Goal: Transaction & Acquisition: Purchase product/service

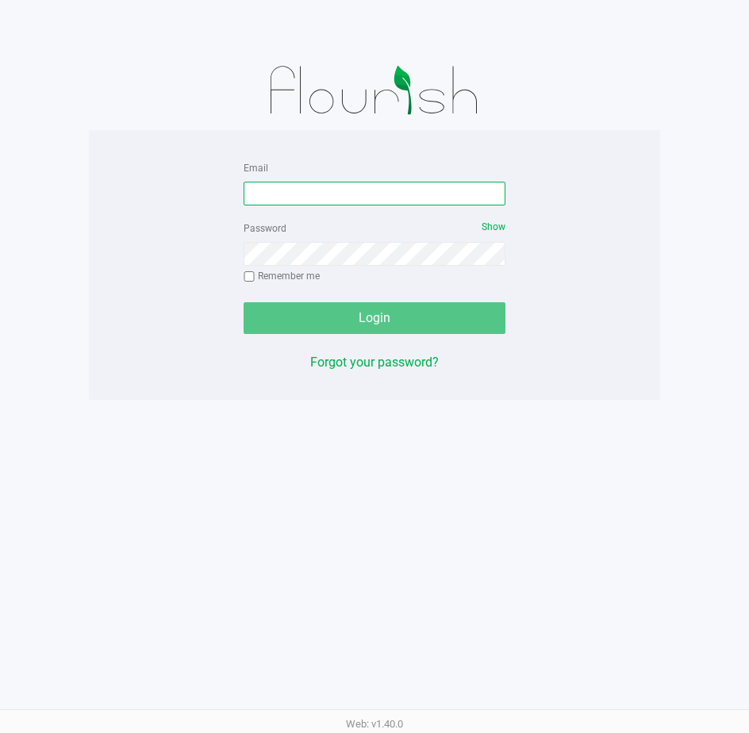
click at [272, 196] on input "Email" at bounding box center [375, 194] width 262 height 24
drag, startPoint x: 272, startPoint y: 194, endPoint x: 273, endPoint y: 182, distance: 11.9
drag, startPoint x: 273, startPoint y: 182, endPoint x: 255, endPoint y: 191, distance: 20.2
click at [255, 191] on input "Email" at bounding box center [375, 194] width 262 height 24
type input "[EMAIL_ADDRESS][DOMAIN_NAME]"
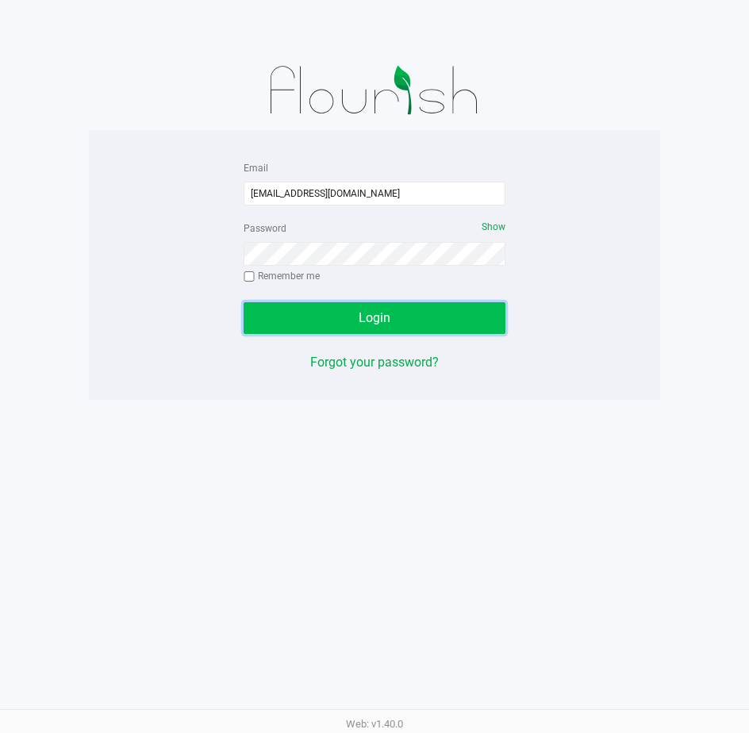
click at [296, 321] on button "Login" at bounding box center [375, 318] width 262 height 32
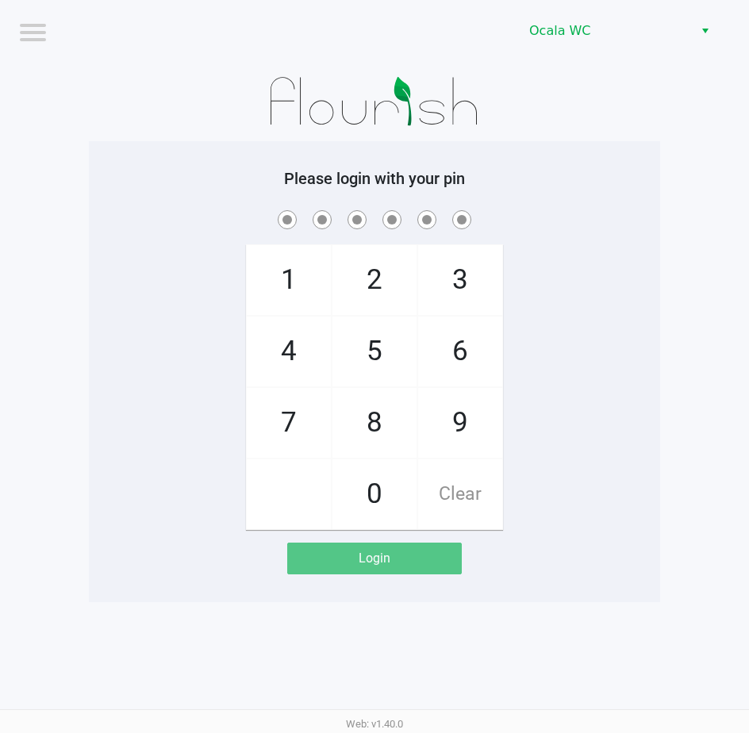
click at [582, 273] on div "1 4 7 2 5 8 0 3 6 9 Clear" at bounding box center [374, 368] width 571 height 323
drag, startPoint x: 582, startPoint y: 273, endPoint x: 543, endPoint y: 255, distance: 42.9
click at [543, 255] on div "1 4 7 2 5 8 0 3 6 9 Clear" at bounding box center [374, 368] width 571 height 323
drag, startPoint x: 543, startPoint y: 255, endPoint x: 573, endPoint y: 221, distance: 45.0
click at [499, 216] on span at bounding box center [374, 219] width 547 height 25
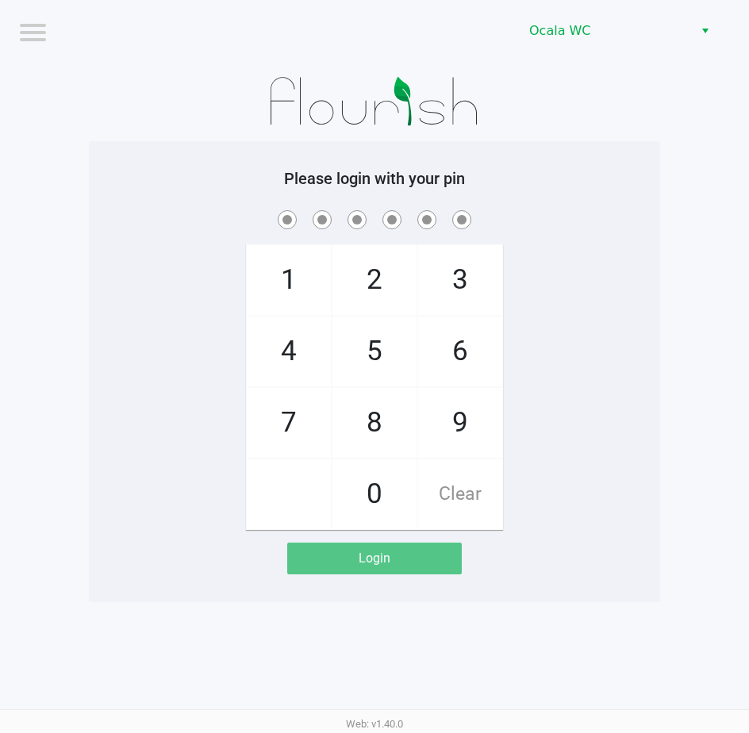
click at [573, 221] on span at bounding box center [374, 219] width 547 height 25
checkbox input "true"
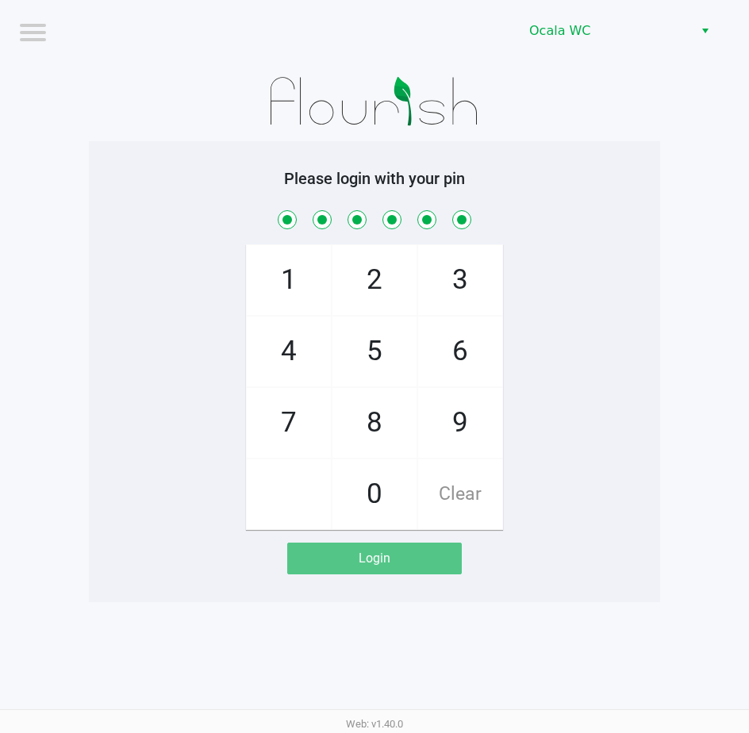
checkbox input "true"
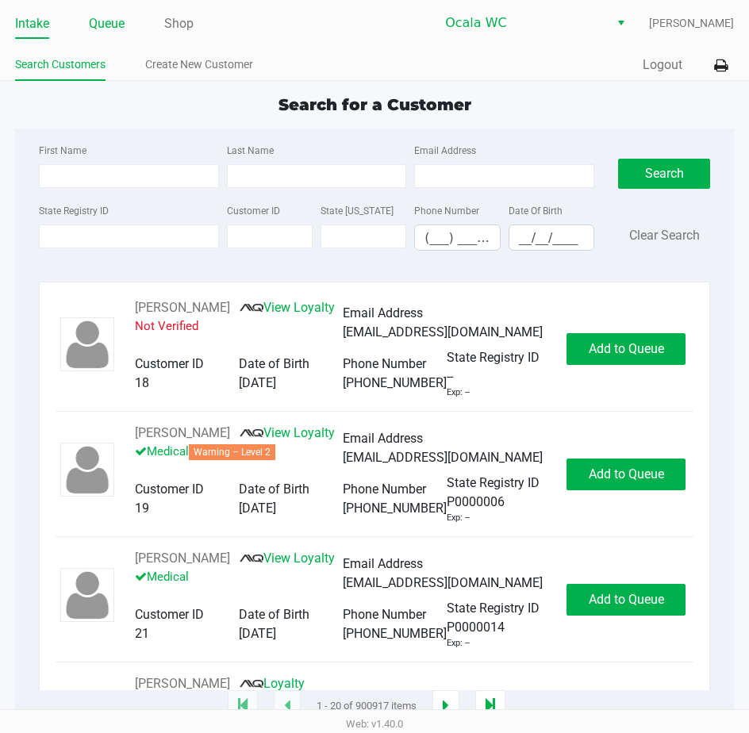
click at [113, 32] on link "Queue" at bounding box center [107, 24] width 36 height 22
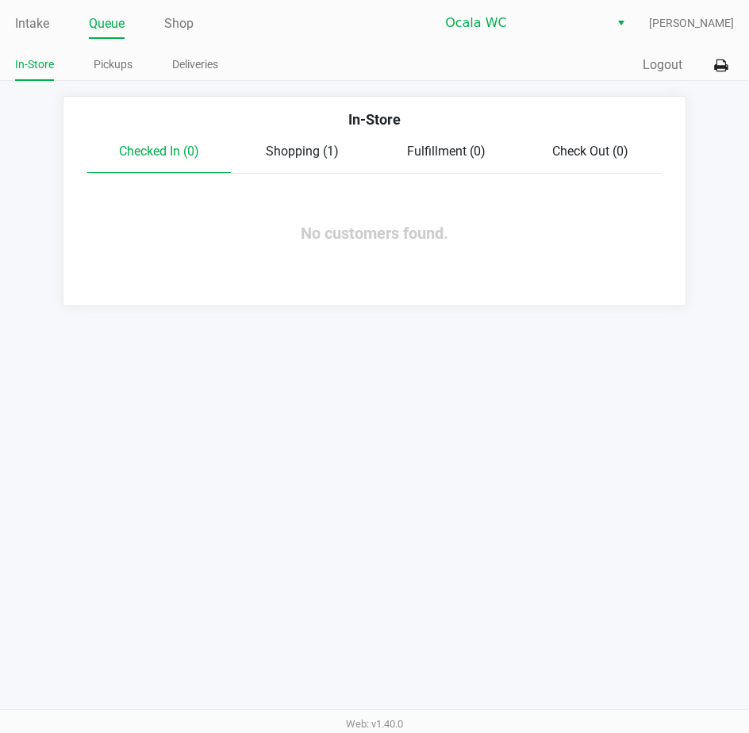
click at [124, 67] on link "Pickups" at bounding box center [113, 65] width 39 height 20
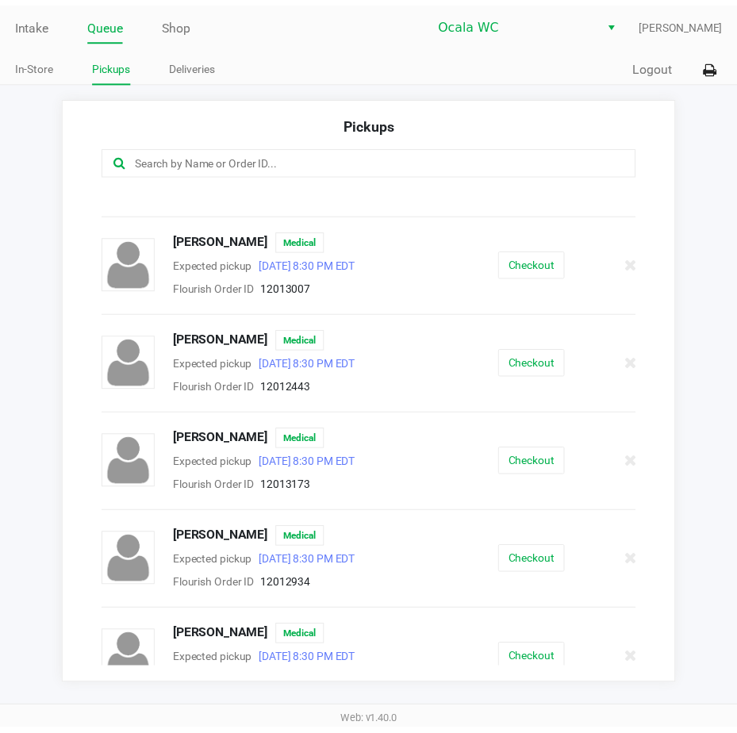
scroll to position [63, 0]
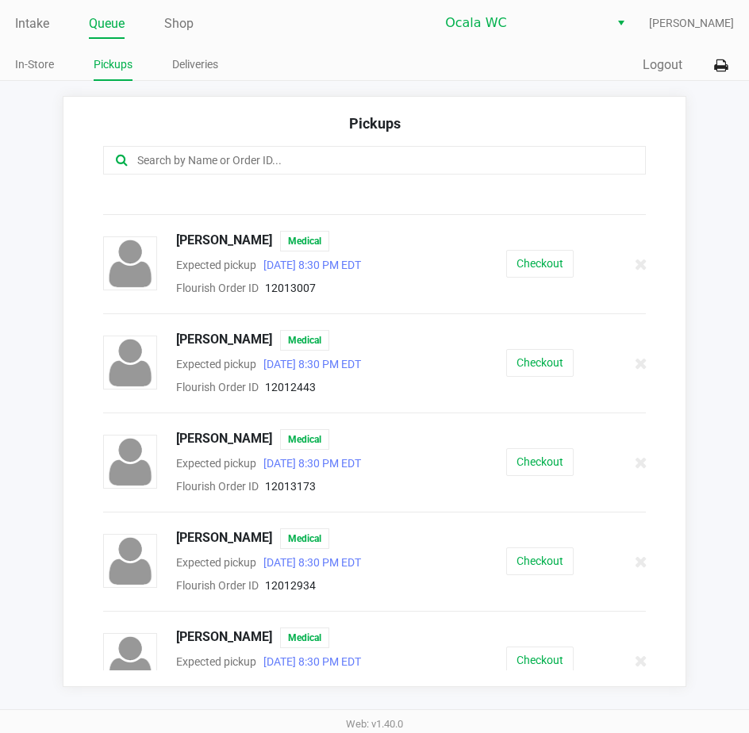
click at [540, 363] on button "Checkout" at bounding box center [539, 363] width 67 height 28
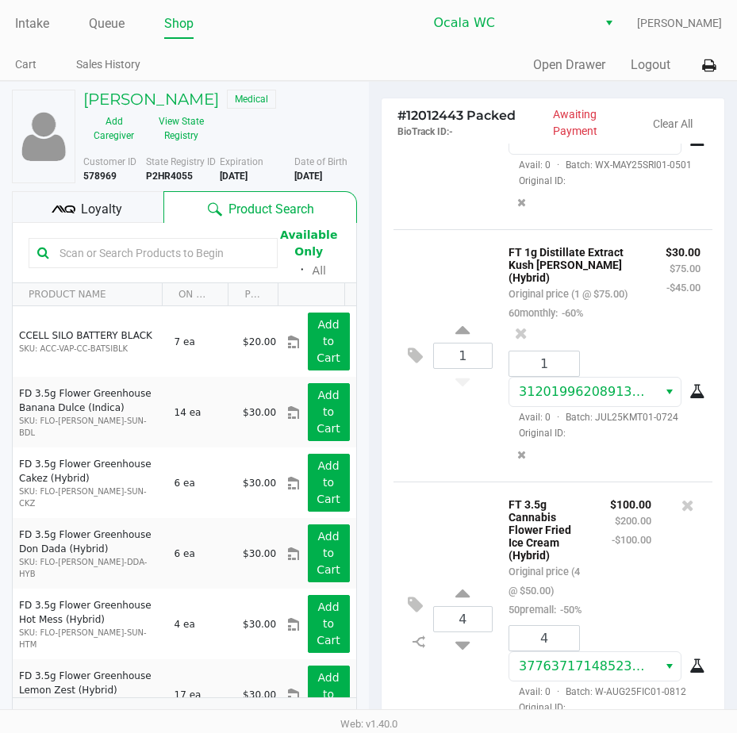
scroll to position [485, 0]
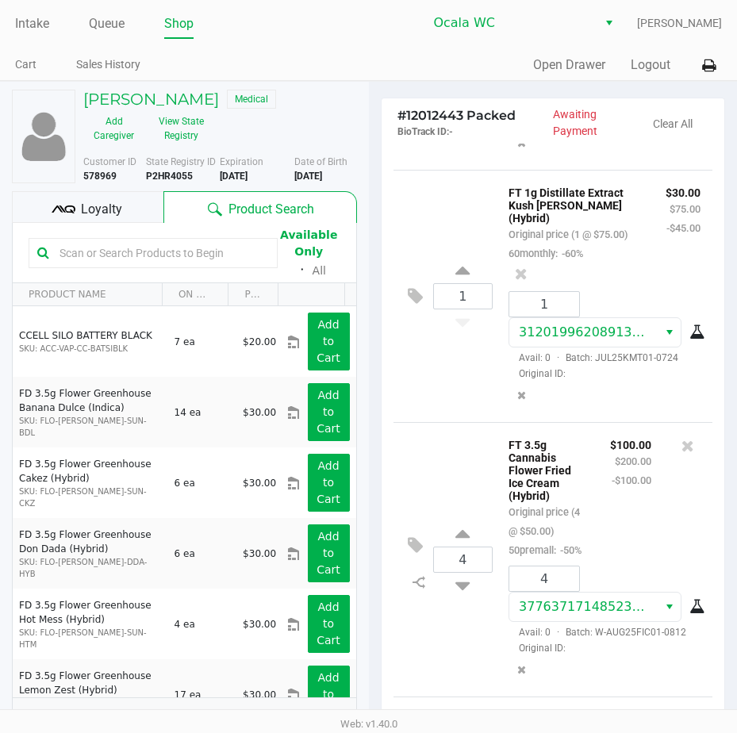
drag, startPoint x: 459, startPoint y: 351, endPoint x: 472, endPoint y: 325, distance: 28.4
click at [472, 325] on div "1 FT 1g Distillate Extract Kush [PERSON_NAME] (Hybrid) Original price (1 @ $75.…" at bounding box center [553, 296] width 320 height 252
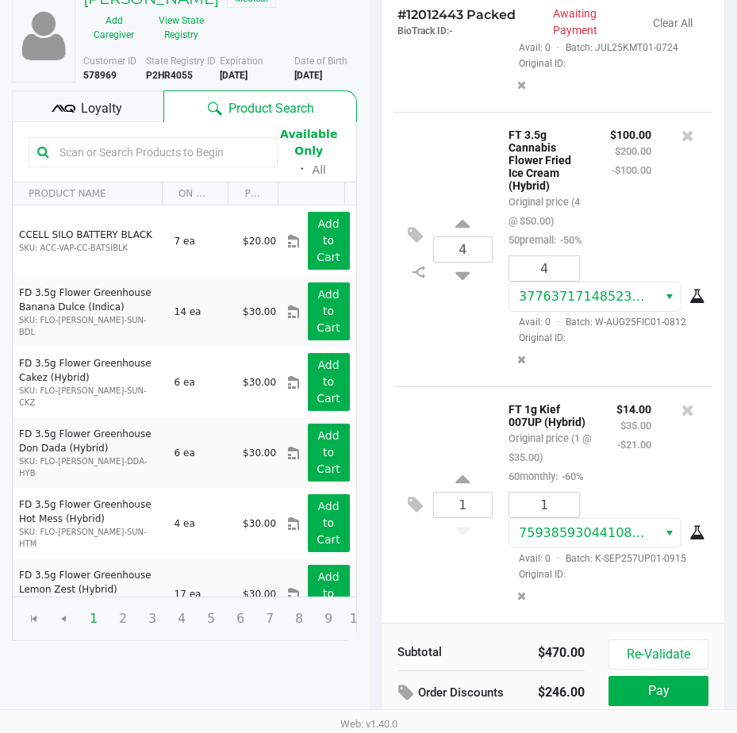
scroll to position [201, 0]
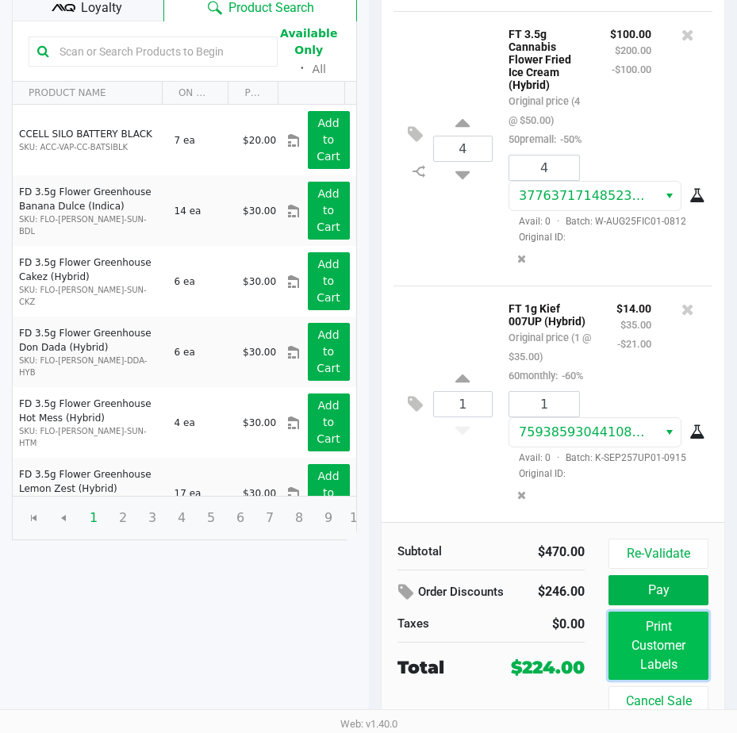
click at [650, 644] on button "Print Customer Labels" at bounding box center [658, 646] width 100 height 68
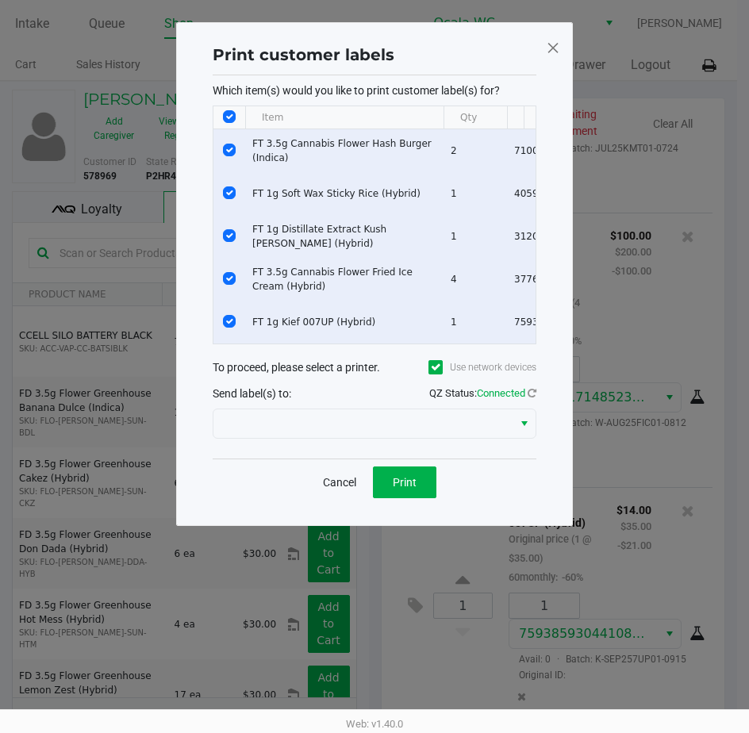
click at [403, 477] on div "Cancel Print" at bounding box center [375, 481] width 324 height 47
click at [397, 485] on button "Print" at bounding box center [404, 482] width 63 height 32
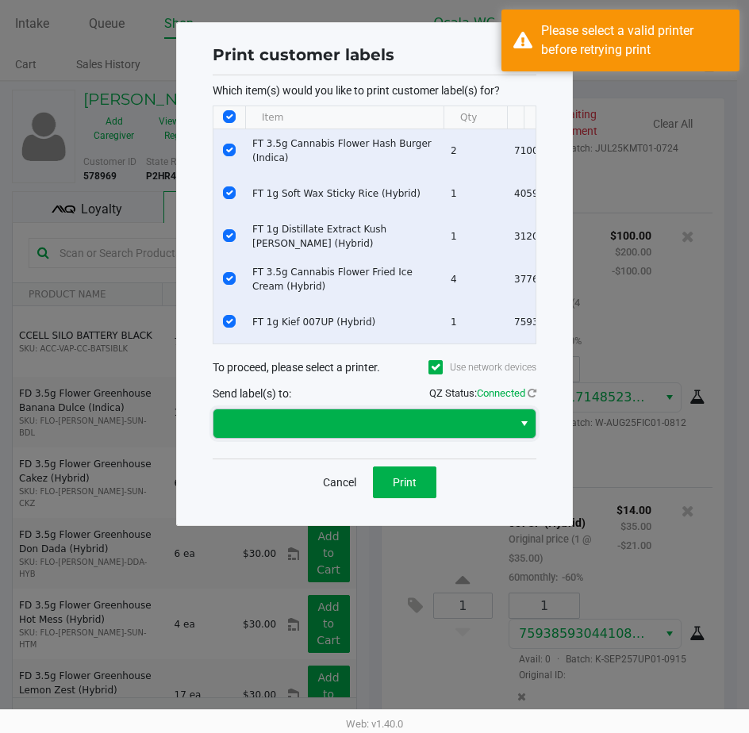
click at [308, 425] on span at bounding box center [363, 423] width 280 height 19
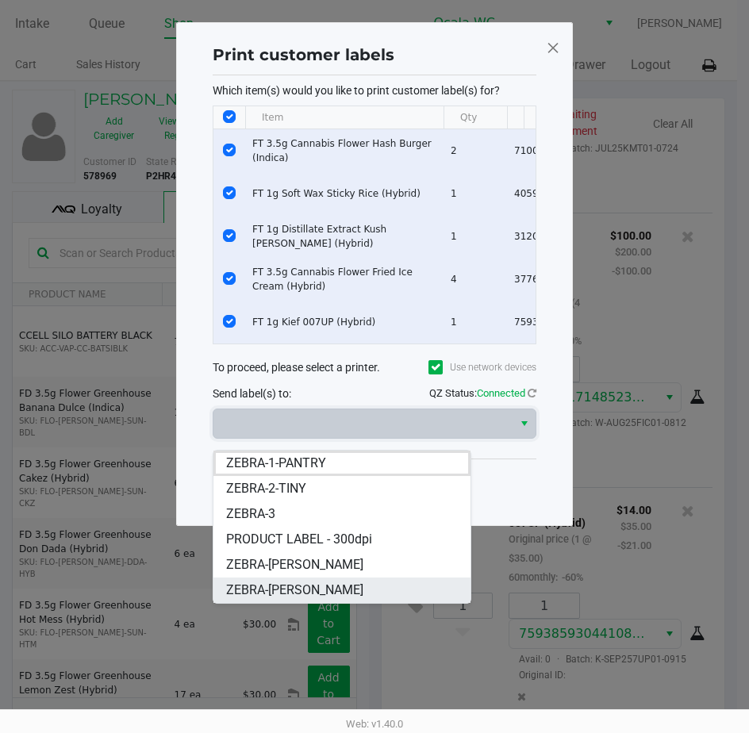
click at [269, 583] on span "ZEBRA-[PERSON_NAME]" at bounding box center [294, 590] width 137 height 19
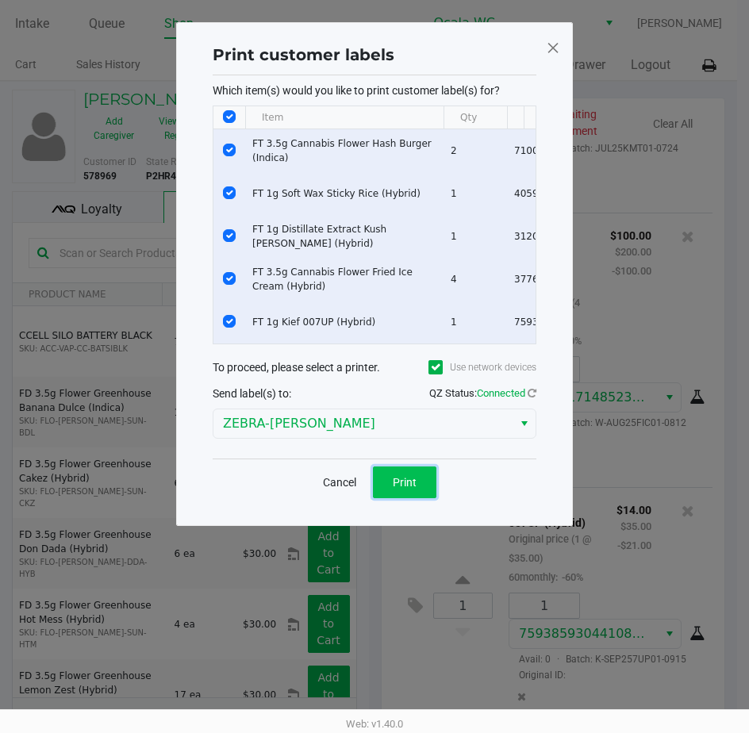
click at [396, 489] on span "Print" at bounding box center [405, 482] width 24 height 13
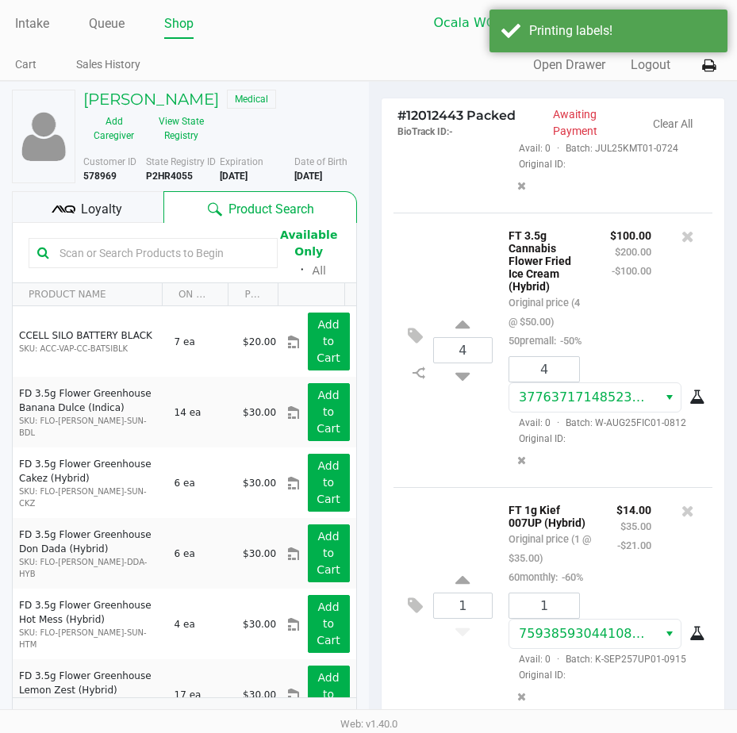
click at [83, 202] on span "Loyalty" at bounding box center [101, 209] width 41 height 19
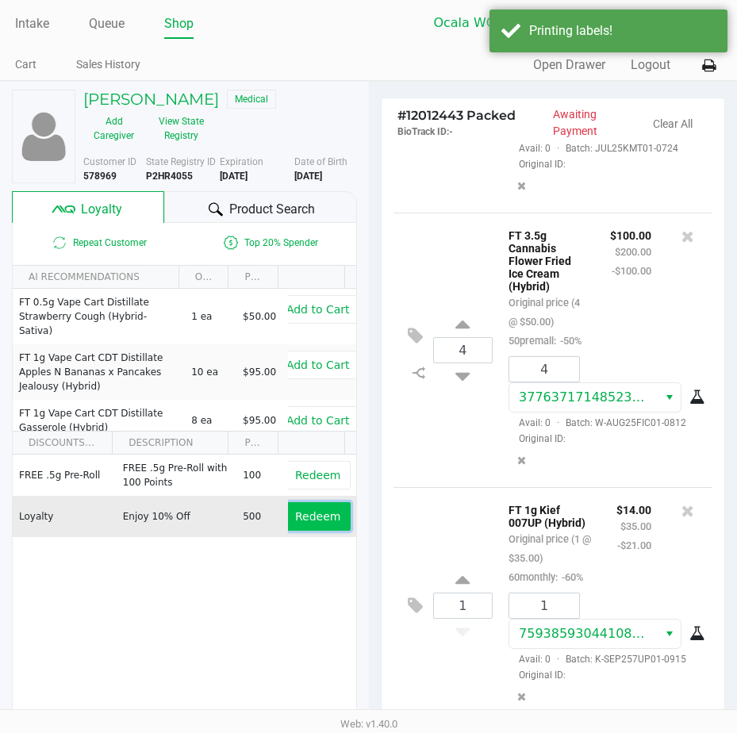
click at [332, 510] on button "Redeem" at bounding box center [318, 516] width 66 height 29
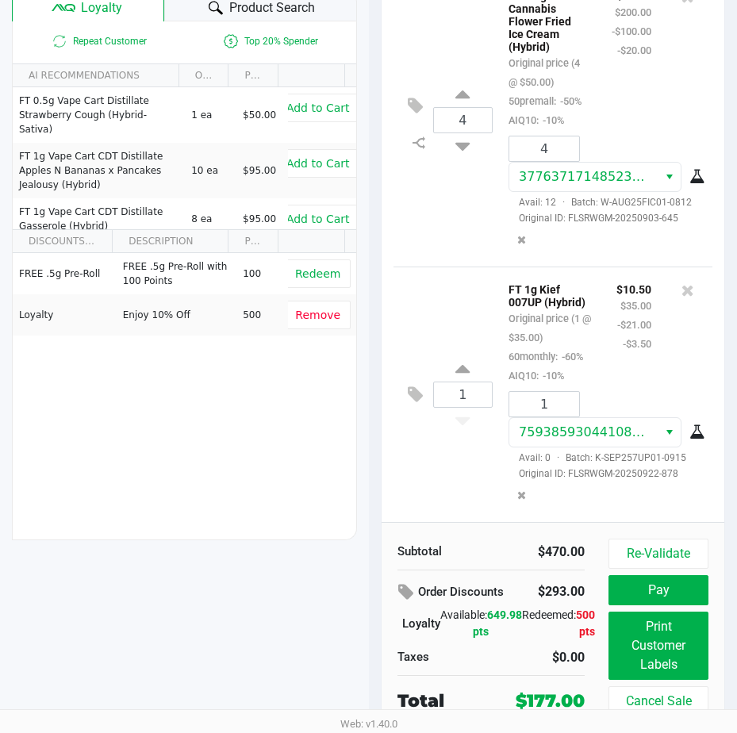
scroll to position [201, 0]
click at [623, 577] on button "Pay" at bounding box center [658, 590] width 100 height 30
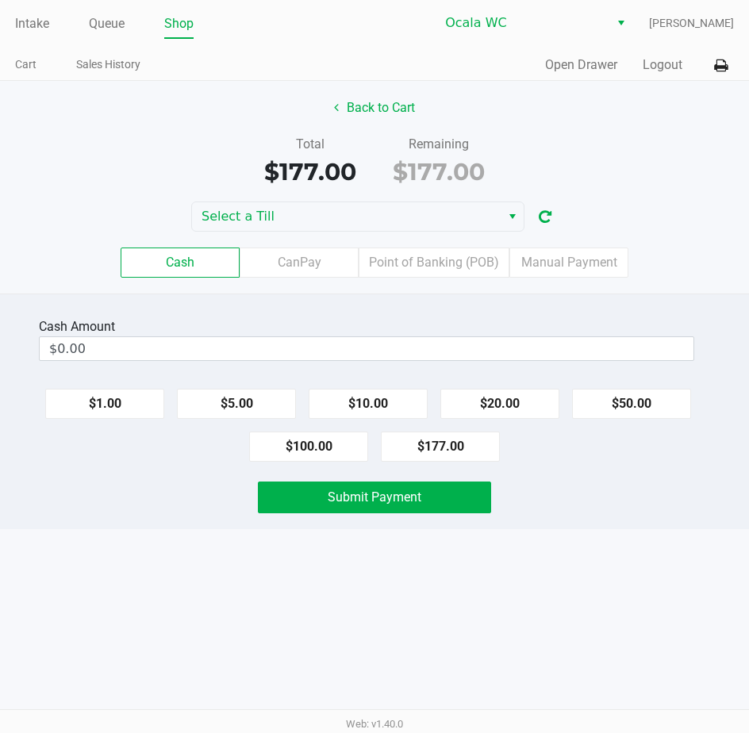
click at [428, 450] on button "$177.00" at bounding box center [440, 446] width 119 height 30
type input "$177.00"
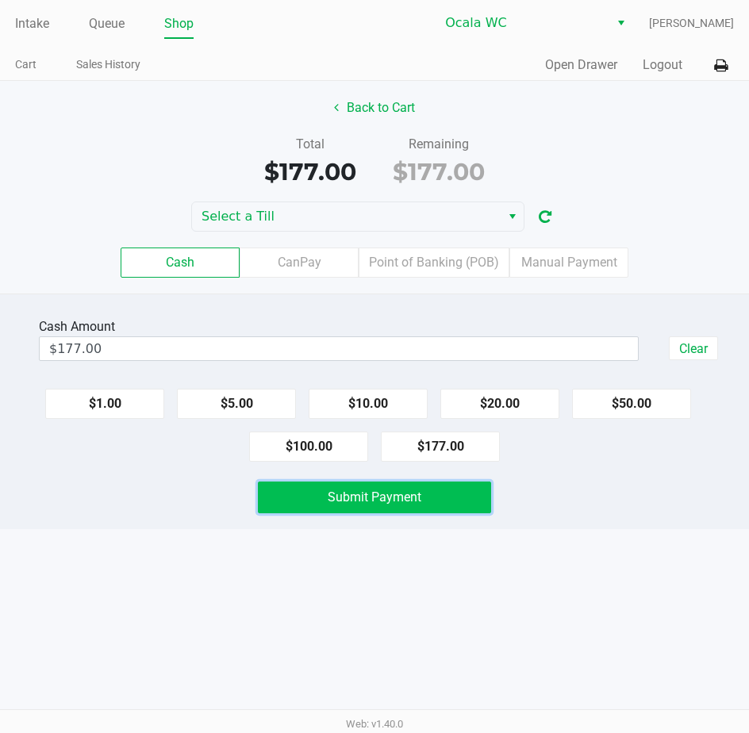
click at [358, 501] on span "Submit Payment" at bounding box center [375, 496] width 94 height 15
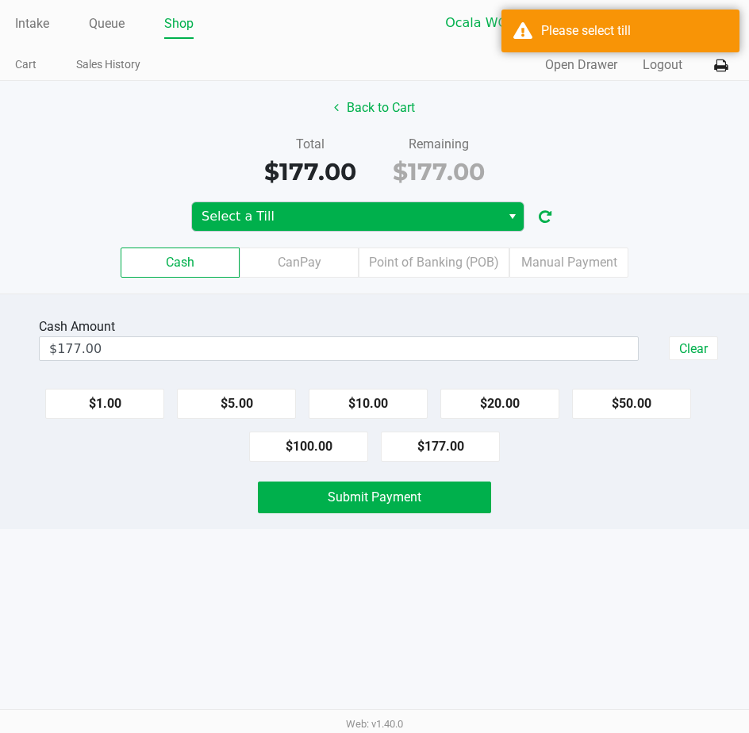
click at [329, 215] on span "Select a Till" at bounding box center [346, 216] width 290 height 19
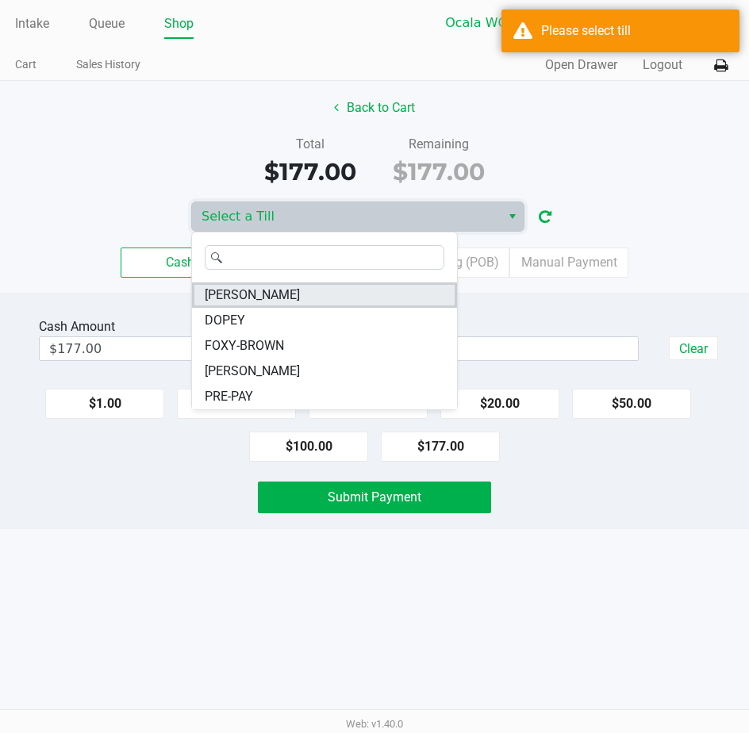
click at [274, 298] on li "[PERSON_NAME]" at bounding box center [324, 294] width 265 height 25
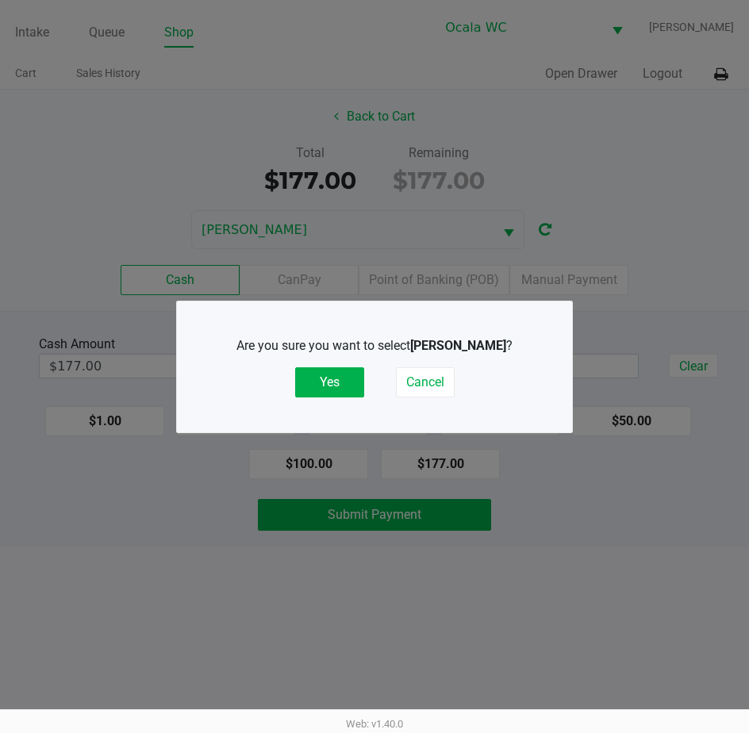
click at [330, 385] on button "Yes" at bounding box center [329, 382] width 69 height 30
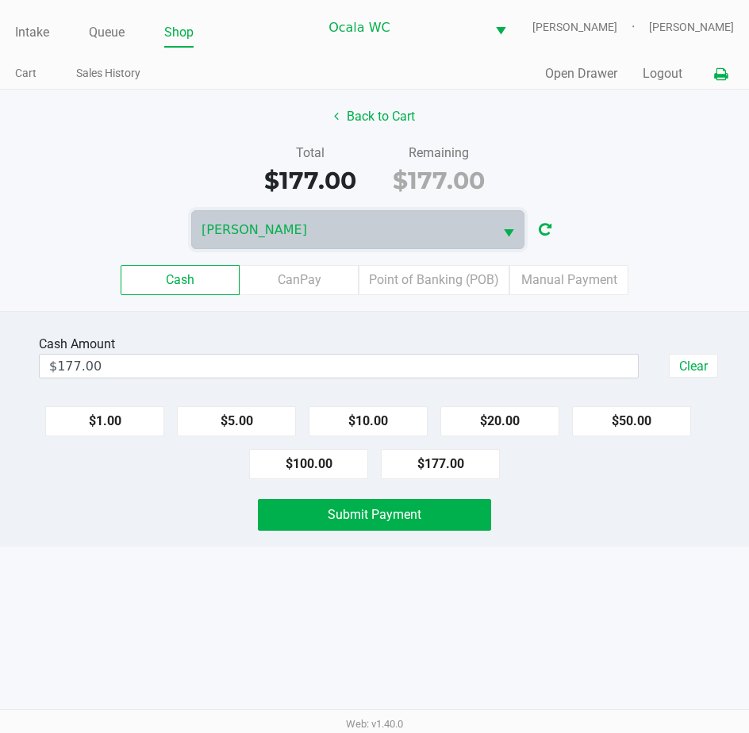
click at [722, 75] on icon at bounding box center [720, 74] width 13 height 11
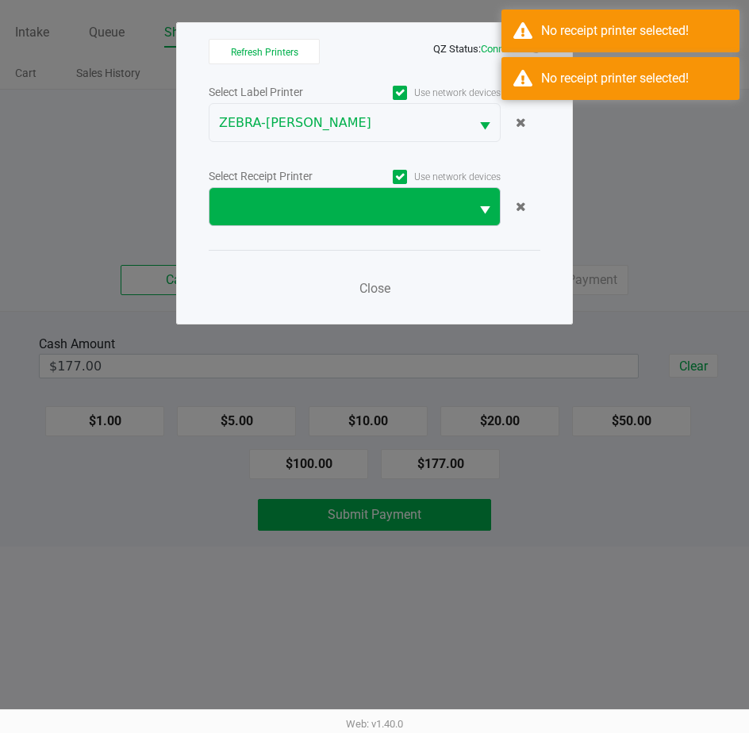
click at [372, 209] on span at bounding box center [339, 207] width 241 height 19
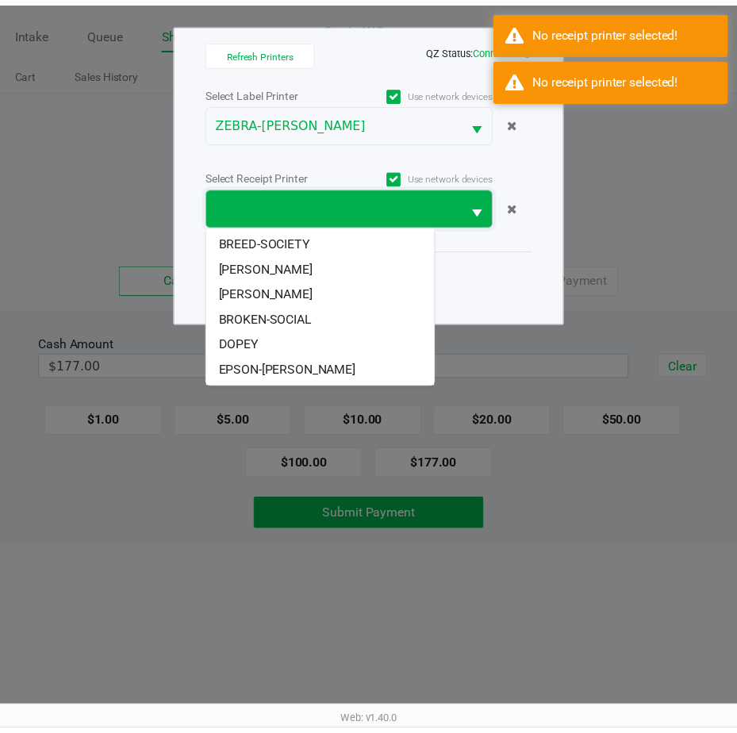
scroll to position [74, 0]
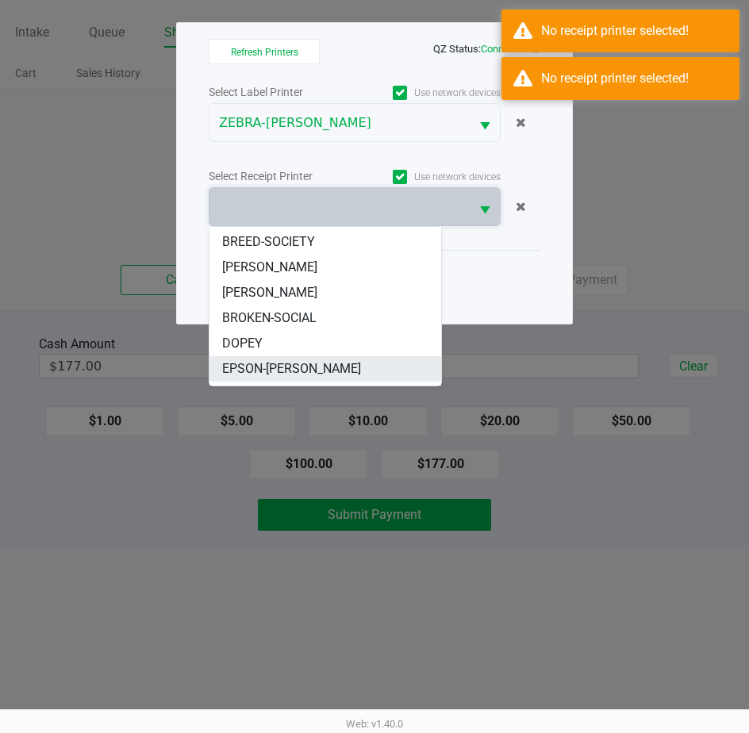
click at [290, 370] on span "EPSON-[PERSON_NAME]" at bounding box center [291, 368] width 139 height 19
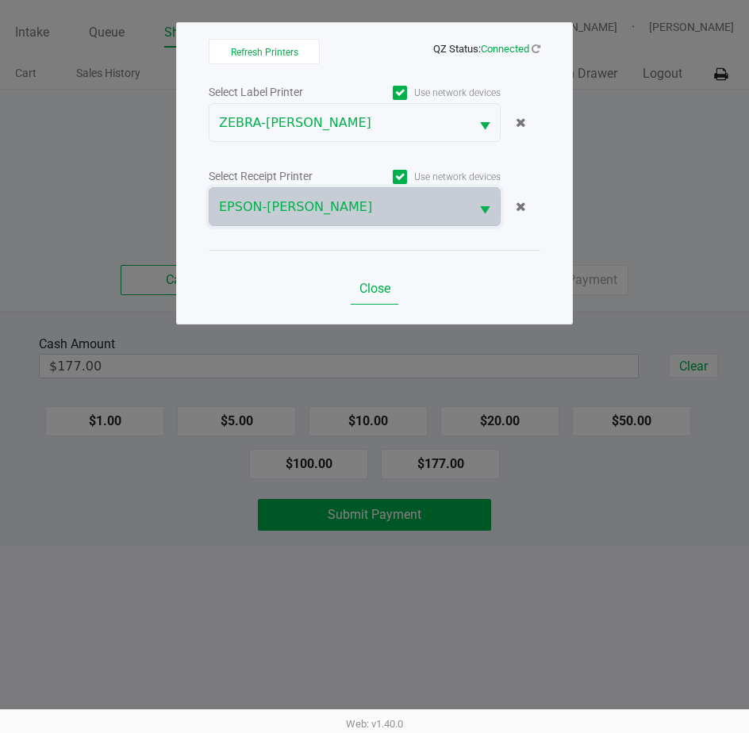
click at [380, 286] on span "Close" at bounding box center [374, 288] width 31 height 15
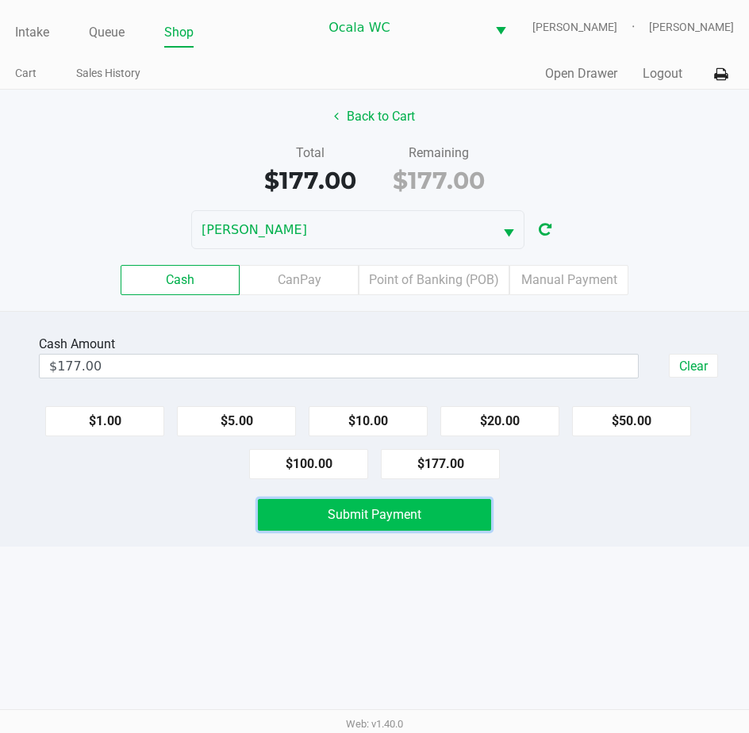
click at [389, 510] on span "Submit Payment" at bounding box center [375, 514] width 94 height 15
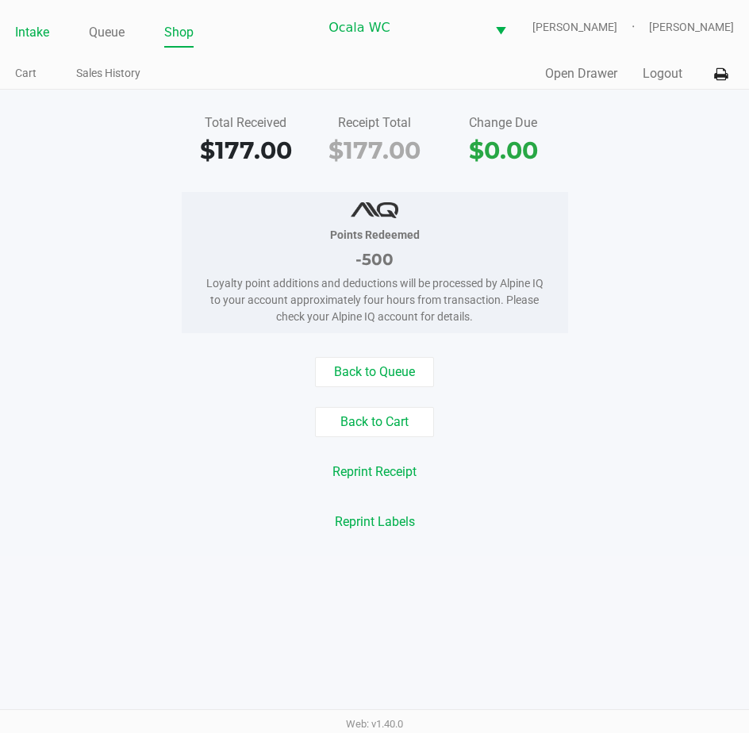
click at [28, 29] on link "Intake" at bounding box center [32, 32] width 34 height 22
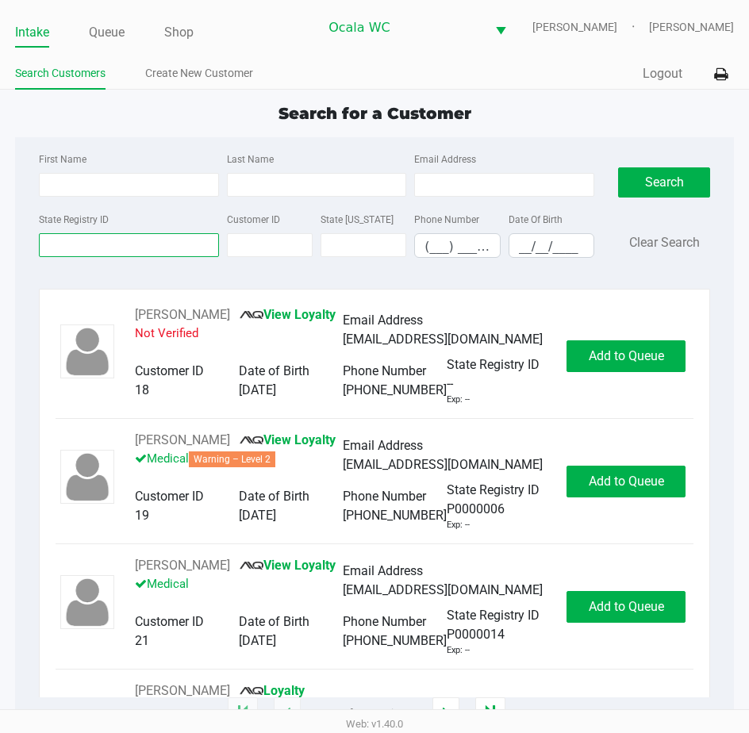
click at [79, 242] on input "State Registry ID" at bounding box center [129, 245] width 180 height 24
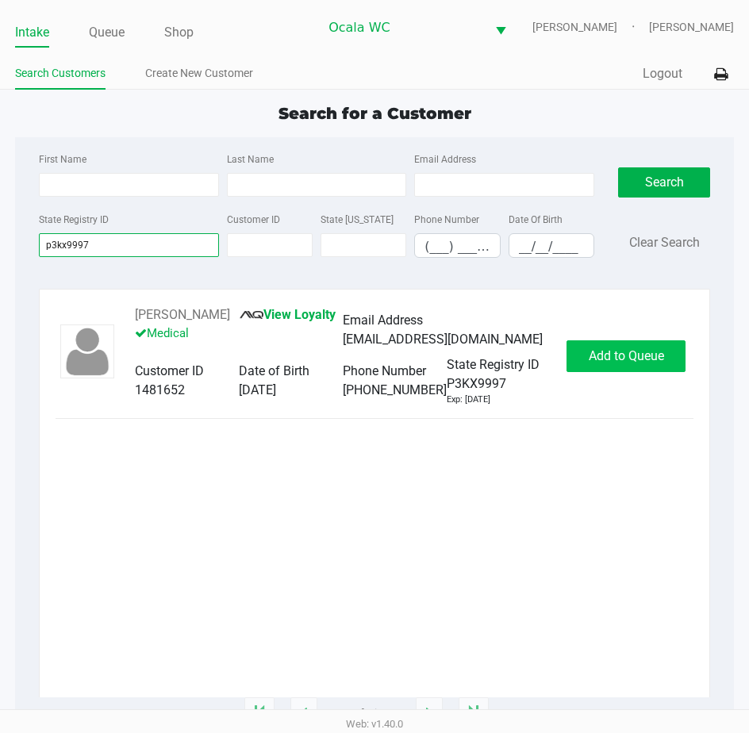
type input "p3kx9997"
click at [596, 363] on span "Add to Queue" at bounding box center [626, 355] width 75 height 15
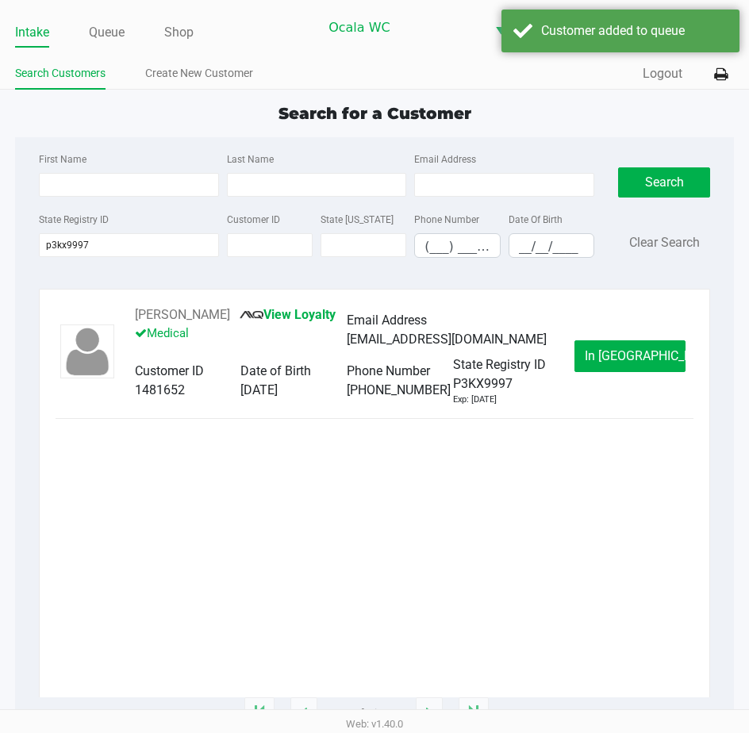
click at [596, 368] on button "In [GEOGRAPHIC_DATA]" at bounding box center [629, 356] width 111 height 32
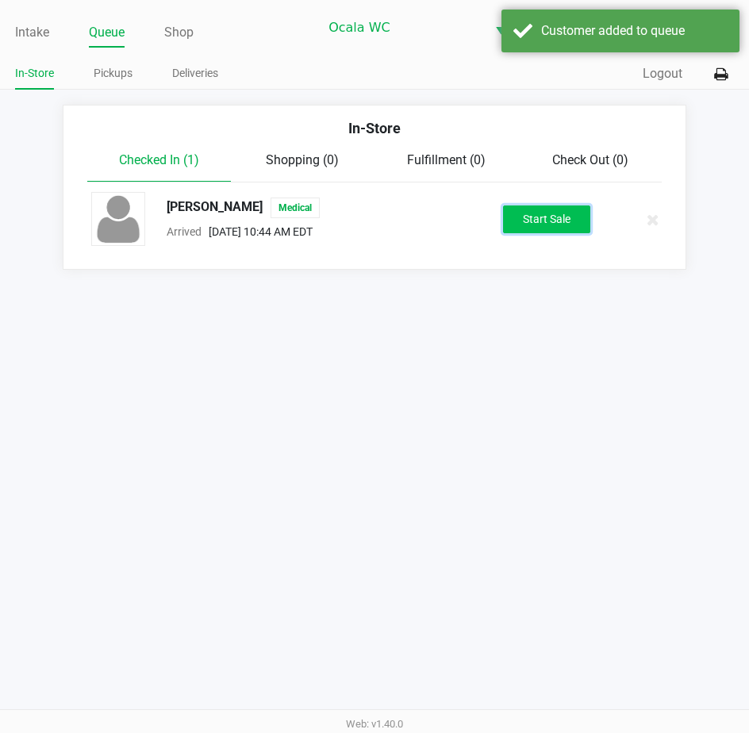
click at [527, 221] on button "Start Sale" at bounding box center [546, 219] width 87 height 28
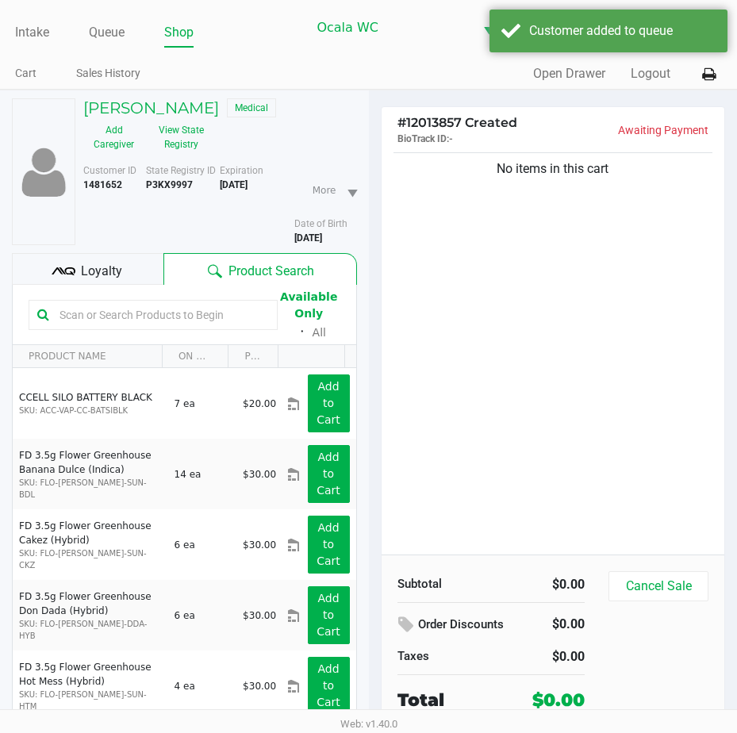
click at [117, 272] on span "Loyalty" at bounding box center [101, 271] width 41 height 19
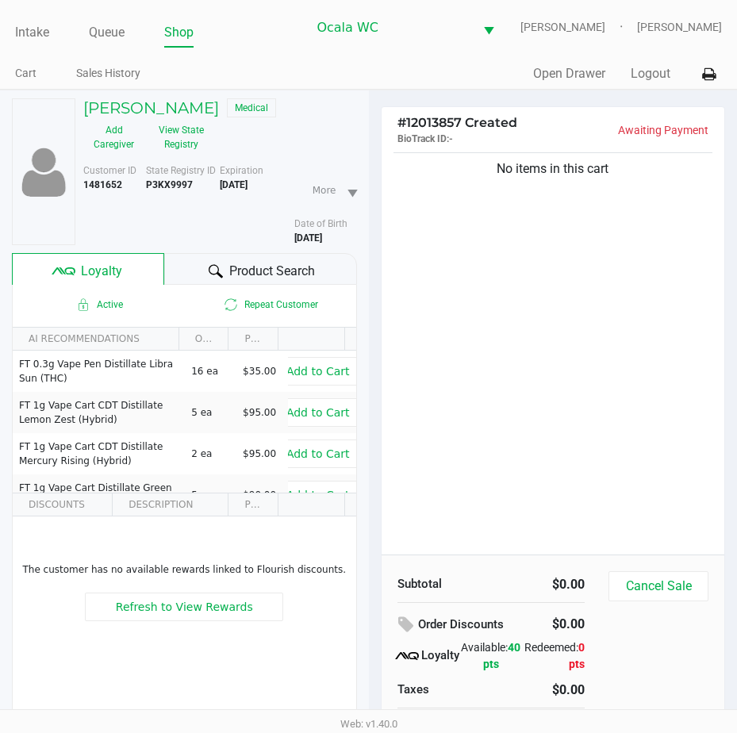
click at [224, 266] on div at bounding box center [215, 271] width 19 height 19
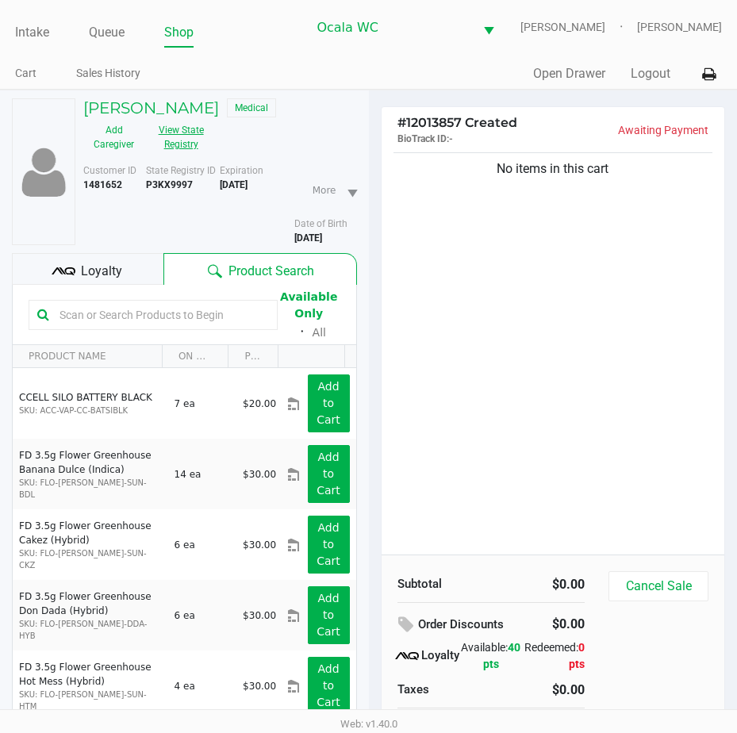
click at [166, 142] on button "View State Registry" at bounding box center [175, 137] width 63 height 40
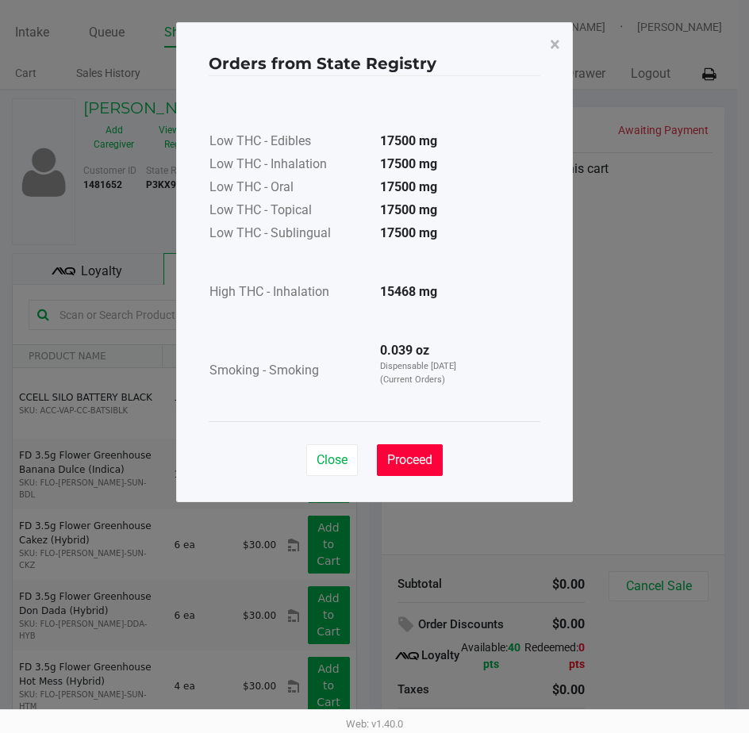
click at [405, 452] on span "Proceed" at bounding box center [409, 459] width 45 height 15
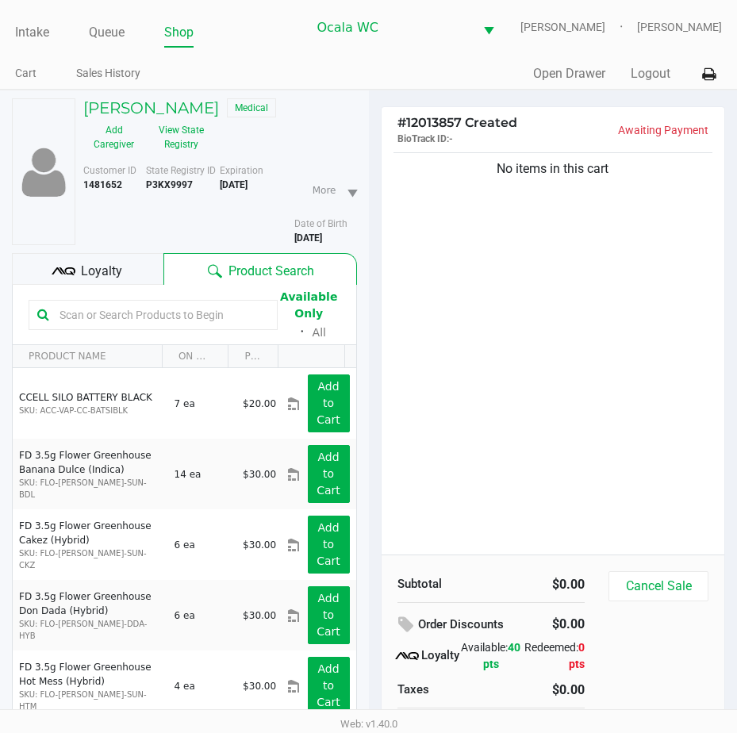
click at [105, 316] on input "text" at bounding box center [161, 315] width 216 height 24
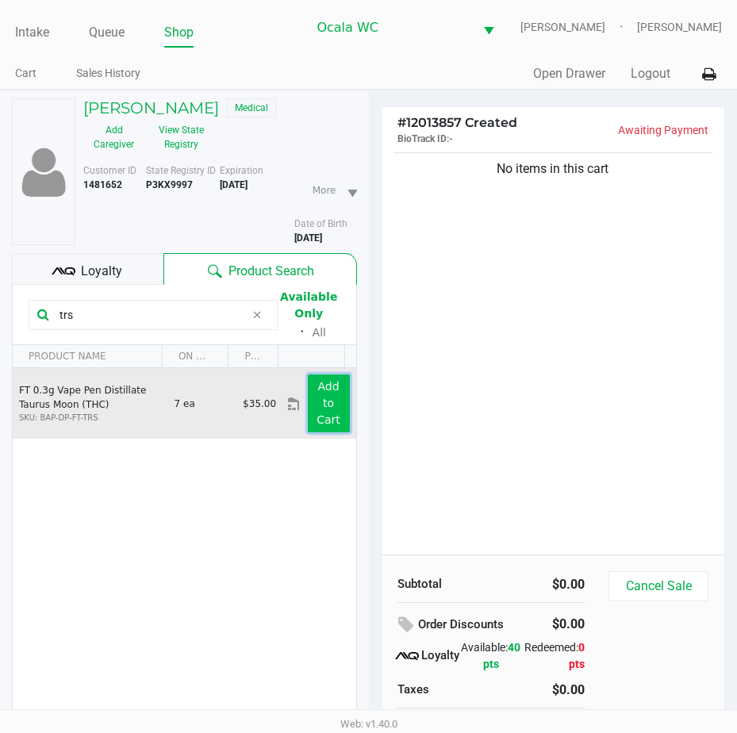
click at [317, 378] on button "Add to Cart" at bounding box center [329, 403] width 42 height 58
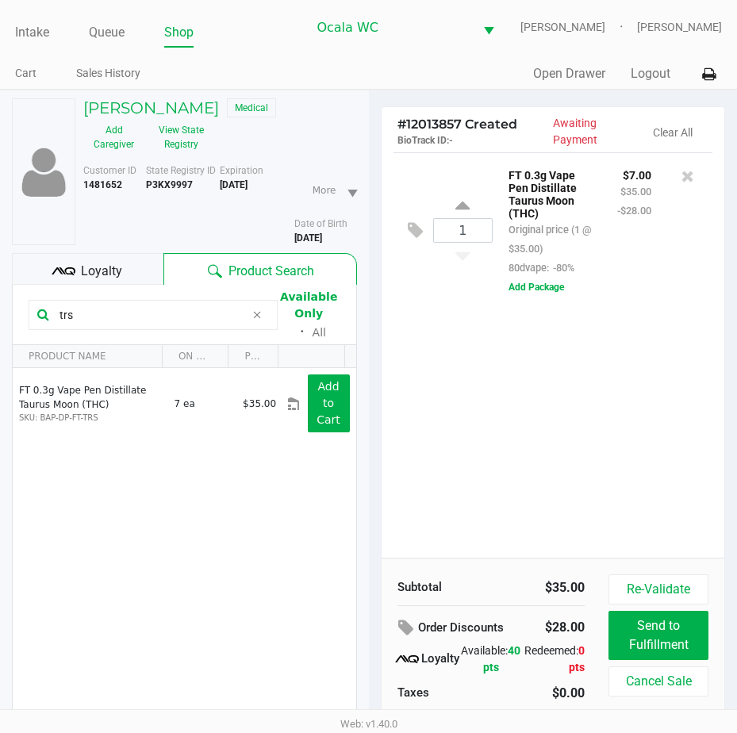
drag, startPoint x: 100, startPoint y: 324, endPoint x: 6, endPoint y: 335, distance: 95.0
click at [6, 333] on div "[PERSON_NAME] Medical Add Caregiver View State Registry Customer ID 1481652 Sta…" at bounding box center [184, 450] width 369 height 721
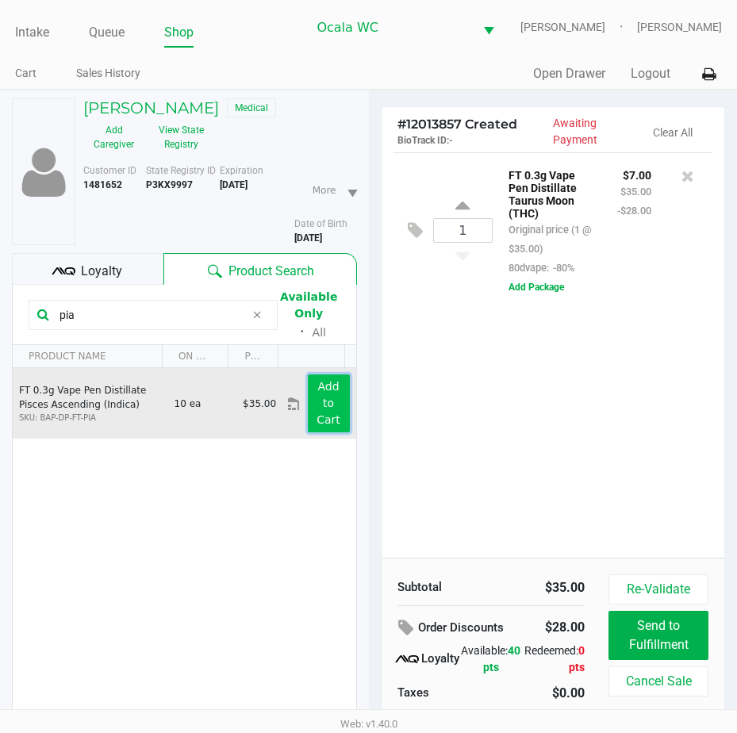
click at [309, 375] on button "Add to Cart" at bounding box center [329, 403] width 42 height 58
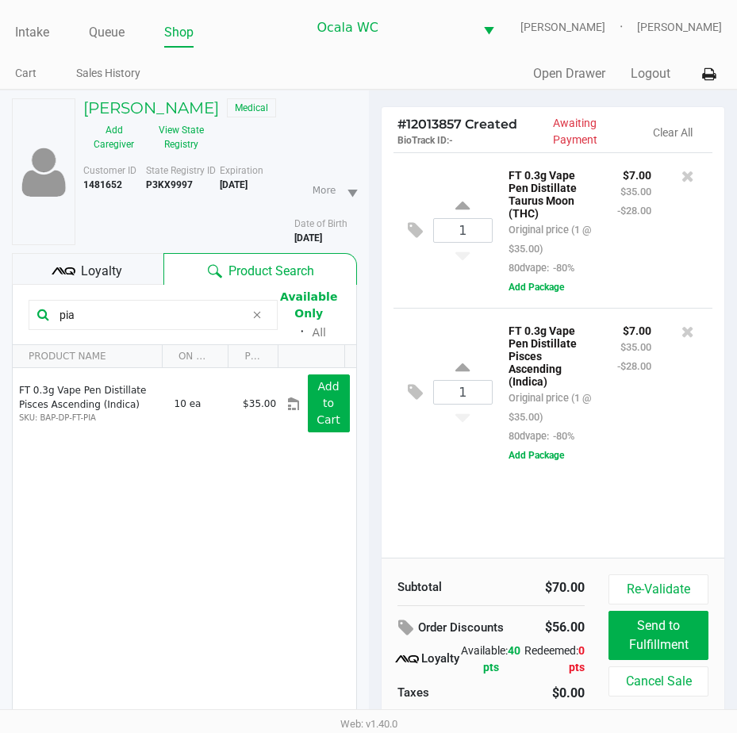
drag, startPoint x: 98, startPoint y: 315, endPoint x: 6, endPoint y: 319, distance: 92.1
click at [6, 317] on div "[PERSON_NAME] Medical Add Caregiver View State Registry Customer ID 1481652 Sta…" at bounding box center [184, 450] width 369 height 721
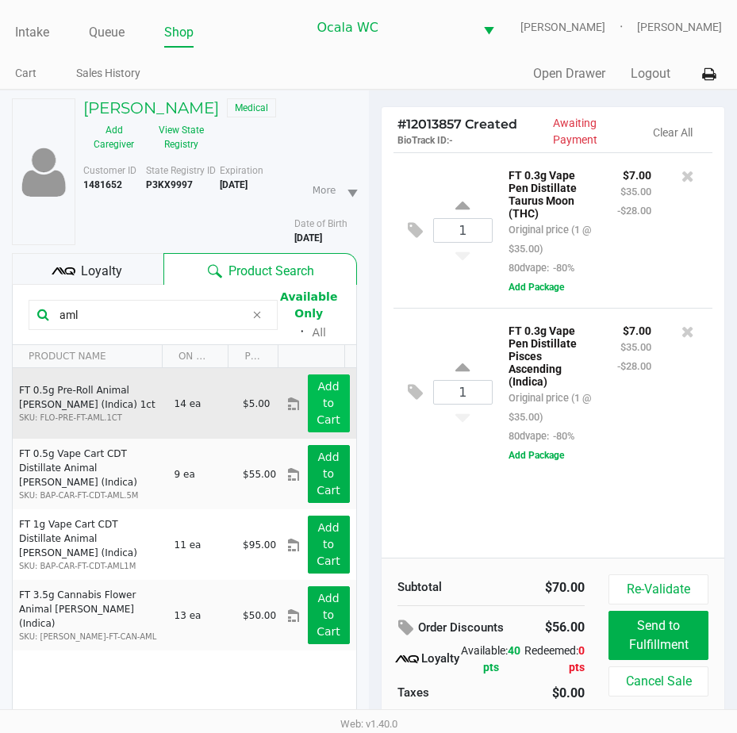
type input "aml"
click at [337, 392] on button "Add to Cart" at bounding box center [329, 403] width 42 height 58
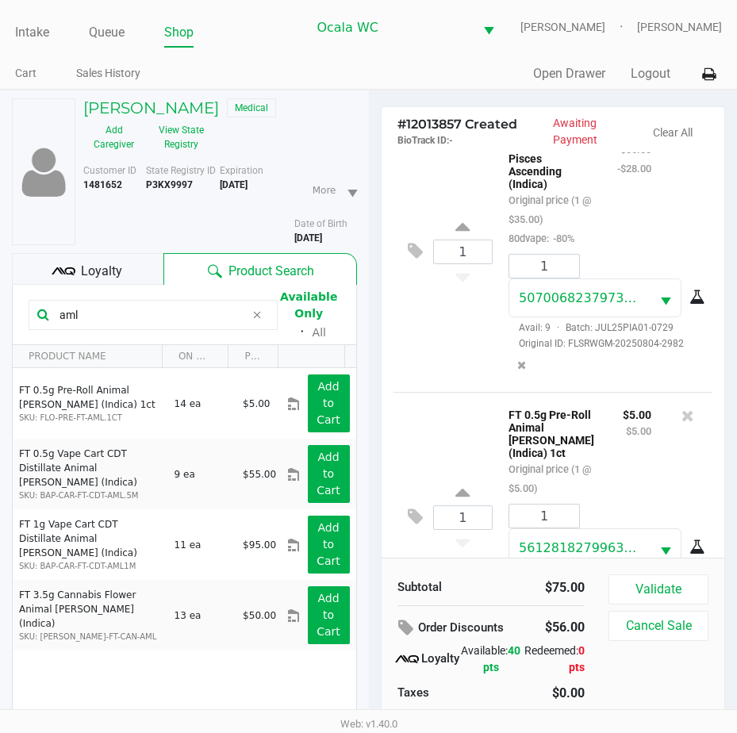
scroll to position [424, 0]
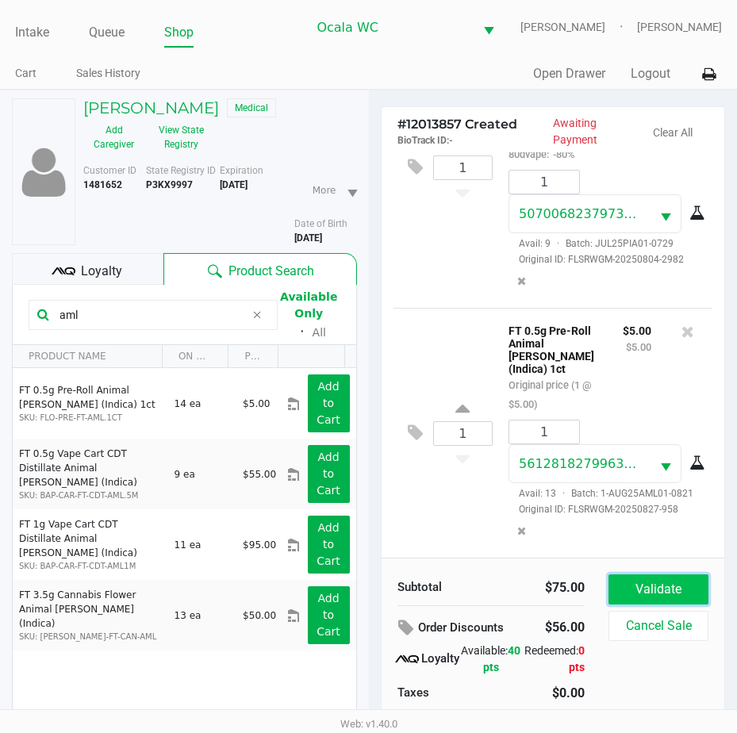
click at [689, 588] on button "Validate" at bounding box center [658, 589] width 100 height 30
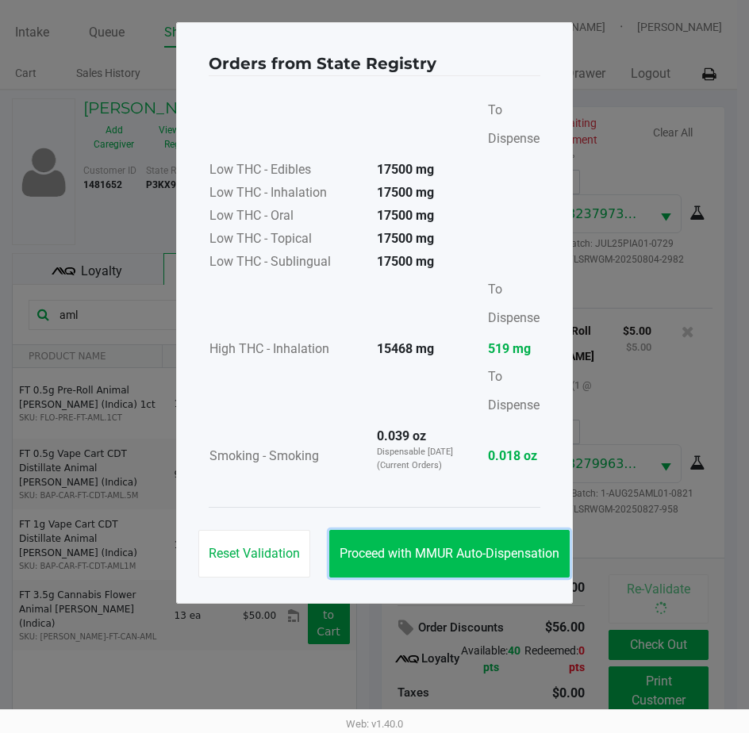
click at [435, 548] on span "Proceed with MMUR Auto-Dispensation" at bounding box center [449, 553] width 220 height 15
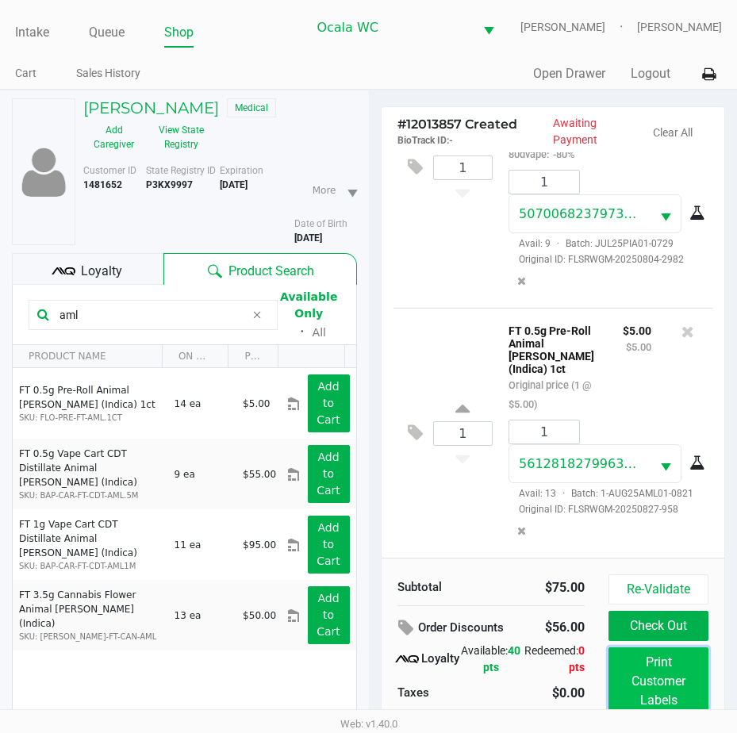
click at [637, 678] on button "Print Customer Labels" at bounding box center [658, 681] width 100 height 68
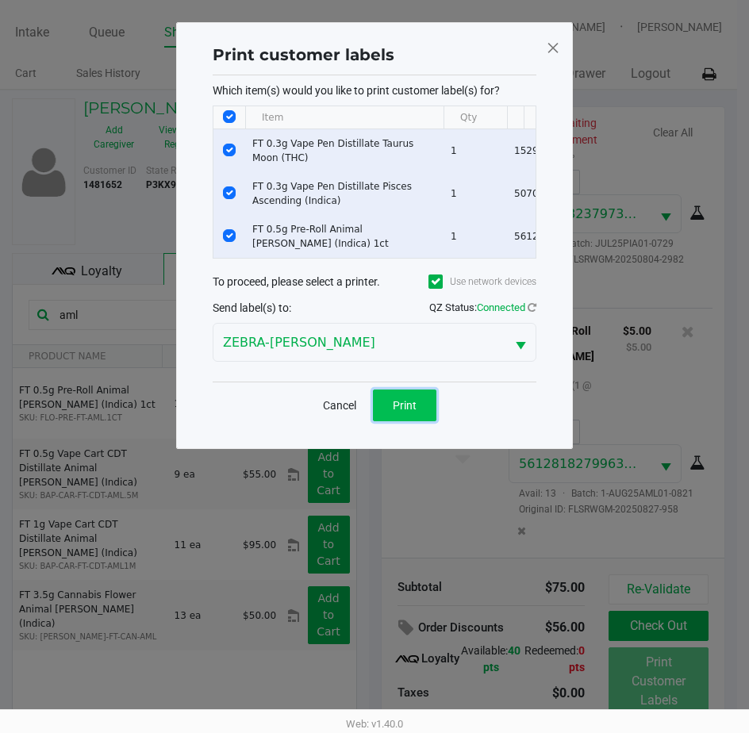
click at [401, 412] on span "Print" at bounding box center [405, 405] width 24 height 13
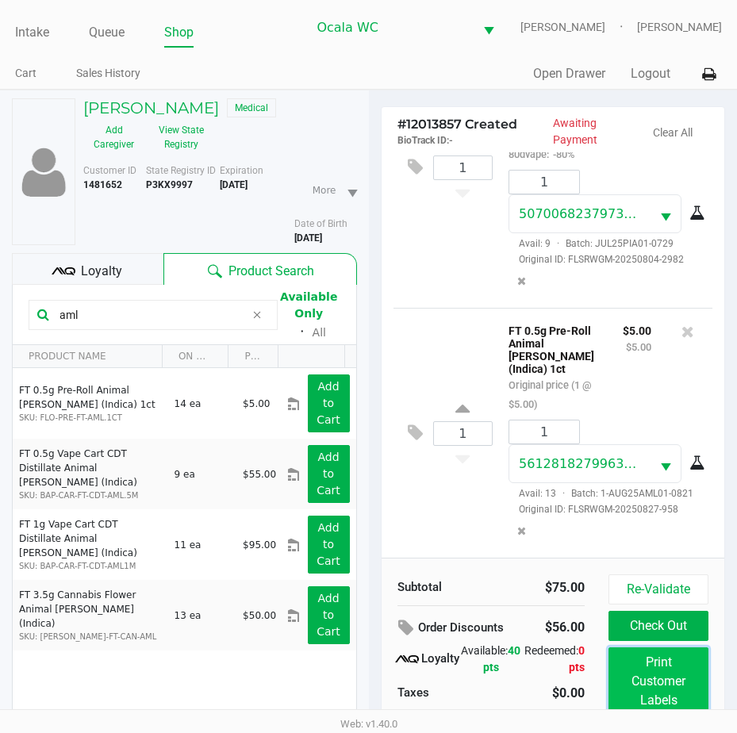
click at [632, 667] on button "Print Customer Labels" at bounding box center [658, 681] width 100 height 68
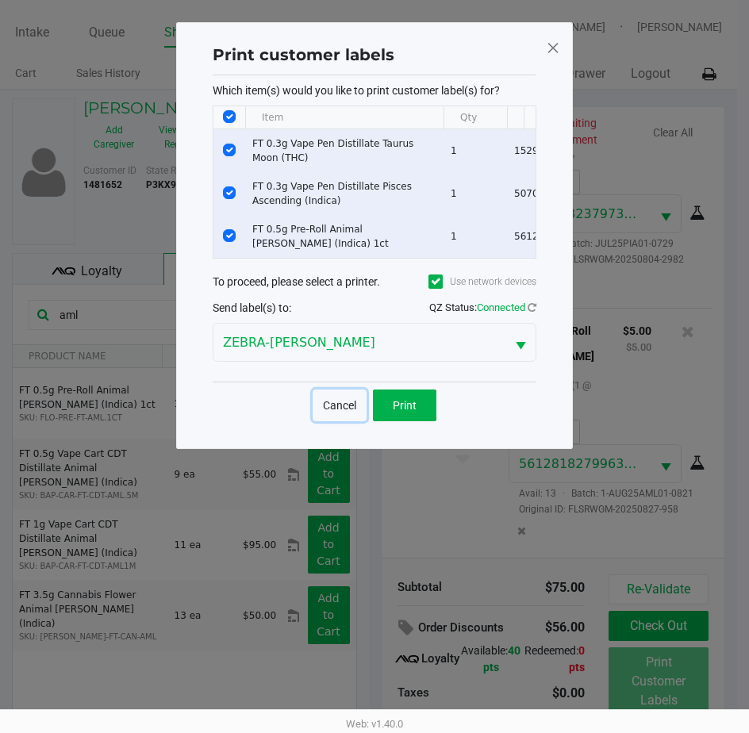
click at [336, 409] on button "Cancel" at bounding box center [340, 405] width 54 height 32
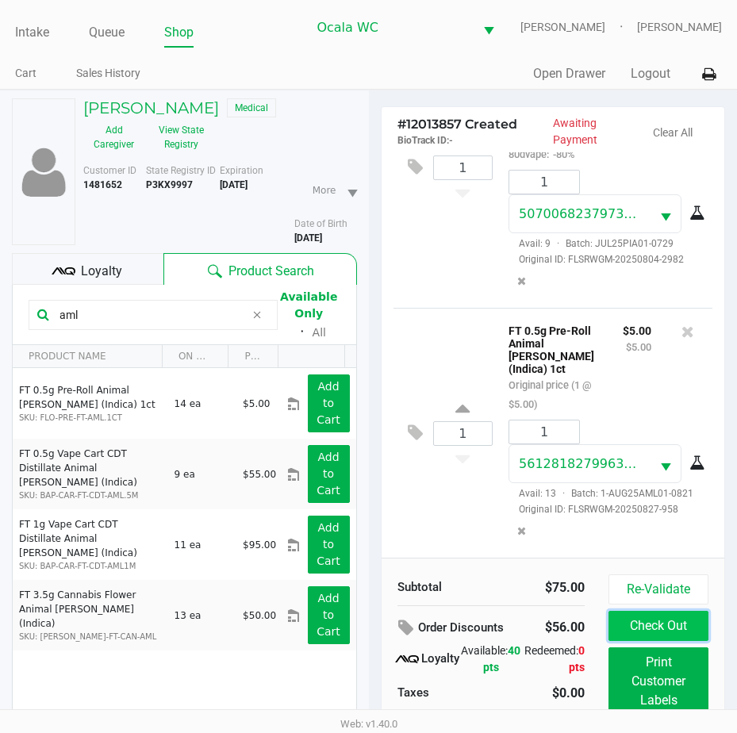
click at [646, 621] on button "Check Out" at bounding box center [658, 626] width 100 height 30
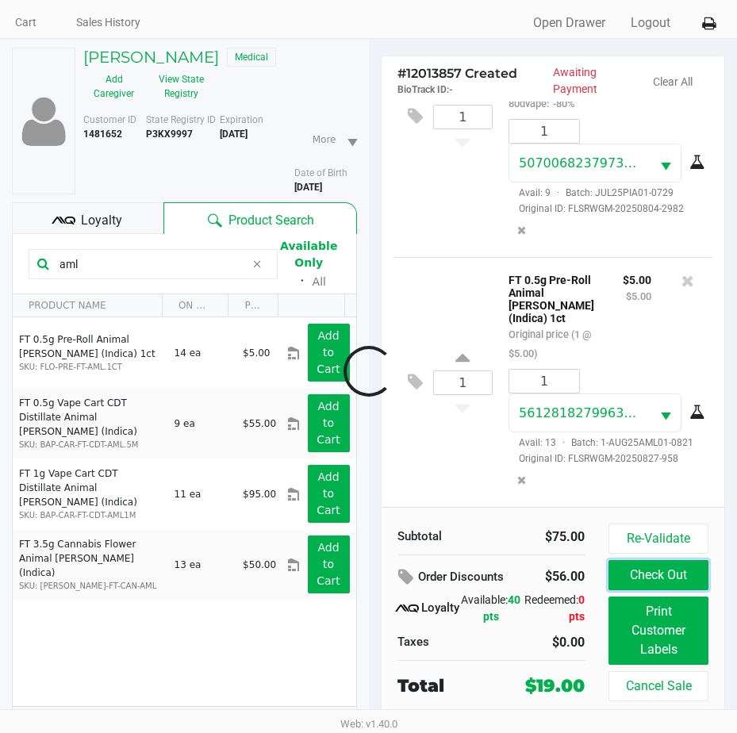
scroll to position [79, 0]
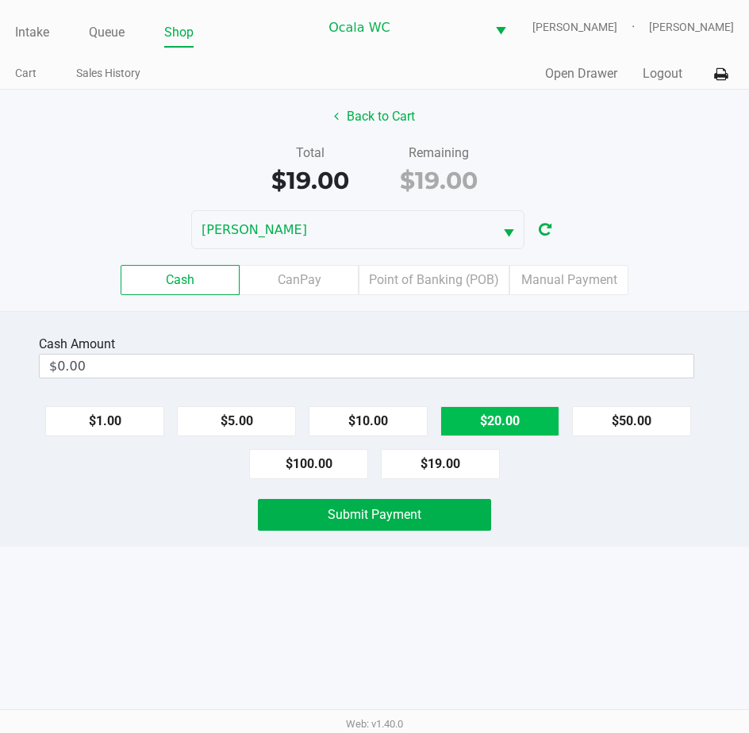
click at [477, 424] on button "$20.00" at bounding box center [499, 421] width 119 height 30
type input "$20.00"
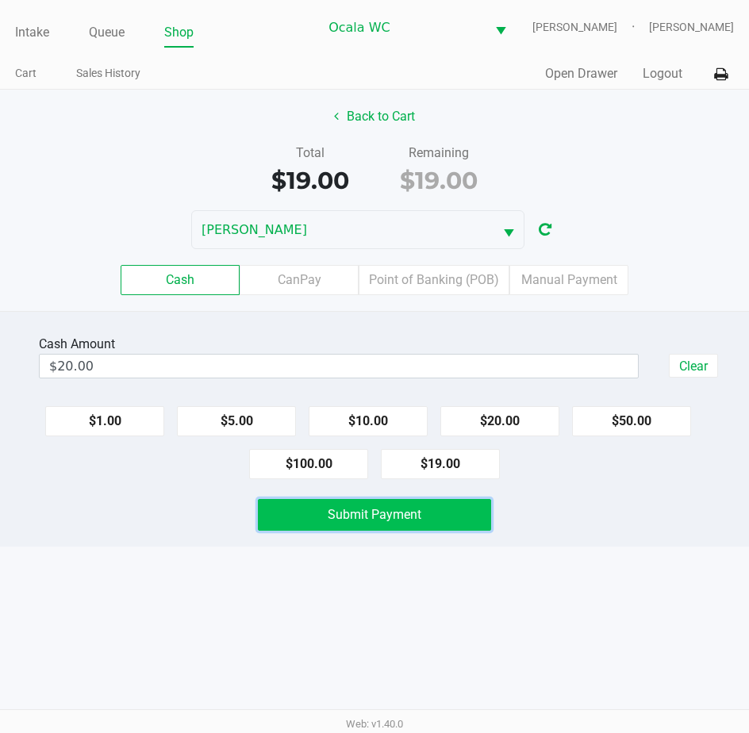
click at [416, 522] on button "Submit Payment" at bounding box center [375, 515] width 234 height 32
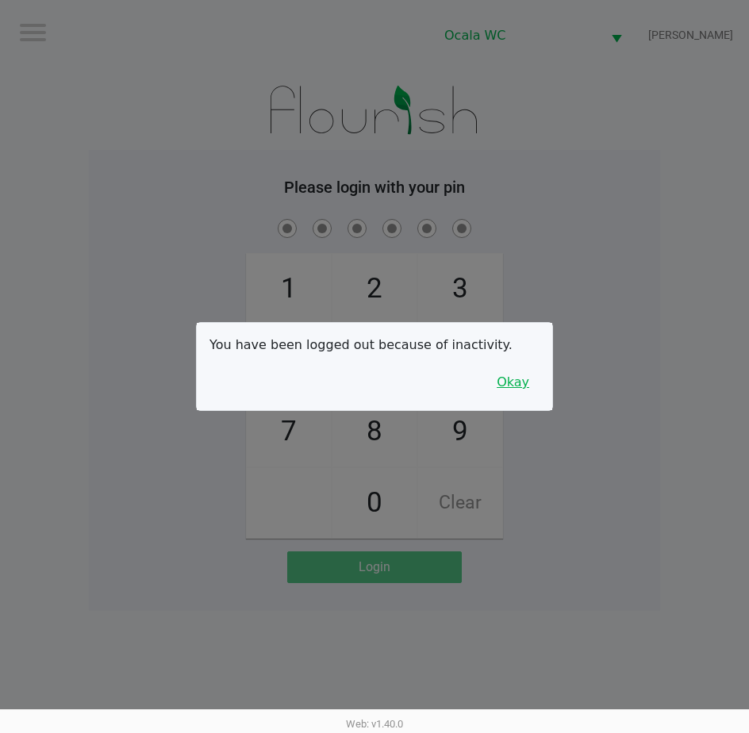
click at [530, 383] on button "Okay" at bounding box center [512, 382] width 53 height 30
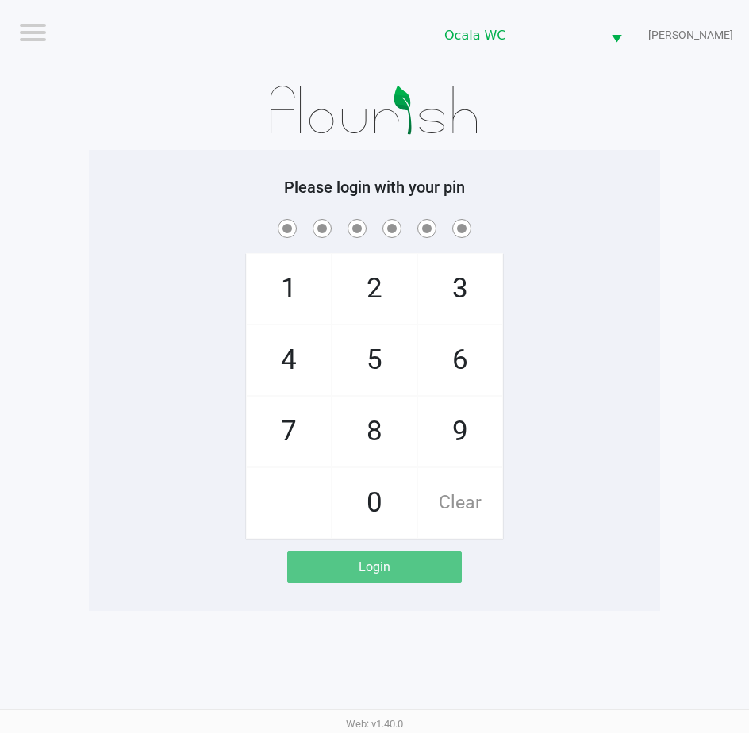
click at [581, 281] on div "1 4 7 2 5 8 0 3 6 9 Clear" at bounding box center [374, 377] width 571 height 323
drag, startPoint x: 581, startPoint y: 281, endPoint x: 546, endPoint y: 218, distance: 71.7
click at [546, 218] on span at bounding box center [374, 228] width 547 height 25
checkbox input "true"
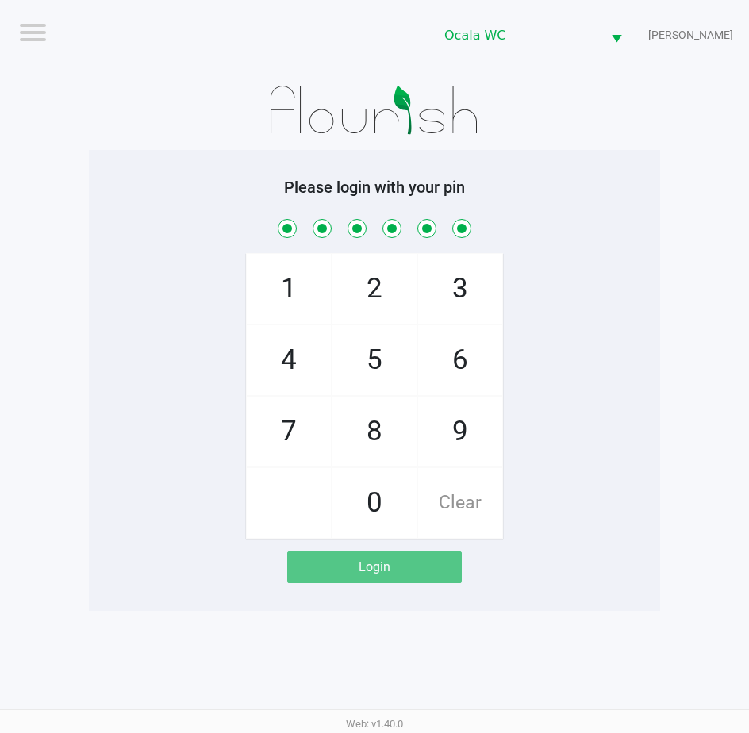
checkbox input "true"
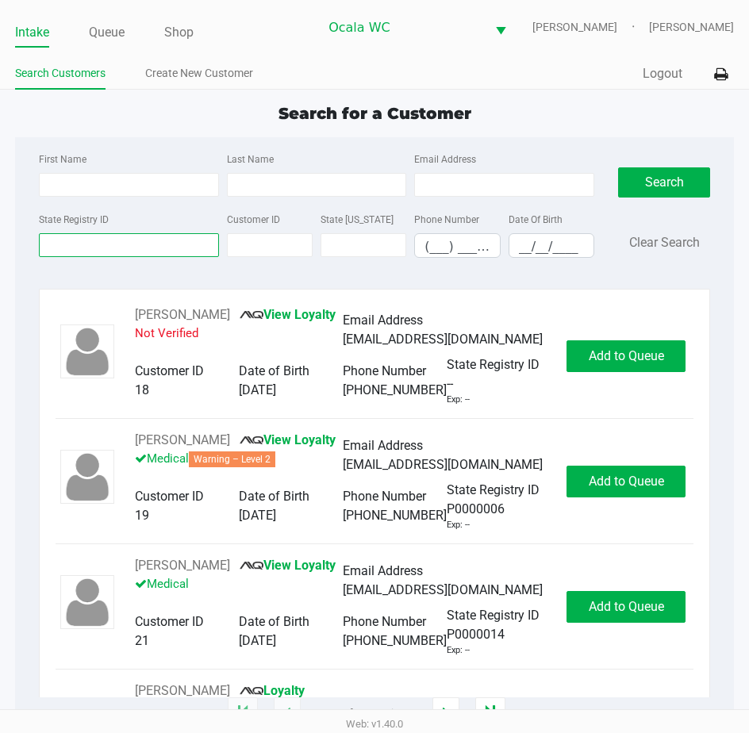
click at [99, 254] on input "State Registry ID" at bounding box center [129, 245] width 180 height 24
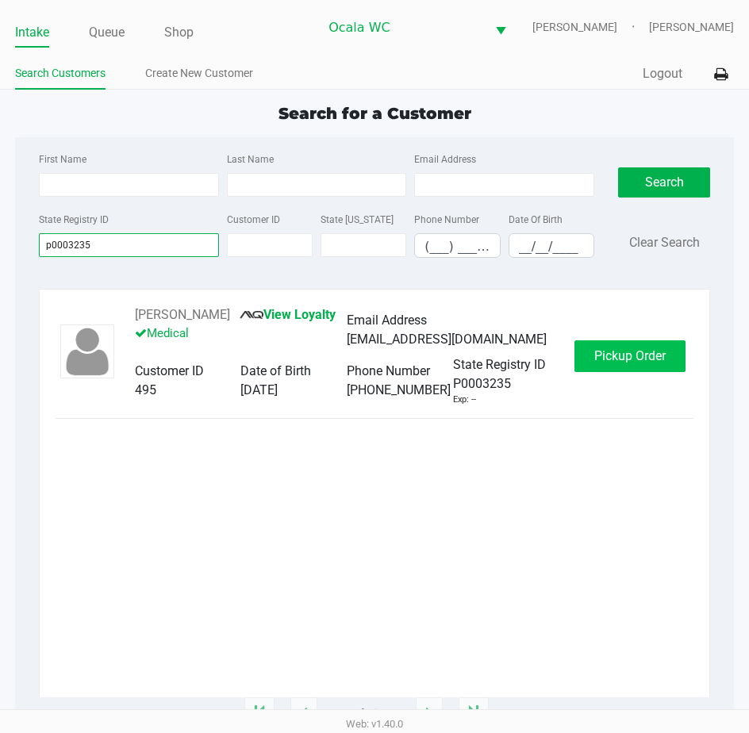
type input "p0003235"
click at [600, 353] on span "Pickup Order" at bounding box center [629, 355] width 71 height 15
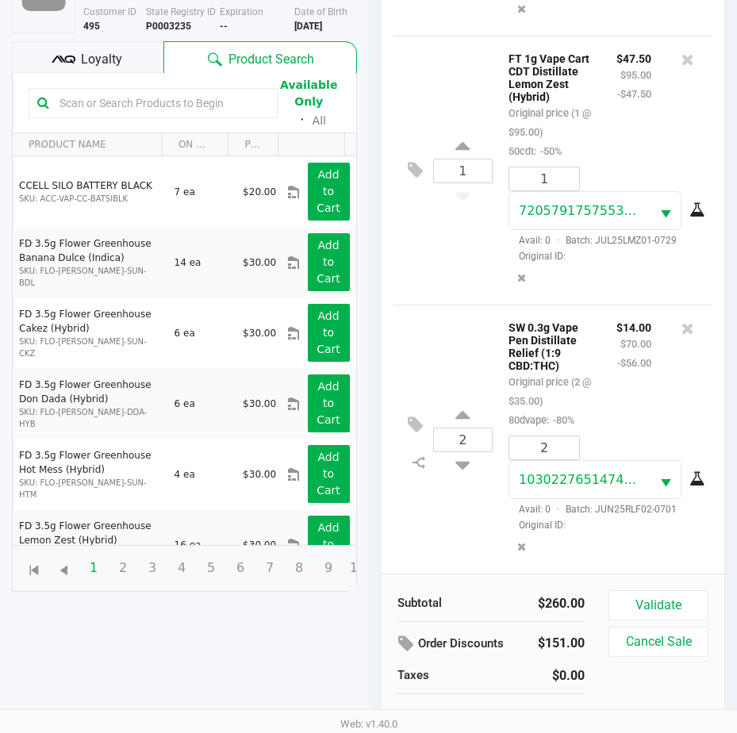
scroll to position [174, 0]
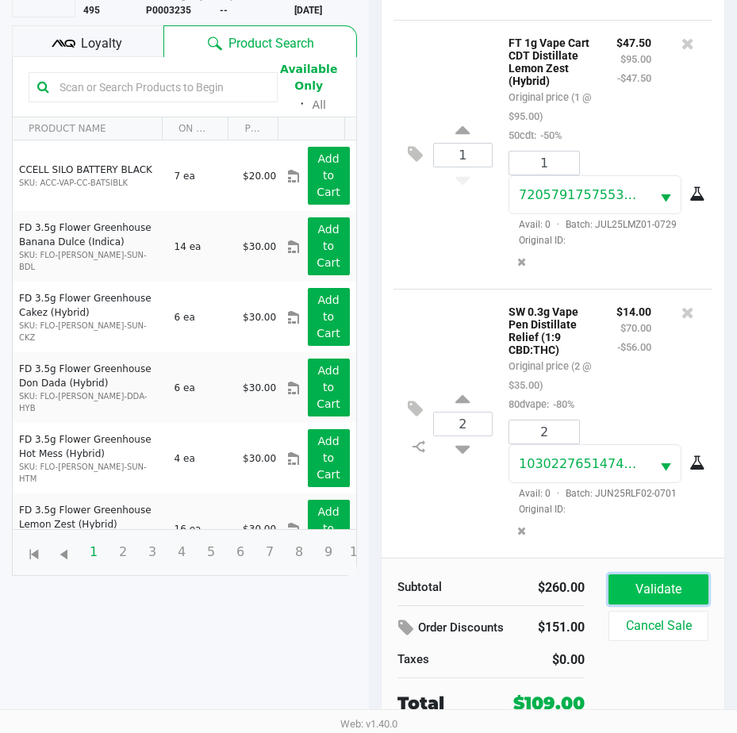
click at [648, 583] on button "Validate" at bounding box center [658, 589] width 100 height 30
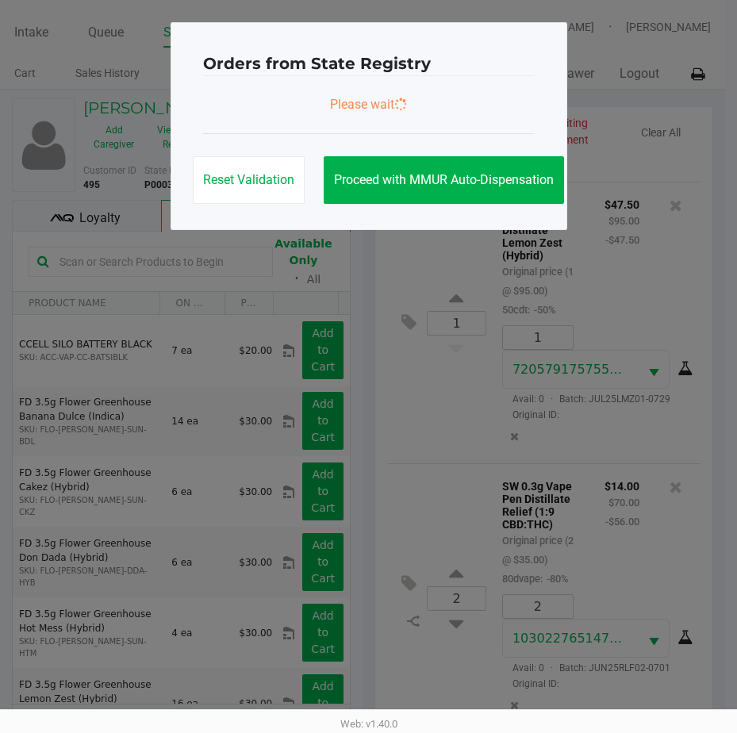
scroll to position [0, 0]
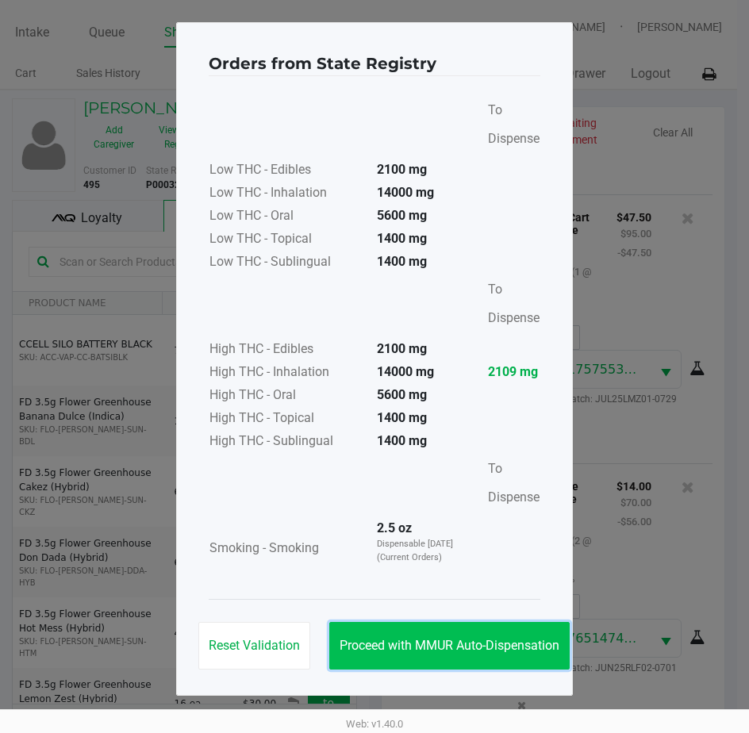
click at [426, 651] on span "Proceed with MMUR Auto-Dispensation" at bounding box center [449, 645] width 220 height 15
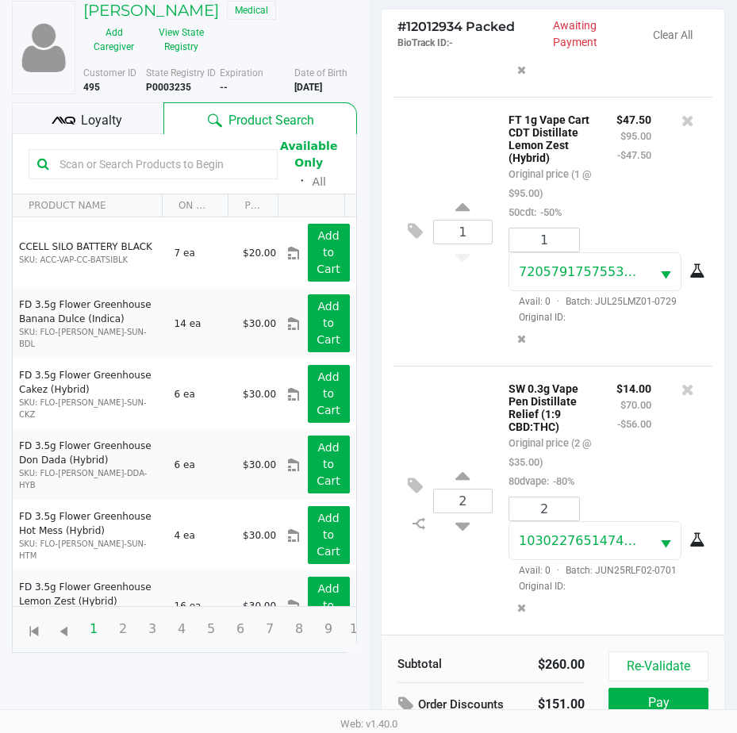
scroll to position [210, 0]
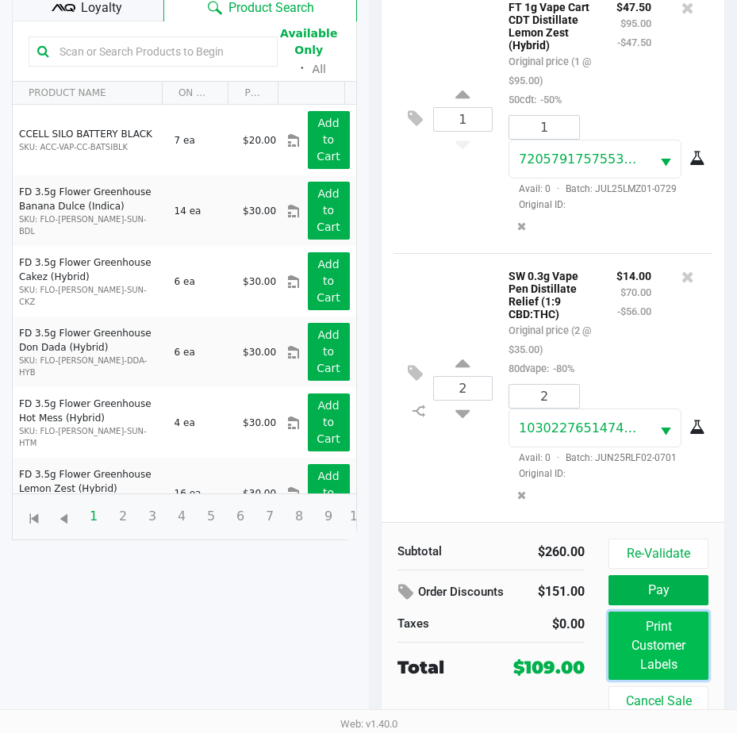
click at [641, 637] on button "Print Customer Labels" at bounding box center [658, 646] width 100 height 68
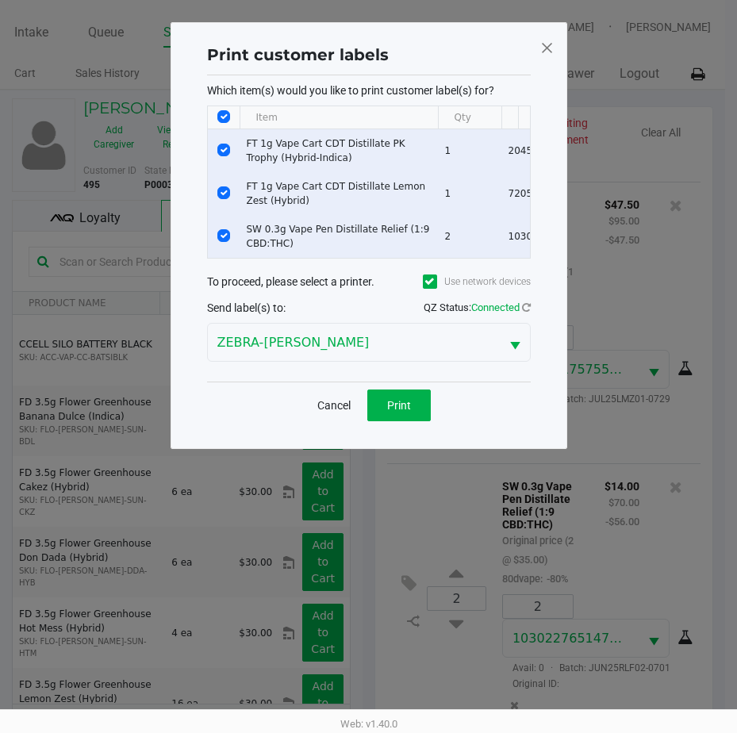
scroll to position [0, 0]
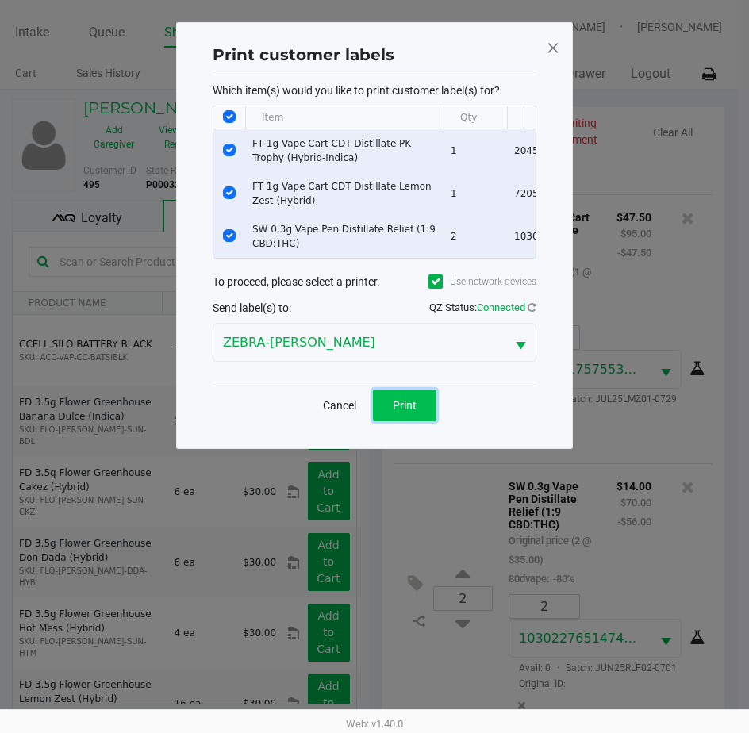
click at [408, 406] on button "Print" at bounding box center [404, 405] width 63 height 32
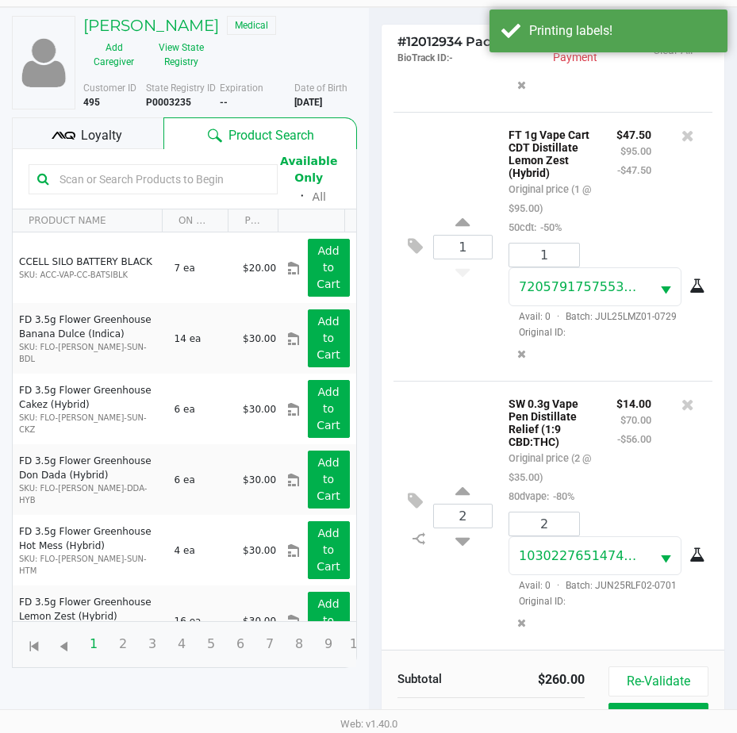
scroll to position [210, 0]
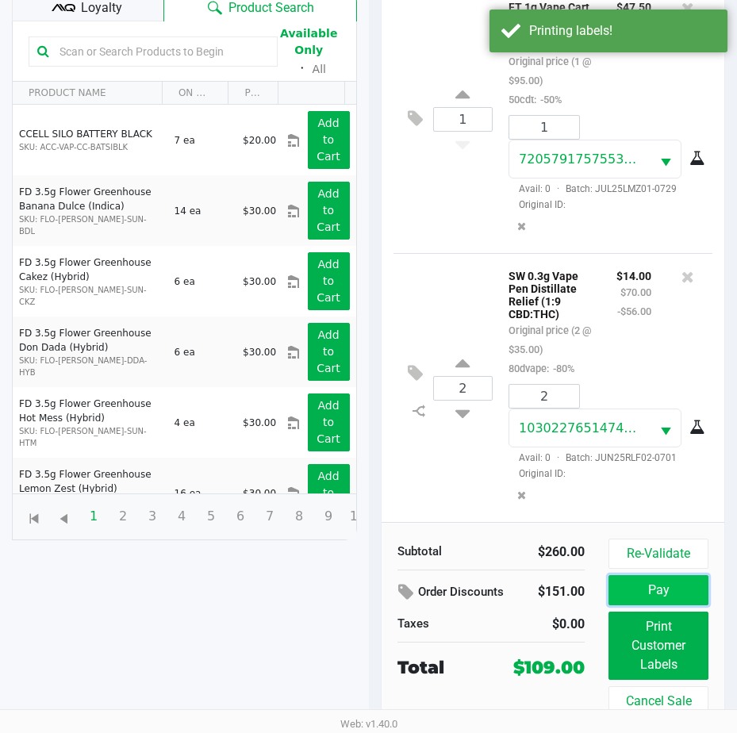
click at [637, 585] on button "Pay" at bounding box center [658, 590] width 100 height 30
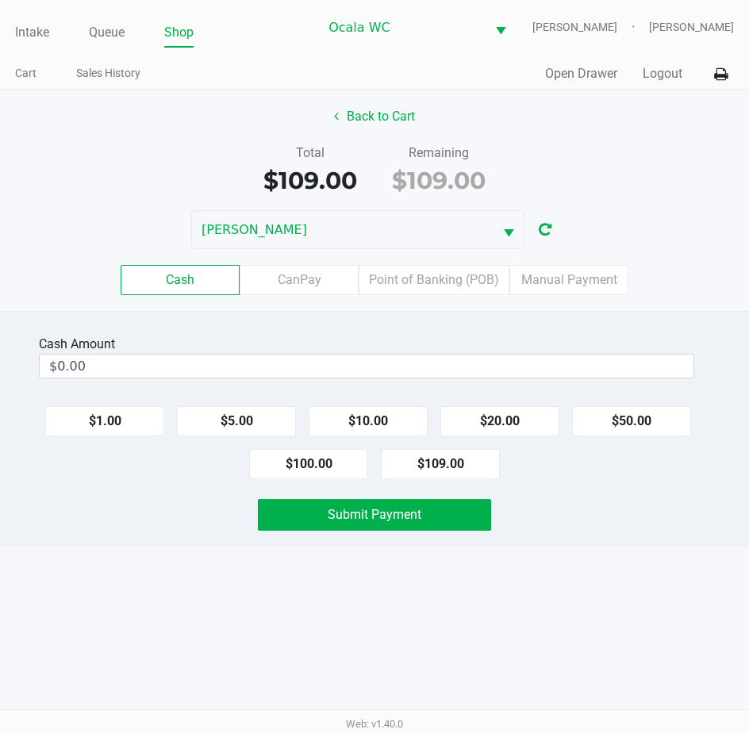
click at [429, 265] on label "Point of Banking (POB)" at bounding box center [434, 280] width 151 height 30
click at [0, 0] on 7 "Point of Banking (POB)" at bounding box center [0, 0] width 0 height 0
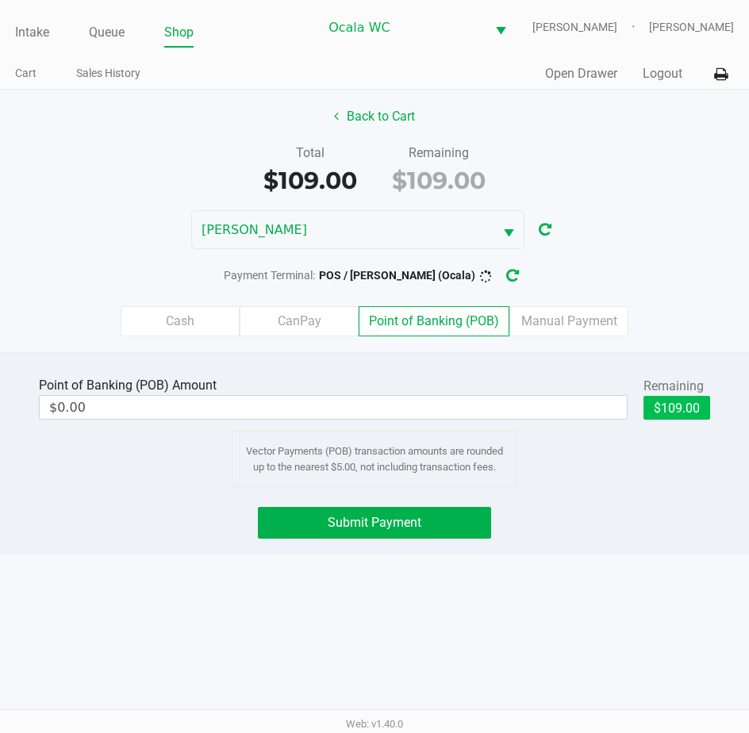
click at [678, 412] on button "$109.00" at bounding box center [676, 408] width 67 height 24
type input "$109.00"
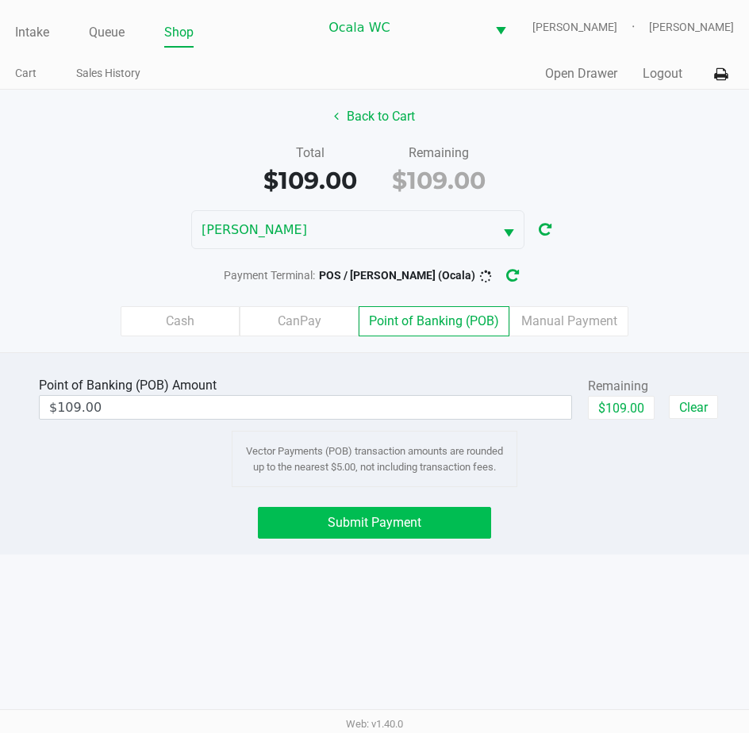
click at [336, 529] on span "Submit Payment" at bounding box center [375, 522] width 94 height 15
click at [529, 277] on icon "button" at bounding box center [525, 275] width 13 height 11
click at [399, 519] on span "Submit Payment" at bounding box center [375, 522] width 94 height 15
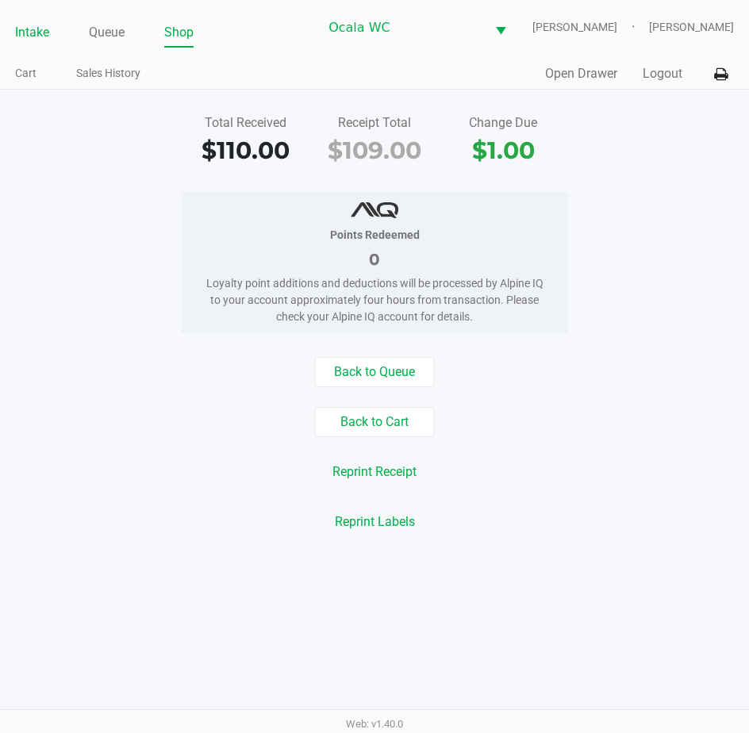
click at [40, 32] on link "Intake" at bounding box center [32, 32] width 34 height 22
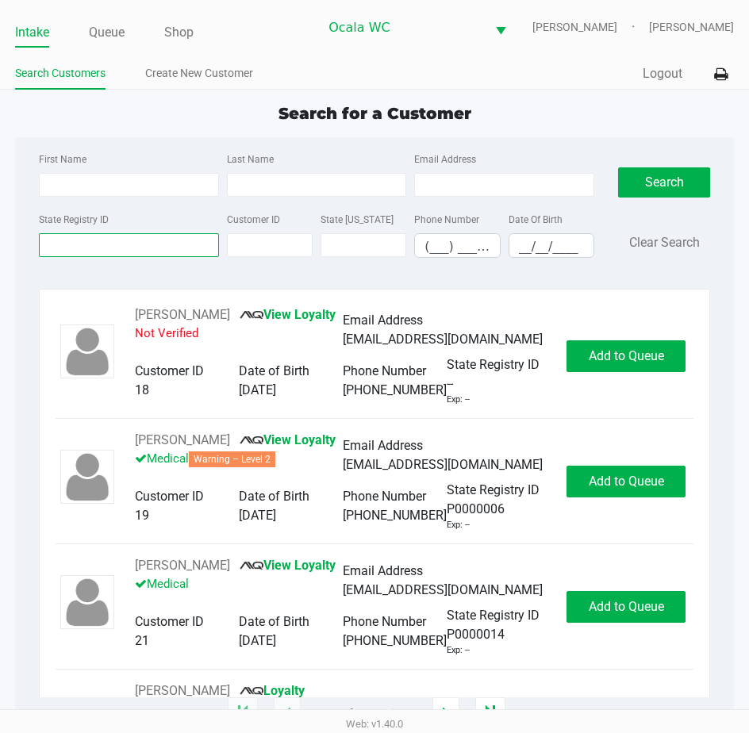
click at [72, 241] on input "State Registry ID" at bounding box center [129, 245] width 180 height 24
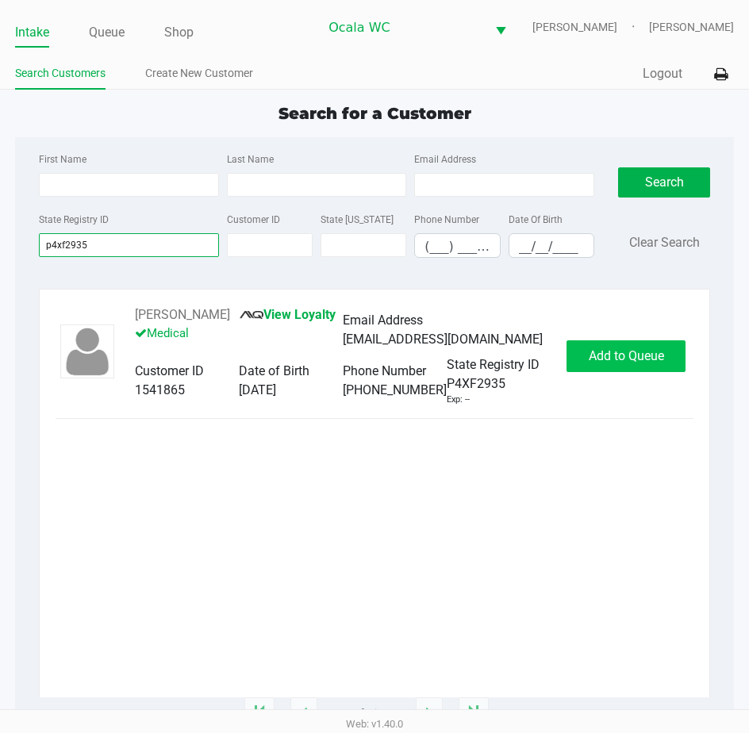
type input "p4xf2935"
click at [609, 355] on span "Add to Queue" at bounding box center [626, 355] width 75 height 15
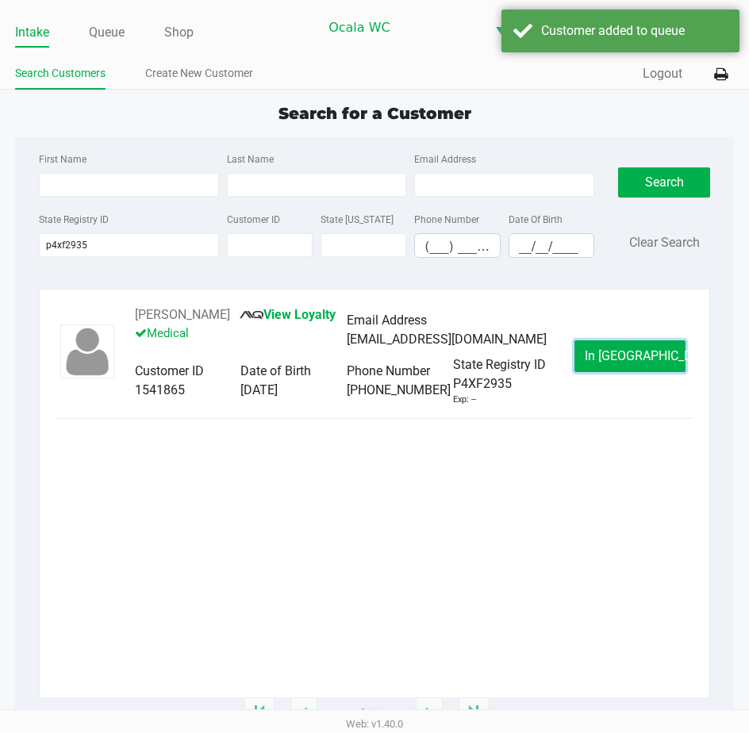
click at [609, 355] on span "In [GEOGRAPHIC_DATA]" at bounding box center [651, 355] width 133 height 15
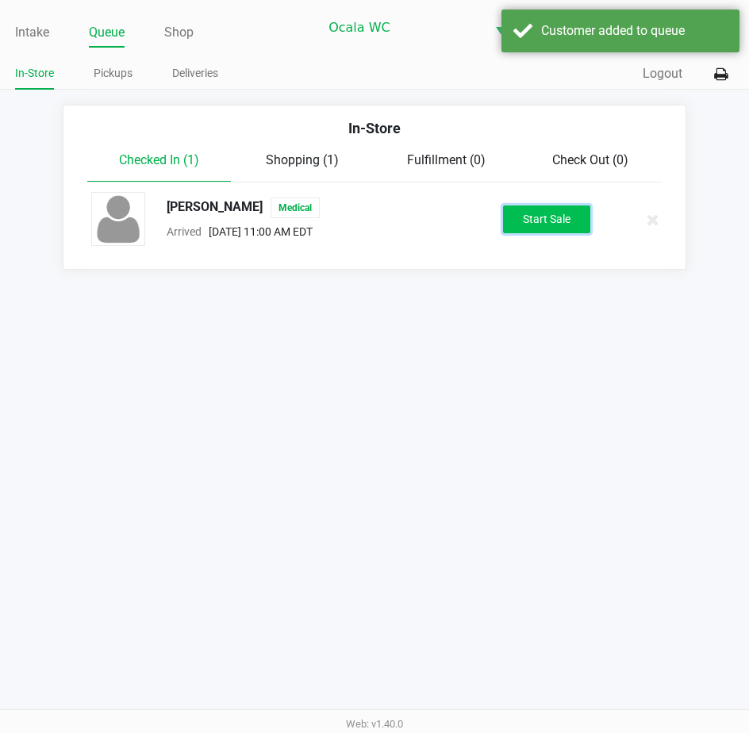
click at [516, 213] on button "Start Sale" at bounding box center [546, 219] width 87 height 28
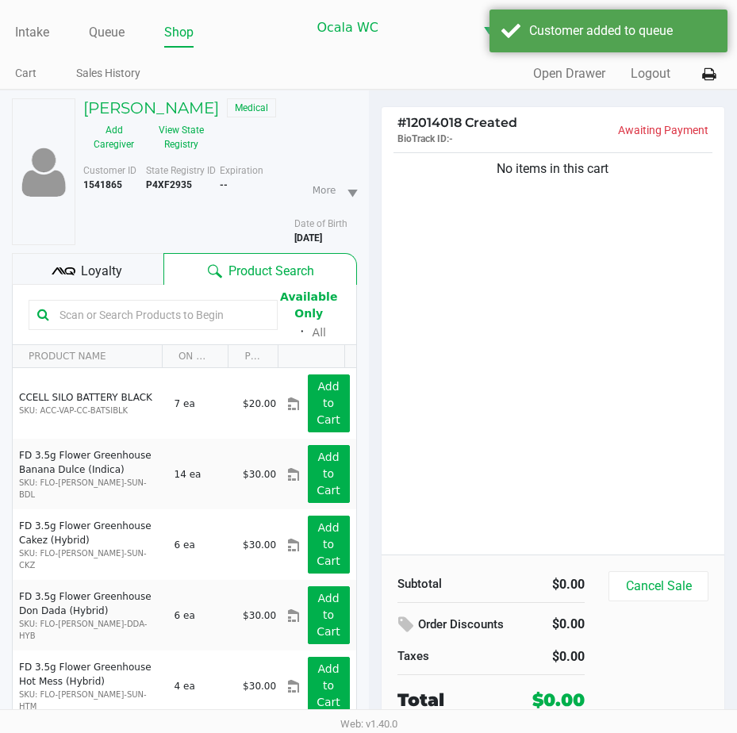
click at [79, 319] on input "text" at bounding box center [161, 315] width 216 height 24
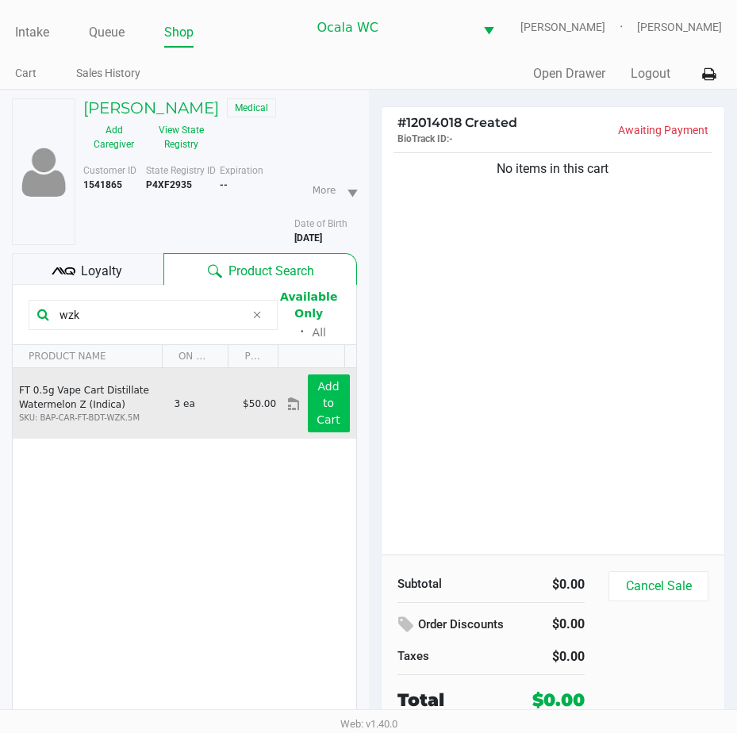
type input "wzk"
click at [321, 393] on app-button-loader "Add to Cart" at bounding box center [328, 403] width 24 height 46
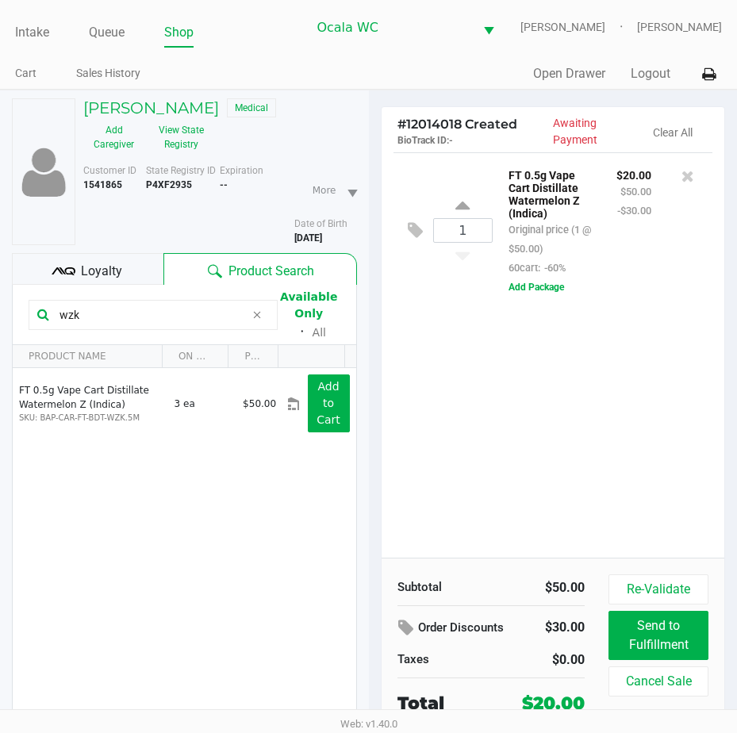
click at [451, 460] on div "1 FT 0.5g Vape Cart Distillate Watermelon Z (Indica) Original price (1 @ $50.00…" at bounding box center [553, 354] width 343 height 405
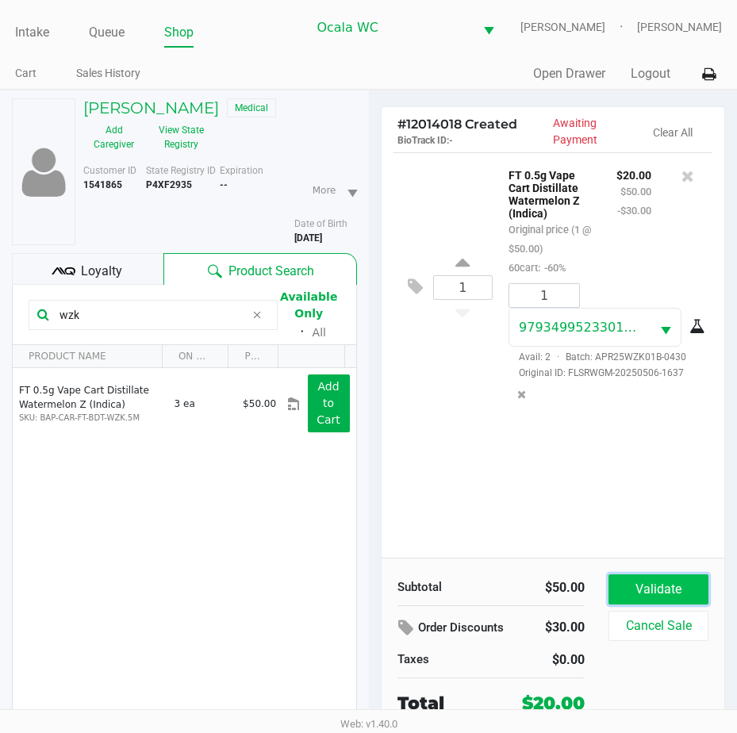
click at [646, 599] on button "Validate" at bounding box center [658, 589] width 100 height 30
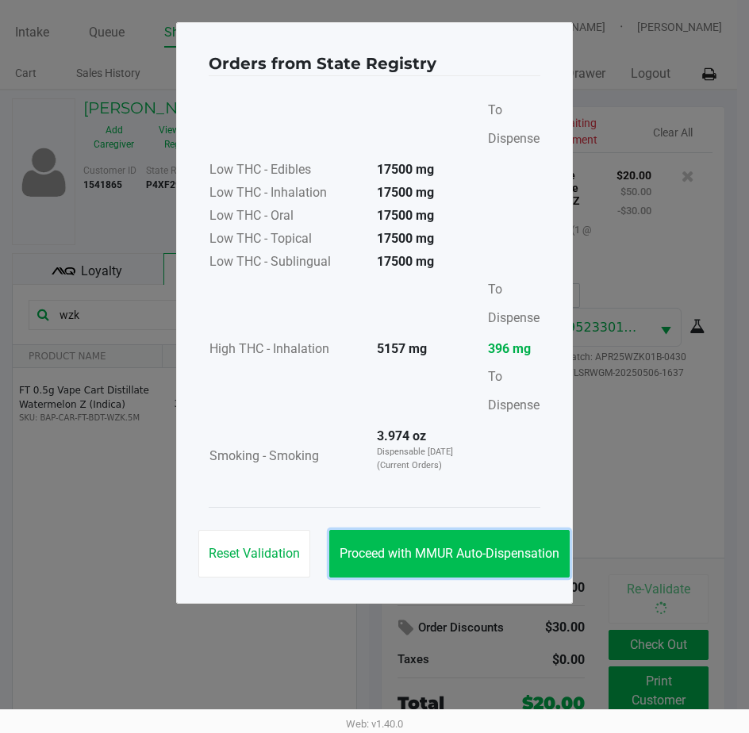
click at [480, 542] on button "Proceed with MMUR Auto-Dispensation" at bounding box center [449, 554] width 240 height 48
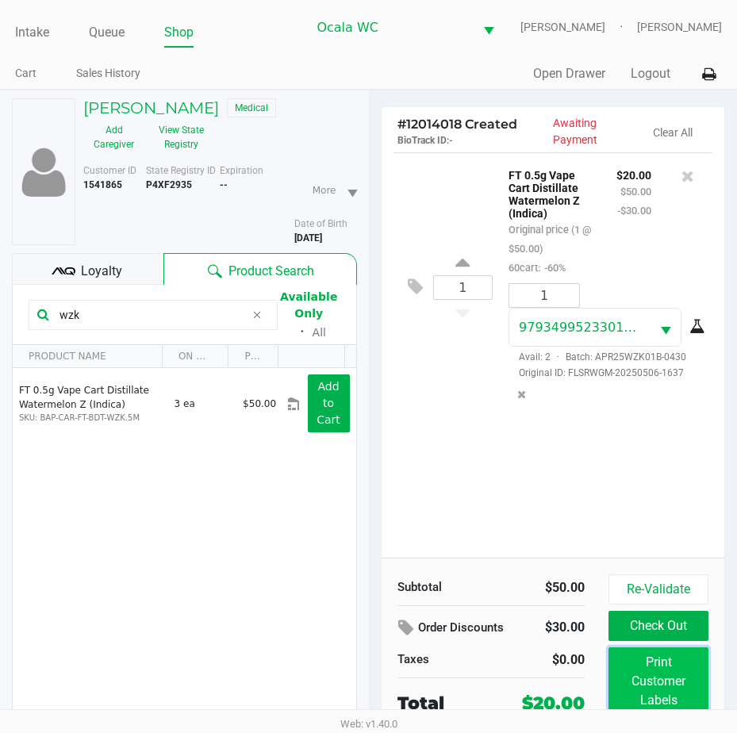
click at [648, 664] on button "Print Customer Labels" at bounding box center [658, 681] width 100 height 68
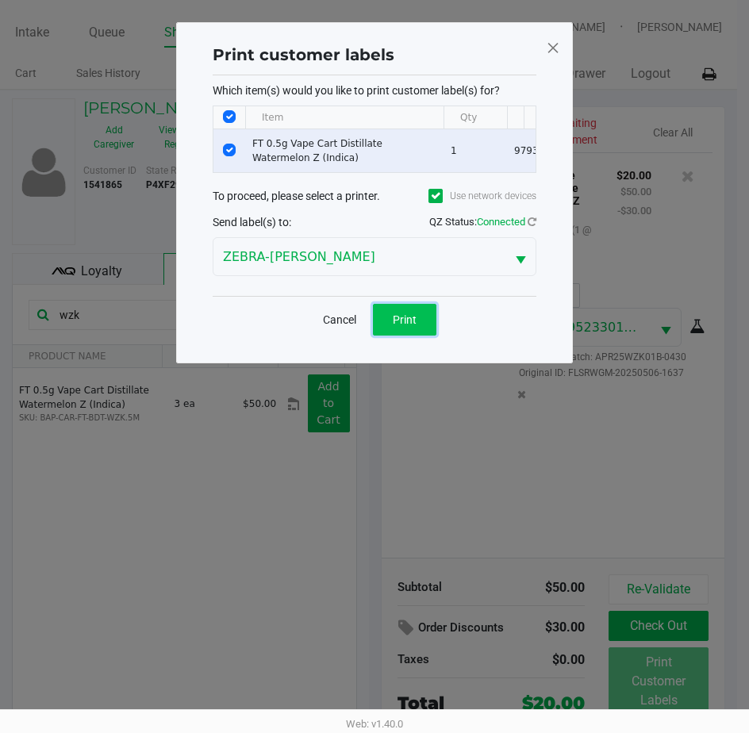
click at [401, 316] on button "Print" at bounding box center [404, 320] width 63 height 32
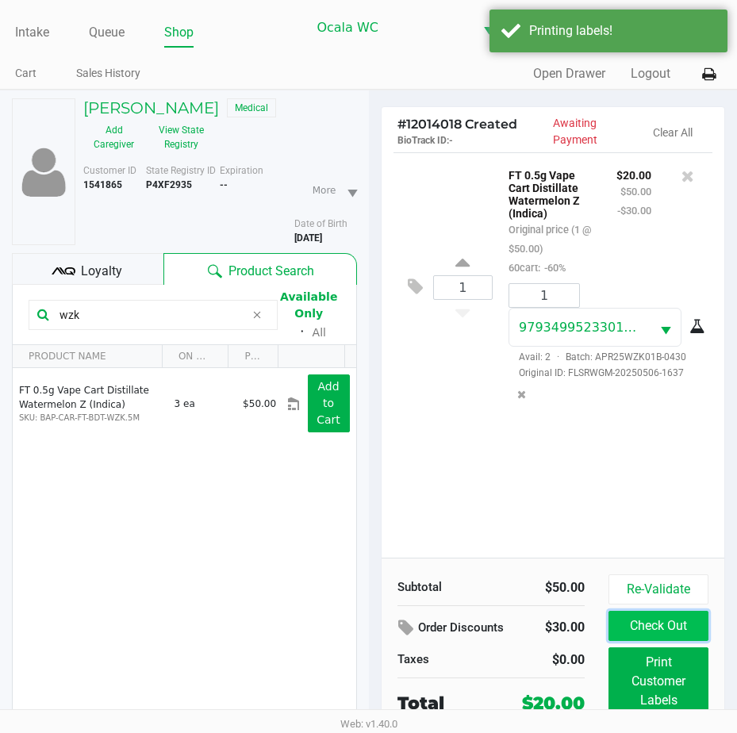
click at [630, 619] on button "Check Out" at bounding box center [658, 626] width 100 height 30
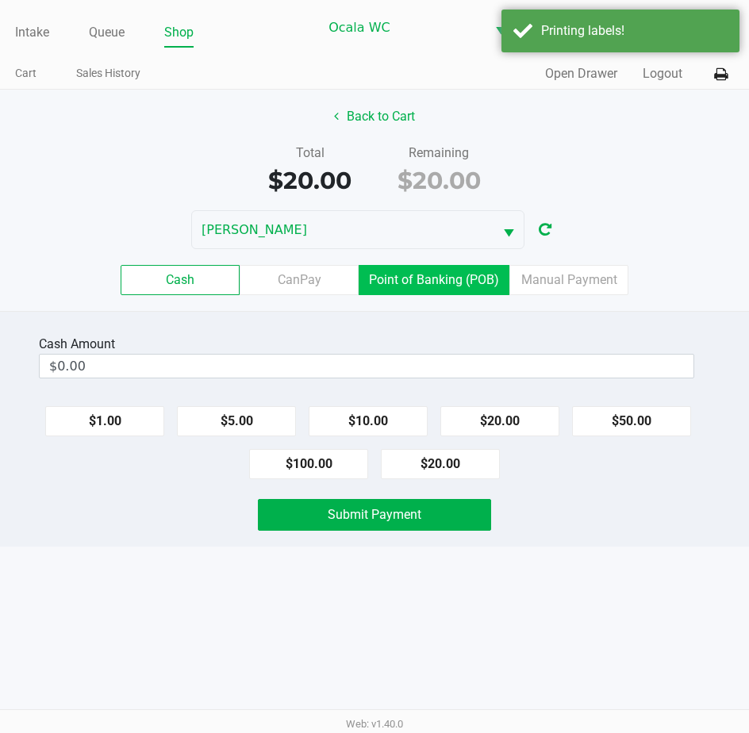
click at [458, 291] on label "Point of Banking (POB)" at bounding box center [434, 280] width 151 height 30
click at [0, 0] on 7 "Point of Banking (POB)" at bounding box center [0, 0] width 0 height 0
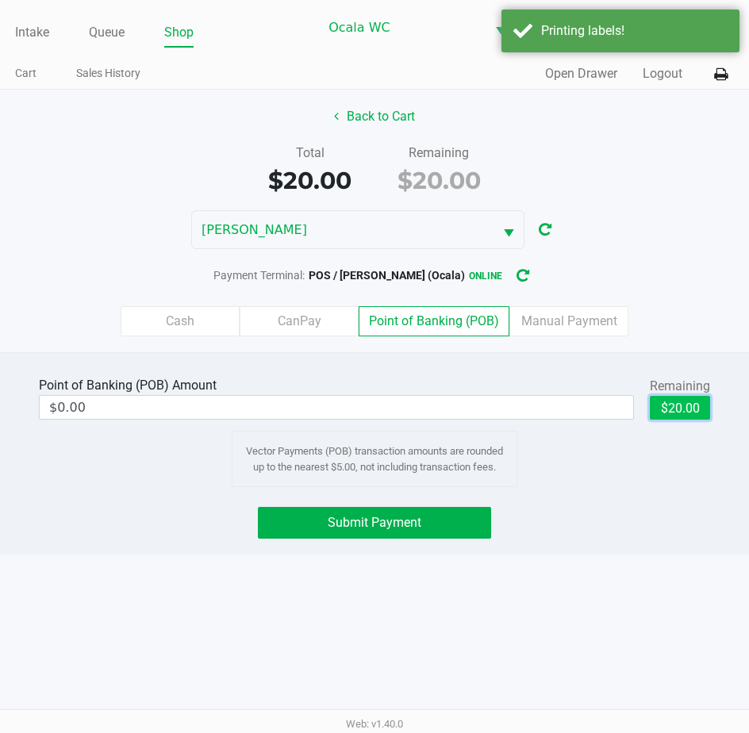
click at [665, 405] on button "$20.00" at bounding box center [680, 408] width 60 height 24
type input "$20.00"
click at [319, 498] on div "Point of Banking (POB) Amount $20.00 Remaining $20.00 Clear Vector Payments (PO…" at bounding box center [374, 453] width 749 height 202
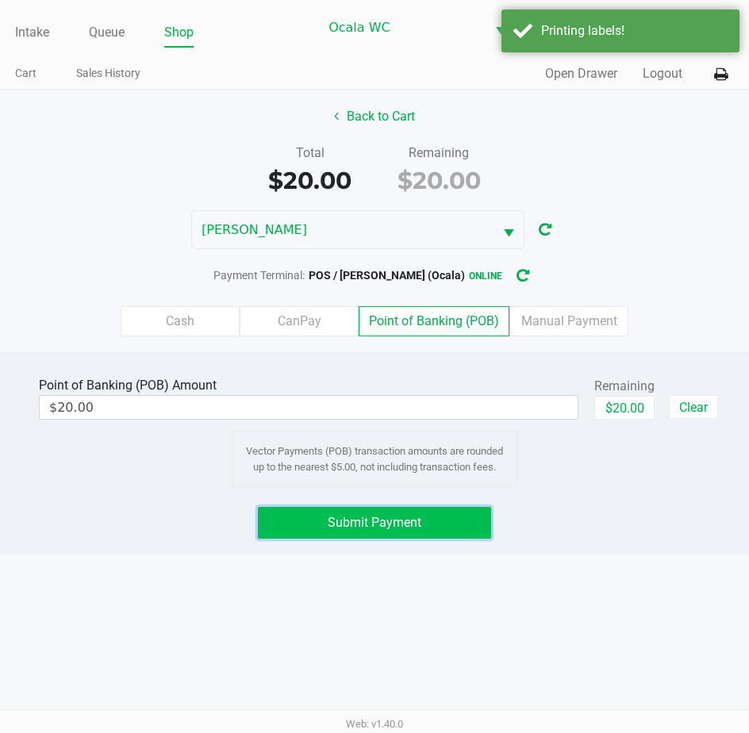
click at [318, 520] on button "Submit Payment" at bounding box center [375, 523] width 234 height 32
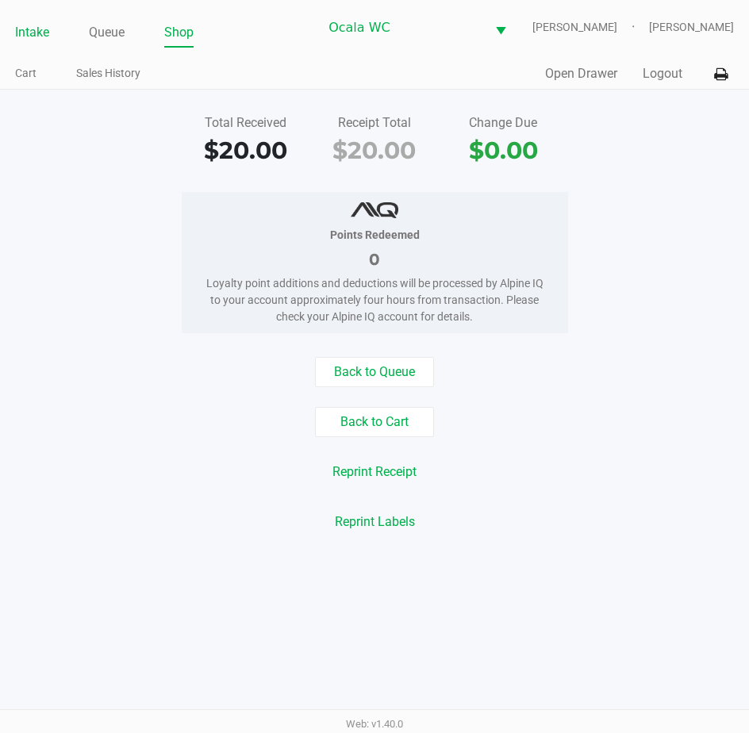
click at [35, 26] on link "Intake" at bounding box center [32, 32] width 34 height 22
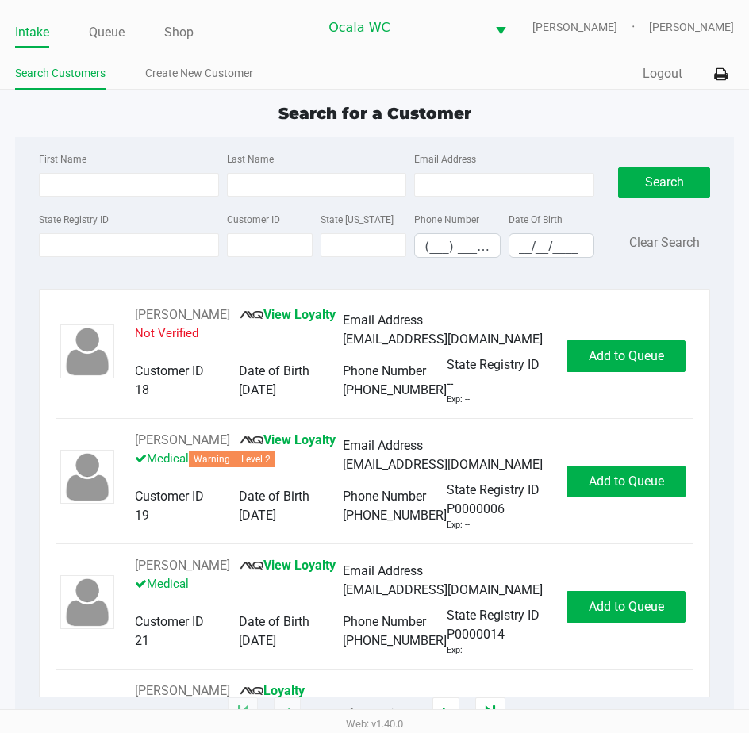
drag, startPoint x: 632, startPoint y: 420, endPoint x: 318, endPoint y: 110, distance: 441.4
click at [318, 110] on span "Search for a Customer" at bounding box center [374, 113] width 193 height 19
type input "[PERSON_NAME]"
type input "[GEOGRAPHIC_DATA]"
type input "[DATE]"
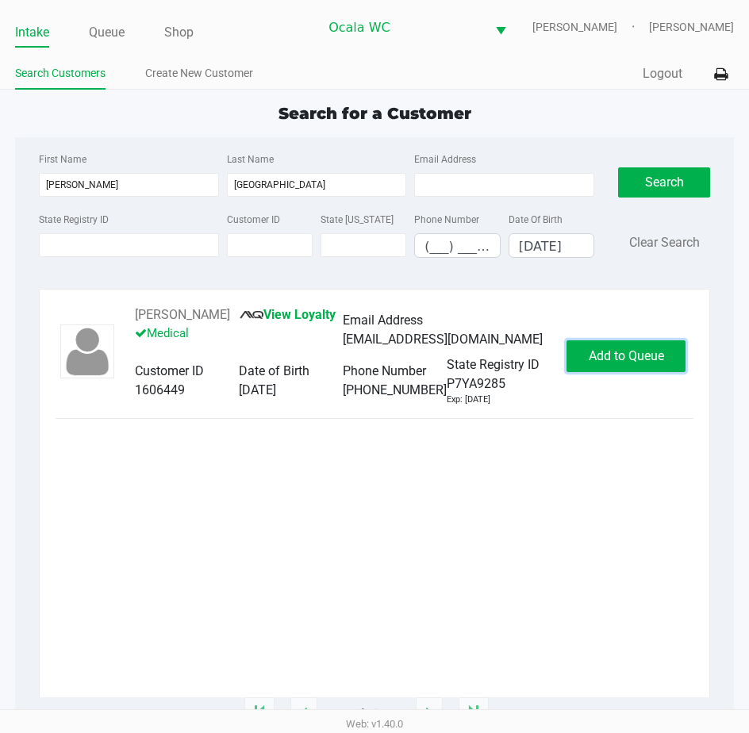
click at [600, 363] on span "Add to Queue" at bounding box center [626, 355] width 75 height 15
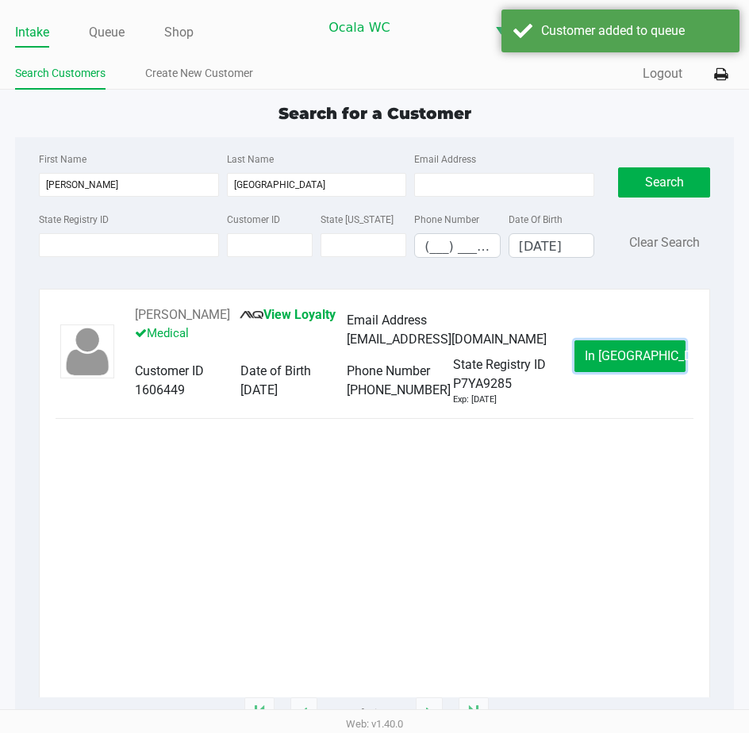
click at [600, 366] on button "In [GEOGRAPHIC_DATA]" at bounding box center [629, 356] width 111 height 32
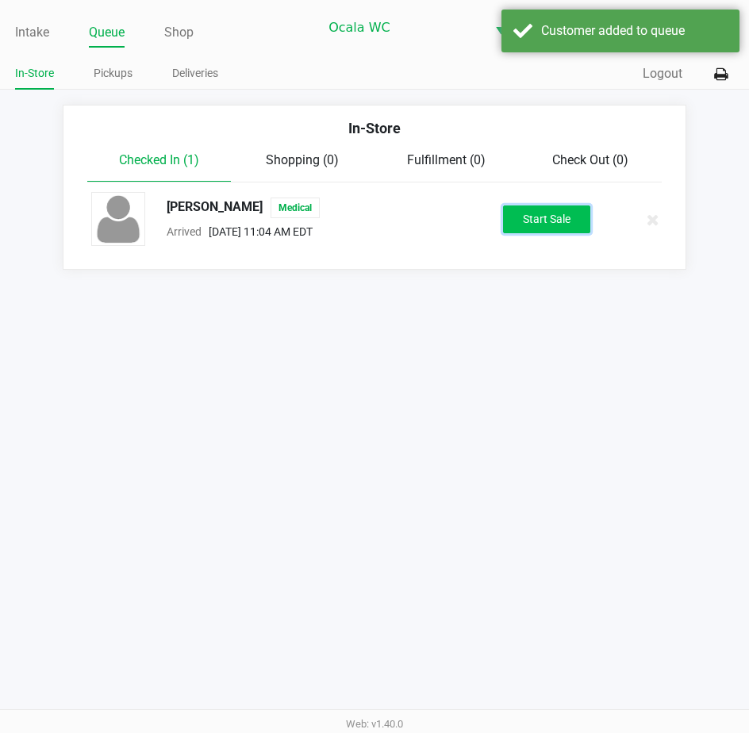
click at [538, 226] on button "Start Sale" at bounding box center [546, 219] width 87 height 28
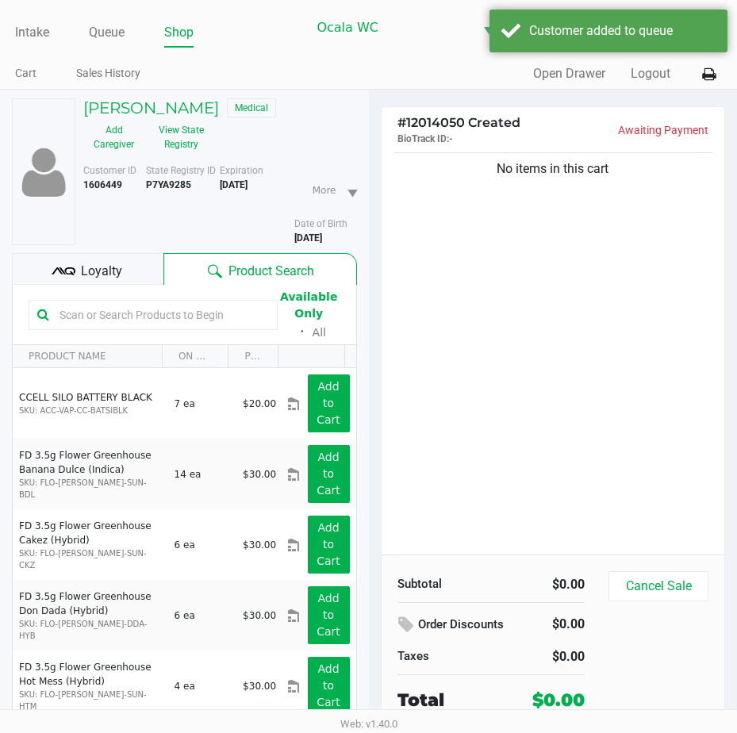
click at [98, 273] on span "Loyalty" at bounding box center [101, 271] width 41 height 19
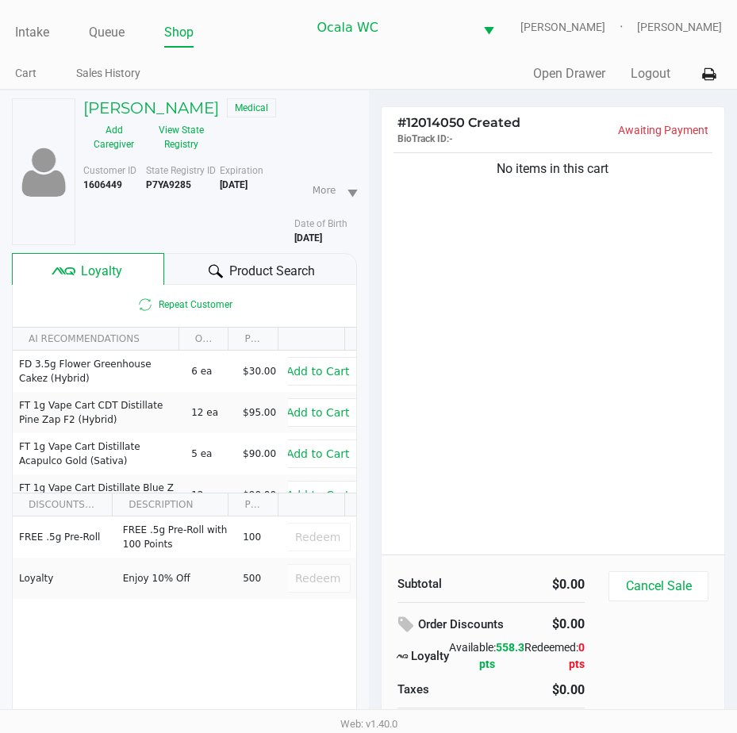
click at [192, 271] on div "Product Search" at bounding box center [260, 269] width 193 height 32
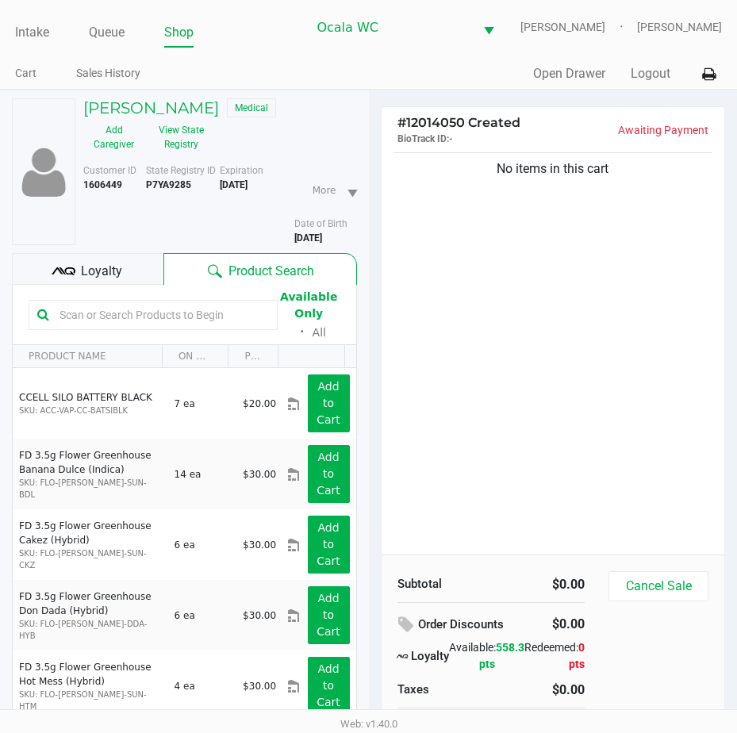
click at [110, 322] on input "text" at bounding box center [161, 315] width 216 height 24
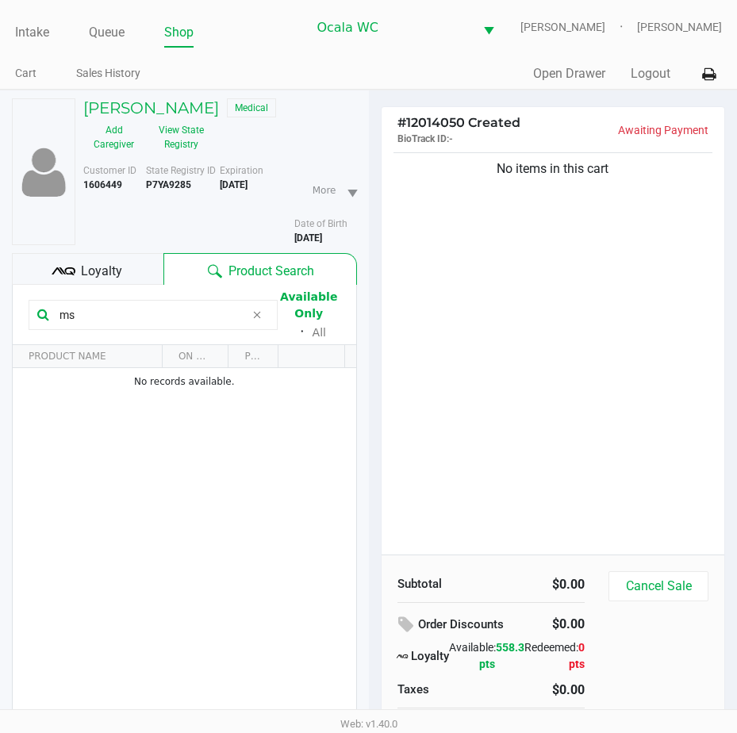
type input "m"
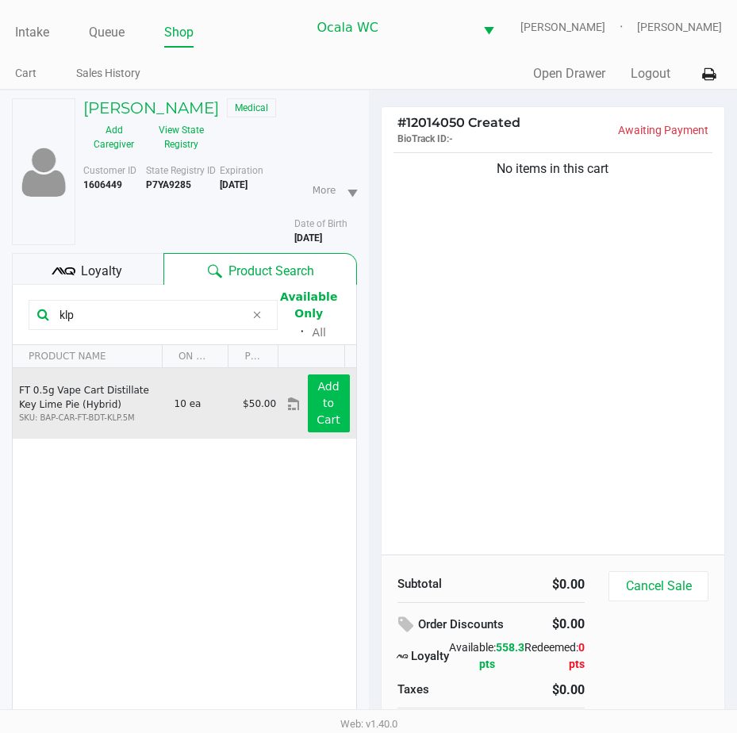
type input "klp"
click at [320, 403] on app-button-loader "Add to Cart" at bounding box center [328, 403] width 24 height 46
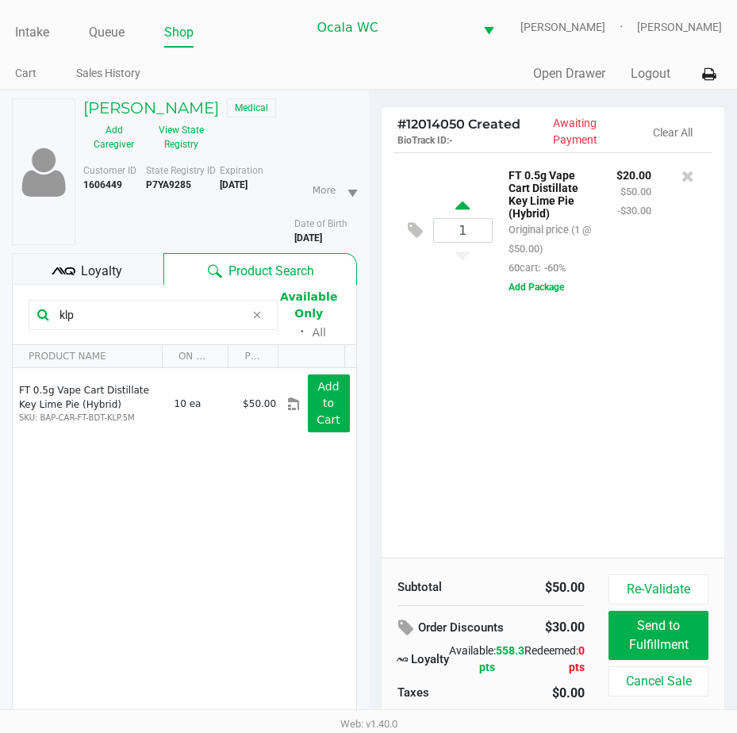
click at [462, 205] on icon at bounding box center [462, 208] width 14 height 20
type input "2"
drag, startPoint x: 118, startPoint y: 291, endPoint x: 75, endPoint y: 322, distance: 52.8
click at [75, 322] on input "klp" at bounding box center [149, 315] width 192 height 24
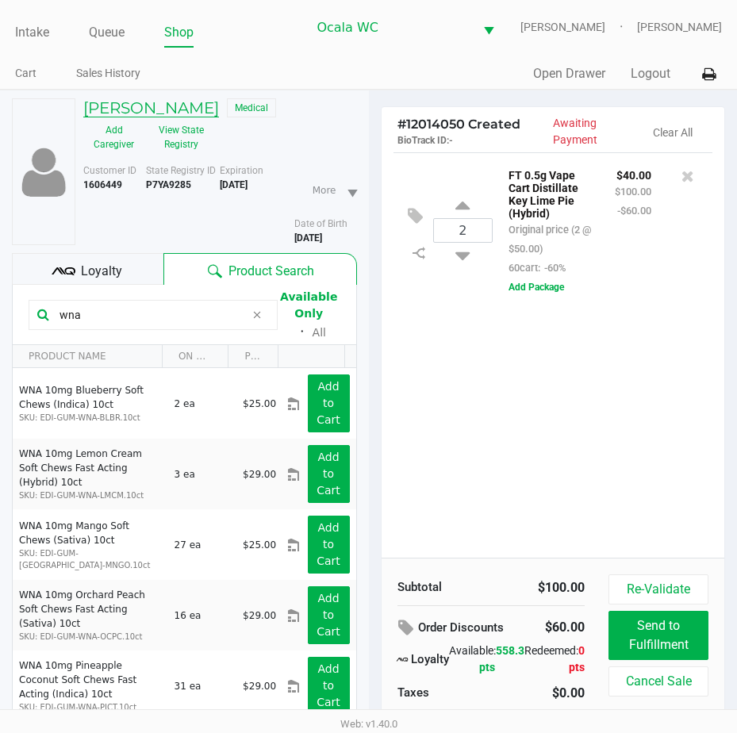
type input "wna"
click at [149, 115] on h5 "[PERSON_NAME]" at bounding box center [151, 107] width 136 height 19
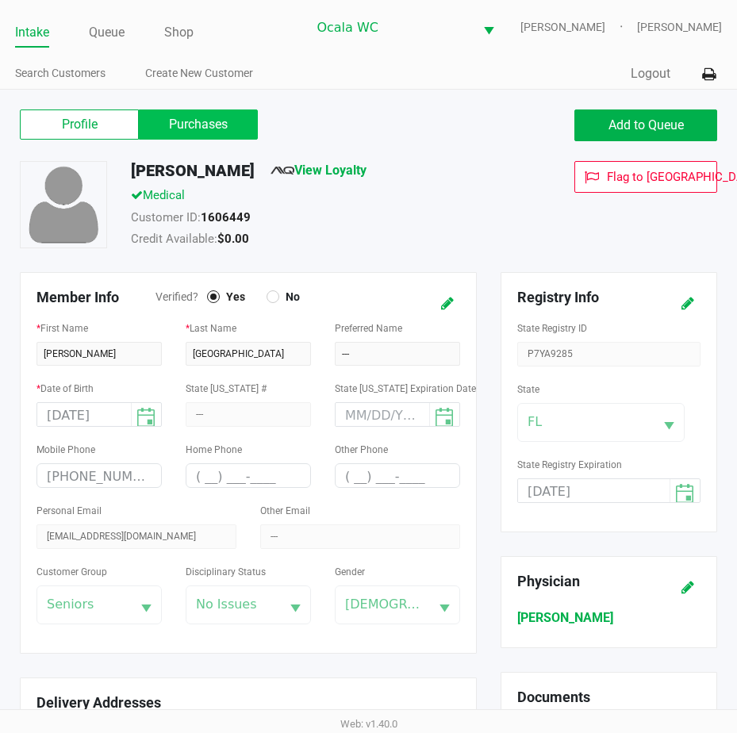
click at [155, 119] on label "Purchases" at bounding box center [198, 124] width 119 height 30
click at [0, 0] on 1 "Purchases" at bounding box center [0, 0] width 0 height 0
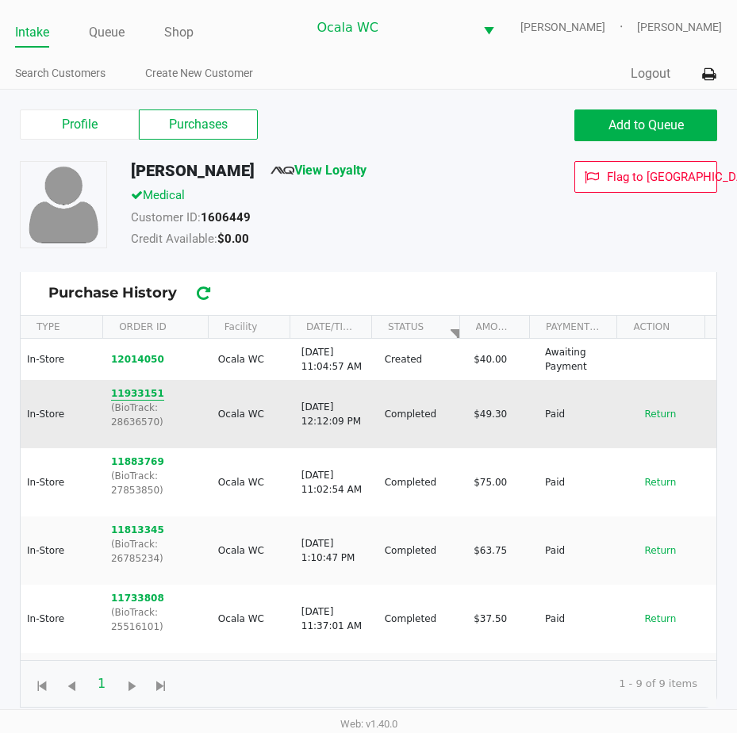
click at [132, 391] on button "11933151" at bounding box center [137, 393] width 53 height 14
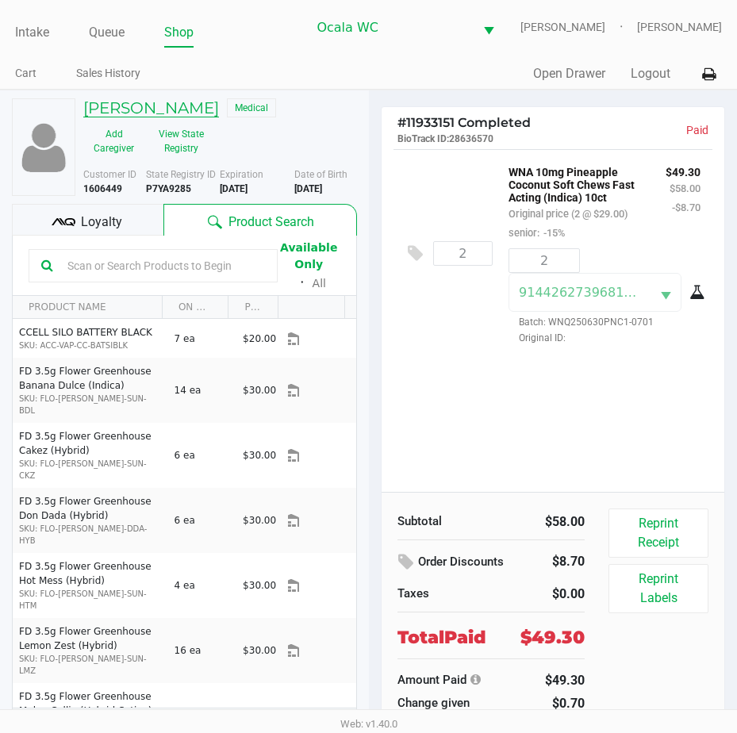
click at [171, 98] on h5 "[PERSON_NAME]" at bounding box center [151, 107] width 136 height 19
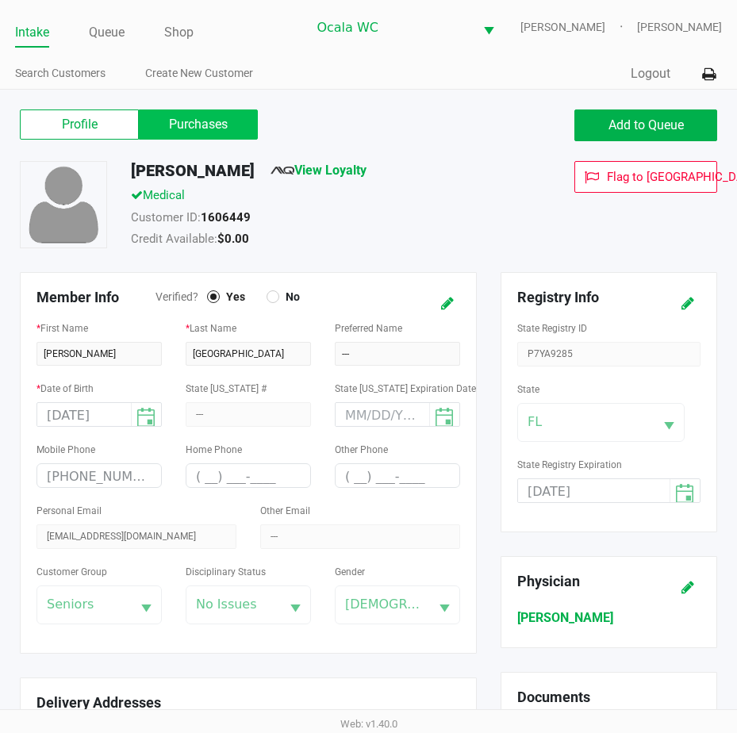
click at [157, 136] on label "Purchases" at bounding box center [198, 124] width 119 height 30
click at [0, 0] on 1 "Purchases" at bounding box center [0, 0] width 0 height 0
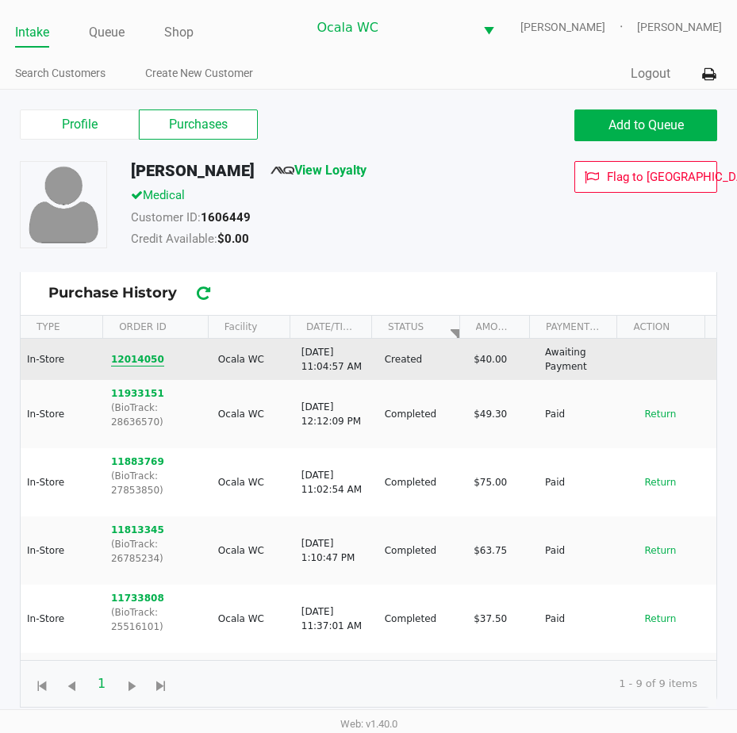
click at [136, 357] on button "12014050" at bounding box center [137, 359] width 53 height 14
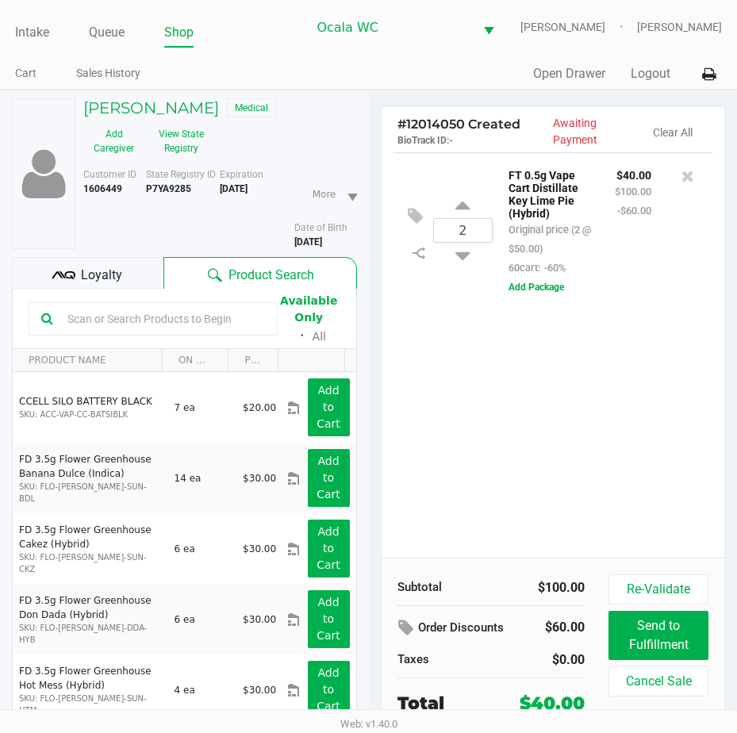
click at [97, 319] on input "text" at bounding box center [163, 319] width 204 height 24
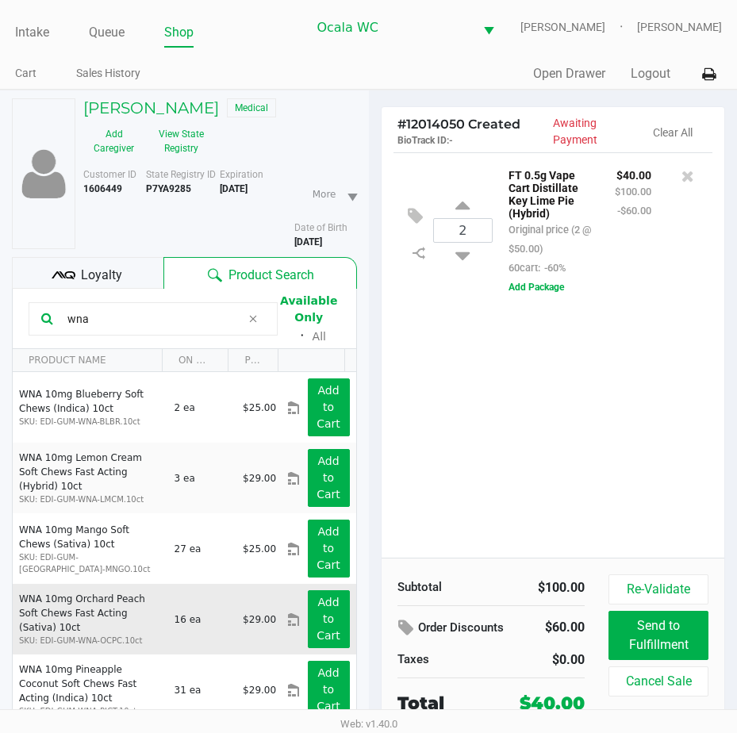
scroll to position [79, 0]
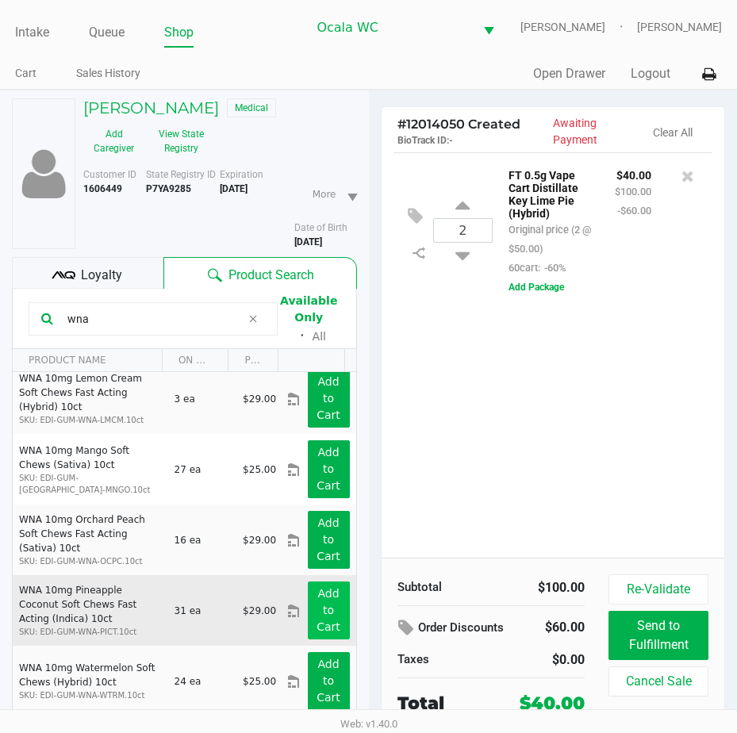
type input "wna"
click at [308, 586] on button "Add to Cart" at bounding box center [329, 610] width 42 height 58
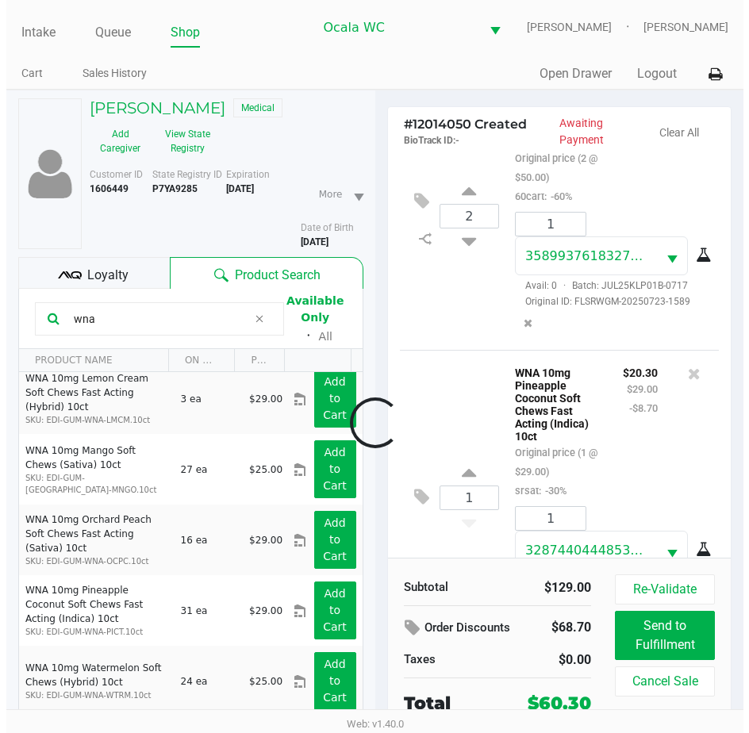
scroll to position [185, 0]
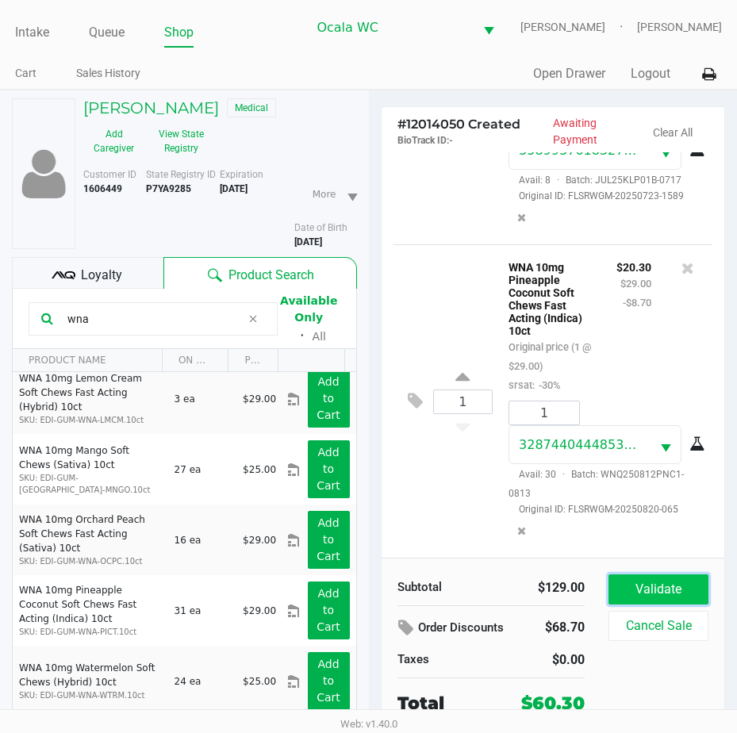
click at [631, 581] on button "Validate" at bounding box center [658, 589] width 100 height 30
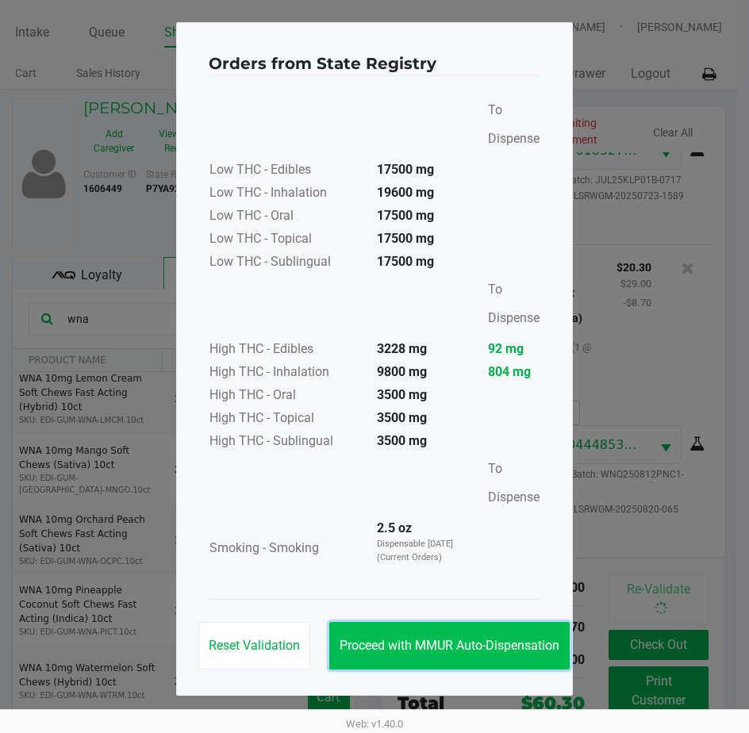
click at [476, 633] on button "Proceed with MMUR Auto-Dispensation" at bounding box center [449, 646] width 240 height 48
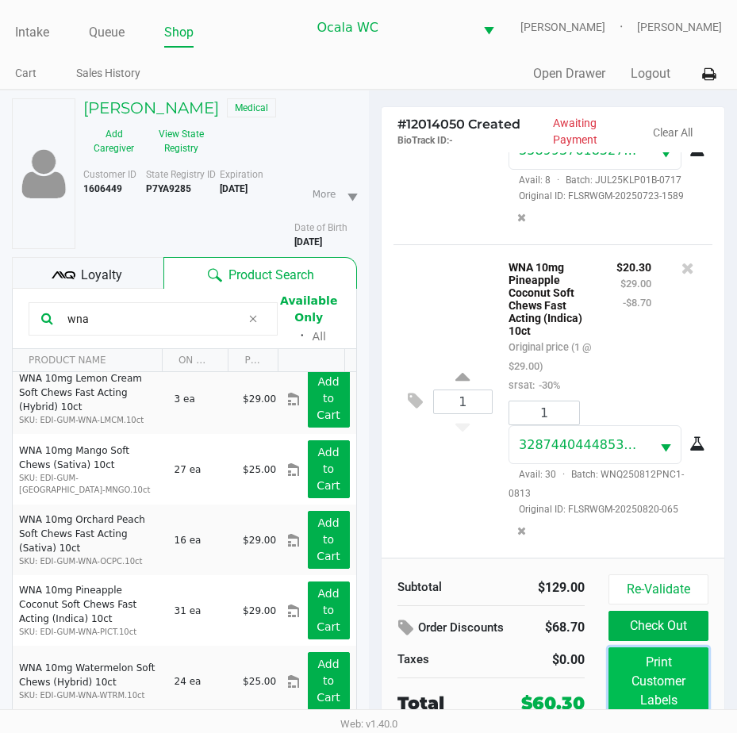
click at [669, 677] on button "Print Customer Labels" at bounding box center [658, 681] width 100 height 68
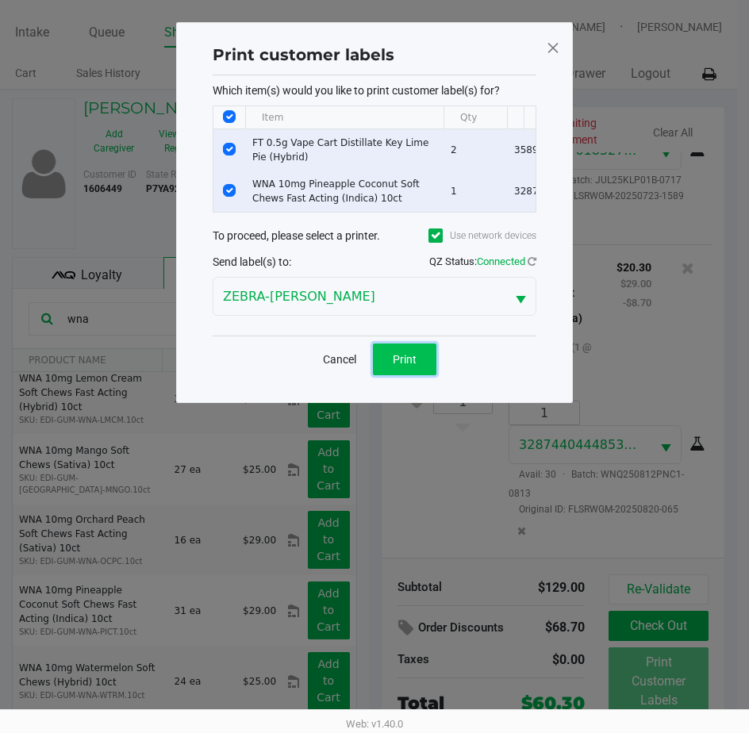
click at [429, 375] on button "Print" at bounding box center [404, 359] width 63 height 32
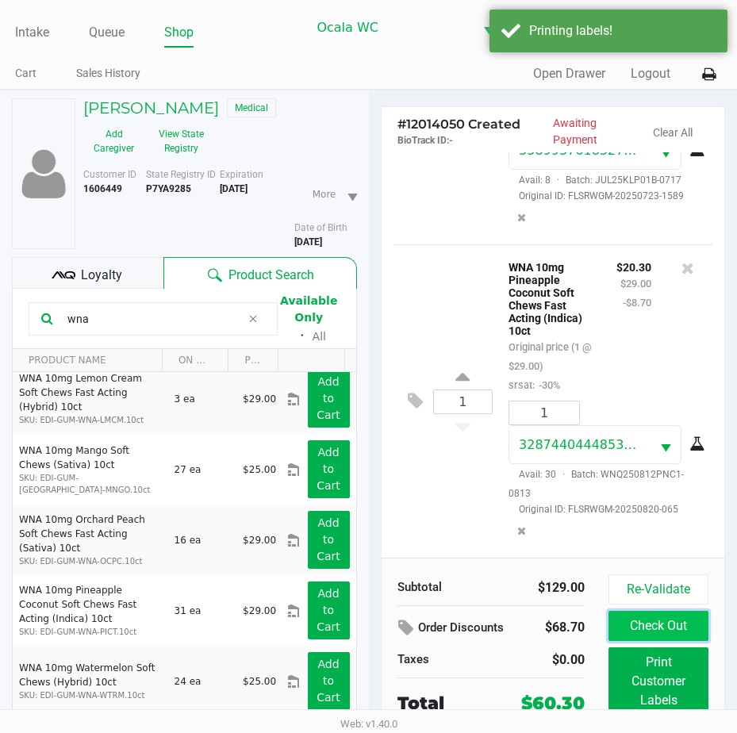
click at [626, 629] on button "Check Out" at bounding box center [658, 626] width 100 height 30
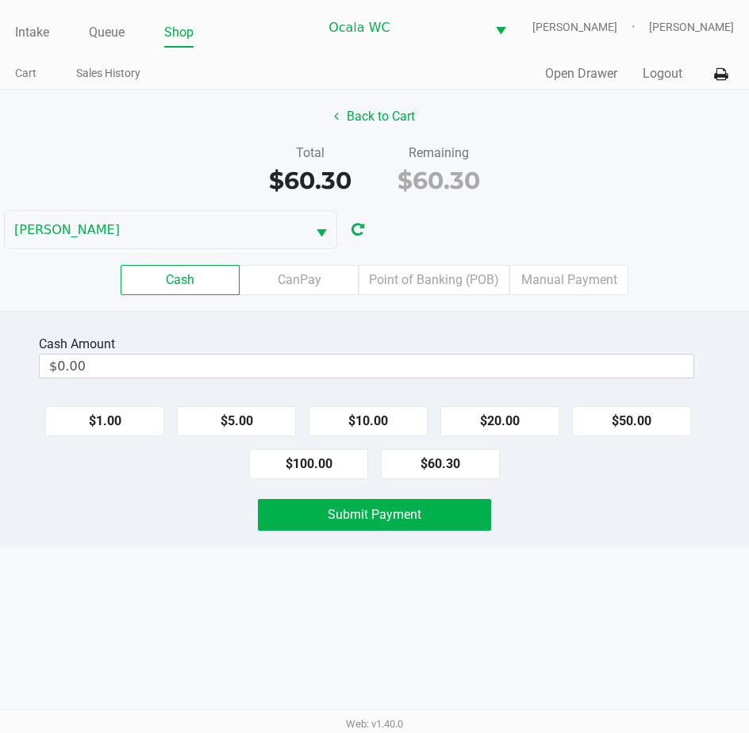
click at [413, 282] on label "Point of Banking (POB)" at bounding box center [434, 280] width 151 height 30
click at [0, 0] on 7 "Point of Banking (POB)" at bounding box center [0, 0] width 0 height 0
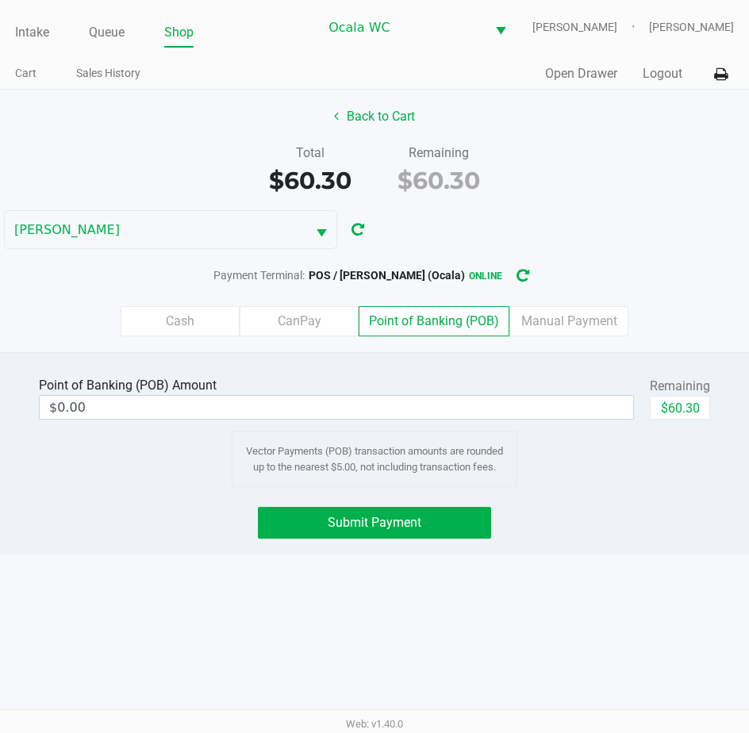
click at [674, 409] on button "$60.30" at bounding box center [680, 408] width 60 height 24
type input "$60.30"
click at [332, 530] on button "Submit Payment" at bounding box center [375, 523] width 234 height 32
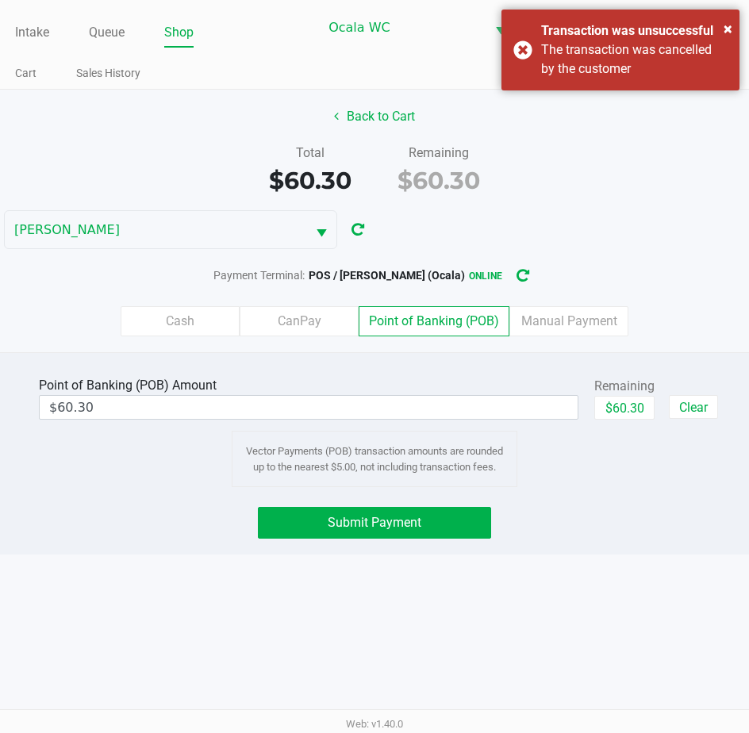
click at [370, 520] on span "Submit Payment" at bounding box center [375, 522] width 94 height 15
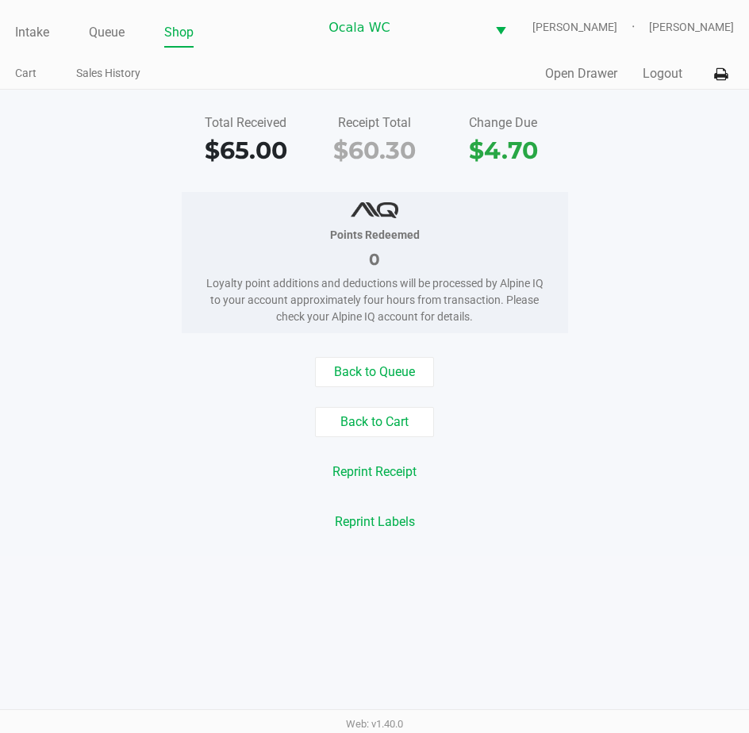
click at [15, 18] on div "Intake Queue Shop" at bounding box center [166, 31] width 303 height 29
click at [24, 29] on link "Intake" at bounding box center [32, 32] width 34 height 22
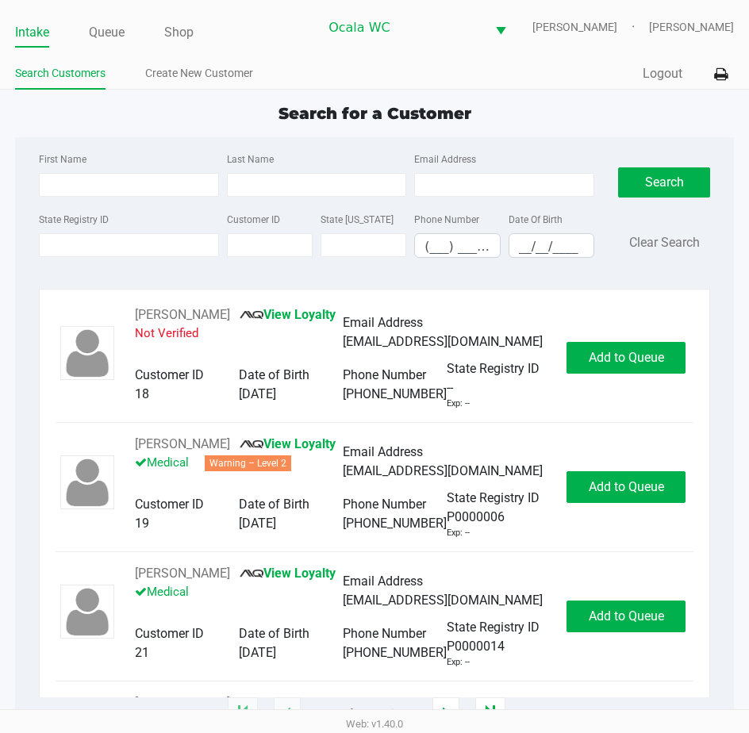
type input "[PERSON_NAME]"
type input "[DATE]"
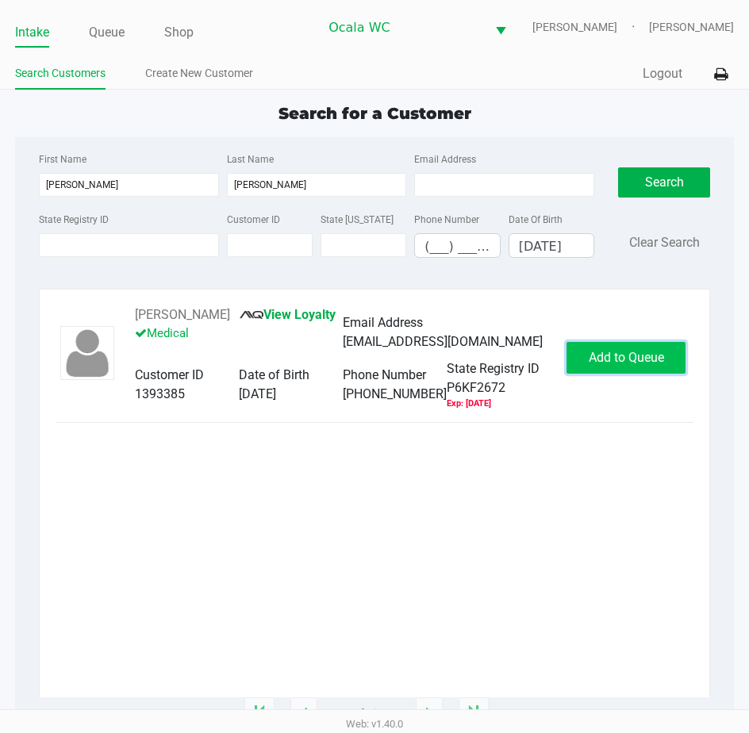
click at [607, 359] on span "Add to Queue" at bounding box center [626, 357] width 75 height 15
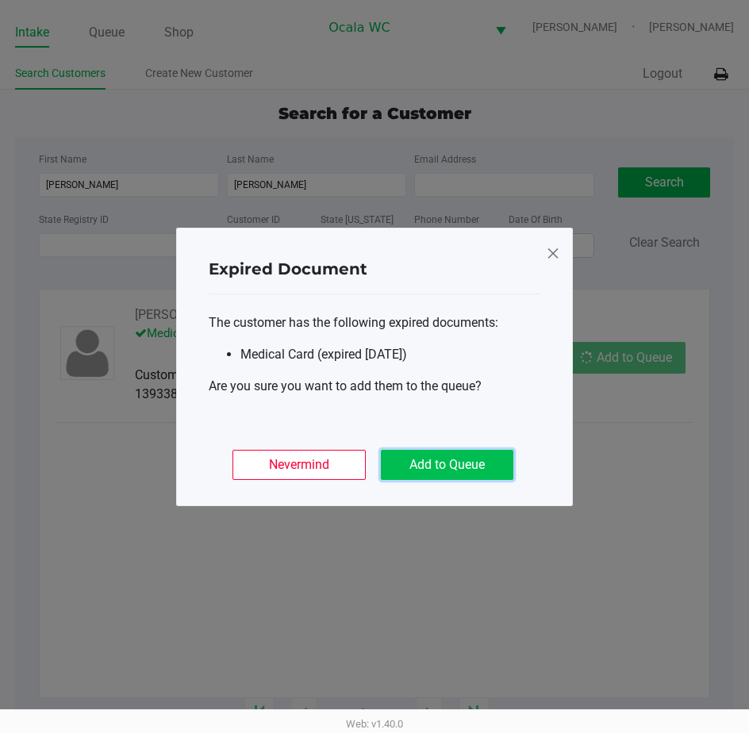
click at [427, 472] on button "Add to Queue" at bounding box center [447, 465] width 132 height 30
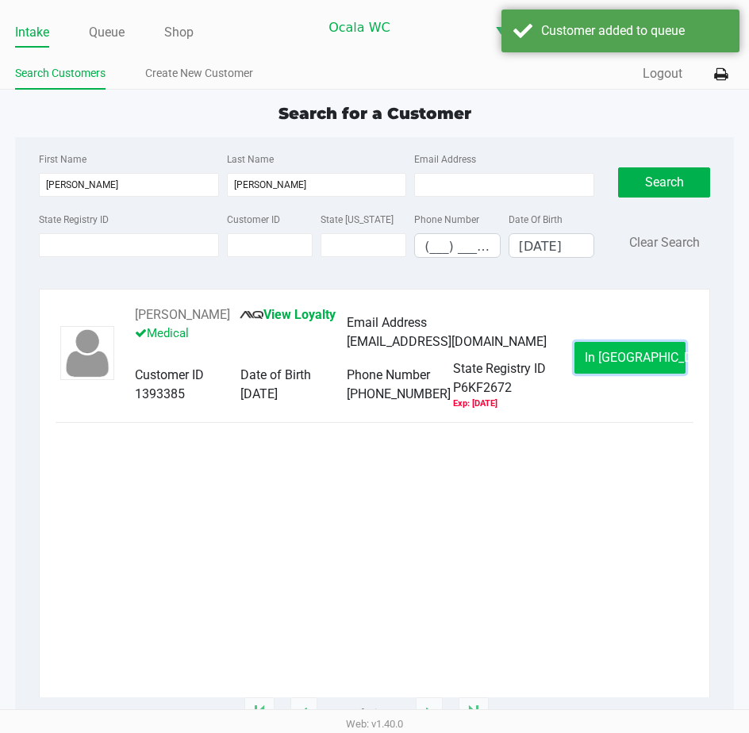
click at [644, 361] on span "In [GEOGRAPHIC_DATA]" at bounding box center [651, 357] width 133 height 15
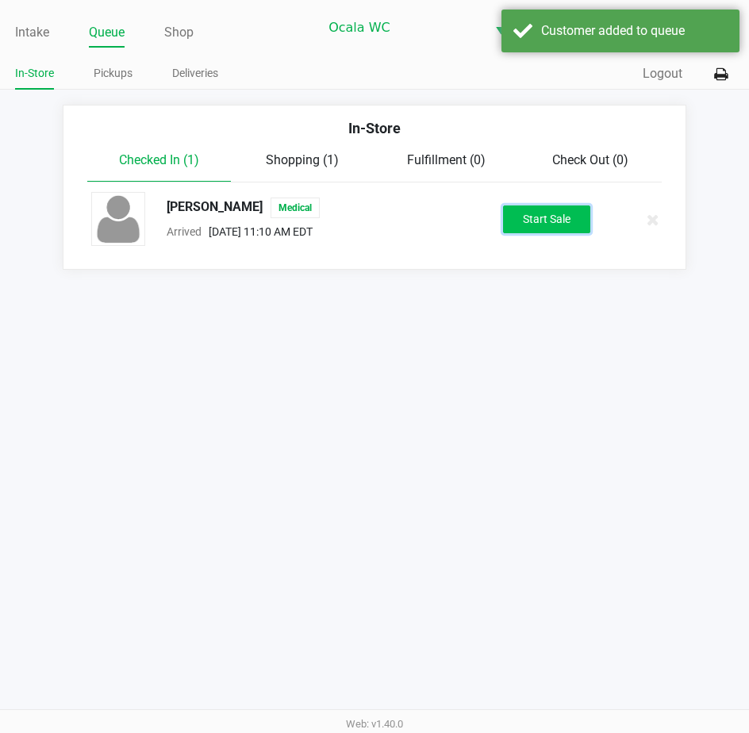
click at [553, 218] on button "Start Sale" at bounding box center [546, 219] width 87 height 28
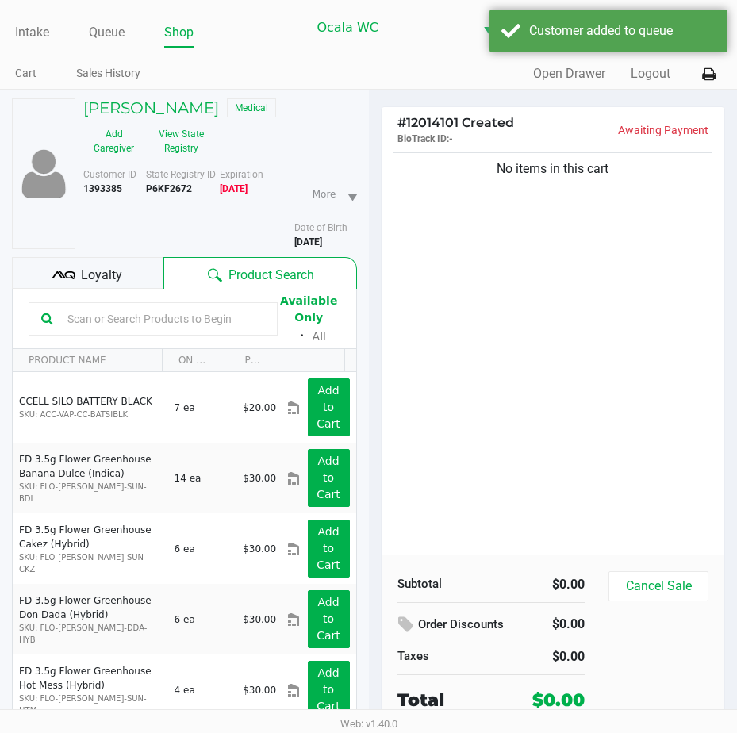
click at [140, 272] on div "Loyalty" at bounding box center [87, 273] width 151 height 32
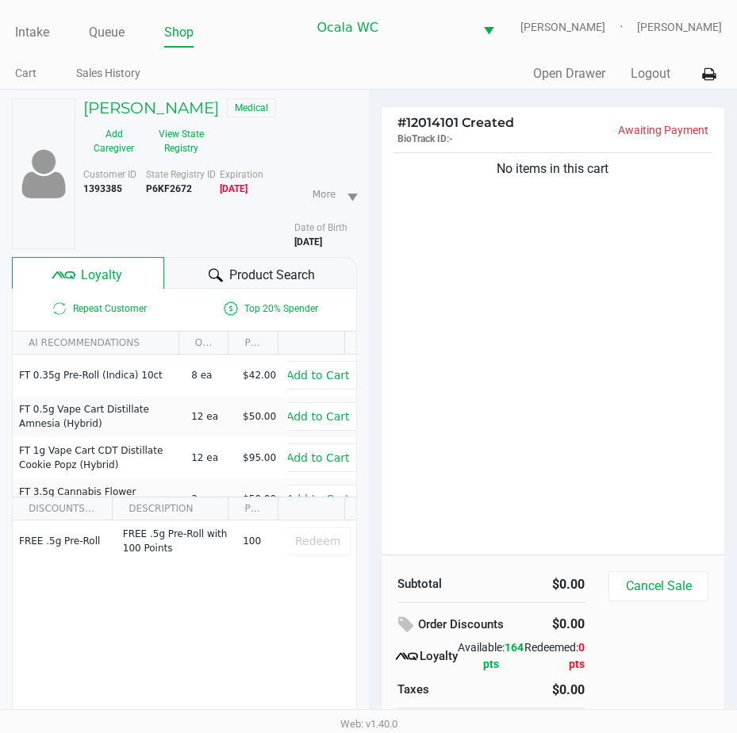
click at [250, 276] on span "Product Search" at bounding box center [272, 275] width 86 height 19
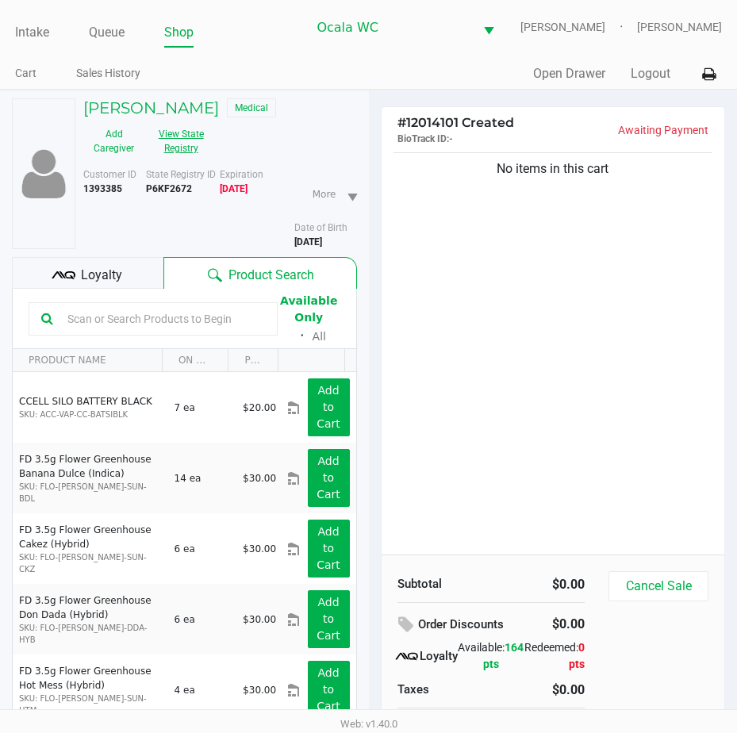
click at [182, 130] on button "View State Registry" at bounding box center [175, 141] width 63 height 40
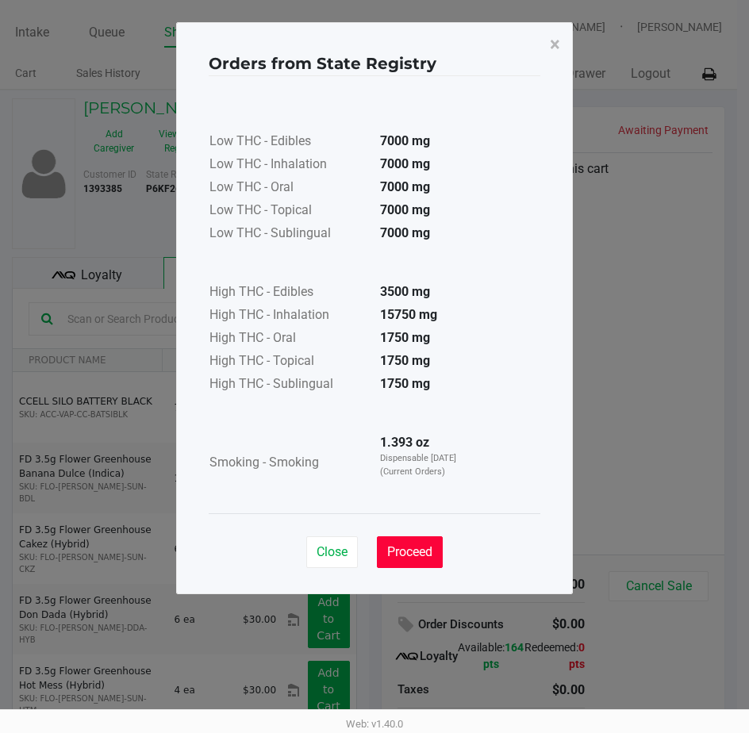
click at [403, 550] on span "Proceed" at bounding box center [409, 551] width 45 height 15
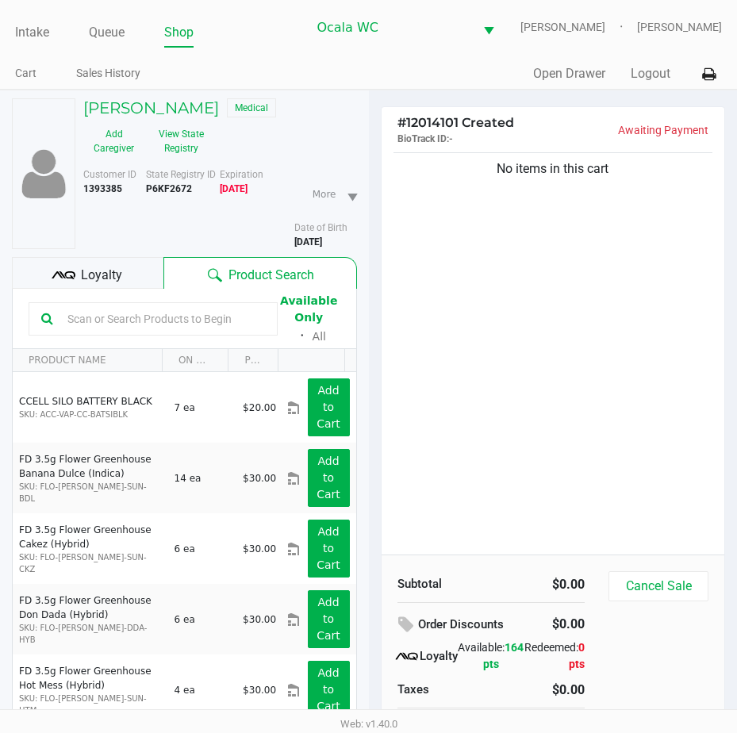
drag, startPoint x: 362, startPoint y: 246, endPoint x: 478, endPoint y: 210, distance: 121.2
click at [478, 210] on div "No items in this cart" at bounding box center [553, 351] width 343 height 405
click at [80, 314] on input "text" at bounding box center [163, 319] width 204 height 24
click at [82, 316] on input "text" at bounding box center [163, 319] width 204 height 24
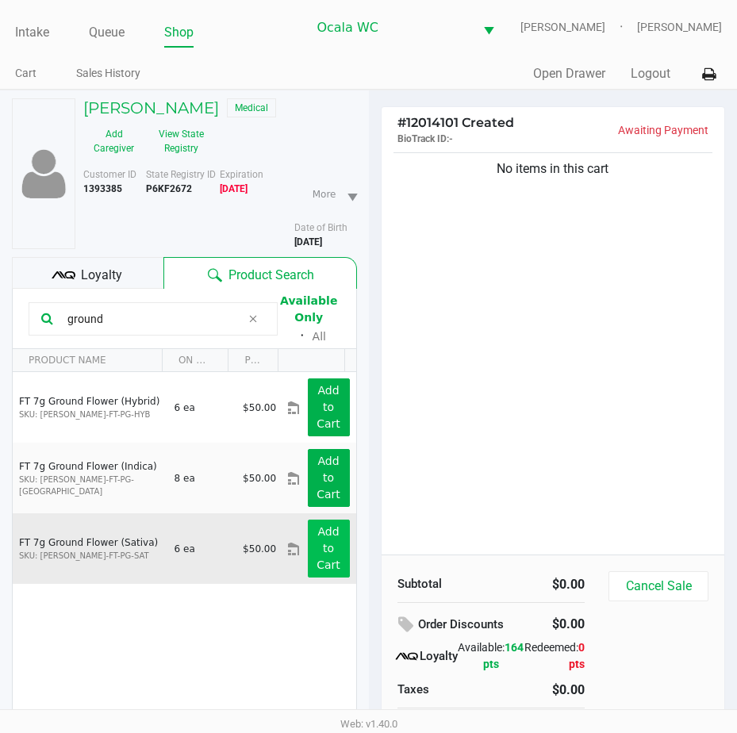
type input "ground"
click at [316, 533] on app-button-loader "Add to Cart" at bounding box center [328, 548] width 24 height 46
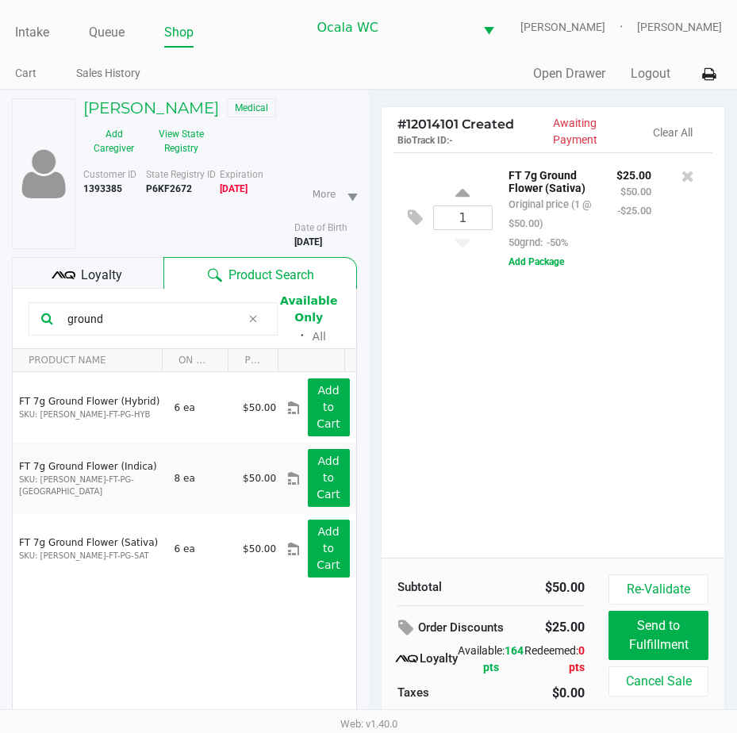
click at [101, 269] on span "Loyalty" at bounding box center [101, 275] width 41 height 19
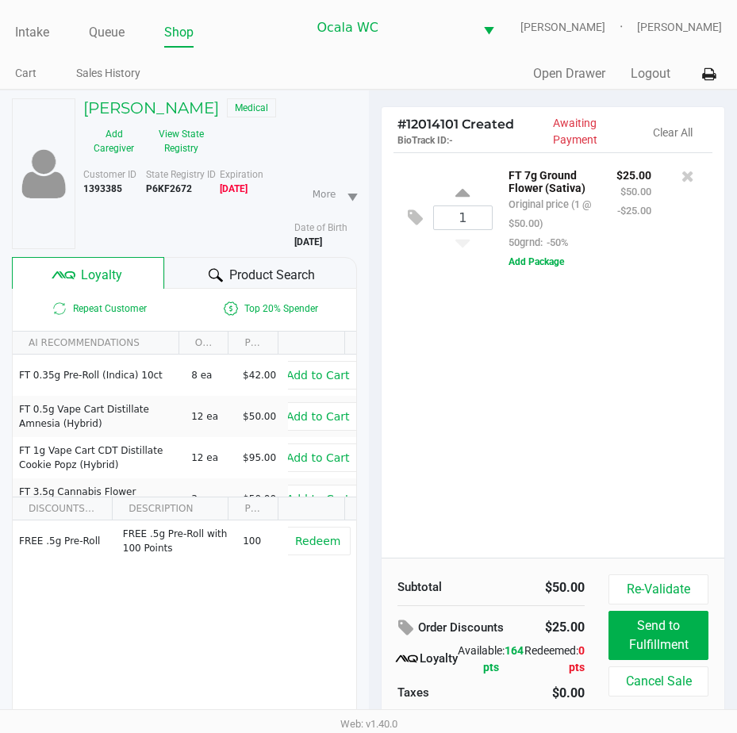
click at [171, 263] on div "Product Search" at bounding box center [260, 273] width 193 height 32
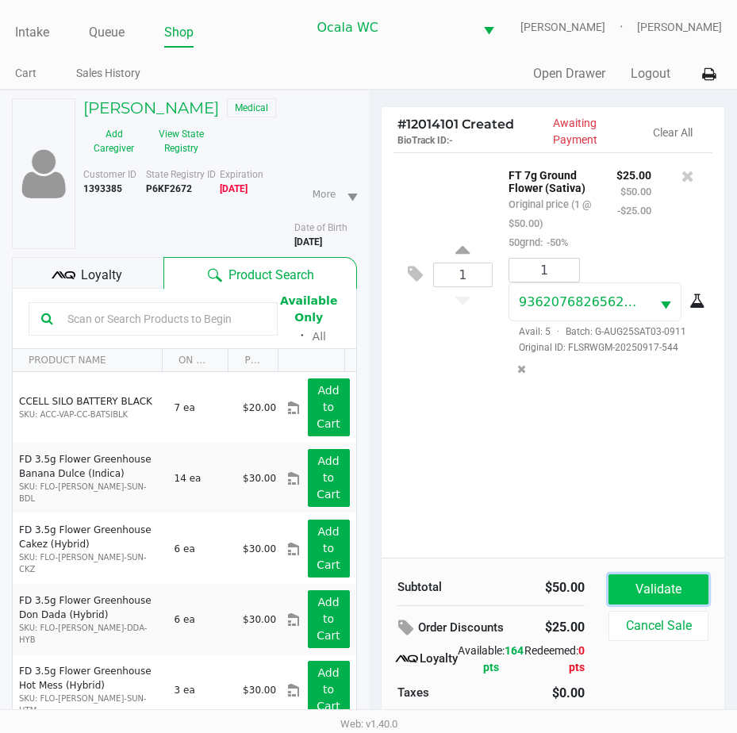
click at [631, 593] on button "Validate" at bounding box center [658, 589] width 100 height 30
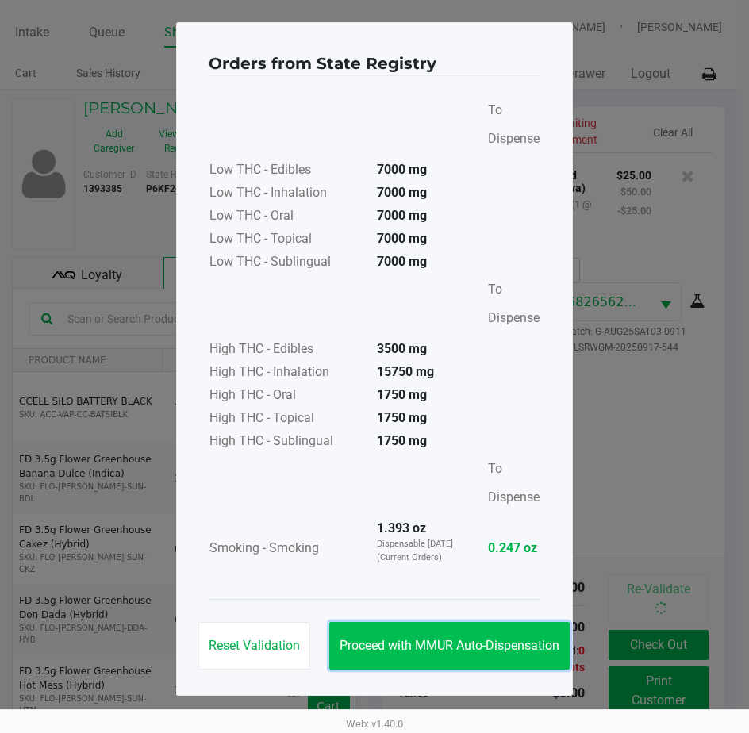
click at [435, 647] on span "Proceed with MMUR Auto-Dispensation" at bounding box center [449, 645] width 220 height 15
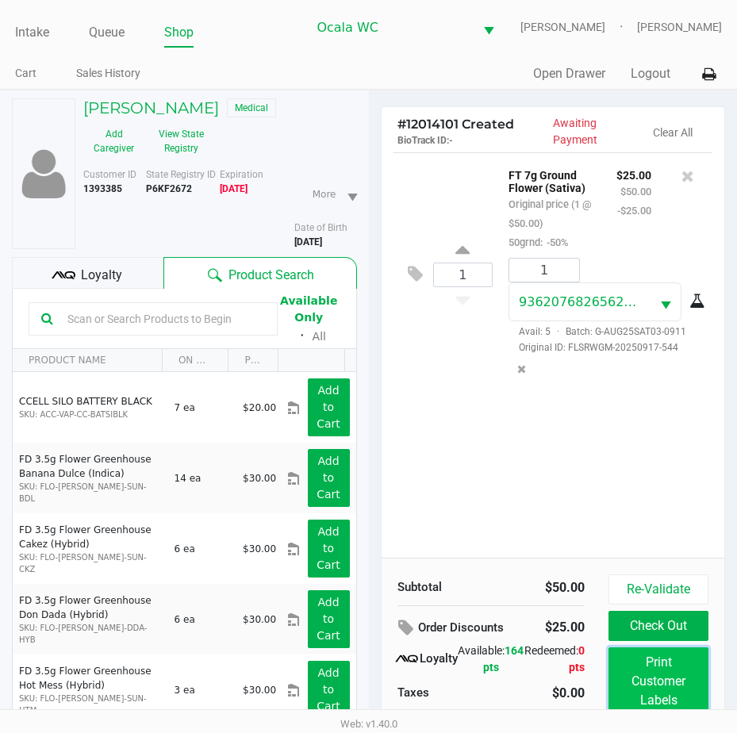
click at [623, 659] on button "Print Customer Labels" at bounding box center [658, 681] width 100 height 68
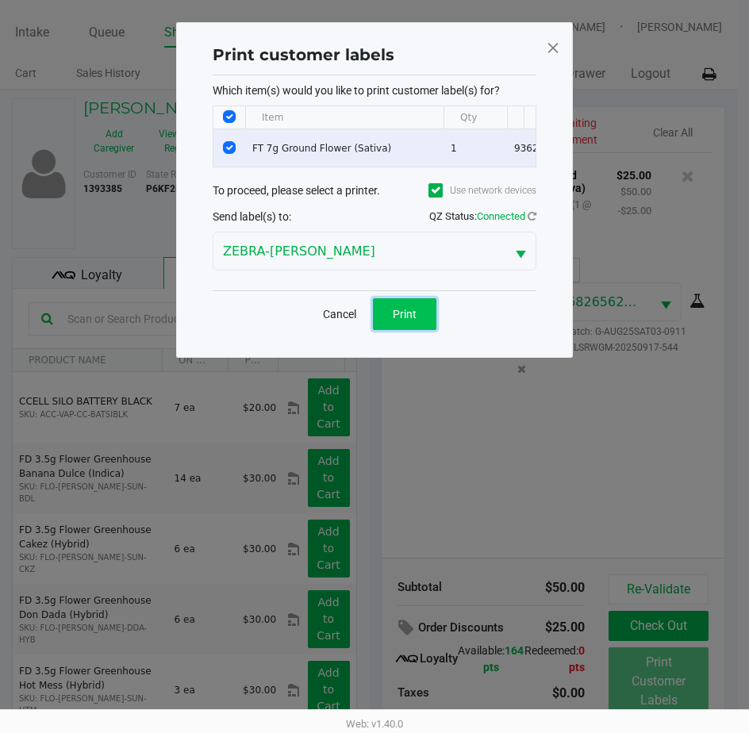
click at [406, 320] on span "Print" at bounding box center [405, 314] width 24 height 13
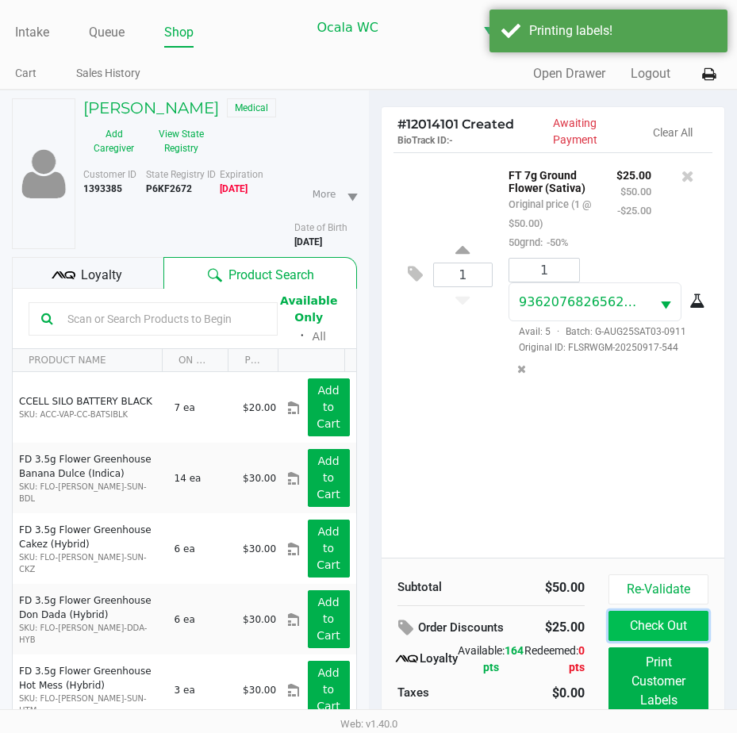
click at [681, 623] on button "Check Out" at bounding box center [658, 626] width 100 height 30
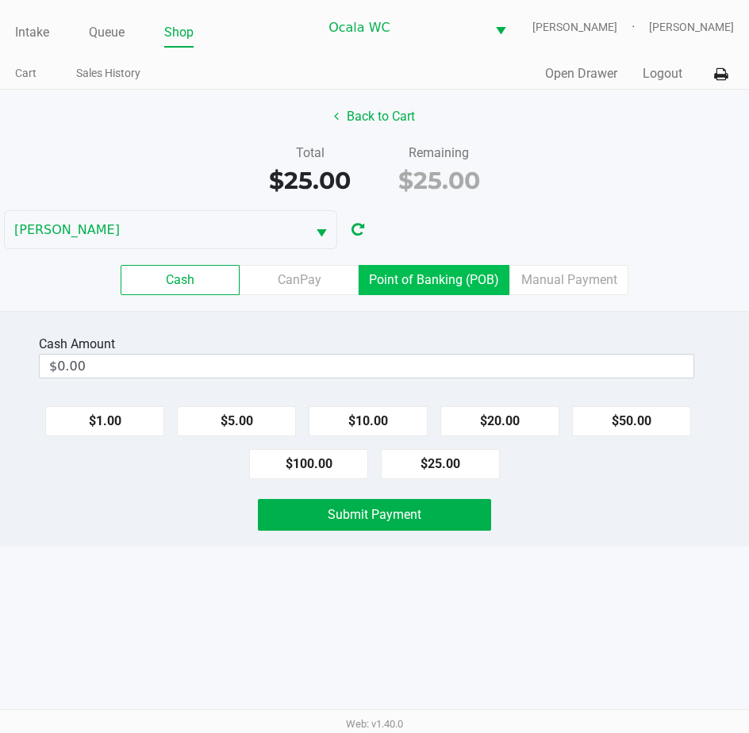
click at [424, 293] on label "Point of Banking (POB)" at bounding box center [434, 280] width 151 height 30
click at [0, 0] on 7 "Point of Banking (POB)" at bounding box center [0, 0] width 0 height 0
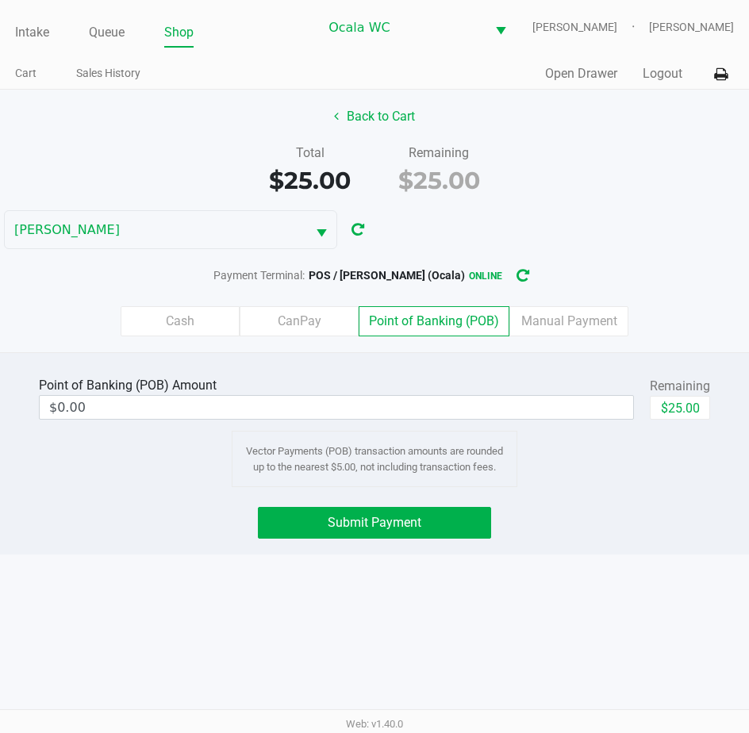
click at [669, 411] on button "$25.00" at bounding box center [680, 408] width 60 height 24
type input "$25.00"
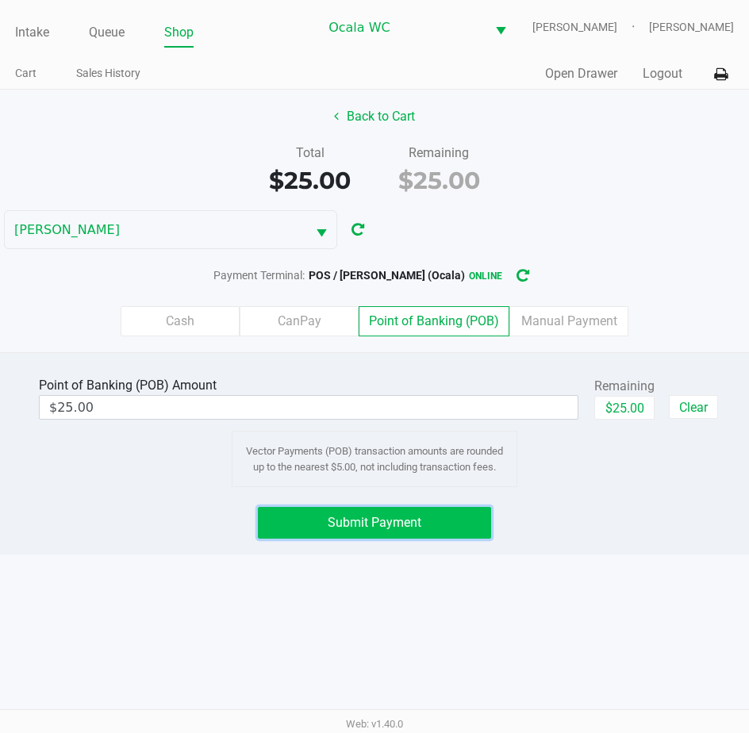
click at [382, 512] on button "Submit Payment" at bounding box center [375, 523] width 234 height 32
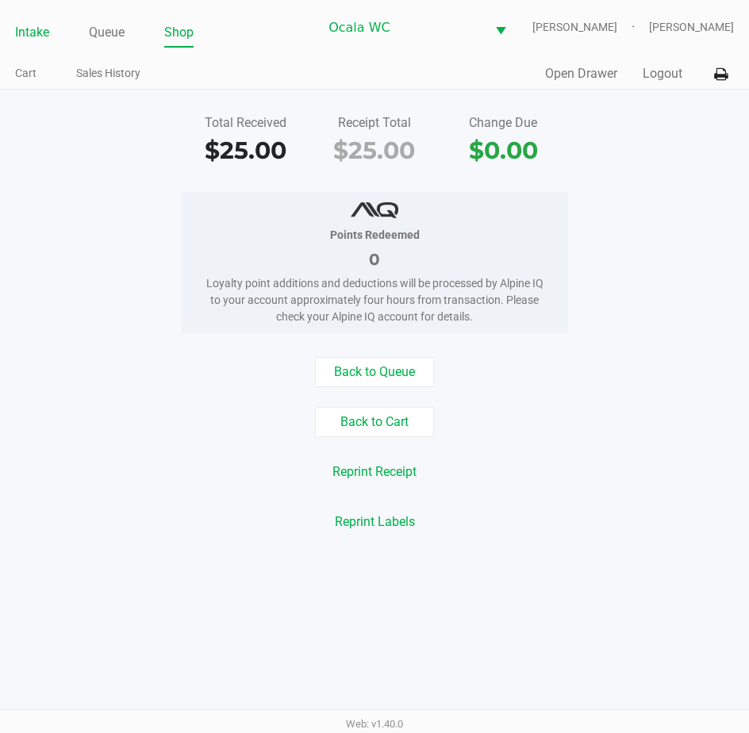
click at [33, 37] on link "Intake" at bounding box center [32, 32] width 34 height 22
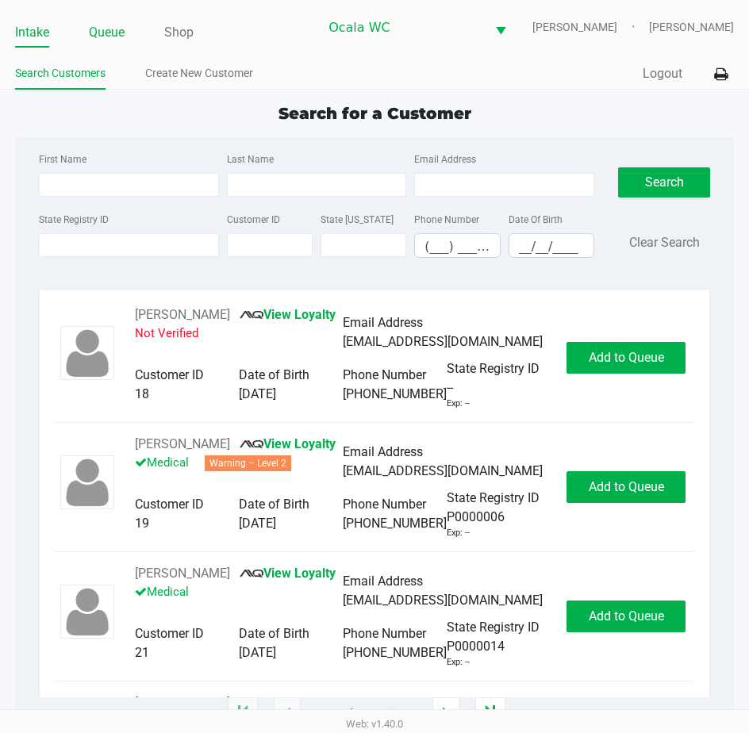
click at [105, 33] on link "Queue" at bounding box center [107, 32] width 36 height 22
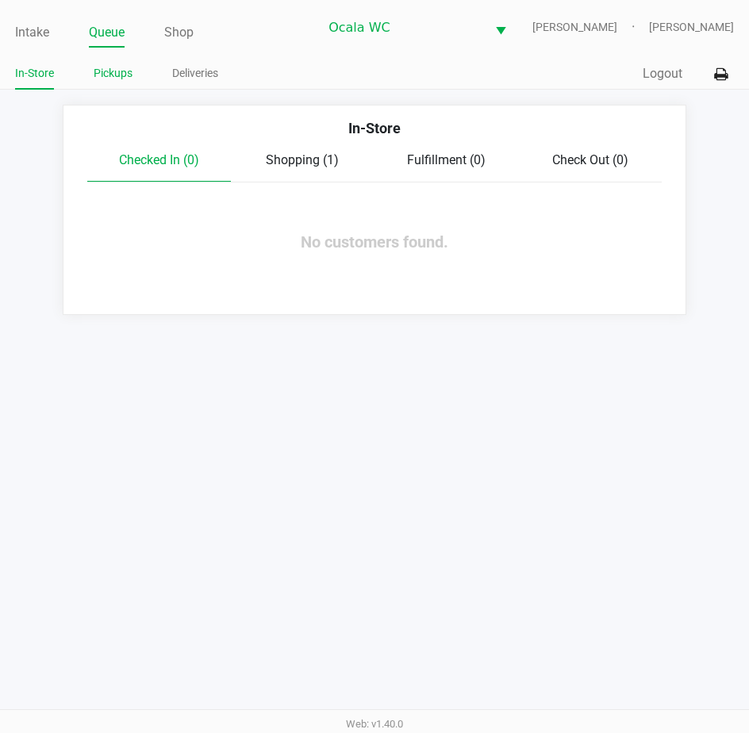
click at [121, 77] on link "Pickups" at bounding box center [113, 73] width 39 height 20
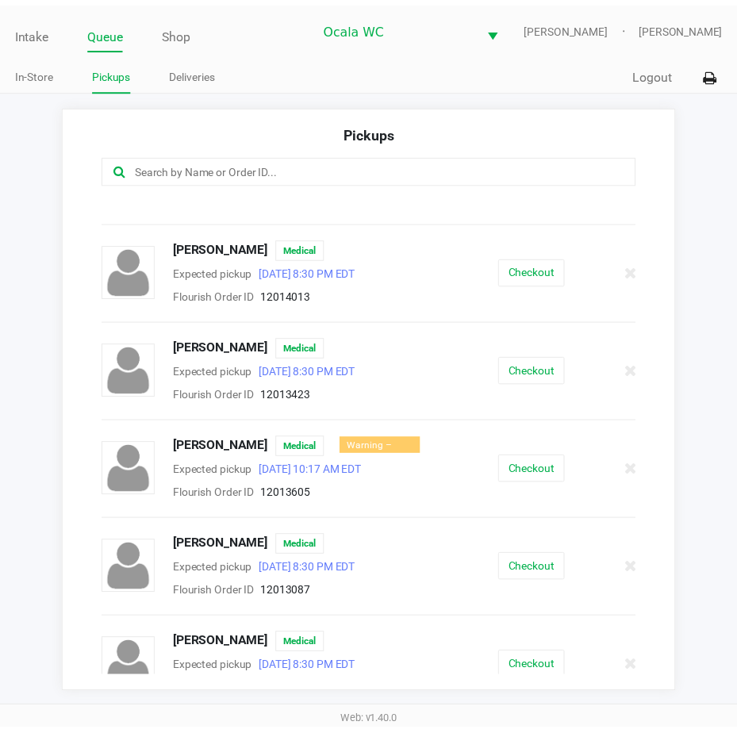
scroll to position [1077, 0]
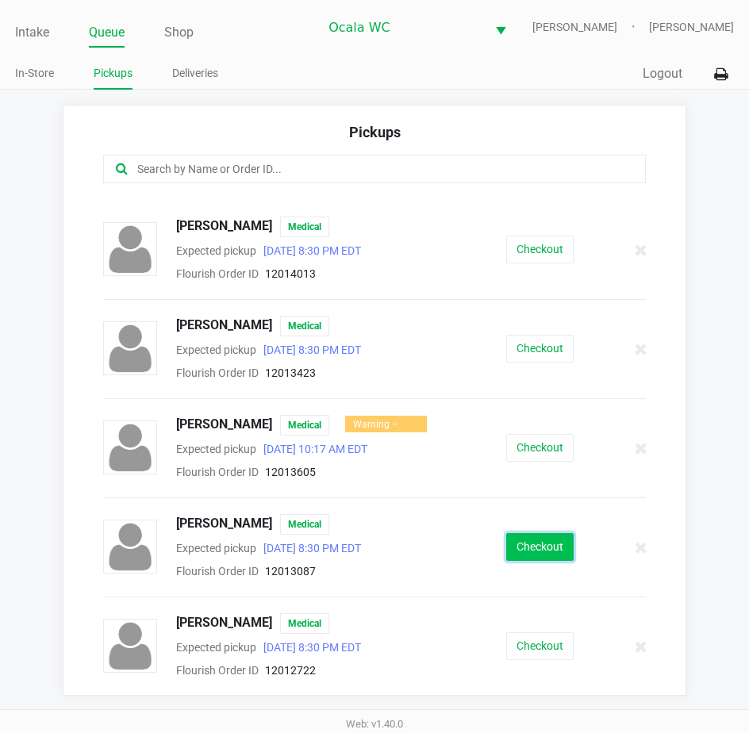
click at [539, 537] on button "Checkout" at bounding box center [539, 547] width 67 height 28
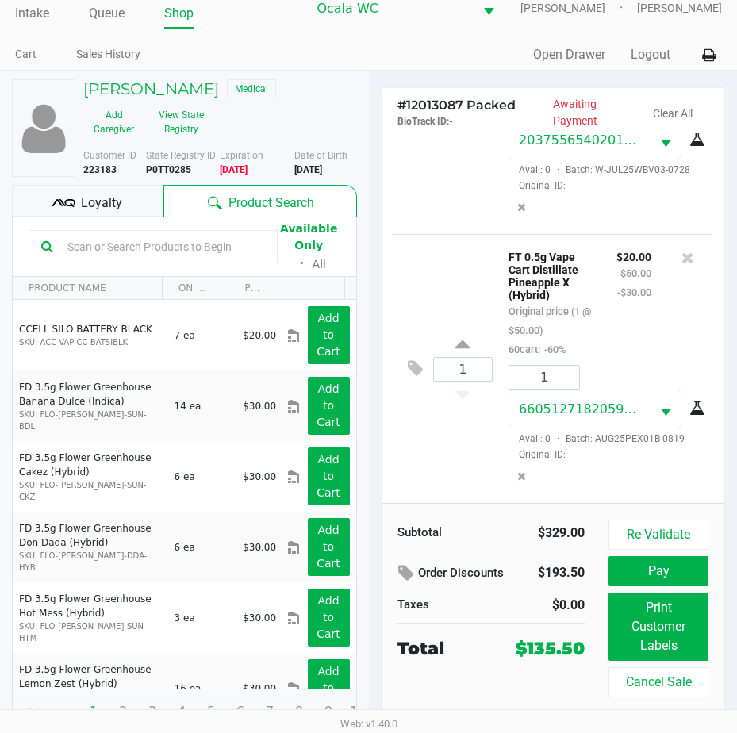
scroll to position [29, 0]
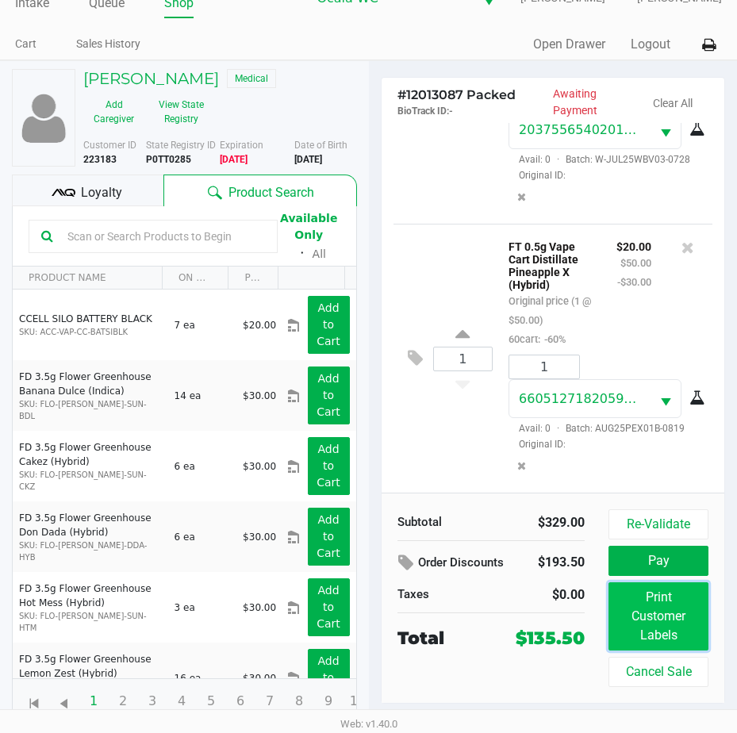
click at [630, 625] on button "Print Customer Labels" at bounding box center [658, 616] width 100 height 68
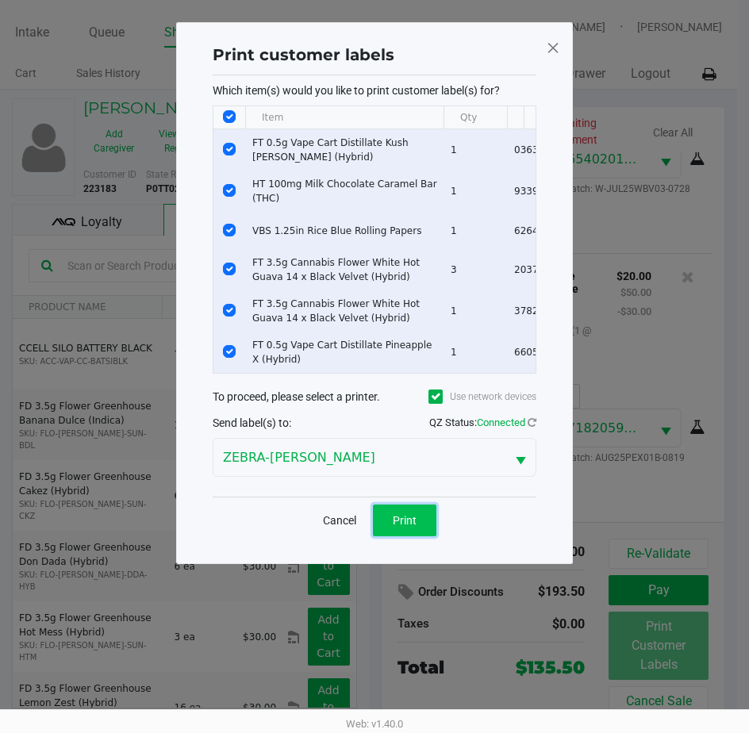
click at [405, 526] on span "Print" at bounding box center [405, 520] width 24 height 13
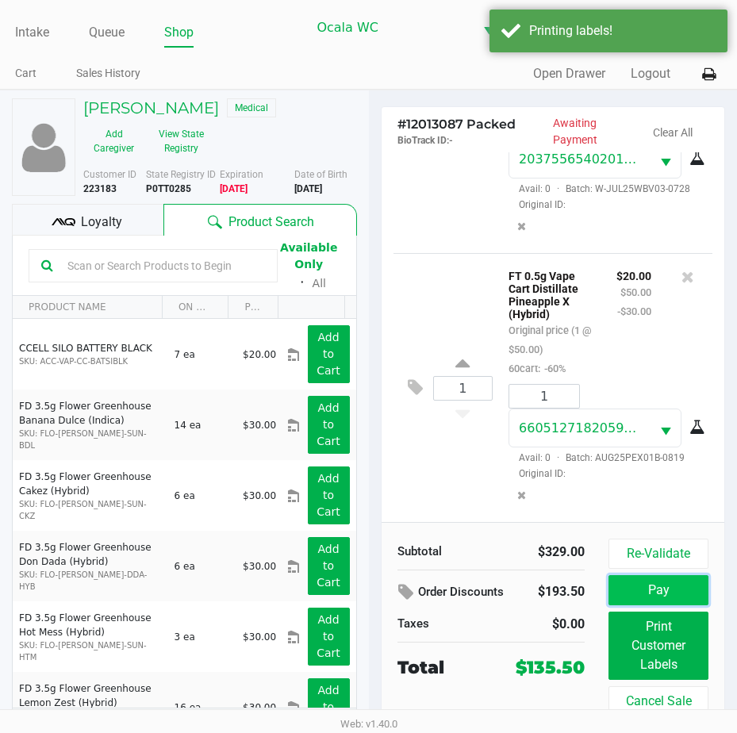
click at [640, 585] on button "Pay" at bounding box center [658, 590] width 100 height 30
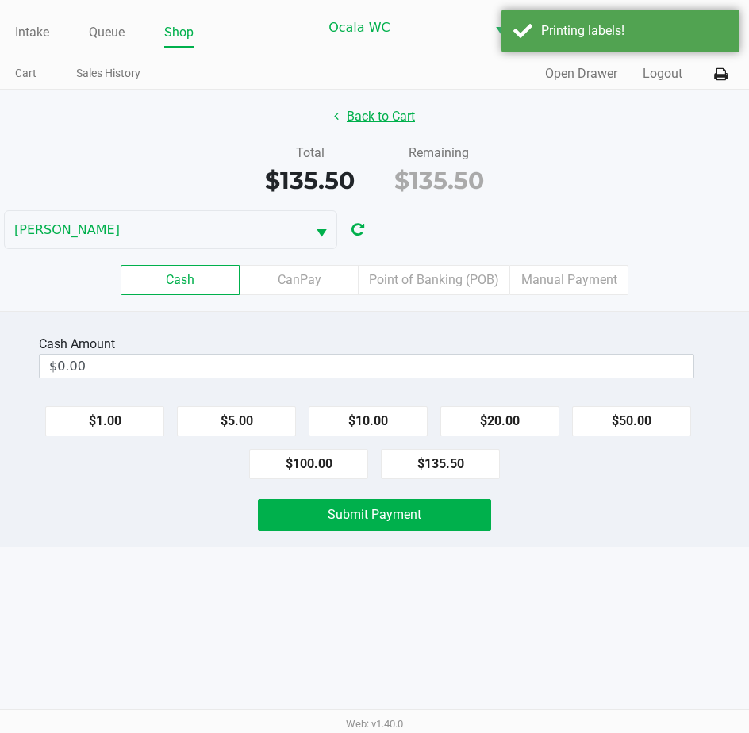
click at [355, 121] on button "Back to Cart" at bounding box center [375, 117] width 102 height 30
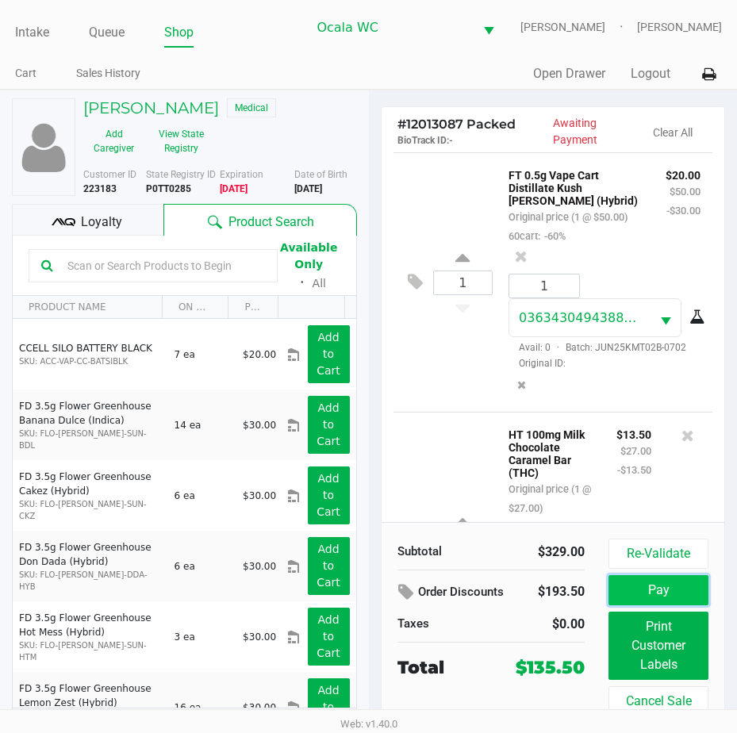
click at [665, 600] on button "Pay" at bounding box center [658, 590] width 100 height 30
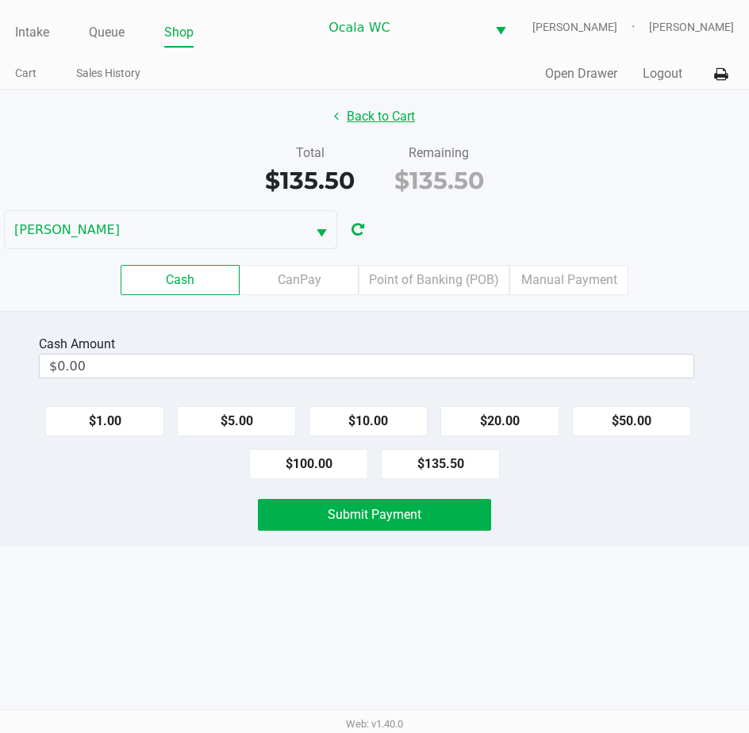
click at [362, 117] on button "Back to Cart" at bounding box center [375, 117] width 102 height 30
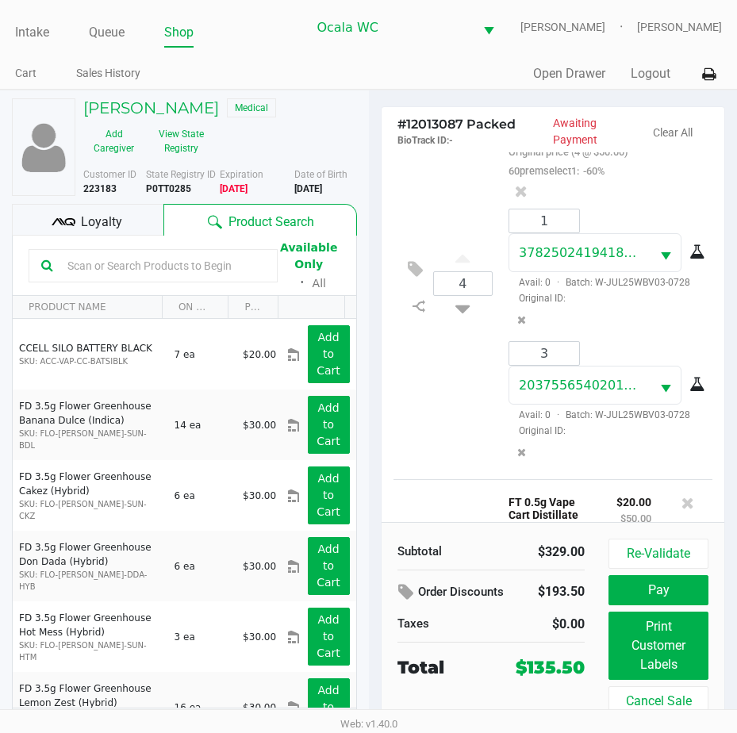
scroll to position [793, 0]
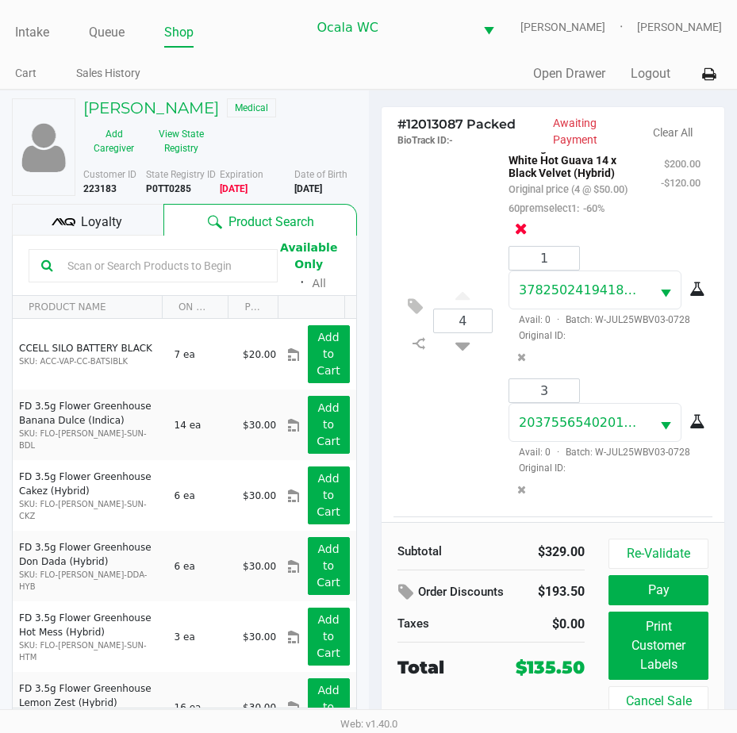
click at [521, 236] on icon at bounding box center [521, 229] width 13 height 16
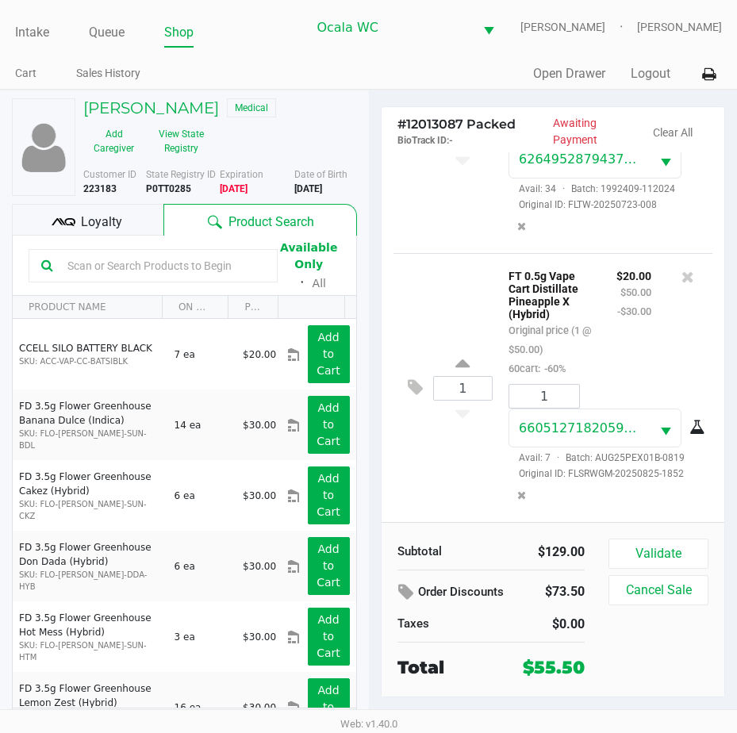
scroll to position [29, 0]
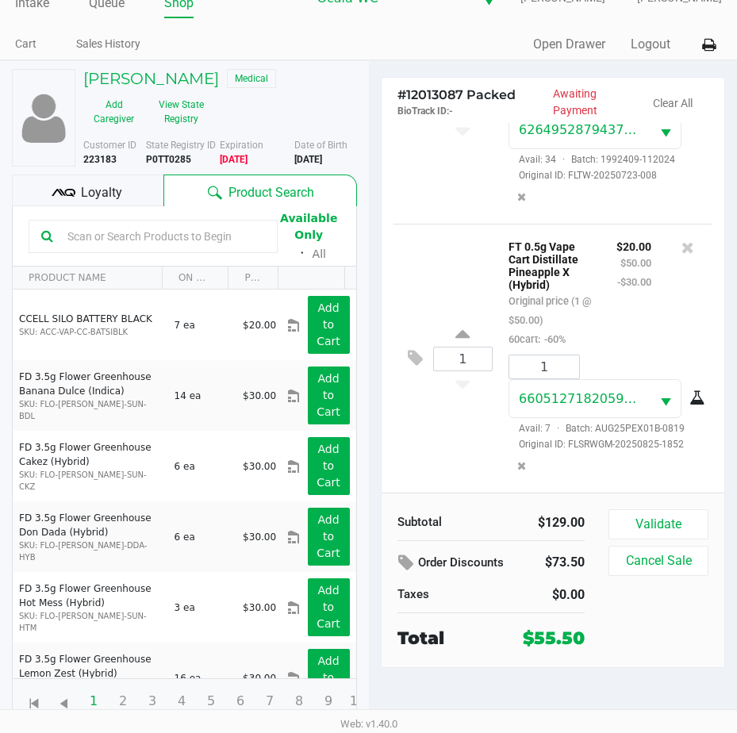
click at [105, 183] on span "Loyalty" at bounding box center [101, 192] width 41 height 19
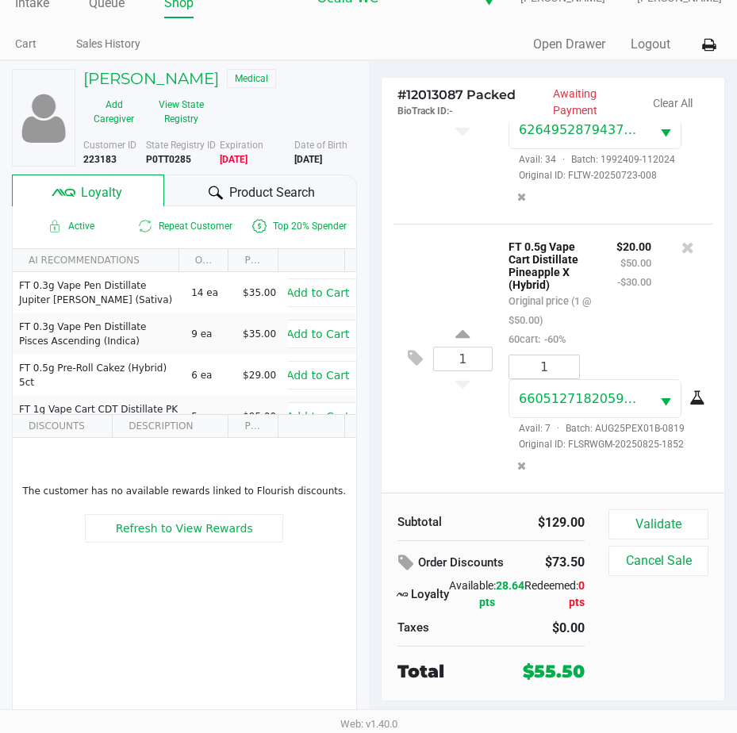
click at [286, 193] on span "Product Search" at bounding box center [272, 192] width 86 height 19
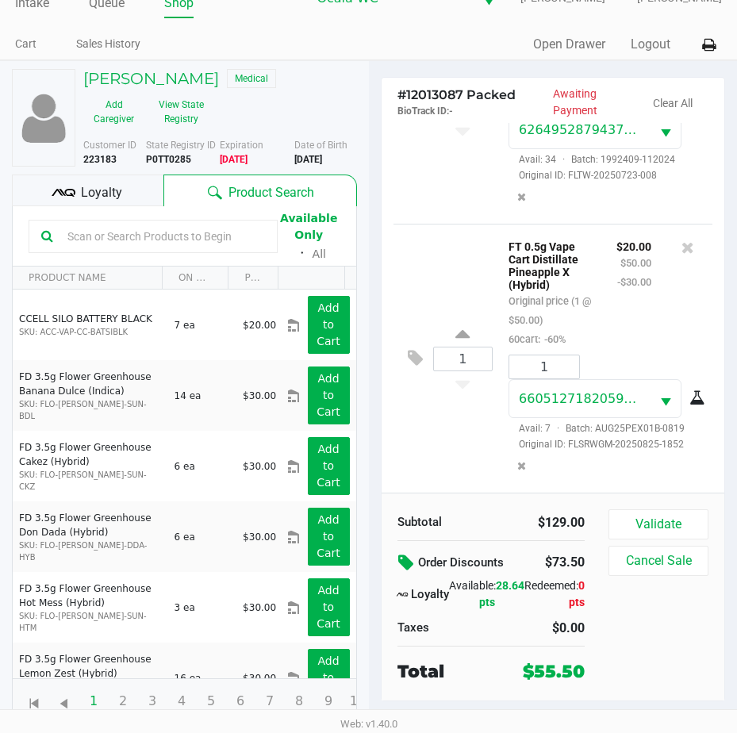
click at [404, 552] on button at bounding box center [407, 563] width 21 height 29
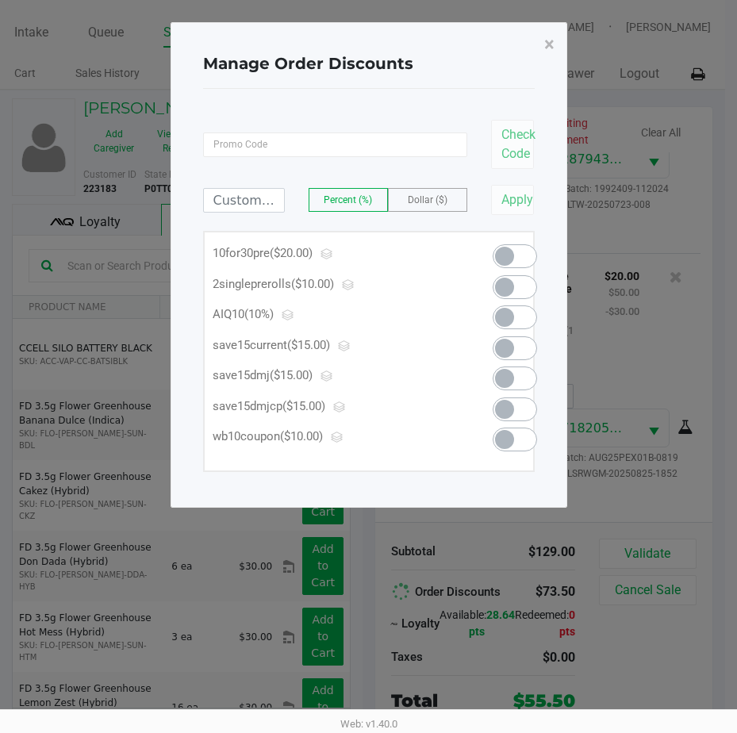
scroll to position [0, 0]
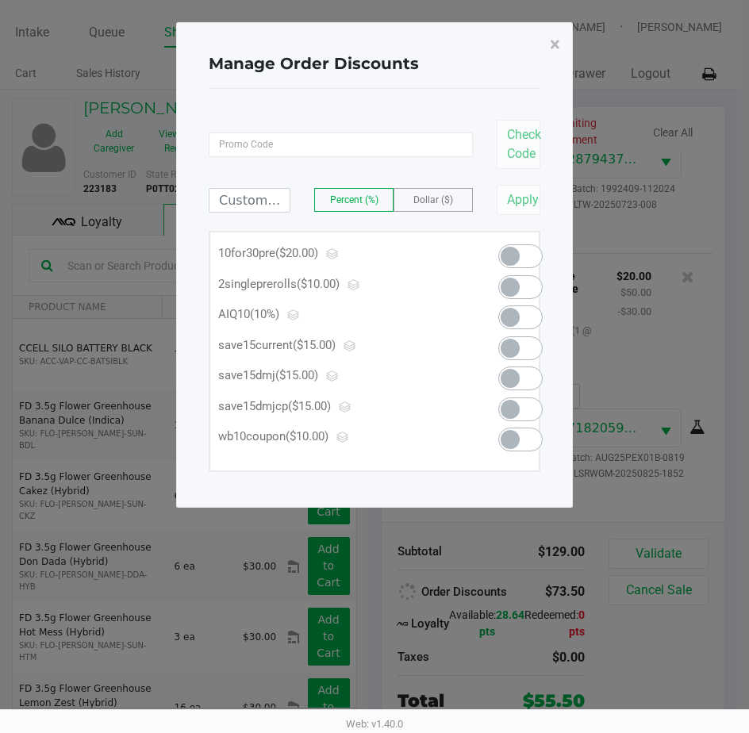
click at [520, 307] on span at bounding box center [520, 317] width 44 height 24
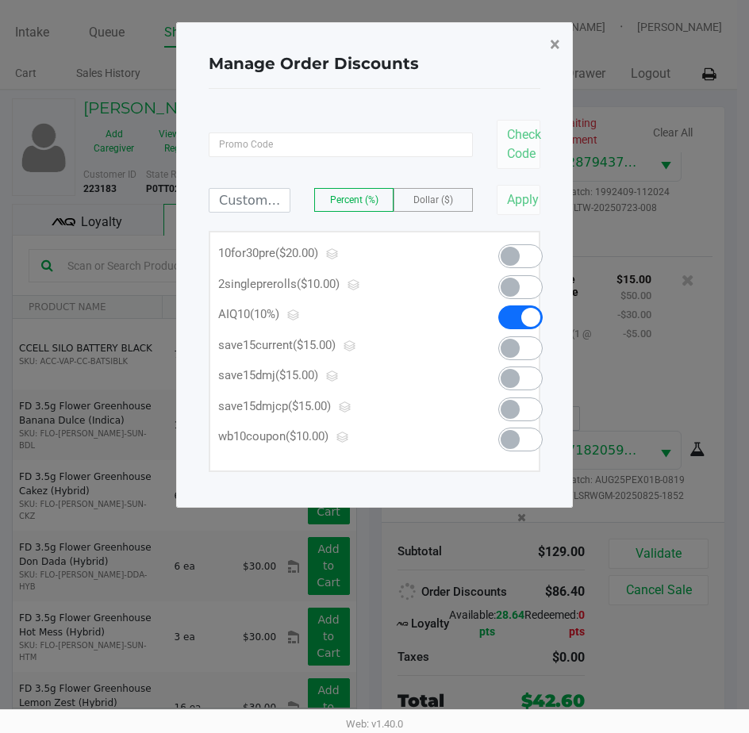
click at [558, 40] on span "×" at bounding box center [555, 44] width 10 height 22
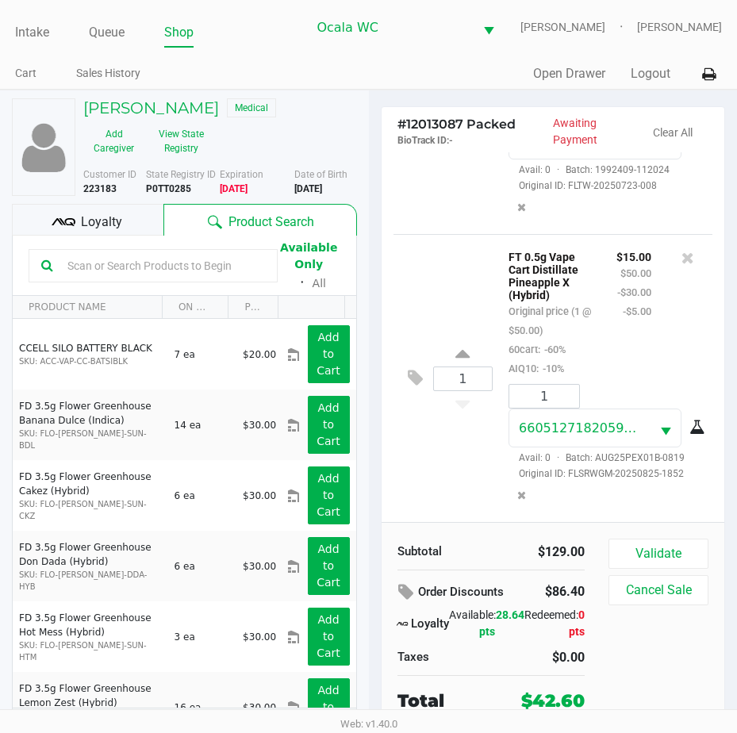
scroll to position [795, 0]
click at [665, 553] on button "Validate" at bounding box center [658, 554] width 100 height 30
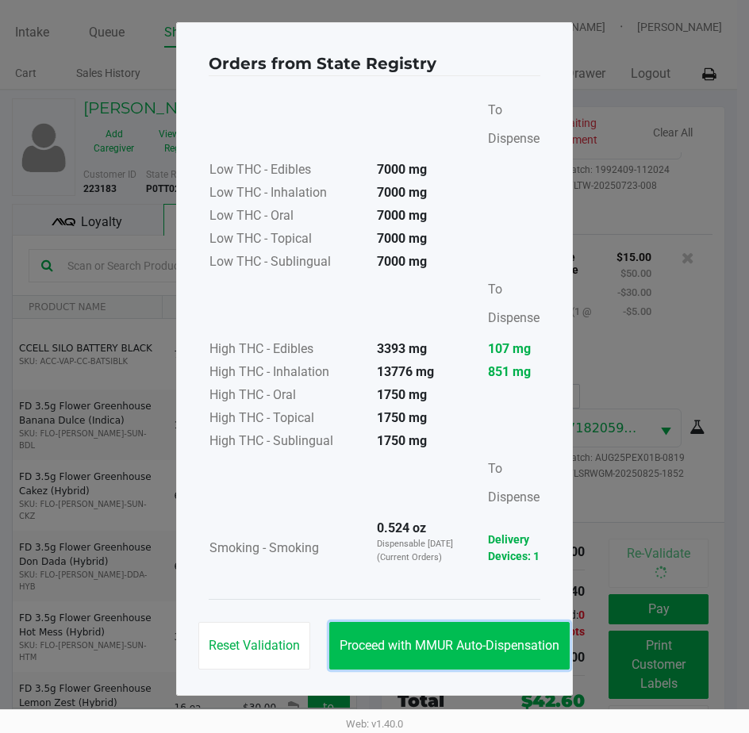
click at [447, 644] on span "Proceed with MMUR Auto-Dispensation" at bounding box center [449, 645] width 220 height 15
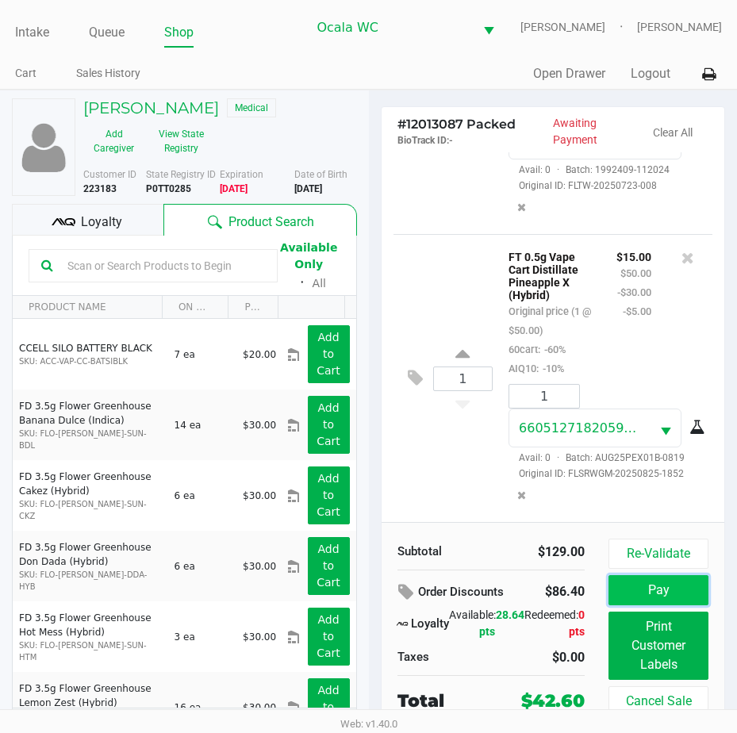
click at [634, 588] on button "Pay" at bounding box center [658, 590] width 100 height 30
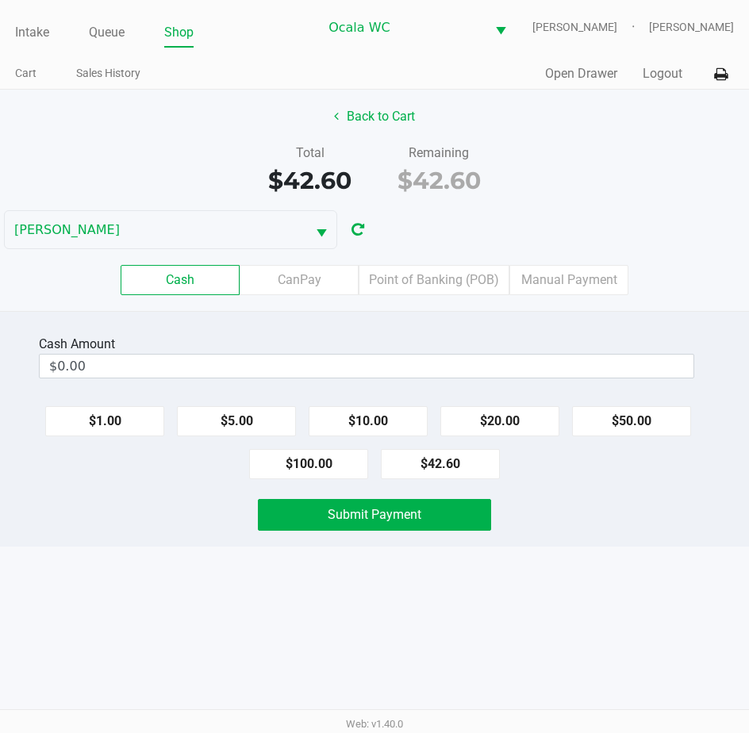
drag, startPoint x: 228, startPoint y: 348, endPoint x: 217, endPoint y: 350, distance: 12.0
click at [219, 350] on div "Cash Amount" at bounding box center [366, 344] width 655 height 19
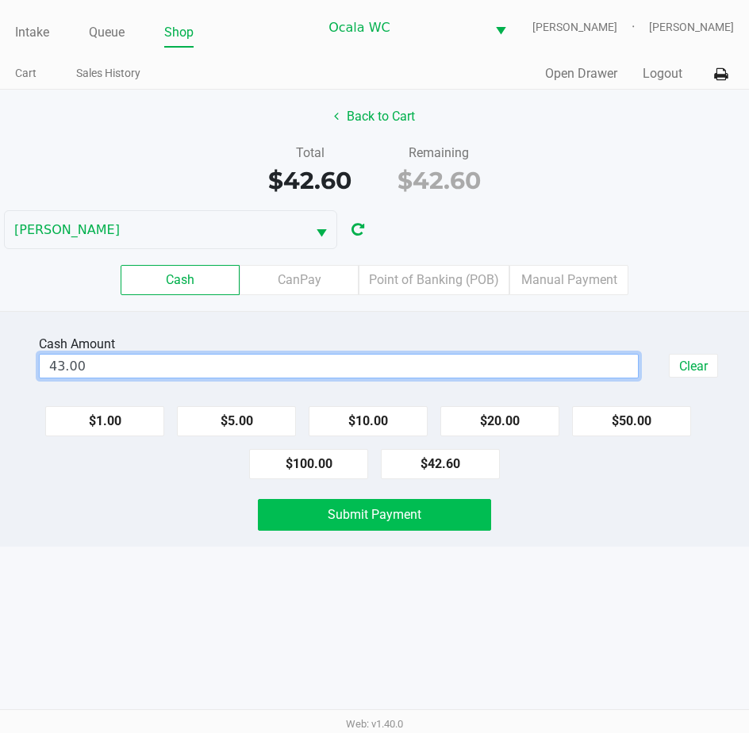
click at [366, 512] on span "Submit Payment" at bounding box center [375, 514] width 94 height 15
type input "$43.00"
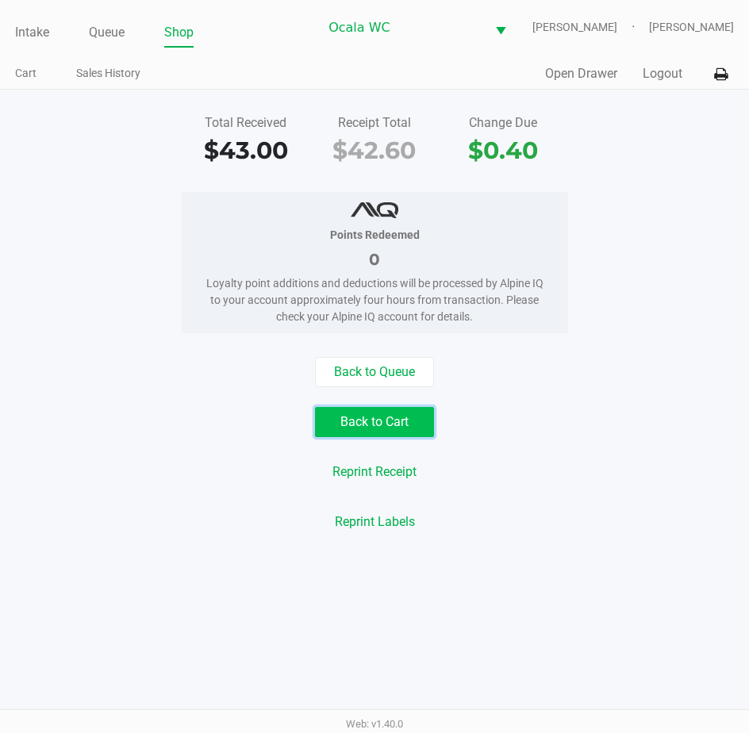
click at [357, 410] on button "Back to Cart" at bounding box center [374, 422] width 119 height 30
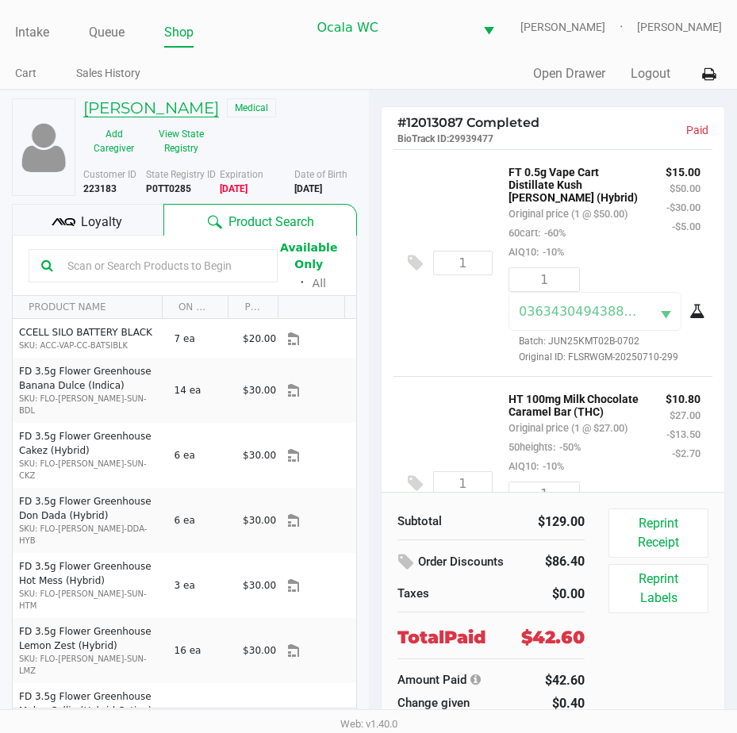
click at [170, 115] on h5 "[PERSON_NAME]" at bounding box center [151, 107] width 136 height 19
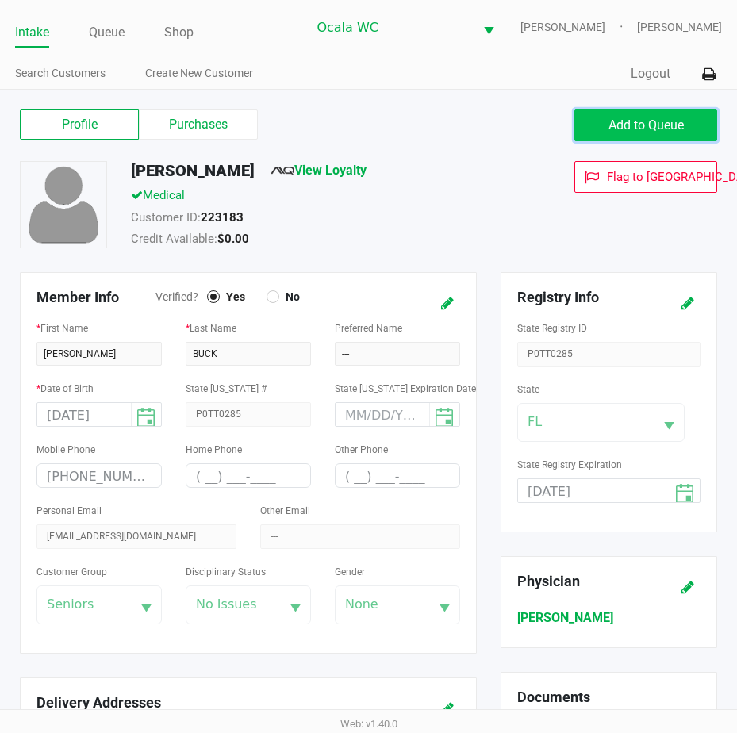
drag, startPoint x: 643, startPoint y: 121, endPoint x: 581, endPoint y: 126, distance: 62.9
click at [640, 120] on span "Add to Queue" at bounding box center [645, 124] width 75 height 15
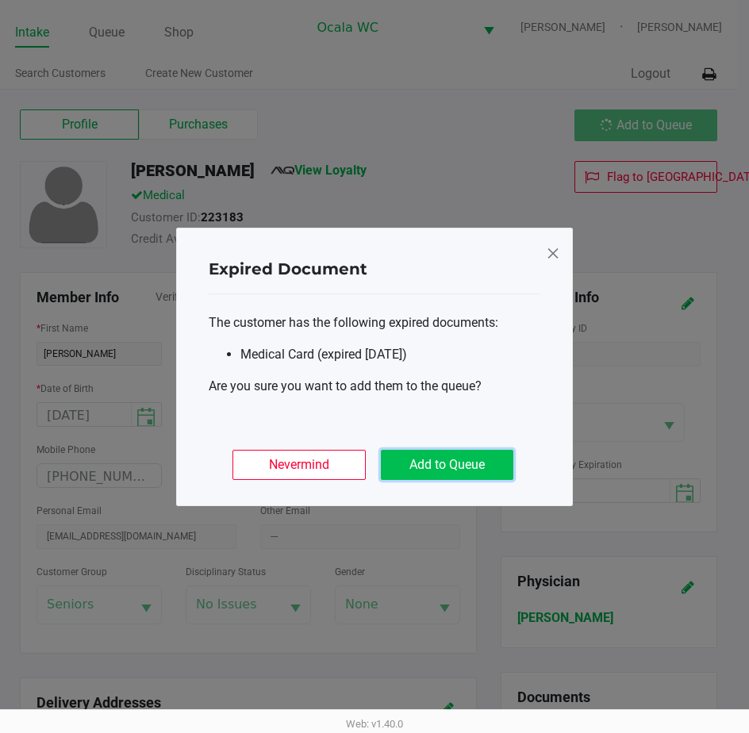
click at [443, 457] on button "Add to Queue" at bounding box center [447, 465] width 132 height 30
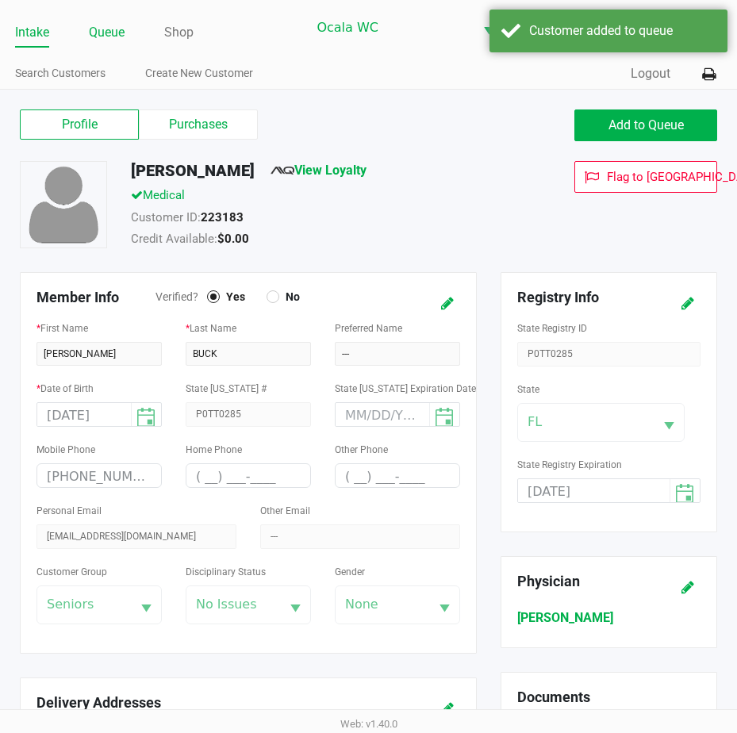
click at [109, 29] on link "Queue" at bounding box center [107, 32] width 36 height 22
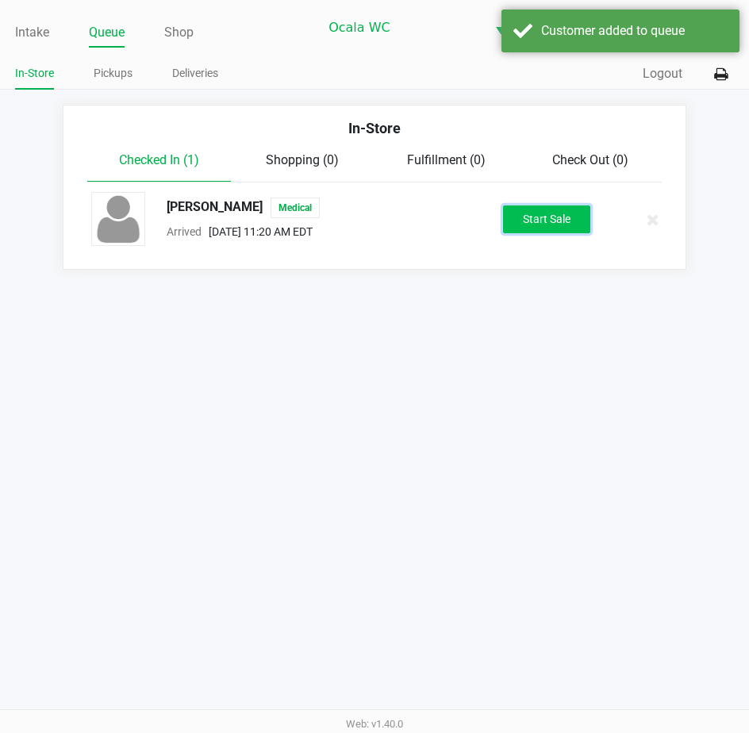
click at [523, 224] on button "Start Sale" at bounding box center [546, 219] width 87 height 28
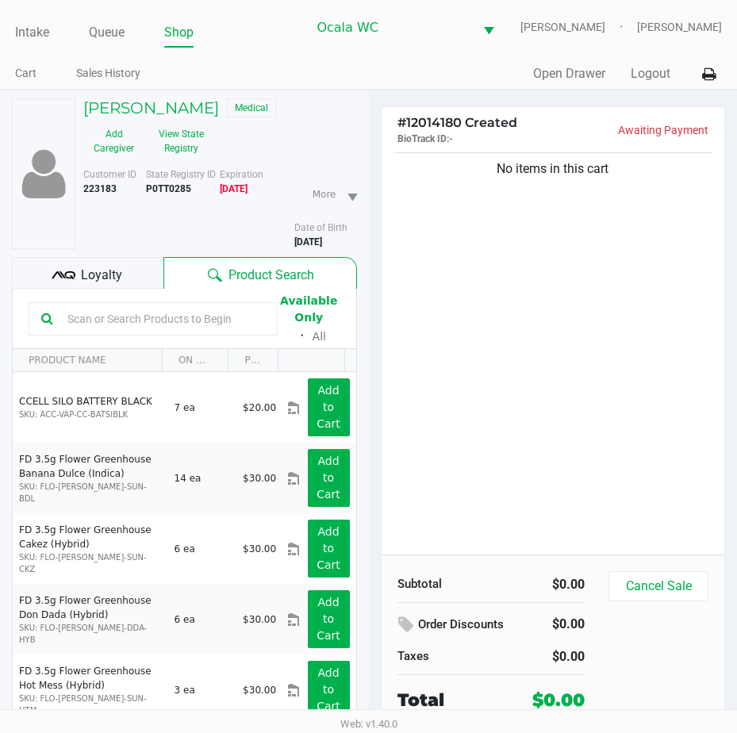
click at [578, 296] on div "No items in this cart" at bounding box center [553, 351] width 343 height 405
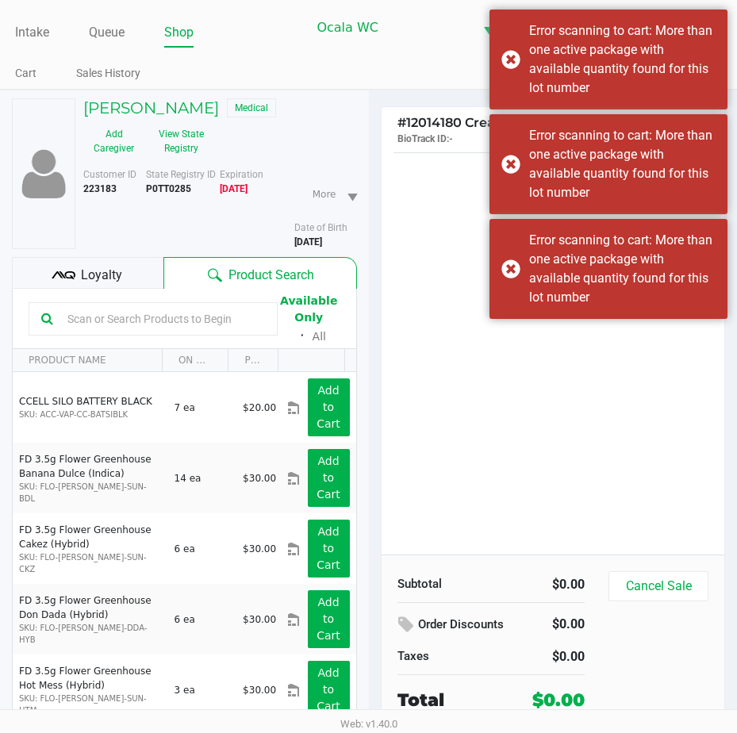
click at [454, 363] on div "No items in this cart" at bounding box center [553, 351] width 343 height 405
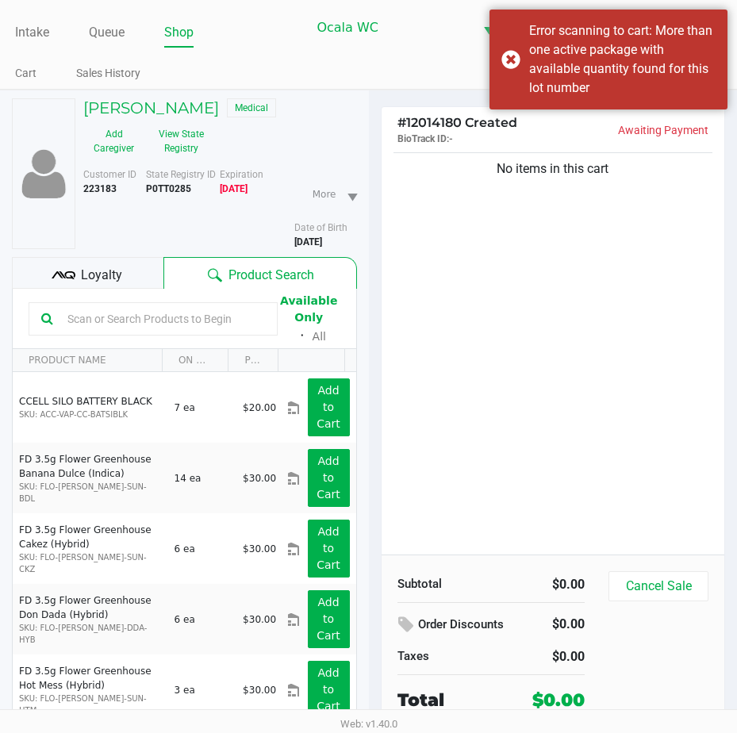
click at [451, 358] on div "No items in this cart" at bounding box center [553, 351] width 343 height 405
click at [456, 356] on div "No items in this cart" at bounding box center [553, 351] width 343 height 405
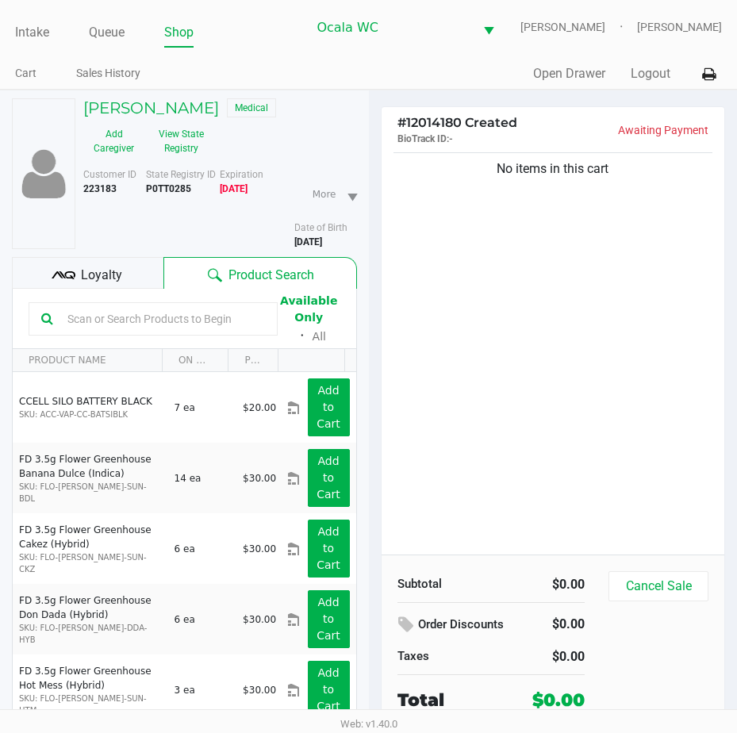
click at [92, 316] on input "text" at bounding box center [163, 319] width 204 height 24
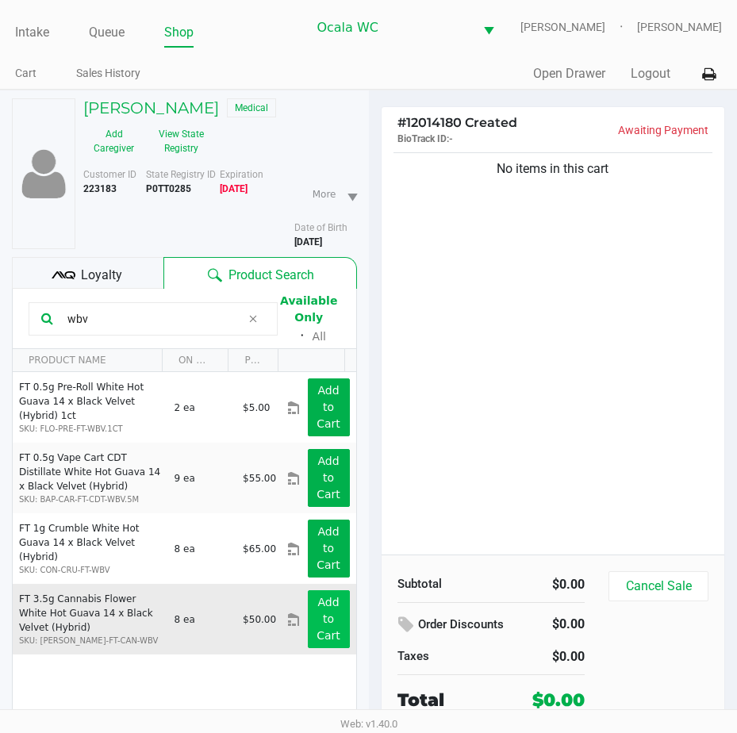
type input "wbv"
click at [332, 608] on button "Add to Cart" at bounding box center [329, 619] width 42 height 58
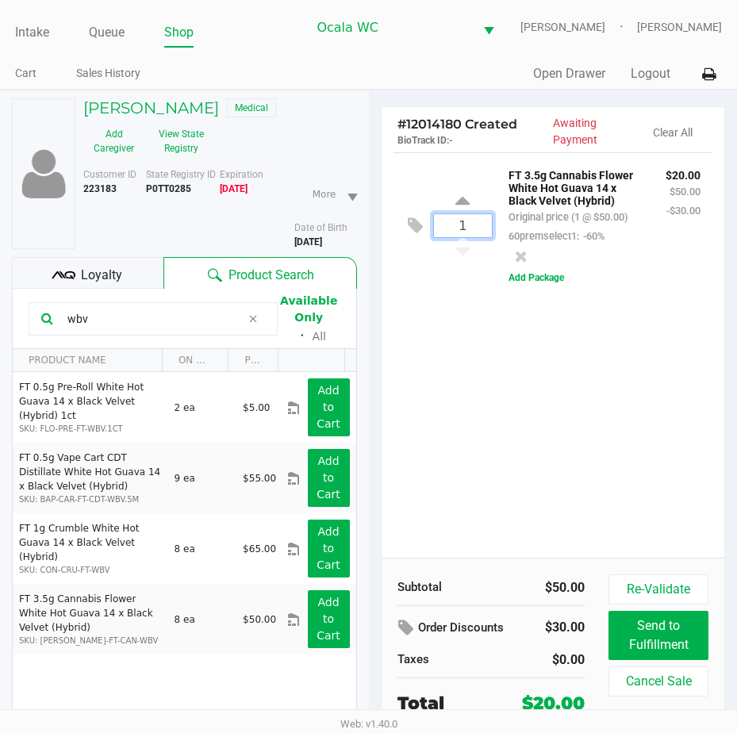
click at [462, 237] on input "1" at bounding box center [463, 225] width 59 height 23
type input "4"
click at [527, 285] on button "Add Package" at bounding box center [536, 277] width 56 height 14
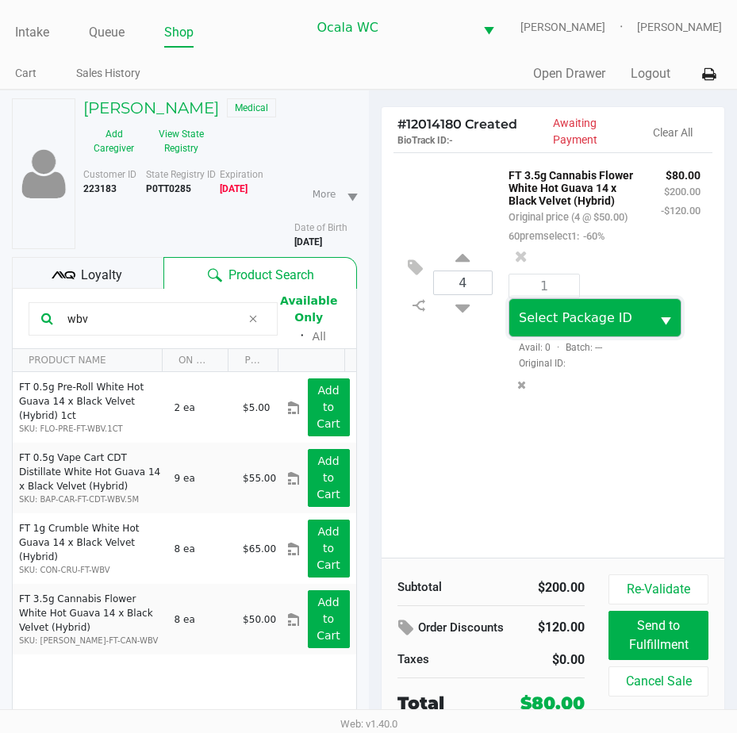
click at [605, 336] on span "Select Package ID" at bounding box center [579, 317] width 141 height 37
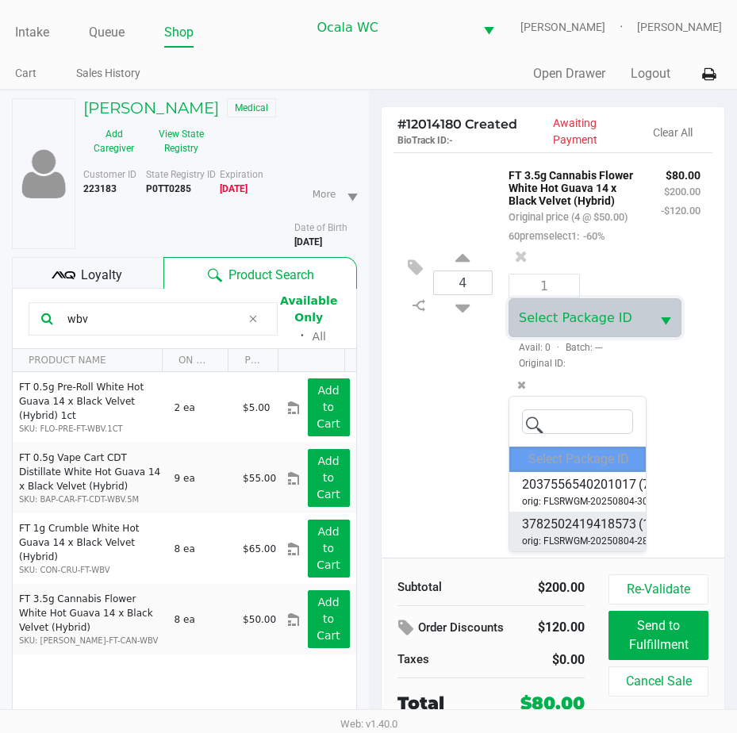
click at [550, 523] on span "3782502419418573" at bounding box center [579, 524] width 114 height 19
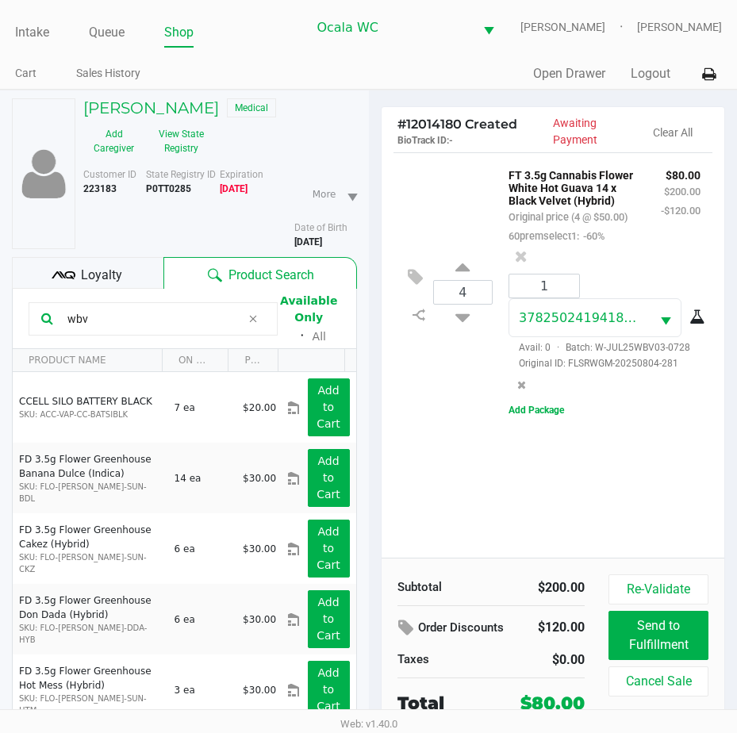
click at [454, 269] on div "4 FT 3.5g Cannabis Flower White Hot Guava 14 x Black Velvet (Hybrid) Original p…" at bounding box center [553, 291] width 320 height 278
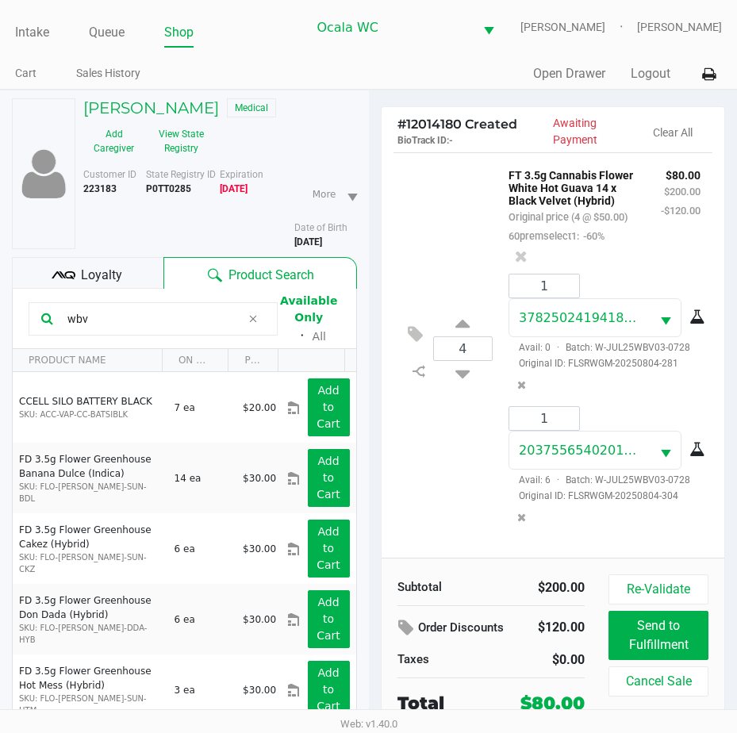
scroll to position [59, 0]
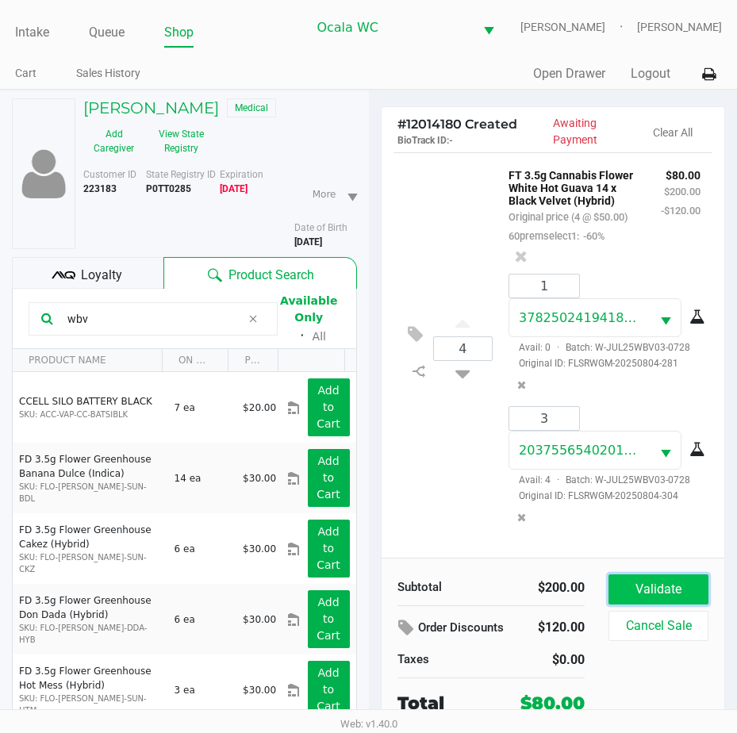
click at [653, 590] on button "Validate" at bounding box center [658, 589] width 100 height 30
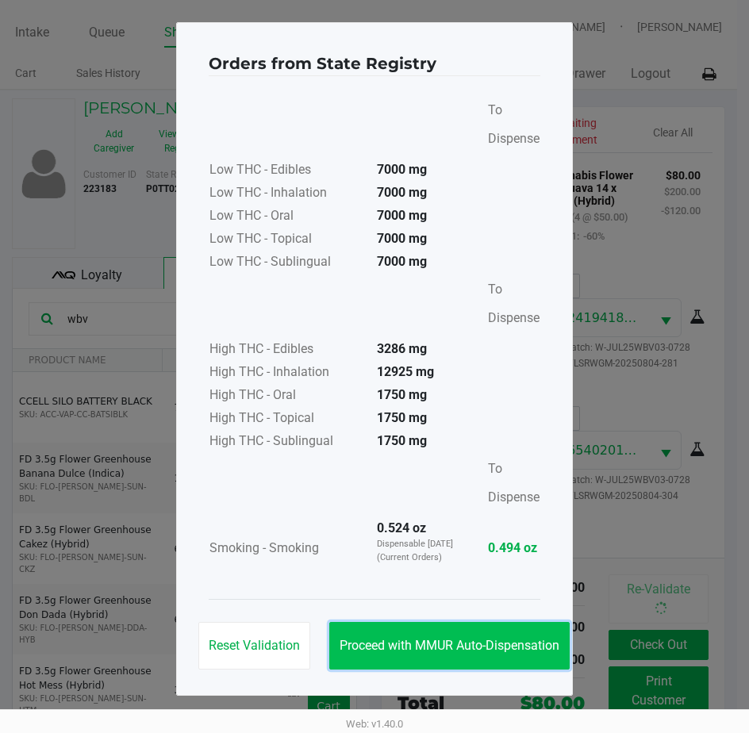
click at [440, 642] on span "Proceed with MMUR Auto-Dispensation" at bounding box center [449, 645] width 220 height 15
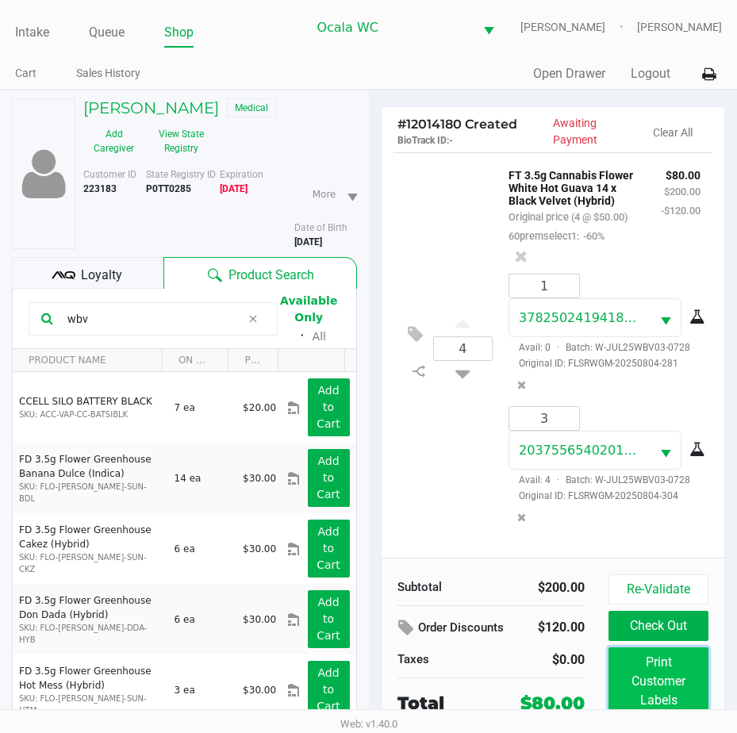
click at [658, 681] on button "Print Customer Labels" at bounding box center [658, 681] width 100 height 68
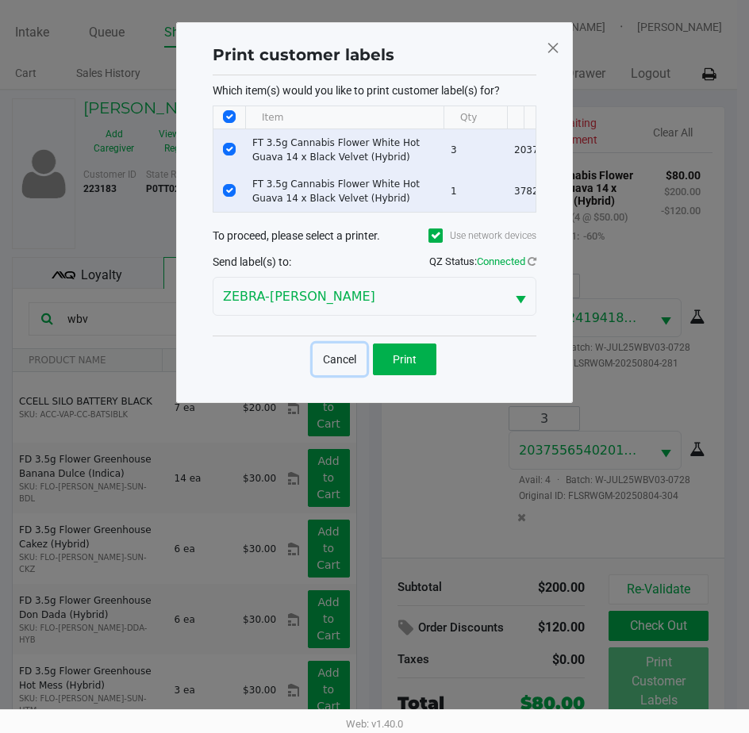
click at [333, 366] on button "Cancel" at bounding box center [340, 359] width 54 height 32
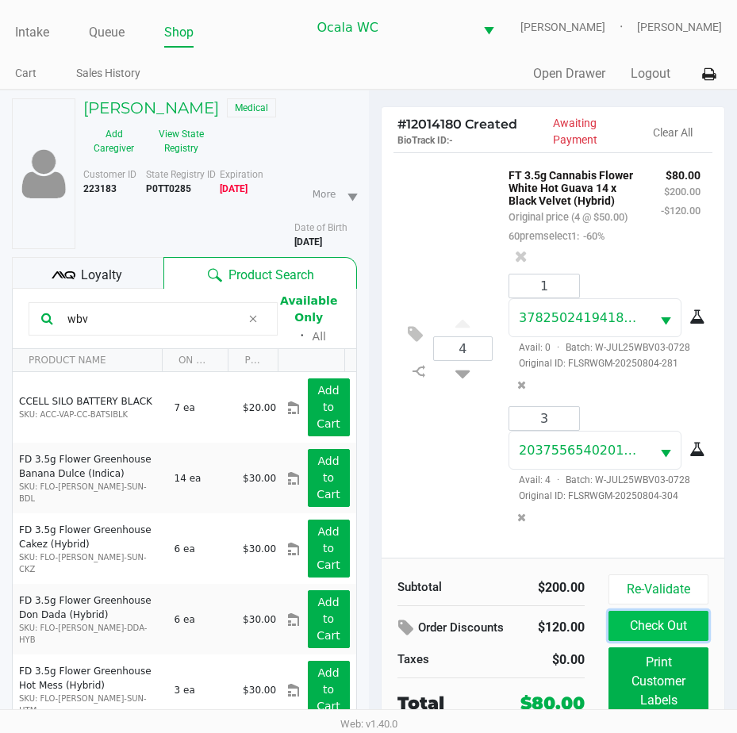
click at [668, 614] on button "Check Out" at bounding box center [658, 626] width 100 height 30
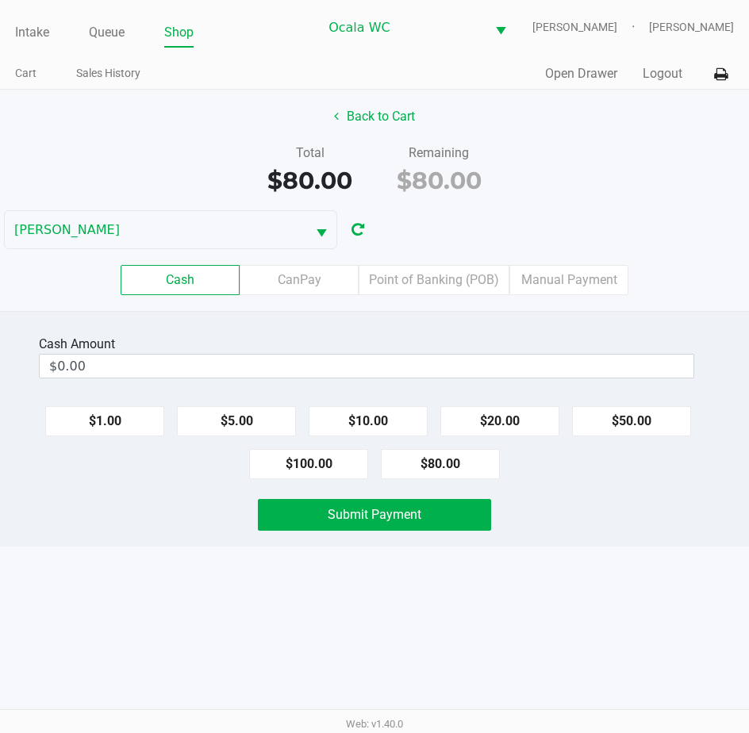
click at [437, 463] on button "$80.00" at bounding box center [440, 464] width 119 height 30
type input "$80.00"
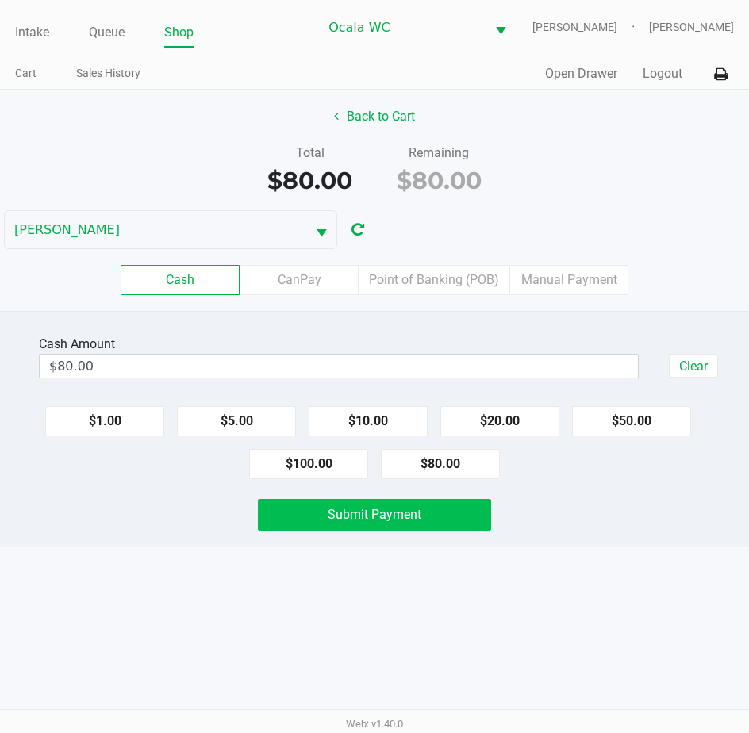
click at [382, 513] on span "Submit Payment" at bounding box center [375, 514] width 94 height 15
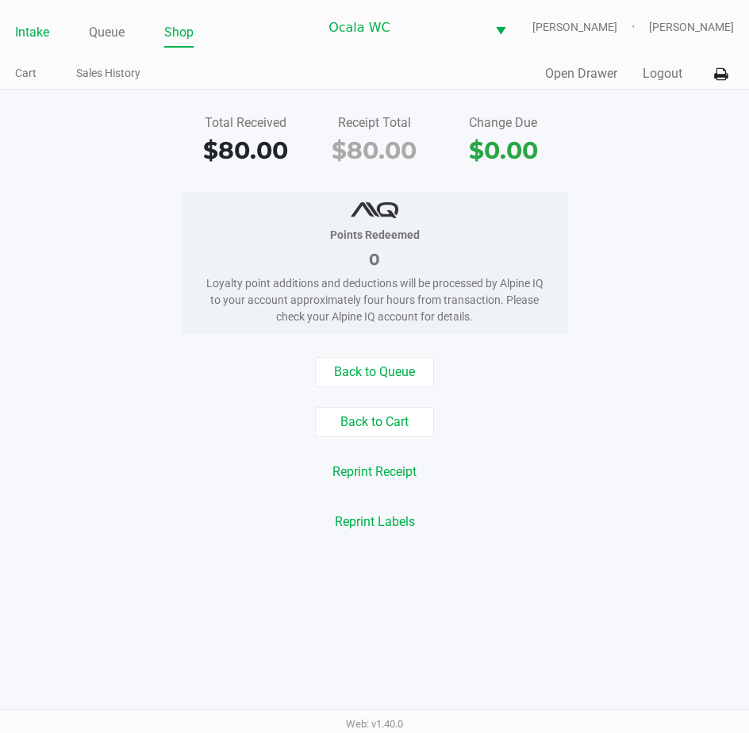
click at [32, 21] on link "Intake" at bounding box center [32, 32] width 34 height 22
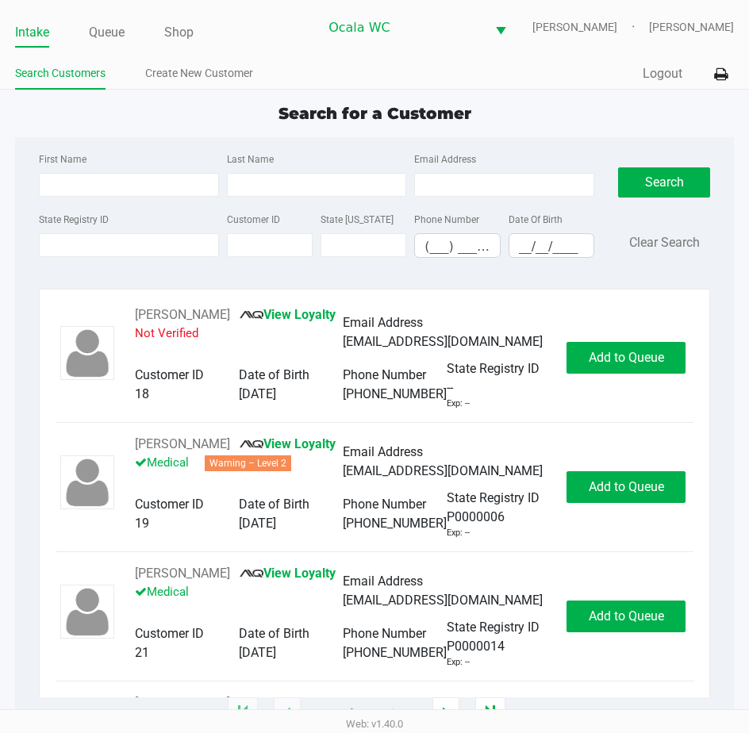
type input "[PERSON_NAME]"
type input "RENO"
type input "[DATE]"
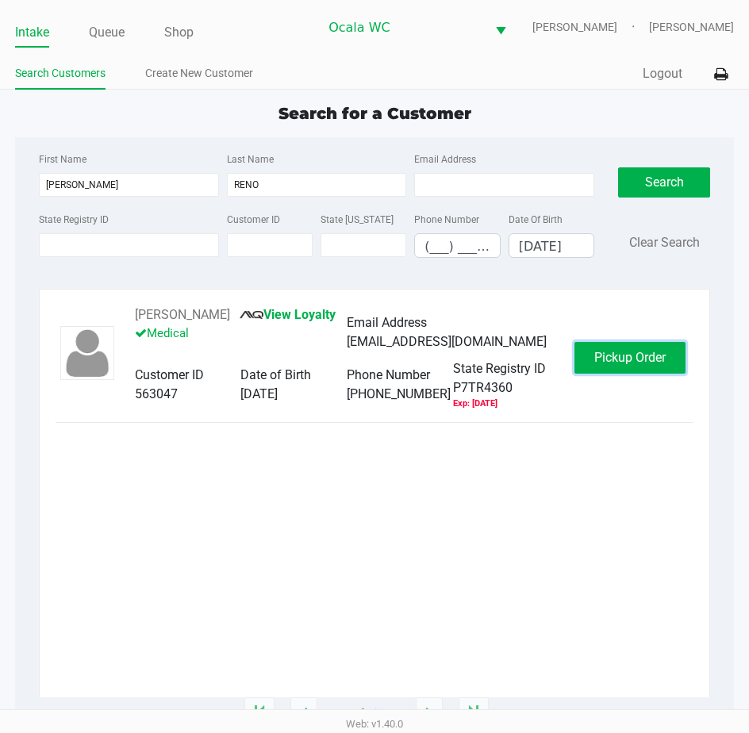
click at [631, 347] on button "Pickup Order" at bounding box center [629, 358] width 111 height 32
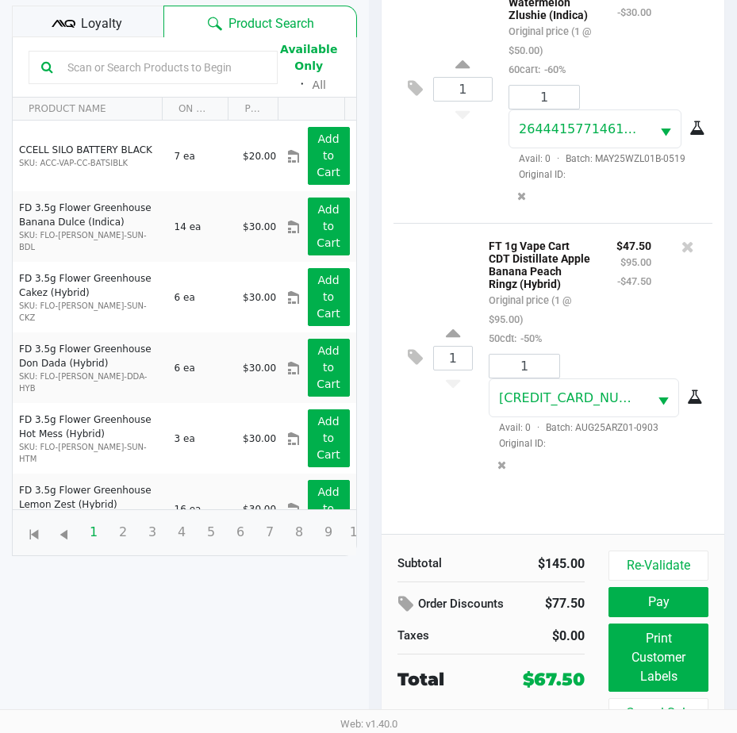
scroll to position [210, 0]
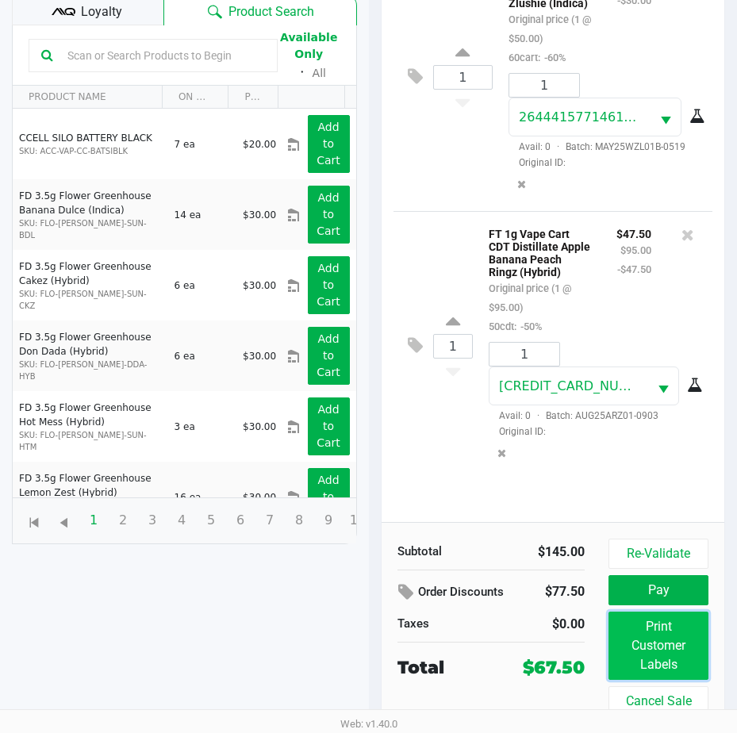
click at [660, 626] on button "Print Customer Labels" at bounding box center [658, 646] width 100 height 68
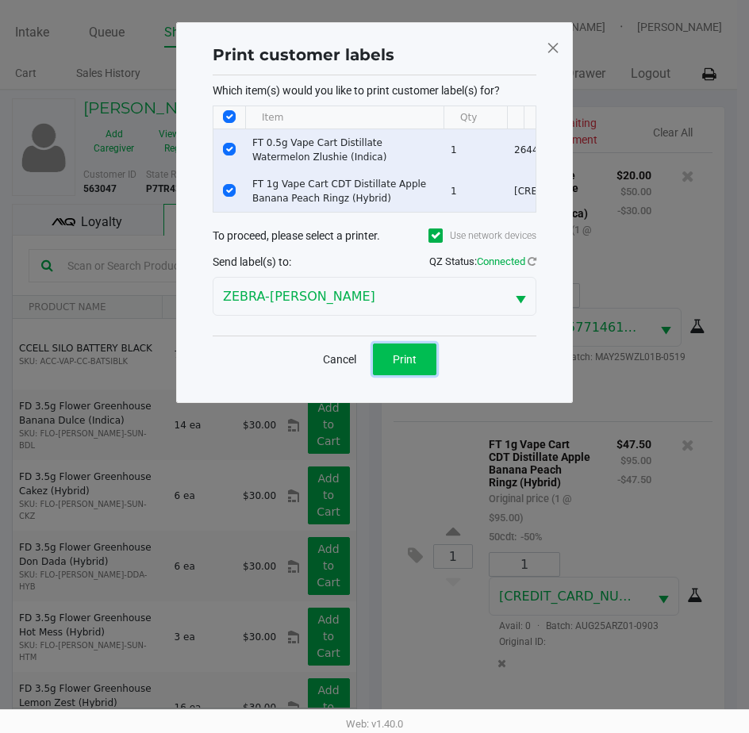
click at [409, 375] on button "Print" at bounding box center [404, 359] width 63 height 32
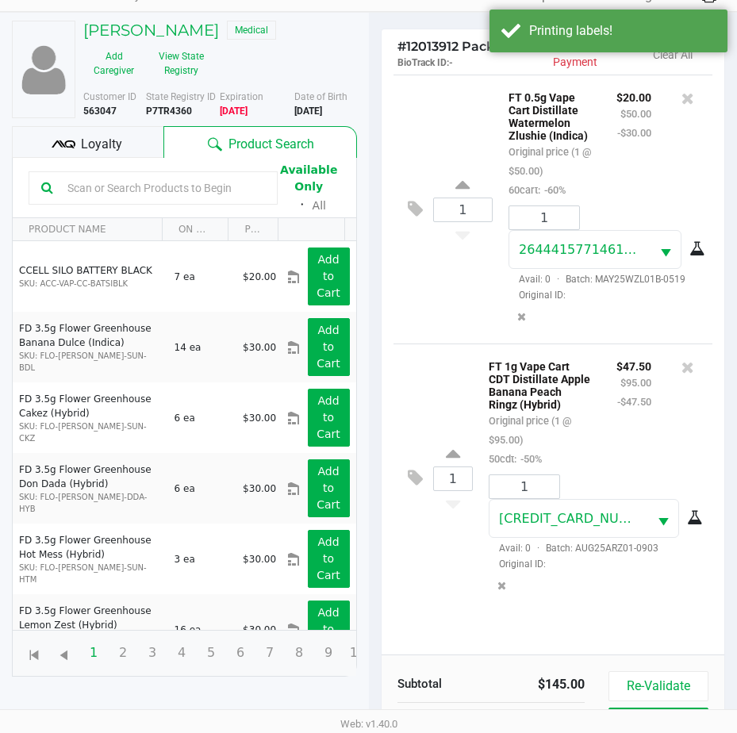
scroll to position [210, 0]
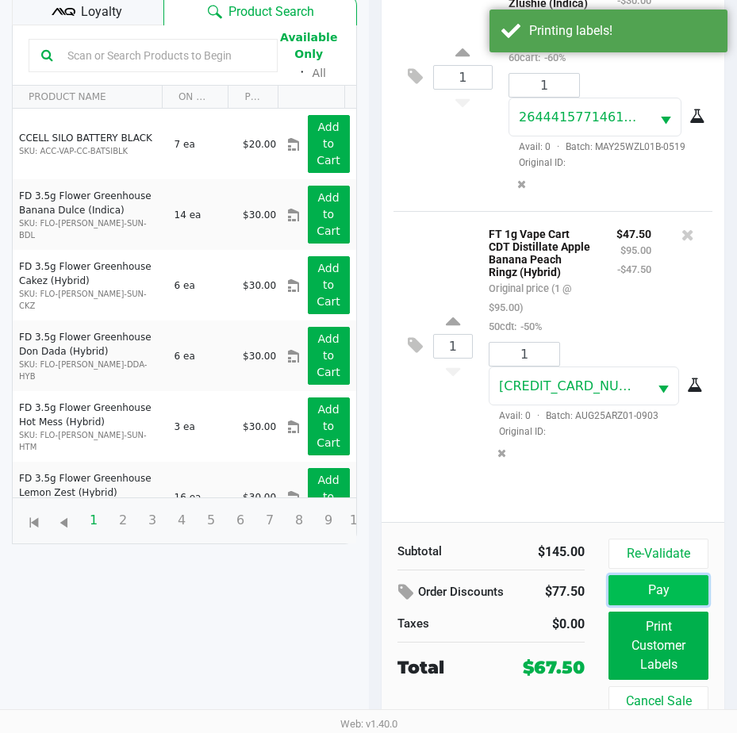
click at [623, 584] on button "Pay" at bounding box center [658, 590] width 100 height 30
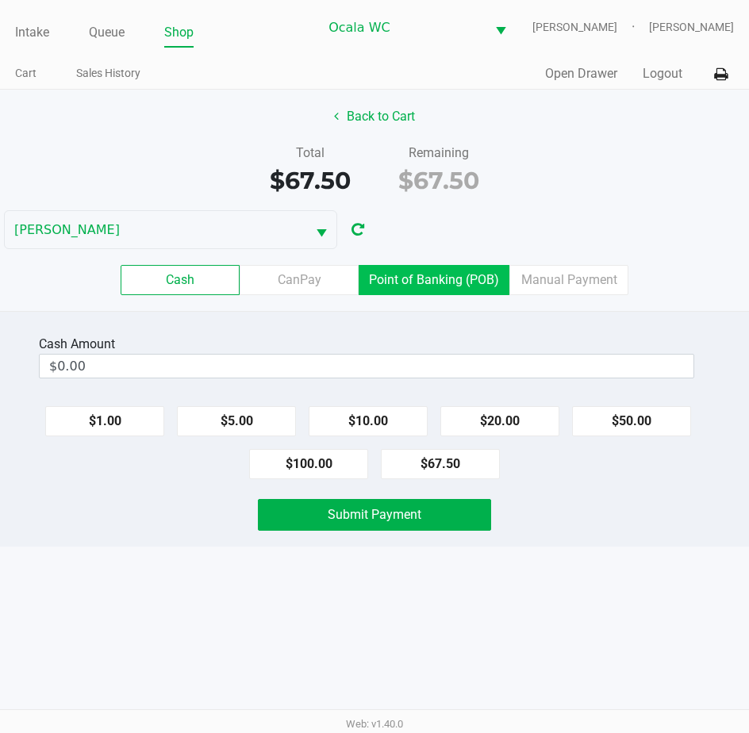
click at [435, 285] on label "Point of Banking (POB)" at bounding box center [434, 280] width 151 height 30
click at [0, 0] on 7 "Point of Banking (POB)" at bounding box center [0, 0] width 0 height 0
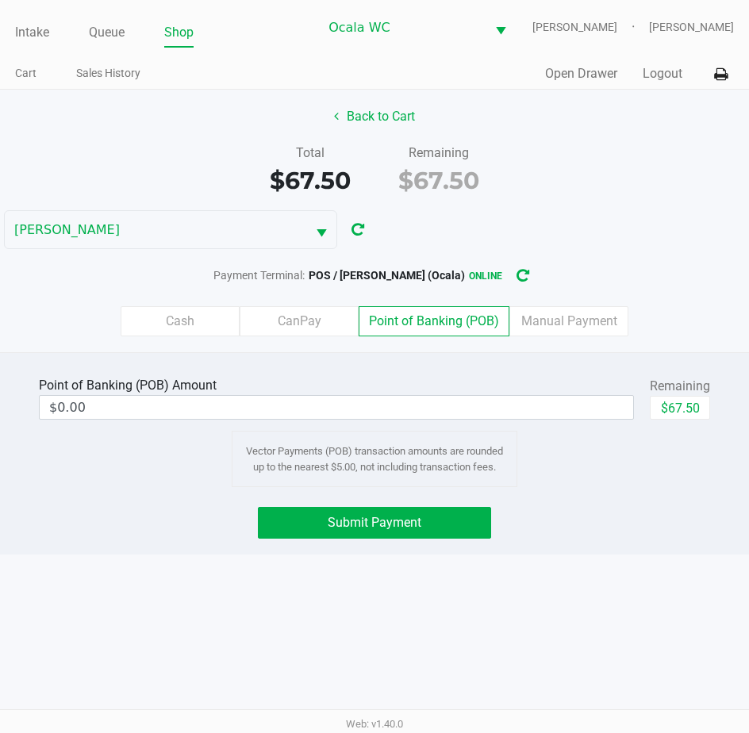
click at [688, 411] on button "$67.50" at bounding box center [680, 408] width 60 height 24
type input "$67.50"
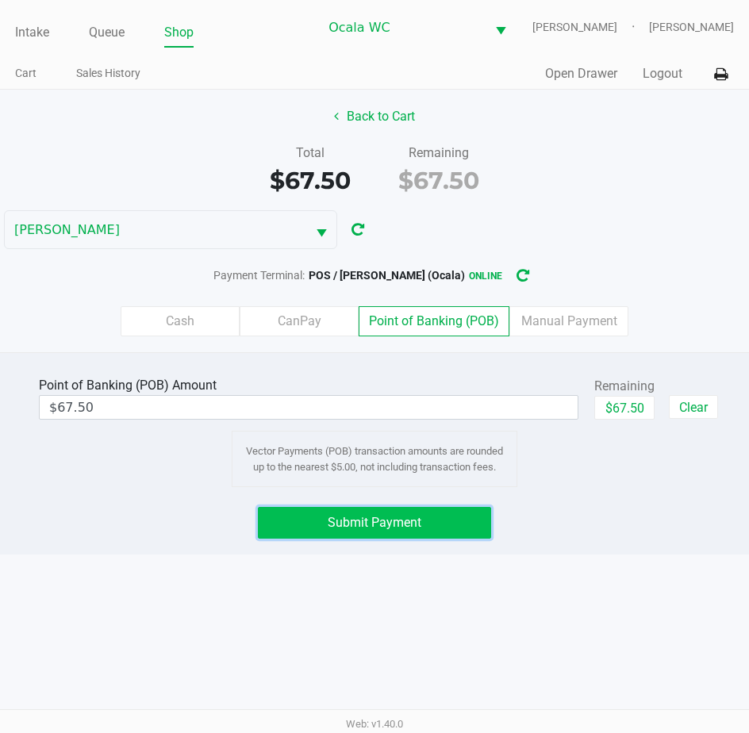
click at [393, 521] on span "Submit Payment" at bounding box center [375, 522] width 94 height 15
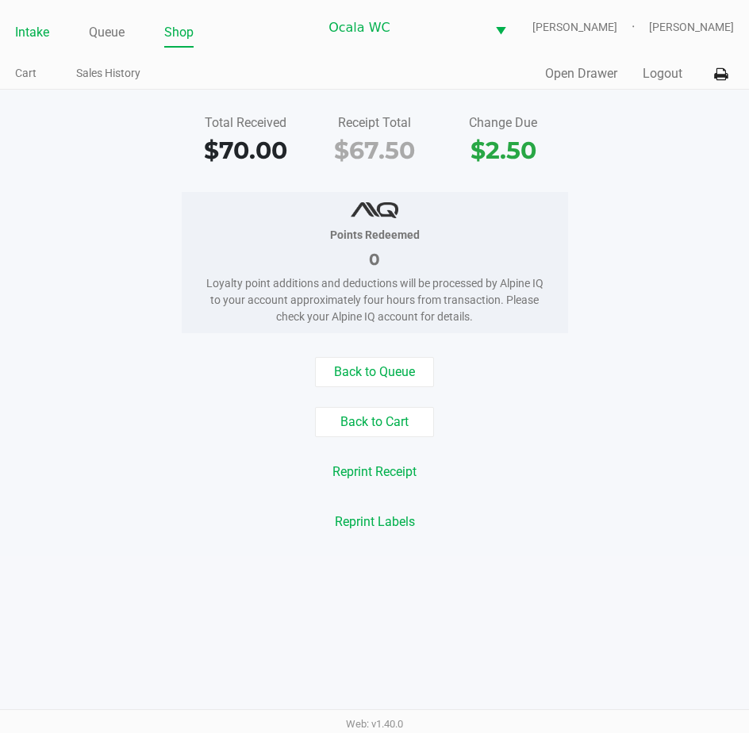
click at [29, 23] on link "Intake" at bounding box center [32, 32] width 34 height 22
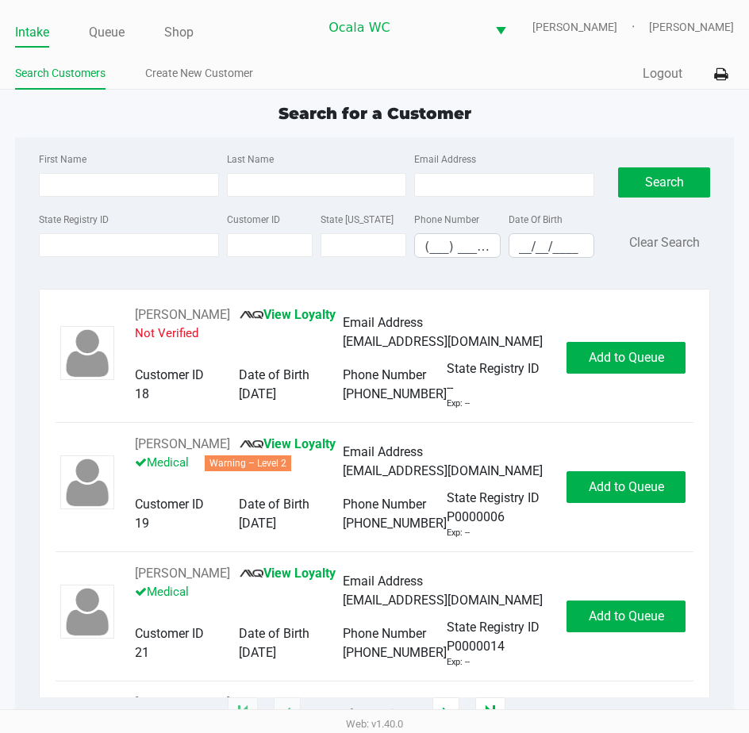
click at [326, 107] on span "Search for a Customer" at bounding box center [374, 113] width 193 height 19
type input "[PERSON_NAME]"
type input "[DATE]"
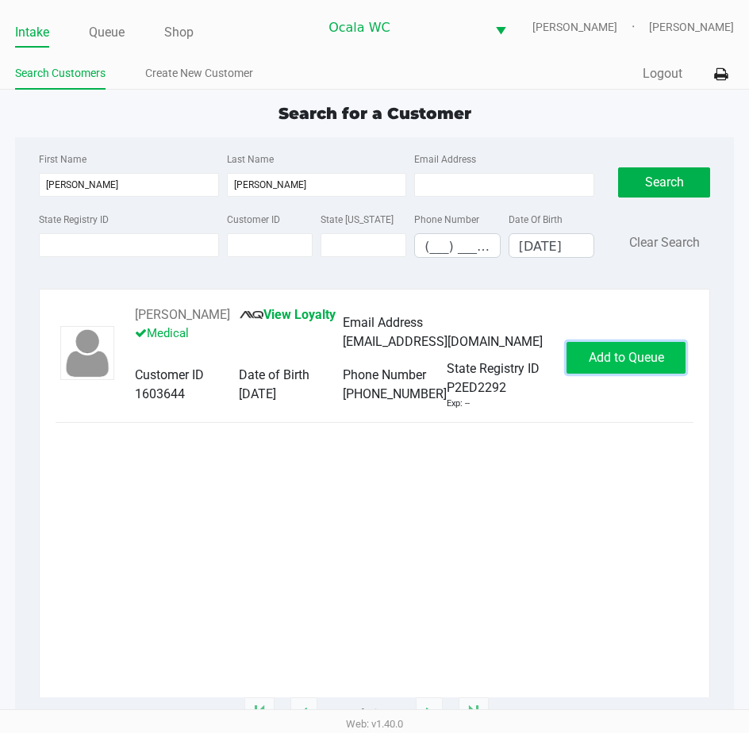
click at [610, 351] on button "Add to Queue" at bounding box center [625, 358] width 119 height 32
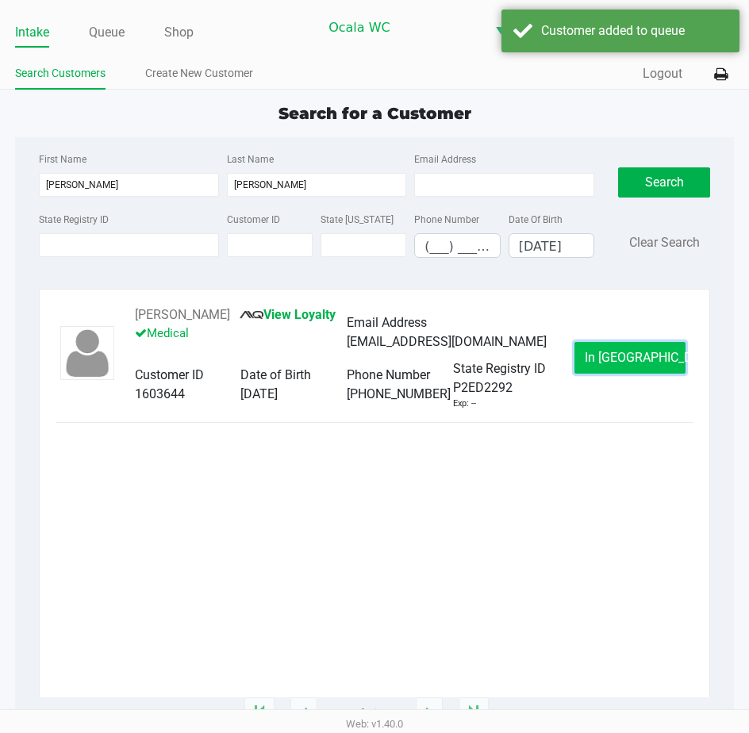
click at [599, 359] on button "In [GEOGRAPHIC_DATA]" at bounding box center [629, 358] width 111 height 32
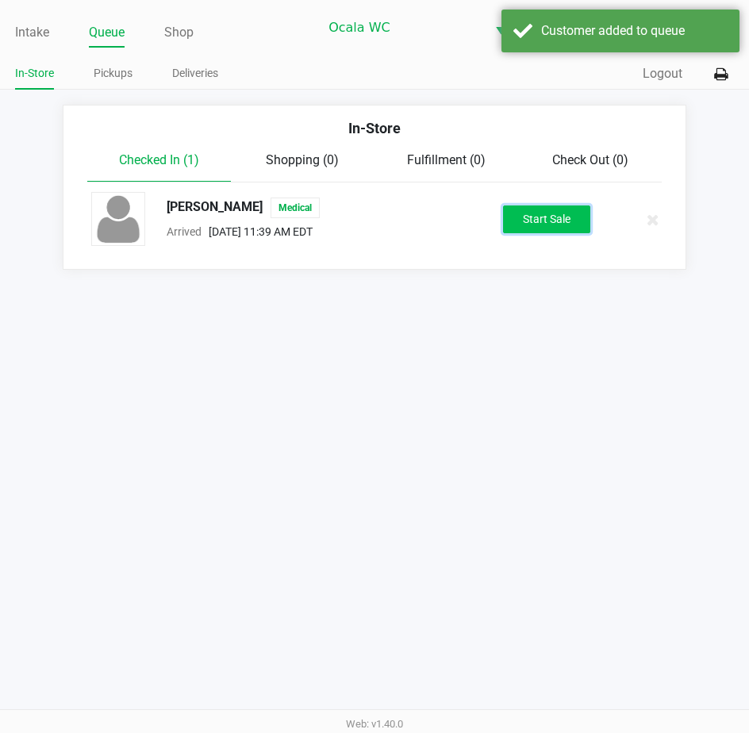
click at [508, 224] on button "Start Sale" at bounding box center [546, 219] width 87 height 28
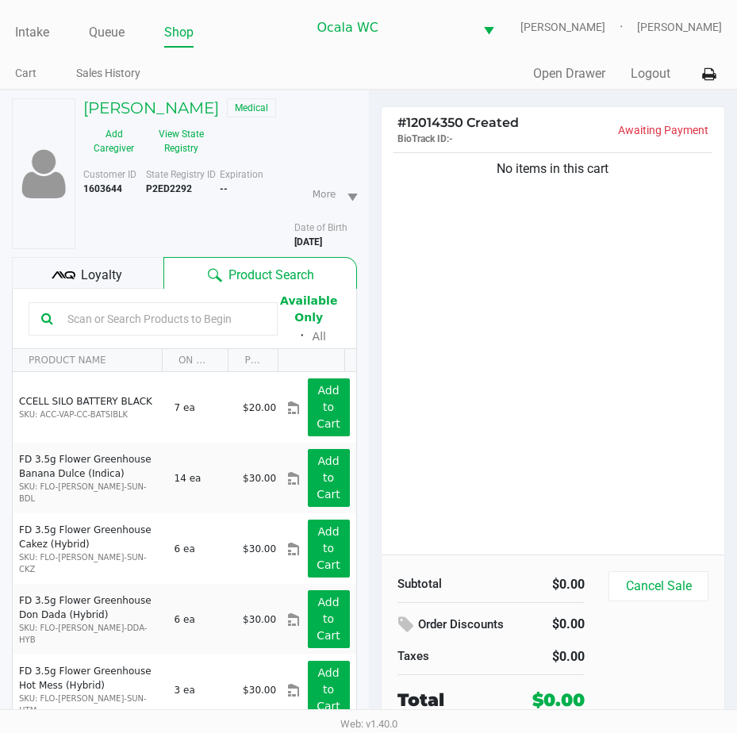
click at [89, 270] on span "Loyalty" at bounding box center [101, 275] width 41 height 19
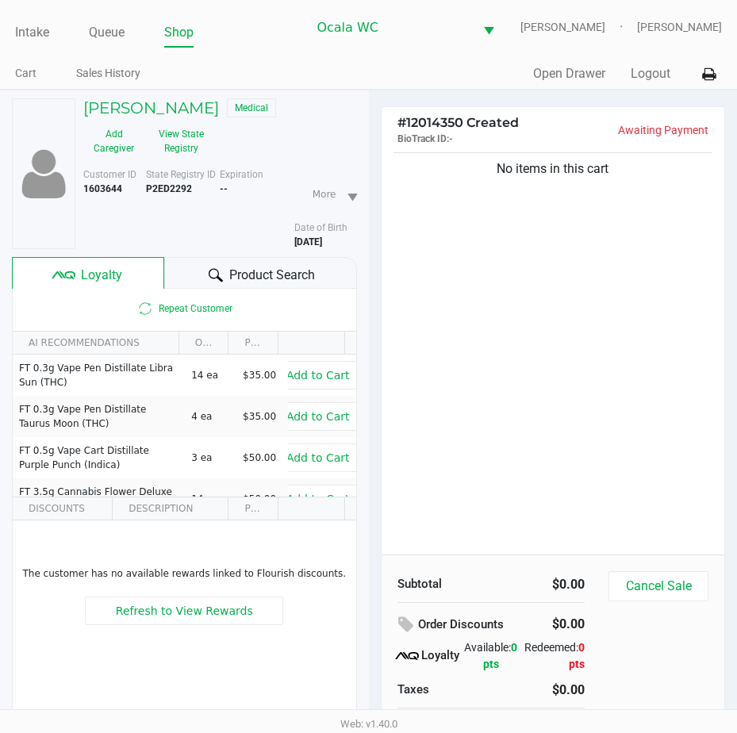
click at [194, 265] on div "Product Search" at bounding box center [260, 273] width 193 height 32
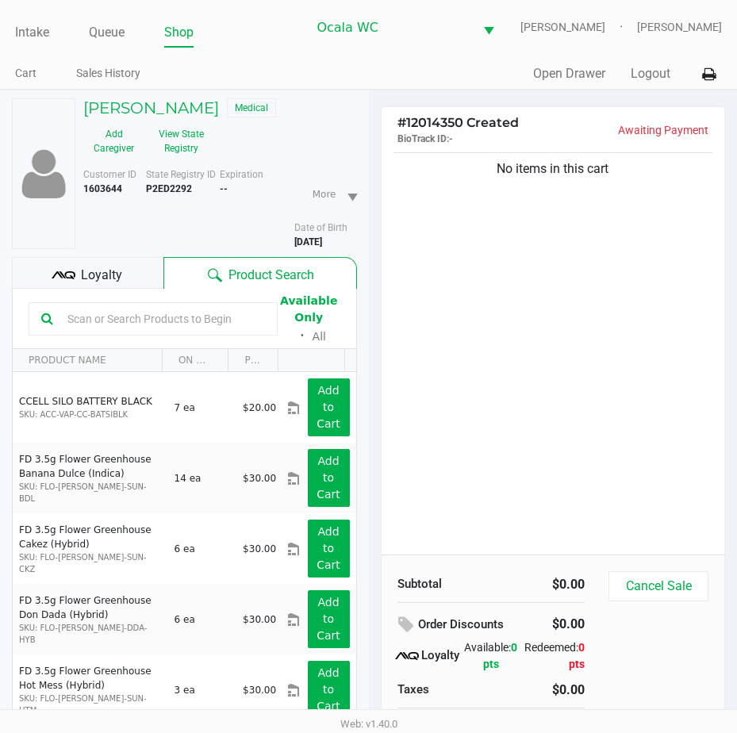
click at [75, 317] on input "text" at bounding box center [163, 319] width 204 height 24
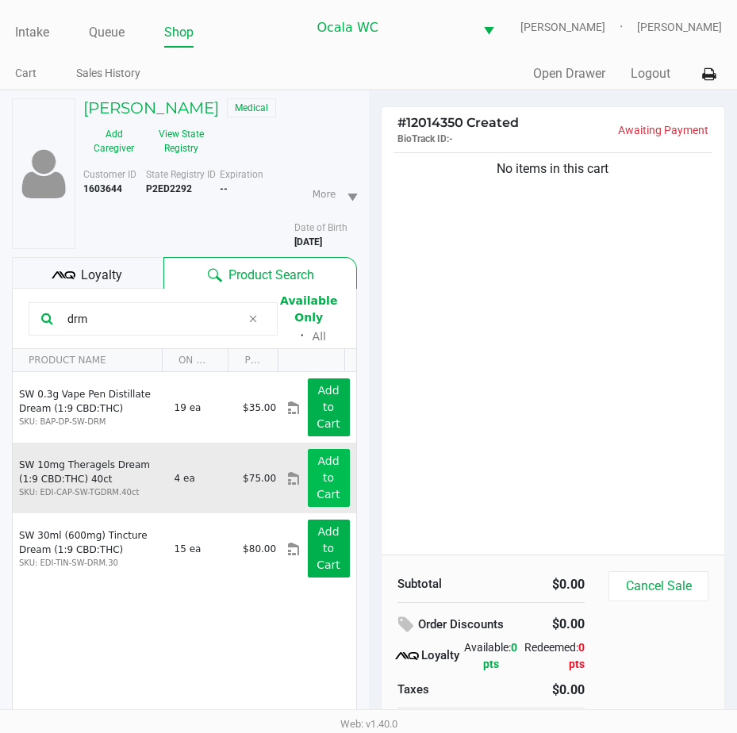
type input "drm"
click at [316, 464] on app-button-loader "Add to Cart" at bounding box center [328, 477] width 24 height 46
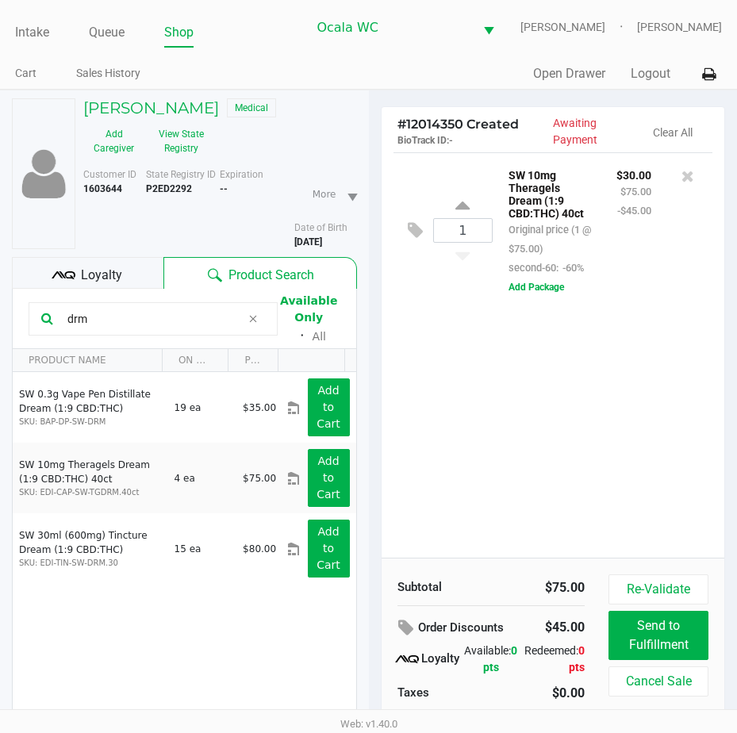
drag, startPoint x: 622, startPoint y: 440, endPoint x: 696, endPoint y: 309, distance: 151.3
click at [622, 439] on div "1 SW 10mg Theragels Dream (1:9 CBD:THC) 40ct Original price (1 @ $75.00) second…" at bounding box center [553, 354] width 343 height 405
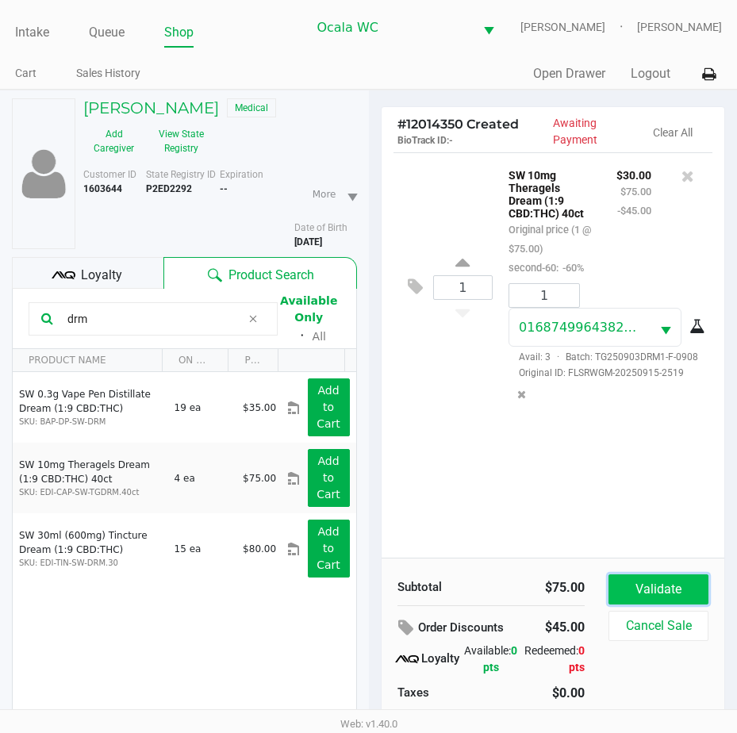
click at [644, 591] on button "Validate" at bounding box center [658, 589] width 100 height 30
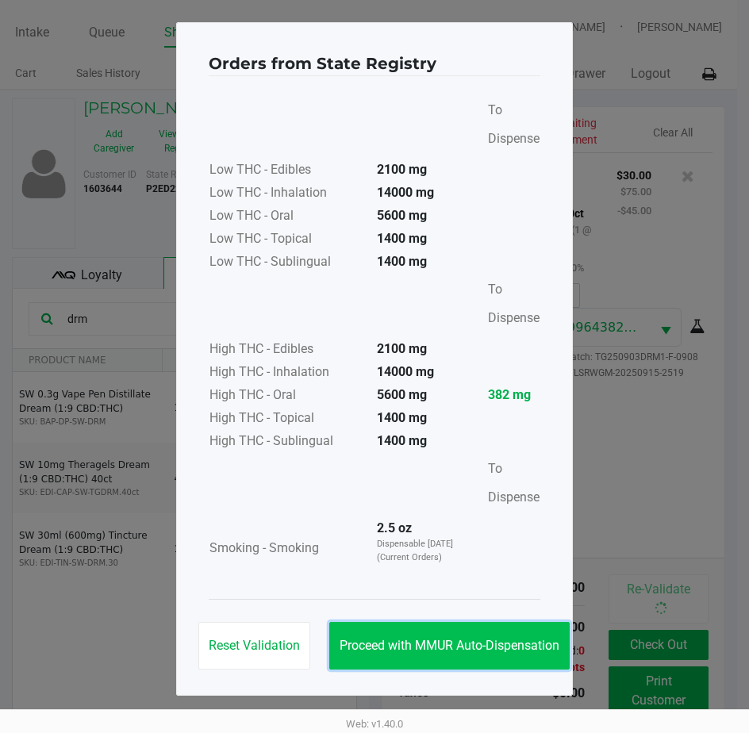
click at [420, 627] on button "Proceed with MMUR Auto-Dispensation" at bounding box center [449, 646] width 240 height 48
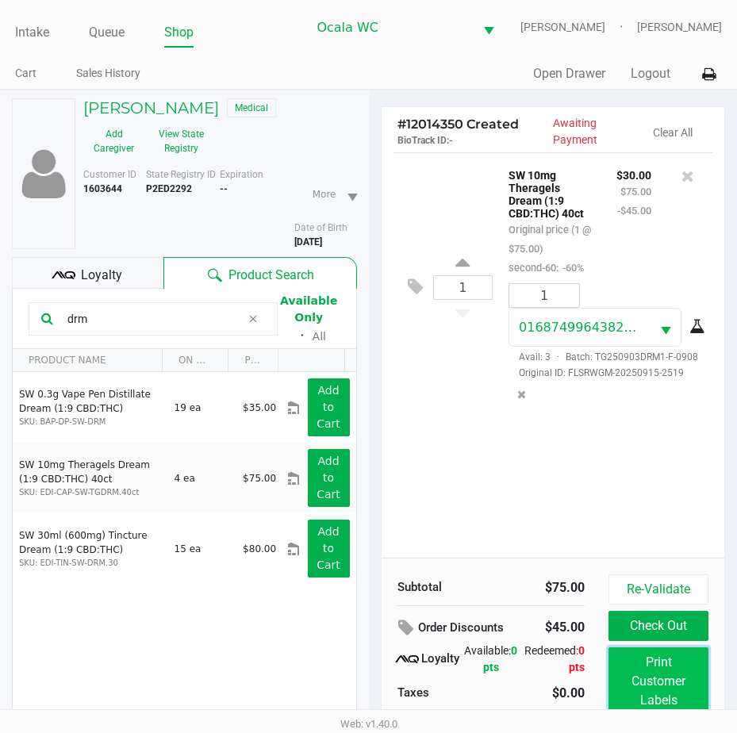
click at [637, 681] on button "Print Customer Labels" at bounding box center [658, 681] width 100 height 68
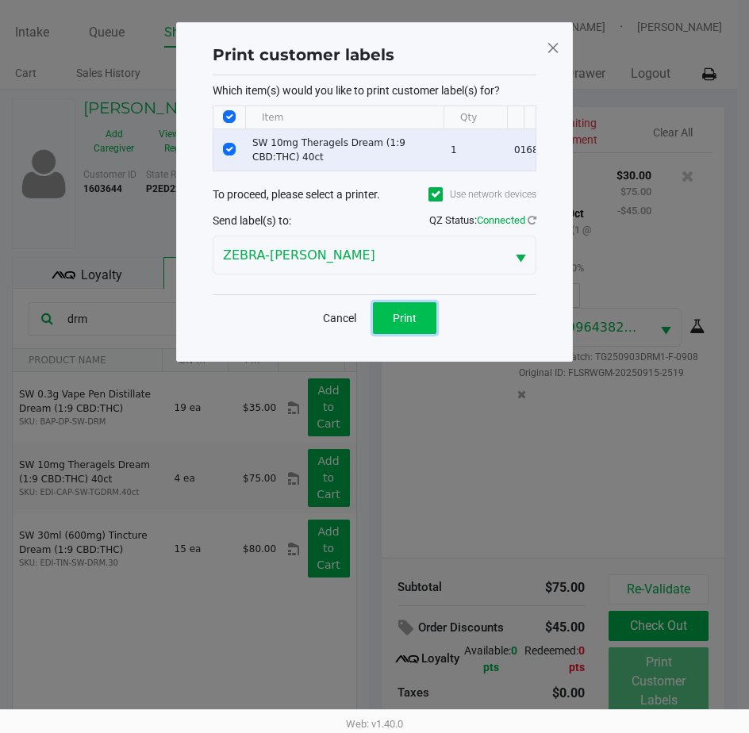
click at [397, 334] on button "Print" at bounding box center [404, 318] width 63 height 32
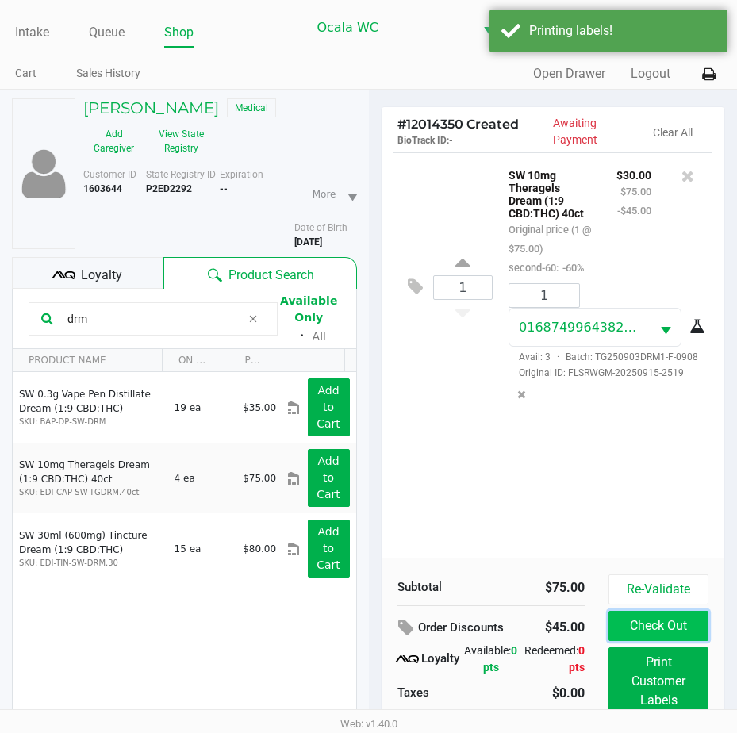
click at [647, 628] on button "Check Out" at bounding box center [658, 626] width 100 height 30
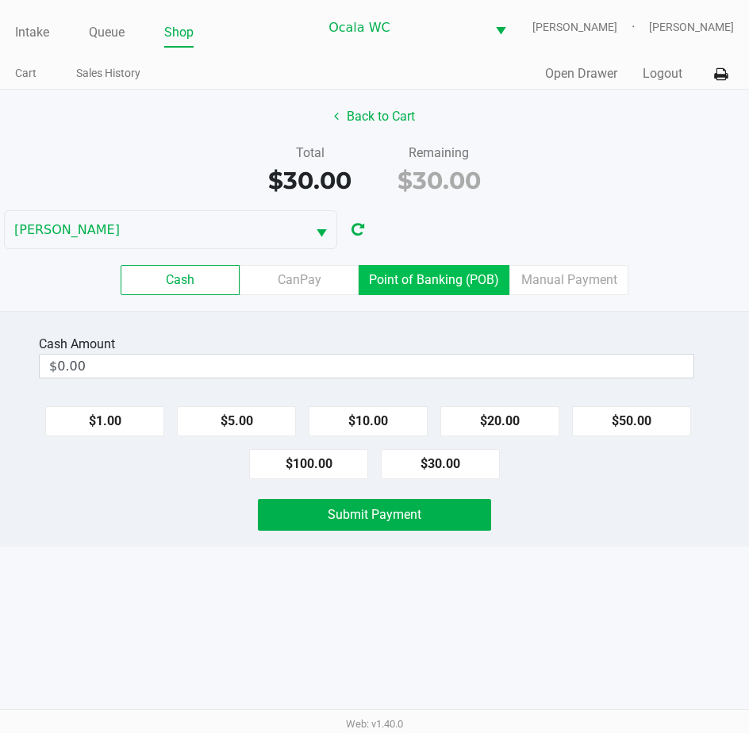
click at [452, 265] on label "Point of Banking (POB)" at bounding box center [434, 280] width 151 height 30
click at [0, 0] on 7 "Point of Banking (POB)" at bounding box center [0, 0] width 0 height 0
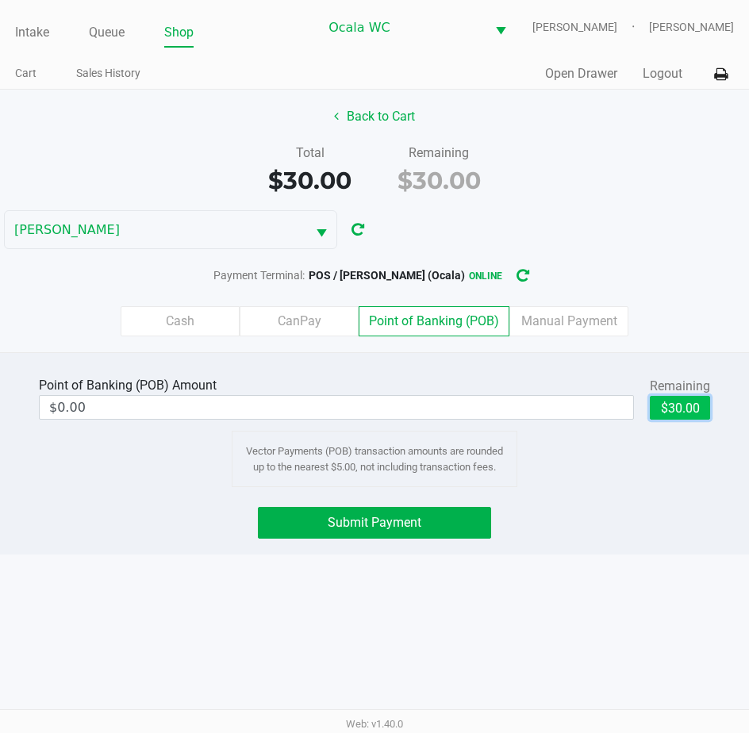
click at [662, 408] on button "$30.00" at bounding box center [680, 408] width 60 height 24
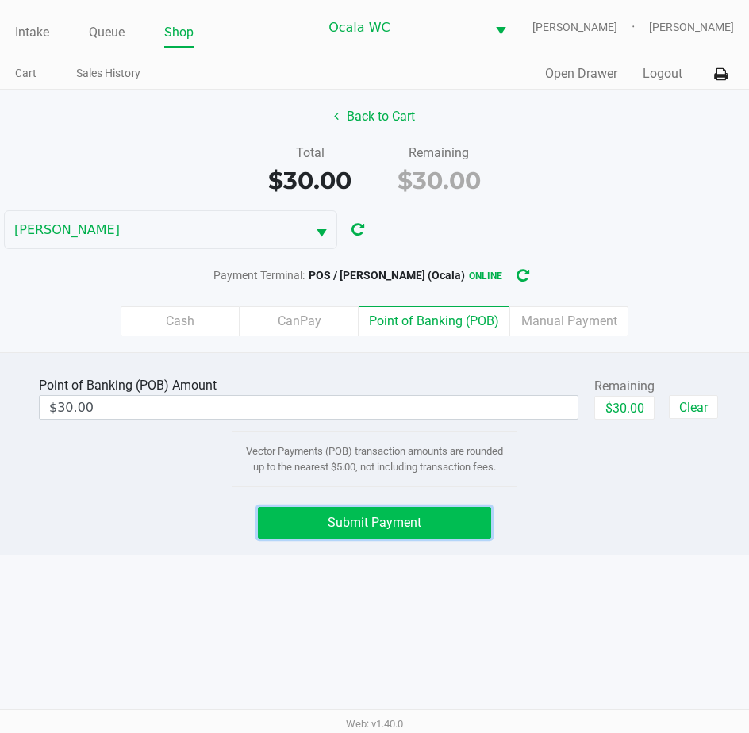
click at [278, 519] on button "Submit Payment" at bounding box center [375, 523] width 234 height 32
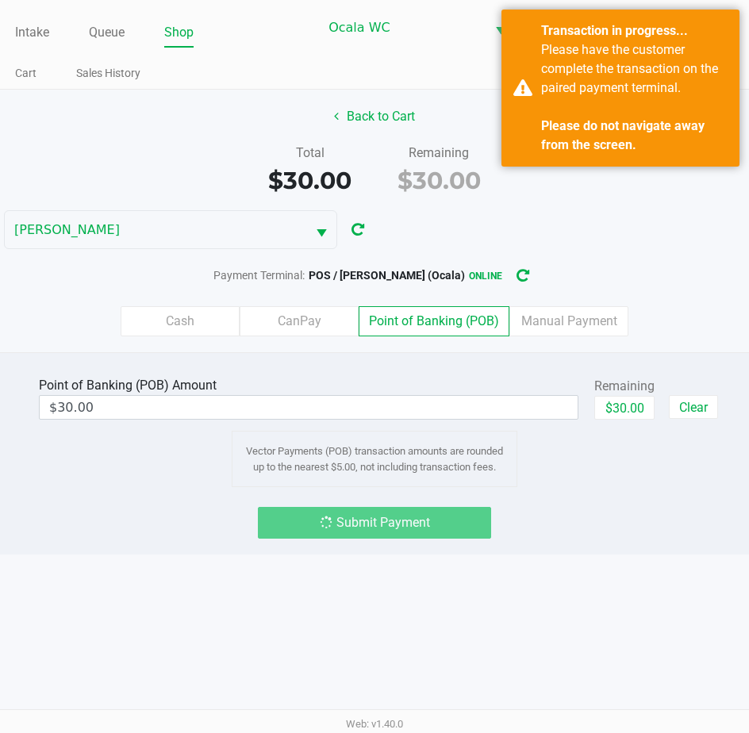
click at [174, 309] on label "Cash" at bounding box center [180, 321] width 119 height 30
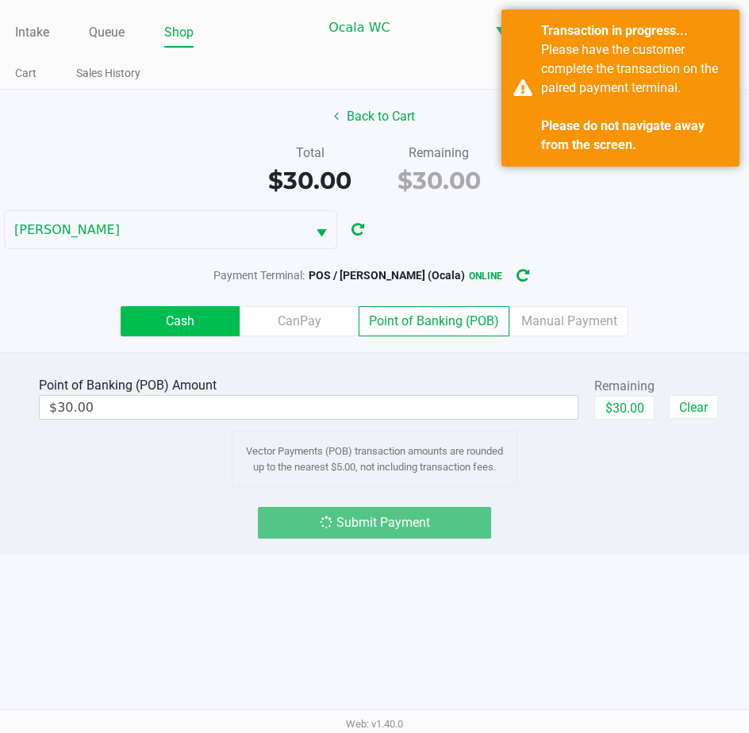
click at [0, 0] on 0 "Cash" at bounding box center [0, 0] width 0 height 0
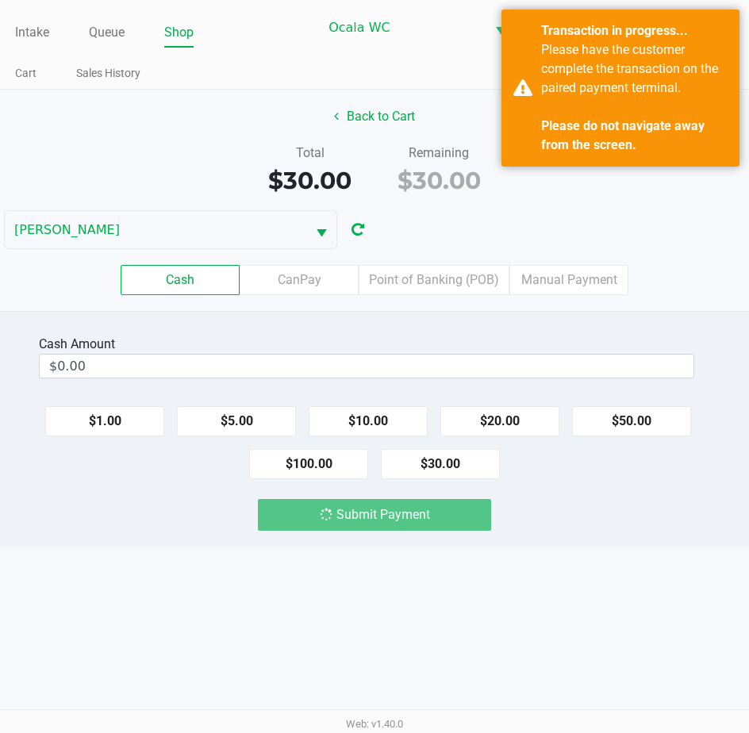
click at [431, 460] on button "$30.00" at bounding box center [440, 464] width 119 height 30
type input "$30.00"
click at [357, 516] on div "Submit Payment" at bounding box center [375, 515] width 234 height 32
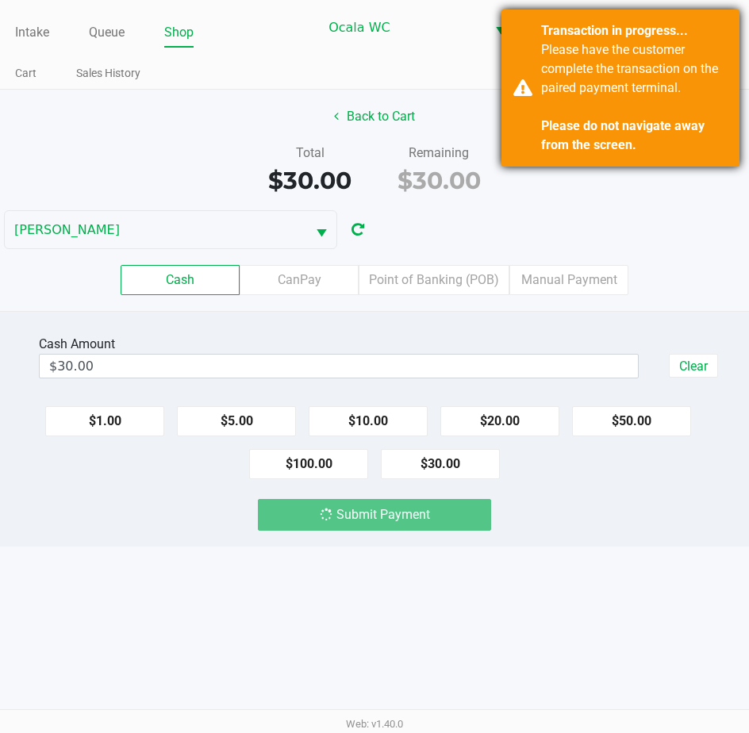
click at [523, 91] on div "Transaction in progress... Please have the customer complete the transaction on…" at bounding box center [620, 88] width 238 height 157
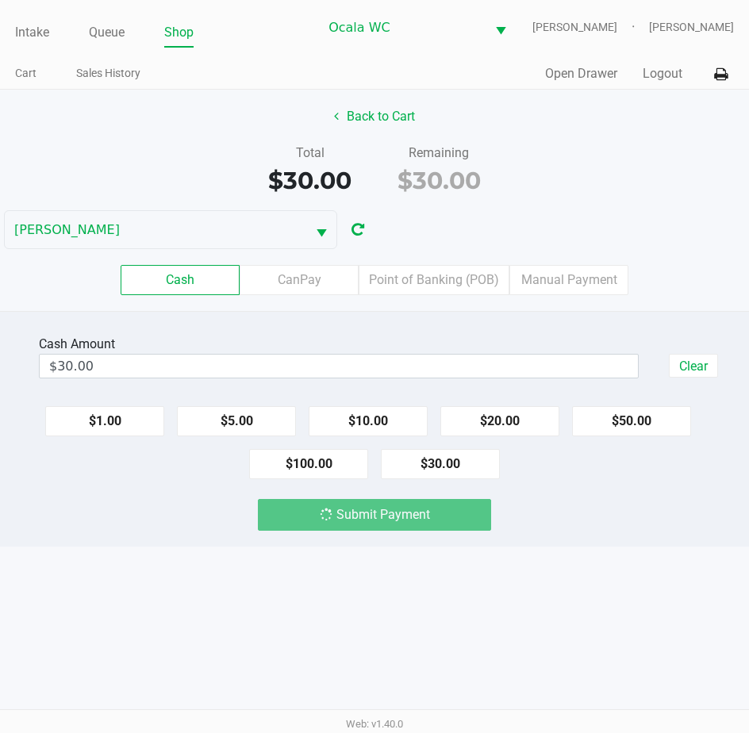
click at [368, 526] on div "Submit Payment" at bounding box center [375, 515] width 234 height 32
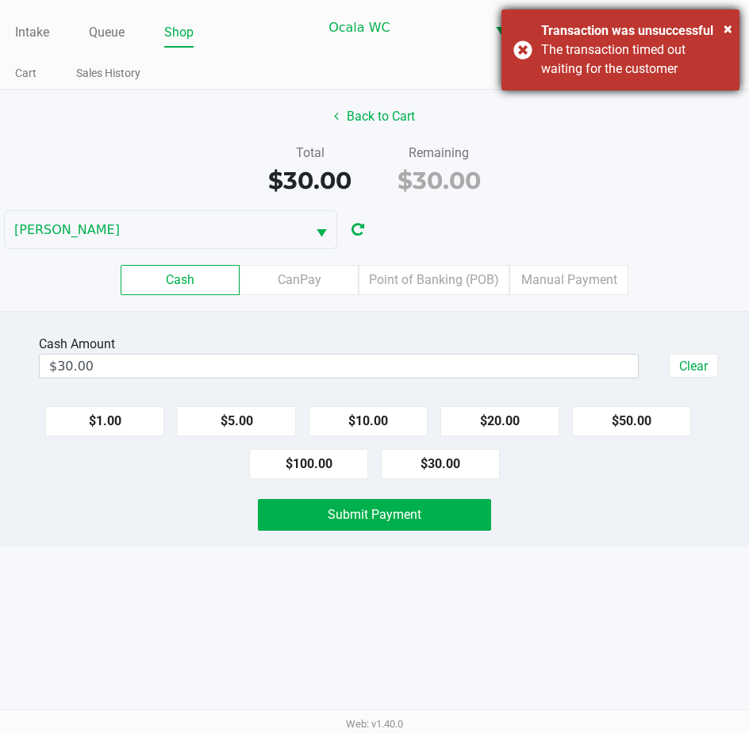
click at [516, 54] on div "× Transaction was unsuccessful The transaction timed out waiting for the custom…" at bounding box center [620, 50] width 238 height 81
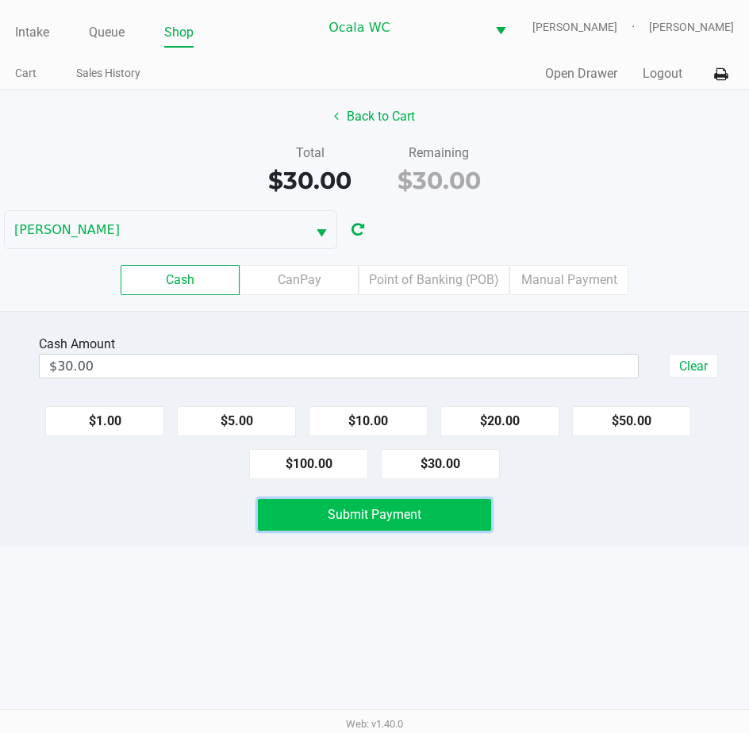
click at [381, 519] on span "Submit Payment" at bounding box center [375, 514] width 94 height 15
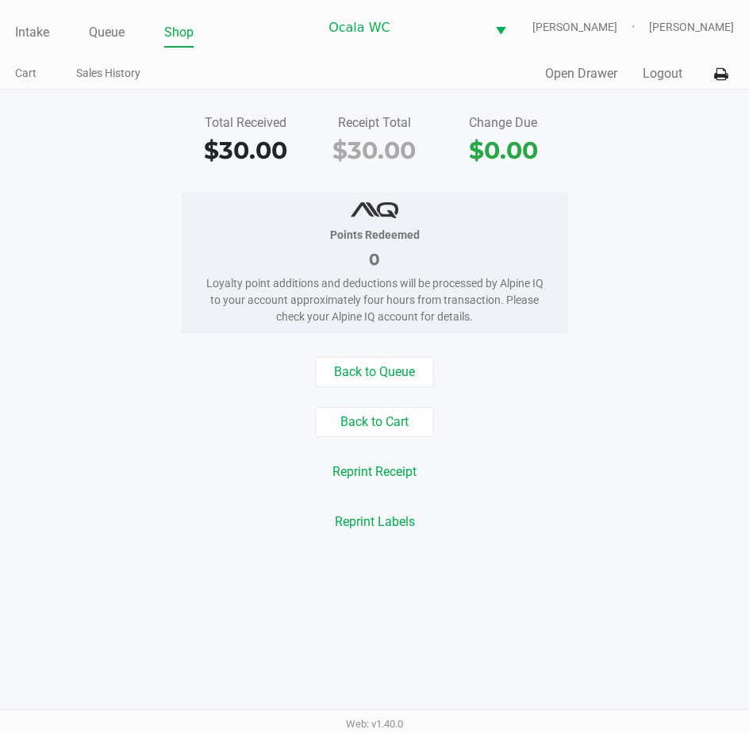
drag, startPoint x: 746, startPoint y: 569, endPoint x: 719, endPoint y: 346, distance: 224.4
click at [719, 346] on div "Total Received $30.00 Receipt Total $30.00 Change Due $0.00 Points Redeemed 0 L…" at bounding box center [374, 323] width 749 height 466
drag, startPoint x: 677, startPoint y: 301, endPoint x: 28, endPoint y: 26, distance: 705.2
click at [28, 26] on link "Intake" at bounding box center [32, 32] width 34 height 22
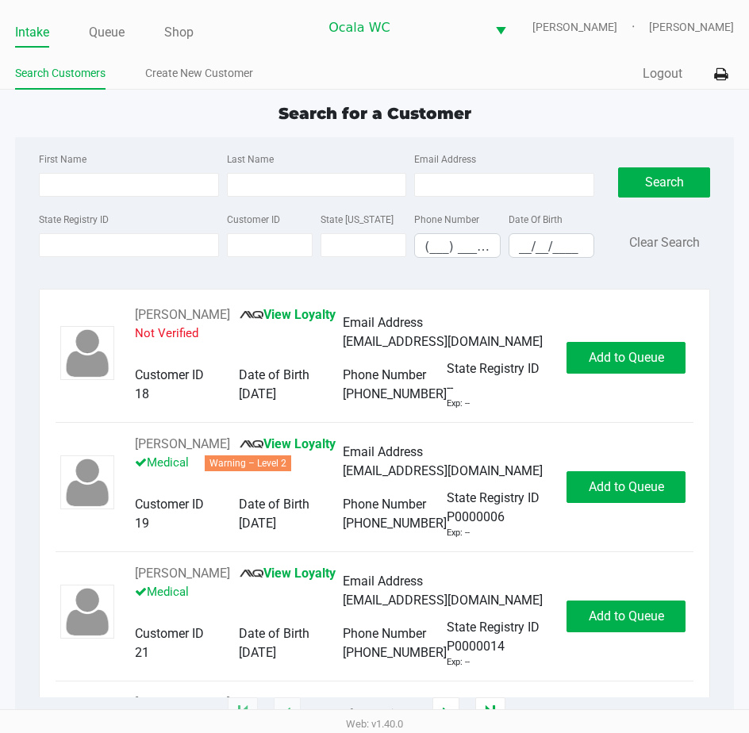
click at [79, 230] on div "State Registry ID" at bounding box center [129, 233] width 188 height 48
click at [73, 247] on input "State Registry ID" at bounding box center [129, 245] width 180 height 24
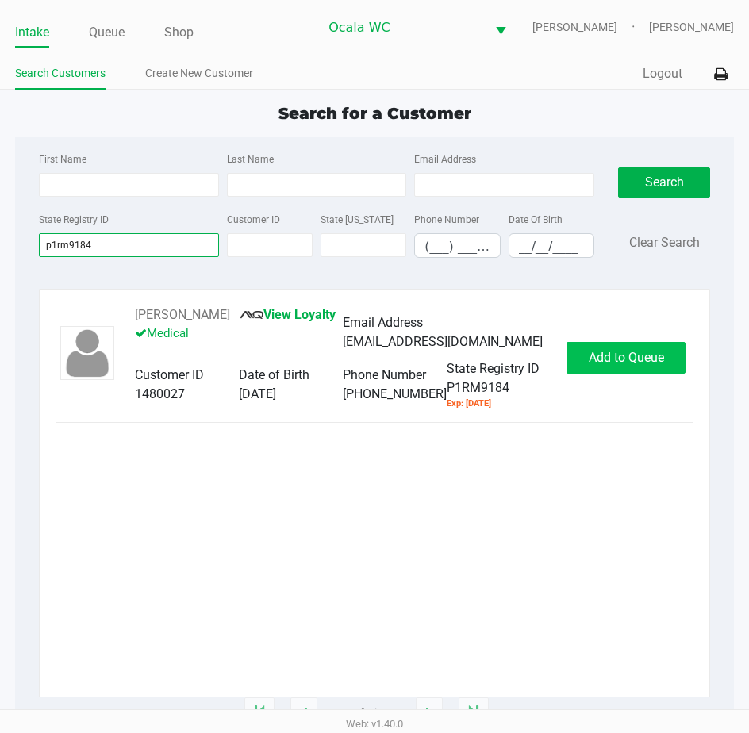
type input "p1rm9184"
click at [611, 365] on span "Add to Queue" at bounding box center [626, 357] width 75 height 15
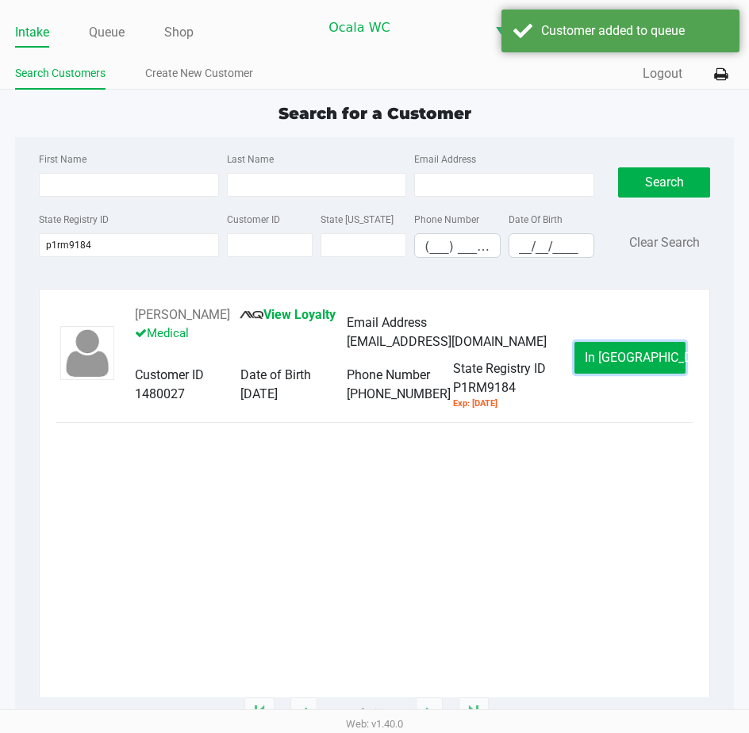
click at [611, 365] on span "In [GEOGRAPHIC_DATA]" at bounding box center [651, 357] width 133 height 15
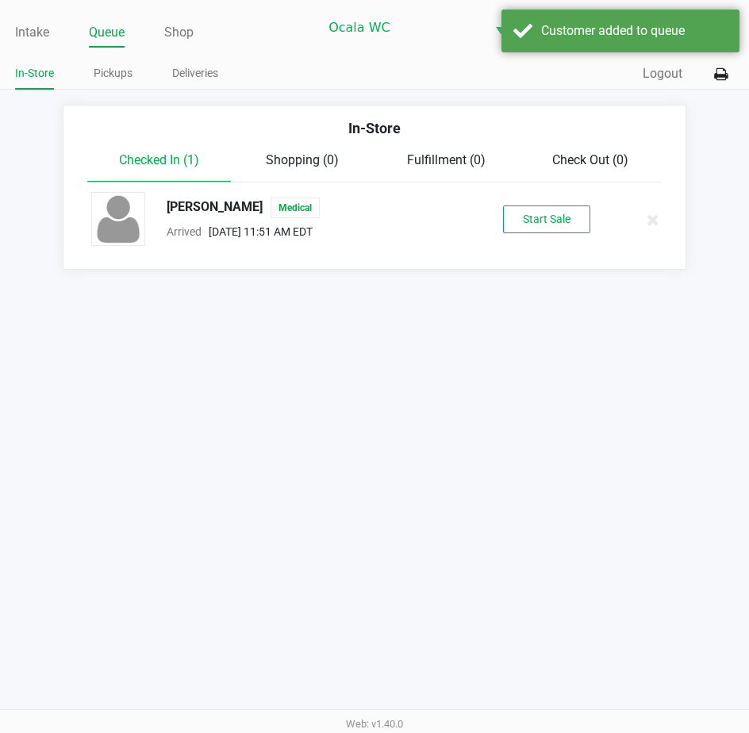
click at [568, 235] on div "[PERSON_NAME] Medical Arrived [DATE] 11:51 AM EDT Start Sale" at bounding box center [374, 220] width 591 height 56
click at [552, 212] on button "Start Sale" at bounding box center [546, 219] width 87 height 28
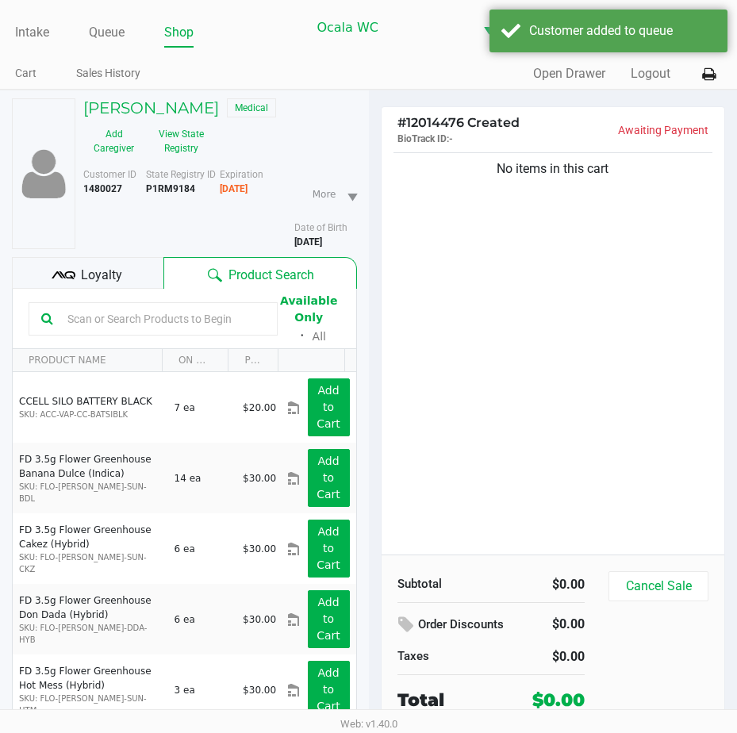
click at [105, 276] on span "Loyalty" at bounding box center [101, 275] width 41 height 19
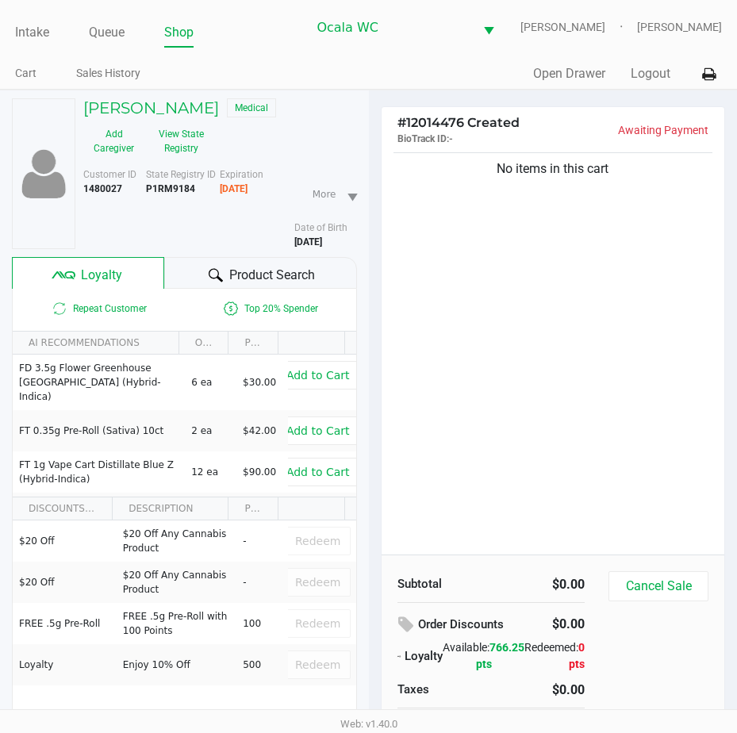
click at [256, 270] on span "Product Search" at bounding box center [272, 275] width 86 height 19
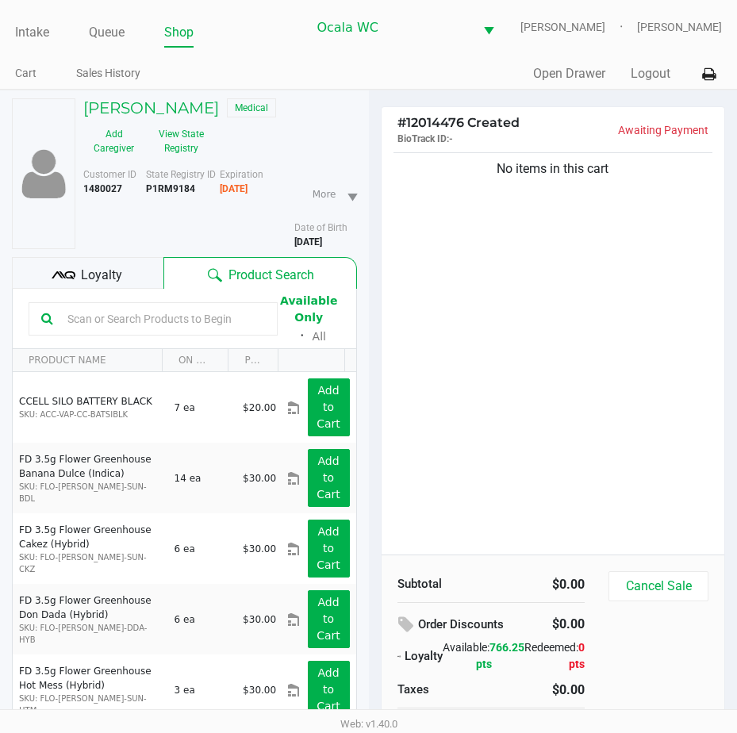
click at [61, 315] on input "text" at bounding box center [163, 319] width 204 height 24
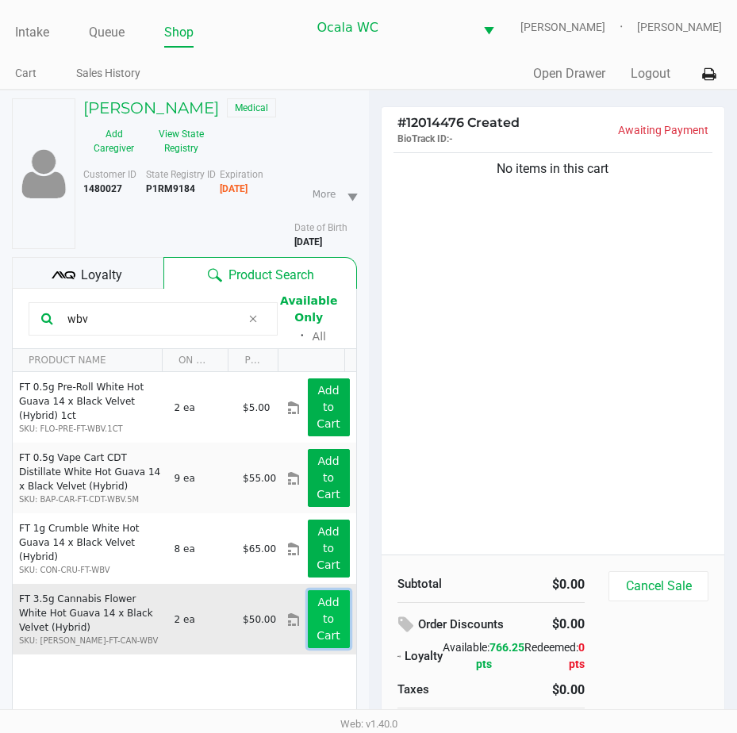
click at [316, 608] on app-button-loader "Add to Cart" at bounding box center [328, 619] width 24 height 46
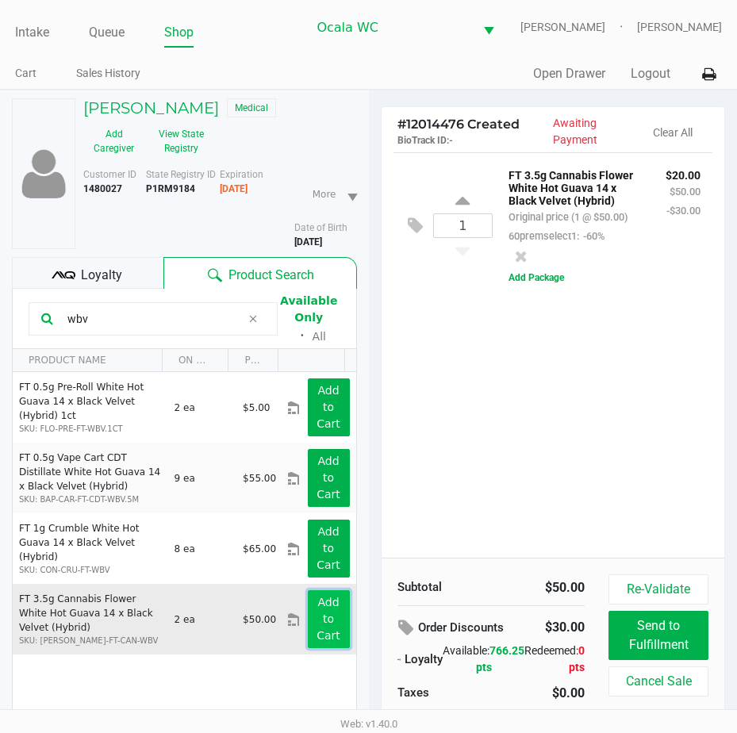
click at [316, 608] on app-button-loader "Add to Cart" at bounding box center [328, 619] width 24 height 46
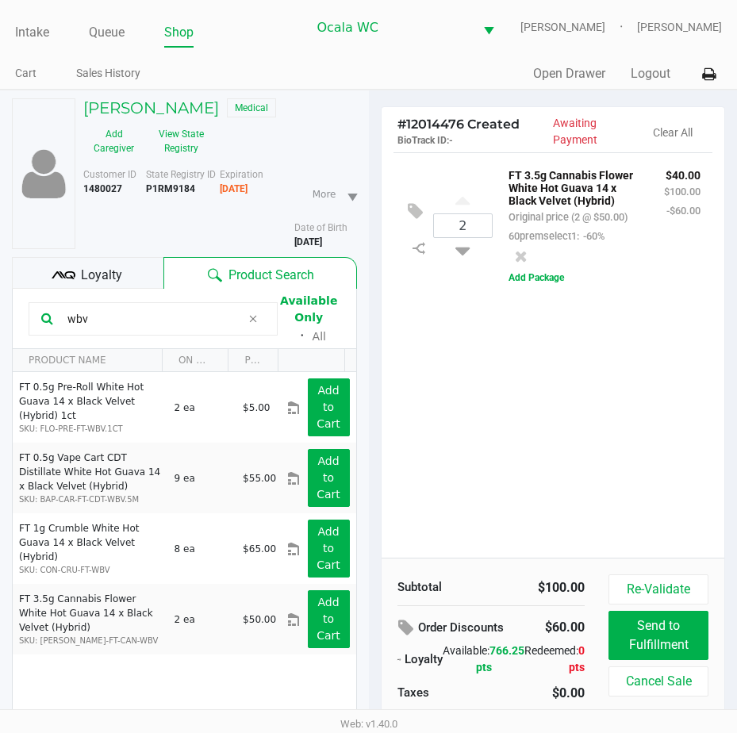
drag, startPoint x: 96, startPoint y: 315, endPoint x: 6, endPoint y: 319, distance: 90.5
click at [6, 316] on div "[PERSON_NAME] Medical Add Caregiver View State Registry Customer ID 1480027 Sta…" at bounding box center [184, 452] width 369 height 725
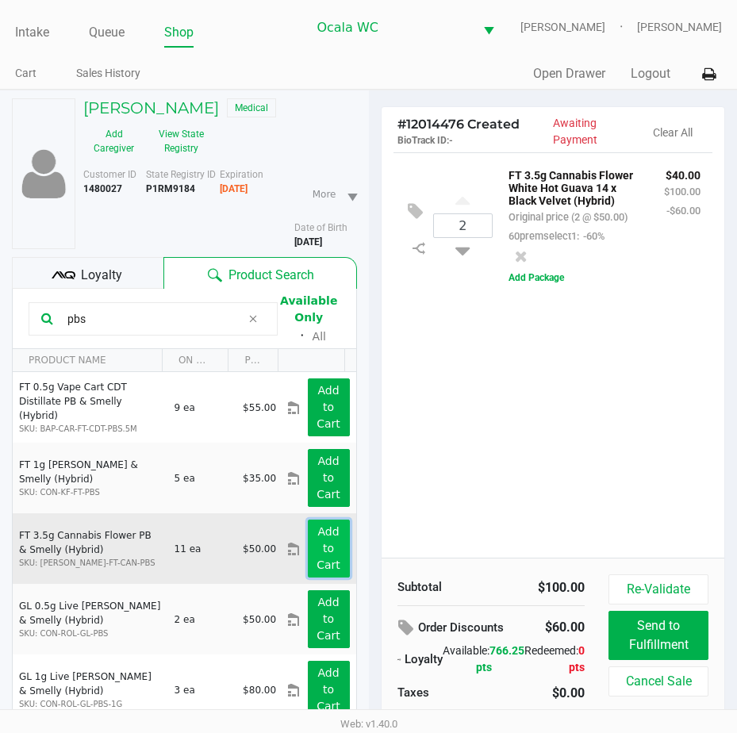
click at [316, 531] on app-button-loader "Add to Cart" at bounding box center [328, 548] width 24 height 46
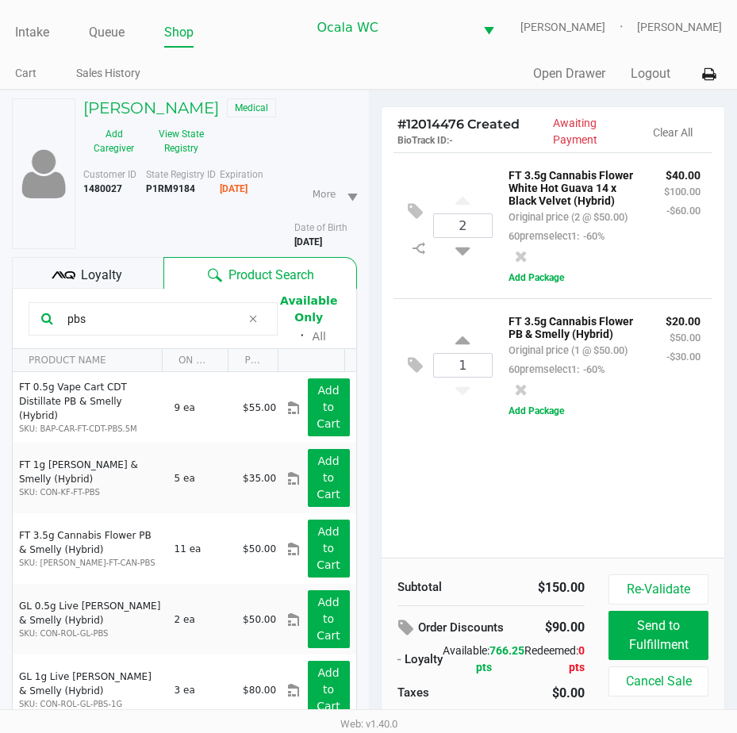
drag, startPoint x: 122, startPoint y: 324, endPoint x: 10, endPoint y: 320, distance: 111.9
click at [10, 320] on div "[PERSON_NAME] Medical Add Caregiver View State Registry Customer ID 1480027 Sta…" at bounding box center [184, 452] width 369 height 725
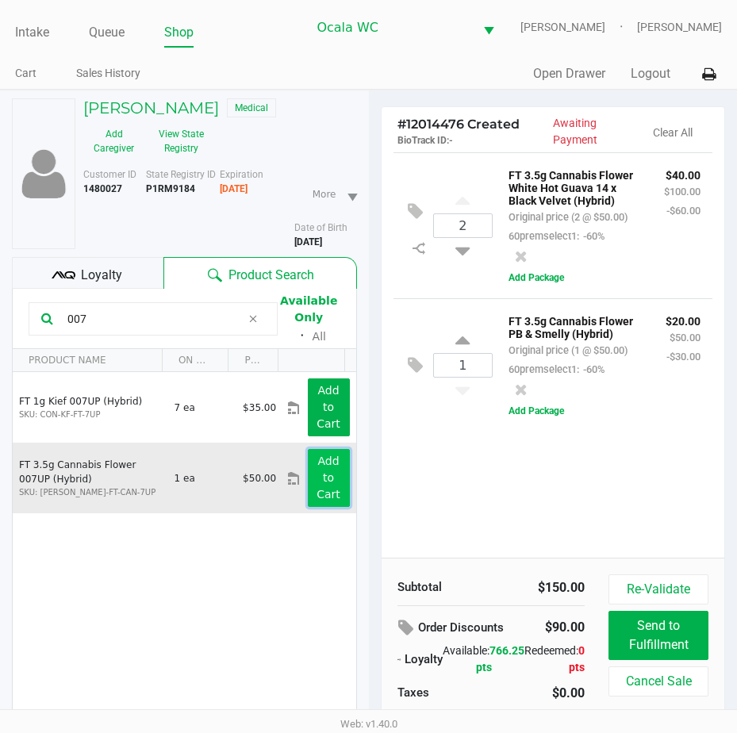
click at [308, 471] on button "Add to Cart" at bounding box center [329, 478] width 42 height 58
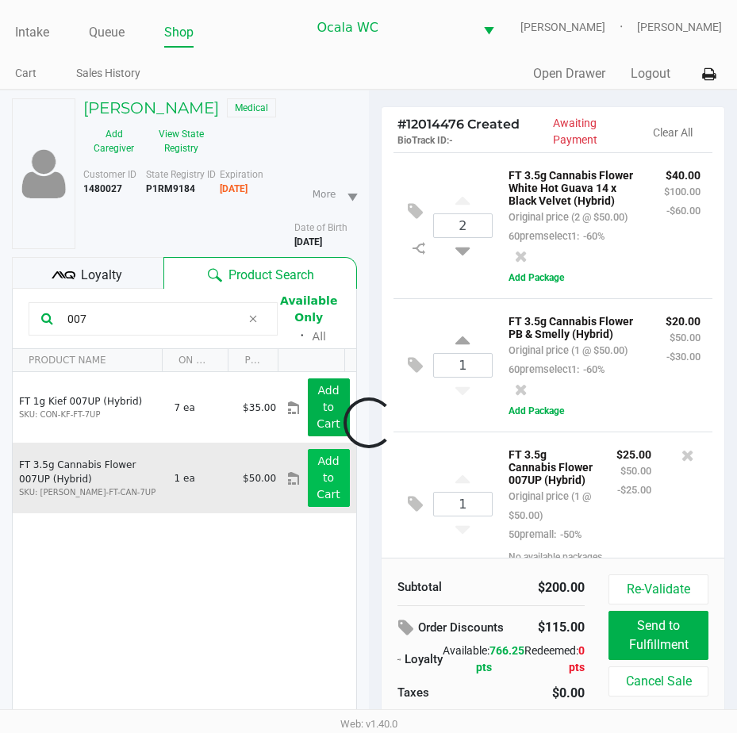
scroll to position [144, 0]
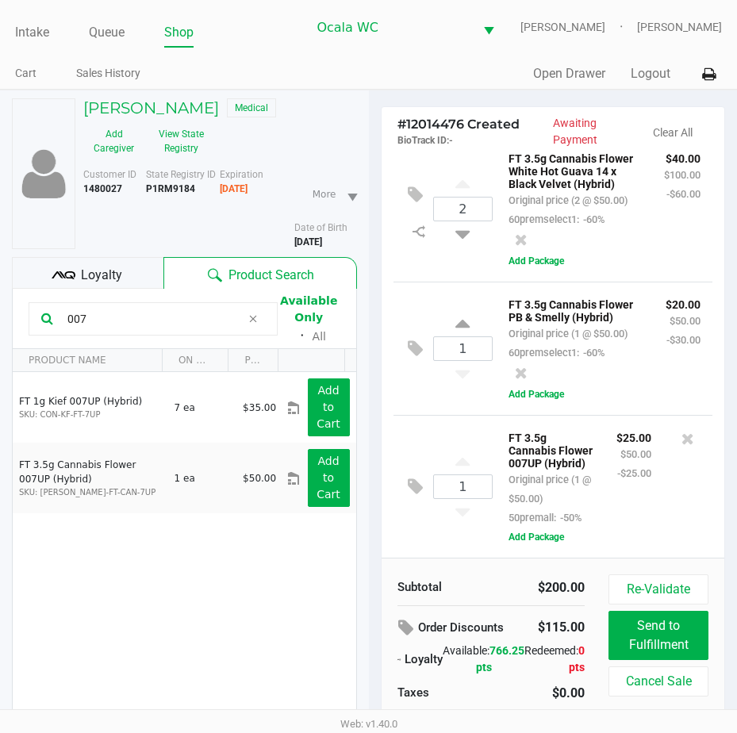
drag, startPoint x: 104, startPoint y: 321, endPoint x: 6, endPoint y: 315, distance: 98.6
click at [6, 315] on div "[PERSON_NAME] Medical Add Caregiver View State Registry Customer ID 1480027 Sta…" at bounding box center [184, 452] width 369 height 725
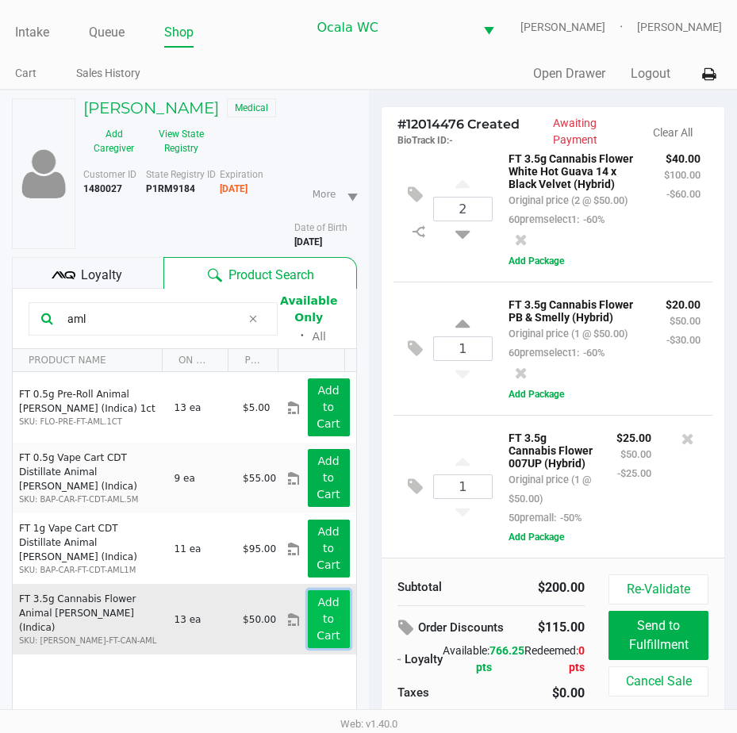
click at [324, 605] on app-button-loader "Add to Cart" at bounding box center [328, 619] width 24 height 46
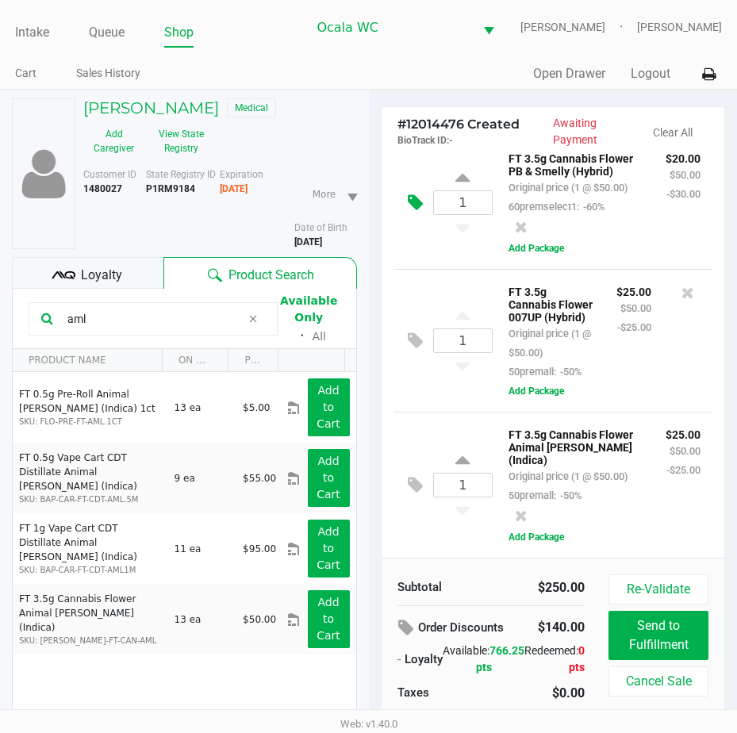
scroll to position [322, 0]
drag, startPoint x: 101, startPoint y: 314, endPoint x: 50, endPoint y: 320, distance: 51.2
click at [50, 320] on div "aml" at bounding box center [153, 318] width 249 height 33
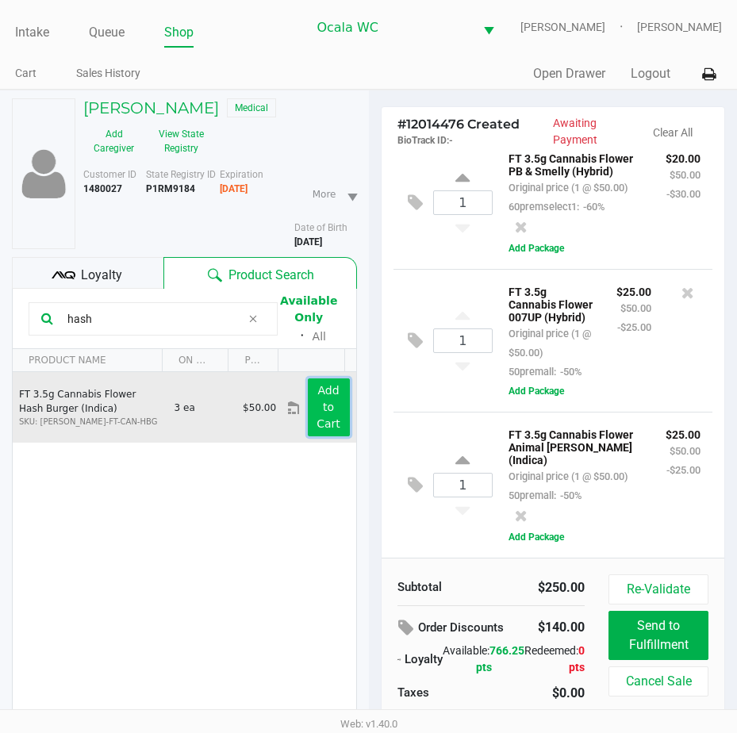
click at [316, 397] on app-button-loader "Add to Cart" at bounding box center [328, 407] width 24 height 46
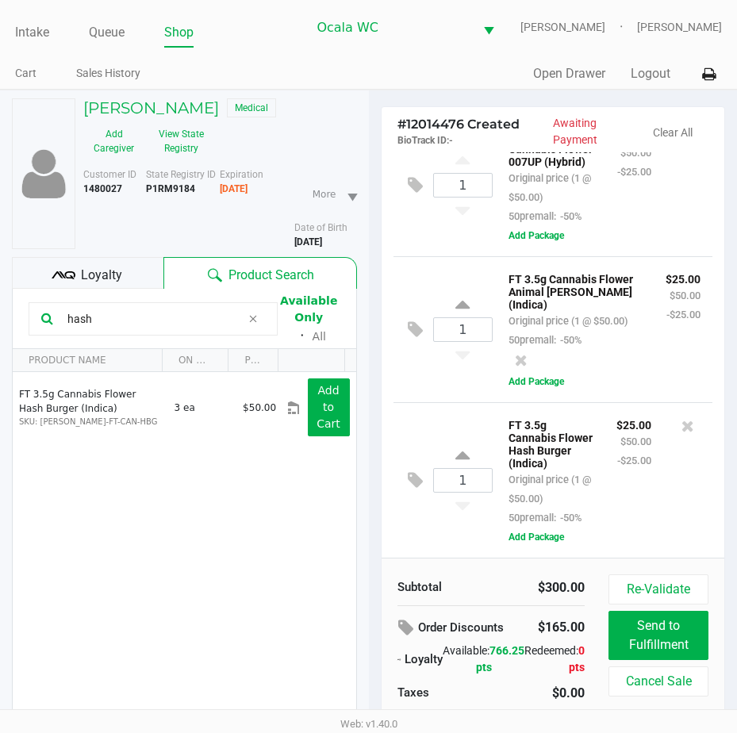
scroll to position [513, 0]
drag, startPoint x: 94, startPoint y: 318, endPoint x: 6, endPoint y: 325, distance: 89.1
click at [6, 324] on div "[PERSON_NAME] Medical Add Caregiver View State Registry Customer ID 1480027 Sta…" at bounding box center [184, 452] width 369 height 725
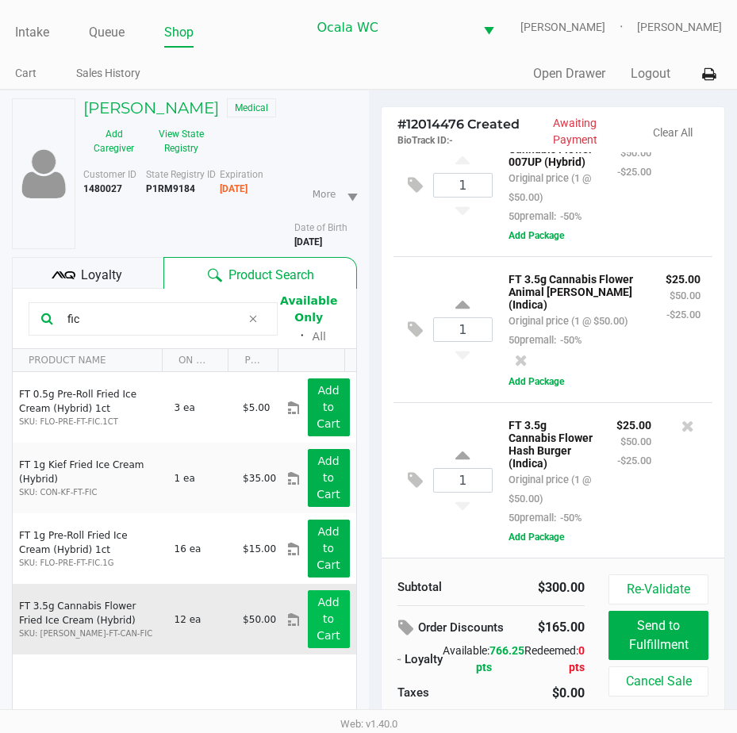
type input "fic"
click at [327, 606] on app-button-loader "Add to Cart" at bounding box center [328, 619] width 24 height 46
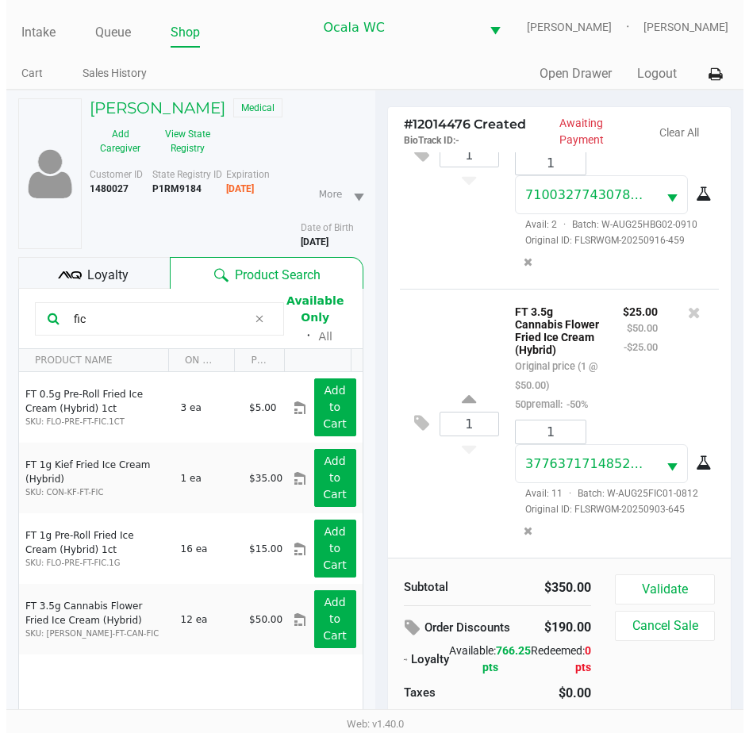
scroll to position [1480, 0]
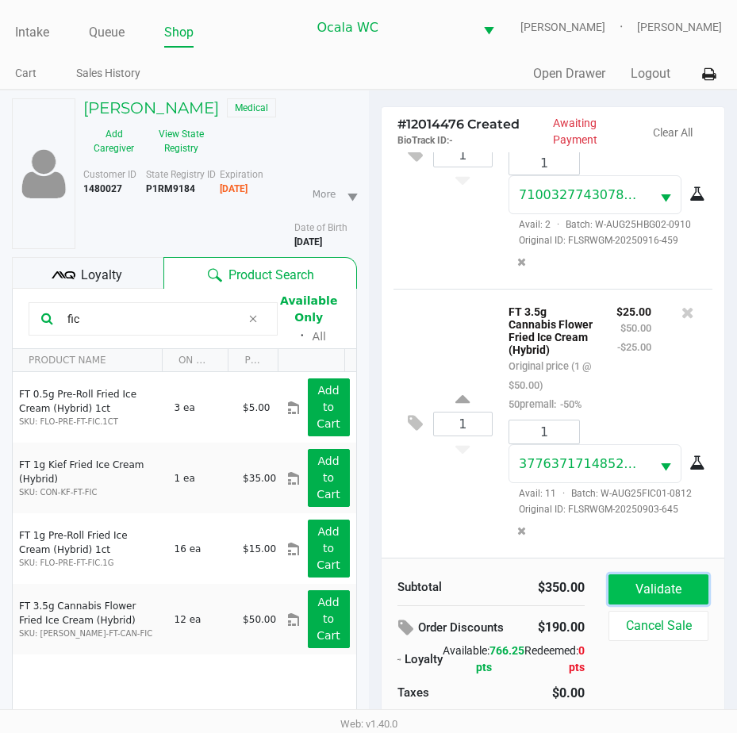
click at [648, 586] on button "Validate" at bounding box center [658, 589] width 100 height 30
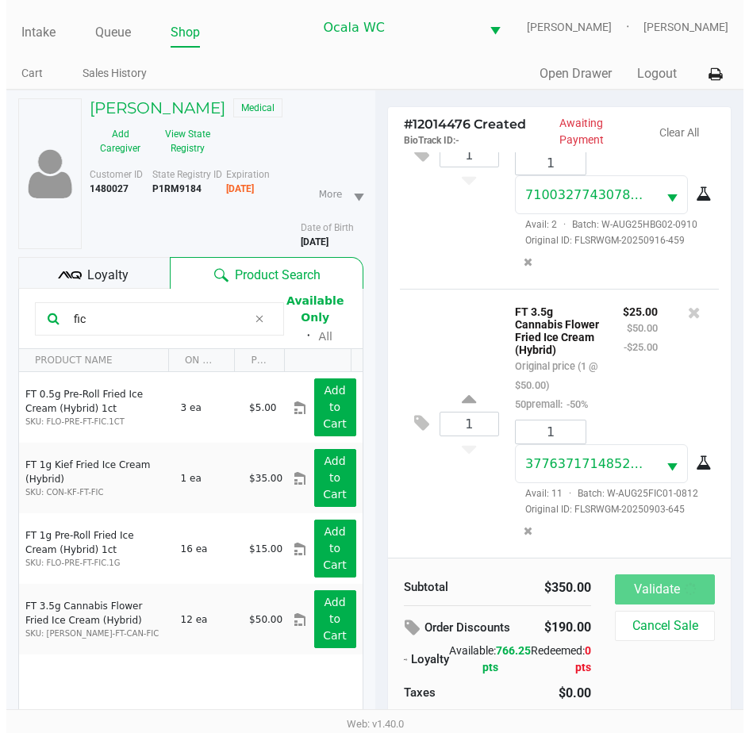
scroll to position [1499, 0]
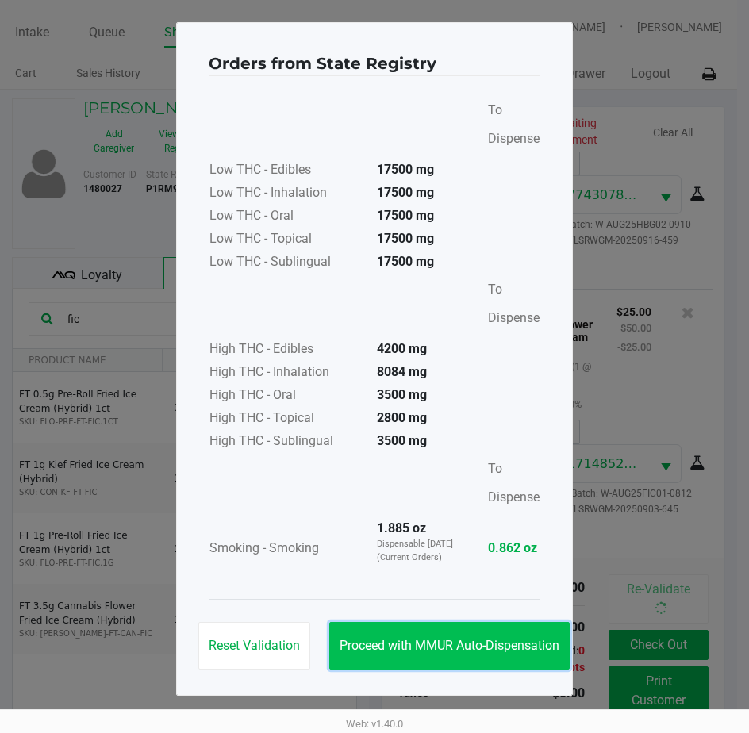
click at [445, 632] on button "Proceed with MMUR Auto-Dispensation" at bounding box center [449, 646] width 240 height 48
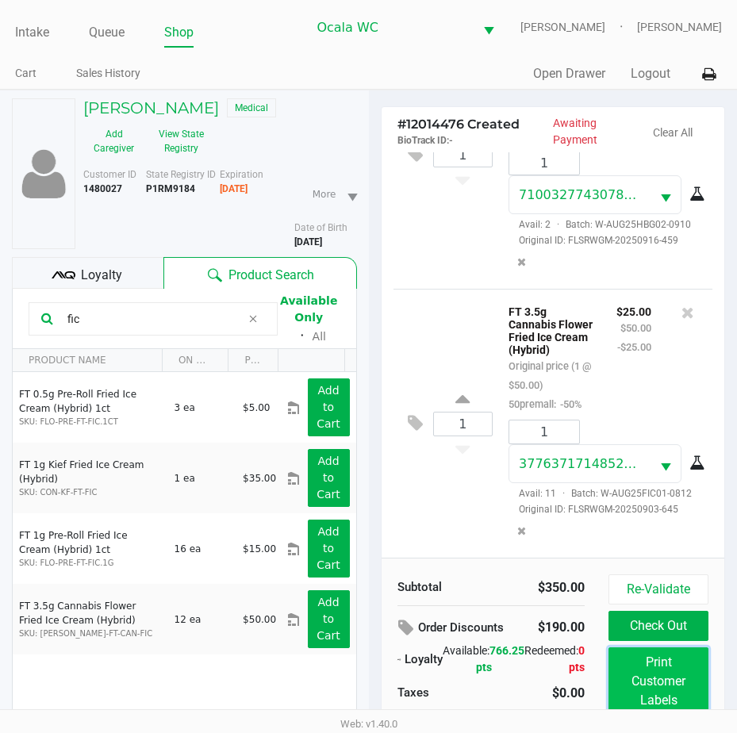
click at [641, 681] on button "Print Customer Labels" at bounding box center [658, 681] width 100 height 68
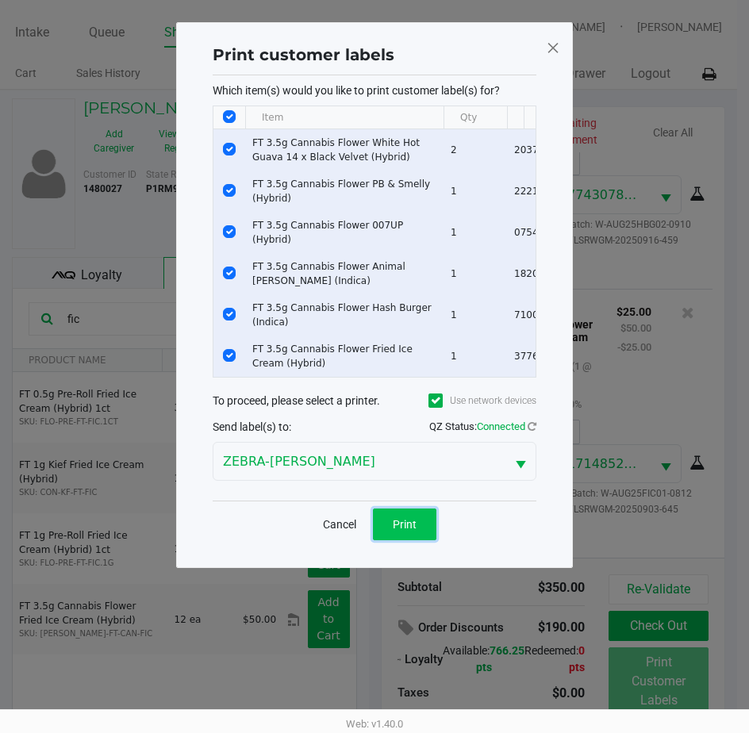
click at [398, 520] on button "Print" at bounding box center [404, 524] width 63 height 32
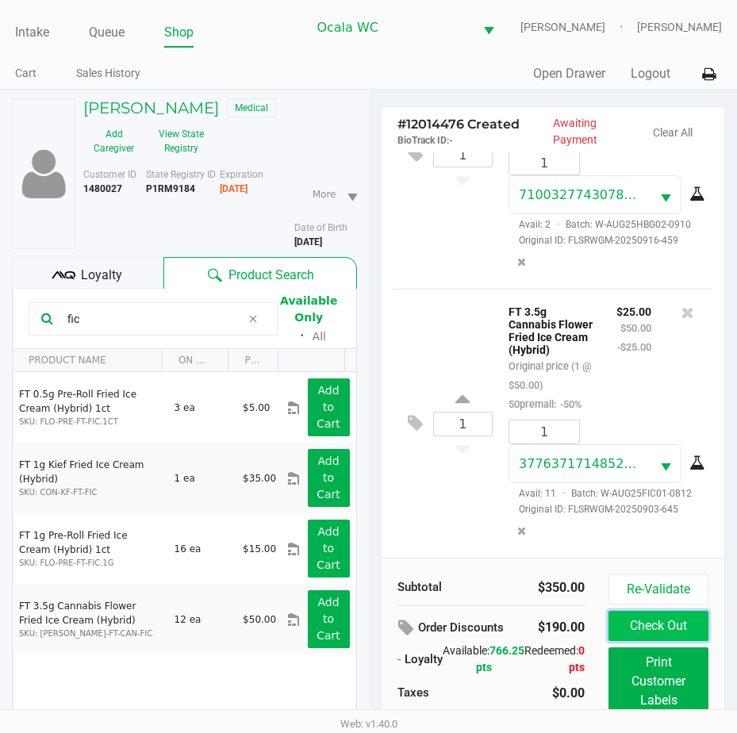
click at [656, 624] on button "Check Out" at bounding box center [658, 626] width 100 height 30
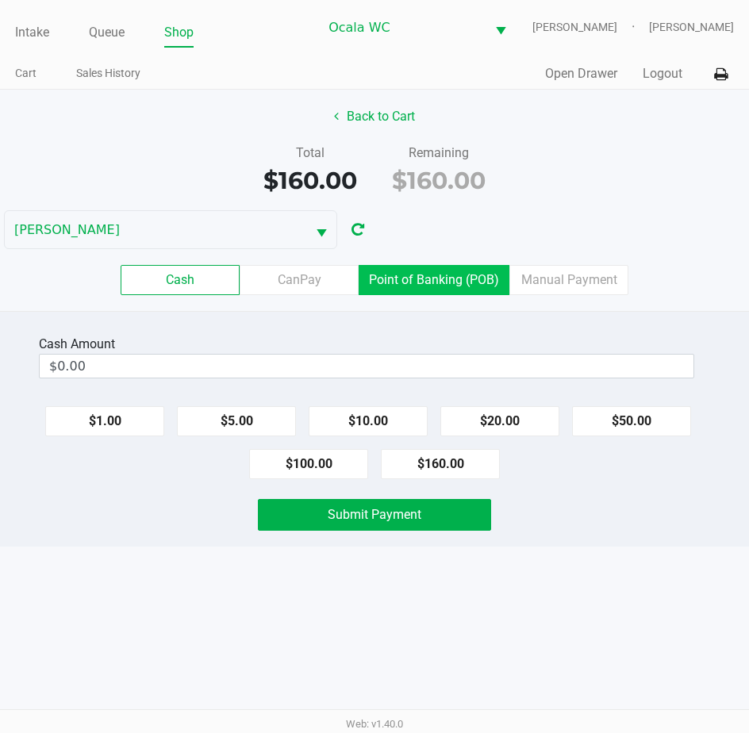
click at [419, 287] on label "Point of Banking (POB)" at bounding box center [434, 280] width 151 height 30
click at [0, 0] on 7 "Point of Banking (POB)" at bounding box center [0, 0] width 0 height 0
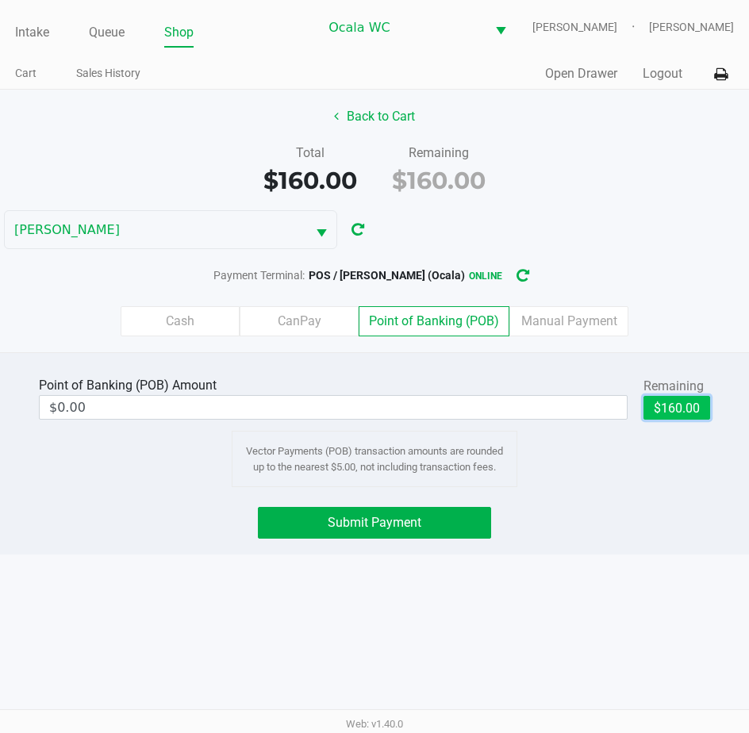
click at [652, 411] on button "$160.00" at bounding box center [676, 408] width 67 height 24
type input "$160.00"
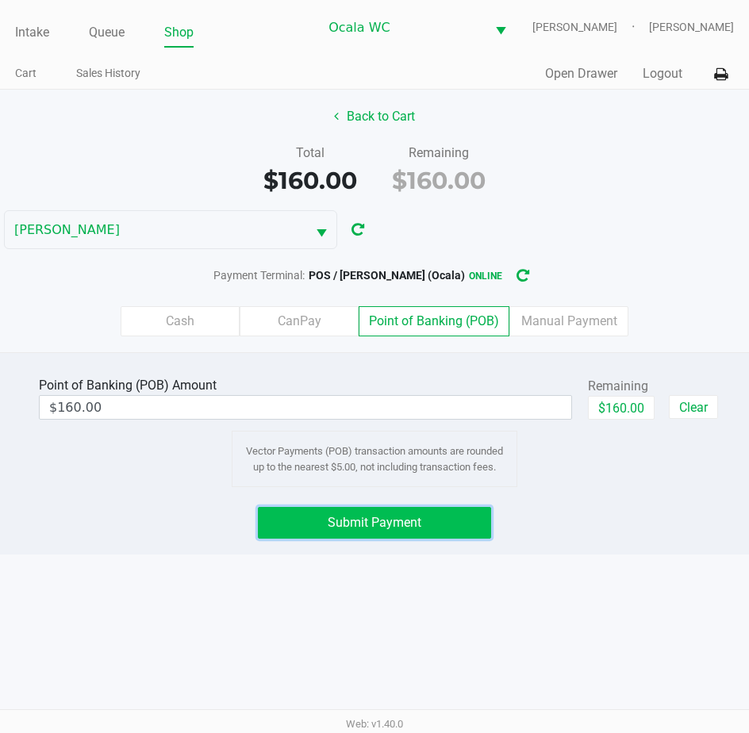
click at [403, 525] on span "Submit Payment" at bounding box center [375, 522] width 94 height 15
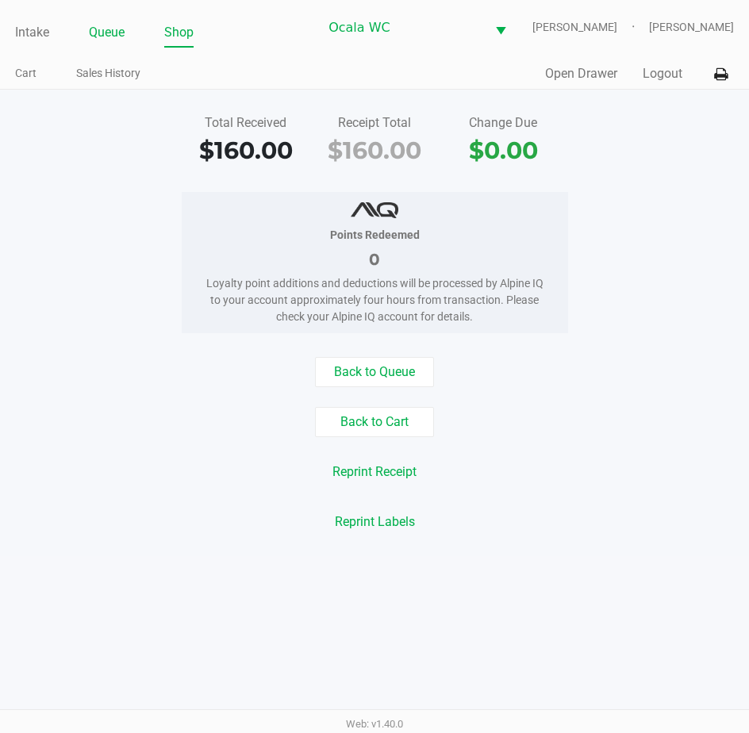
drag, startPoint x: 102, startPoint y: 27, endPoint x: 105, endPoint y: 36, distance: 9.3
click at [102, 27] on link "Queue" at bounding box center [107, 32] width 36 height 22
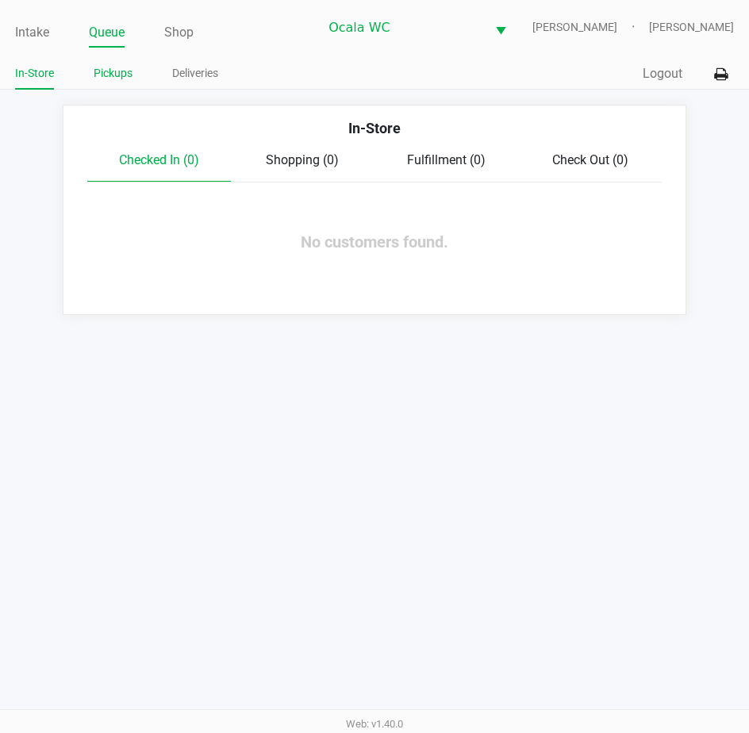
click at [109, 68] on link "Pickups" at bounding box center [113, 73] width 39 height 20
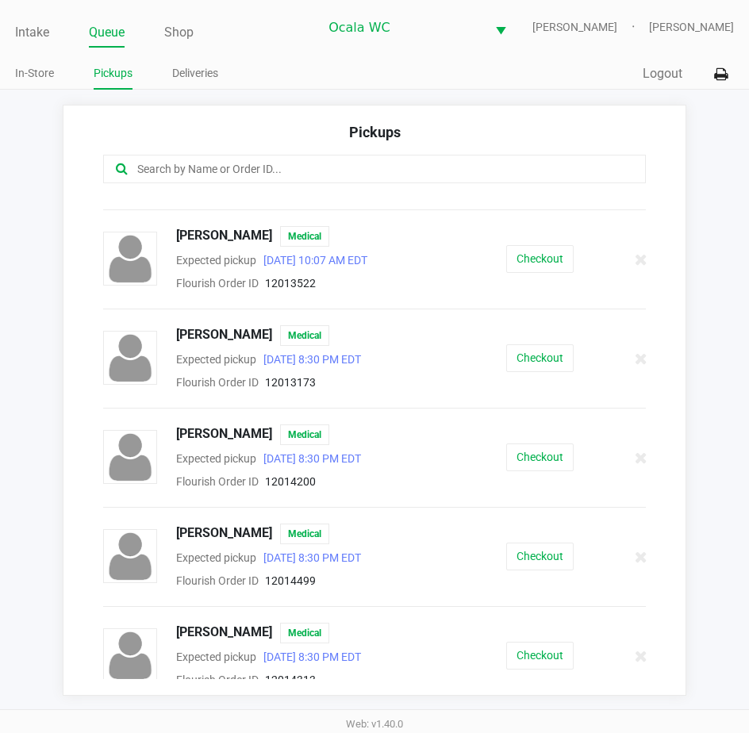
scroll to position [397, 0]
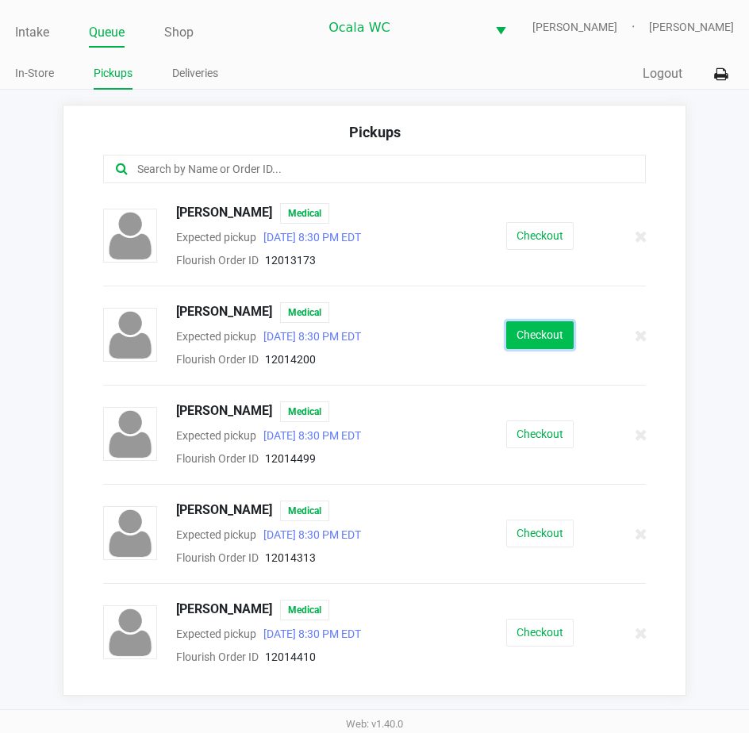
click at [521, 332] on button "Checkout" at bounding box center [539, 335] width 67 height 28
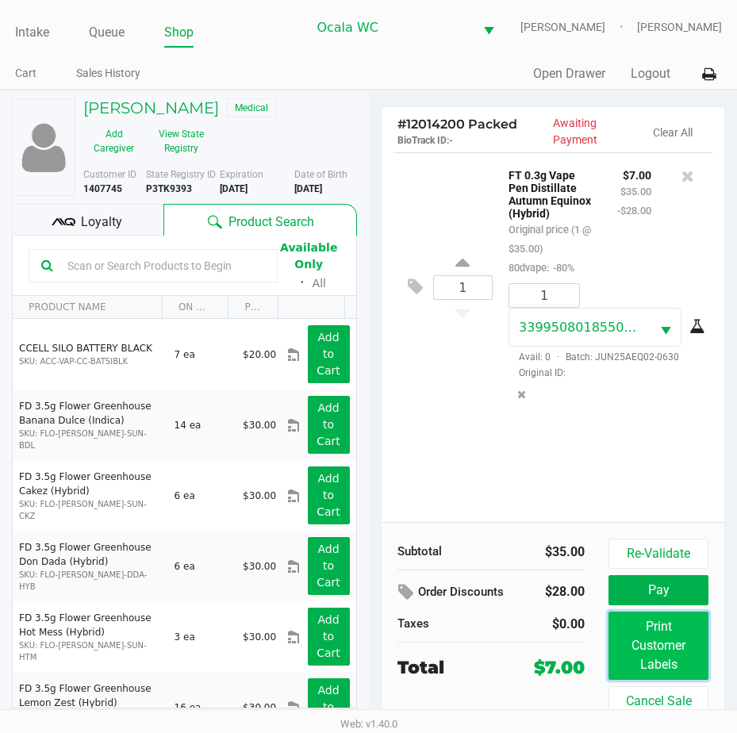
click at [640, 621] on button "Print Customer Labels" at bounding box center [658, 646] width 100 height 68
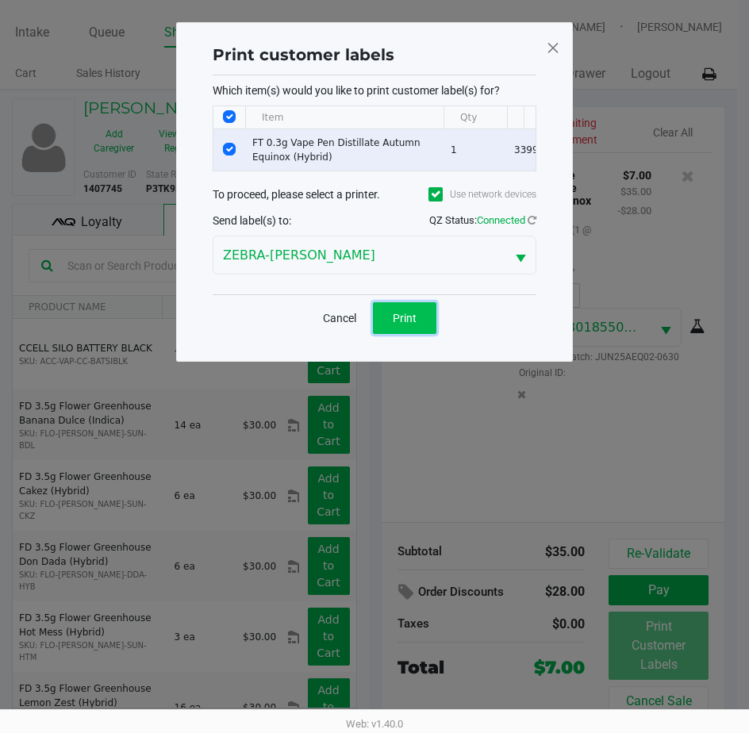
click at [410, 324] on span "Print" at bounding box center [405, 318] width 24 height 13
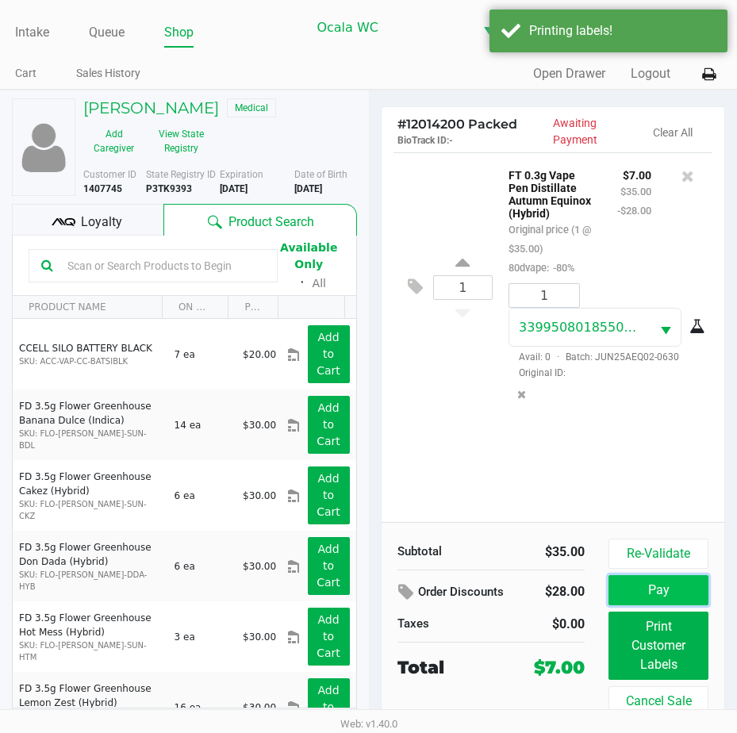
click at [639, 587] on button "Pay" at bounding box center [658, 590] width 100 height 30
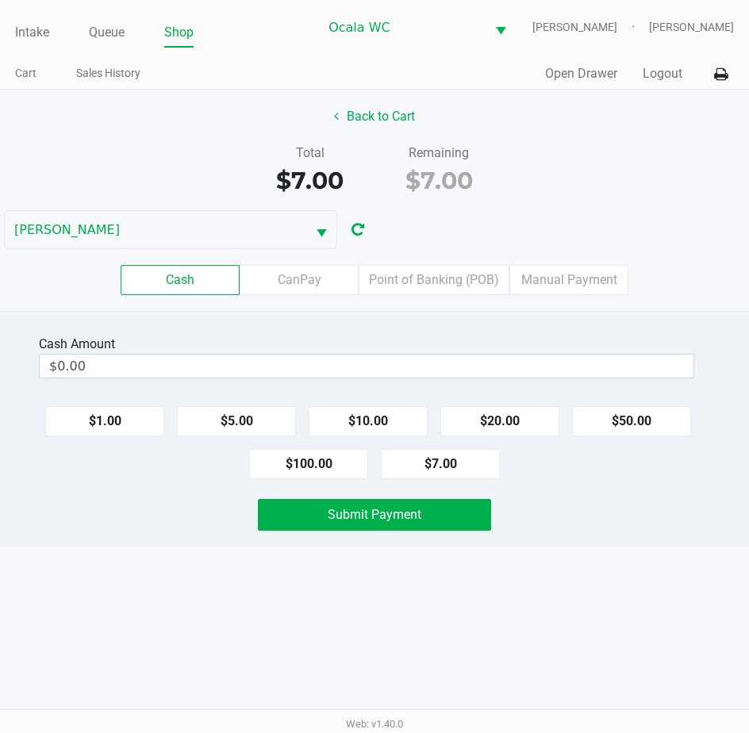
click at [435, 466] on button "$7.00" at bounding box center [440, 464] width 119 height 30
type input "$7.00"
click at [407, 508] on span "Submit Payment" at bounding box center [375, 514] width 94 height 15
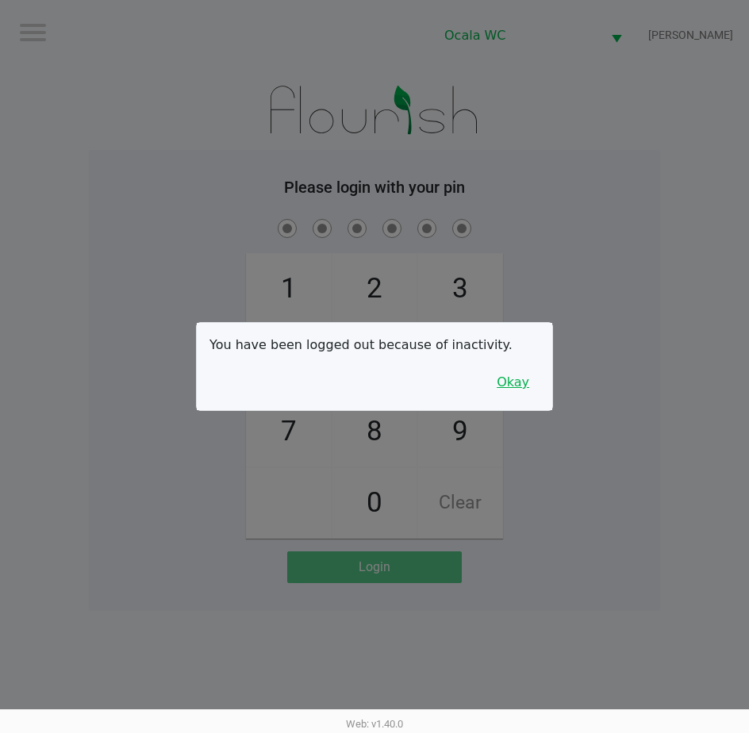
click at [505, 389] on button "Okay" at bounding box center [512, 382] width 53 height 30
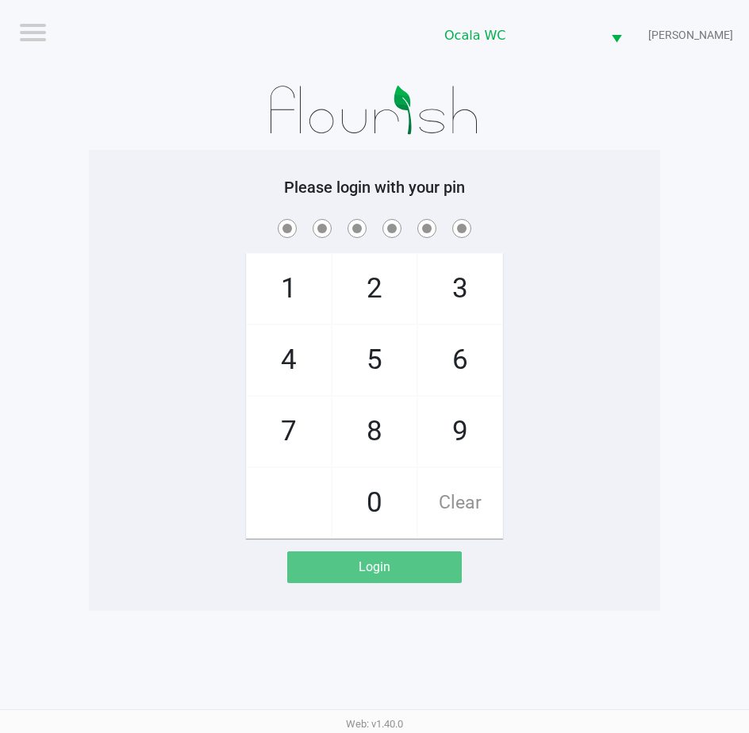
drag, startPoint x: 550, startPoint y: 401, endPoint x: 558, endPoint y: 403, distance: 9.0
click at [550, 401] on div "1 4 7 2 5 8 0 3 6 9 Clear" at bounding box center [374, 377] width 571 height 323
checkbox input "true"
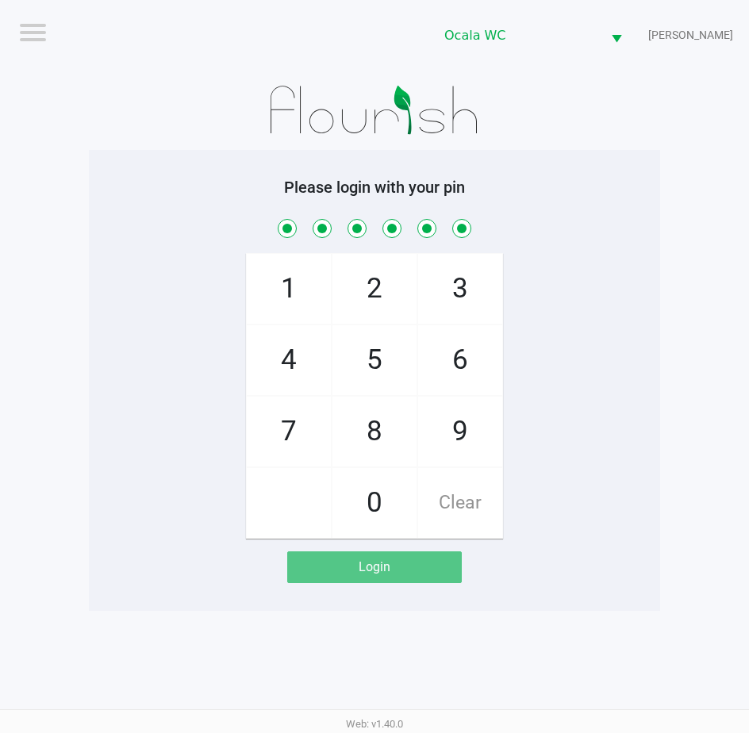
checkbox input "true"
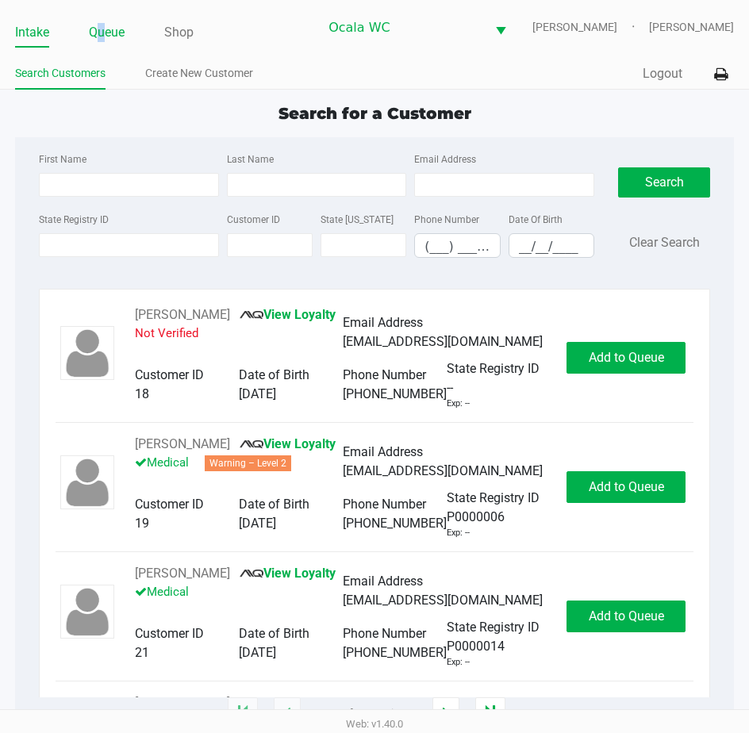
click at [105, 32] on link "Queue" at bounding box center [107, 32] width 36 height 22
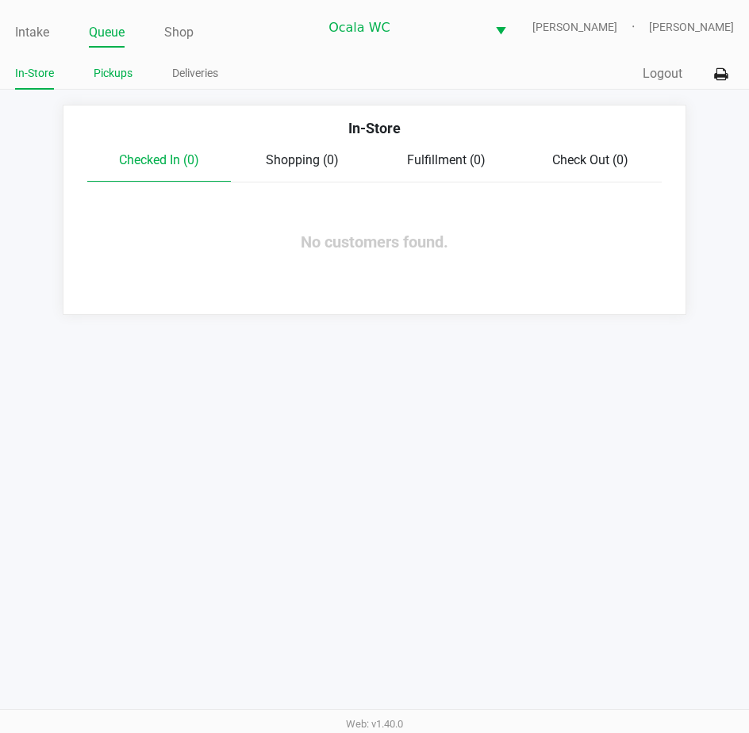
drag, startPoint x: 105, startPoint y: 32, endPoint x: 110, endPoint y: 75, distance: 43.2
click at [110, 75] on link "Pickups" at bounding box center [113, 73] width 39 height 20
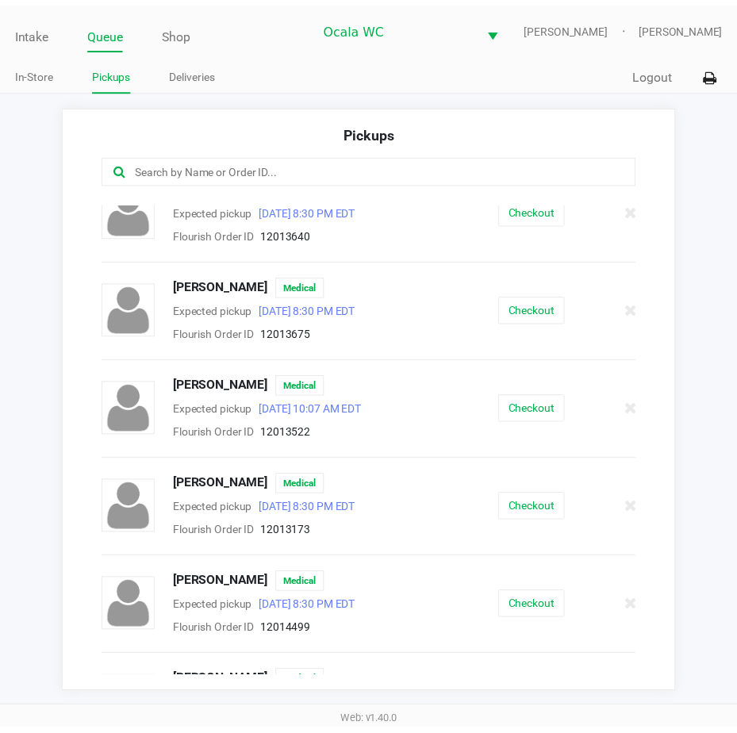
scroll to position [238, 0]
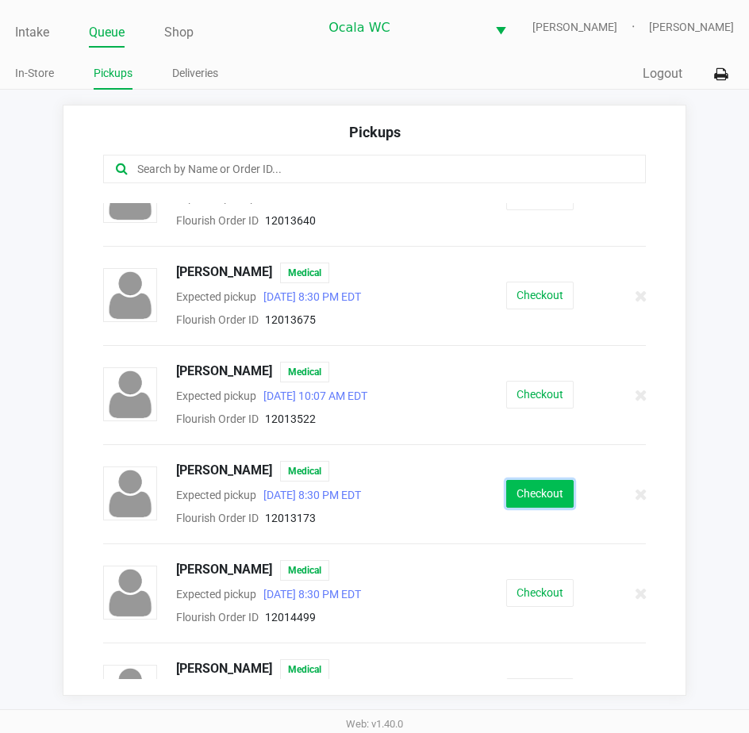
click at [528, 499] on button "Checkout" at bounding box center [539, 494] width 67 height 28
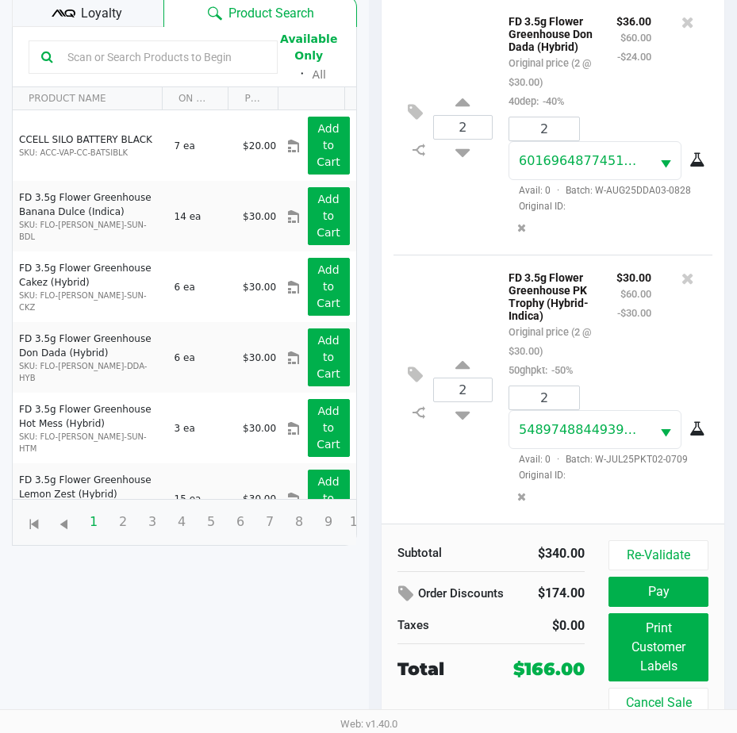
scroll to position [210, 0]
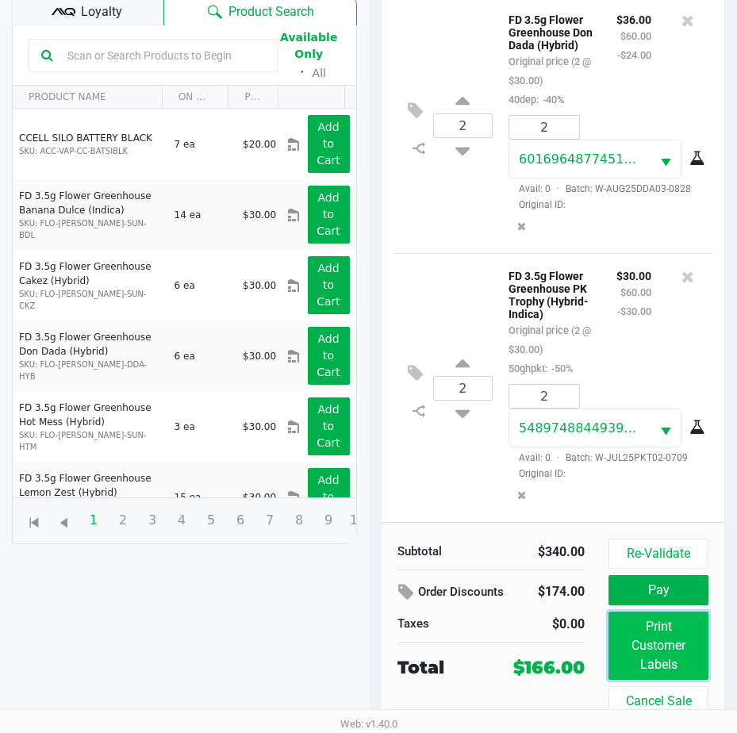
click at [642, 632] on button "Print Customer Labels" at bounding box center [658, 646] width 100 height 68
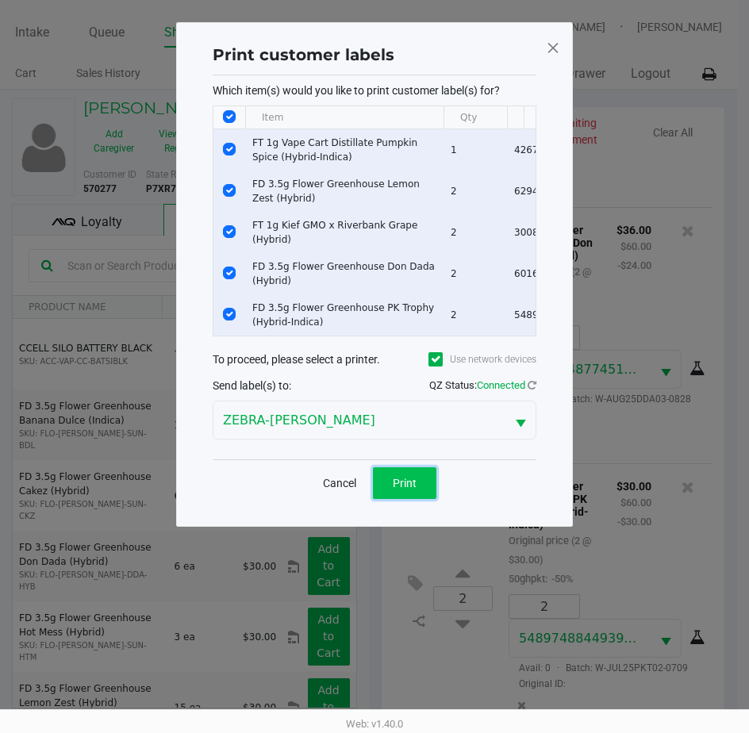
click at [399, 482] on button "Print" at bounding box center [404, 483] width 63 height 32
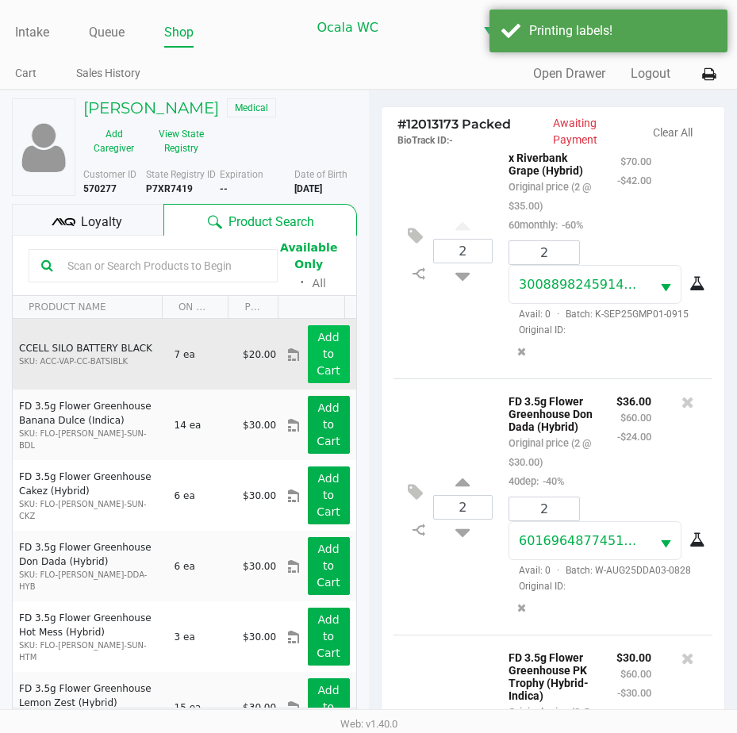
scroll to position [541, 0]
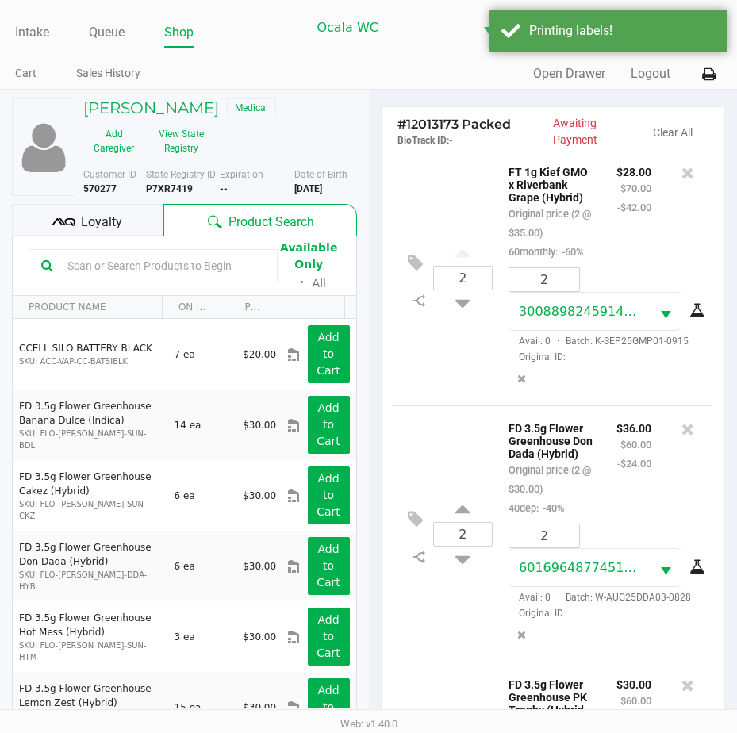
click at [81, 213] on span "Loyalty" at bounding box center [101, 222] width 41 height 19
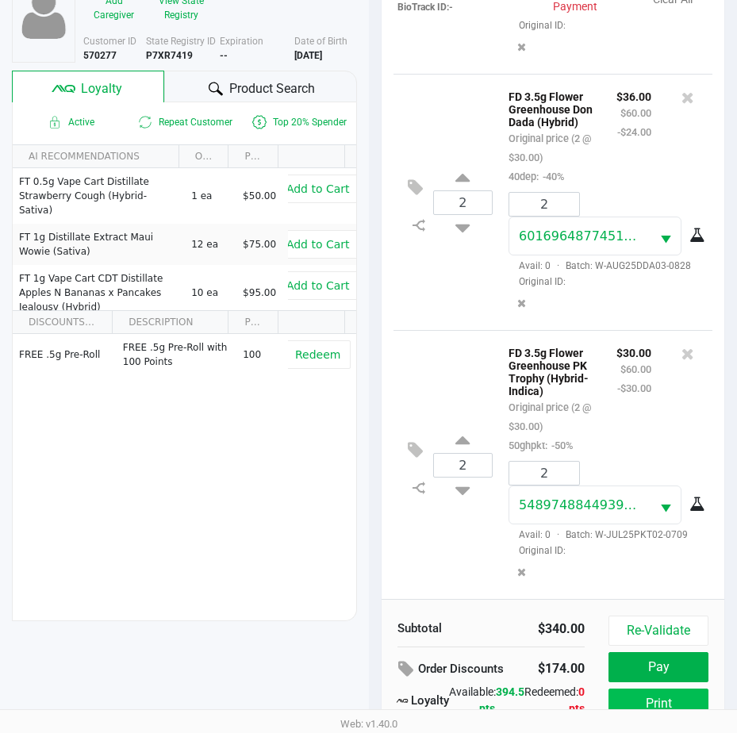
scroll to position [210, 0]
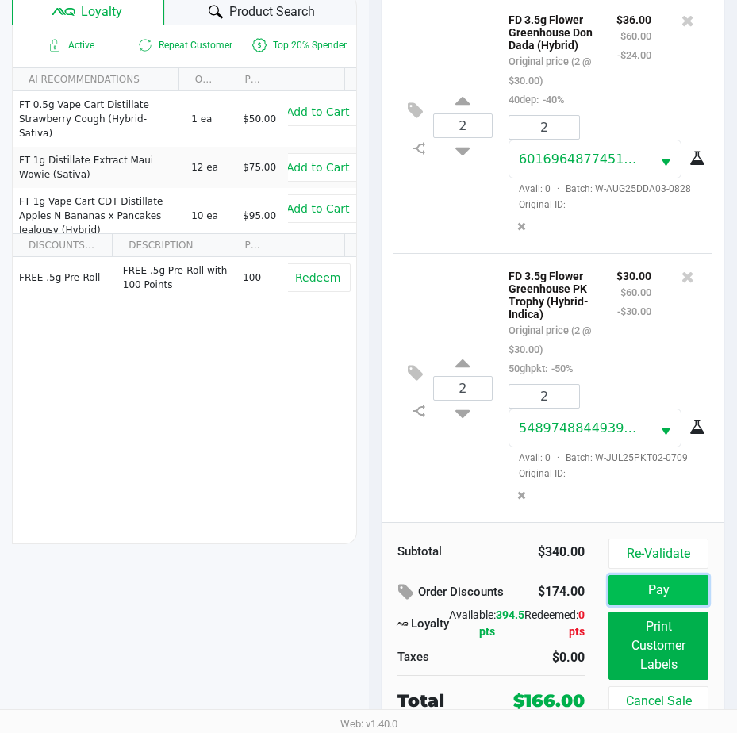
click at [650, 589] on button "Pay" at bounding box center [658, 590] width 100 height 30
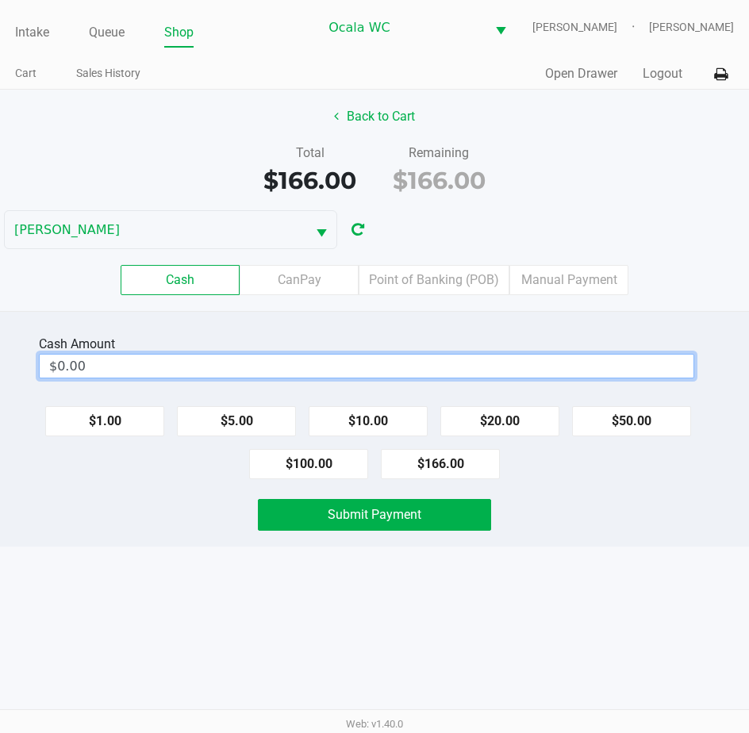
click at [67, 361] on input "$0.00" at bounding box center [367, 366] width 654 height 23
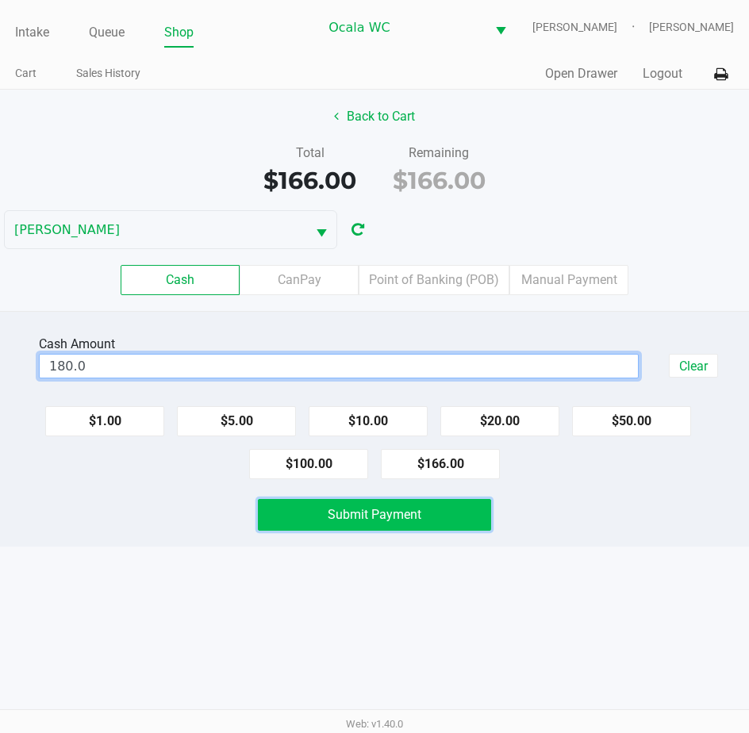
click at [355, 524] on button "Submit Payment" at bounding box center [375, 515] width 234 height 32
type input "$180.00"
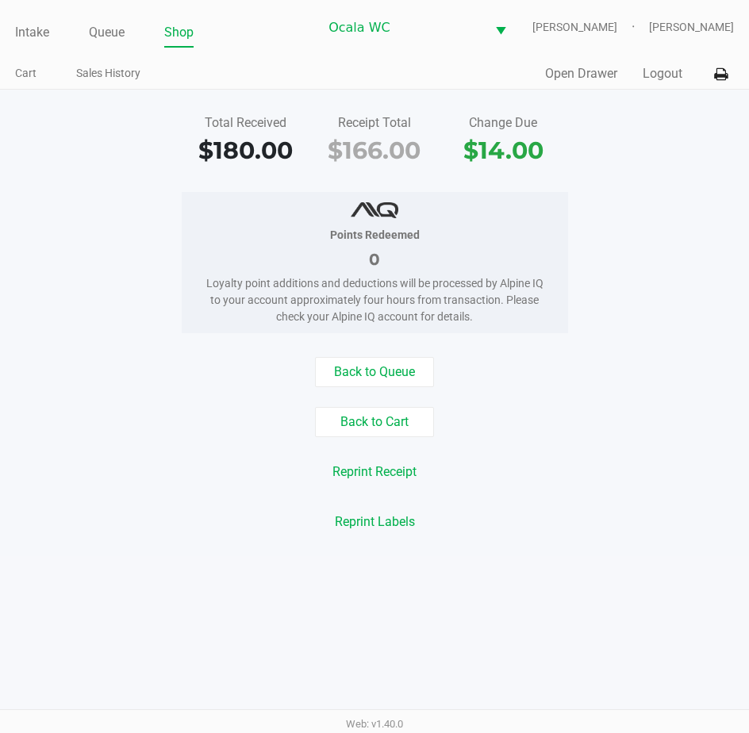
drag, startPoint x: 747, startPoint y: 284, endPoint x: 692, endPoint y: 414, distance: 141.4
click at [692, 414] on div "Back to Cart" at bounding box center [374, 422] width 773 height 30
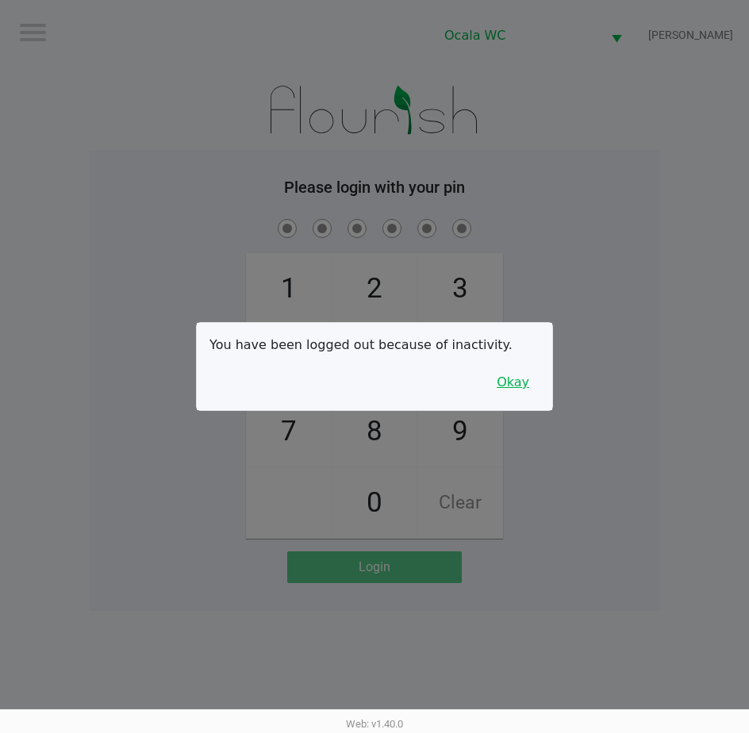
click at [529, 380] on button "Okay" at bounding box center [512, 382] width 53 height 30
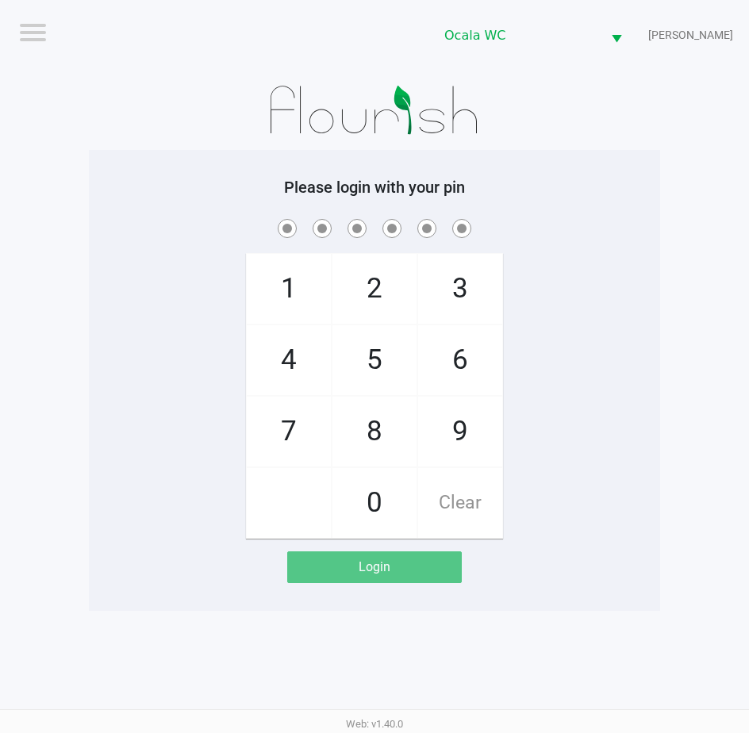
click at [605, 323] on div "1 4 7 2 5 8 0 3 6 9 Clear" at bounding box center [374, 377] width 571 height 323
checkbox input "true"
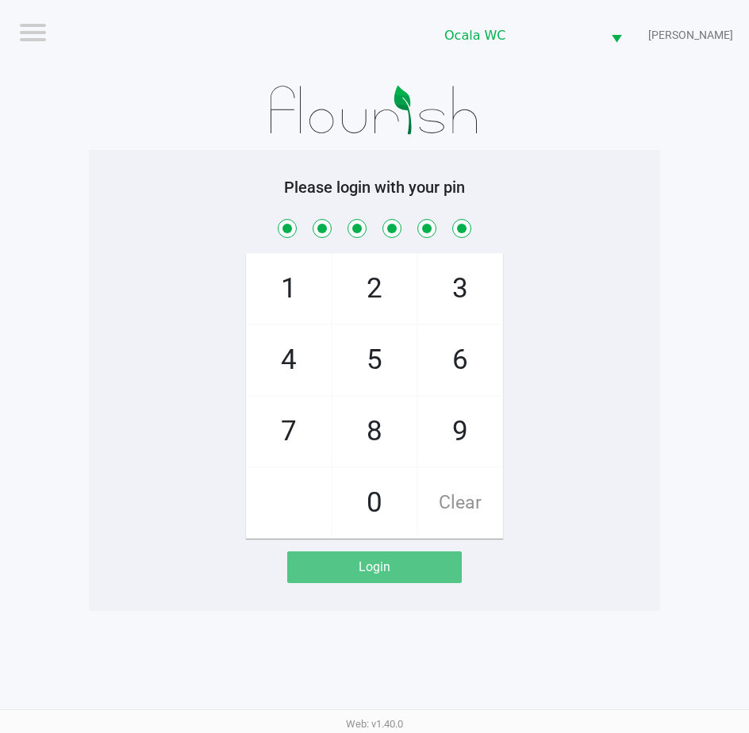
checkbox input "true"
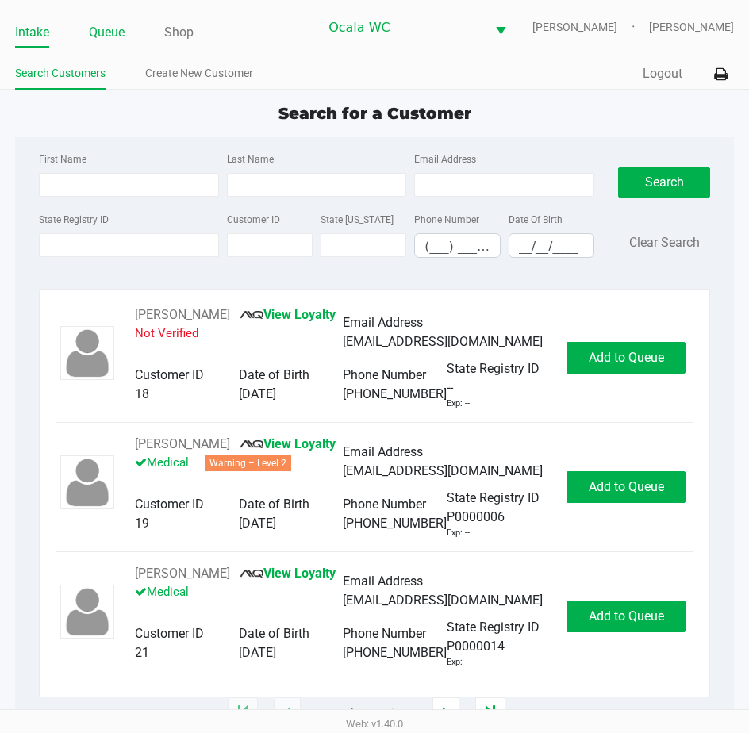
click at [113, 32] on link "Queue" at bounding box center [107, 32] width 36 height 22
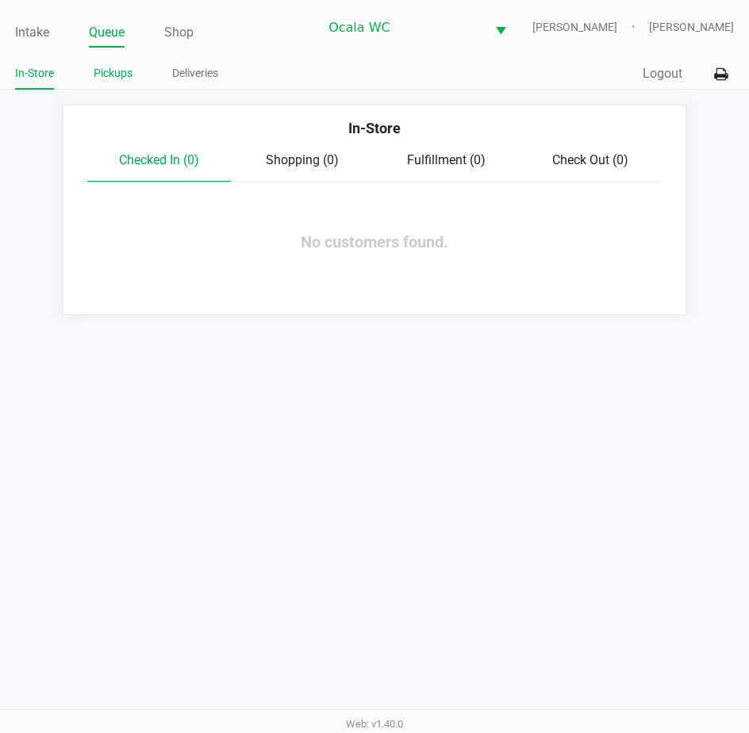
click at [119, 64] on link "Pickups" at bounding box center [113, 73] width 39 height 20
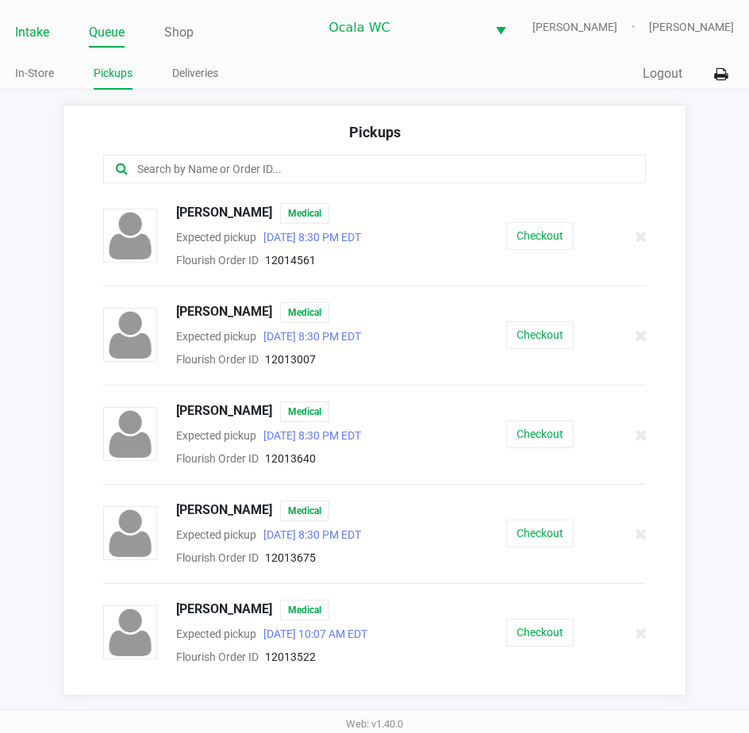
click at [39, 33] on link "Intake" at bounding box center [32, 32] width 34 height 22
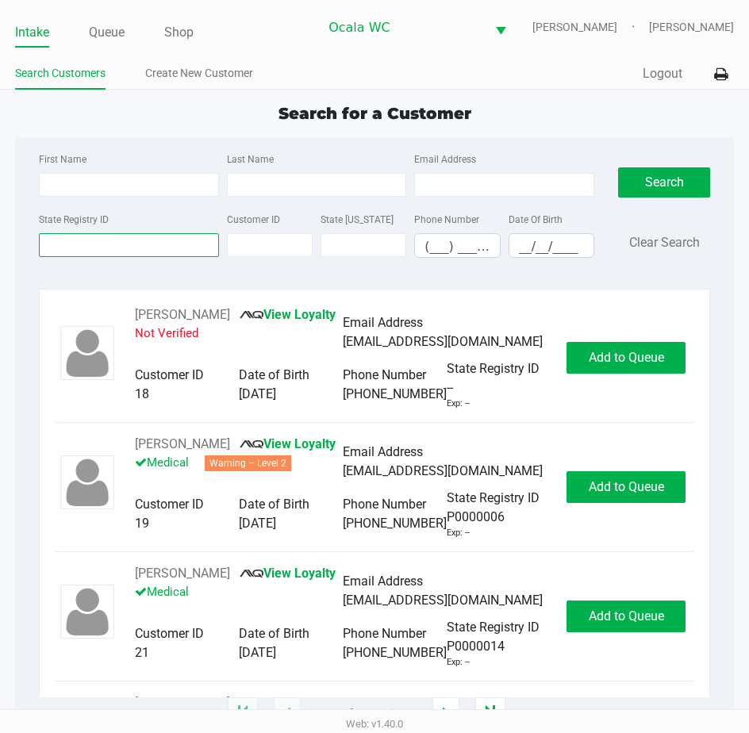
click at [86, 245] on input "State Registry ID" at bounding box center [129, 245] width 180 height 24
click at [110, 29] on link "Queue" at bounding box center [107, 32] width 36 height 22
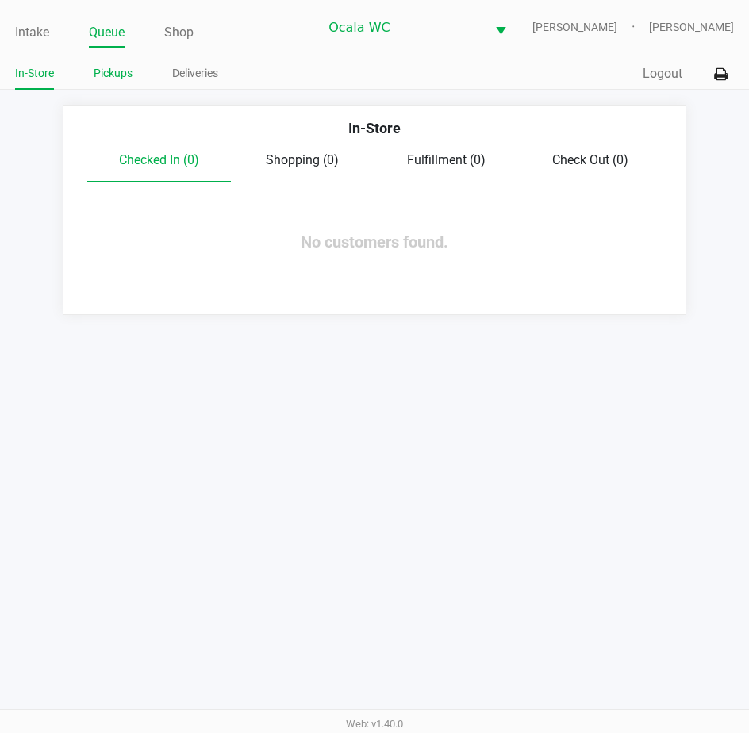
click at [125, 76] on link "Pickups" at bounding box center [113, 73] width 39 height 20
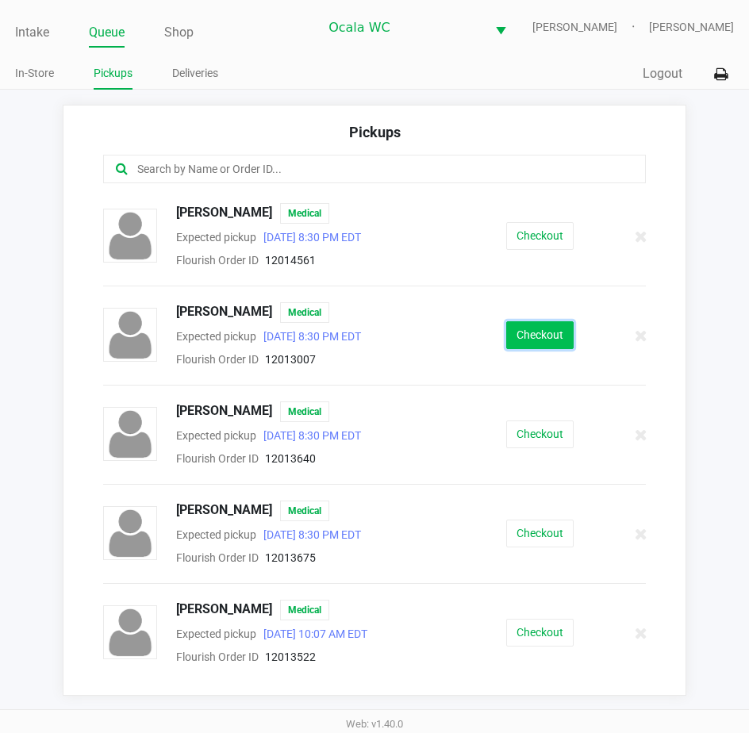
click at [527, 328] on button "Checkout" at bounding box center [539, 335] width 67 height 28
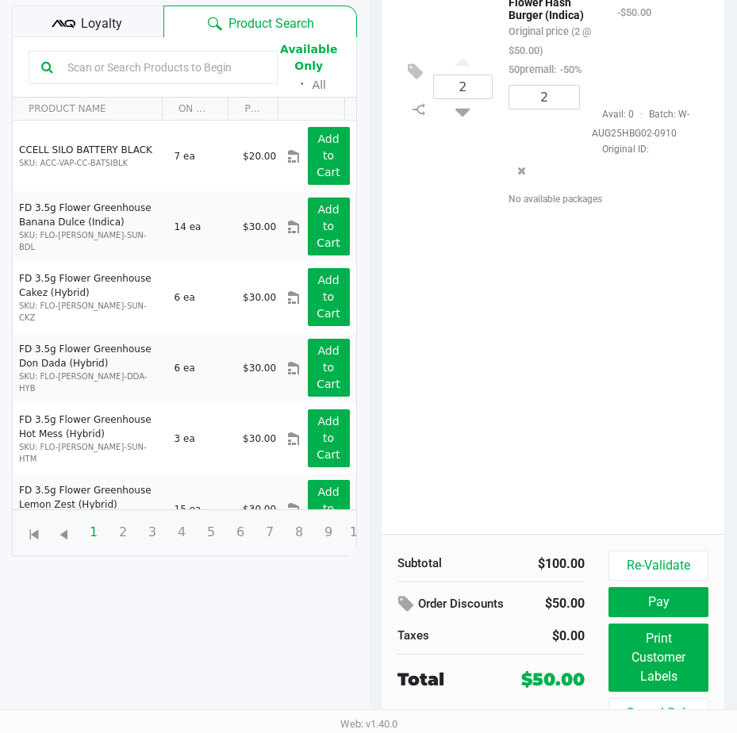
scroll to position [210, 0]
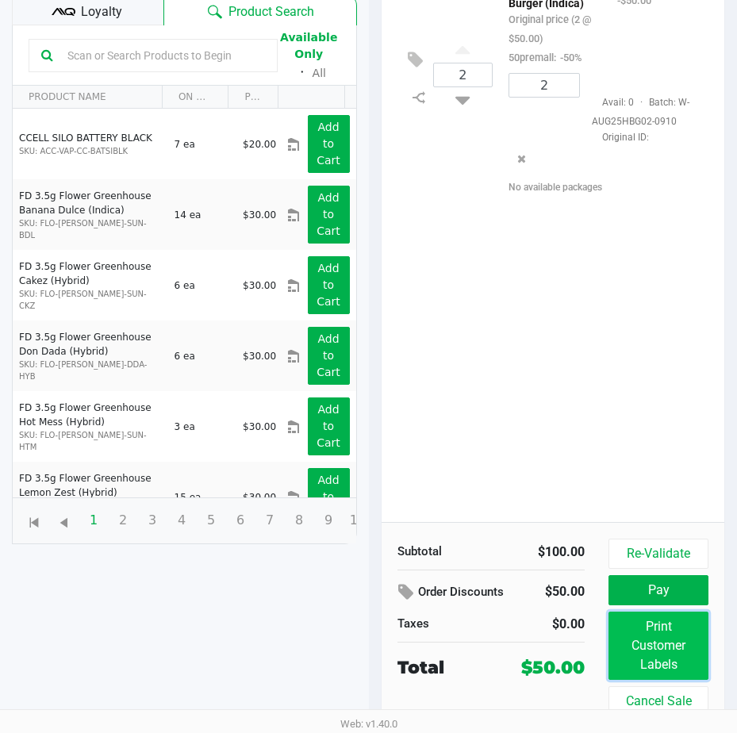
click at [679, 657] on button "Print Customer Labels" at bounding box center [658, 646] width 100 height 68
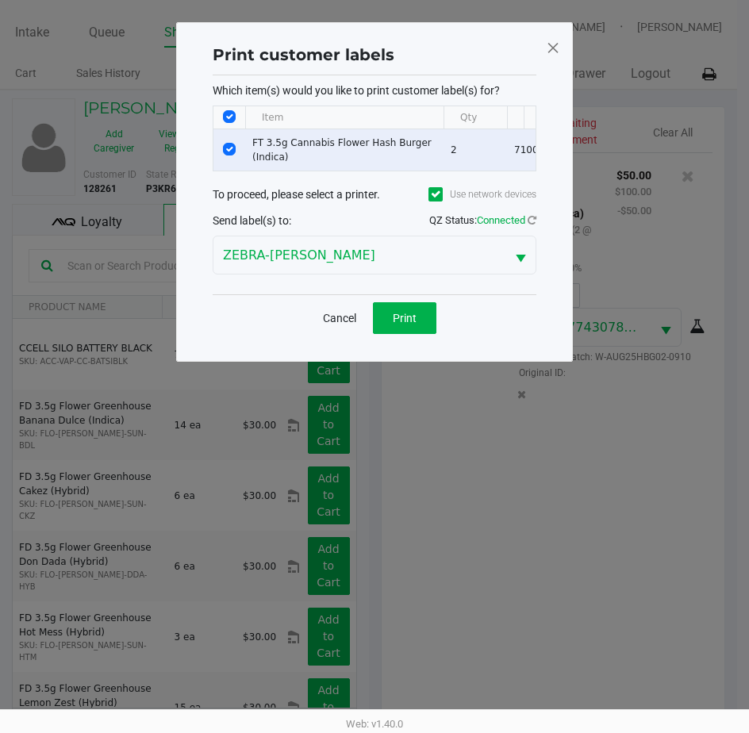
click at [399, 309] on div "Cancel Print" at bounding box center [375, 317] width 324 height 47
click at [399, 323] on span "Print" at bounding box center [405, 318] width 24 height 13
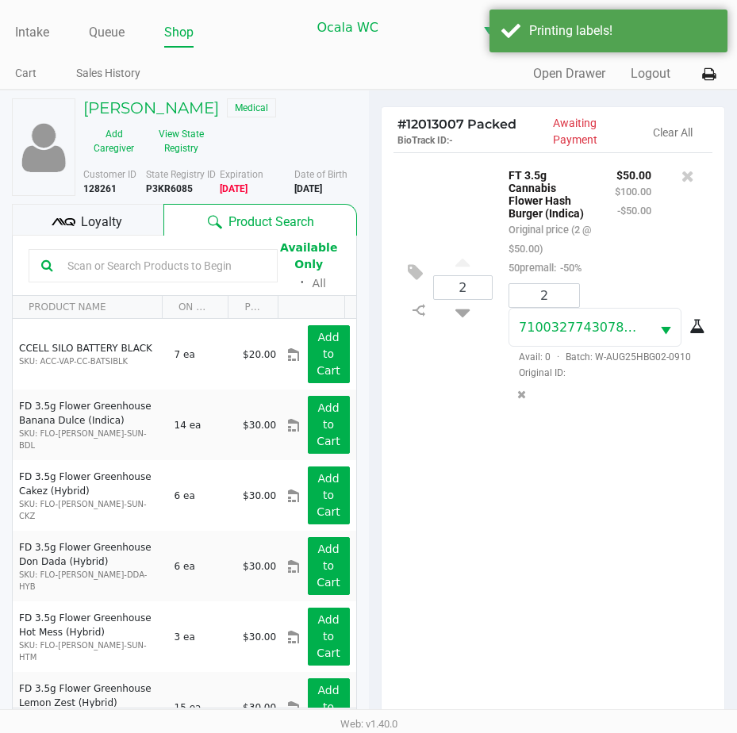
click at [110, 207] on div "Loyalty" at bounding box center [87, 220] width 151 height 32
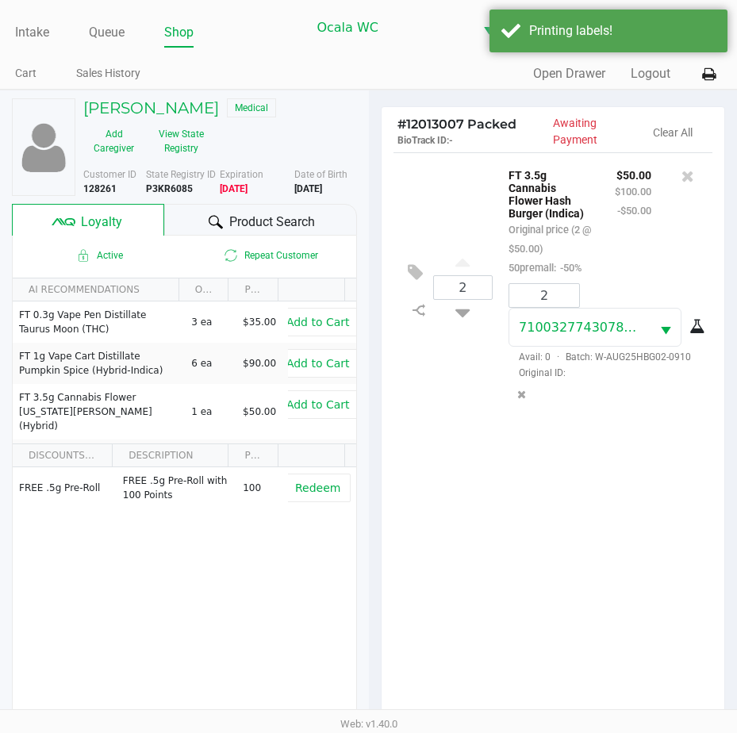
click at [272, 221] on span "Product Search" at bounding box center [272, 222] width 86 height 19
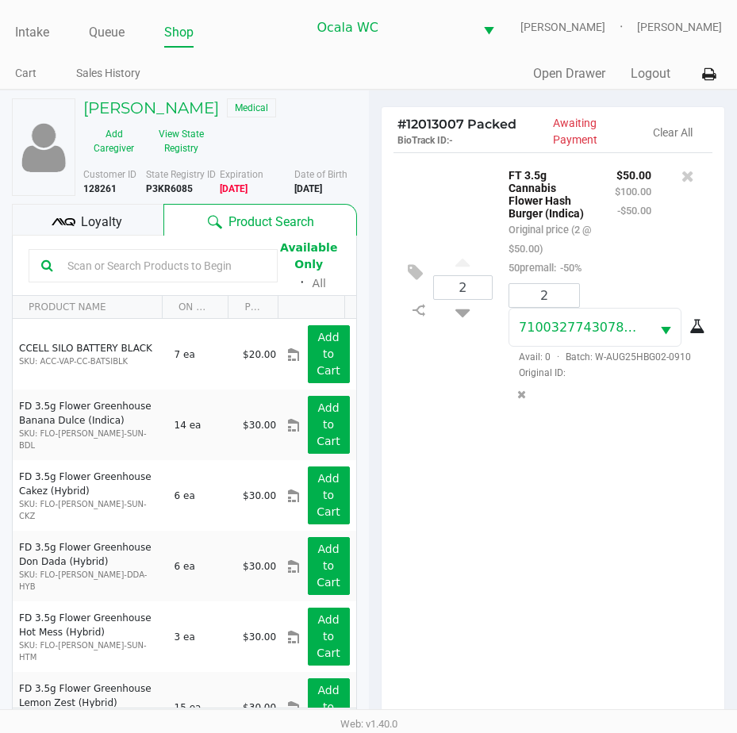
click at [107, 260] on input "text" at bounding box center [163, 266] width 204 height 24
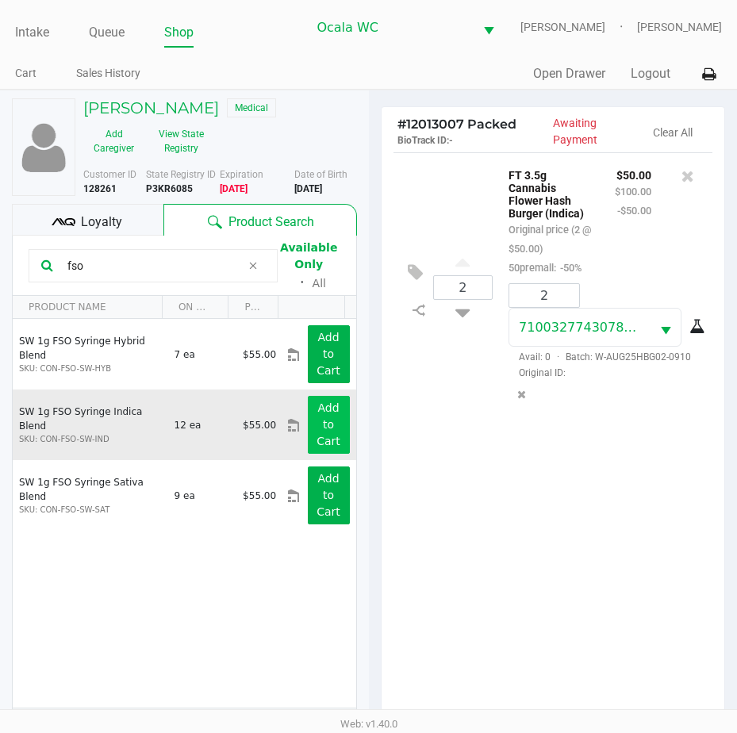
type input "fso"
click at [308, 424] on button "Add to Cart" at bounding box center [329, 425] width 42 height 58
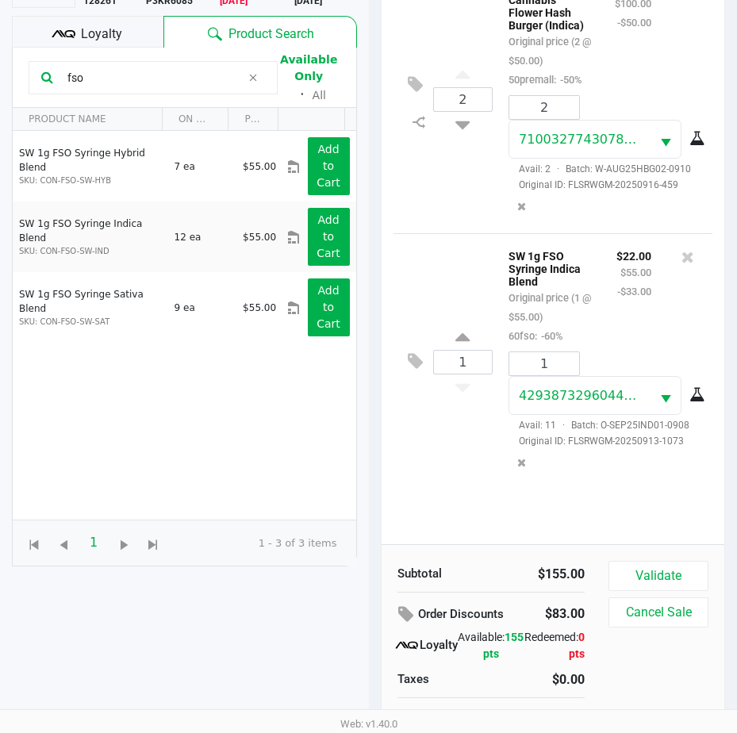
scroll to position [208, 0]
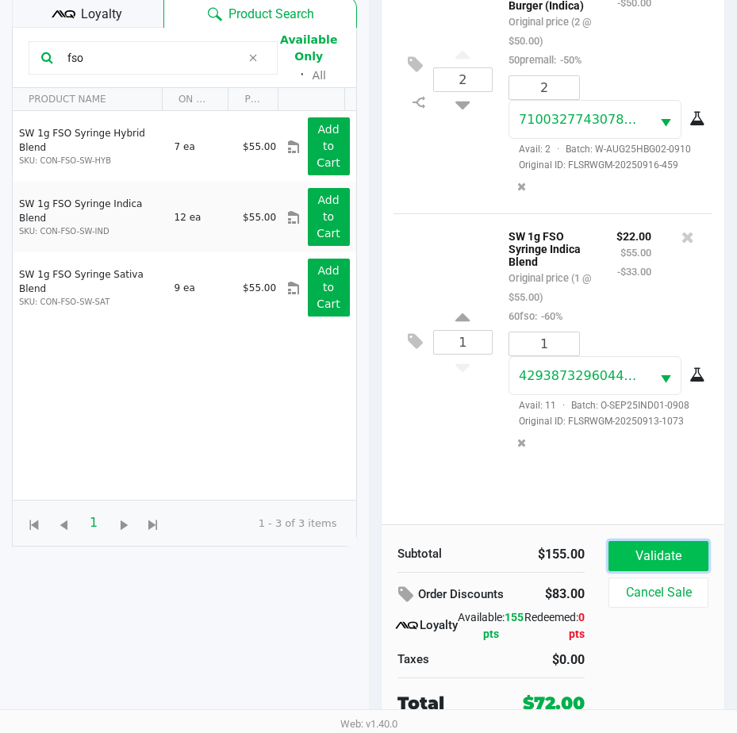
click at [619, 543] on button "Validate" at bounding box center [658, 556] width 100 height 30
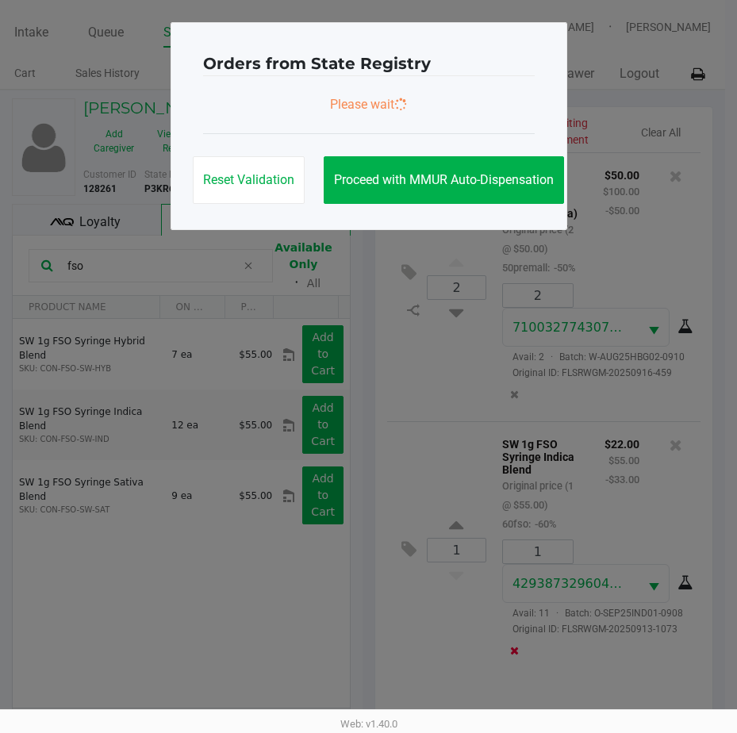
scroll to position [0, 0]
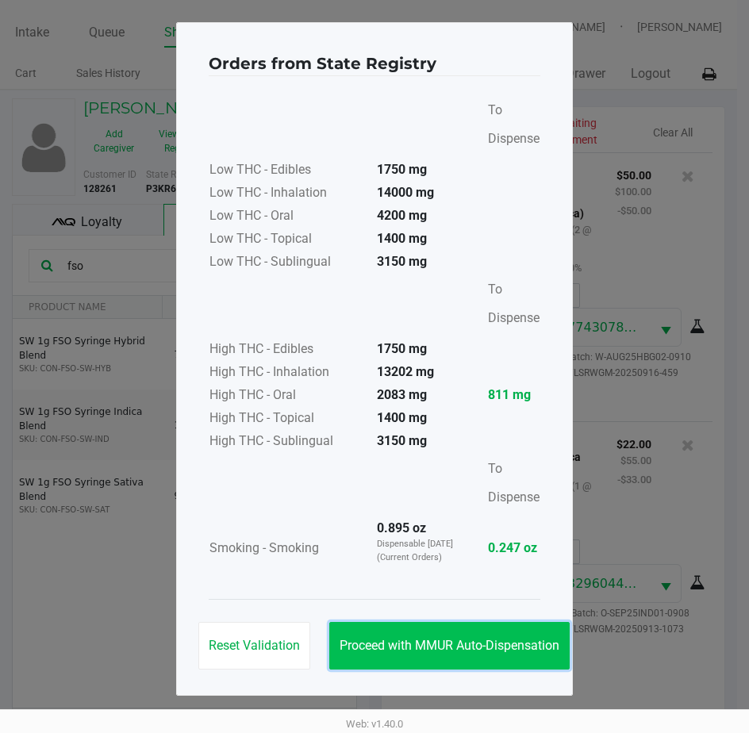
click at [426, 640] on span "Proceed with MMUR Auto-Dispensation" at bounding box center [449, 645] width 220 height 15
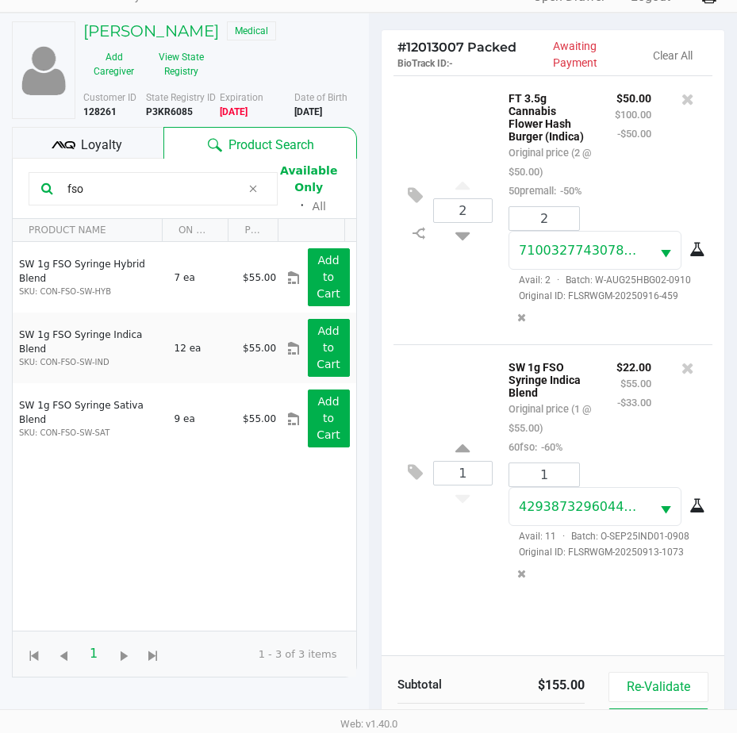
scroll to position [210, 0]
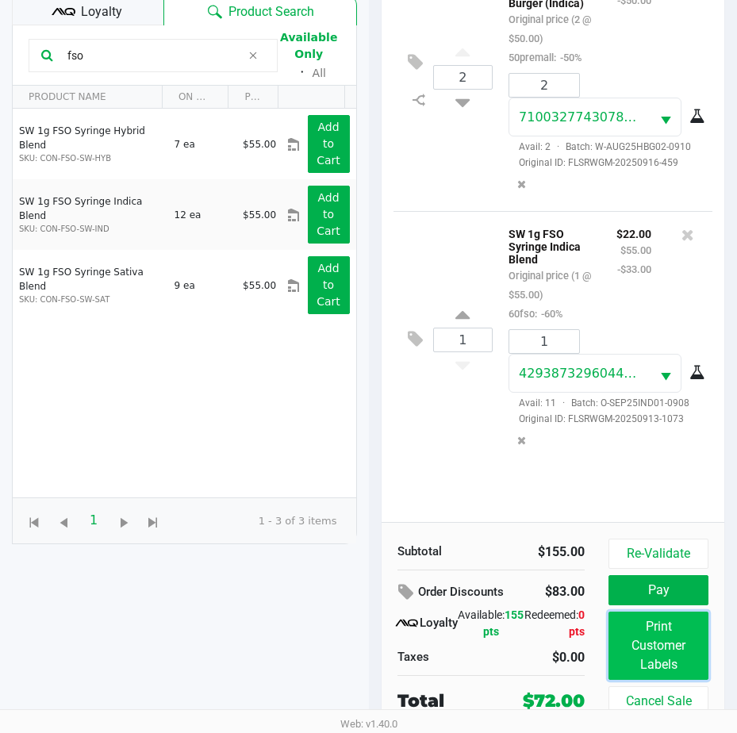
click at [636, 628] on button "Print Customer Labels" at bounding box center [658, 646] width 100 height 68
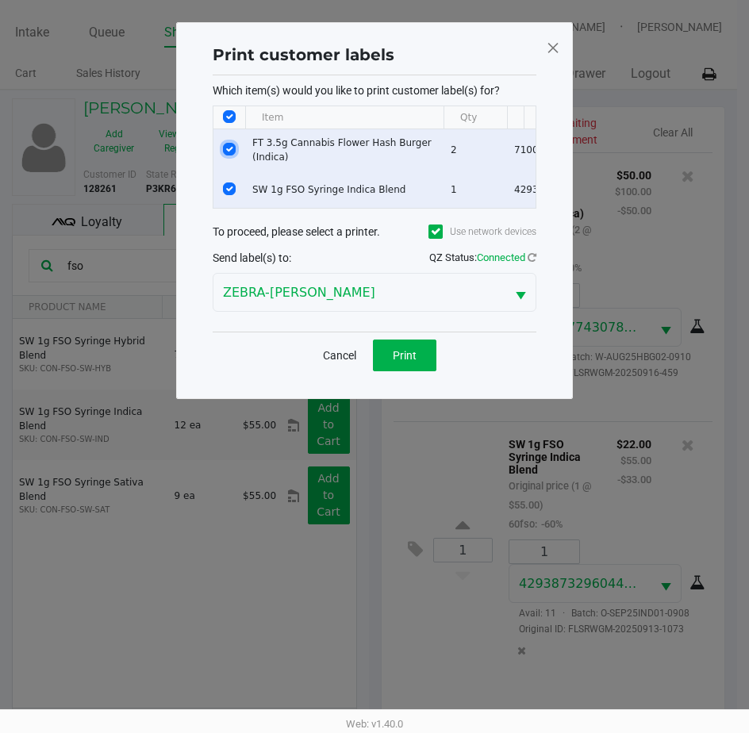
click at [228, 152] on input "Select Row" at bounding box center [229, 149] width 13 height 13
checkbox input "false"
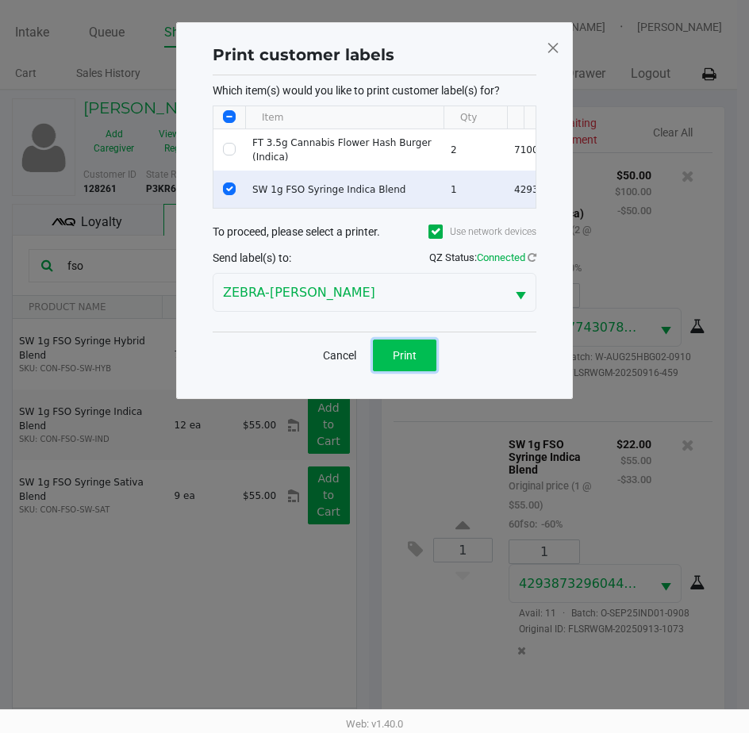
click at [385, 362] on button "Print" at bounding box center [404, 355] width 63 height 32
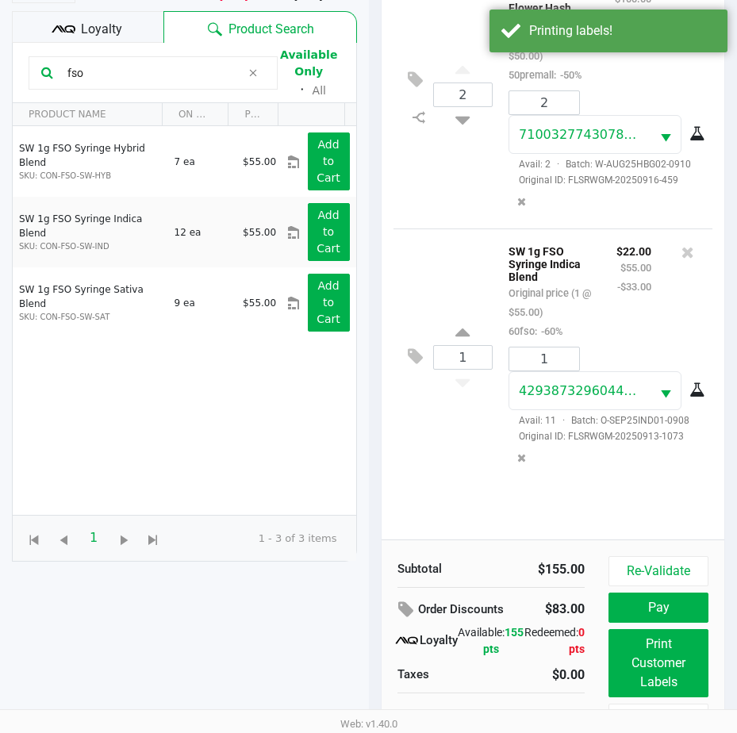
scroll to position [210, 0]
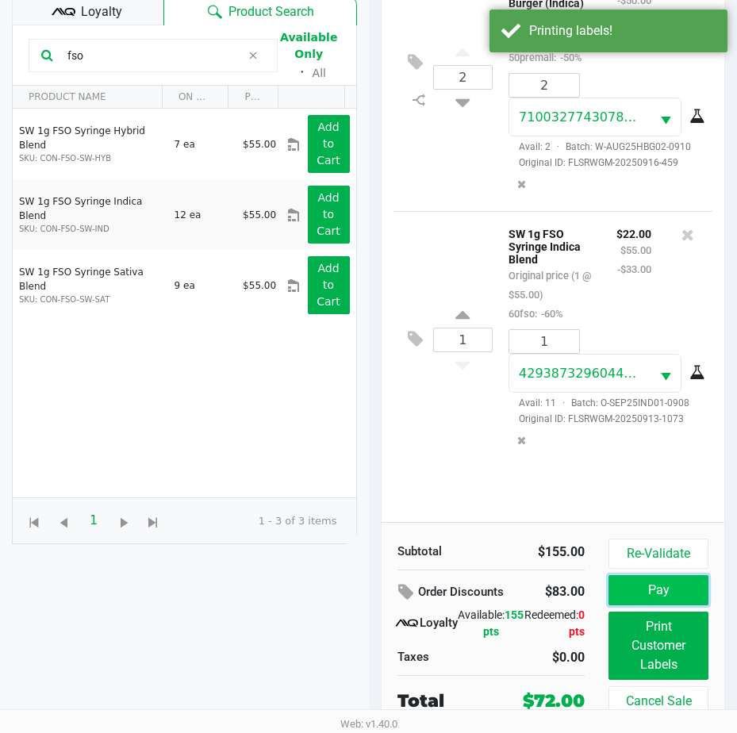
click at [643, 593] on button "Pay" at bounding box center [658, 590] width 100 height 30
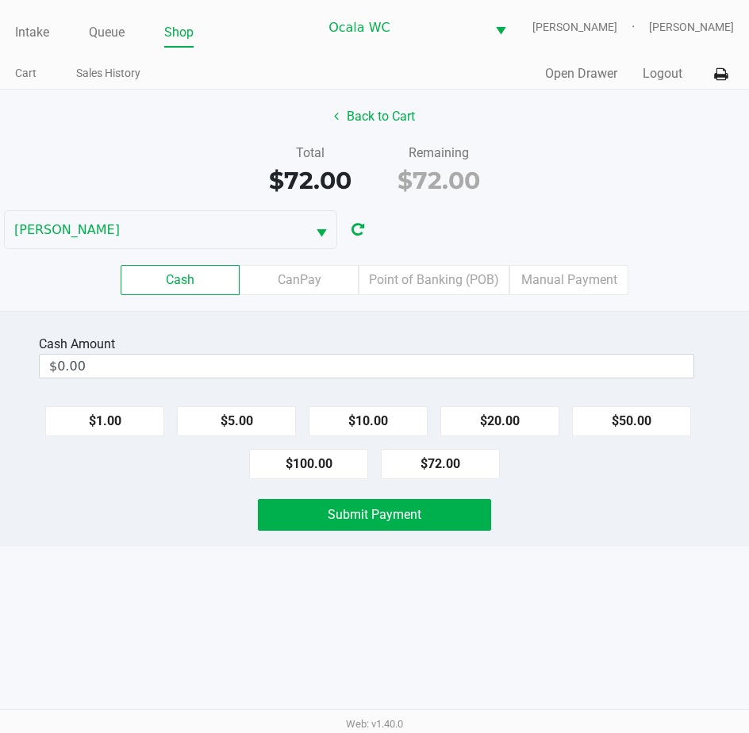
click at [94, 362] on input "$0.00" at bounding box center [367, 366] width 654 height 23
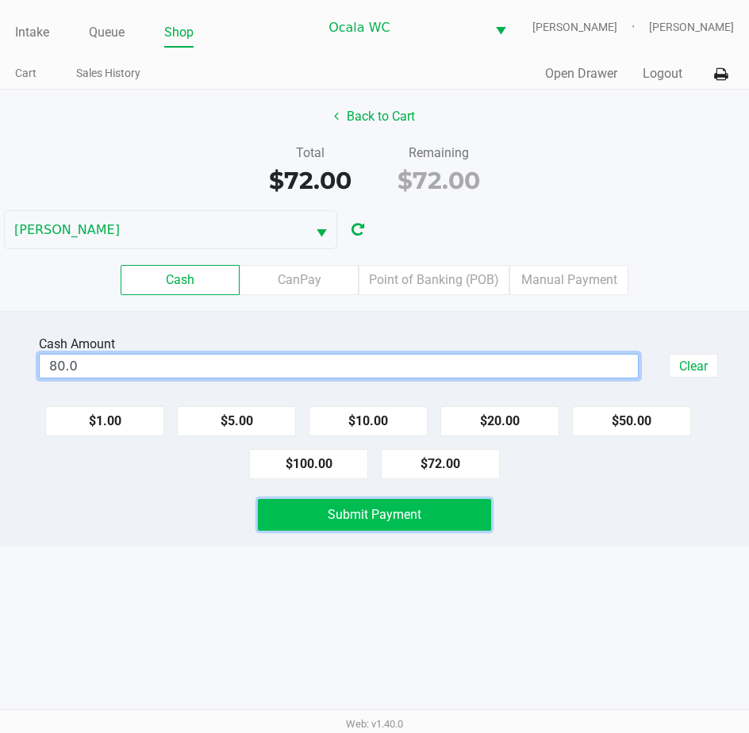
click at [311, 510] on button "Submit Payment" at bounding box center [375, 515] width 234 height 32
type input "$80.00"
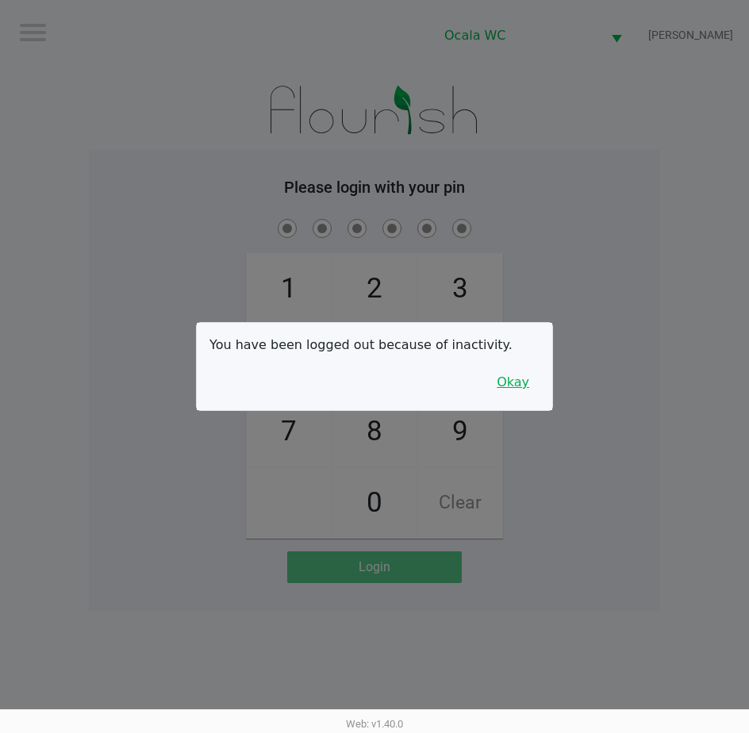
click at [501, 387] on button "Okay" at bounding box center [512, 382] width 53 height 30
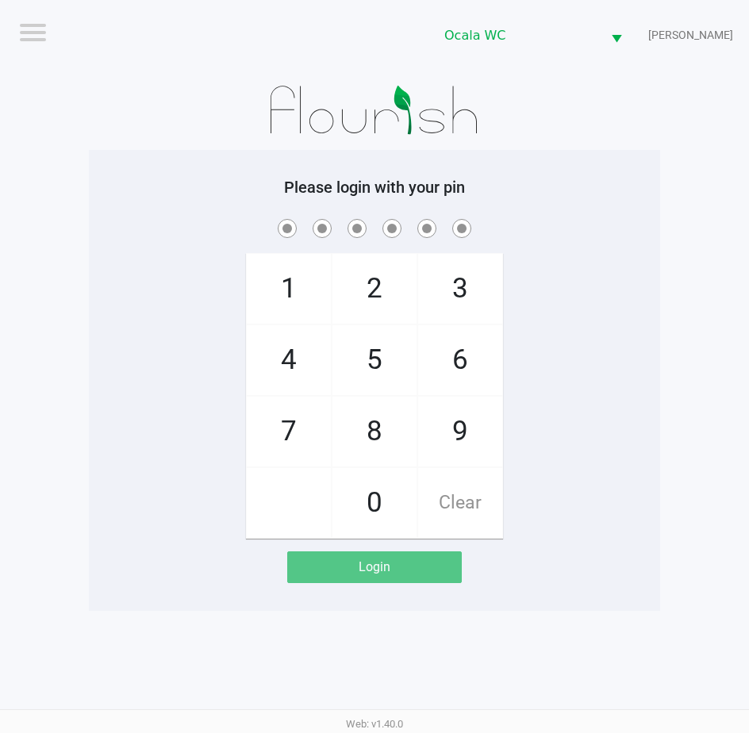
click at [520, 283] on div "1 4 7 2 5 8 0 3 6 9 Clear" at bounding box center [374, 377] width 571 height 323
checkbox input "true"
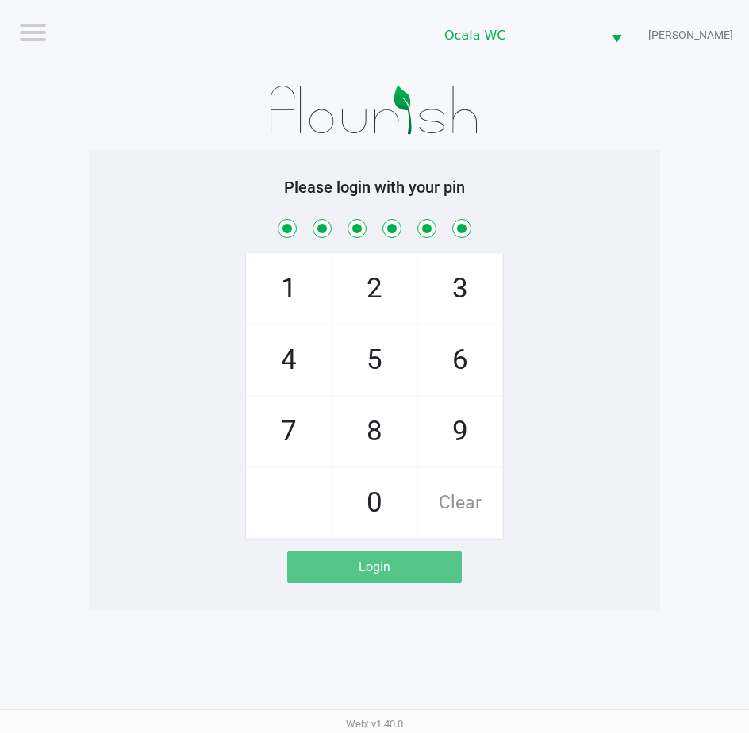
checkbox input "true"
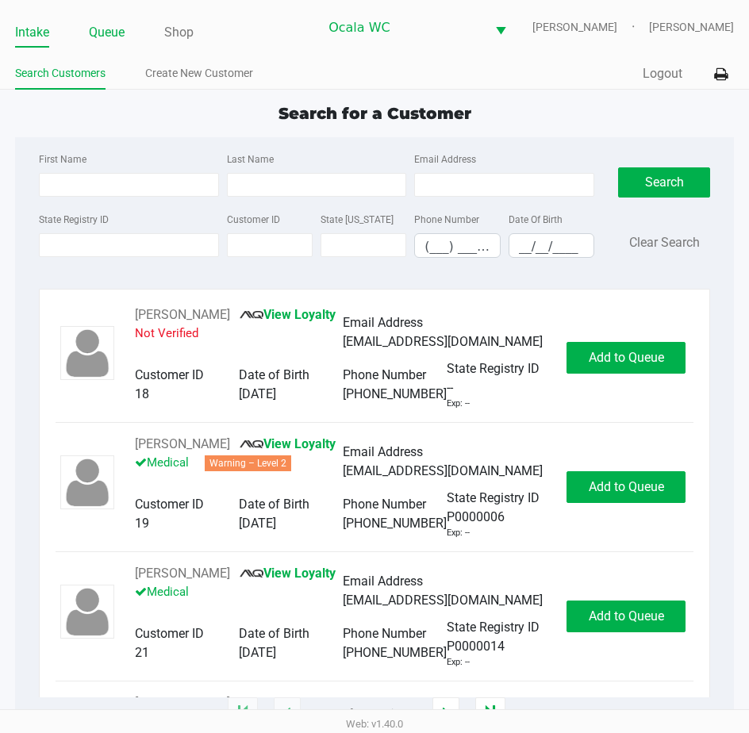
click at [90, 40] on link "Queue" at bounding box center [107, 32] width 36 height 22
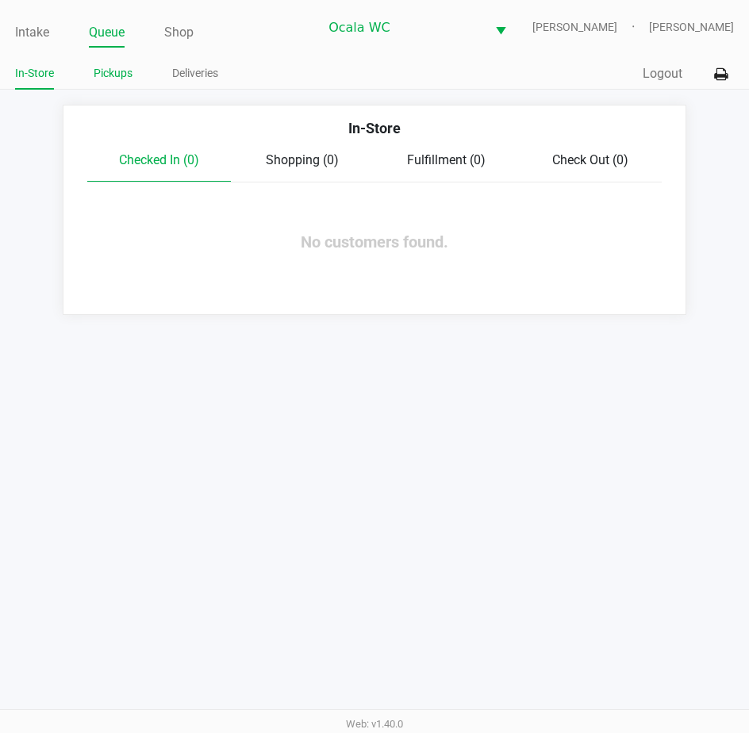
click at [111, 77] on link "Pickups" at bounding box center [113, 73] width 39 height 20
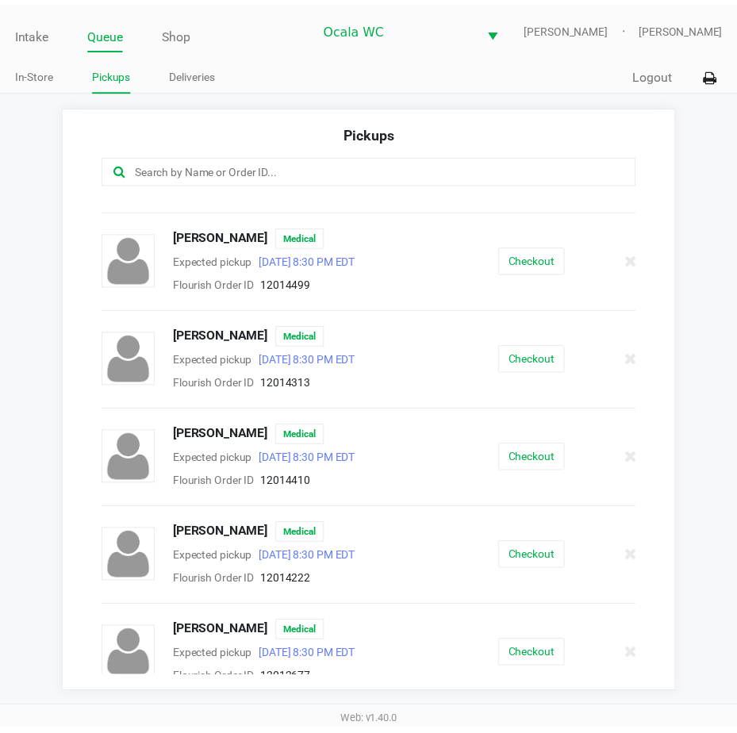
scroll to position [635, 0]
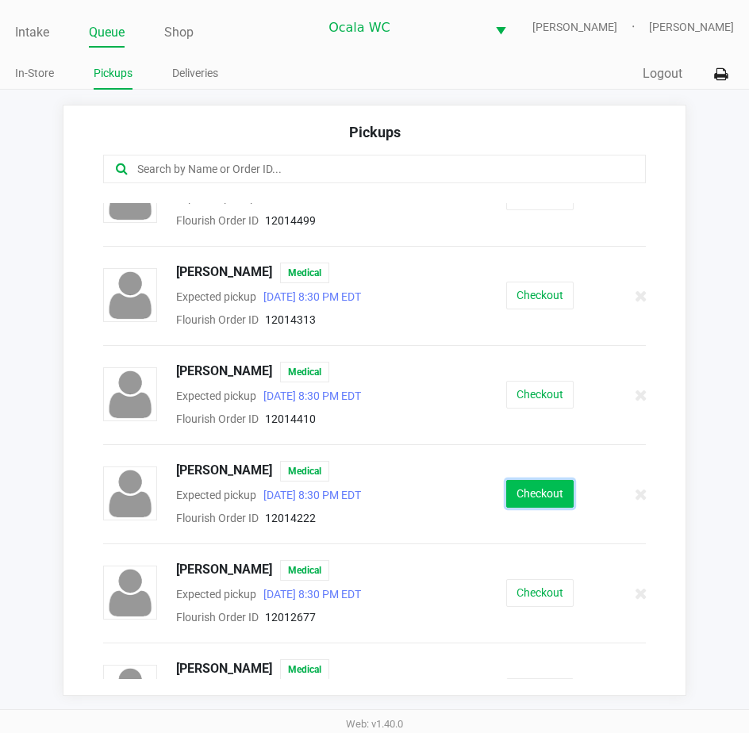
click at [528, 483] on button "Checkout" at bounding box center [539, 494] width 67 height 28
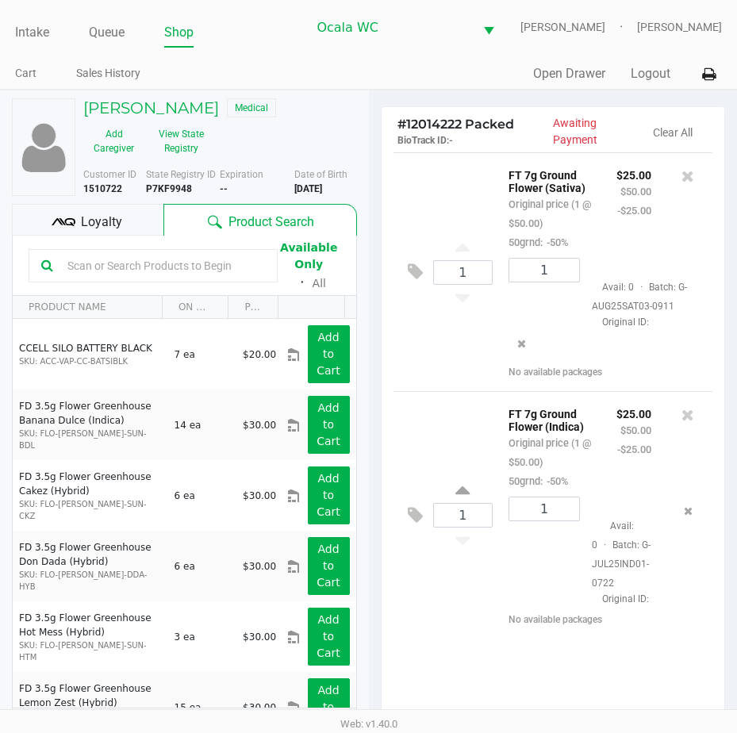
click at [134, 221] on div "Loyalty" at bounding box center [87, 220] width 151 height 32
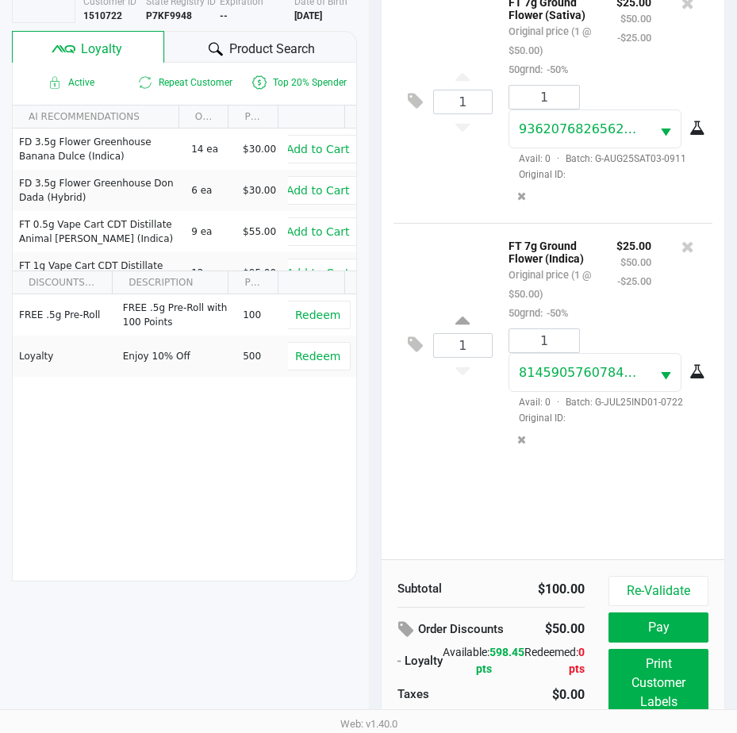
scroll to position [210, 0]
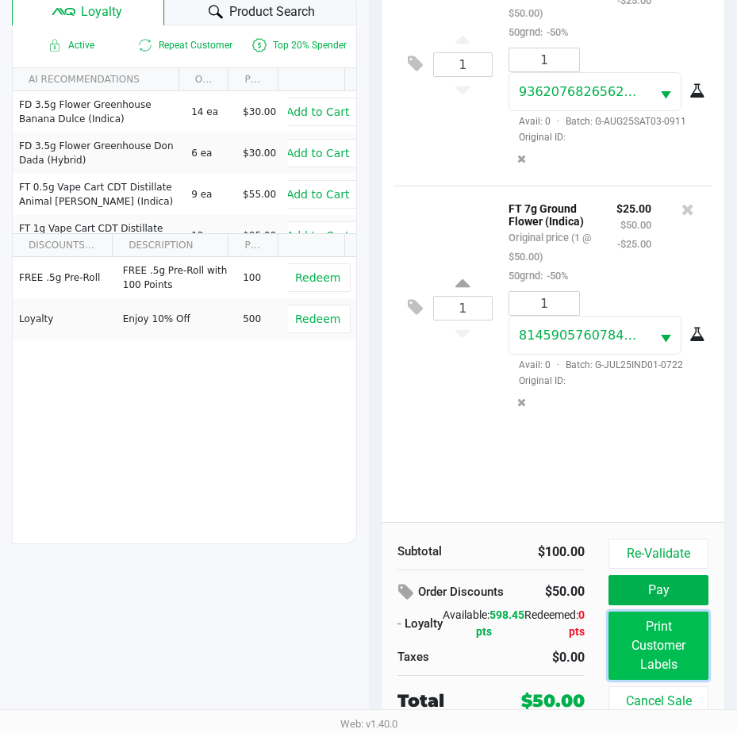
click at [696, 663] on button "Print Customer Labels" at bounding box center [658, 646] width 100 height 68
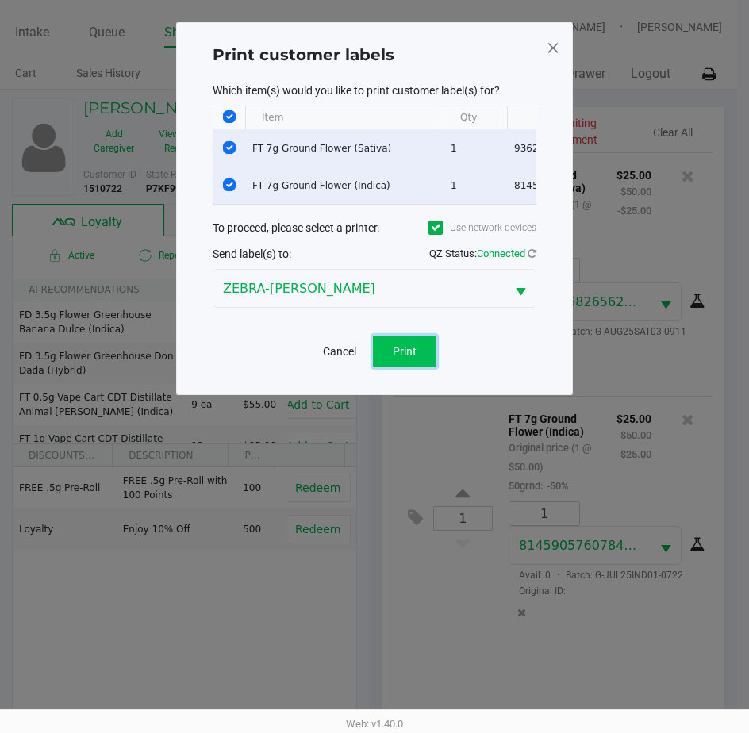
click at [414, 358] on span "Print" at bounding box center [405, 351] width 24 height 13
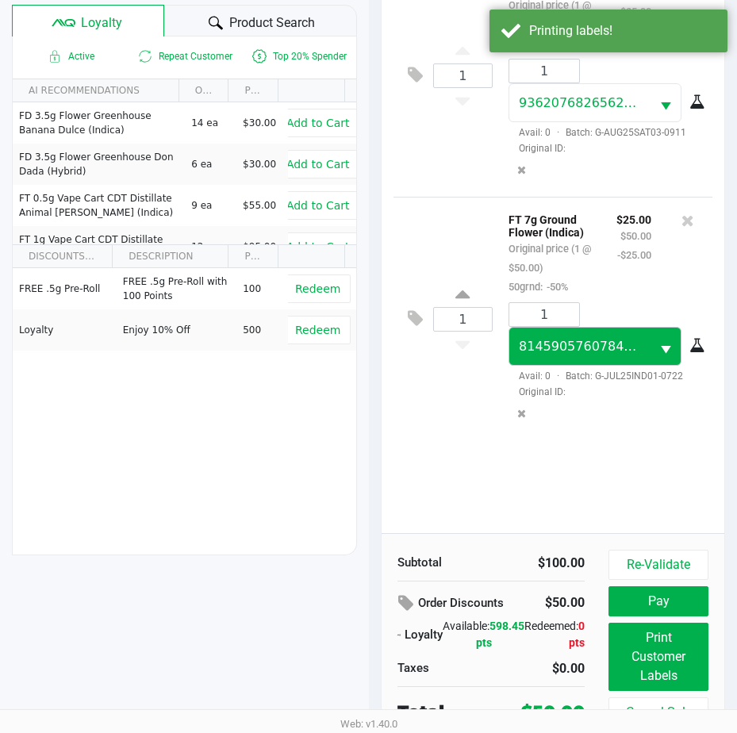
scroll to position [210, 0]
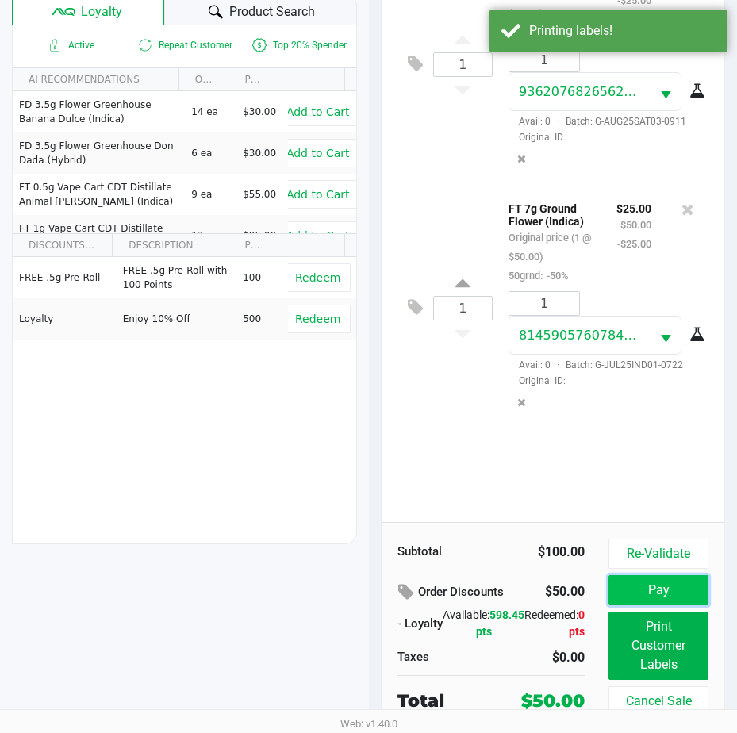
click at [635, 585] on button "Pay" at bounding box center [658, 590] width 100 height 30
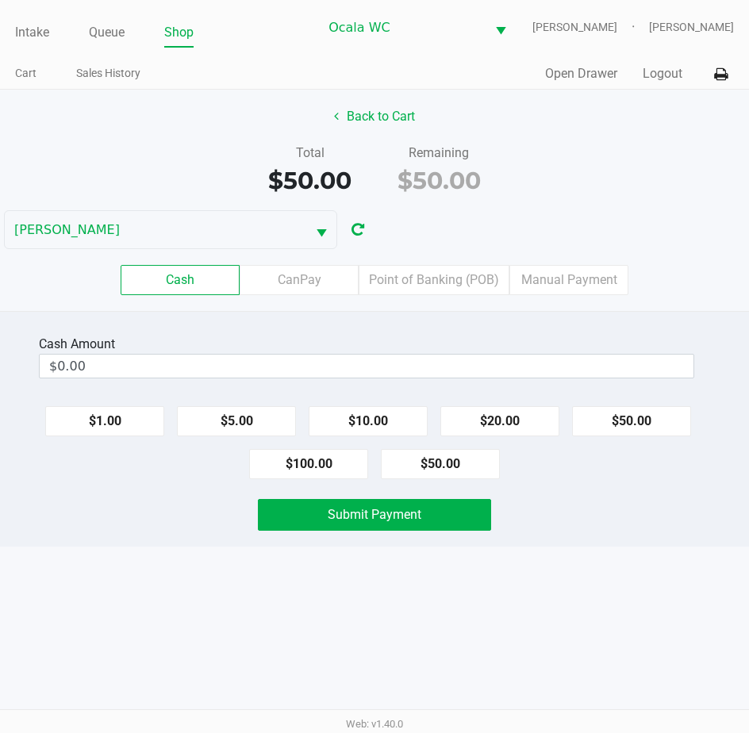
click at [124, 369] on input "$0.00" at bounding box center [367, 366] width 654 height 23
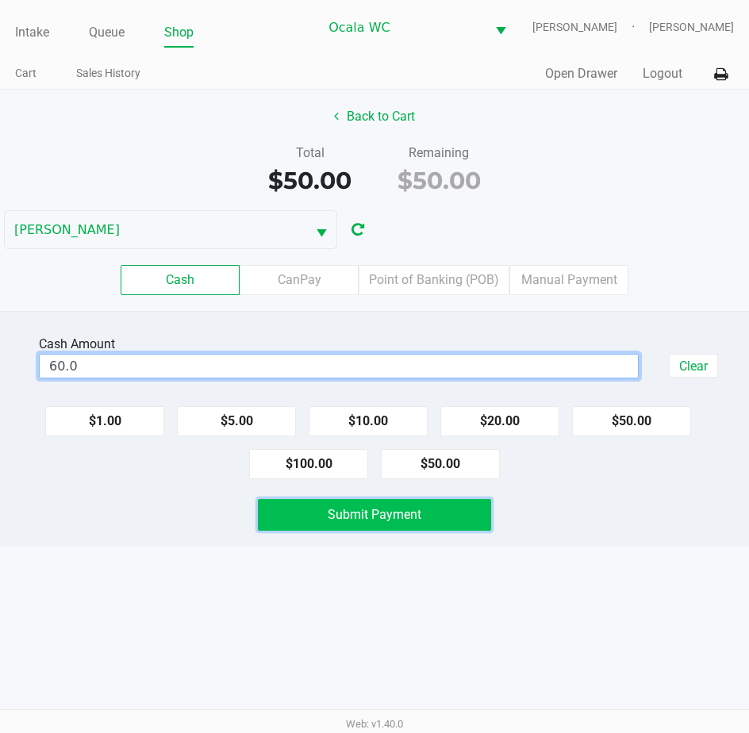
click at [339, 520] on span "Submit Payment" at bounding box center [375, 514] width 94 height 15
type input "$60.00"
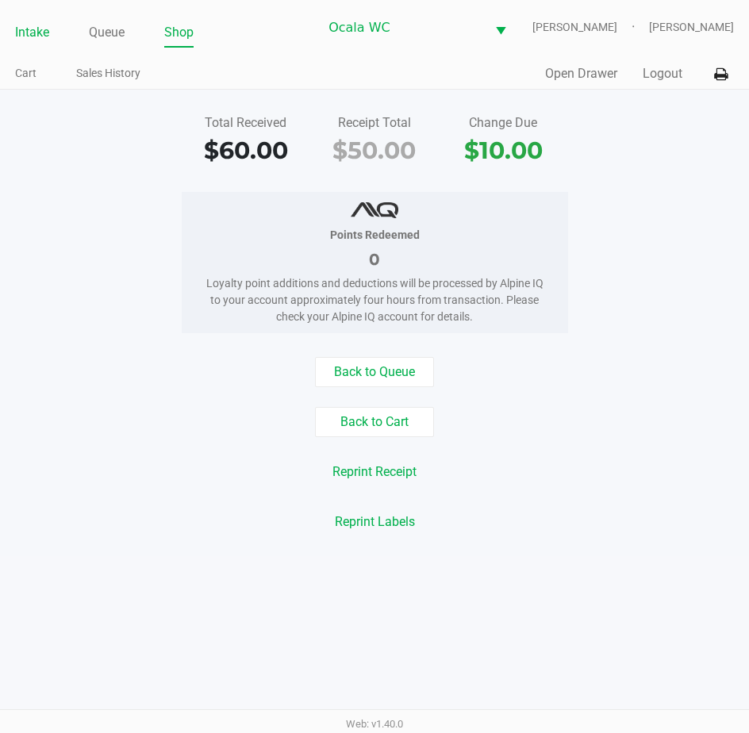
click at [43, 35] on link "Intake" at bounding box center [32, 32] width 34 height 22
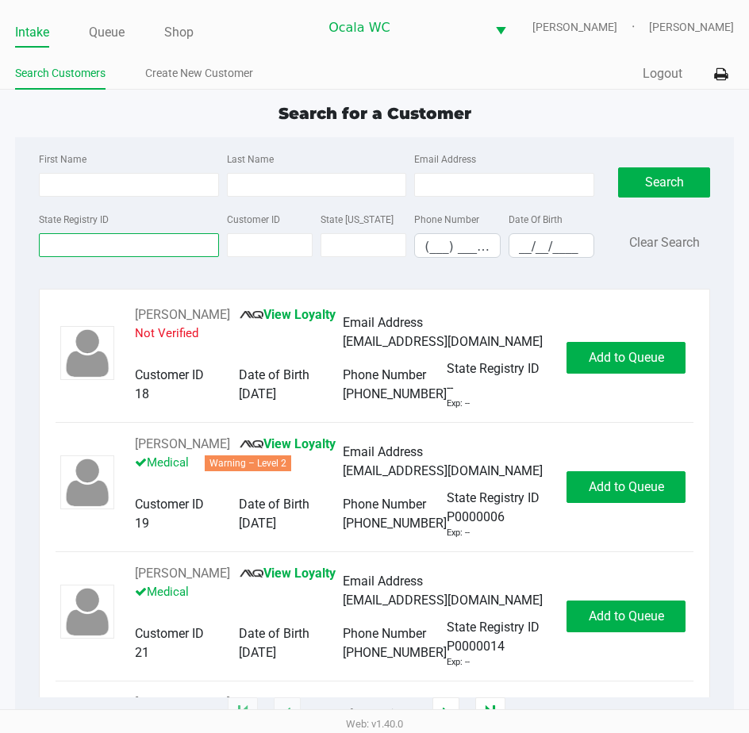
click at [88, 240] on input "State Registry ID" at bounding box center [129, 245] width 180 height 24
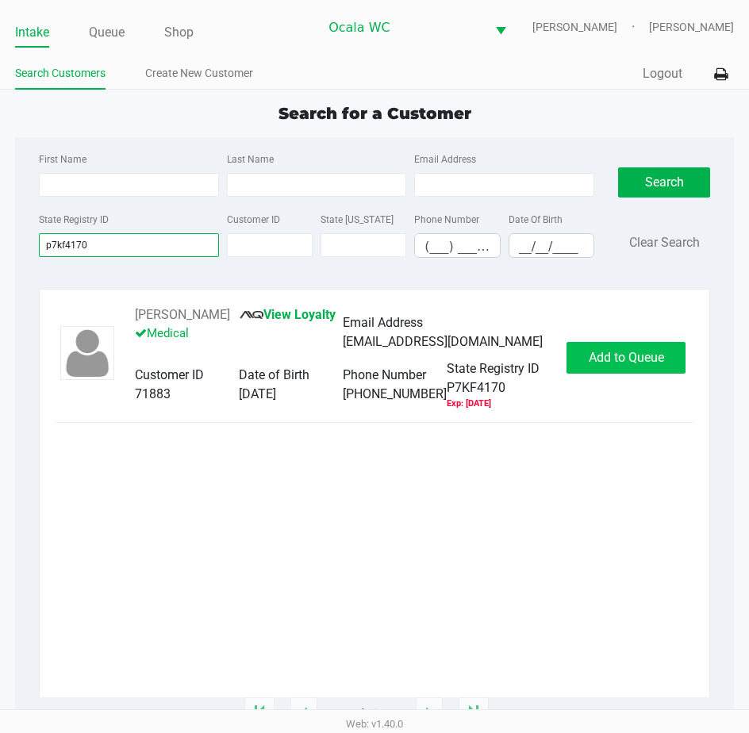
type input "p7kf4170"
click at [589, 365] on span "Add to Queue" at bounding box center [626, 357] width 75 height 15
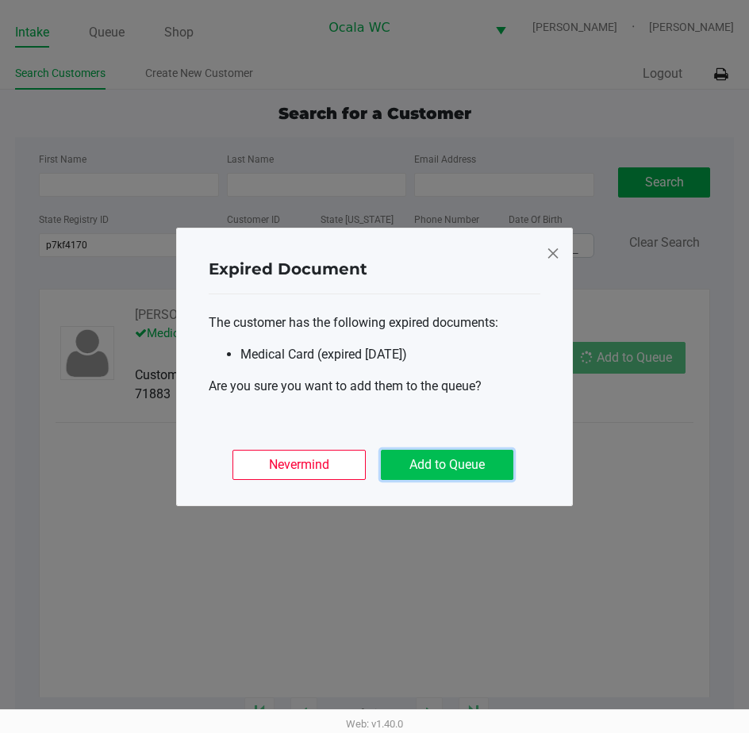
click at [444, 462] on button "Add to Queue" at bounding box center [447, 465] width 132 height 30
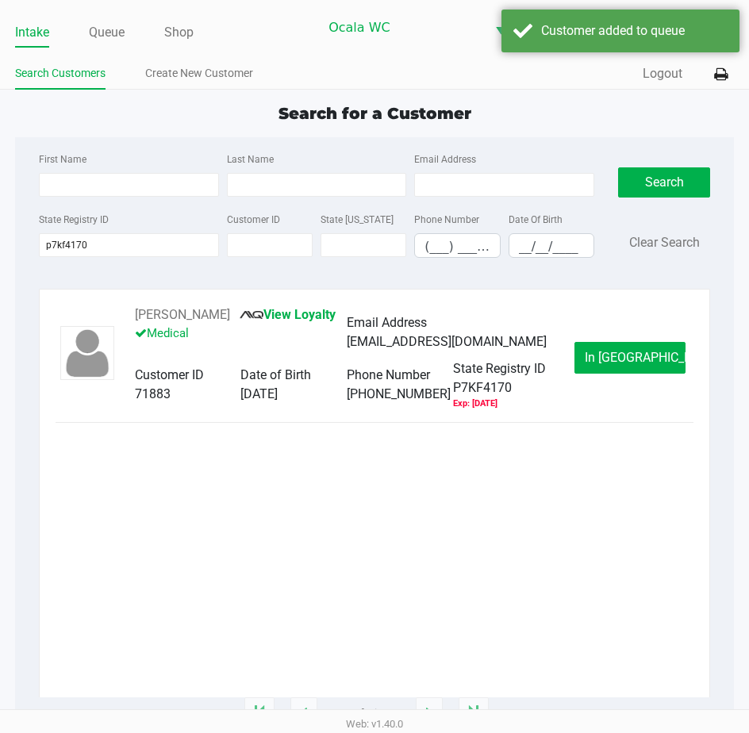
drag, startPoint x: 444, startPoint y: 462, endPoint x: 454, endPoint y: 474, distance: 15.2
click at [454, 474] on div "[PERSON_NAME] View Loyalty Medical Email Address [EMAIL_ADDRESS][DOMAIN_NAME] C…" at bounding box center [375, 501] width 638 height 392
click at [611, 374] on button "In [GEOGRAPHIC_DATA]" at bounding box center [629, 358] width 111 height 32
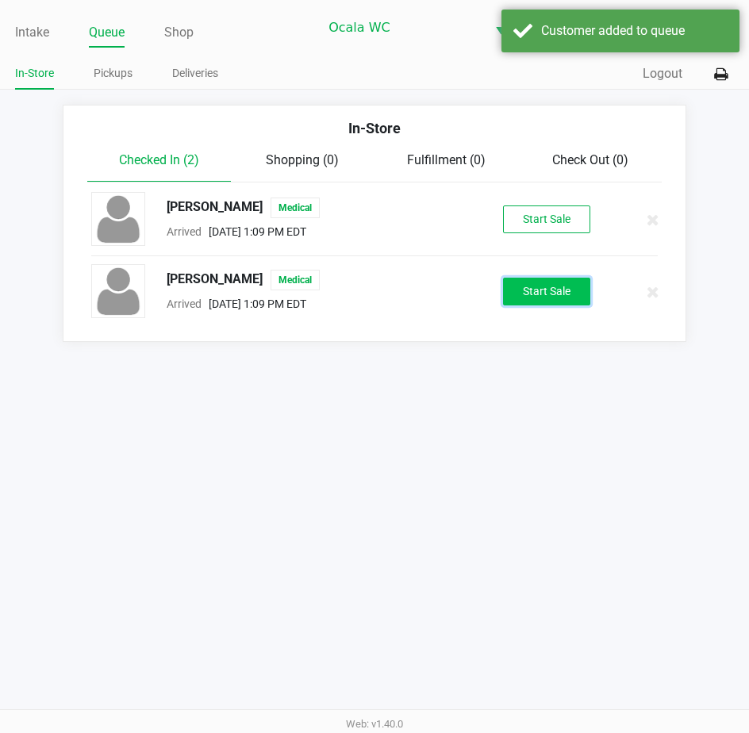
click at [558, 297] on button "Start Sale" at bounding box center [546, 292] width 87 height 28
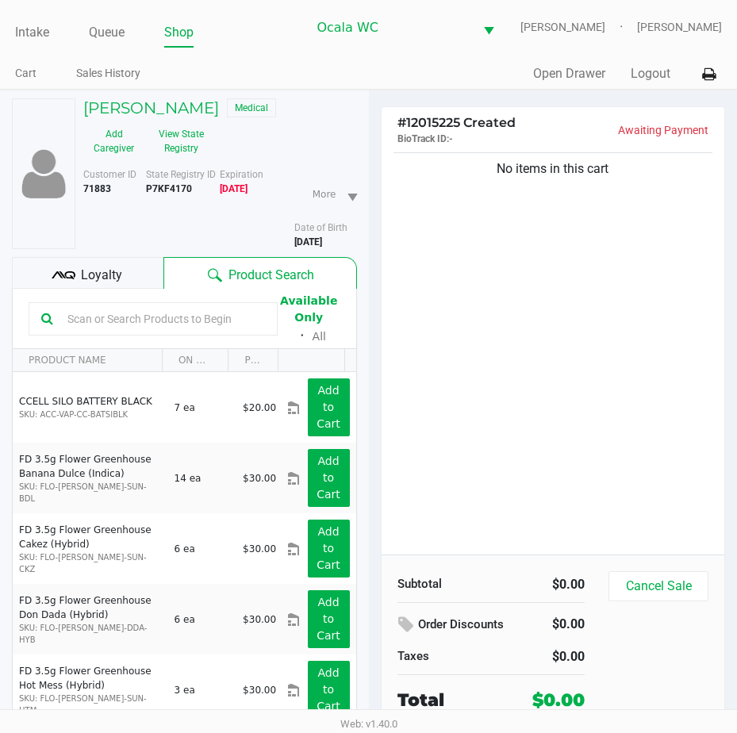
click at [79, 273] on div "Loyalty" at bounding box center [87, 273] width 151 height 32
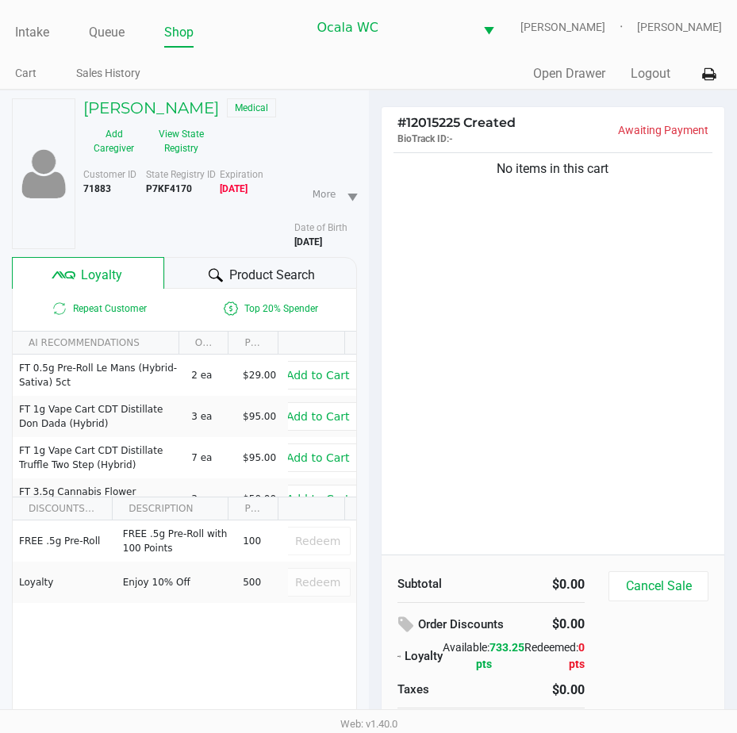
click at [213, 263] on div "Product Search" at bounding box center [260, 273] width 193 height 32
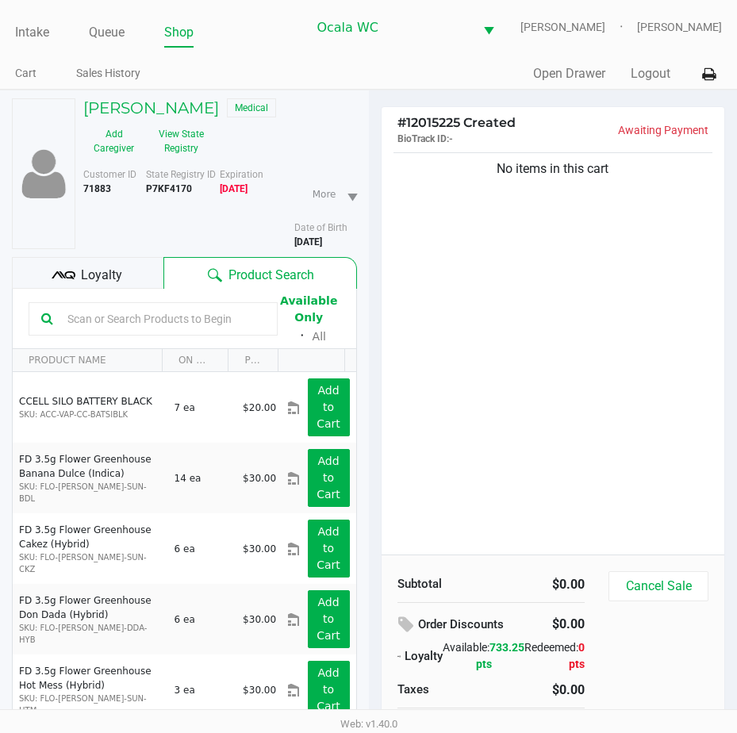
click at [66, 316] on input "text" at bounding box center [163, 319] width 204 height 24
click at [94, 315] on input "text" at bounding box center [163, 319] width 204 height 24
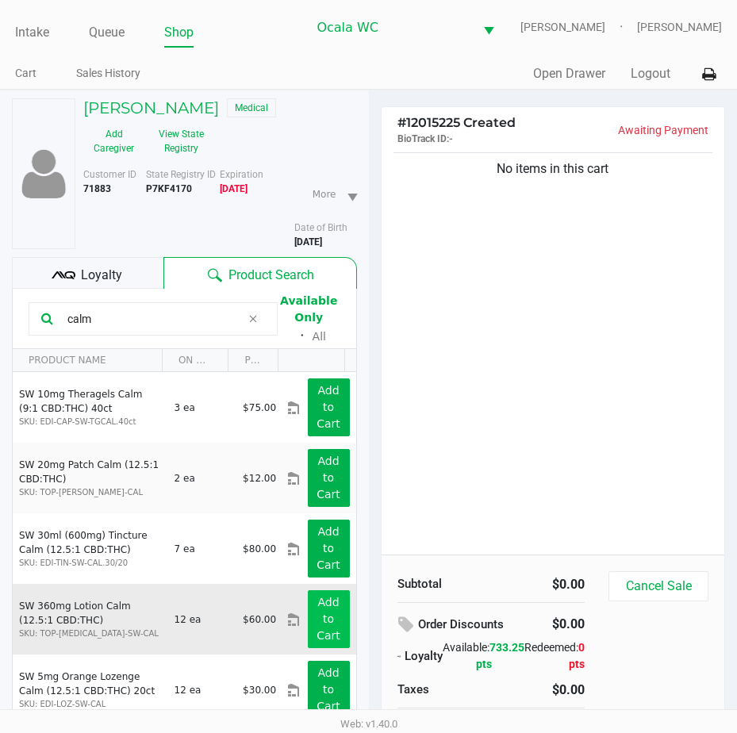
scroll to position [79, 0]
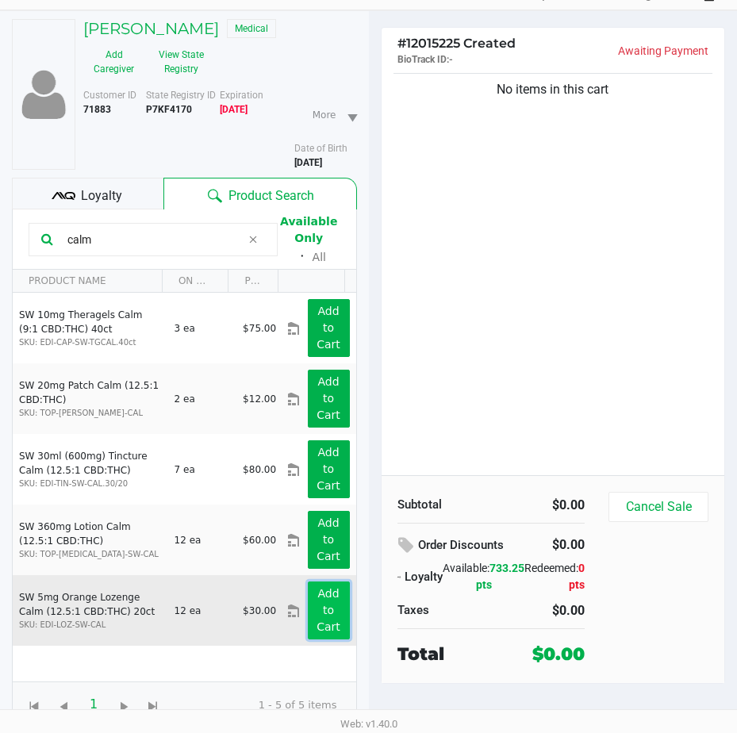
click at [318, 593] on app-button-loader "Add to Cart" at bounding box center [328, 610] width 24 height 46
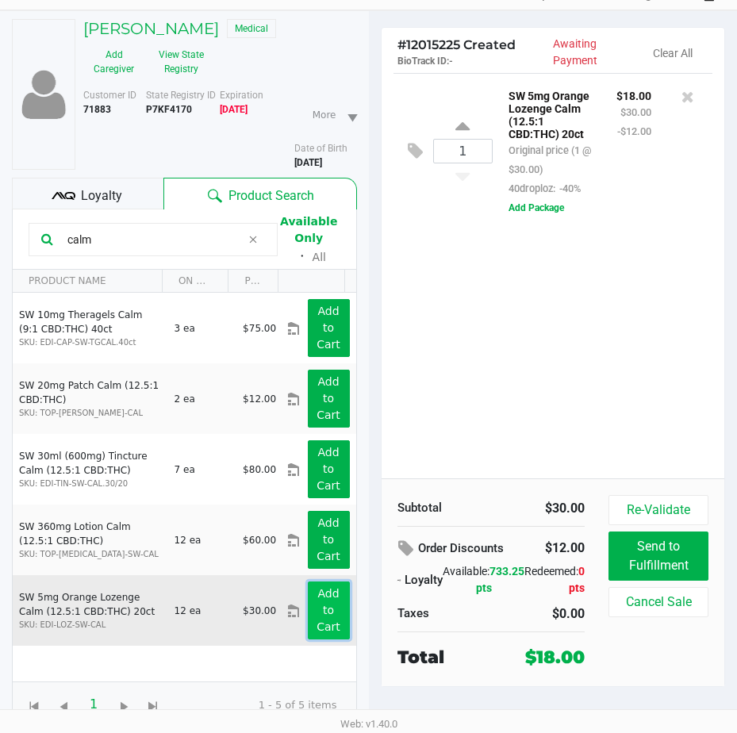
click at [318, 593] on app-button-loader "Add to Cart" at bounding box center [328, 610] width 24 height 46
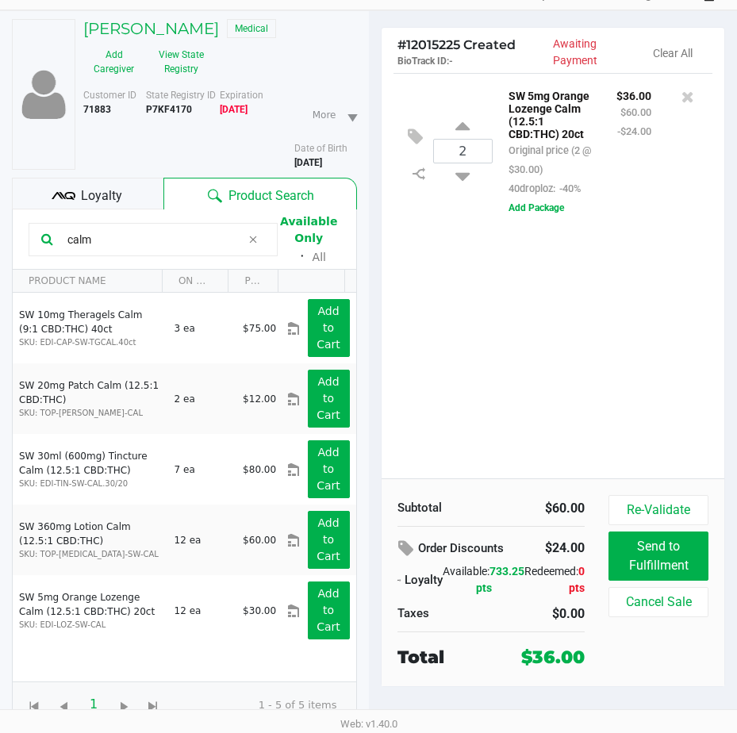
drag, startPoint x: 90, startPoint y: 240, endPoint x: 6, endPoint y: 211, distance: 89.5
click at [6, 211] on div "[PERSON_NAME] Medical Add Caregiver View State Registry Customer ID 71883 State…" at bounding box center [184, 373] width 369 height 725
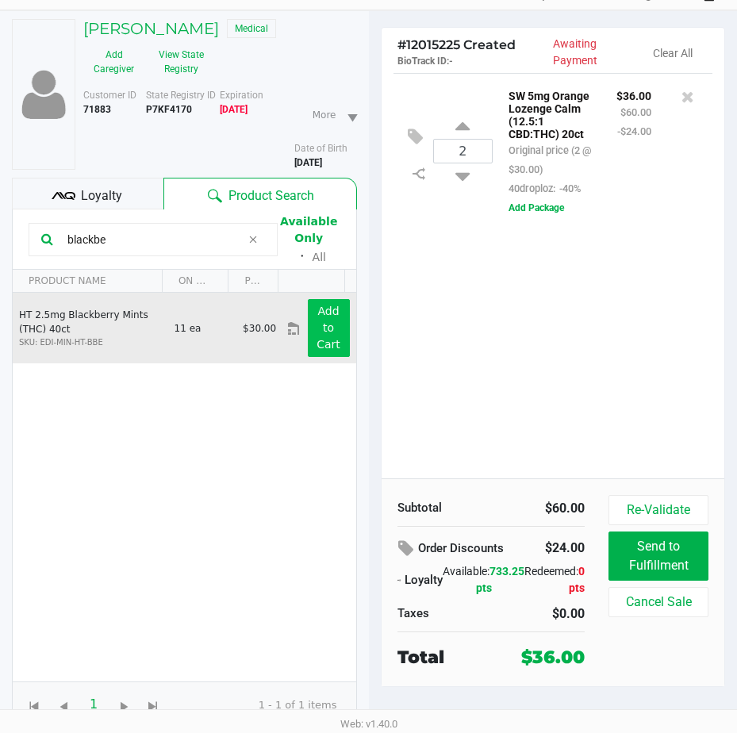
type input "blackbe"
click at [320, 327] on app-button-loader "Add to Cart" at bounding box center [328, 328] width 24 height 46
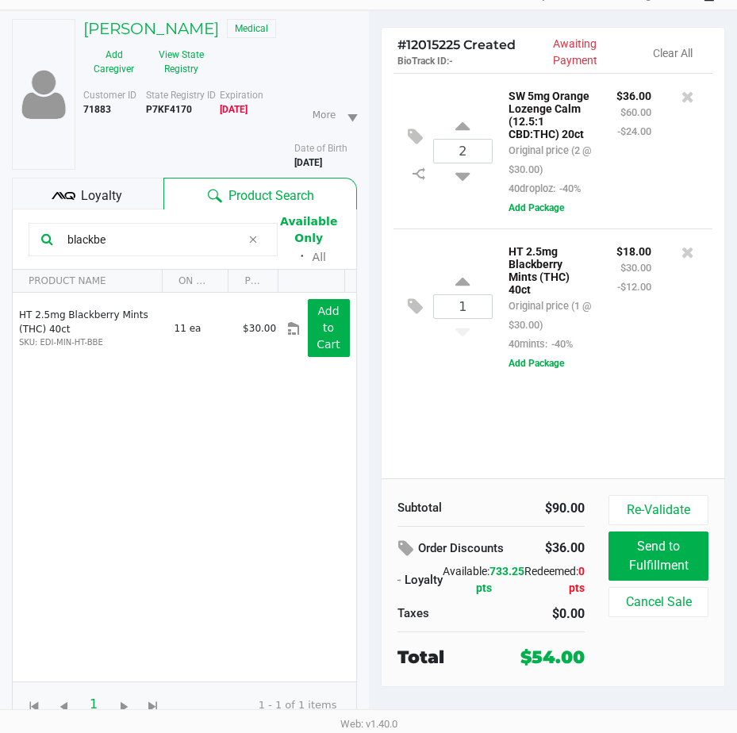
drag, startPoint x: 113, startPoint y: 240, endPoint x: 36, endPoint y: 240, distance: 76.1
click at [36, 240] on div "blackbe" at bounding box center [153, 239] width 249 height 33
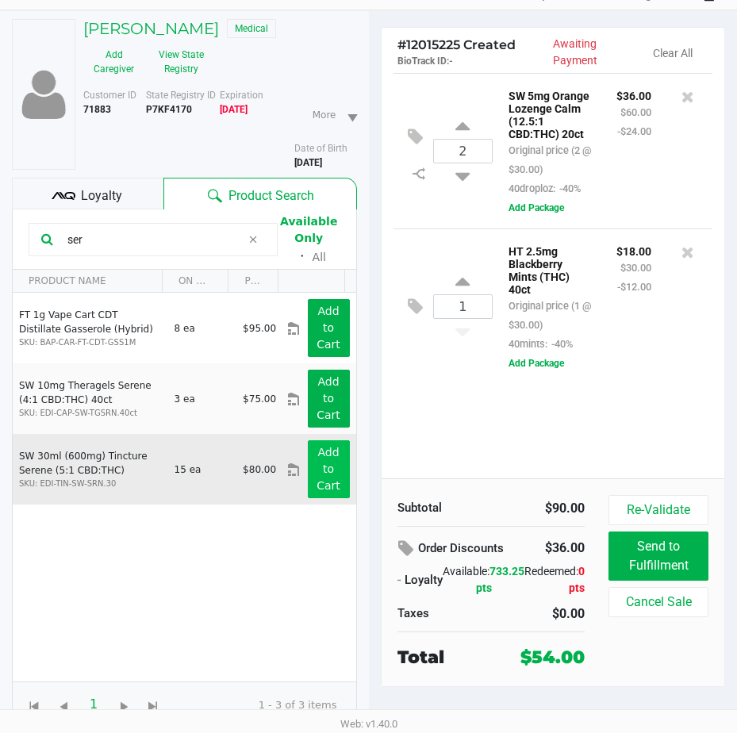
type input "ser"
click at [316, 449] on app-button-loader "Add to Cart" at bounding box center [328, 469] width 24 height 46
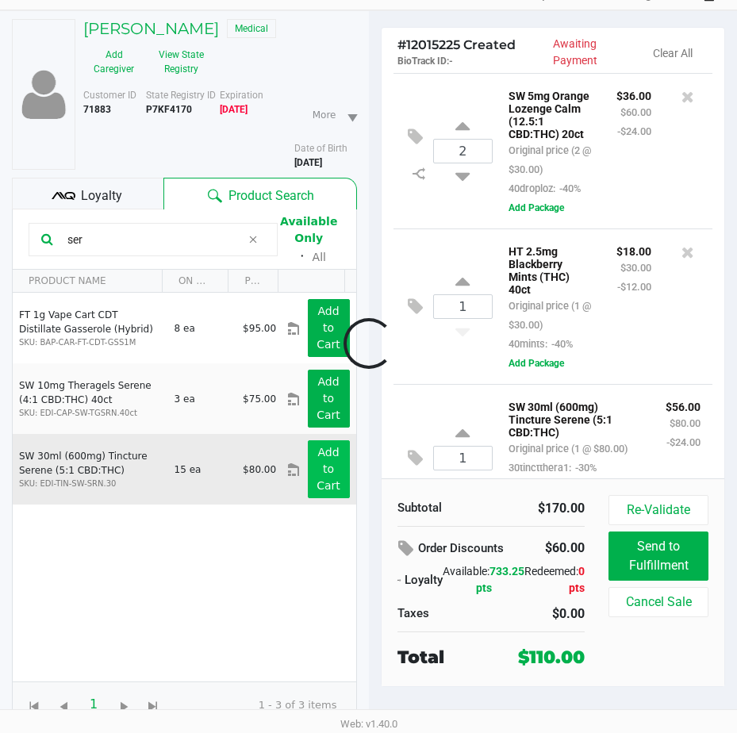
scroll to position [149, 0]
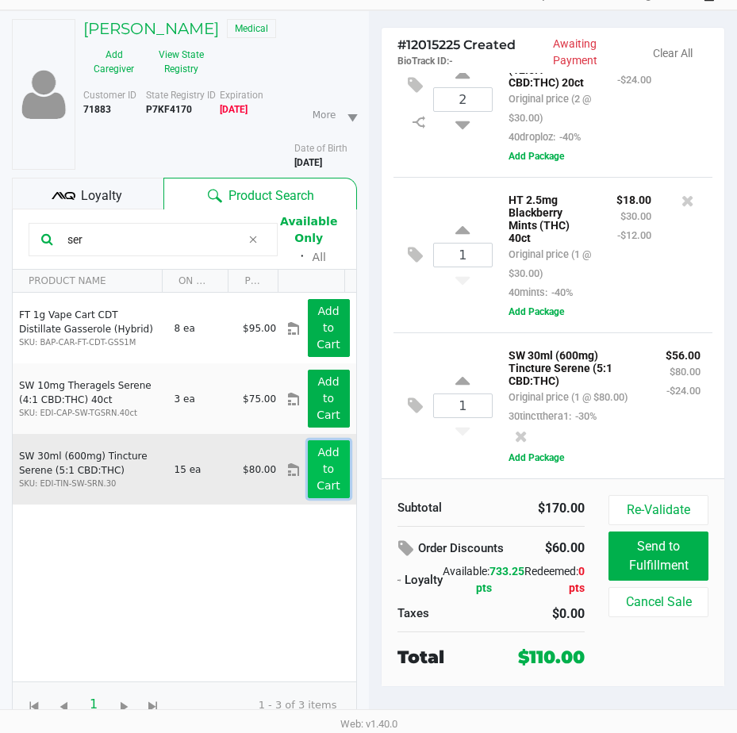
click at [316, 449] on app-button-loader "Add to Cart" at bounding box center [328, 469] width 24 height 46
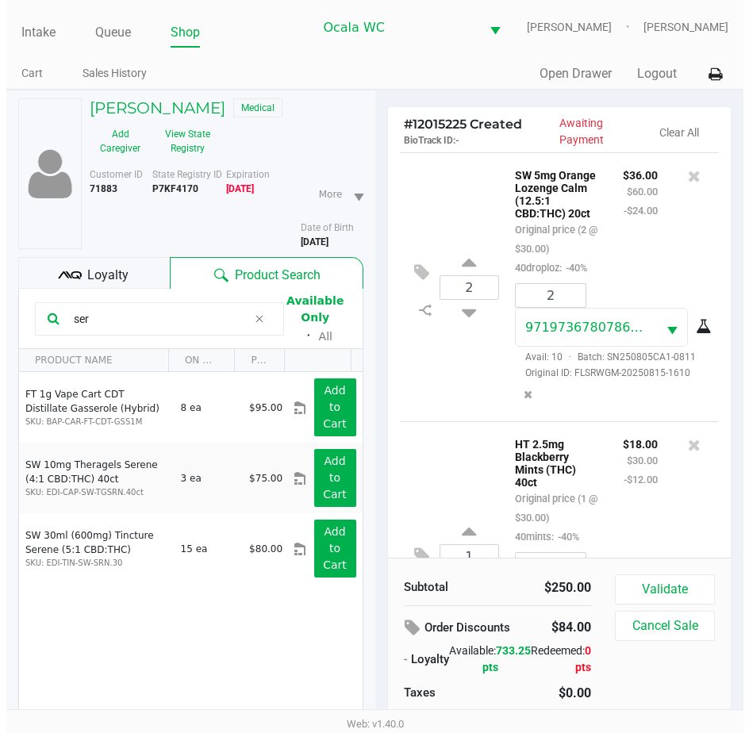
scroll to position [476, 0]
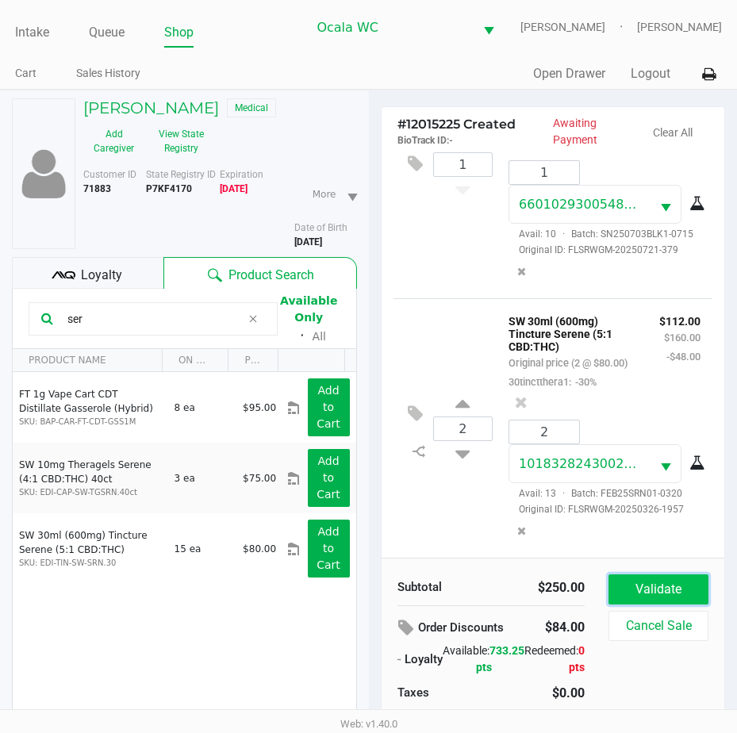
click at [646, 585] on button "Validate" at bounding box center [658, 589] width 100 height 30
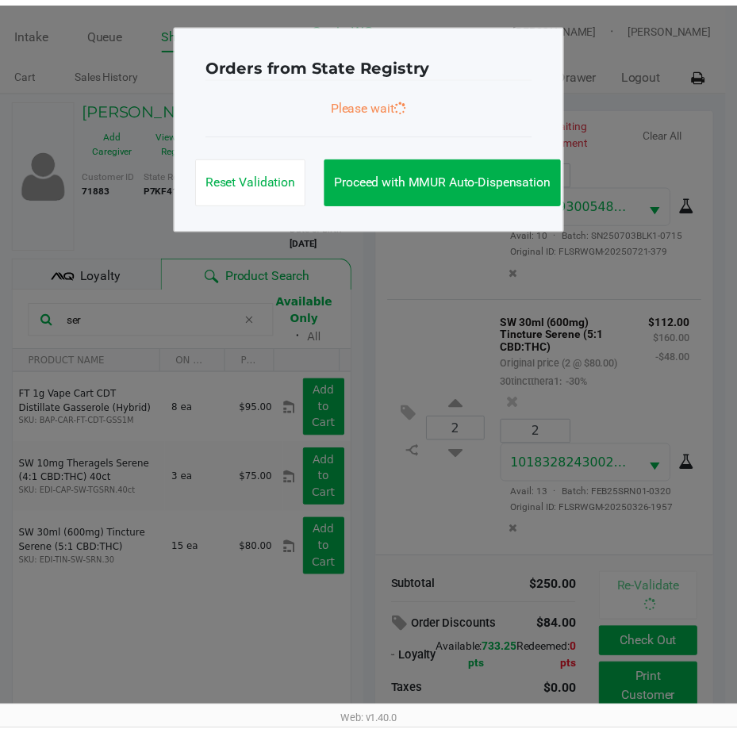
scroll to position [489, 0]
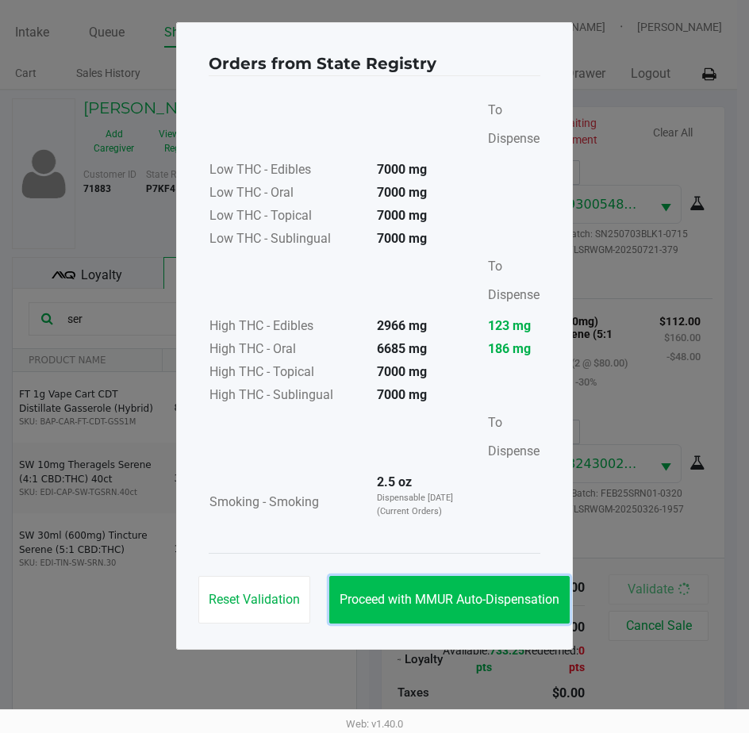
click at [449, 605] on span "Proceed with MMUR Auto-Dispensation" at bounding box center [449, 599] width 220 height 15
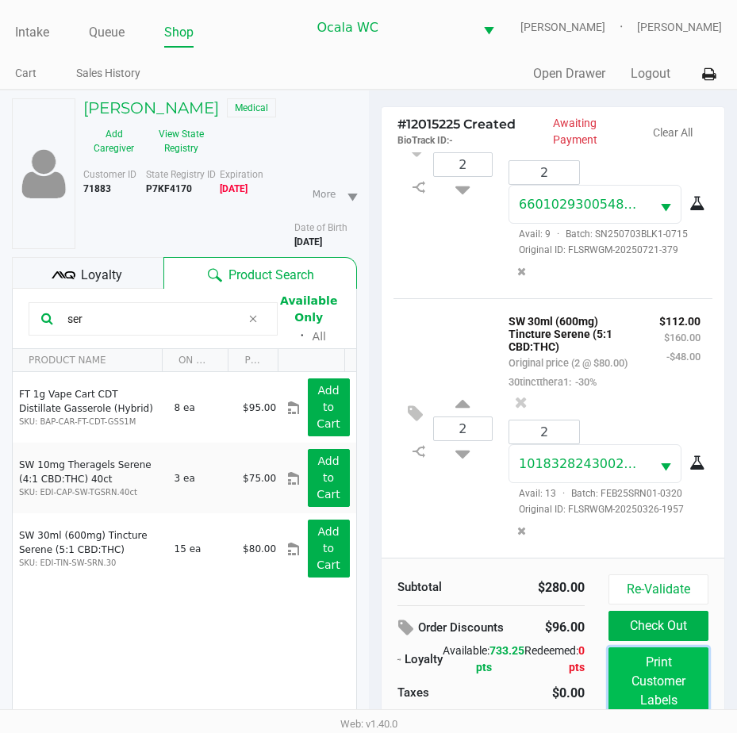
click at [681, 677] on button "Print Customer Labels" at bounding box center [658, 681] width 100 height 68
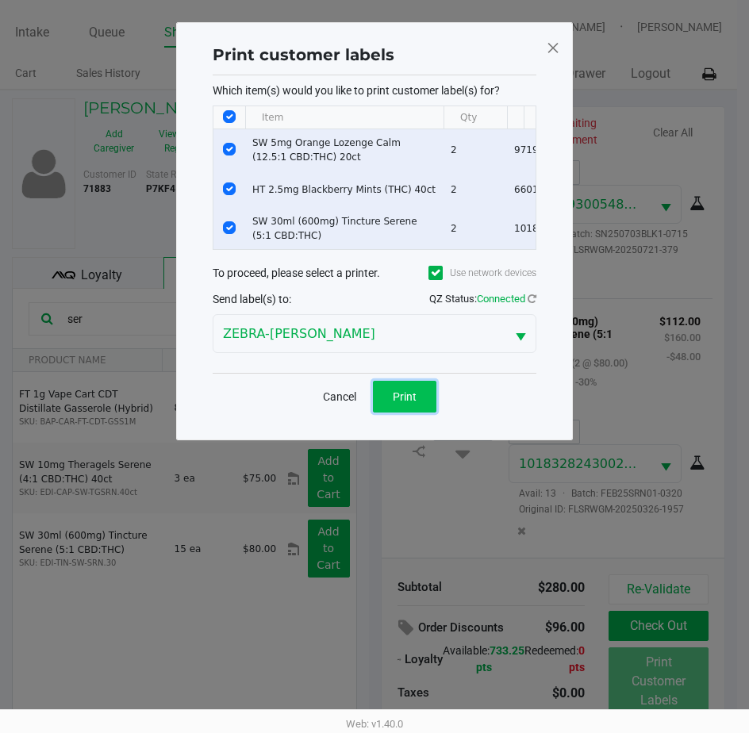
click at [416, 399] on button "Print" at bounding box center [404, 397] width 63 height 32
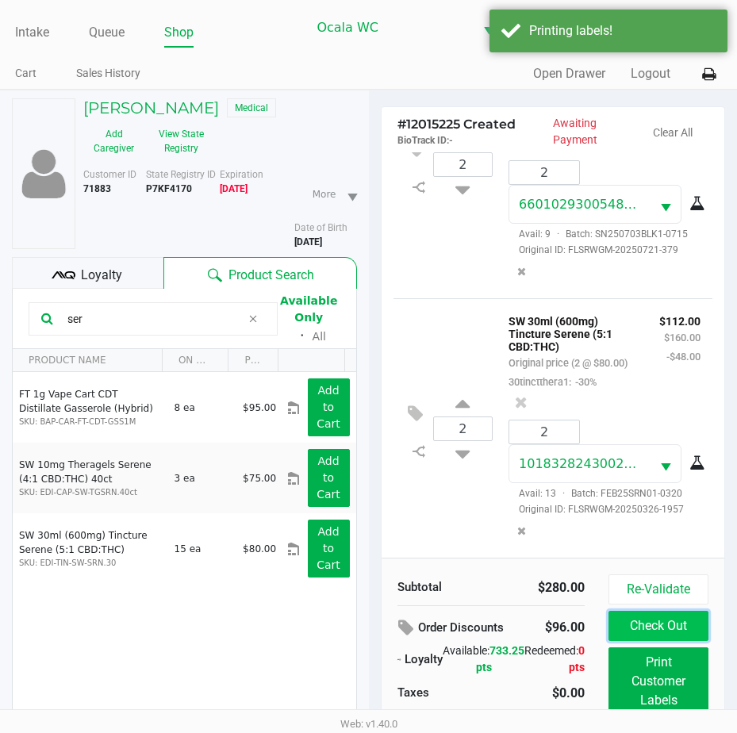
click at [636, 614] on button "Check Out" at bounding box center [658, 626] width 100 height 30
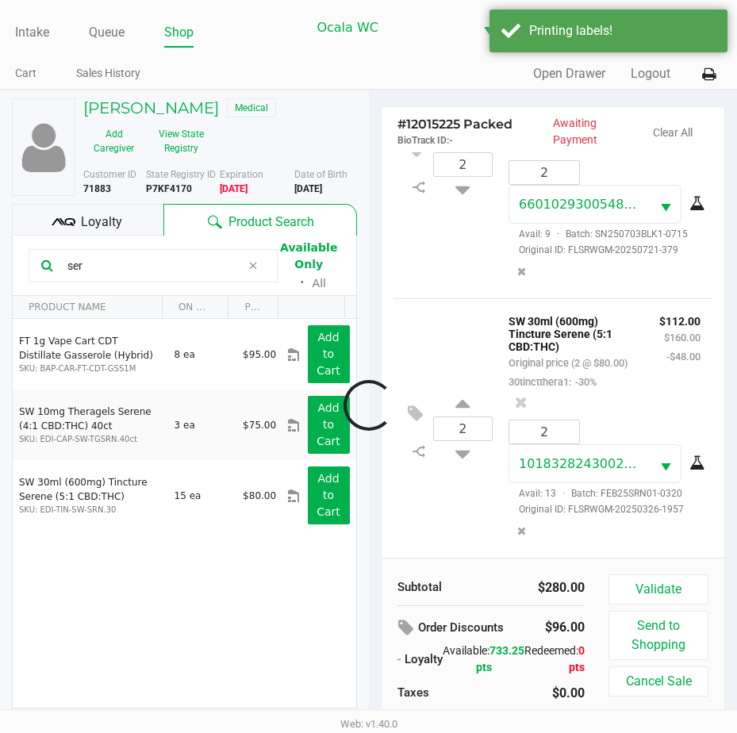
scroll to position [508, 0]
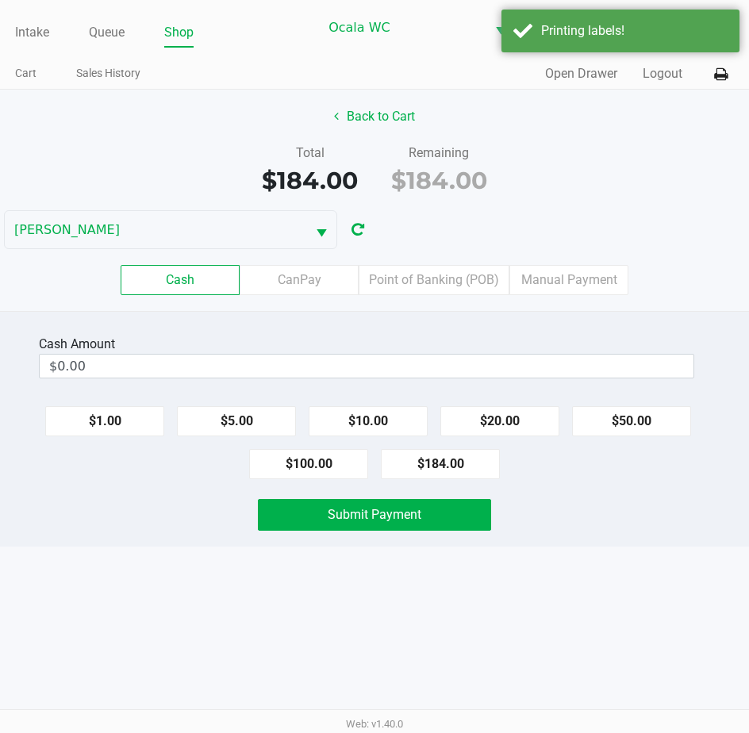
click at [335, 94] on div "Back to Cart Total $184.00 Remaining $184.00 [PERSON_NAME] CanPay Point of Bank…" at bounding box center [374, 200] width 749 height 221
click at [362, 126] on button "Back to Cart" at bounding box center [375, 117] width 102 height 30
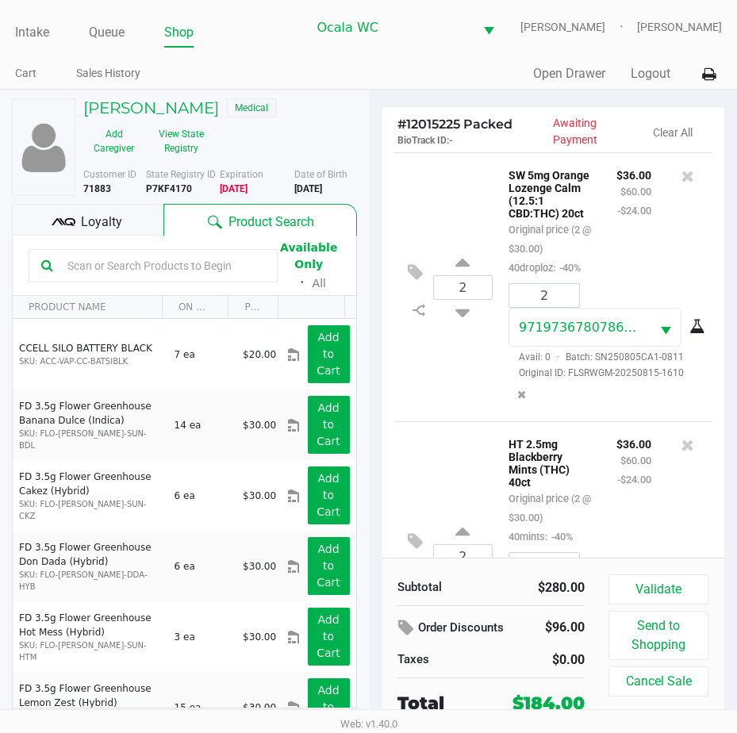
click at [117, 217] on span "Loyalty" at bounding box center [101, 222] width 41 height 19
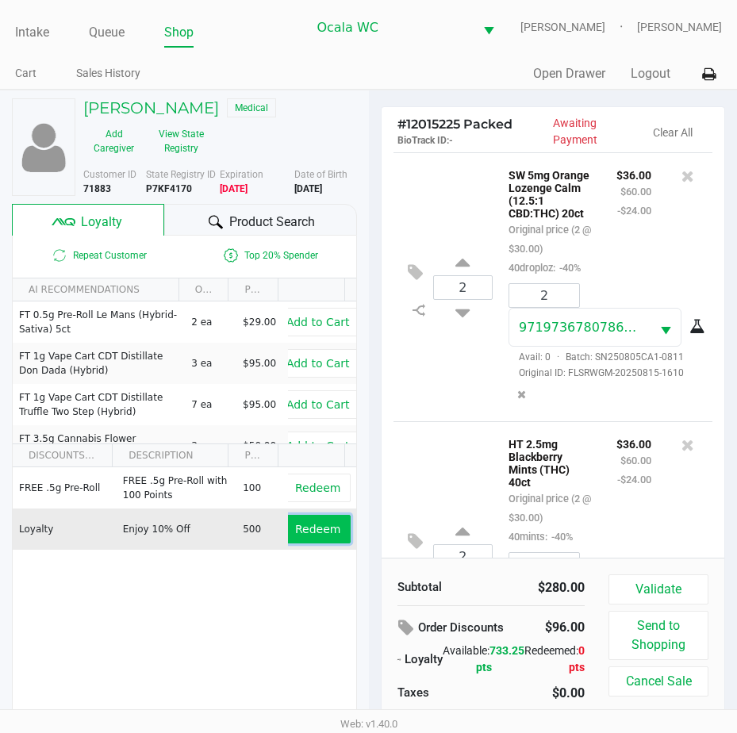
click at [315, 527] on span "Redeem" at bounding box center [317, 529] width 45 height 13
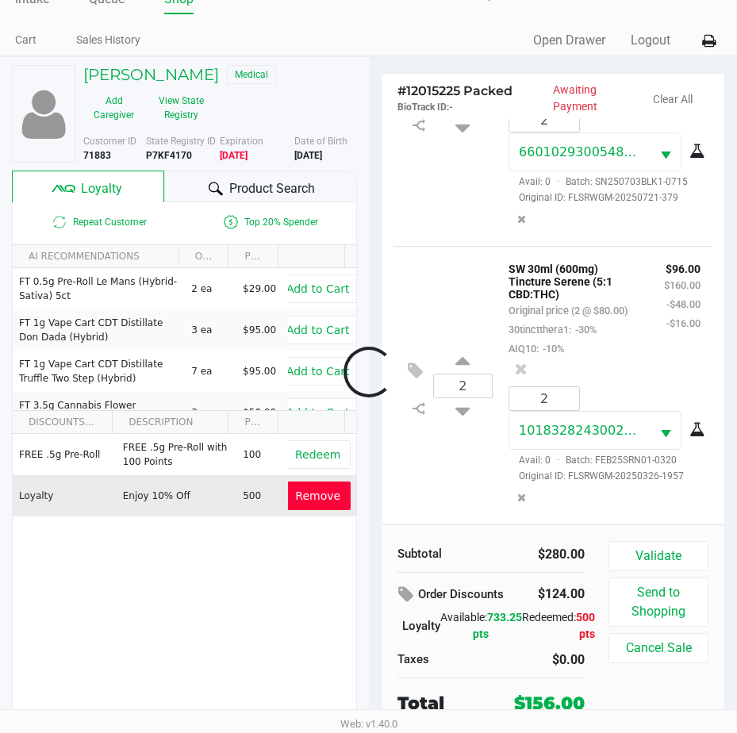
scroll to position [547, 0]
click at [650, 563] on button "Validate" at bounding box center [658, 556] width 100 height 30
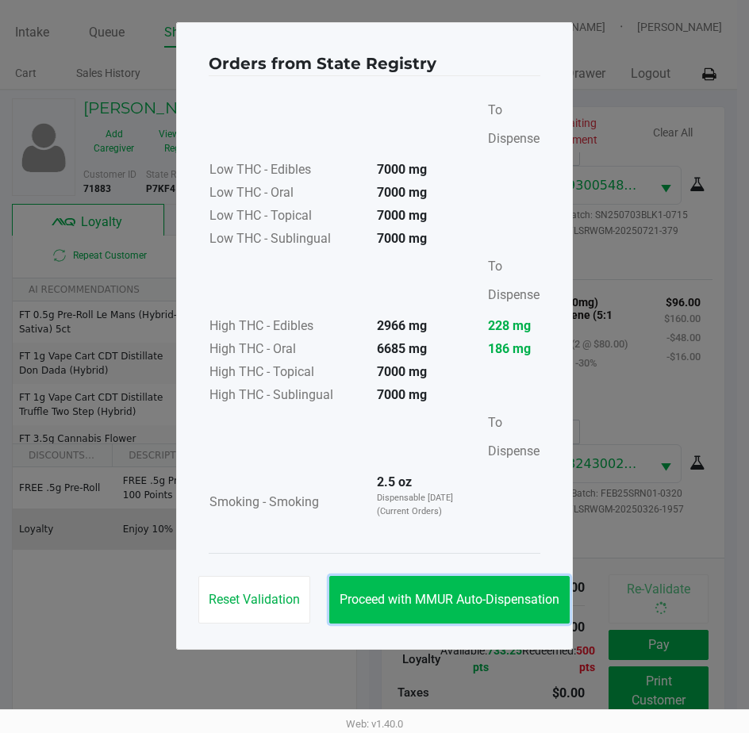
click at [466, 599] on span "Proceed with MMUR Auto-Dispensation" at bounding box center [449, 599] width 220 height 15
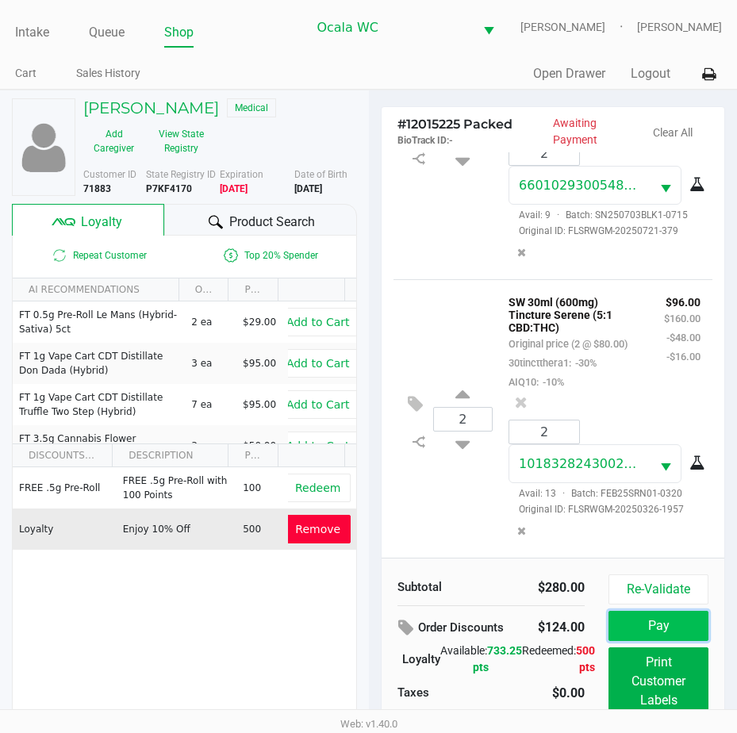
click at [629, 639] on button "Pay" at bounding box center [658, 626] width 100 height 30
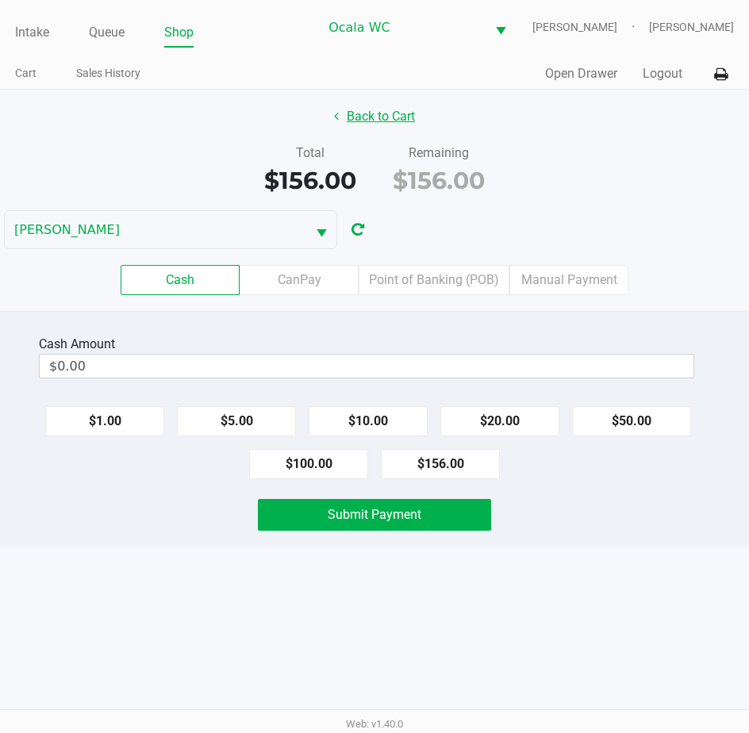
click at [366, 119] on button "Back to Cart" at bounding box center [375, 117] width 102 height 30
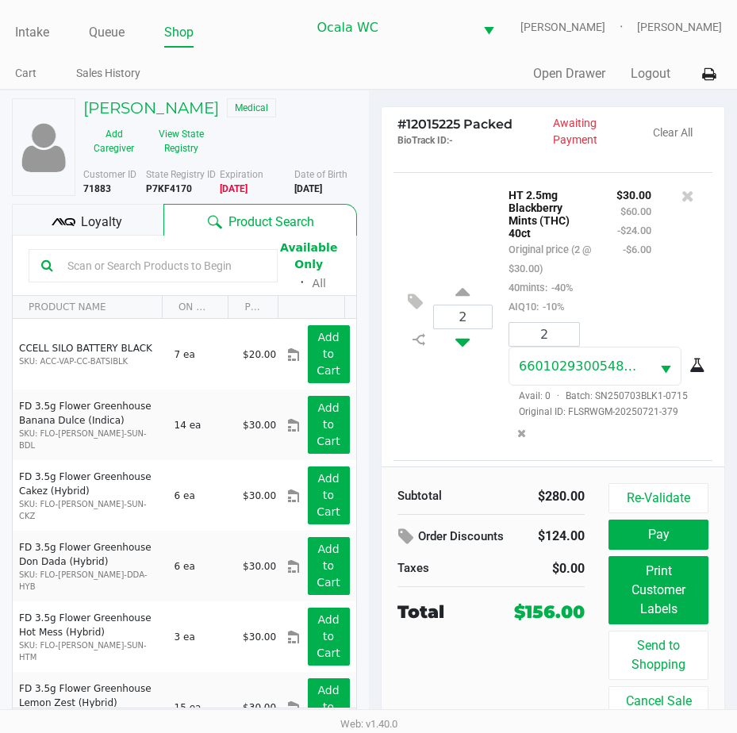
scroll to position [317, 0]
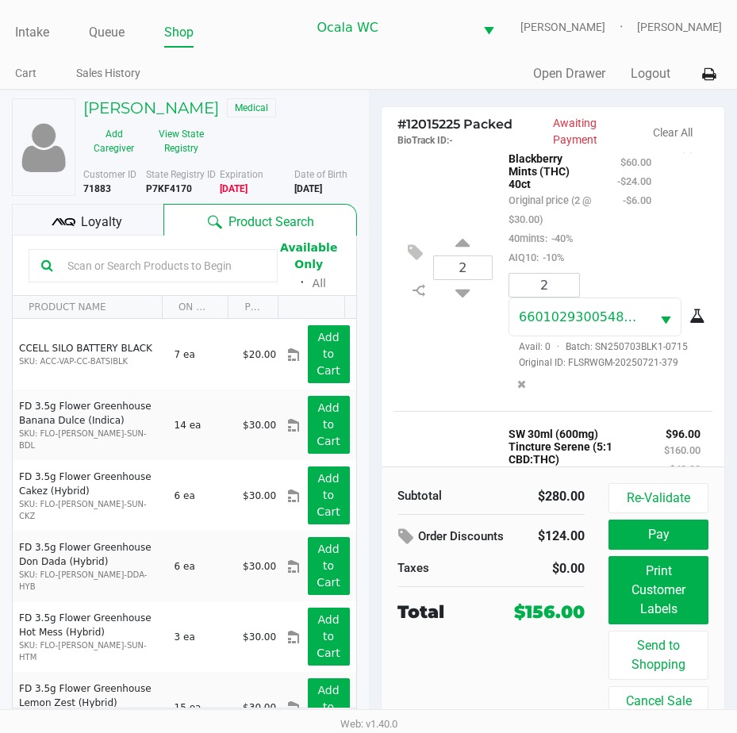
click at [681, 158] on button at bounding box center [687, 147] width 13 height 22
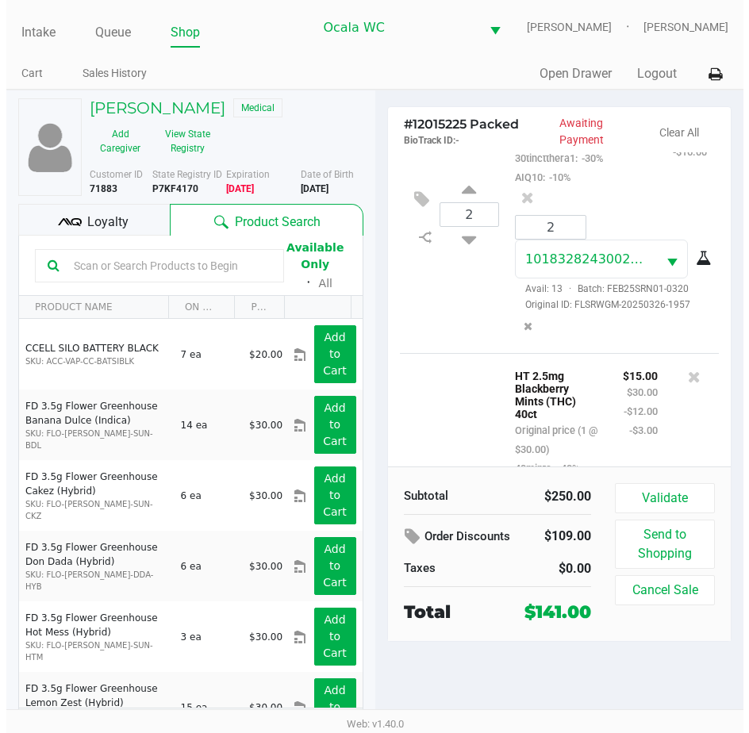
scroll to position [633, 0]
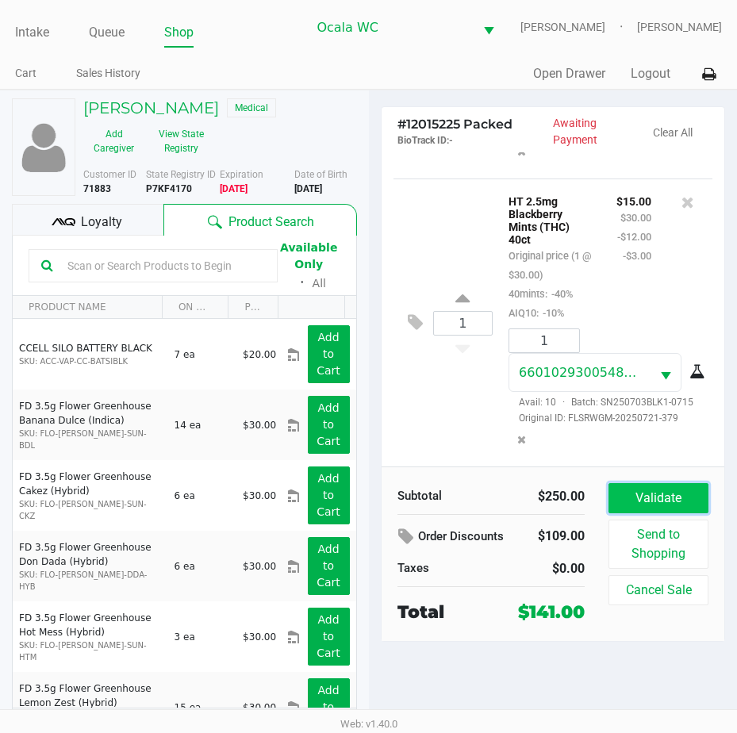
click at [629, 491] on button "Validate" at bounding box center [658, 498] width 100 height 30
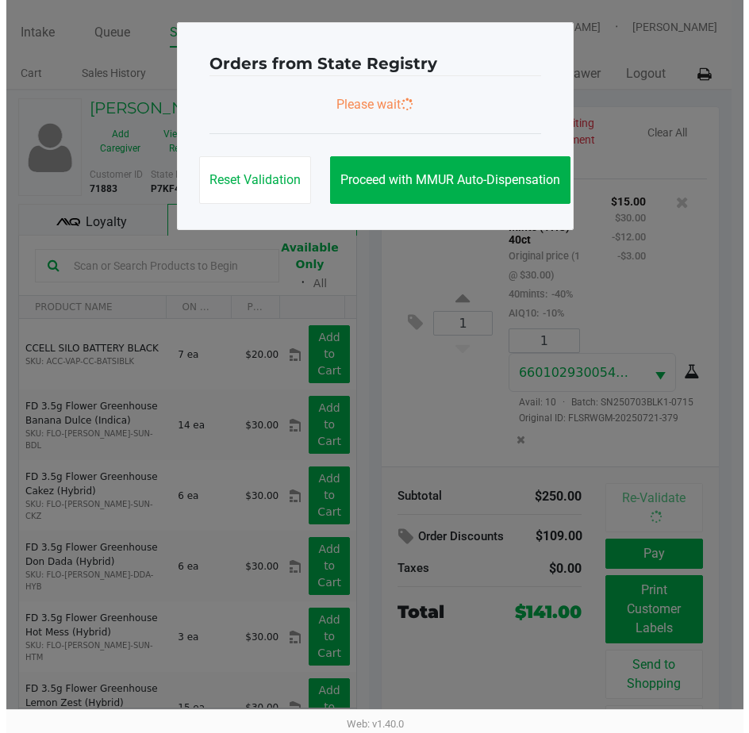
scroll to position [676, 0]
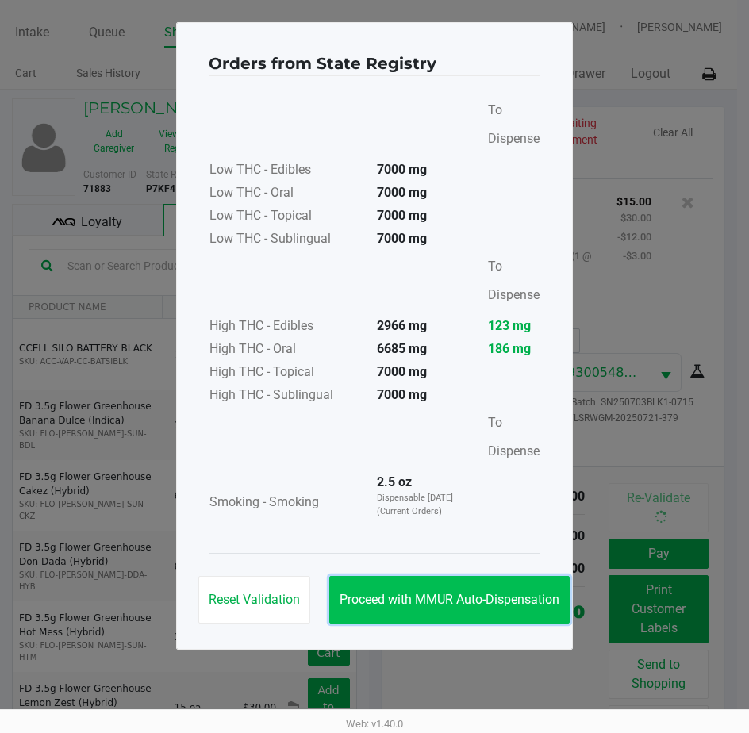
click at [431, 596] on span "Proceed with MMUR Auto-Dispensation" at bounding box center [449, 599] width 220 height 15
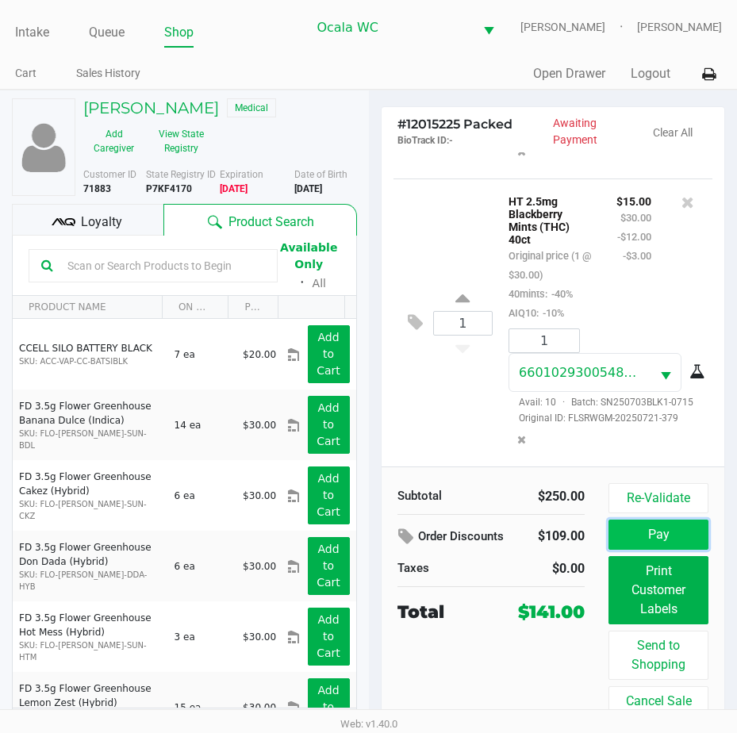
click at [640, 531] on button "Pay" at bounding box center [658, 535] width 100 height 30
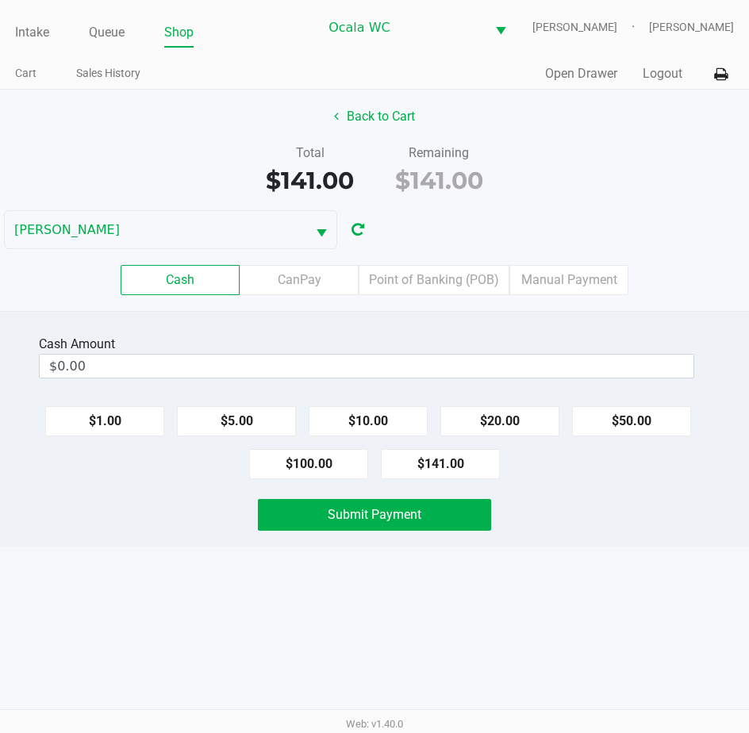
click at [429, 461] on button "$141.00" at bounding box center [440, 464] width 119 height 30
type input "$141.00"
click at [386, 512] on span "Submit Payment" at bounding box center [375, 514] width 94 height 15
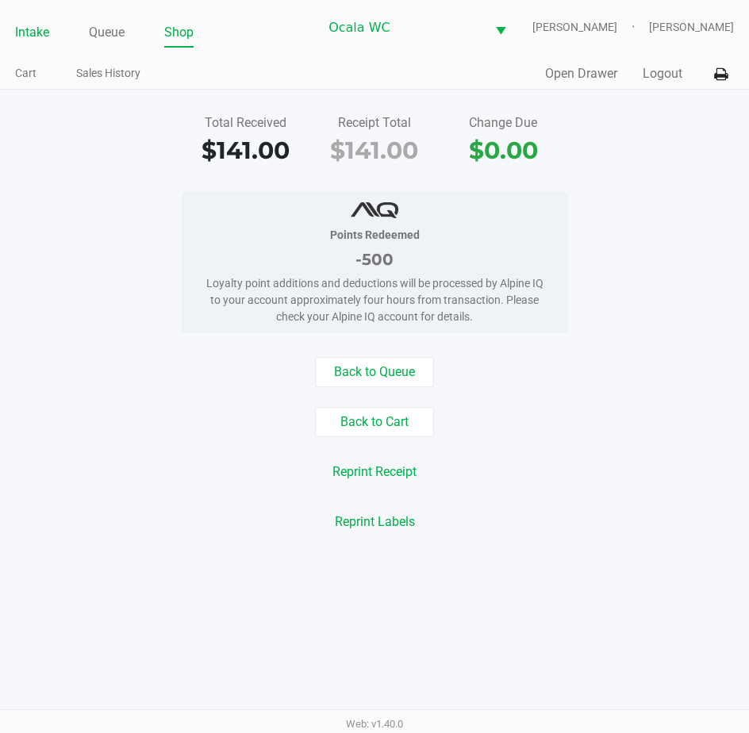
click at [29, 29] on link "Intake" at bounding box center [32, 32] width 34 height 22
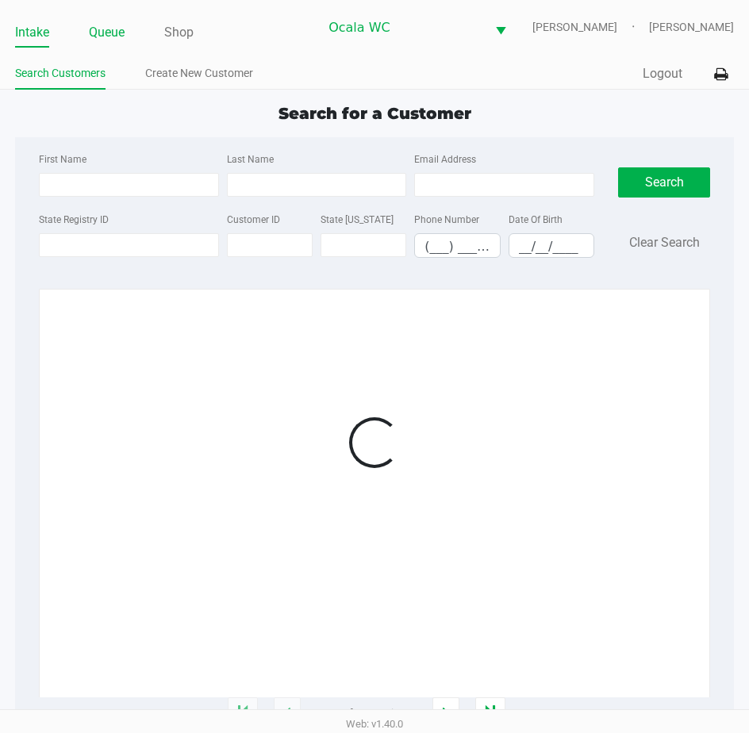
click at [94, 30] on link "Queue" at bounding box center [107, 32] width 36 height 22
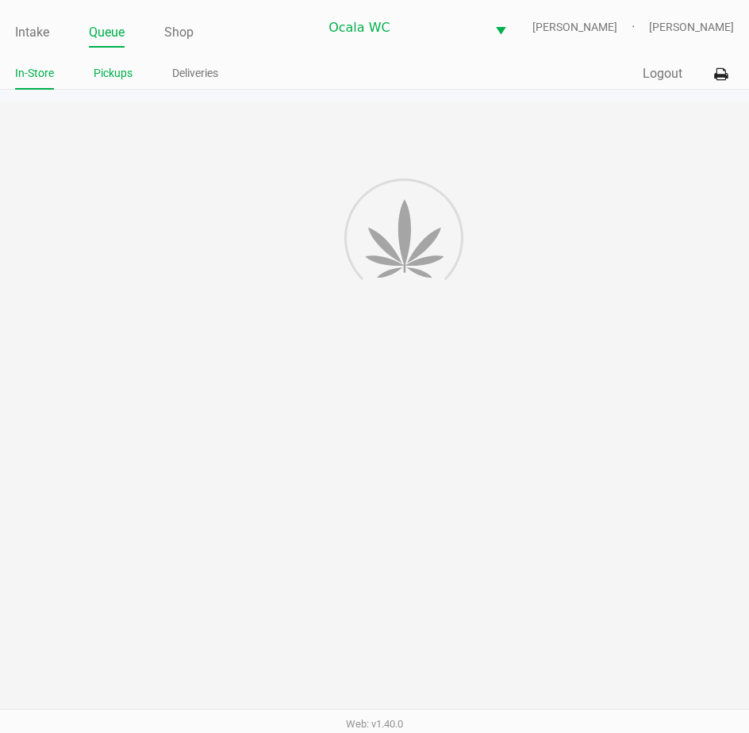
click at [98, 74] on link "Pickups" at bounding box center [113, 73] width 39 height 20
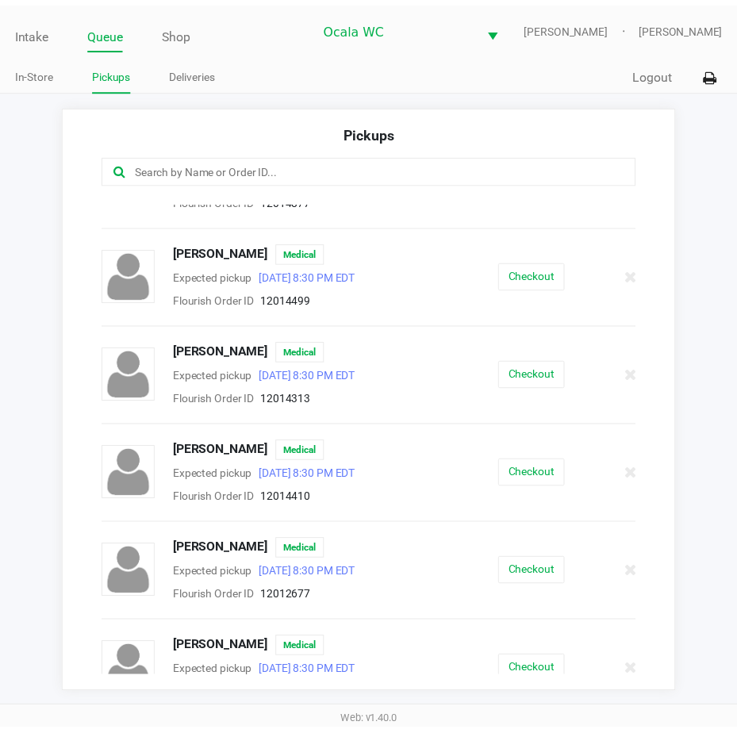
scroll to position [635, 0]
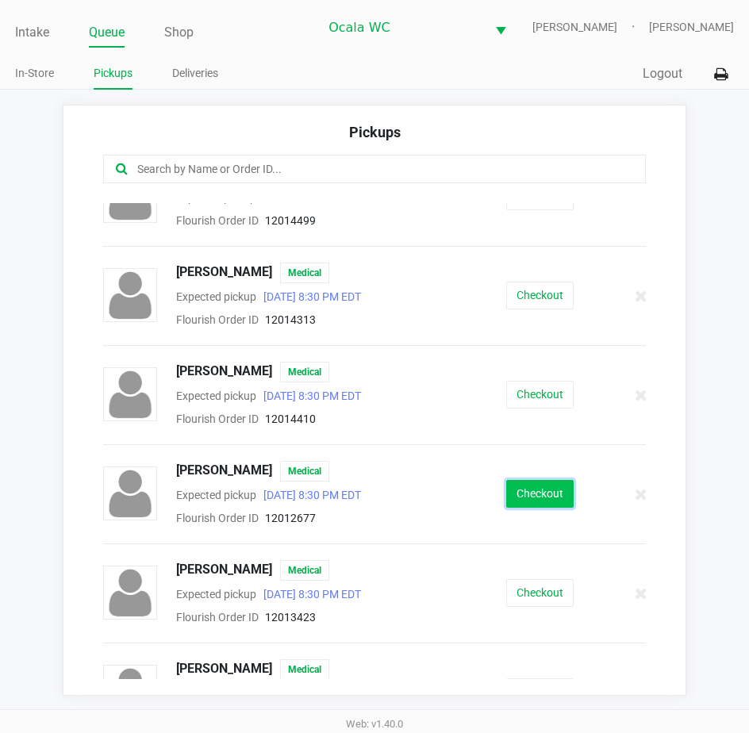
click at [508, 489] on button "Checkout" at bounding box center [539, 494] width 67 height 28
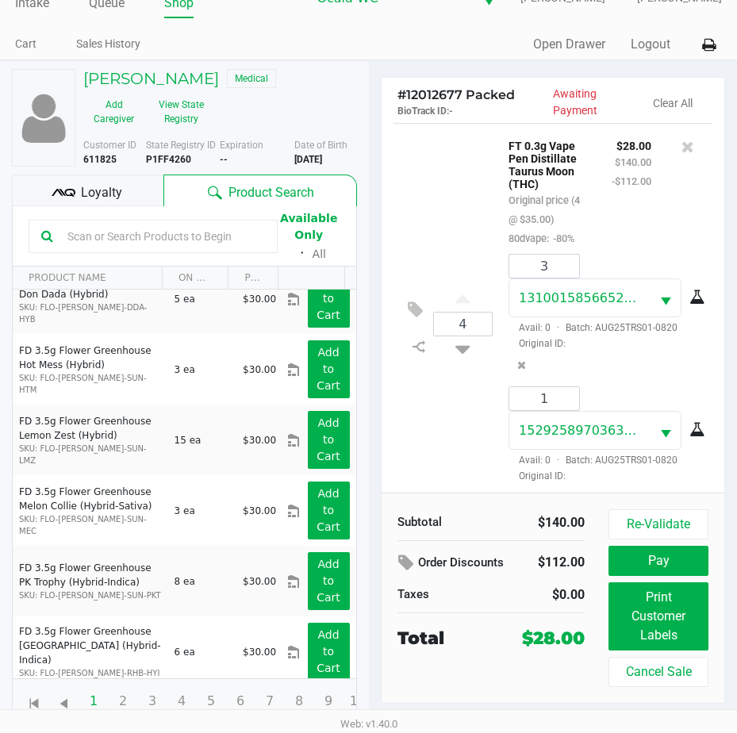
scroll to position [54, 0]
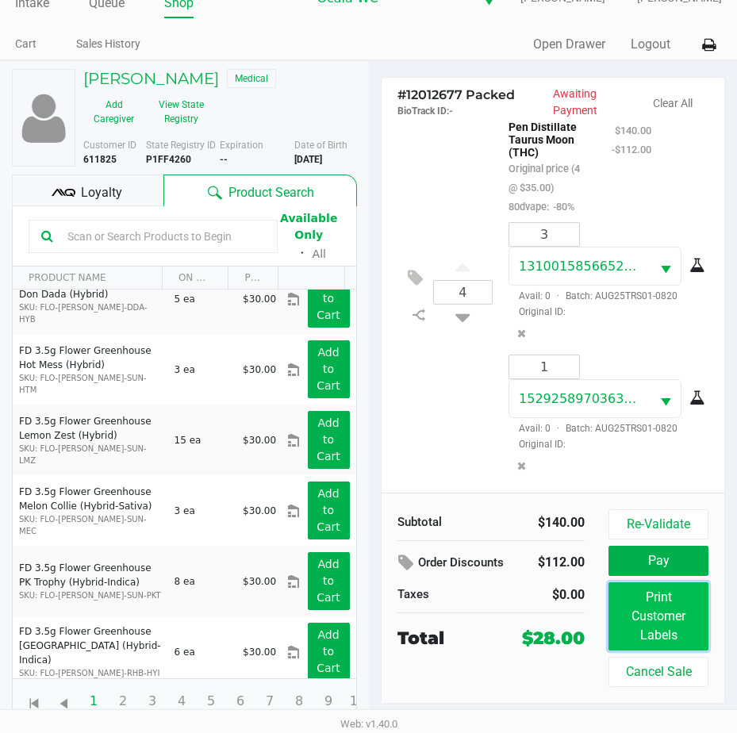
click at [645, 603] on button "Print Customer Labels" at bounding box center [658, 616] width 100 height 68
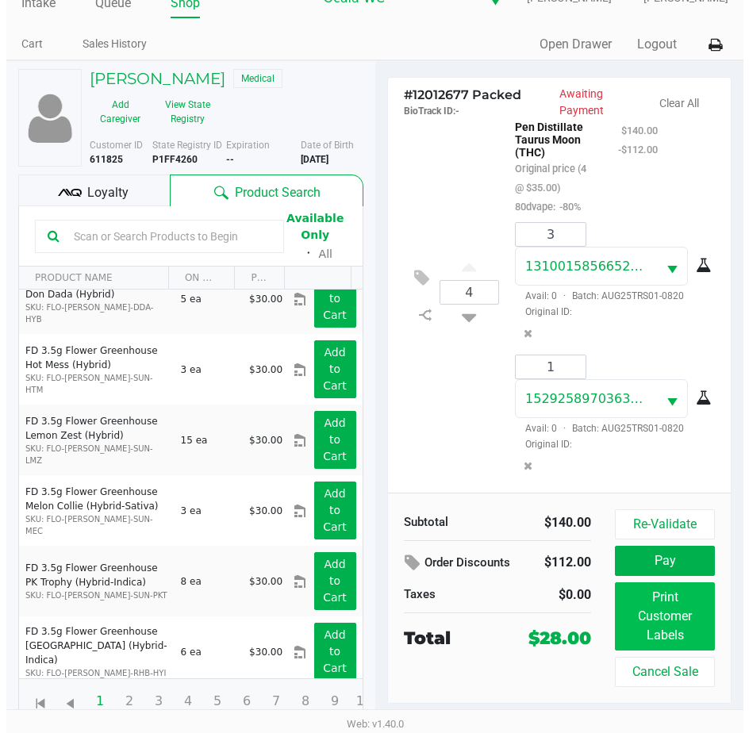
scroll to position [0, 0]
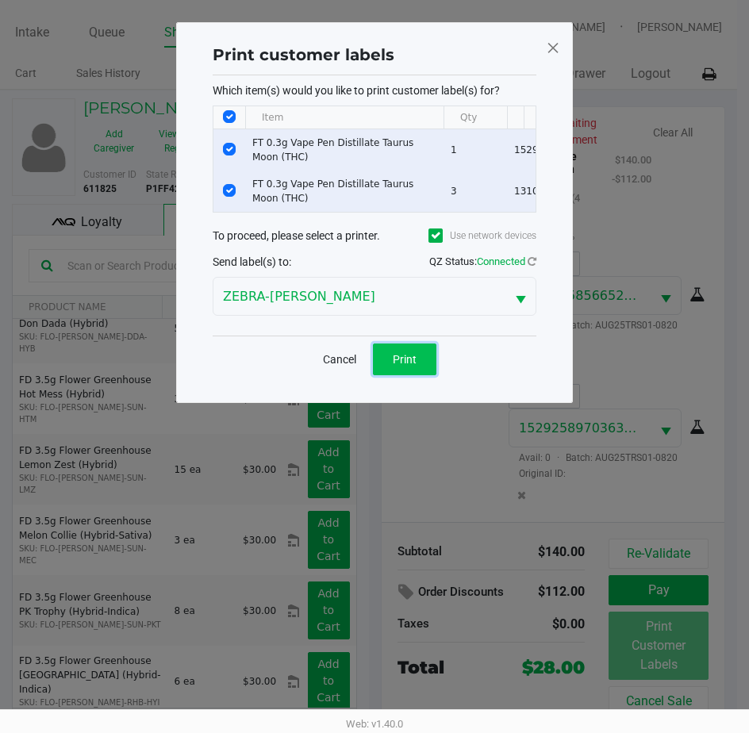
click at [424, 375] on button "Print" at bounding box center [404, 359] width 63 height 32
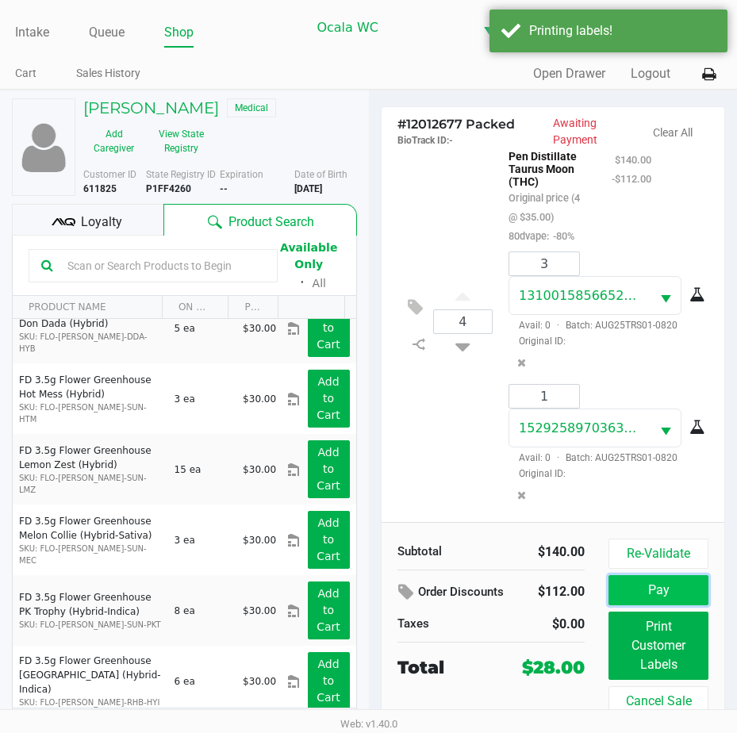
click at [634, 584] on button "Pay" at bounding box center [658, 590] width 100 height 30
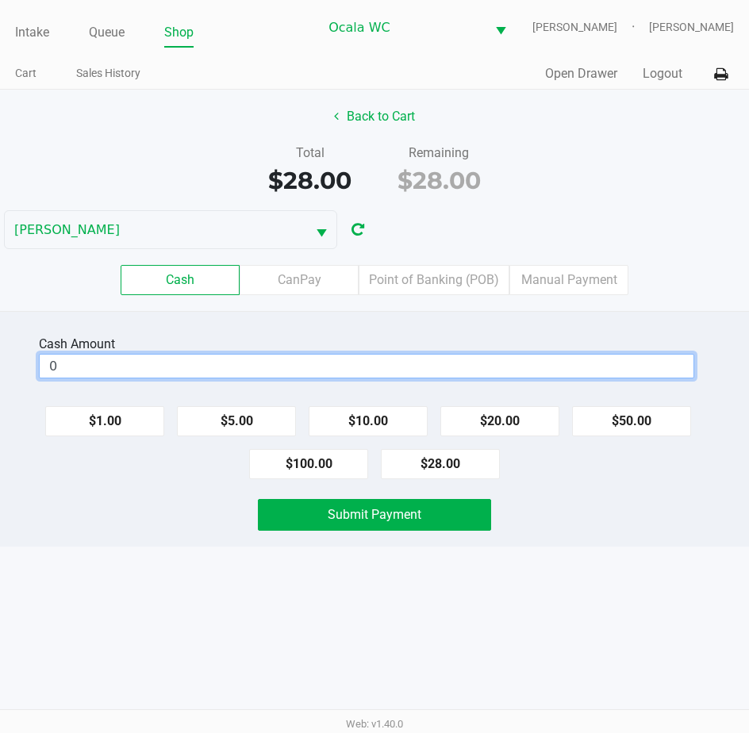
click at [292, 363] on input "0" at bounding box center [367, 366] width 654 height 23
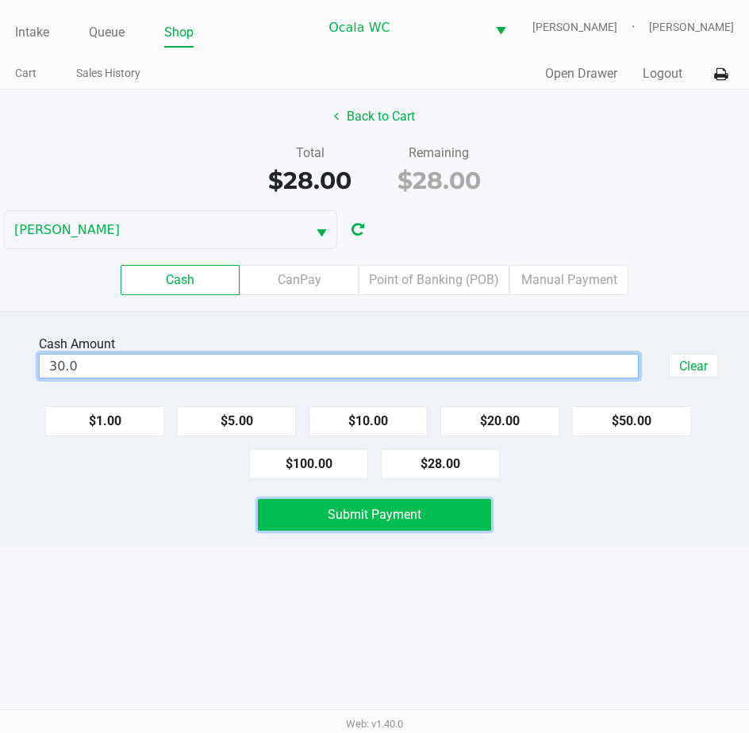
click at [351, 512] on span "Submit Payment" at bounding box center [375, 514] width 94 height 15
type input "$30.00"
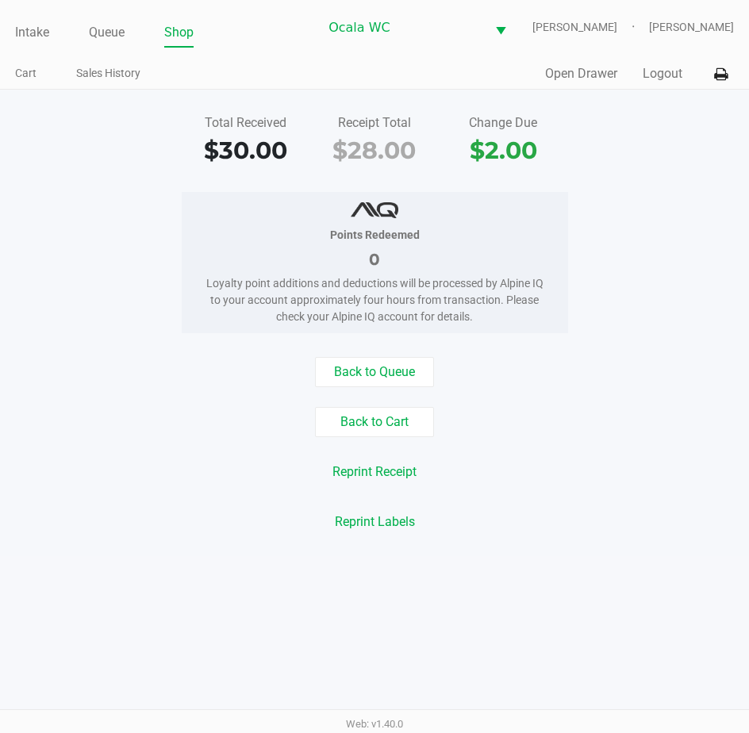
drag, startPoint x: 496, startPoint y: 337, endPoint x: 669, endPoint y: 285, distance: 180.7
click at [669, 285] on div "Points Redeemed 0 Loyalty point additions and deductions will be processed by A…" at bounding box center [374, 262] width 773 height 141
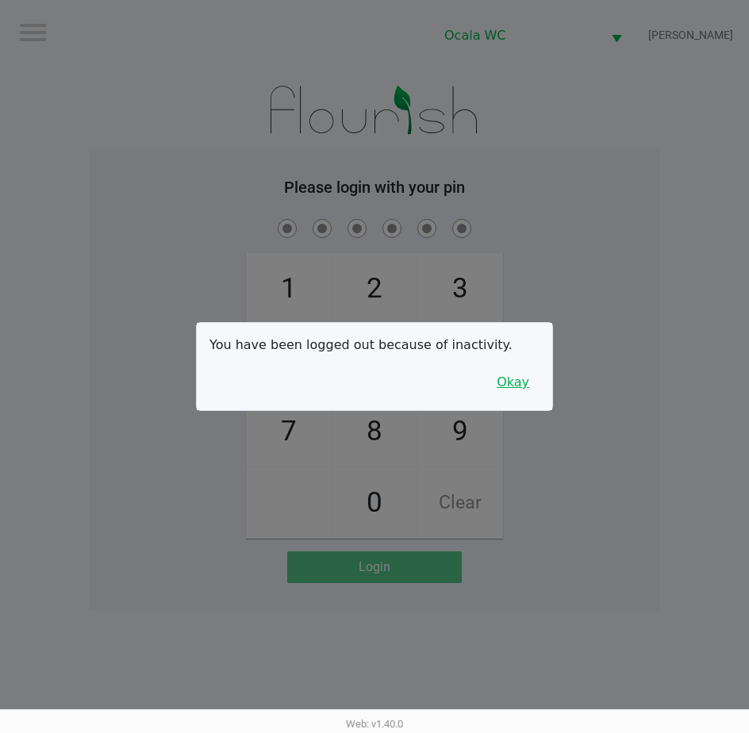
click at [527, 378] on button "Okay" at bounding box center [512, 382] width 53 height 30
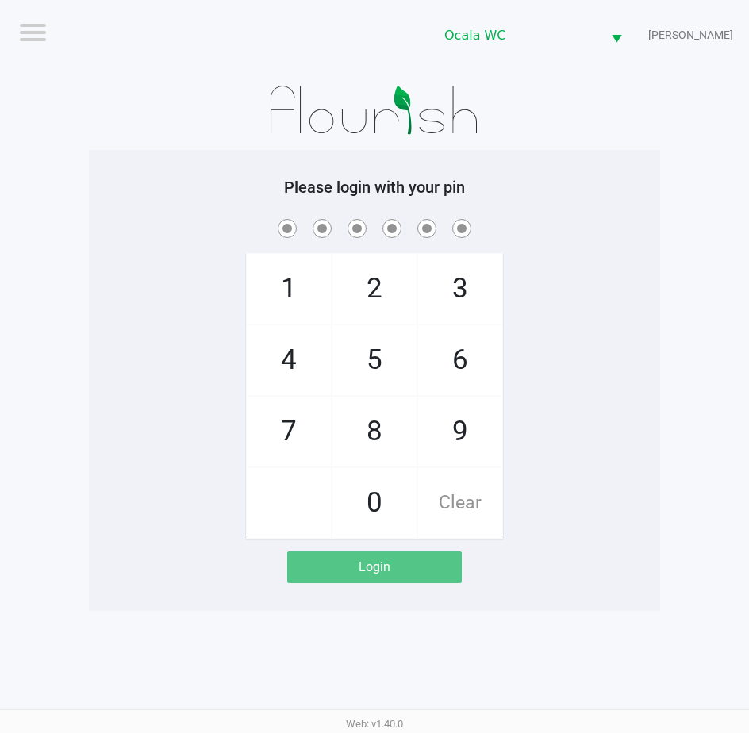
click at [511, 126] on div at bounding box center [374, 110] width 571 height 79
checkbox input "true"
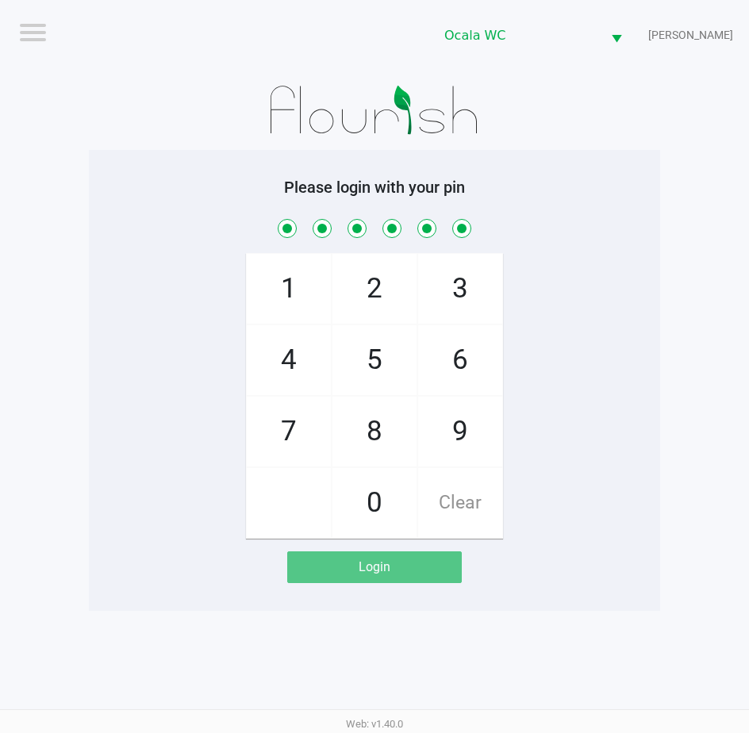
checkbox input "true"
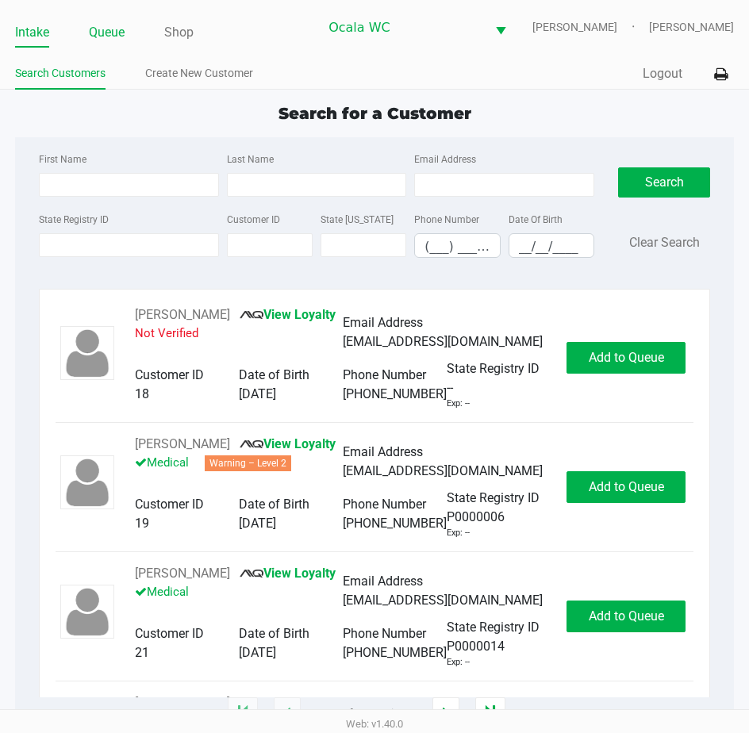
click at [125, 27] on link "Queue" at bounding box center [107, 32] width 36 height 22
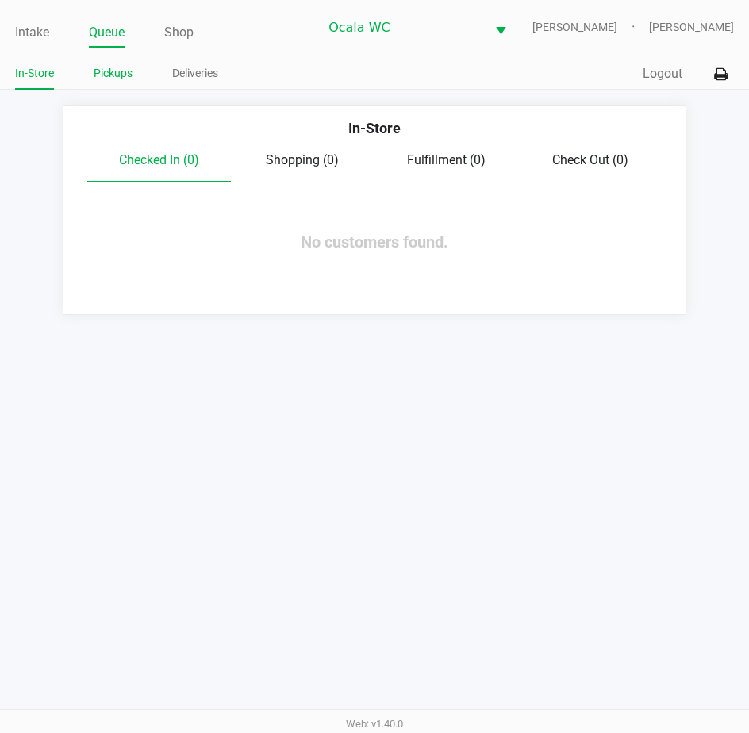
click at [124, 74] on link "Pickups" at bounding box center [113, 73] width 39 height 20
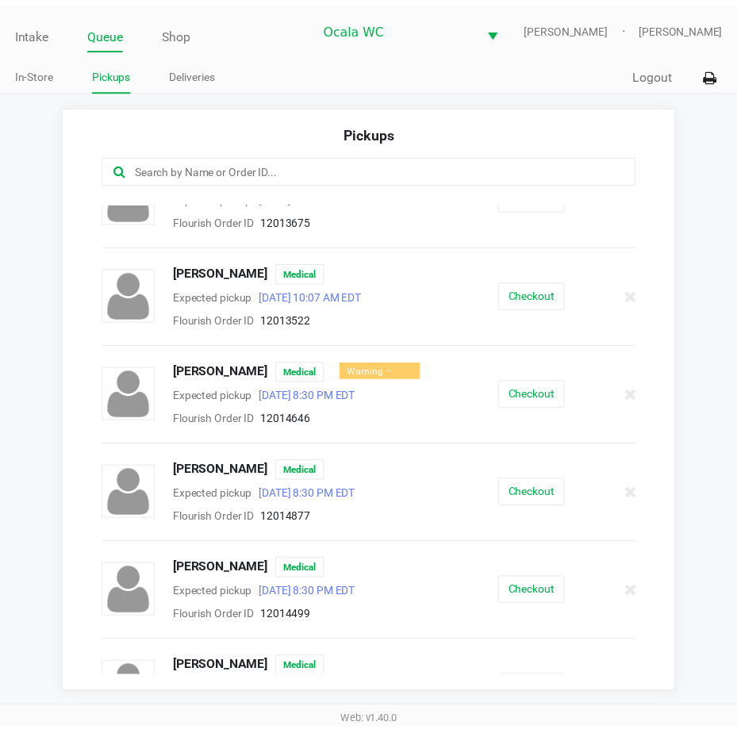
scroll to position [317, 0]
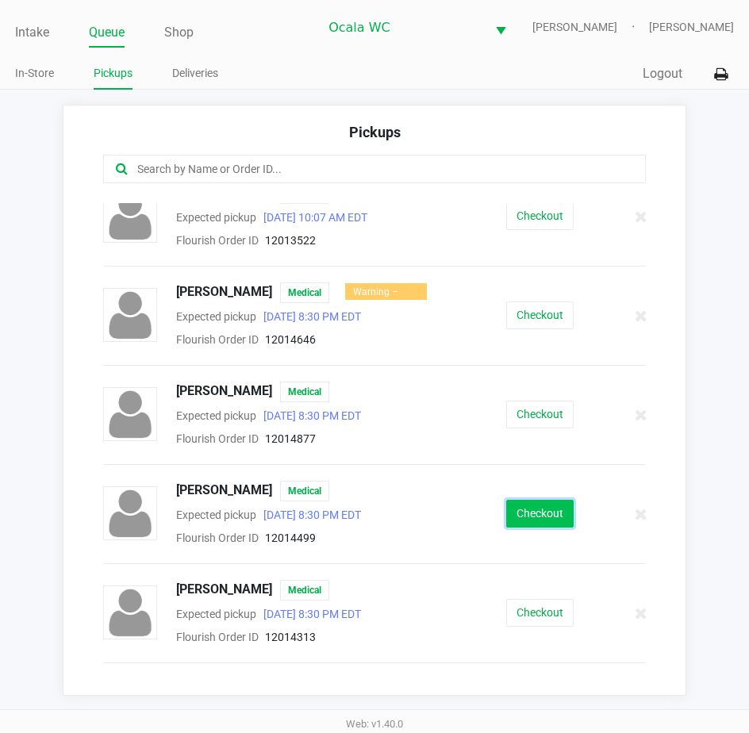
click at [523, 520] on button "Checkout" at bounding box center [539, 514] width 67 height 28
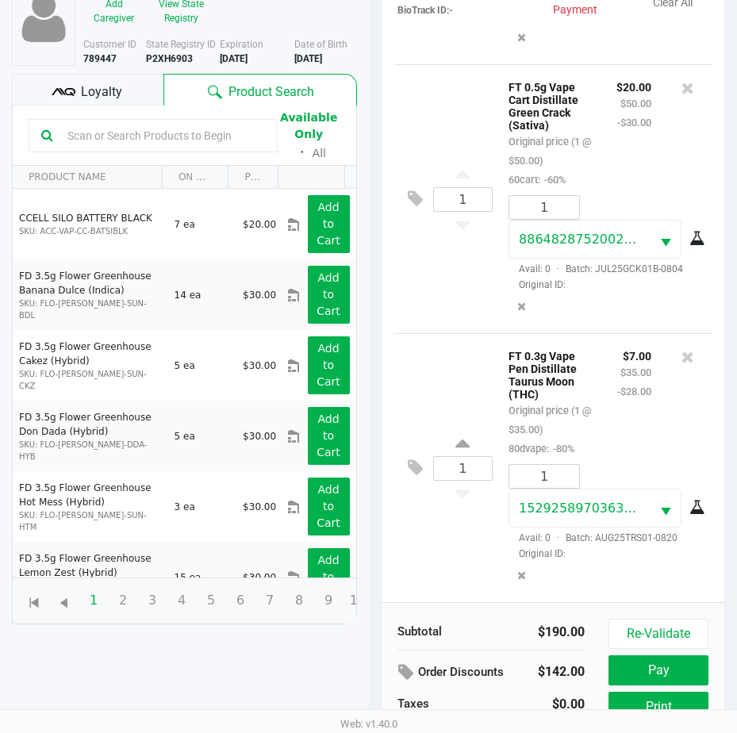
scroll to position [210, 0]
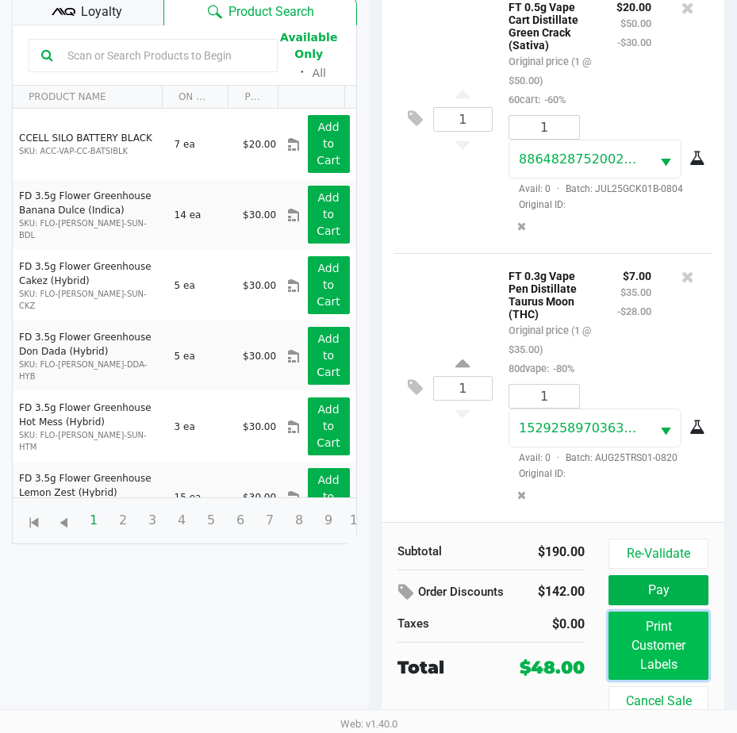
click at [656, 635] on button "Print Customer Labels" at bounding box center [658, 646] width 100 height 68
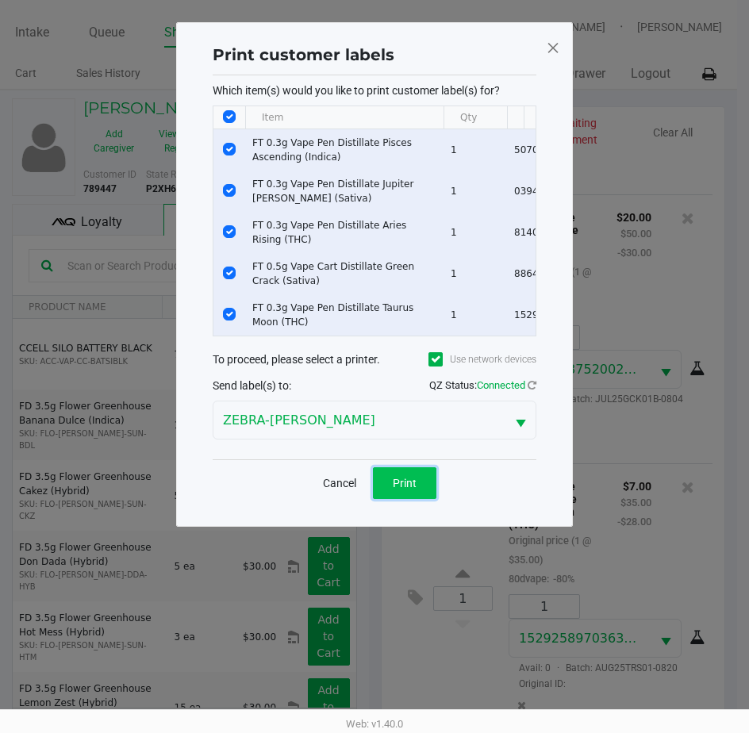
click at [401, 489] on span "Print" at bounding box center [405, 483] width 24 height 13
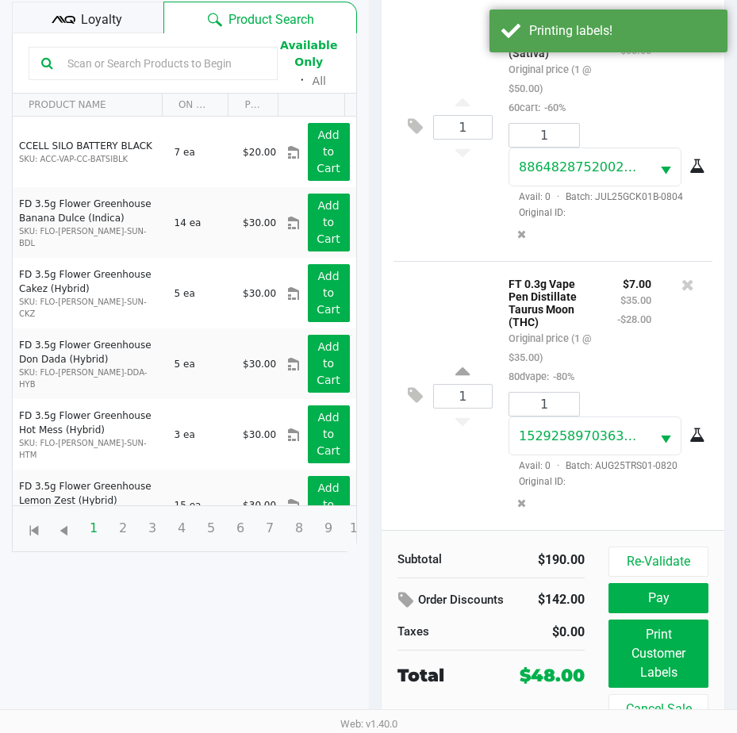
scroll to position [210, 0]
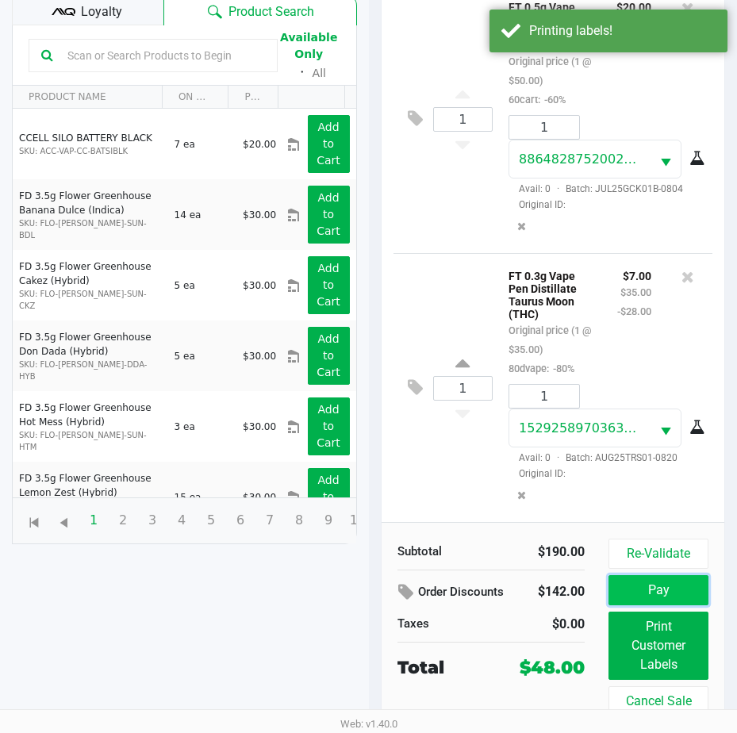
click at [638, 581] on button "Pay" at bounding box center [658, 590] width 100 height 30
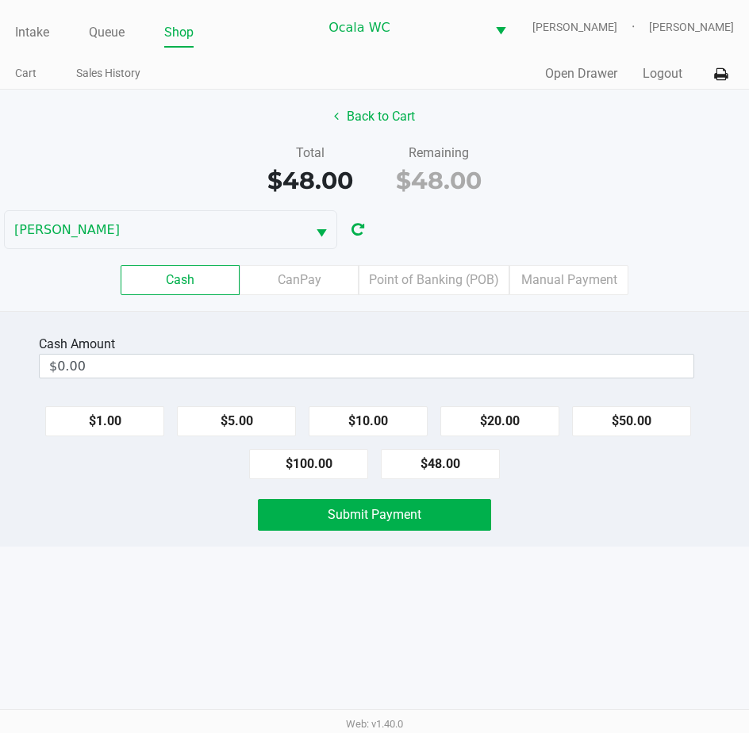
click at [631, 430] on button "$50.00" at bounding box center [631, 421] width 119 height 30
type input "$50.00"
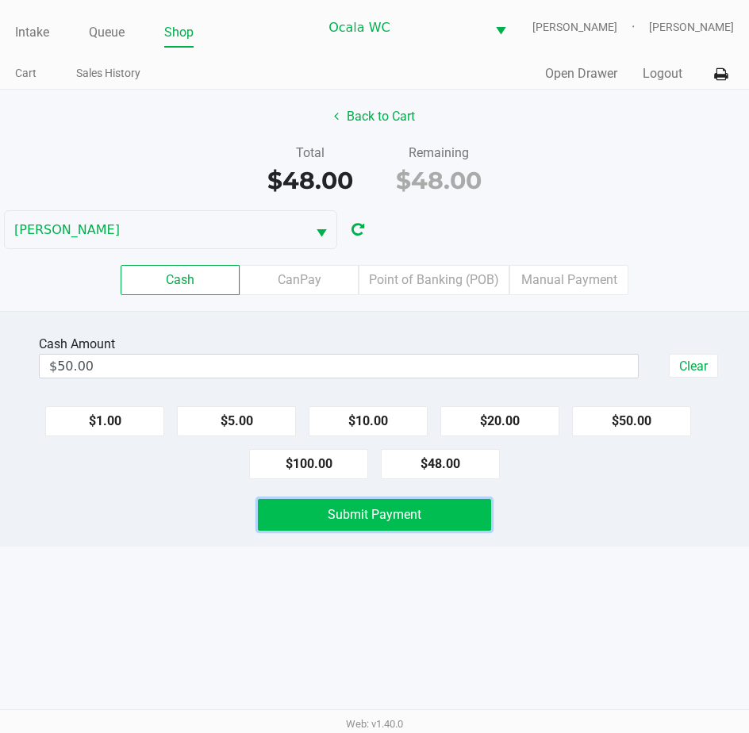
click at [365, 529] on button "Submit Payment" at bounding box center [375, 515] width 234 height 32
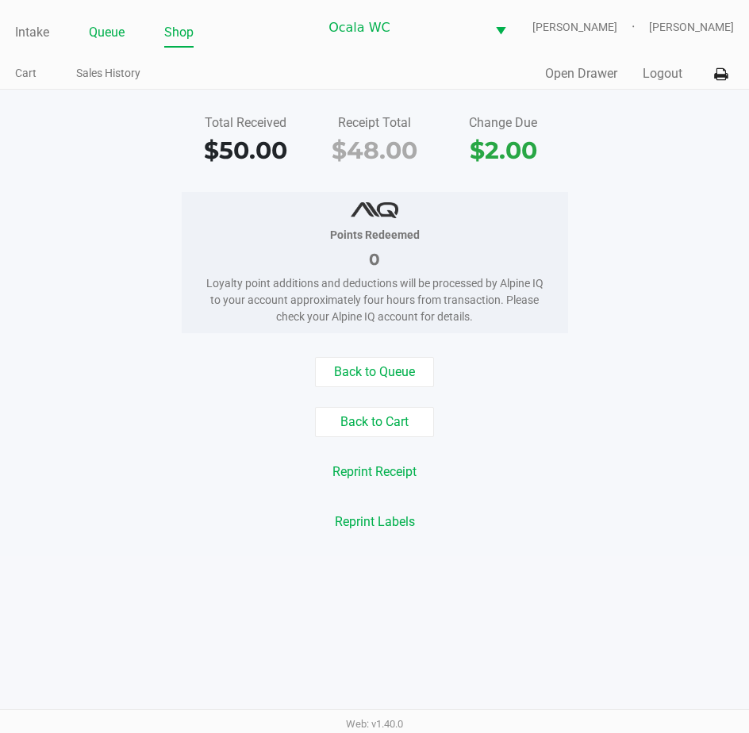
click at [98, 21] on link "Queue" at bounding box center [107, 32] width 36 height 22
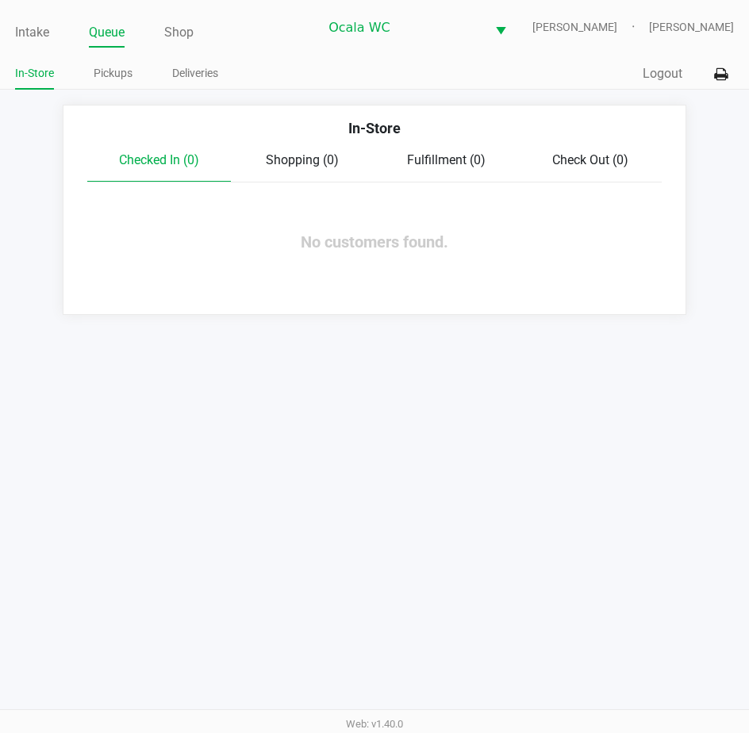
click at [92, 71] on ul "In-Store Pickups Deliveries" at bounding box center [194, 75] width 359 height 27
click at [109, 73] on link "Pickups" at bounding box center [113, 73] width 39 height 20
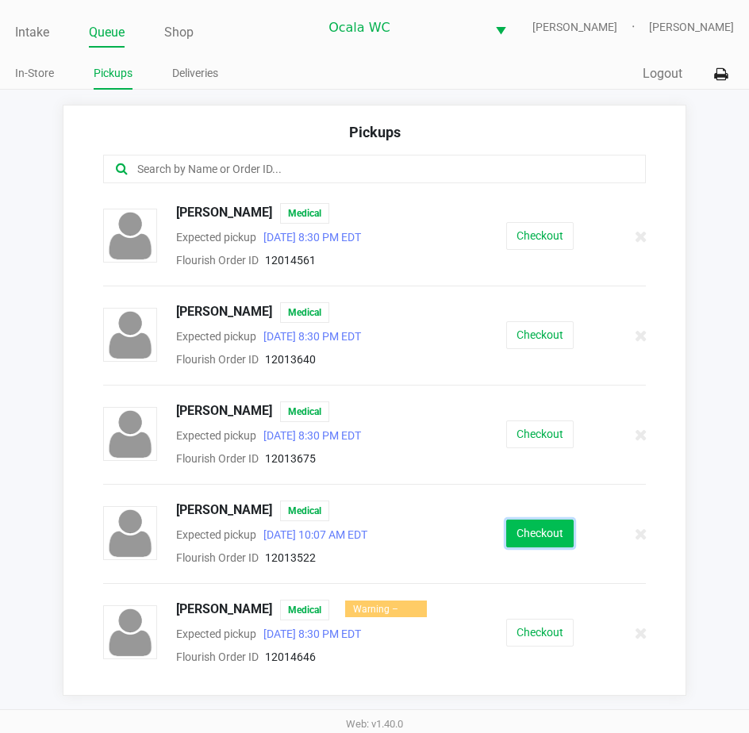
click at [522, 528] on button "Checkout" at bounding box center [539, 534] width 67 height 28
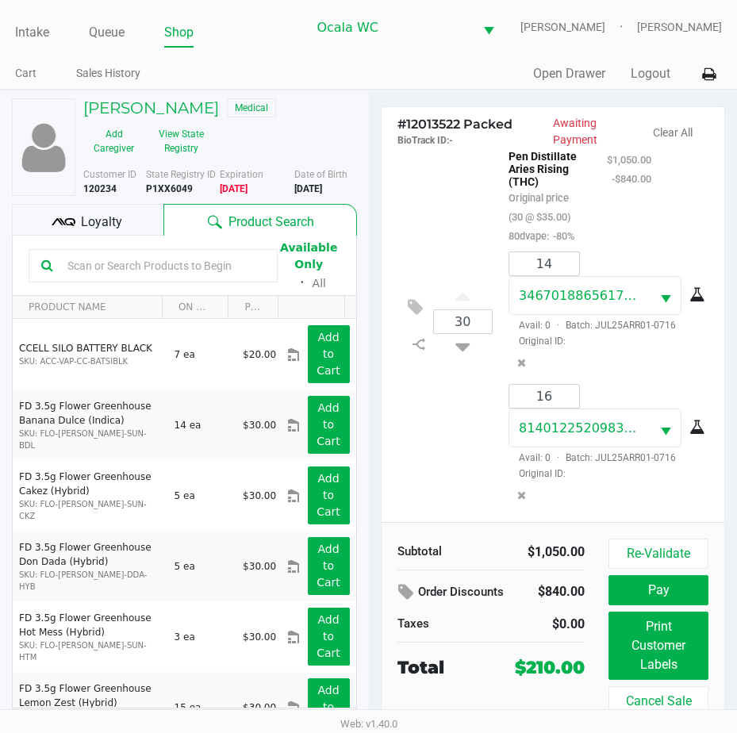
scroll to position [86, 0]
click at [471, 310] on input "30" at bounding box center [463, 321] width 59 height 23
click at [613, 554] on button "Re-Validate" at bounding box center [658, 554] width 100 height 30
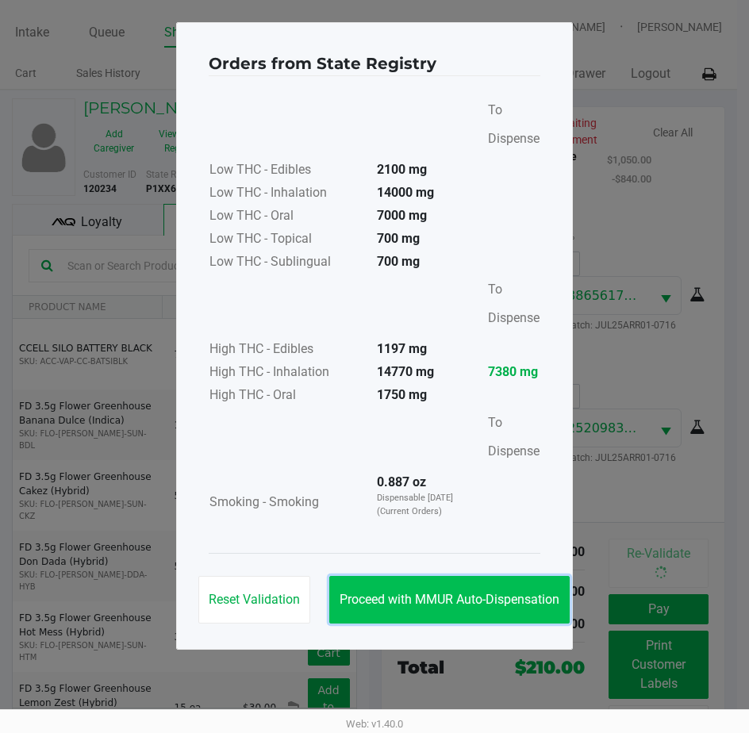
click at [428, 589] on button "Proceed with MMUR Auto-Dispensation" at bounding box center [449, 600] width 240 height 48
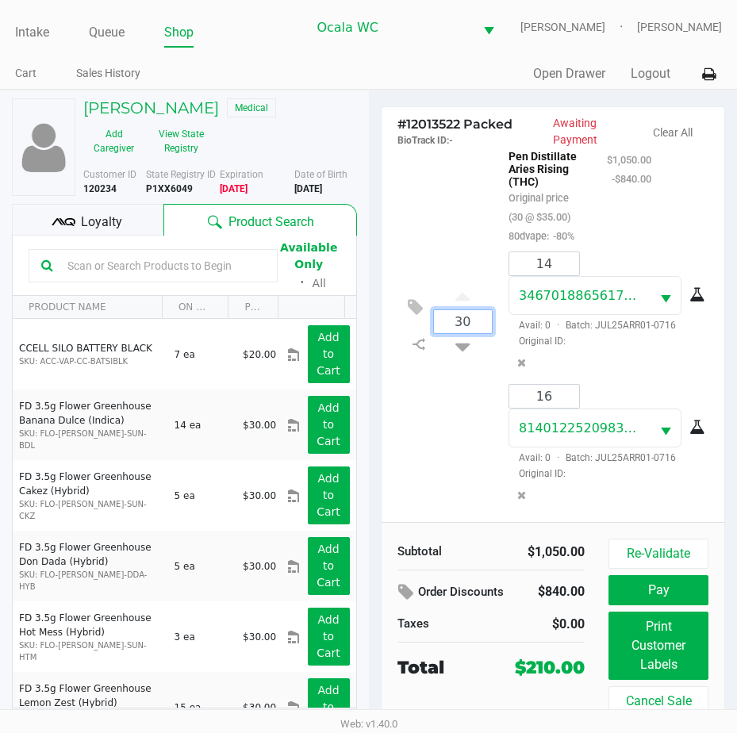
click at [466, 310] on input "30" at bounding box center [463, 321] width 59 height 23
type input "30"
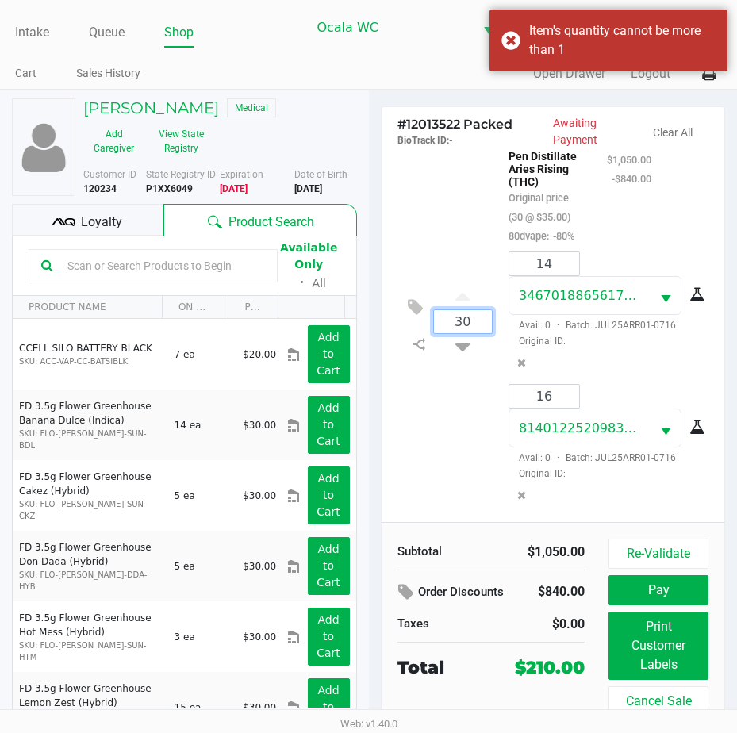
click at [466, 310] on input "30" at bounding box center [463, 321] width 59 height 23
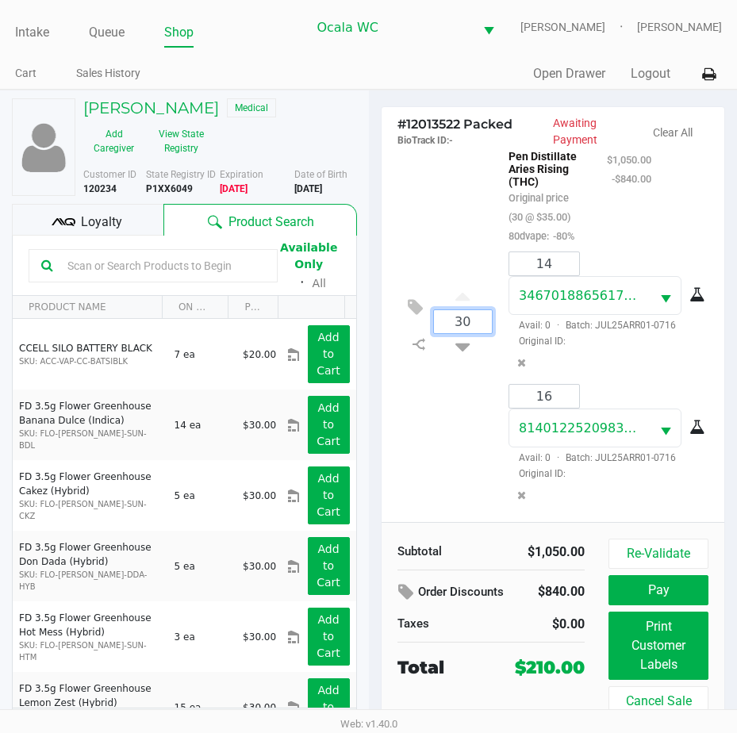
click at [475, 372] on div "30 FT 0.3g Vape Pen Distillate Aries Rising (THC) Original price (30 @ $35.00) …" at bounding box center [553, 321] width 320 height 401
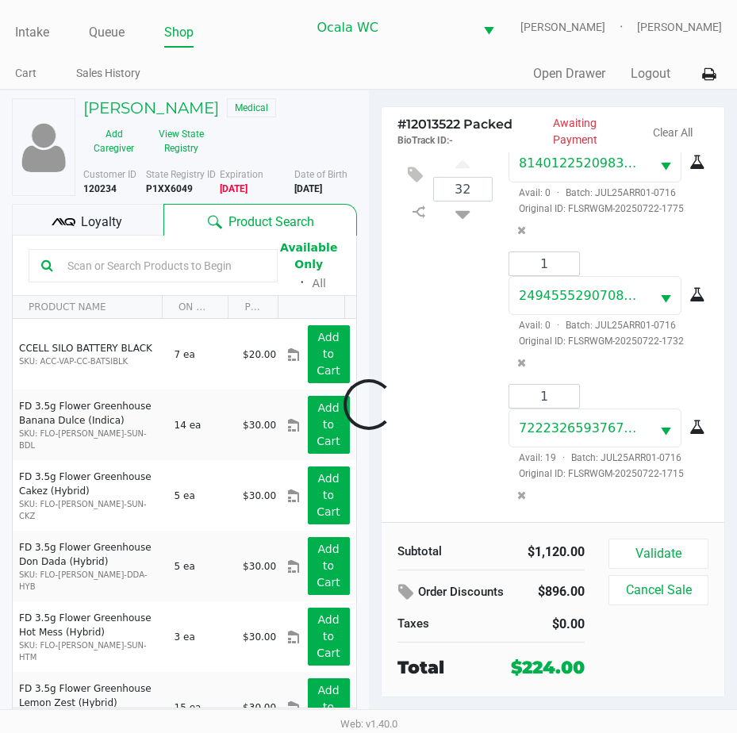
scroll to position [351, 0]
click at [639, 550] on button "Validate" at bounding box center [658, 554] width 100 height 30
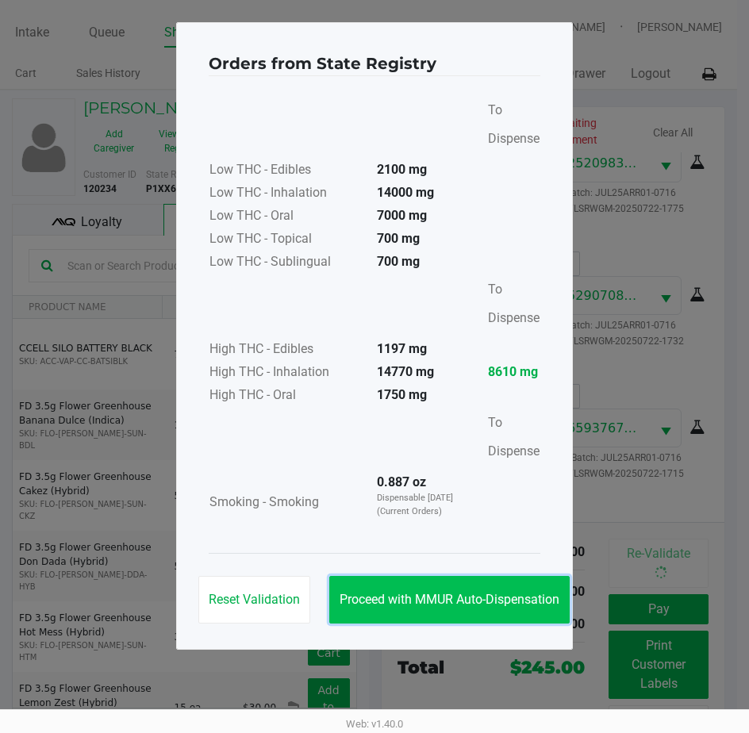
click at [418, 613] on button "Proceed with MMUR Auto-Dispensation" at bounding box center [449, 600] width 240 height 48
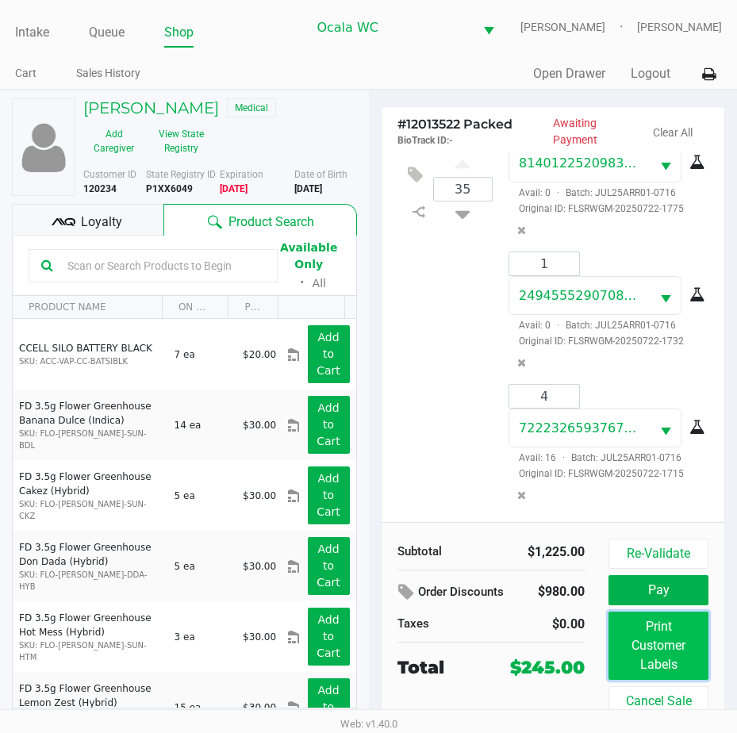
click at [633, 639] on button "Print Customer Labels" at bounding box center [658, 646] width 100 height 68
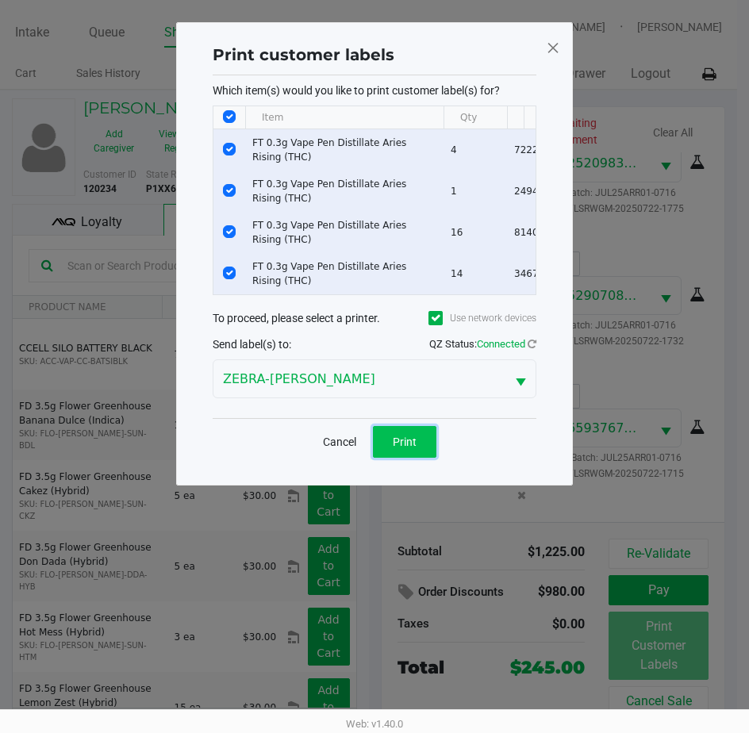
click at [419, 451] on button "Print" at bounding box center [404, 442] width 63 height 32
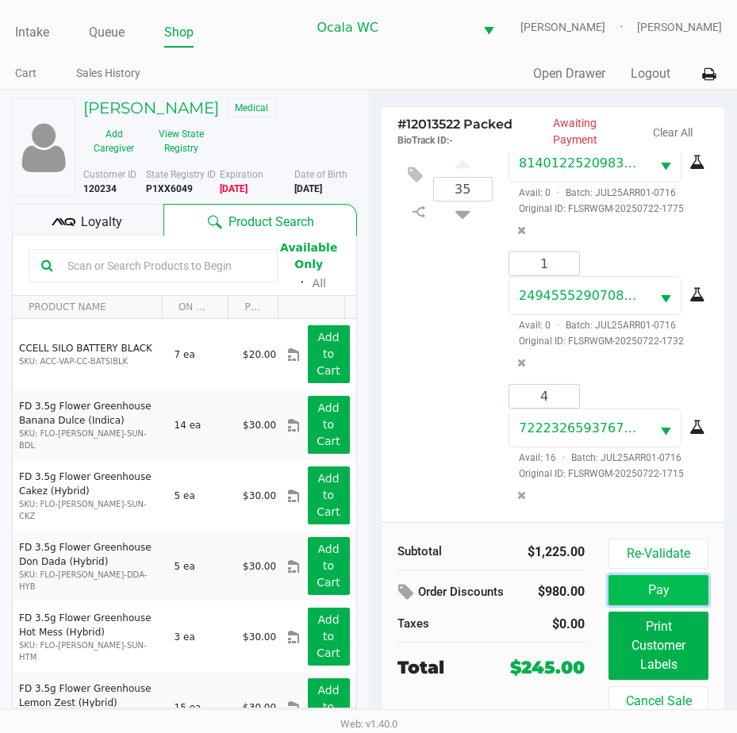
click at [656, 593] on button "Pay" at bounding box center [658, 590] width 100 height 30
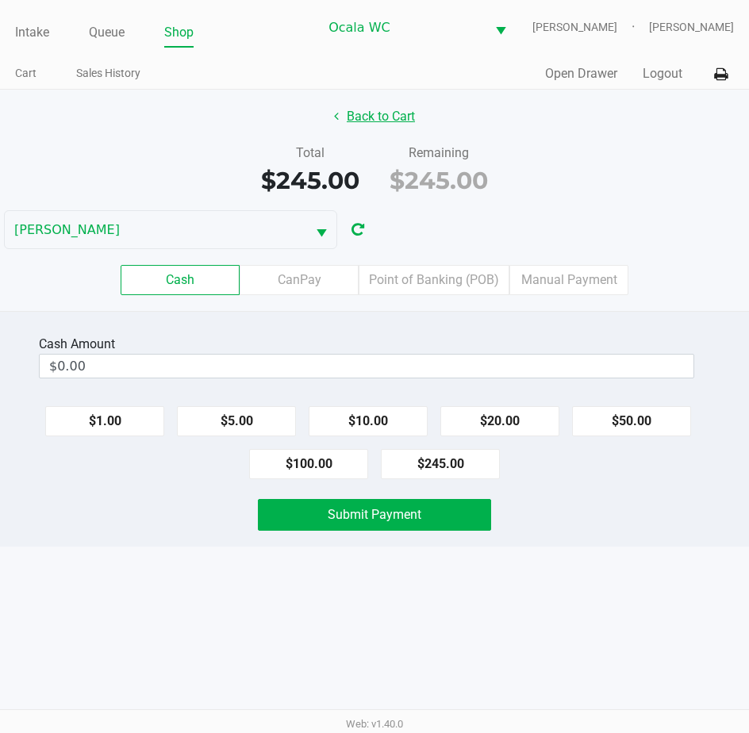
click at [401, 117] on button "Back to Cart" at bounding box center [375, 117] width 102 height 30
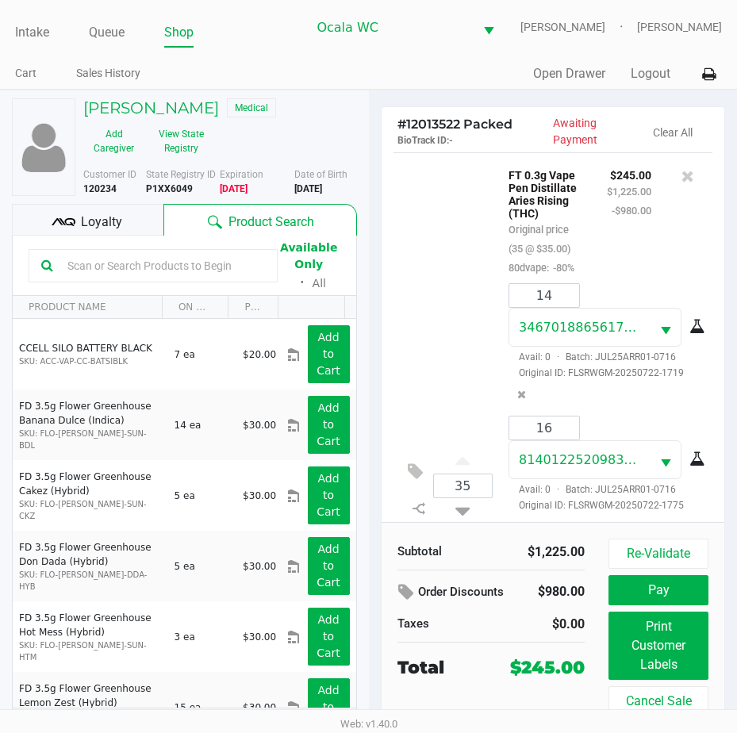
click at [138, 269] on input "text" at bounding box center [163, 266] width 204 height 24
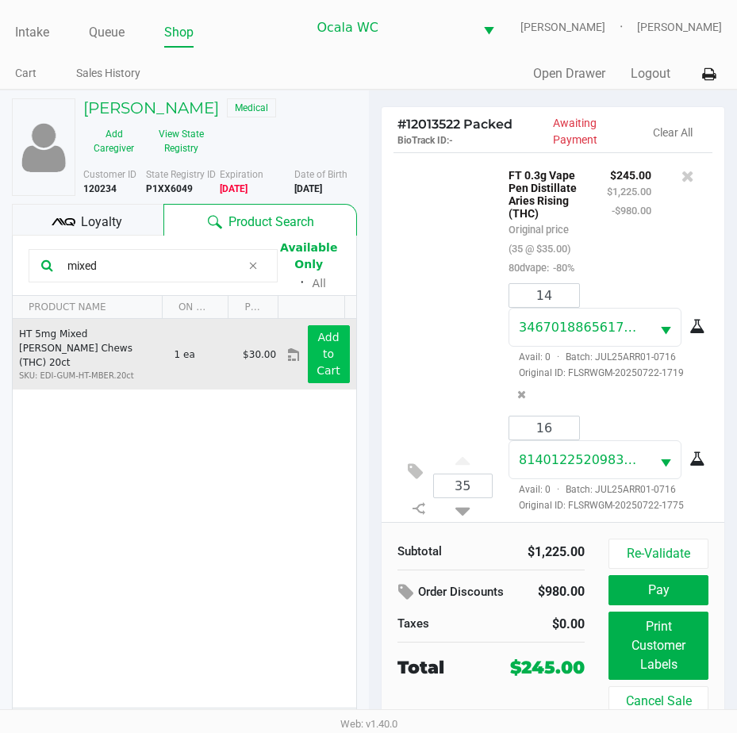
type input "mixed"
click at [316, 337] on app-button-loader "Add to Cart" at bounding box center [328, 354] width 24 height 46
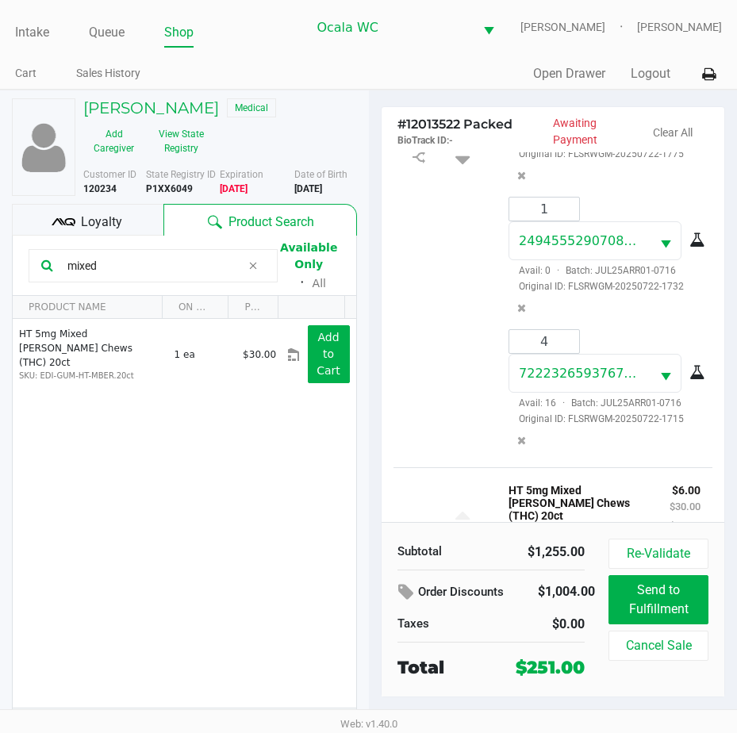
scroll to position [497, 0]
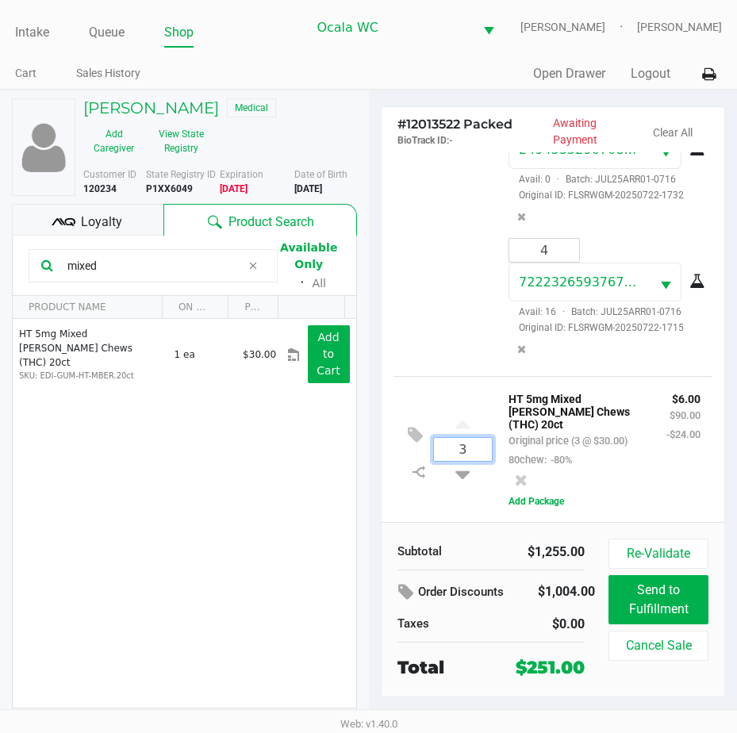
type input "1"
drag, startPoint x: 116, startPoint y: 261, endPoint x: 29, endPoint y: 261, distance: 87.2
click at [29, 261] on div "mixed" at bounding box center [153, 265] width 249 height 33
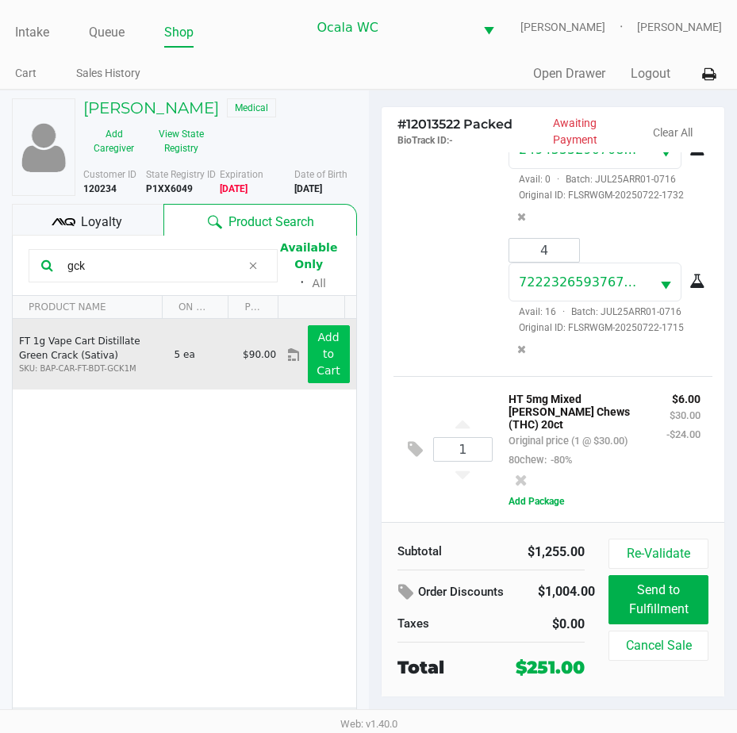
type input "gck"
click at [327, 342] on app-button-loader "Add to Cart" at bounding box center [328, 354] width 24 height 46
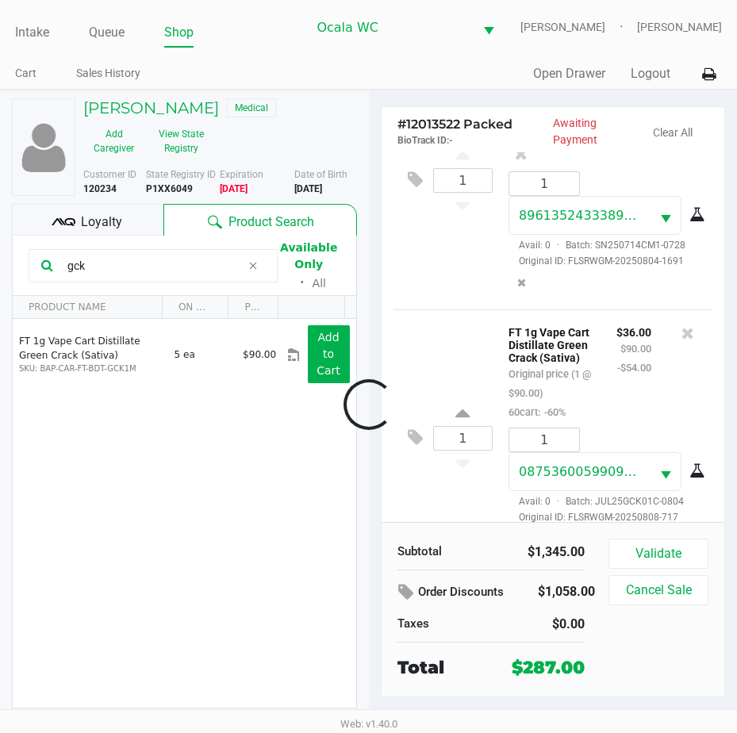
scroll to position [882, 0]
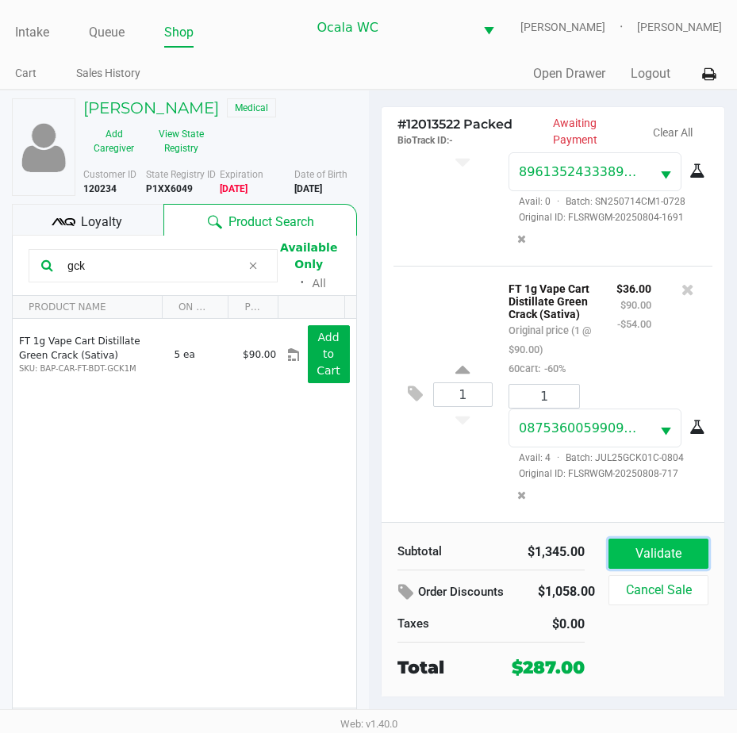
click at [640, 543] on button "Validate" at bounding box center [658, 554] width 100 height 30
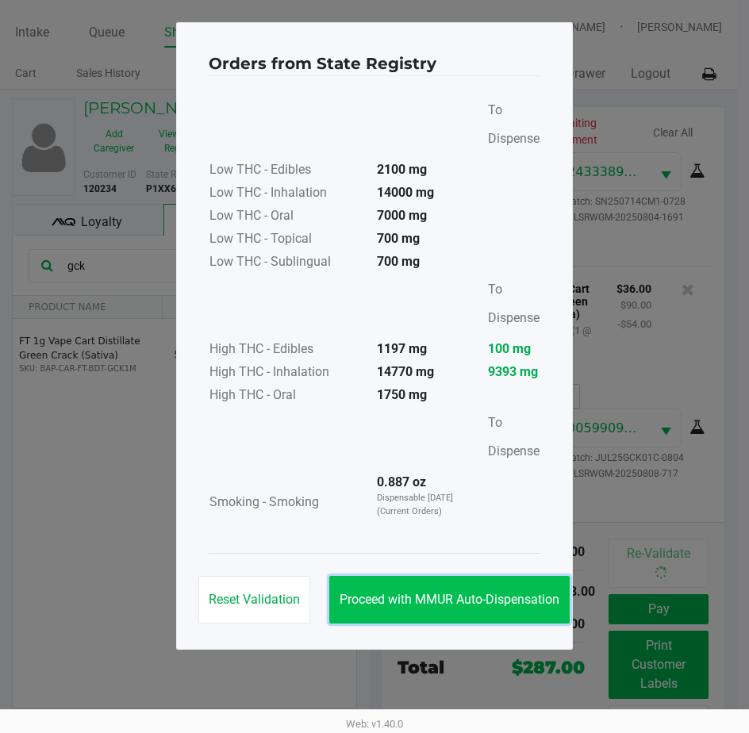
click at [454, 587] on button "Proceed with MMUR Auto-Dispensation" at bounding box center [449, 600] width 240 height 48
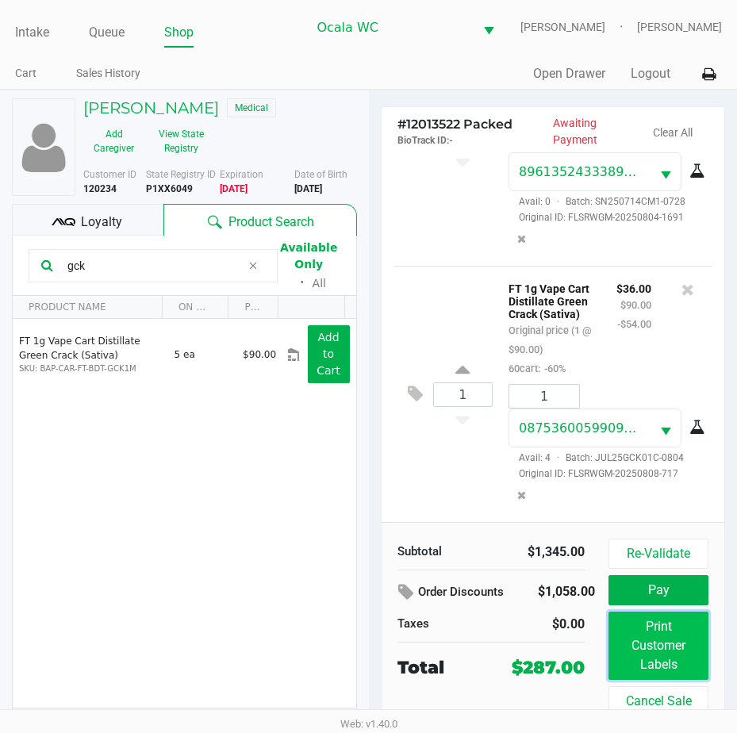
click at [619, 655] on button "Print Customer Labels" at bounding box center [658, 646] width 100 height 68
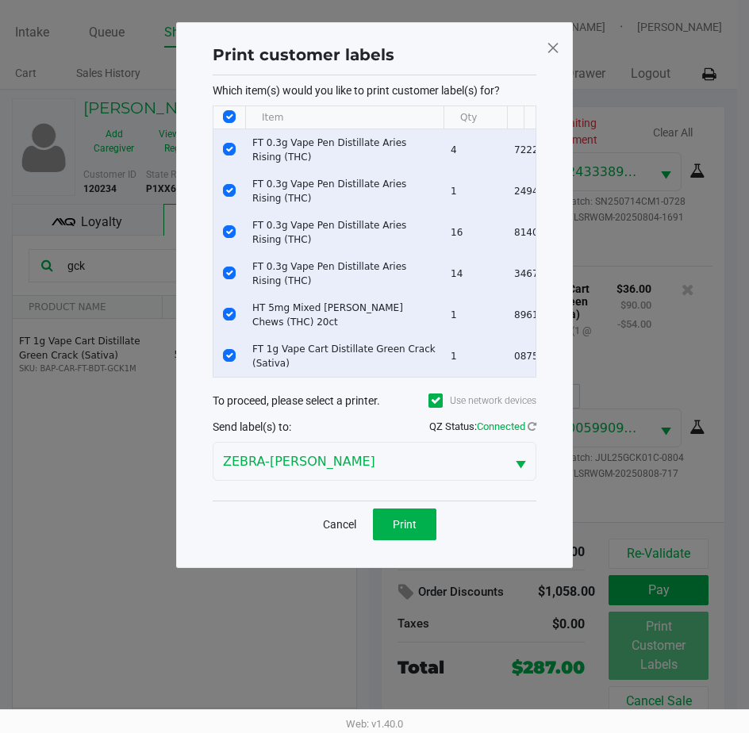
click at [227, 114] on input "Select All Rows" at bounding box center [229, 116] width 13 height 13
checkbox input "false"
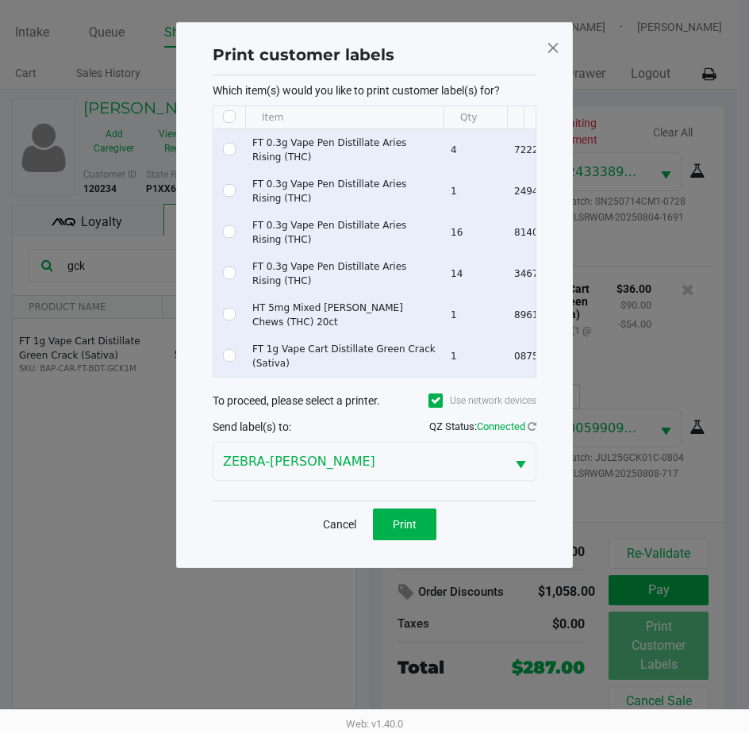
checkbox input "false"
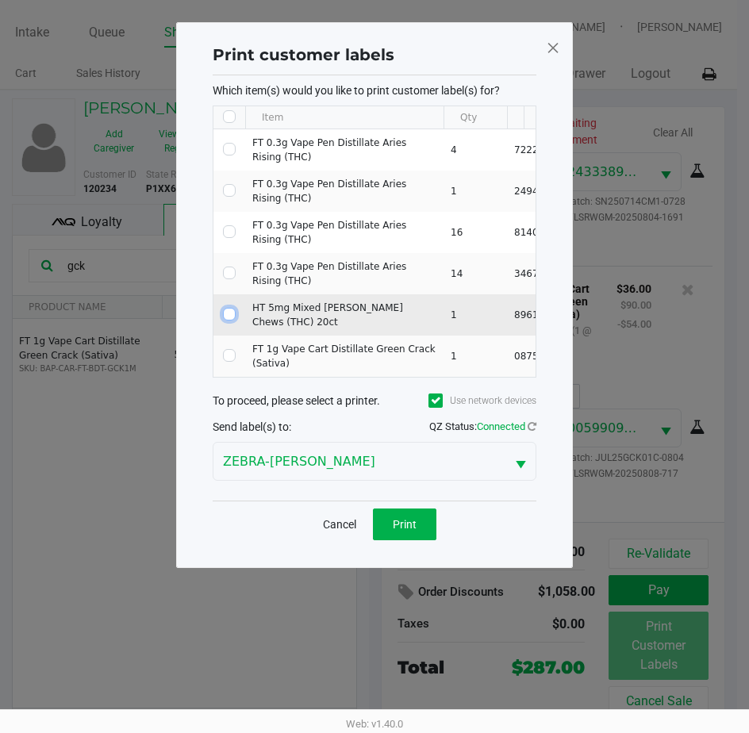
click at [229, 314] on input "Select Row" at bounding box center [229, 314] width 13 height 13
checkbox input "true"
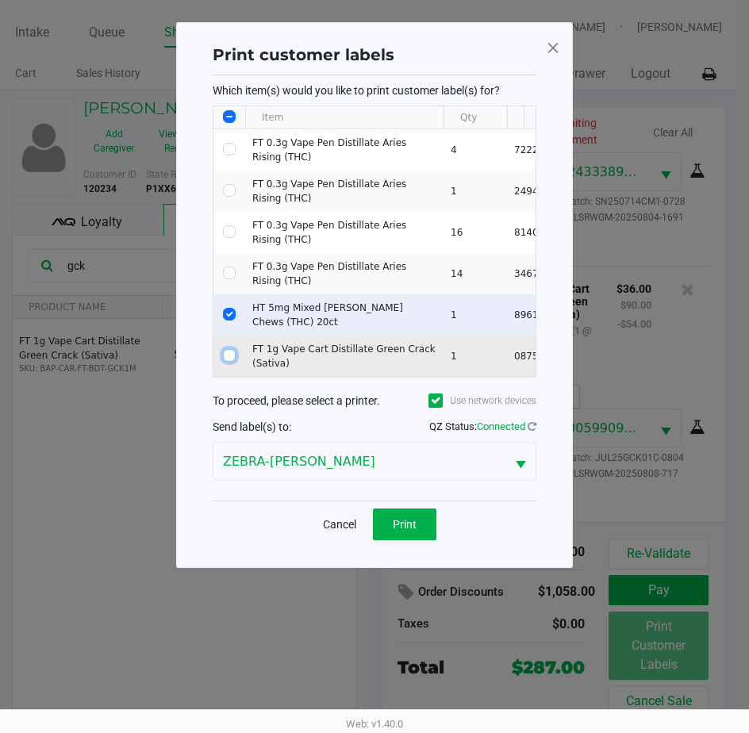
click at [231, 349] on input "Select Row" at bounding box center [229, 355] width 13 height 13
checkbox input "true"
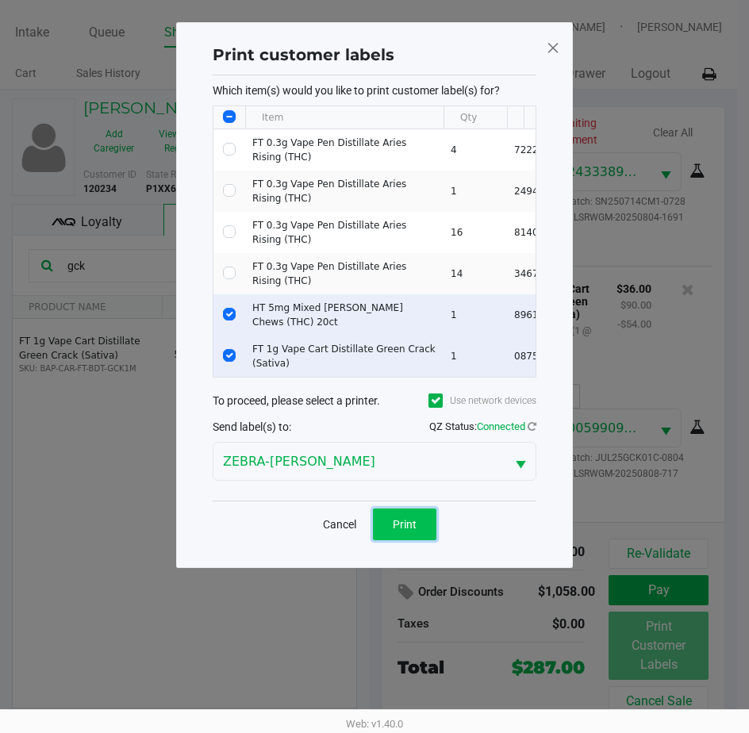
click at [408, 531] on span "Print" at bounding box center [405, 524] width 24 height 13
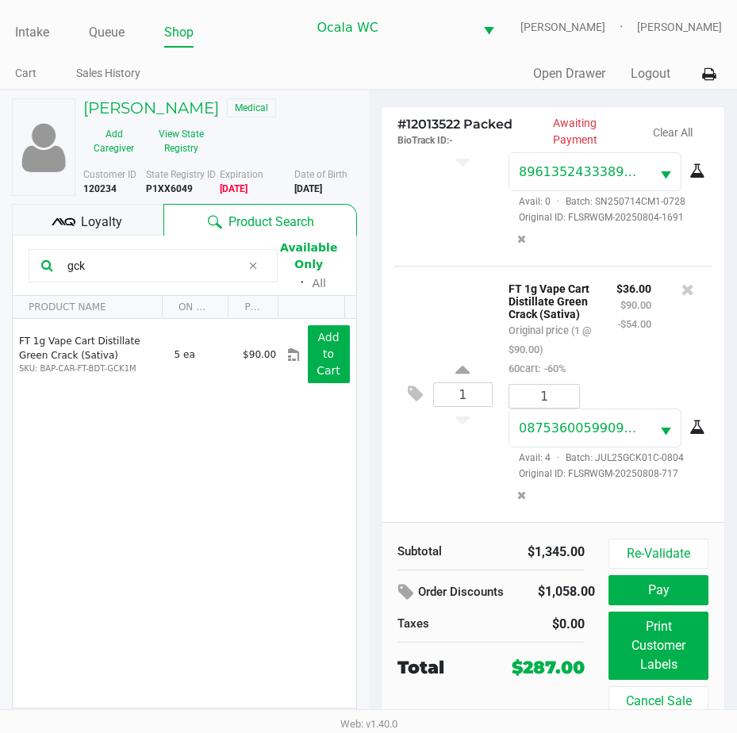
click at [117, 208] on div "Loyalty" at bounding box center [87, 220] width 151 height 32
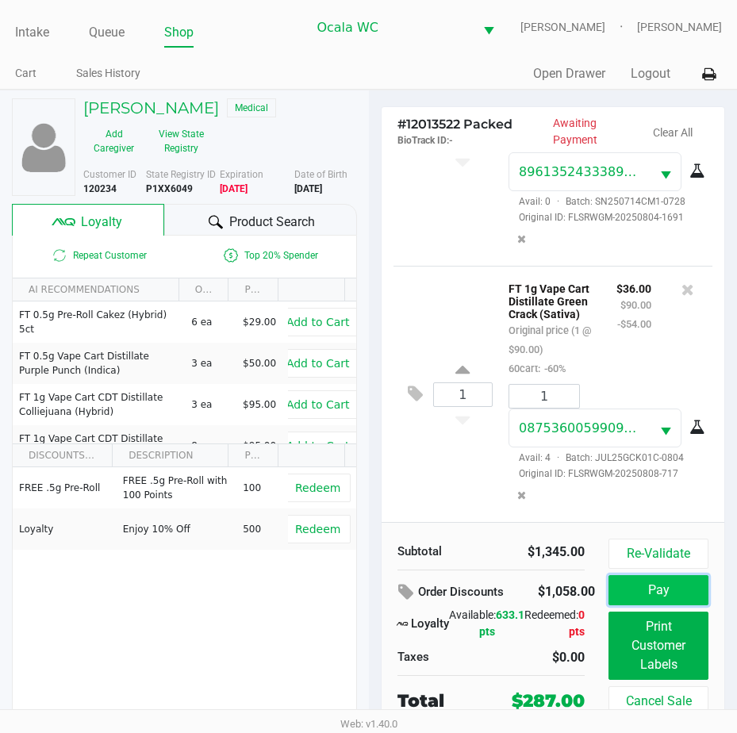
click at [619, 589] on button "Pay" at bounding box center [658, 590] width 100 height 30
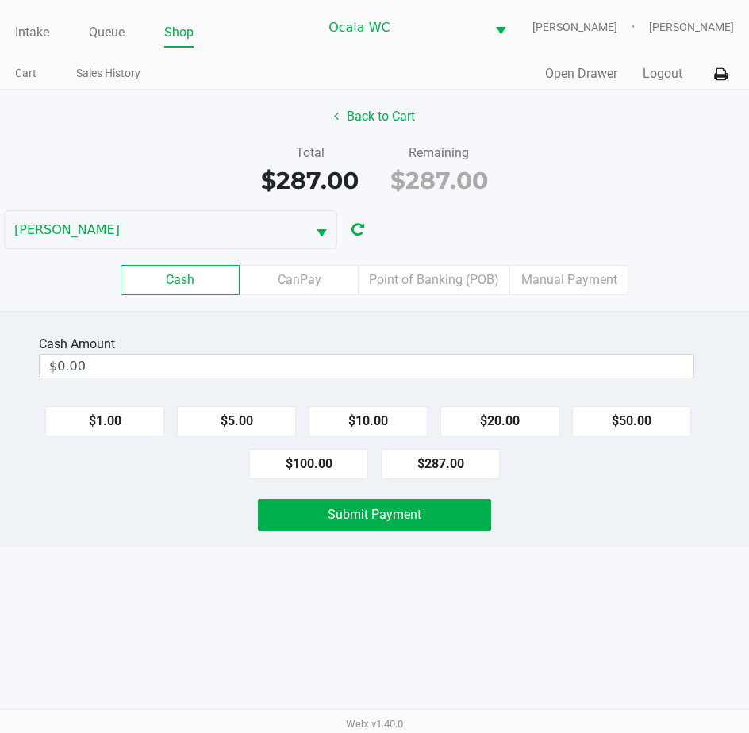
click at [86, 360] on input "$0.00" at bounding box center [367, 366] width 654 height 23
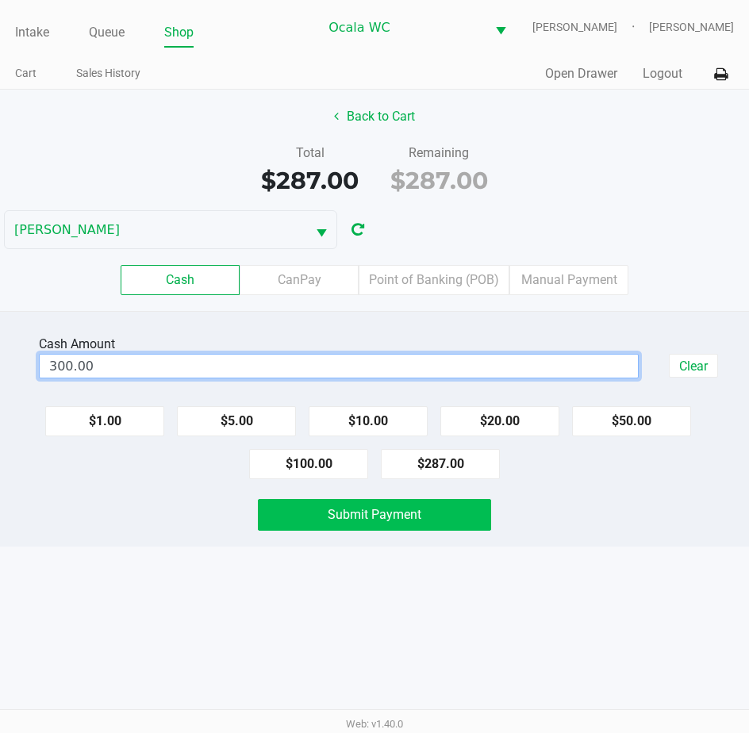
click at [315, 517] on button "Submit Payment" at bounding box center [375, 515] width 234 height 32
type input "$300.00"
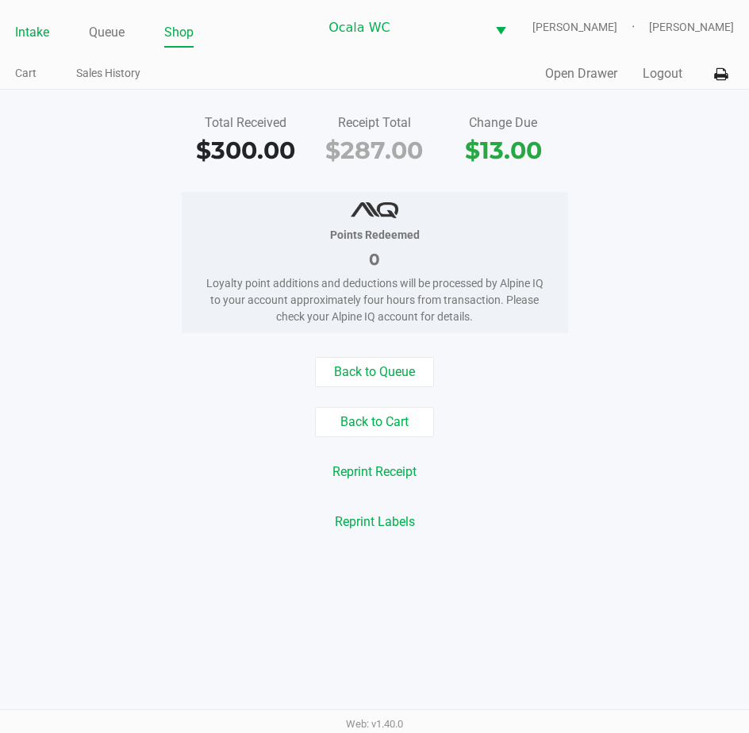
click at [29, 33] on link "Intake" at bounding box center [32, 32] width 34 height 22
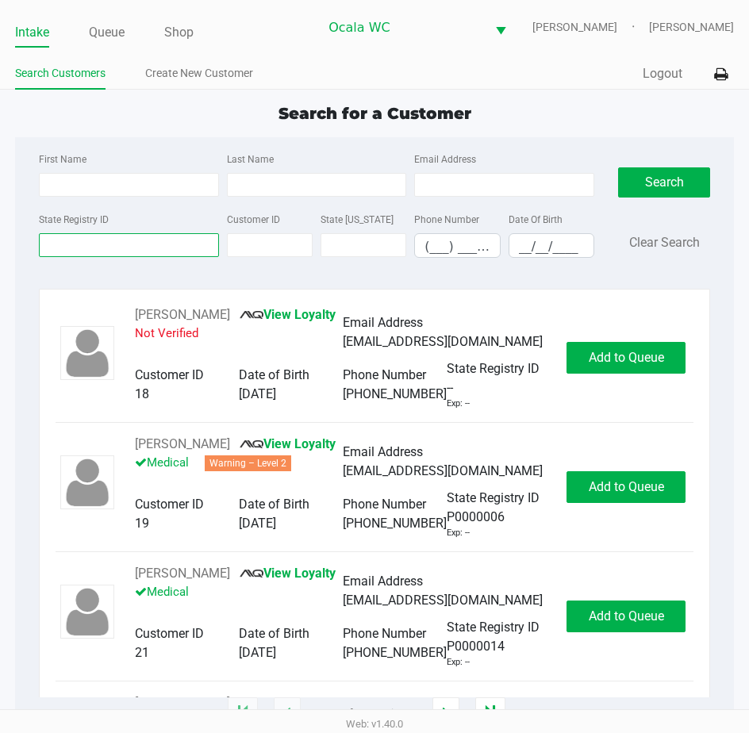
click at [68, 247] on input "State Registry ID" at bounding box center [129, 245] width 180 height 24
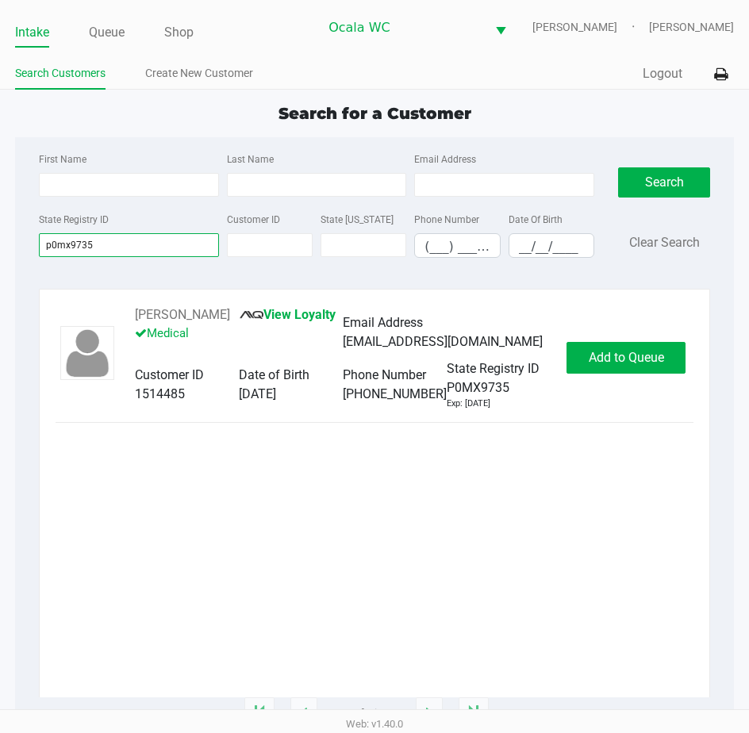
type input "p0mx9735"
click at [602, 359] on button "Add to Queue" at bounding box center [625, 358] width 119 height 32
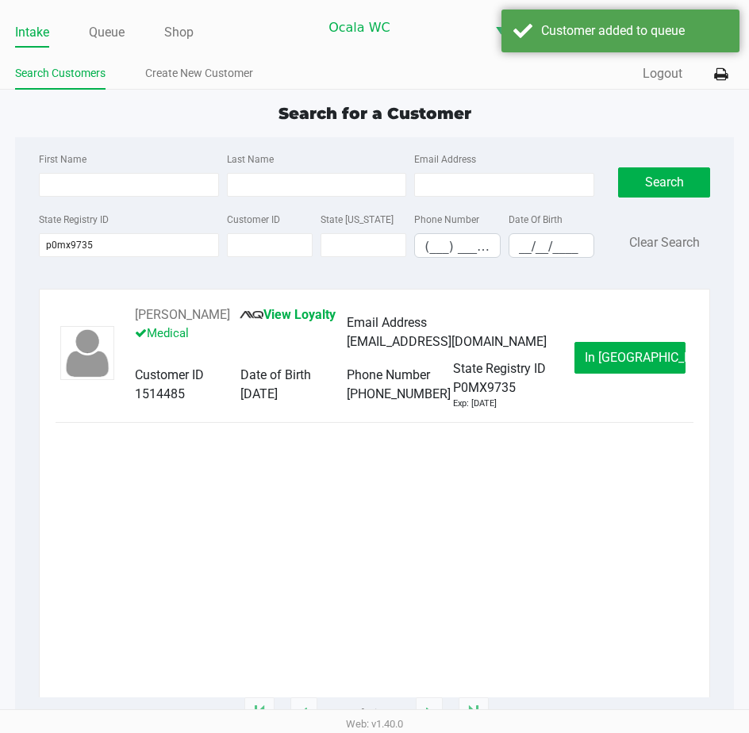
click at [602, 359] on button "In [GEOGRAPHIC_DATA]" at bounding box center [629, 358] width 111 height 32
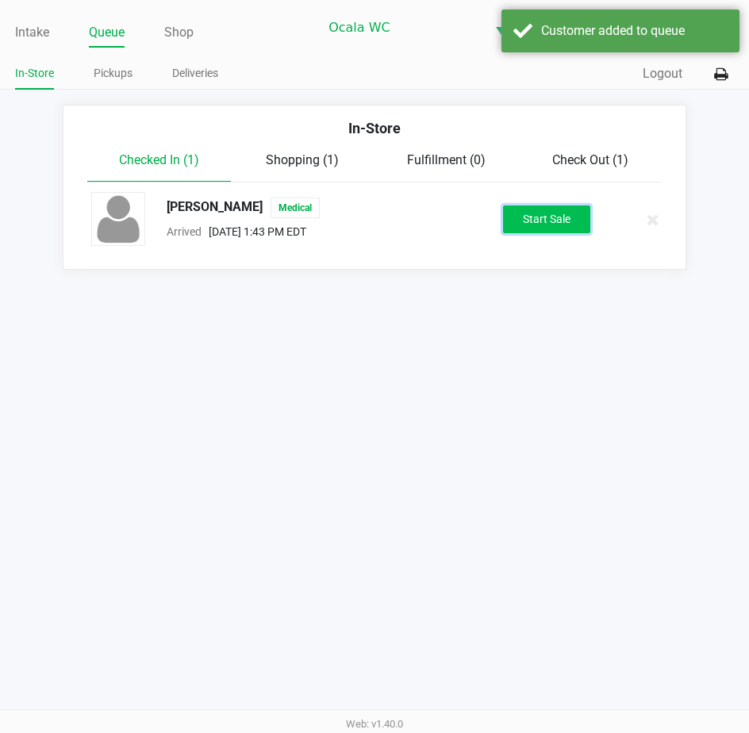
click at [537, 209] on button "Start Sale" at bounding box center [546, 219] width 87 height 28
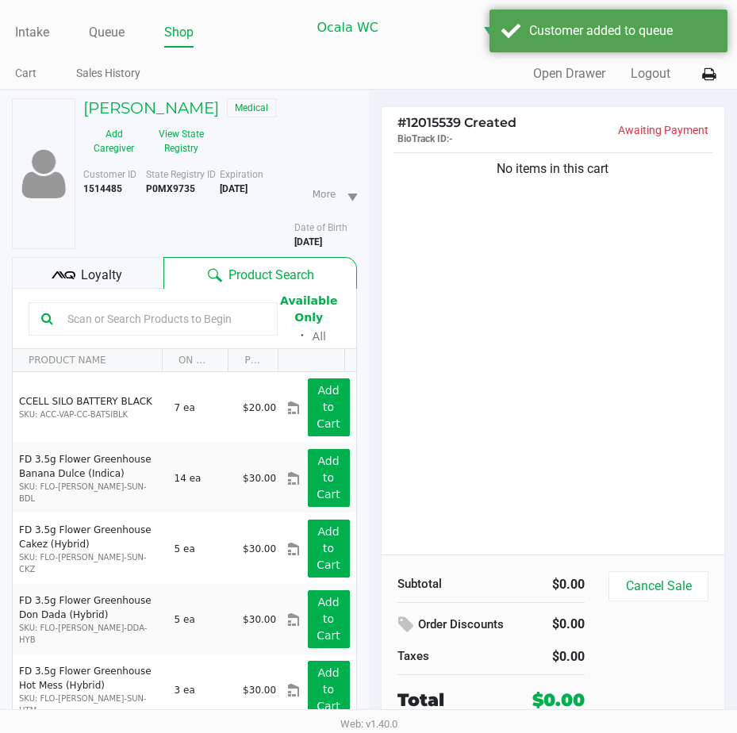
click at [97, 285] on span "Loyalty" at bounding box center [101, 275] width 41 height 19
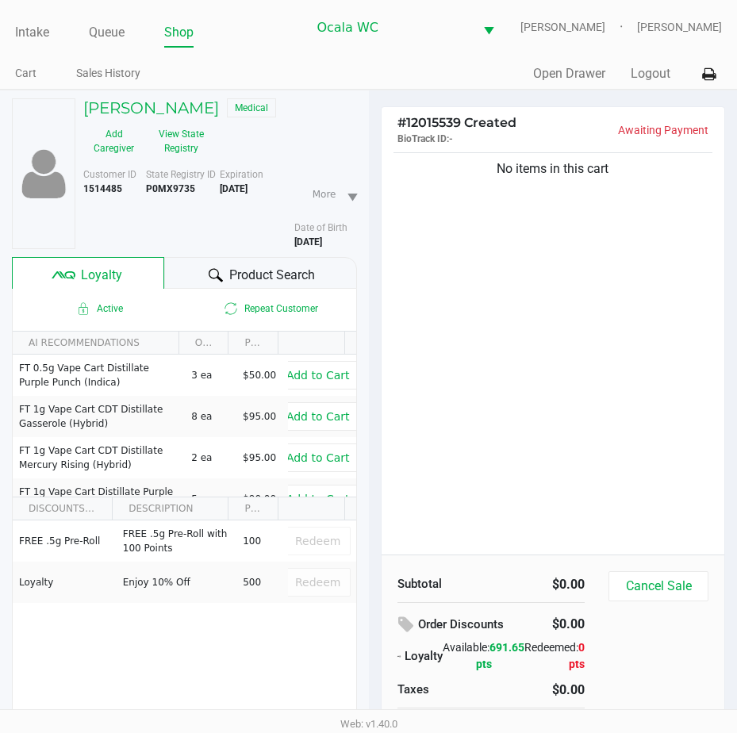
click at [185, 282] on div "Product Search" at bounding box center [260, 273] width 193 height 32
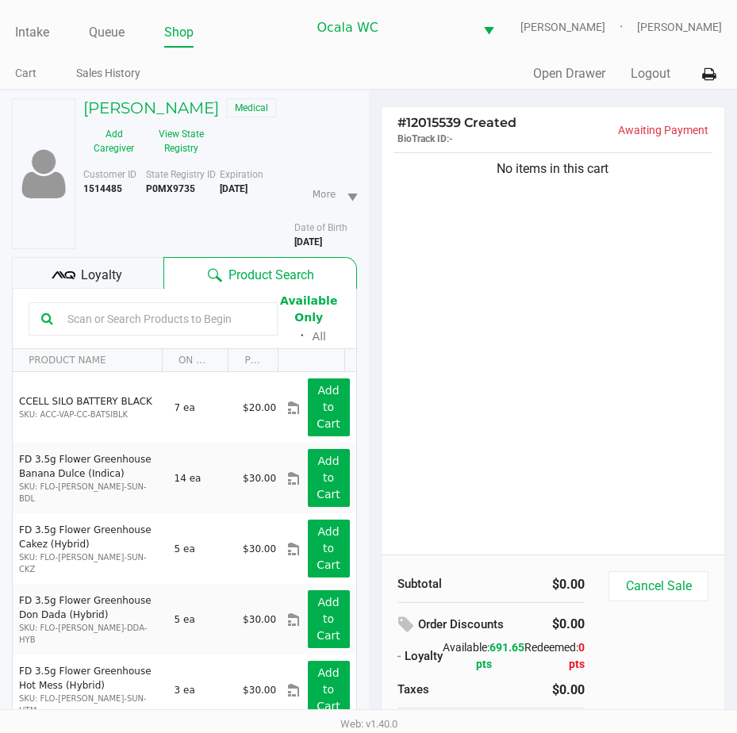
click at [63, 331] on input "text" at bounding box center [163, 319] width 204 height 24
click at [85, 331] on input "text" at bounding box center [163, 319] width 204 height 24
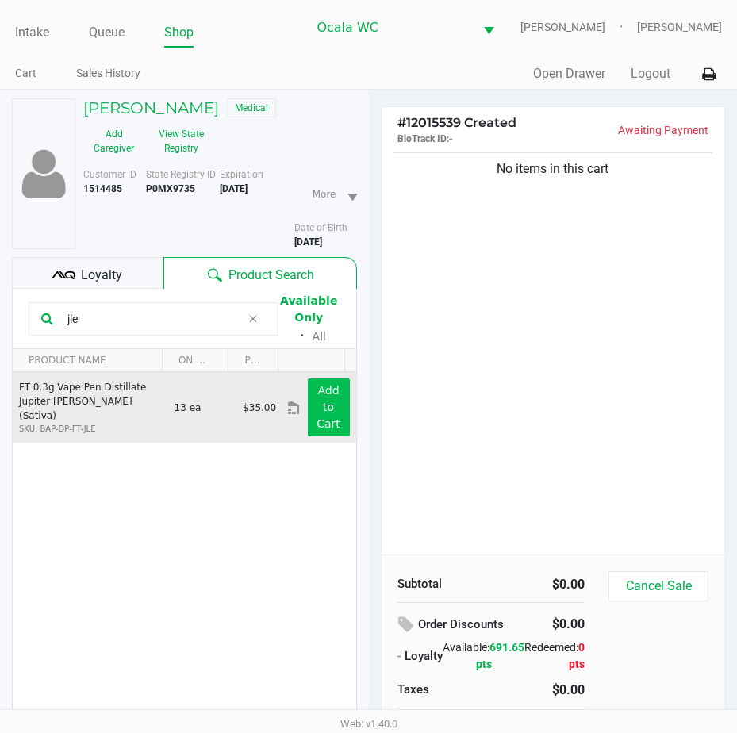
type input "jle"
click at [308, 419] on button "Add to Cart" at bounding box center [329, 407] width 42 height 58
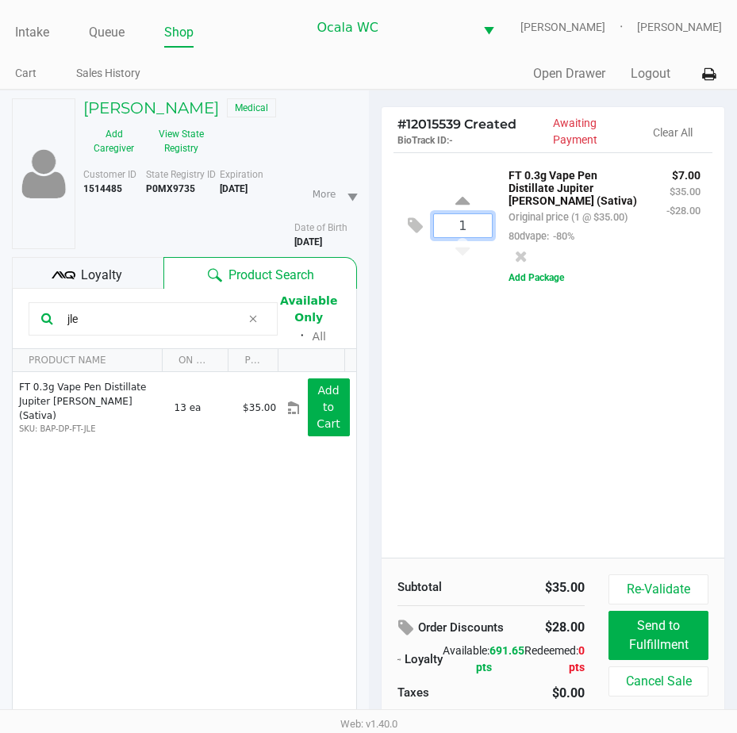
click at [470, 227] on input "1" at bounding box center [463, 225] width 59 height 23
type input "3"
drag, startPoint x: 78, startPoint y: 334, endPoint x: 6, endPoint y: 336, distance: 72.2
click at [6, 336] on div "[PERSON_NAME] Medical Add Caregiver View State Registry Customer ID 1514485 Sta…" at bounding box center [184, 452] width 369 height 725
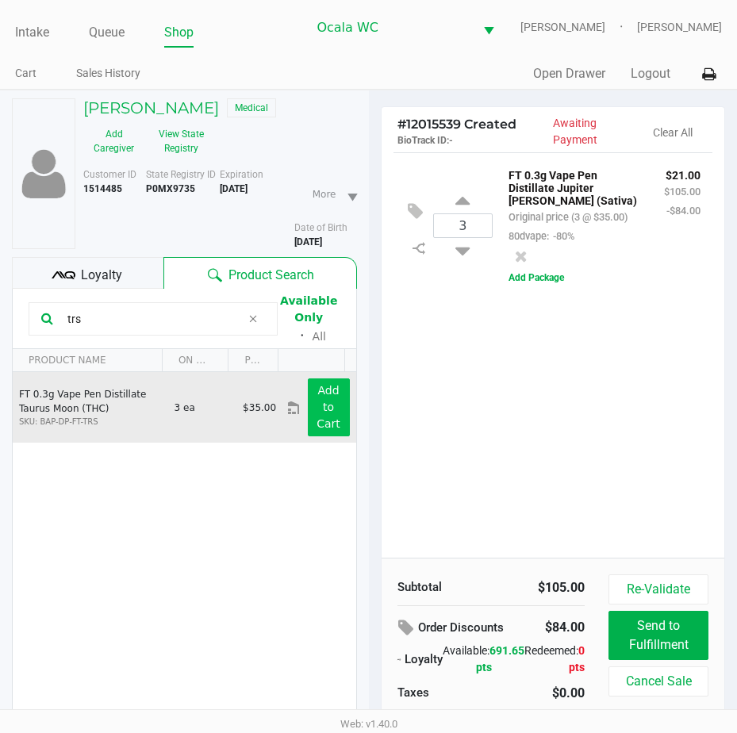
type input "trs"
click at [324, 421] on button "Add to Cart" at bounding box center [329, 407] width 42 height 58
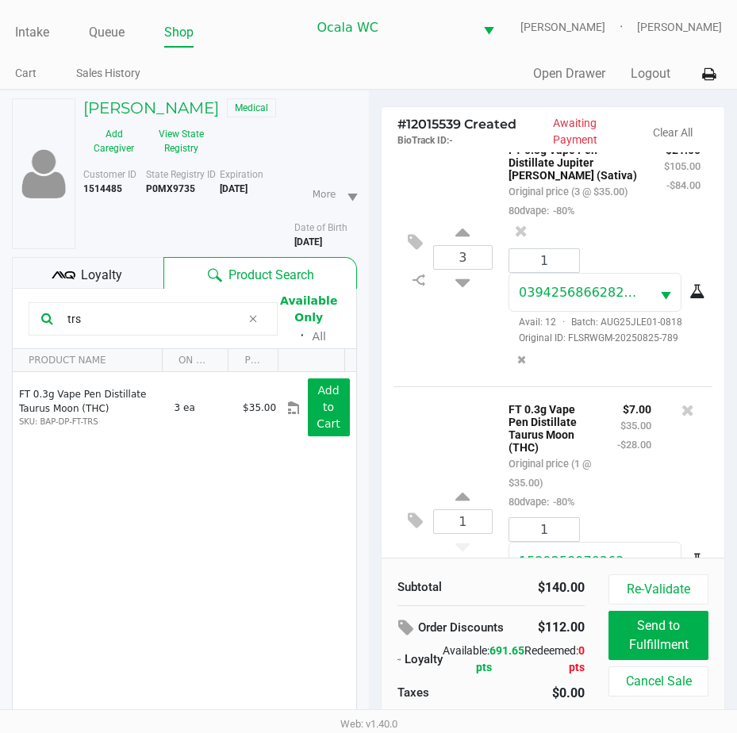
scroll to position [139, 0]
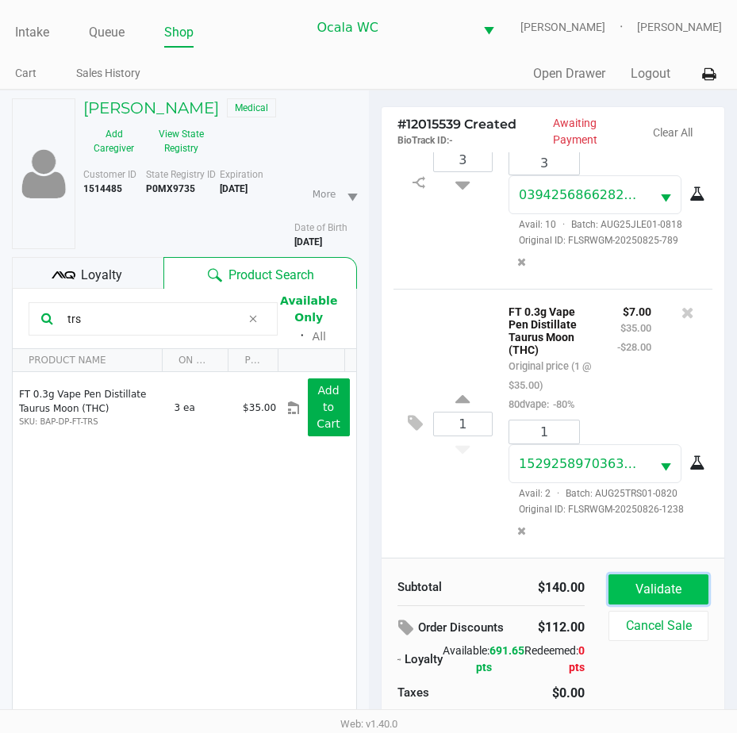
click at [646, 596] on button "Validate" at bounding box center [658, 589] width 100 height 30
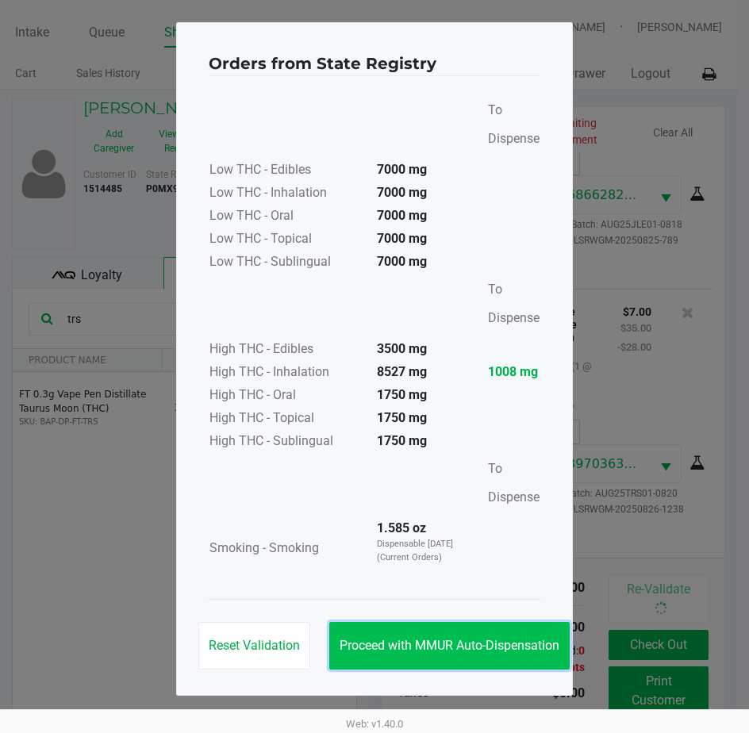
click at [443, 642] on span "Proceed with MMUR Auto-Dispensation" at bounding box center [449, 645] width 220 height 15
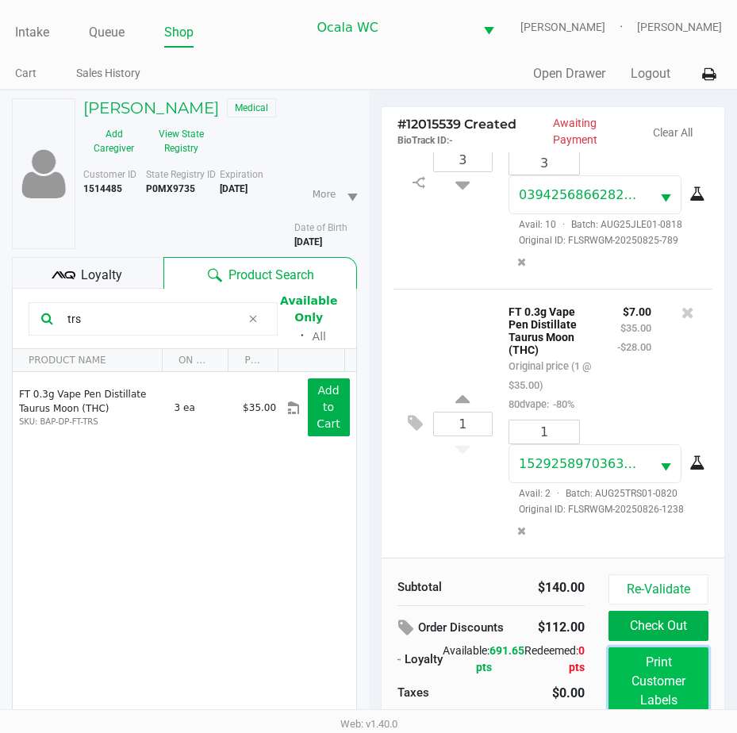
click at [633, 698] on button "Print Customer Labels" at bounding box center [658, 681] width 100 height 68
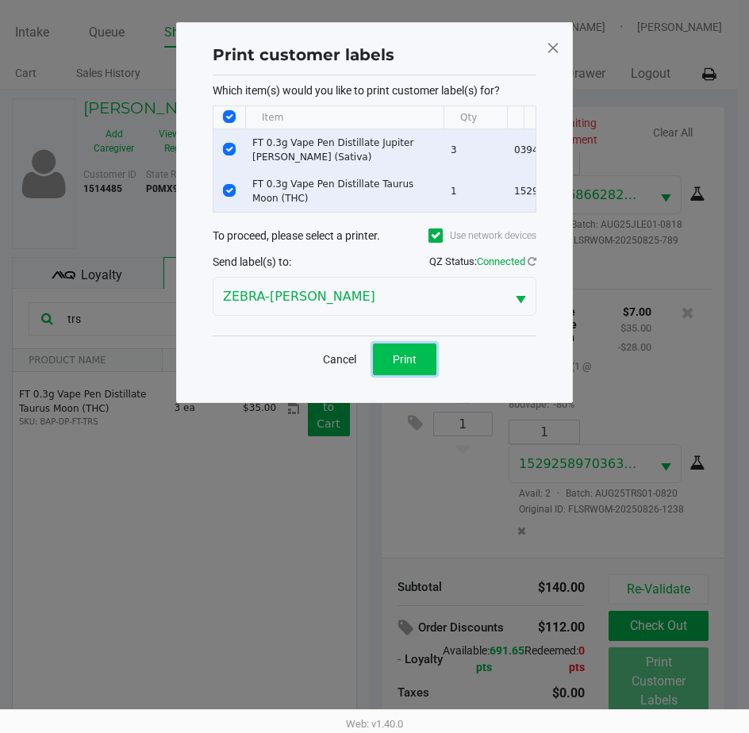
click at [392, 362] on button "Print" at bounding box center [404, 359] width 63 height 32
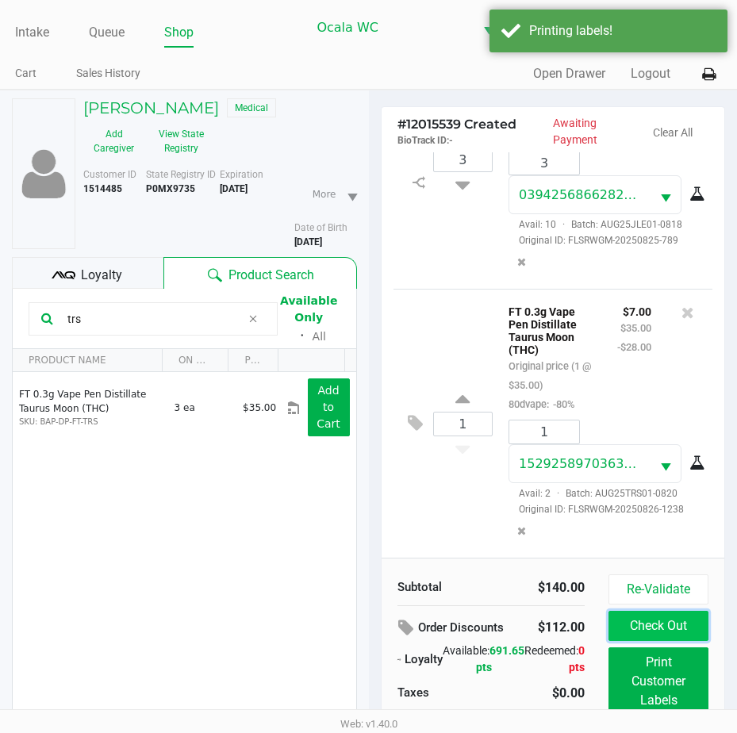
click at [638, 615] on button "Check Out" at bounding box center [658, 626] width 100 height 30
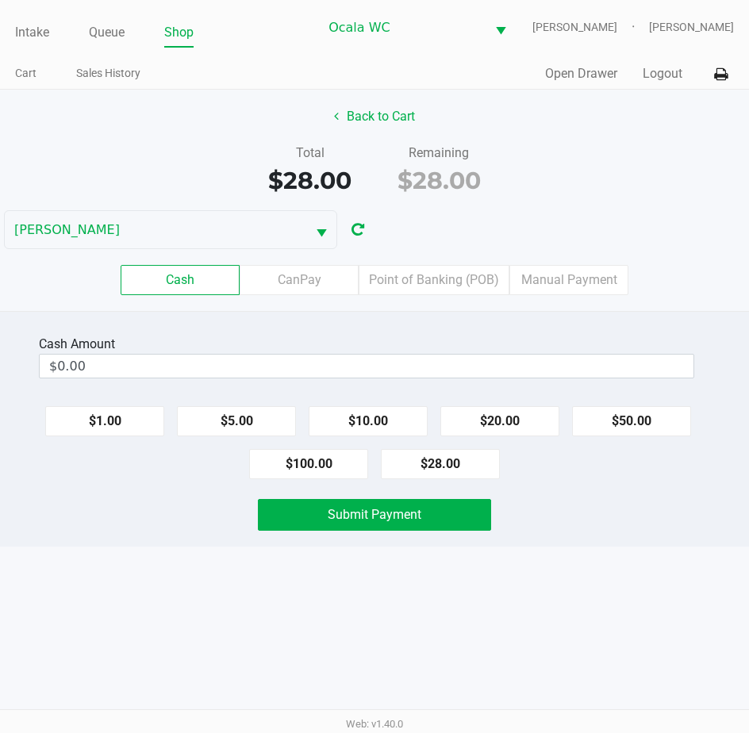
click at [422, 289] on label "Point of Banking (POB)" at bounding box center [434, 280] width 151 height 30
click at [0, 0] on 7 "Point of Banking (POB)" at bounding box center [0, 0] width 0 height 0
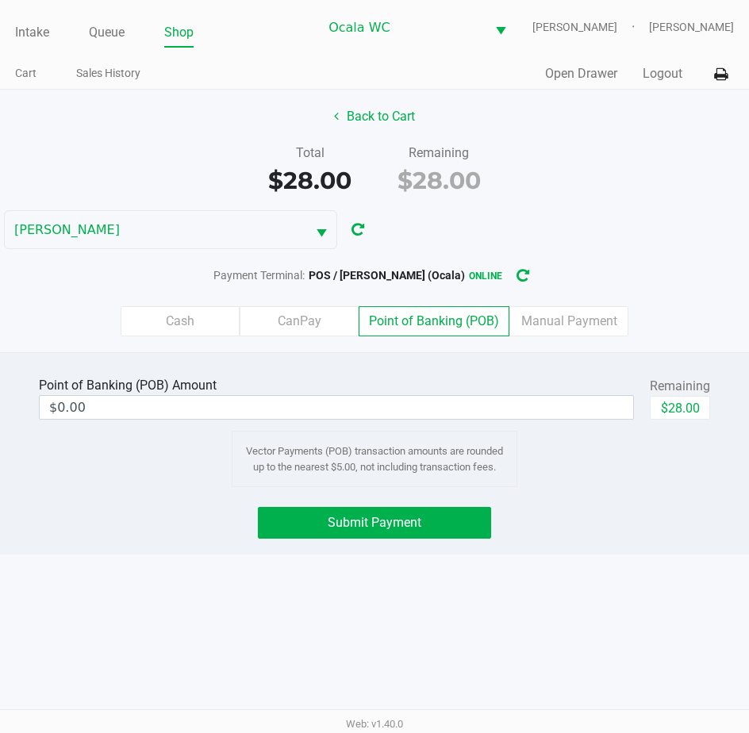
click at [686, 412] on button "$28.00" at bounding box center [680, 408] width 60 height 24
type input "$28.00"
click at [311, 524] on button "Submit Payment" at bounding box center [375, 523] width 234 height 32
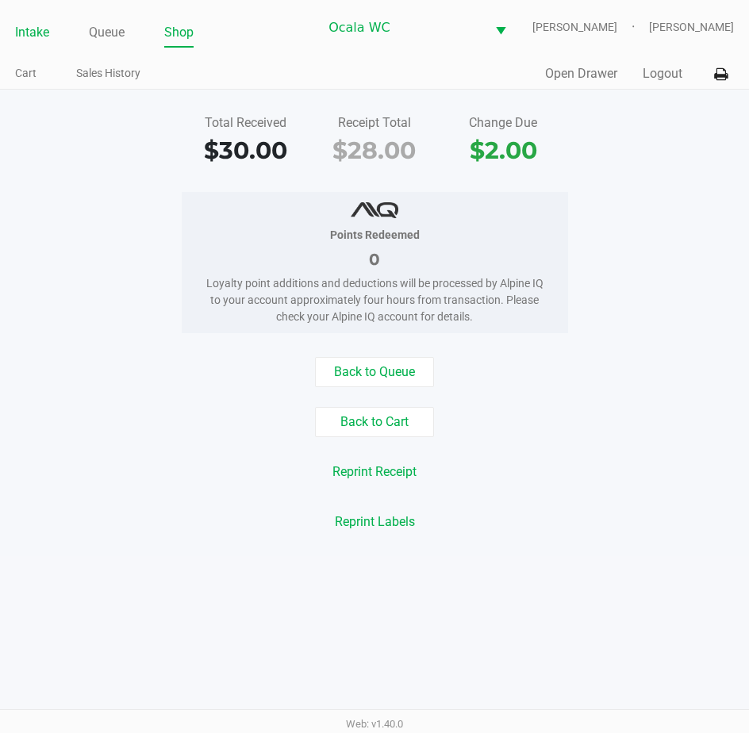
click at [48, 39] on link "Intake" at bounding box center [32, 32] width 34 height 22
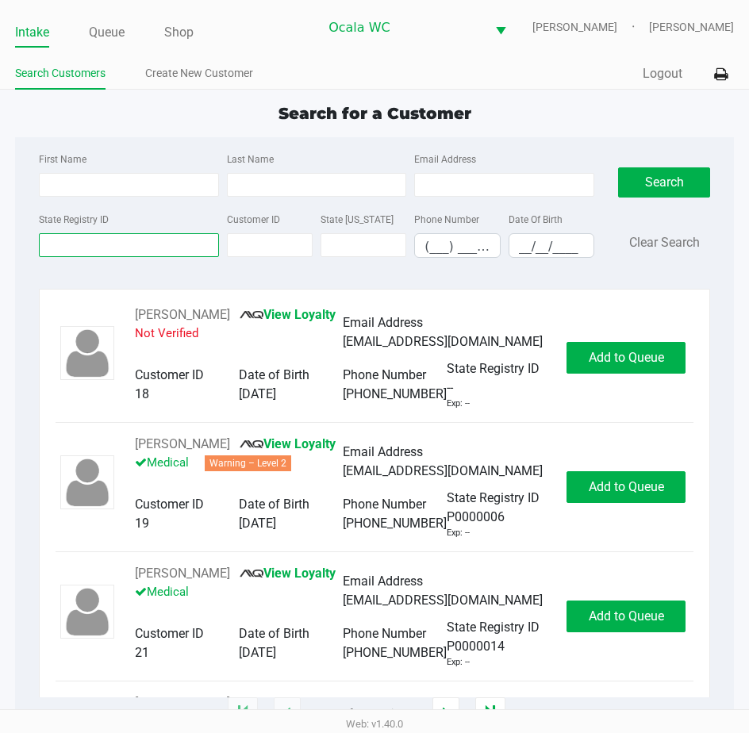
click at [67, 239] on input "State Registry ID" at bounding box center [129, 245] width 180 height 24
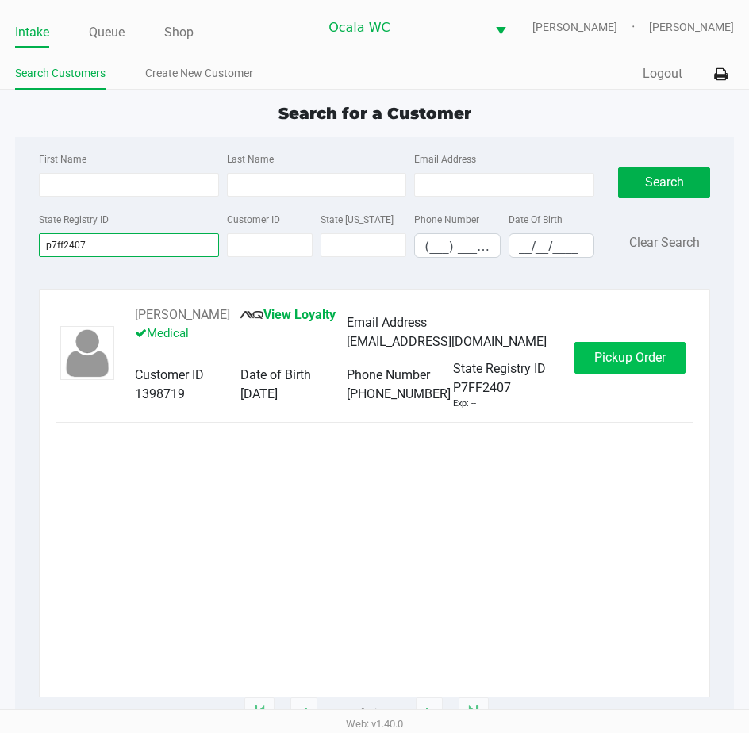
type input "p7ff2407"
click at [609, 363] on span "Pickup Order" at bounding box center [629, 357] width 71 height 15
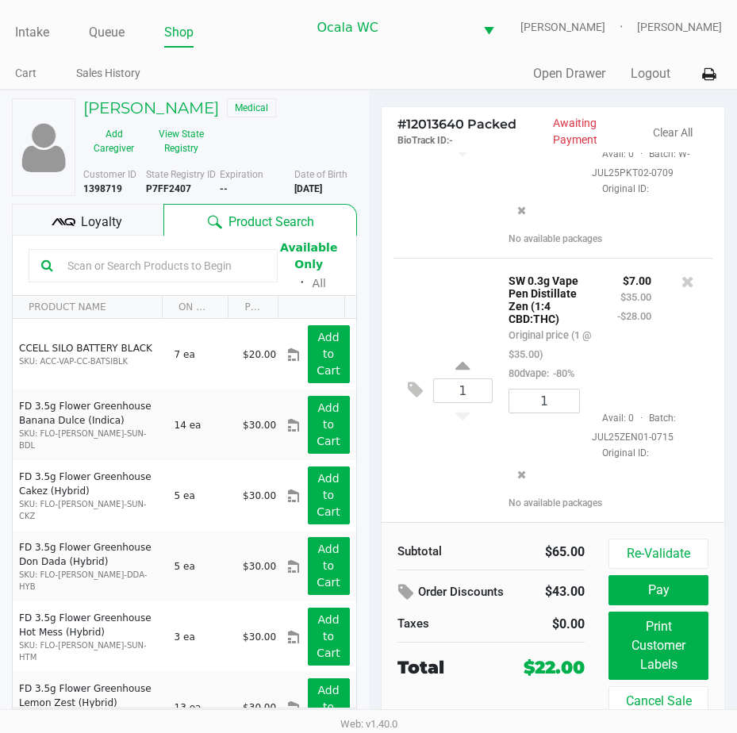
scroll to position [192, 0]
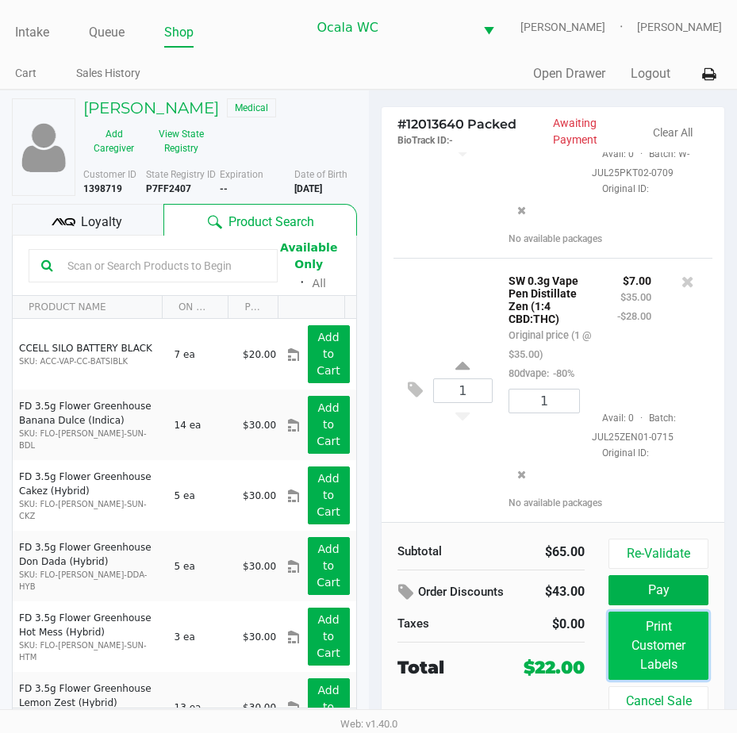
click at [622, 633] on button "Print Customer Labels" at bounding box center [658, 646] width 100 height 68
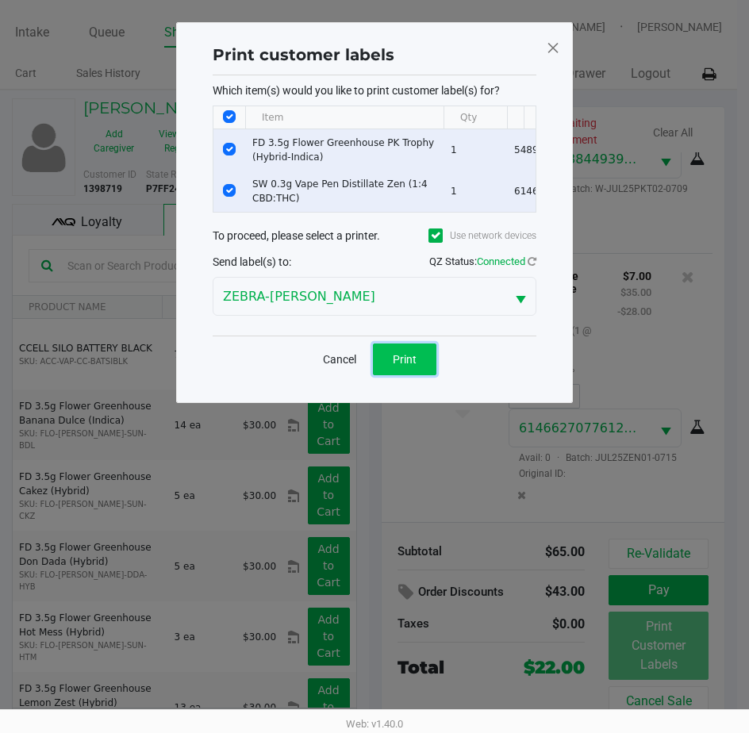
click at [397, 363] on span "Print" at bounding box center [405, 359] width 24 height 13
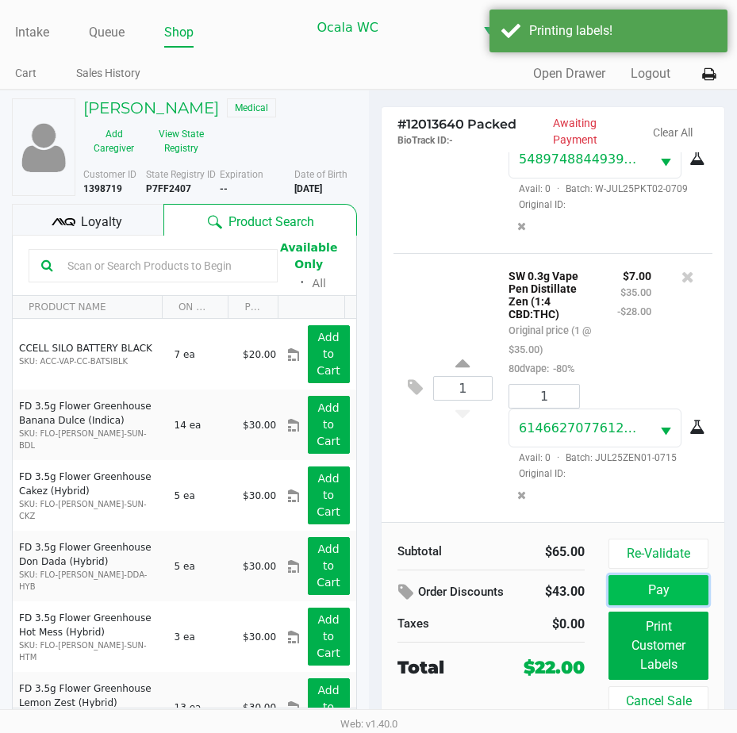
click at [623, 580] on button "Pay" at bounding box center [658, 590] width 100 height 30
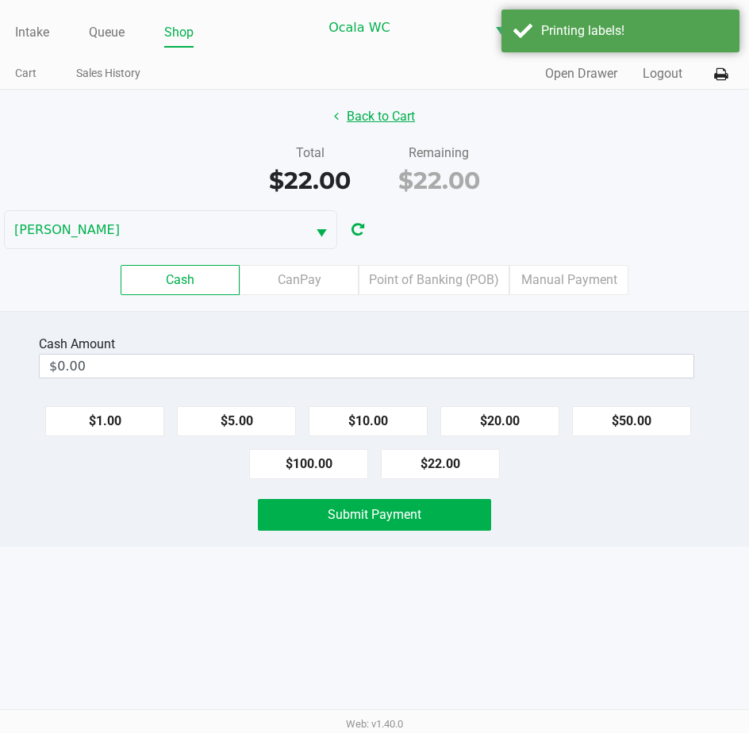
click at [390, 117] on button "Back to Cart" at bounding box center [375, 117] width 102 height 30
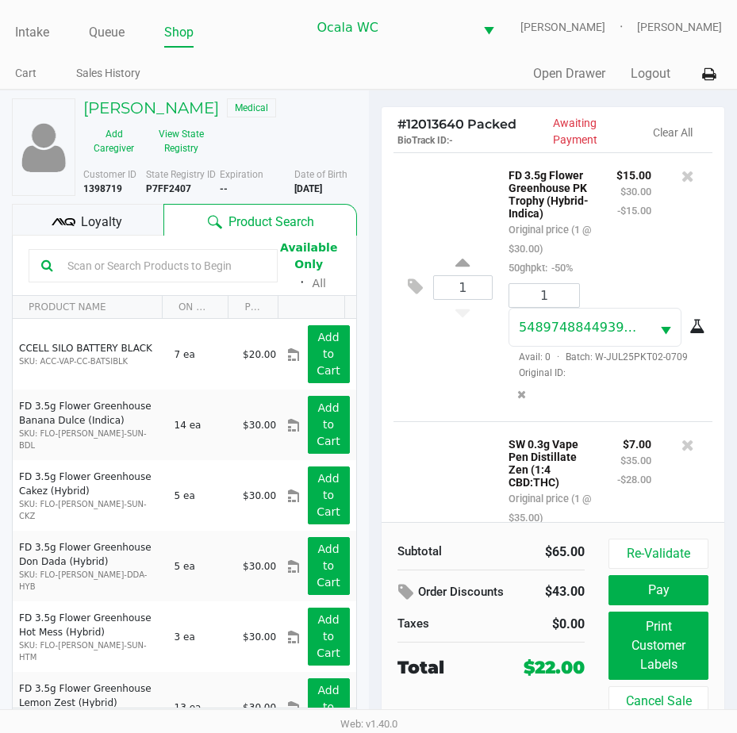
click at [79, 210] on div "Loyalty" at bounding box center [87, 220] width 151 height 32
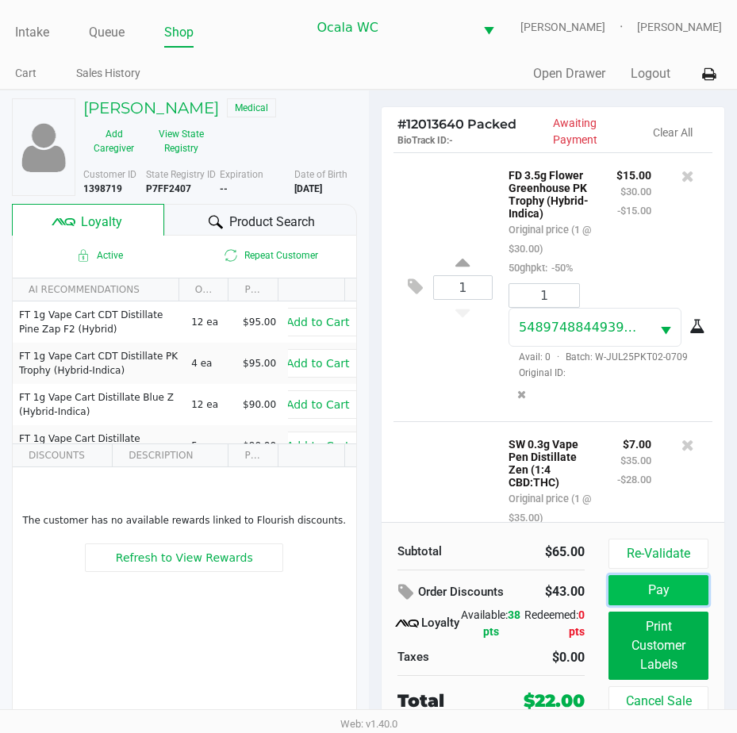
click at [665, 589] on button "Pay" at bounding box center [658, 590] width 100 height 30
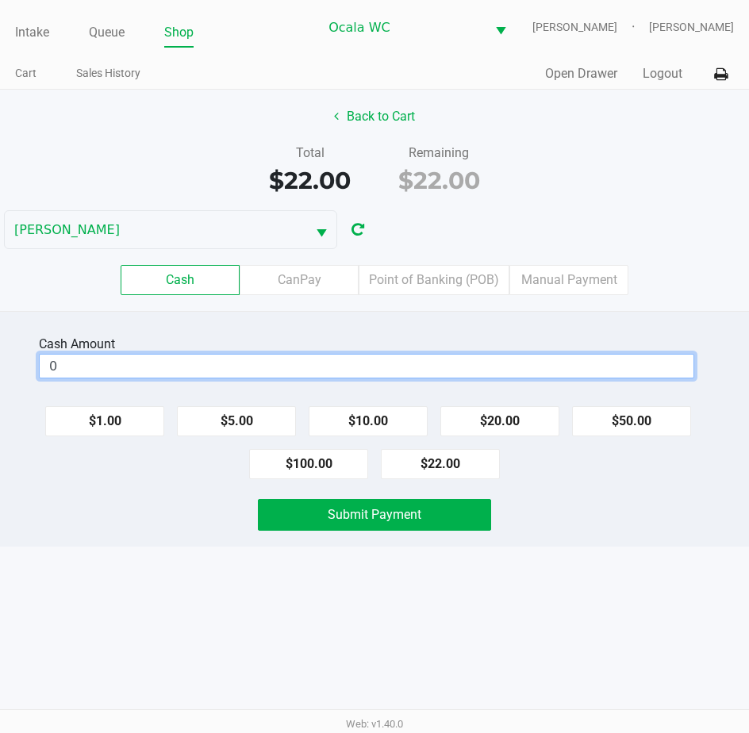
click at [127, 362] on input "0" at bounding box center [367, 366] width 654 height 23
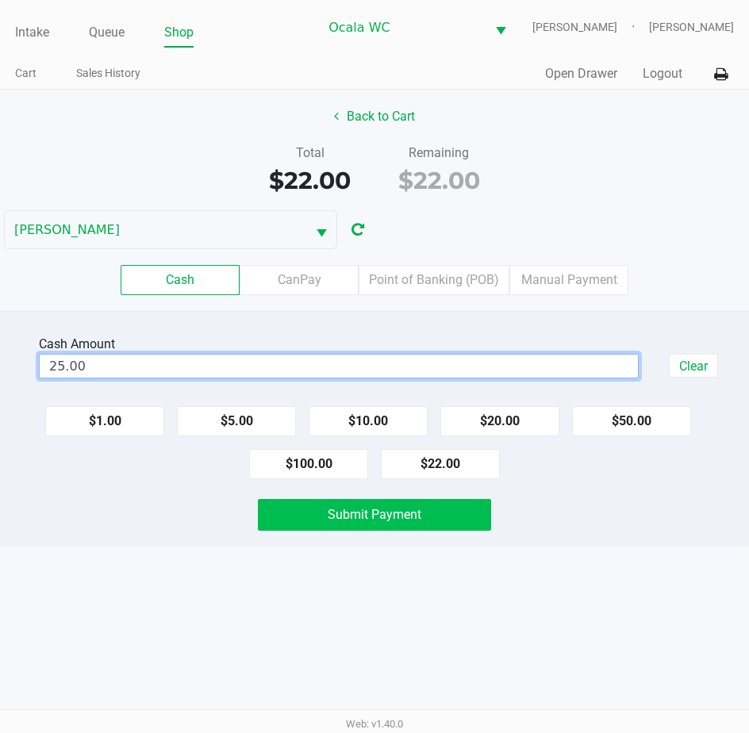
click at [387, 508] on span "Submit Payment" at bounding box center [375, 514] width 94 height 15
type input "$25.00"
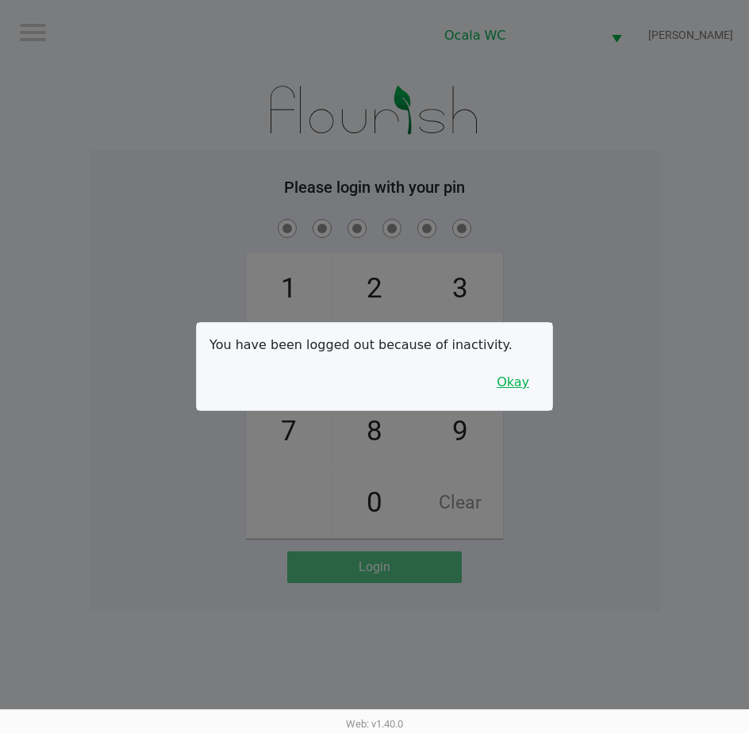
click at [517, 383] on button "Okay" at bounding box center [512, 382] width 53 height 30
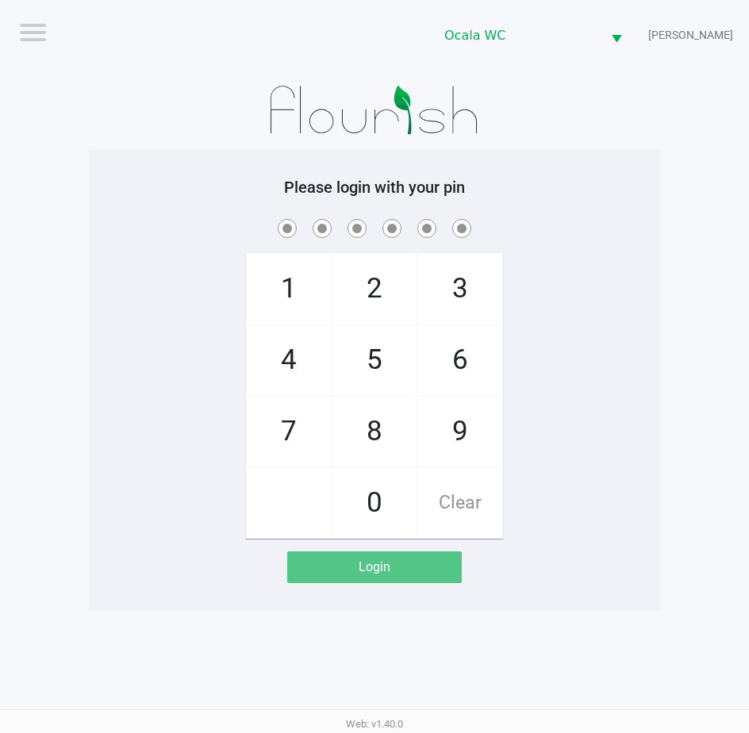
click at [604, 286] on div "1 4 7 2 5 8 0 3 6 9 Clear" at bounding box center [374, 377] width 571 height 323
checkbox input "true"
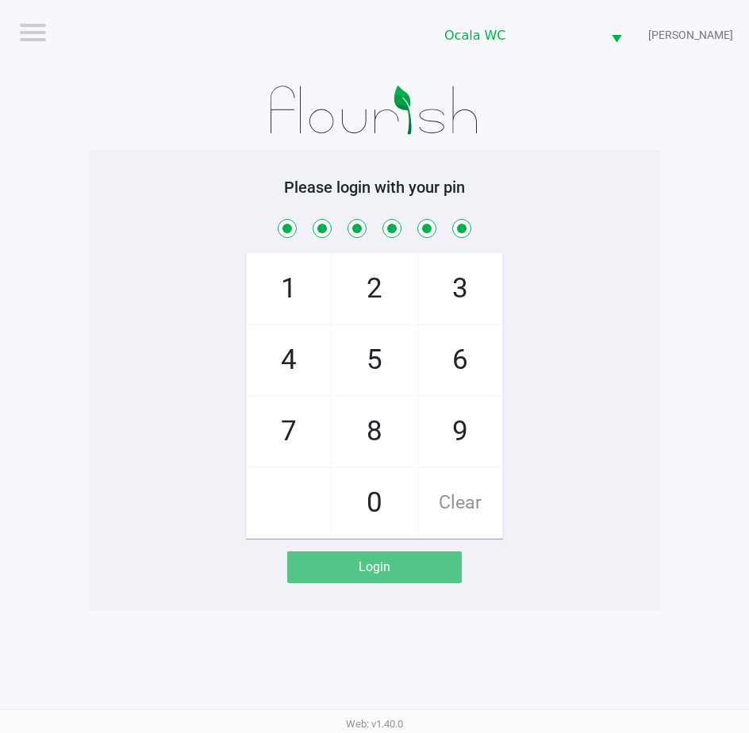
checkbox input "true"
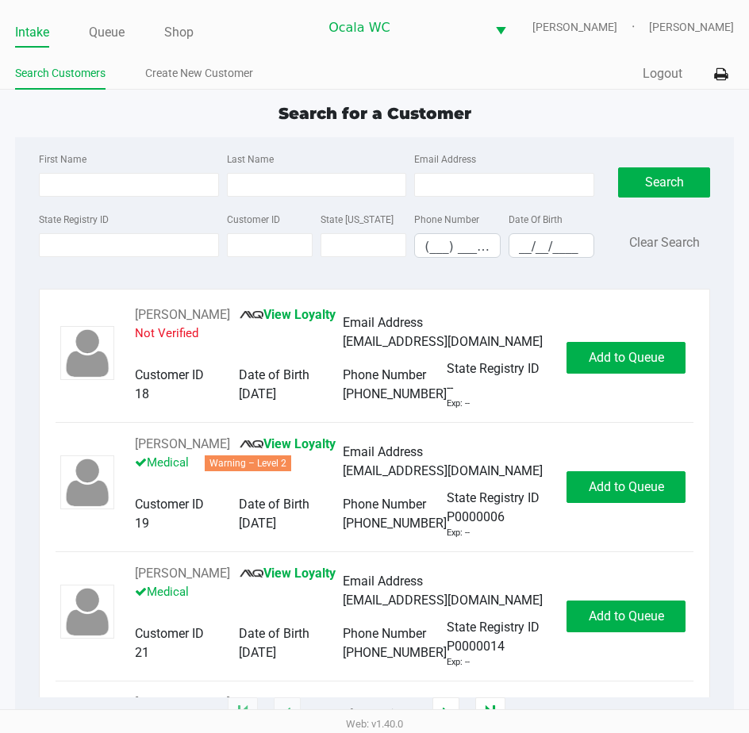
click at [345, 117] on span "Search for a Customer" at bounding box center [374, 113] width 193 height 19
type input "[PERSON_NAME]"
type input "[DATE]"
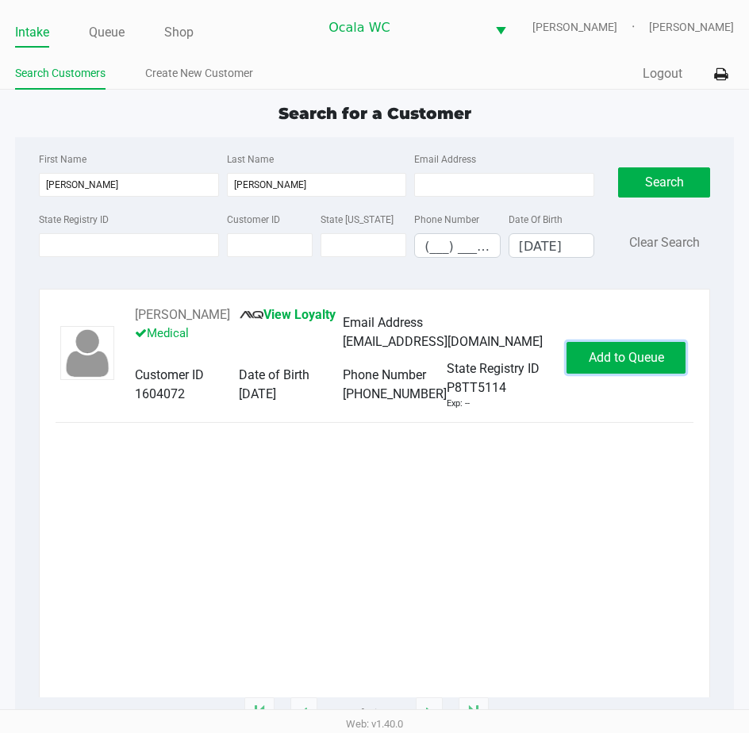
click at [593, 365] on span "Add to Queue" at bounding box center [626, 357] width 75 height 15
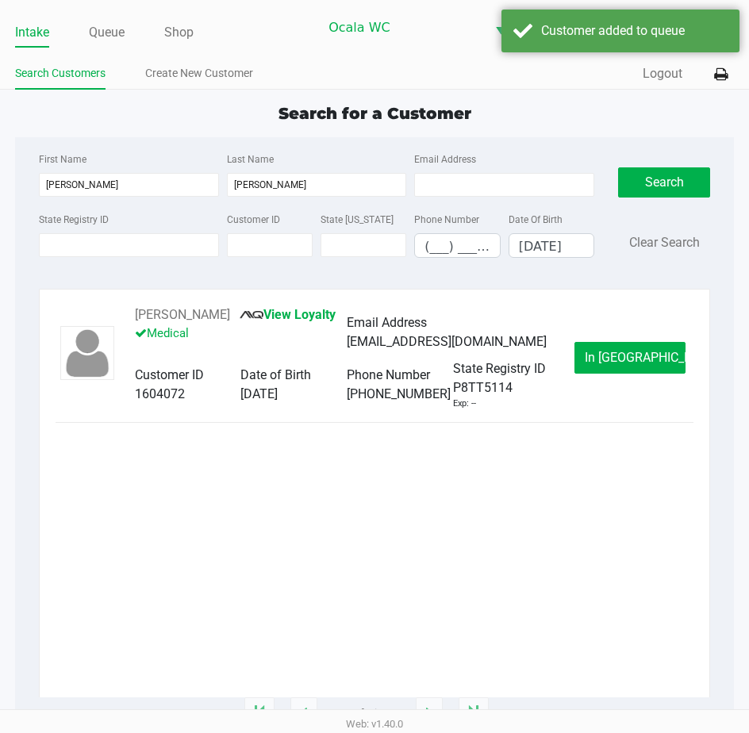
click at [597, 365] on button "In [GEOGRAPHIC_DATA]" at bounding box center [629, 358] width 111 height 32
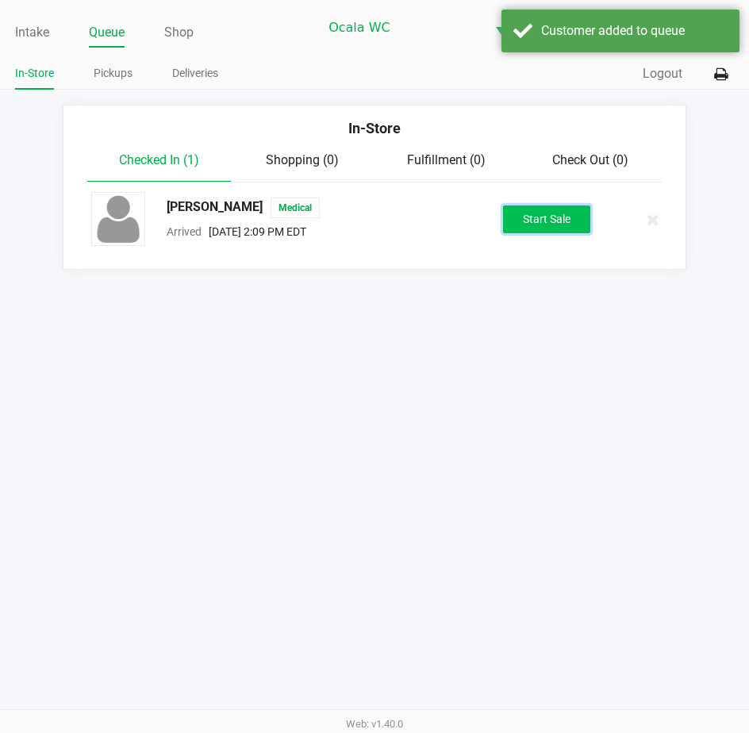
click at [522, 209] on button "Start Sale" at bounding box center [546, 219] width 87 height 28
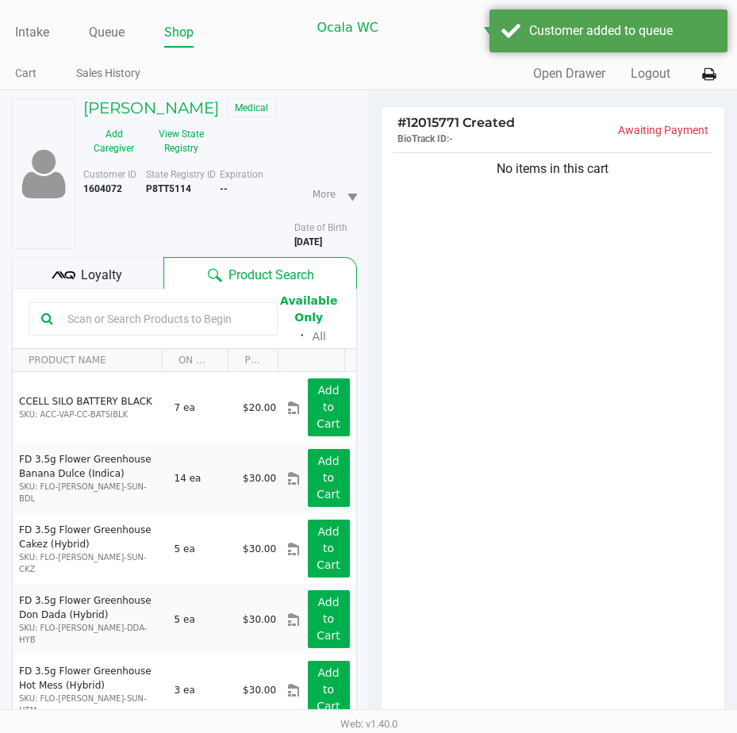
click at [94, 270] on span "Loyalty" at bounding box center [101, 275] width 41 height 19
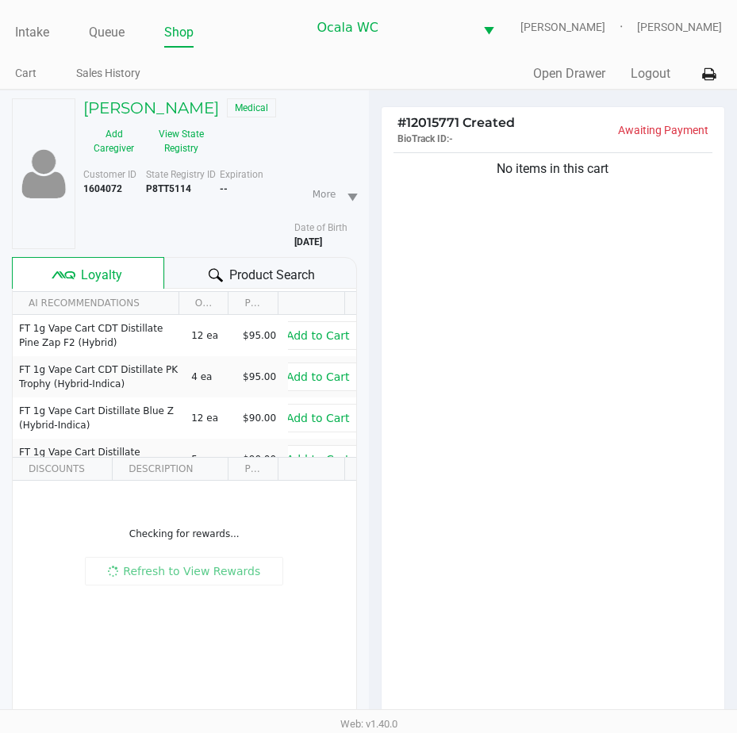
click at [215, 276] on icon at bounding box center [216, 275] width 14 height 14
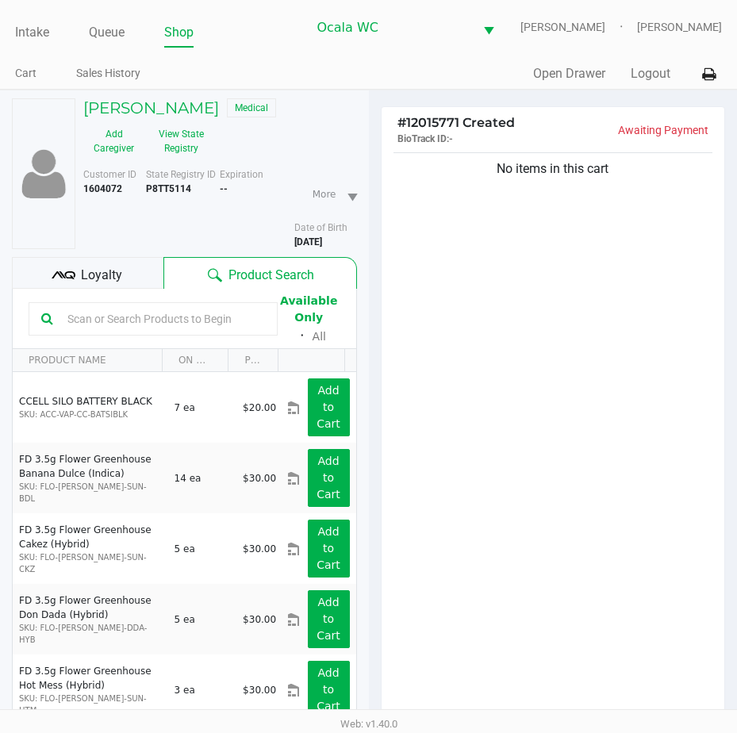
click at [136, 318] on input "text" at bounding box center [163, 319] width 204 height 24
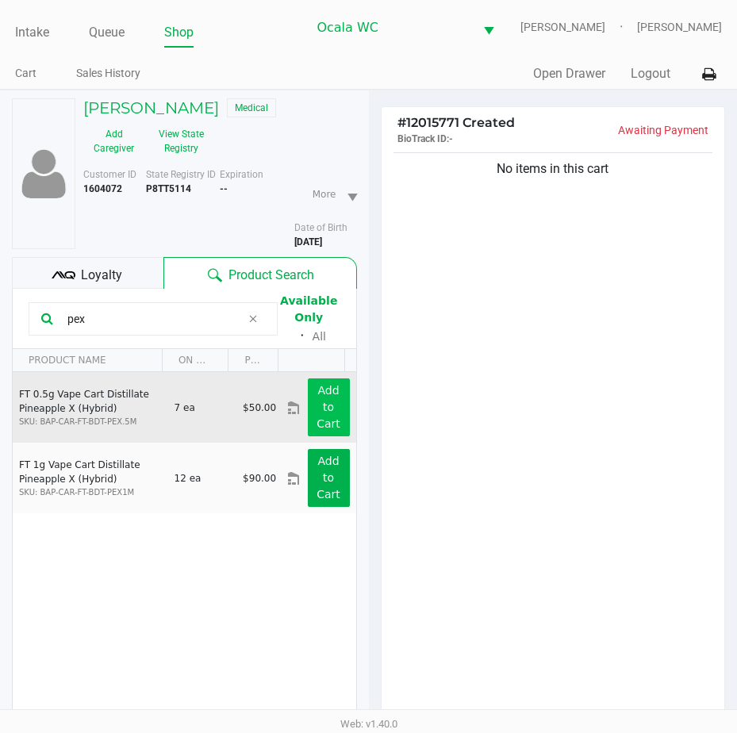
type input "pex"
click at [325, 393] on app-button-loader "Add to Cart" at bounding box center [328, 407] width 24 height 46
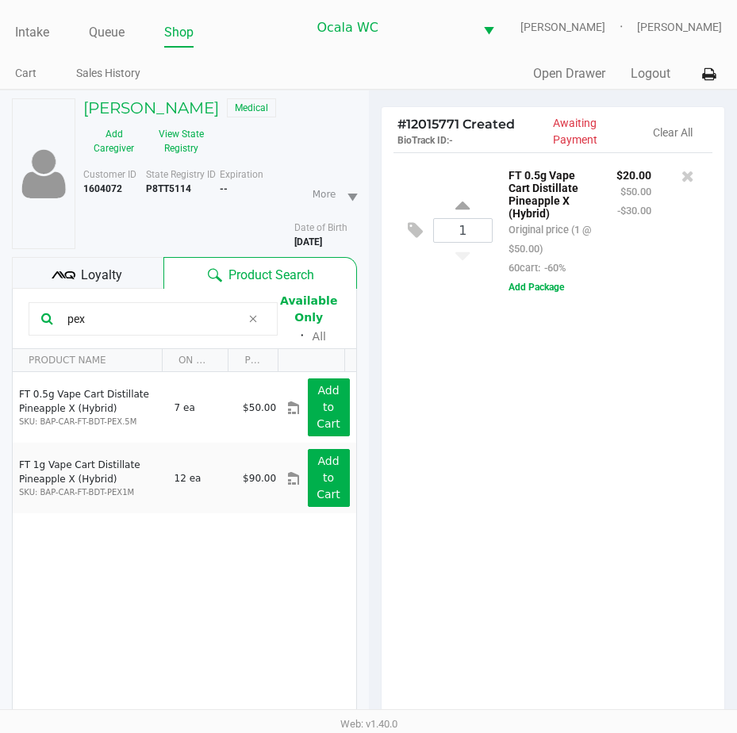
click at [447, 387] on div "1 FT 0.5g Vape Cart Distillate Pineapple X (Hybrid) Original price (1 @ $50.00)…" at bounding box center [553, 442] width 343 height 580
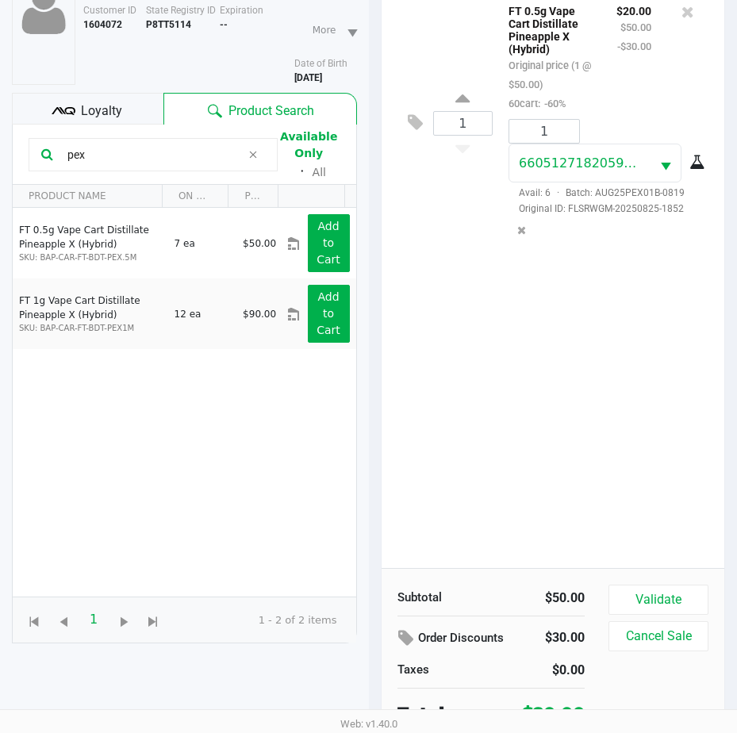
scroll to position [174, 0]
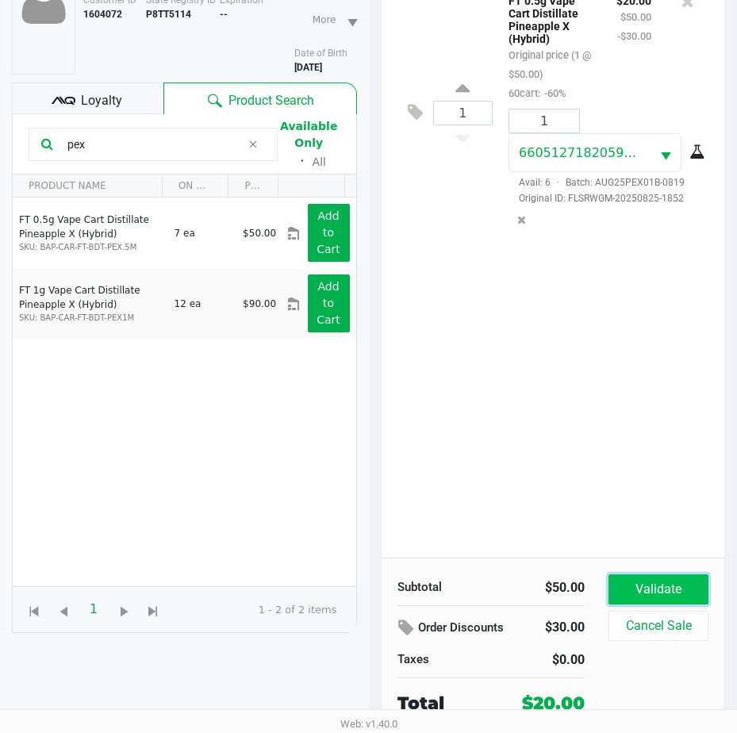
click at [627, 579] on button "Validate" at bounding box center [658, 589] width 100 height 30
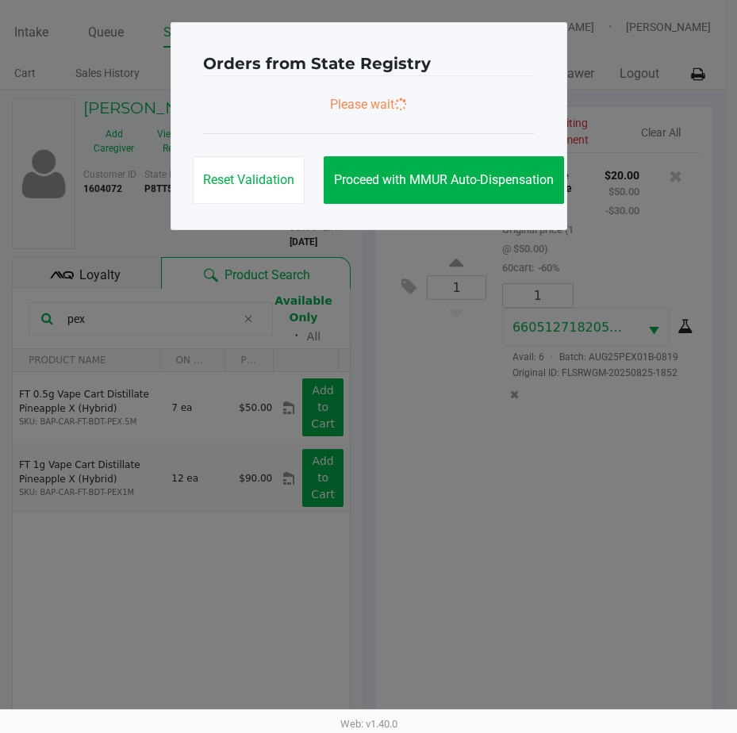
scroll to position [0, 0]
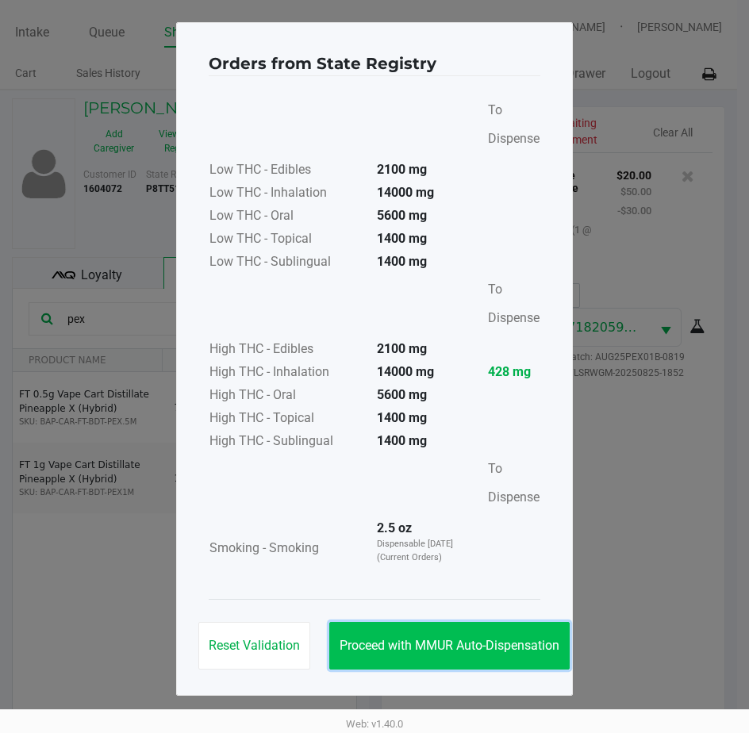
click at [416, 631] on button "Proceed with MMUR Auto-Dispensation" at bounding box center [449, 646] width 240 height 48
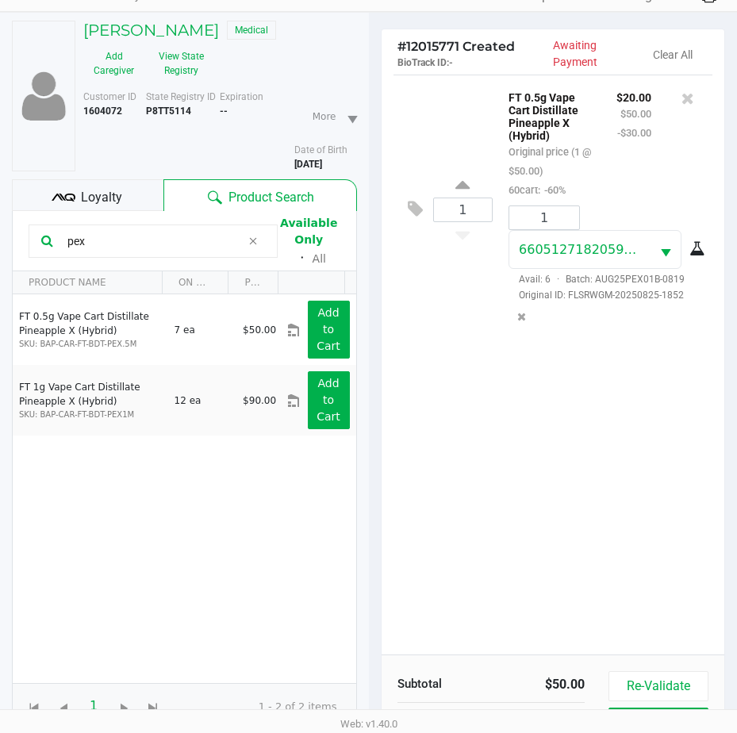
scroll to position [210, 0]
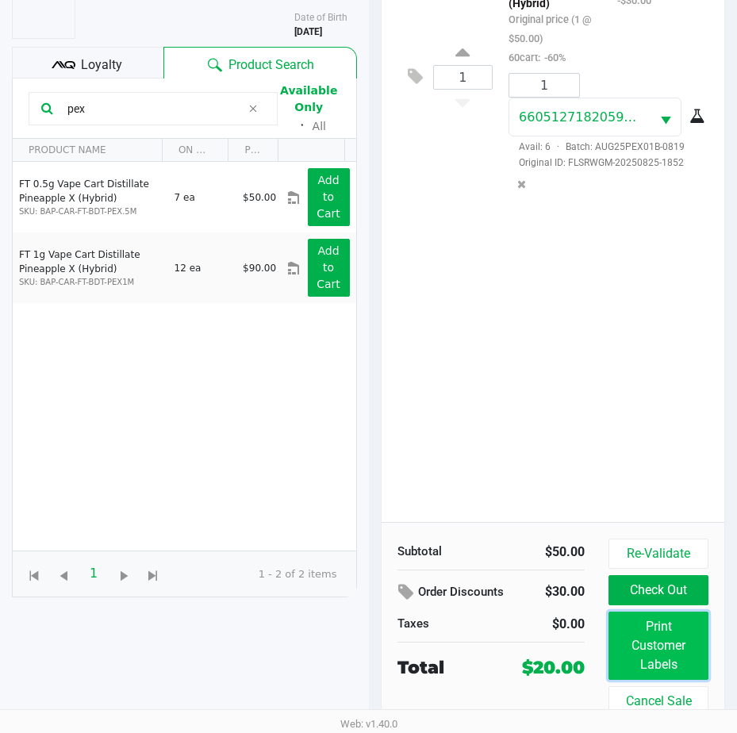
click at [653, 627] on button "Print Customer Labels" at bounding box center [658, 646] width 100 height 68
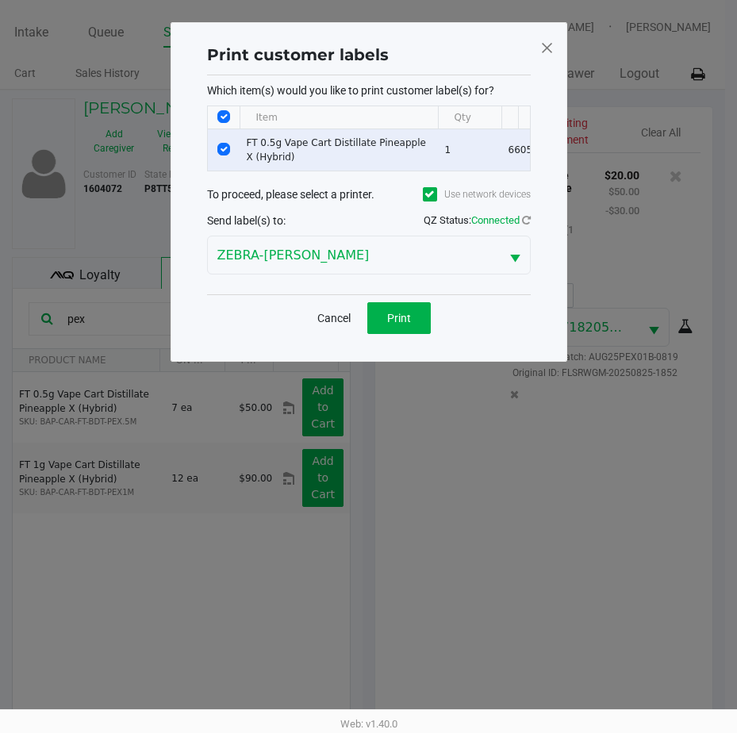
scroll to position [0, 0]
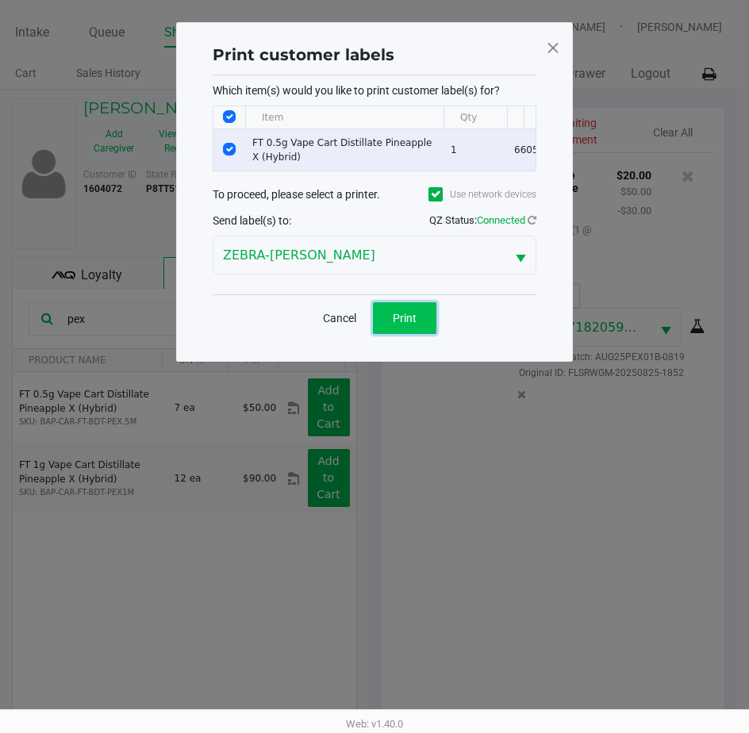
click at [412, 324] on span "Print" at bounding box center [405, 318] width 24 height 13
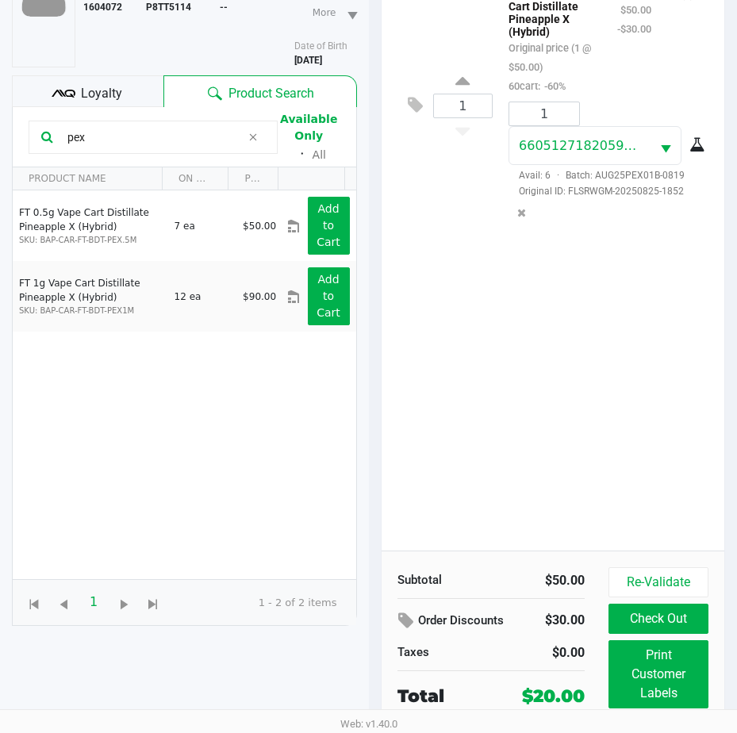
scroll to position [210, 0]
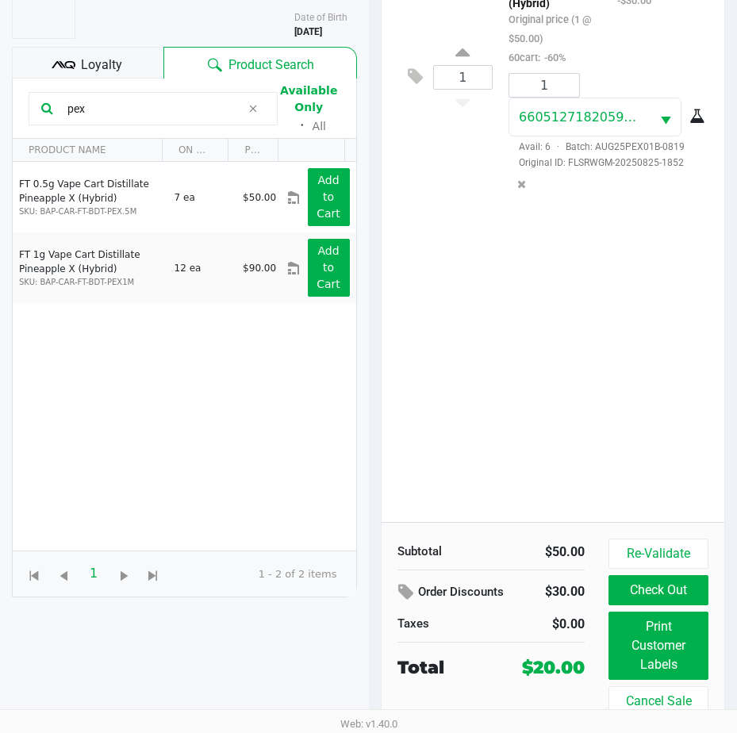
click at [654, 593] on button "Check Out" at bounding box center [658, 590] width 100 height 30
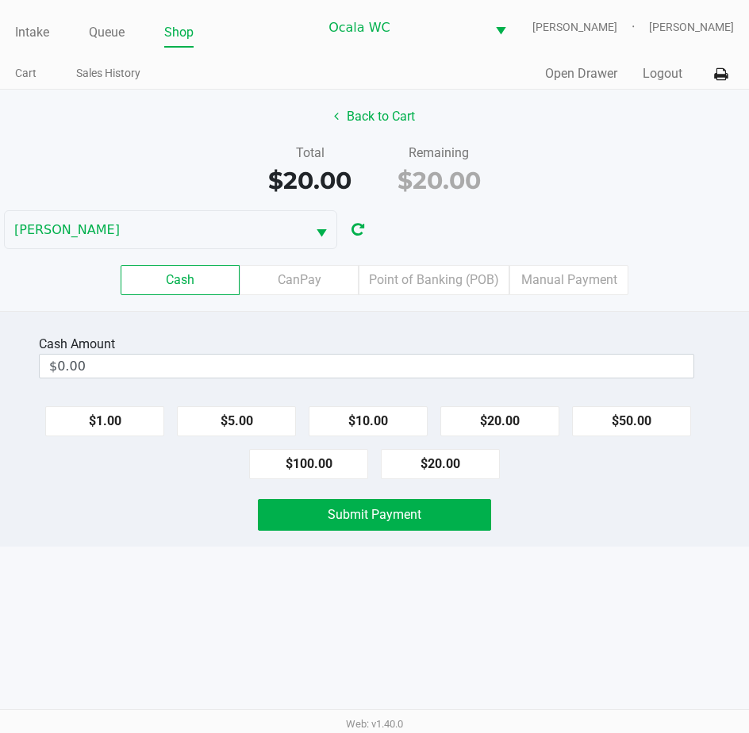
click at [414, 462] on button "$20.00" at bounding box center [440, 464] width 119 height 30
type input "$20.00"
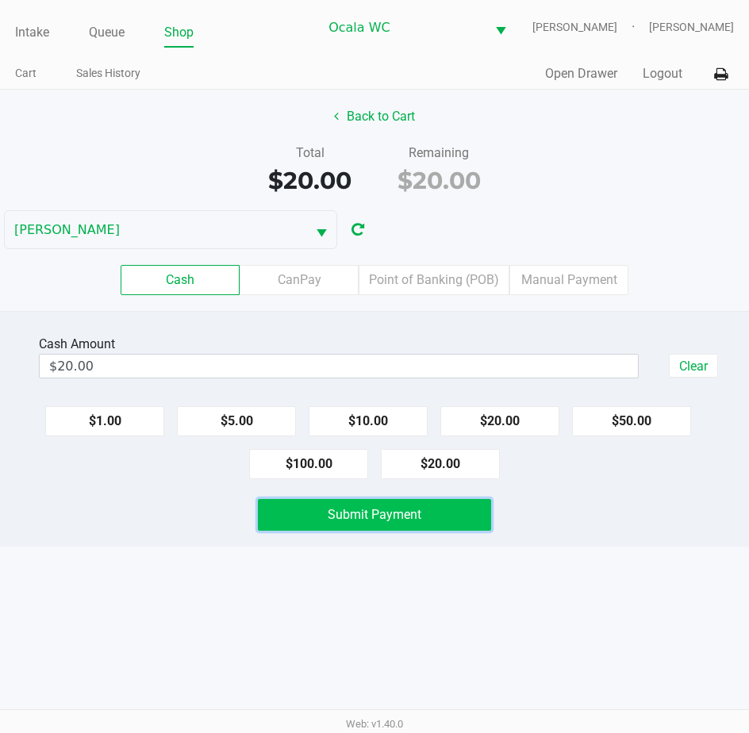
click at [352, 515] on span "Submit Payment" at bounding box center [375, 514] width 94 height 15
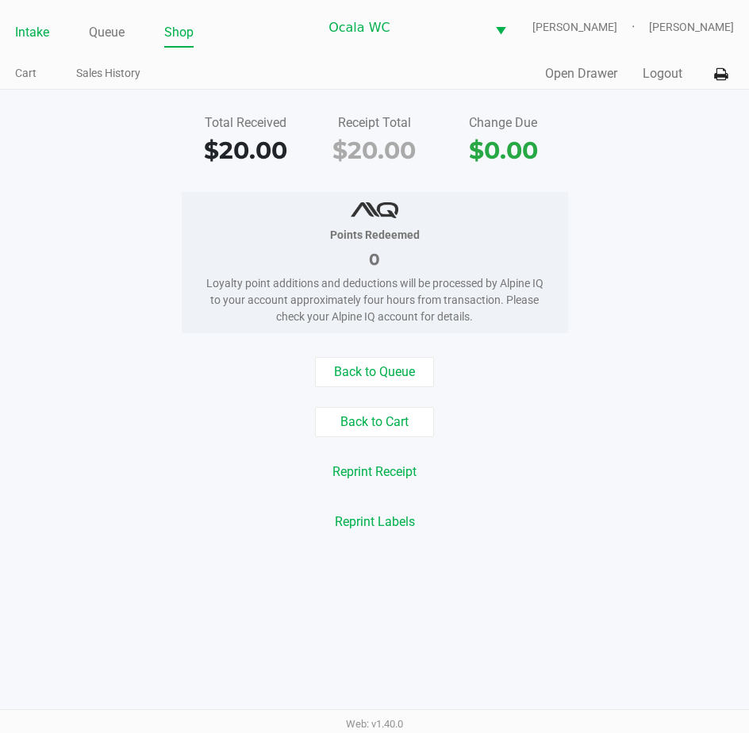
click at [37, 24] on link "Intake" at bounding box center [32, 32] width 34 height 22
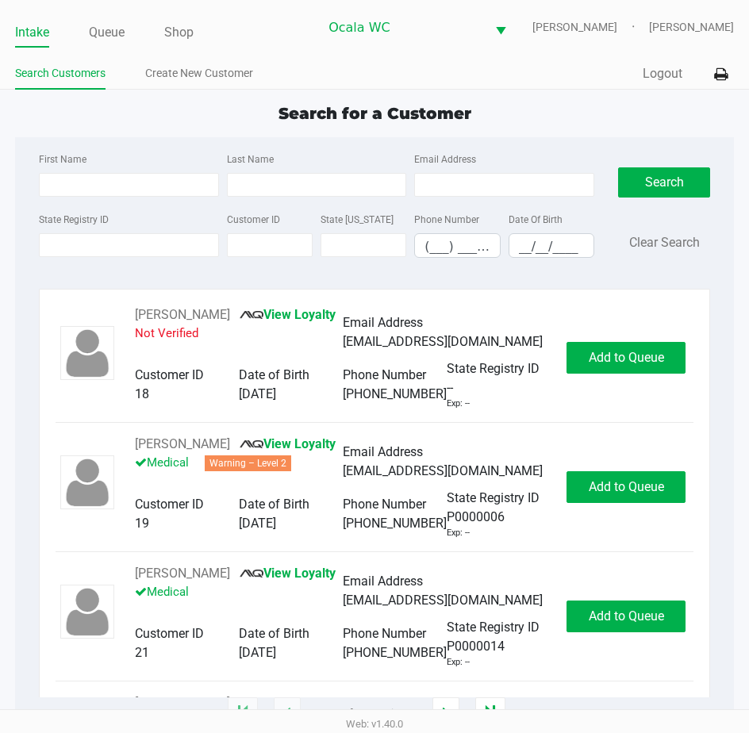
drag, startPoint x: 37, startPoint y: 24, endPoint x: 361, endPoint y: 109, distance: 334.8
click at [361, 109] on span "Search for a Customer" at bounding box center [374, 113] width 193 height 19
click at [125, 244] on input "State Registry ID" at bounding box center [129, 245] width 180 height 24
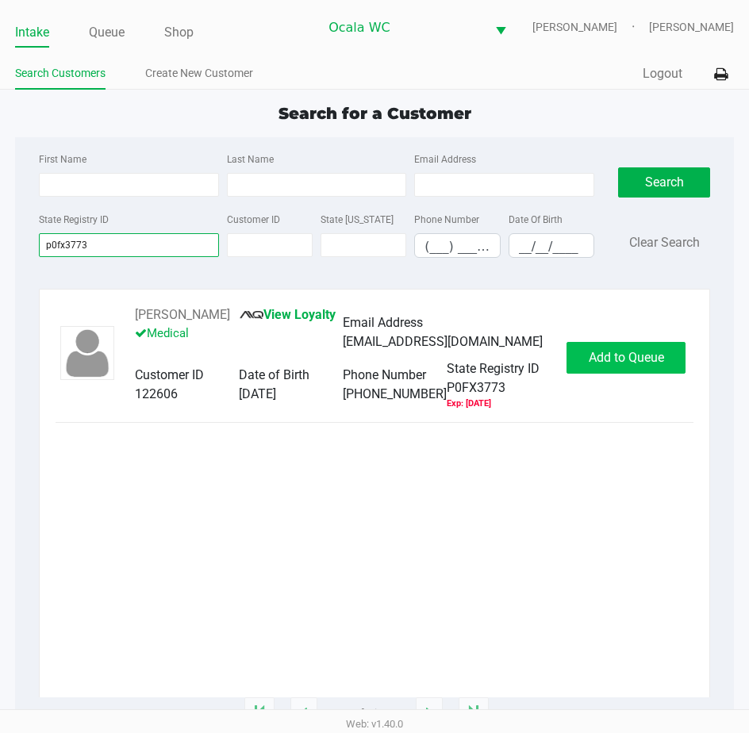
type input "p0fx3773"
click at [584, 370] on button "Add to Queue" at bounding box center [625, 358] width 119 height 32
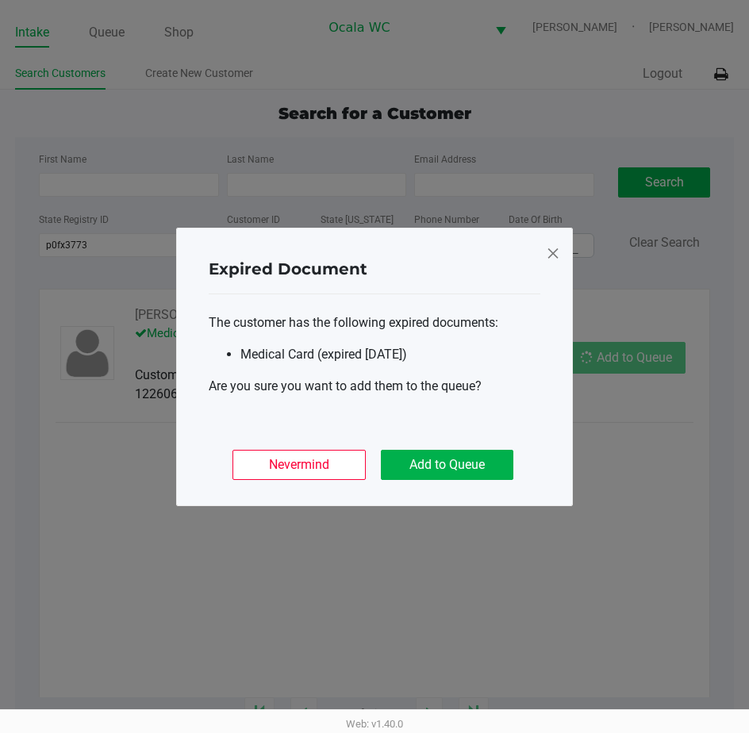
click at [584, 370] on ngb-modal-window "Expired Document The customer has the following expired documents: Medical Card…" at bounding box center [374, 366] width 749 height 733
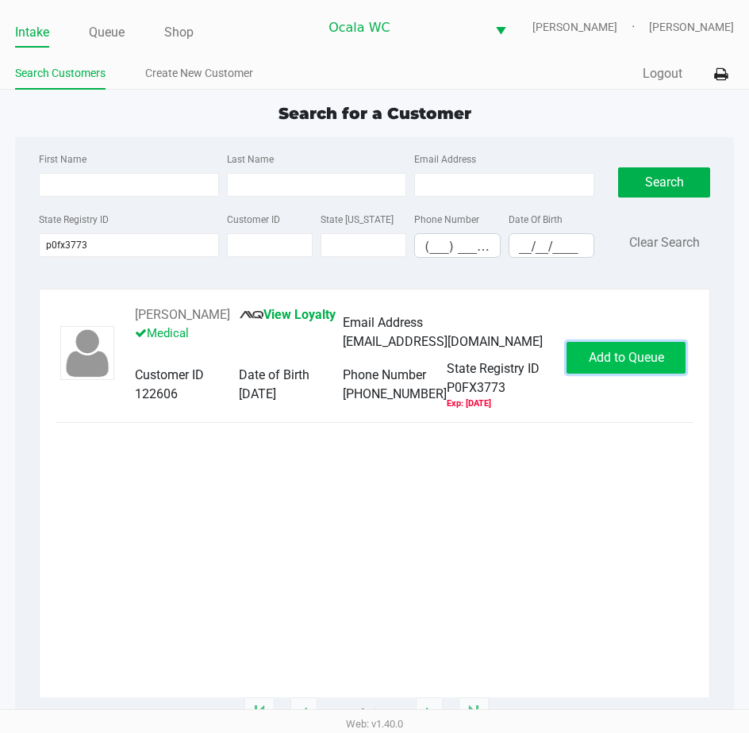
click at [584, 370] on button "Add to Queue" at bounding box center [625, 358] width 119 height 32
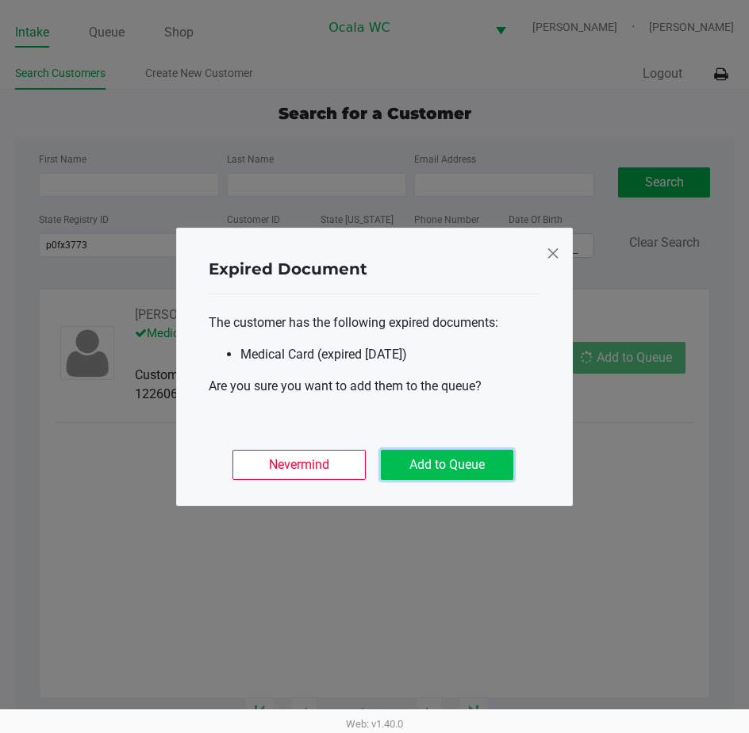
click at [421, 455] on button "Add to Queue" at bounding box center [447, 465] width 132 height 30
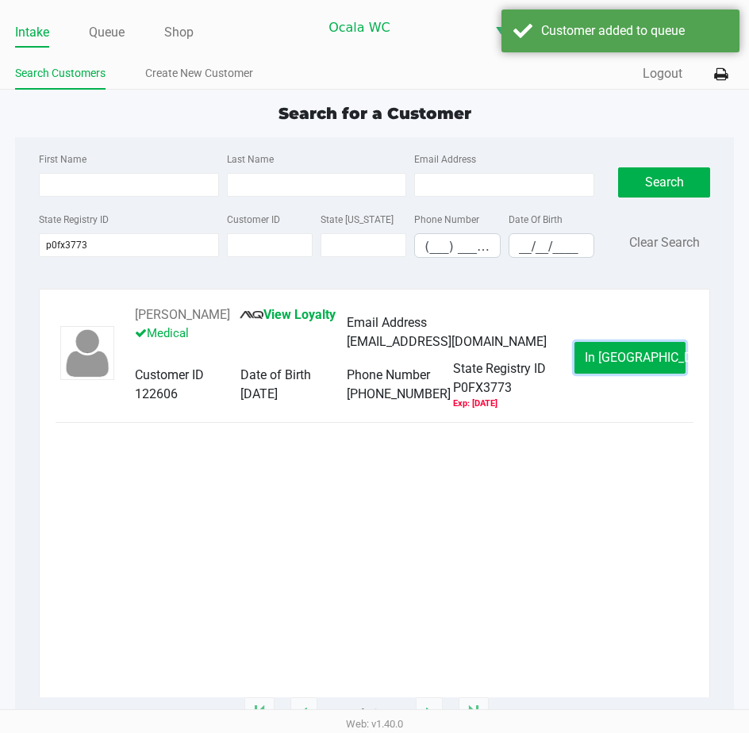
click at [596, 359] on button "In [GEOGRAPHIC_DATA]" at bounding box center [629, 358] width 111 height 32
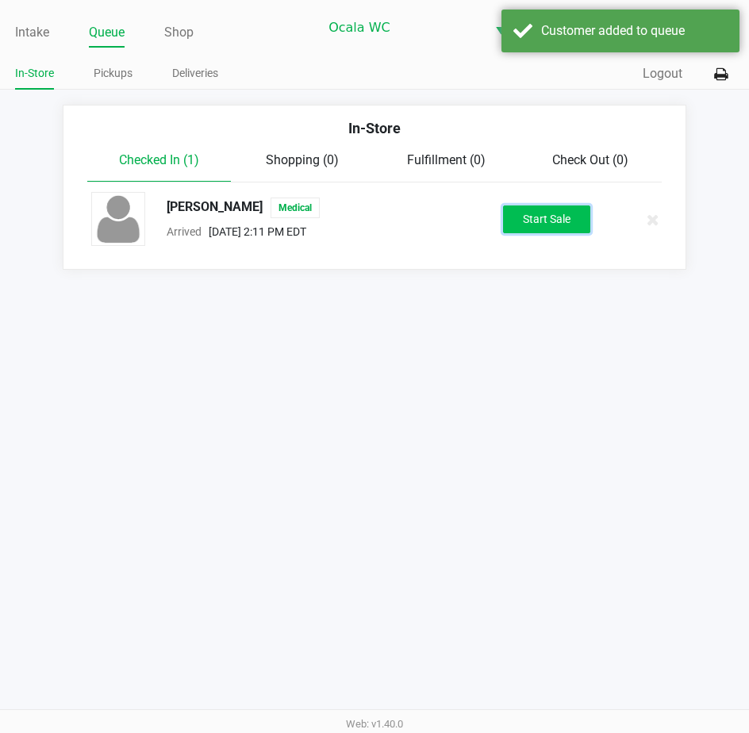
click at [533, 222] on button "Start Sale" at bounding box center [546, 219] width 87 height 28
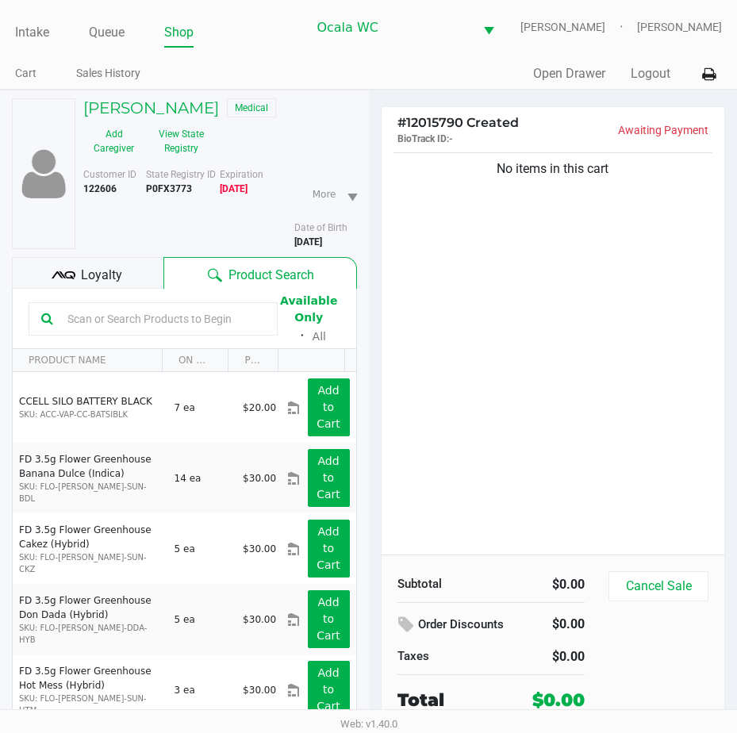
click at [182, 117] on div "[PERSON_NAME] Medical" at bounding box center [219, 109] width 297 height 23
click at [182, 109] on h5 "[PERSON_NAME]" at bounding box center [151, 107] width 136 height 19
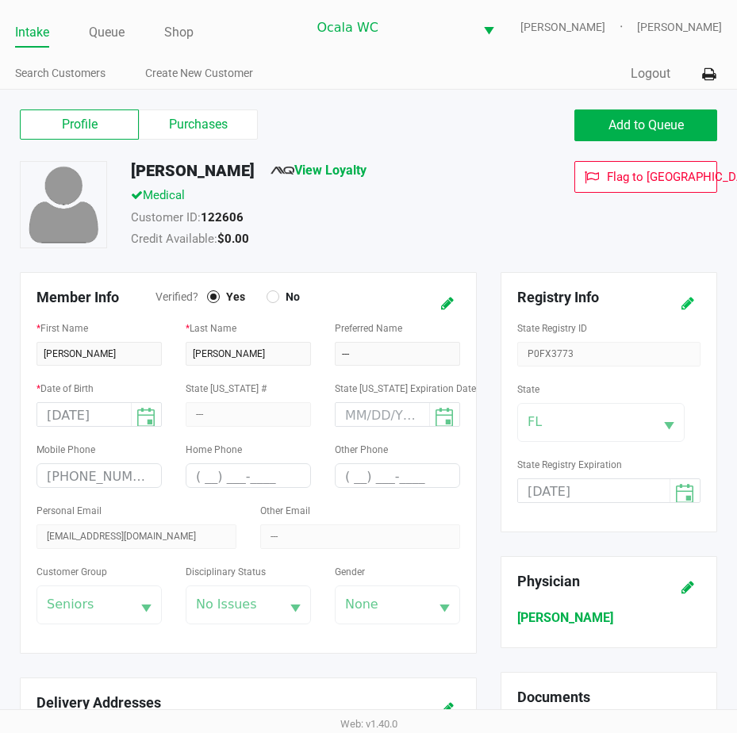
click at [681, 293] on button at bounding box center [687, 303] width 25 height 29
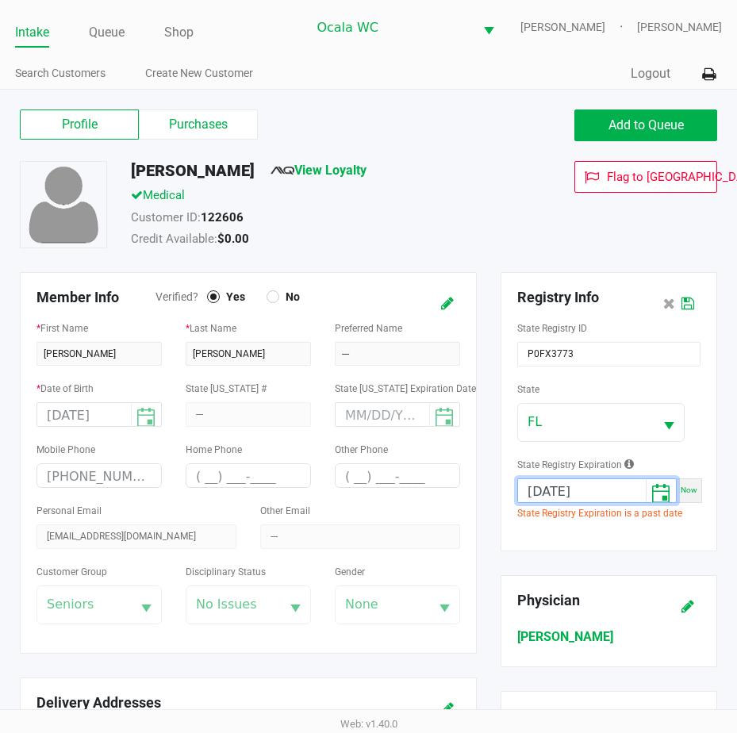
click at [608, 479] on input "[DATE]" at bounding box center [582, 491] width 128 height 25
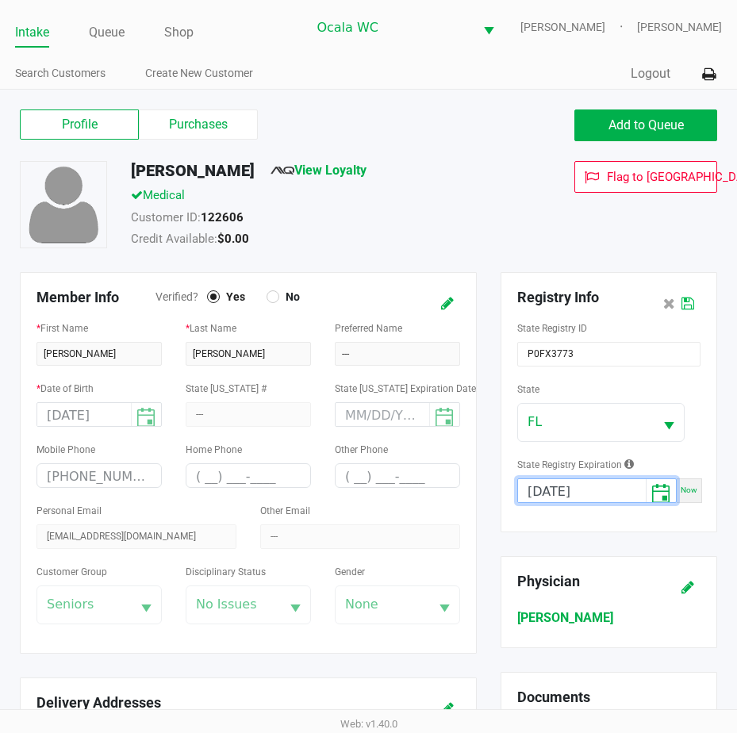
type input "[DATE]"
click at [687, 303] on icon at bounding box center [687, 303] width 13 height 11
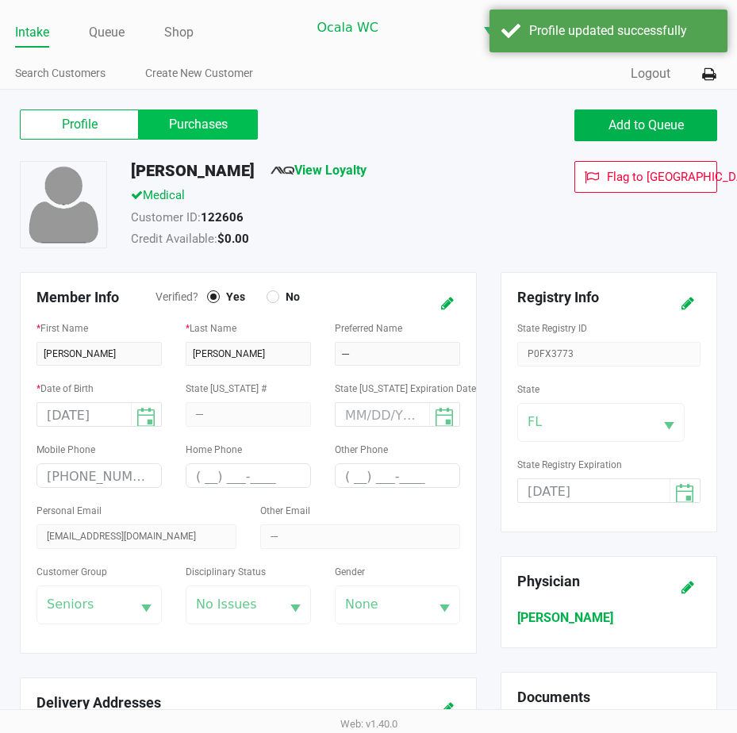
click at [216, 122] on label "Purchases" at bounding box center [198, 124] width 119 height 30
click at [0, 0] on 1 "Purchases" at bounding box center [0, 0] width 0 height 0
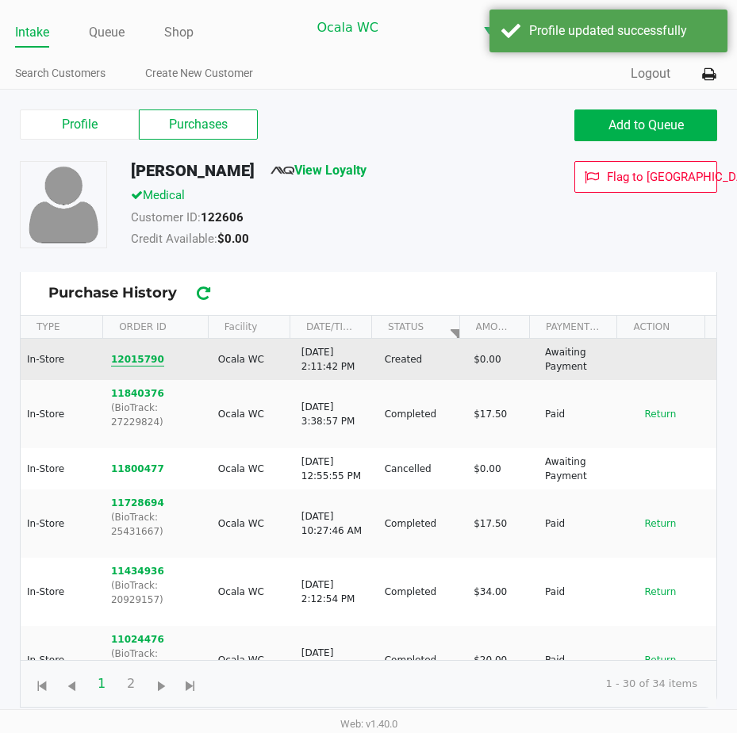
click at [140, 363] on button "12015790" at bounding box center [137, 359] width 53 height 14
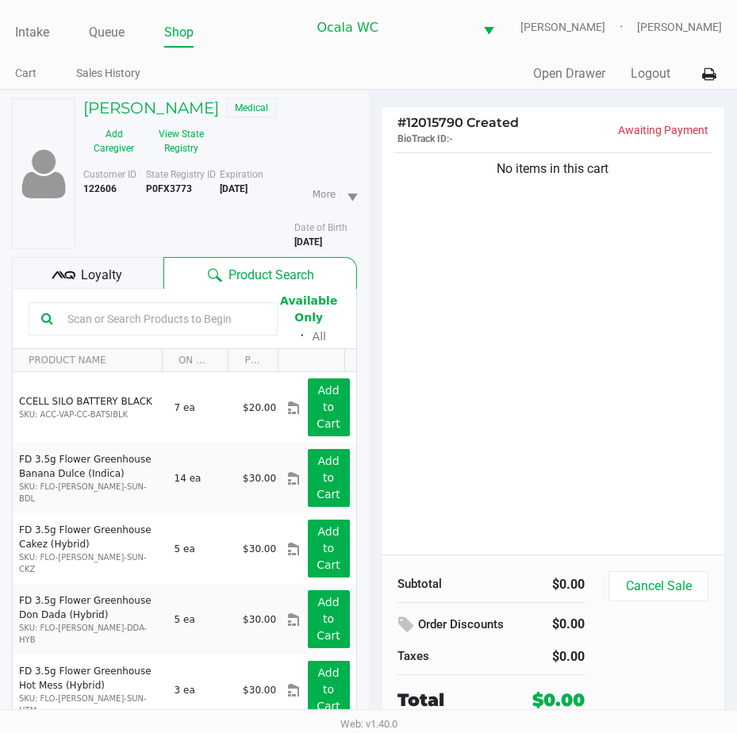
click at [79, 260] on div "Loyalty" at bounding box center [87, 273] width 151 height 32
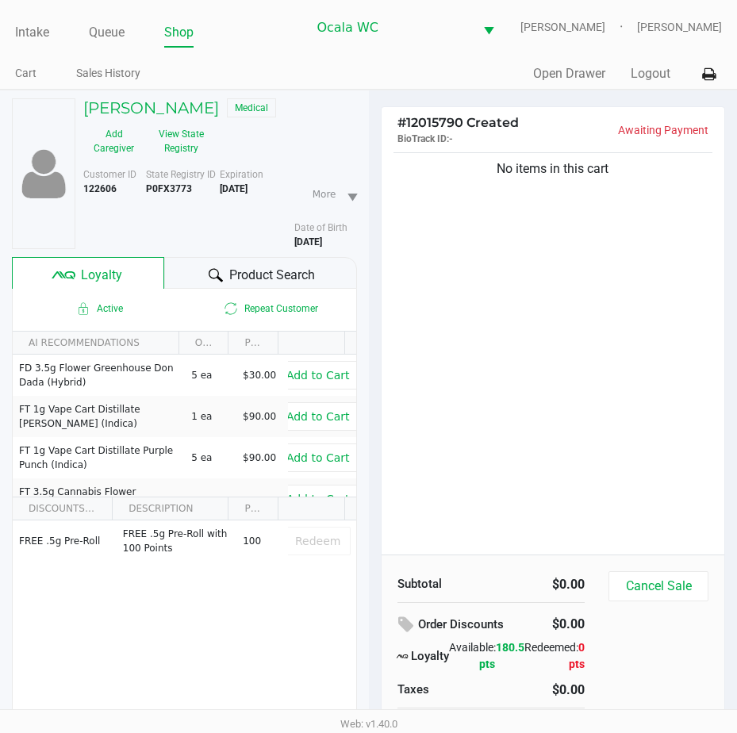
click at [220, 270] on icon at bounding box center [216, 275] width 14 height 14
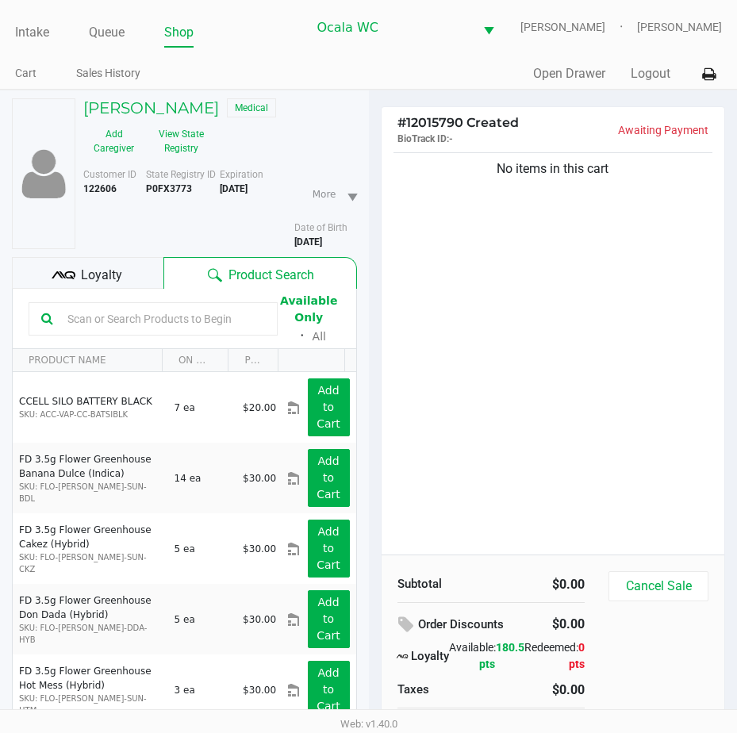
click at [74, 316] on input "text" at bounding box center [163, 319] width 204 height 24
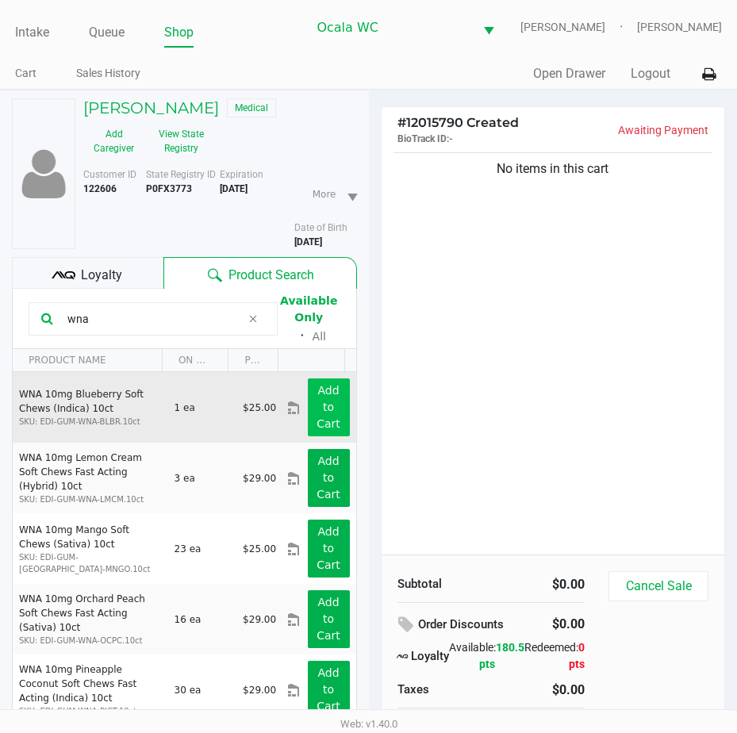
type input "wna"
click at [308, 409] on button "Add to Cart" at bounding box center [329, 407] width 42 height 58
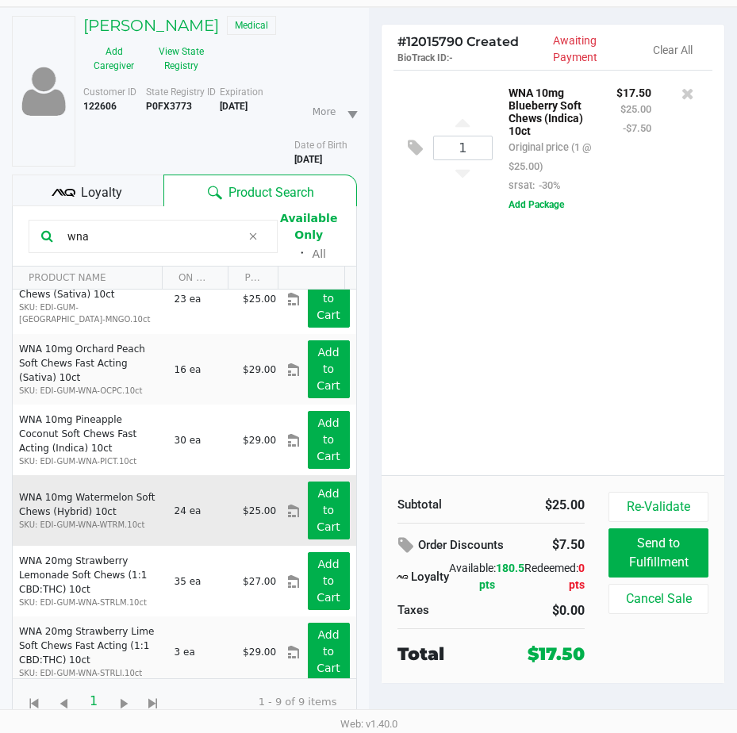
scroll to position [167, 0]
click at [316, 509] on app-button-loader "Add to Cart" at bounding box center [328, 511] width 24 height 46
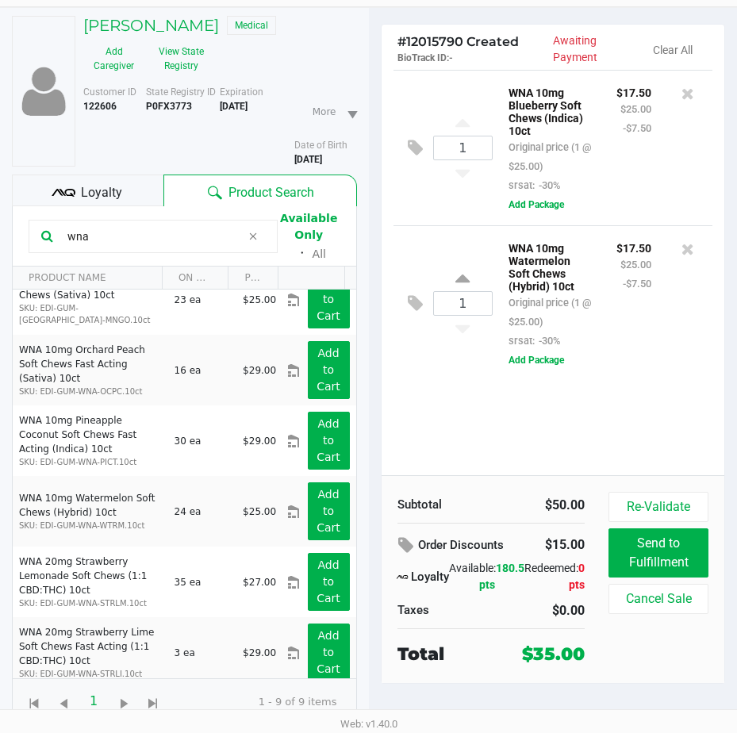
click at [461, 413] on div "1 WNA 10mg Blueberry Soft Chews (Indica) 10ct Original price (1 @ $25.00) srsat…" at bounding box center [553, 272] width 343 height 405
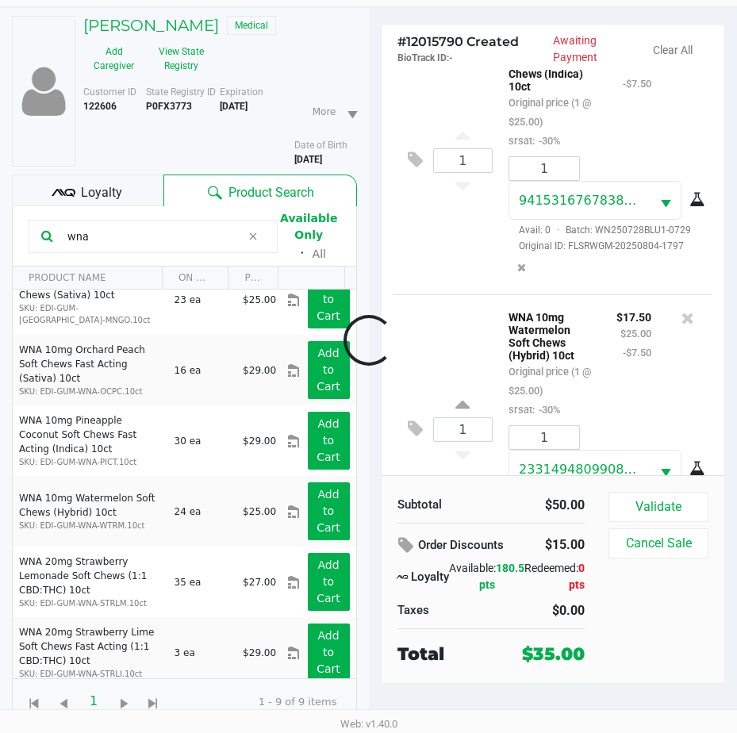
scroll to position [177, 0]
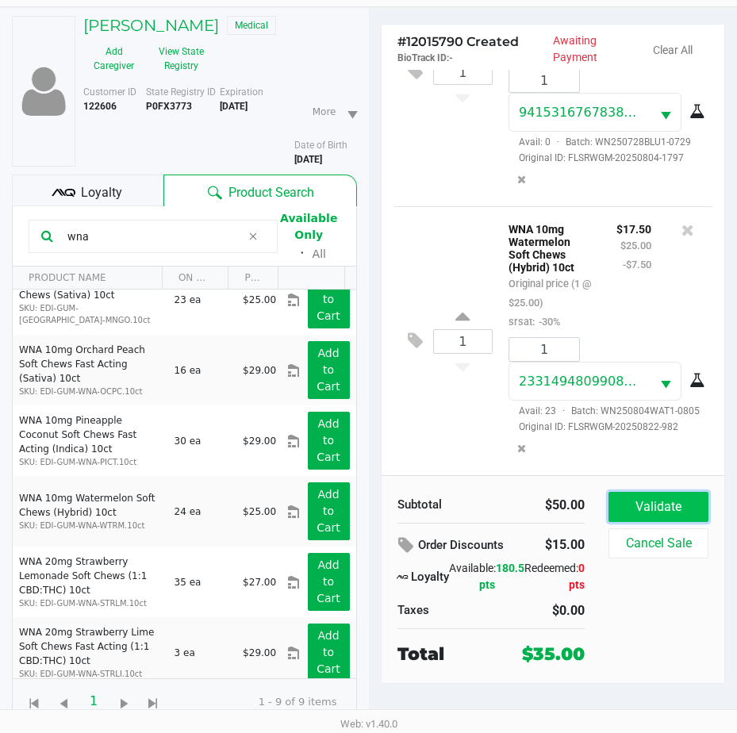
click at [631, 509] on button "Validate" at bounding box center [658, 507] width 100 height 30
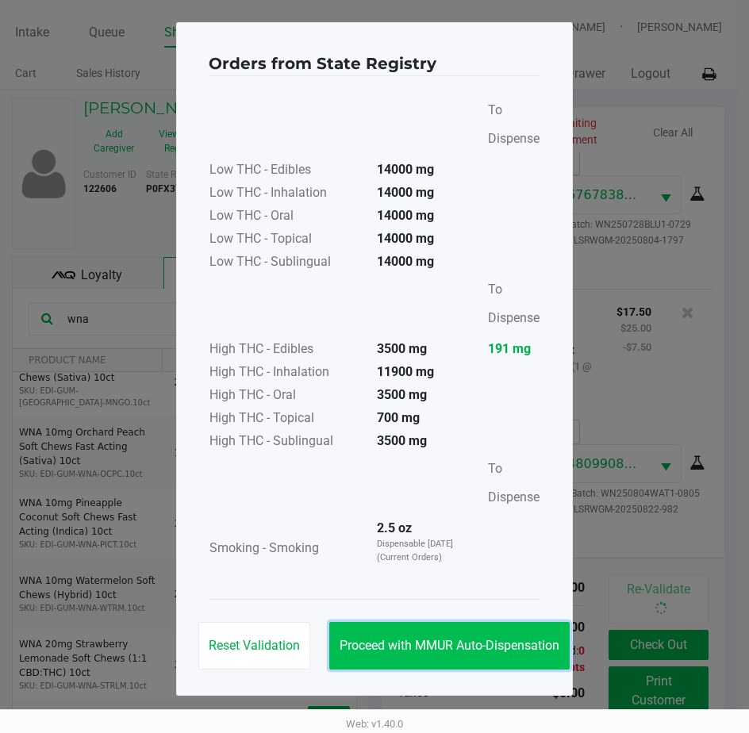
click at [410, 628] on button "Proceed with MMUR Auto-Dispensation" at bounding box center [449, 646] width 240 height 48
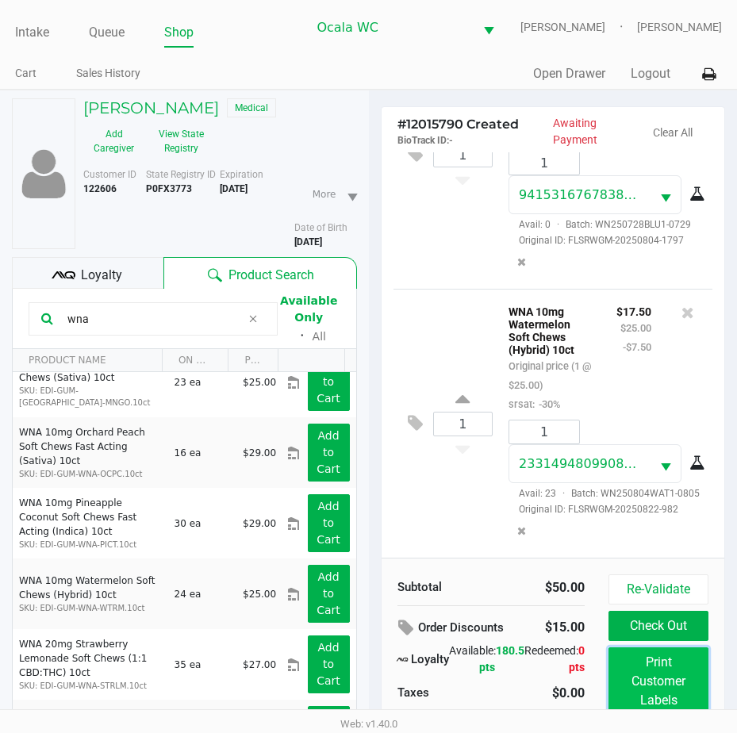
click at [698, 667] on button "Print Customer Labels" at bounding box center [658, 681] width 100 height 68
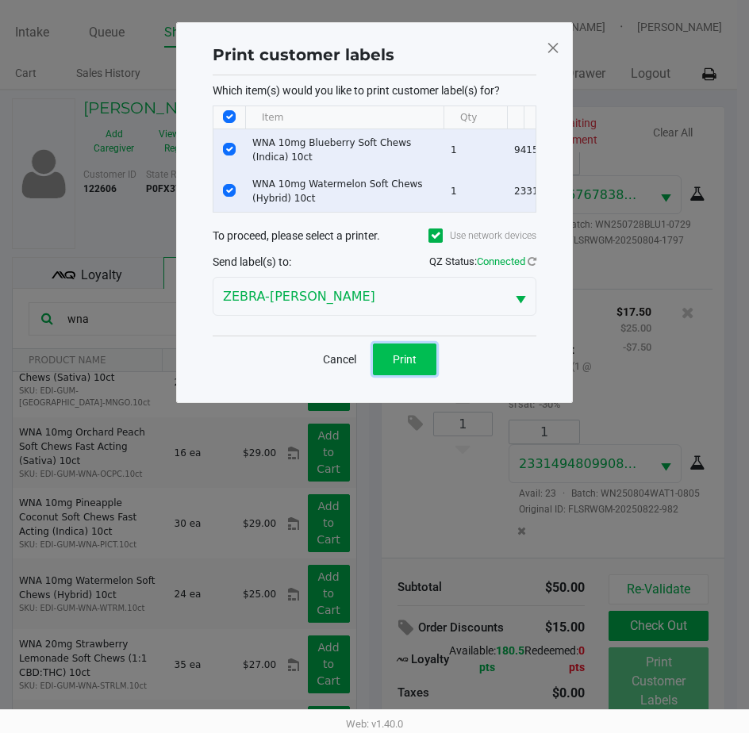
click at [398, 366] on span "Print" at bounding box center [405, 359] width 24 height 13
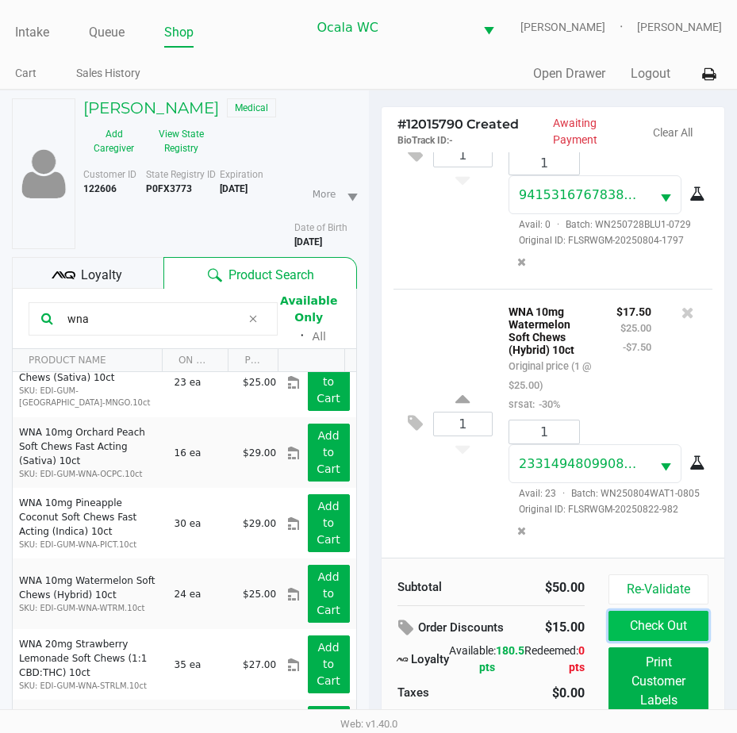
click at [662, 619] on button "Check Out" at bounding box center [658, 626] width 100 height 30
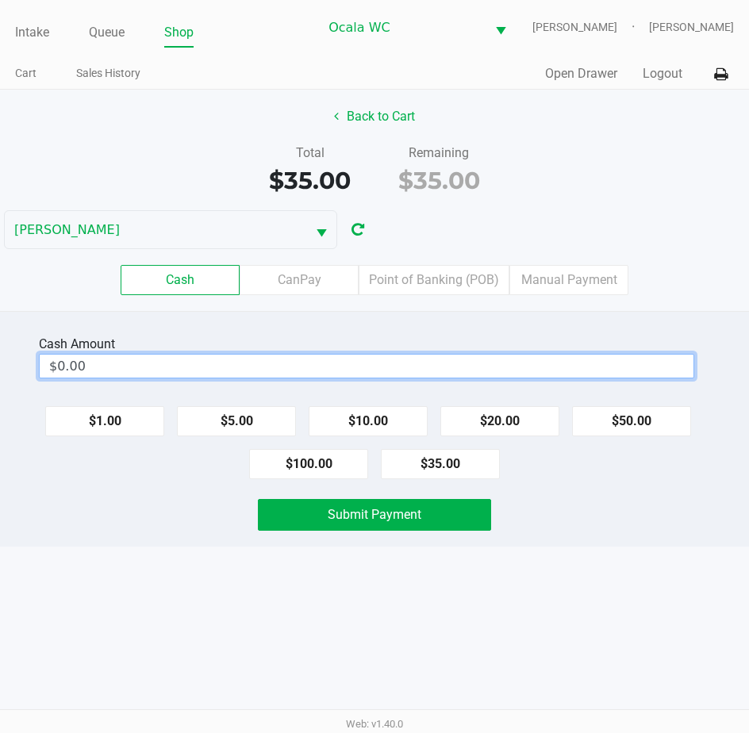
click at [125, 369] on input "$0.00" at bounding box center [367, 366] width 654 height 23
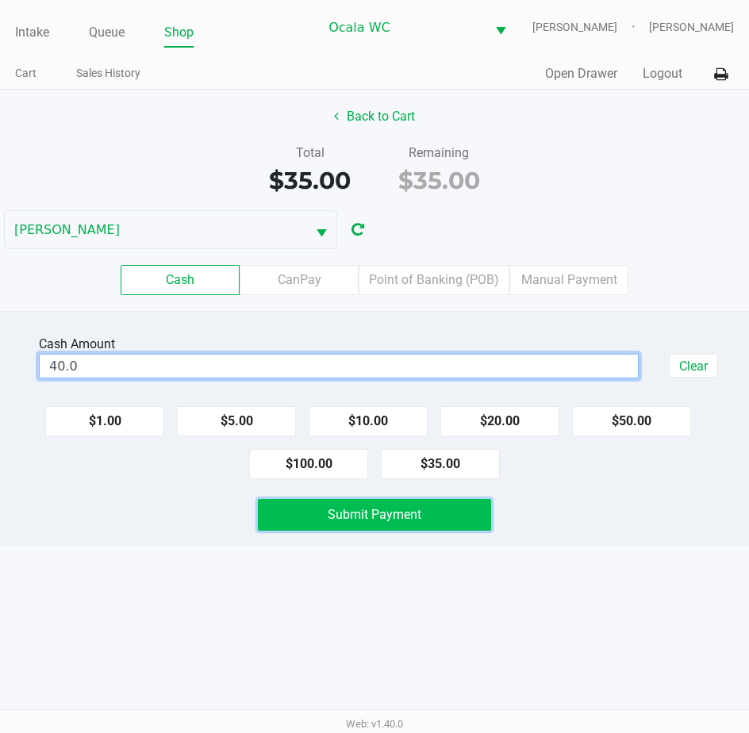
click at [335, 519] on span "Submit Payment" at bounding box center [375, 514] width 94 height 15
type input "$40.00"
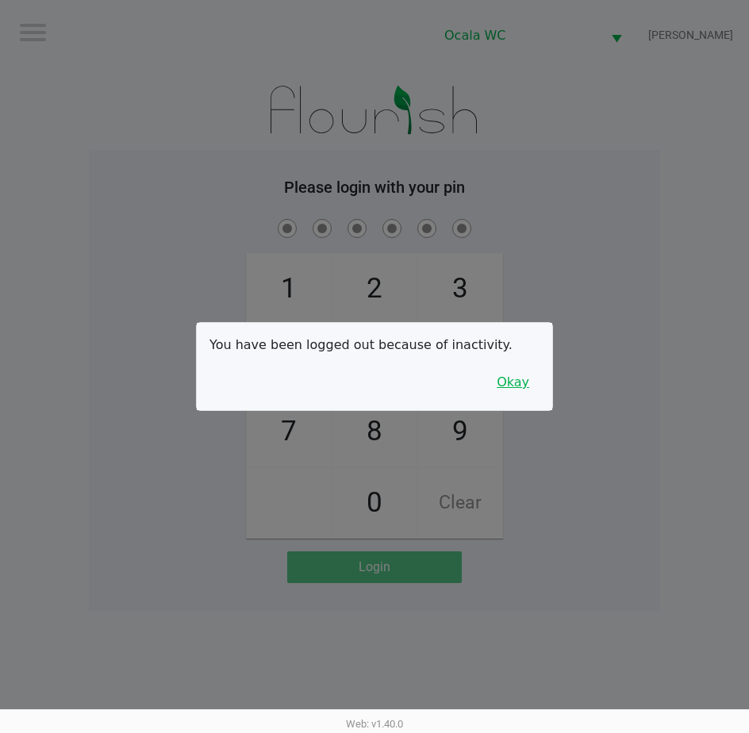
click at [522, 385] on button "Okay" at bounding box center [512, 382] width 53 height 30
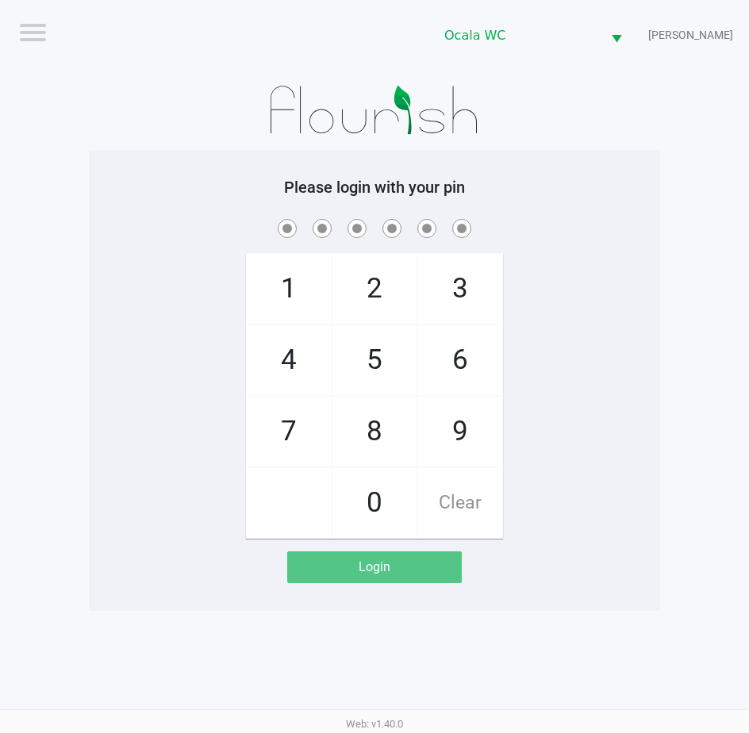
click at [522, 385] on div "1 4 7 2 5 8 0 3 6 9 Clear" at bounding box center [374, 377] width 571 height 323
checkbox input "true"
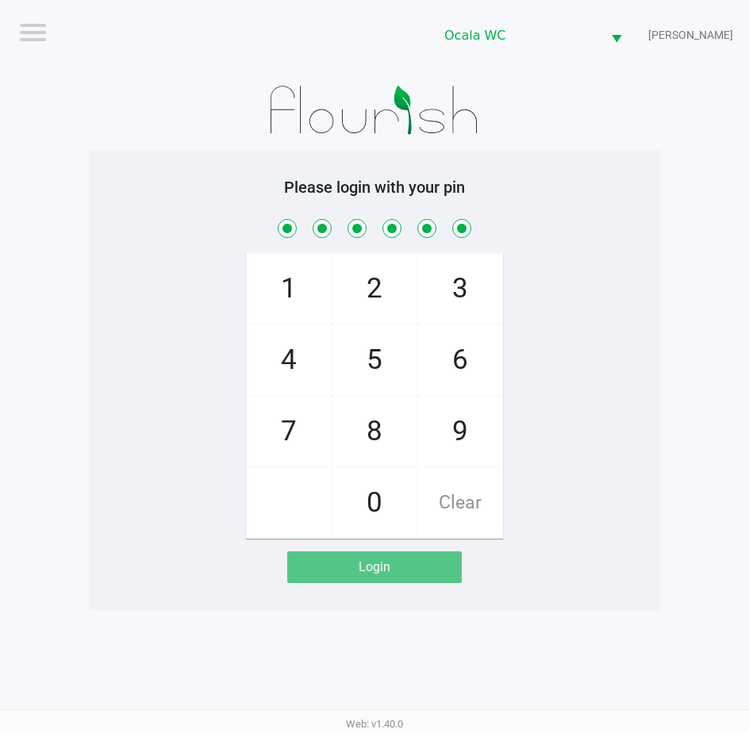
checkbox input "true"
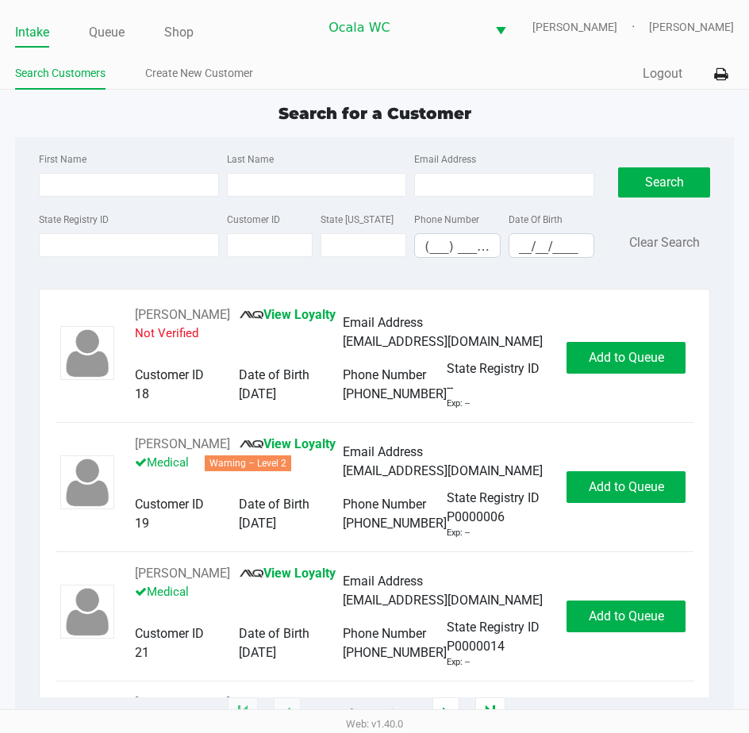
click at [59, 221] on label "State Registry ID" at bounding box center [74, 220] width 70 height 14
click at [59, 233] on input "State Registry ID" at bounding box center [129, 245] width 180 height 24
click at [57, 240] on input "State Registry ID" at bounding box center [129, 245] width 180 height 24
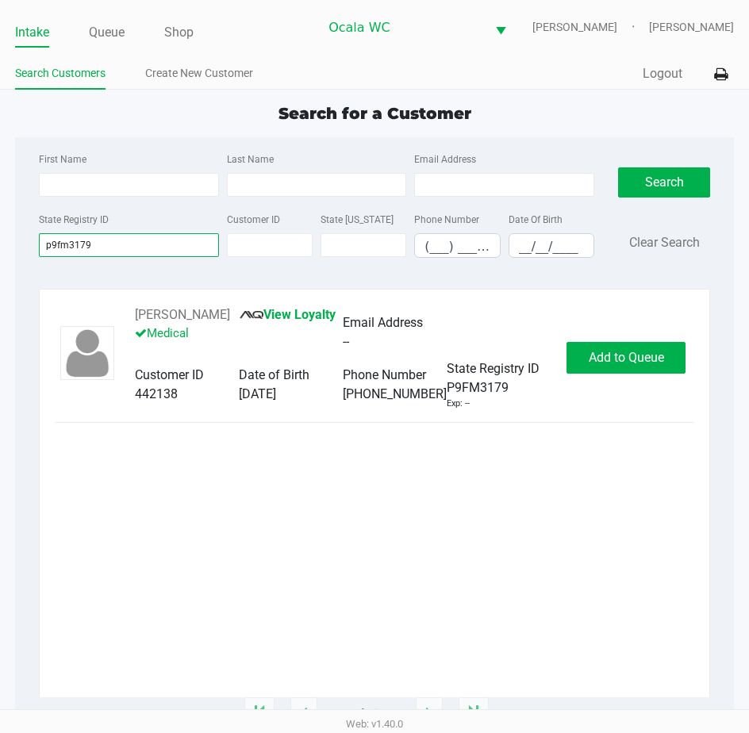
type input "p9fm3179"
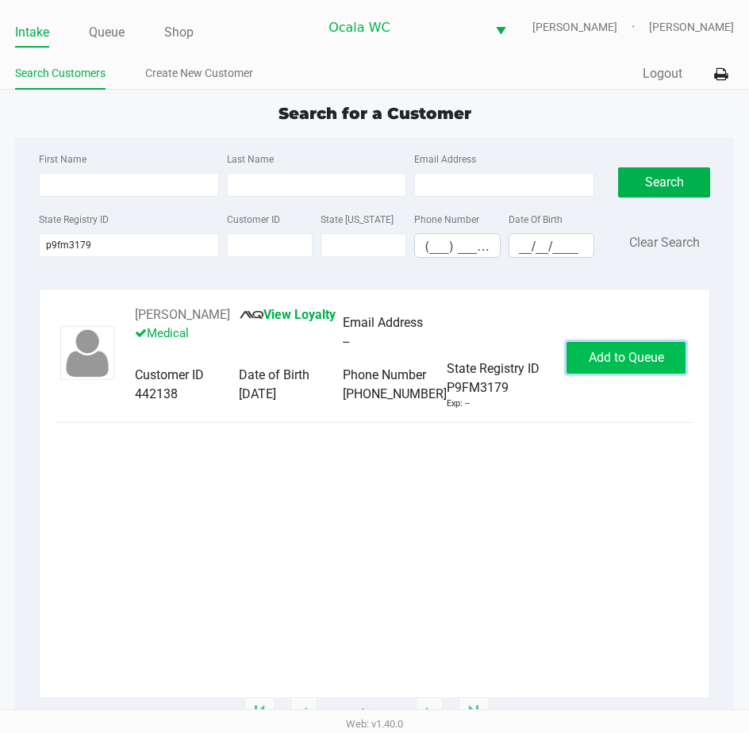
click at [604, 357] on span "Add to Queue" at bounding box center [626, 357] width 75 height 15
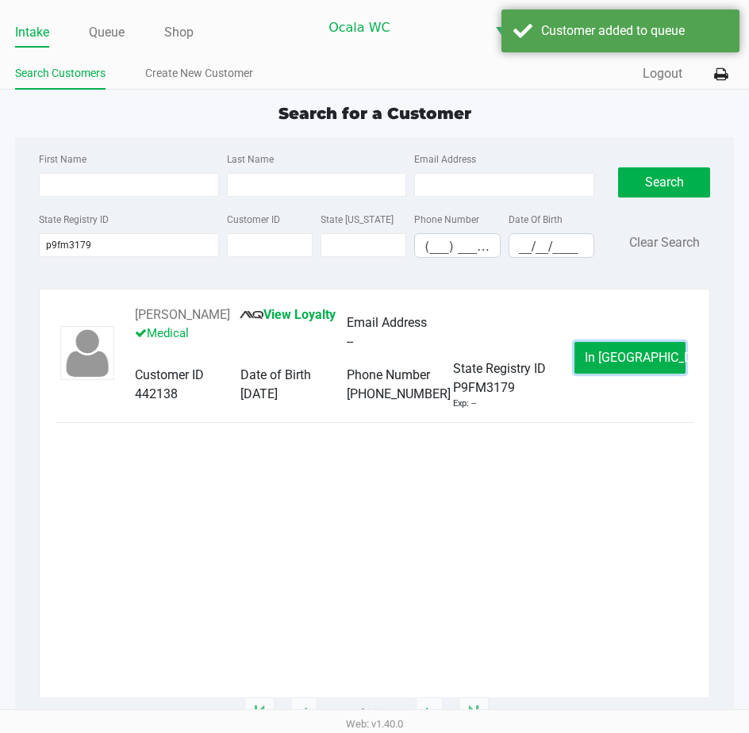
click at [604, 357] on button "In [GEOGRAPHIC_DATA]" at bounding box center [629, 358] width 111 height 32
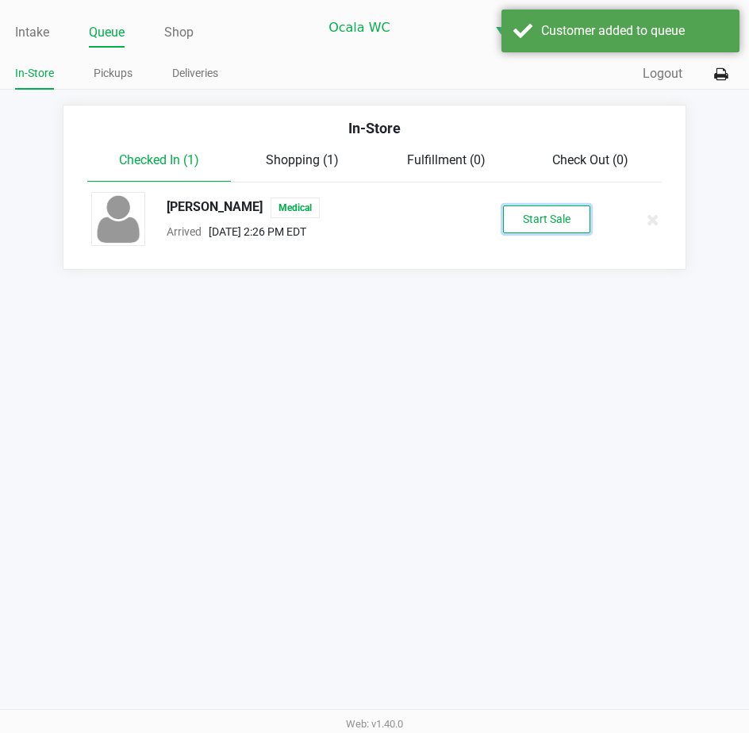
click at [535, 232] on button "Start Sale" at bounding box center [546, 219] width 87 height 28
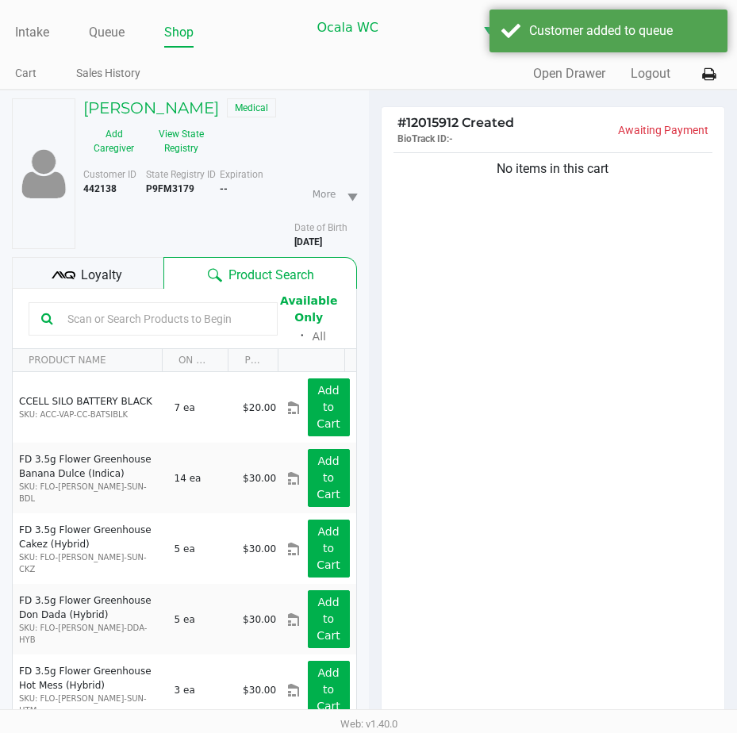
click at [71, 277] on icon at bounding box center [64, 275] width 24 height 24
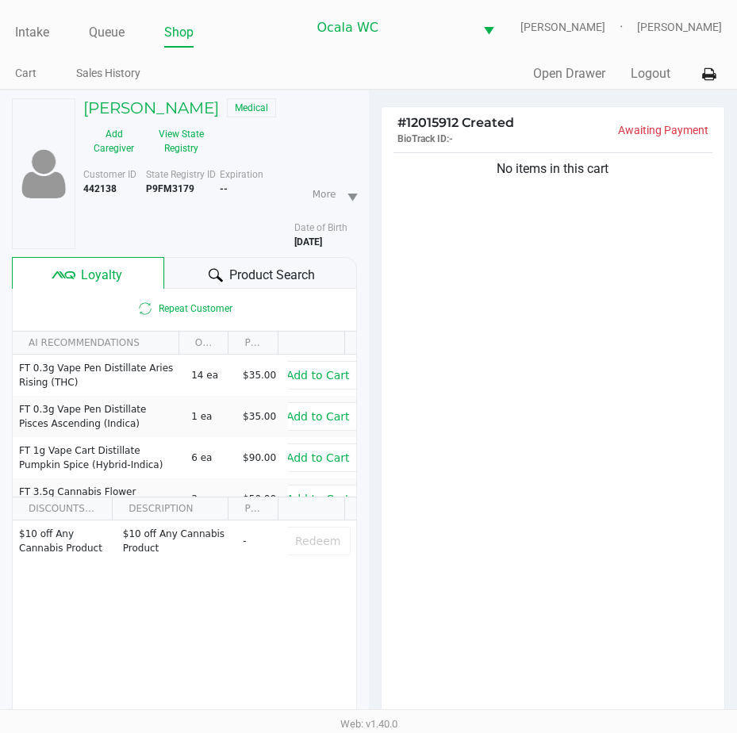
click at [197, 269] on div "Product Search" at bounding box center [260, 273] width 193 height 32
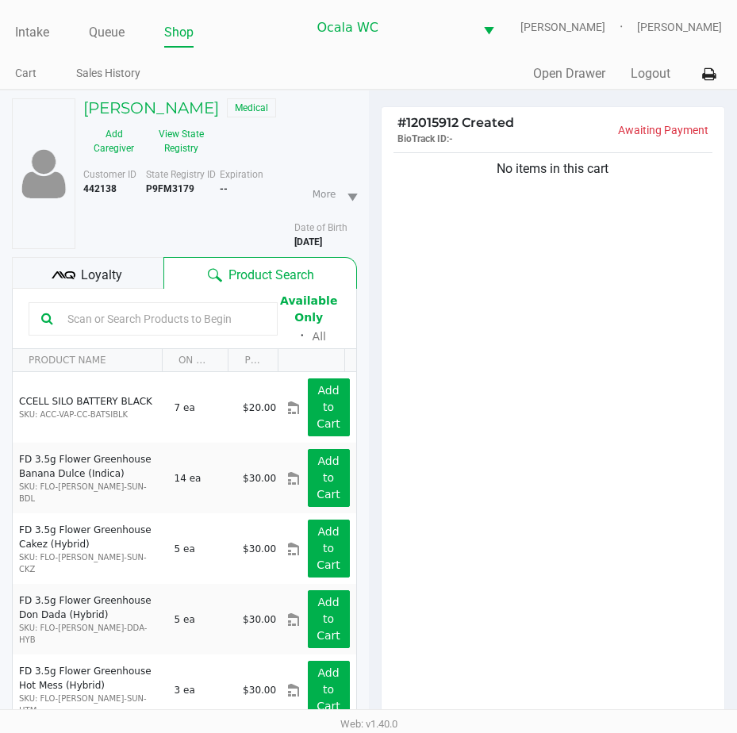
click at [84, 322] on input "text" at bounding box center [163, 319] width 204 height 24
click at [85, 319] on input "text" at bounding box center [163, 319] width 204 height 24
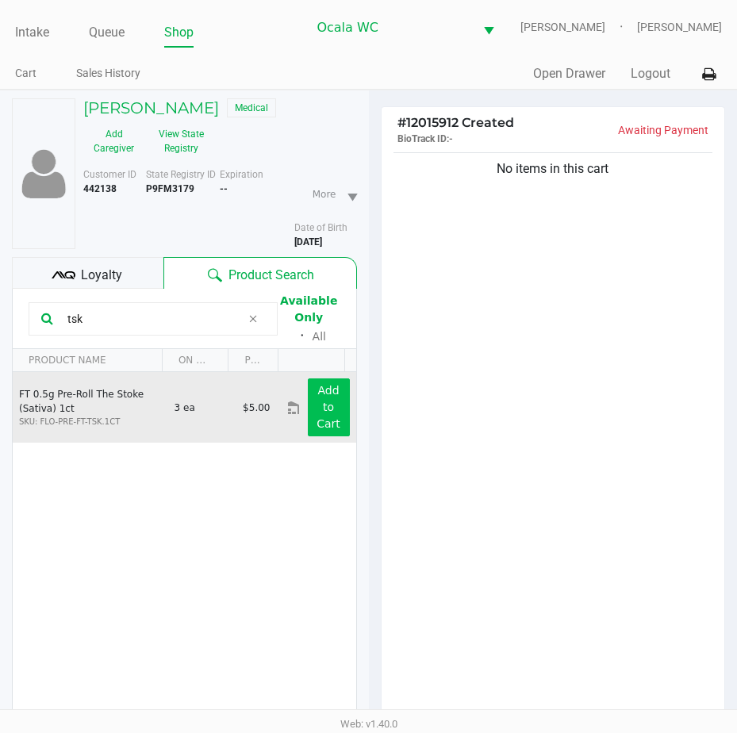
type input "tsk"
click at [324, 396] on app-button-loader "Add to Cart" at bounding box center [328, 407] width 24 height 46
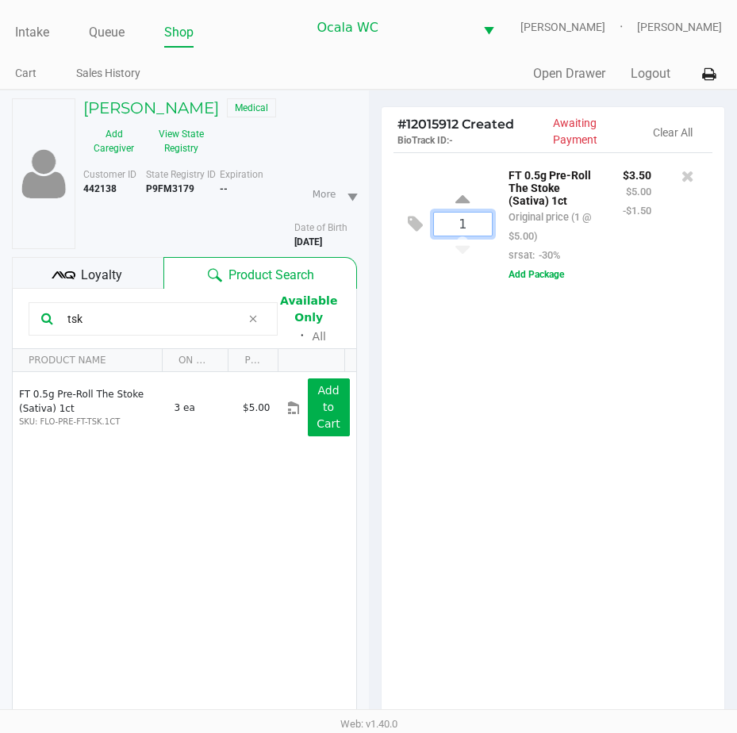
click at [472, 221] on input "1" at bounding box center [463, 224] width 59 height 23
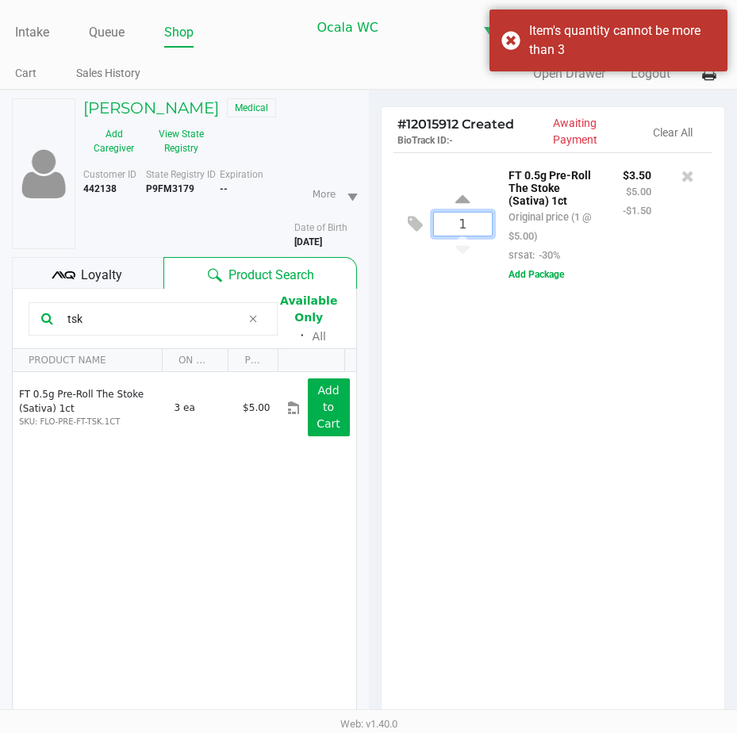
click at [472, 221] on input "1" at bounding box center [463, 224] width 59 height 23
type input "3"
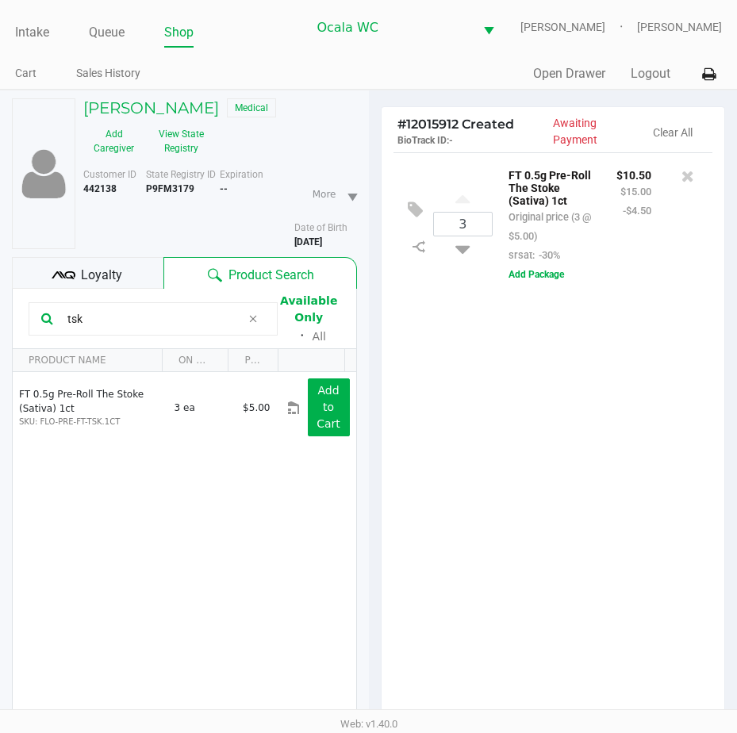
drag, startPoint x: 101, startPoint y: 324, endPoint x: 17, endPoint y: 312, distance: 84.1
click at [17, 312] on kendo-grid-toolbar "tsk Available Only ᛫ All" at bounding box center [184, 319] width 343 height 60
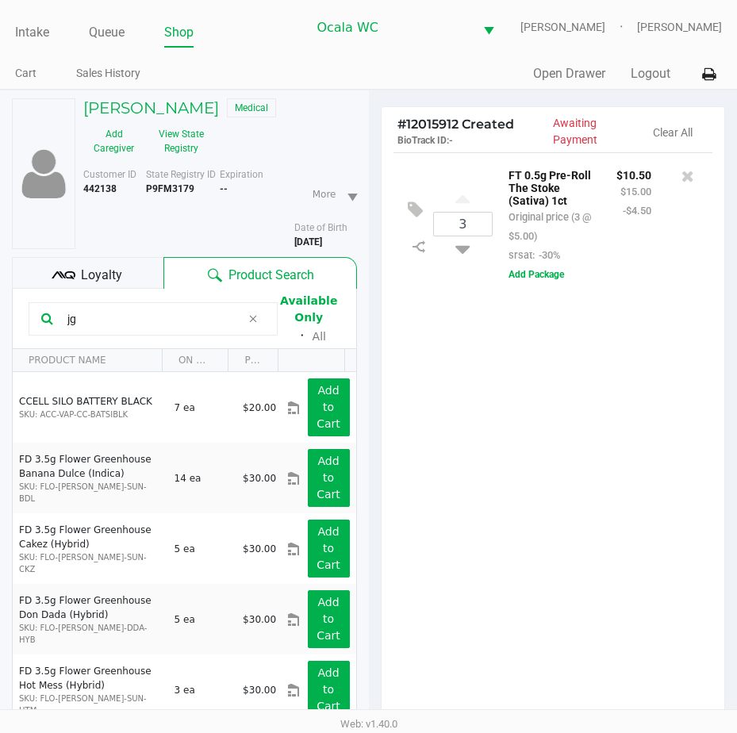
type input "jgn"
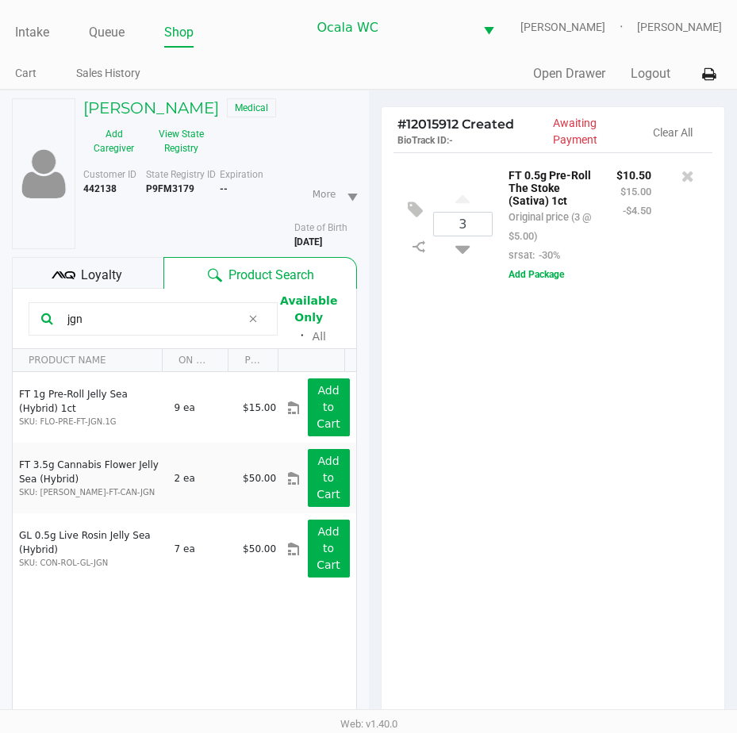
drag, startPoint x: 107, startPoint y: 320, endPoint x: 29, endPoint y: 324, distance: 78.6
click at [29, 324] on div "jgn" at bounding box center [153, 318] width 249 height 33
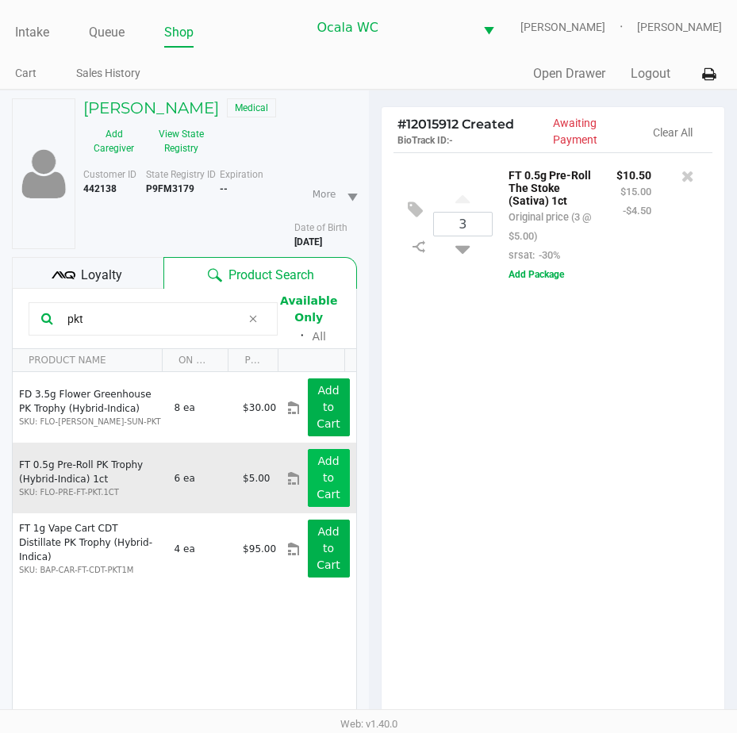
type input "pkt"
click at [308, 473] on button "Add to Cart" at bounding box center [329, 478] width 42 height 58
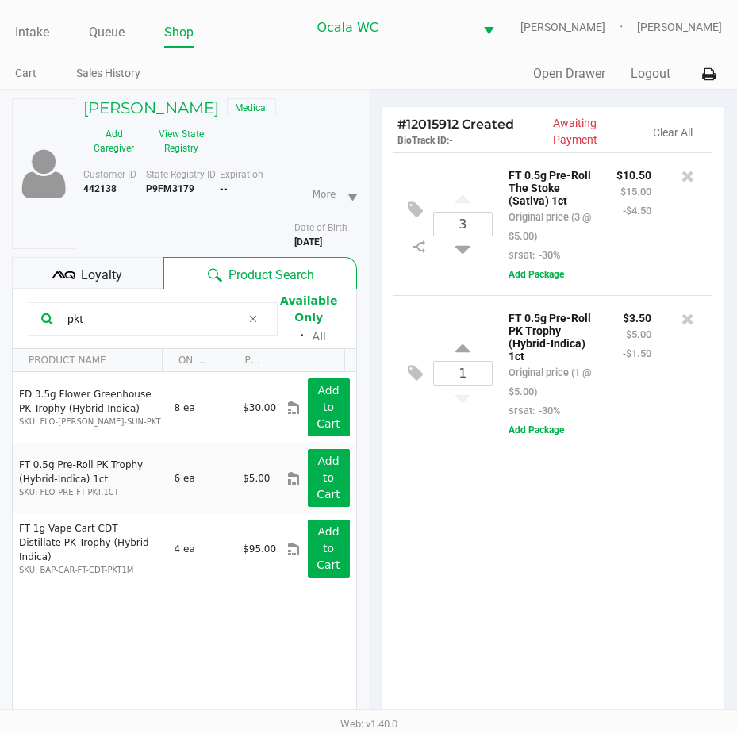
drag, startPoint x: 100, startPoint y: 314, endPoint x: 56, endPoint y: 318, distance: 44.6
click at [56, 318] on div "pkt" at bounding box center [153, 318] width 249 height 33
click at [460, 356] on icon at bounding box center [462, 351] width 14 height 20
type input "2"
click at [459, 347] on icon at bounding box center [462, 351] width 14 height 20
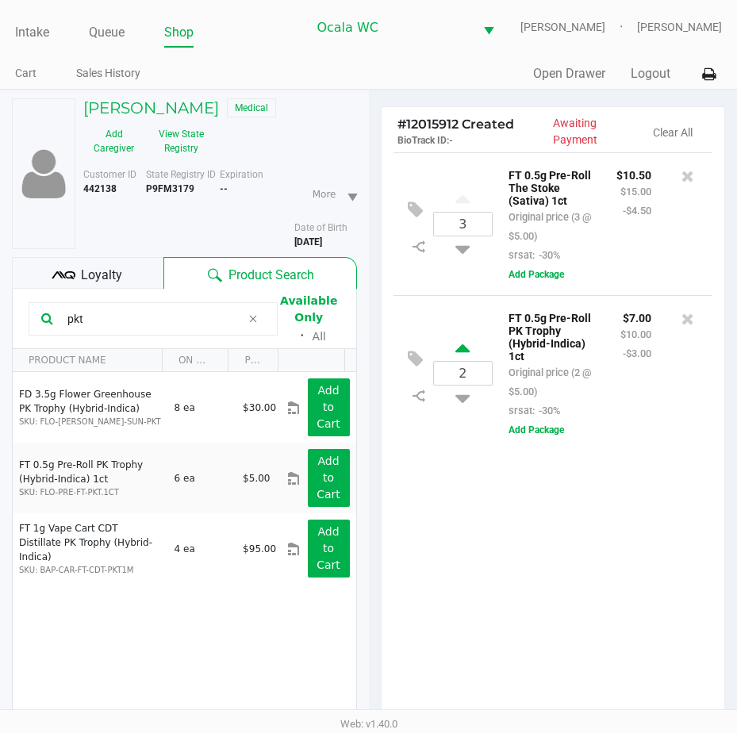
type input "3"
click at [459, 347] on icon at bounding box center [462, 351] width 14 height 20
type input "4"
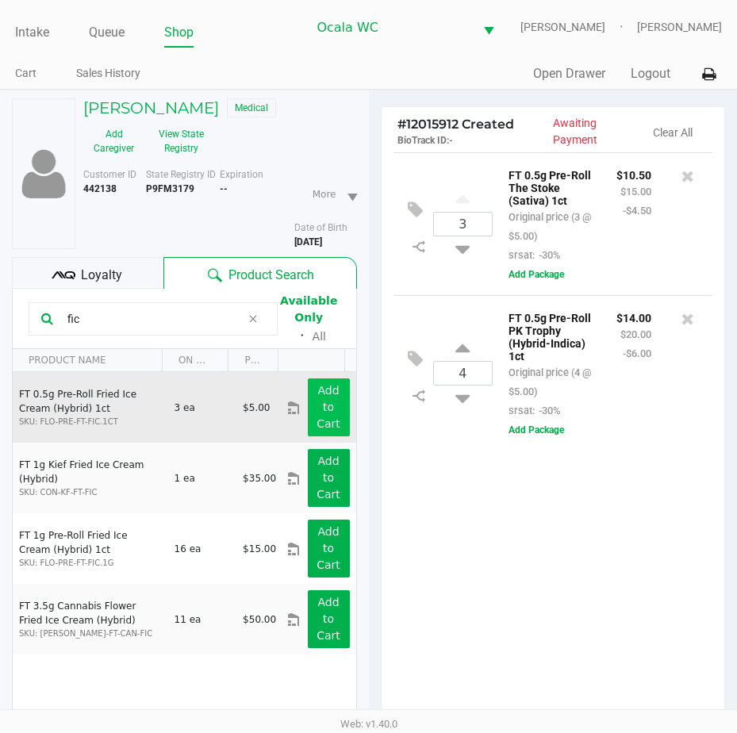
type input "fic"
click at [308, 400] on button "Add to Cart" at bounding box center [329, 407] width 42 height 58
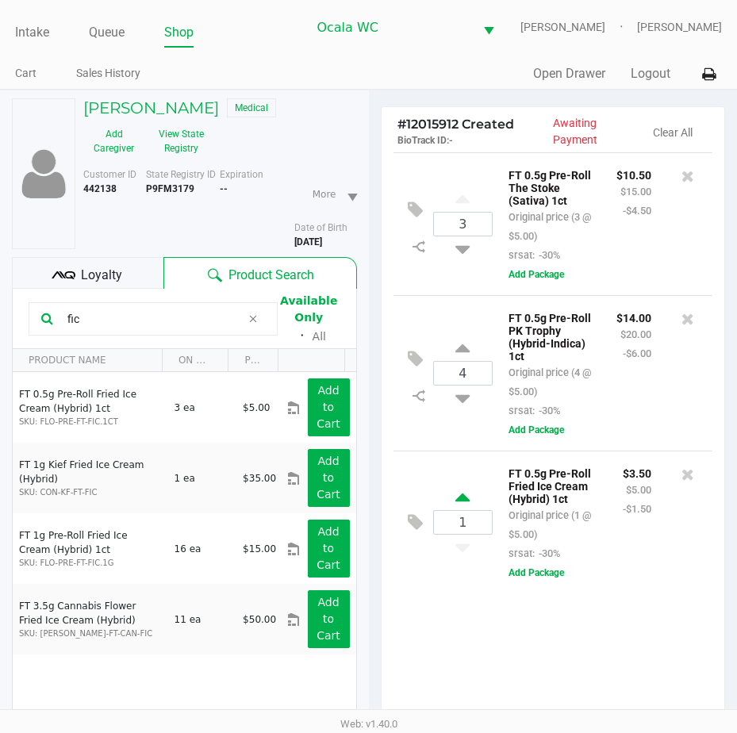
click at [459, 505] on icon at bounding box center [462, 500] width 14 height 20
type input "2"
drag, startPoint x: 109, startPoint y: 313, endPoint x: 6, endPoint y: 312, distance: 103.1
click at [6, 312] on div "[PERSON_NAME] Medical Add Caregiver View State Registry Customer ID 442138 Stat…" at bounding box center [184, 515] width 369 height 850
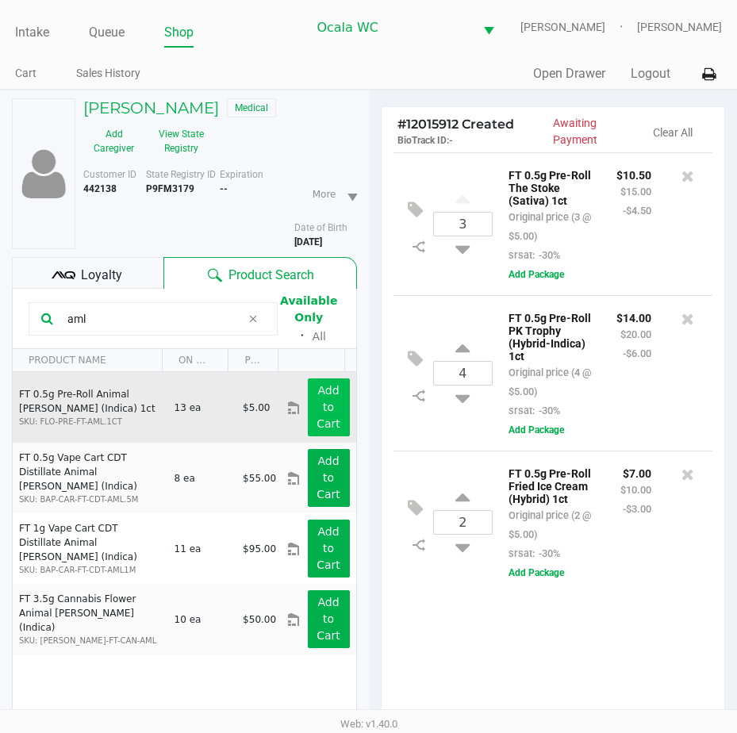
type input "aml"
click at [316, 396] on app-button-loader "Add to Cart" at bounding box center [328, 407] width 24 height 46
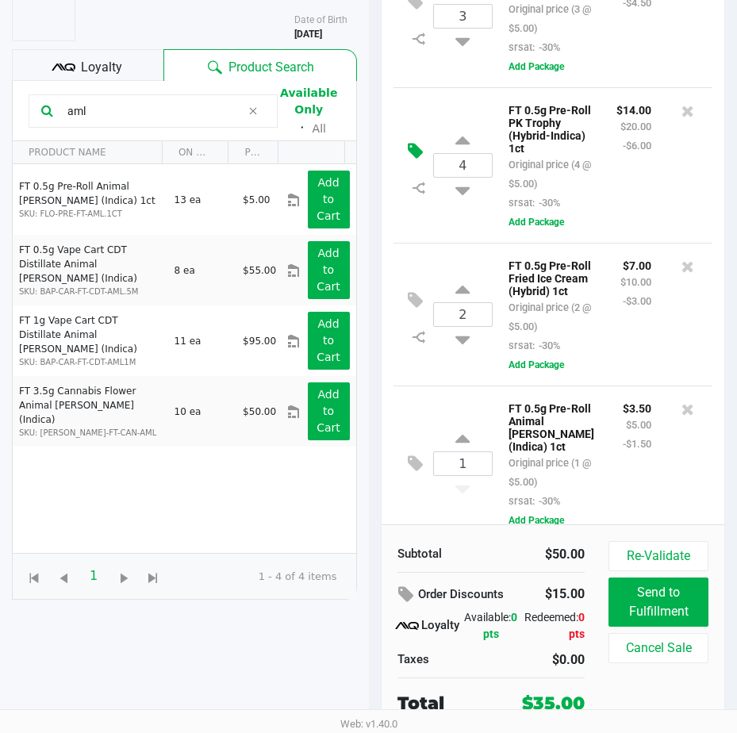
drag, startPoint x: 462, startPoint y: 146, endPoint x: 415, endPoint y: 151, distance: 47.9
click at [415, 151] on div "4 FT 0.5g Pre-Roll PK Trophy (Hybrid-Indica) 1ct Original price (4 @ $5.00) srs…" at bounding box center [553, 164] width 320 height 155
click at [78, 57] on div "Loyalty" at bounding box center [87, 65] width 151 height 32
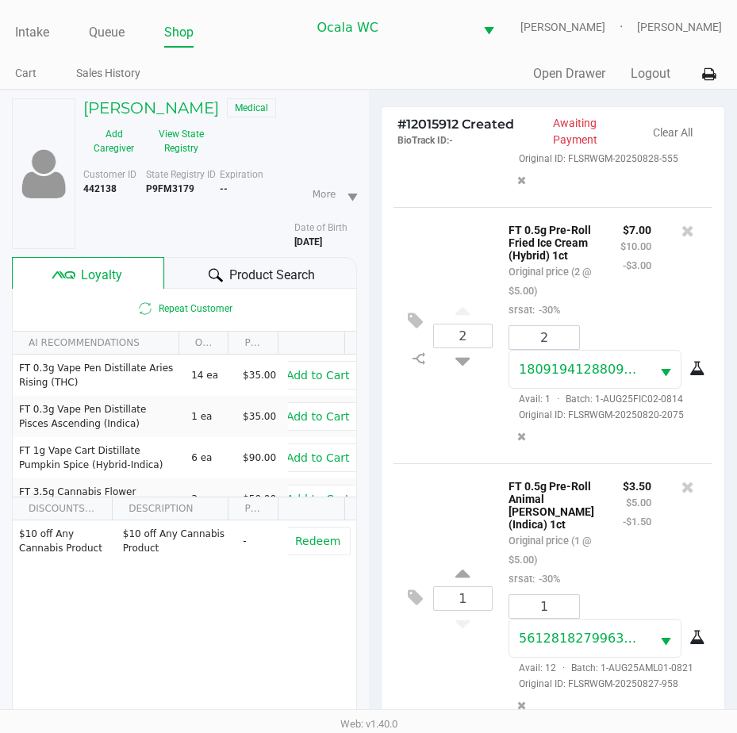
scroll to position [208, 0]
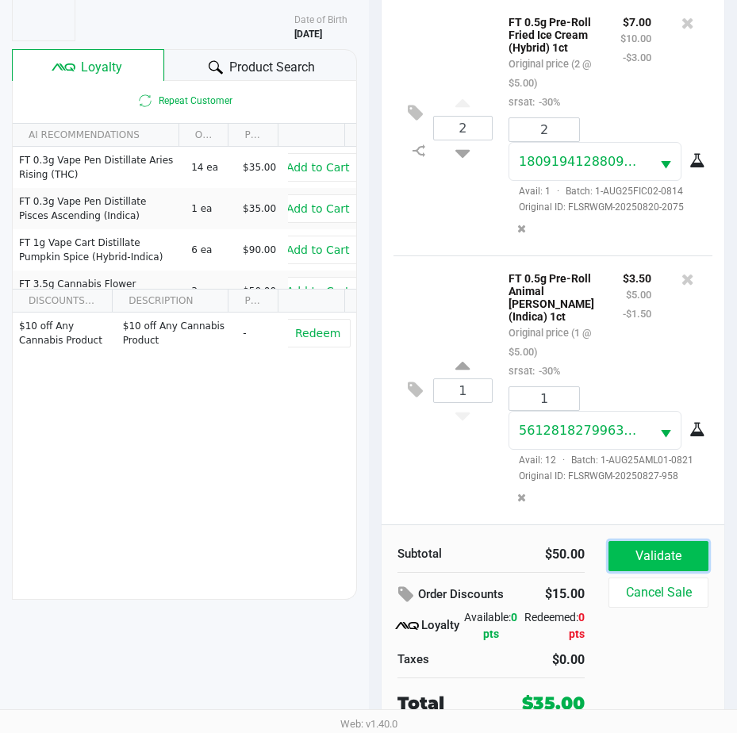
click at [642, 547] on button "Validate" at bounding box center [658, 556] width 100 height 30
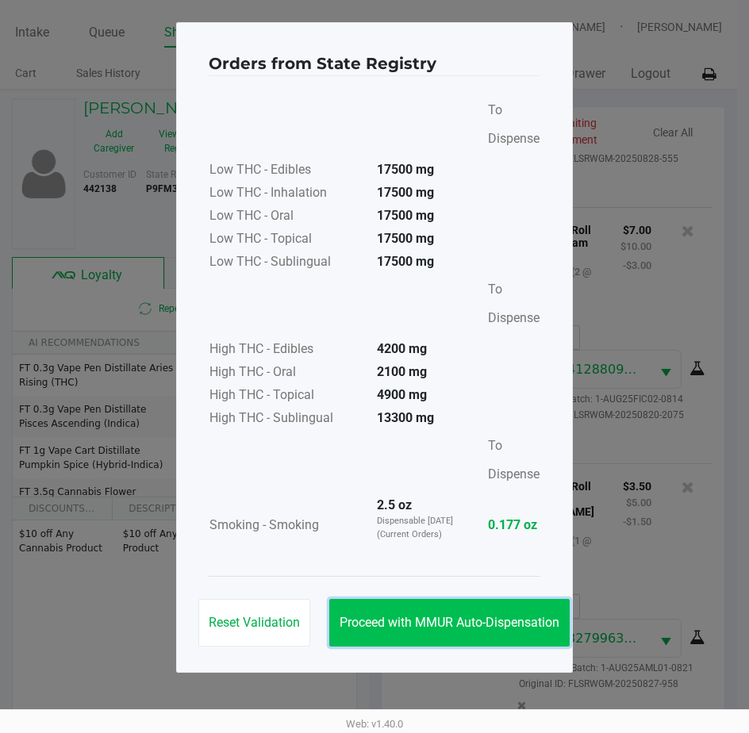
click at [433, 616] on span "Proceed with MMUR Auto-Dispensation" at bounding box center [449, 622] width 220 height 15
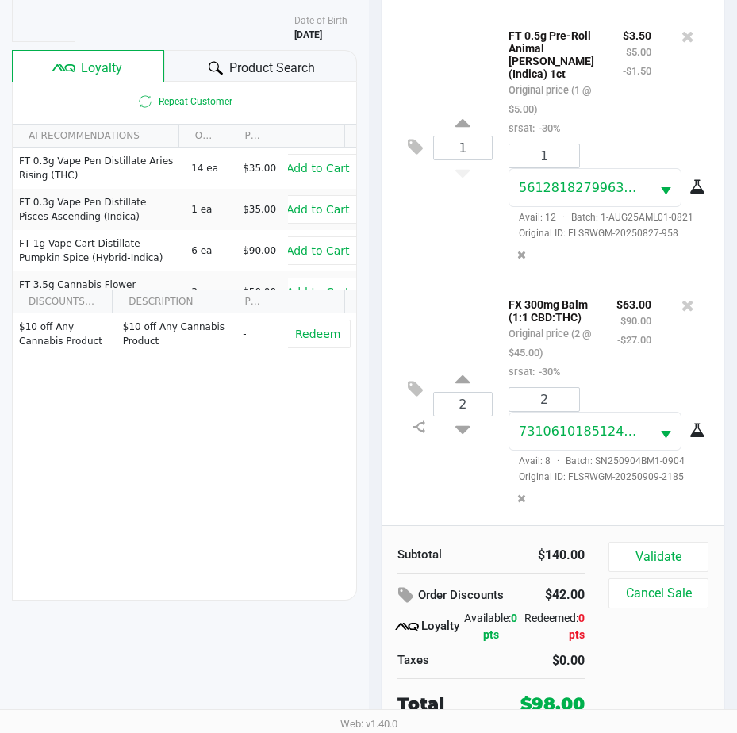
scroll to position [208, 0]
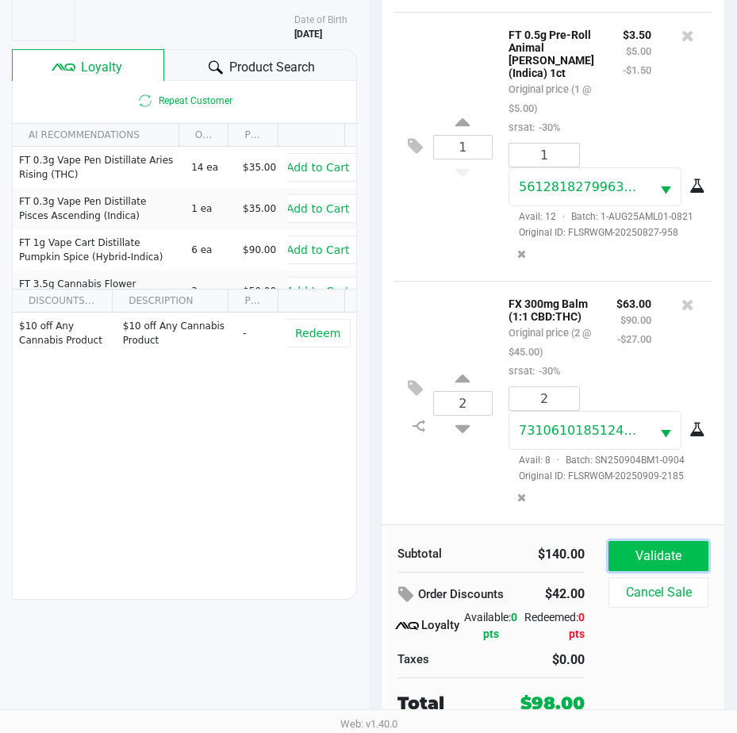
click at [650, 549] on button "Validate" at bounding box center [658, 556] width 100 height 30
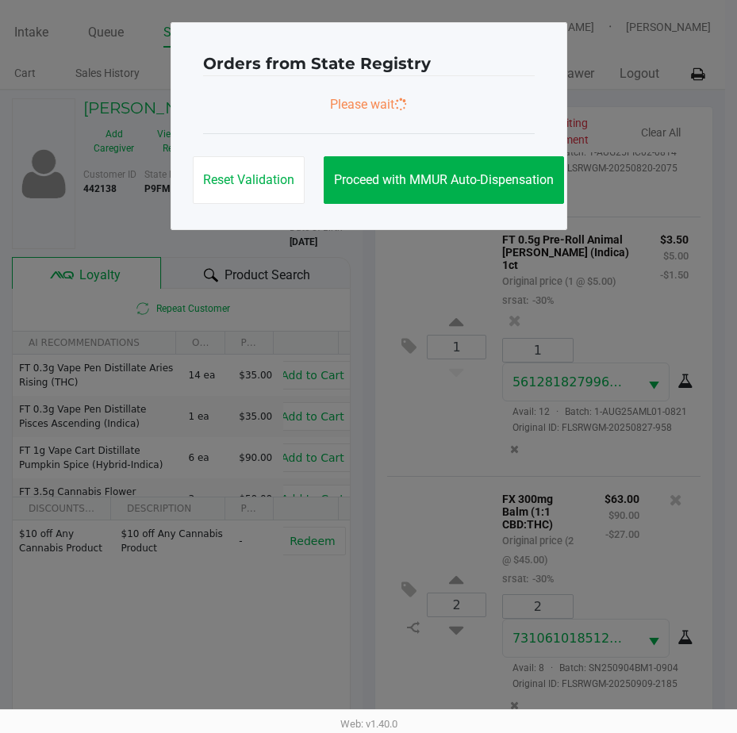
scroll to position [0, 0]
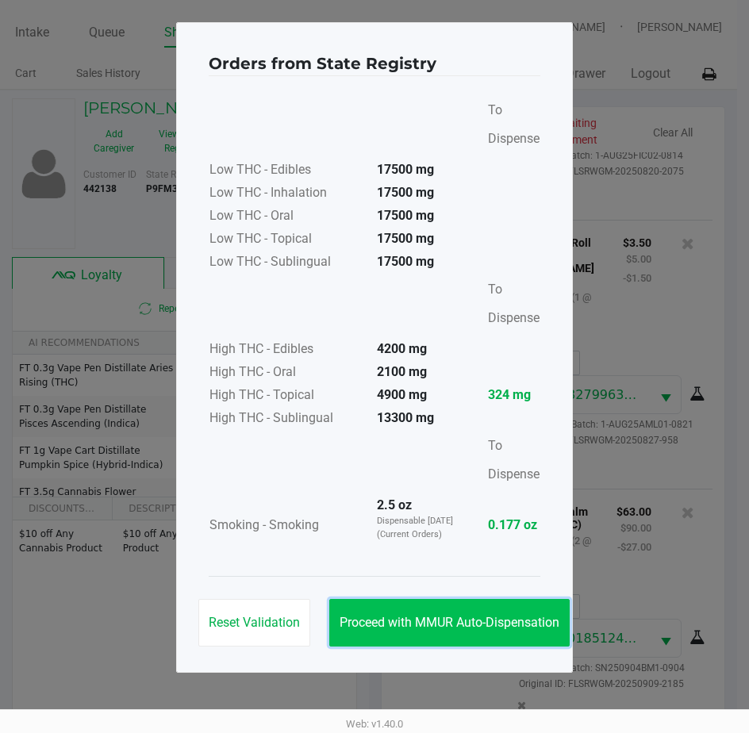
click at [420, 624] on span "Proceed with MMUR Auto-Dispensation" at bounding box center [449, 622] width 220 height 15
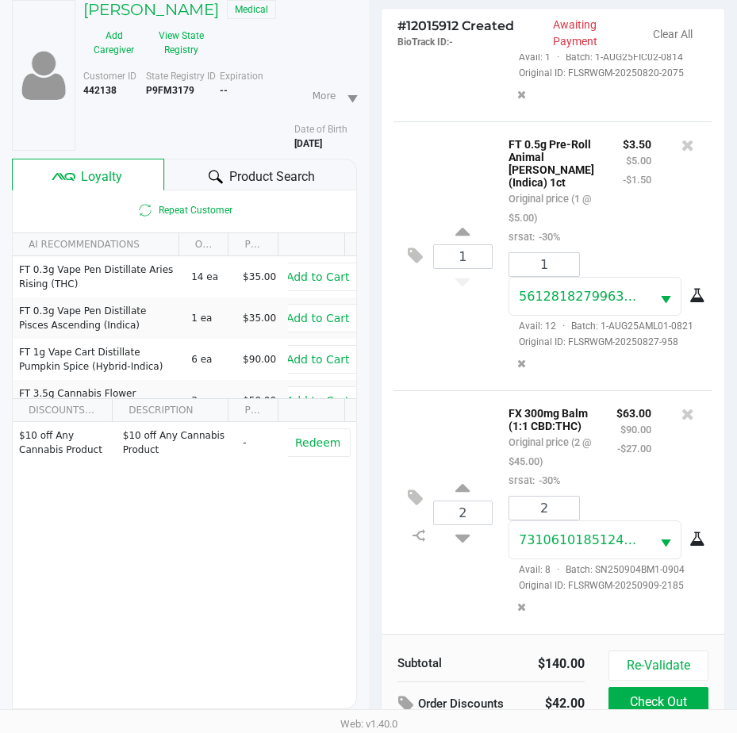
scroll to position [210, 0]
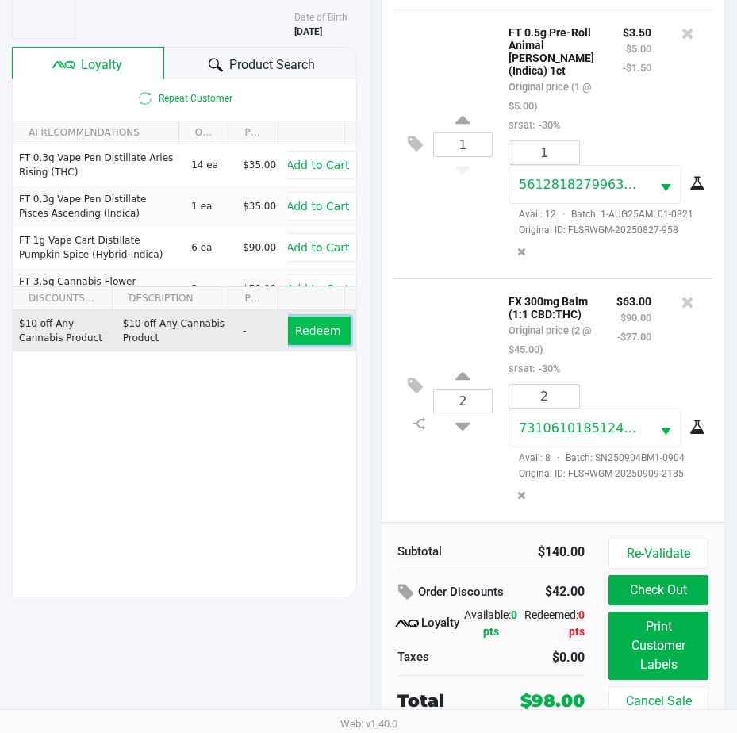
click at [298, 326] on span "Redeem" at bounding box center [317, 330] width 45 height 13
click at [328, 342] on button "Remove" at bounding box center [318, 330] width 66 height 29
click at [295, 334] on span "Redeem" at bounding box center [317, 330] width 45 height 13
click at [405, 590] on icon at bounding box center [407, 592] width 19 height 18
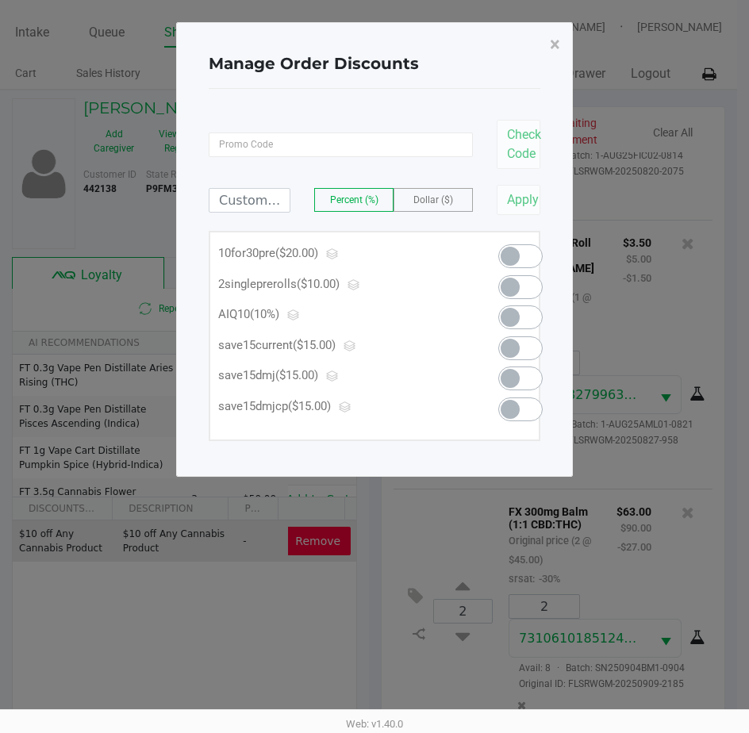
click at [523, 255] on span at bounding box center [520, 256] width 44 height 24
click at [552, 48] on span "×" at bounding box center [555, 44] width 10 height 22
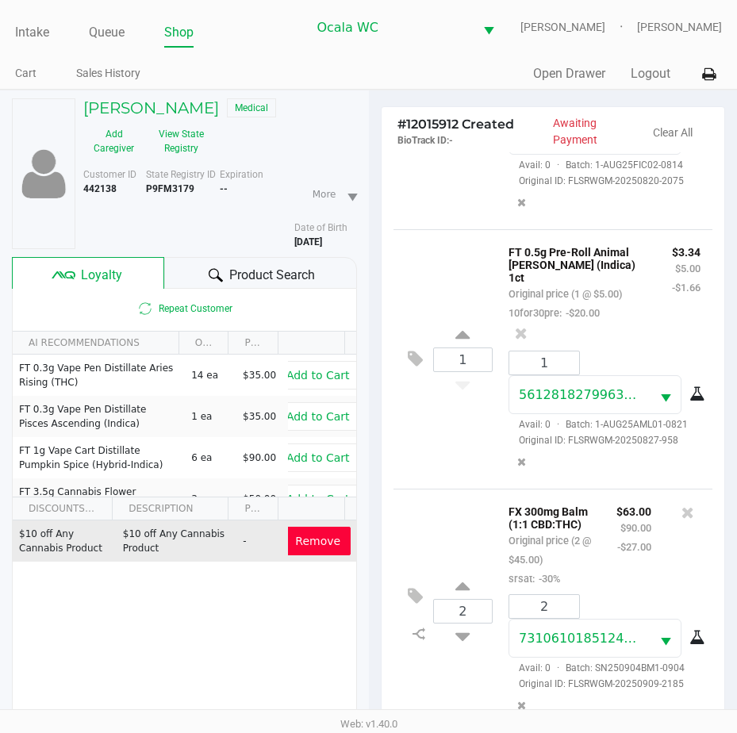
scroll to position [210, 0]
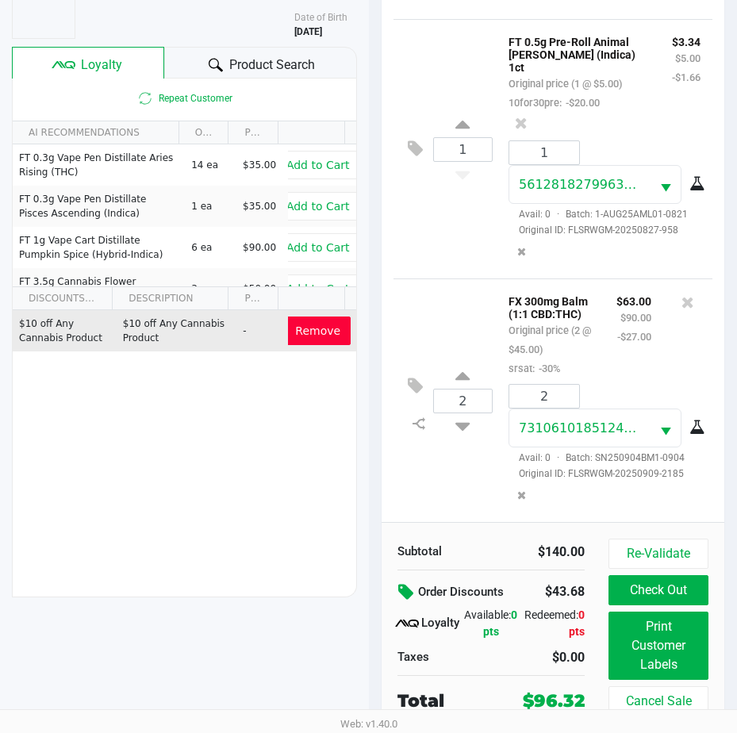
click at [314, 339] on button "Remove" at bounding box center [318, 330] width 66 height 29
click at [314, 339] on button "Redeem" at bounding box center [318, 330] width 66 height 29
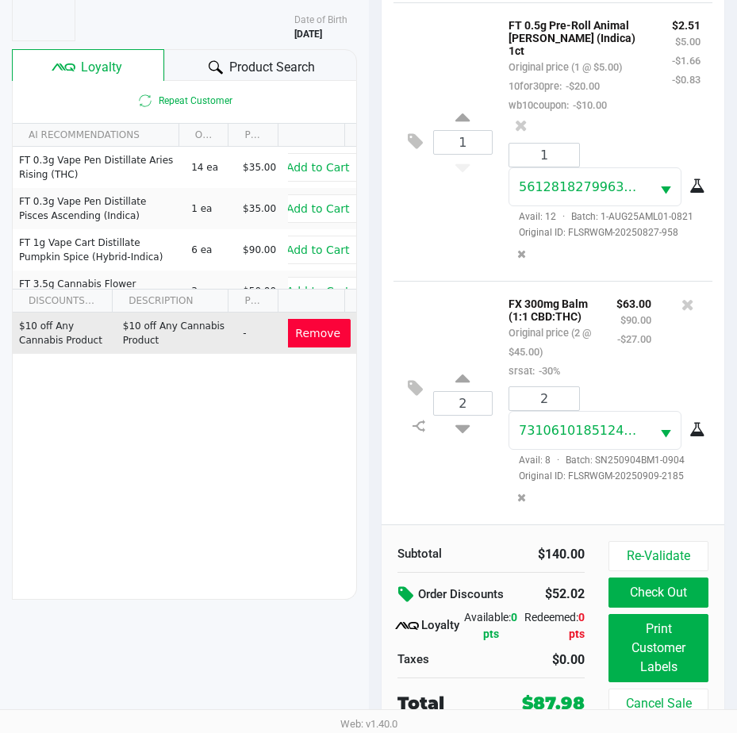
scroll to position [1001, 0]
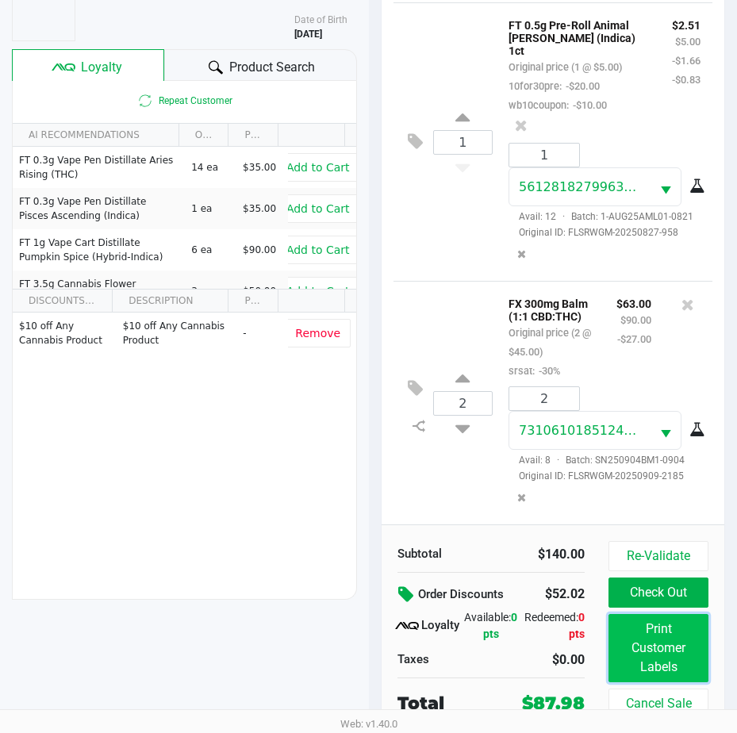
click at [654, 651] on button "Print Customer Labels" at bounding box center [658, 648] width 100 height 68
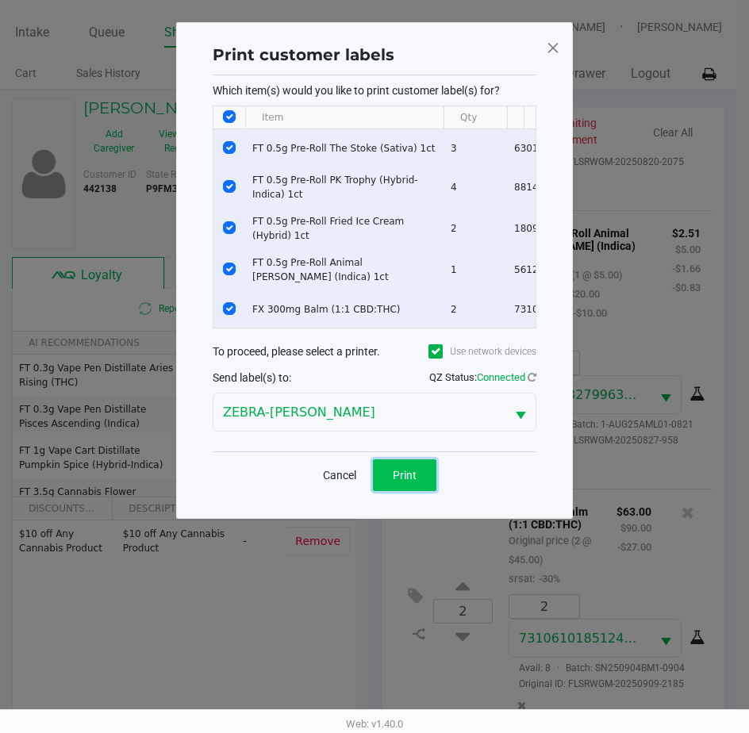
click at [408, 479] on span "Print" at bounding box center [405, 475] width 24 height 13
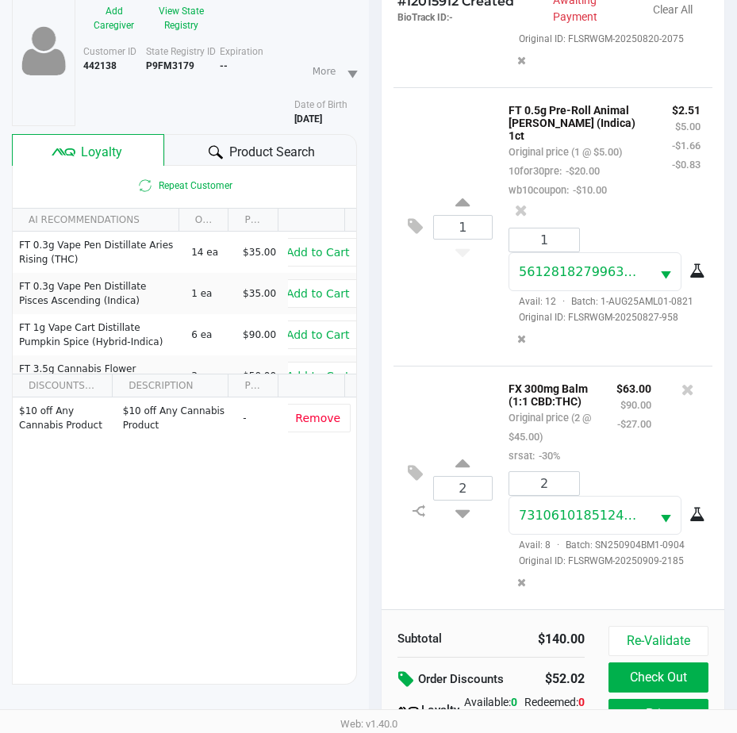
scroll to position [210, 0]
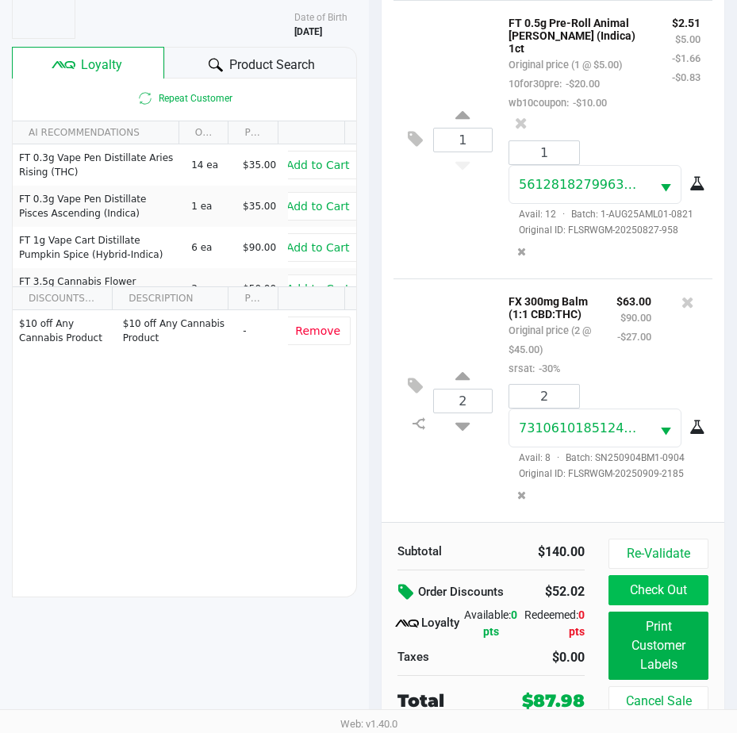
click at [654, 589] on button "Check Out" at bounding box center [658, 590] width 100 height 30
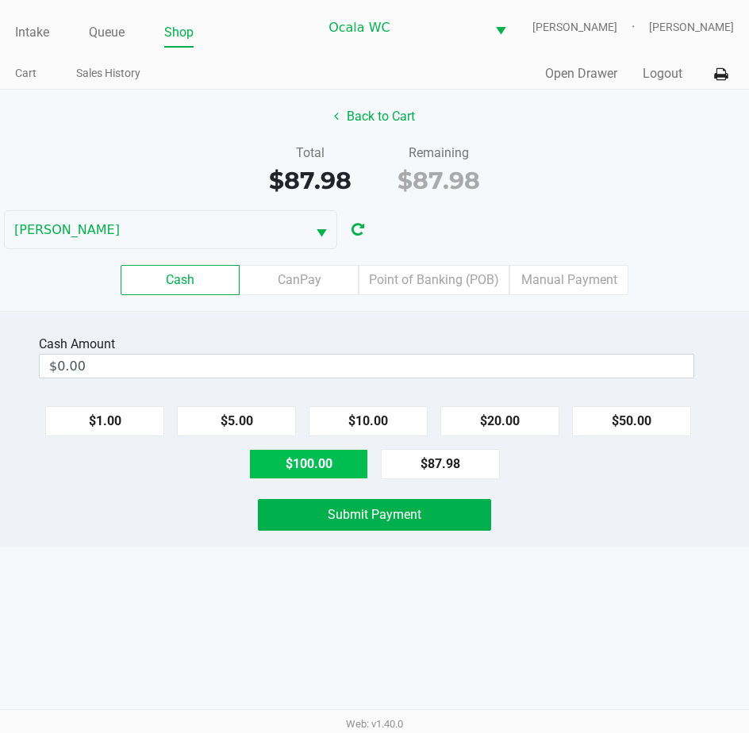
click at [311, 461] on button "$100.00" at bounding box center [308, 464] width 119 height 30
type input "$100.00"
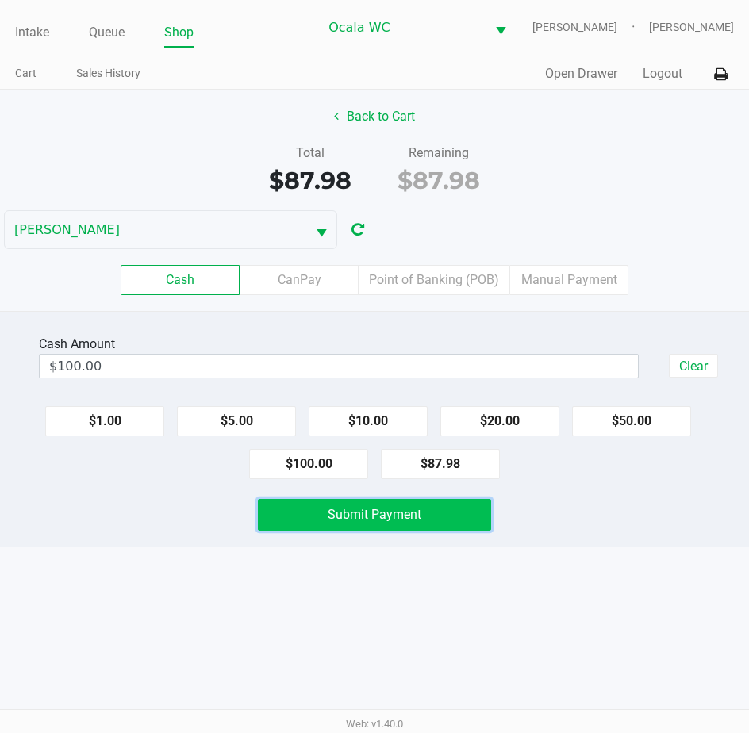
click at [313, 516] on button "Submit Payment" at bounding box center [375, 515] width 234 height 32
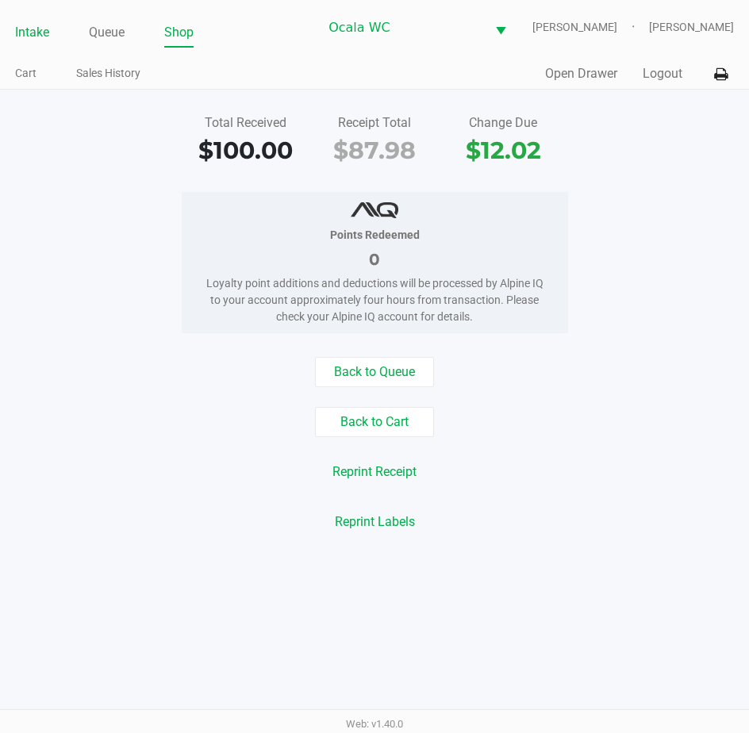
click at [28, 37] on link "Intake" at bounding box center [32, 32] width 34 height 22
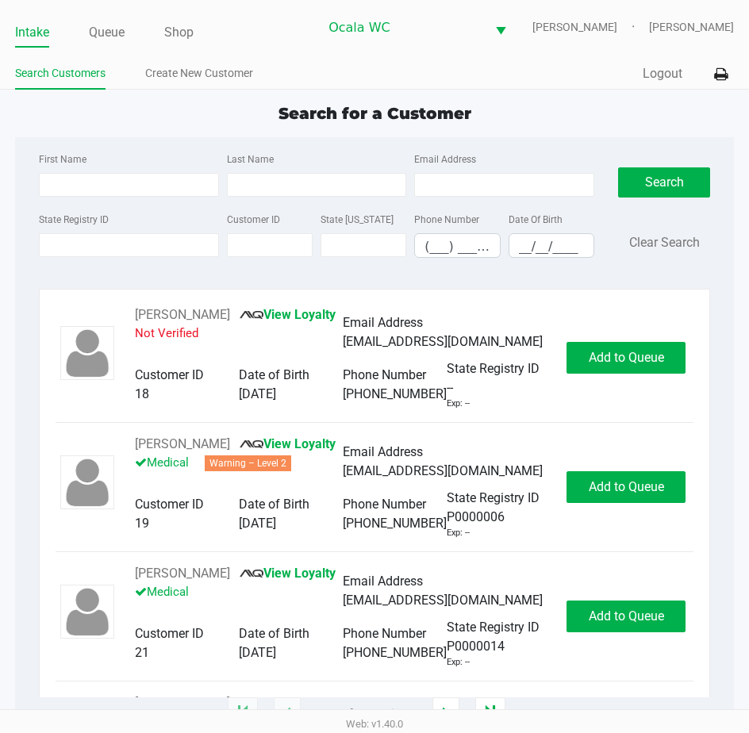
click at [339, 113] on span "Search for a Customer" at bounding box center [374, 113] width 193 height 19
click at [67, 240] on input "State Registry ID" at bounding box center [129, 245] width 180 height 24
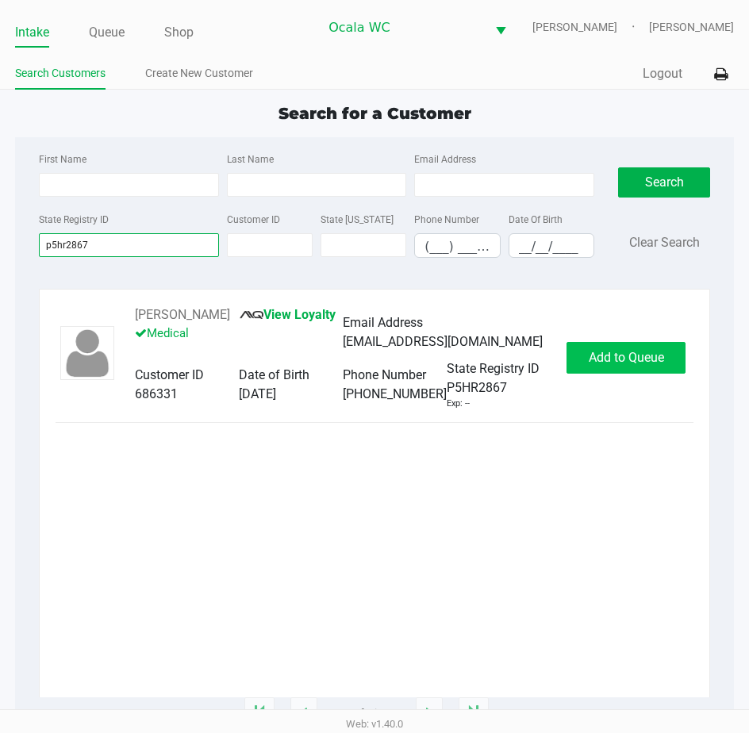
type input "p5hr2867"
click at [623, 359] on span "Add to Queue" at bounding box center [626, 357] width 75 height 15
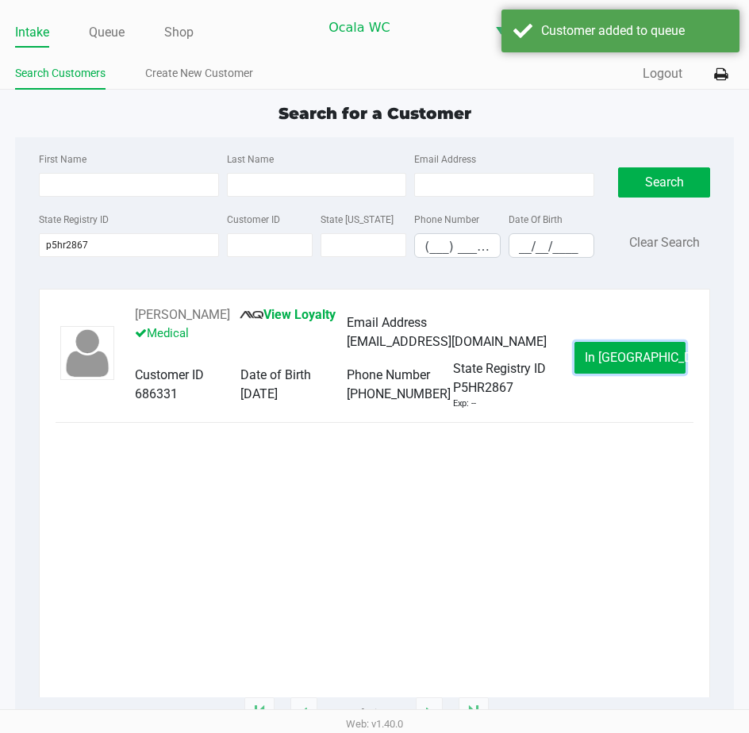
click at [623, 359] on span "In [GEOGRAPHIC_DATA]" at bounding box center [651, 357] width 133 height 15
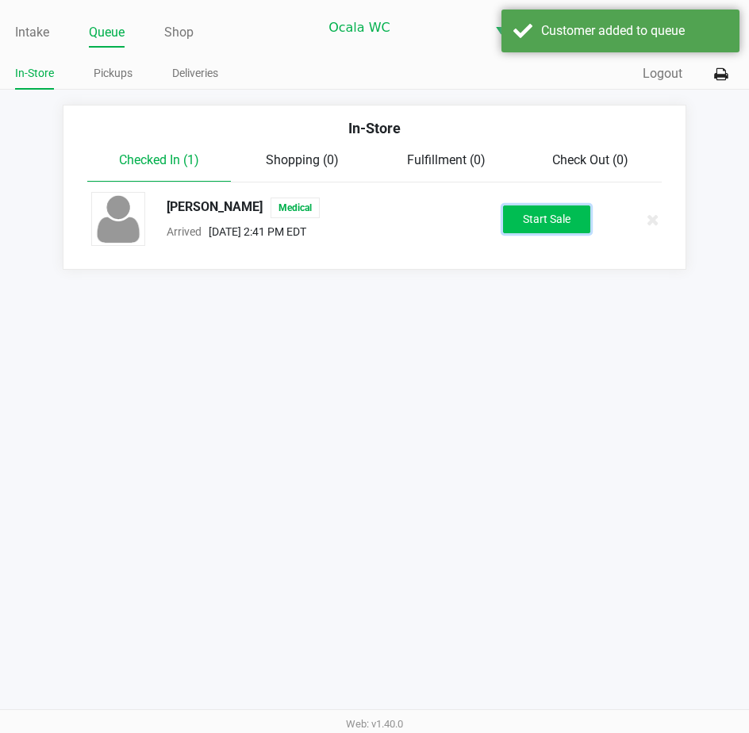
click at [570, 230] on button "Start Sale" at bounding box center [546, 219] width 87 height 28
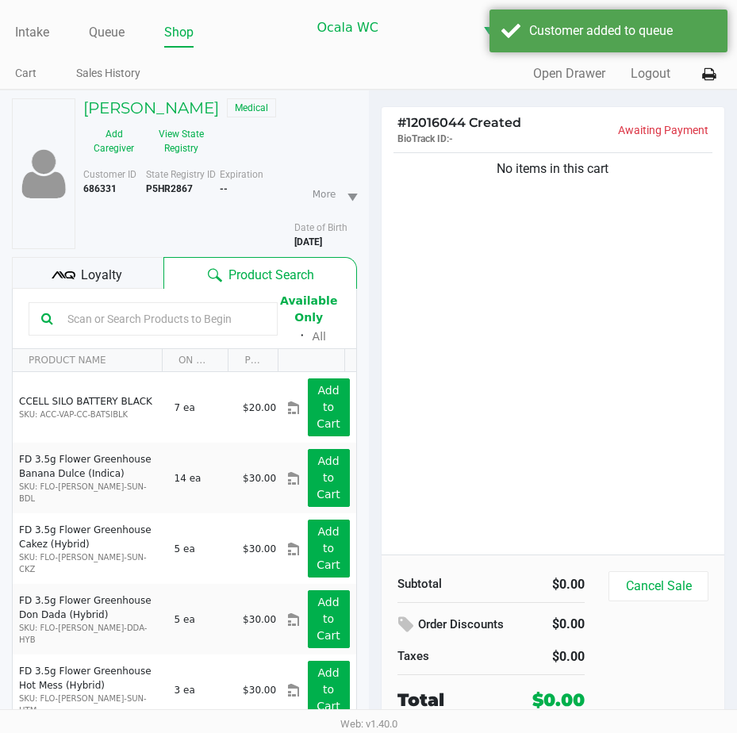
click at [109, 274] on span "Loyalty" at bounding box center [101, 275] width 41 height 19
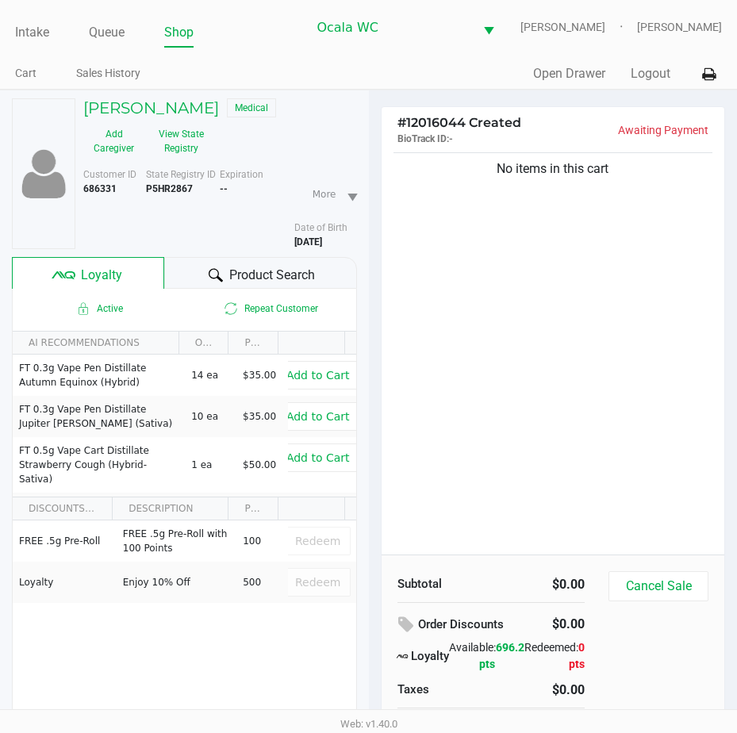
click at [174, 269] on div "Product Search" at bounding box center [260, 273] width 193 height 32
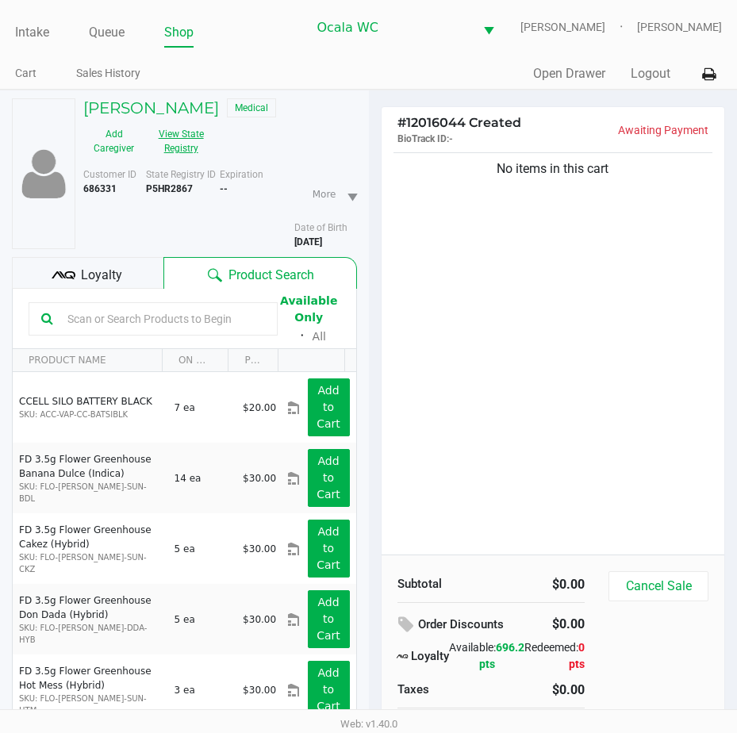
click at [190, 144] on button "View State Registry" at bounding box center [175, 141] width 63 height 40
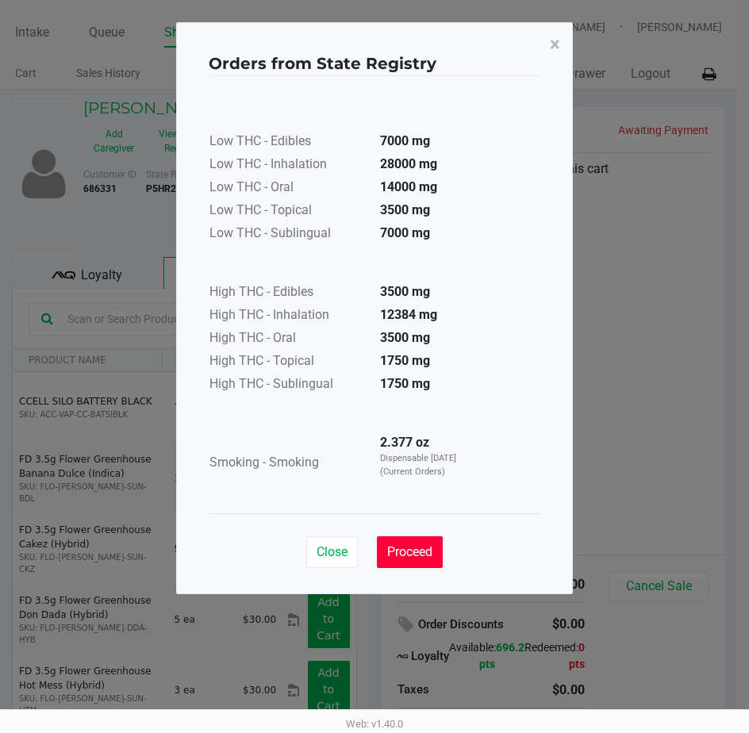
click at [397, 551] on span "Proceed" at bounding box center [409, 551] width 45 height 15
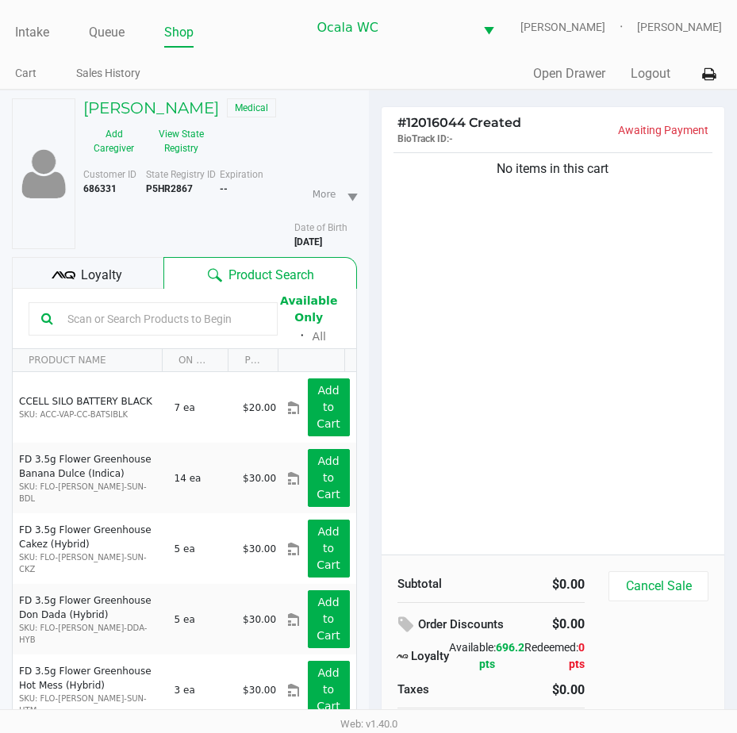
click at [104, 313] on input "text" at bounding box center [163, 319] width 204 height 24
drag, startPoint x: 109, startPoint y: 306, endPoint x: 84, endPoint y: 314, distance: 25.8
click at [84, 314] on input "text" at bounding box center [163, 319] width 204 height 24
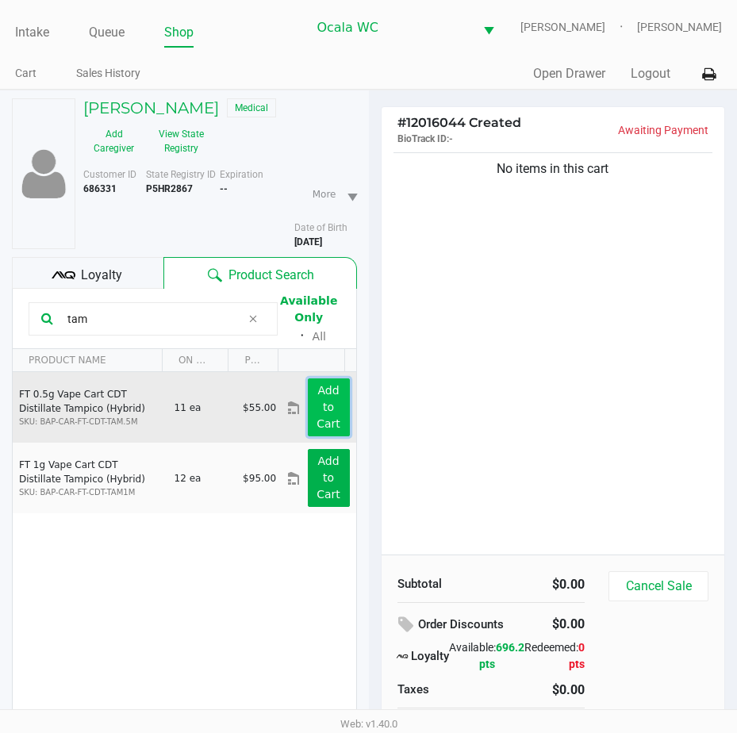
click at [308, 412] on button "Add to Cart" at bounding box center [329, 407] width 42 height 58
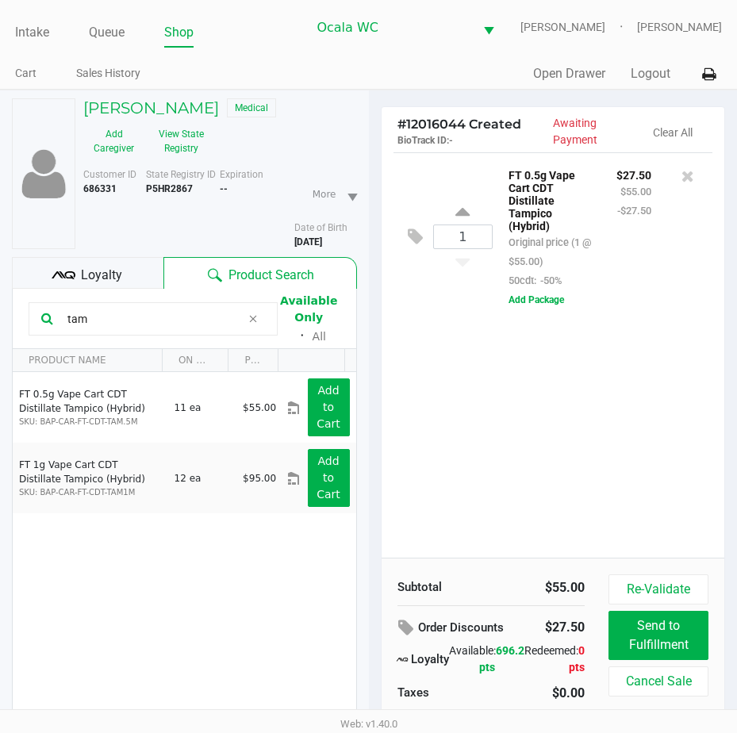
drag, startPoint x: 109, startPoint y: 317, endPoint x: 6, endPoint y: 307, distance: 103.6
click at [6, 307] on div "[PERSON_NAME] Medical Add Caregiver View State Registry Customer ID 686331 Stat…" at bounding box center [184, 452] width 369 height 725
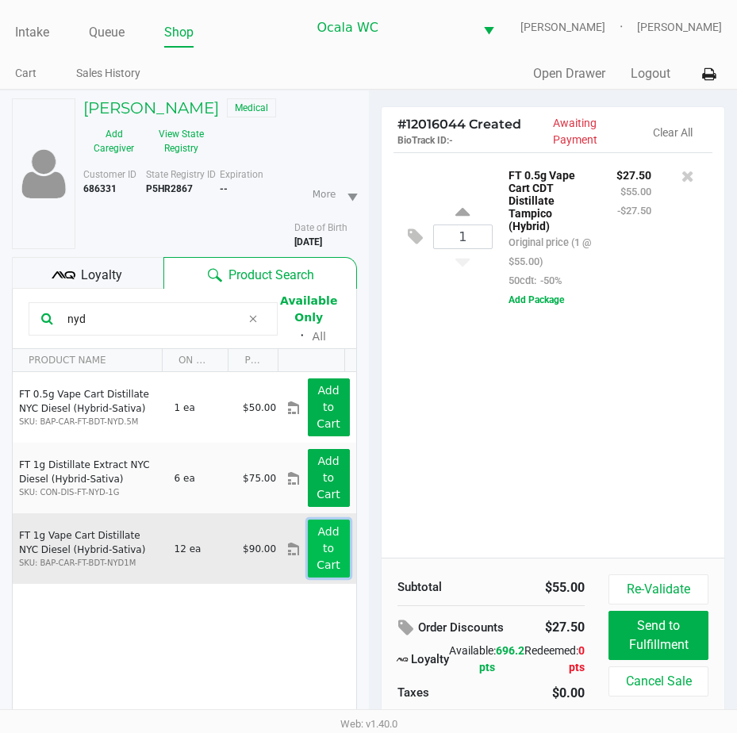
click at [316, 526] on app-button-loader "Add to Cart" at bounding box center [328, 548] width 24 height 46
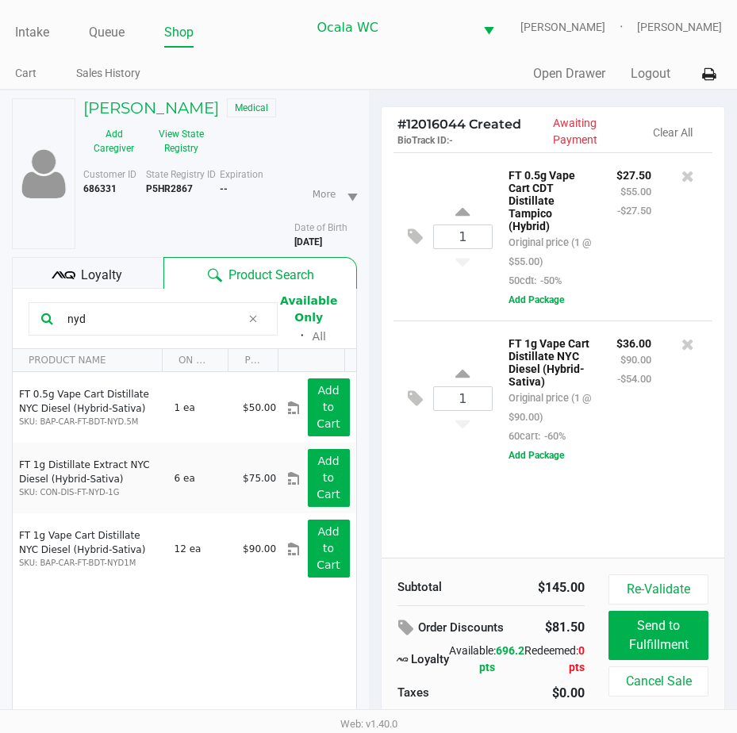
drag, startPoint x: 114, startPoint y: 316, endPoint x: 6, endPoint y: 327, distance: 109.2
click at [6, 327] on div "[PERSON_NAME] Medical Add Caregiver View State Registry Customer ID 686331 Stat…" at bounding box center [184, 452] width 369 height 725
type input "510"
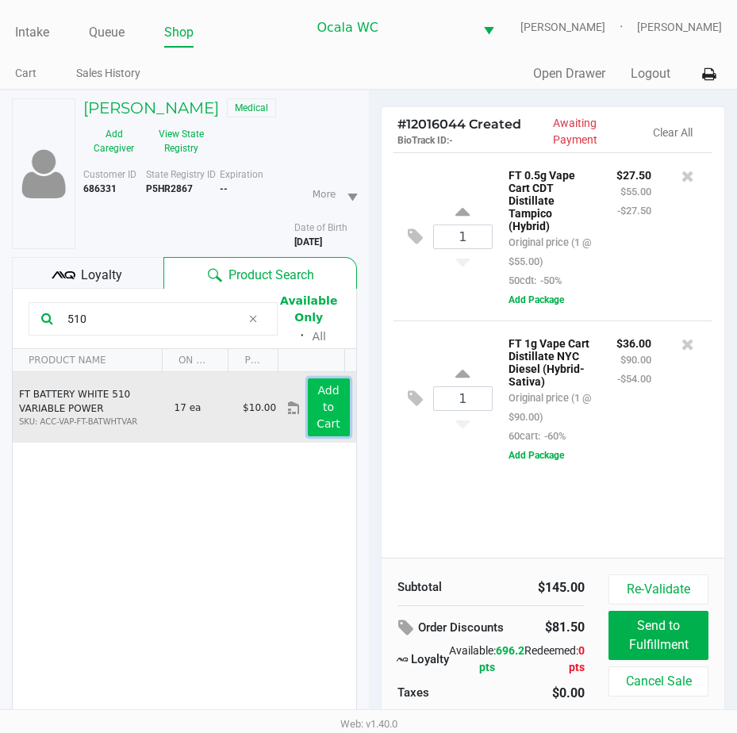
click at [308, 392] on button "Add to Cart" at bounding box center [329, 407] width 42 height 58
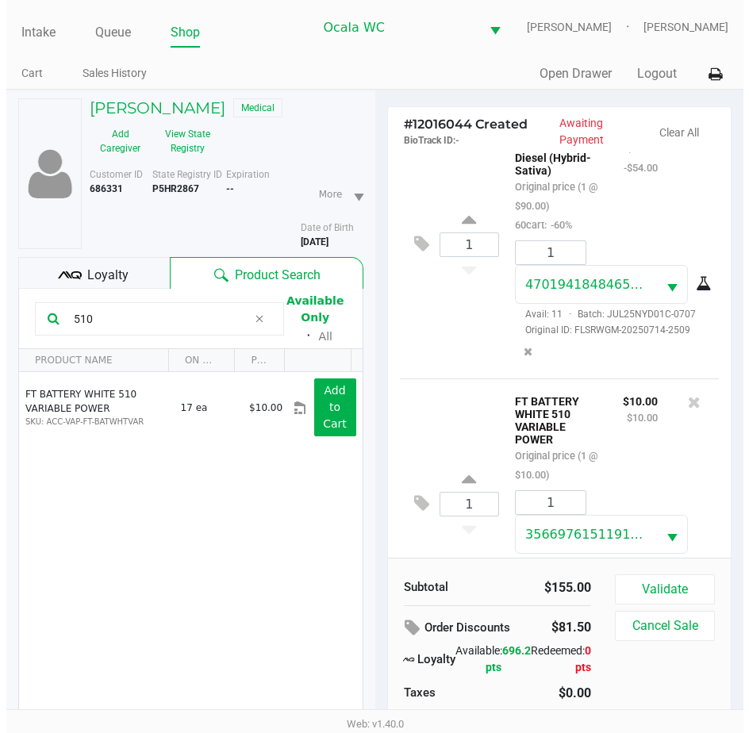
scroll to position [419, 0]
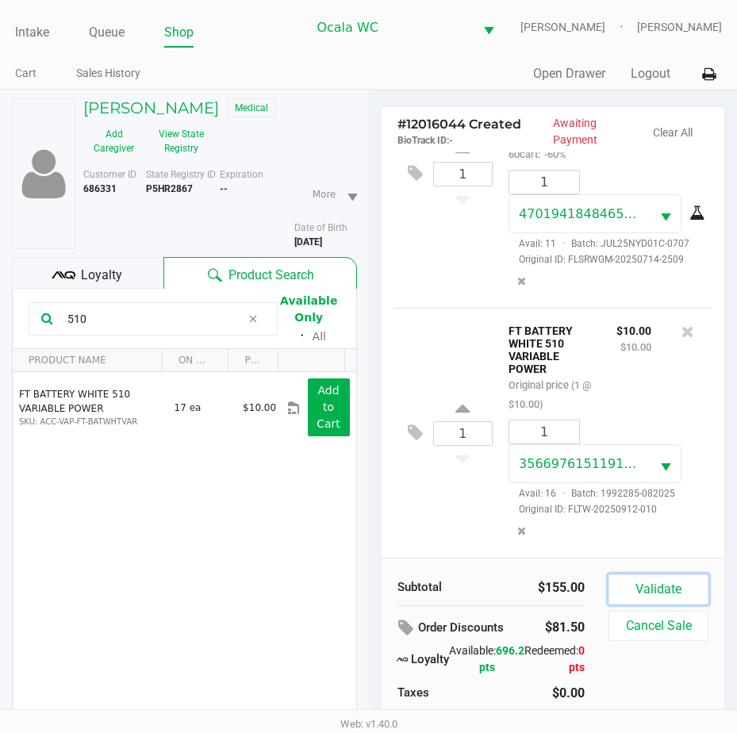
click at [656, 594] on button "Validate" at bounding box center [658, 589] width 100 height 30
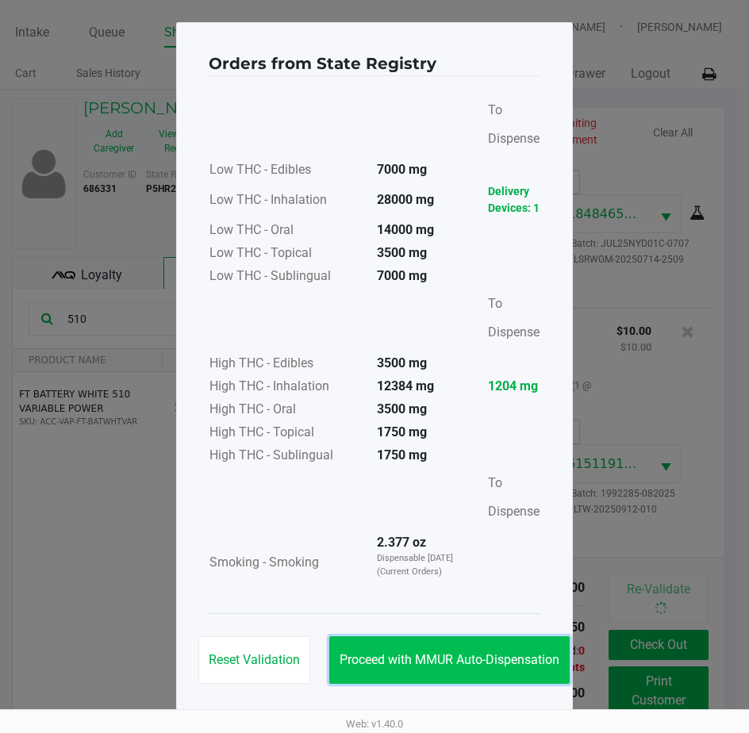
click at [512, 646] on button "Proceed with MMUR Auto-Dispensation" at bounding box center [449, 660] width 240 height 48
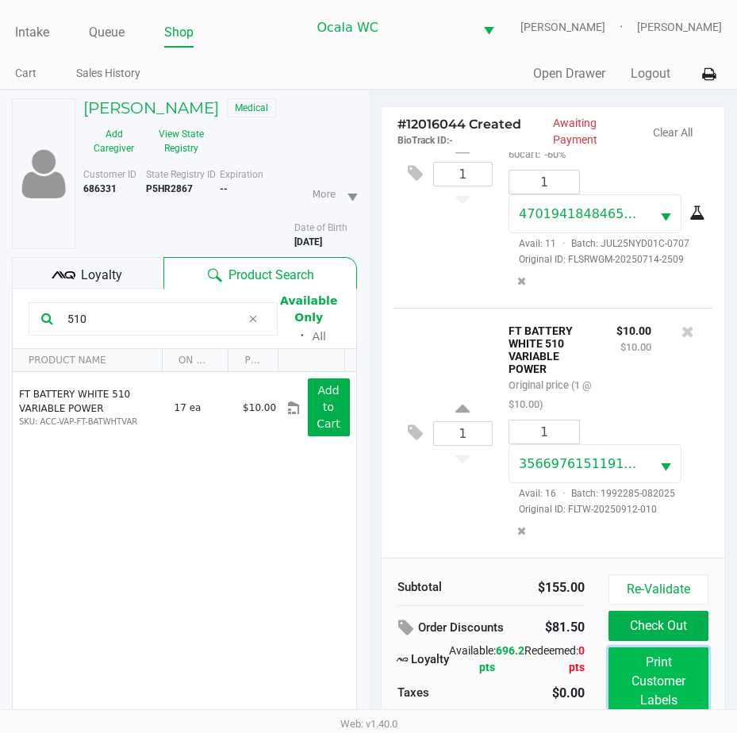
click at [648, 670] on button "Print Customer Labels" at bounding box center [658, 681] width 100 height 68
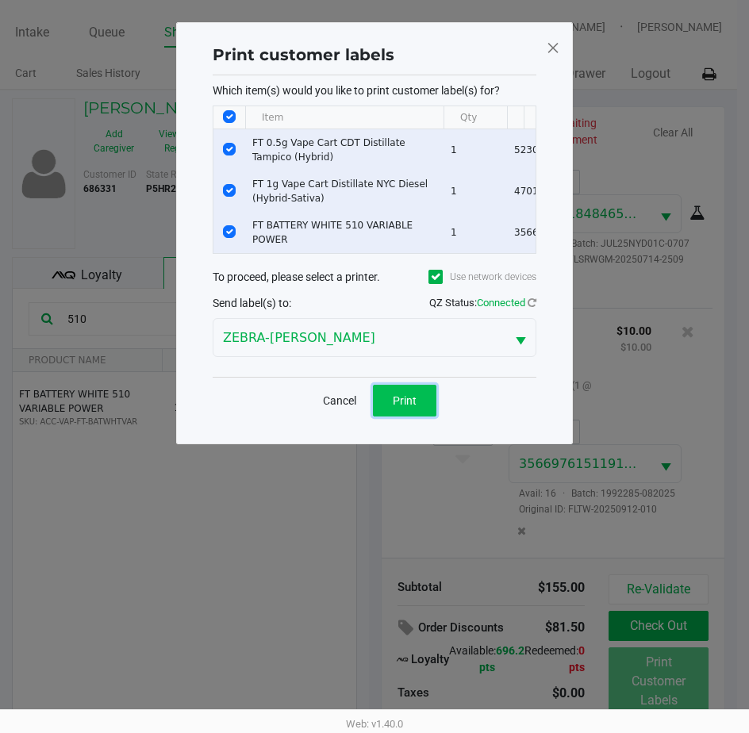
click at [406, 401] on span "Print" at bounding box center [405, 400] width 24 height 13
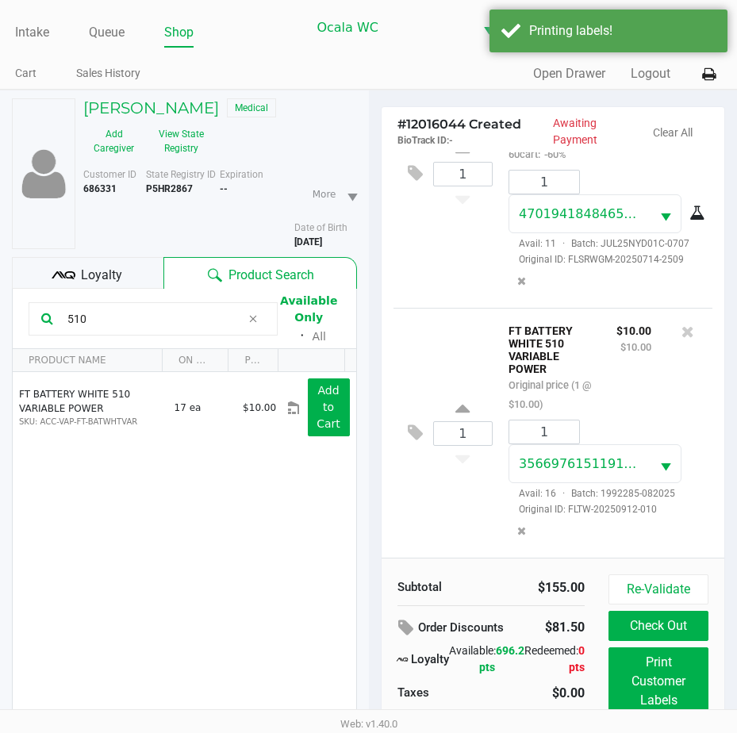
scroll to position [79, 0]
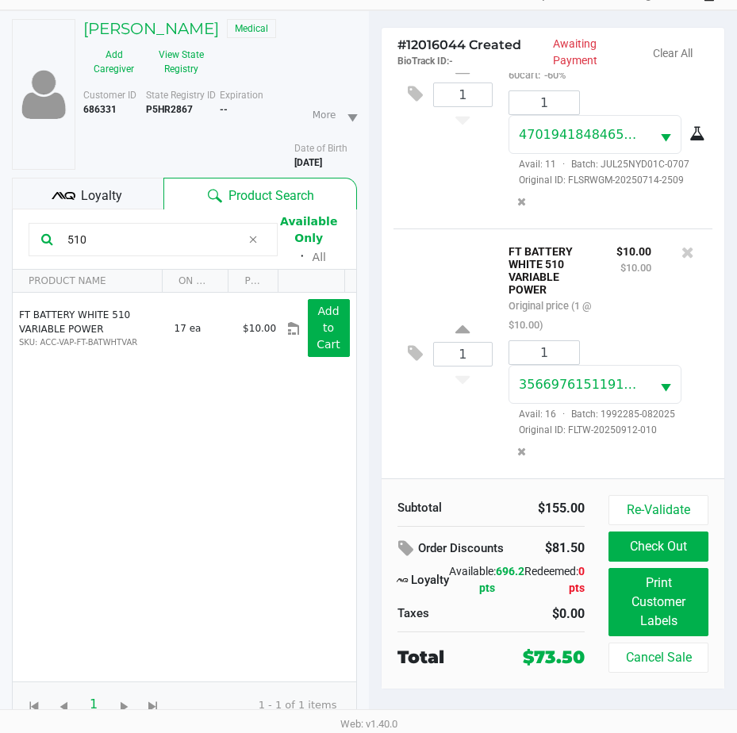
click at [95, 194] on span "Loyalty" at bounding box center [101, 195] width 41 height 19
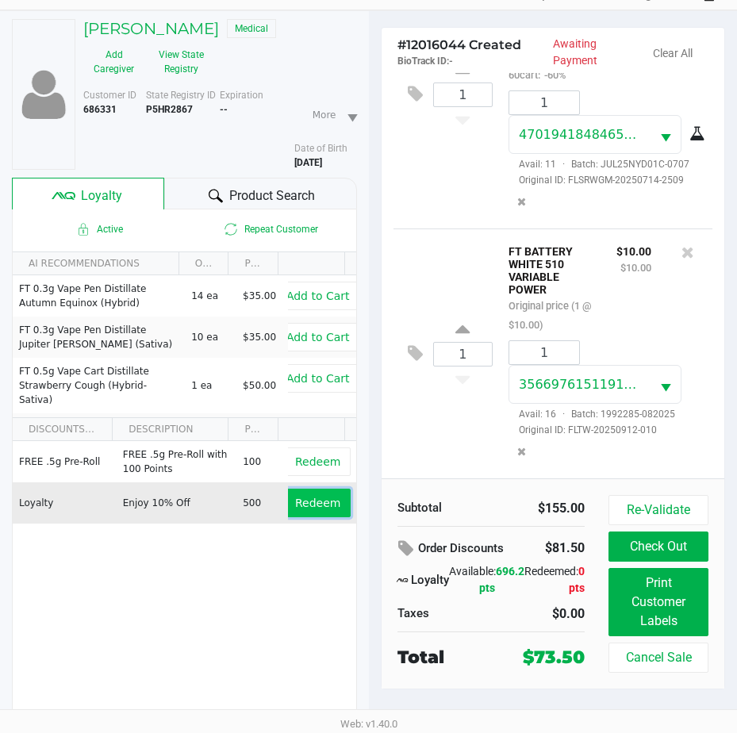
click at [286, 504] on button "Redeem" at bounding box center [318, 503] width 66 height 29
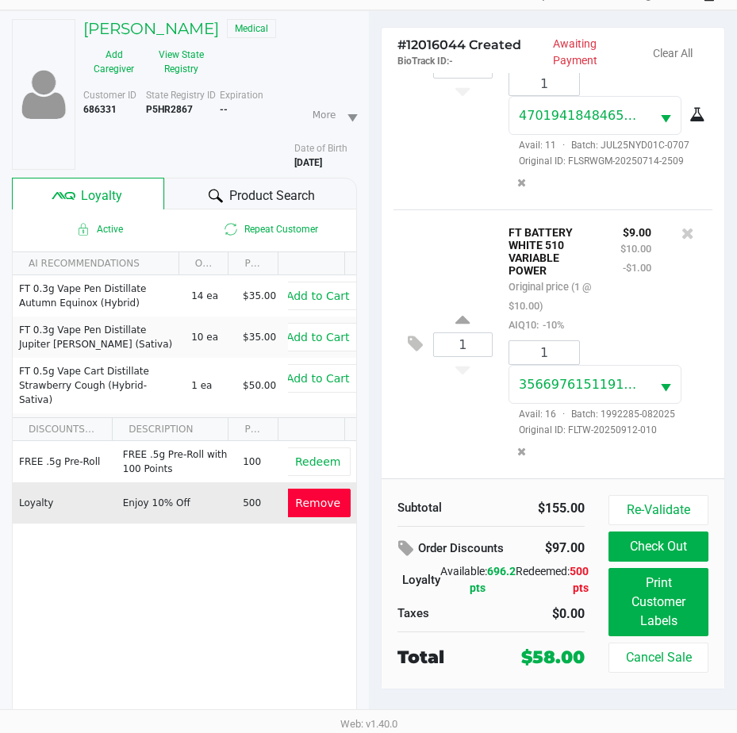
scroll to position [476, 0]
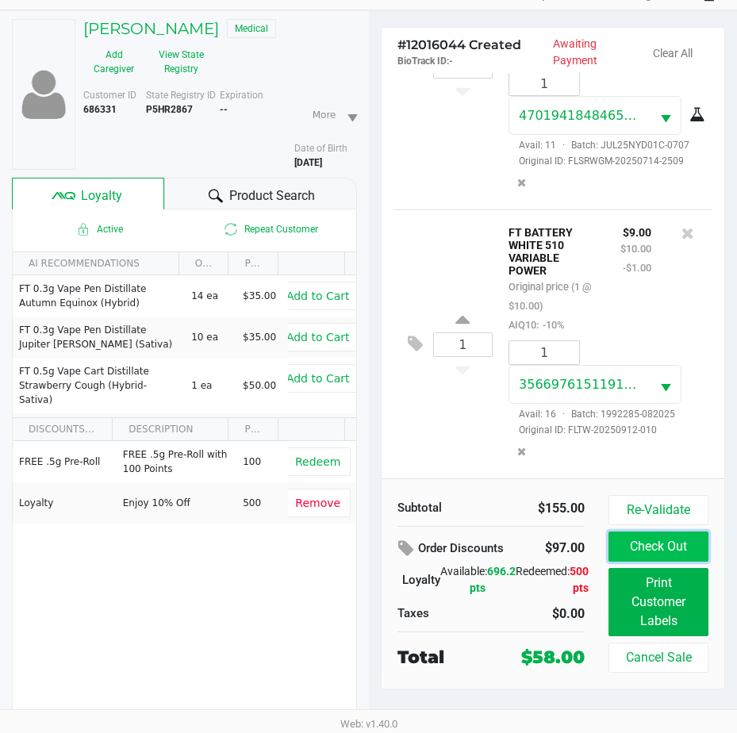
click at [652, 547] on button "Check Out" at bounding box center [658, 546] width 100 height 30
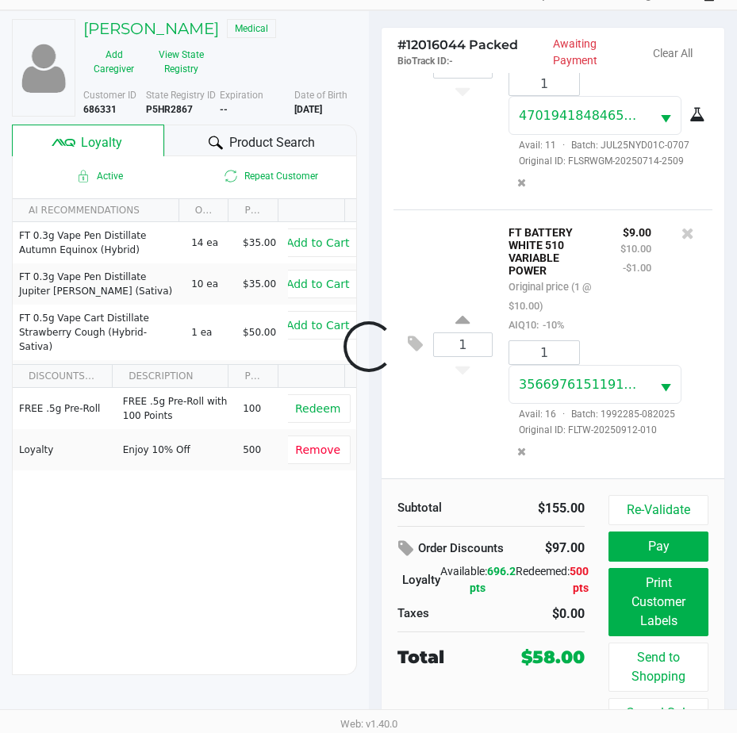
scroll to position [514, 0]
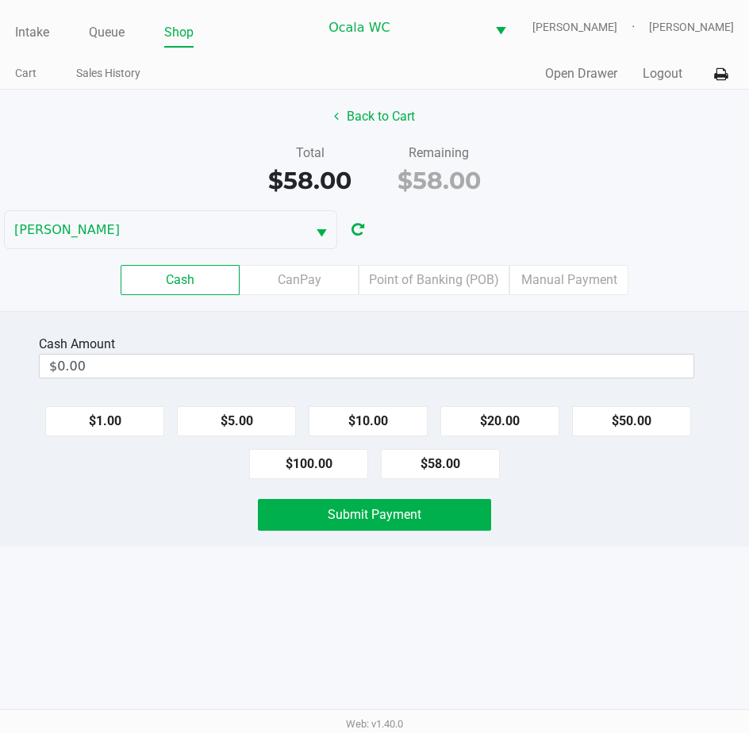
click at [428, 272] on label "Point of Banking (POB)" at bounding box center [434, 280] width 151 height 30
click at [0, 0] on 7 "Point of Banking (POB)" at bounding box center [0, 0] width 0 height 0
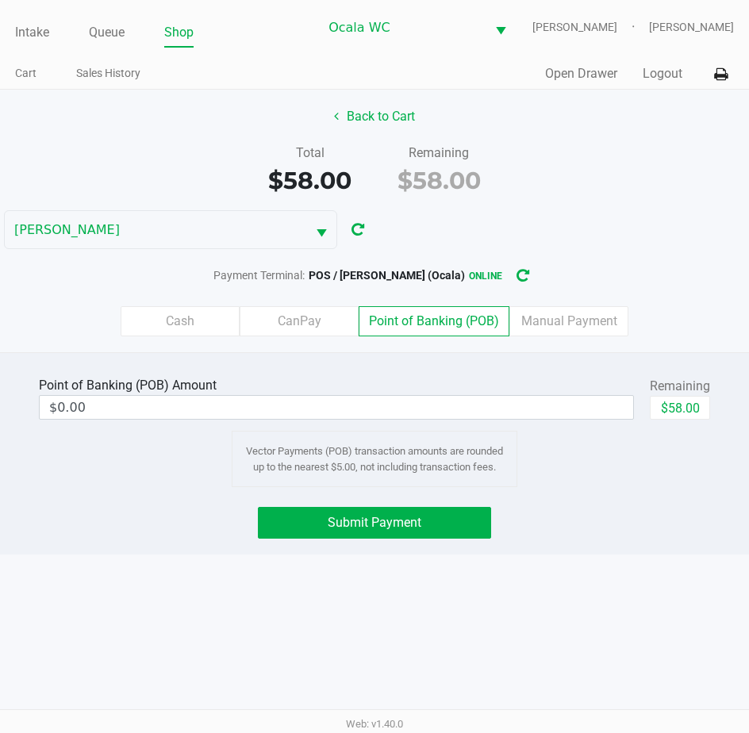
click at [674, 409] on button "$58.00" at bounding box center [680, 408] width 60 height 24
type input "$58.00"
click at [341, 518] on span "Submit Payment" at bounding box center [375, 522] width 94 height 15
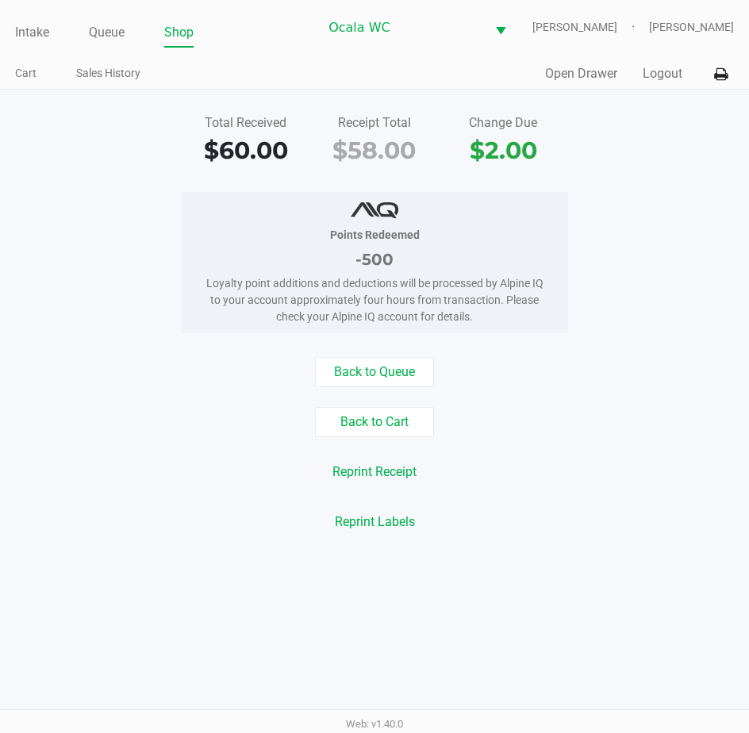
click at [10, 29] on div "Intake Queue Shop Ocala [PERSON_NAME] [PERSON_NAME] Cart Sales History Quick Sa…" at bounding box center [374, 45] width 749 height 90
click at [15, 33] on link "Intake" at bounding box center [32, 32] width 34 height 22
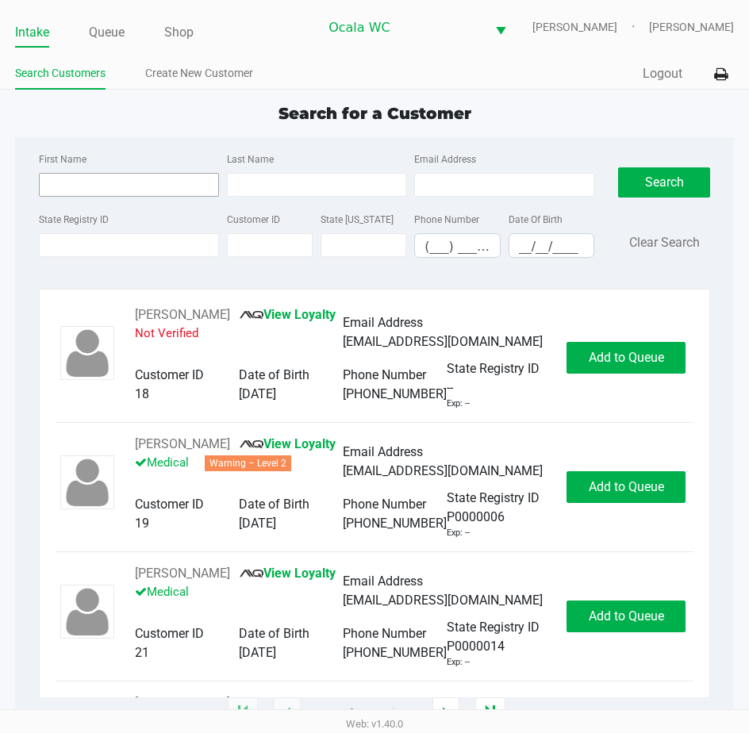
type input "[PERSON_NAME]"
type input "[DATE]"
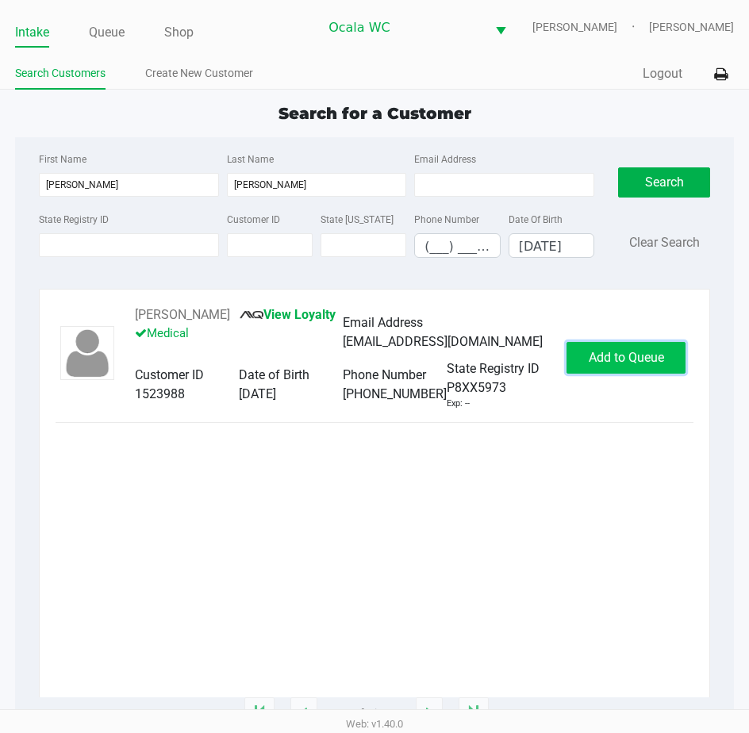
click at [599, 356] on span "Add to Queue" at bounding box center [626, 357] width 75 height 15
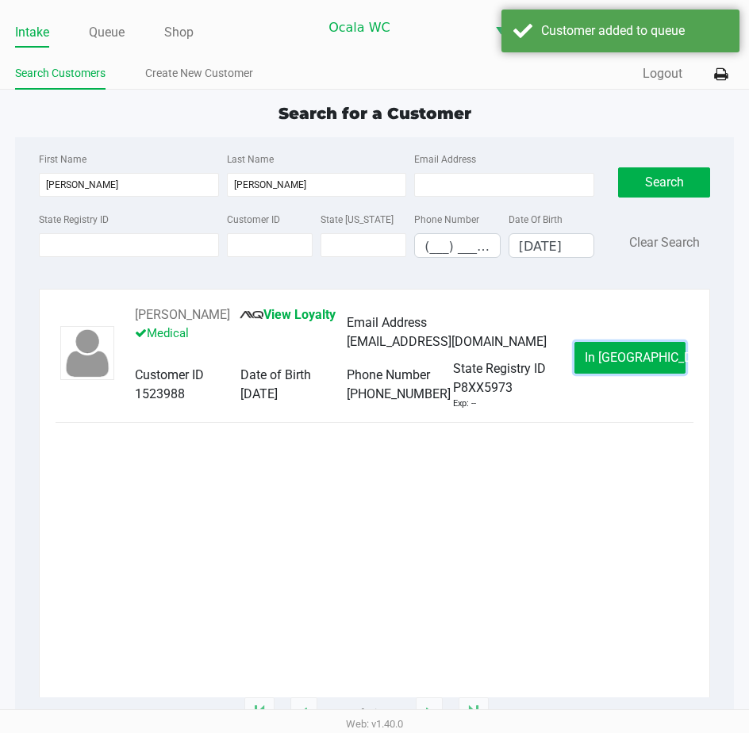
click at [599, 356] on button "In [GEOGRAPHIC_DATA]" at bounding box center [629, 358] width 111 height 32
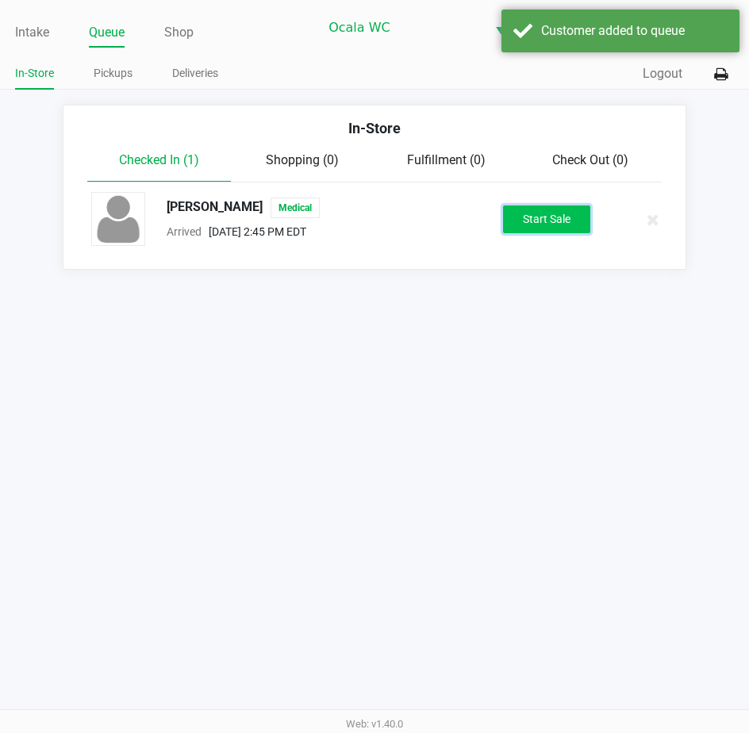
click at [531, 213] on button "Start Sale" at bounding box center [546, 219] width 87 height 28
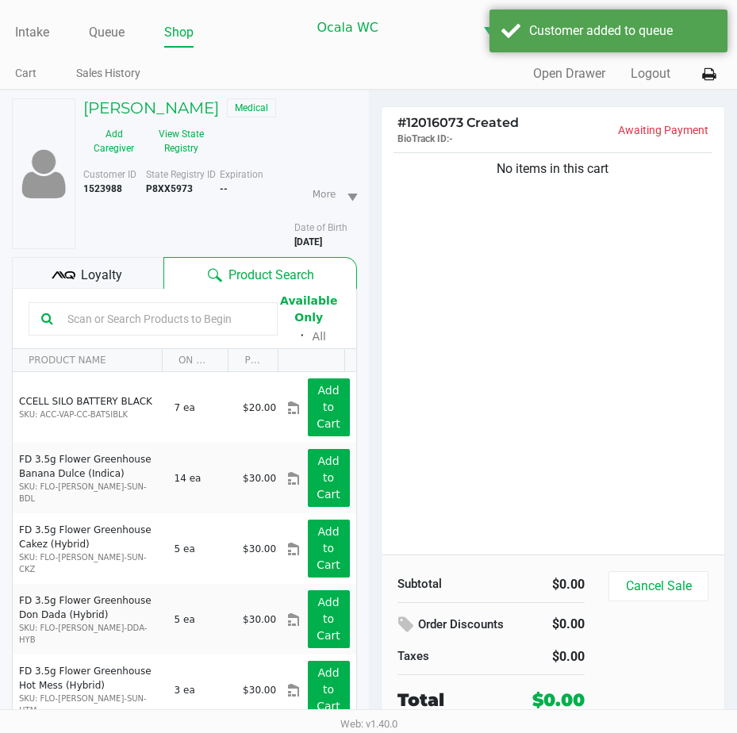
click at [68, 317] on input "text" at bounding box center [163, 319] width 204 height 24
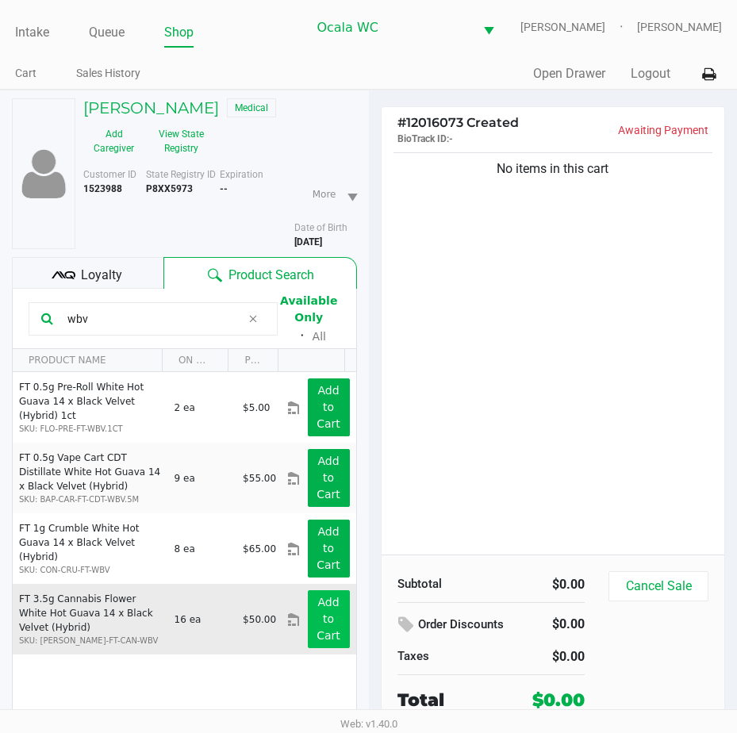
type input "wbv"
click at [316, 608] on app-button-loader "Add to Cart" at bounding box center [328, 619] width 24 height 46
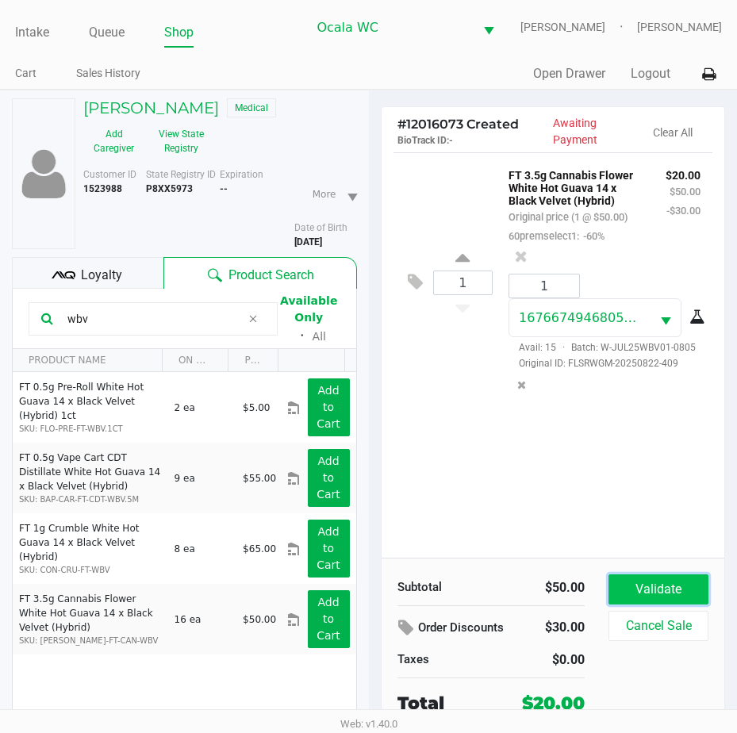
click at [661, 581] on button "Validate" at bounding box center [658, 589] width 100 height 30
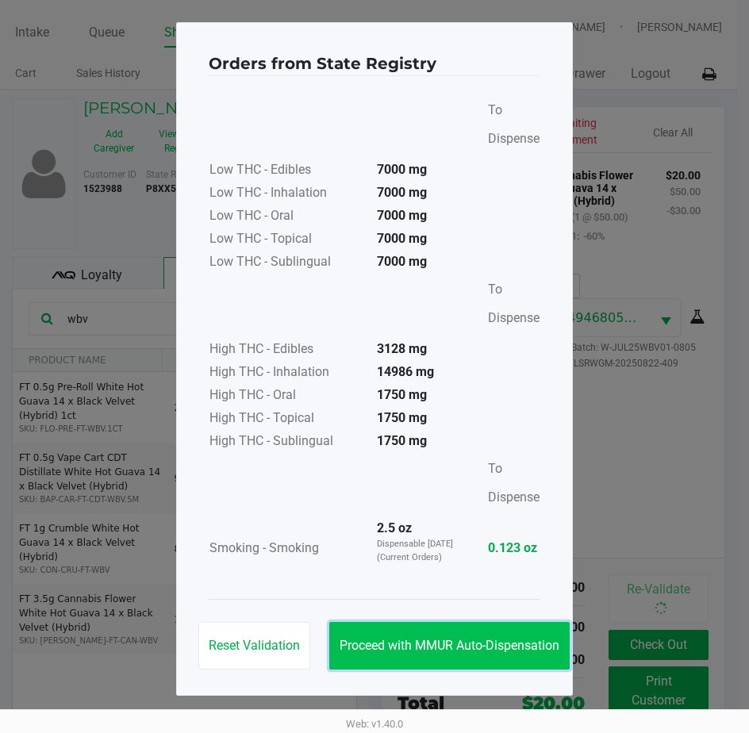
click at [424, 635] on button "Proceed with MMUR Auto-Dispensation" at bounding box center [449, 646] width 240 height 48
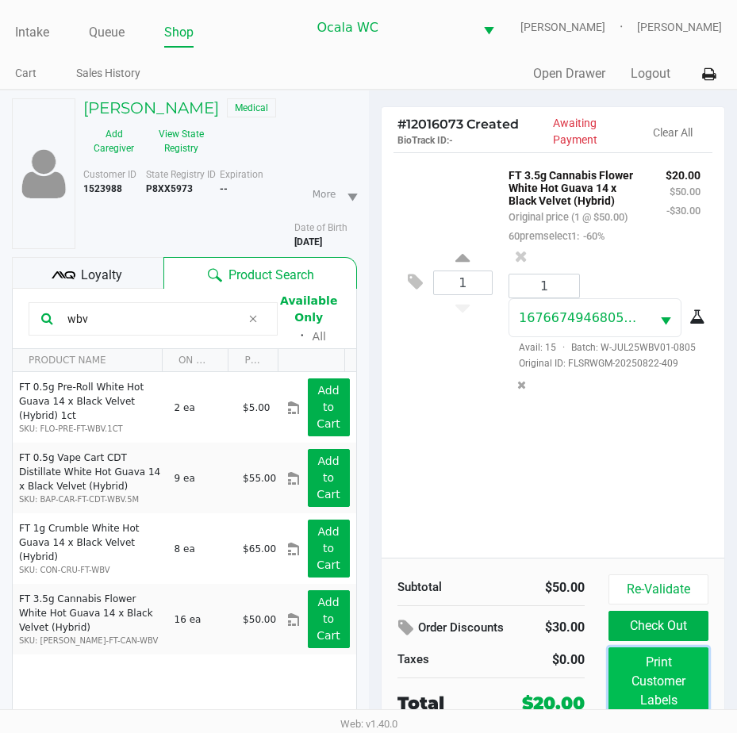
click at [617, 671] on button "Print Customer Labels" at bounding box center [658, 681] width 100 height 68
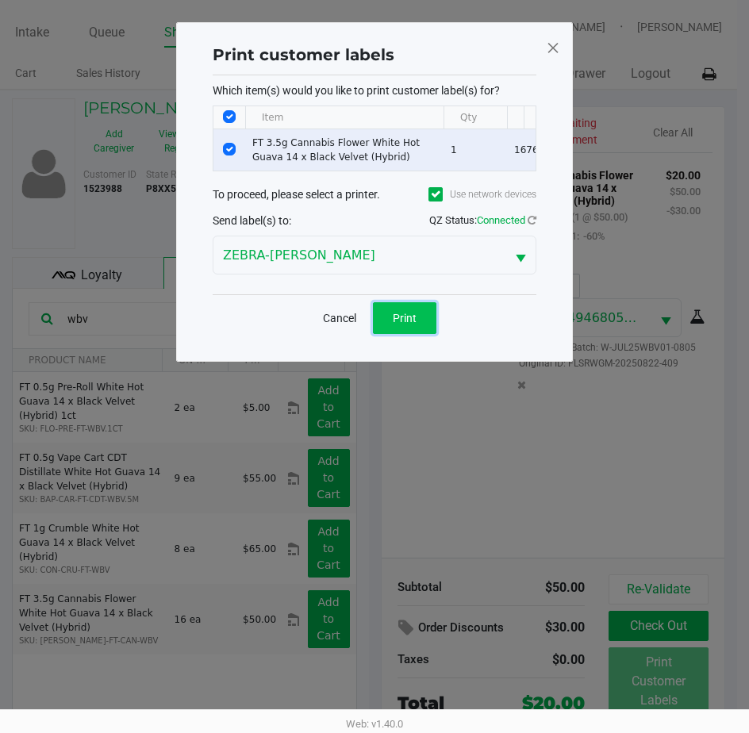
click at [404, 324] on span "Print" at bounding box center [405, 318] width 24 height 13
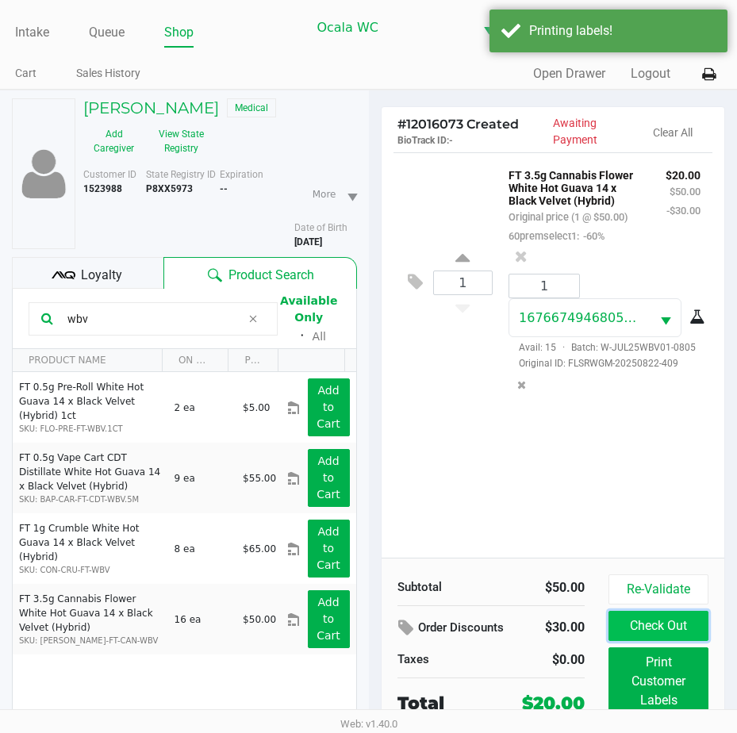
click at [642, 629] on button "Check Out" at bounding box center [658, 626] width 100 height 30
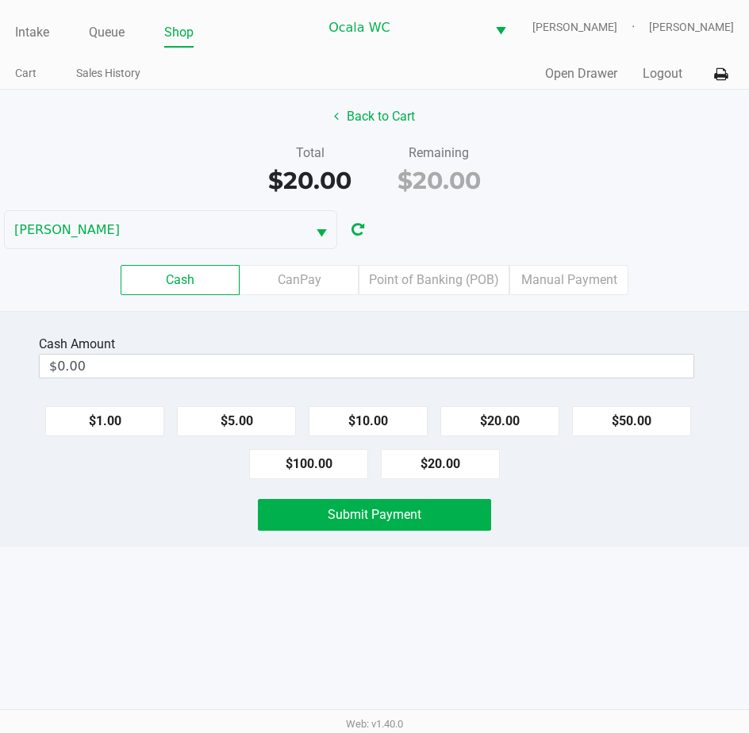
click at [426, 461] on button "$20.00" at bounding box center [440, 464] width 119 height 30
type input "$20.00"
click at [385, 511] on span "Submit Payment" at bounding box center [375, 514] width 94 height 15
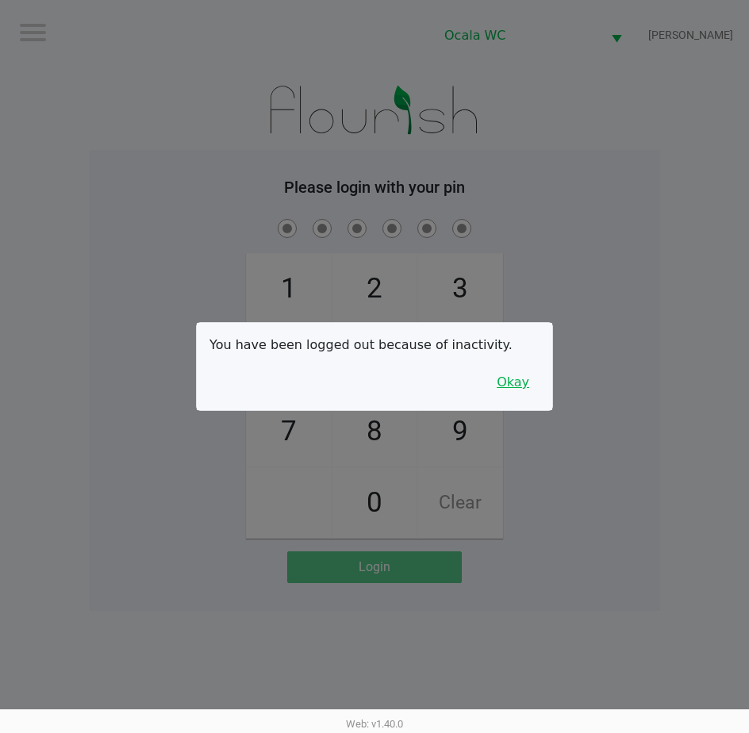
click at [521, 385] on button "Okay" at bounding box center [512, 382] width 53 height 30
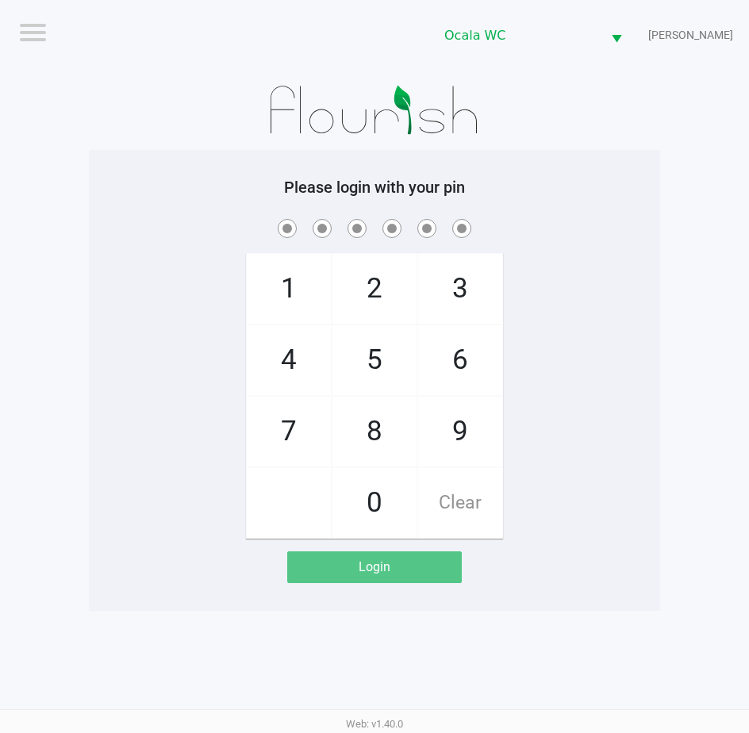
click at [590, 425] on div "1 4 7 2 5 8 0 3 6 9 Clear" at bounding box center [374, 377] width 571 height 323
checkbox input "true"
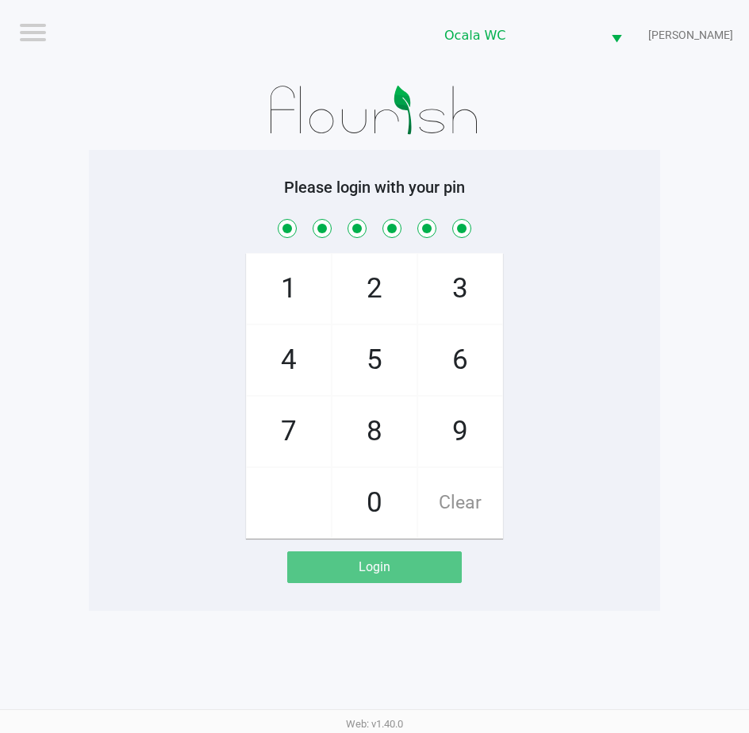
checkbox input "true"
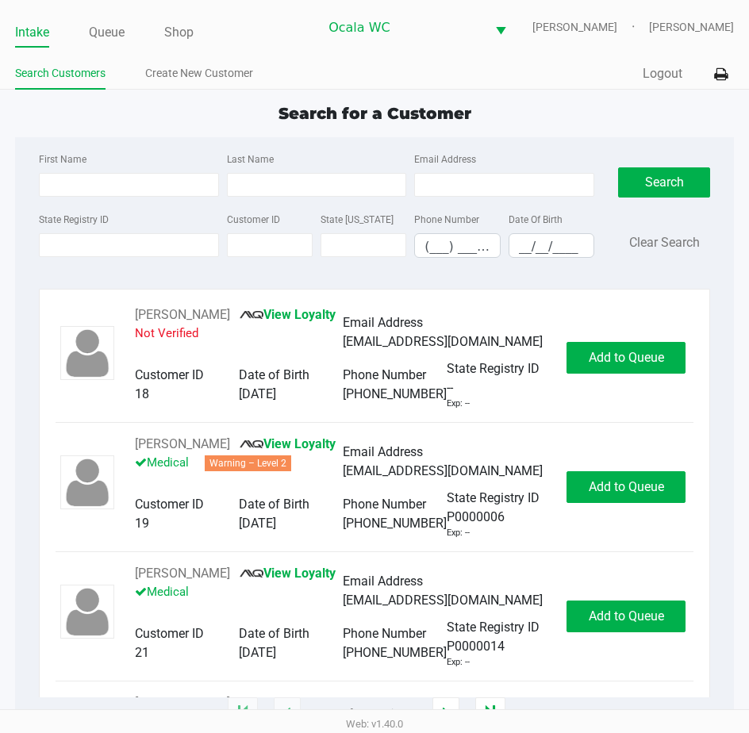
click at [113, 29] on link "Queue" at bounding box center [107, 32] width 36 height 22
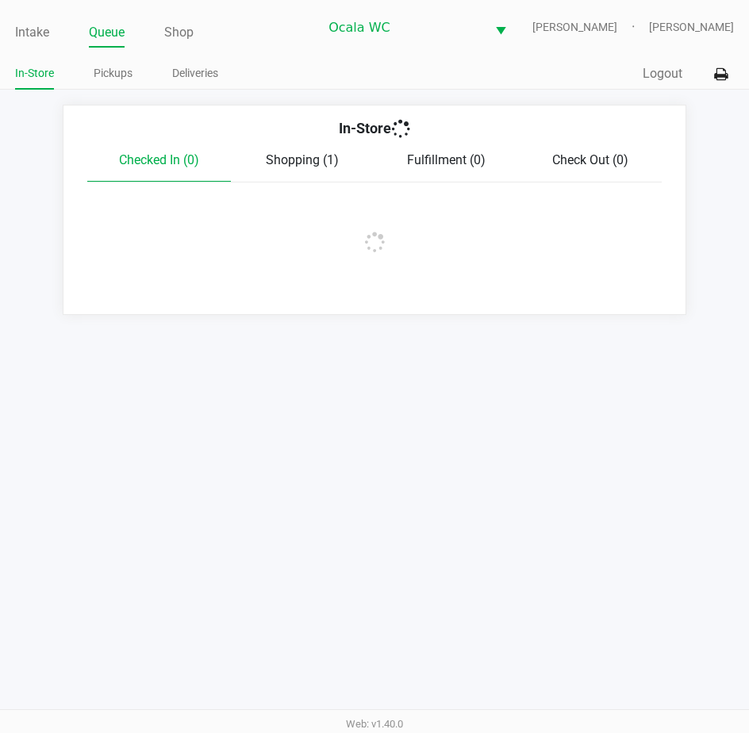
click at [117, 79] on link "Pickups" at bounding box center [113, 73] width 39 height 20
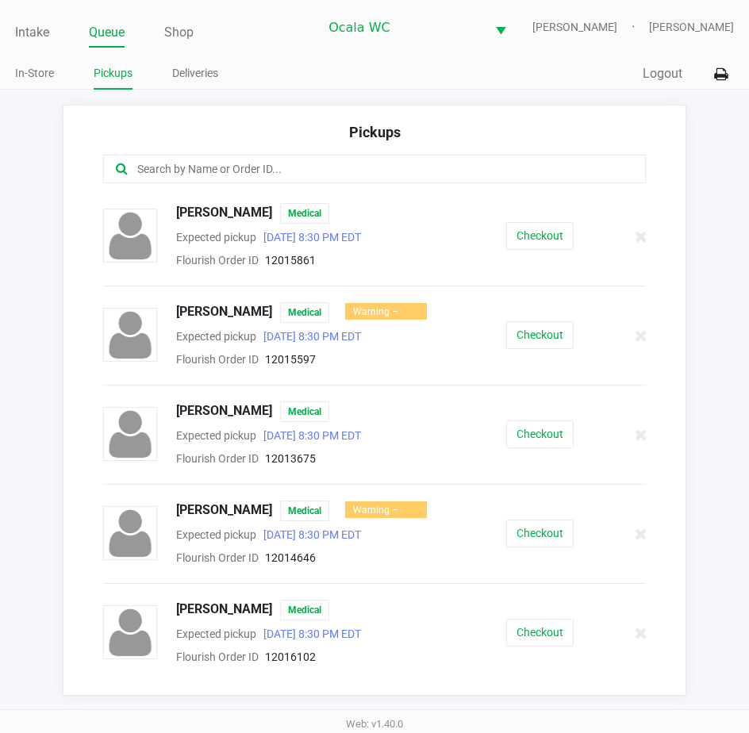
click at [543, 345] on button "Checkout" at bounding box center [539, 335] width 67 height 28
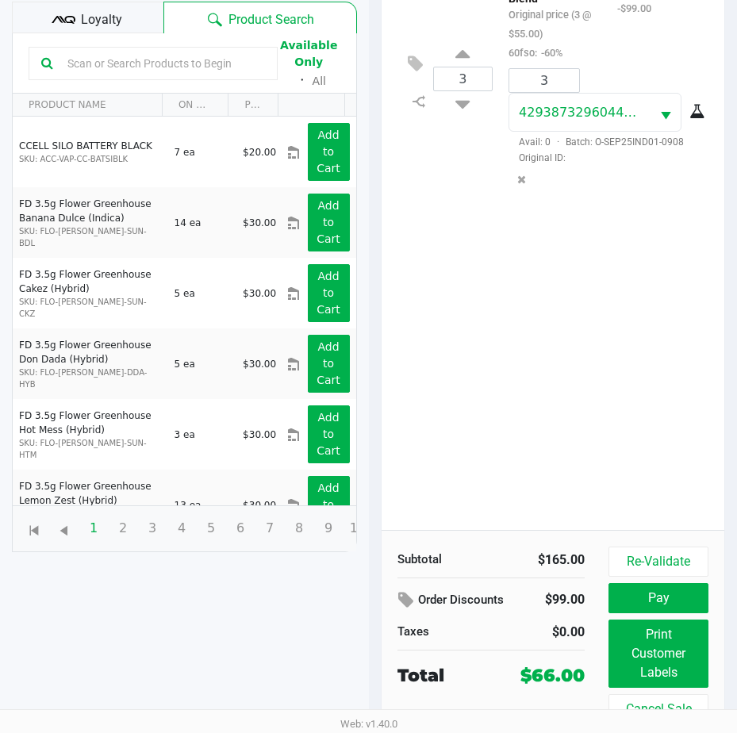
scroll to position [210, 0]
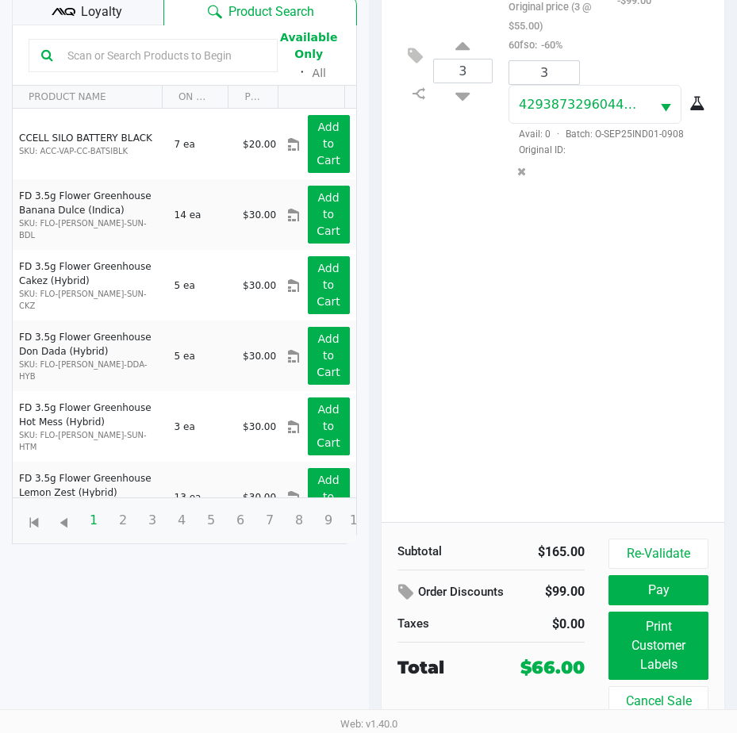
click at [57, 8] on icon at bounding box center [57, 10] width 11 height 7
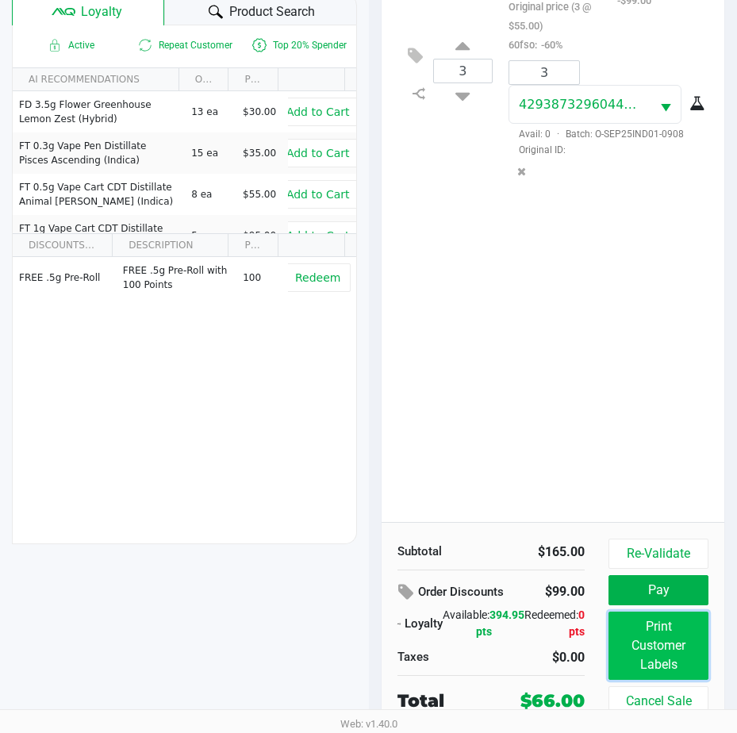
click at [672, 626] on button "Print Customer Labels" at bounding box center [658, 646] width 100 height 68
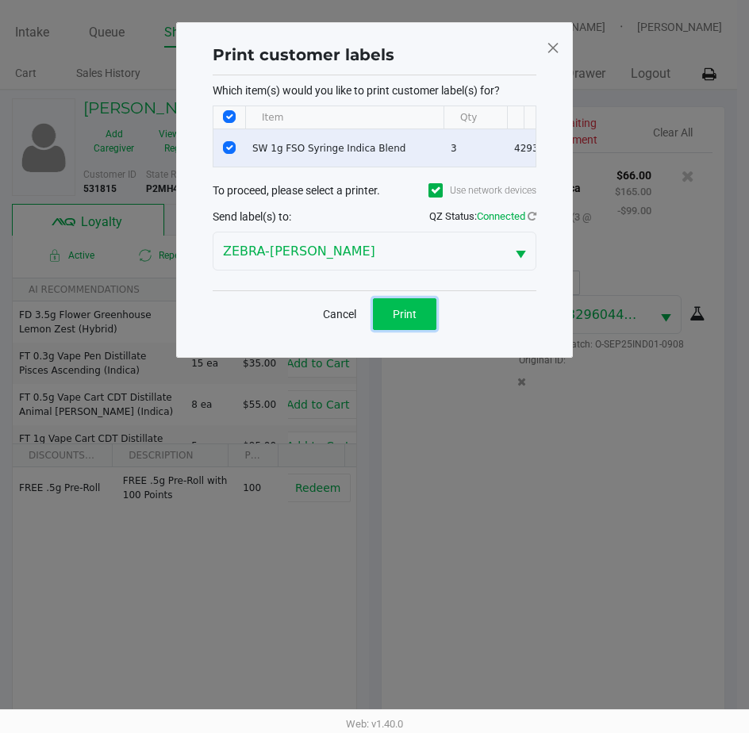
click at [411, 320] on span "Print" at bounding box center [405, 314] width 24 height 13
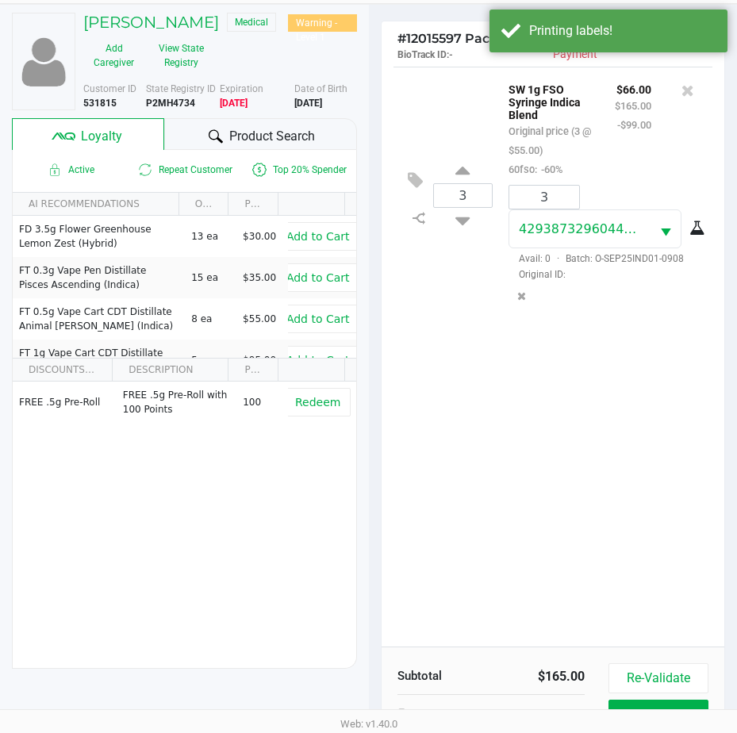
scroll to position [210, 0]
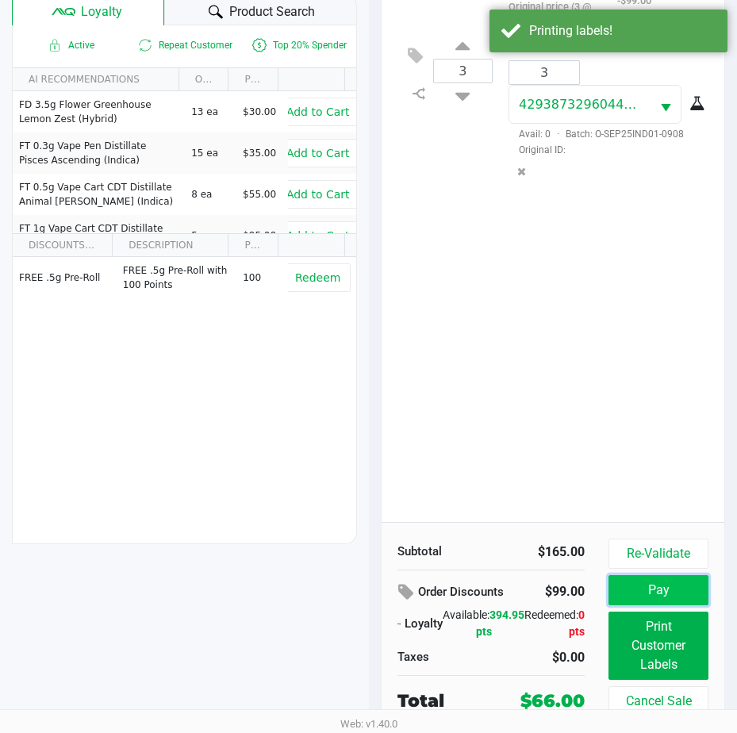
click at [651, 580] on button "Pay" at bounding box center [658, 590] width 100 height 30
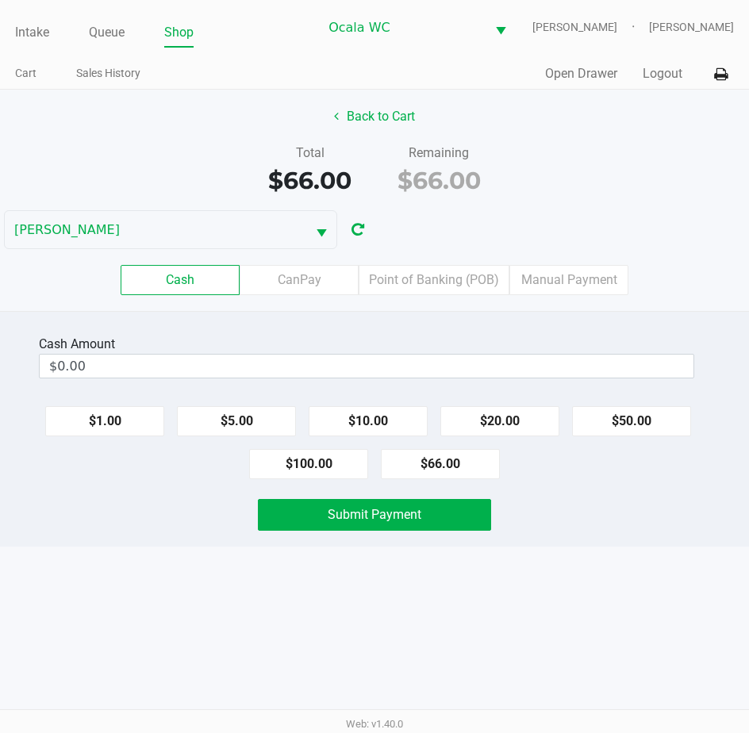
click at [424, 462] on button "$66.00" at bounding box center [440, 464] width 119 height 30
type input "$66.00"
click at [397, 499] on button "Submit Payment" at bounding box center [375, 515] width 234 height 32
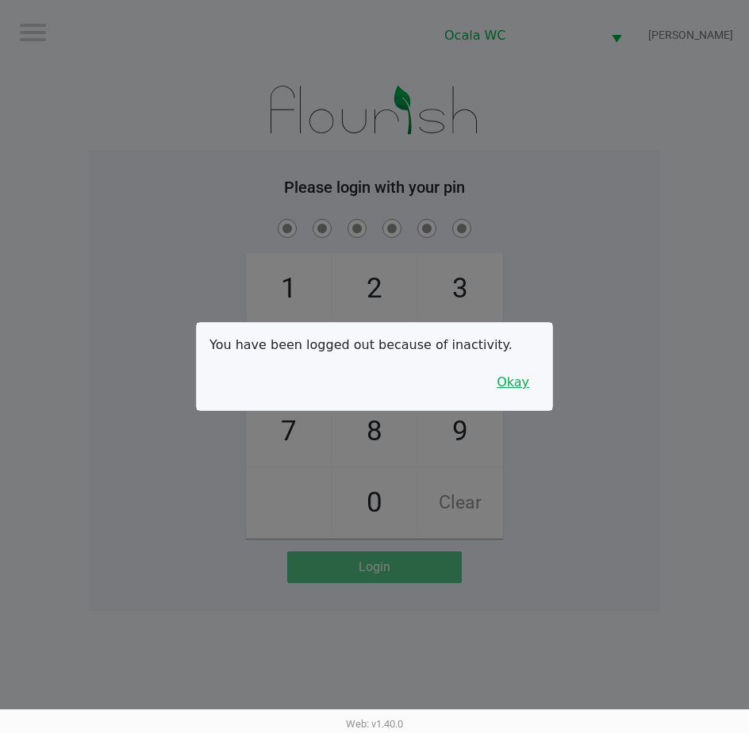
click at [519, 389] on button "Okay" at bounding box center [512, 382] width 53 height 30
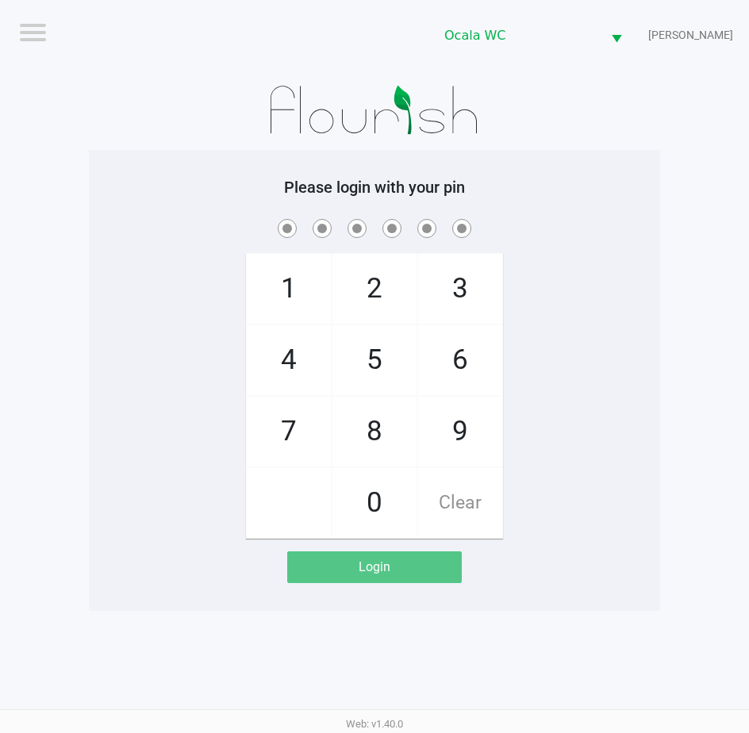
click at [536, 311] on div "1 4 7 2 5 8 0 3 6 9 Clear" at bounding box center [374, 377] width 571 height 323
click at [573, 284] on div "1 4 7 2 5 8 0 3 6 9 Clear" at bounding box center [374, 377] width 571 height 323
checkbox input "true"
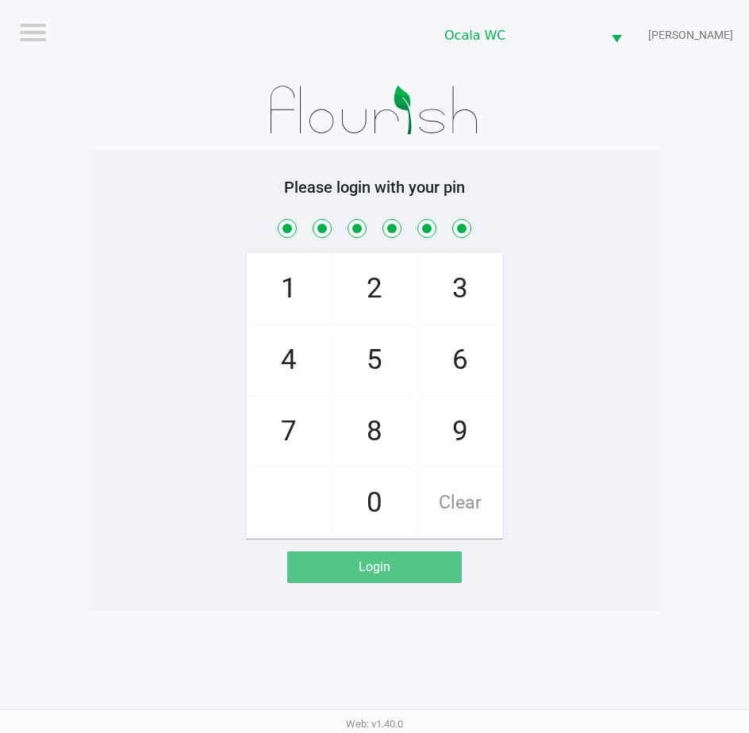
checkbox input "true"
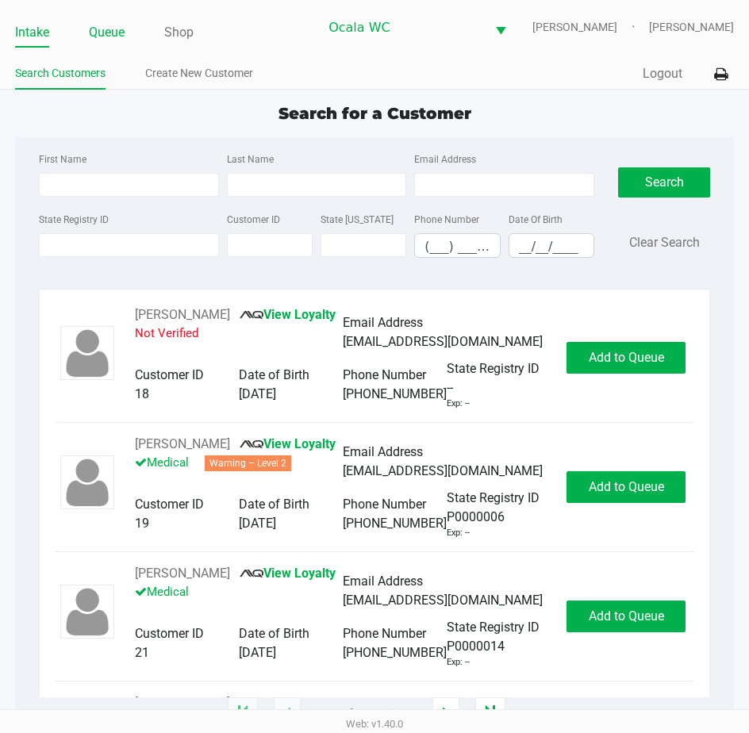
click at [123, 28] on link "Queue" at bounding box center [107, 32] width 36 height 22
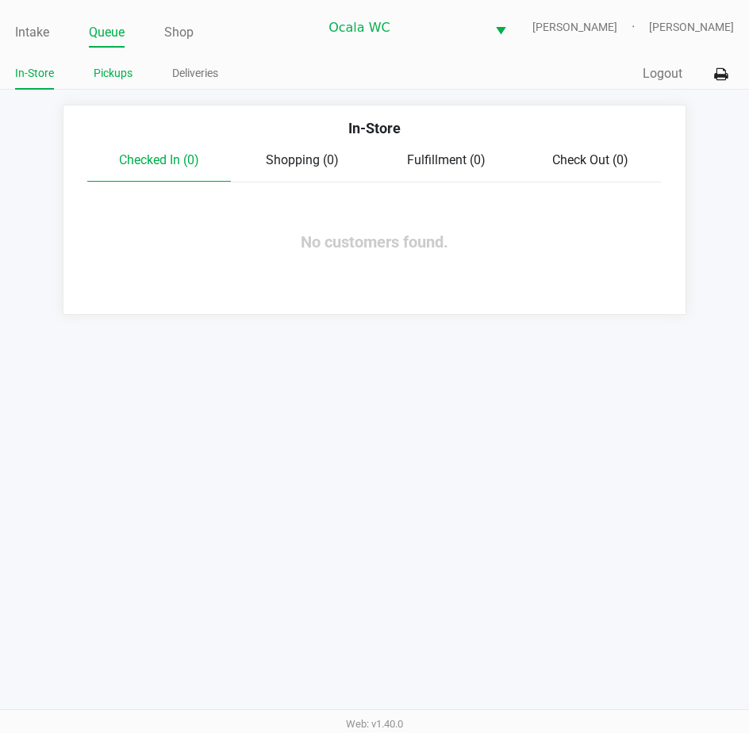
click at [121, 75] on link "Pickups" at bounding box center [113, 73] width 39 height 20
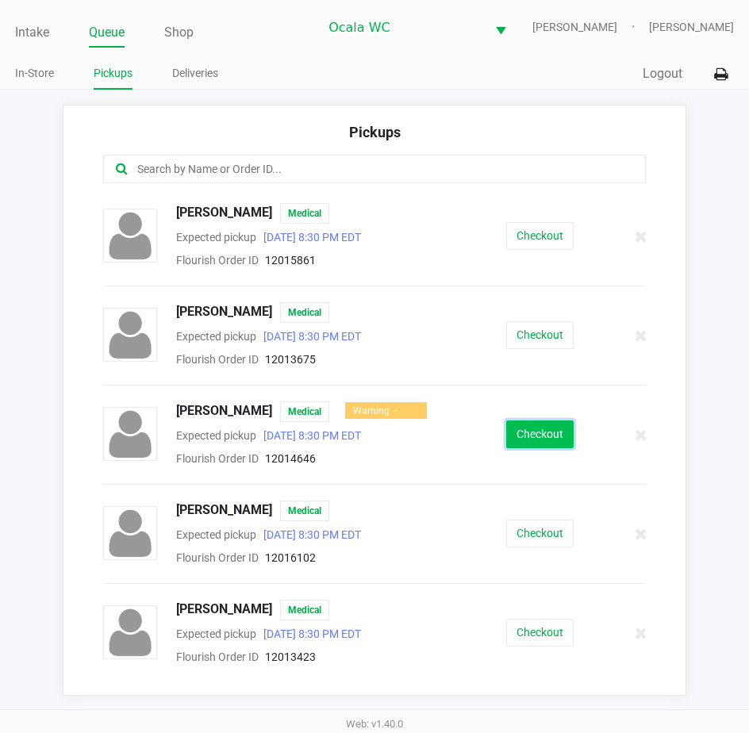
click at [518, 437] on button "Checkout" at bounding box center [539, 434] width 67 height 28
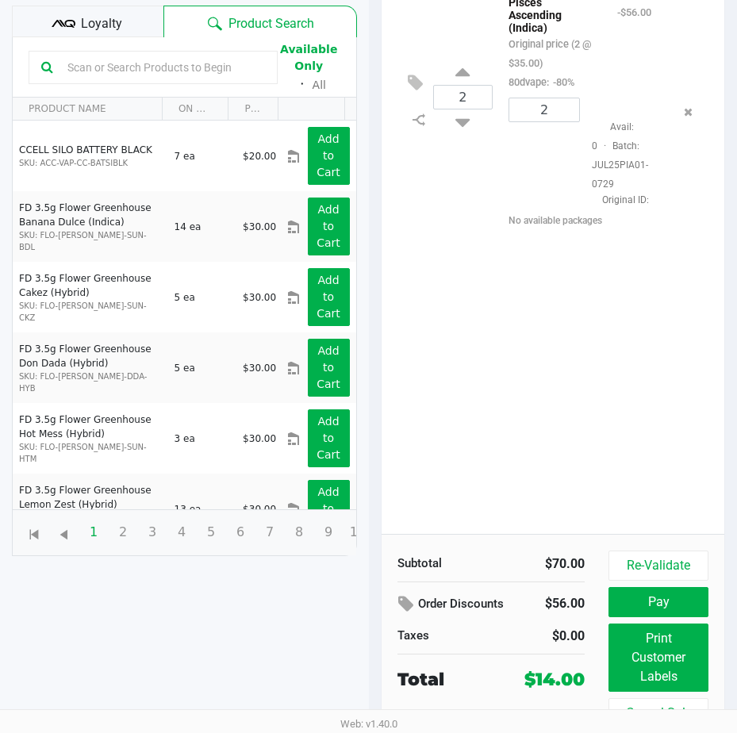
scroll to position [210, 0]
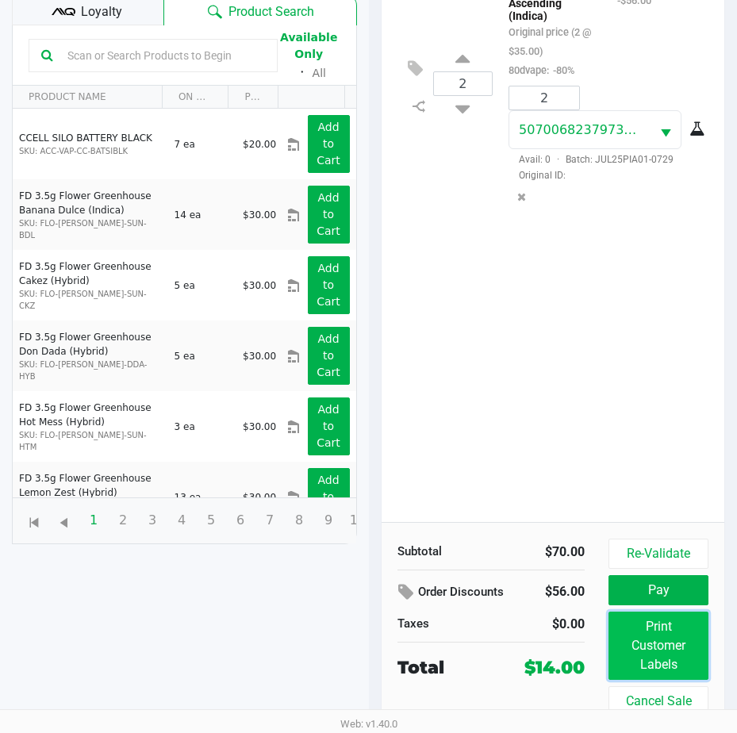
click at [671, 644] on button "Print Customer Labels" at bounding box center [658, 646] width 100 height 68
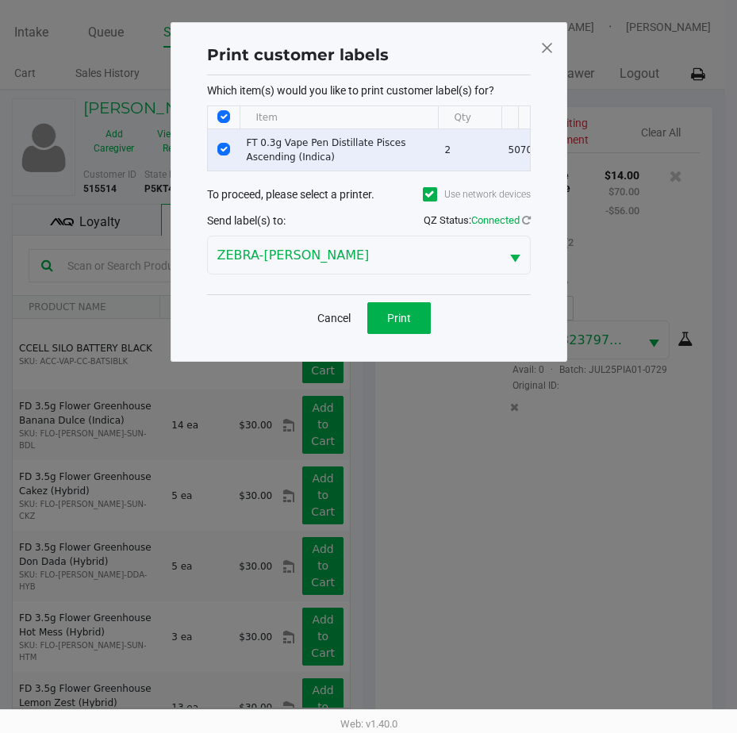
scroll to position [0, 0]
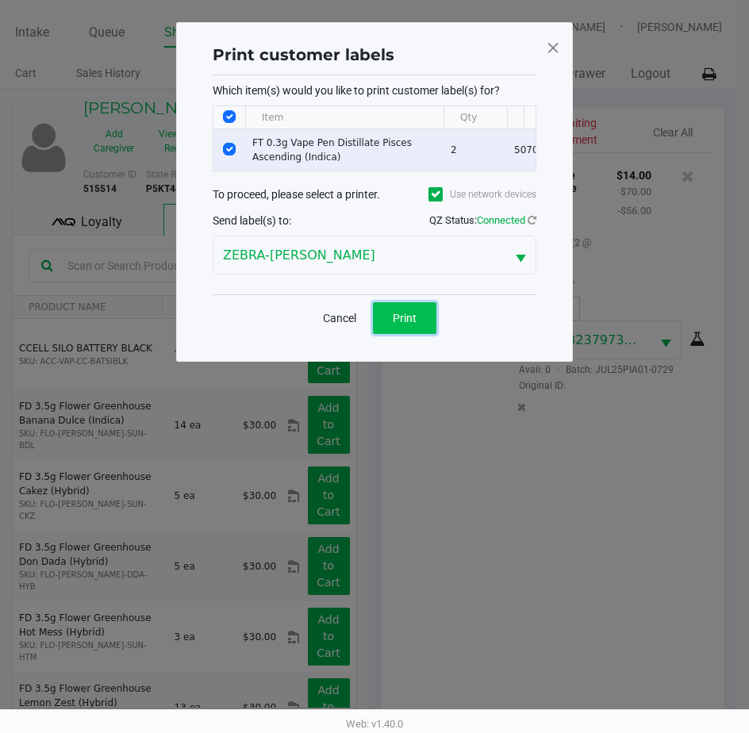
click at [401, 334] on button "Print" at bounding box center [404, 318] width 63 height 32
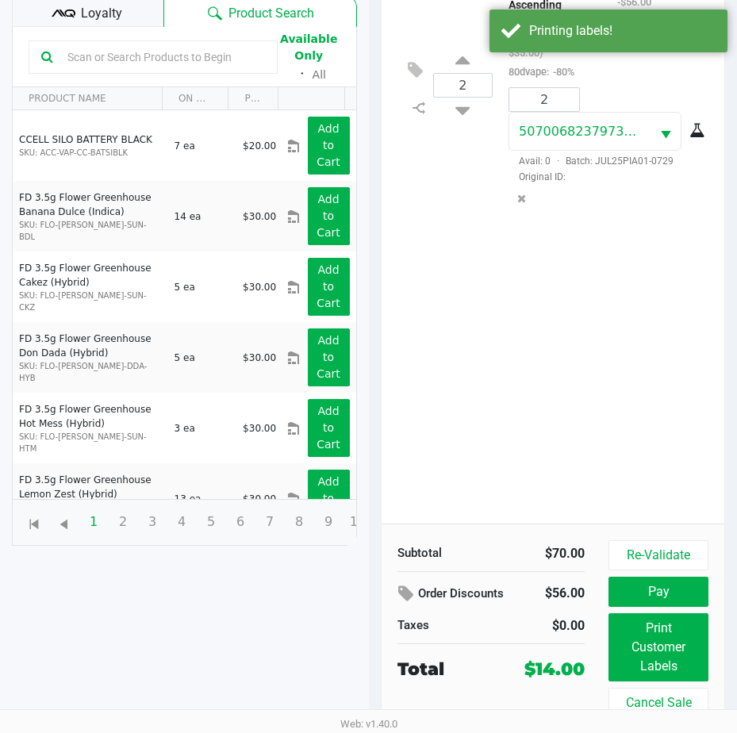
scroll to position [210, 0]
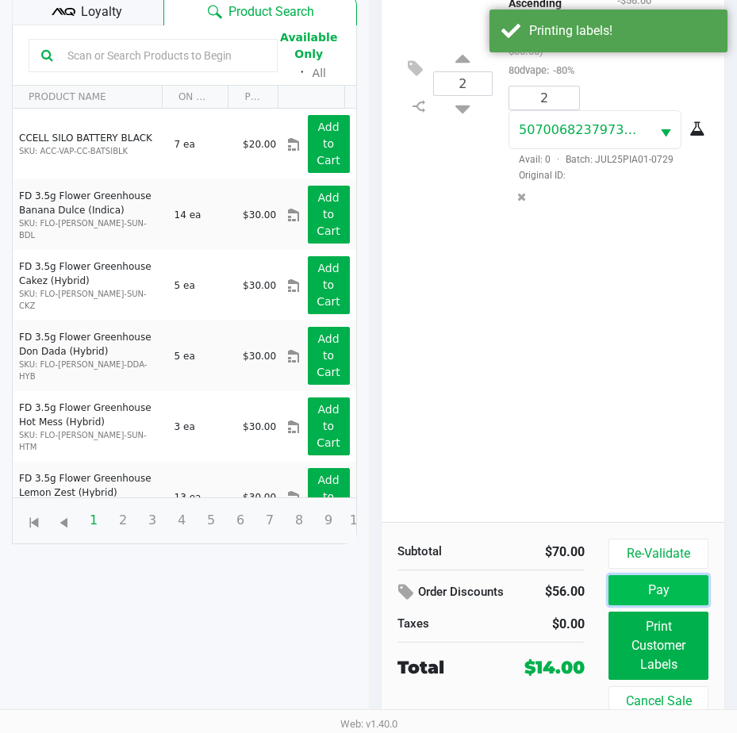
click at [636, 587] on button "Pay" at bounding box center [658, 590] width 100 height 30
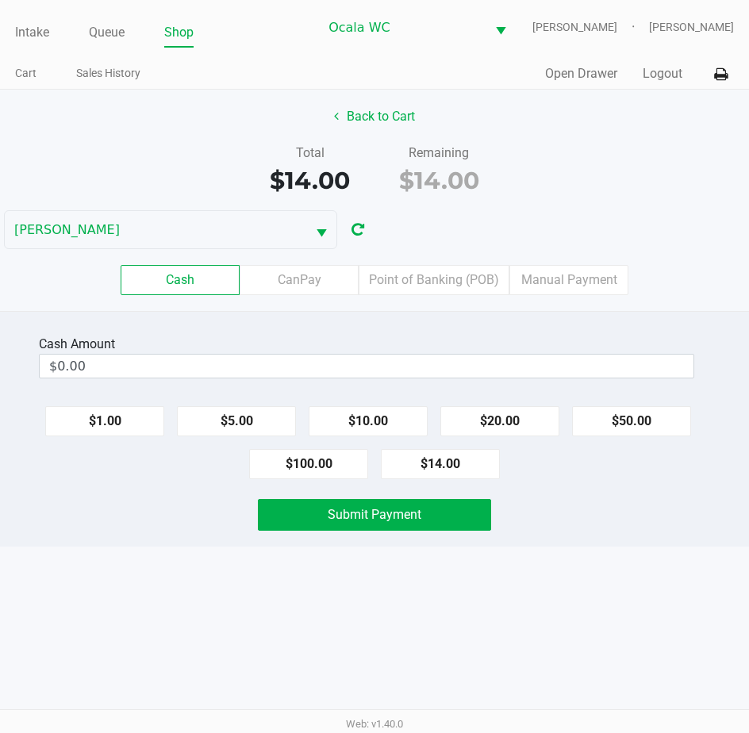
click at [451, 462] on button "$14.00" at bounding box center [440, 464] width 119 height 30
type input "$14.00"
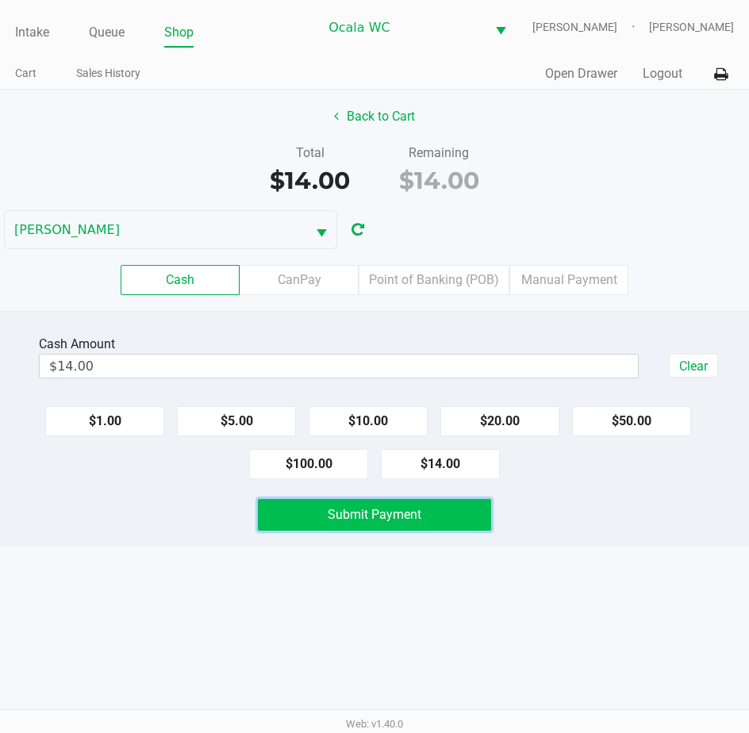
click at [369, 511] on span "Submit Payment" at bounding box center [375, 514] width 94 height 15
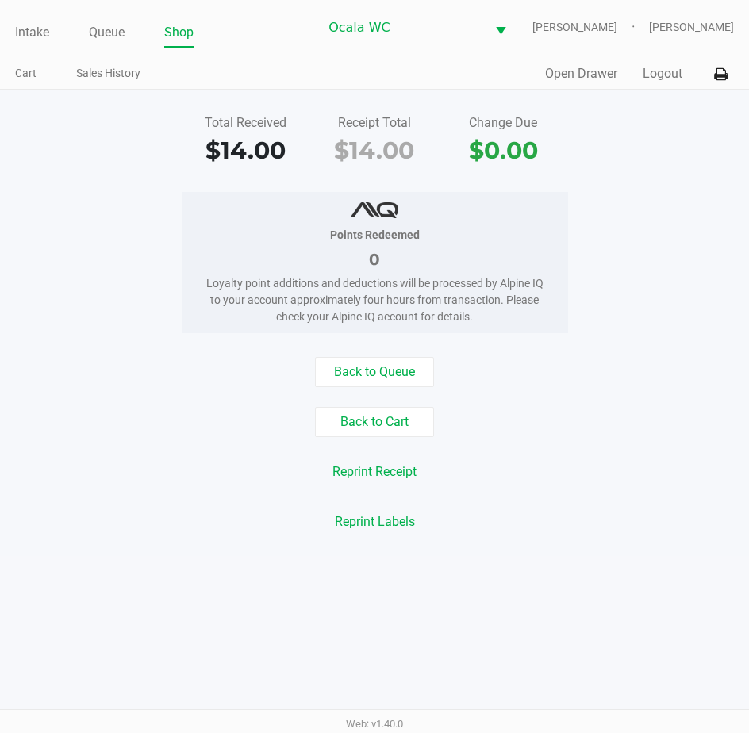
click at [36, 36] on link "Intake" at bounding box center [32, 32] width 34 height 22
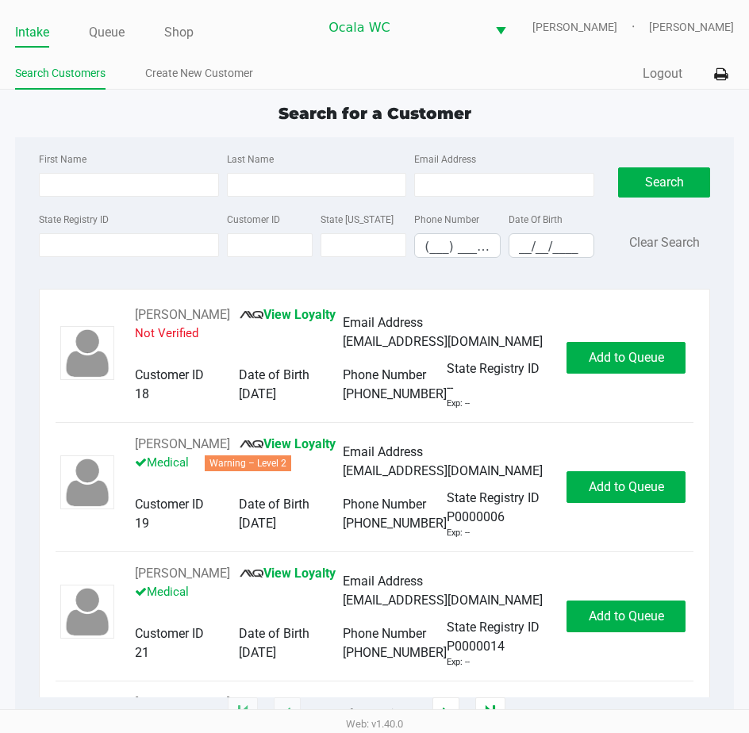
type input "[PERSON_NAME]"
type input "STILLS"
type input "[DATE]"
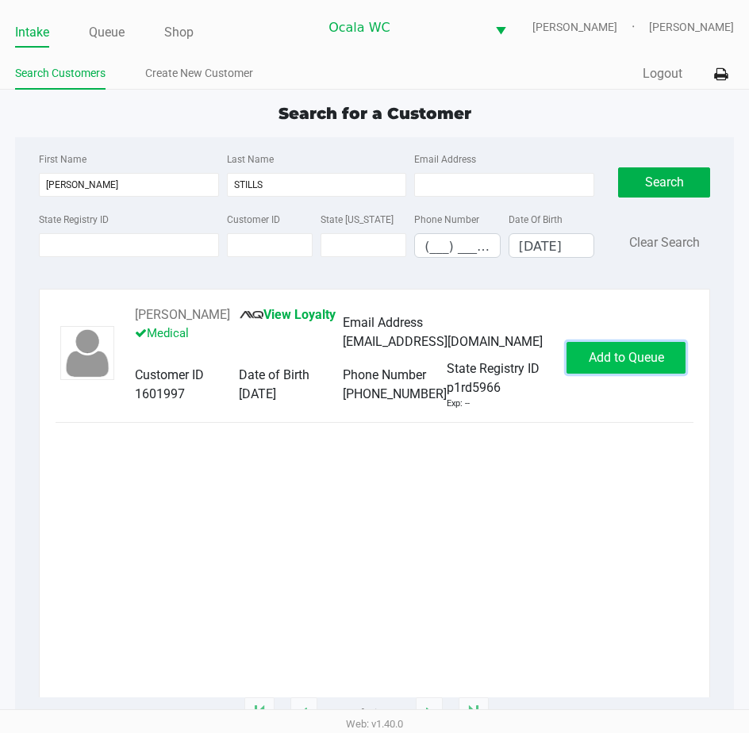
click at [624, 354] on span "Add to Queue" at bounding box center [626, 357] width 75 height 15
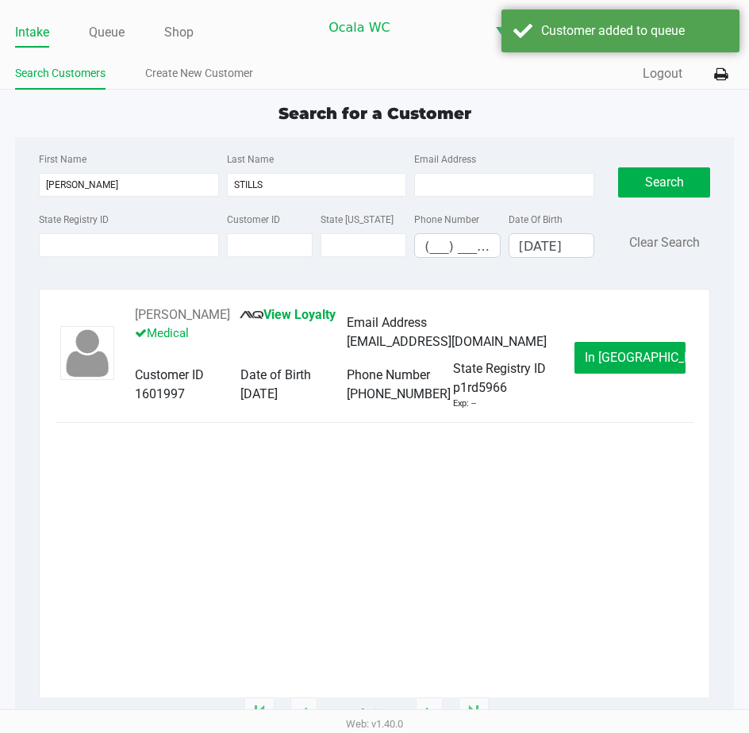
click at [624, 354] on span "In [GEOGRAPHIC_DATA]" at bounding box center [651, 357] width 133 height 15
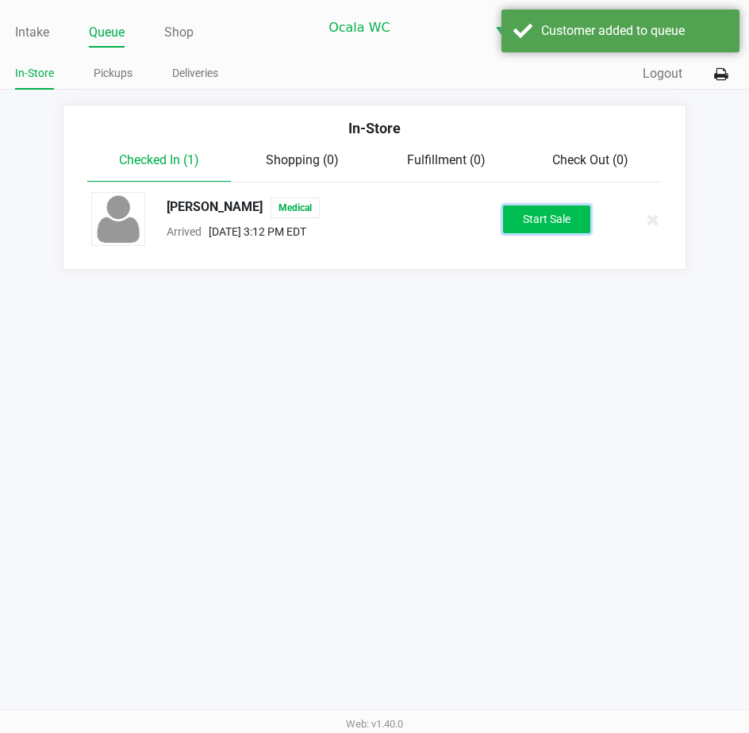
click at [536, 216] on button "Start Sale" at bounding box center [546, 219] width 87 height 28
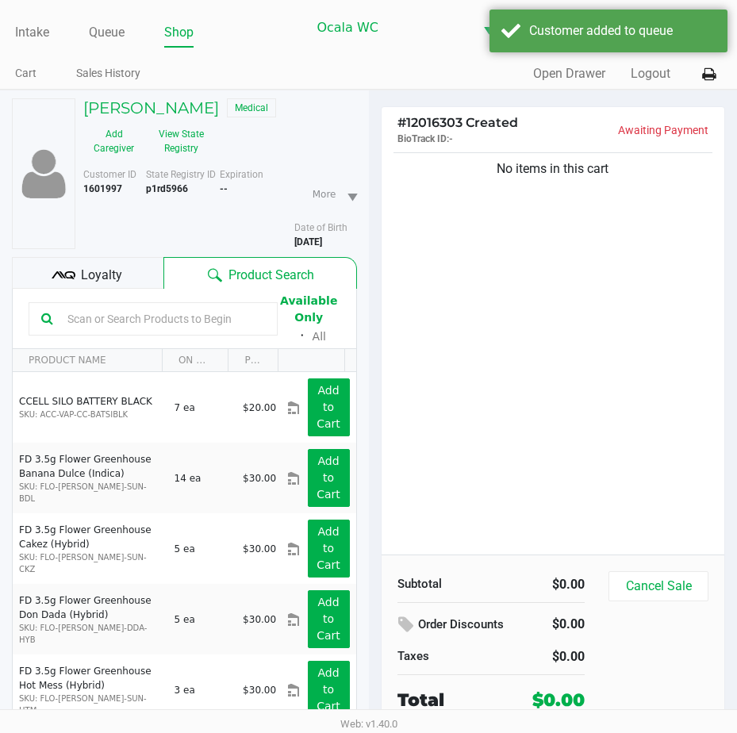
click at [97, 270] on span "Loyalty" at bounding box center [101, 275] width 41 height 19
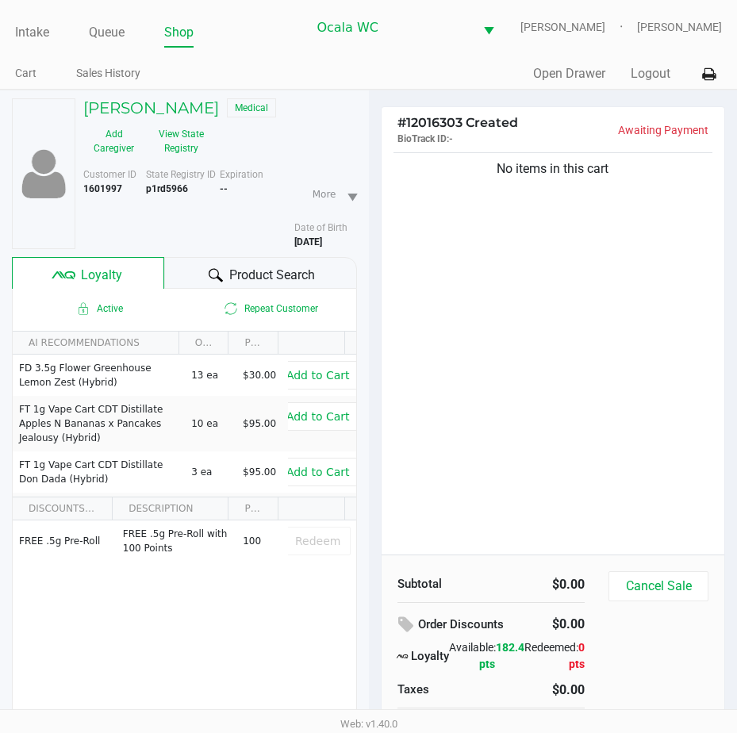
click at [193, 275] on div "Product Search" at bounding box center [260, 273] width 193 height 32
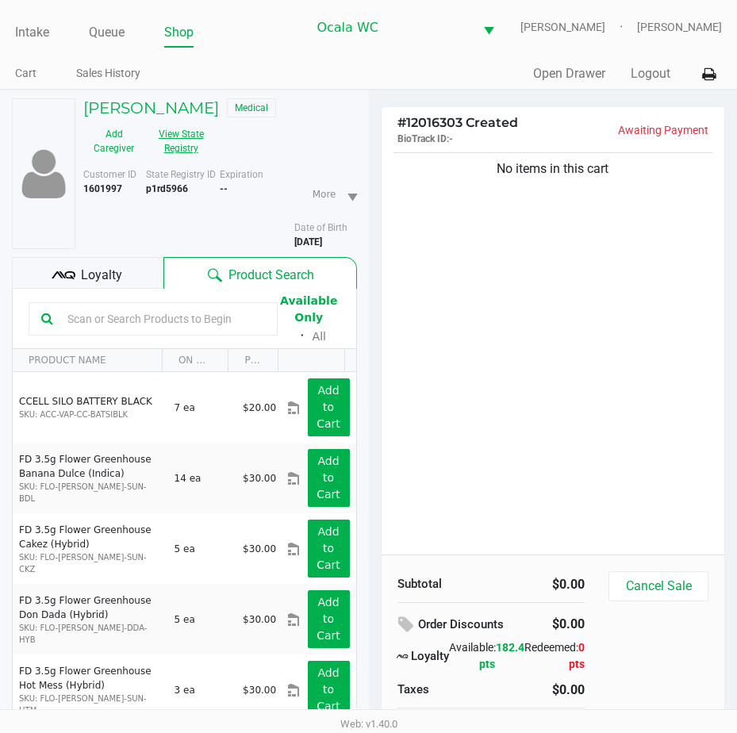
click at [186, 142] on button "View State Registry" at bounding box center [175, 141] width 63 height 40
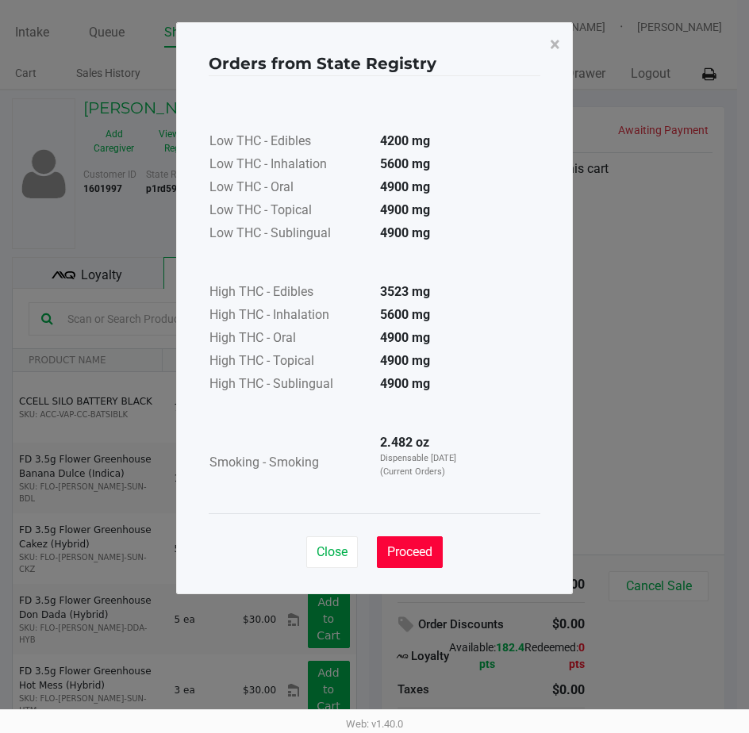
click at [411, 540] on button "Proceed" at bounding box center [410, 552] width 66 height 32
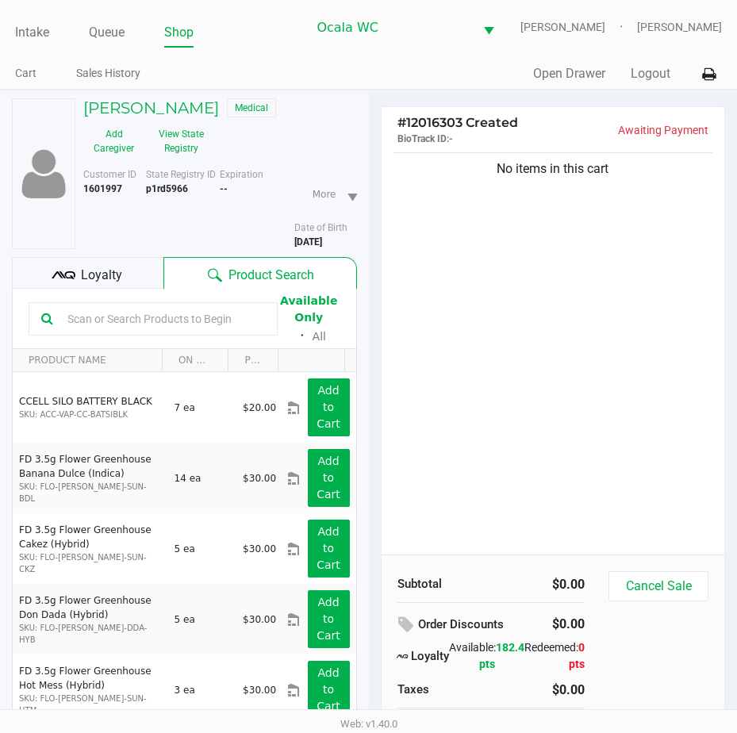
click at [75, 318] on input "text" at bounding box center [163, 319] width 204 height 24
click at [149, 104] on h5 "[PERSON_NAME]" at bounding box center [151, 107] width 136 height 19
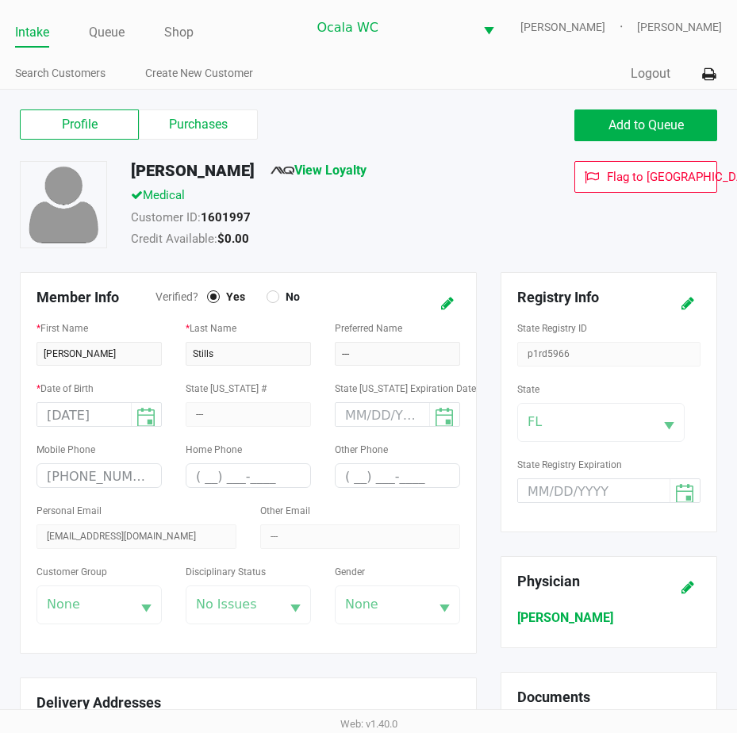
click at [163, 529] on div "Personal Email [EMAIL_ADDRESS][DOMAIN_NAME]" at bounding box center [136, 524] width 200 height 48
click at [160, 136] on label "Purchases" at bounding box center [198, 124] width 119 height 30
click at [0, 0] on 1 "Purchases" at bounding box center [0, 0] width 0 height 0
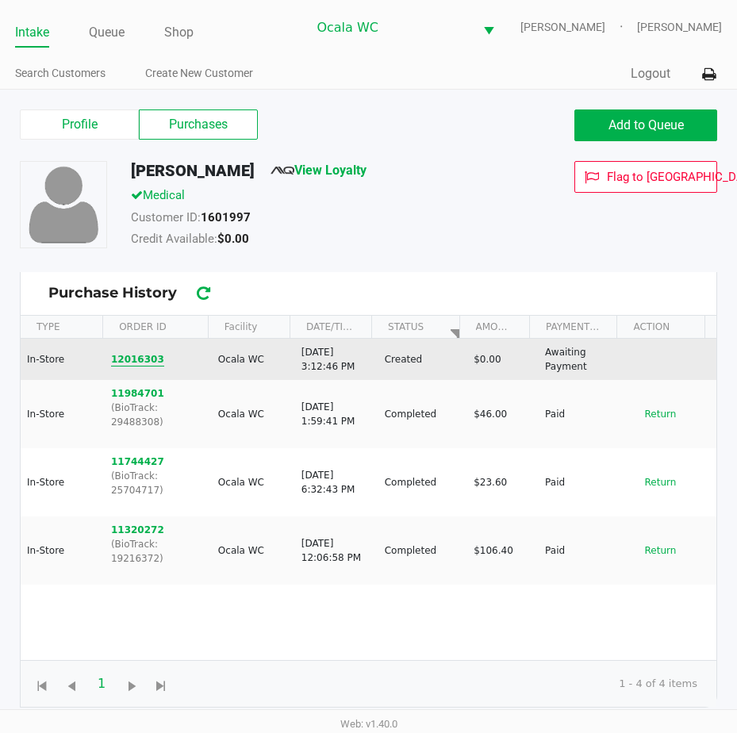
click at [132, 356] on button "12016303" at bounding box center [137, 359] width 53 height 14
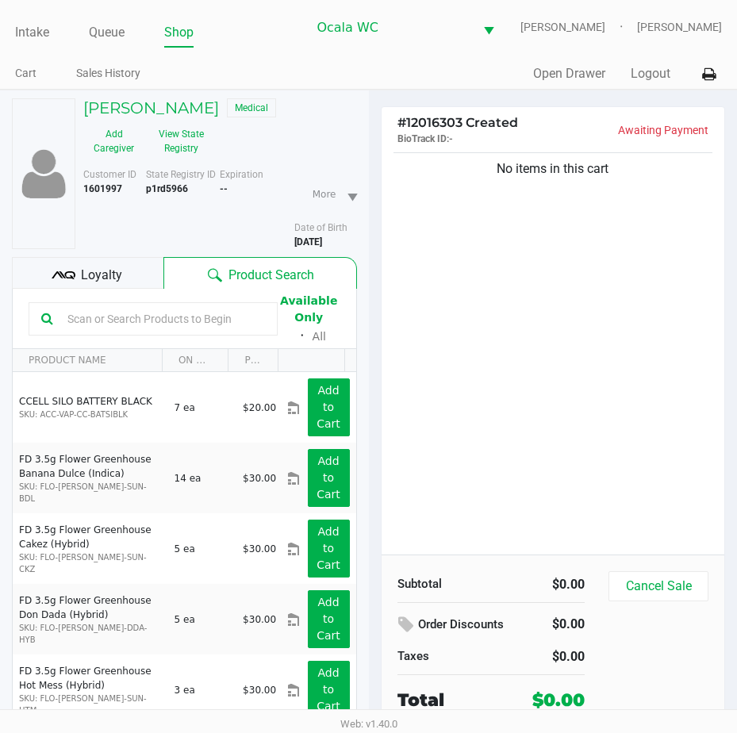
click at [83, 314] on input "text" at bounding box center [163, 319] width 204 height 24
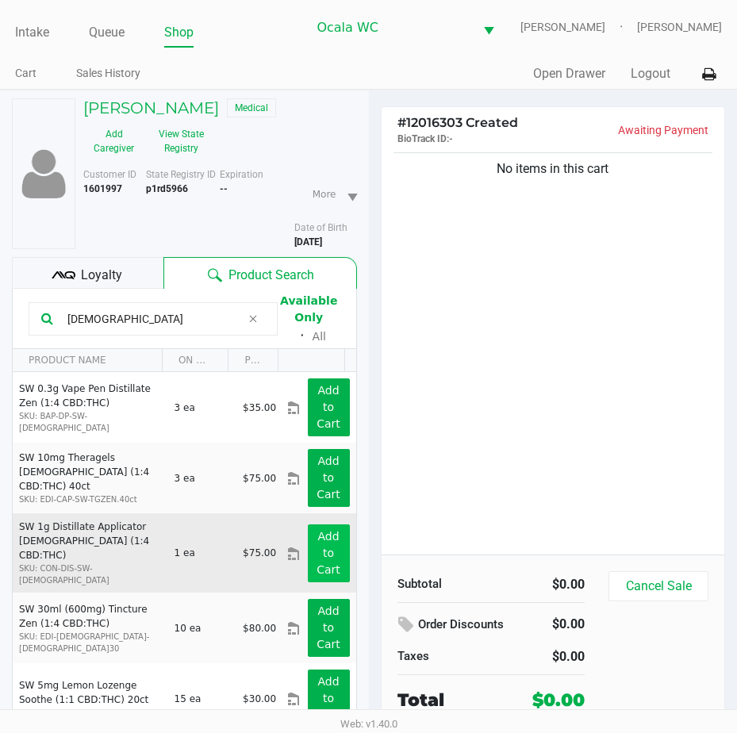
type input "[DEMOGRAPHIC_DATA]"
click at [313, 540] on button "Add to Cart" at bounding box center [329, 553] width 42 height 58
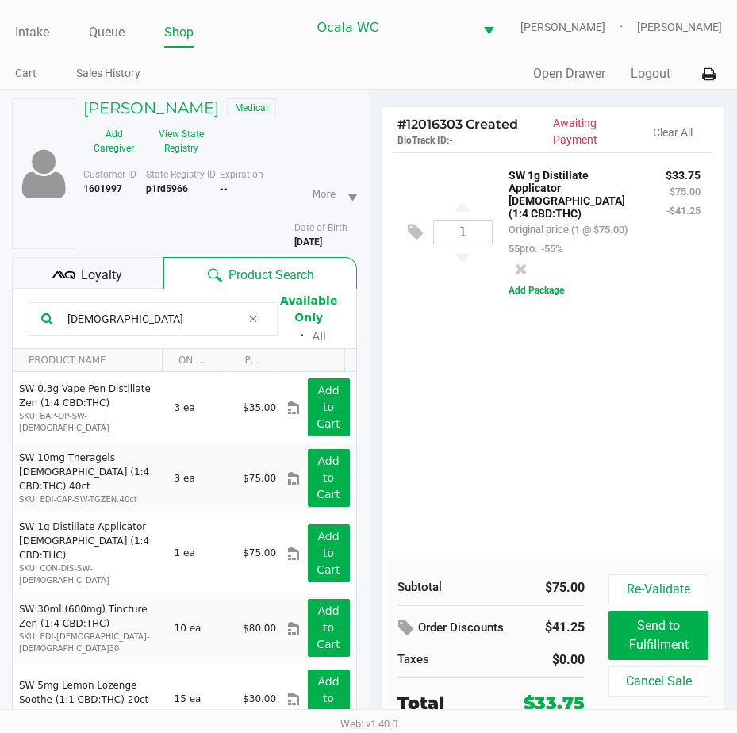
drag, startPoint x: 104, startPoint y: 320, endPoint x: 27, endPoint y: 318, distance: 77.0
click at [27, 318] on kendo-grid-toolbar "[DEMOGRAPHIC_DATA] Available Only ᛫ All" at bounding box center [184, 319] width 343 height 60
click at [116, 276] on span "Loyalty" at bounding box center [101, 275] width 41 height 19
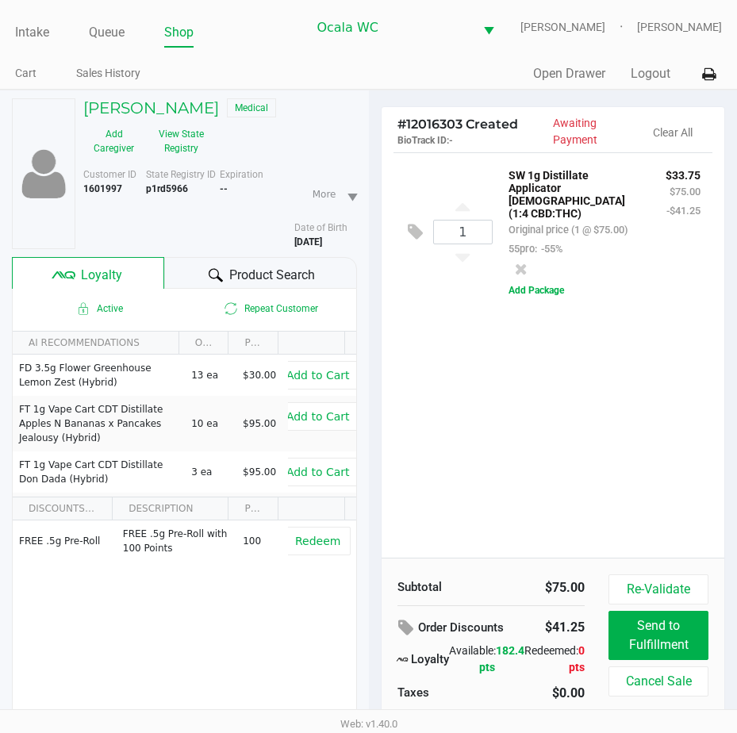
click at [202, 263] on div "Product Search" at bounding box center [260, 273] width 193 height 32
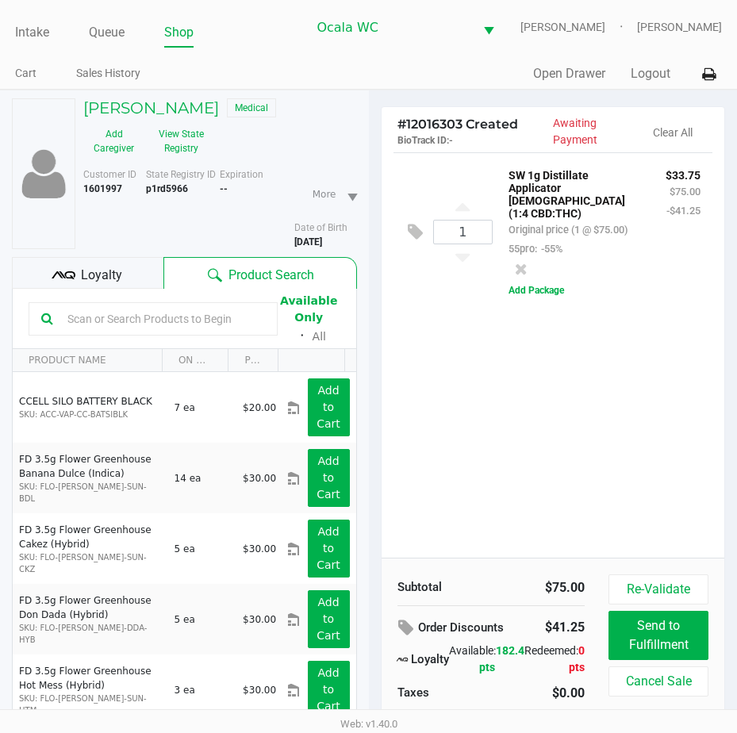
click at [94, 314] on input "text" at bounding box center [163, 319] width 204 height 24
click at [84, 320] on input "text" at bounding box center [163, 319] width 204 height 24
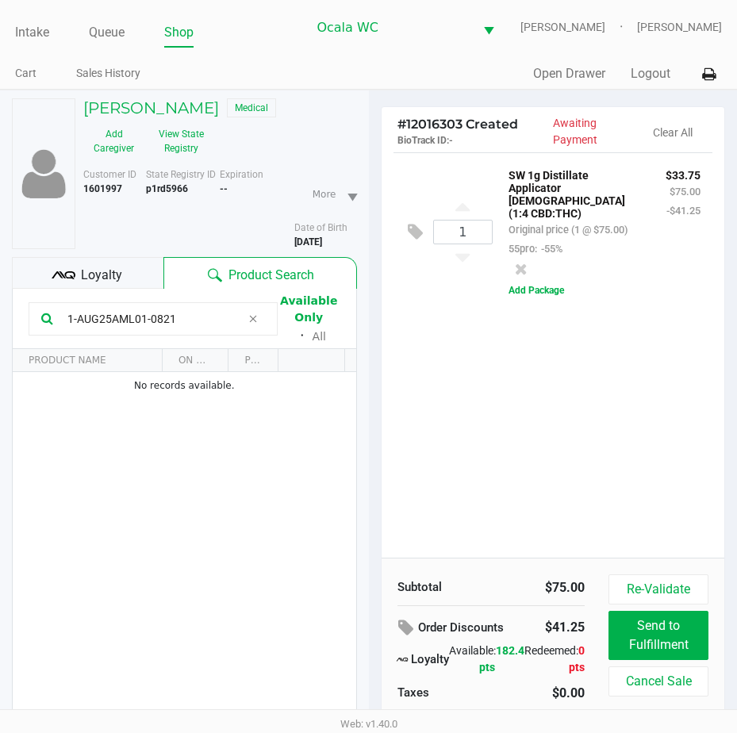
type input "1-AUG25AML01-0821"
click at [439, 373] on div "1 SW 1g Distillate Applicator Zen (1:4 CBD:THC) Original price (1 @ $75.00) 55p…" at bounding box center [553, 354] width 343 height 405
click at [436, 393] on div "1 SW 1g Distillate Applicator Zen (1:4 CBD:THC) Original price (1 @ $75.00) 55p…" at bounding box center [553, 354] width 343 height 405
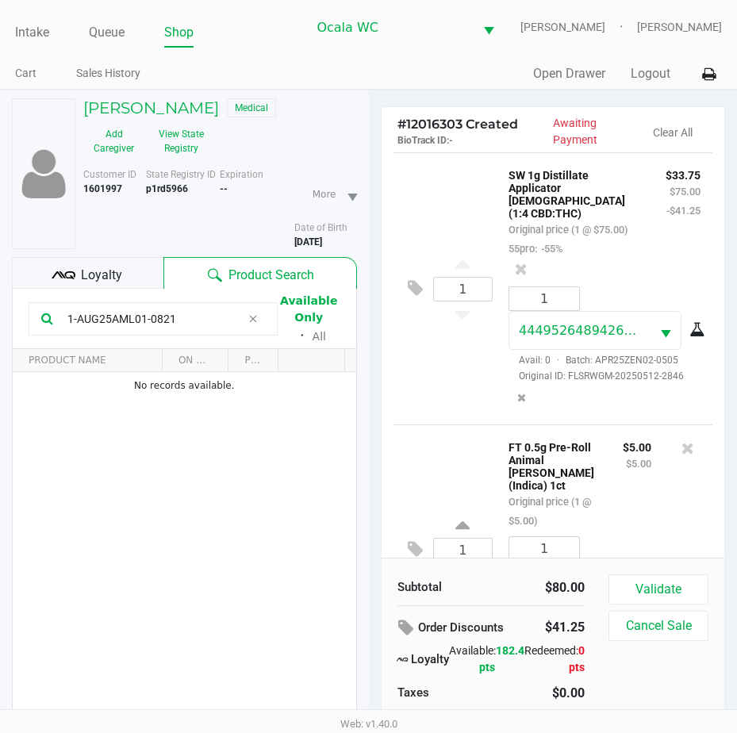
scroll to position [152, 0]
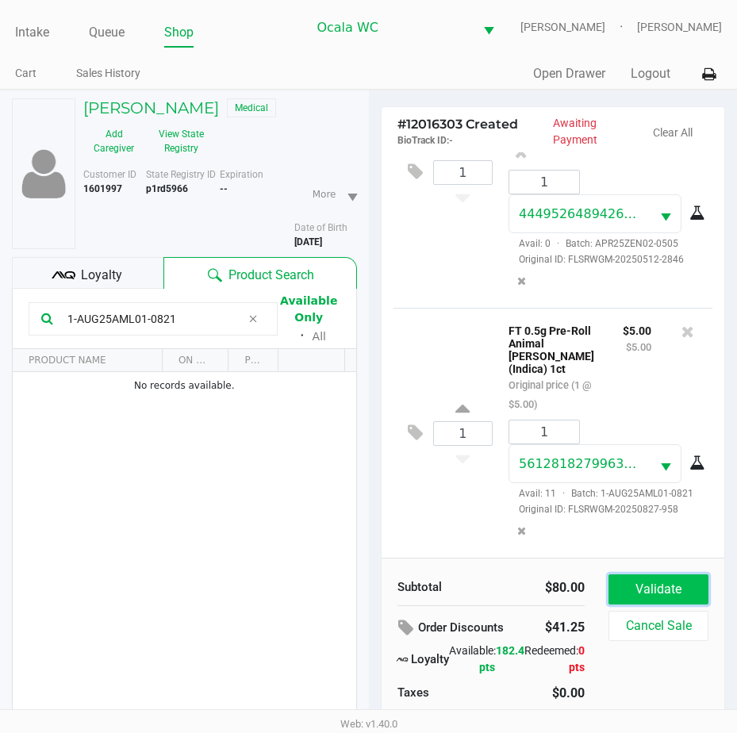
click at [669, 592] on button "Validate" at bounding box center [658, 589] width 100 height 30
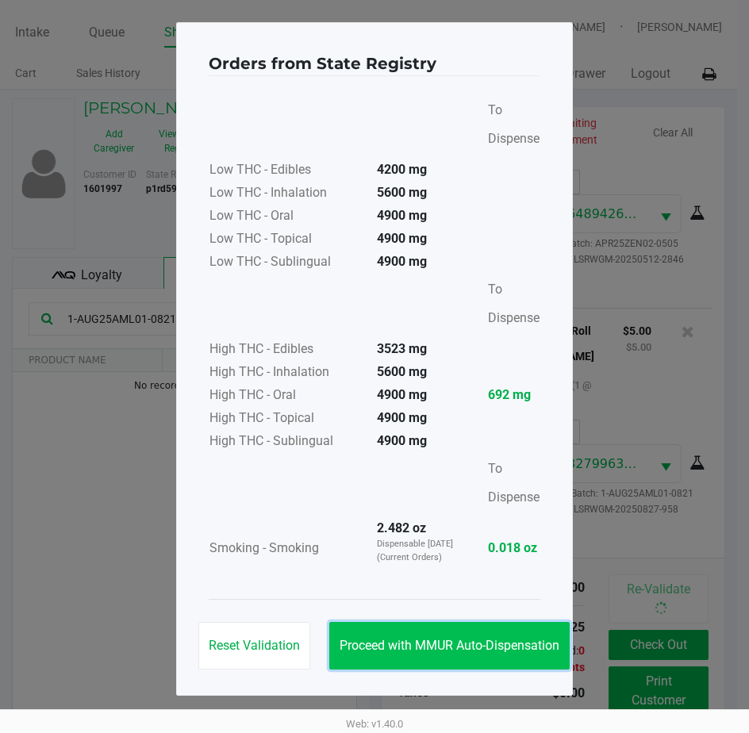
click at [440, 639] on span "Proceed with MMUR Auto-Dispensation" at bounding box center [449, 645] width 220 height 15
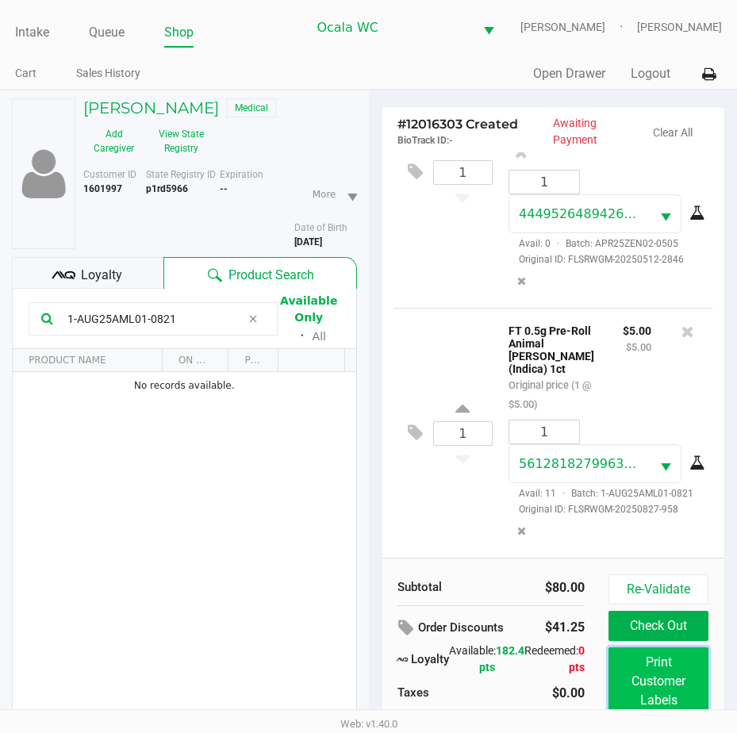
click at [650, 673] on button "Print Customer Labels" at bounding box center [658, 681] width 100 height 68
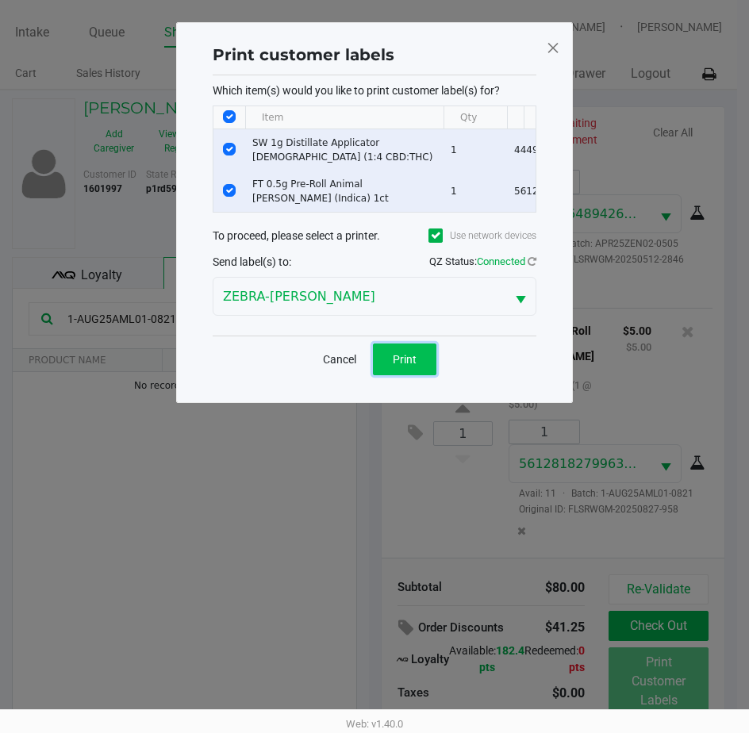
click at [396, 364] on span "Print" at bounding box center [405, 359] width 24 height 13
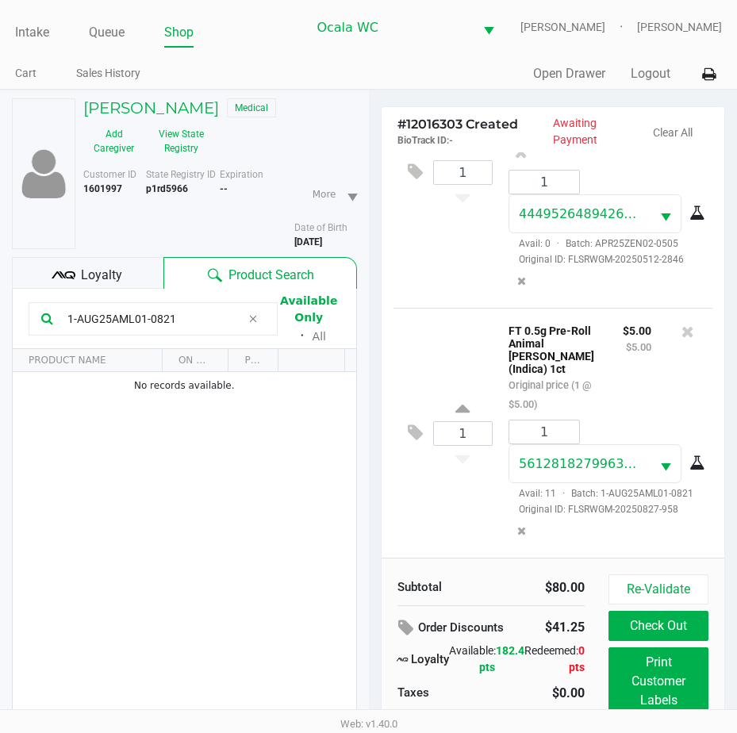
click at [128, 268] on div "Loyalty" at bounding box center [87, 273] width 151 height 32
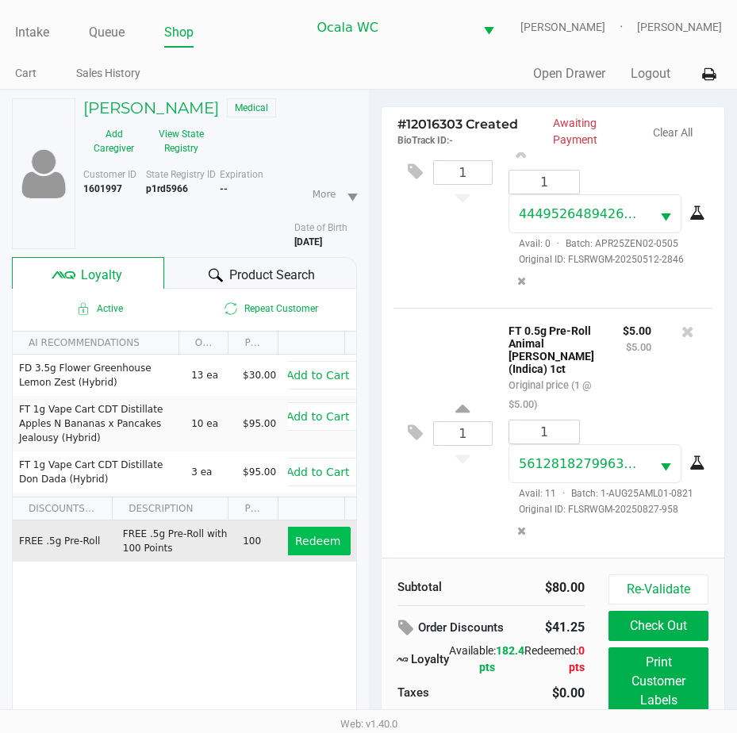
click at [324, 544] on span "Redeem" at bounding box center [317, 541] width 45 height 13
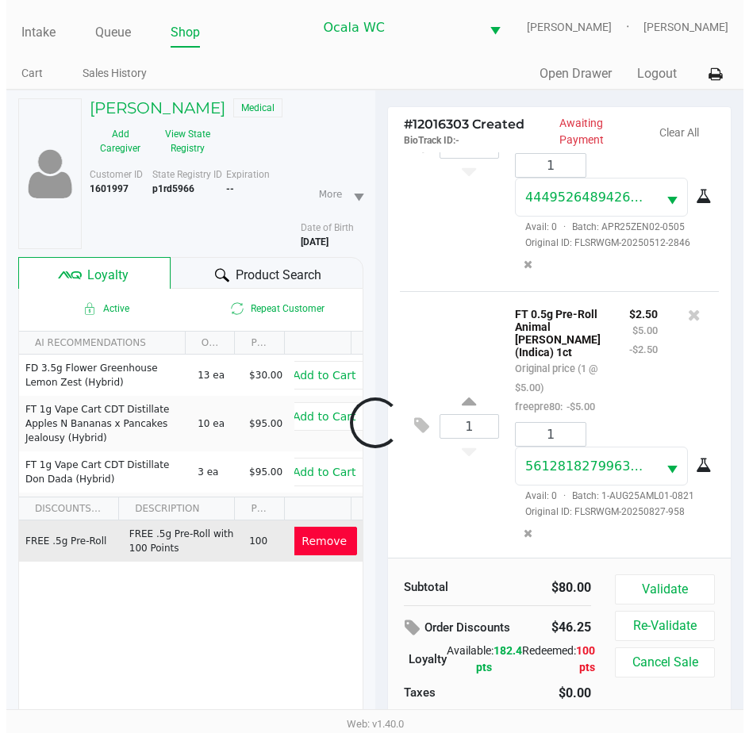
scroll to position [228, 0]
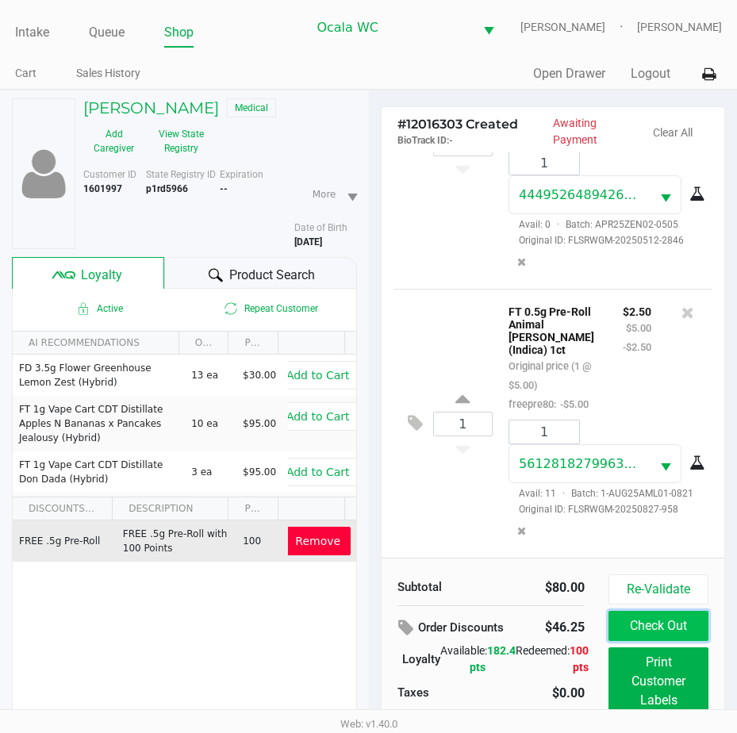
click at [655, 628] on button "Check Out" at bounding box center [658, 626] width 100 height 30
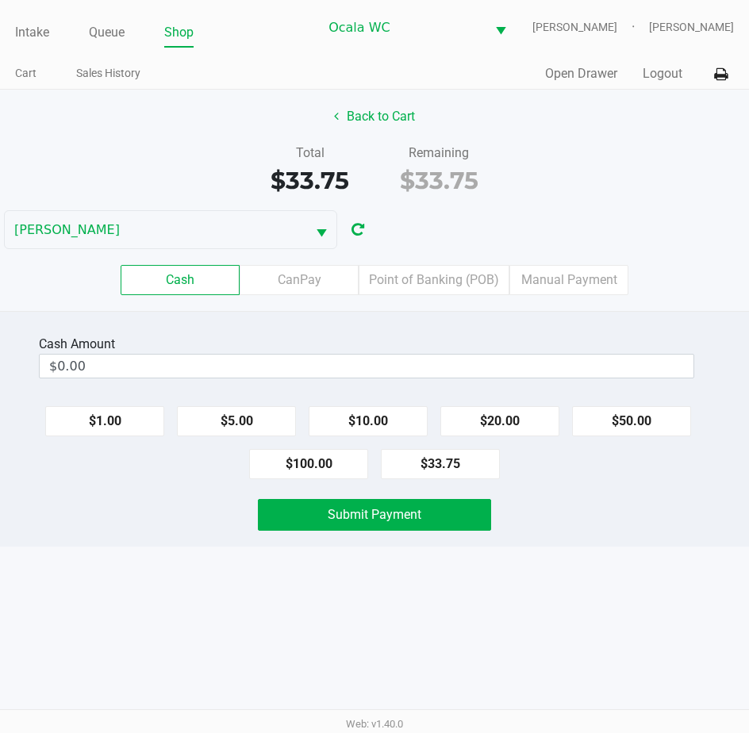
click at [422, 285] on label "Point of Banking (POB)" at bounding box center [434, 280] width 151 height 30
click at [0, 0] on 7 "Point of Banking (POB)" at bounding box center [0, 0] width 0 height 0
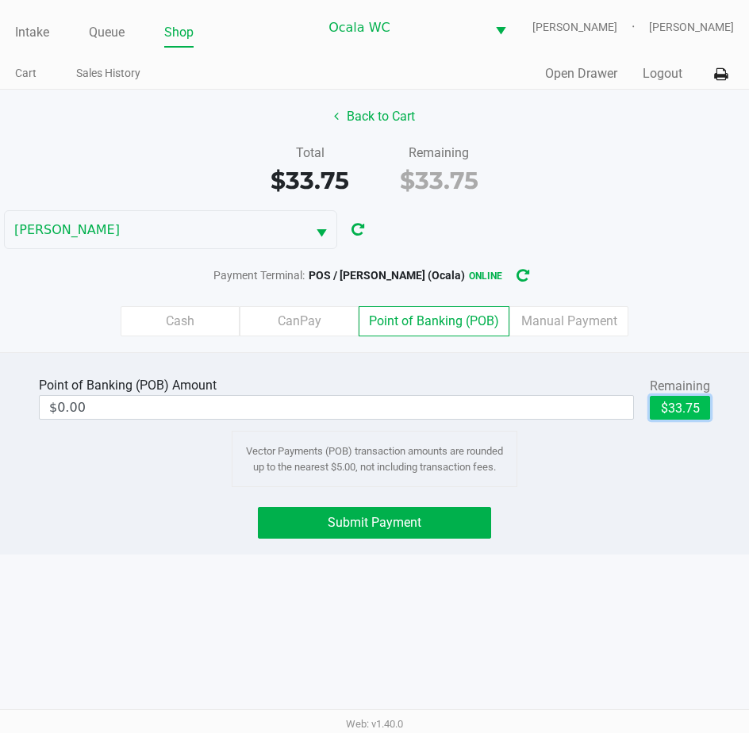
click at [672, 412] on button "$33.75" at bounding box center [680, 408] width 60 height 24
type input "$33.75"
click at [359, 512] on button "Submit Payment" at bounding box center [375, 523] width 234 height 32
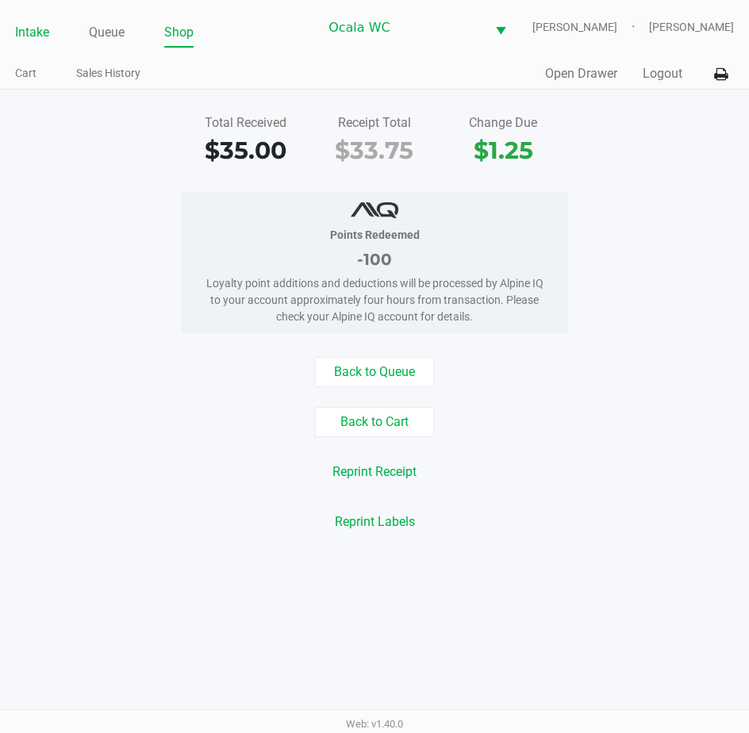
click at [30, 31] on link "Intake" at bounding box center [32, 32] width 34 height 22
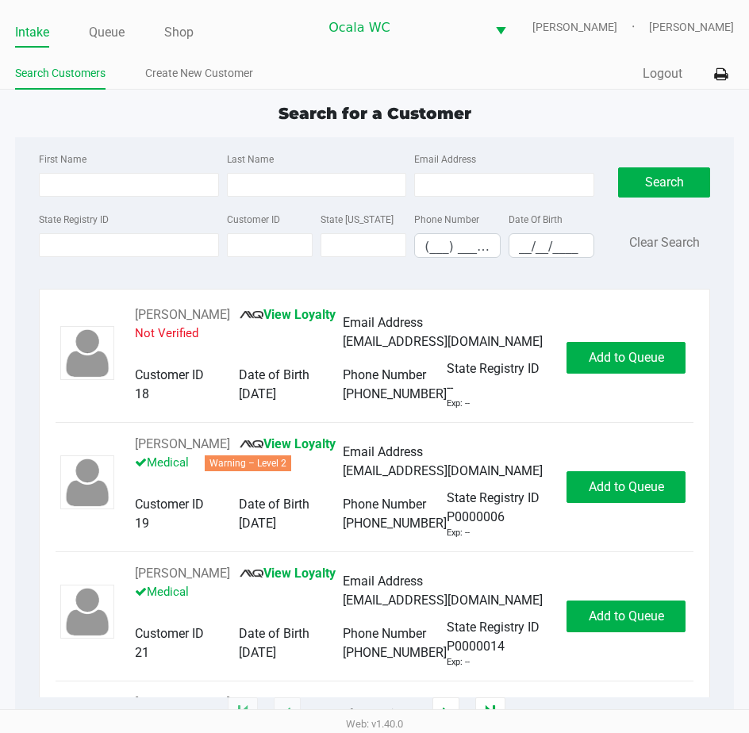
type input "[PERSON_NAME]"
type input "[DATE]"
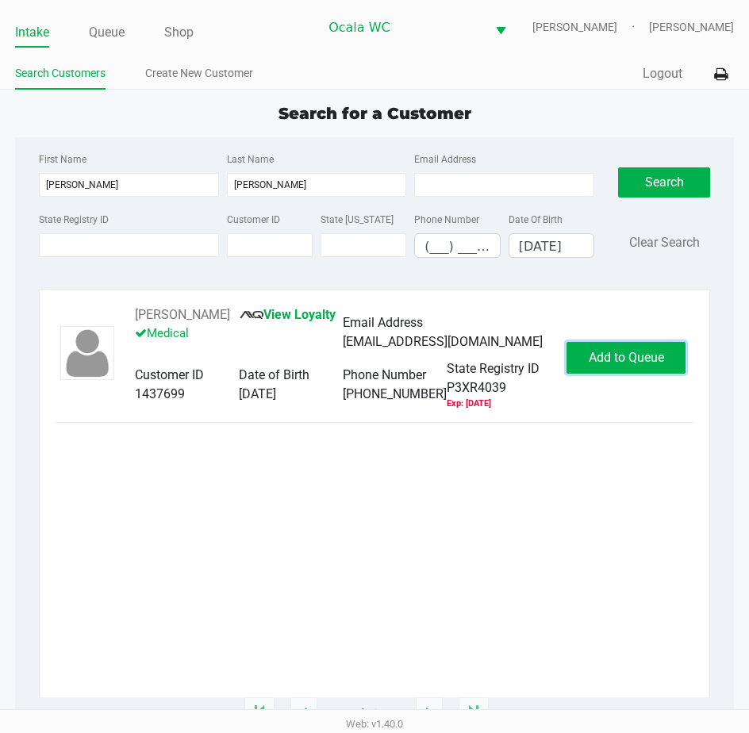
click at [594, 355] on span "Add to Queue" at bounding box center [626, 357] width 75 height 15
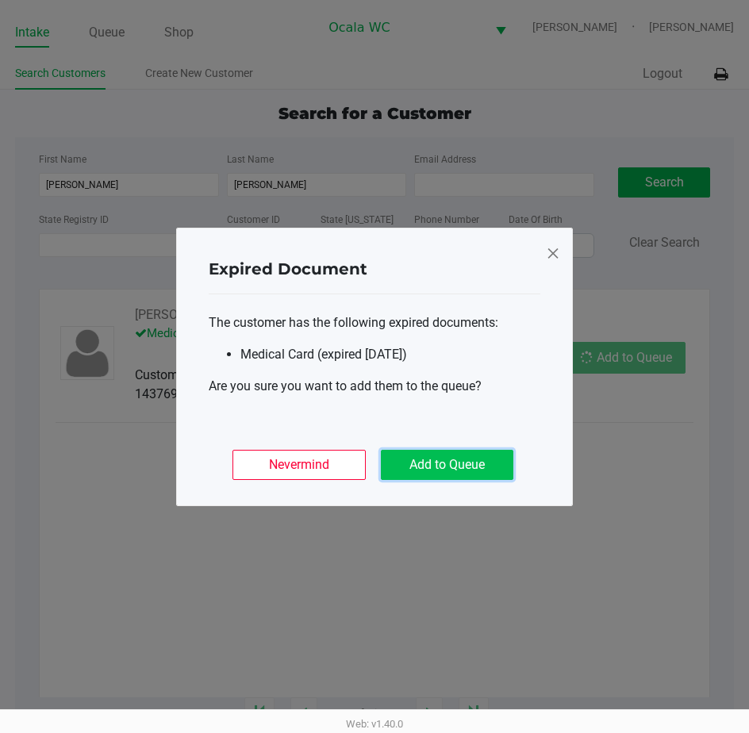
click at [439, 462] on button "Add to Queue" at bounding box center [447, 465] width 132 height 30
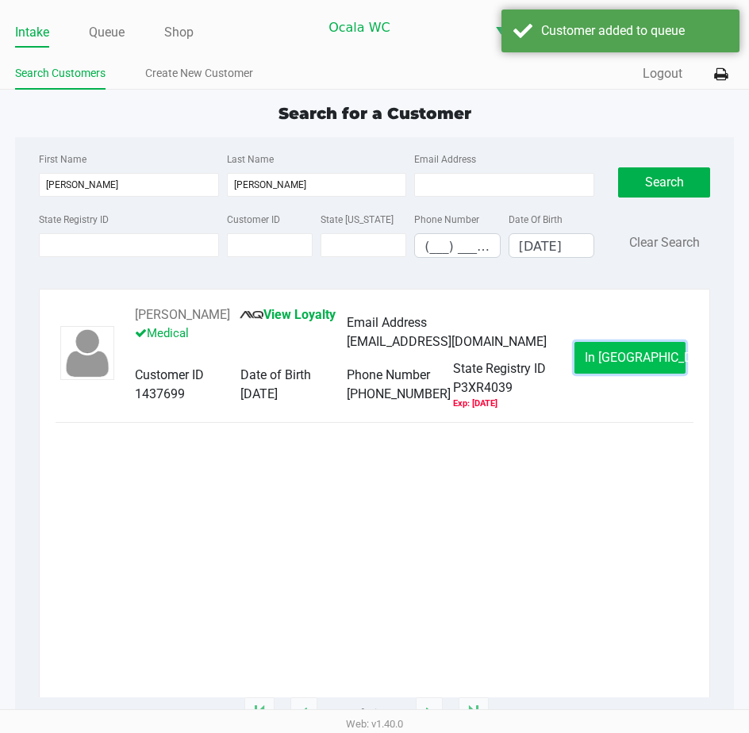
click at [577, 361] on button "In [GEOGRAPHIC_DATA]" at bounding box center [629, 358] width 111 height 32
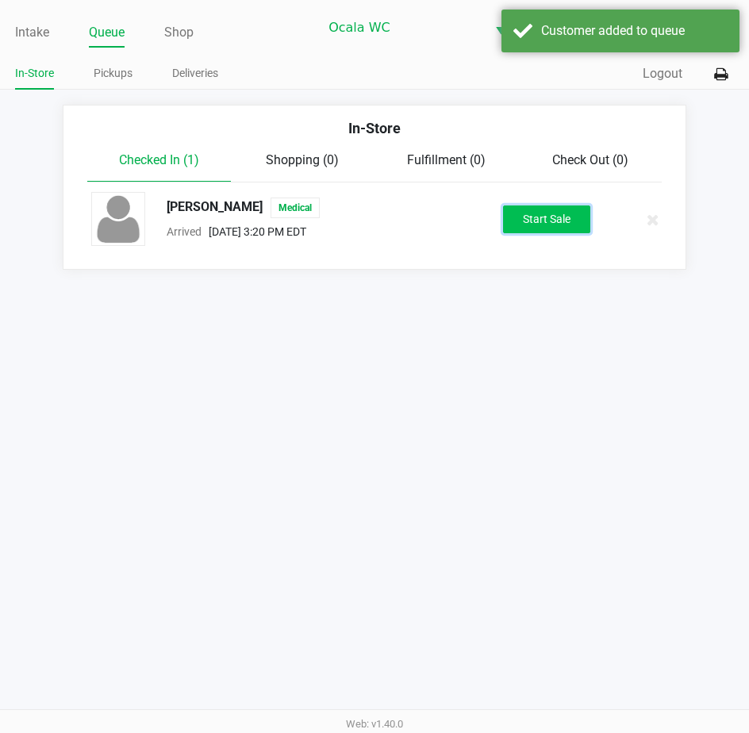
click at [539, 214] on button "Start Sale" at bounding box center [546, 219] width 87 height 28
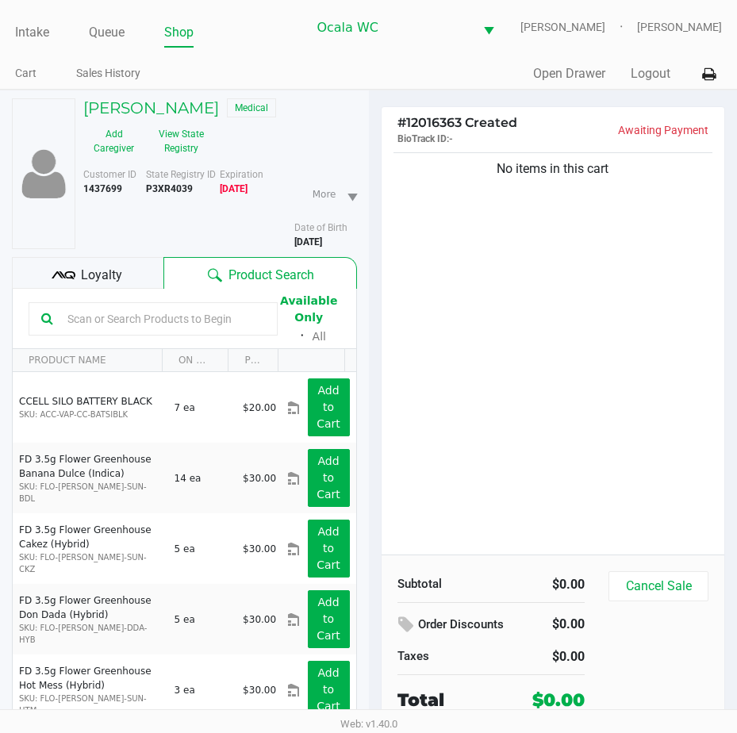
click at [71, 278] on icon at bounding box center [70, 275] width 11 height 8
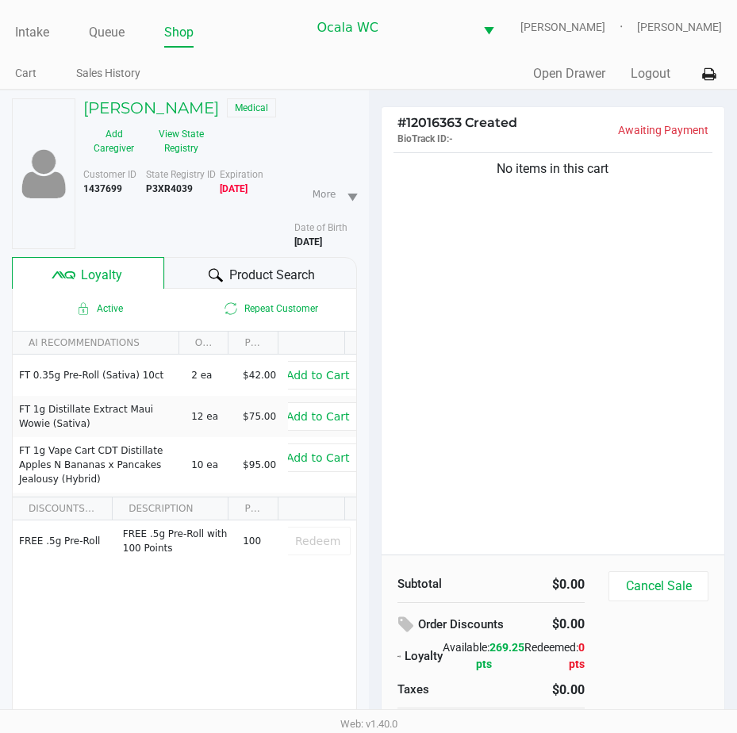
click at [218, 266] on div at bounding box center [215, 275] width 19 height 19
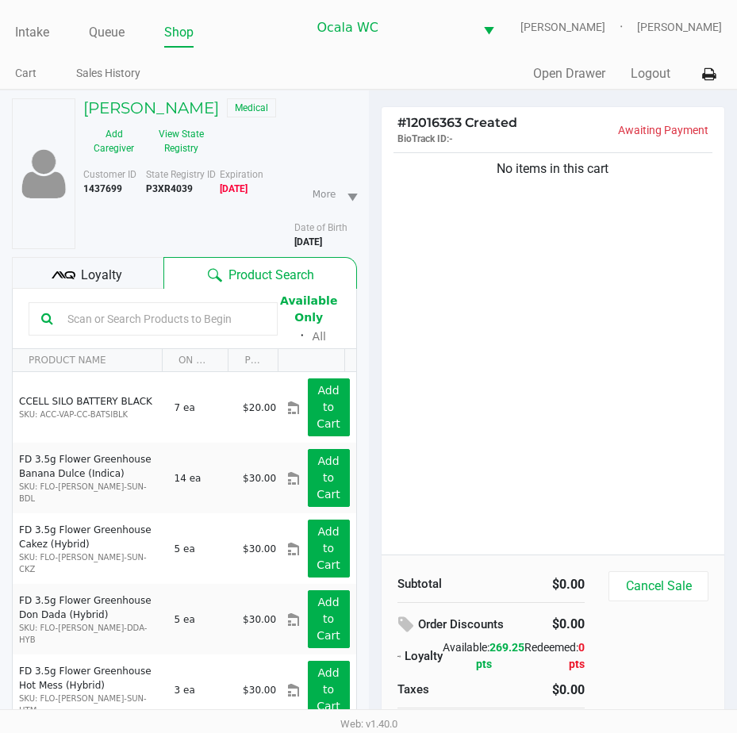
click at [69, 316] on input "text" at bounding box center [163, 319] width 204 height 24
click at [480, 379] on div "No items in this cart" at bounding box center [553, 351] width 343 height 405
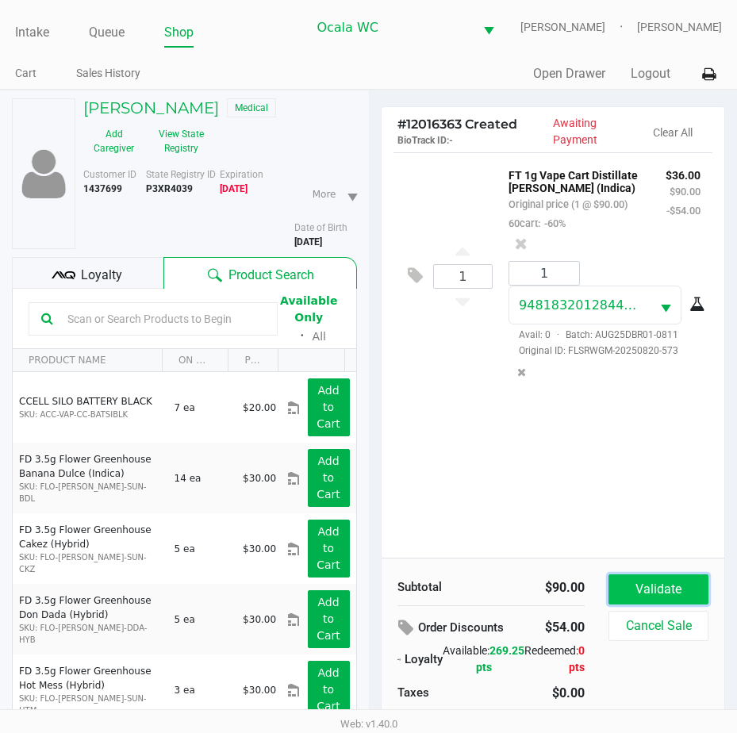
click at [651, 585] on button "Validate" at bounding box center [658, 589] width 100 height 30
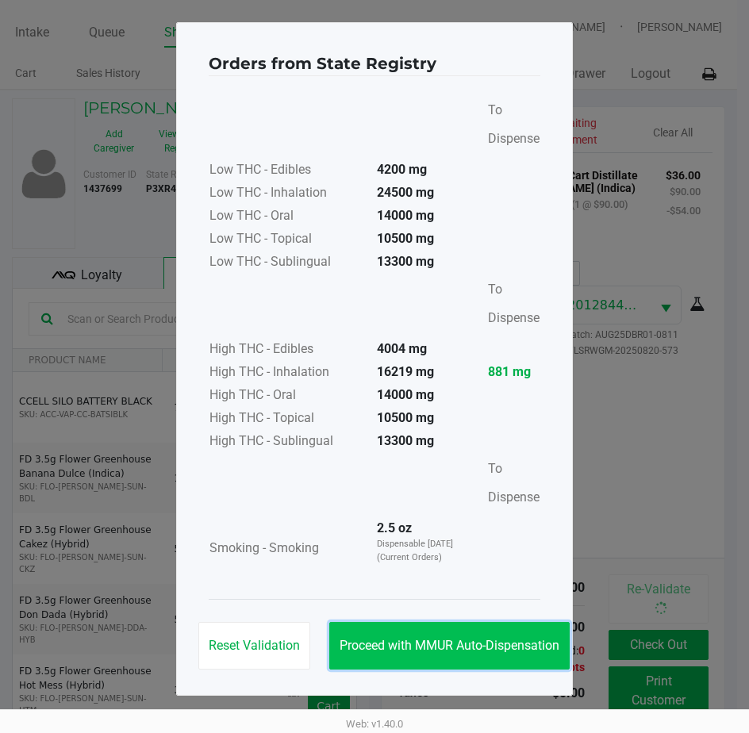
click at [401, 655] on button "Proceed with MMUR Auto-Dispensation" at bounding box center [449, 646] width 240 height 48
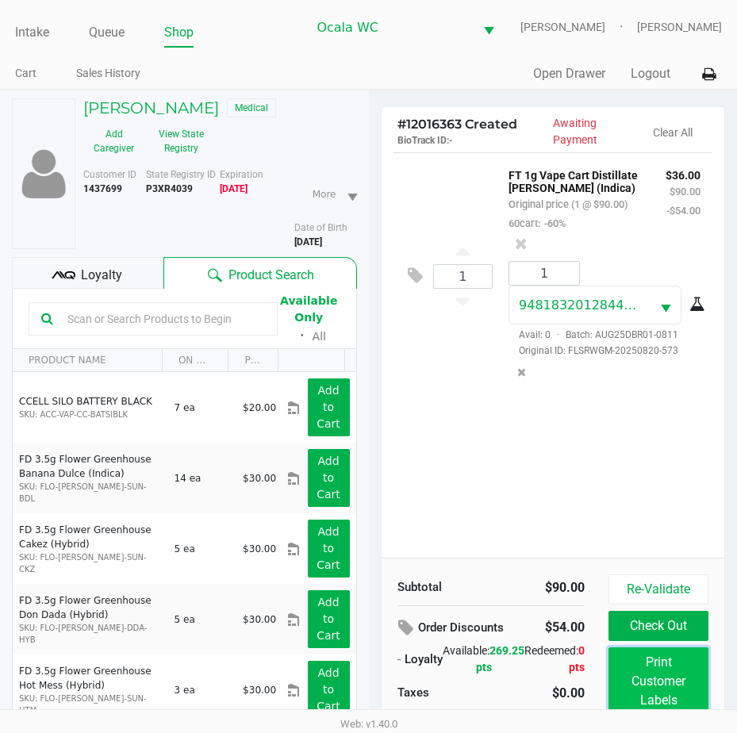
click at [635, 677] on button "Print Customer Labels" at bounding box center [658, 681] width 100 height 68
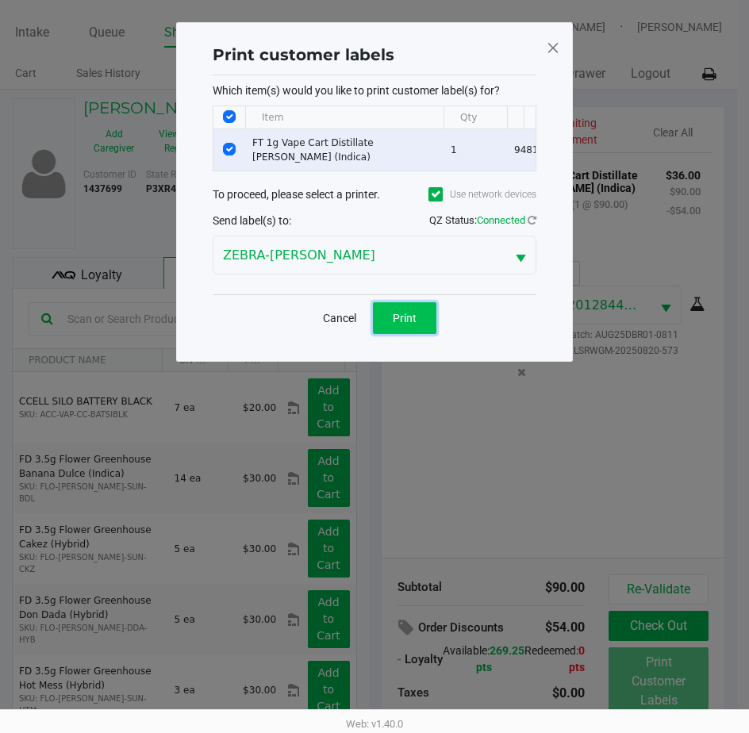
click at [398, 324] on span "Print" at bounding box center [405, 318] width 24 height 13
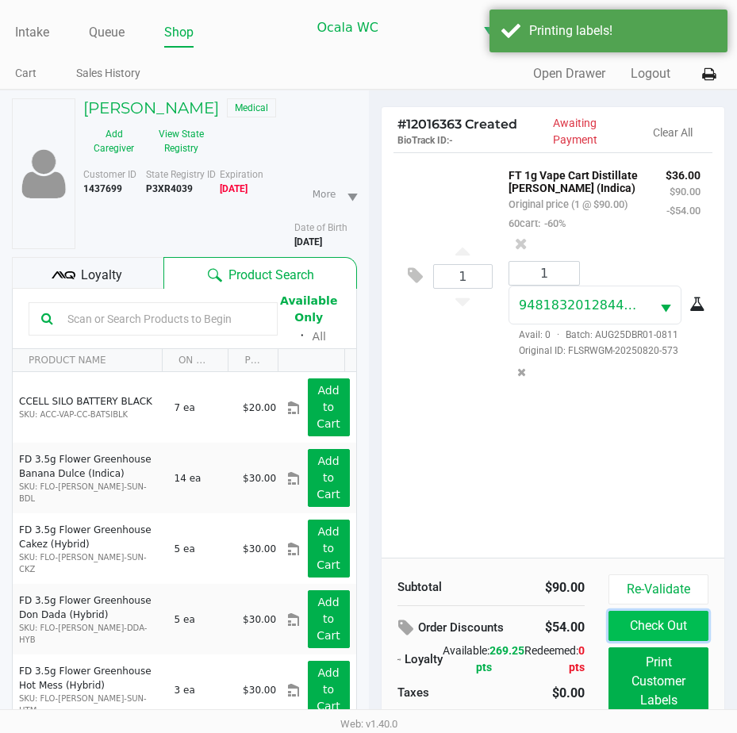
click at [617, 628] on button "Check Out" at bounding box center [658, 626] width 100 height 30
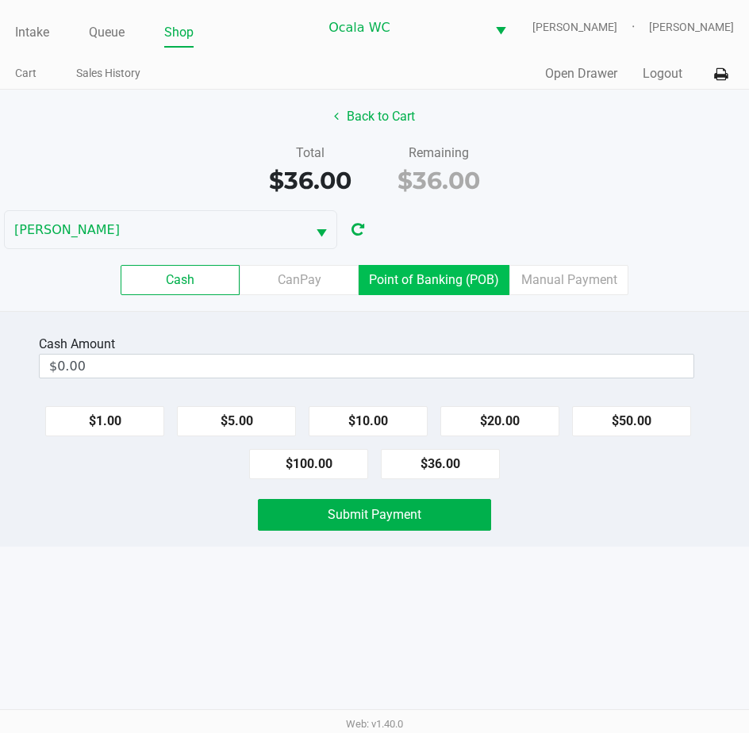
click at [374, 278] on label "Point of Banking (POB)" at bounding box center [434, 280] width 151 height 30
click at [0, 0] on 7 "Point of Banking (POB)" at bounding box center [0, 0] width 0 height 0
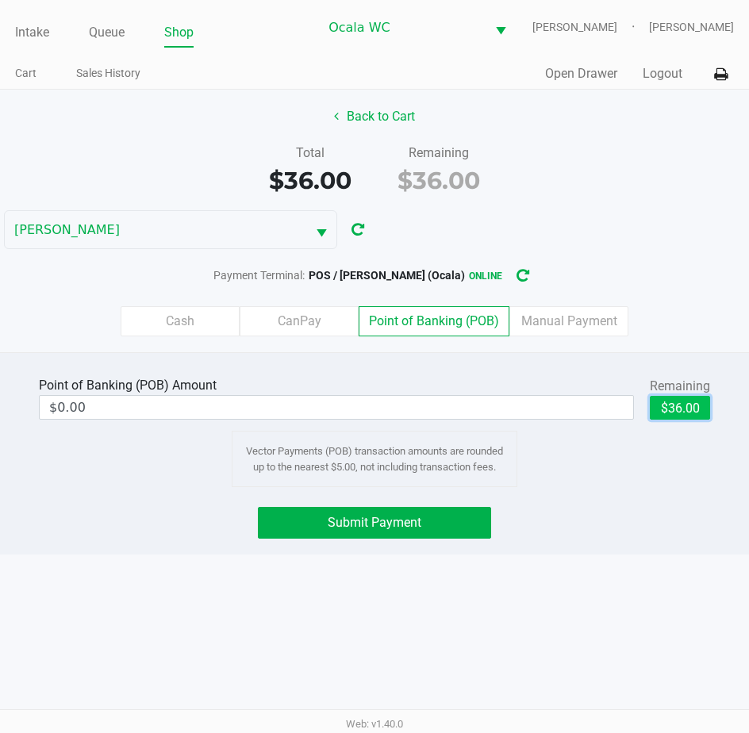
click at [684, 398] on button "$36.00" at bounding box center [680, 408] width 60 height 24
type input "$36.00"
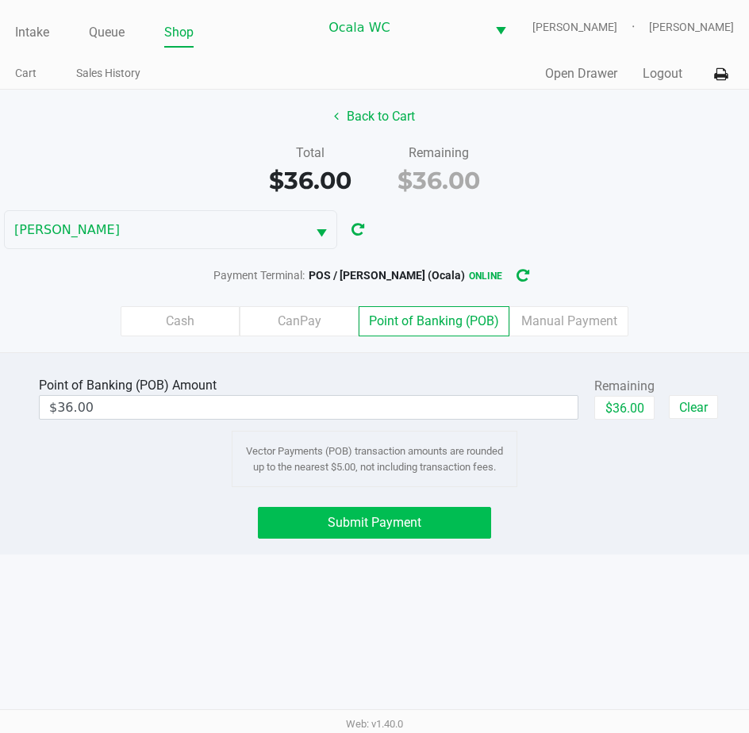
drag, startPoint x: 385, startPoint y: 548, endPoint x: 385, endPoint y: 520, distance: 27.8
drag, startPoint x: 385, startPoint y: 520, endPoint x: 230, endPoint y: 280, distance: 286.2
click at [230, 280] on span "Payment Terminal:" at bounding box center [258, 275] width 91 height 13
click at [344, 521] on span "Submit Payment" at bounding box center [375, 522] width 94 height 15
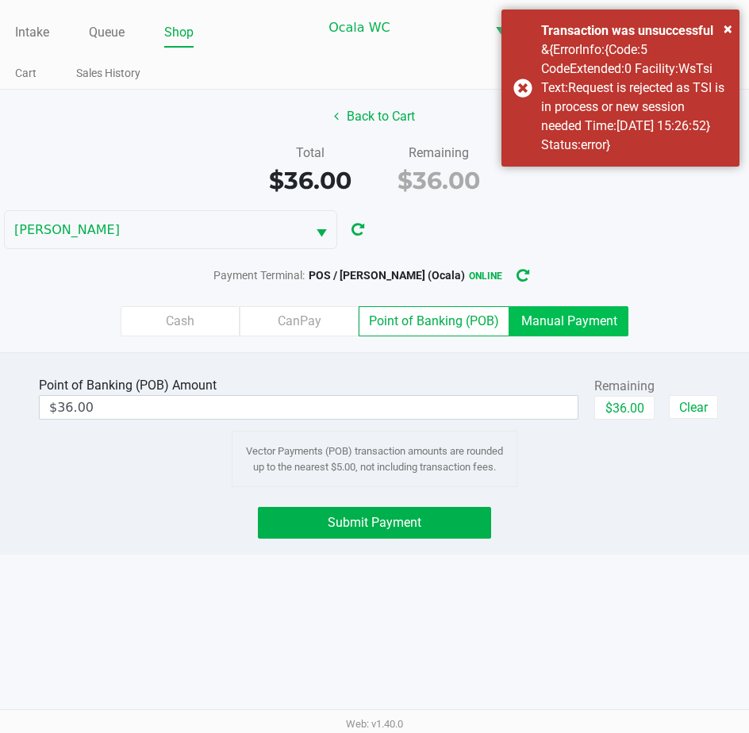
click at [557, 328] on label "Manual Payment" at bounding box center [568, 321] width 119 height 30
click at [0, 0] on 8 "Manual Payment" at bounding box center [0, 0] width 0 height 0
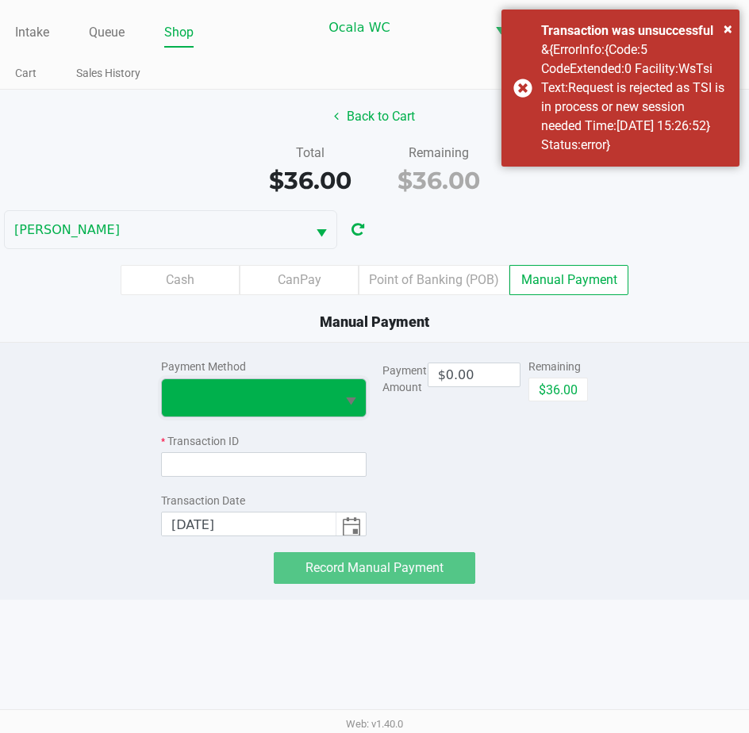
click at [315, 397] on span at bounding box center [248, 397] width 155 height 19
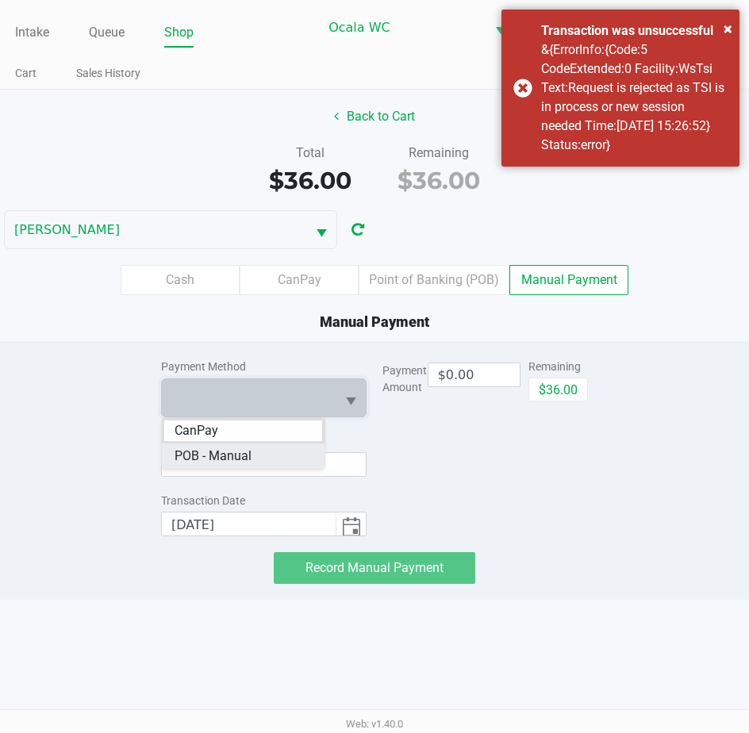
click at [279, 448] on Manual "POB - Manual" at bounding box center [243, 455] width 163 height 25
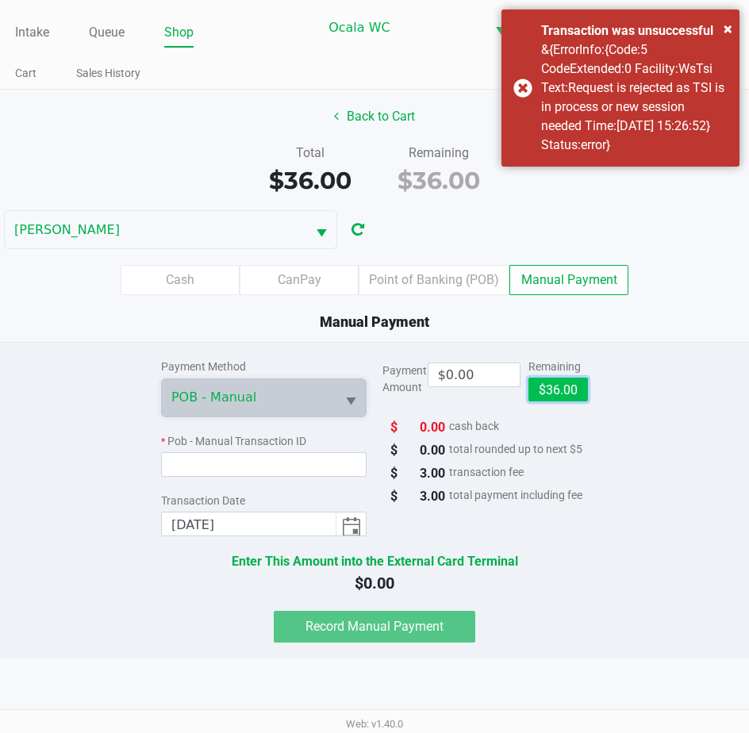
click at [544, 390] on button "$36.00" at bounding box center [557, 390] width 59 height 24
type input "$36.00"
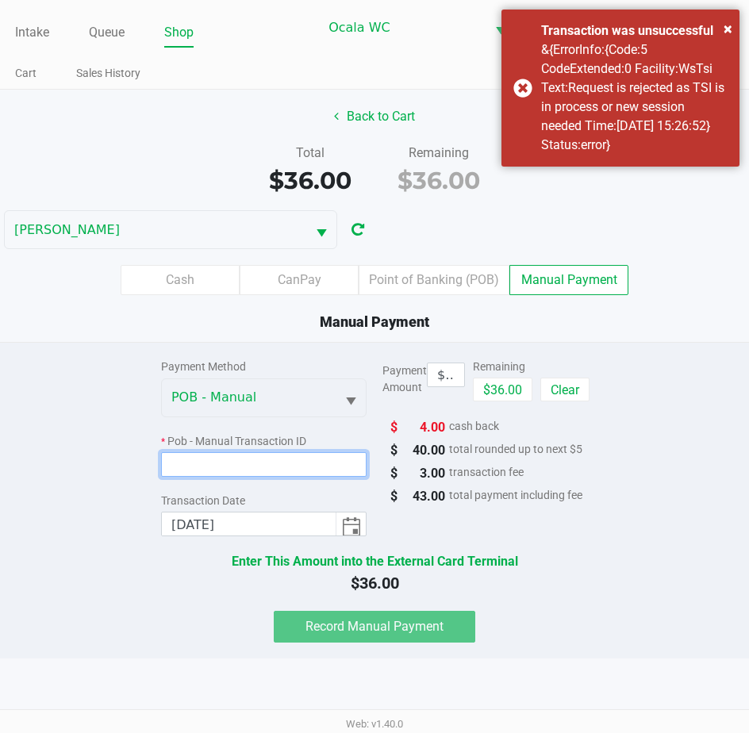
click at [223, 462] on input at bounding box center [263, 464] width 205 height 25
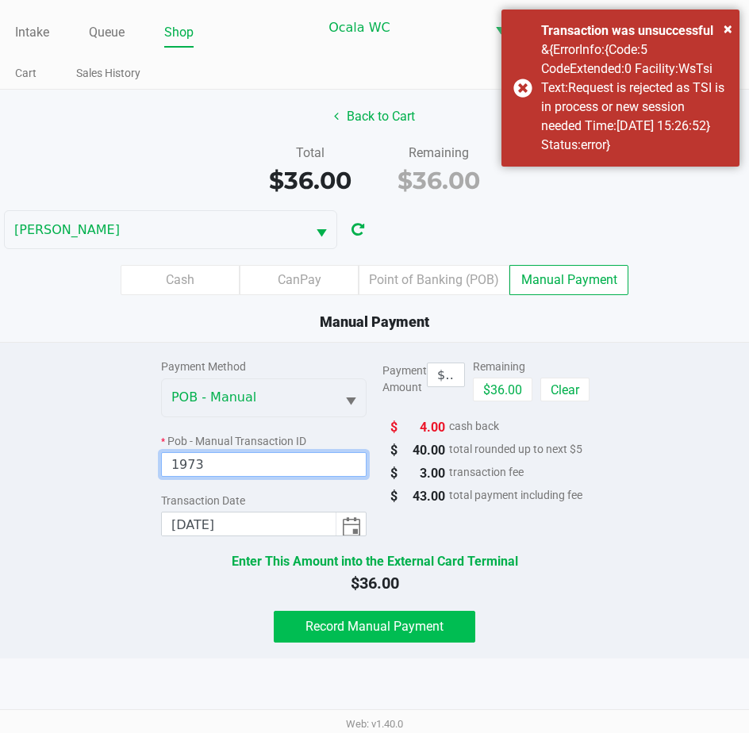
type input "1973"
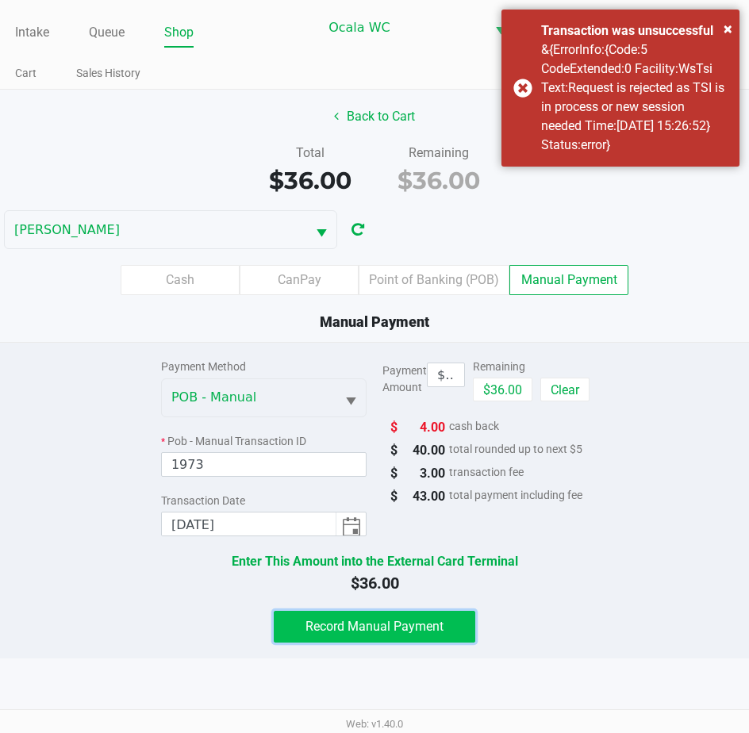
click at [364, 631] on span "Record Manual Payment" at bounding box center [374, 626] width 138 height 15
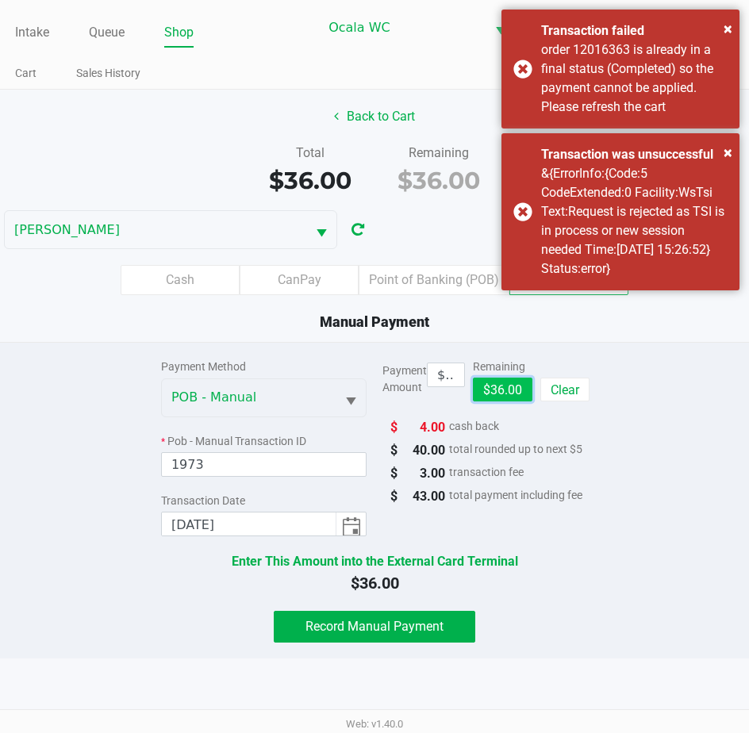
click at [491, 385] on button "$36.00" at bounding box center [502, 390] width 59 height 24
click at [558, 395] on button "Clear" at bounding box center [564, 390] width 49 height 24
click at [551, 380] on button "$36.00" at bounding box center [557, 390] width 59 height 24
type input "$36.00"
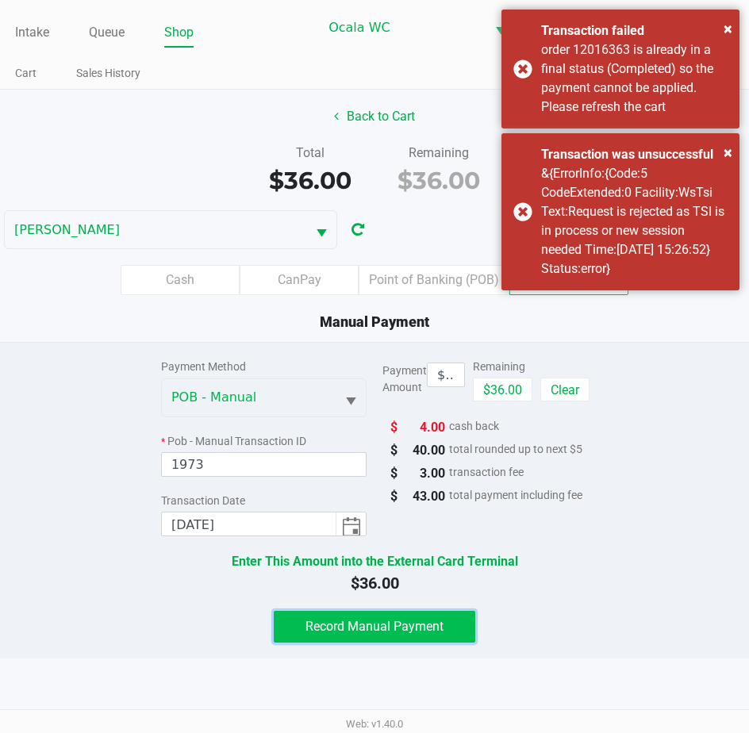
click at [374, 623] on span "Record Manual Payment" at bounding box center [374, 626] width 138 height 15
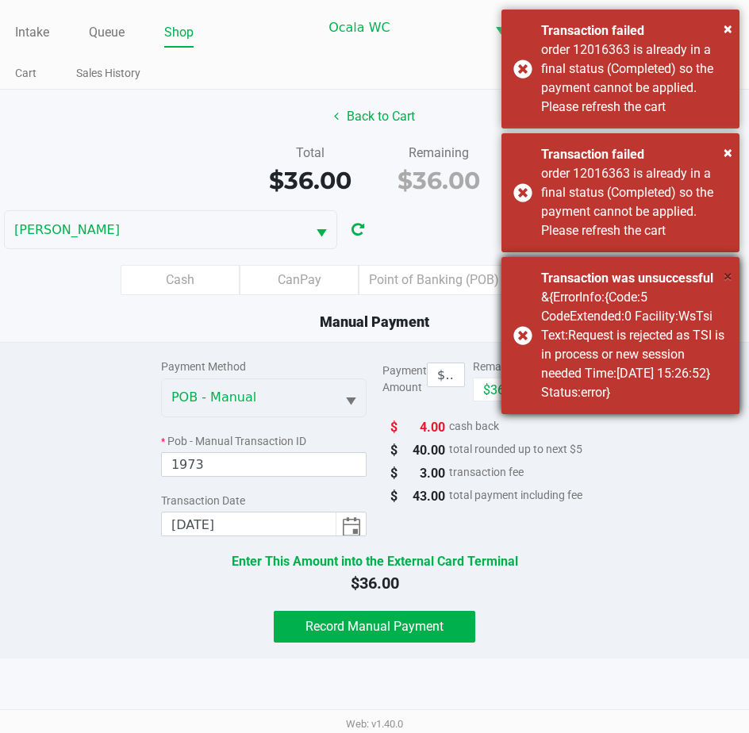
click at [727, 279] on span "×" at bounding box center [727, 276] width 9 height 19
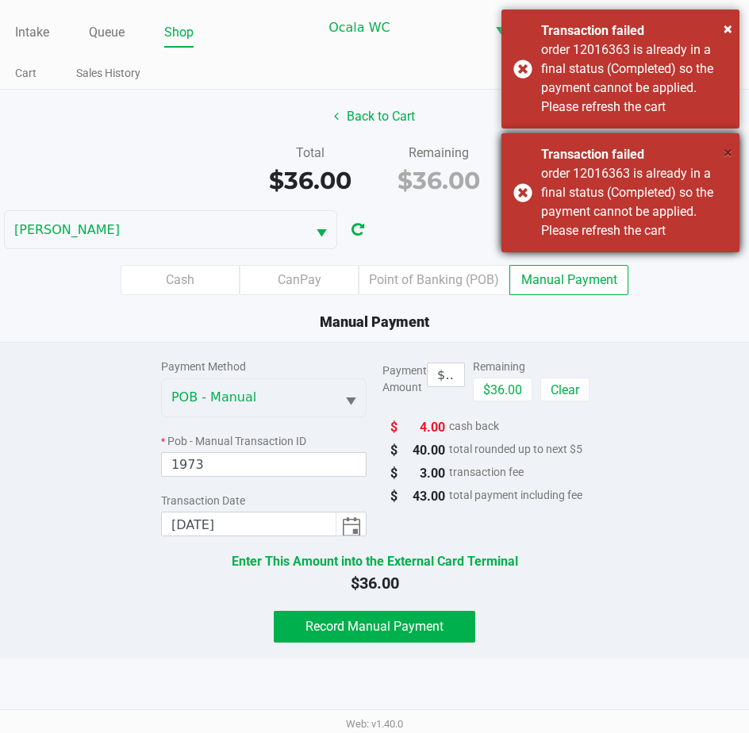
click at [726, 156] on span "×" at bounding box center [727, 152] width 9 height 19
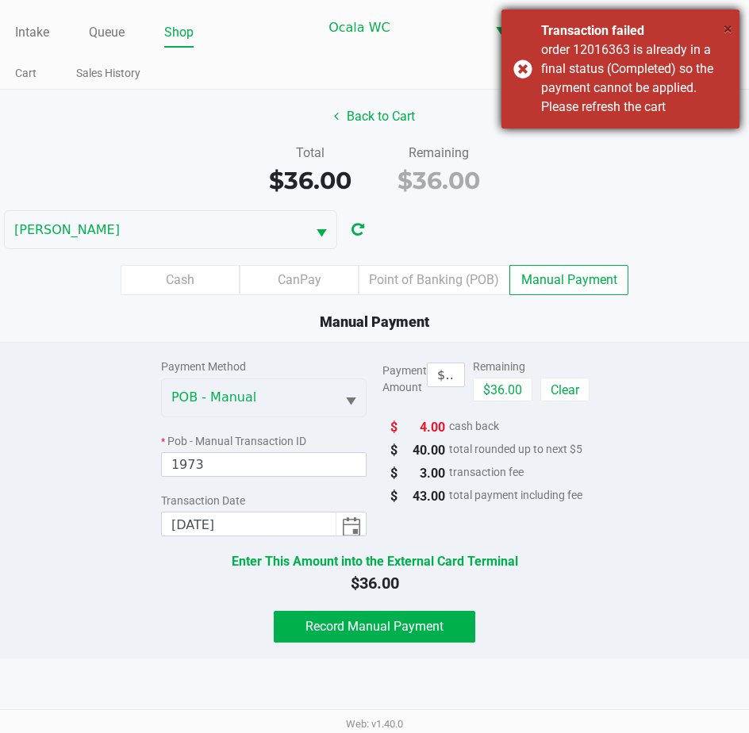
click at [724, 27] on span "×" at bounding box center [727, 28] width 9 height 19
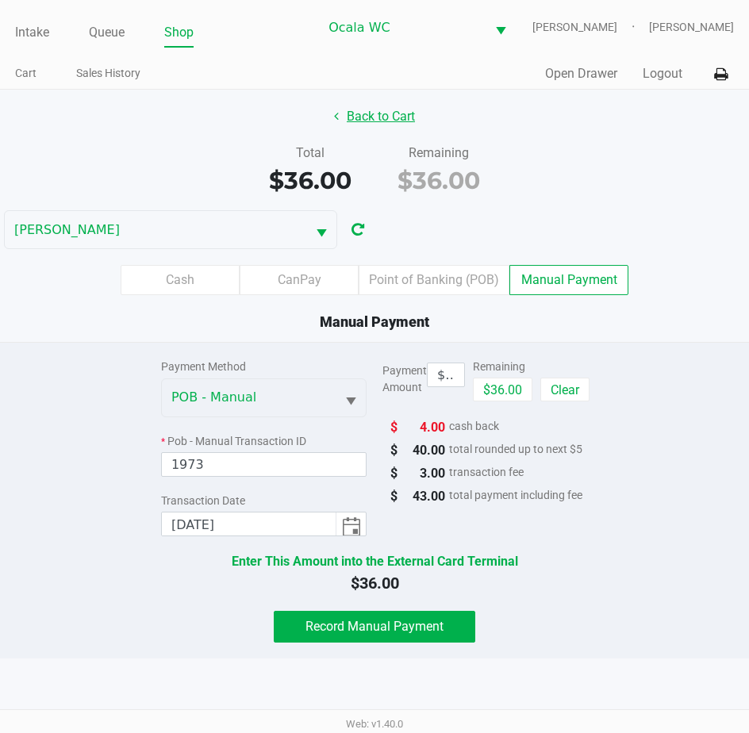
click at [371, 117] on button "Back to Cart" at bounding box center [375, 117] width 102 height 30
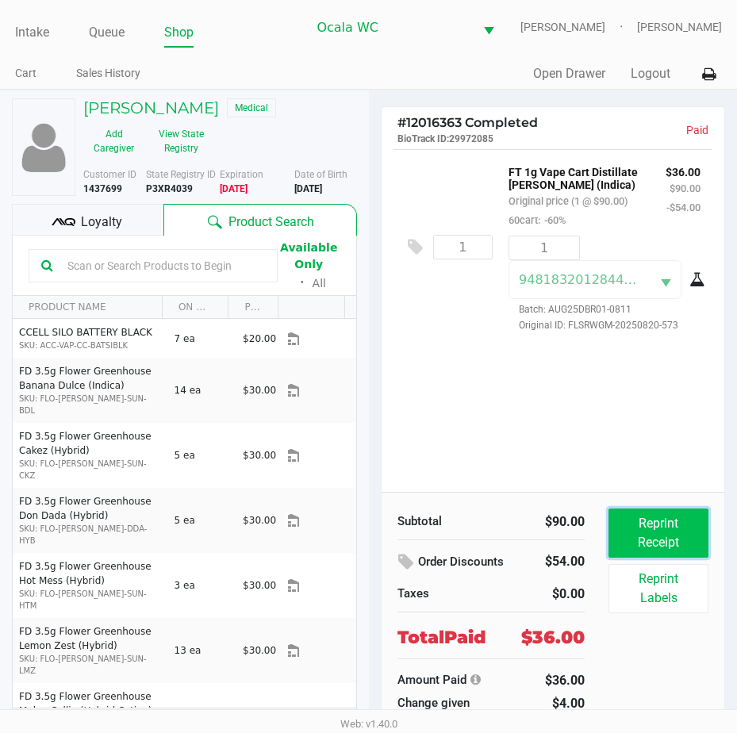
click at [652, 526] on button "Reprint Receipt" at bounding box center [658, 532] width 100 height 49
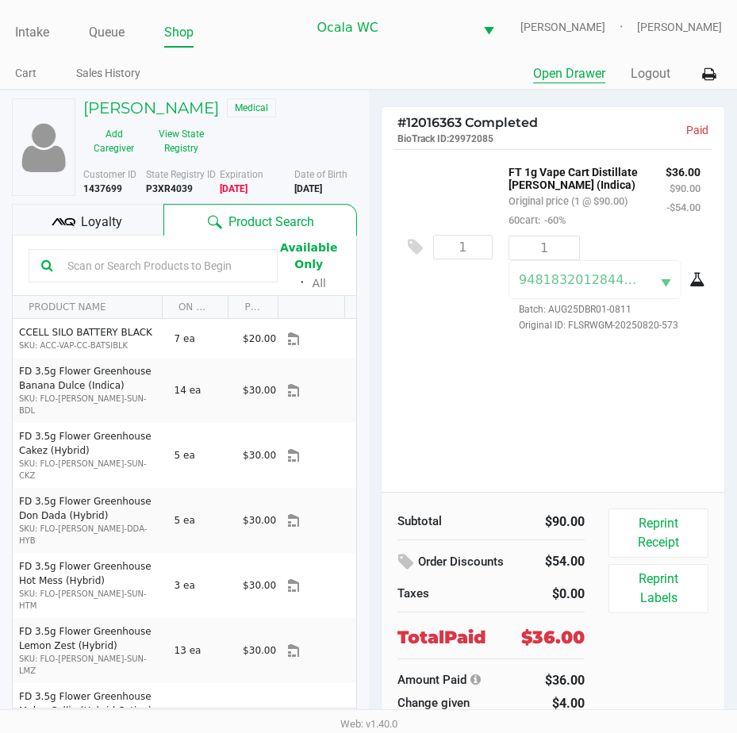
click at [581, 78] on button "Open Drawer" at bounding box center [569, 73] width 72 height 19
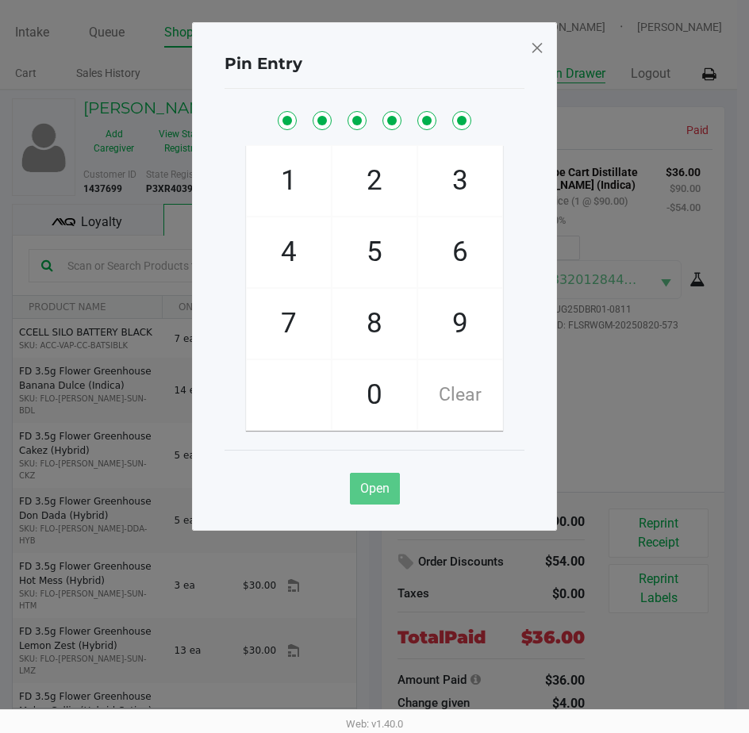
checkbox input "true"
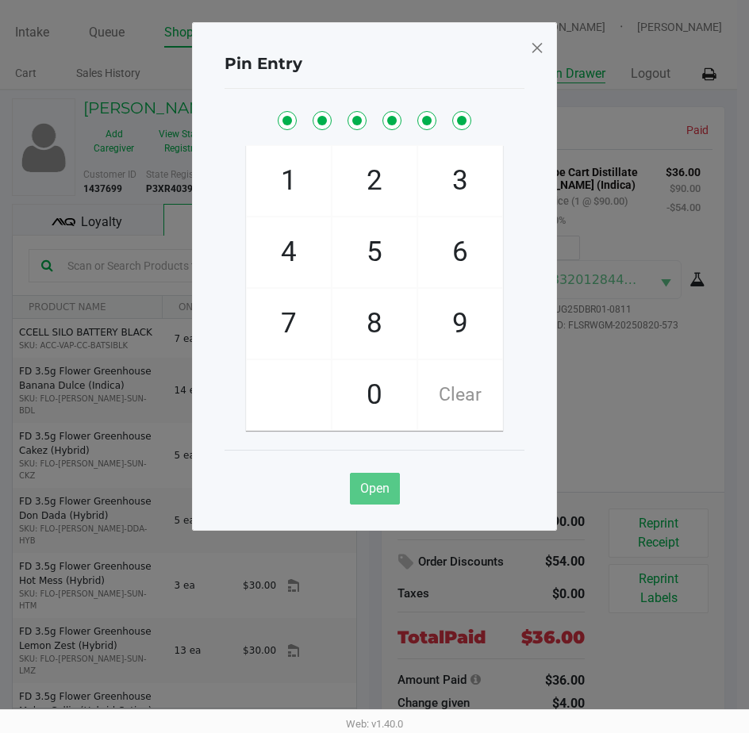
checkbox input "true"
click at [537, 44] on span at bounding box center [537, 47] width 14 height 25
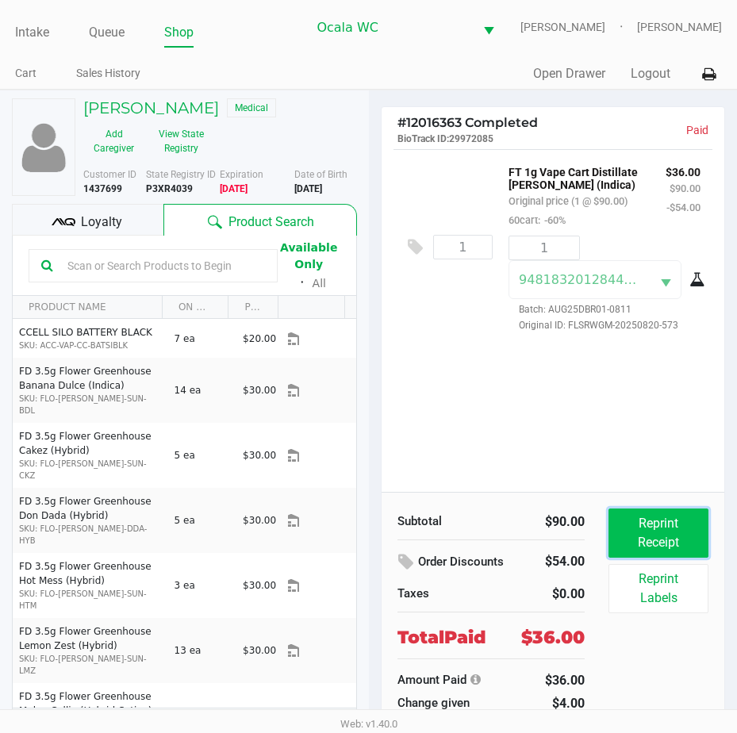
click at [662, 531] on button "Reprint Receipt" at bounding box center [658, 532] width 100 height 49
click at [37, 31] on link "Intake" at bounding box center [32, 32] width 34 height 22
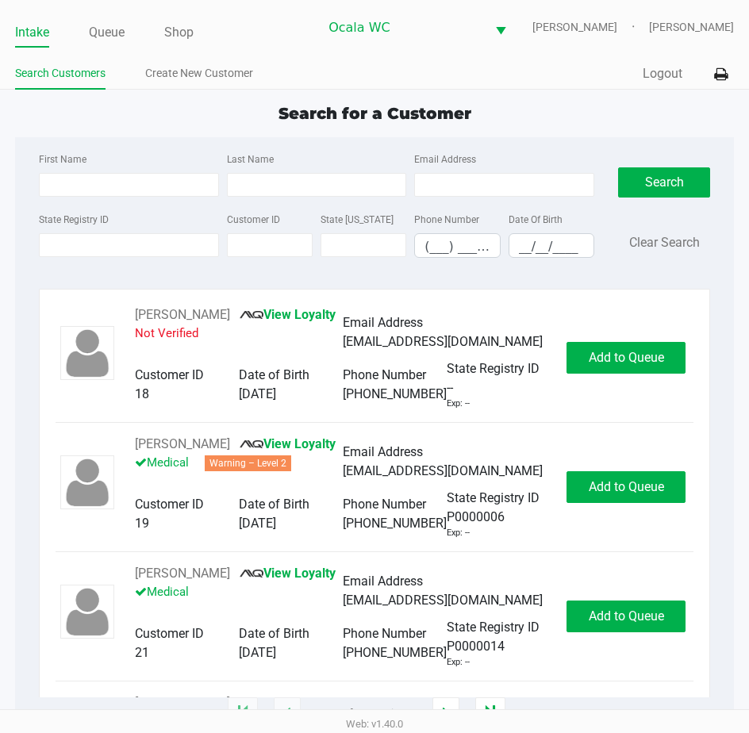
click at [30, 26] on link "Intake" at bounding box center [32, 32] width 34 height 22
click at [81, 245] on input "State Registry ID" at bounding box center [129, 245] width 180 height 24
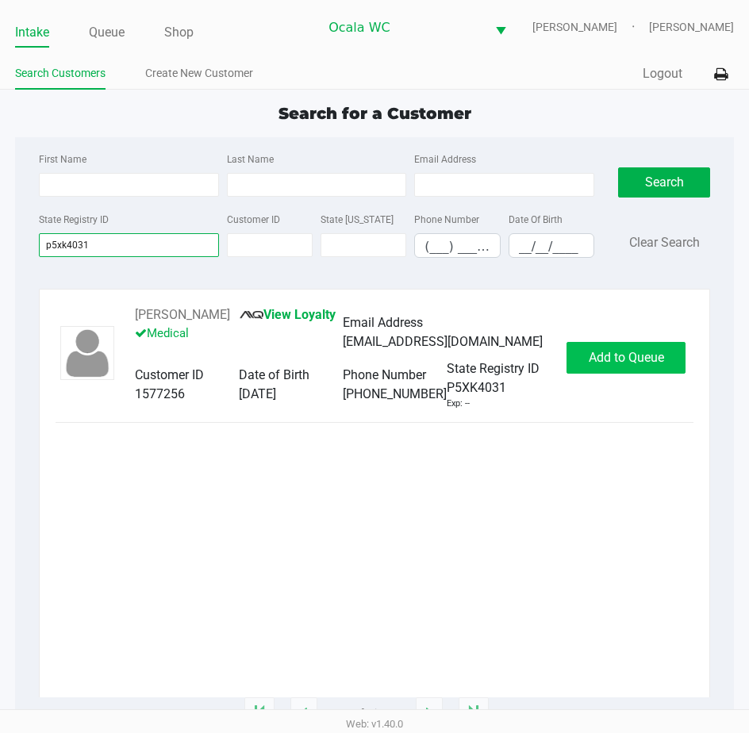
type input "p5xk4031"
click at [614, 354] on button "Add to Queue" at bounding box center [625, 358] width 119 height 32
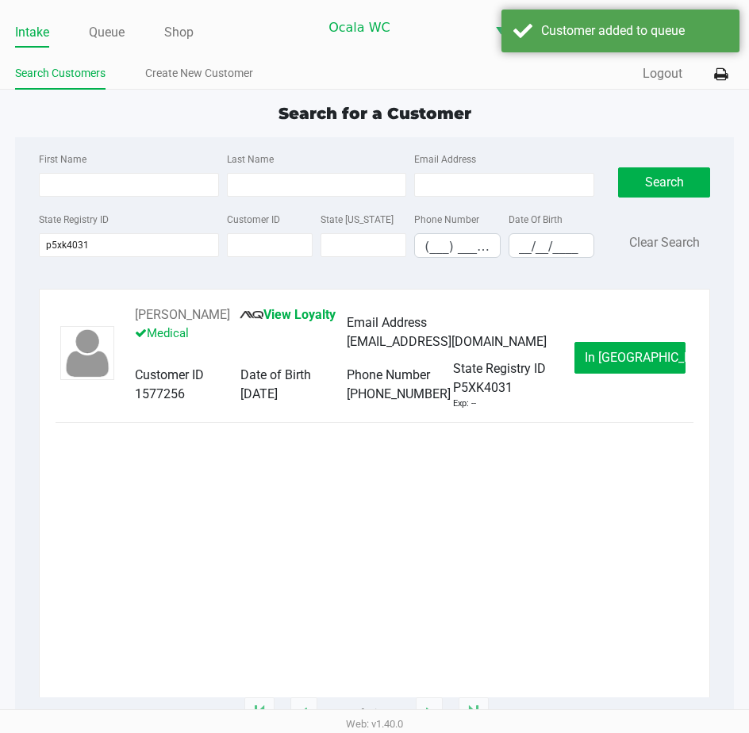
click at [614, 354] on button "In [GEOGRAPHIC_DATA]" at bounding box center [629, 358] width 111 height 32
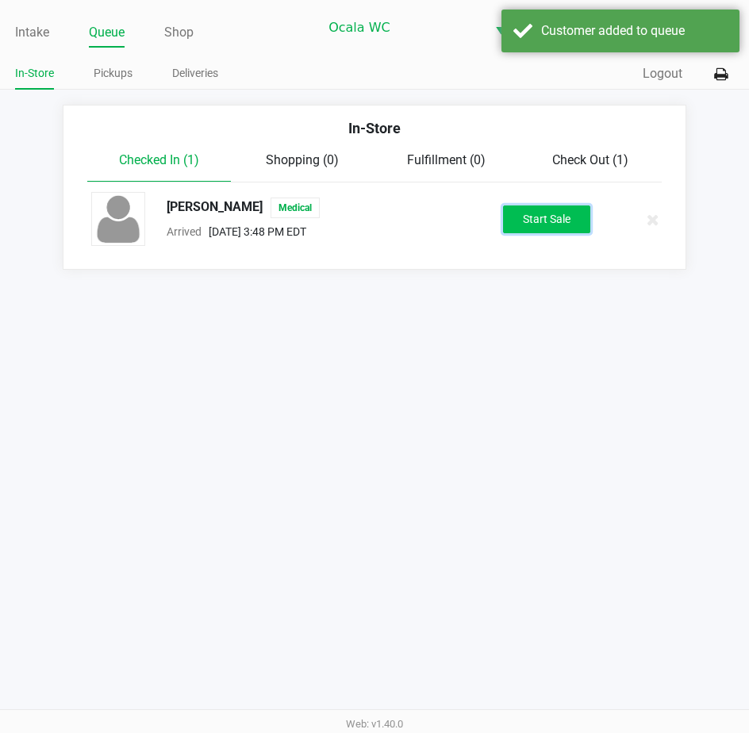
click at [561, 218] on button "Start Sale" at bounding box center [546, 219] width 87 height 28
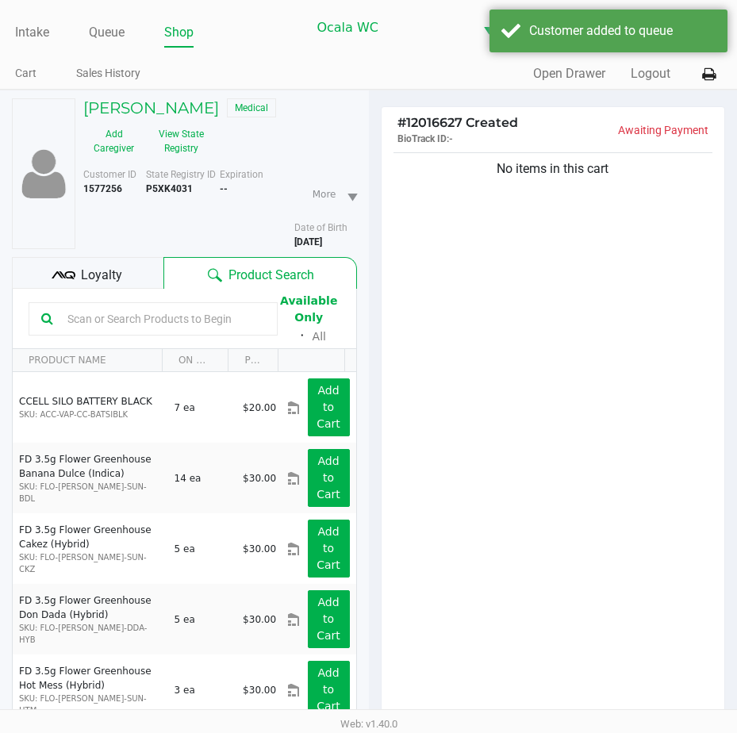
click at [96, 269] on span "Loyalty" at bounding box center [101, 275] width 41 height 19
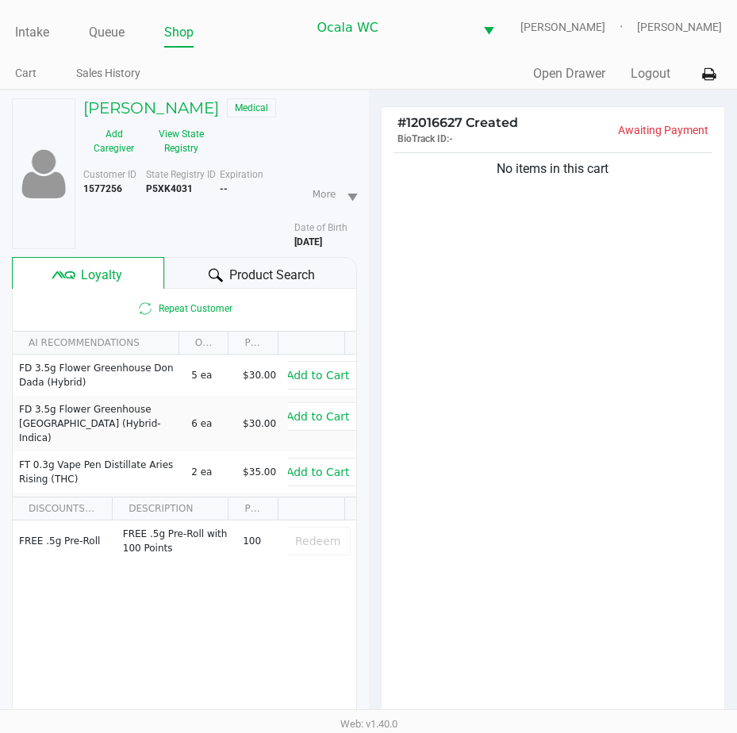
click at [234, 271] on span "Product Search" at bounding box center [272, 275] width 86 height 19
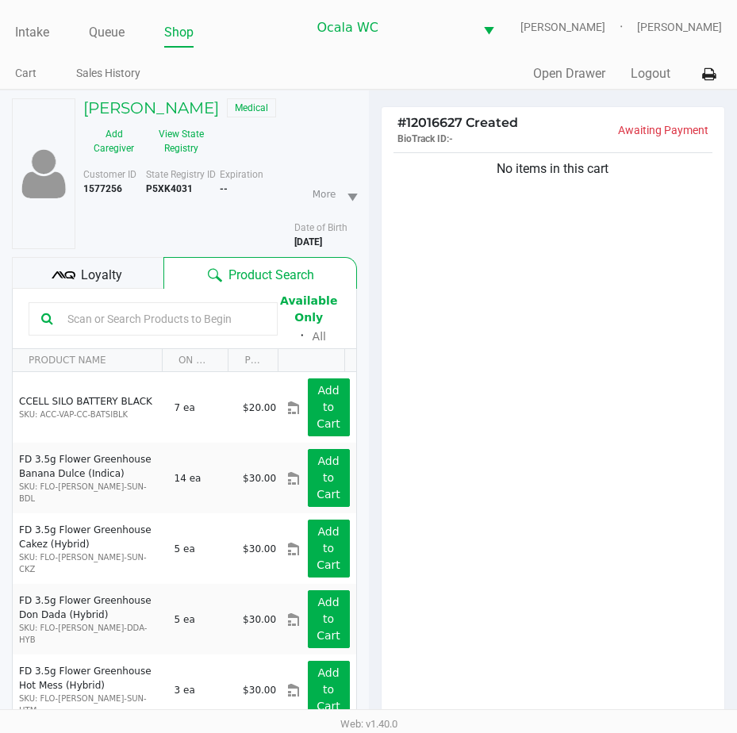
click at [103, 313] on input "text" at bounding box center [163, 319] width 204 height 24
click at [76, 317] on input "text" at bounding box center [163, 319] width 204 height 24
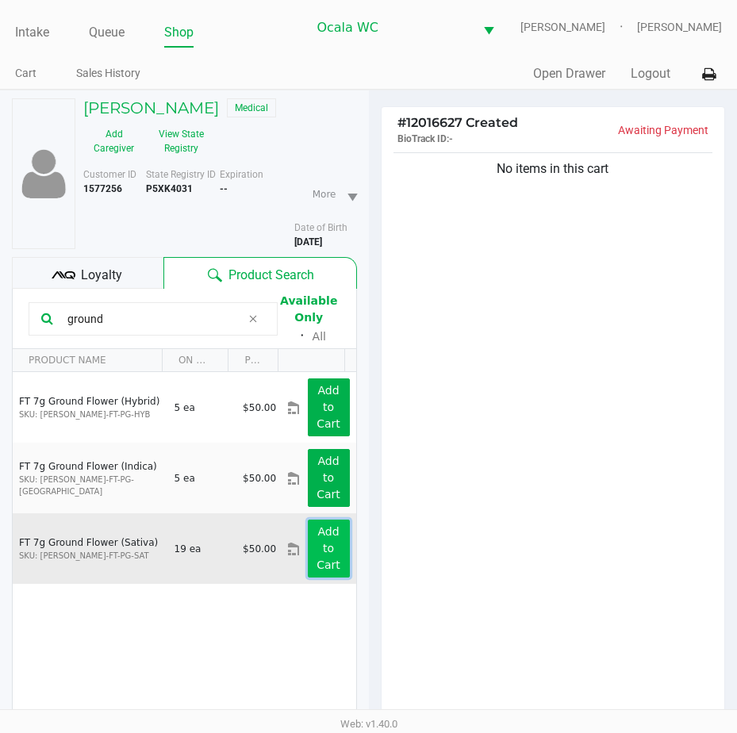
click at [315, 540] on button "Add to Cart" at bounding box center [329, 549] width 42 height 58
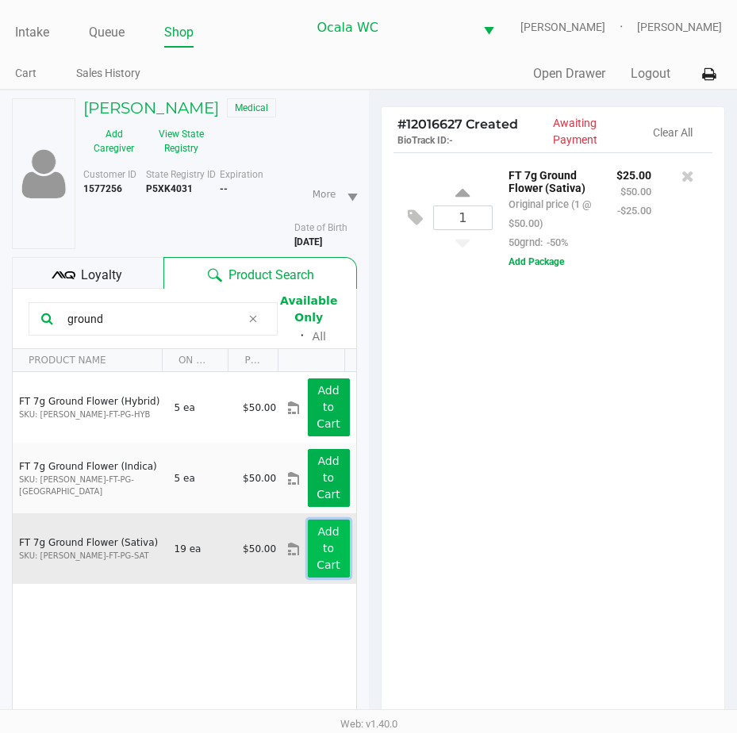
click at [315, 540] on button "Add to Cart" at bounding box center [329, 549] width 42 height 58
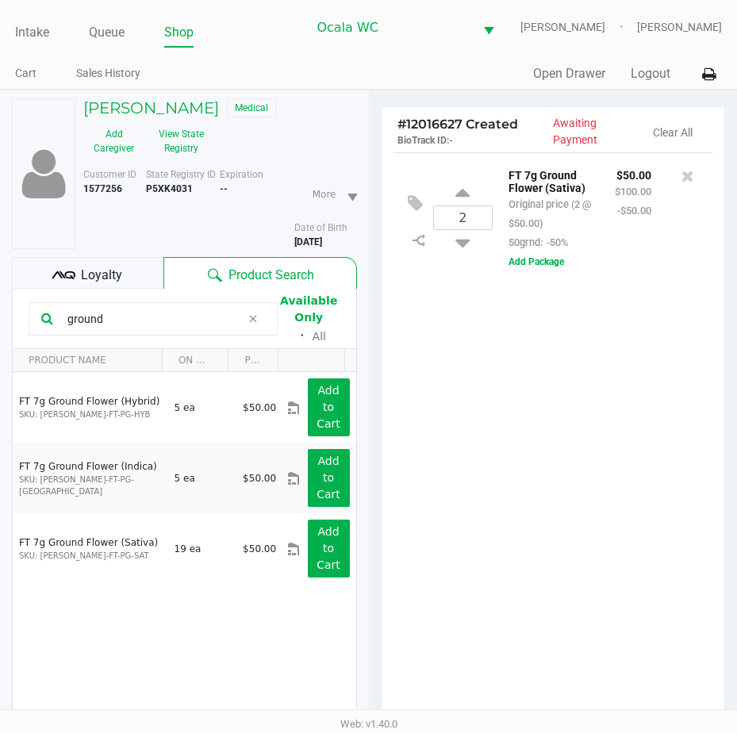
drag, startPoint x: 113, startPoint y: 321, endPoint x: 16, endPoint y: 318, distance: 97.6
click at [16, 318] on kendo-grid-toolbar "ground Available Only ᛫ All" at bounding box center [184, 319] width 343 height 60
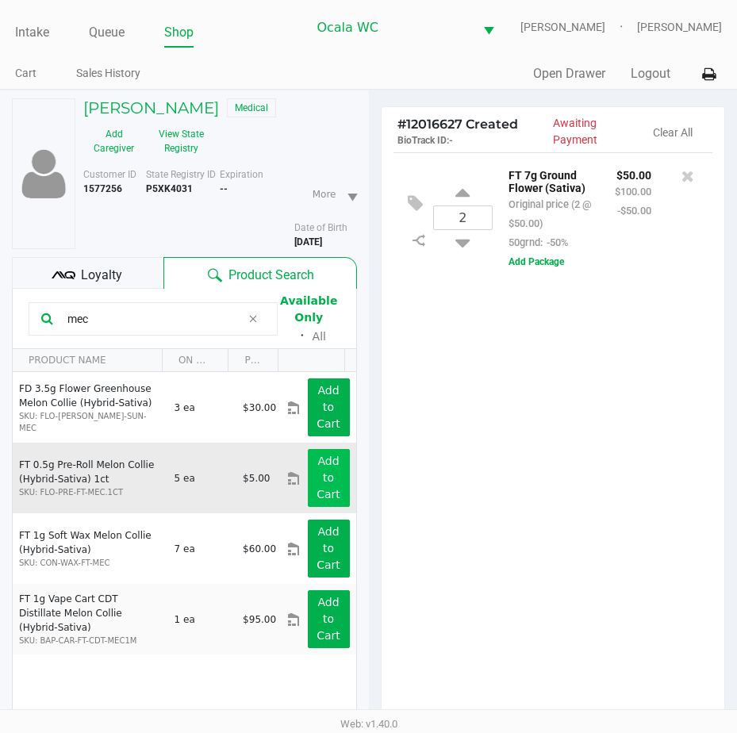
type input "mec"
click at [308, 485] on button "Add to Cart" at bounding box center [329, 478] width 42 height 58
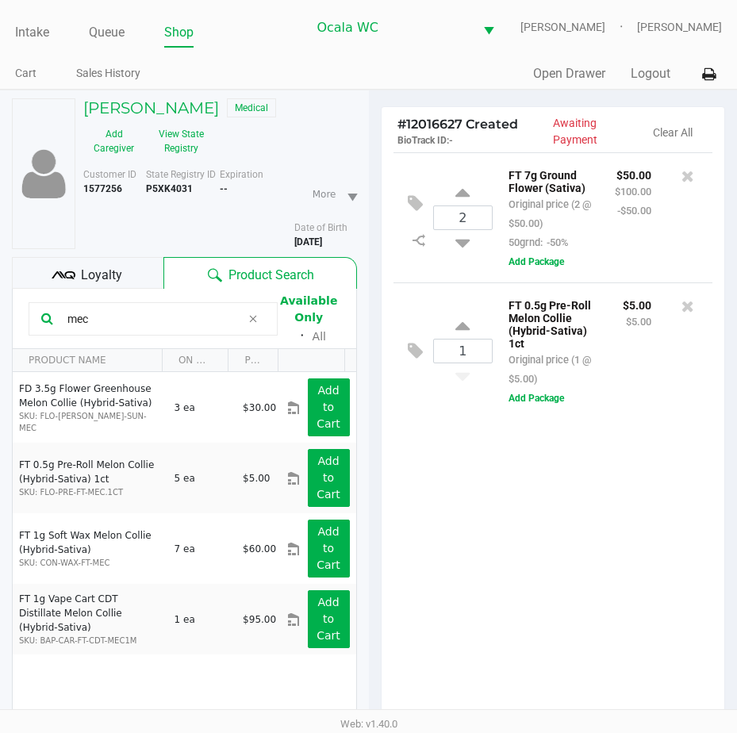
click at [99, 273] on span "Loyalty" at bounding box center [101, 275] width 41 height 19
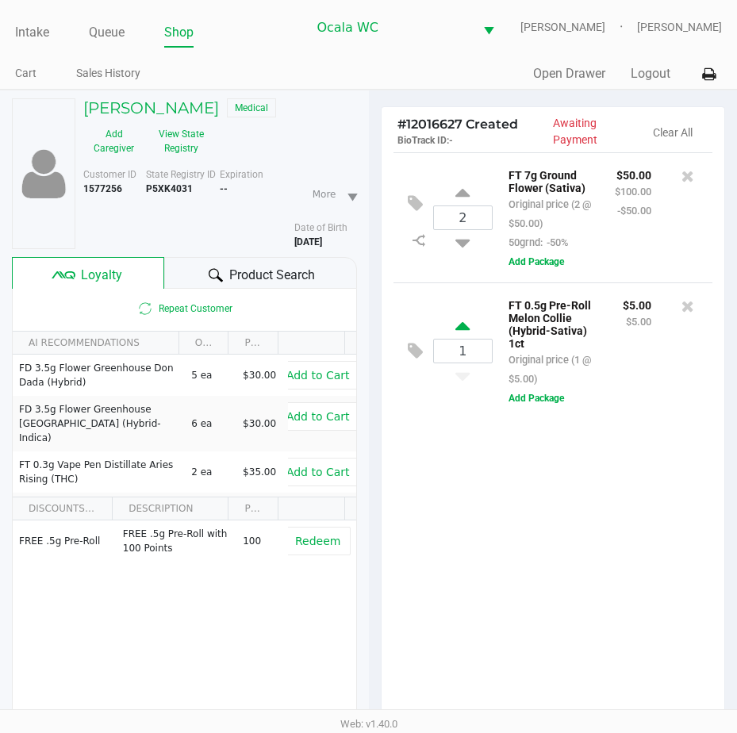
click at [458, 330] on icon at bounding box center [462, 329] width 14 height 20
type input "2"
click at [419, 380] on icon at bounding box center [418, 373] width 13 height 13
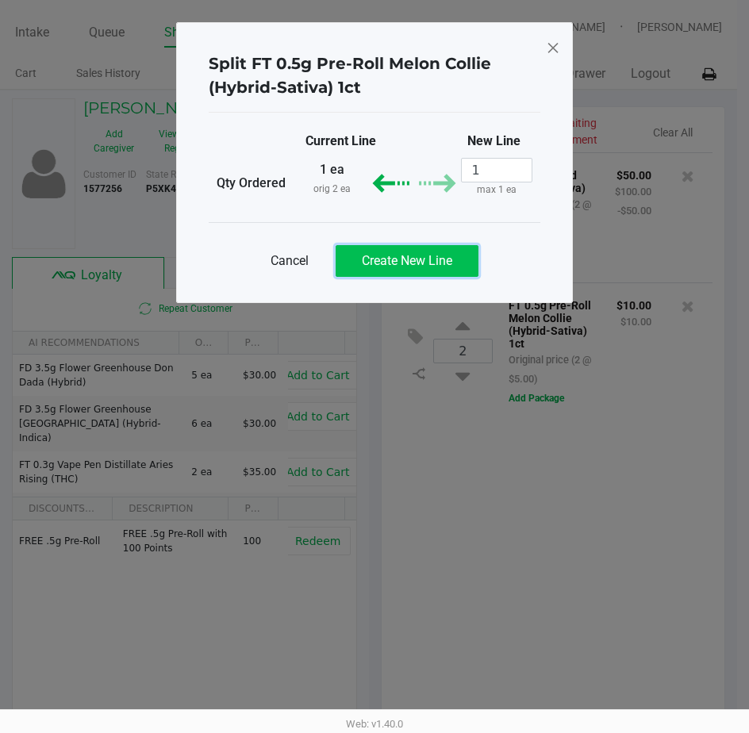
click at [392, 263] on span "Create New Line" at bounding box center [407, 260] width 90 height 15
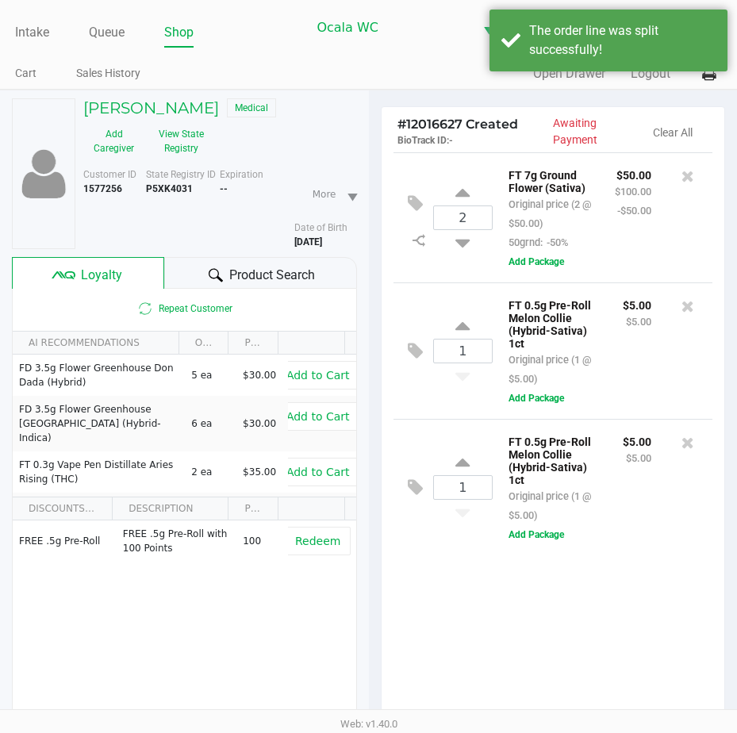
click at [196, 272] on div "Product Search" at bounding box center [260, 273] width 193 height 32
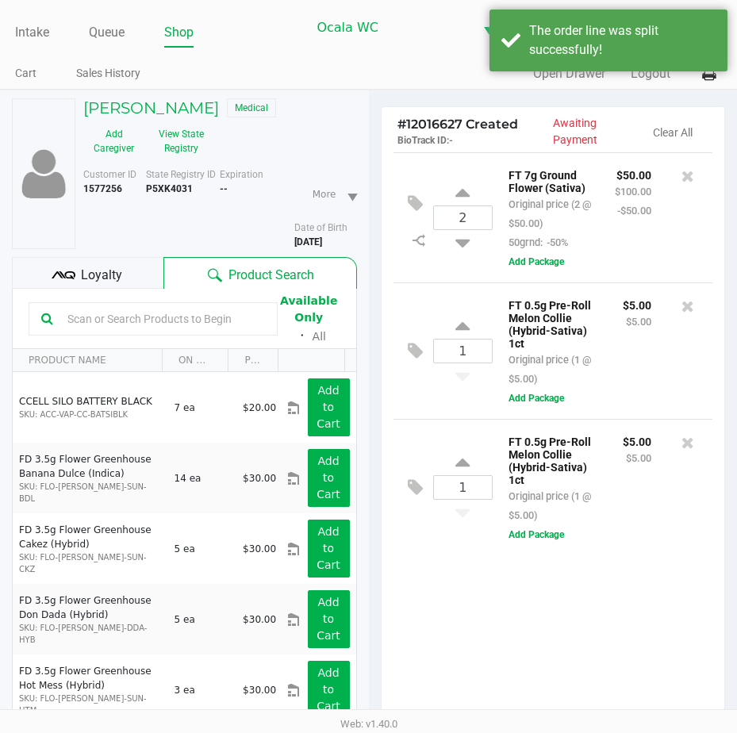
click at [128, 270] on div "Loyalty" at bounding box center [87, 273] width 151 height 32
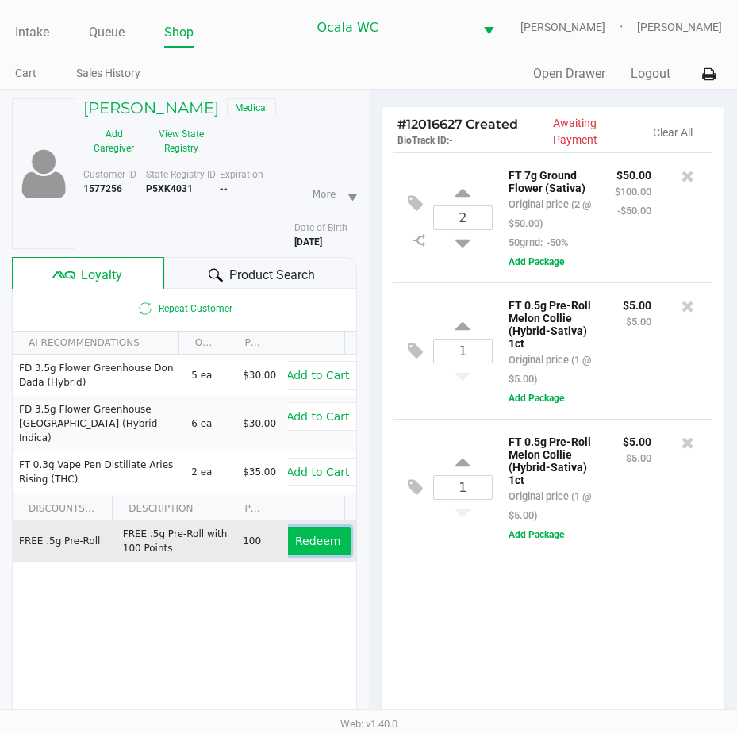
click at [309, 536] on span "Redeem" at bounding box center [317, 541] width 45 height 13
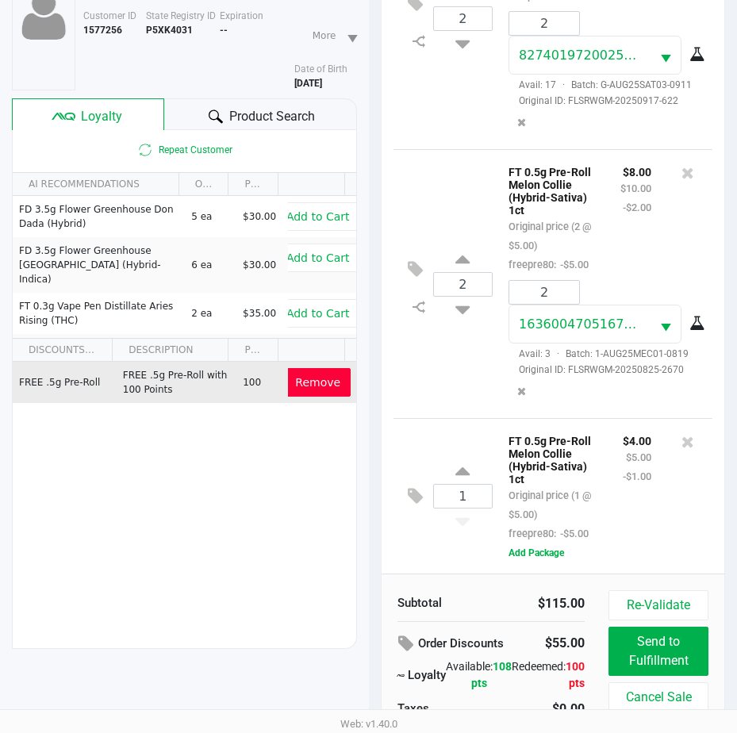
scroll to position [224, 0]
click at [681, 431] on button at bounding box center [687, 442] width 13 height 22
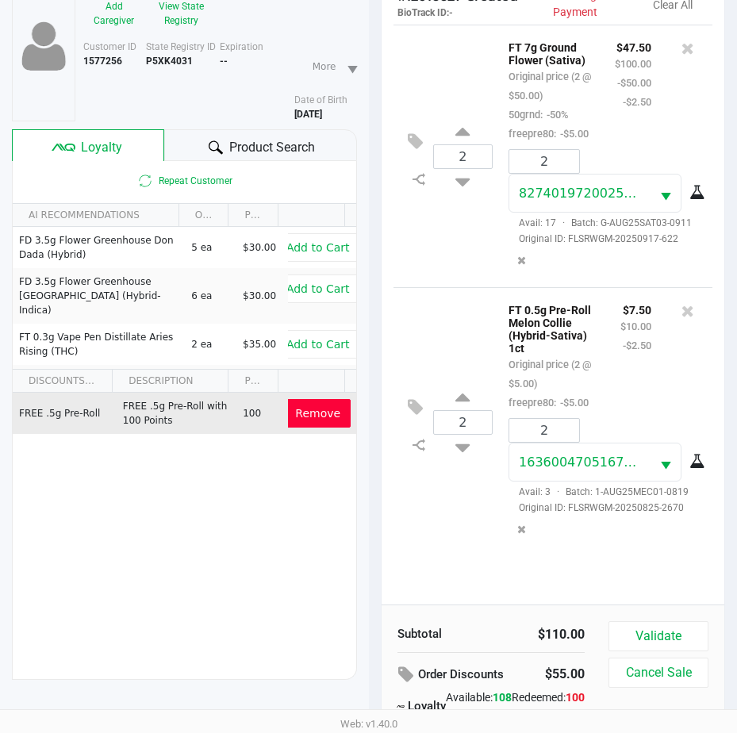
scroll to position [208, 0]
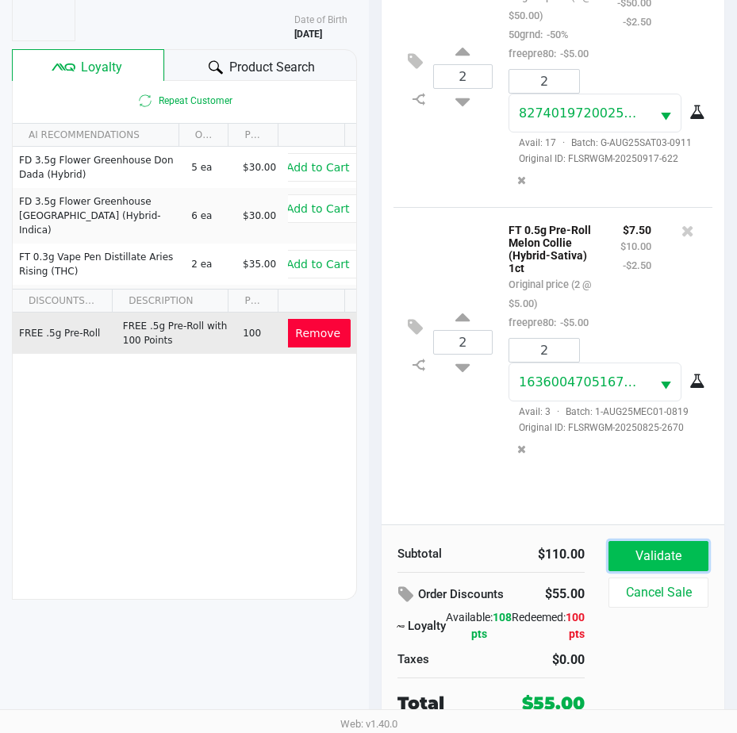
click at [642, 555] on button "Validate" at bounding box center [658, 556] width 100 height 30
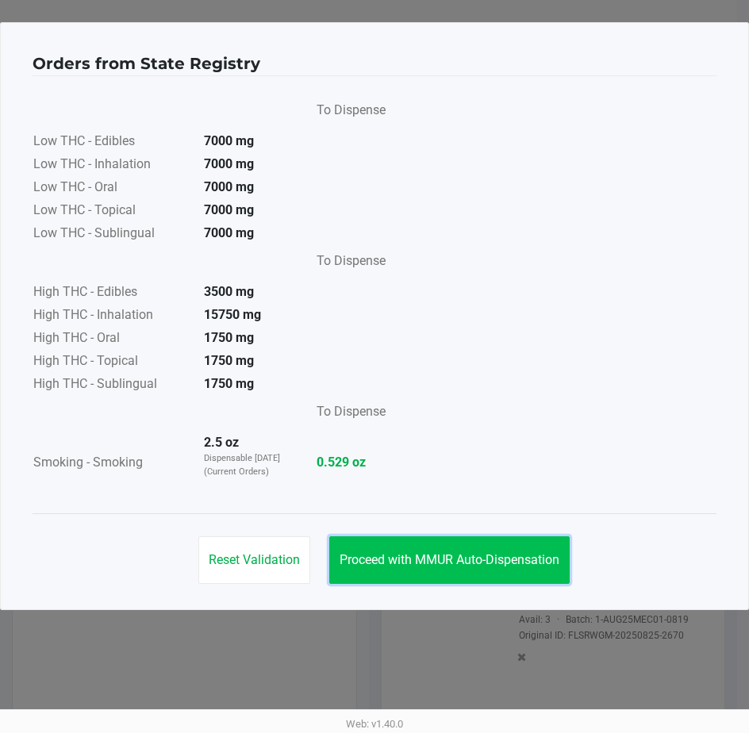
click at [431, 550] on button "Proceed with MMUR Auto-Dispensation" at bounding box center [449, 560] width 240 height 48
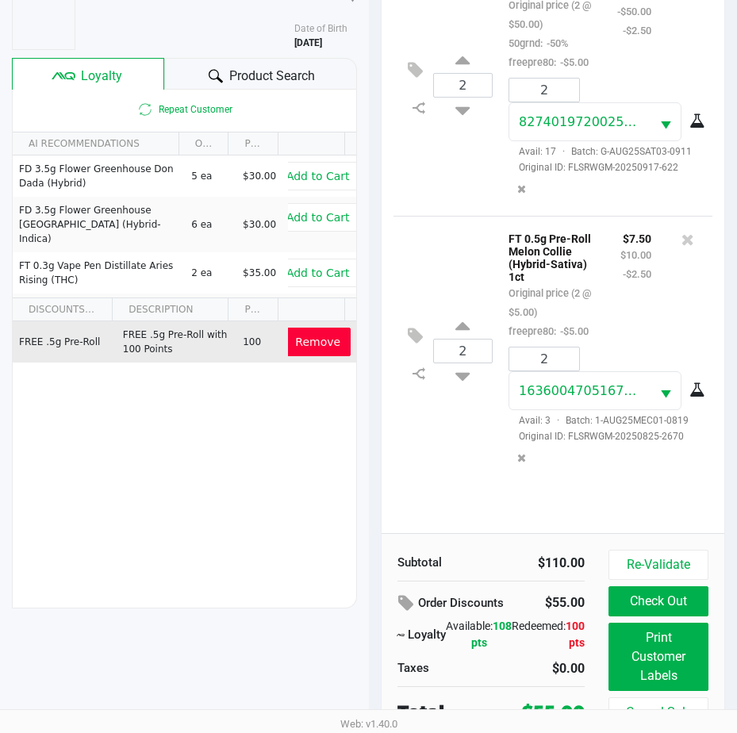
scroll to position [210, 0]
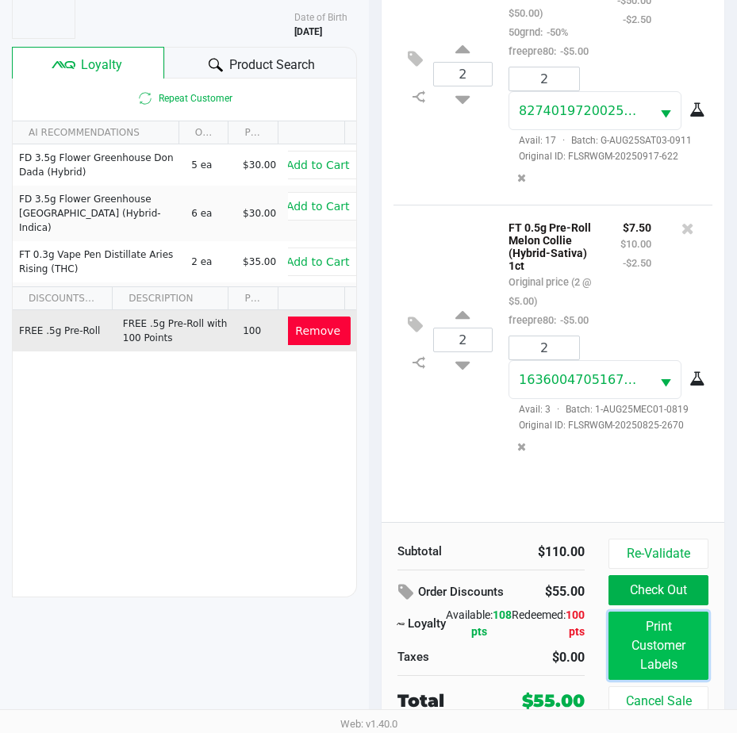
click at [673, 650] on button "Print Customer Labels" at bounding box center [658, 646] width 100 height 68
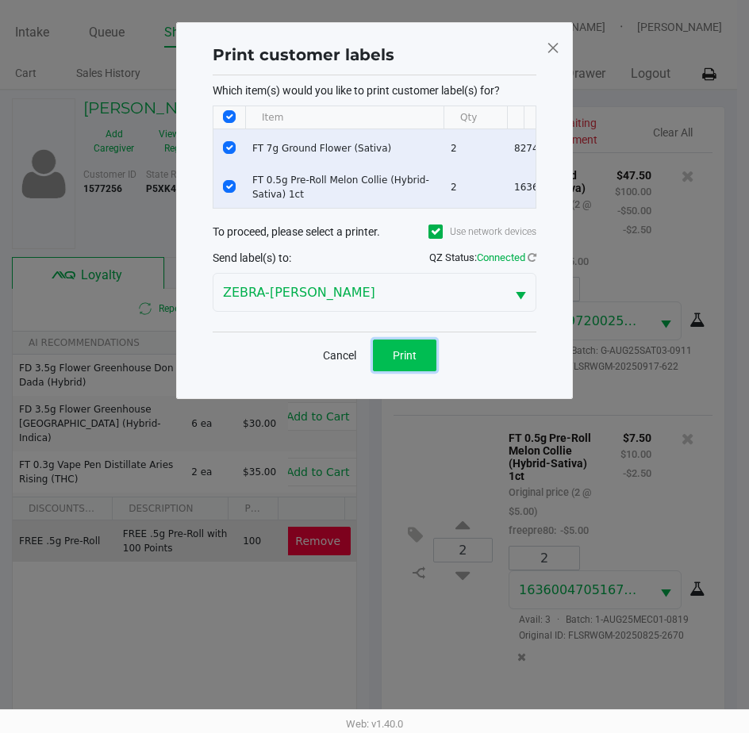
click at [407, 362] on span "Print" at bounding box center [405, 355] width 24 height 13
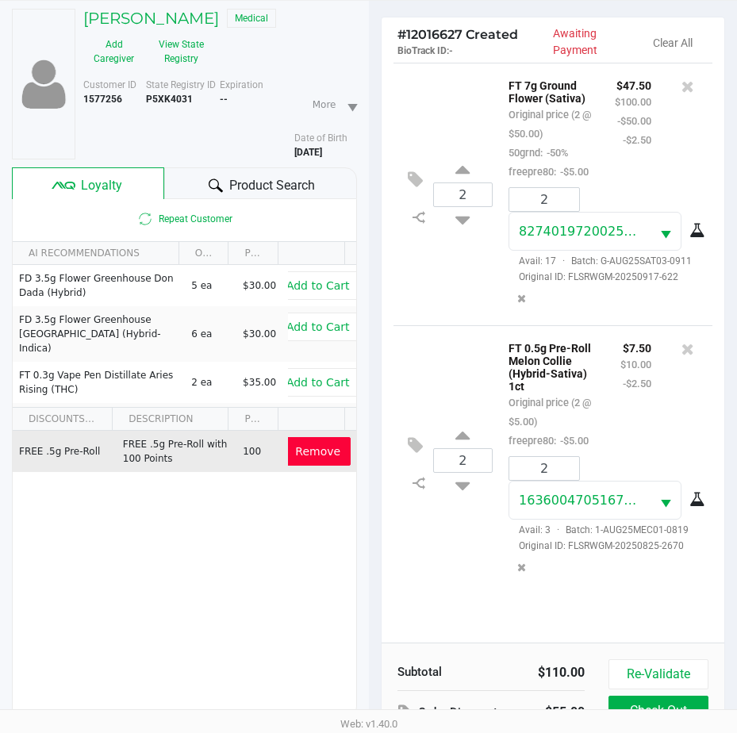
scroll to position [210, 0]
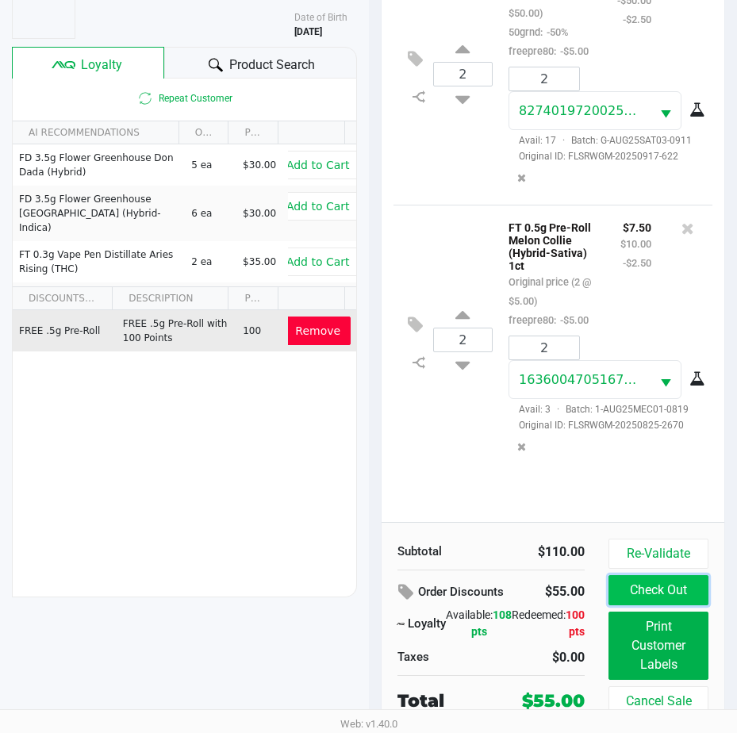
click at [642, 588] on button "Check Out" at bounding box center [658, 590] width 100 height 30
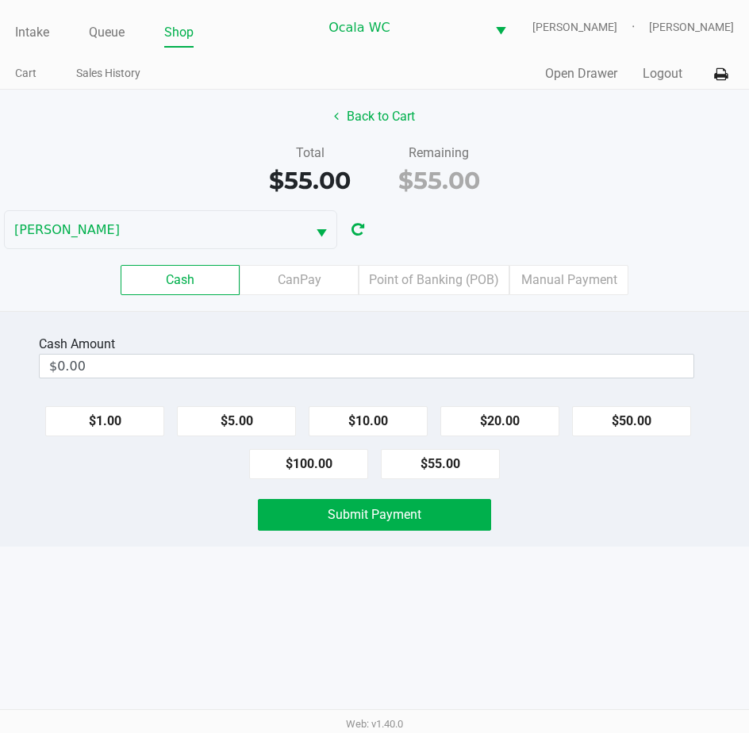
click at [458, 278] on label "Point of Banking (POB)" at bounding box center [434, 280] width 151 height 30
click at [0, 0] on 7 "Point of Banking (POB)" at bounding box center [0, 0] width 0 height 0
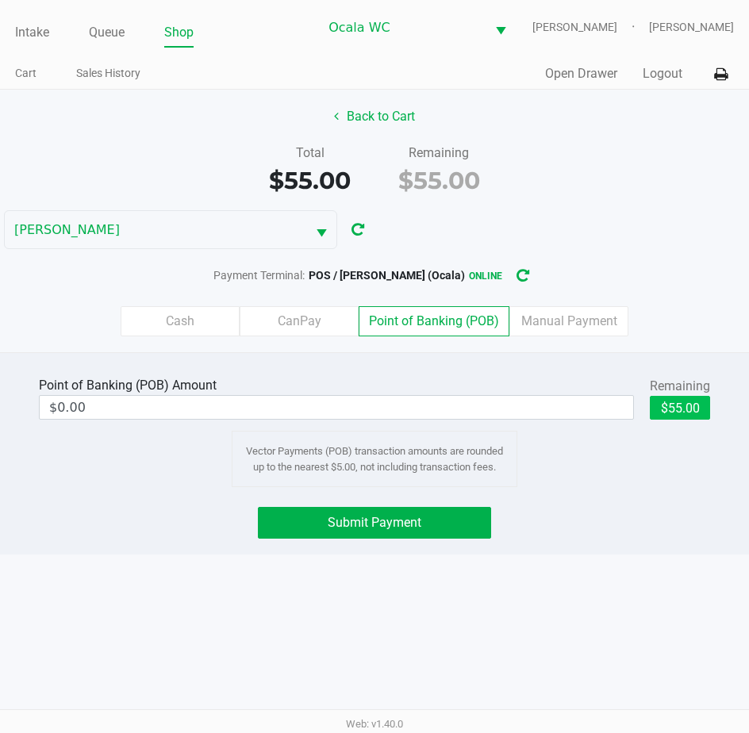
click at [687, 410] on button "$55.00" at bounding box center [680, 408] width 60 height 24
type input "$55.00"
click at [347, 515] on span "Submit Payment" at bounding box center [375, 522] width 94 height 15
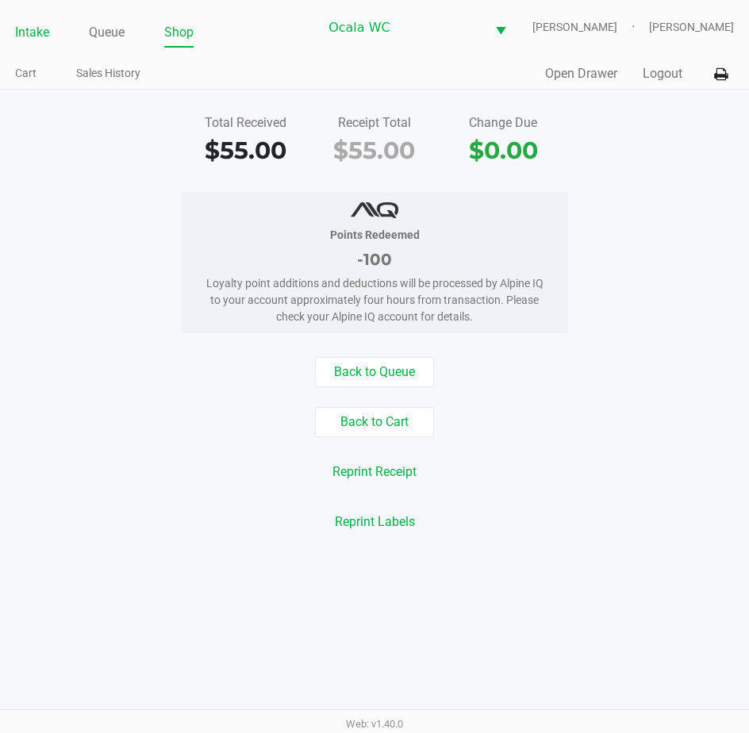
click at [30, 38] on link "Intake" at bounding box center [32, 32] width 34 height 22
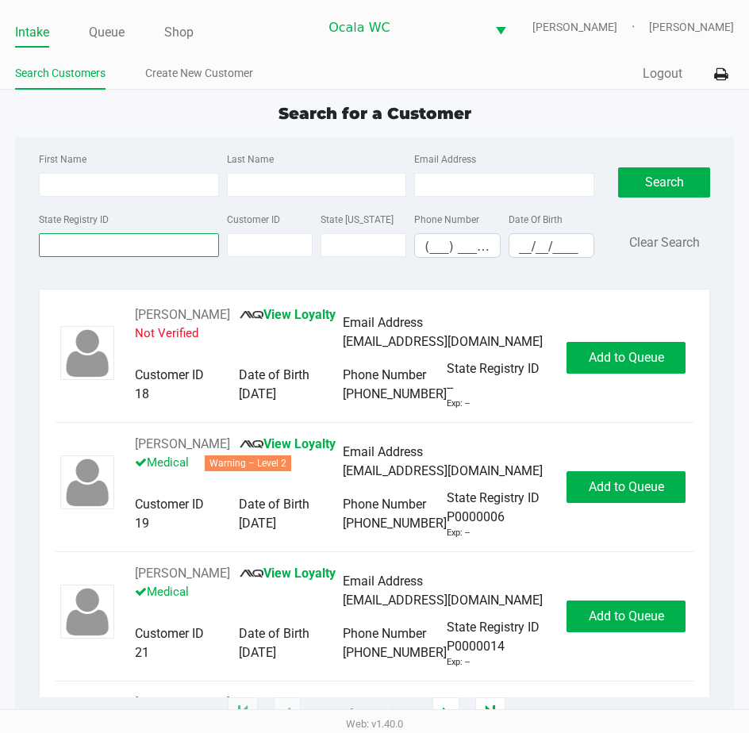
click at [55, 247] on input "State Registry ID" at bounding box center [129, 245] width 180 height 24
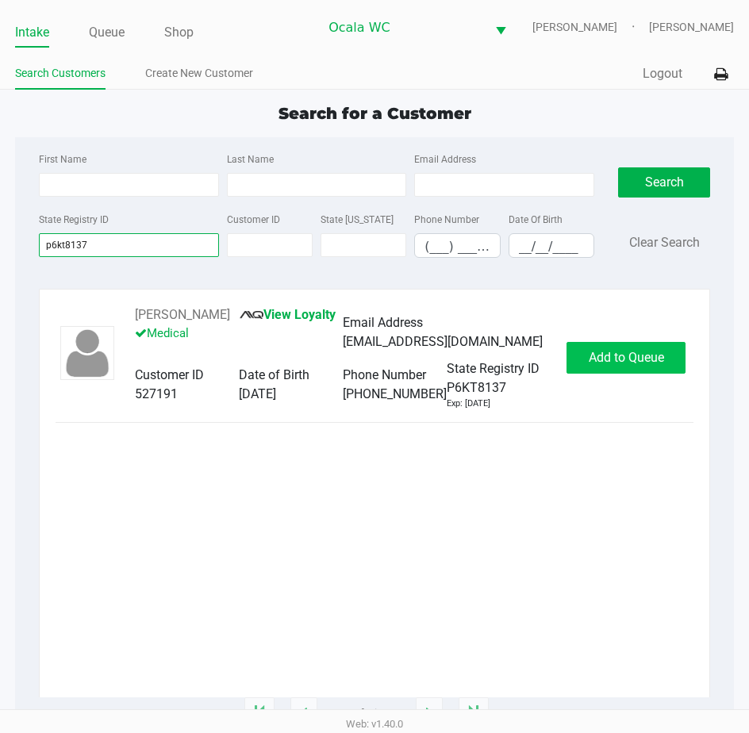
type input "p6kt8137"
click at [641, 362] on span "Add to Queue" at bounding box center [626, 357] width 75 height 15
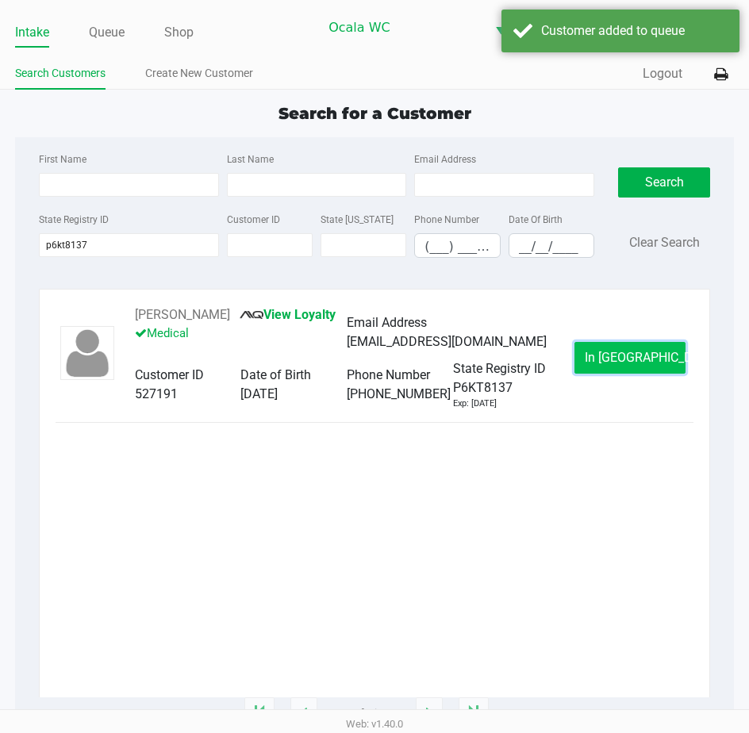
click at [605, 357] on button "In [GEOGRAPHIC_DATA]" at bounding box center [629, 358] width 111 height 32
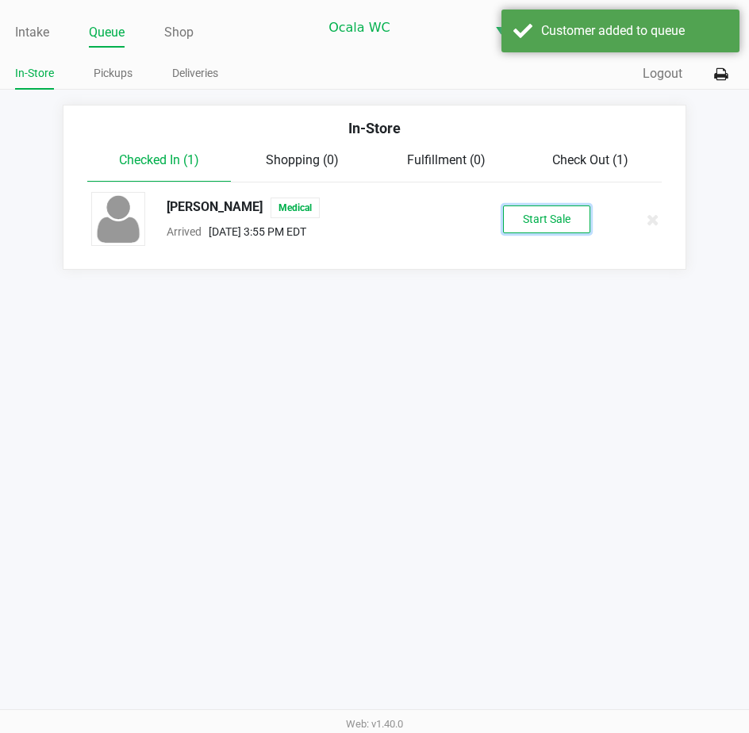
click at [523, 219] on button "Start Sale" at bounding box center [546, 219] width 87 height 28
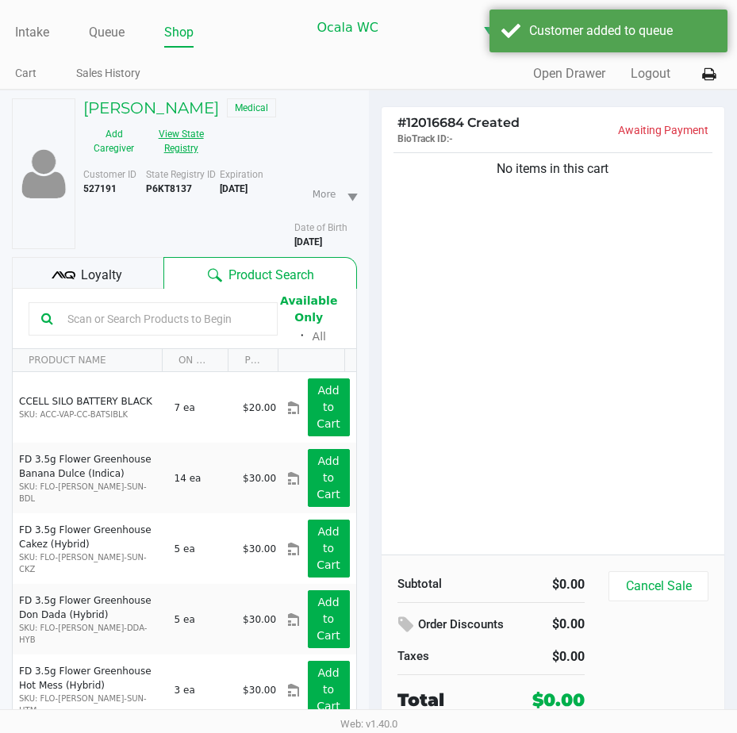
click at [177, 133] on button "View State Registry" at bounding box center [175, 141] width 63 height 40
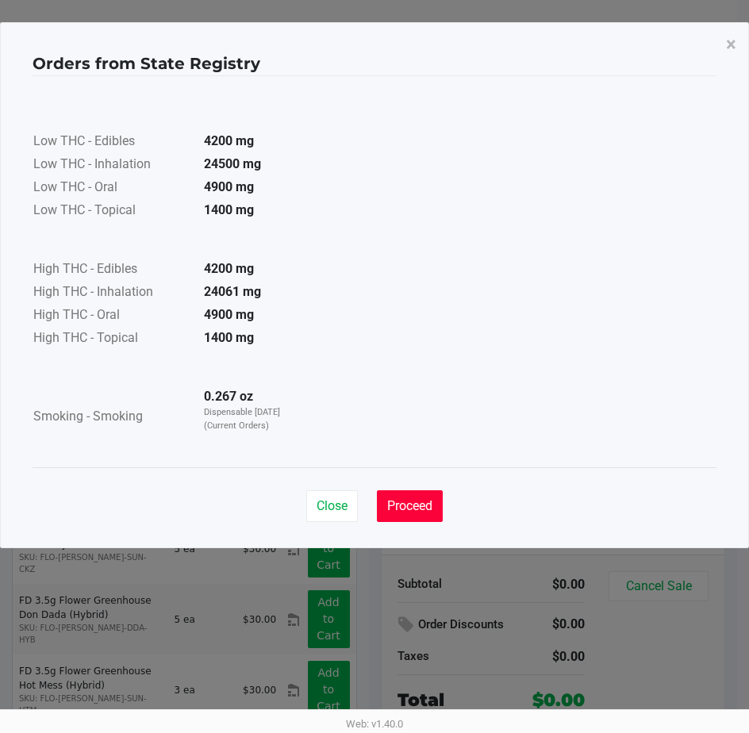
click at [406, 502] on span "Proceed" at bounding box center [409, 505] width 45 height 15
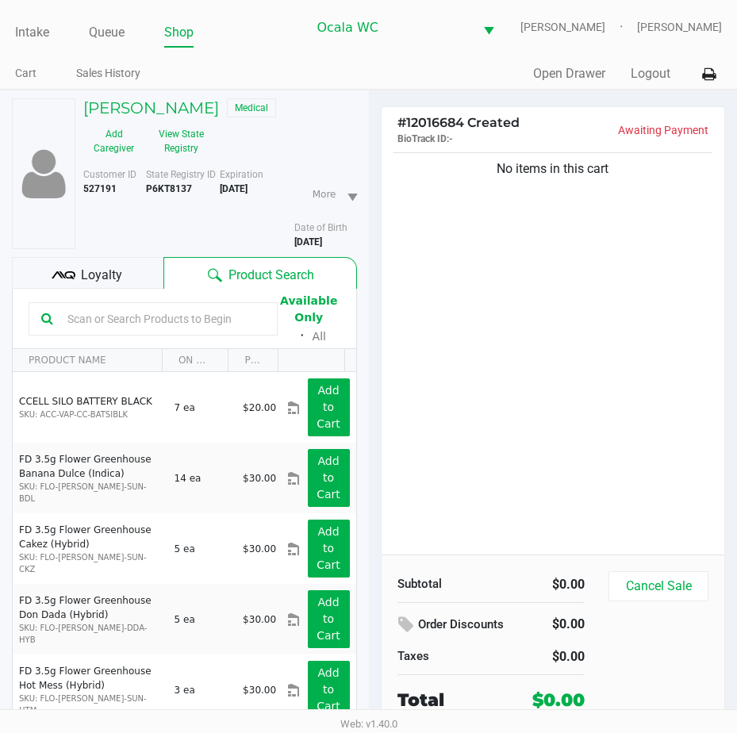
click at [91, 267] on span "Loyalty" at bounding box center [101, 275] width 41 height 19
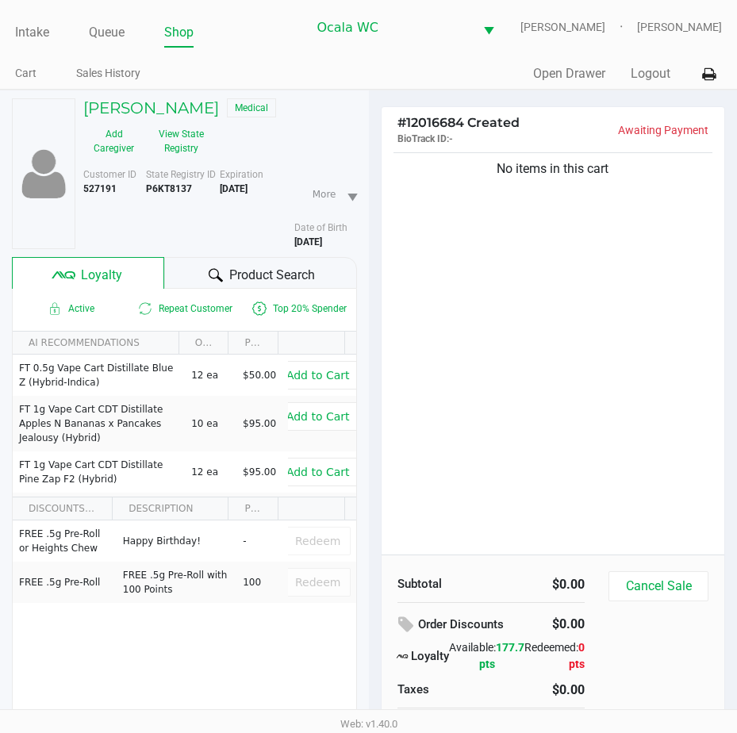
click at [222, 271] on div at bounding box center [215, 275] width 19 height 19
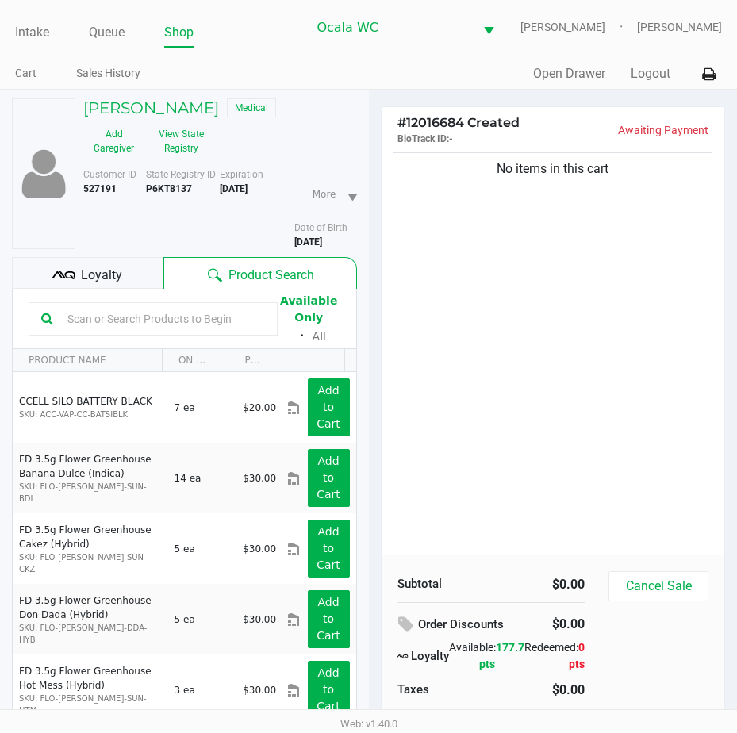
click at [91, 313] on input "text" at bounding box center [163, 319] width 204 height 24
click at [82, 313] on input "text" at bounding box center [163, 319] width 204 height 24
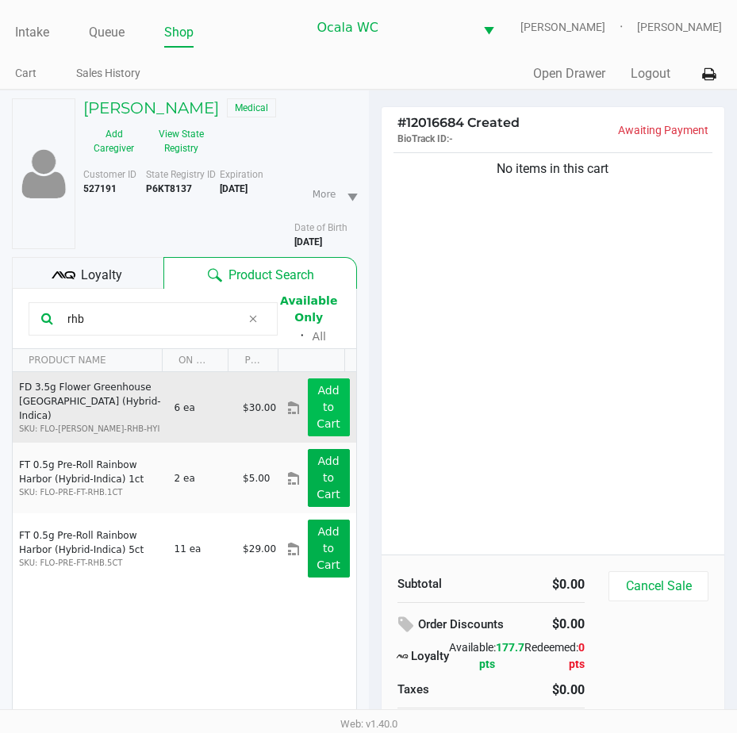
type input "rhb"
click at [316, 397] on app-button-loader "Add to Cart" at bounding box center [328, 407] width 24 height 46
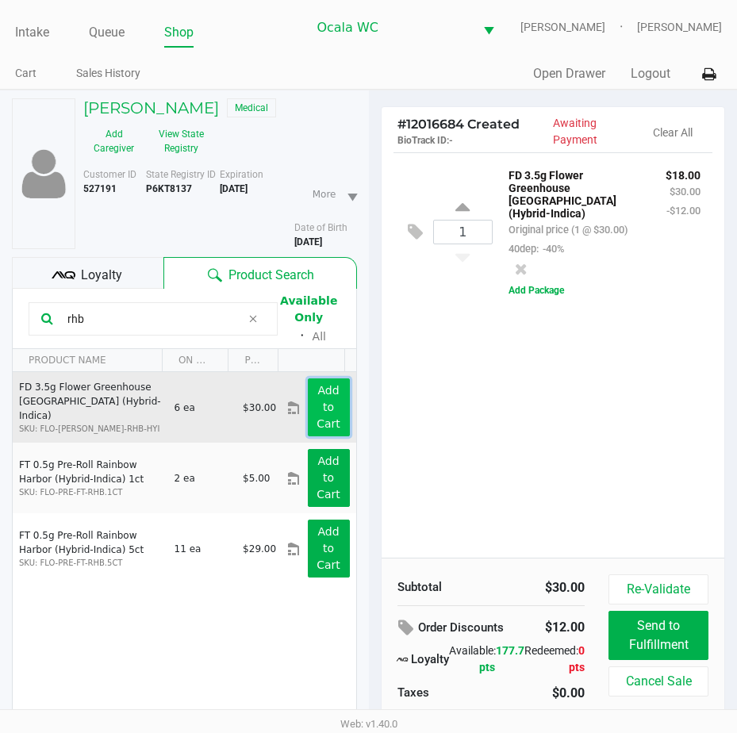
click at [316, 397] on app-button-loader "Add to Cart" at bounding box center [328, 407] width 24 height 46
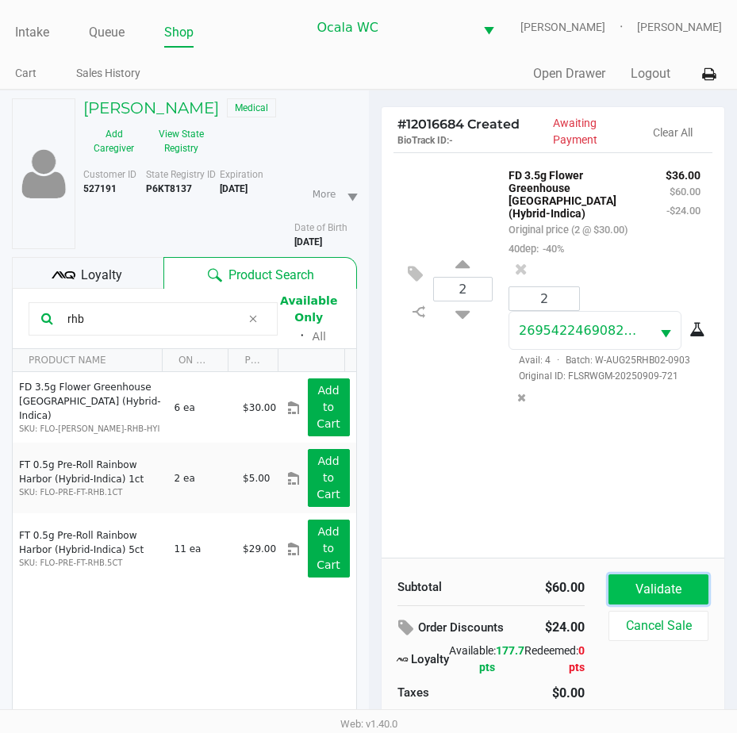
click at [632, 589] on button "Validate" at bounding box center [658, 589] width 100 height 30
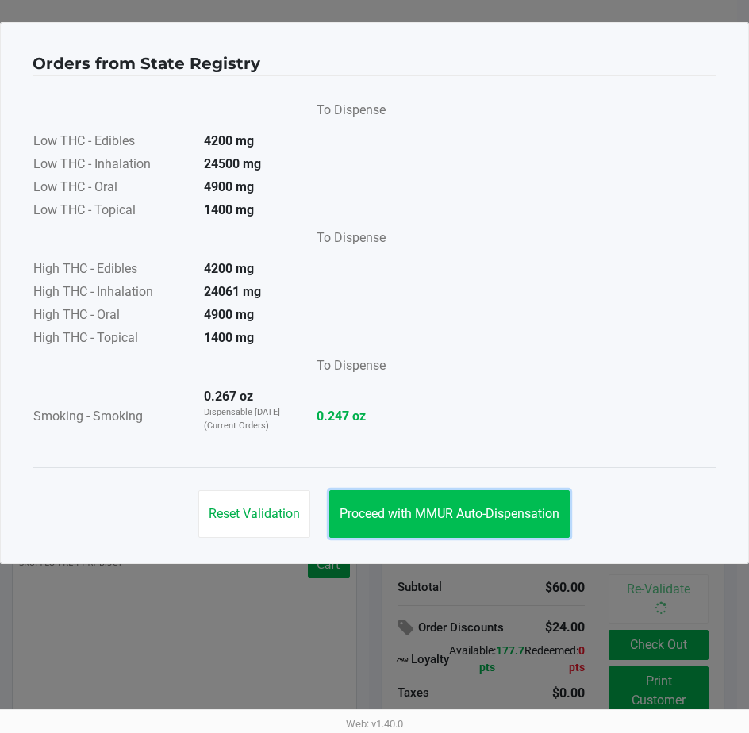
click at [490, 511] on span "Proceed with MMUR Auto-Dispensation" at bounding box center [449, 513] width 220 height 15
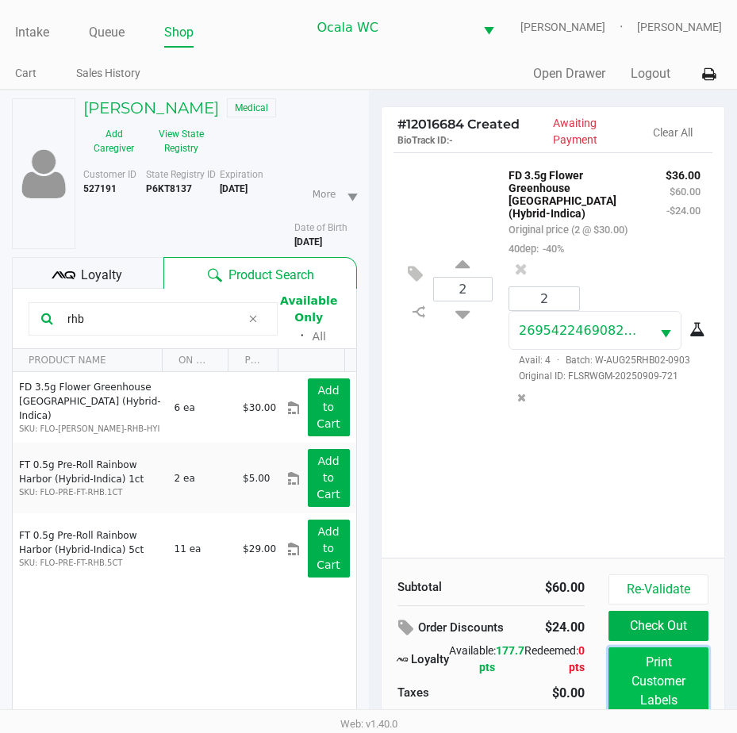
click at [642, 669] on button "Print Customer Labels" at bounding box center [658, 681] width 100 height 68
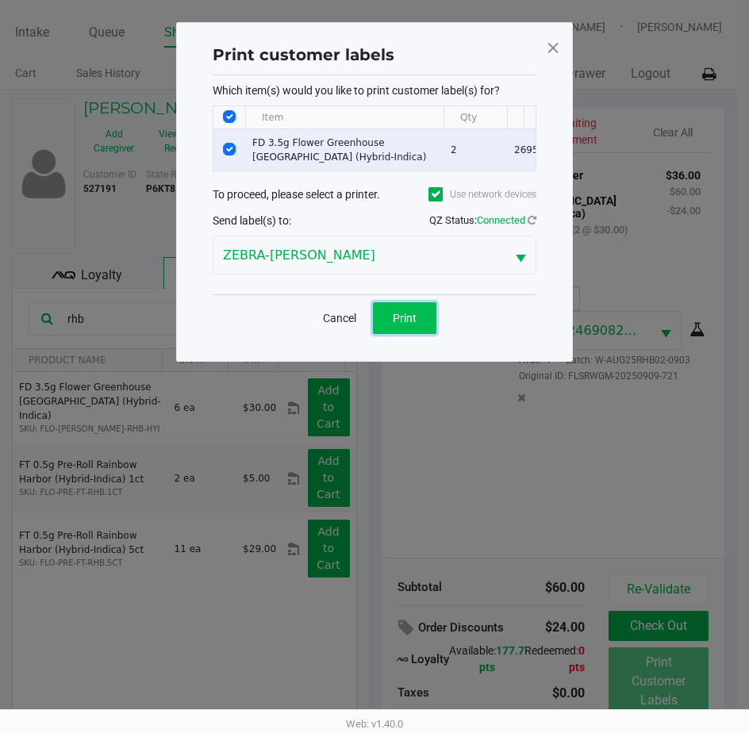
click at [382, 333] on button "Print" at bounding box center [404, 318] width 63 height 32
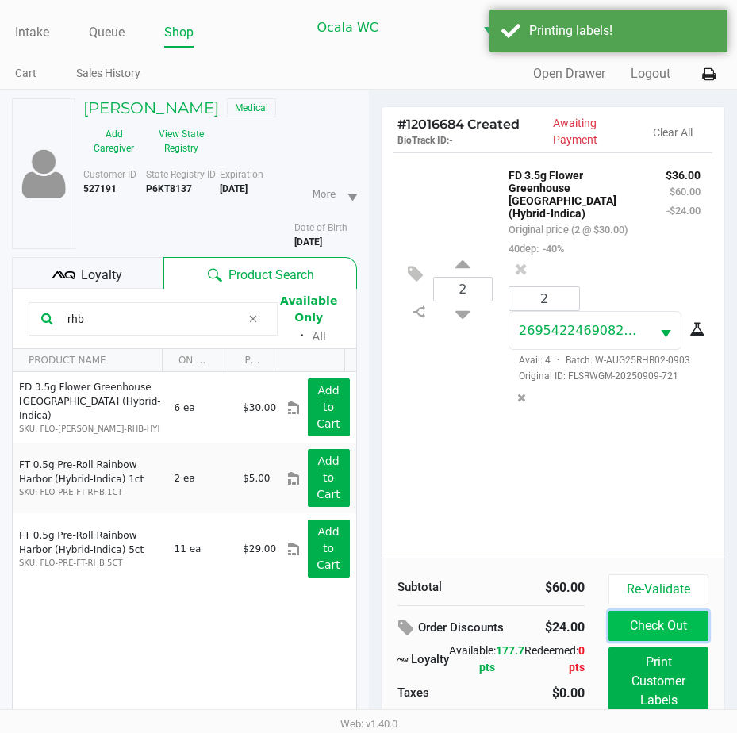
click at [640, 627] on button "Check Out" at bounding box center [658, 626] width 100 height 30
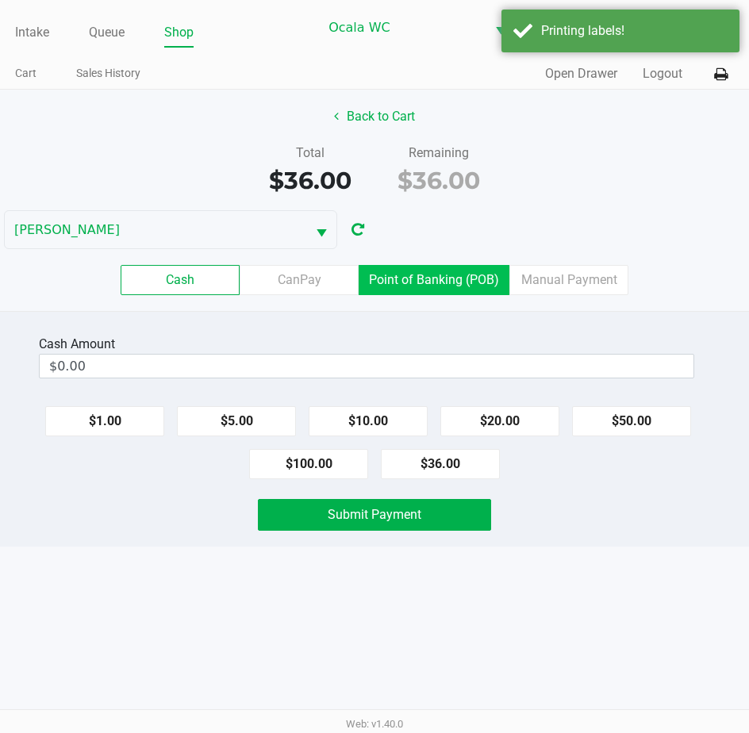
click at [466, 274] on label "Point of Banking (POB)" at bounding box center [434, 280] width 151 height 30
click at [0, 0] on 7 "Point of Banking (POB)" at bounding box center [0, 0] width 0 height 0
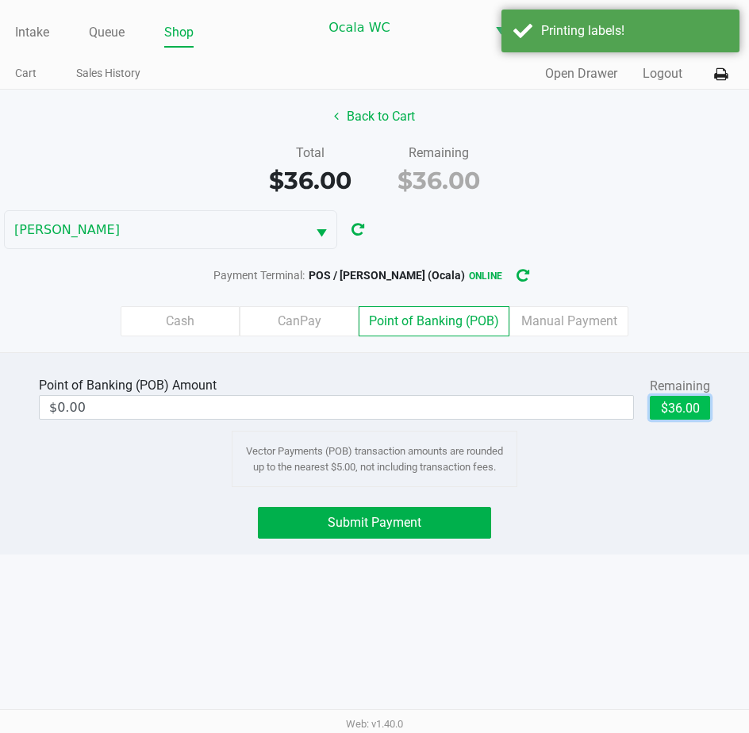
click at [688, 416] on button "$36.00" at bounding box center [680, 408] width 60 height 24
type input "$36.00"
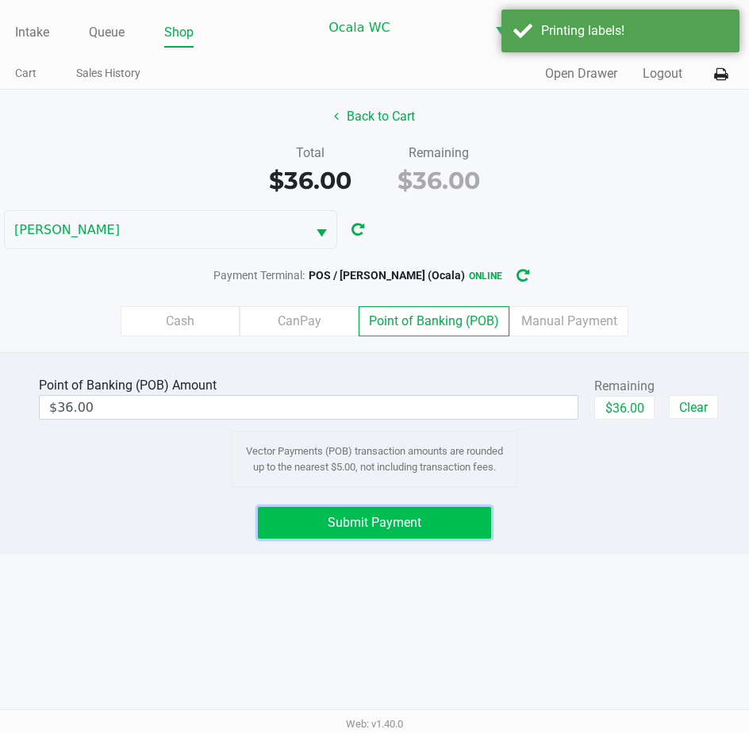
click at [321, 527] on button "Submit Payment" at bounding box center [375, 523] width 234 height 32
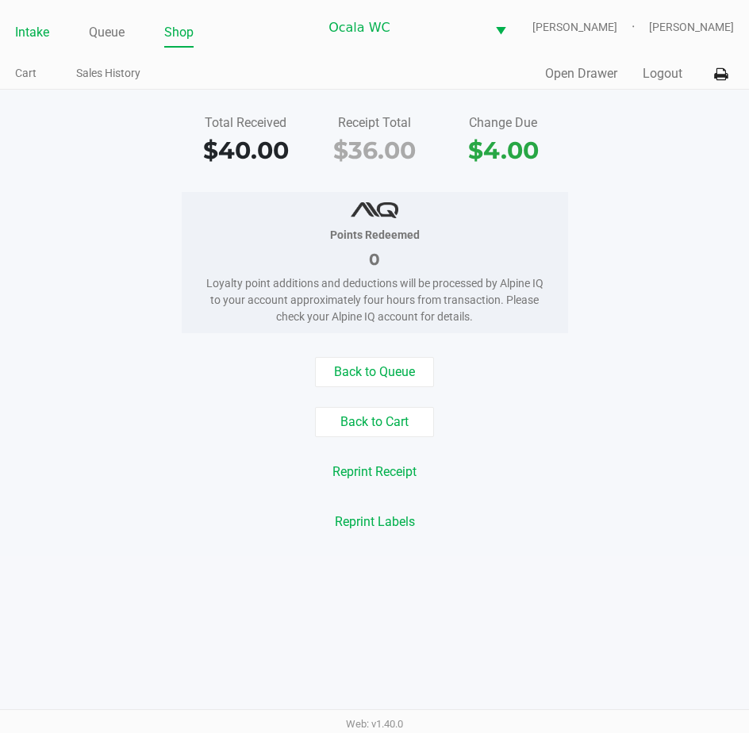
click at [32, 24] on link "Intake" at bounding box center [32, 32] width 34 height 22
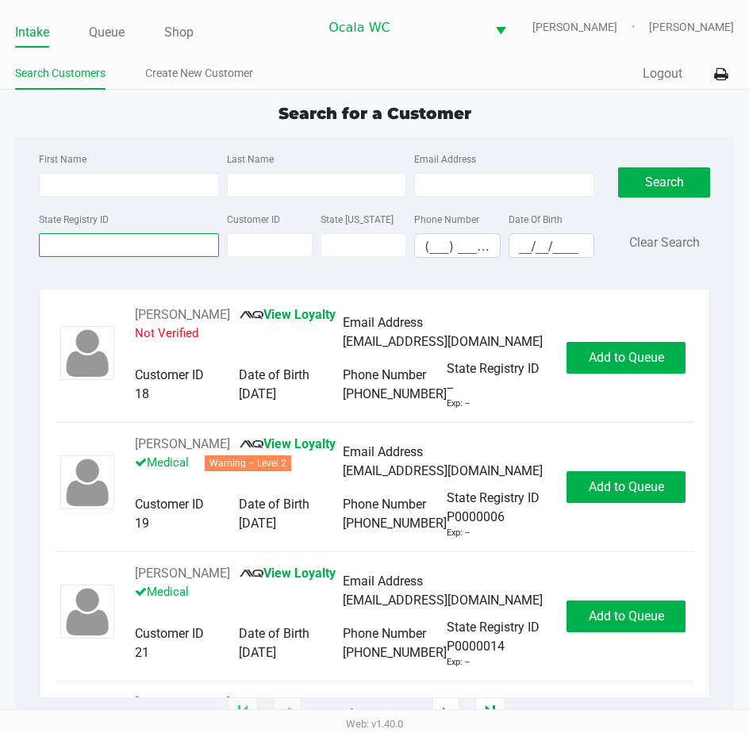
click at [103, 249] on input "State Registry ID" at bounding box center [129, 245] width 180 height 24
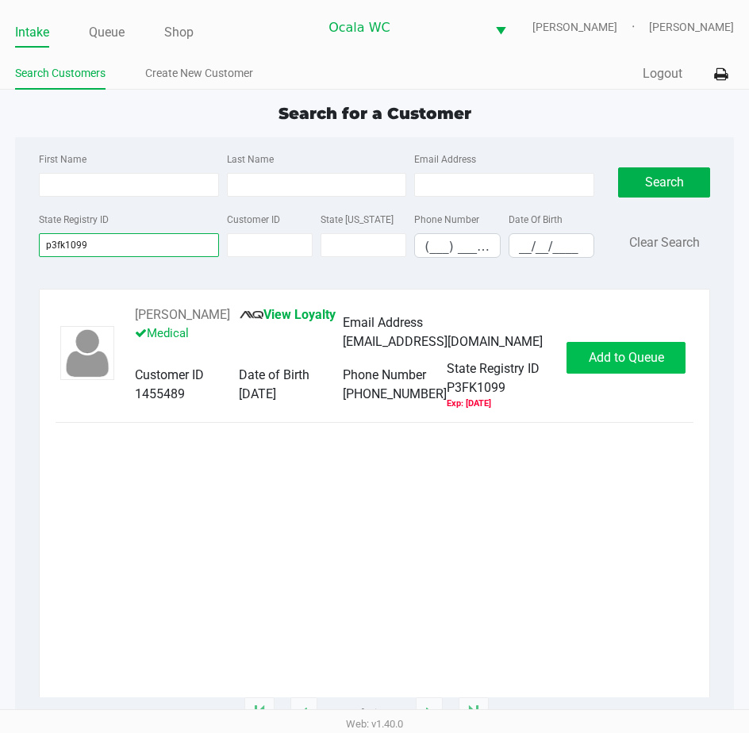
type input "p3fk1099"
click at [604, 358] on span "Add to Queue" at bounding box center [626, 357] width 75 height 15
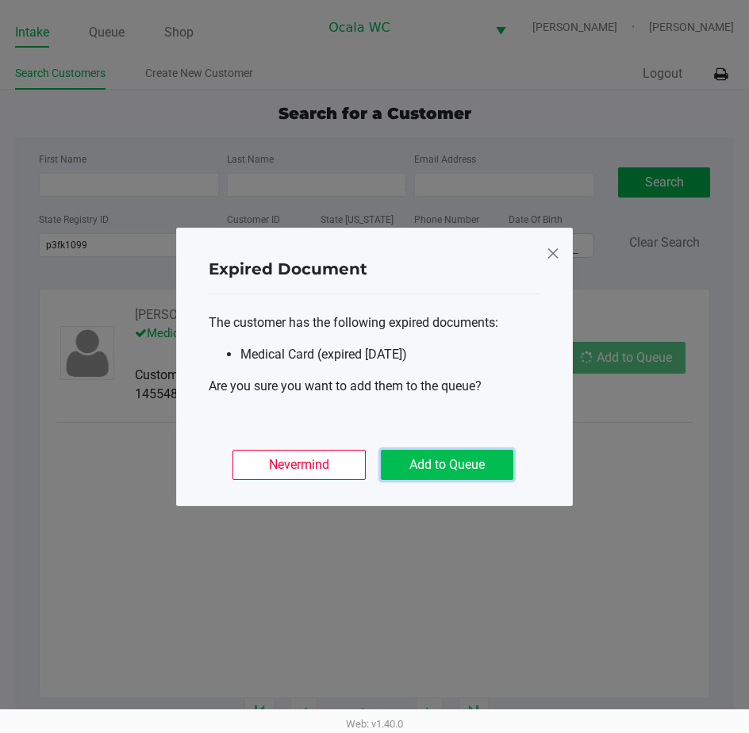
click at [472, 462] on button "Add to Queue" at bounding box center [447, 465] width 132 height 30
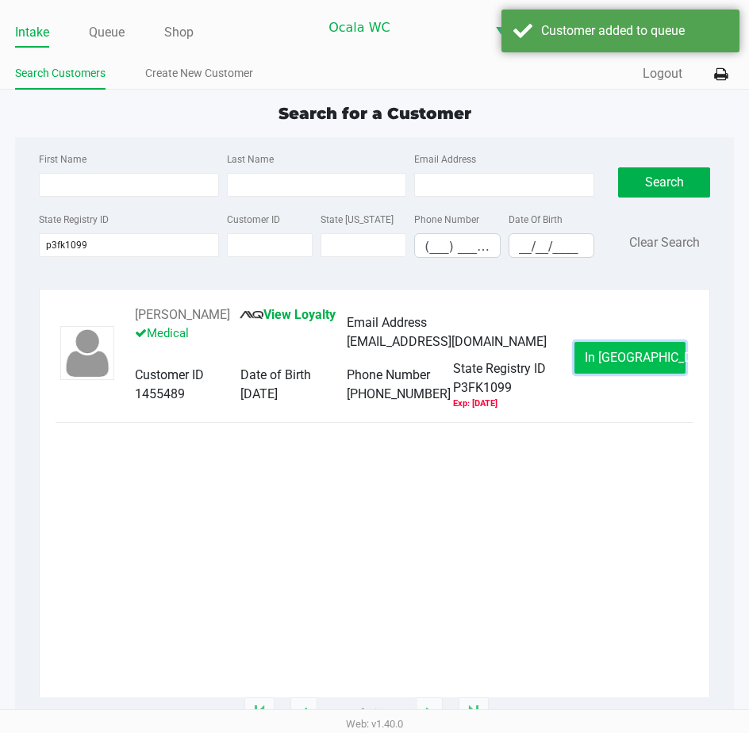
click at [613, 348] on button "In [GEOGRAPHIC_DATA]" at bounding box center [629, 358] width 111 height 32
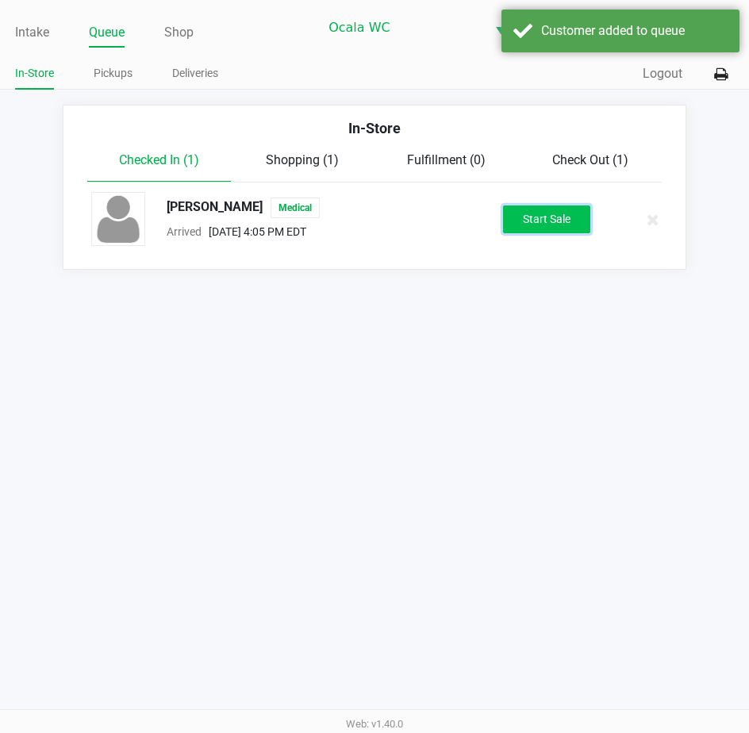
click at [517, 217] on button "Start Sale" at bounding box center [546, 219] width 87 height 28
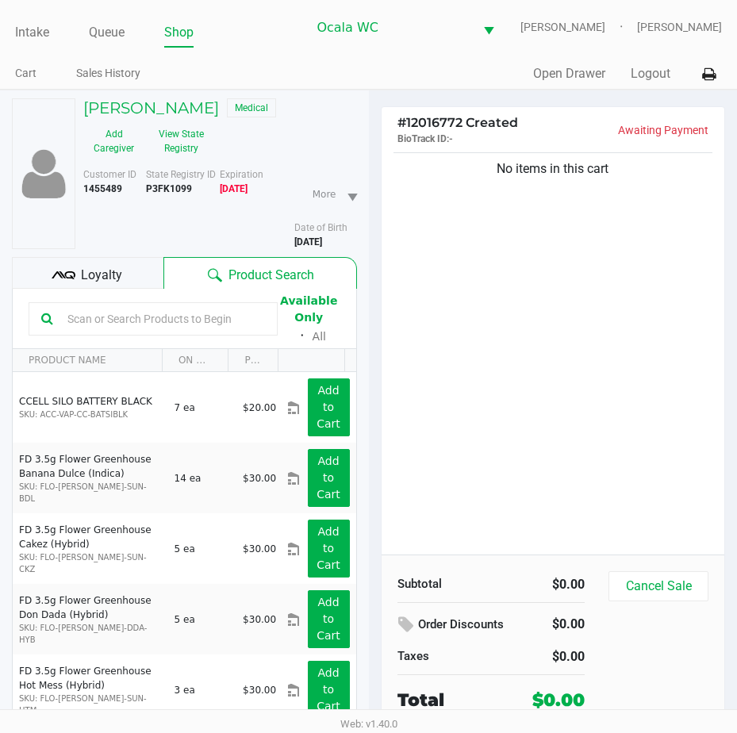
click at [65, 269] on icon at bounding box center [64, 275] width 24 height 24
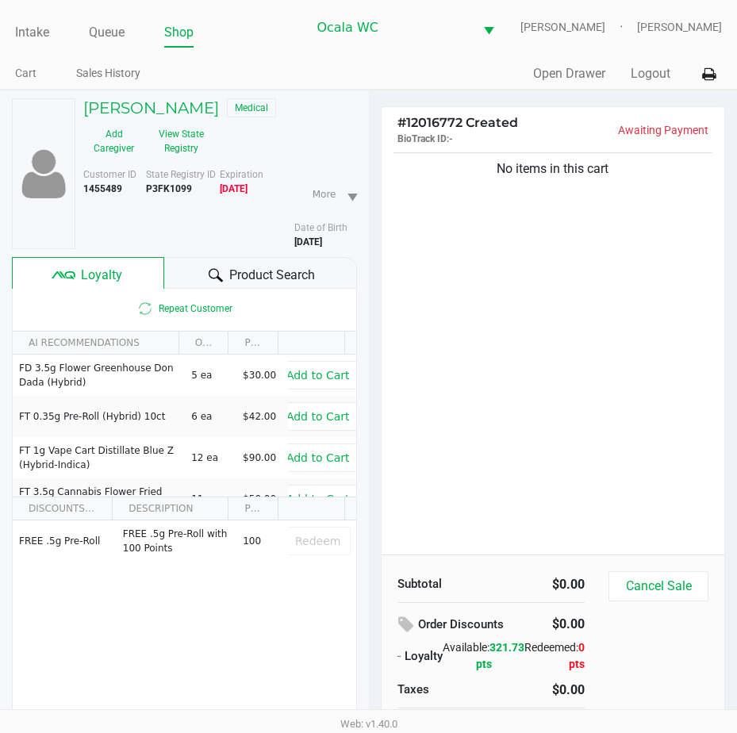
click at [232, 260] on div "Product Search" at bounding box center [260, 273] width 193 height 32
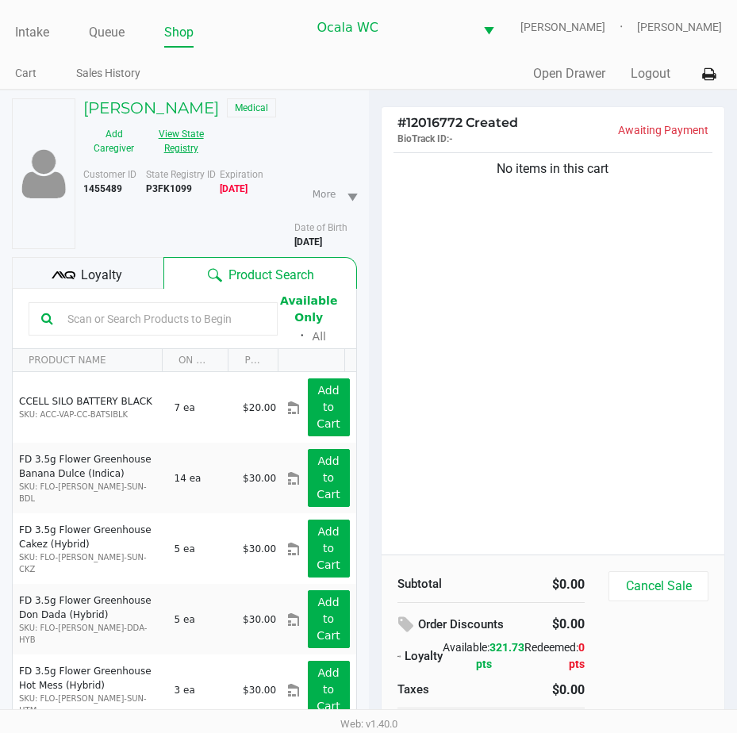
click at [187, 129] on button "View State Registry" at bounding box center [175, 141] width 63 height 40
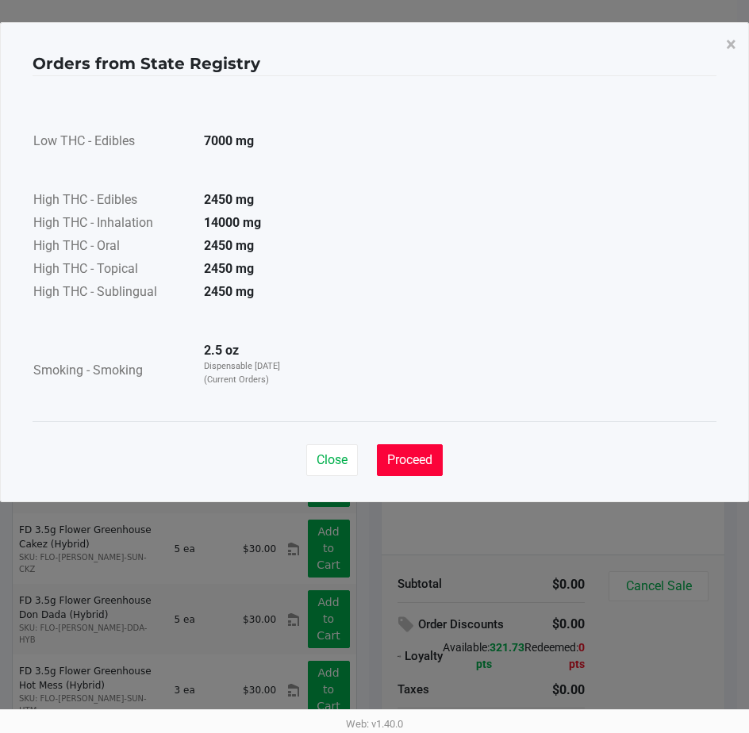
click at [402, 458] on span "Proceed" at bounding box center [409, 459] width 45 height 15
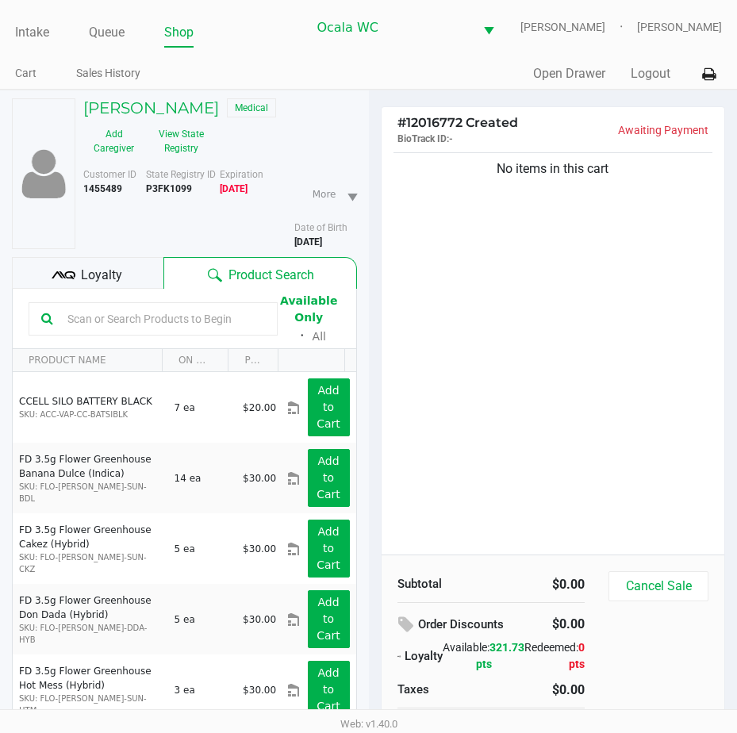
click at [98, 323] on input "text" at bounding box center [163, 319] width 204 height 24
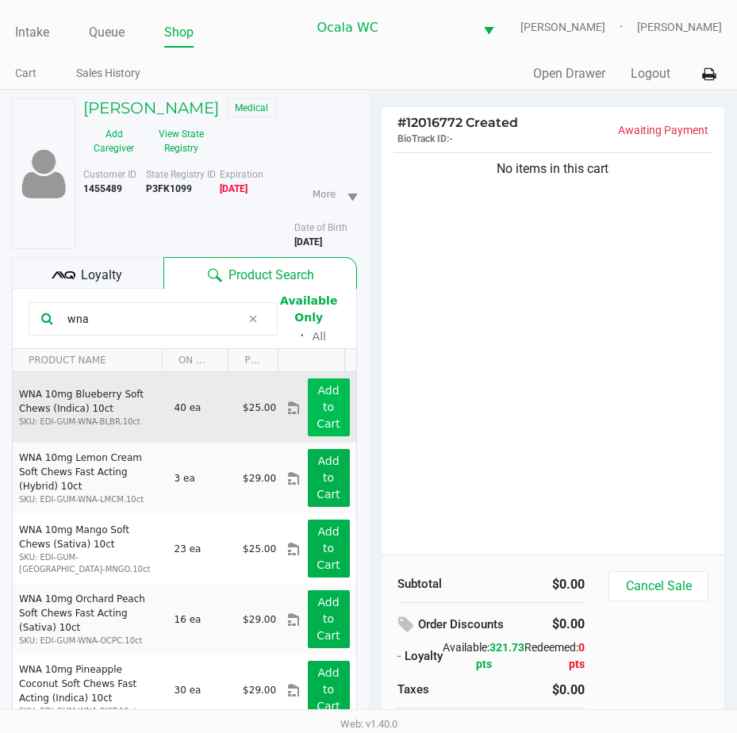
type input "wna"
click at [325, 394] on app-button-loader "Add to Cart" at bounding box center [328, 407] width 24 height 46
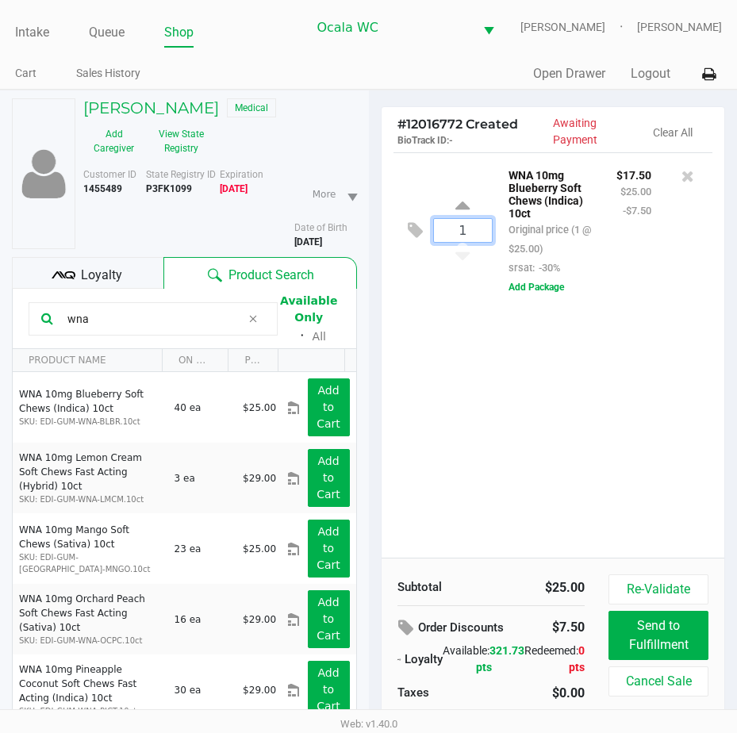
click at [456, 225] on input "1" at bounding box center [463, 230] width 59 height 23
type input "3"
drag, startPoint x: 126, startPoint y: 316, endPoint x: 43, endPoint y: 317, distance: 83.3
click at [43, 317] on div "wna" at bounding box center [153, 318] width 249 height 33
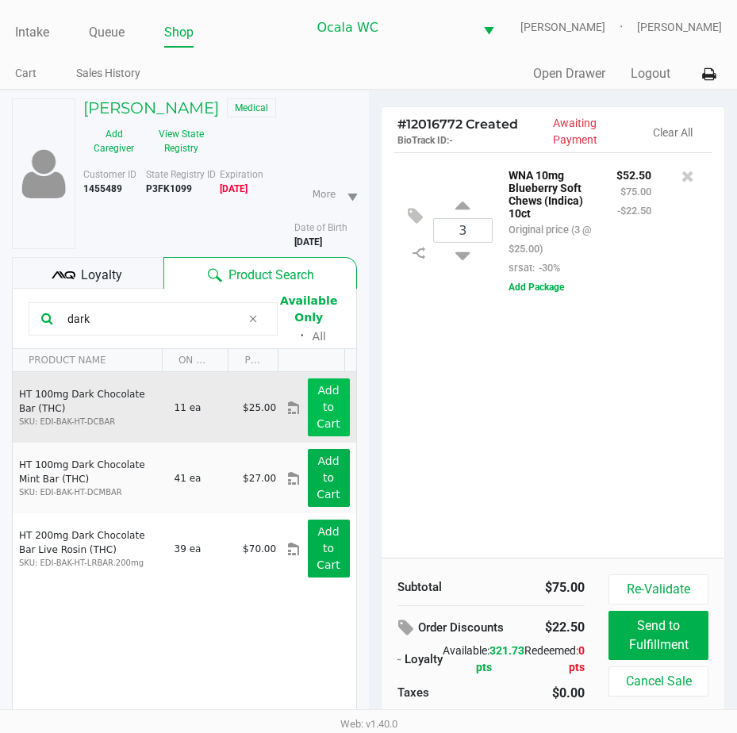
type input "dark"
click at [322, 385] on app-button-loader "Add to Cart" at bounding box center [328, 407] width 24 height 46
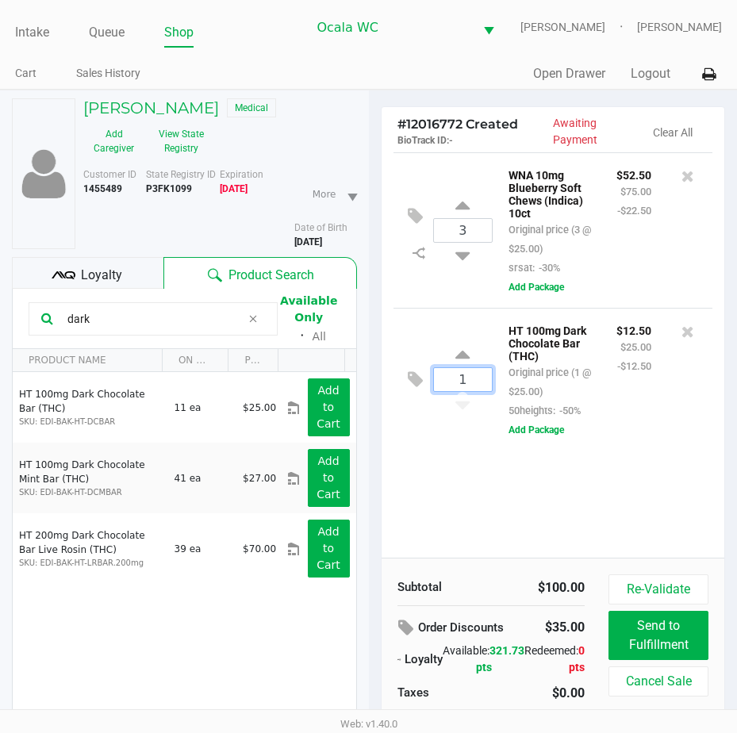
click at [479, 388] on input "1" at bounding box center [463, 379] width 59 height 23
type input "3"
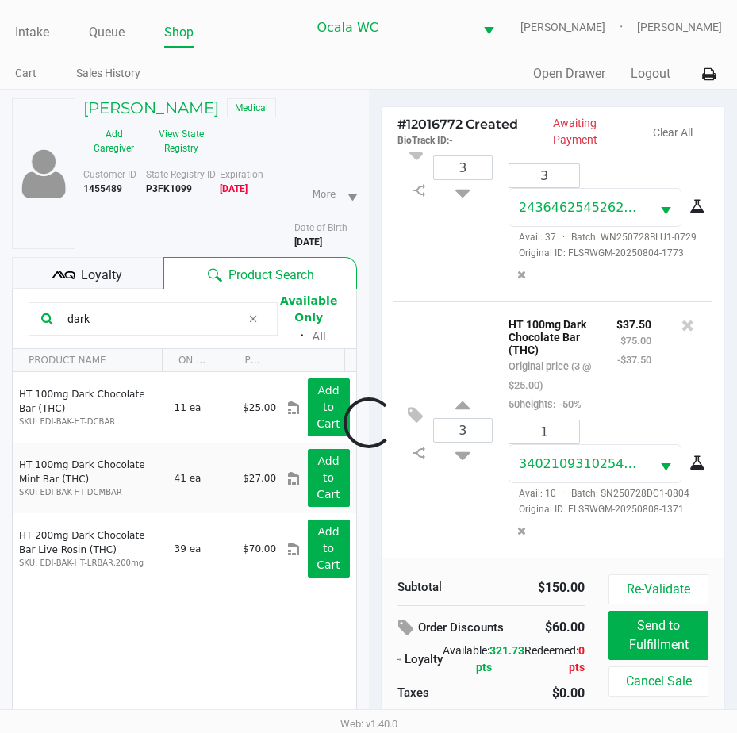
scroll to position [177, 0]
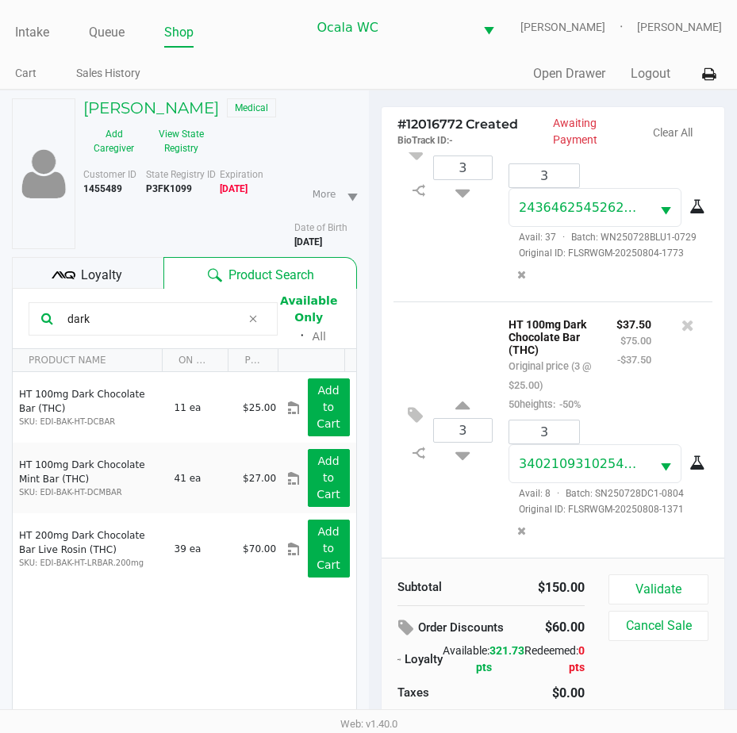
click at [674, 606] on div "Validate Cancel Sale" at bounding box center [664, 661] width 112 height 175
click at [663, 590] on button "Validate" at bounding box center [658, 589] width 100 height 30
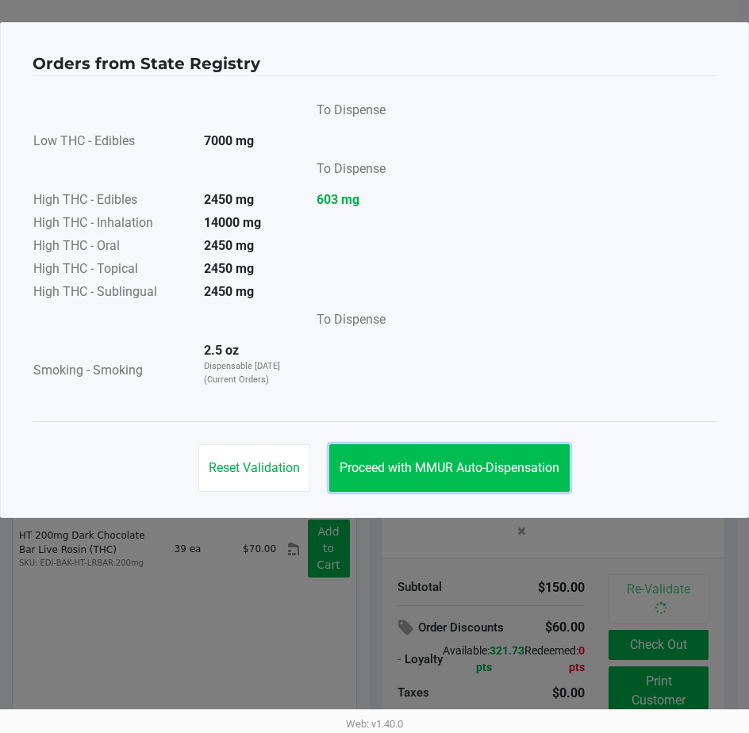
click at [485, 473] on span "Proceed with MMUR Auto-Dispensation" at bounding box center [449, 467] width 220 height 15
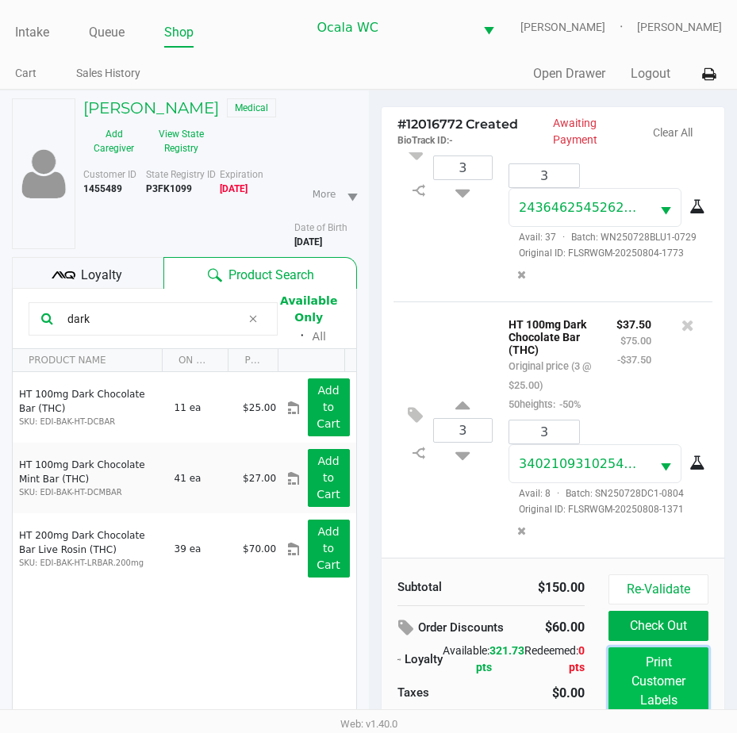
click at [652, 670] on button "Print Customer Labels" at bounding box center [658, 681] width 100 height 68
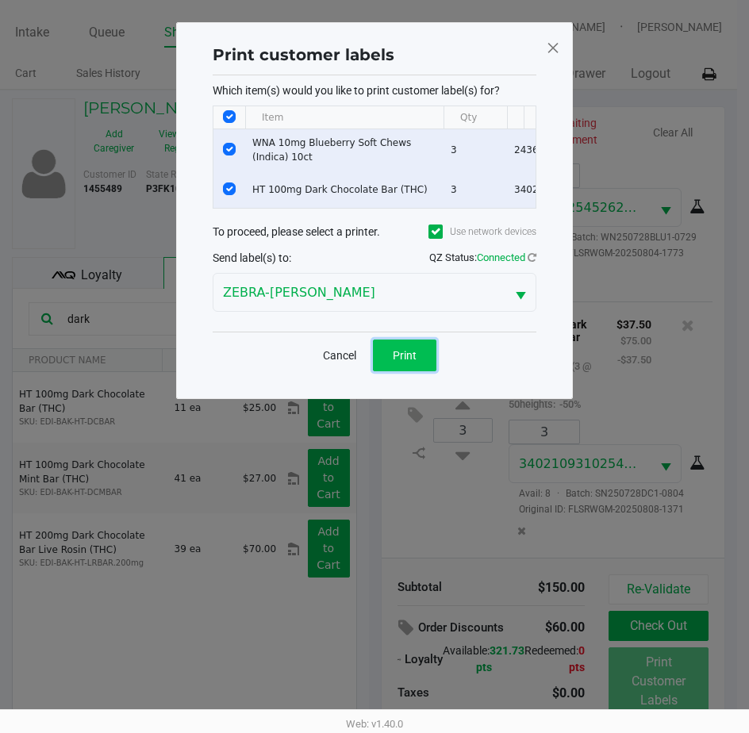
click at [414, 362] on span "Print" at bounding box center [405, 355] width 24 height 13
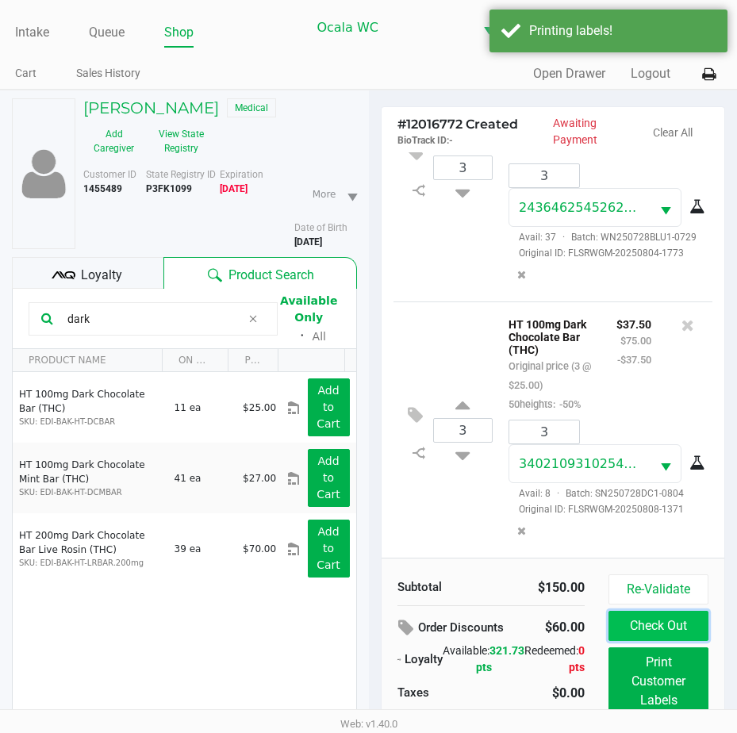
click at [632, 627] on button "Check Out" at bounding box center [658, 626] width 100 height 30
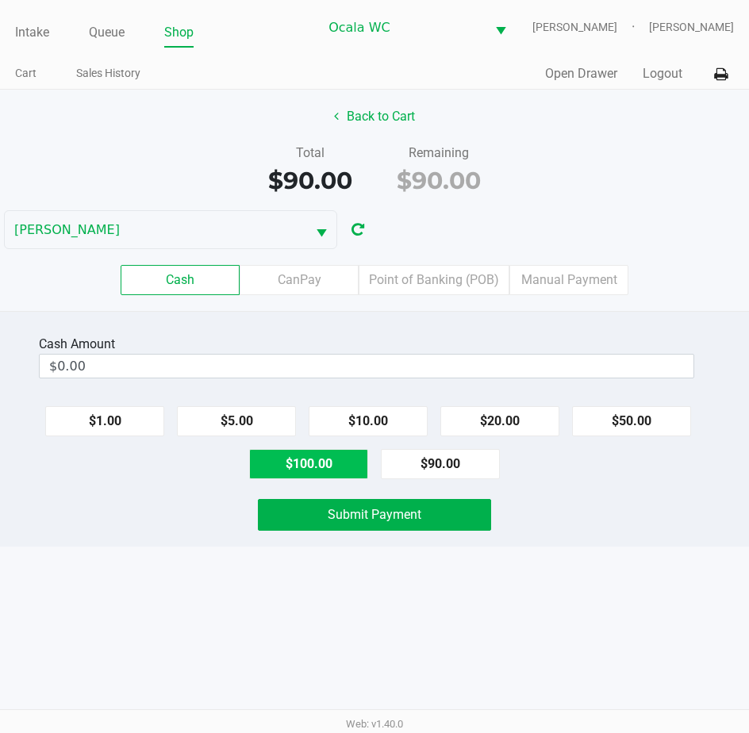
click at [309, 467] on button "$100.00" at bounding box center [308, 464] width 119 height 30
type input "$100.00"
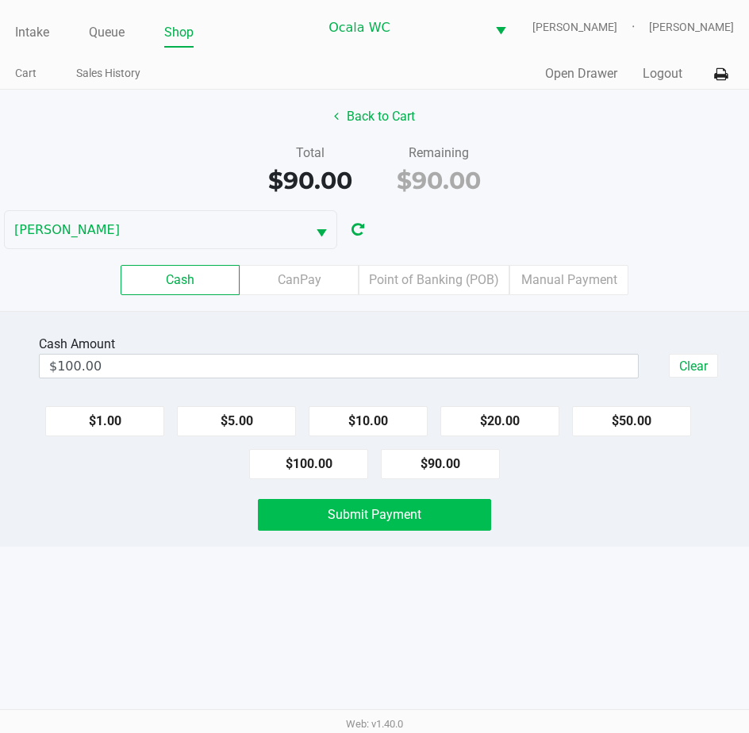
click at [297, 512] on button "Submit Payment" at bounding box center [375, 515] width 234 height 32
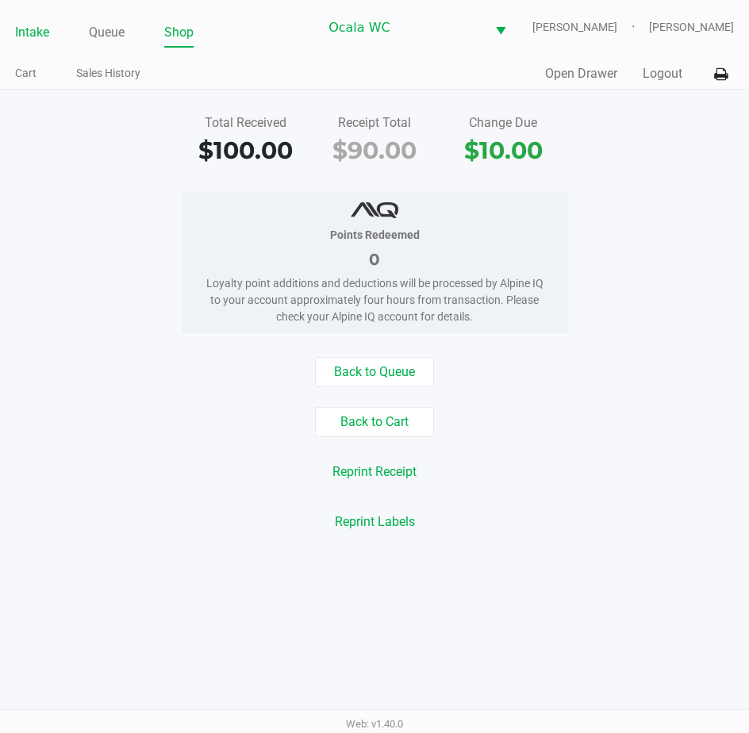
click at [36, 31] on link "Intake" at bounding box center [32, 32] width 34 height 22
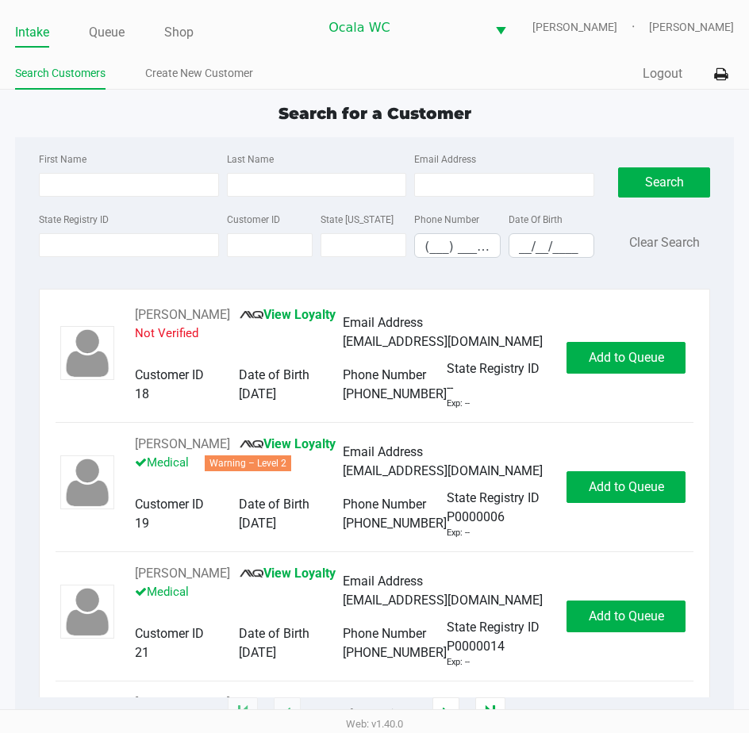
type input "OMARIS"
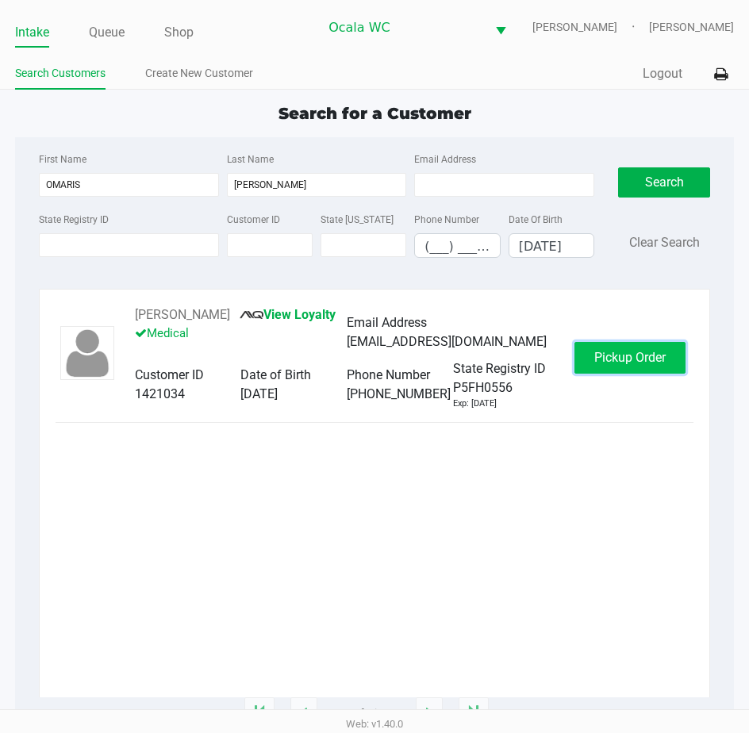
click at [595, 365] on span "Pickup Order" at bounding box center [629, 357] width 71 height 15
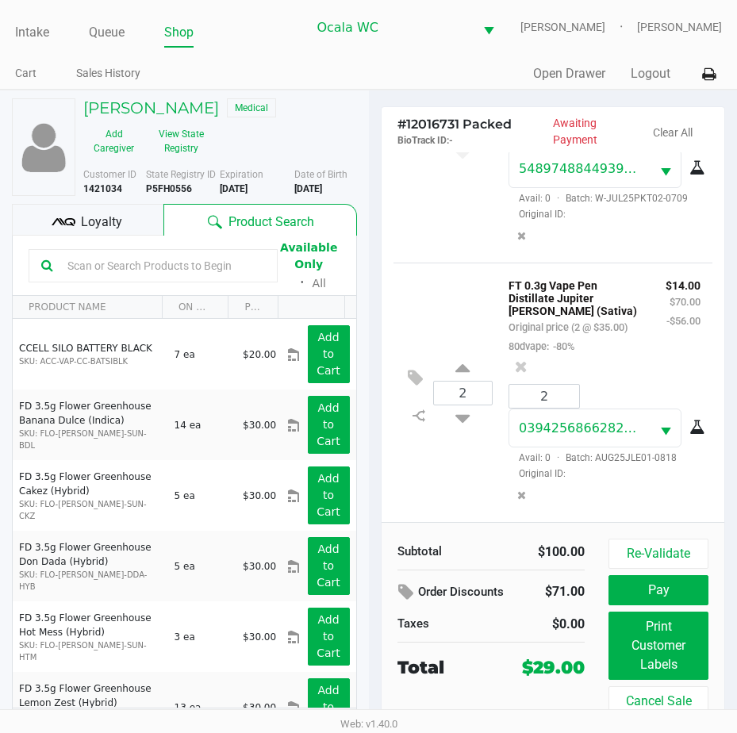
scroll to position [201, 0]
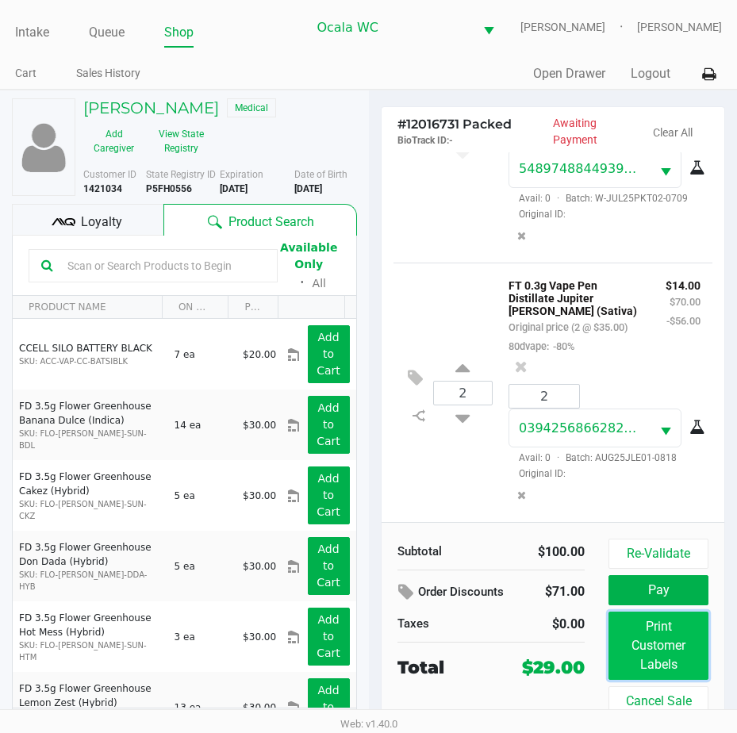
click at [650, 644] on button "Print Customer Labels" at bounding box center [658, 646] width 100 height 68
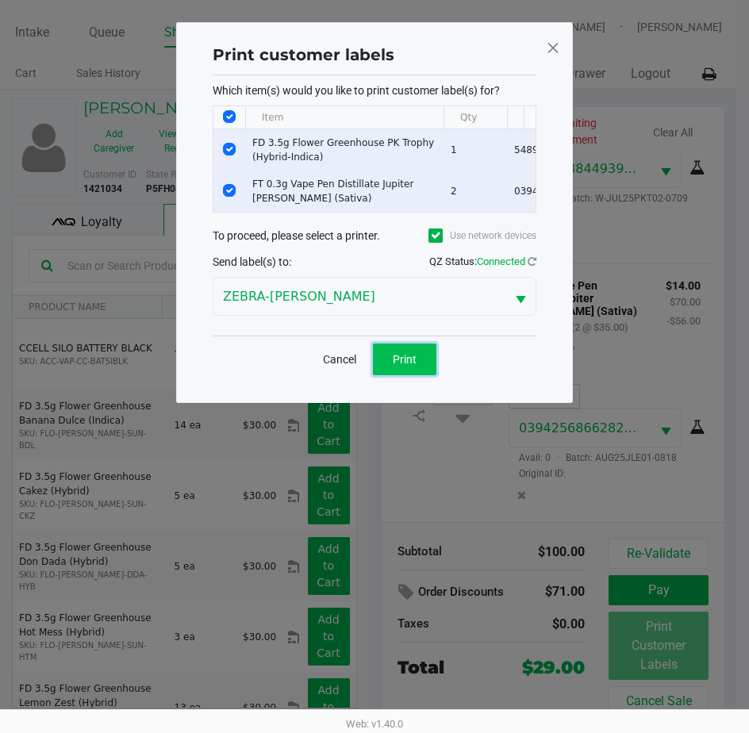
click at [393, 366] on span "Print" at bounding box center [405, 359] width 24 height 13
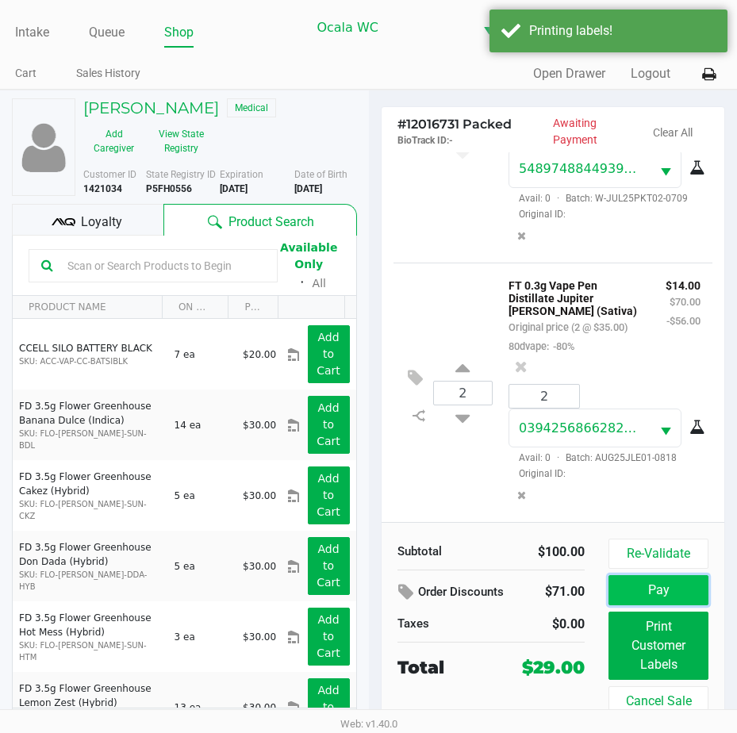
click at [631, 589] on button "Pay" at bounding box center [658, 590] width 100 height 30
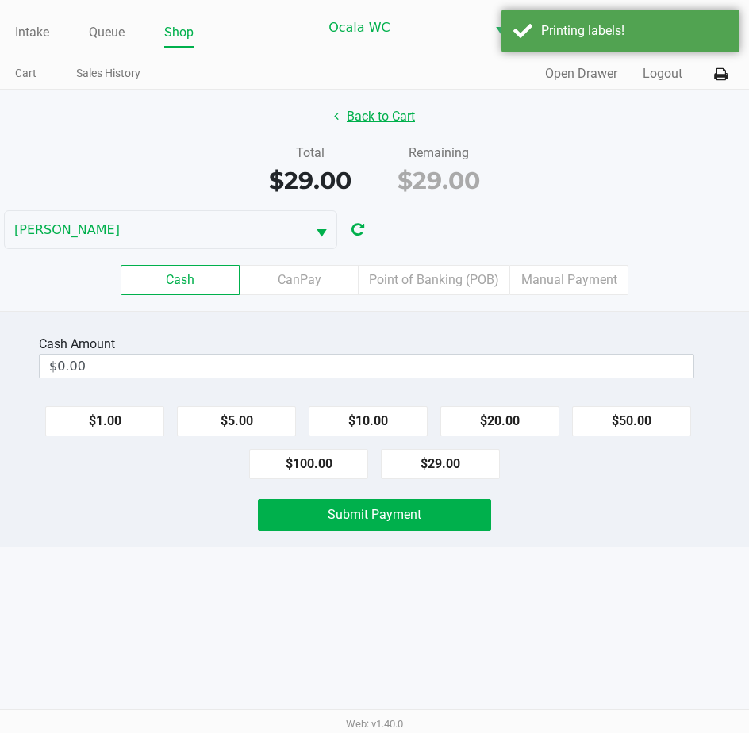
click at [350, 113] on button "Back to Cart" at bounding box center [375, 117] width 102 height 30
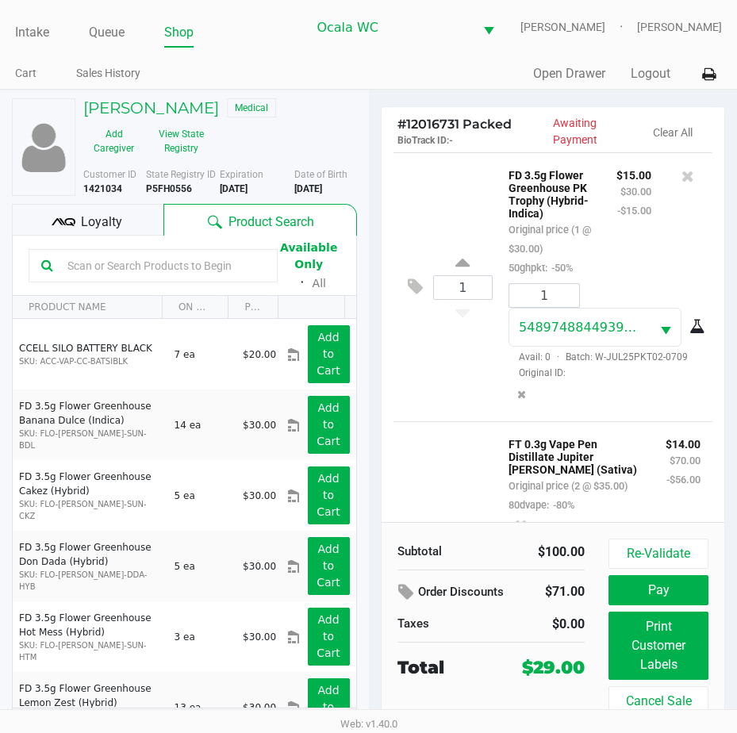
click at [79, 278] on input "text" at bounding box center [163, 266] width 204 height 24
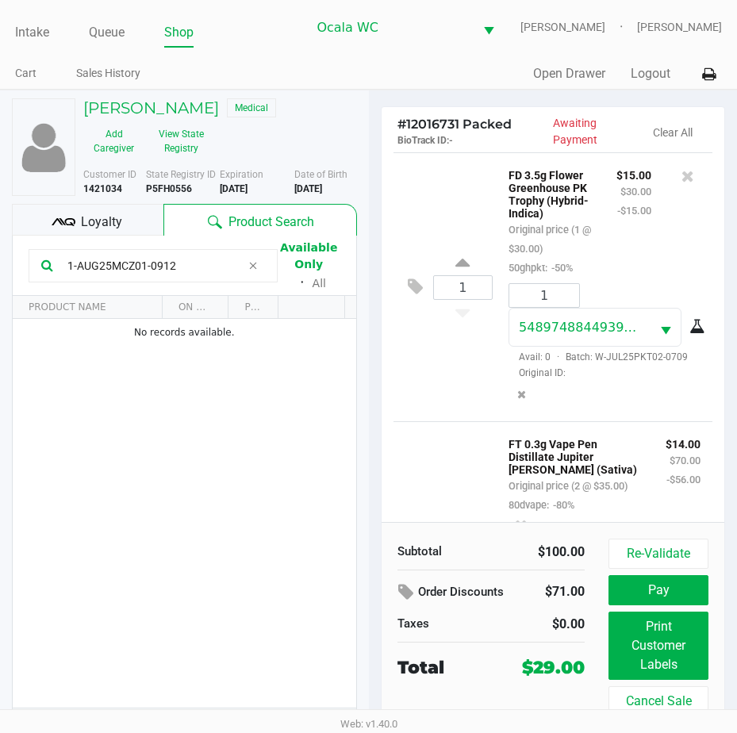
click at [428, 415] on div "1 FD 3.5g Flower Greenhouse PK Trophy (Hybrid-Indica) Original price (1 @ $30.0…" at bounding box center [553, 286] width 320 height 269
click at [432, 412] on div "1 FD 3.5g Flower Greenhouse PK Trophy (Hybrid-Indica) Original price (1 @ $30.0…" at bounding box center [553, 286] width 320 height 269
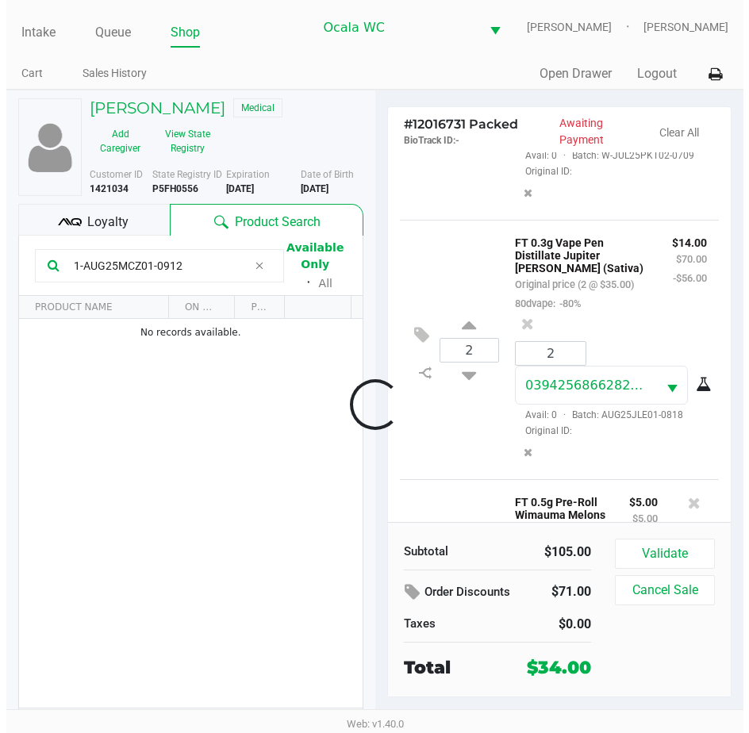
scroll to position [450, 0]
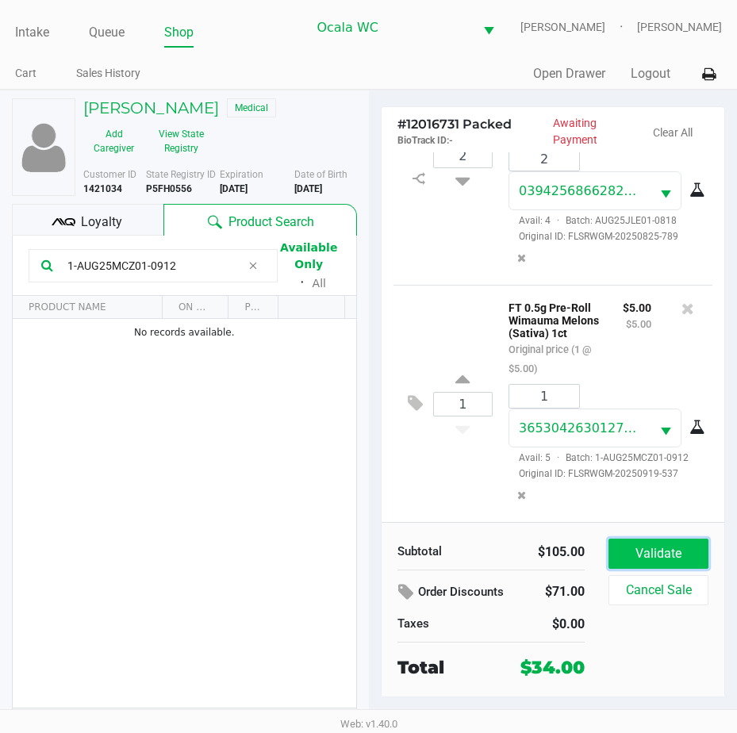
click at [649, 543] on button "Validate" at bounding box center [658, 554] width 100 height 30
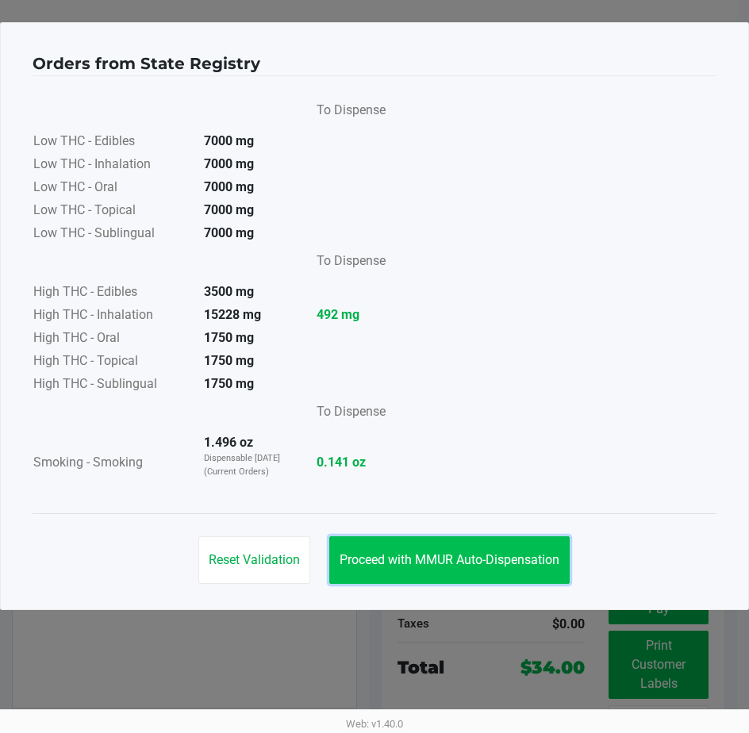
click at [426, 566] on span "Proceed with MMUR Auto-Dispensation" at bounding box center [449, 559] width 220 height 15
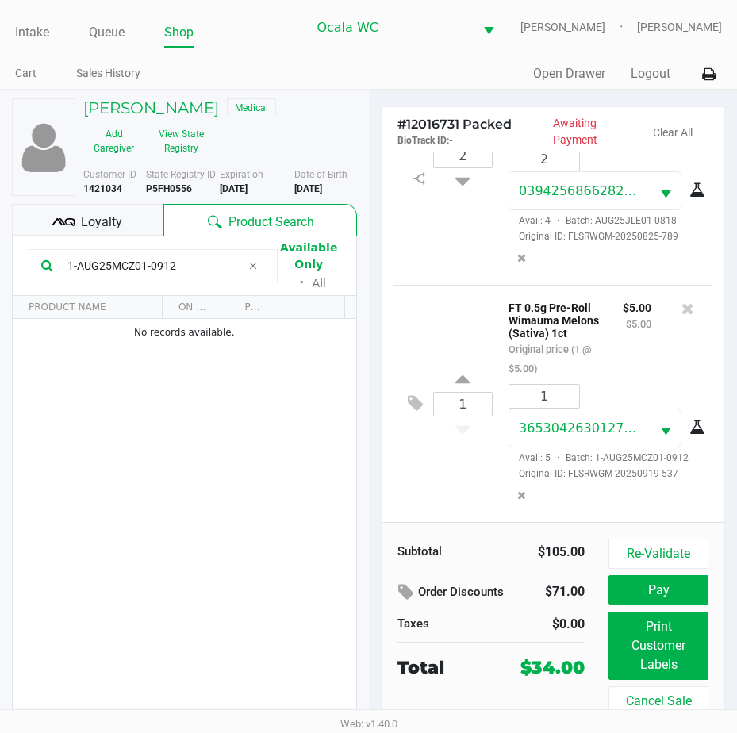
click at [98, 231] on span "Loyalty" at bounding box center [101, 222] width 41 height 19
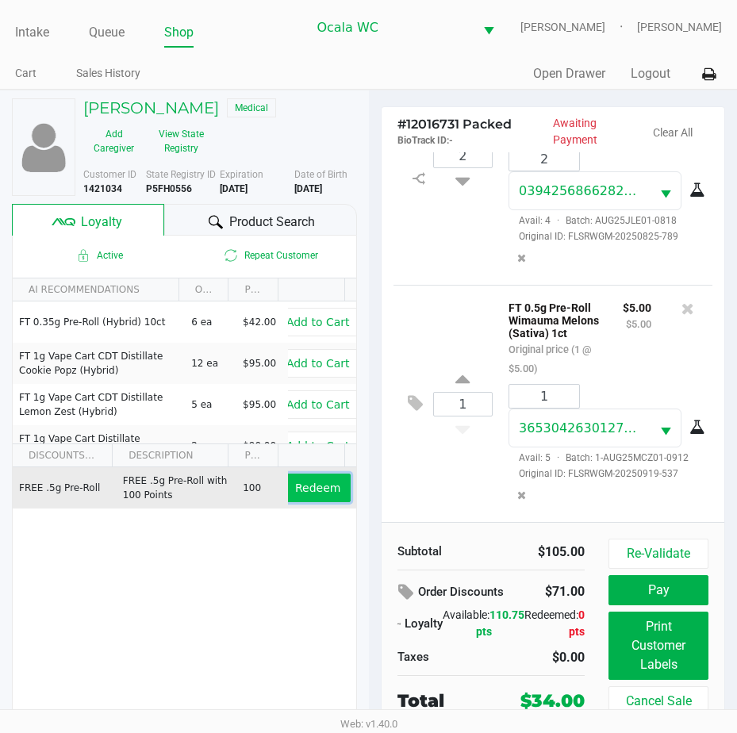
click at [307, 494] on span "Redeem" at bounding box center [317, 487] width 45 height 13
click at [627, 632] on div at bounding box center [368, 404] width 737 height 471
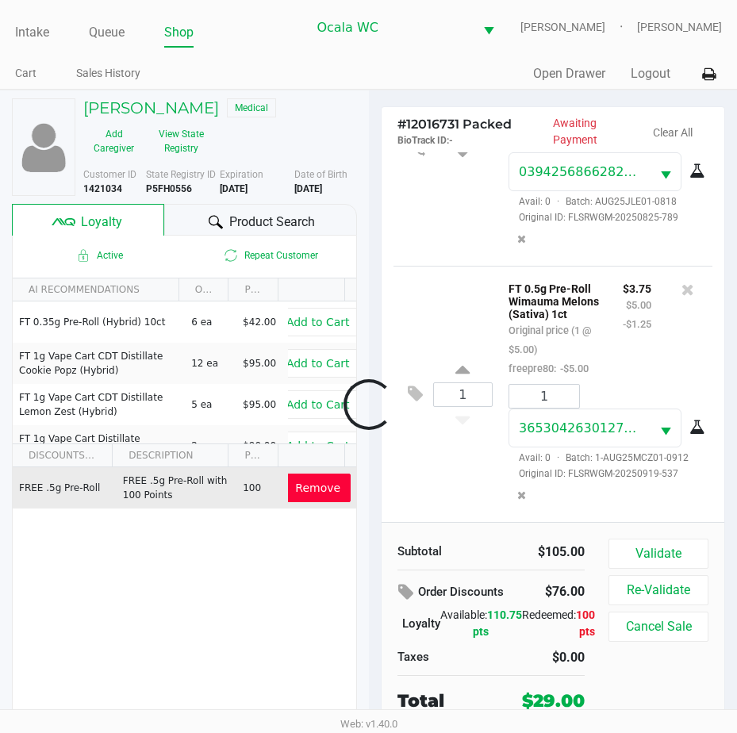
scroll to position [588, 0]
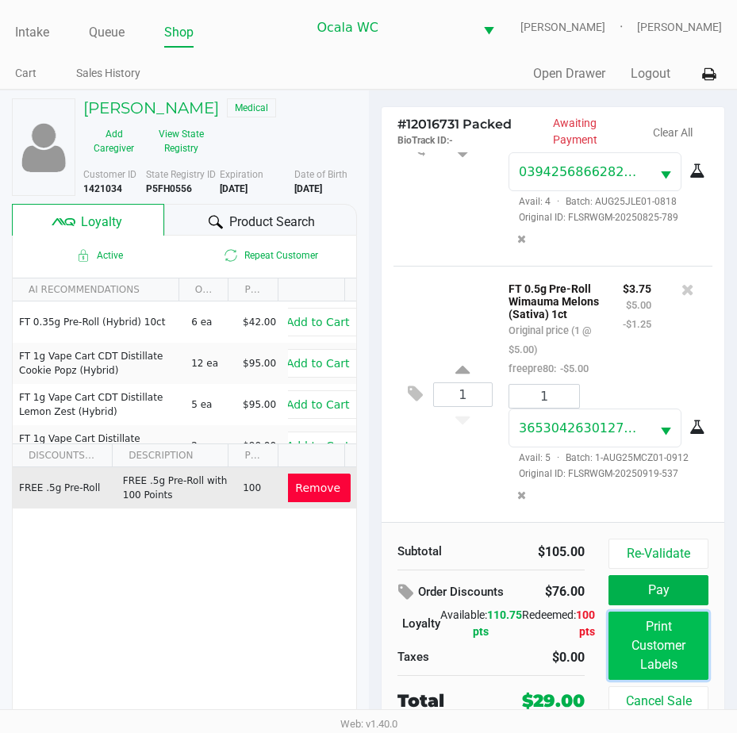
click at [642, 631] on button "Print Customer Labels" at bounding box center [658, 646] width 100 height 68
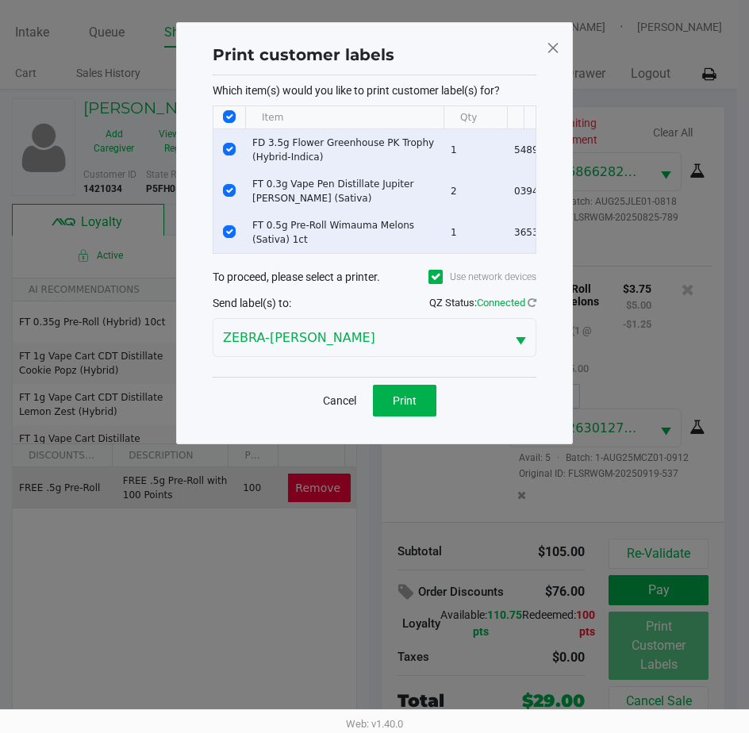
click at [229, 110] on input "Select All Rows" at bounding box center [229, 116] width 13 height 13
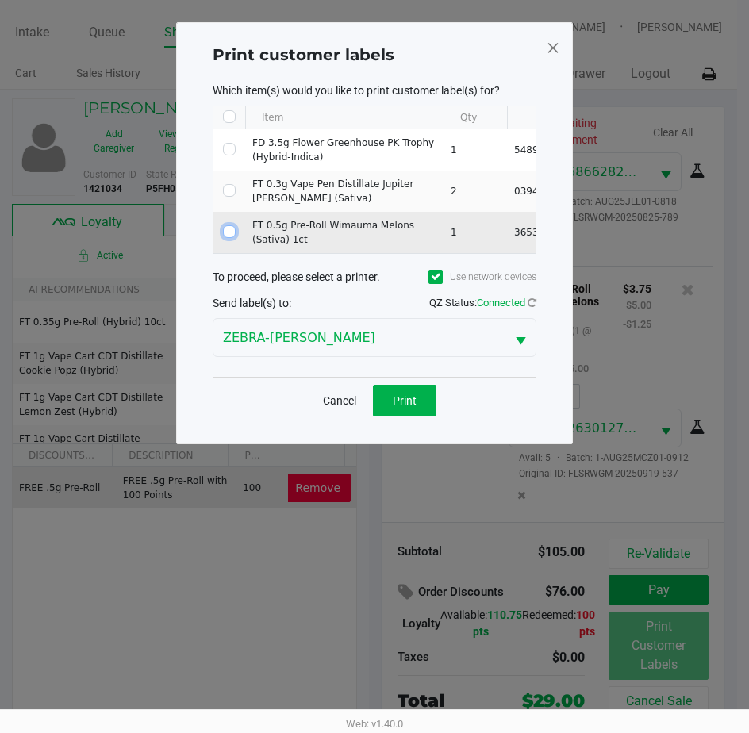
click at [229, 233] on input "Select Row" at bounding box center [229, 231] width 13 height 13
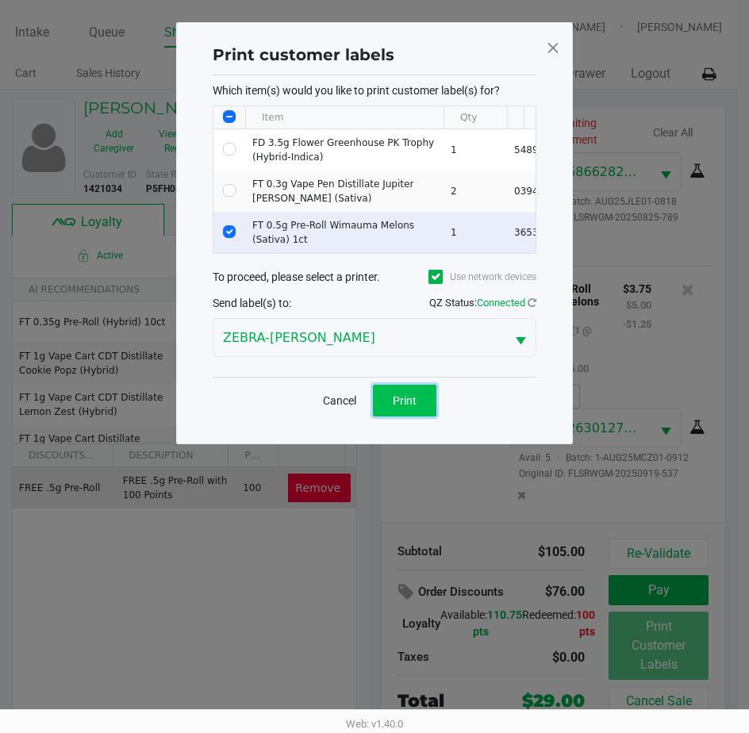
click at [406, 407] on span "Print" at bounding box center [405, 400] width 24 height 13
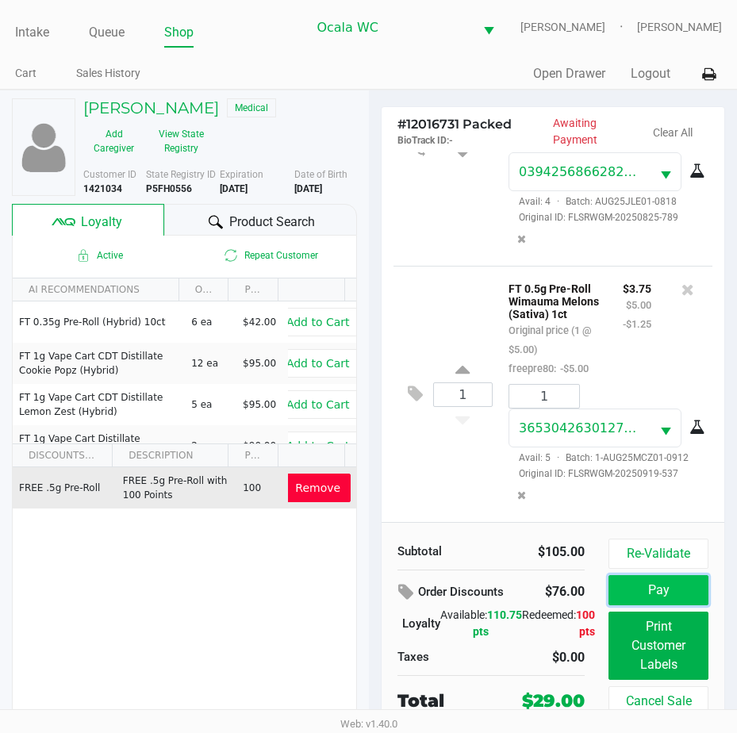
click at [632, 587] on button "Pay" at bounding box center [658, 590] width 100 height 30
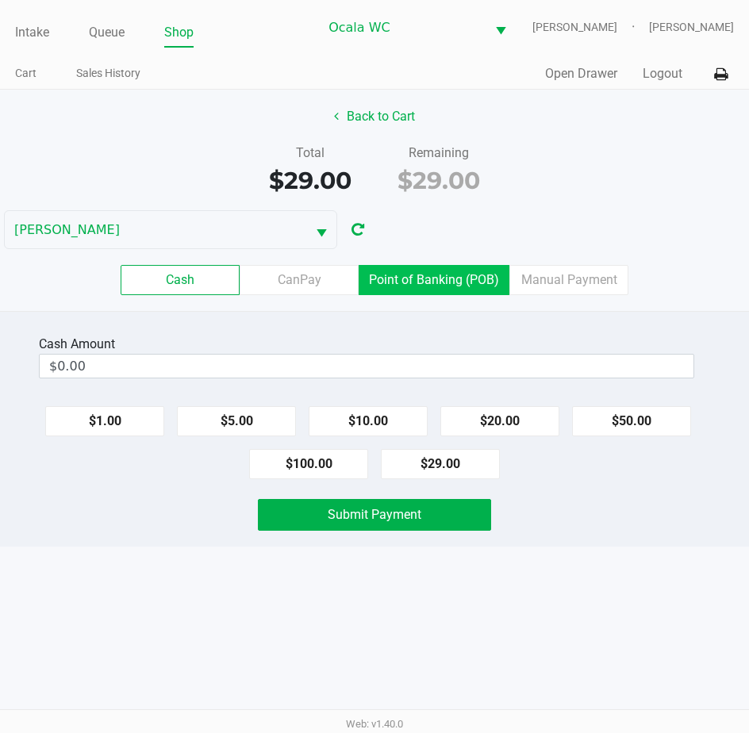
click at [470, 272] on label "Point of Banking (POB)" at bounding box center [434, 280] width 151 height 30
click at [0, 0] on 7 "Point of Banking (POB)" at bounding box center [0, 0] width 0 height 0
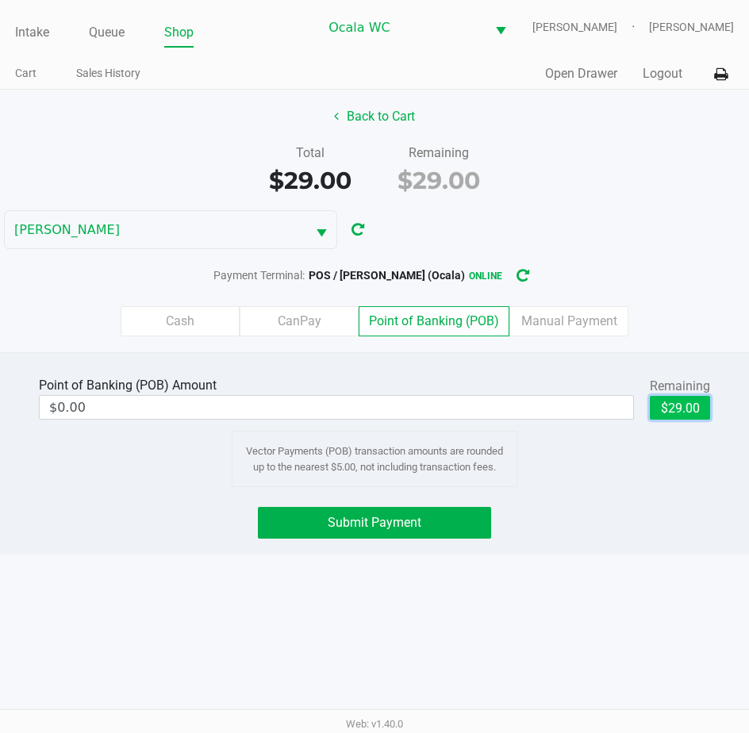
click at [678, 412] on button "$29.00" at bounding box center [680, 408] width 60 height 24
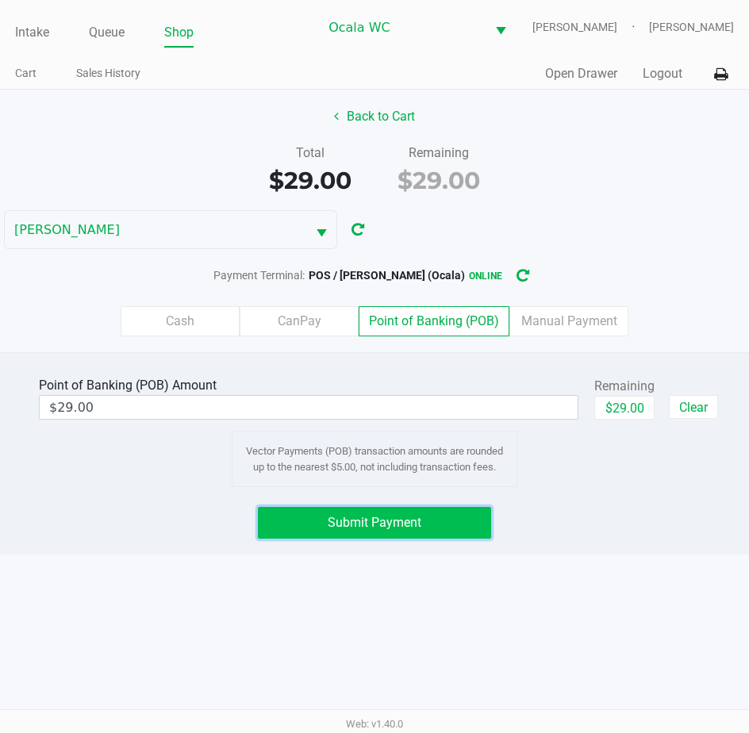
click at [385, 507] on button "Submit Payment" at bounding box center [375, 523] width 234 height 32
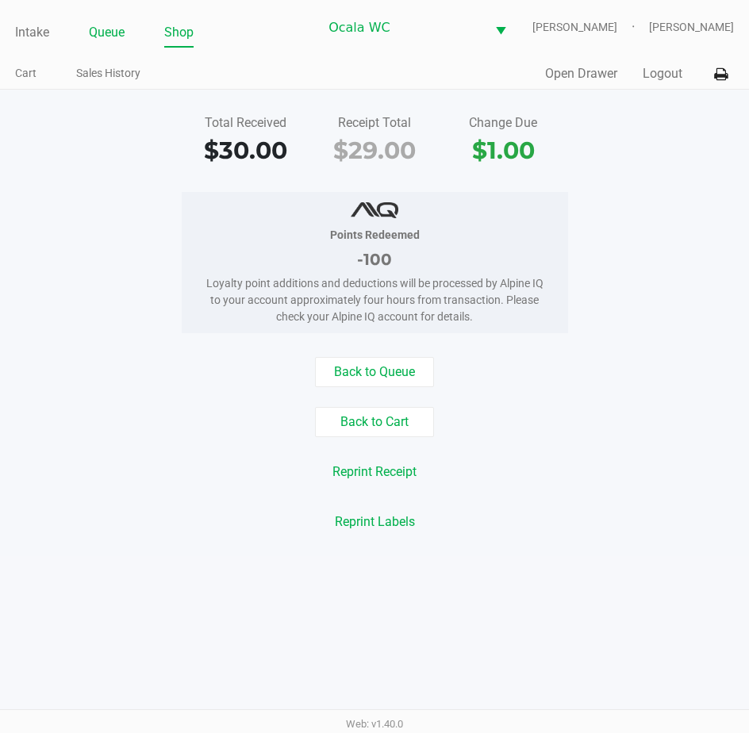
click at [105, 34] on link "Queue" at bounding box center [107, 32] width 36 height 22
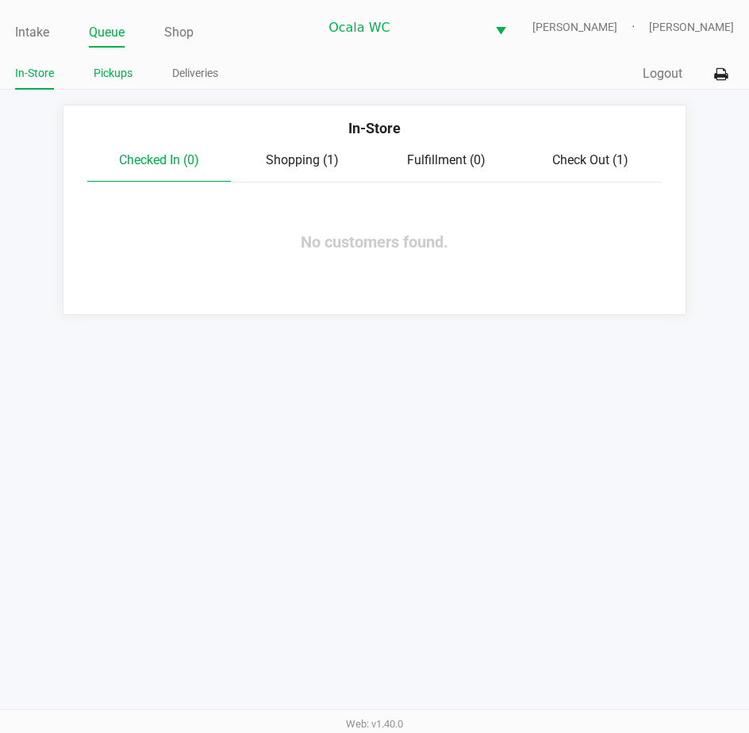
click at [110, 73] on link "Pickups" at bounding box center [113, 73] width 39 height 20
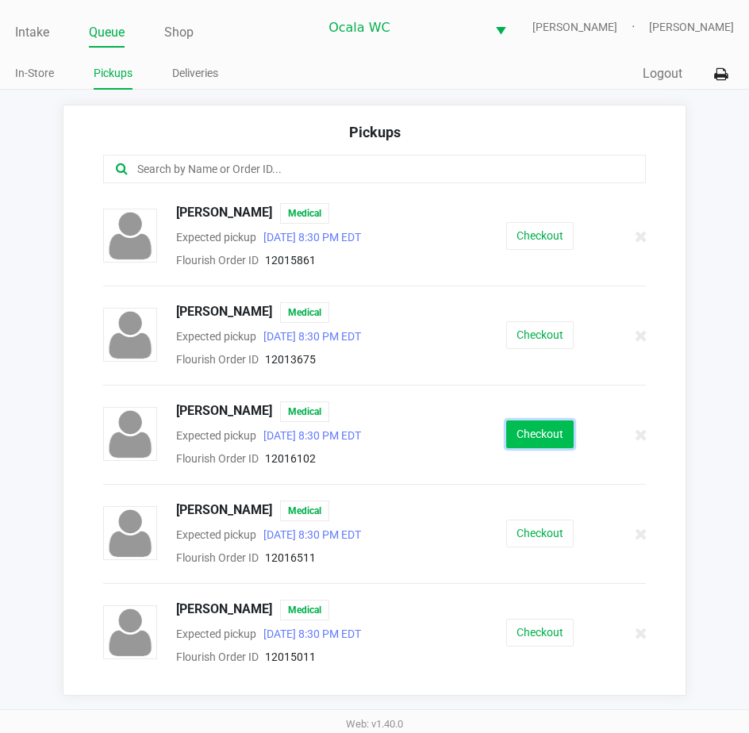
click at [527, 434] on button "Checkout" at bounding box center [539, 434] width 67 height 28
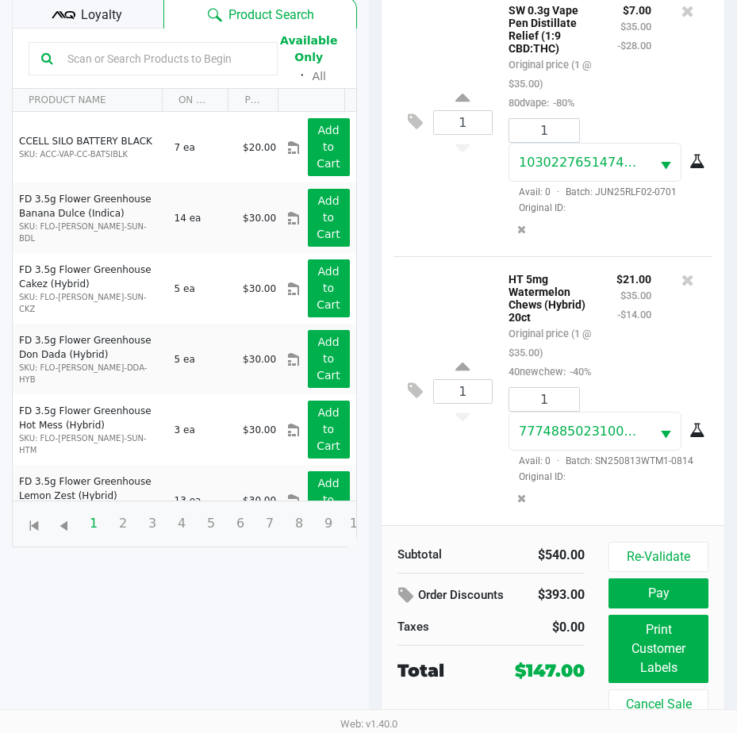
scroll to position [210, 0]
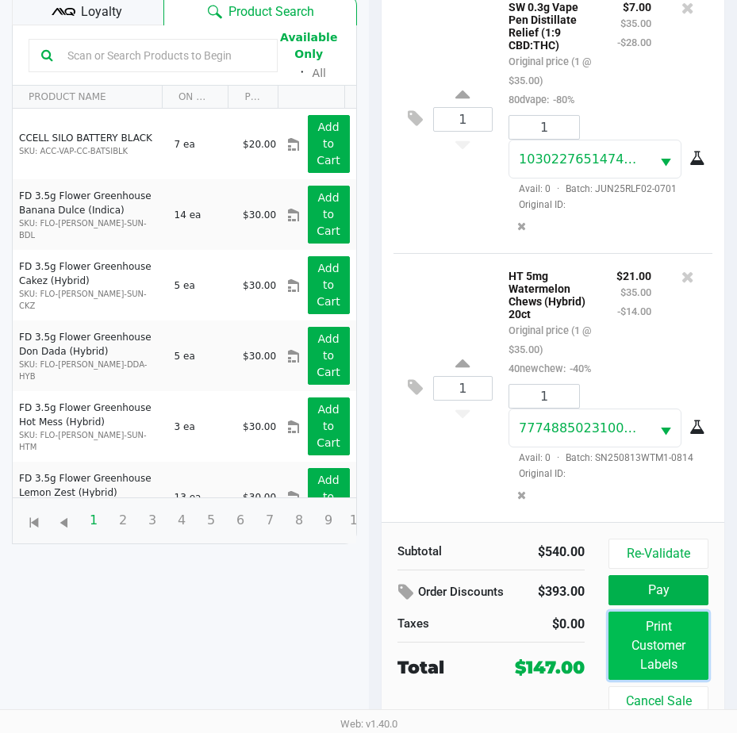
click at [672, 636] on button "Print Customer Labels" at bounding box center [658, 646] width 100 height 68
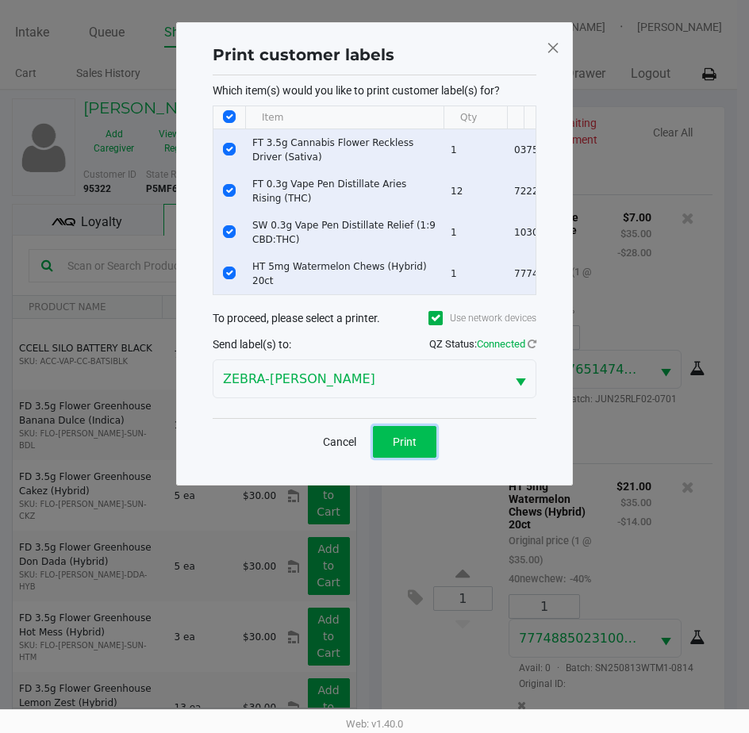
click at [411, 457] on button "Print" at bounding box center [404, 442] width 63 height 32
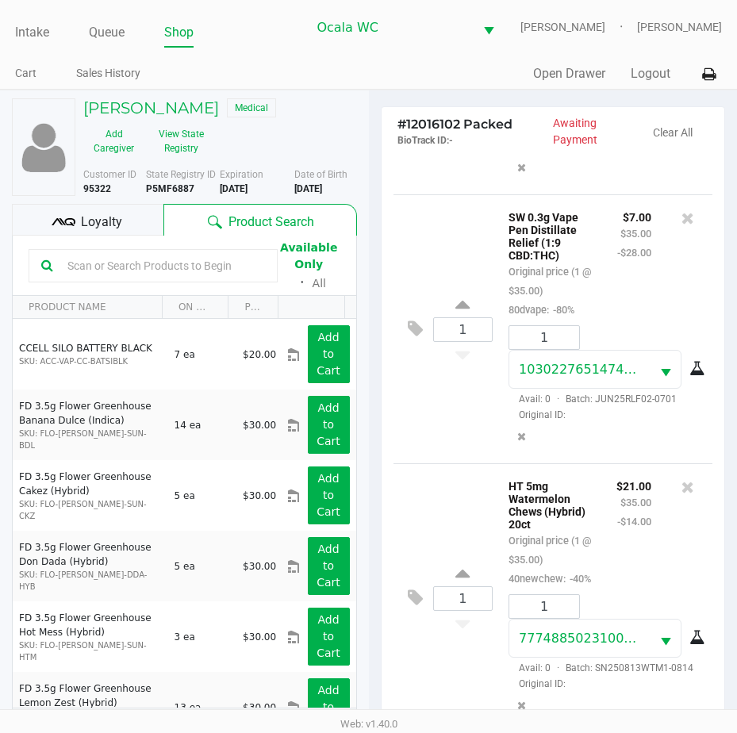
click at [117, 209] on div "Loyalty" at bounding box center [87, 220] width 151 height 32
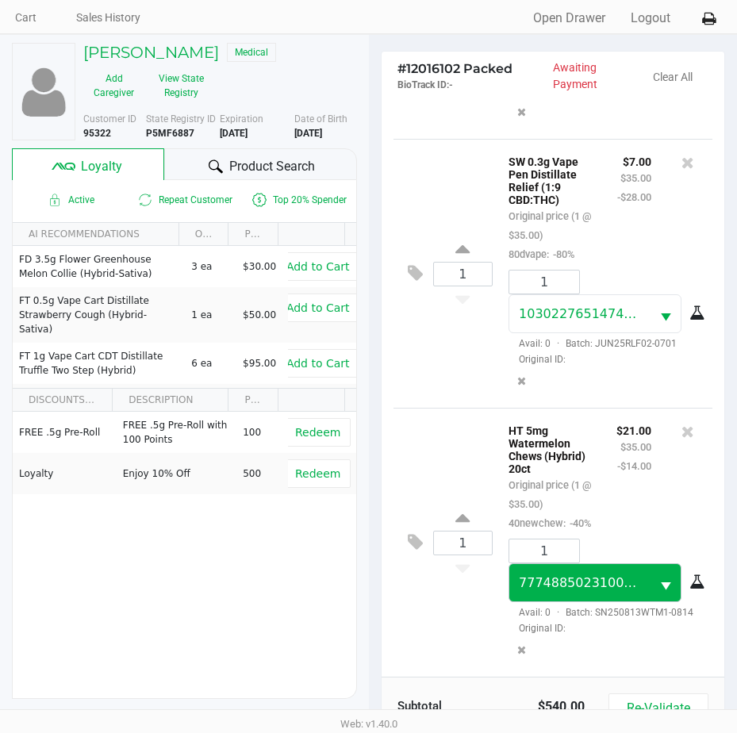
scroll to position [210, 0]
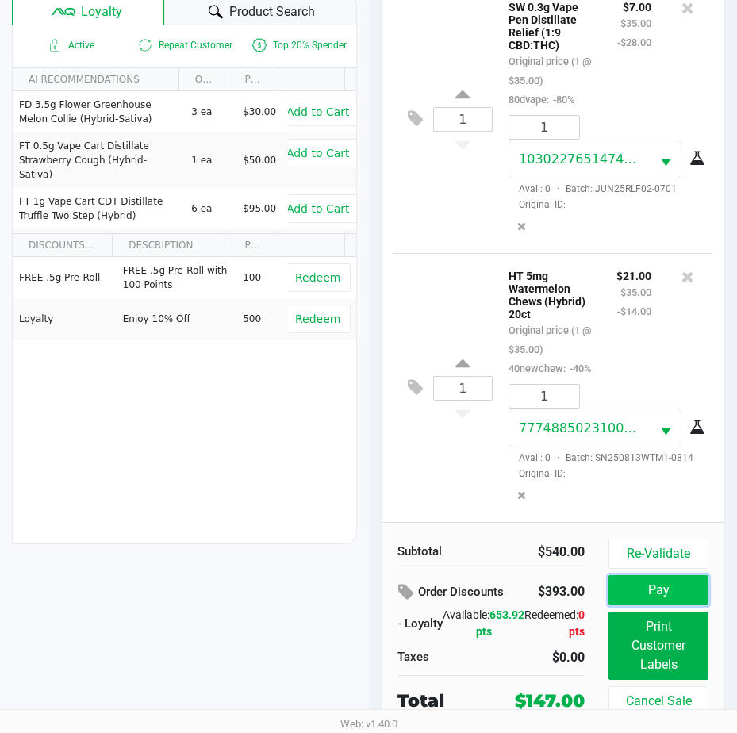
click at [671, 593] on button "Pay" at bounding box center [658, 590] width 100 height 30
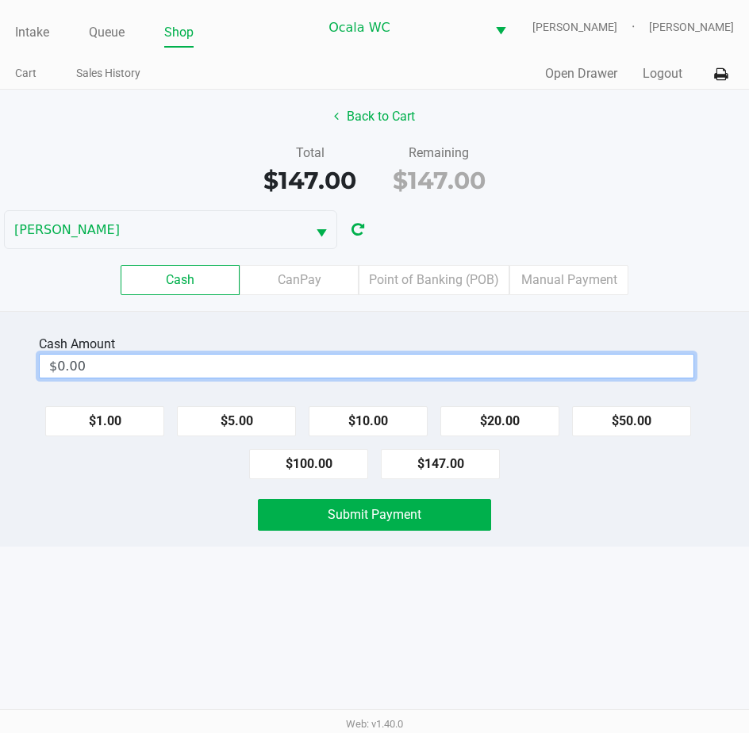
click at [102, 360] on input "$0.00" at bounding box center [367, 366] width 654 height 23
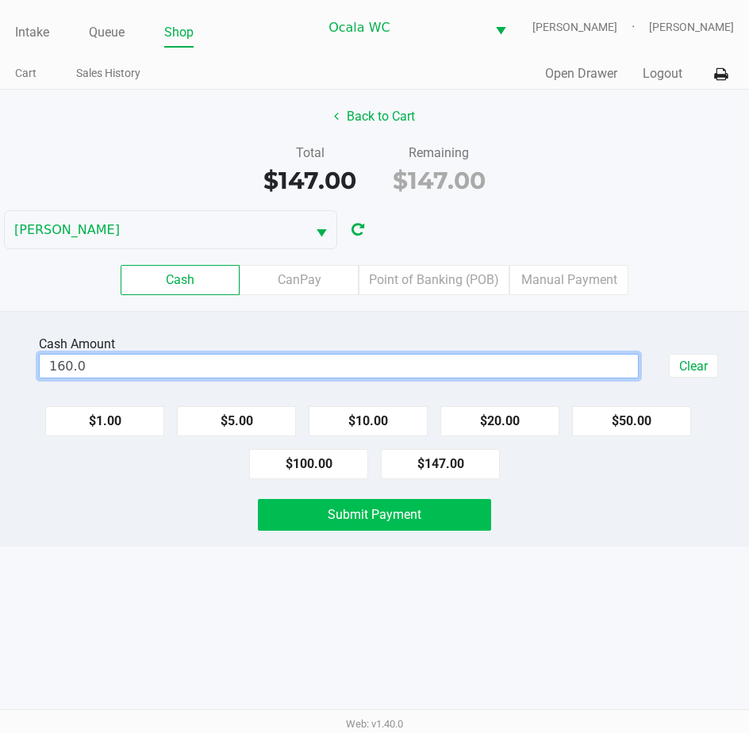
click at [371, 507] on span "Submit Payment" at bounding box center [375, 514] width 94 height 15
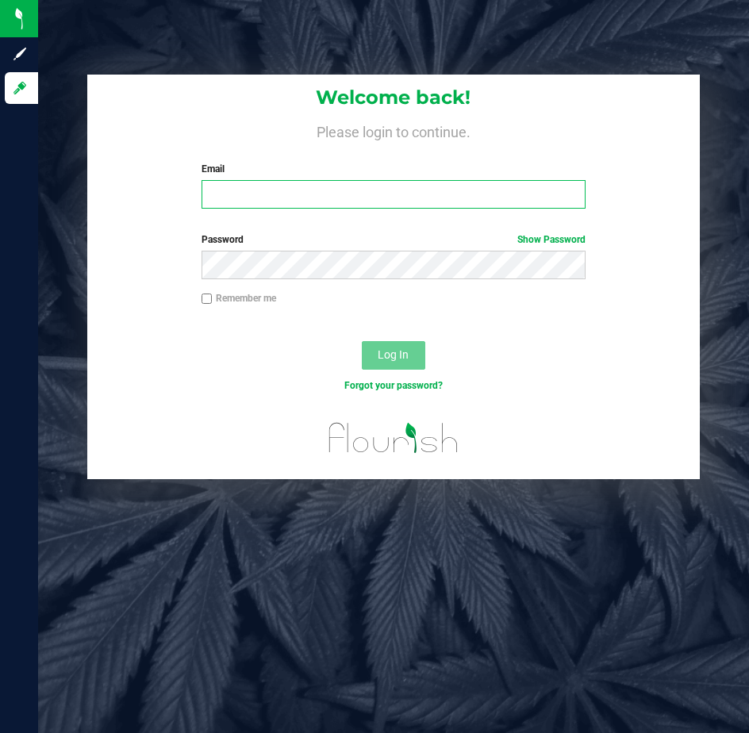
click at [213, 190] on input "Email" at bounding box center [393, 194] width 384 height 29
type input "Ctowne@liveparallel.com"
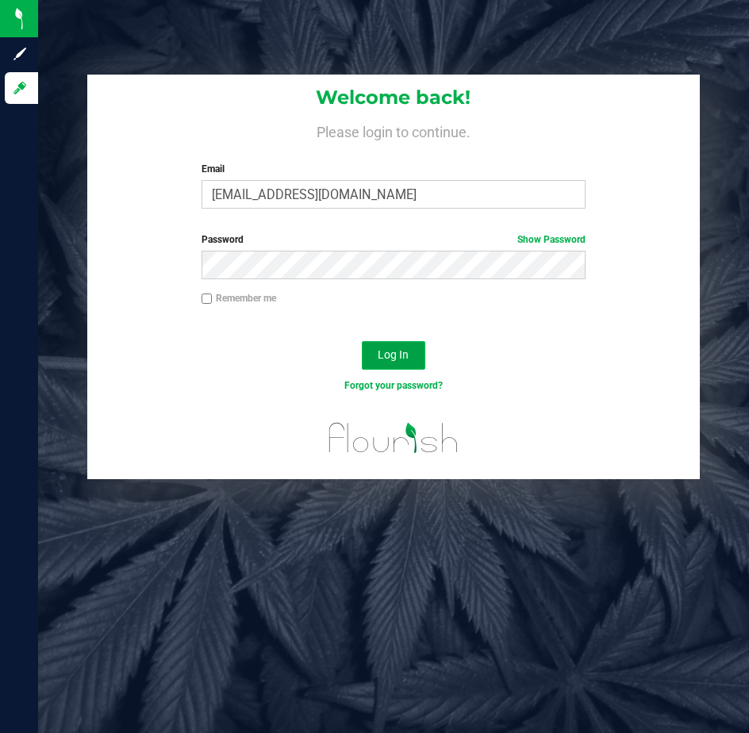
click at [396, 365] on button "Log In" at bounding box center [393, 355] width 63 height 29
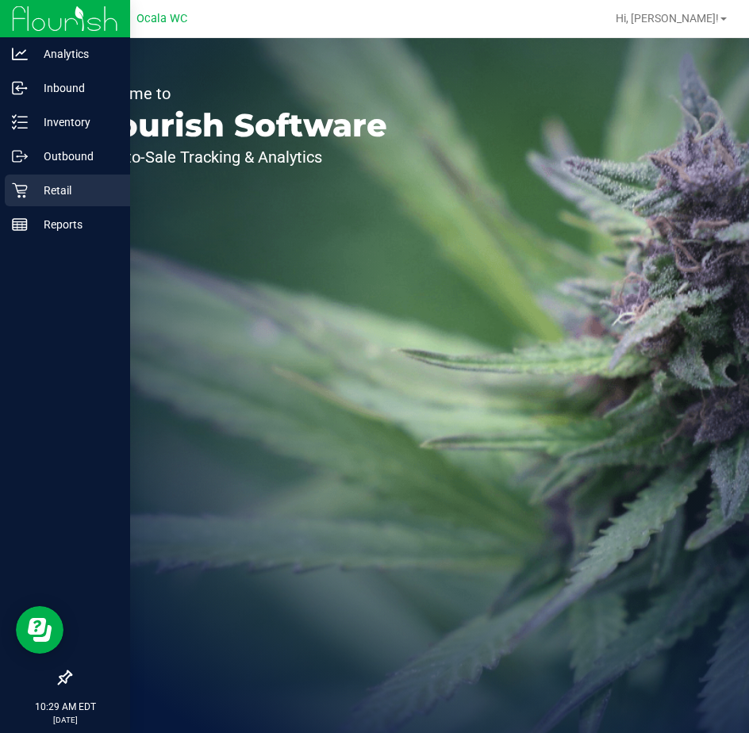
click at [33, 198] on p "Retail" at bounding box center [75, 190] width 95 height 19
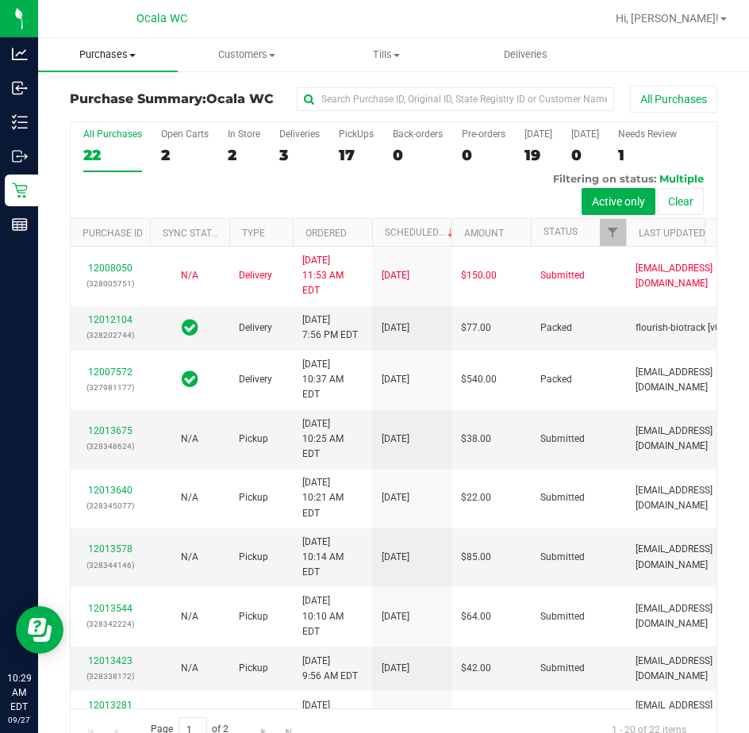
click at [118, 61] on span "Purchases" at bounding box center [108, 55] width 140 height 14
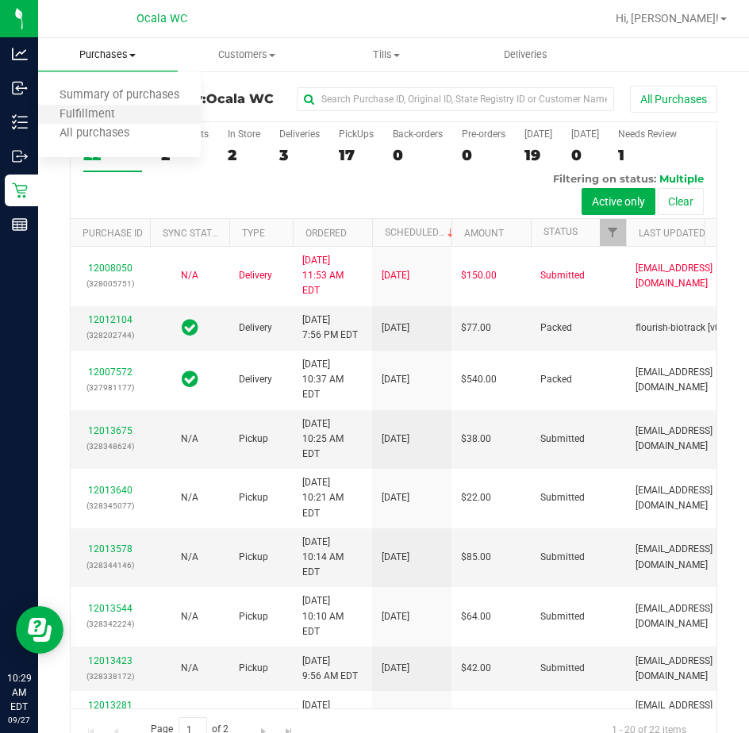
click at [106, 106] on li "Fulfillment" at bounding box center [119, 114] width 163 height 19
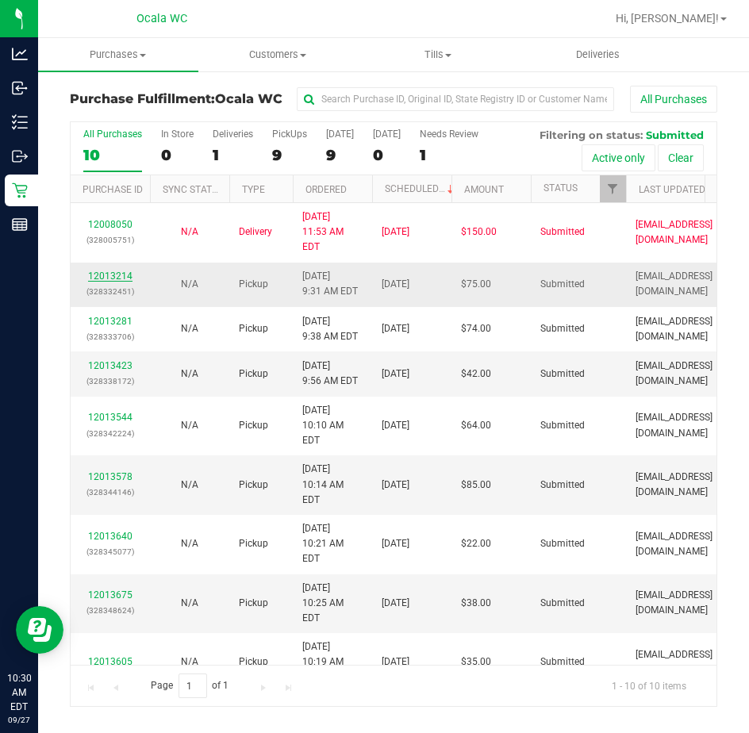
click at [125, 270] on link "12013214" at bounding box center [110, 275] width 44 height 11
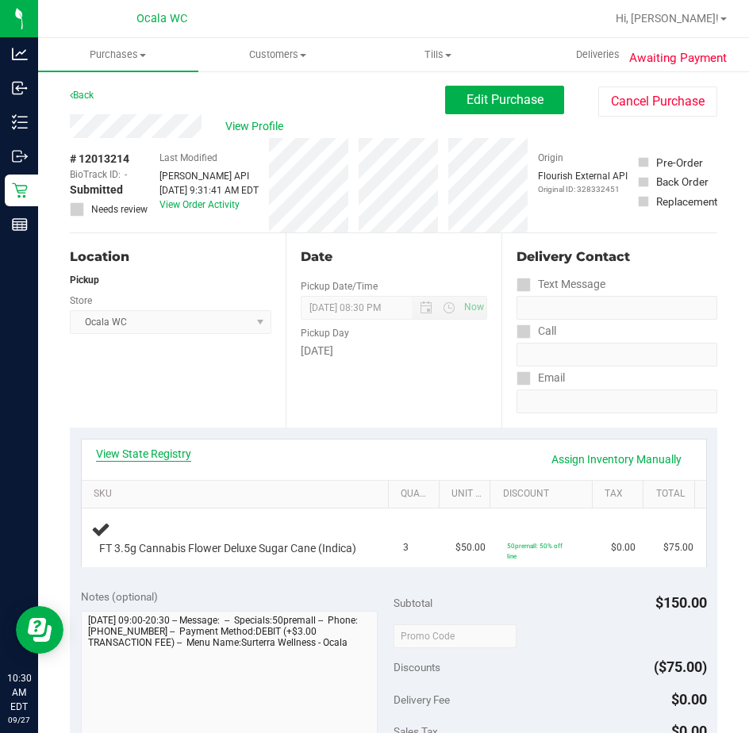
click at [98, 451] on link "View State Registry" at bounding box center [143, 454] width 95 height 16
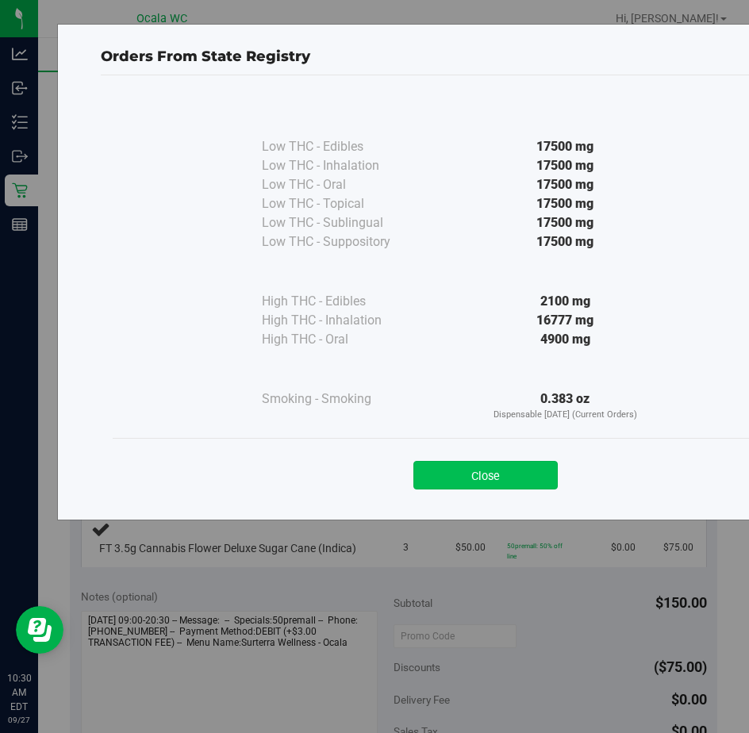
click at [463, 466] on button "Close" at bounding box center [485, 475] width 144 height 29
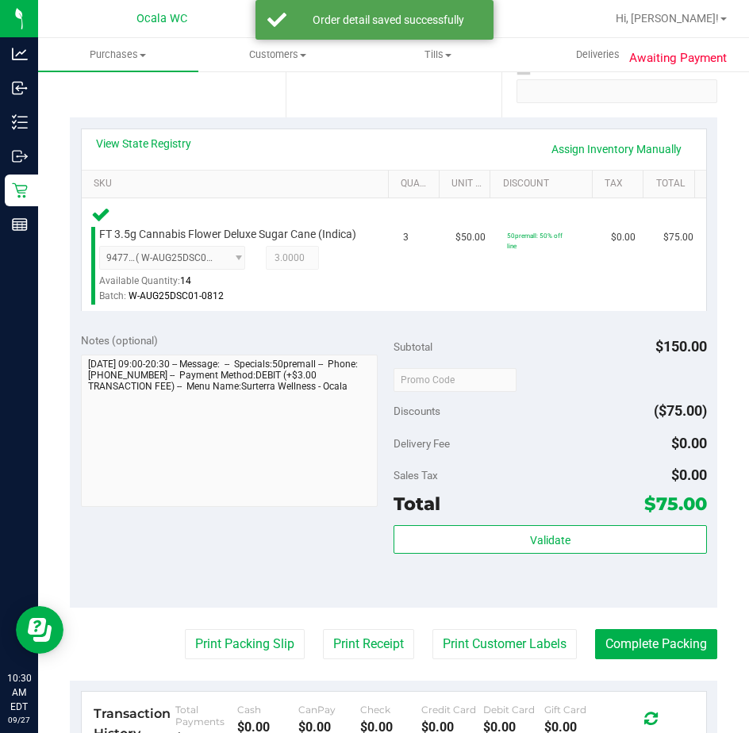
scroll to position [317, 0]
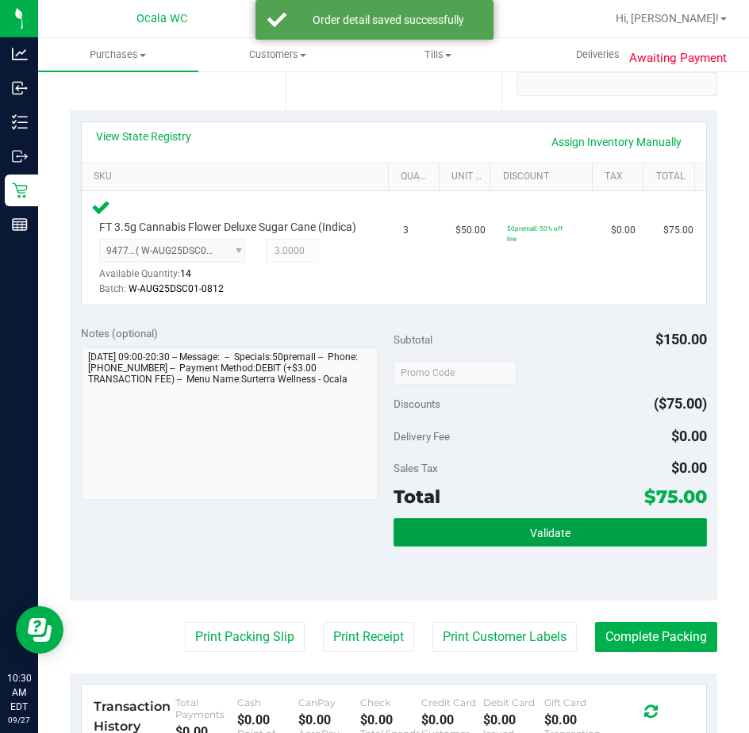
click at [437, 547] on button "Validate" at bounding box center [549, 532] width 313 height 29
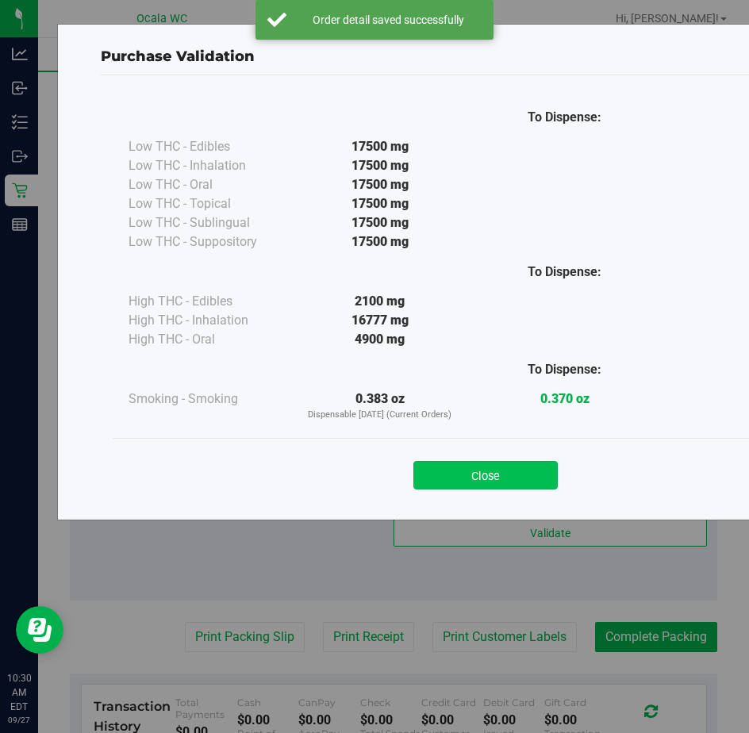
click at [446, 472] on button "Close" at bounding box center [485, 475] width 144 height 29
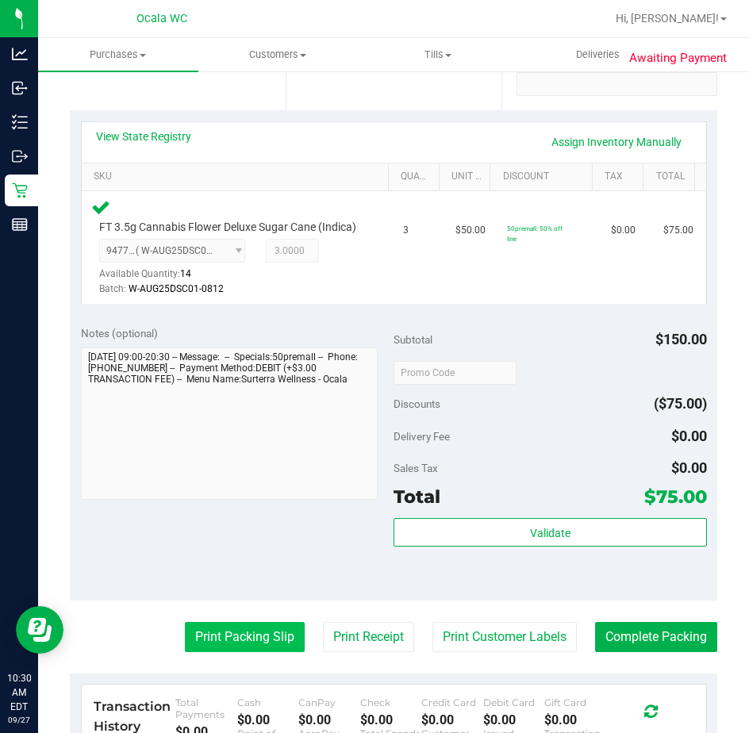
click at [218, 642] on button "Print Packing Slip" at bounding box center [245, 637] width 120 height 30
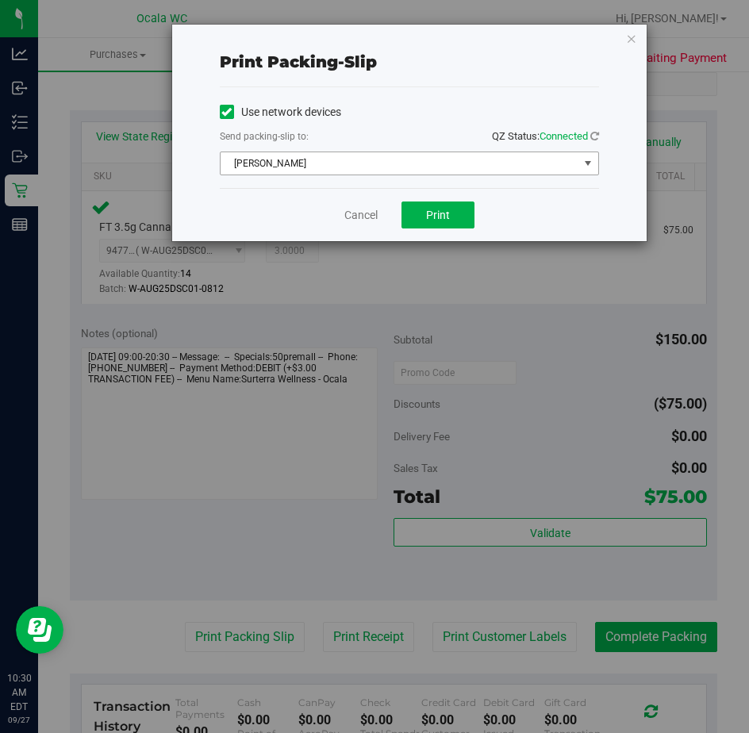
click at [371, 161] on span "[PERSON_NAME]" at bounding box center [400, 163] width 358 height 22
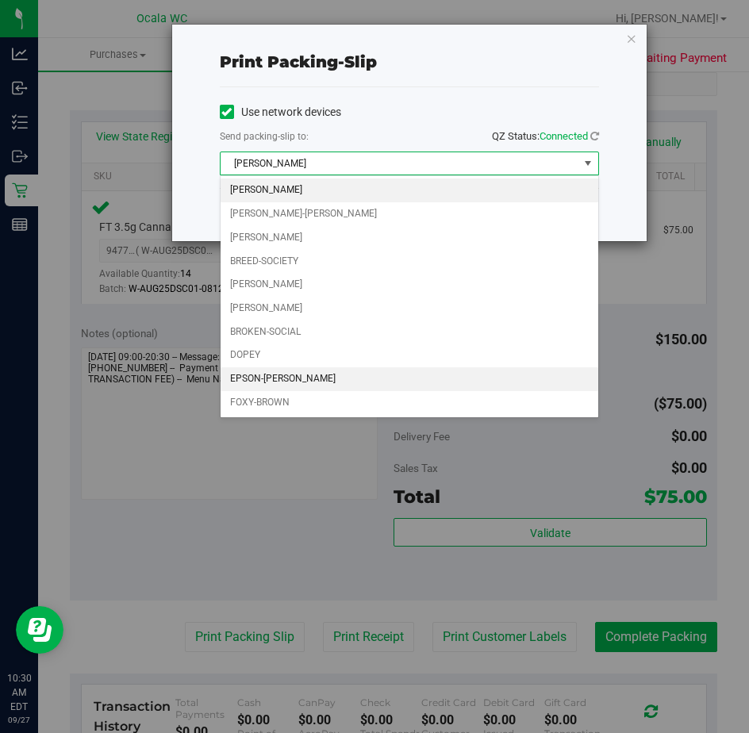
click at [259, 373] on li "EPSON-[PERSON_NAME]" at bounding box center [410, 379] width 378 height 24
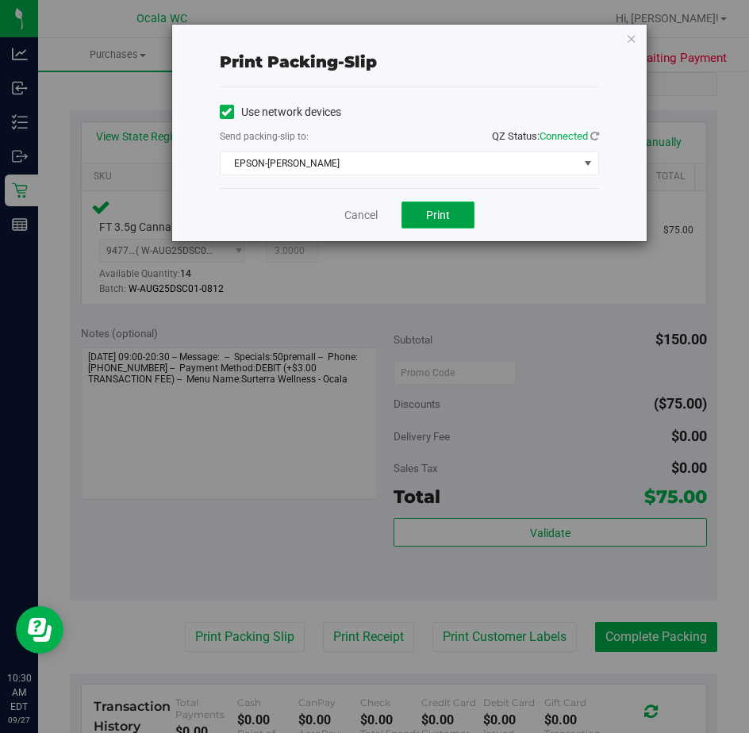
click at [422, 209] on button "Print" at bounding box center [437, 214] width 73 height 27
click at [361, 213] on link "Cancel" at bounding box center [360, 215] width 33 height 17
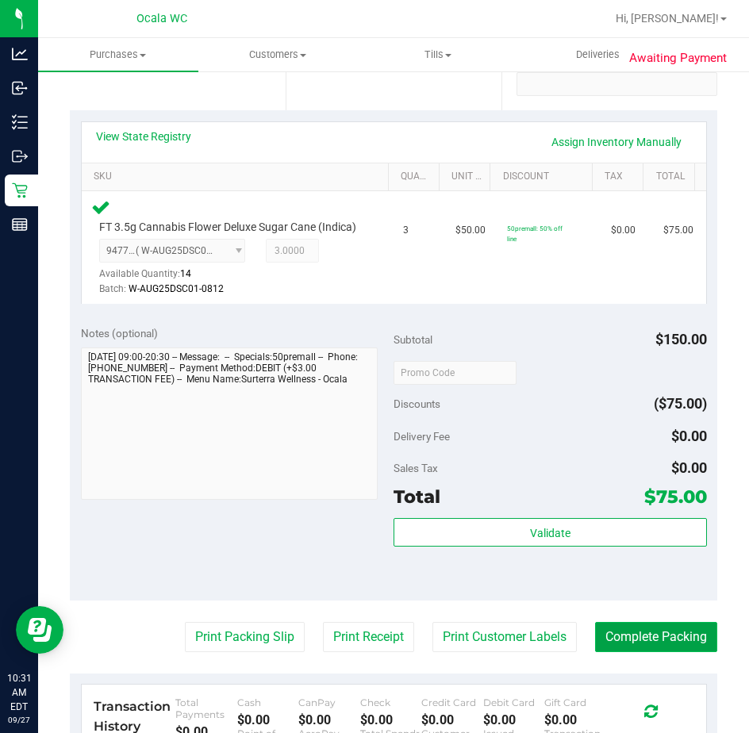
click at [604, 642] on button "Complete Packing" at bounding box center [656, 637] width 122 height 30
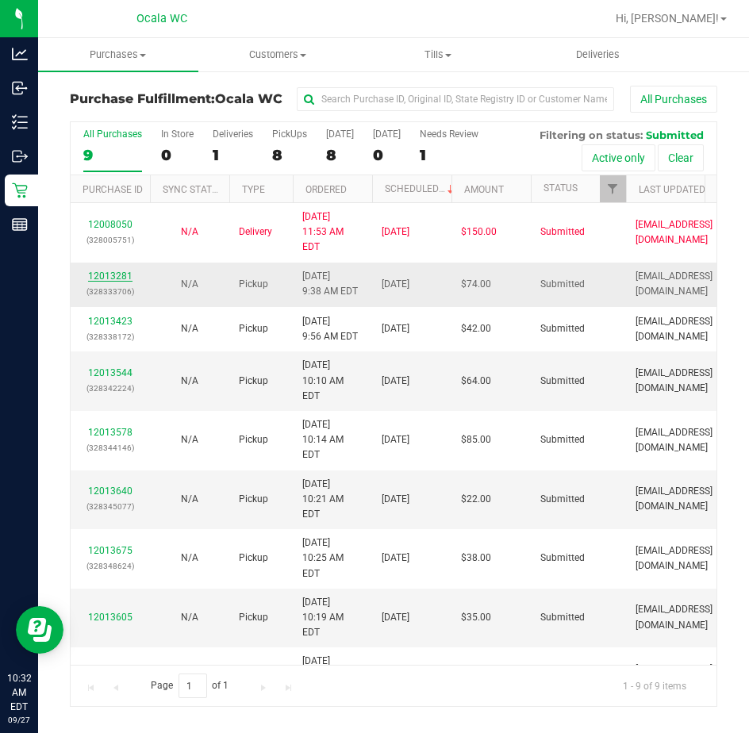
click at [105, 270] on link "12013281" at bounding box center [110, 275] width 44 height 11
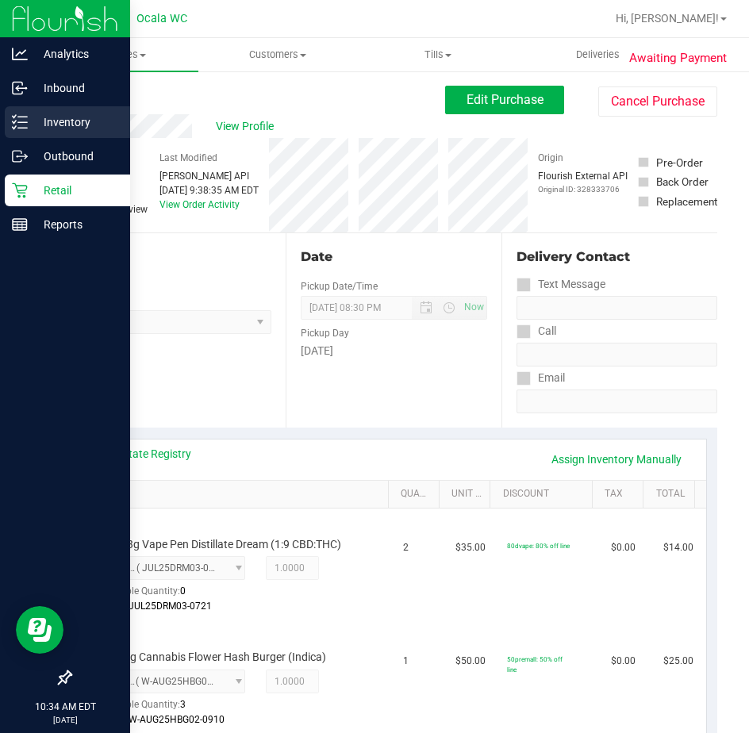
click at [30, 126] on p "Inventory" at bounding box center [75, 122] width 95 height 19
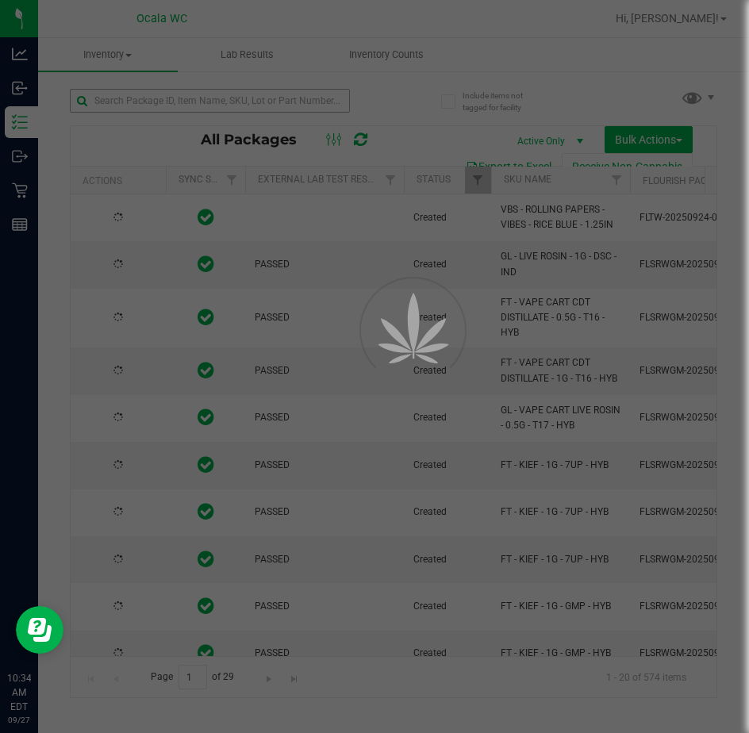
click at [121, 90] on div at bounding box center [374, 366] width 749 height 733
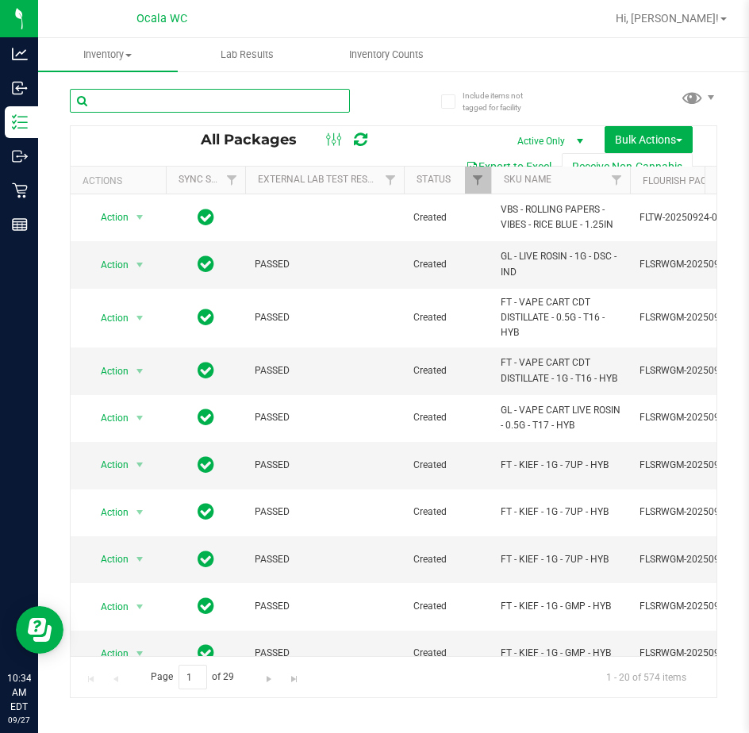
click at [102, 97] on input "text" at bounding box center [210, 101] width 280 height 24
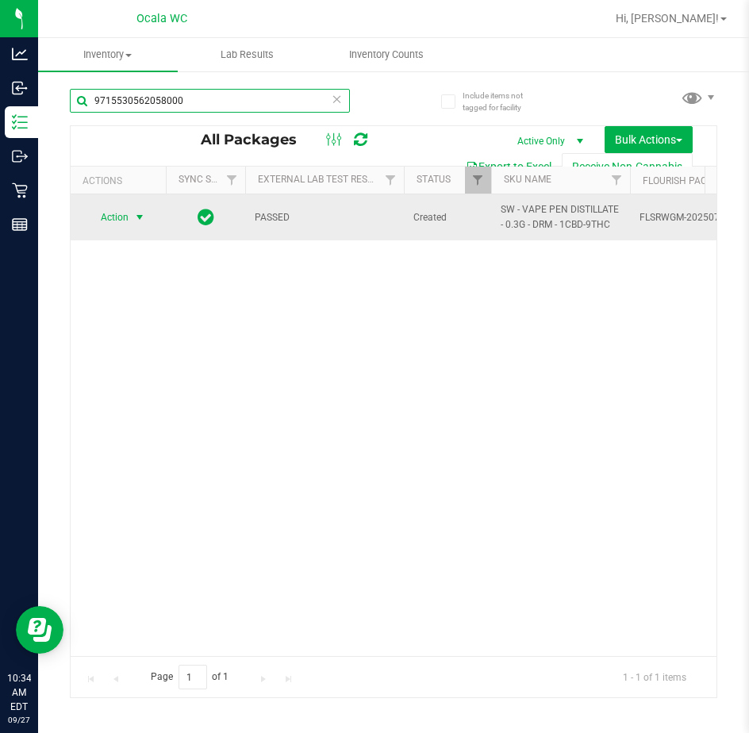
type input "9715530562058000"
click at [146, 221] on span "select" at bounding box center [139, 217] width 13 height 13
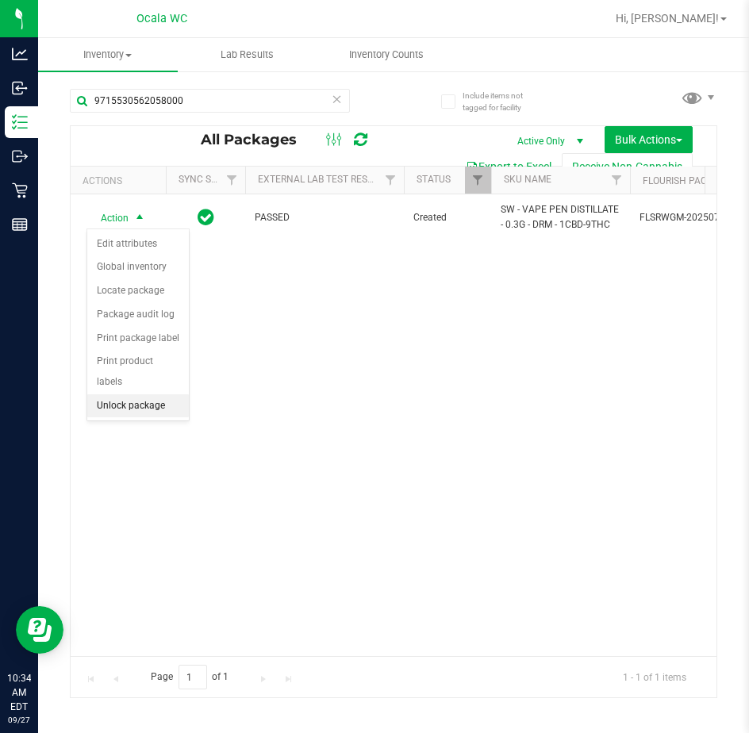
click at [134, 394] on li "Unlock package" at bounding box center [138, 406] width 102 height 24
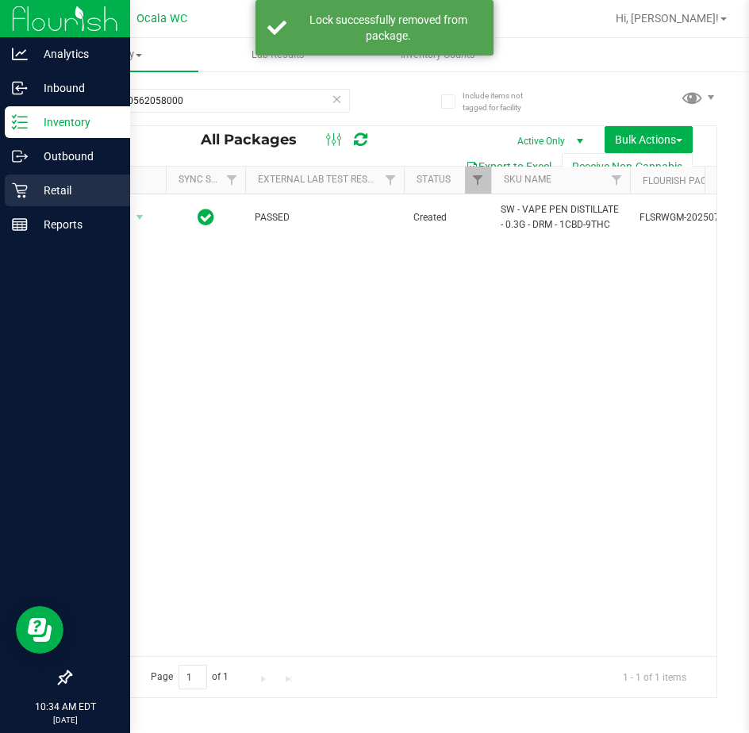
click at [29, 178] on div "Retail" at bounding box center [67, 190] width 125 height 32
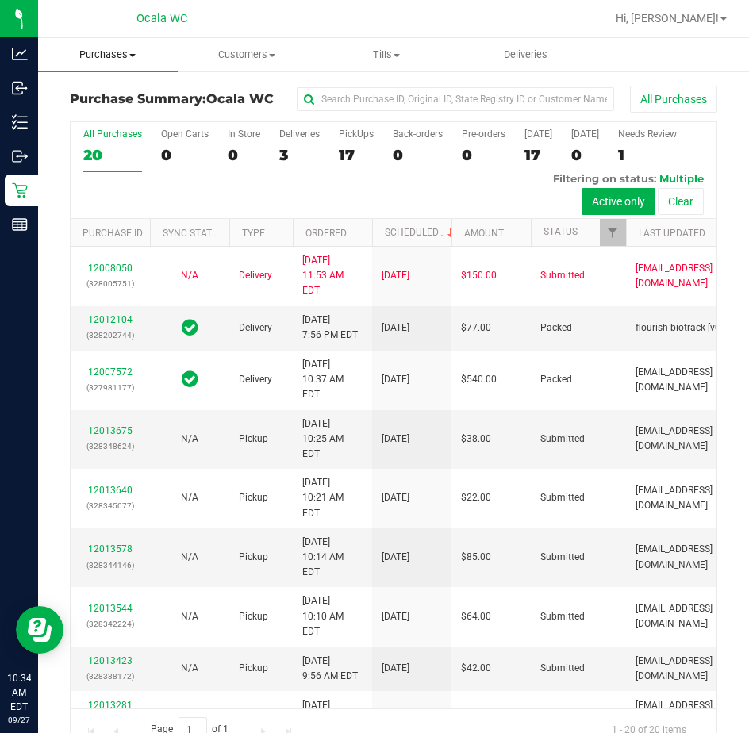
click at [103, 51] on span "Purchases" at bounding box center [108, 55] width 140 height 14
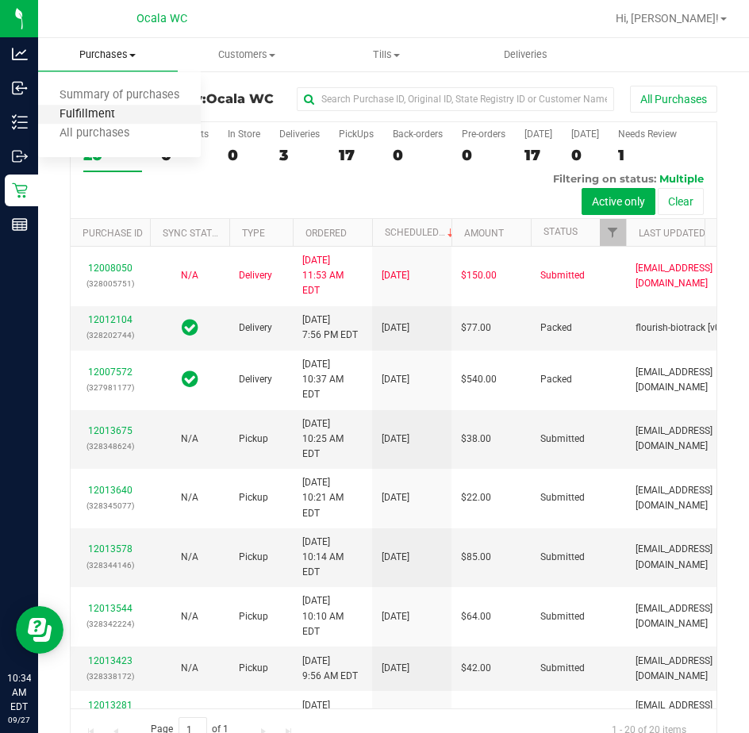
click at [99, 109] on span "Fulfillment" at bounding box center [87, 114] width 98 height 13
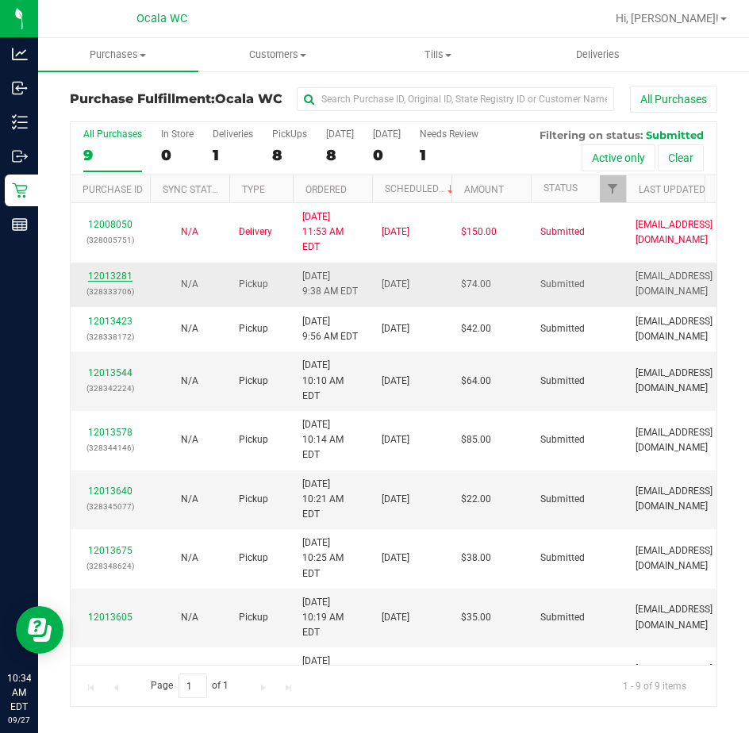
click at [121, 270] on link "12013281" at bounding box center [110, 275] width 44 height 11
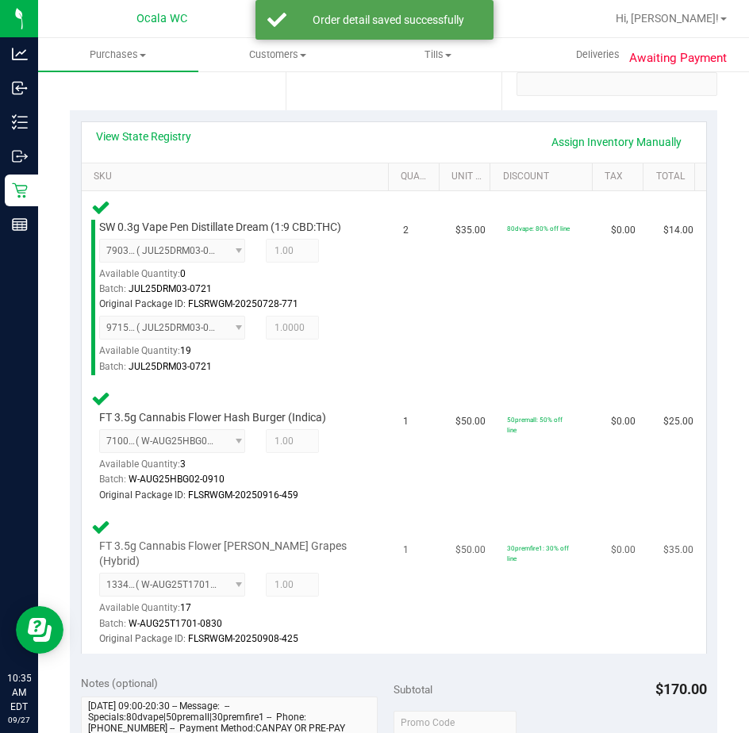
scroll to position [555, 0]
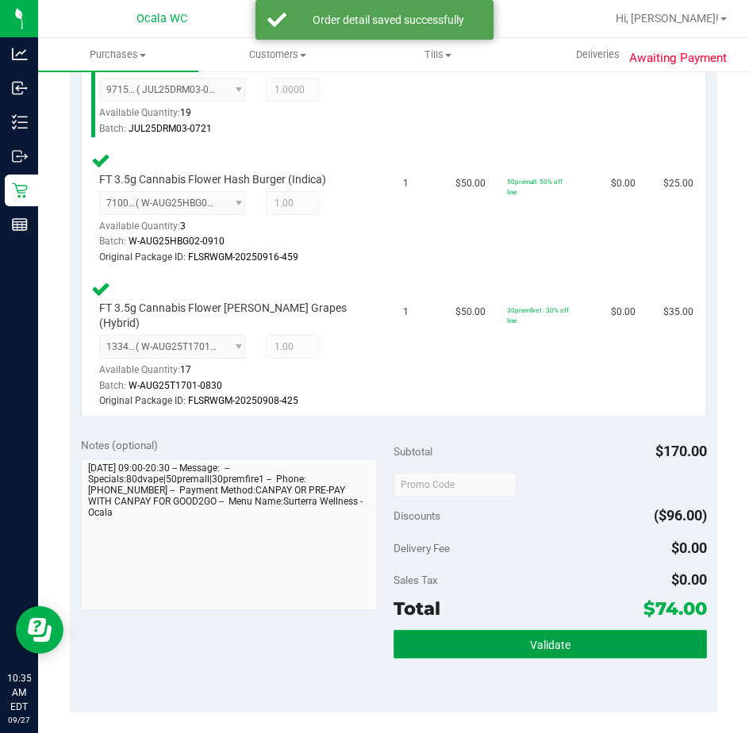
click at [454, 630] on button "Validate" at bounding box center [549, 644] width 313 height 29
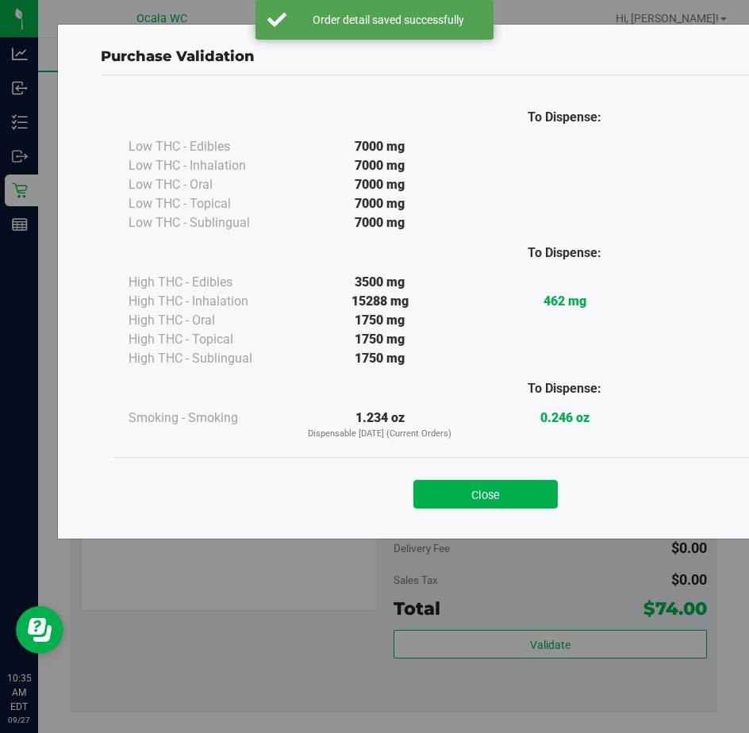
click at [451, 481] on button "Close" at bounding box center [485, 494] width 144 height 29
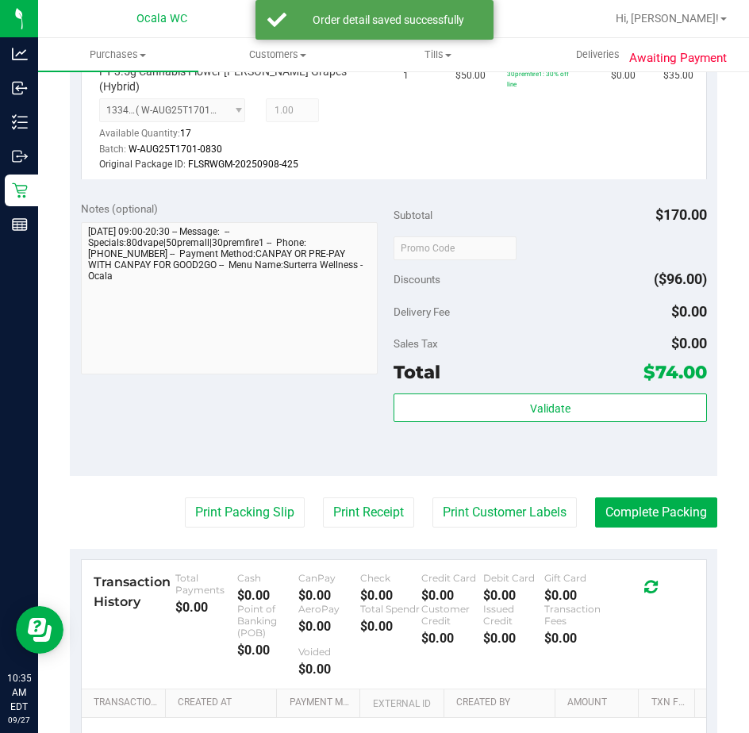
scroll to position [793, 0]
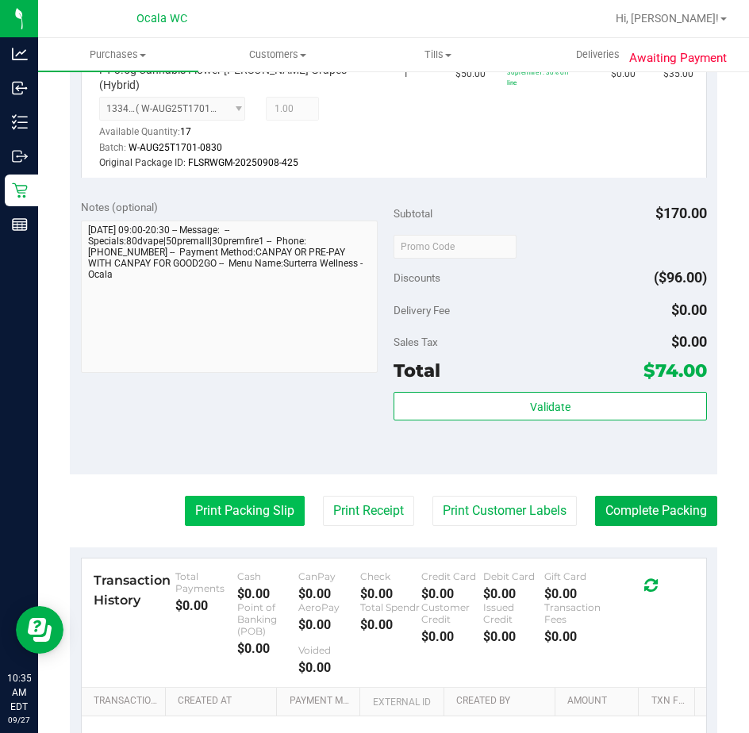
click at [219, 496] on button "Print Packing Slip" at bounding box center [245, 511] width 120 height 30
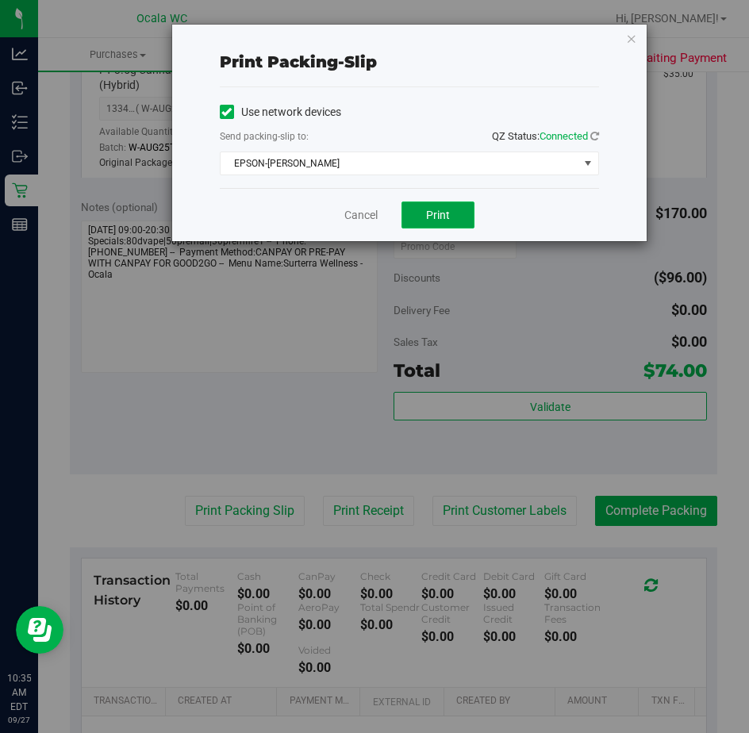
click at [435, 217] on span "Print" at bounding box center [438, 215] width 24 height 13
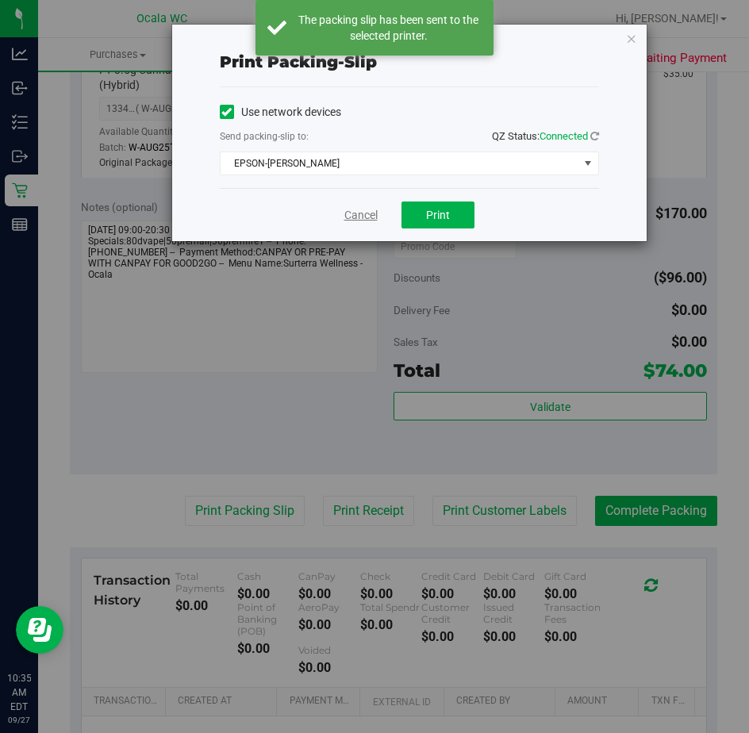
click at [355, 212] on link "Cancel" at bounding box center [360, 215] width 33 height 17
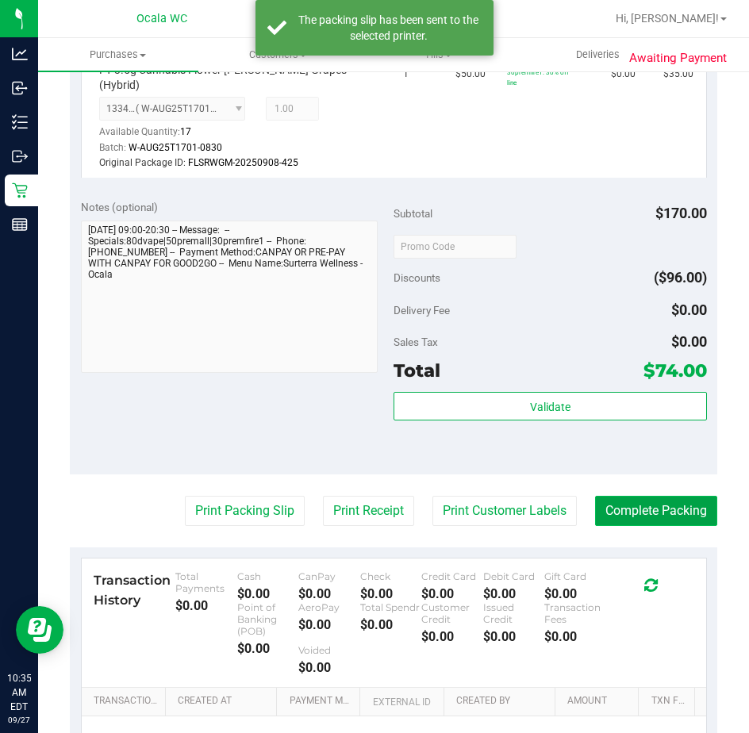
click at [601, 496] on button "Complete Packing" at bounding box center [656, 511] width 122 height 30
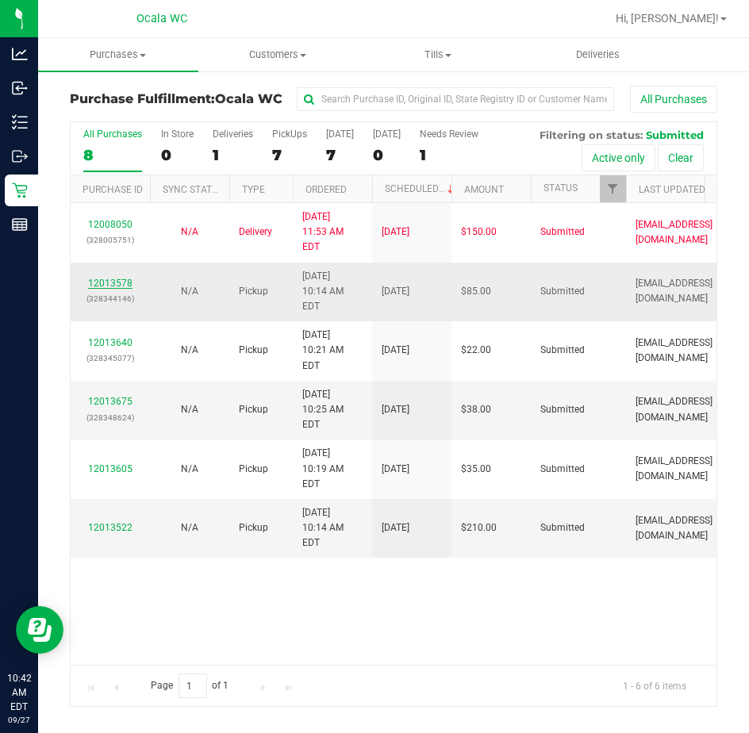
click at [105, 278] on link "12013578" at bounding box center [110, 283] width 44 height 11
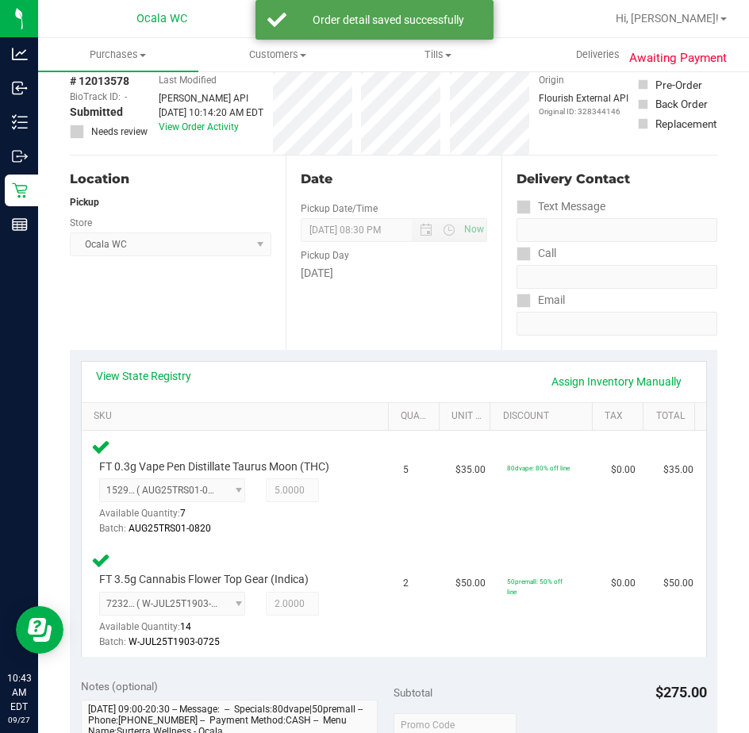
scroll to position [238, 0]
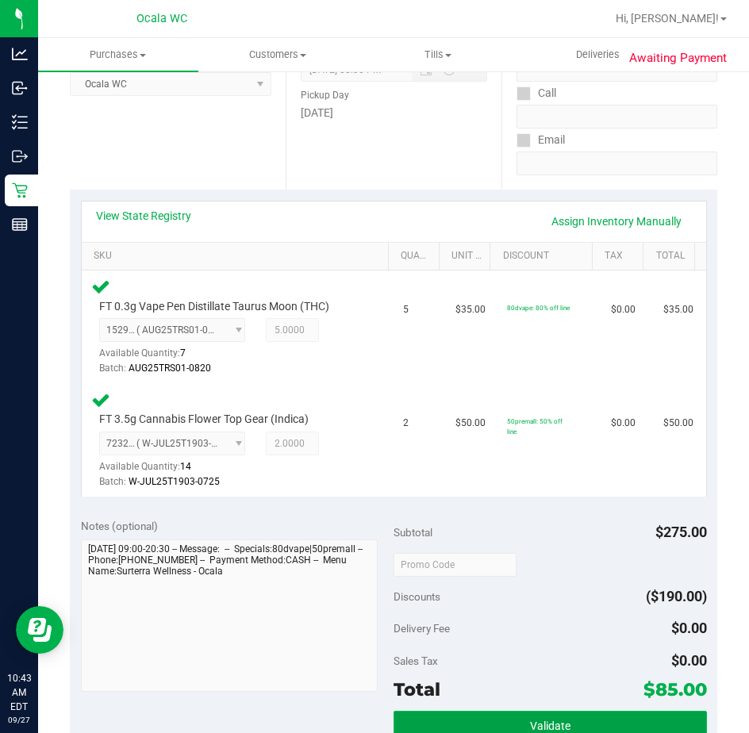
click at [523, 711] on button "Validate" at bounding box center [549, 725] width 313 height 29
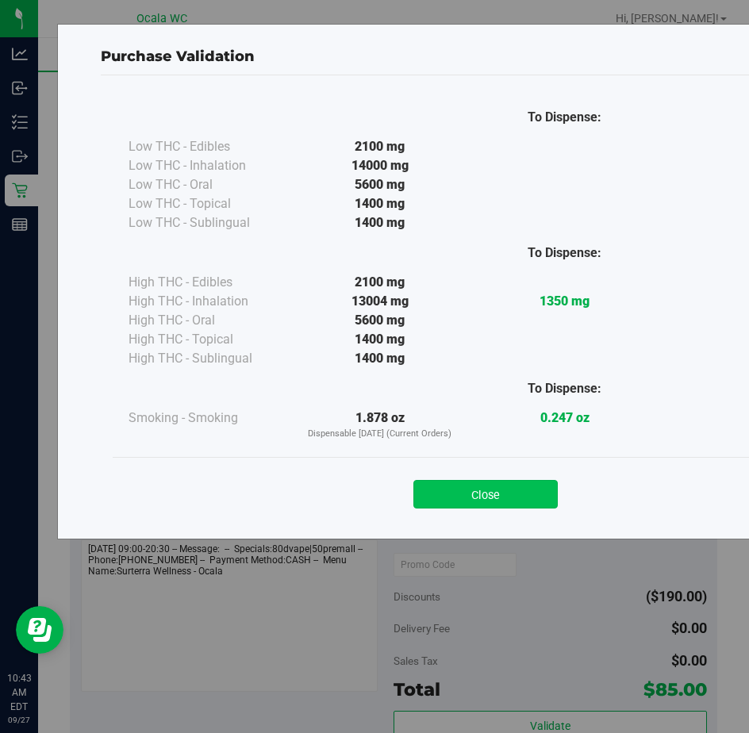
click at [465, 493] on button "Close" at bounding box center [485, 494] width 144 height 29
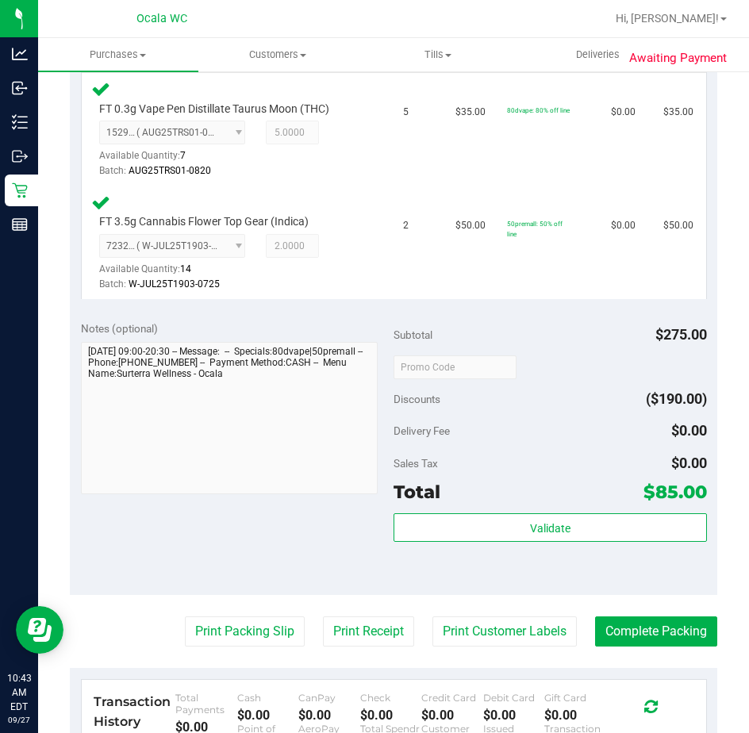
scroll to position [555, 0]
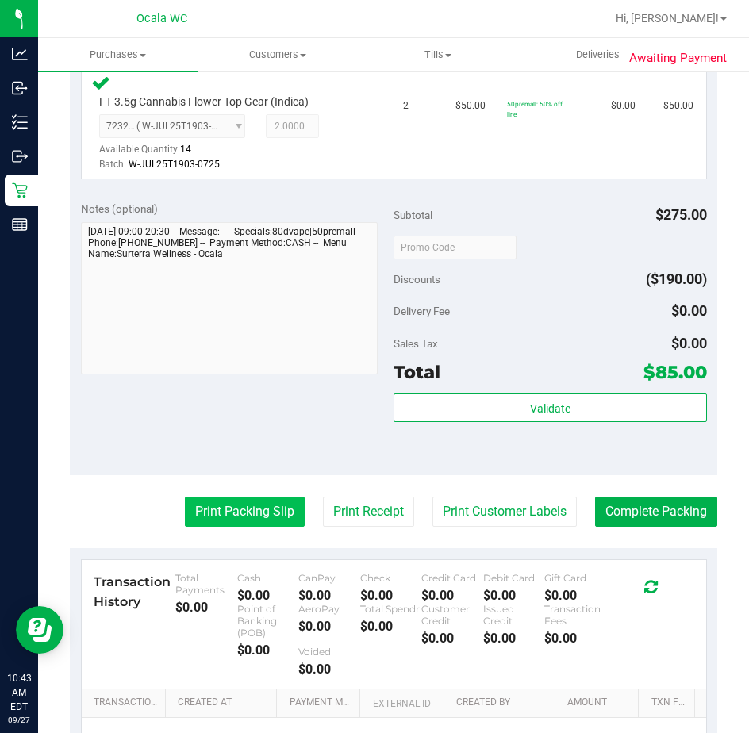
click at [249, 514] on button "Print Packing Slip" at bounding box center [245, 512] width 120 height 30
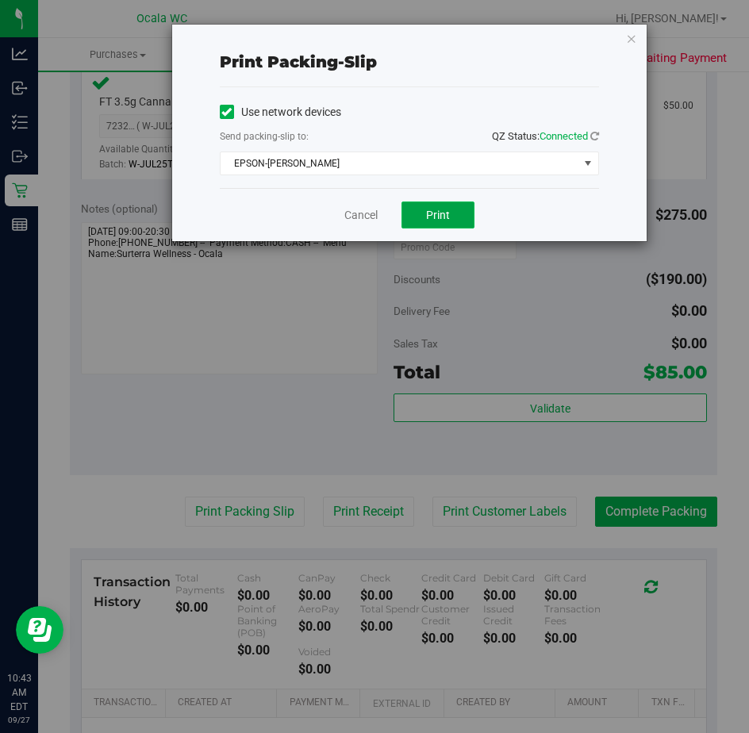
click at [426, 214] on span "Print" at bounding box center [438, 215] width 24 height 13
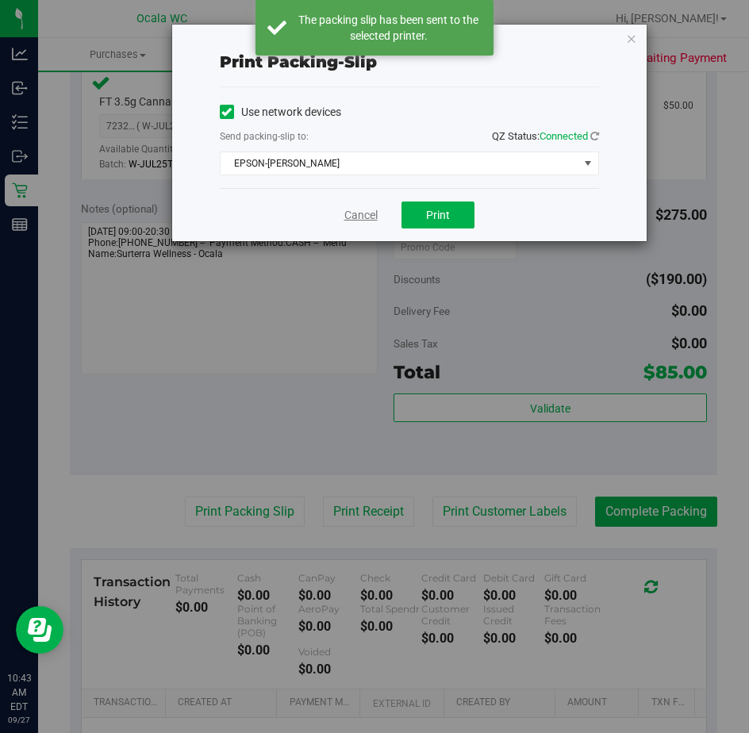
click at [357, 213] on link "Cancel" at bounding box center [360, 215] width 33 height 17
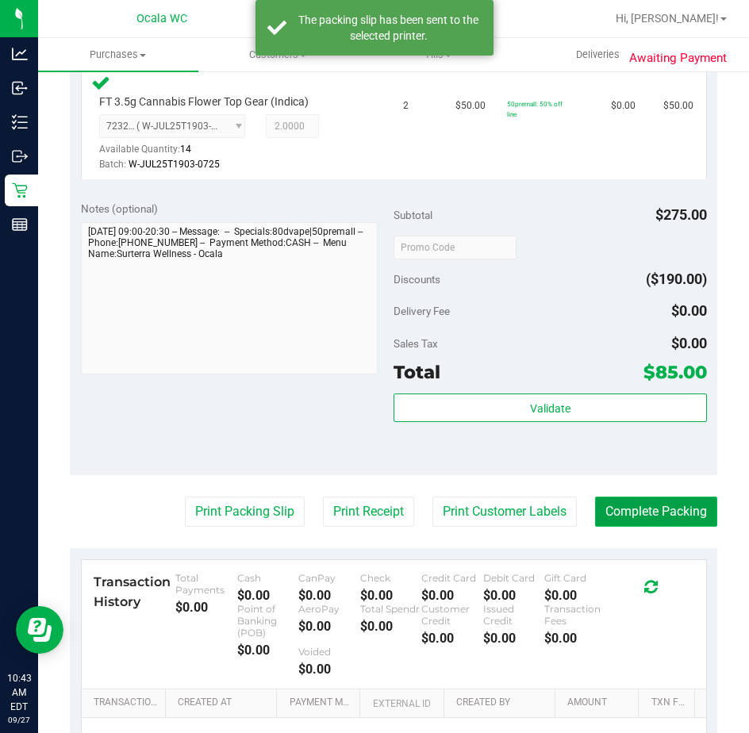
click at [608, 499] on button "Complete Packing" at bounding box center [656, 512] width 122 height 30
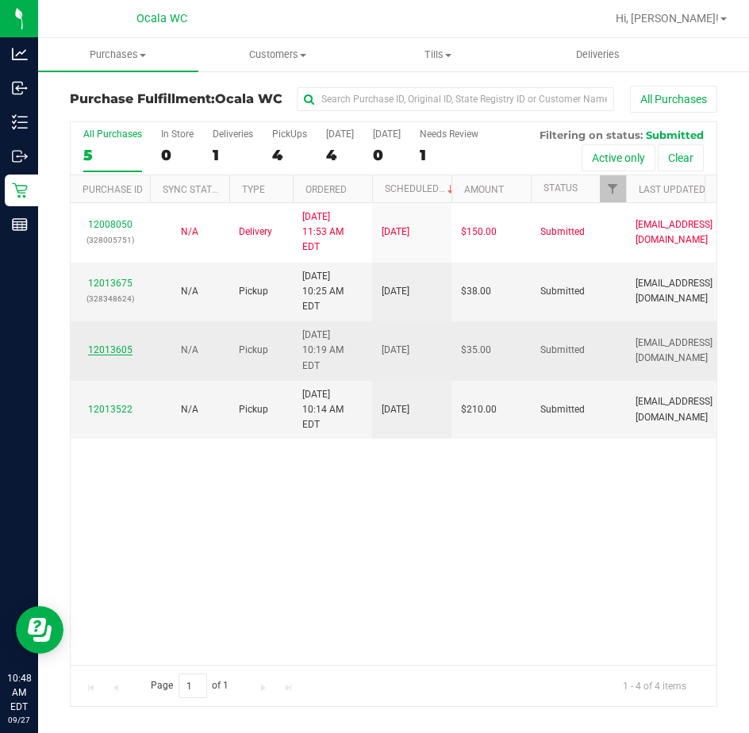
click at [100, 344] on link "12013605" at bounding box center [110, 349] width 44 height 11
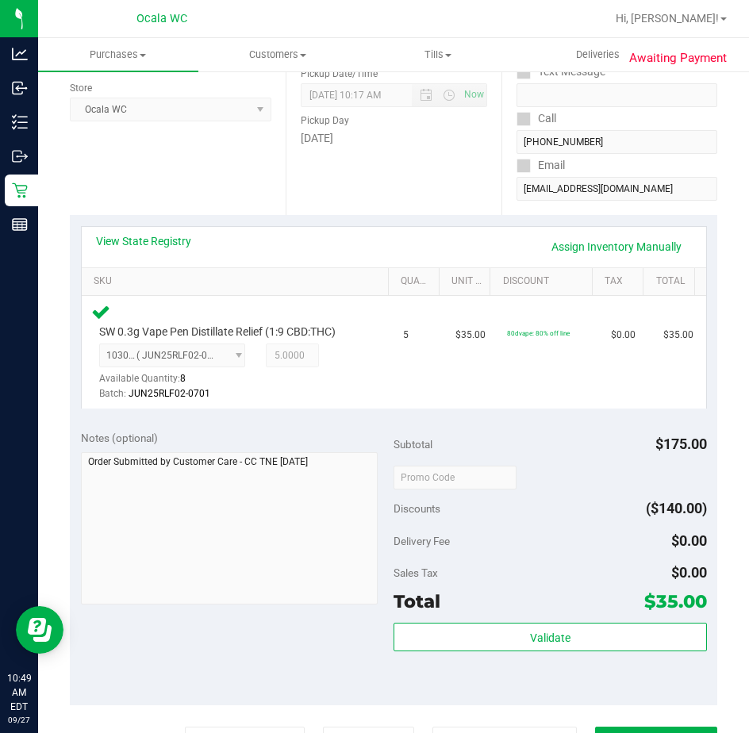
scroll to position [317, 0]
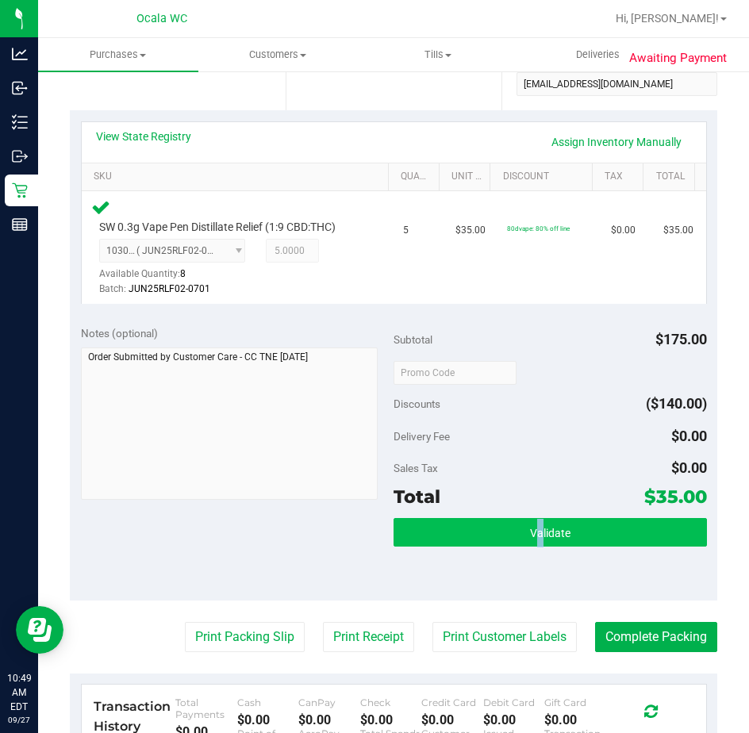
click at [525, 520] on div "Subtotal $175.00 Discounts ($140.00) Delivery Fee $0.00 Sales Tax $0.00 Total $…" at bounding box center [549, 457] width 313 height 264
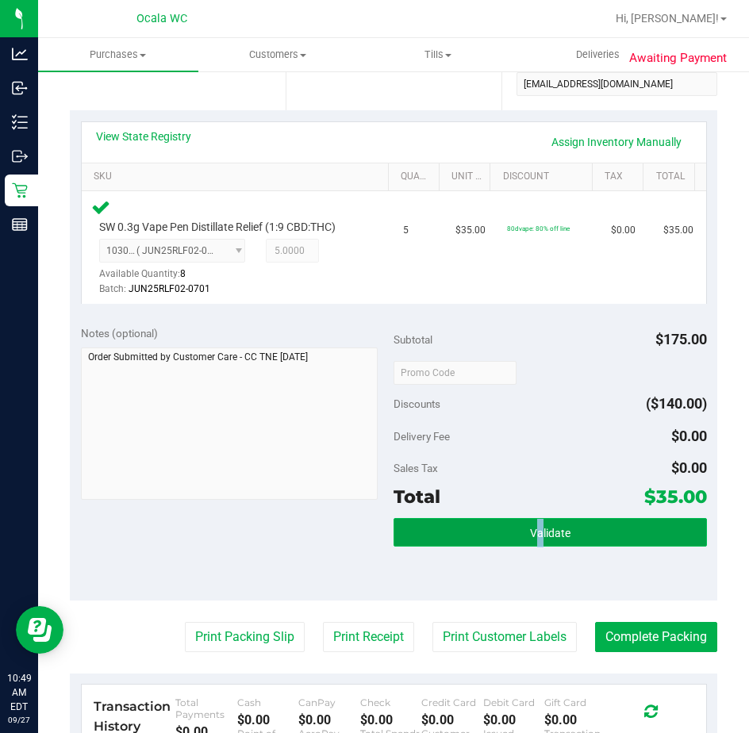
click at [525, 520] on button "Validate" at bounding box center [549, 532] width 313 height 29
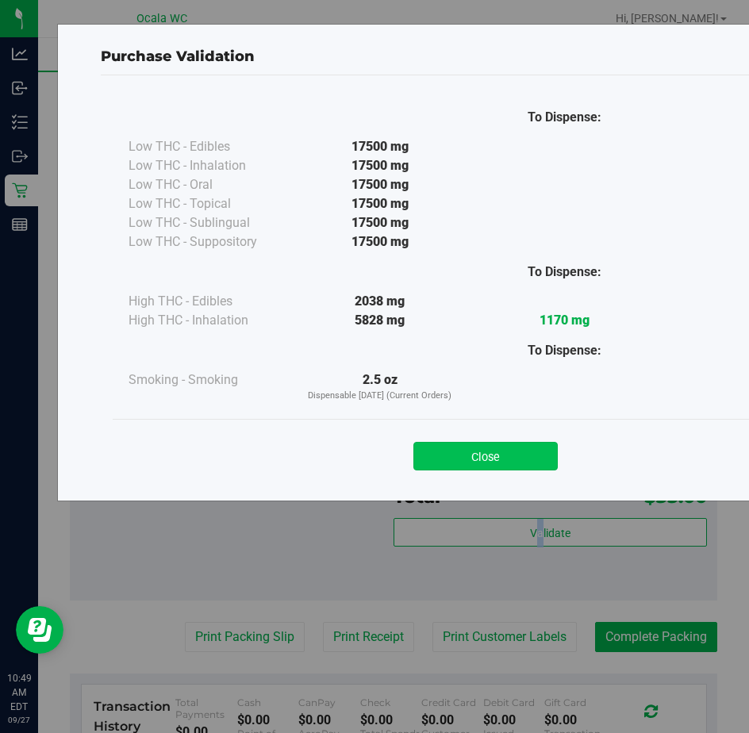
click at [433, 445] on button "Close" at bounding box center [485, 456] width 144 height 29
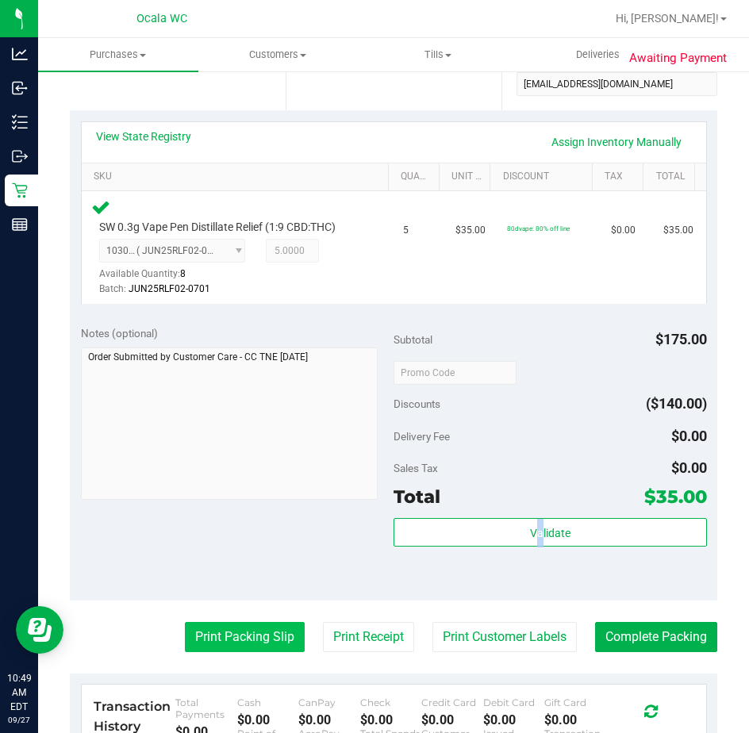
click at [244, 628] on button "Print Packing Slip" at bounding box center [245, 637] width 120 height 30
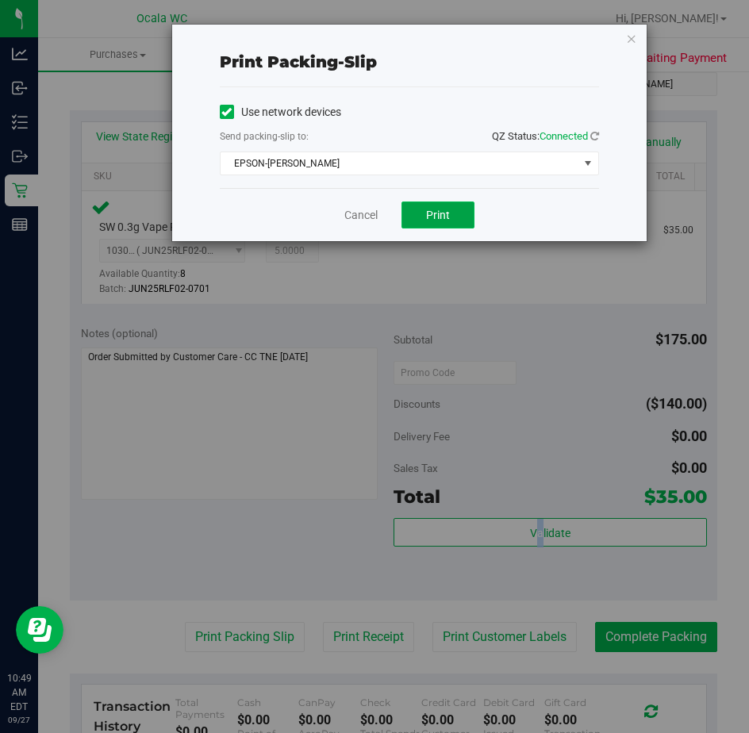
click at [437, 209] on span "Print" at bounding box center [438, 215] width 24 height 13
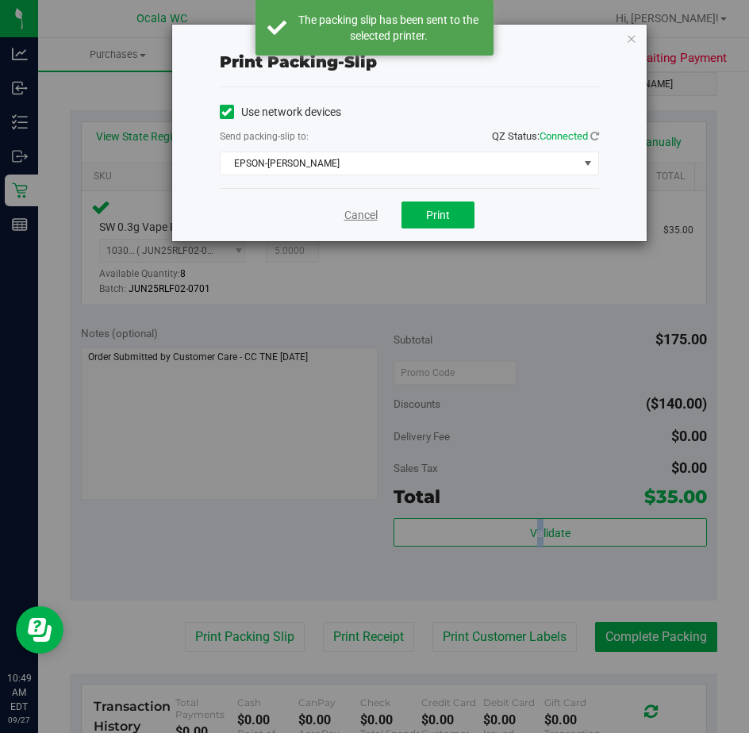
click at [351, 208] on link "Cancel" at bounding box center [360, 215] width 33 height 17
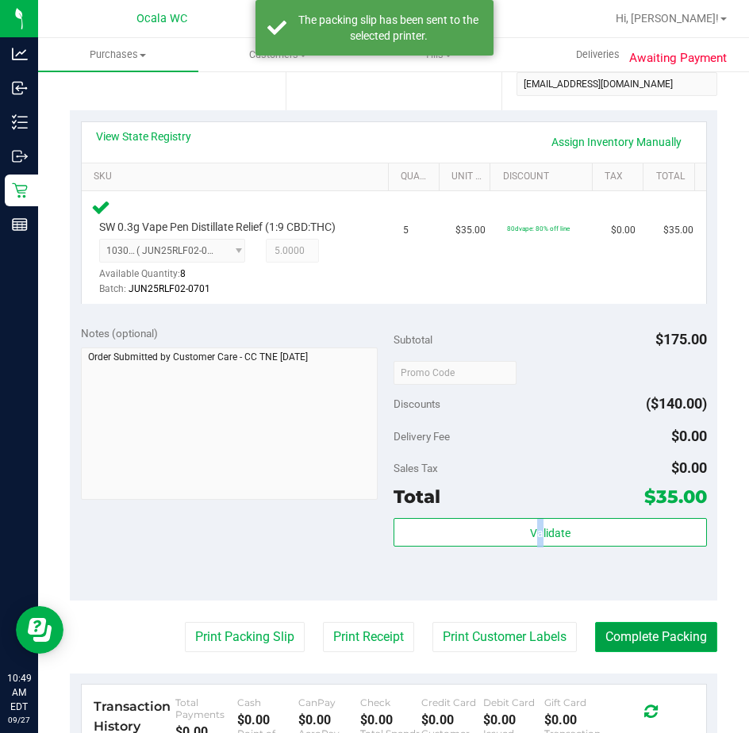
click at [650, 631] on button "Complete Packing" at bounding box center [656, 637] width 122 height 30
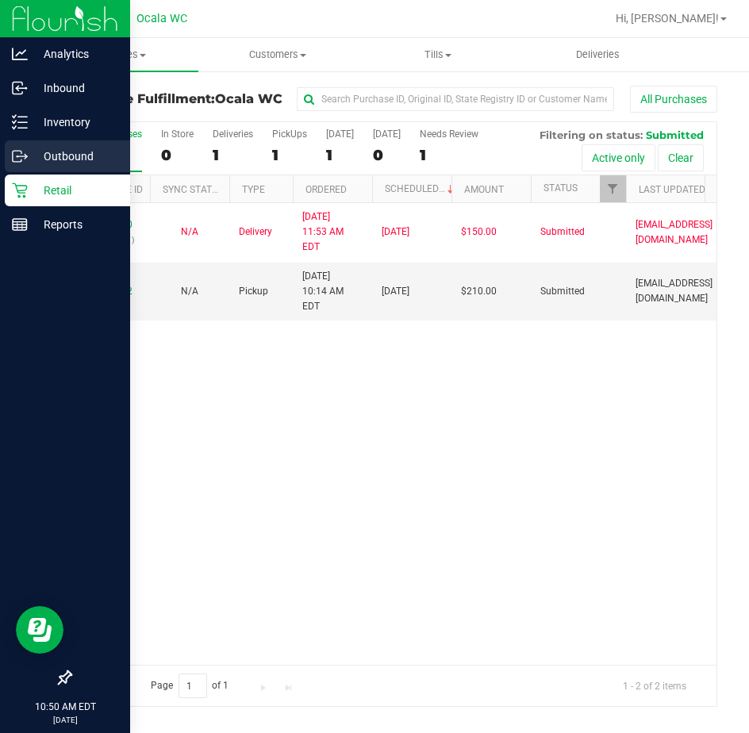
click at [22, 153] on icon at bounding box center [20, 156] width 16 height 16
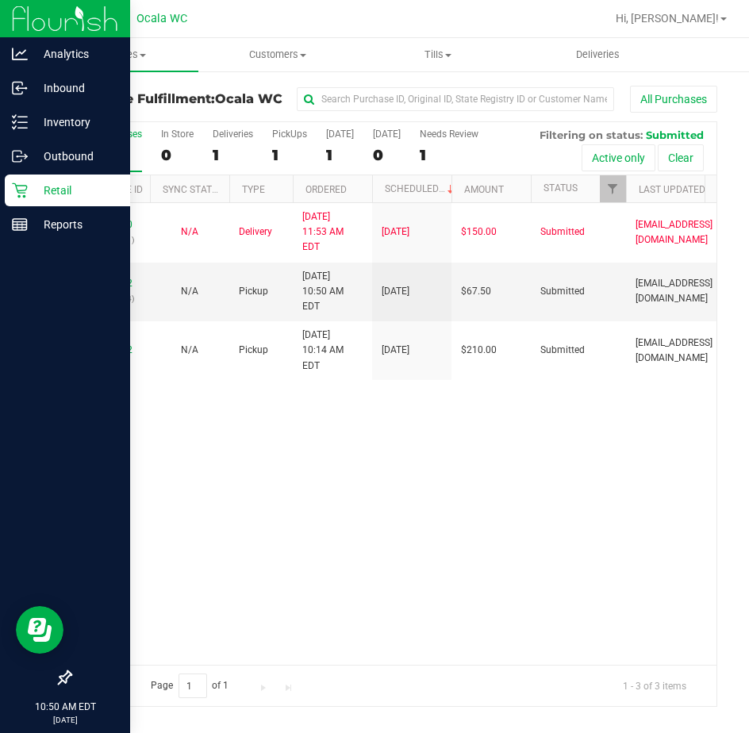
click at [54, 192] on p "Retail" at bounding box center [75, 190] width 95 height 19
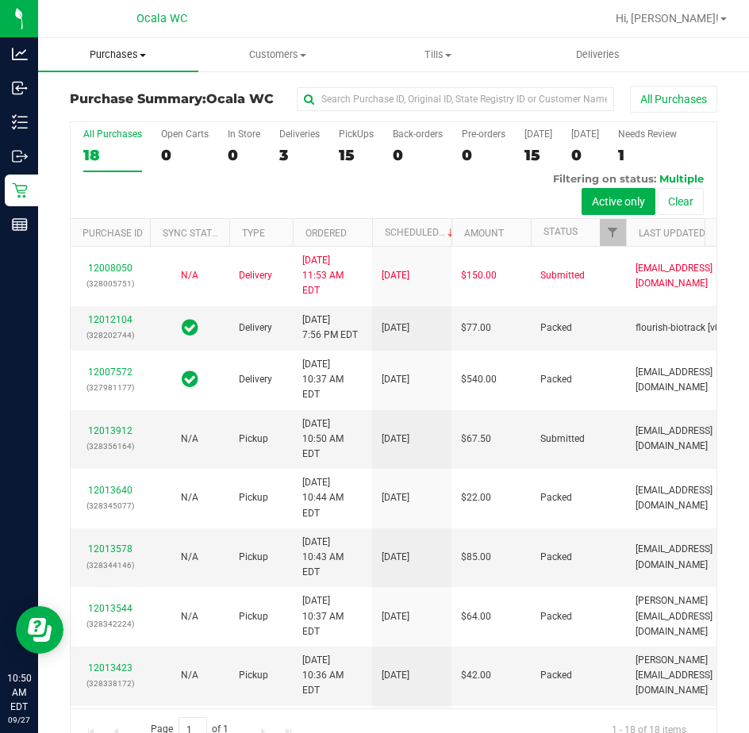
click at [128, 52] on span "Purchases" at bounding box center [118, 55] width 160 height 14
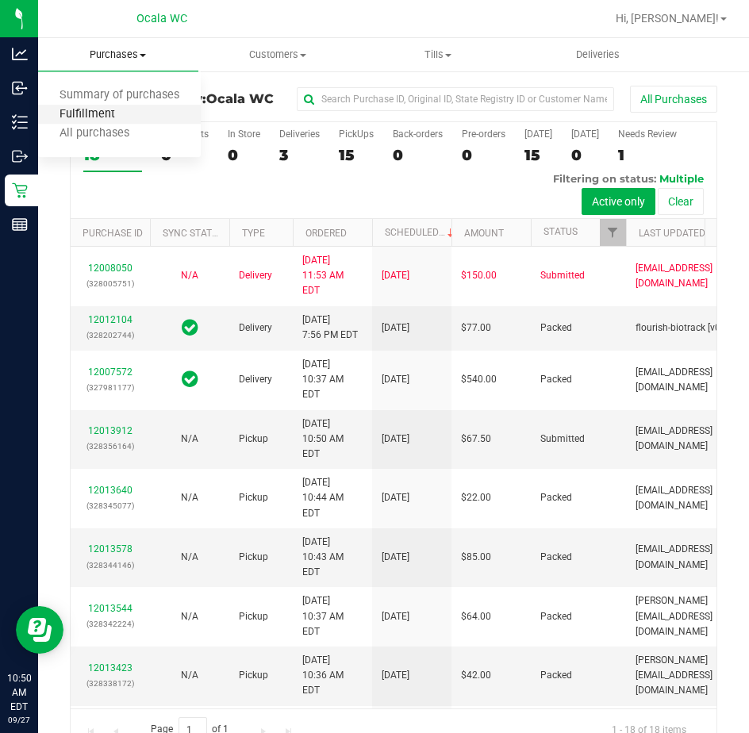
click at [104, 118] on span "Fulfillment" at bounding box center [87, 114] width 98 height 13
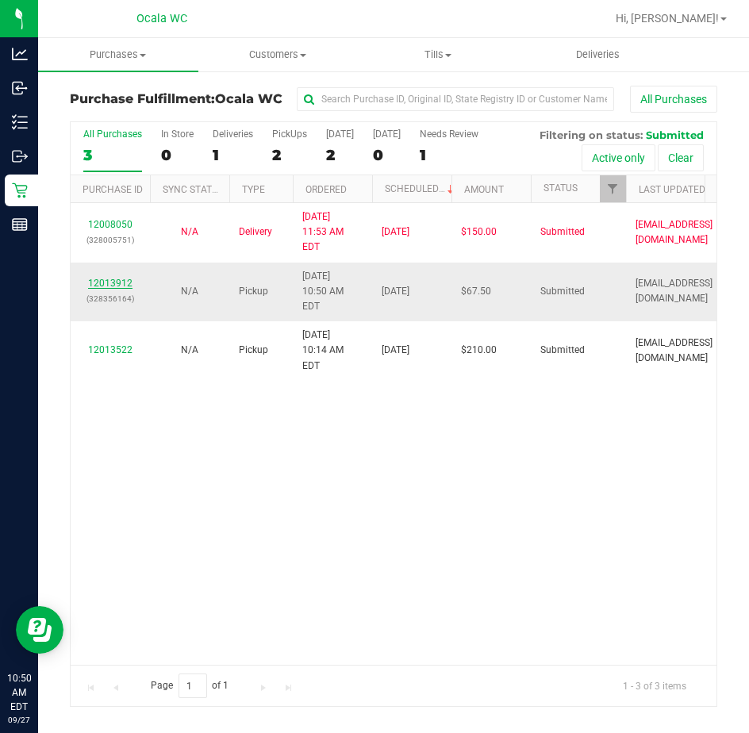
click at [111, 278] on link "12013912" at bounding box center [110, 283] width 44 height 11
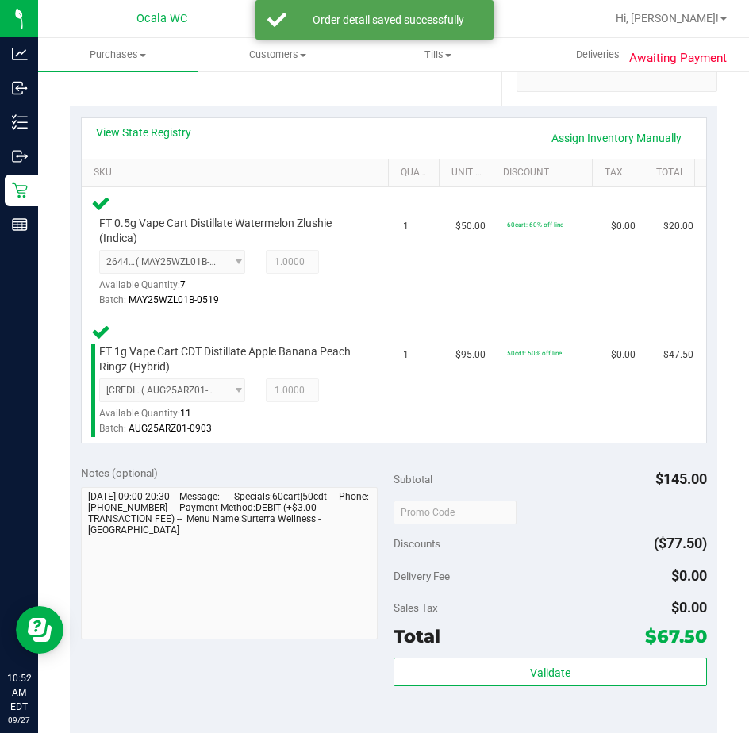
scroll to position [397, 0]
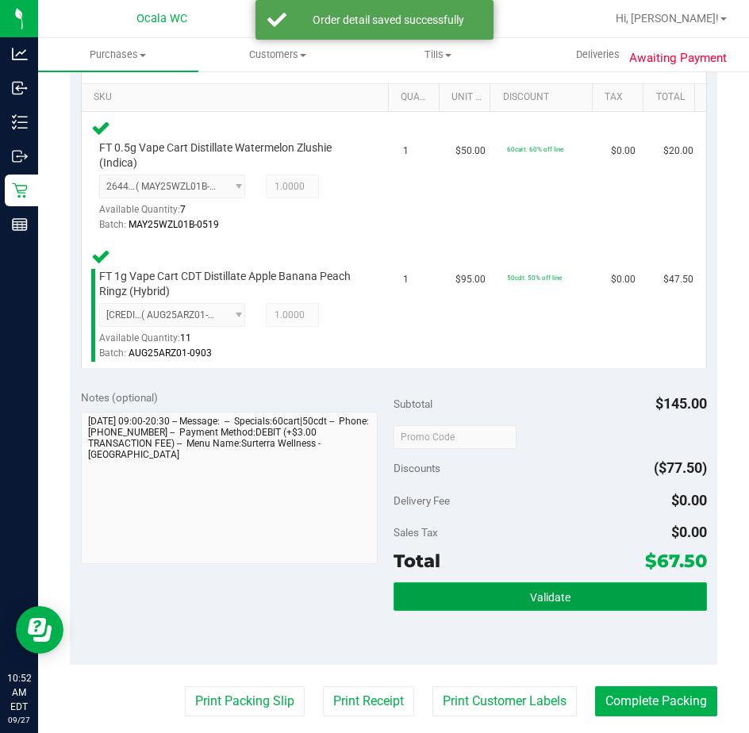
click at [483, 600] on button "Validate" at bounding box center [549, 596] width 313 height 29
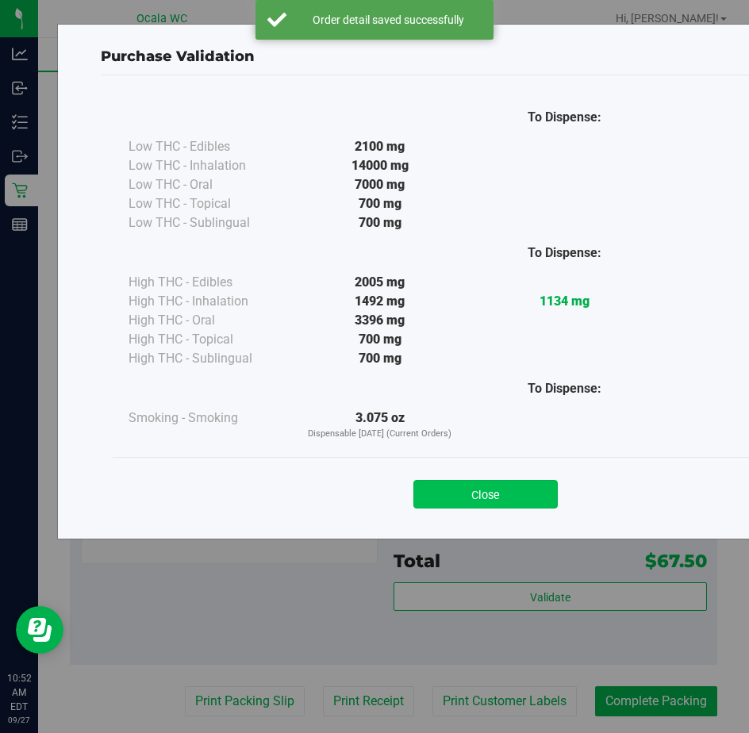
click at [447, 497] on button "Close" at bounding box center [485, 494] width 144 height 29
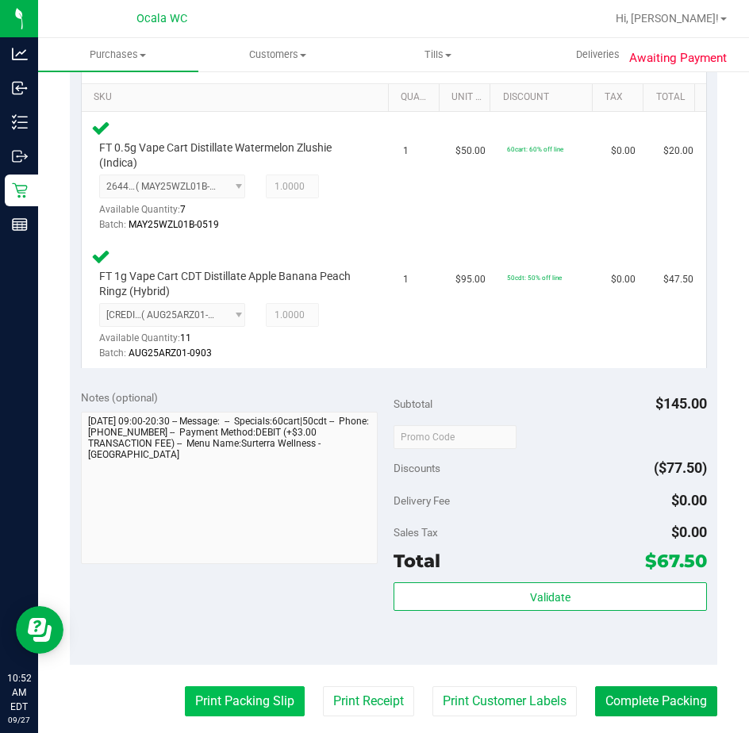
click at [244, 688] on button "Print Packing Slip" at bounding box center [245, 701] width 120 height 30
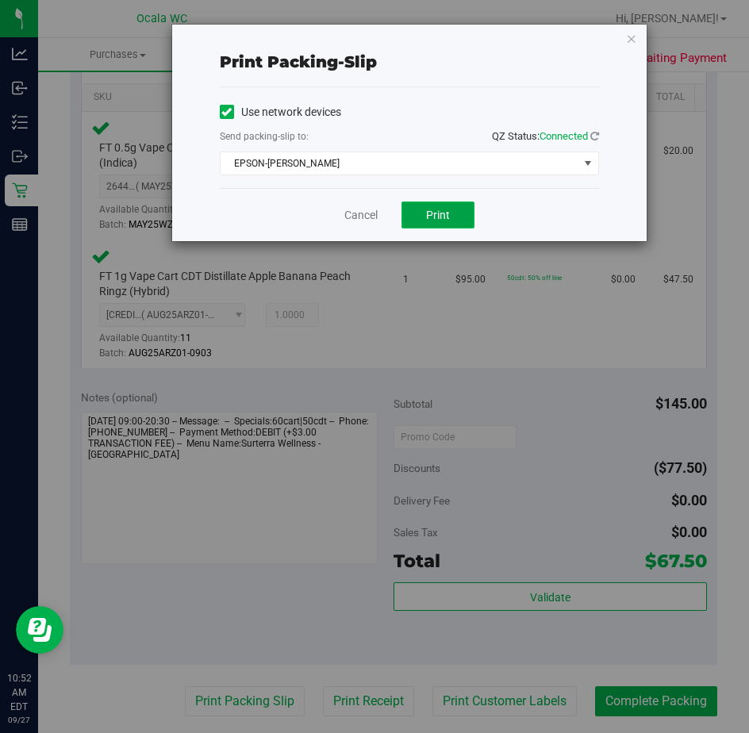
click at [419, 216] on button "Print" at bounding box center [437, 214] width 73 height 27
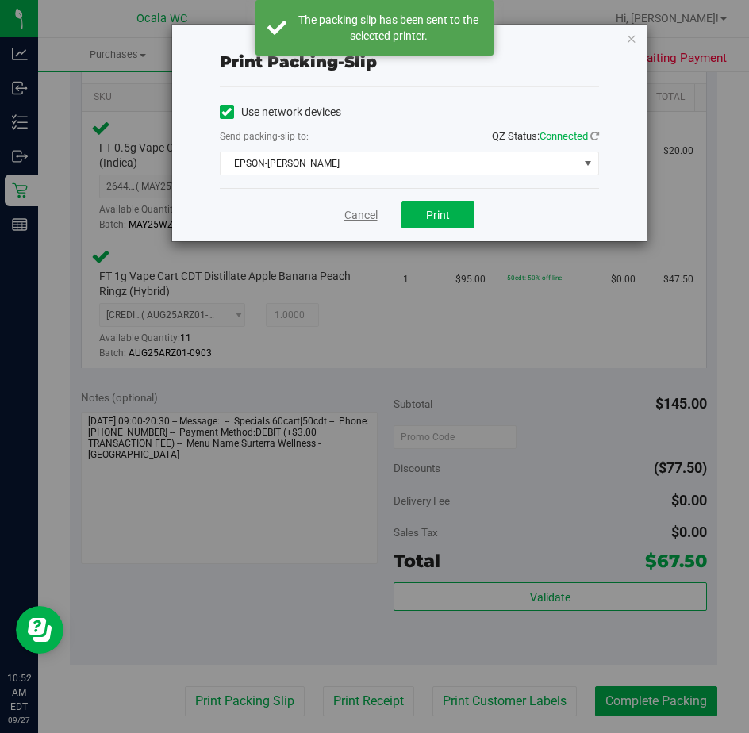
click at [348, 213] on link "Cancel" at bounding box center [360, 215] width 33 height 17
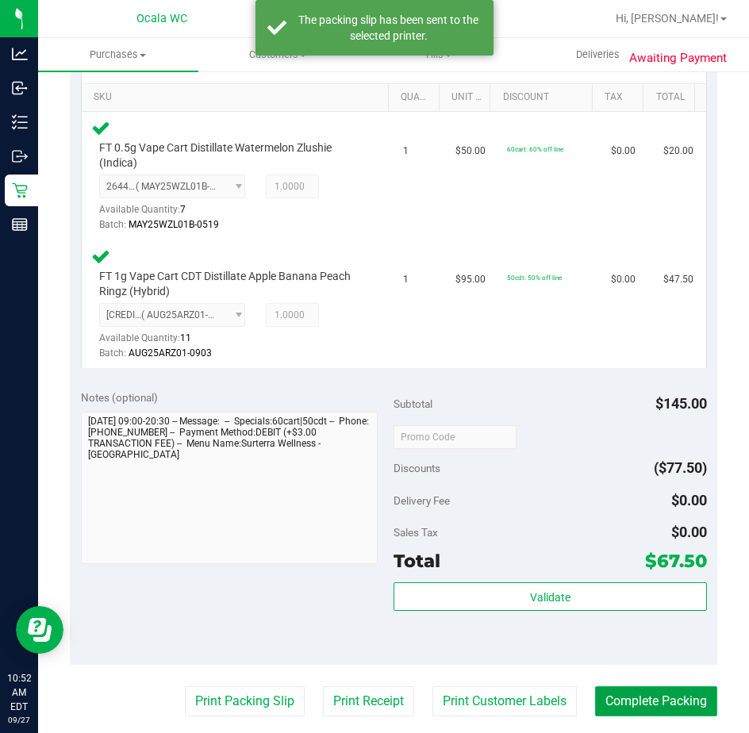
click at [620, 690] on button "Complete Packing" at bounding box center [656, 701] width 122 height 30
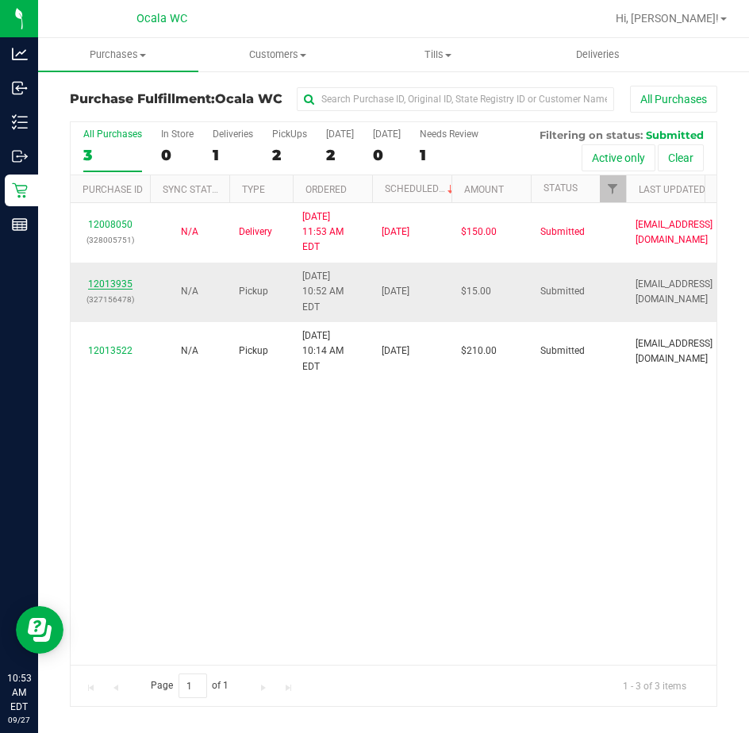
click at [111, 278] on link "12013935" at bounding box center [110, 283] width 44 height 11
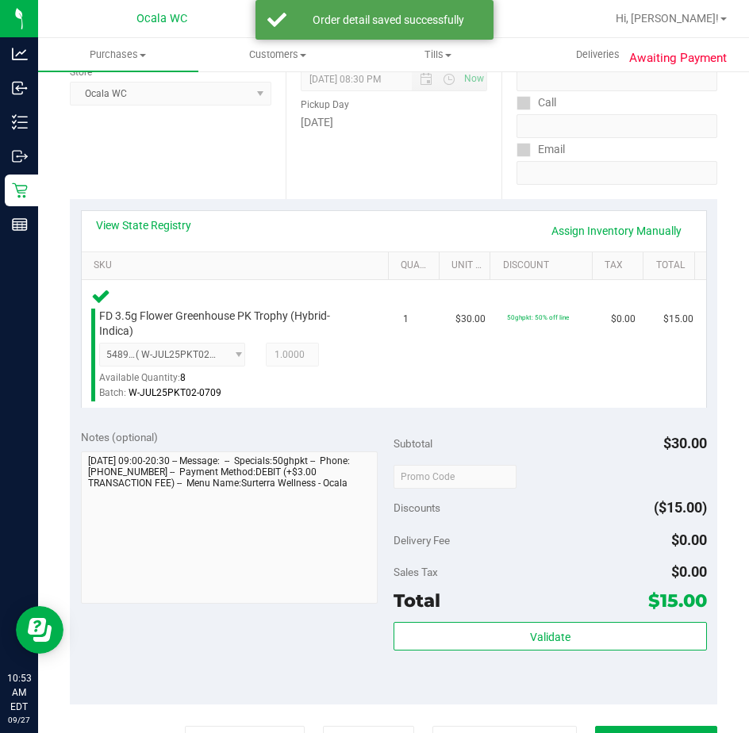
scroll to position [238, 0]
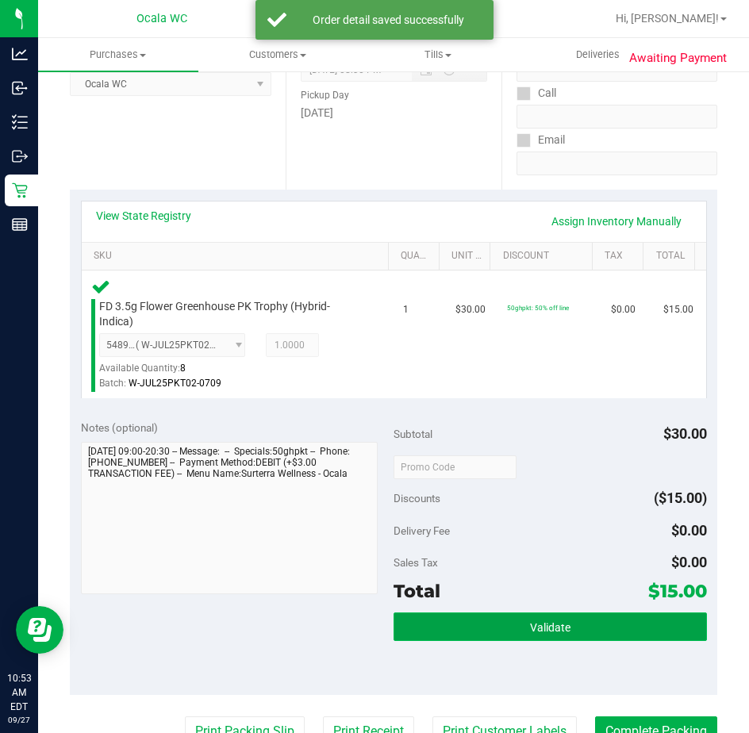
click at [504, 612] on button "Validate" at bounding box center [549, 626] width 313 height 29
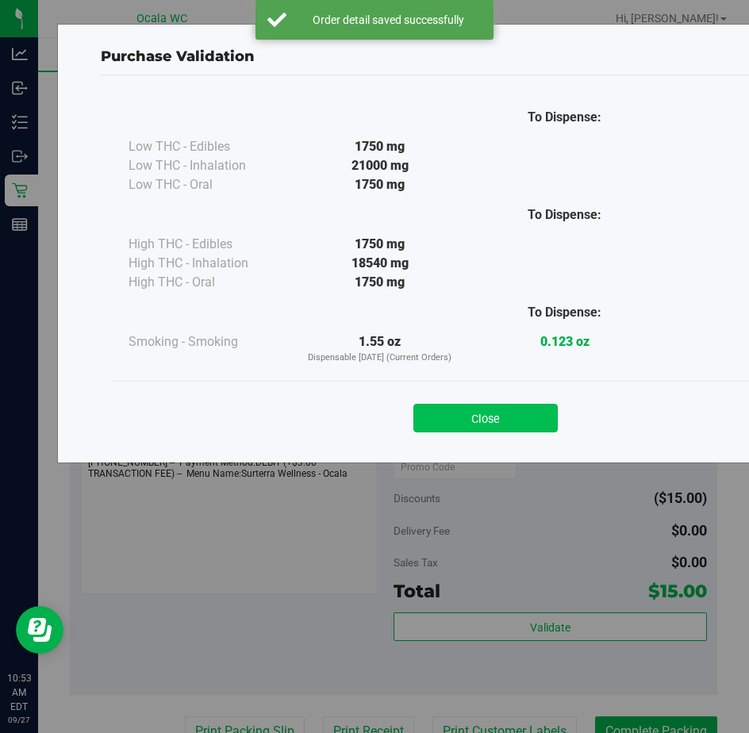
click at [469, 423] on button "Close" at bounding box center [485, 418] width 144 height 29
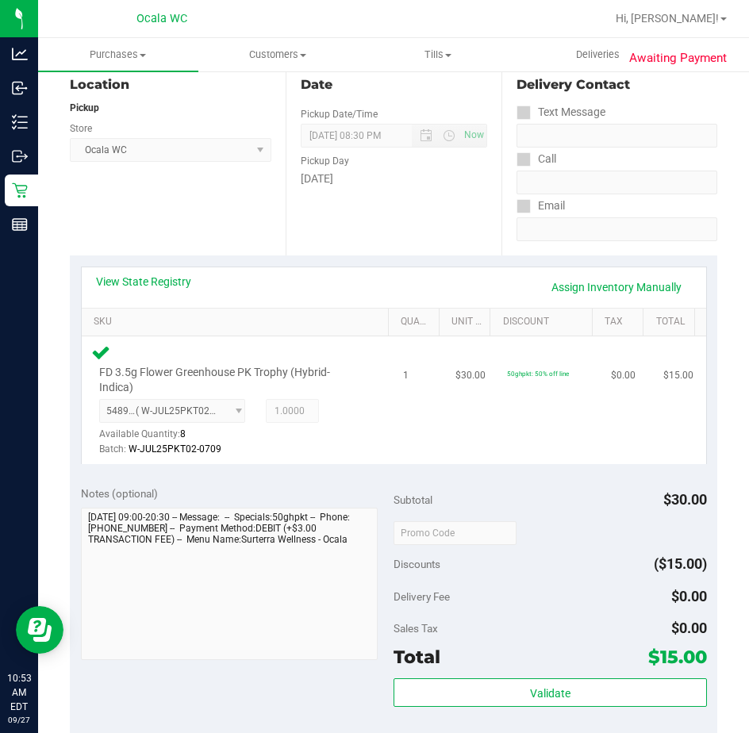
scroll to position [317, 0]
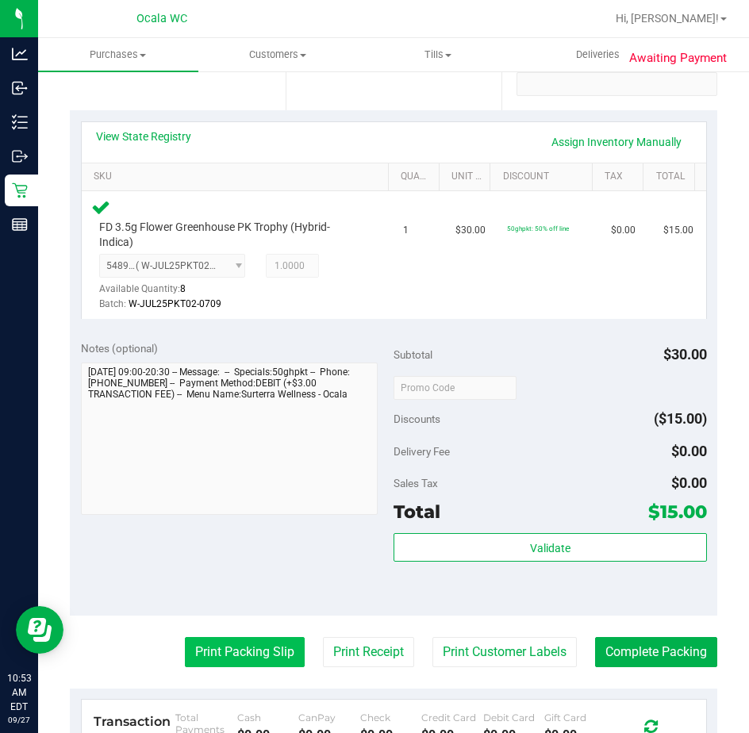
click at [224, 652] on button "Print Packing Slip" at bounding box center [245, 652] width 120 height 30
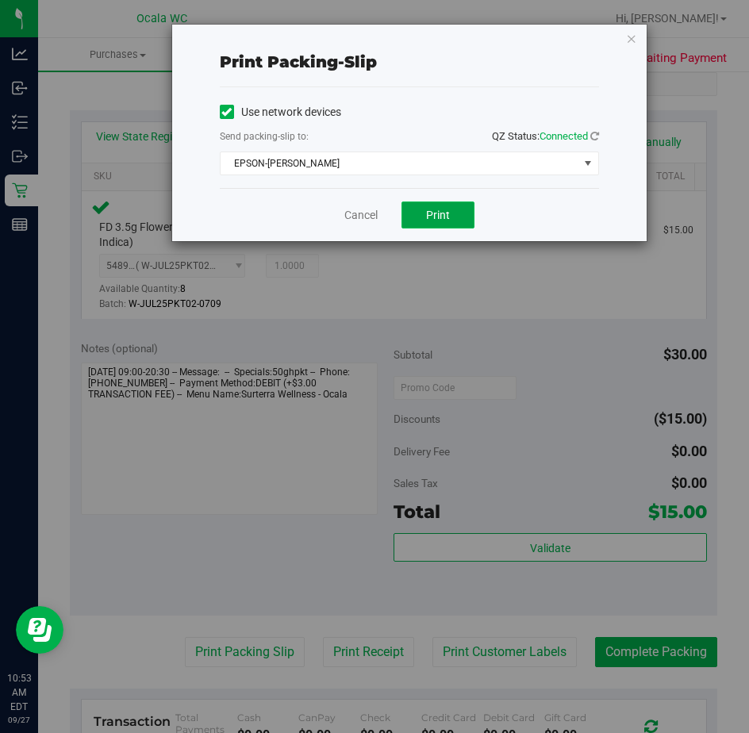
click at [431, 205] on button "Print" at bounding box center [437, 214] width 73 height 27
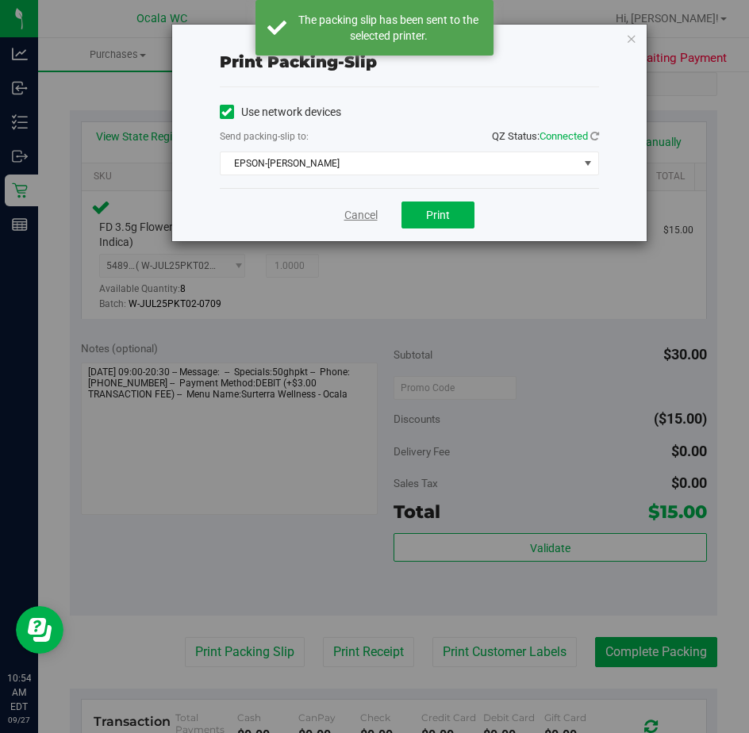
click at [362, 209] on link "Cancel" at bounding box center [360, 215] width 33 height 17
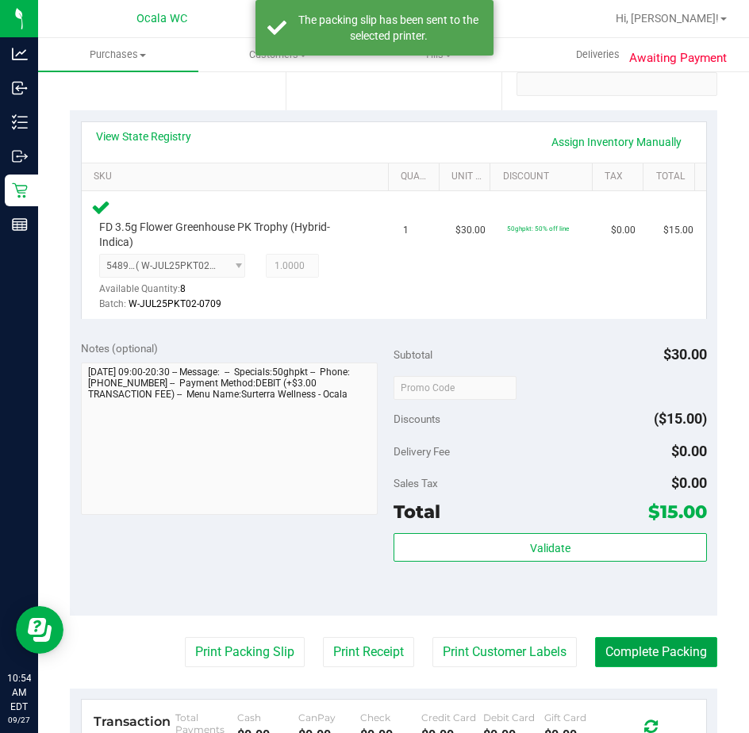
click at [610, 647] on button "Complete Packing" at bounding box center [656, 652] width 122 height 30
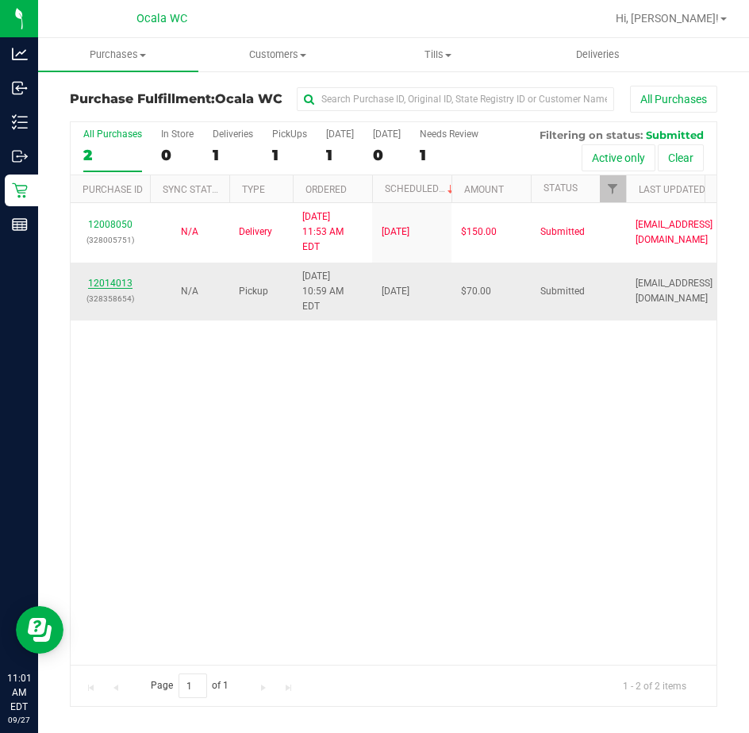
click at [100, 278] on link "12014013" at bounding box center [110, 283] width 44 height 11
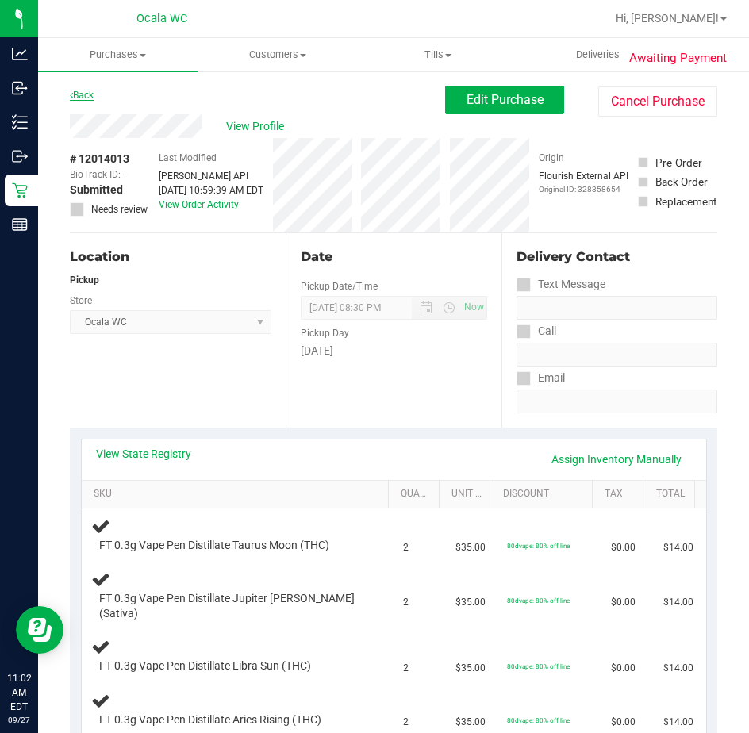
click at [82, 94] on link "Back" at bounding box center [82, 95] width 24 height 11
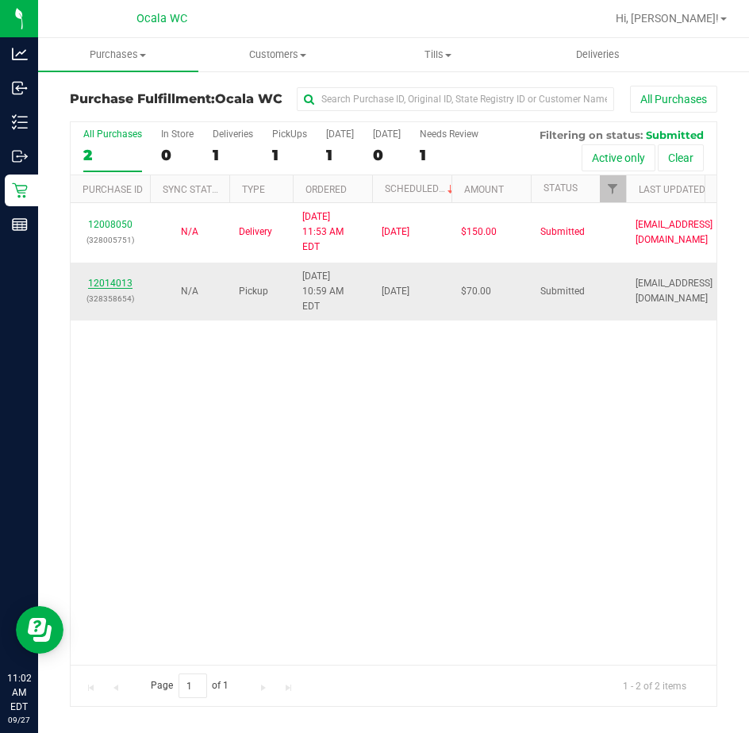
click at [109, 278] on link "12014013" at bounding box center [110, 283] width 44 height 11
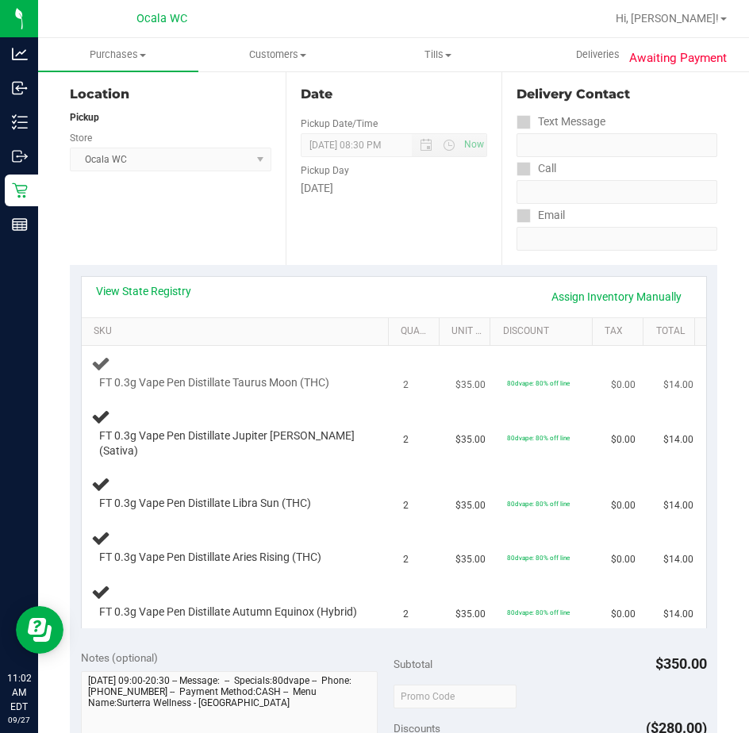
scroll to position [317, 0]
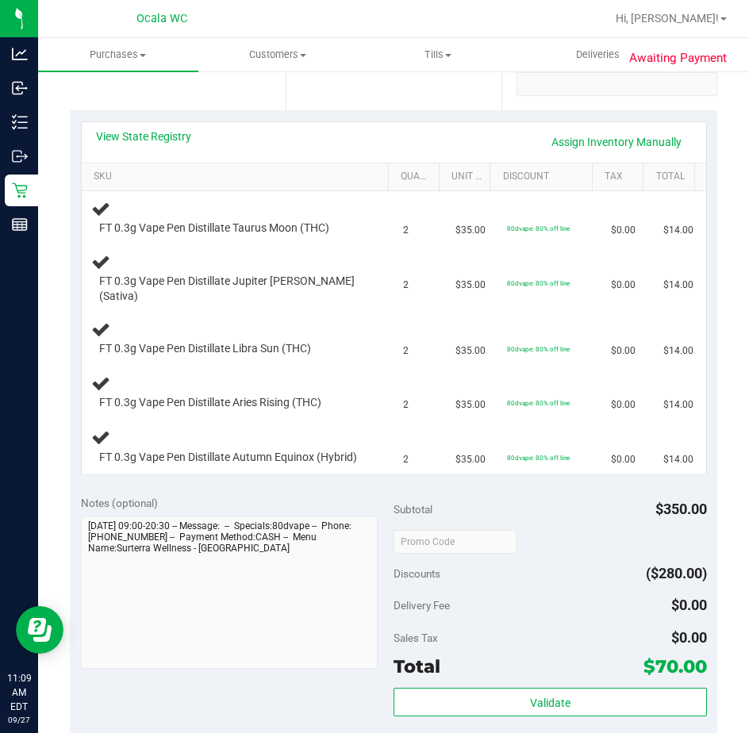
click at [52, 401] on div "Awaiting Payment Back Edit Purchase Cancel Purchase View Profile # 12014013 Bio…" at bounding box center [393, 483] width 711 height 1461
click at [57, 387] on div "Awaiting Payment Back Edit Purchase Cancel Purchase View Profile # 12014013 Bio…" at bounding box center [393, 483] width 711 height 1461
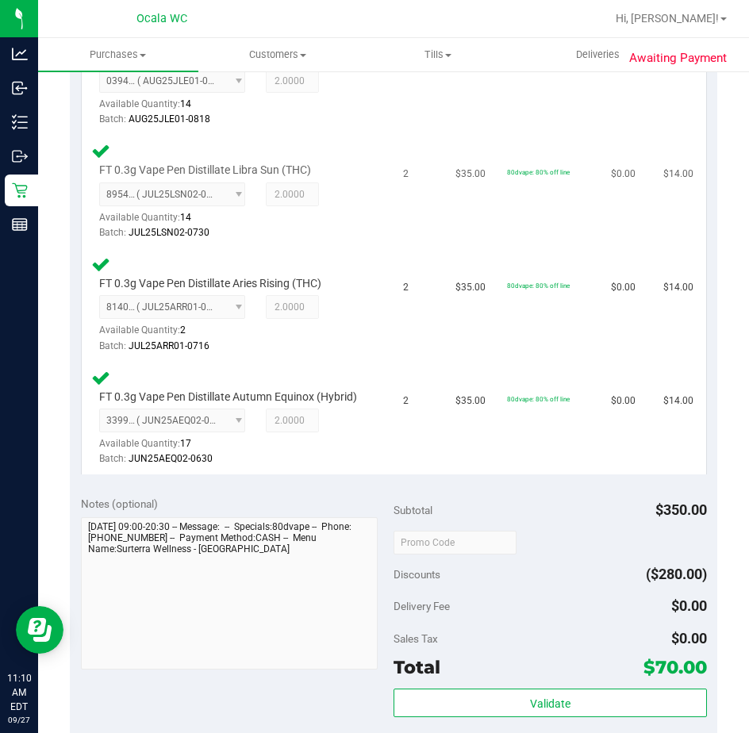
scroll to position [635, 0]
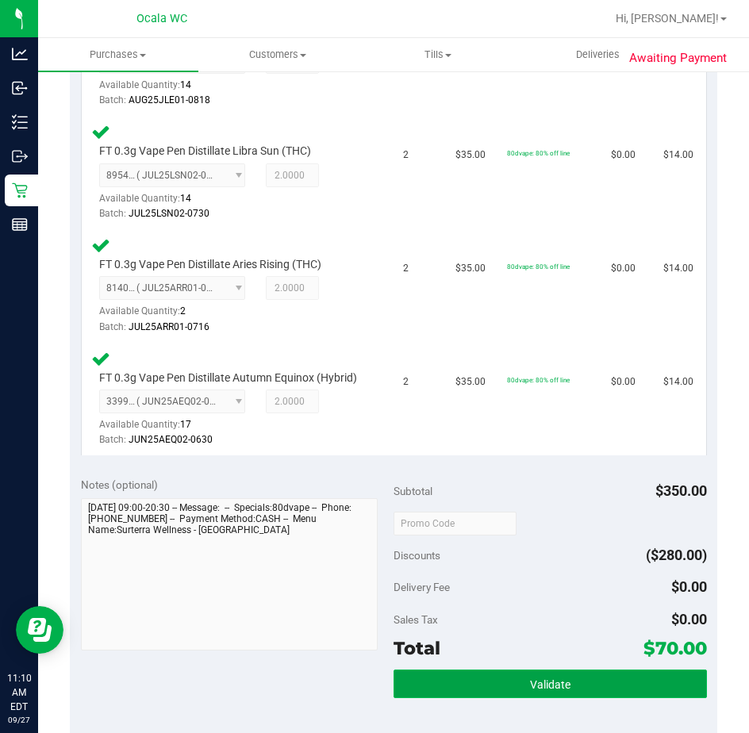
click at [454, 675] on button "Validate" at bounding box center [549, 683] width 313 height 29
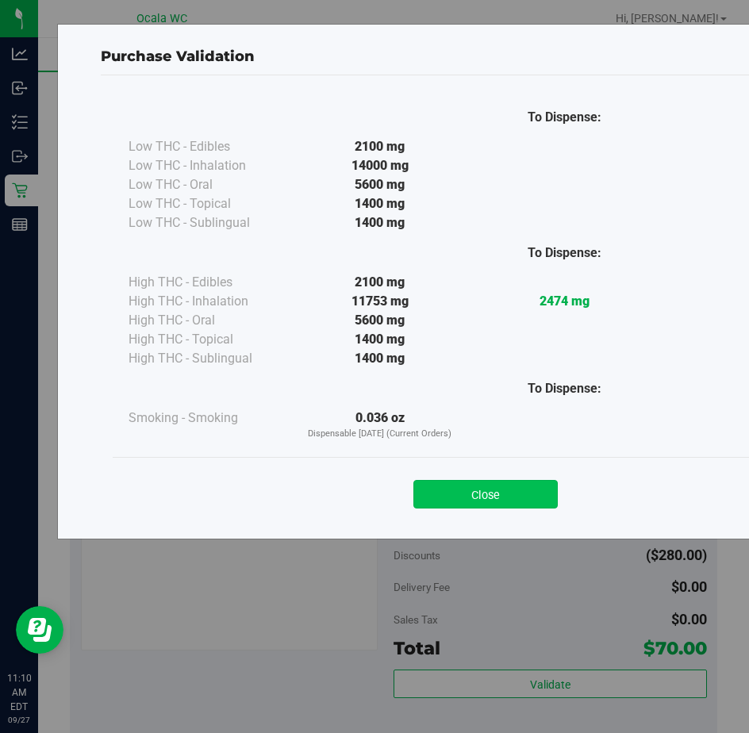
click at [437, 494] on button "Close" at bounding box center [485, 494] width 144 height 29
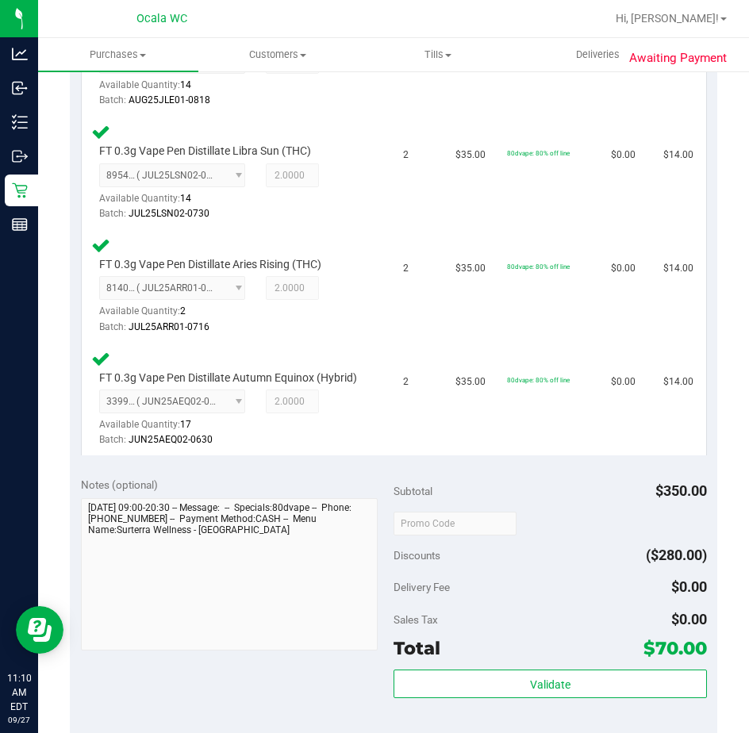
scroll to position [952, 0]
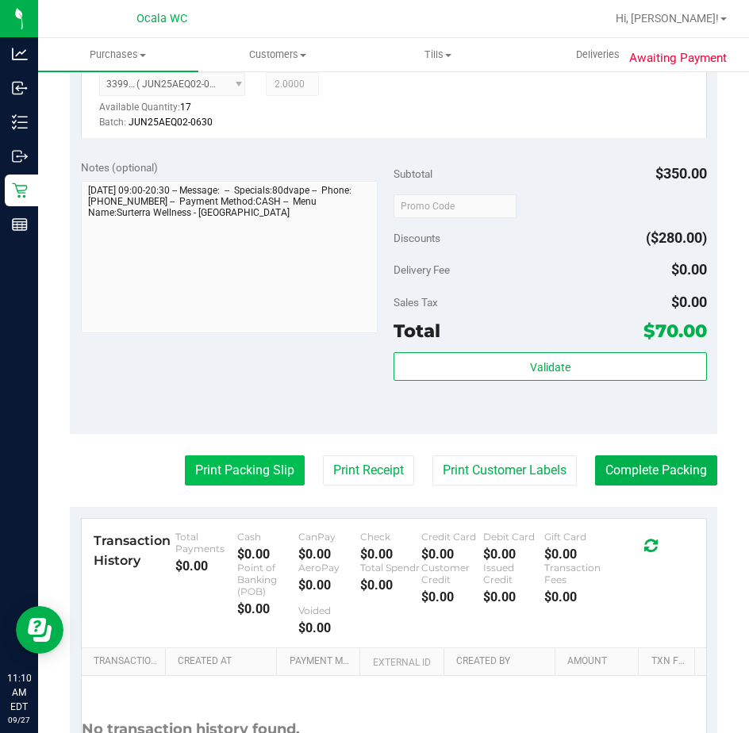
click at [212, 481] on button "Print Packing Slip" at bounding box center [245, 470] width 120 height 30
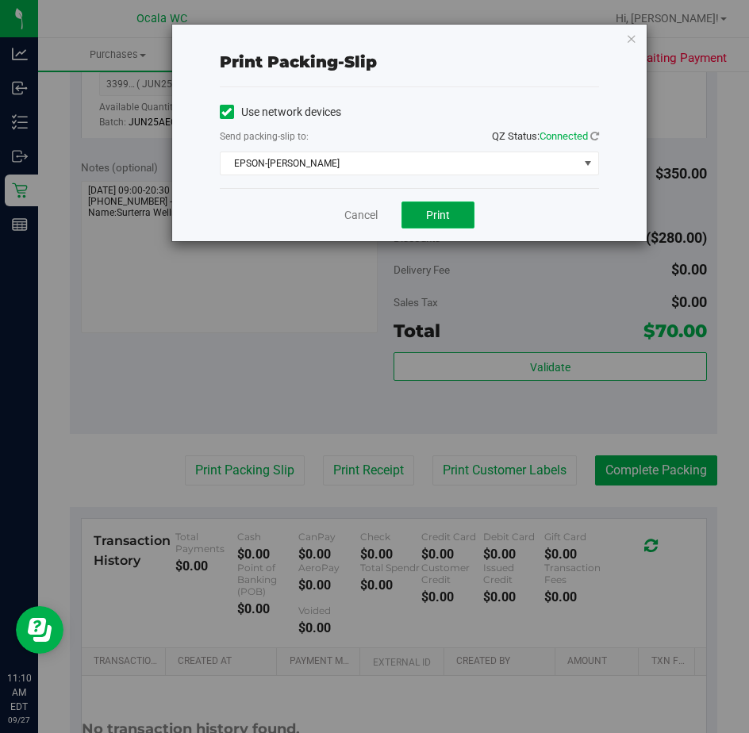
click at [432, 204] on button "Print" at bounding box center [437, 214] width 73 height 27
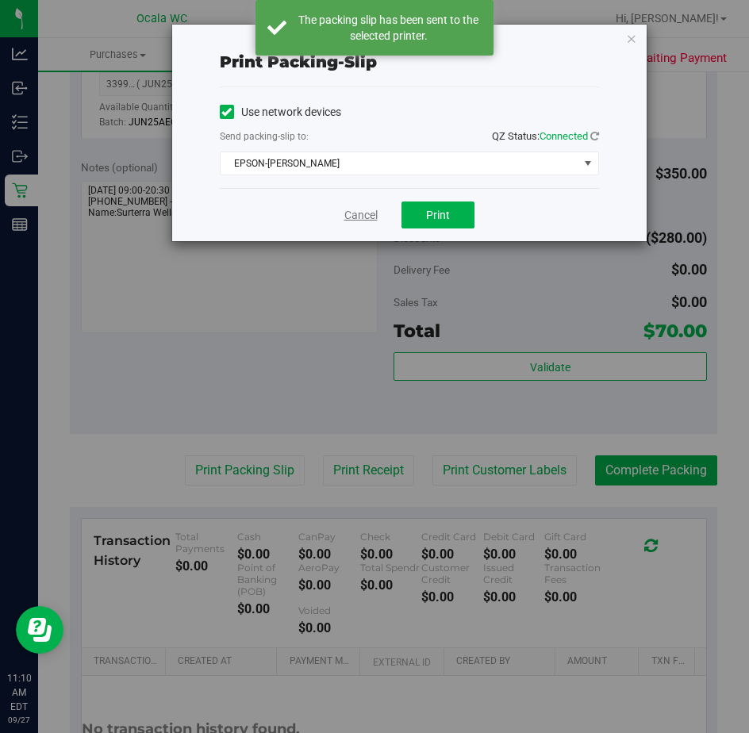
click at [359, 216] on link "Cancel" at bounding box center [360, 215] width 33 height 17
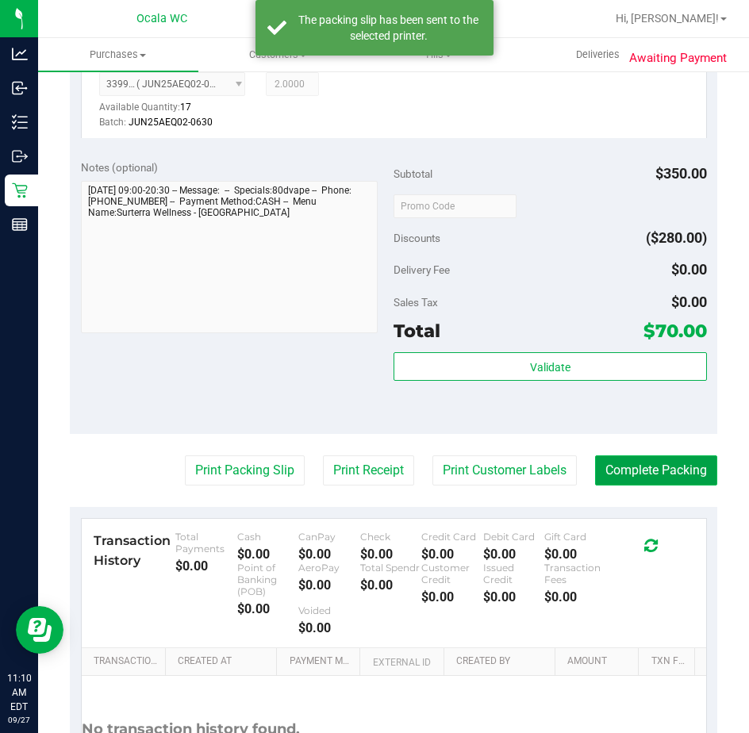
click at [602, 464] on button "Complete Packing" at bounding box center [656, 470] width 122 height 30
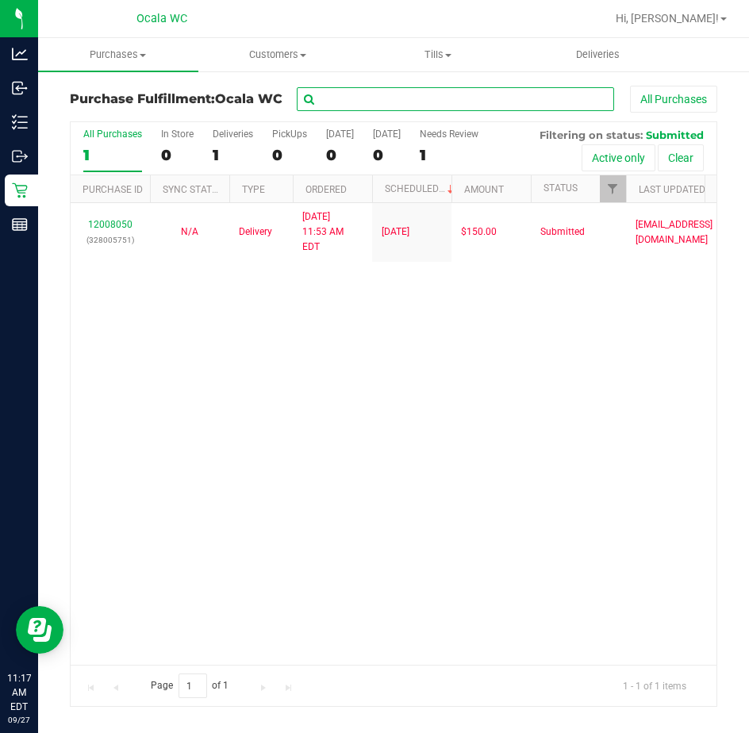
click at [334, 94] on input "text" at bounding box center [455, 99] width 317 height 24
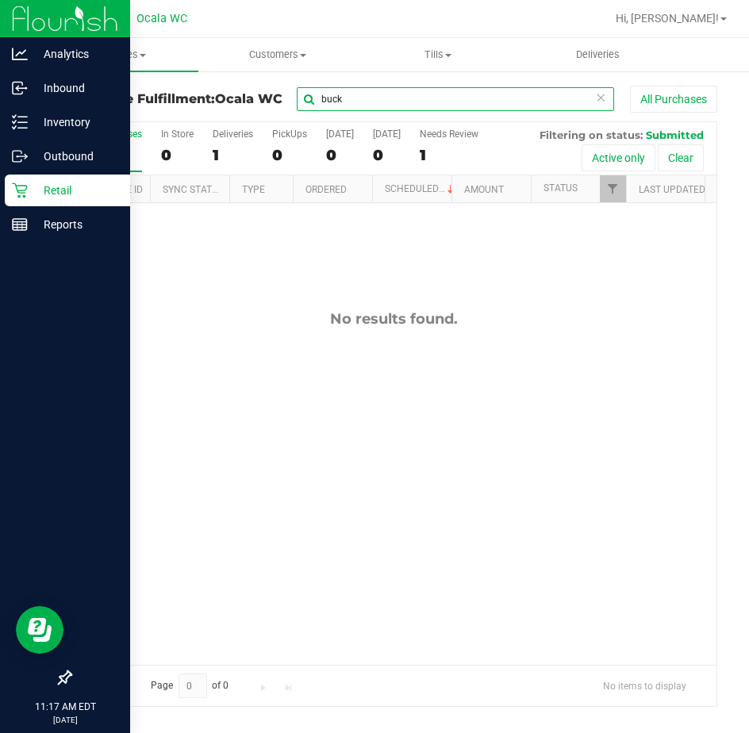
type input "buck"
click at [21, 185] on icon at bounding box center [20, 190] width 16 height 16
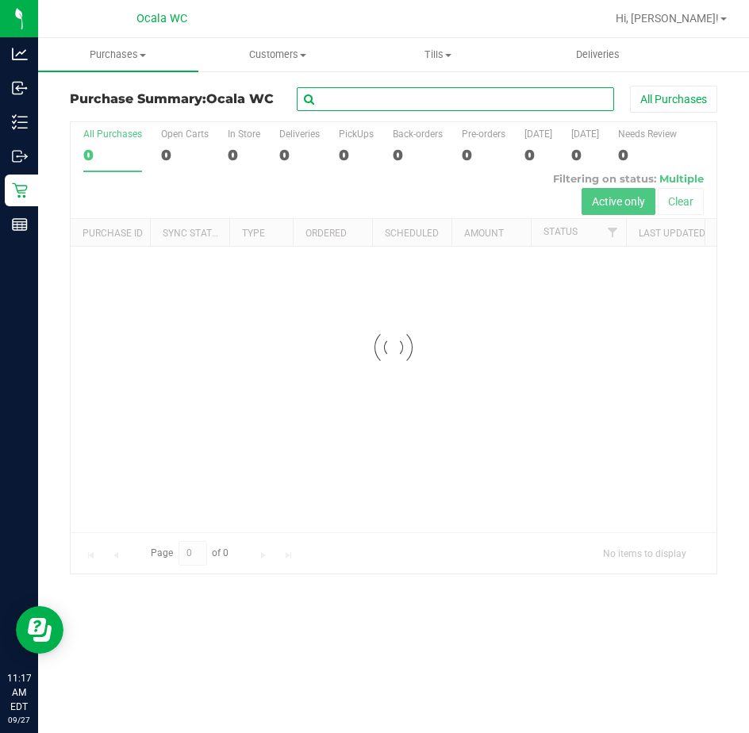
click at [336, 97] on input "text" at bounding box center [455, 99] width 317 height 24
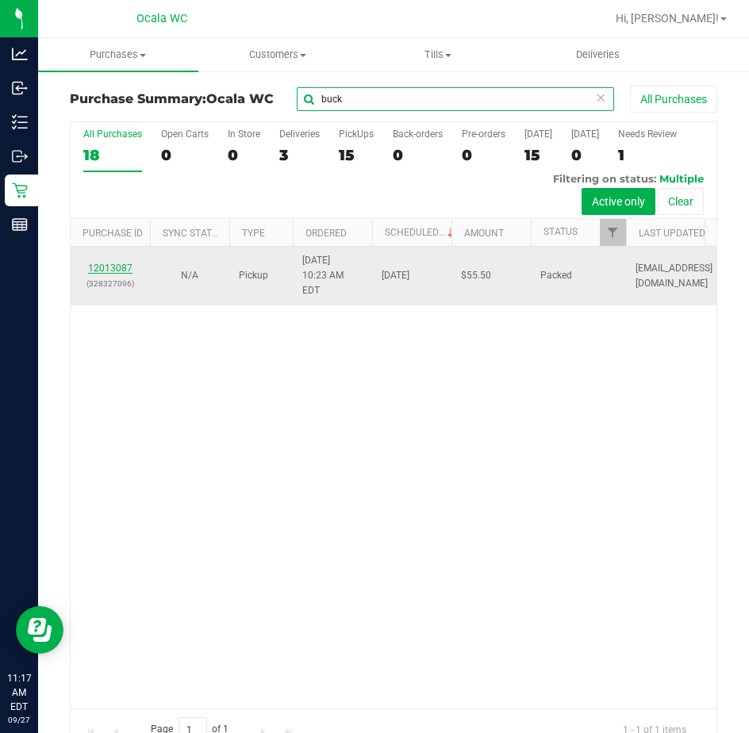
type input "buck"
click at [94, 264] on link "12013087" at bounding box center [110, 268] width 44 height 11
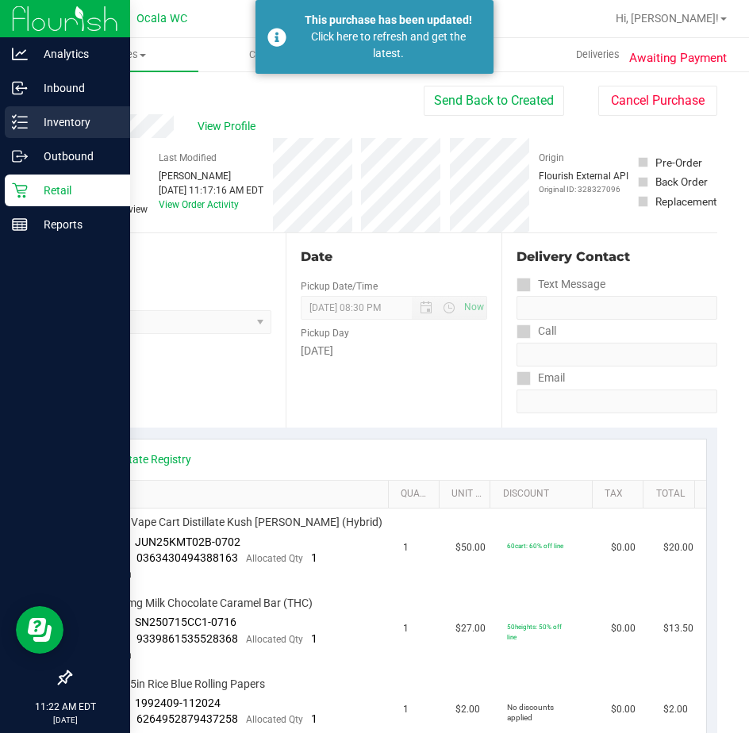
click at [26, 114] on icon at bounding box center [20, 122] width 16 height 16
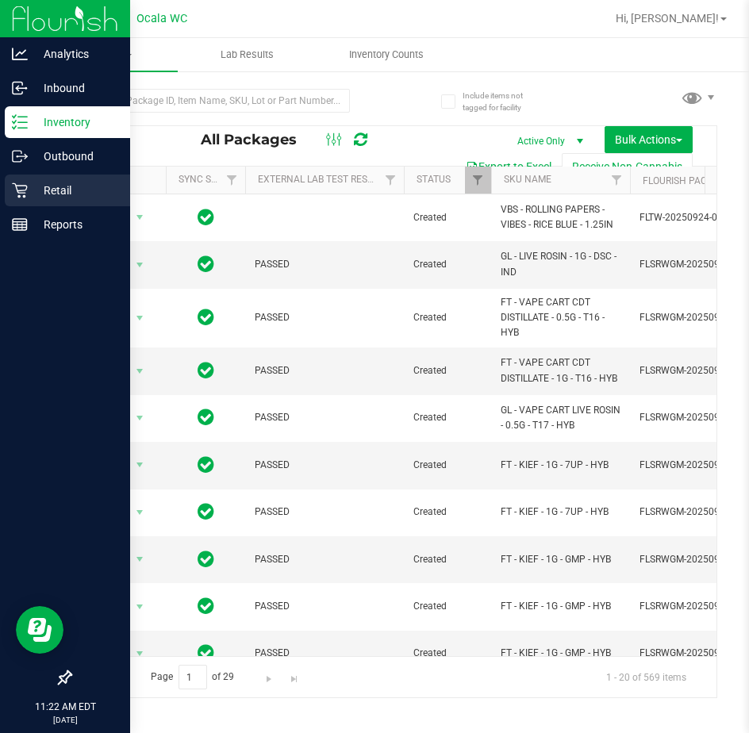
click at [42, 180] on div "Retail" at bounding box center [67, 190] width 125 height 32
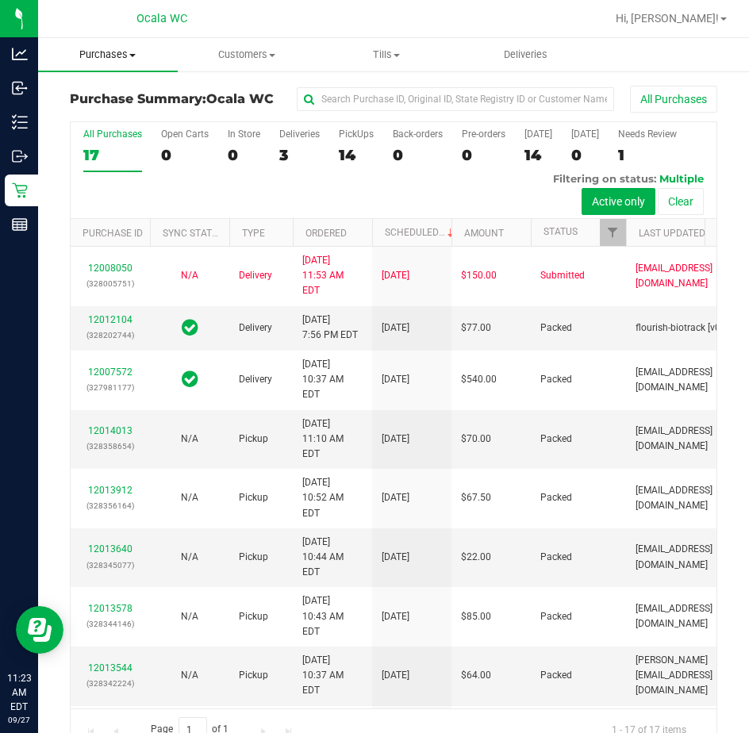
click at [113, 56] on span "Purchases" at bounding box center [108, 55] width 140 height 14
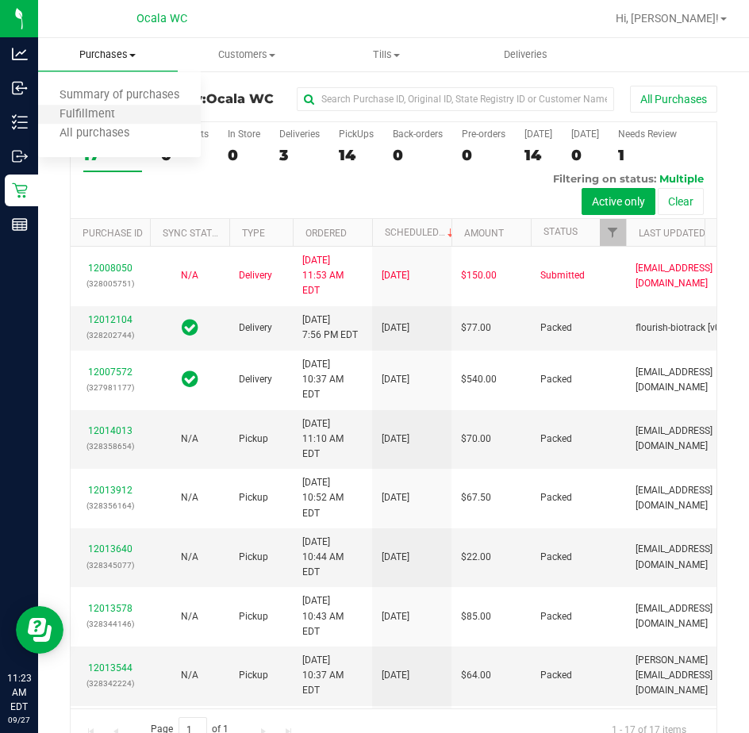
click at [104, 106] on li "Fulfillment" at bounding box center [119, 114] width 163 height 19
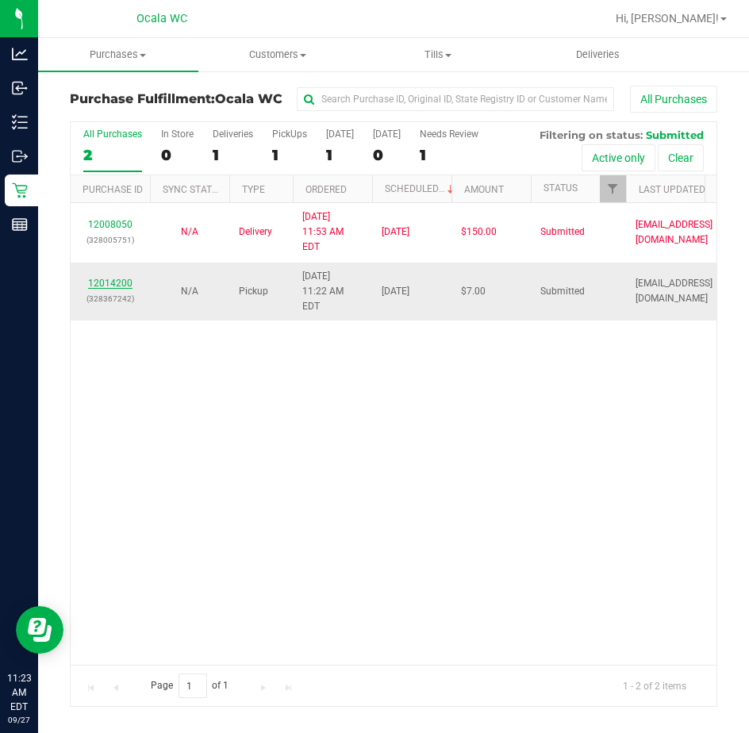
click at [115, 278] on link "12014200" at bounding box center [110, 283] width 44 height 11
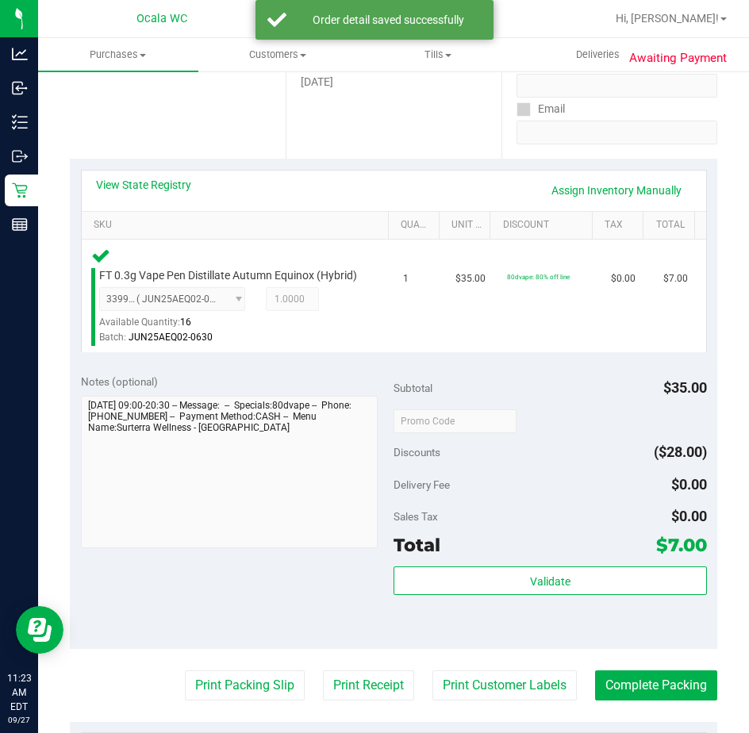
scroll to position [317, 0]
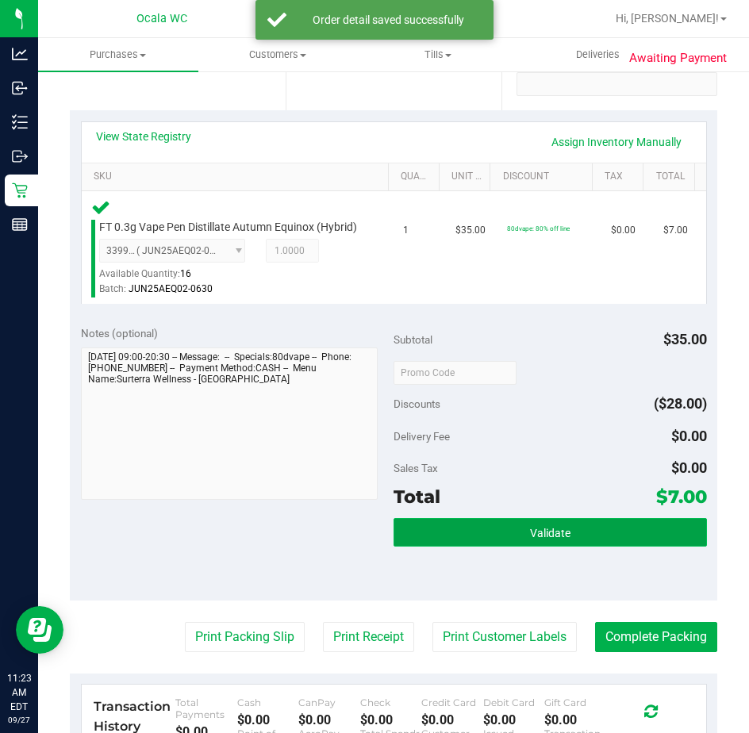
click at [437, 547] on button "Validate" at bounding box center [549, 532] width 313 height 29
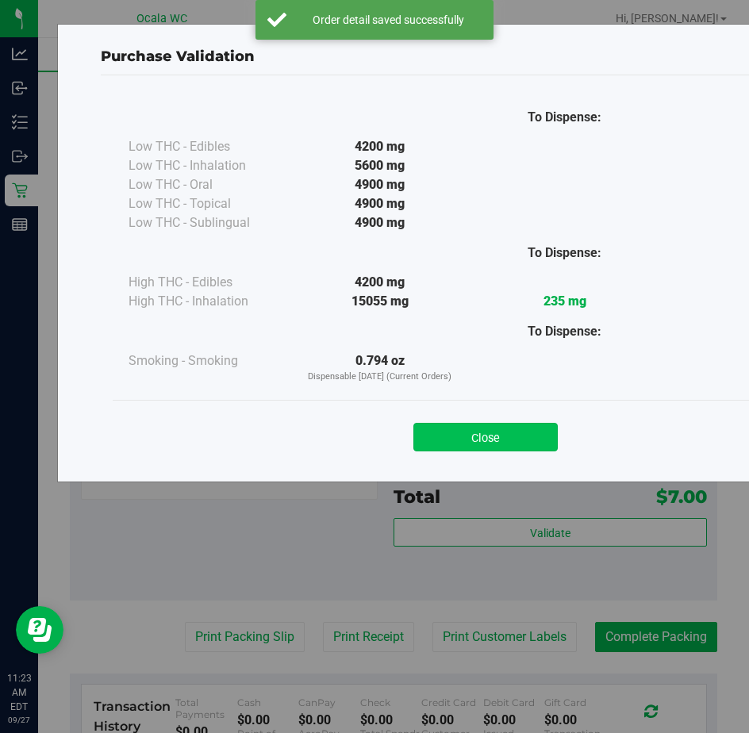
click at [457, 436] on button "Close" at bounding box center [485, 437] width 144 height 29
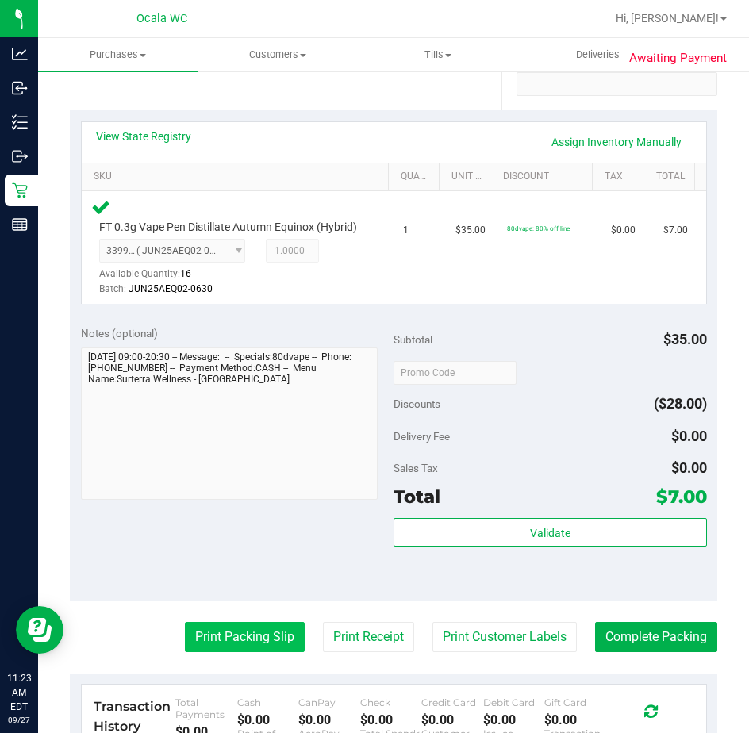
click at [231, 648] on button "Print Packing Slip" at bounding box center [245, 637] width 120 height 30
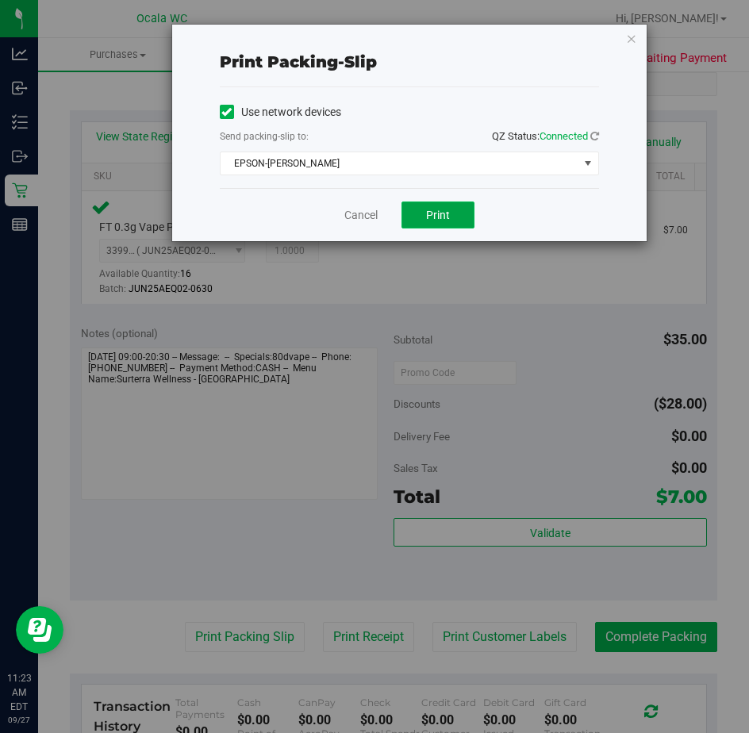
click at [442, 205] on button "Print" at bounding box center [437, 214] width 73 height 27
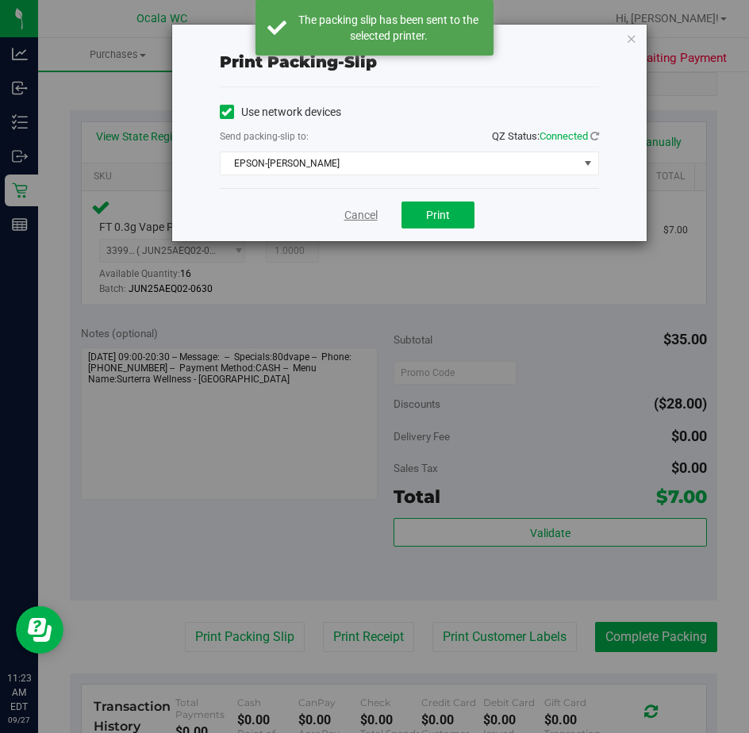
click at [365, 220] on link "Cancel" at bounding box center [360, 215] width 33 height 17
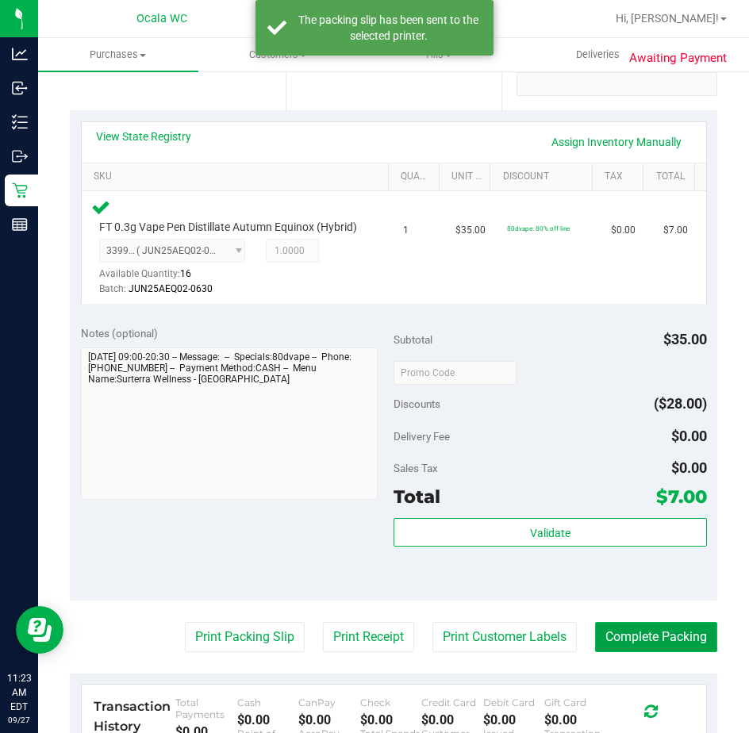
click at [656, 645] on button "Complete Packing" at bounding box center [656, 637] width 122 height 30
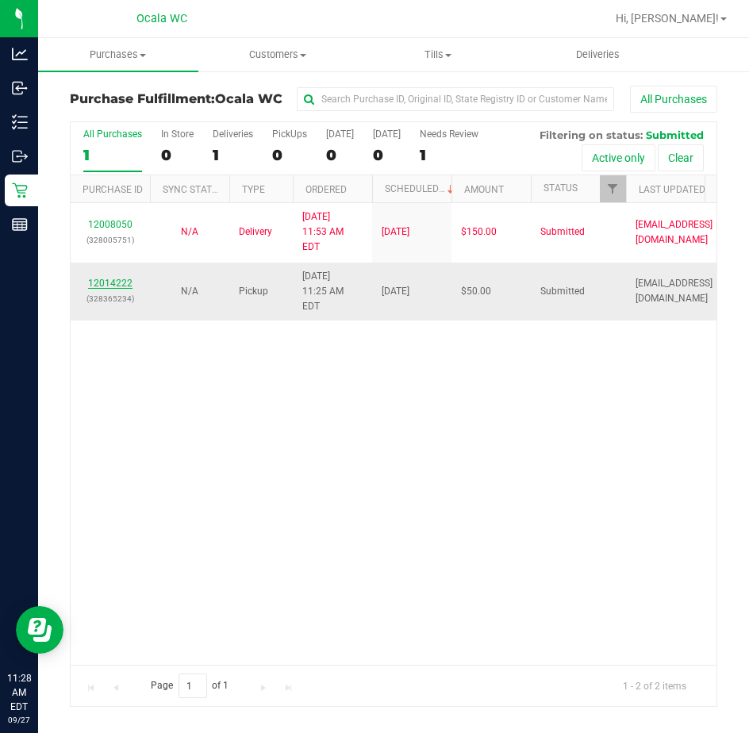
click at [112, 278] on link "12014222" at bounding box center [110, 283] width 44 height 11
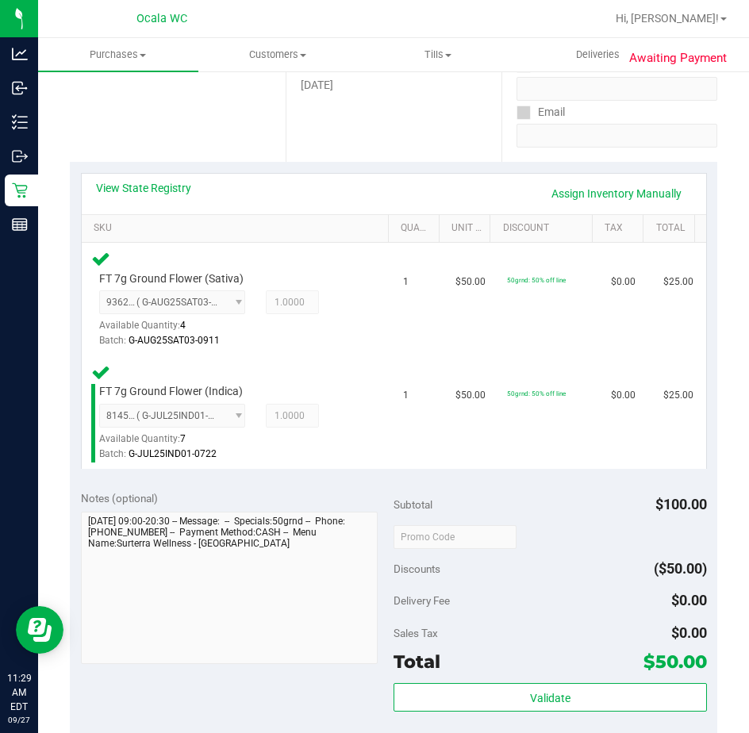
scroll to position [317, 0]
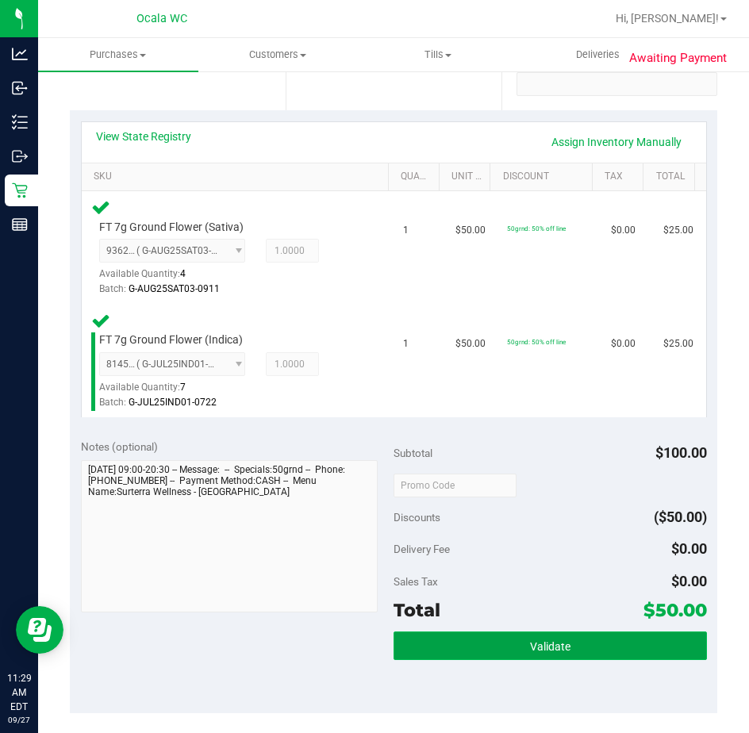
click at [440, 639] on button "Validate" at bounding box center [549, 645] width 313 height 29
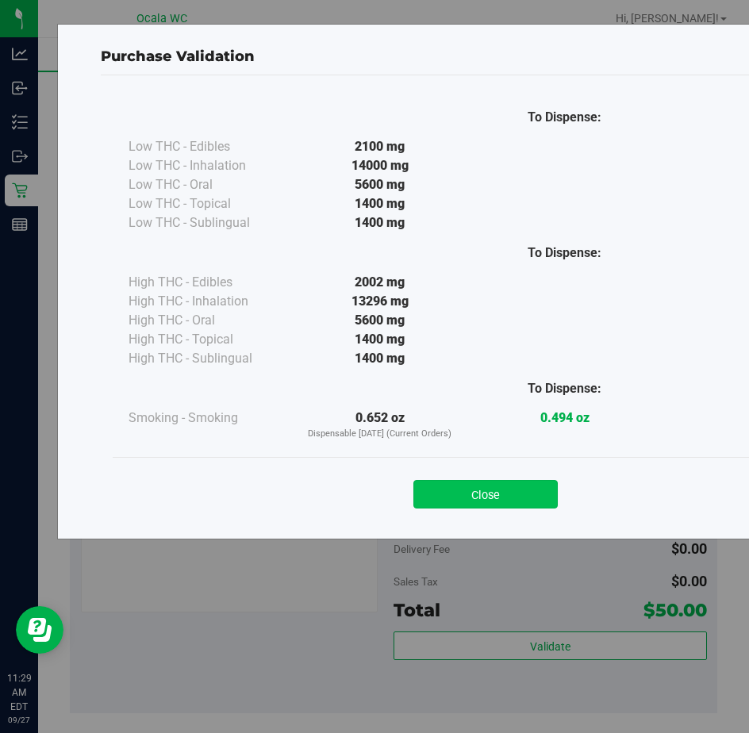
click at [422, 486] on button "Close" at bounding box center [485, 494] width 144 height 29
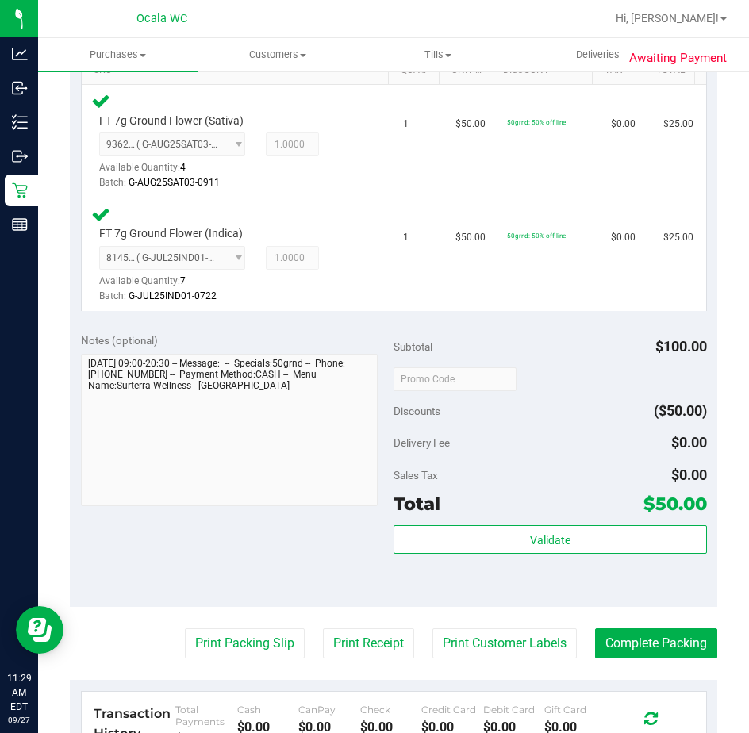
scroll to position [476, 0]
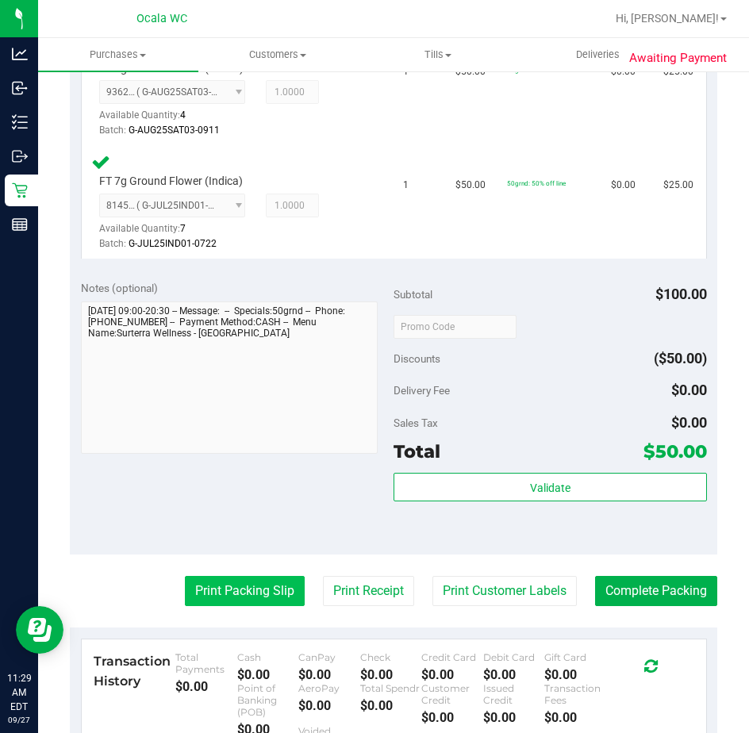
click at [230, 587] on button "Print Packing Slip" at bounding box center [245, 591] width 120 height 30
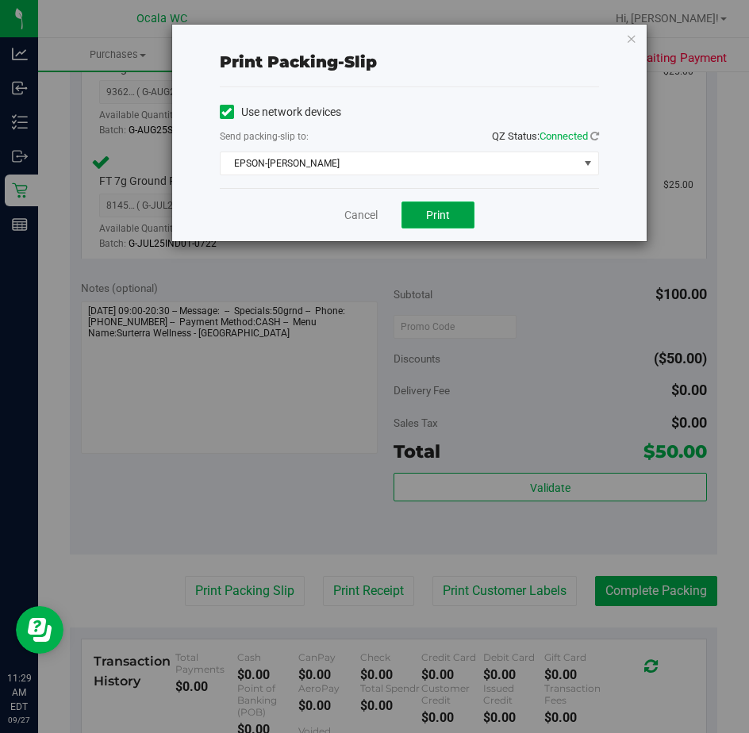
click at [425, 216] on button "Print" at bounding box center [437, 214] width 73 height 27
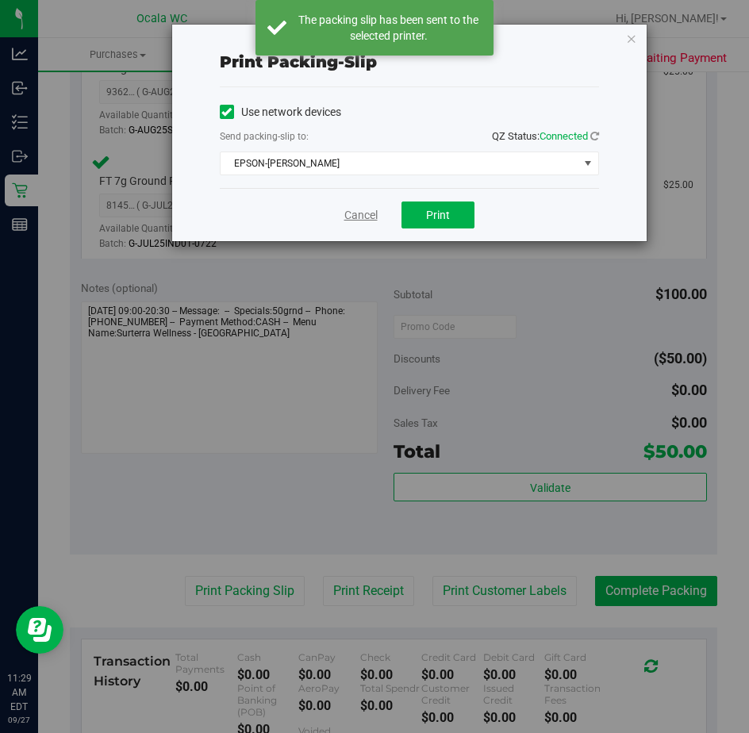
click at [356, 218] on link "Cancel" at bounding box center [360, 215] width 33 height 17
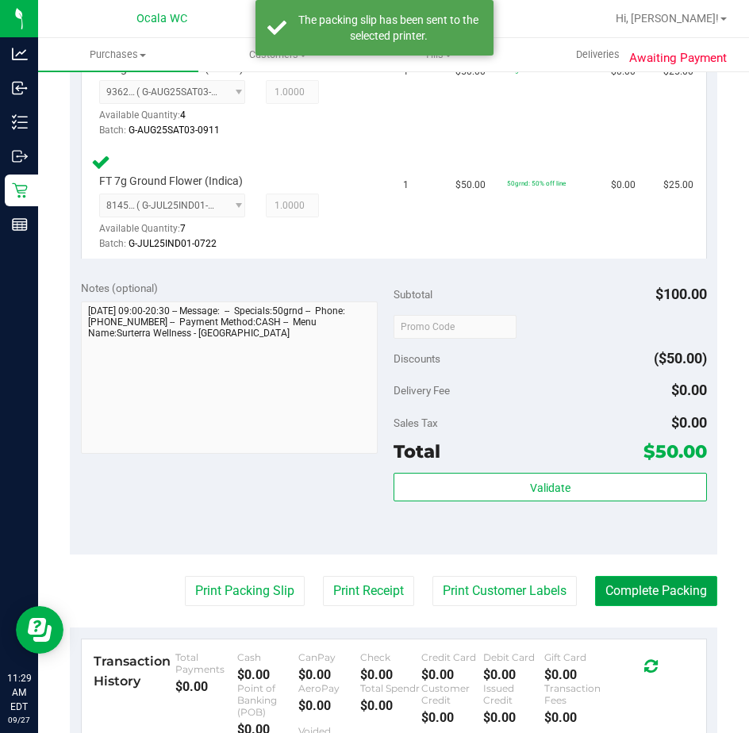
click at [614, 578] on button "Complete Packing" at bounding box center [656, 591] width 122 height 30
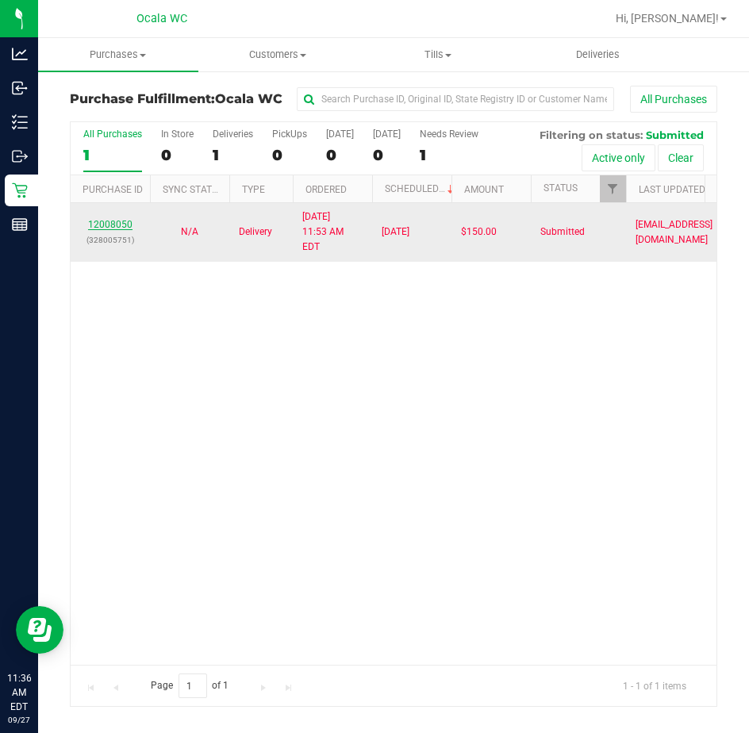
click at [106, 221] on link "12008050" at bounding box center [110, 224] width 44 height 11
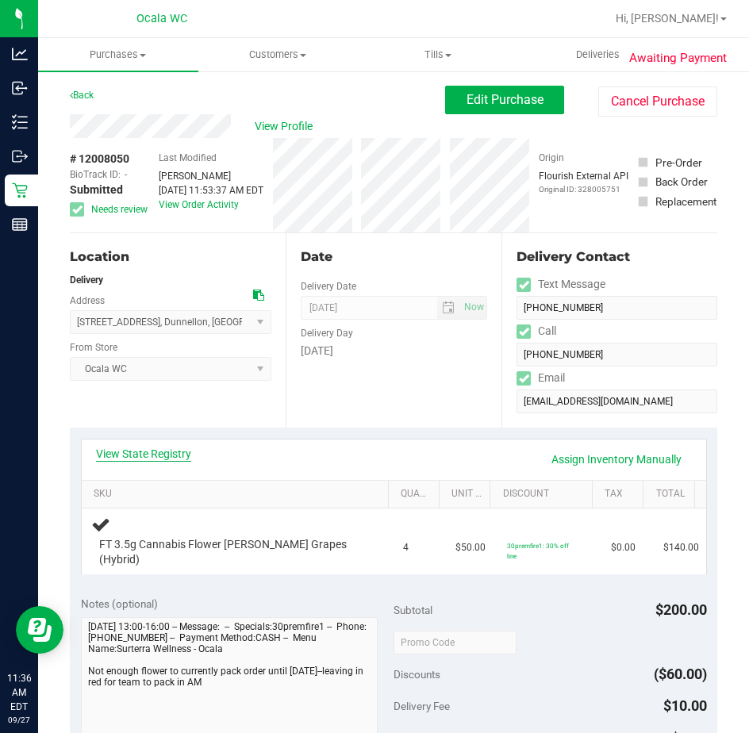
click at [167, 451] on link "View State Registry" at bounding box center [143, 454] width 95 height 16
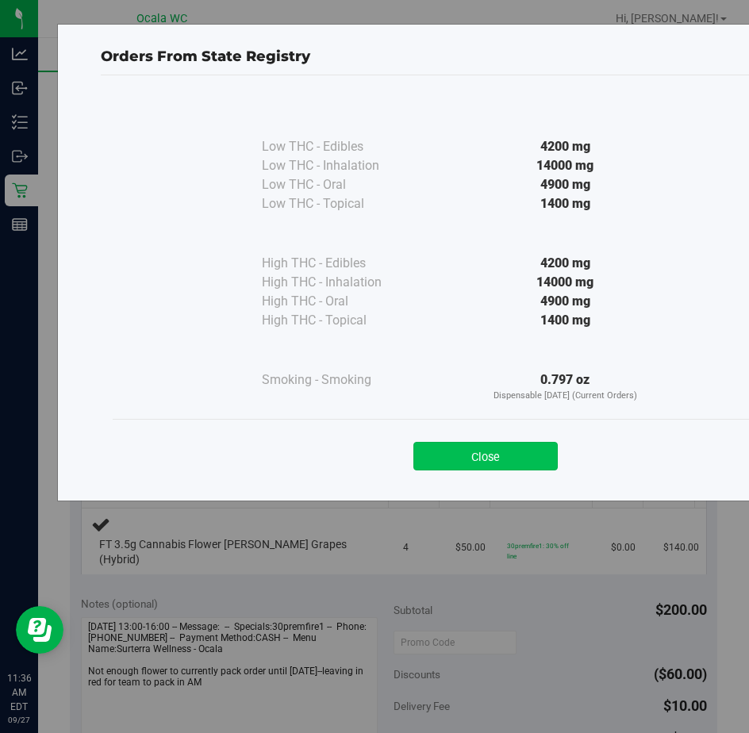
click at [433, 454] on button "Close" at bounding box center [485, 456] width 144 height 29
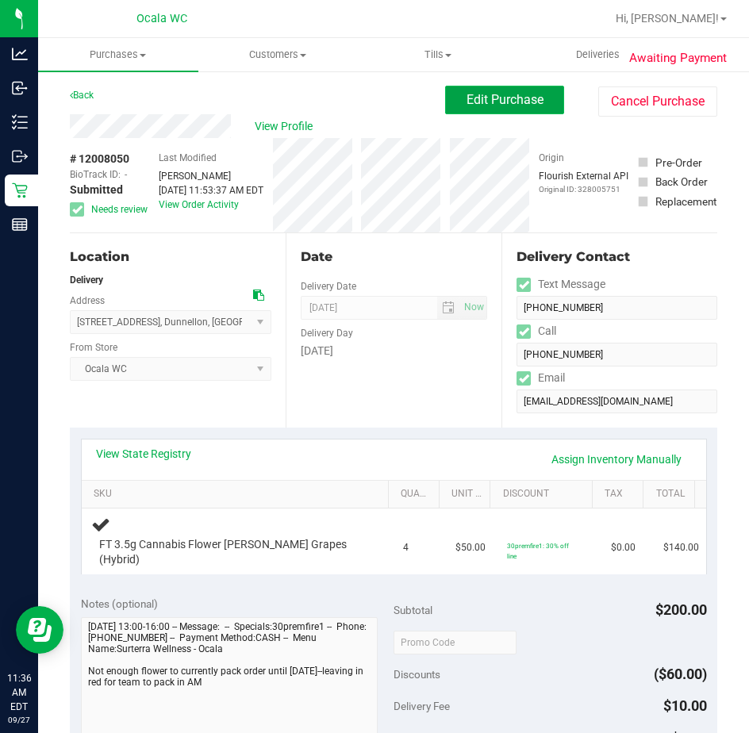
click at [448, 91] on button "Edit Purchase" at bounding box center [504, 100] width 119 height 29
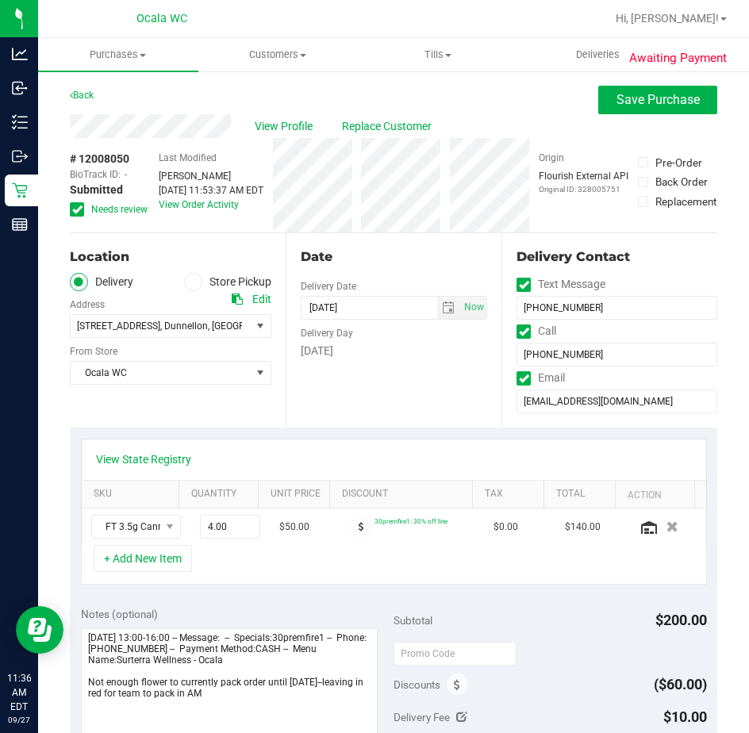
click at [76, 209] on icon at bounding box center [77, 209] width 10 height 0
click at [0, 0] on input "Needs review" at bounding box center [0, 0] width 0 height 0
click at [622, 102] on span "Save Purchase" at bounding box center [657, 99] width 83 height 15
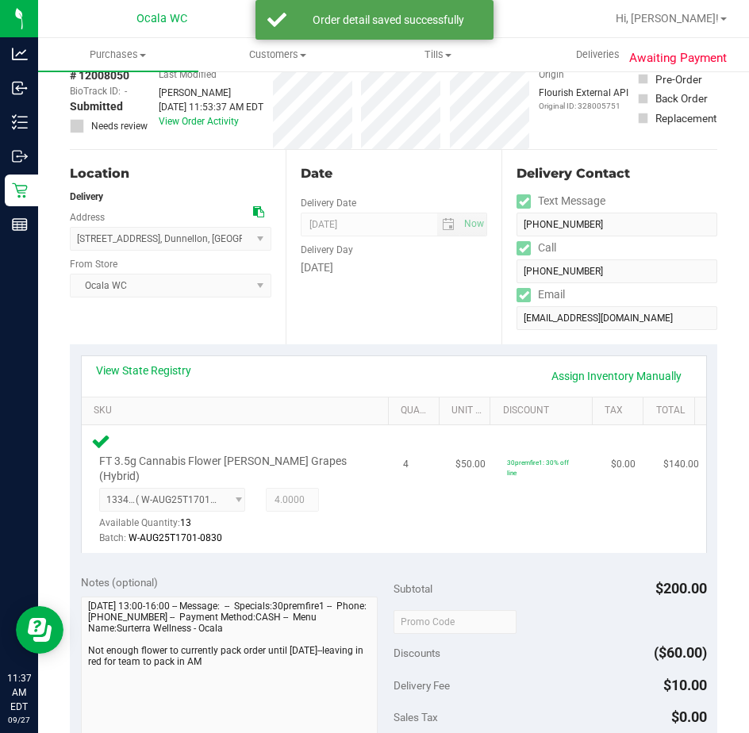
scroll to position [317, 0]
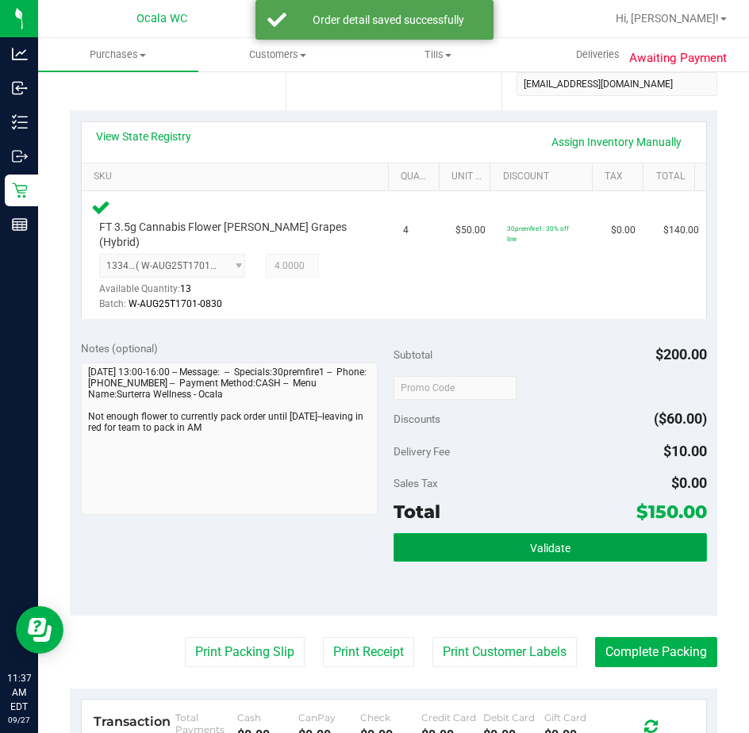
click at [504, 533] on button "Validate" at bounding box center [549, 547] width 313 height 29
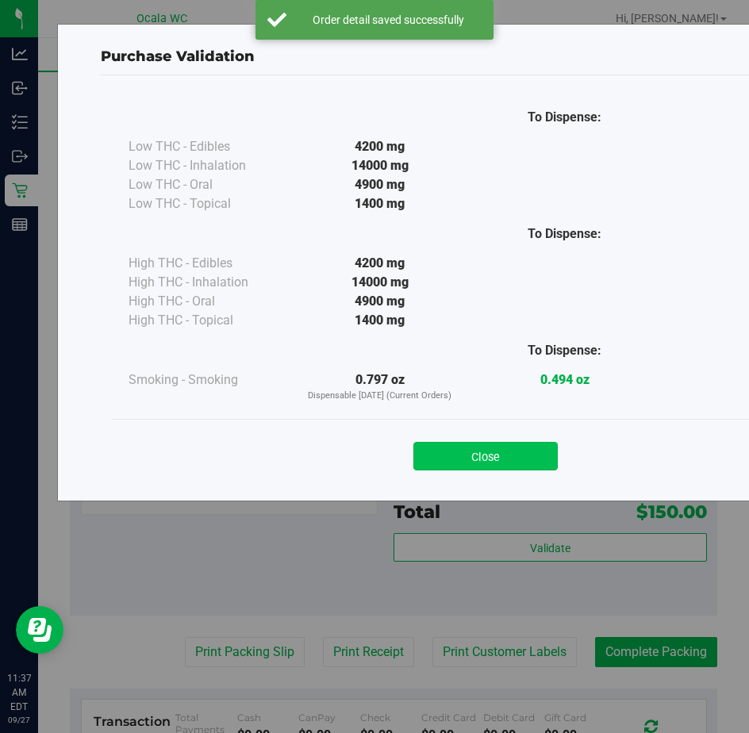
click at [465, 444] on button "Close" at bounding box center [485, 456] width 144 height 29
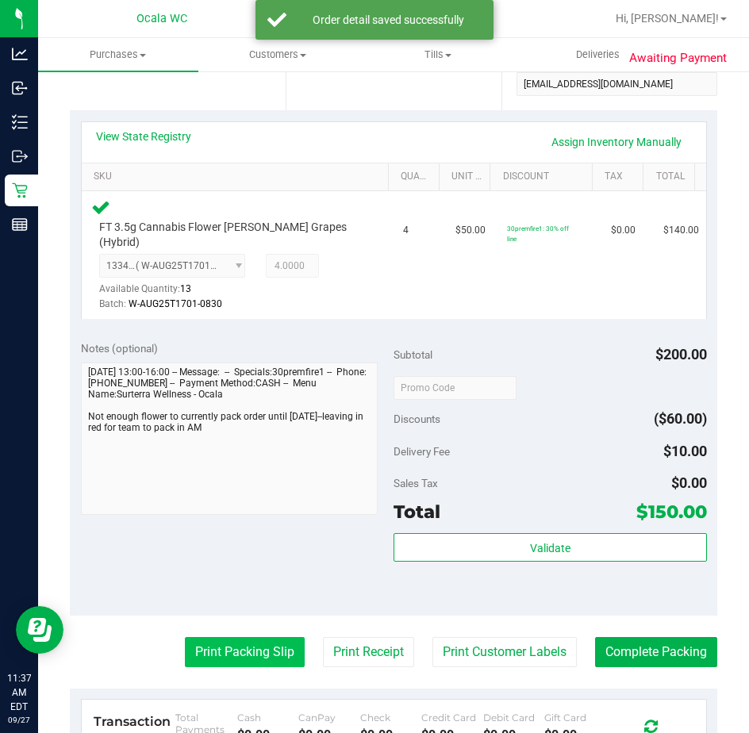
click at [256, 637] on button "Print Packing Slip" at bounding box center [245, 652] width 120 height 30
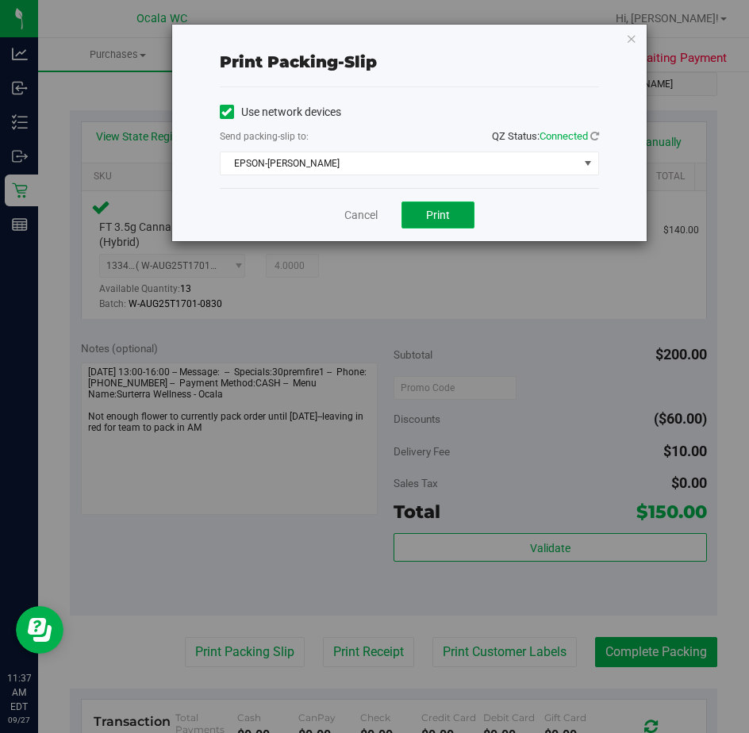
click at [428, 205] on button "Print" at bounding box center [437, 214] width 73 height 27
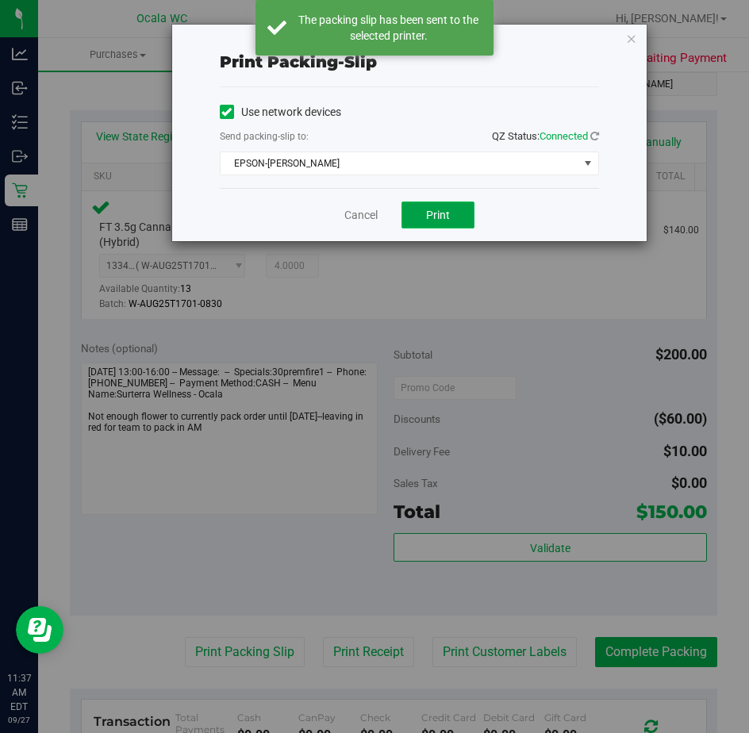
click at [428, 205] on button "Print" at bounding box center [437, 214] width 73 height 27
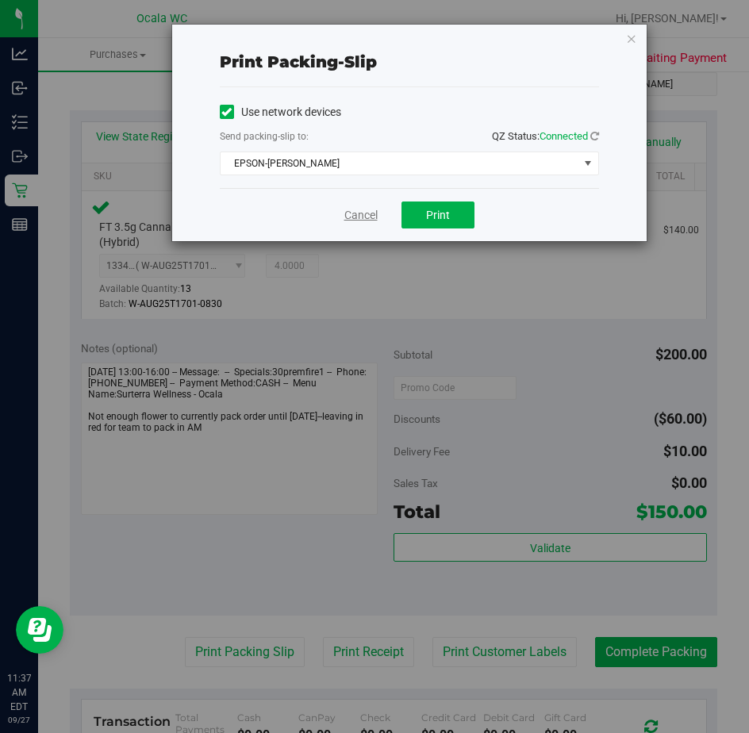
click at [362, 217] on link "Cancel" at bounding box center [360, 215] width 33 height 17
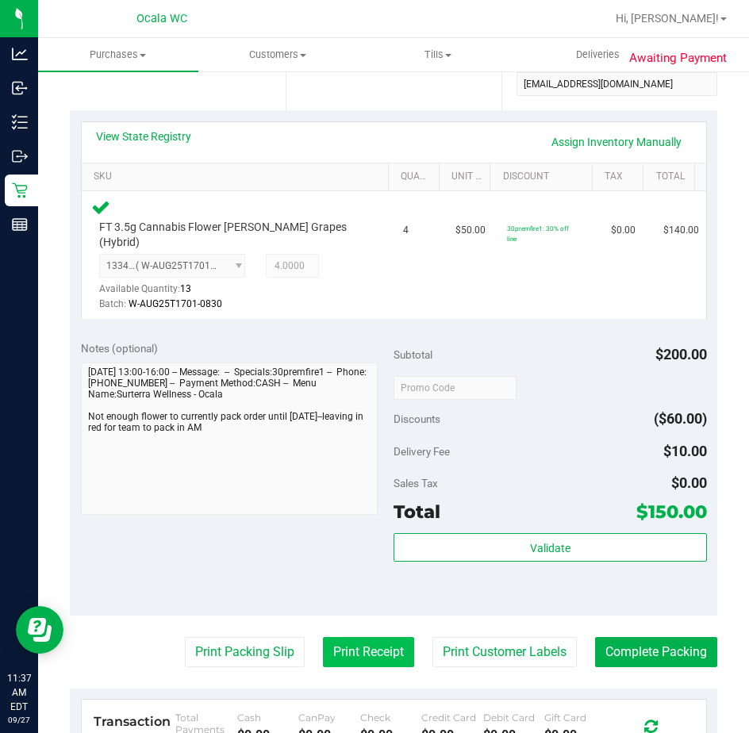
click at [332, 637] on button "Print Receipt" at bounding box center [368, 652] width 91 height 30
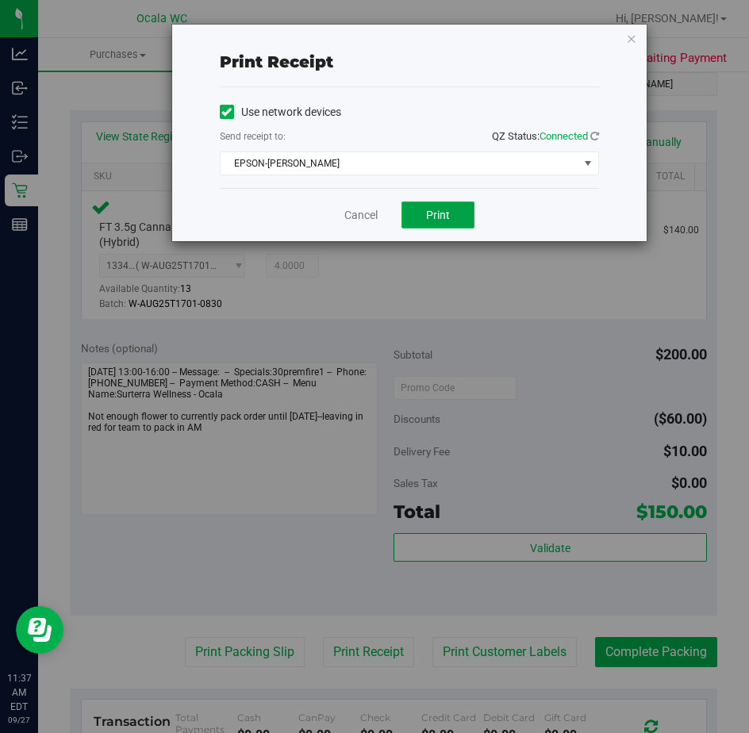
click at [407, 213] on button "Print" at bounding box center [437, 214] width 73 height 27
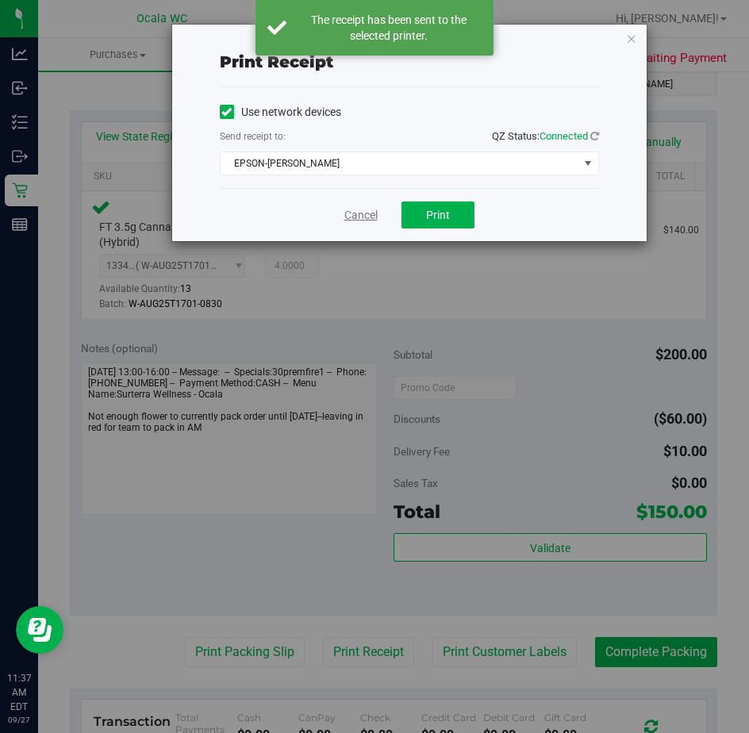
click at [359, 219] on link "Cancel" at bounding box center [360, 215] width 33 height 17
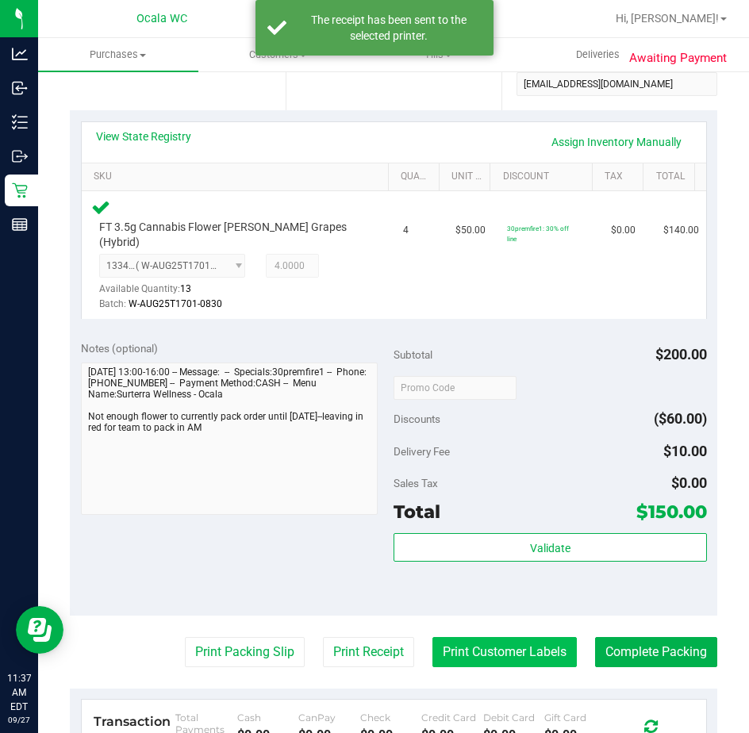
click at [512, 638] on button "Print Customer Labels" at bounding box center [504, 652] width 144 height 30
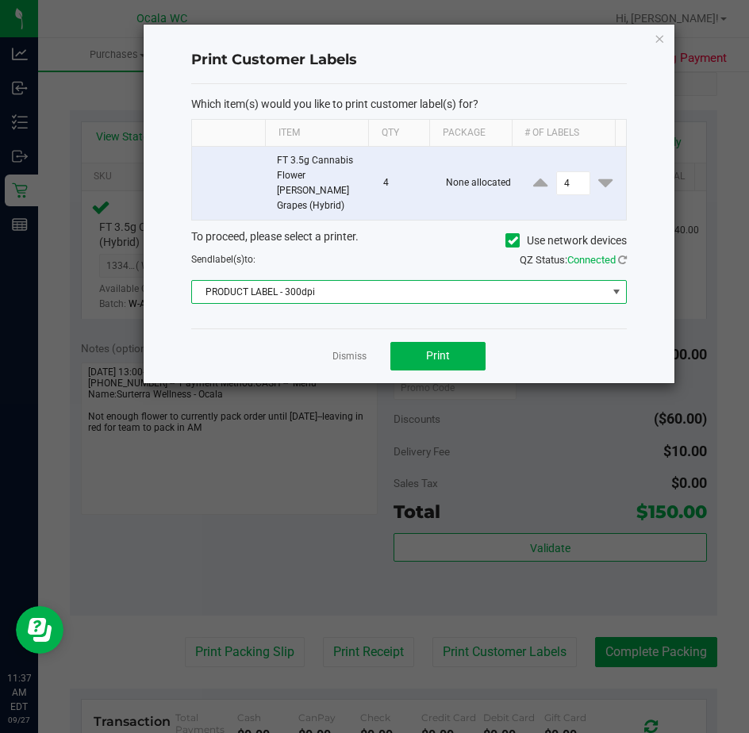
click at [393, 281] on span "PRODUCT LABEL - 300dpi" at bounding box center [399, 292] width 414 height 22
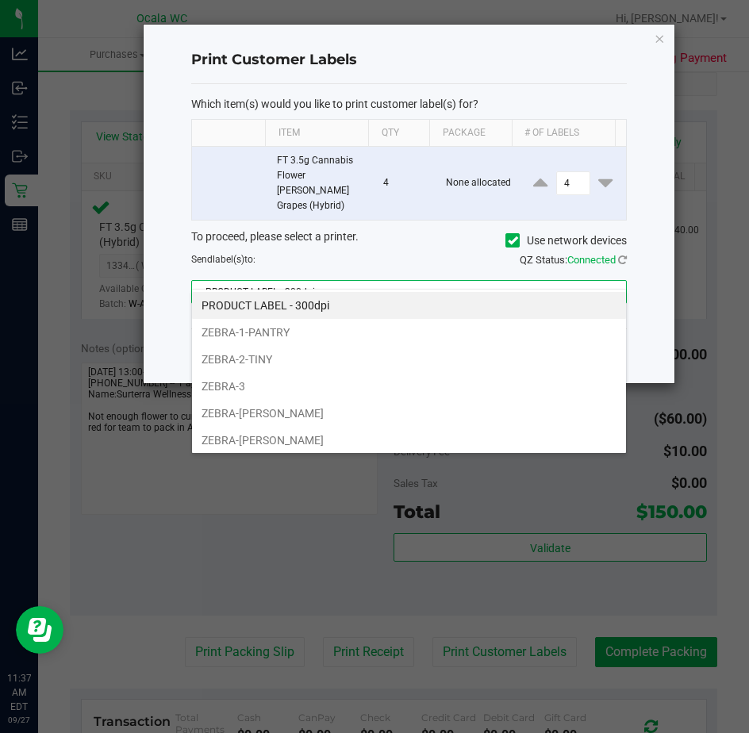
scroll to position [24, 436]
click at [334, 428] on li "ZEBRA-[PERSON_NAME]" at bounding box center [409, 440] width 434 height 27
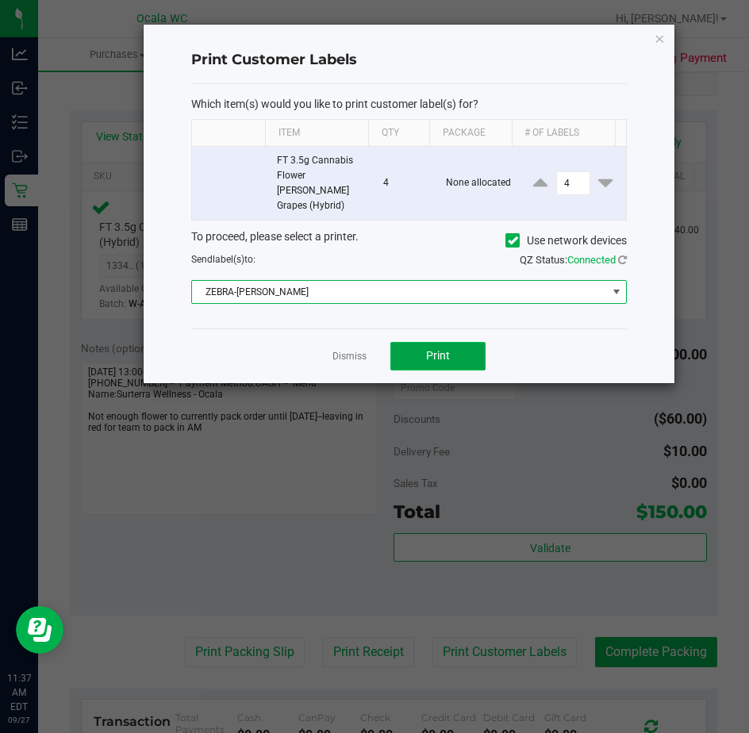
click at [424, 342] on button "Print" at bounding box center [437, 356] width 95 height 29
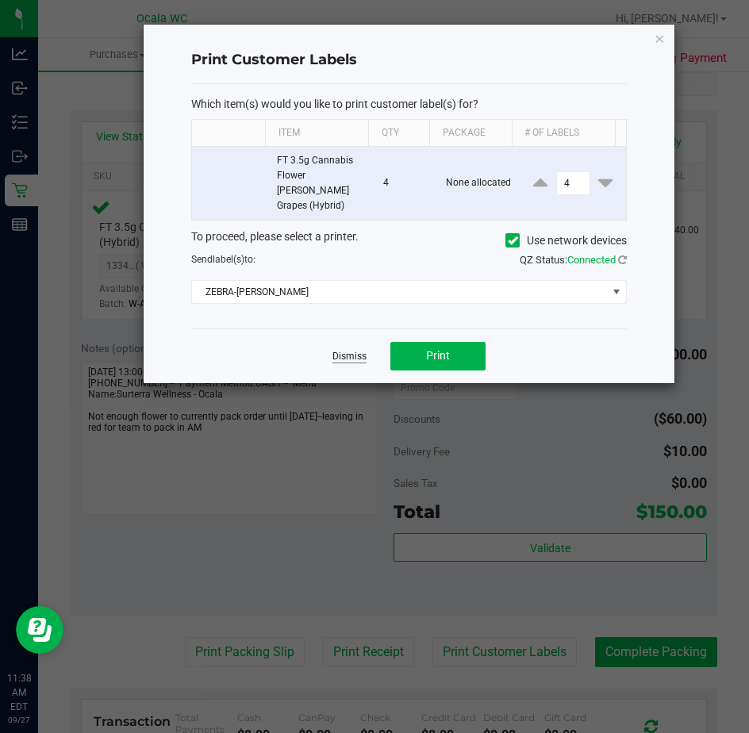
click at [355, 350] on link "Dismiss" at bounding box center [349, 356] width 34 height 13
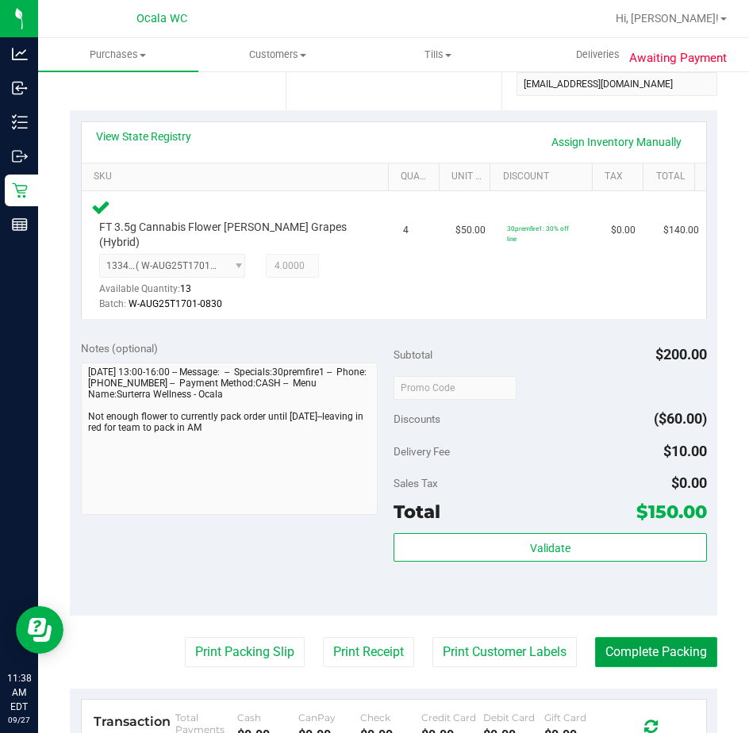
click at [634, 637] on button "Complete Packing" at bounding box center [656, 652] width 122 height 30
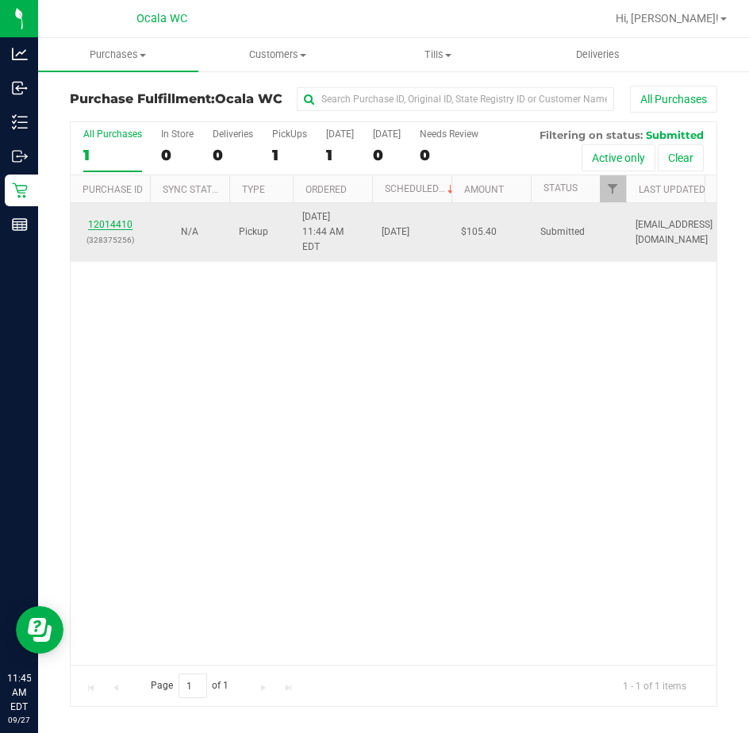
click at [111, 221] on link "12014410" at bounding box center [110, 224] width 44 height 11
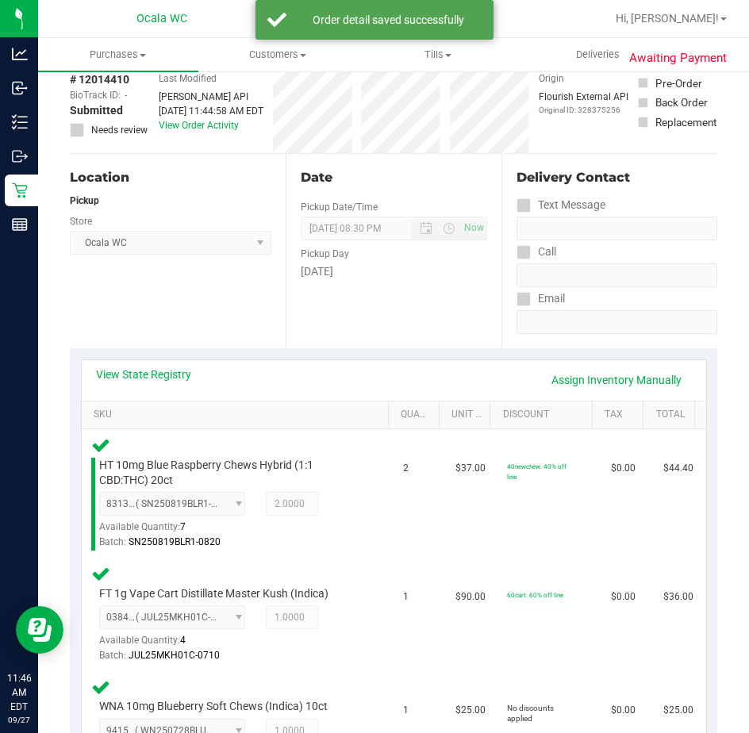
scroll to position [555, 0]
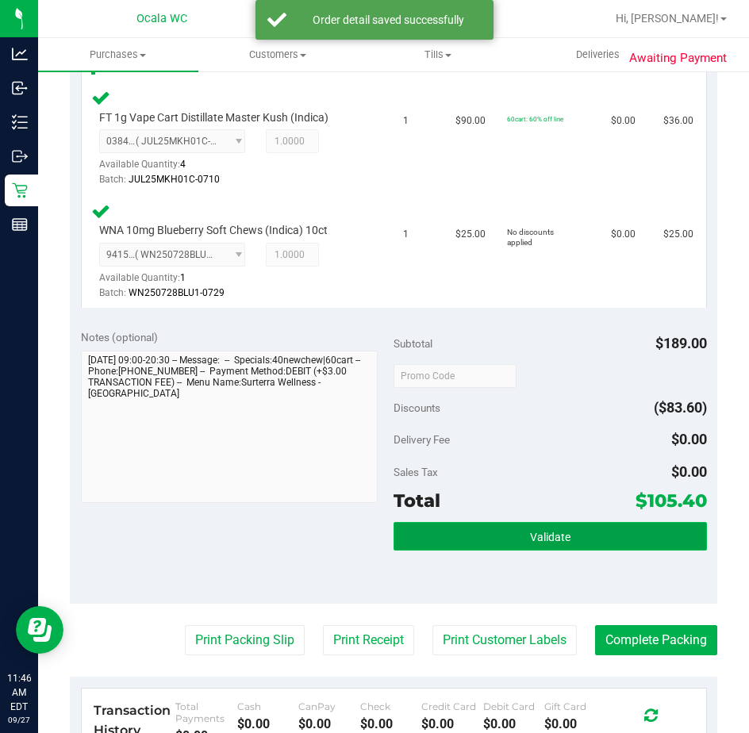
click at [411, 540] on button "Validate" at bounding box center [549, 536] width 313 height 29
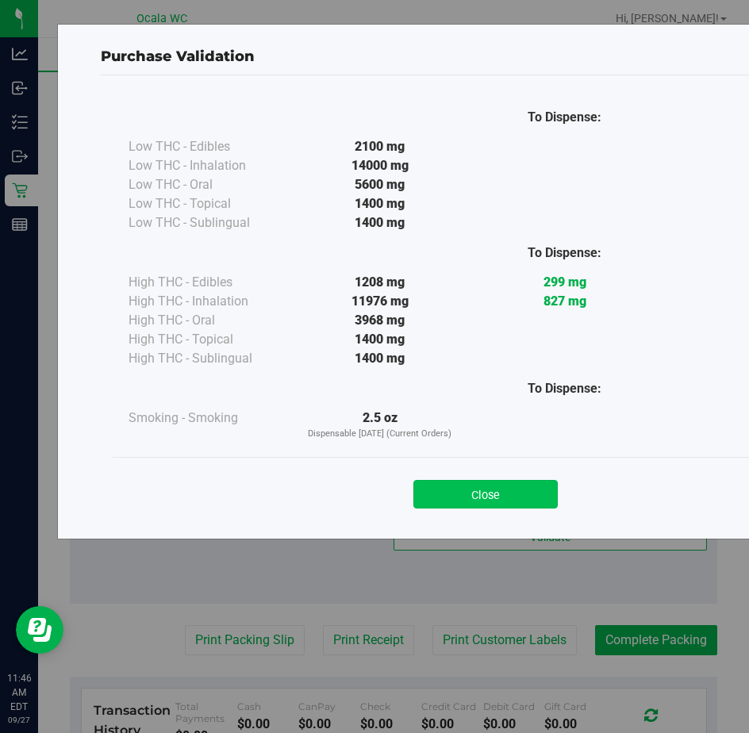
click at [434, 495] on button "Close" at bounding box center [485, 494] width 144 height 29
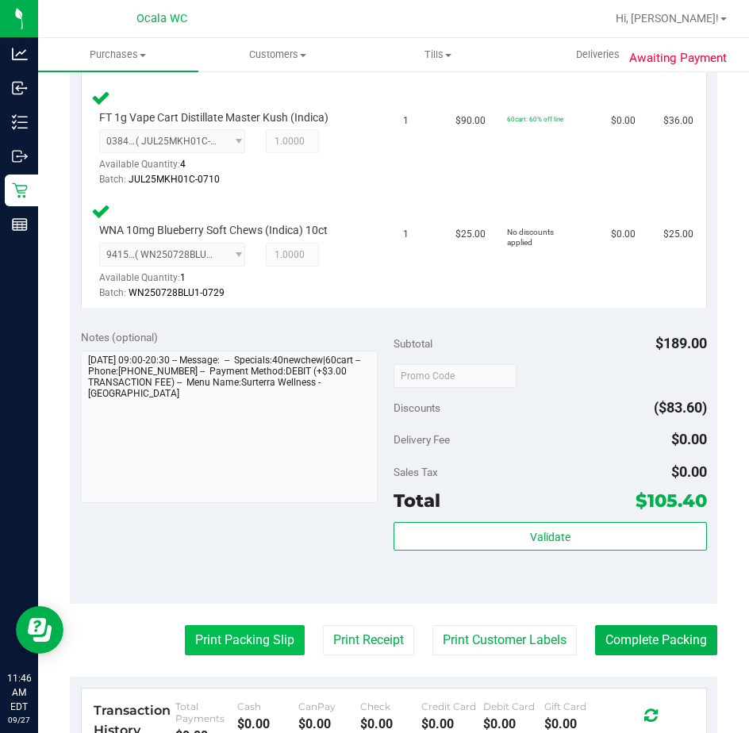
click at [224, 632] on button "Print Packing Slip" at bounding box center [245, 640] width 120 height 30
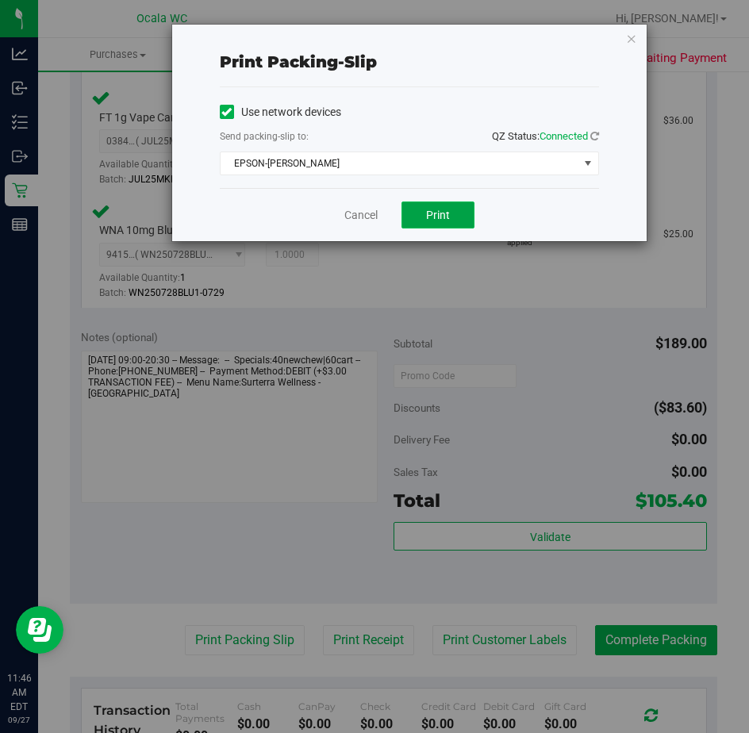
click at [420, 214] on button "Print" at bounding box center [437, 214] width 73 height 27
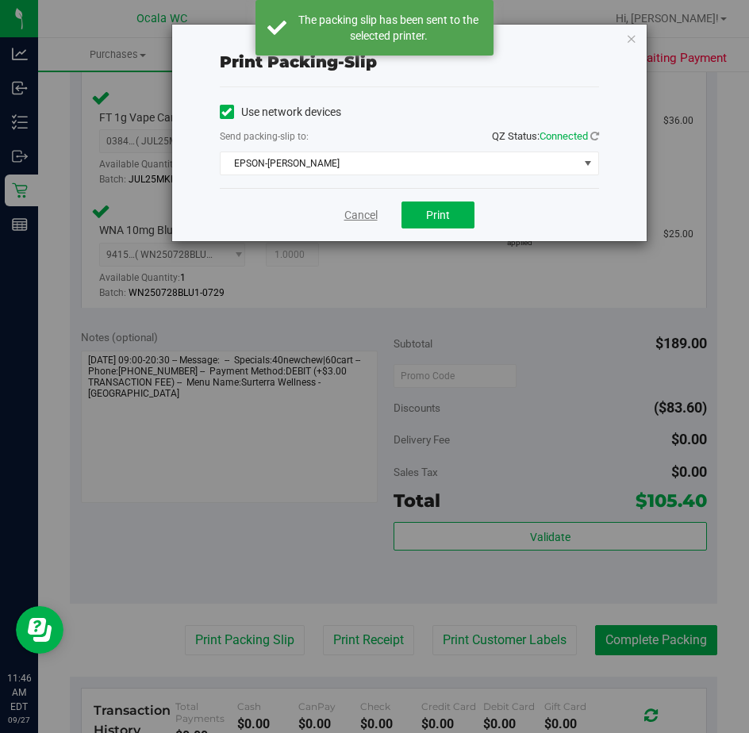
click at [346, 211] on link "Cancel" at bounding box center [360, 215] width 33 height 17
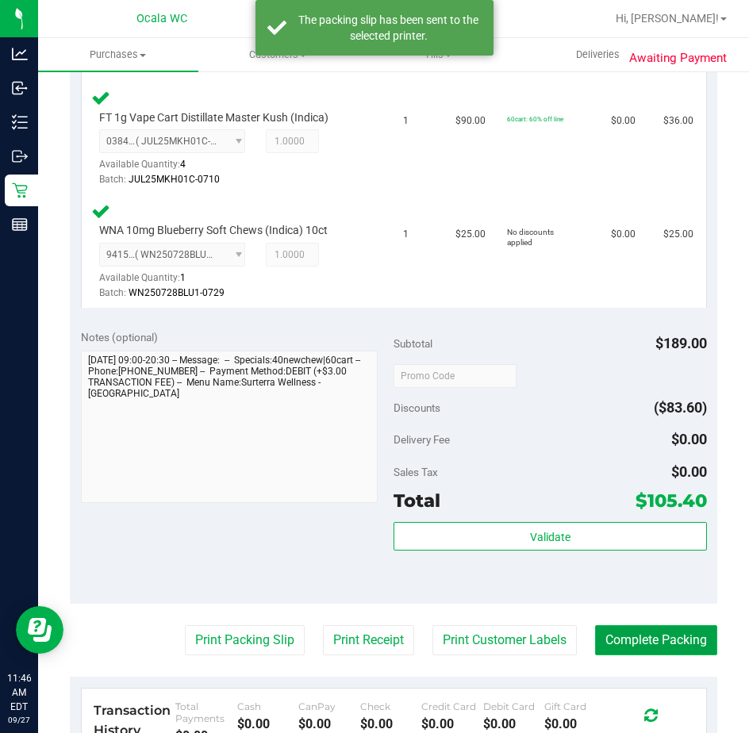
click at [642, 639] on button "Complete Packing" at bounding box center [656, 640] width 122 height 30
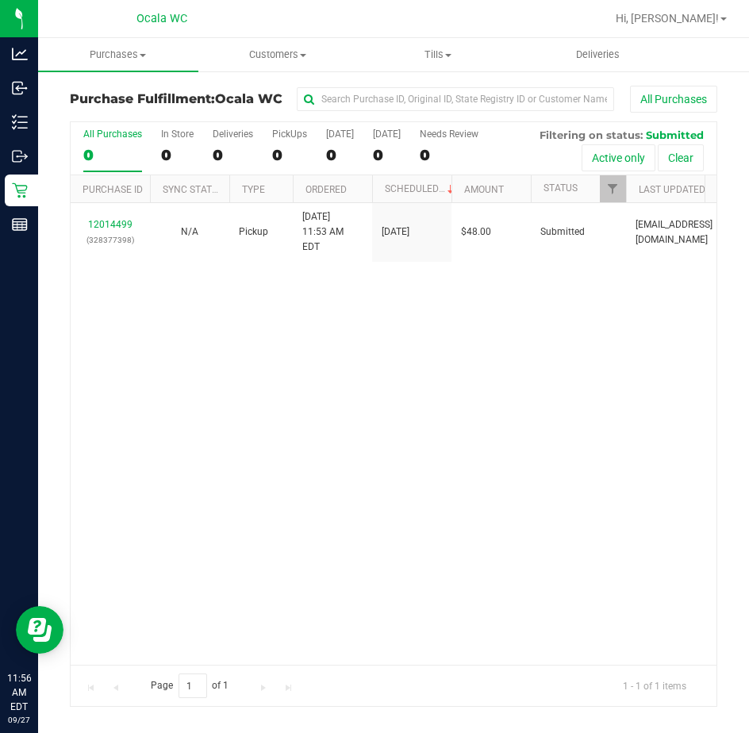
drag, startPoint x: 22, startPoint y: 372, endPoint x: 242, endPoint y: 326, distance: 224.5
click at [242, 326] on div "12014499 (328377398) N/A Pickup 9/27/2025 11:53 AM EDT 9/27/2025 $48.00 Submitt…" at bounding box center [394, 434] width 646 height 462
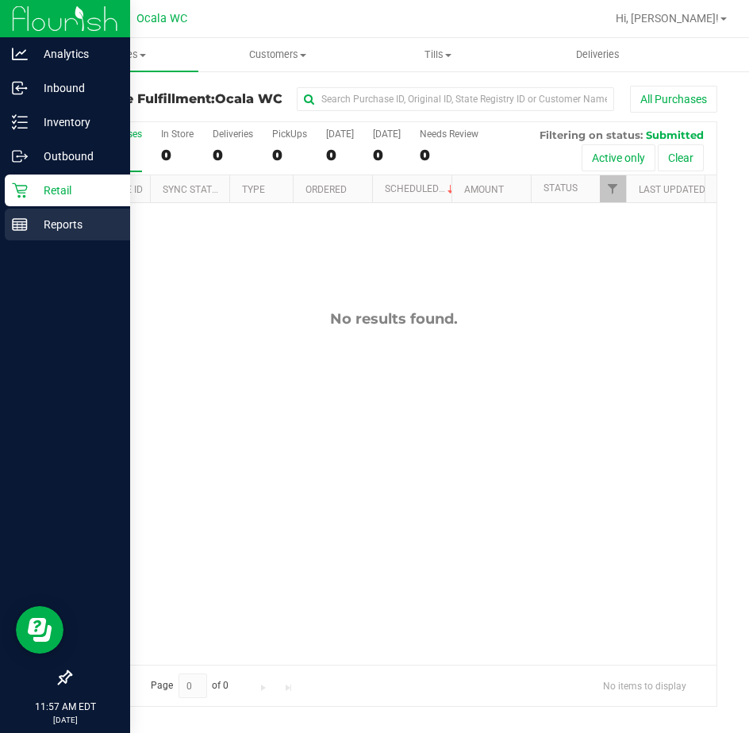
click at [23, 218] on icon at bounding box center [20, 225] width 16 height 16
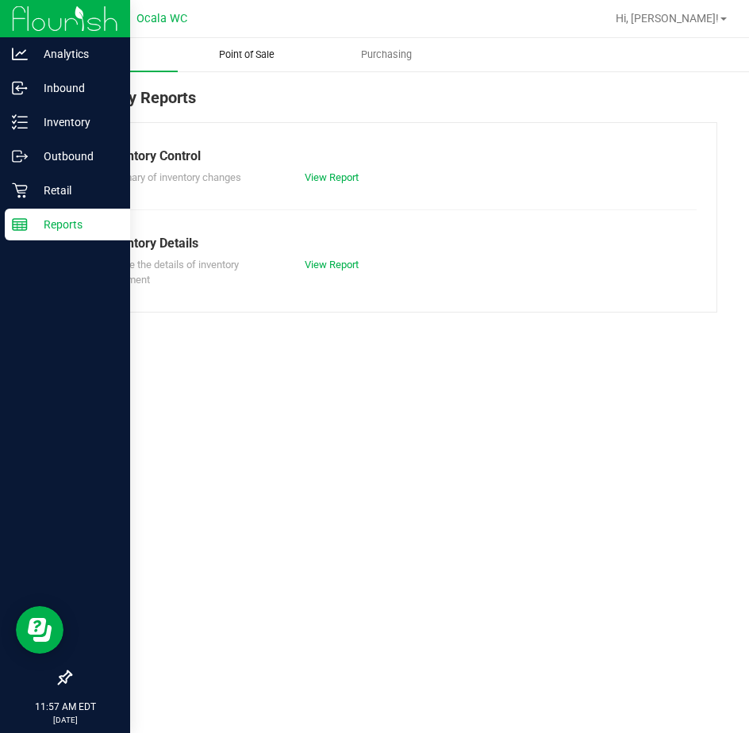
click at [231, 42] on uib-tab-heading "Point of Sale" at bounding box center [247, 55] width 138 height 32
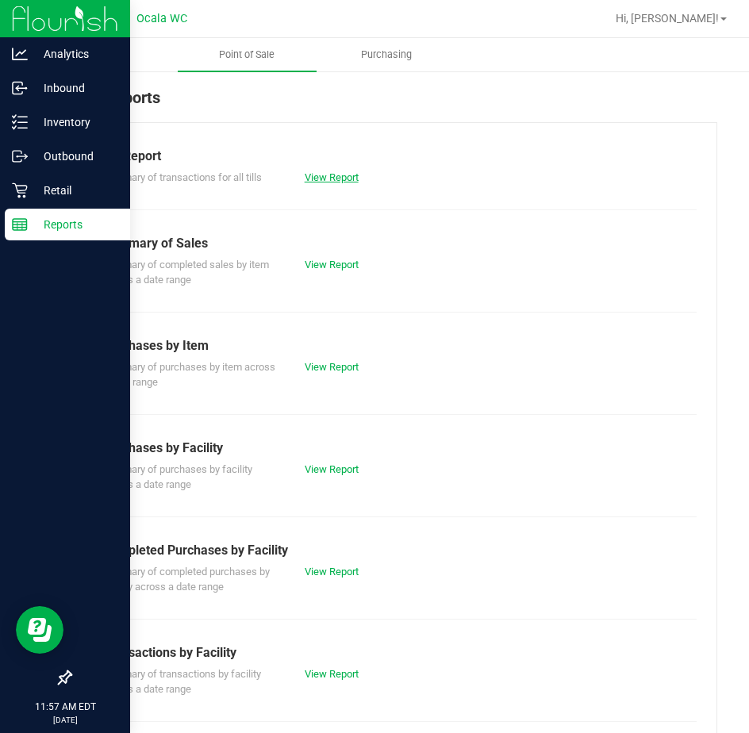
click at [330, 176] on link "View Report" at bounding box center [332, 177] width 54 height 12
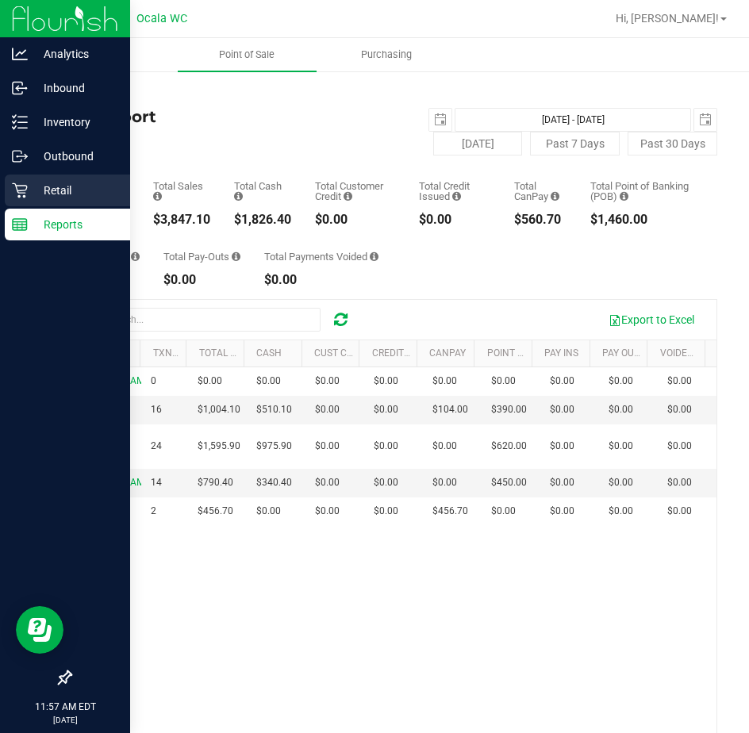
click at [29, 178] on div "Retail" at bounding box center [67, 190] width 125 height 32
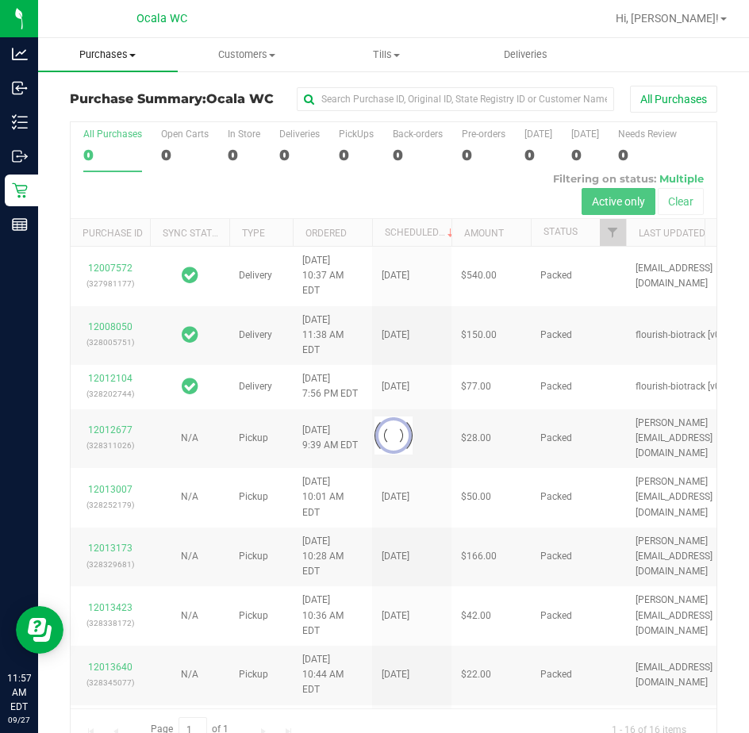
click at [109, 52] on span "Purchases" at bounding box center [108, 55] width 140 height 14
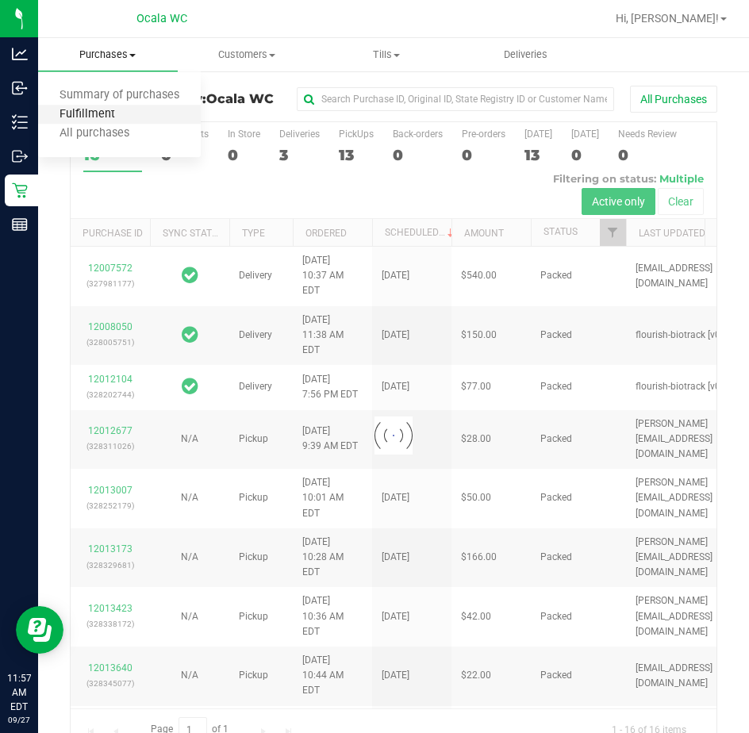
click at [94, 117] on span "Fulfillment" at bounding box center [87, 114] width 98 height 13
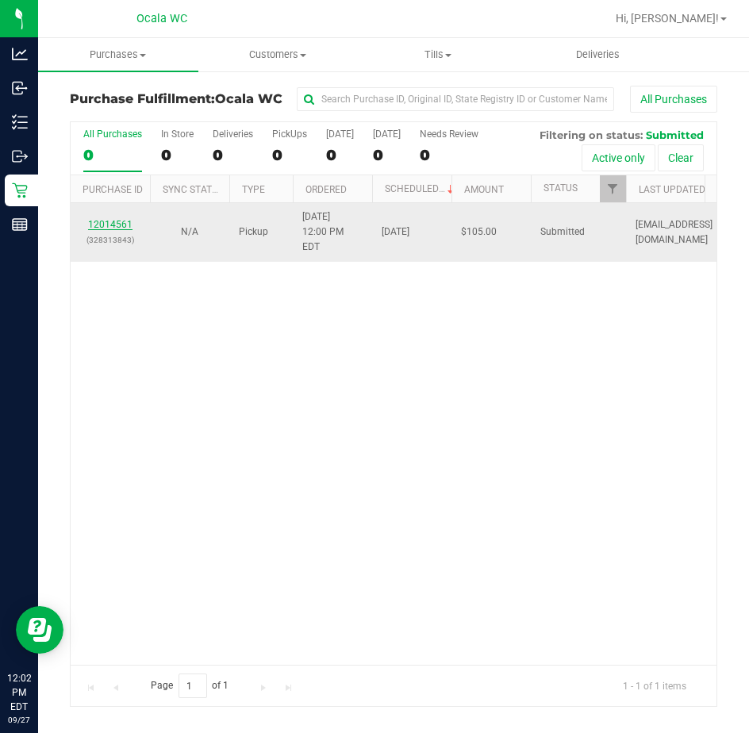
click at [105, 219] on link "12014561" at bounding box center [110, 224] width 44 height 11
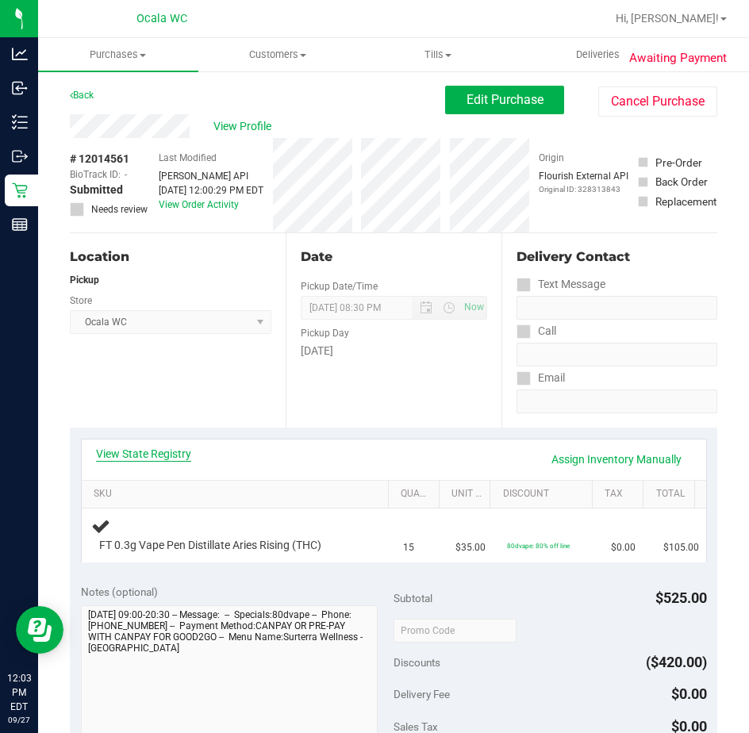
click at [134, 450] on link "View State Registry" at bounding box center [143, 454] width 95 height 16
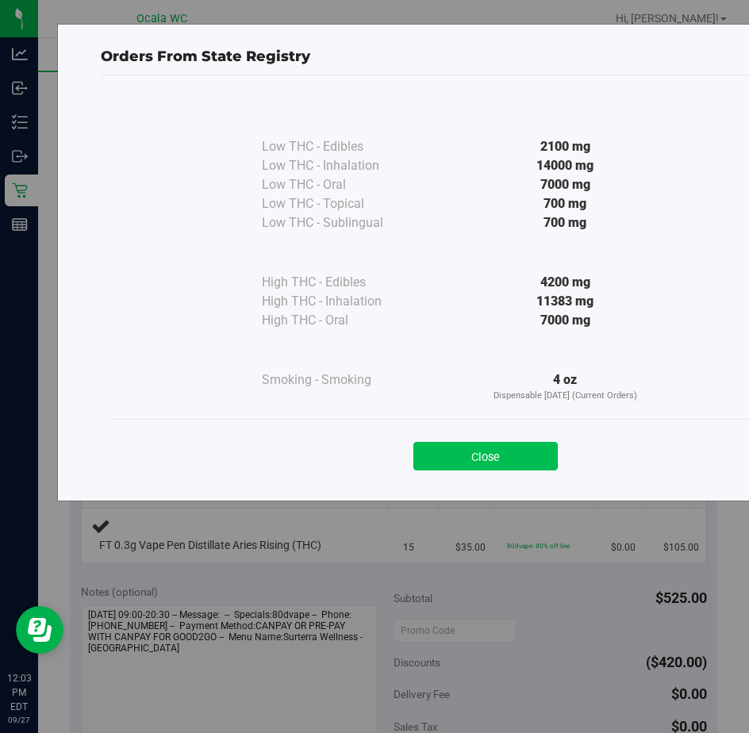
click at [437, 447] on button "Close" at bounding box center [485, 456] width 144 height 29
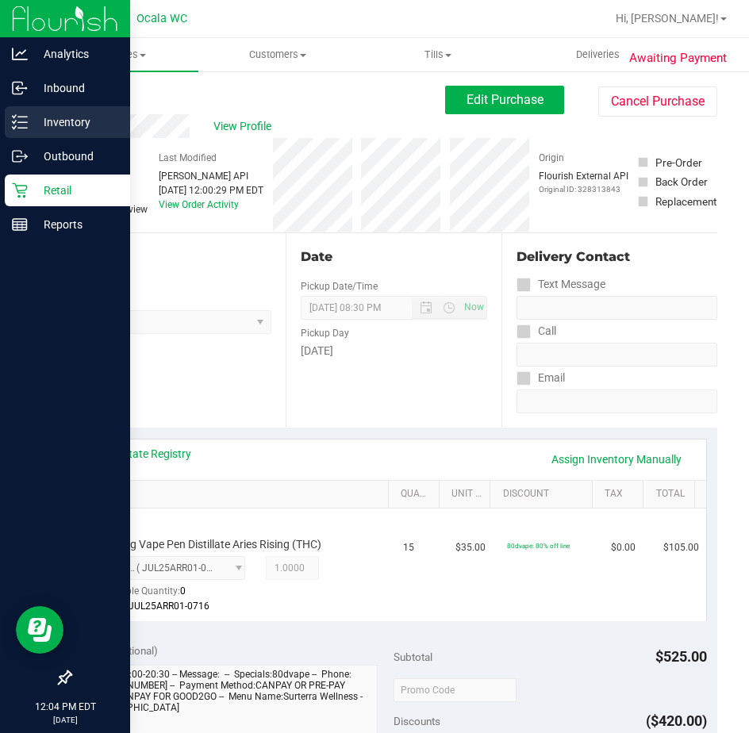
click at [23, 122] on line at bounding box center [22, 122] width 9 height 0
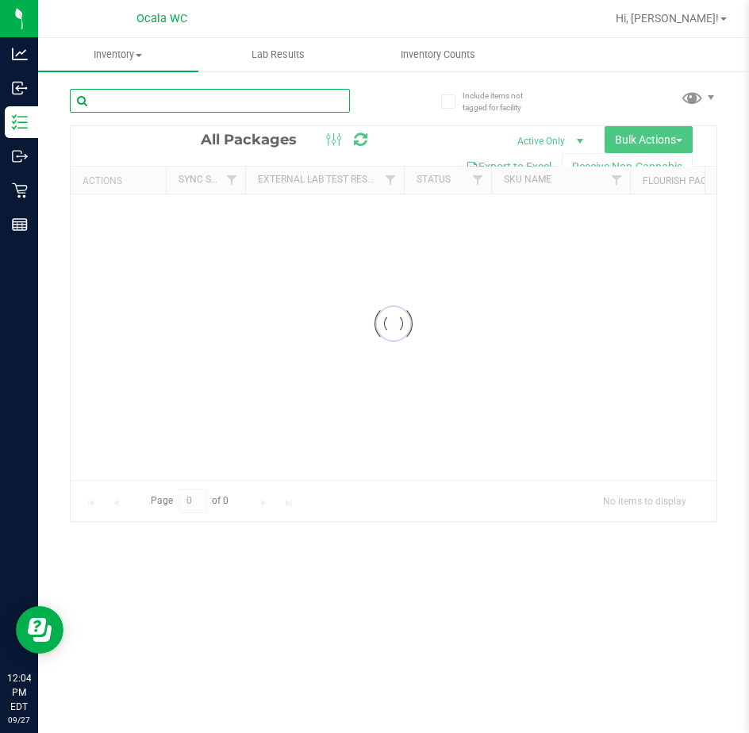
click at [118, 96] on input "text" at bounding box center [210, 101] width 280 height 24
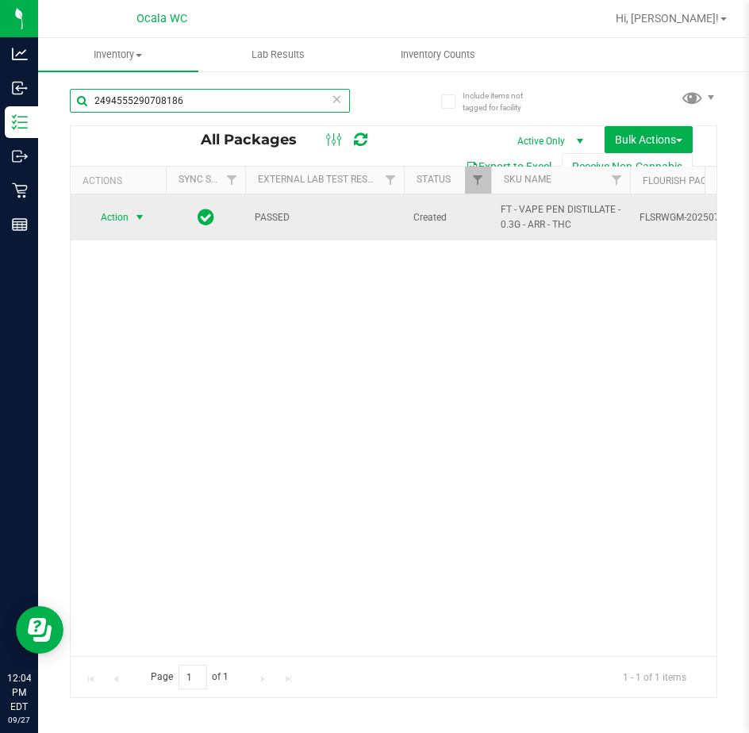
type input "2494555290708186"
drag, startPoint x: 130, startPoint y: 218, endPoint x: 140, endPoint y: 218, distance: 10.3
click at [140, 218] on span "select" at bounding box center [140, 217] width 20 height 22
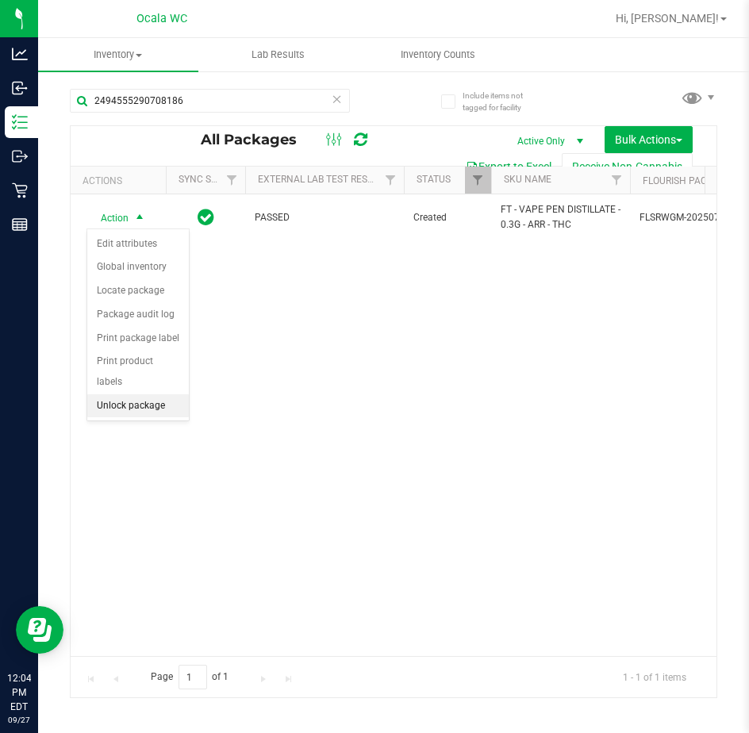
click at [113, 394] on li "Unlock package" at bounding box center [138, 406] width 102 height 24
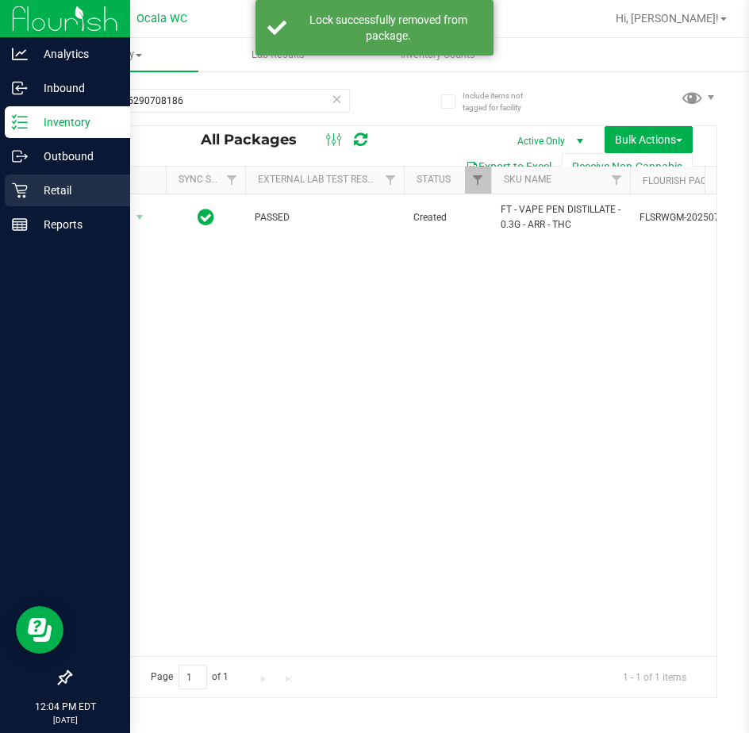
click at [30, 191] on p "Retail" at bounding box center [75, 190] width 95 height 19
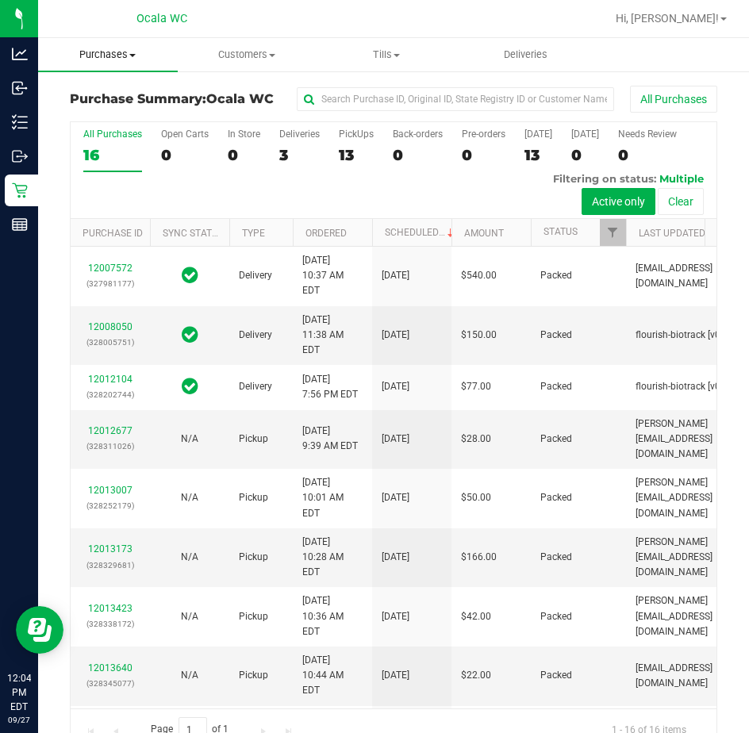
click at [114, 56] on span "Purchases" at bounding box center [108, 55] width 140 height 14
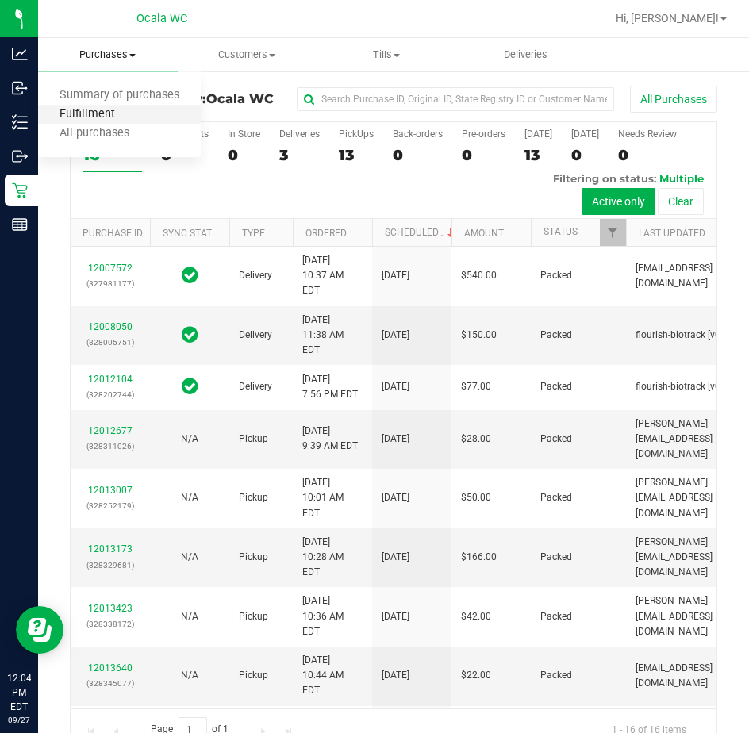
click at [113, 111] on span "Fulfillment" at bounding box center [87, 114] width 98 height 13
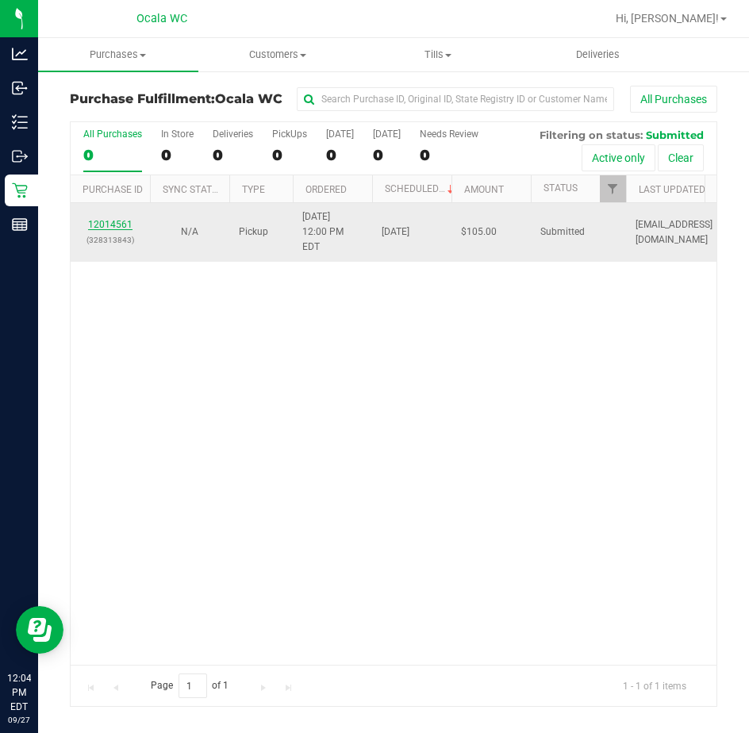
click at [124, 219] on link "12014561" at bounding box center [110, 224] width 44 height 11
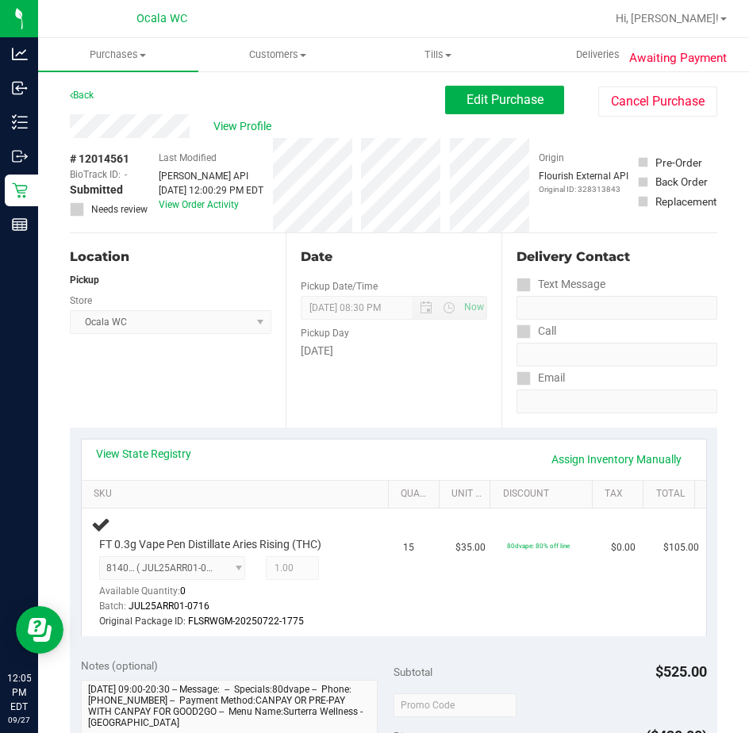
click at [111, 368] on div "Location Pickup Store Ocala WC Select Store Bonita Springs WC Boynton Beach WC …" at bounding box center [178, 330] width 216 height 194
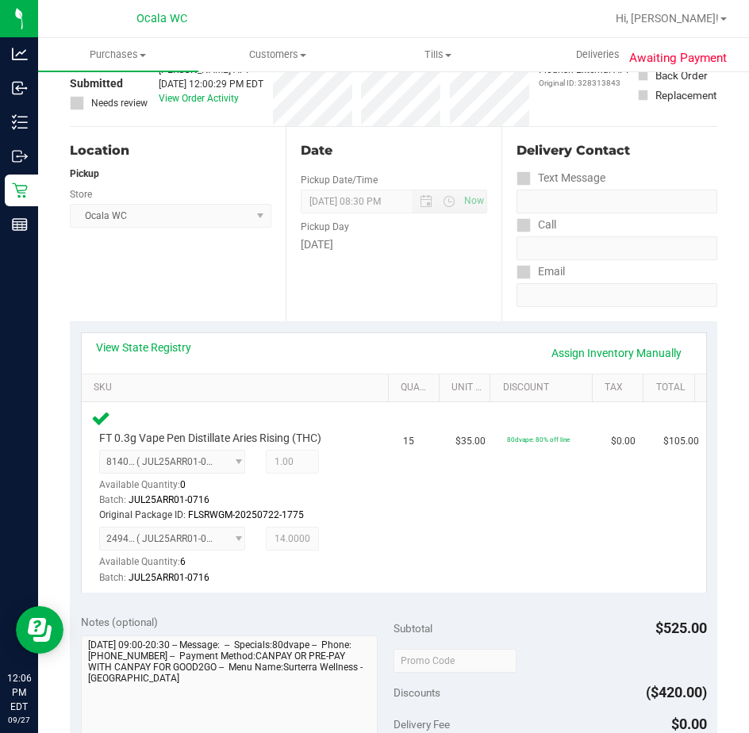
scroll to position [317, 0]
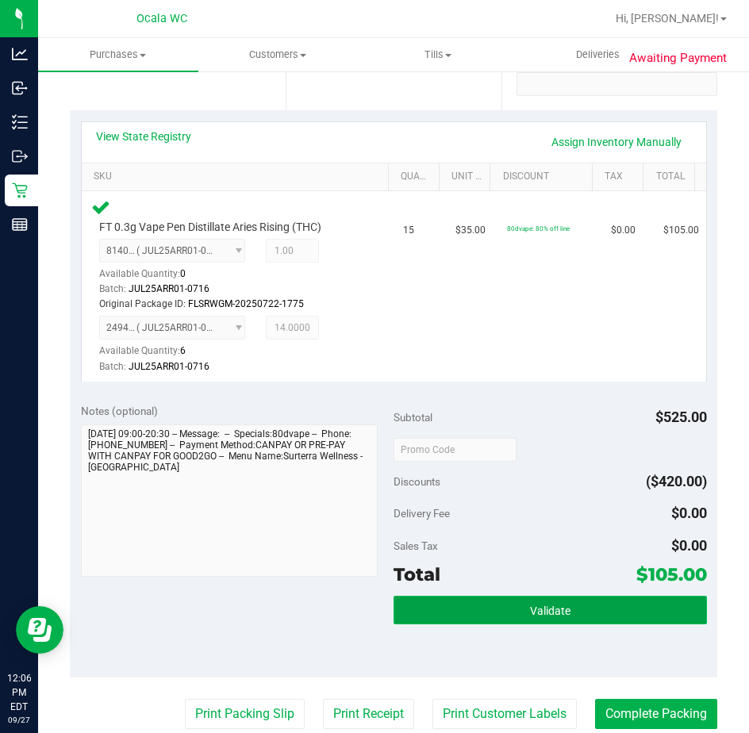
click at [486, 614] on button "Validate" at bounding box center [549, 610] width 313 height 29
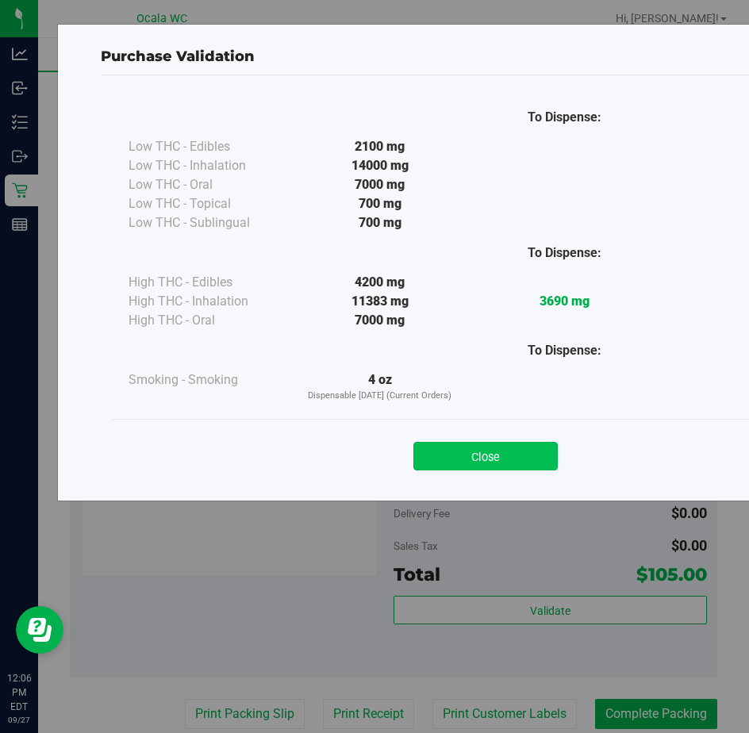
click at [452, 447] on button "Close" at bounding box center [485, 456] width 144 height 29
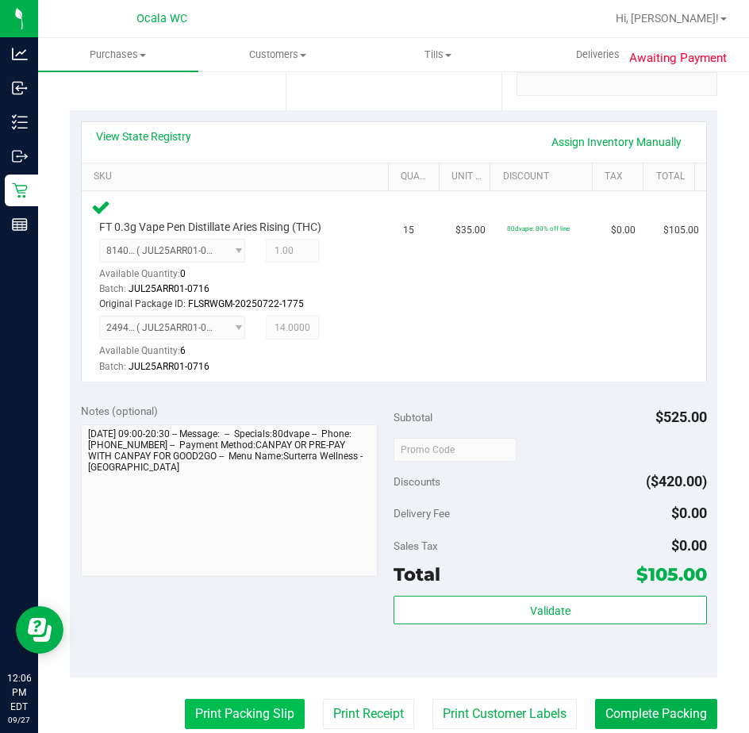
click at [241, 705] on button "Print Packing Slip" at bounding box center [245, 714] width 120 height 30
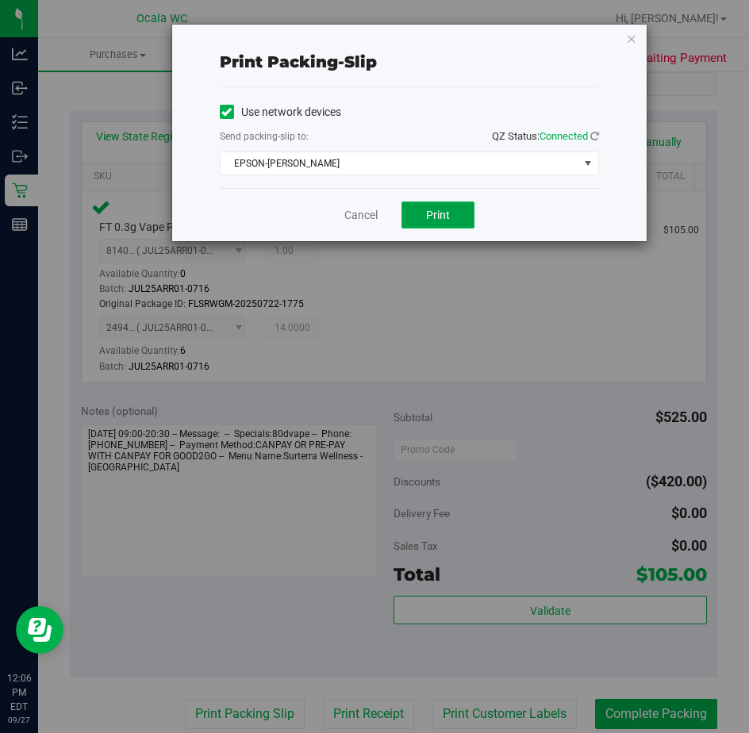
click at [434, 209] on span "Print" at bounding box center [438, 215] width 24 height 13
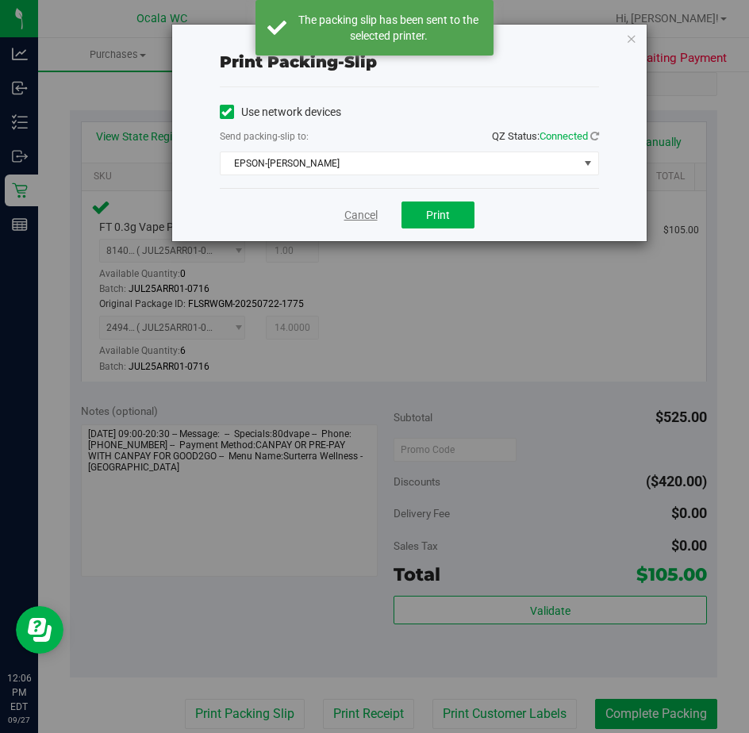
click at [357, 217] on link "Cancel" at bounding box center [360, 215] width 33 height 17
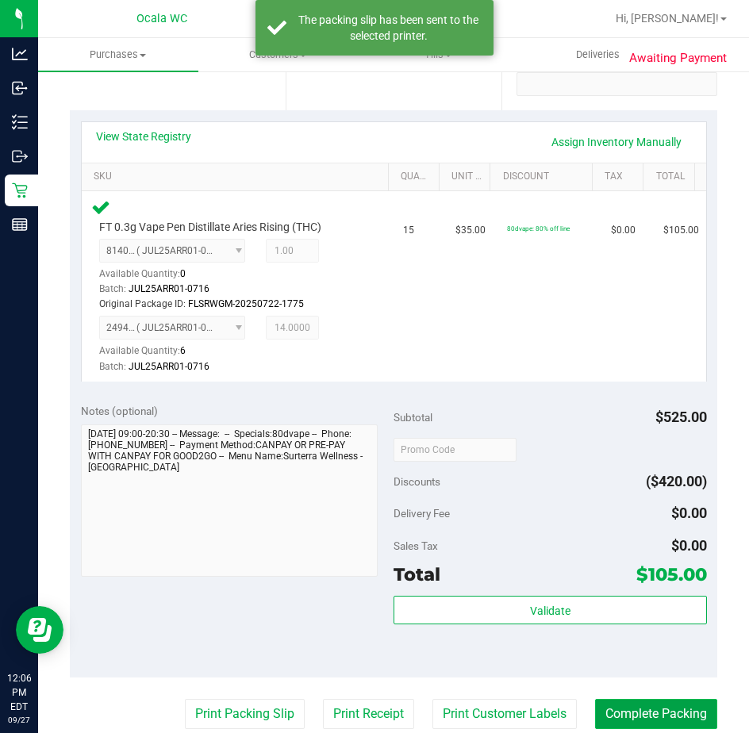
click at [627, 708] on button "Complete Packing" at bounding box center [656, 714] width 122 height 30
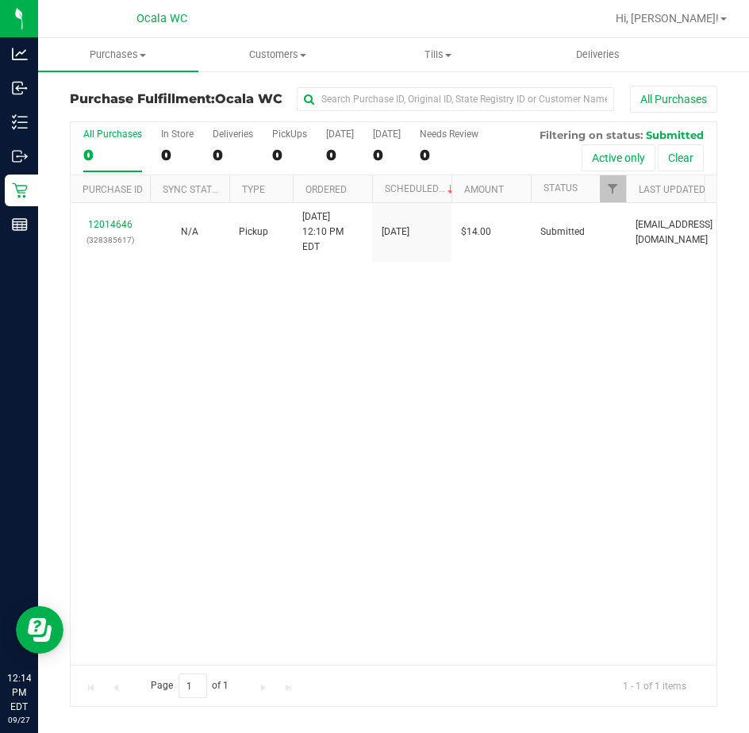
click at [169, 293] on div "12014646 (328385617) N/A Pickup 9/27/2025 12:10 PM EDT 9/27/2025 $14.00 Submitt…" at bounding box center [394, 434] width 646 height 462
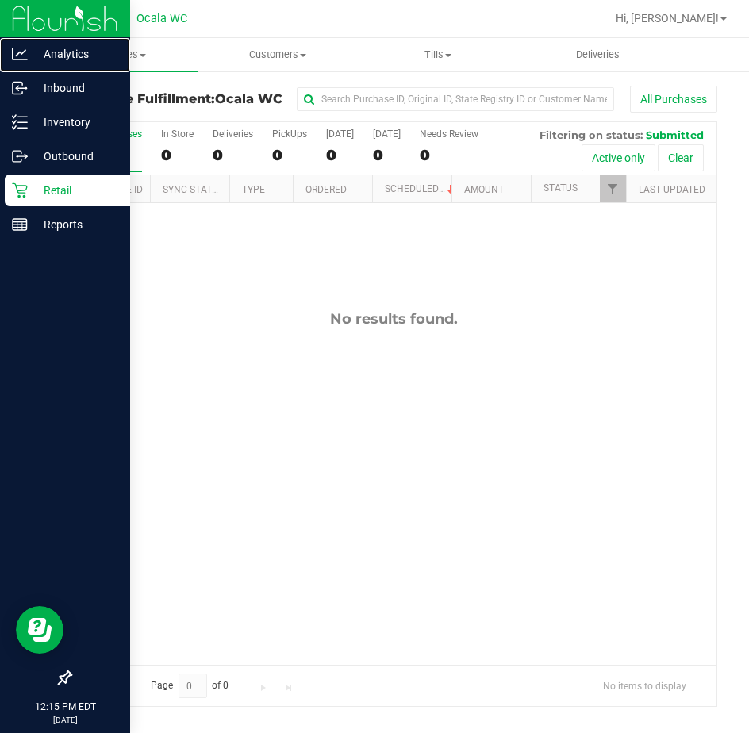
drag, startPoint x: 6, startPoint y: 65, endPoint x: 14, endPoint y: 36, distance: 30.4
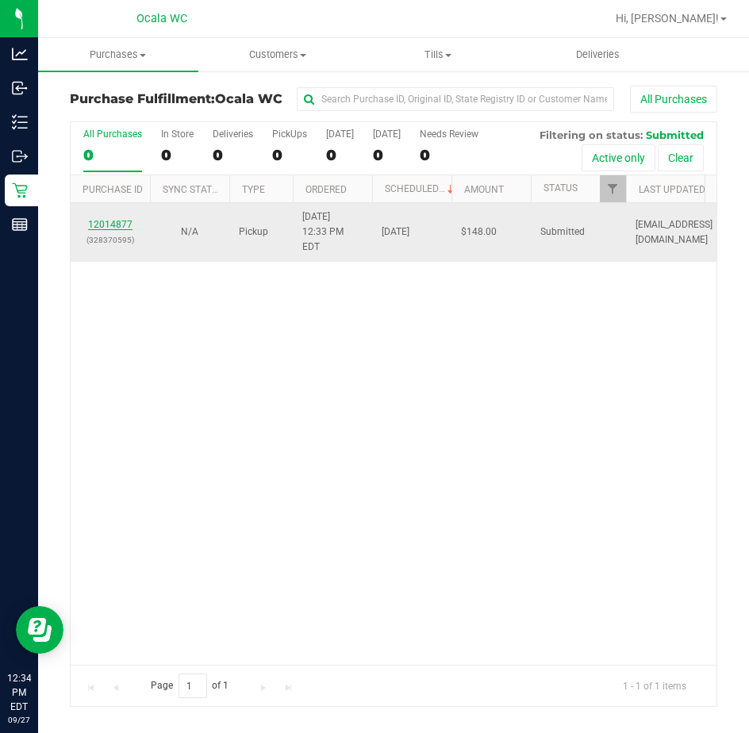
click at [99, 219] on link "12014877" at bounding box center [110, 224] width 44 height 11
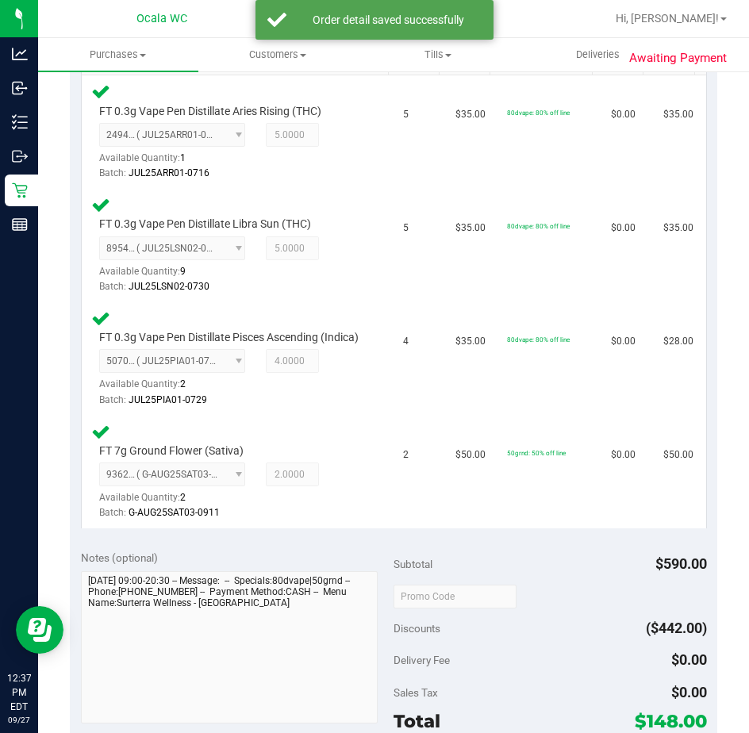
scroll to position [555, 0]
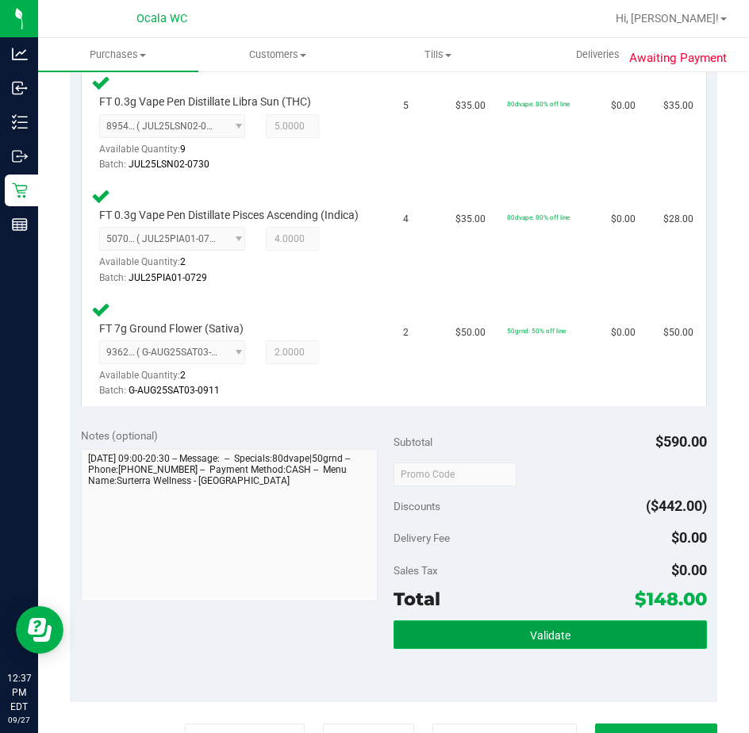
click at [496, 635] on button "Validate" at bounding box center [549, 634] width 313 height 29
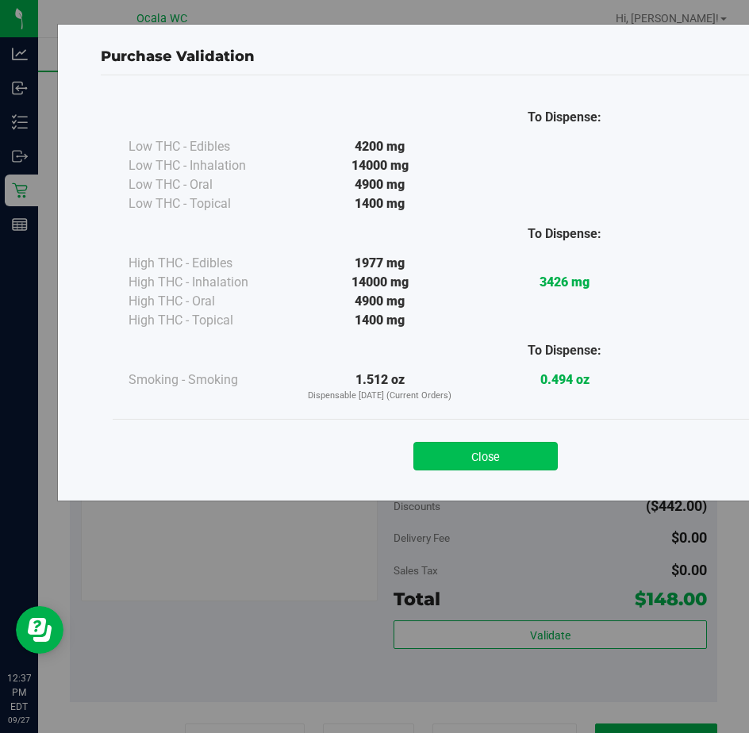
click at [454, 449] on button "Close" at bounding box center [485, 456] width 144 height 29
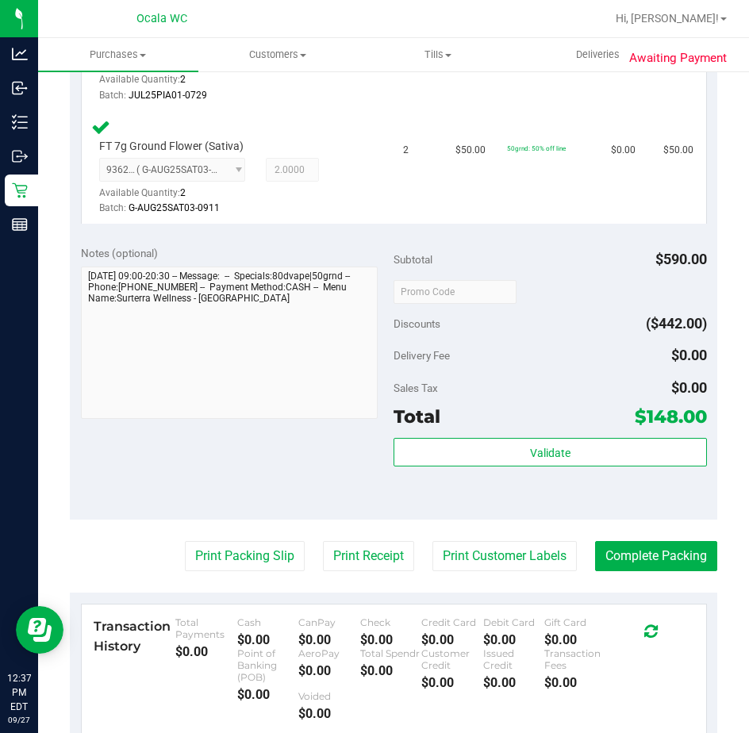
scroll to position [793, 0]
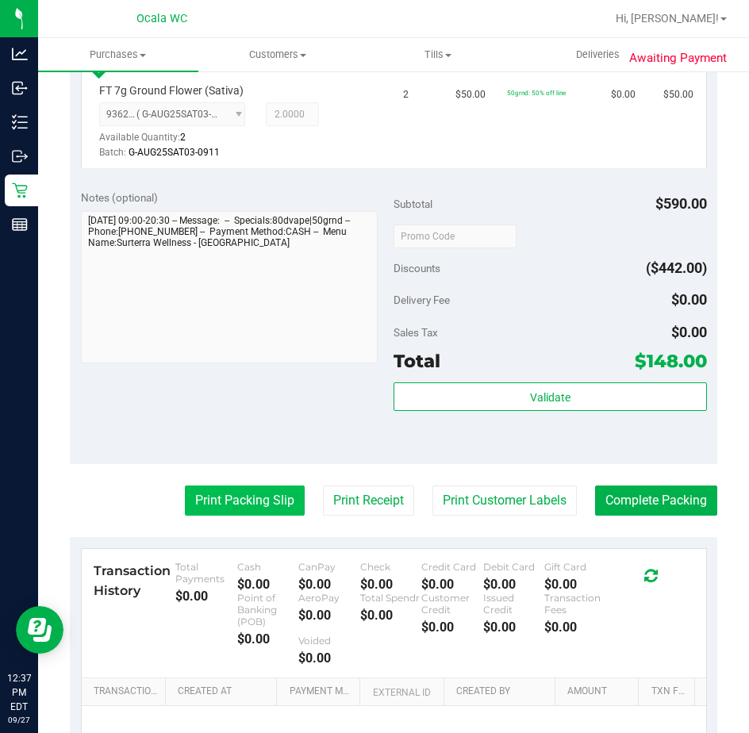
click at [259, 515] on button "Print Packing Slip" at bounding box center [245, 500] width 120 height 30
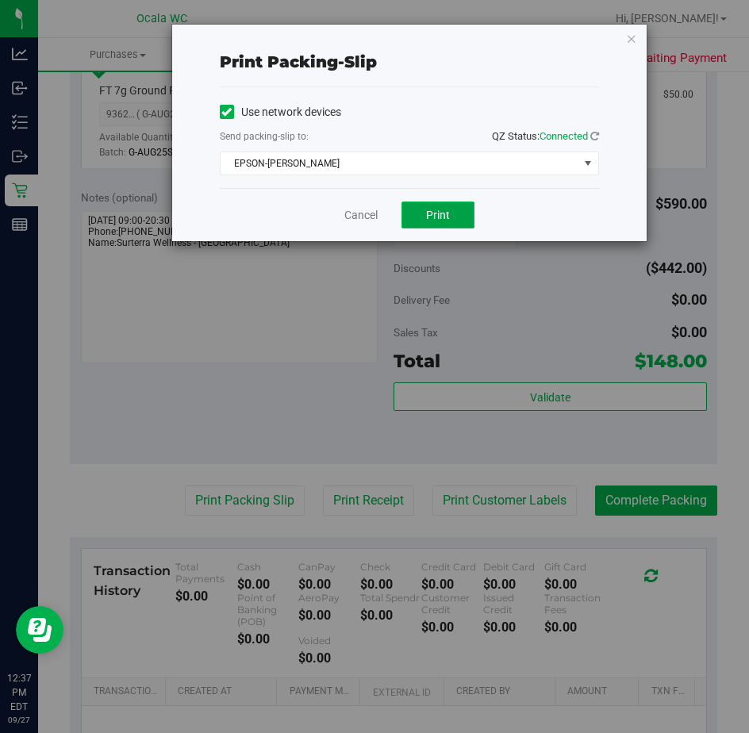
click at [442, 212] on span "Print" at bounding box center [438, 215] width 24 height 13
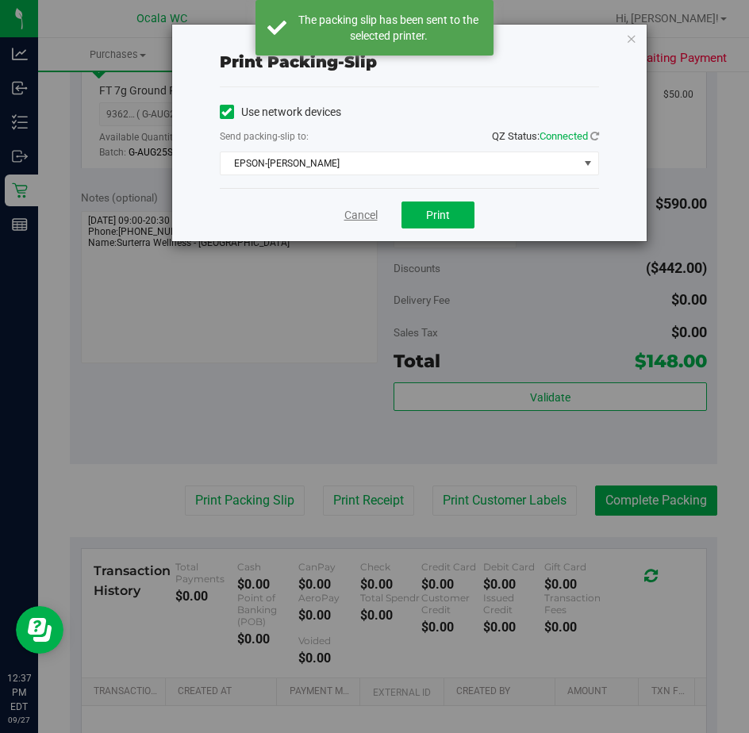
click at [355, 216] on link "Cancel" at bounding box center [360, 215] width 33 height 17
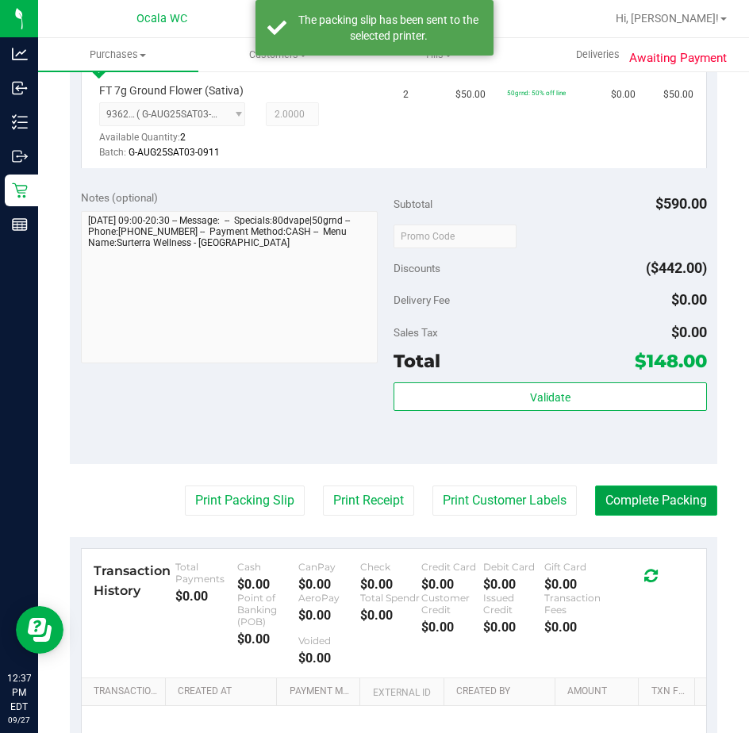
click at [641, 508] on button "Complete Packing" at bounding box center [656, 500] width 122 height 30
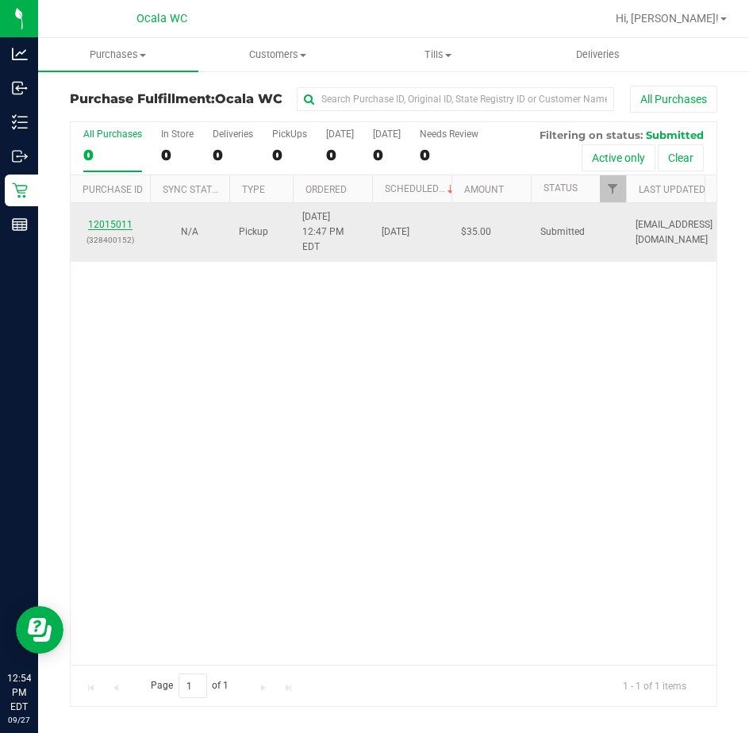
click at [96, 219] on link "12015011" at bounding box center [110, 224] width 44 height 11
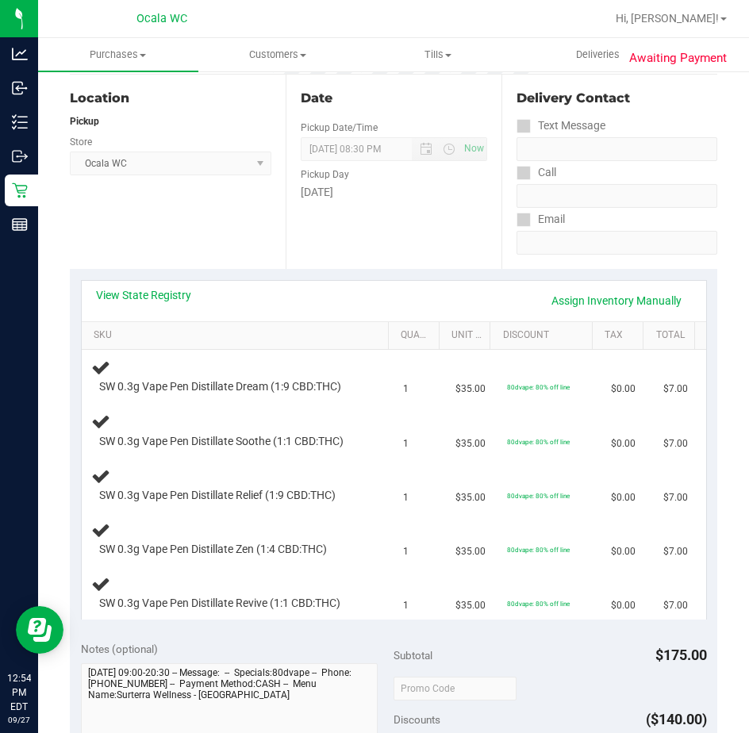
scroll to position [238, 0]
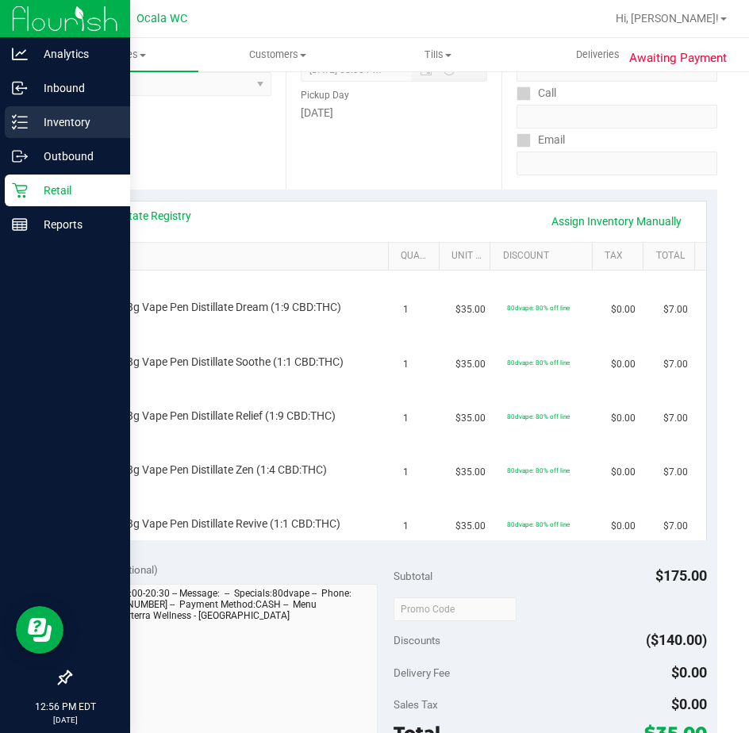
click at [66, 114] on p "Inventory" at bounding box center [75, 122] width 95 height 19
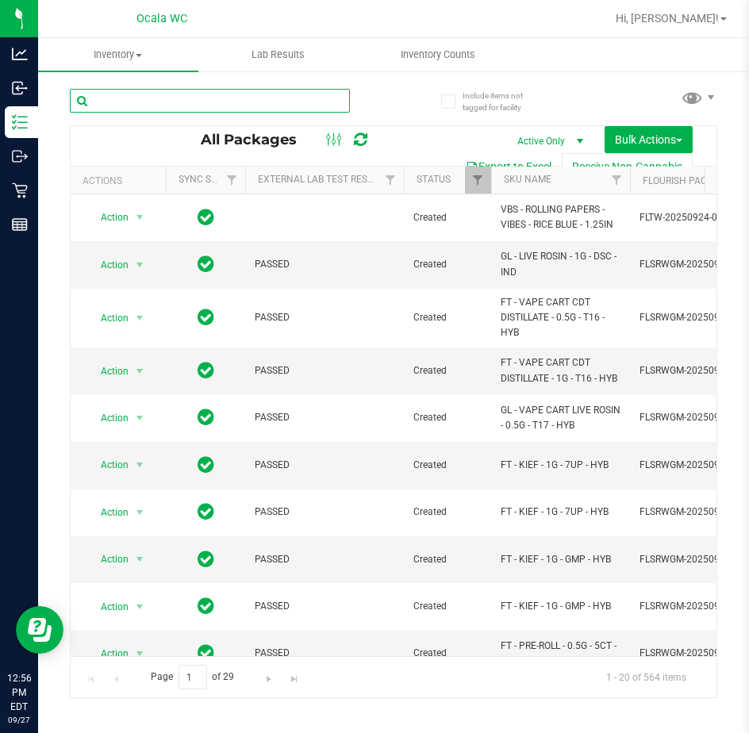
click at [104, 101] on input "text" at bounding box center [210, 101] width 280 height 24
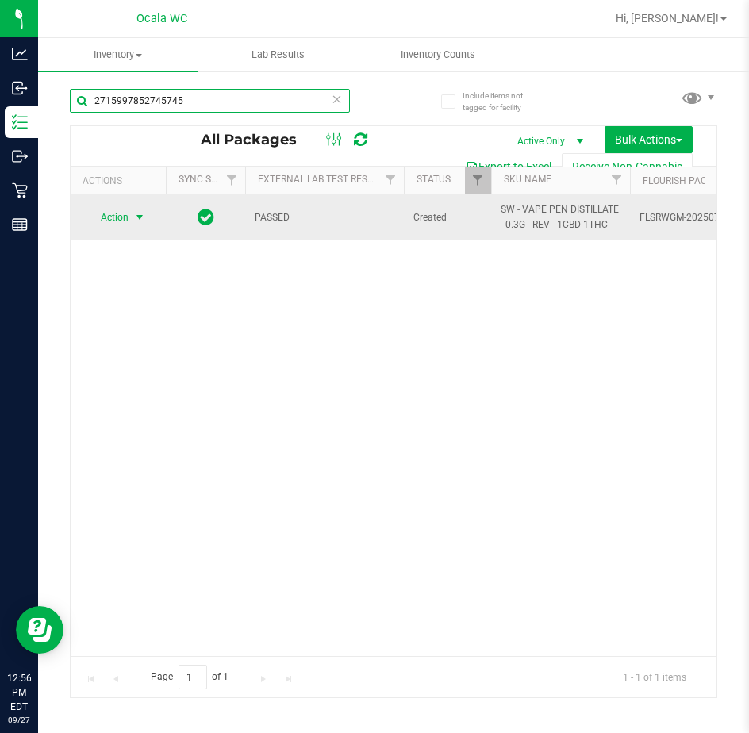
type input "2715997852745745"
click at [144, 217] on span "select" at bounding box center [139, 217] width 13 height 13
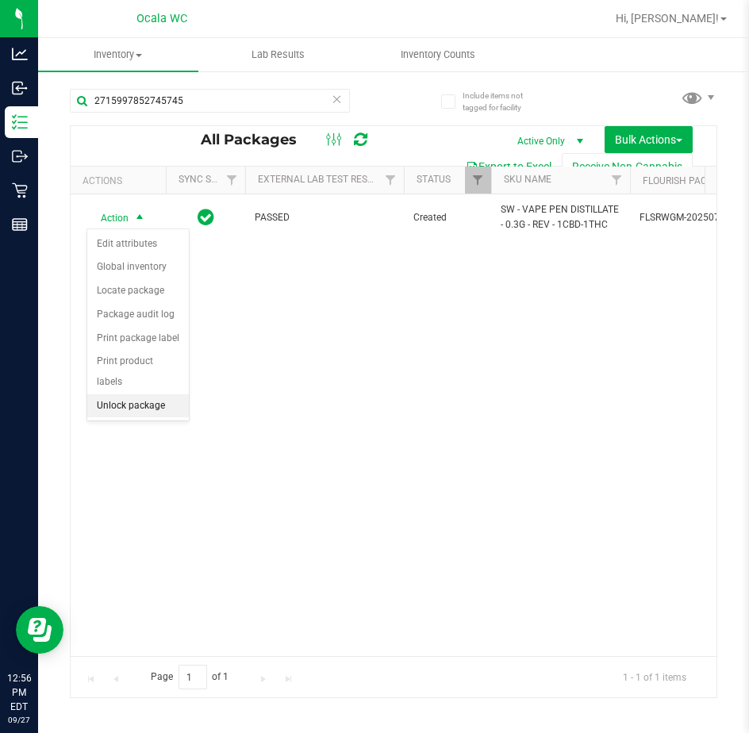
click at [128, 394] on li "Unlock package" at bounding box center [138, 406] width 102 height 24
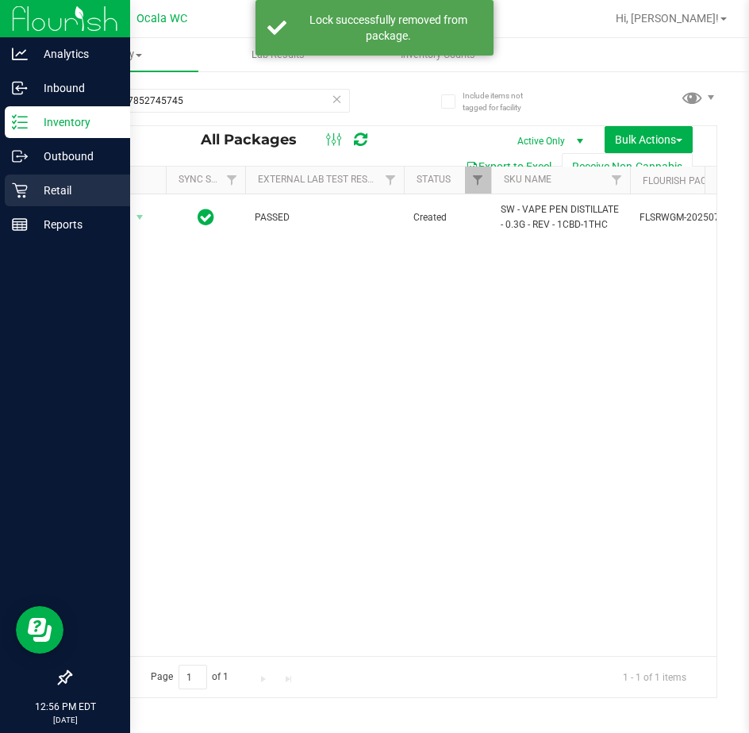
click at [33, 191] on p "Retail" at bounding box center [75, 190] width 95 height 19
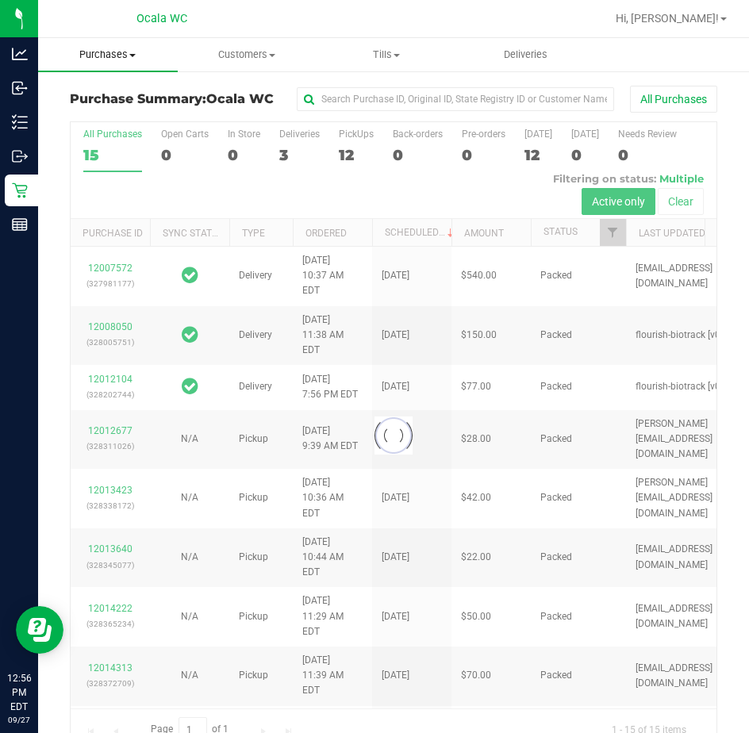
click at [118, 50] on span "Purchases" at bounding box center [108, 55] width 140 height 14
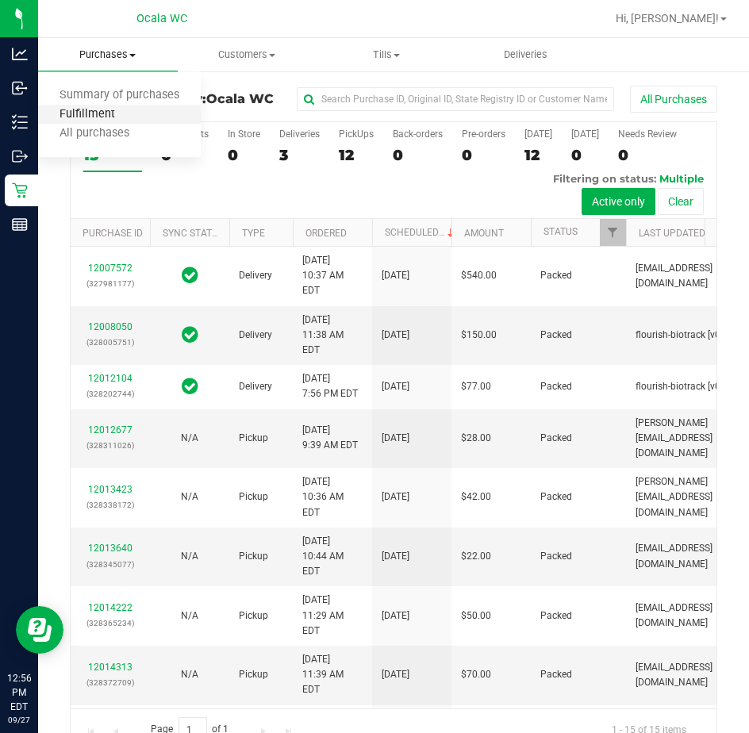
click at [84, 113] on span "Fulfillment" at bounding box center [87, 114] width 98 height 13
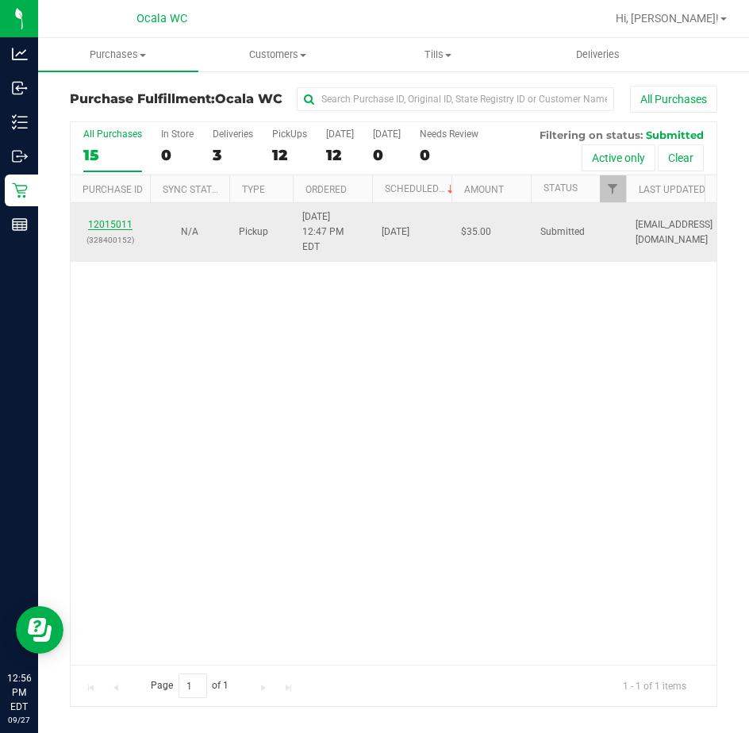
click at [98, 219] on link "12015011" at bounding box center [110, 224] width 44 height 11
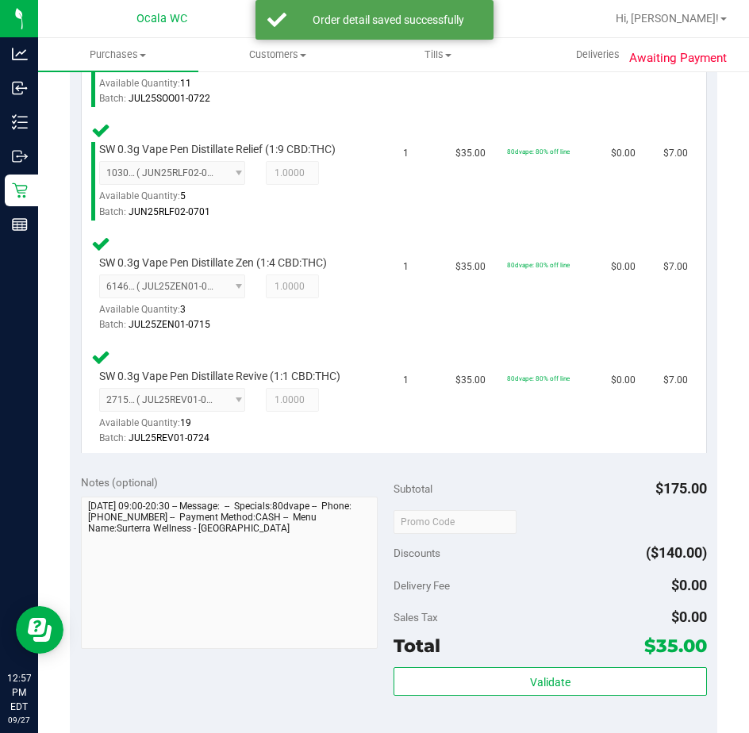
scroll to position [635, 0]
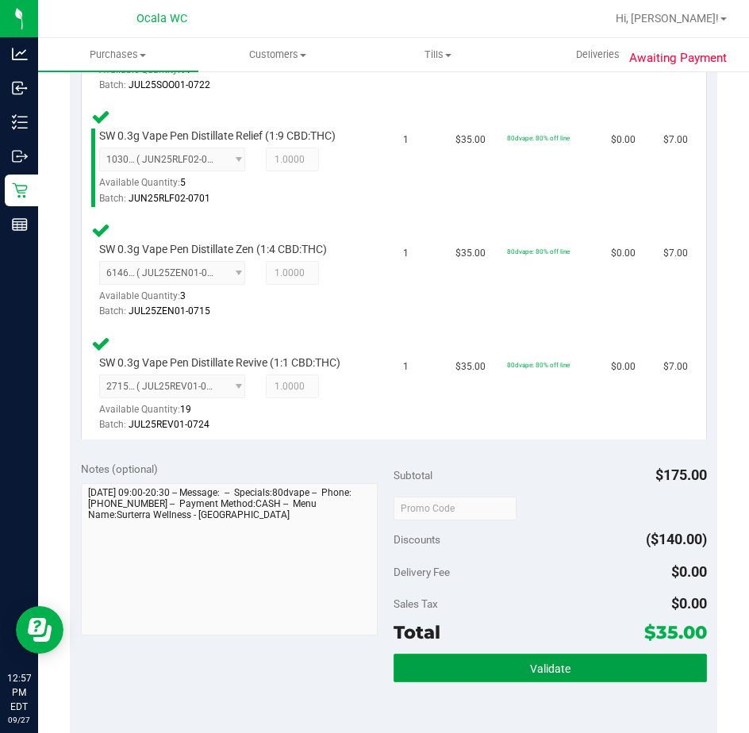
click at [465, 658] on button "Validate" at bounding box center [549, 668] width 313 height 29
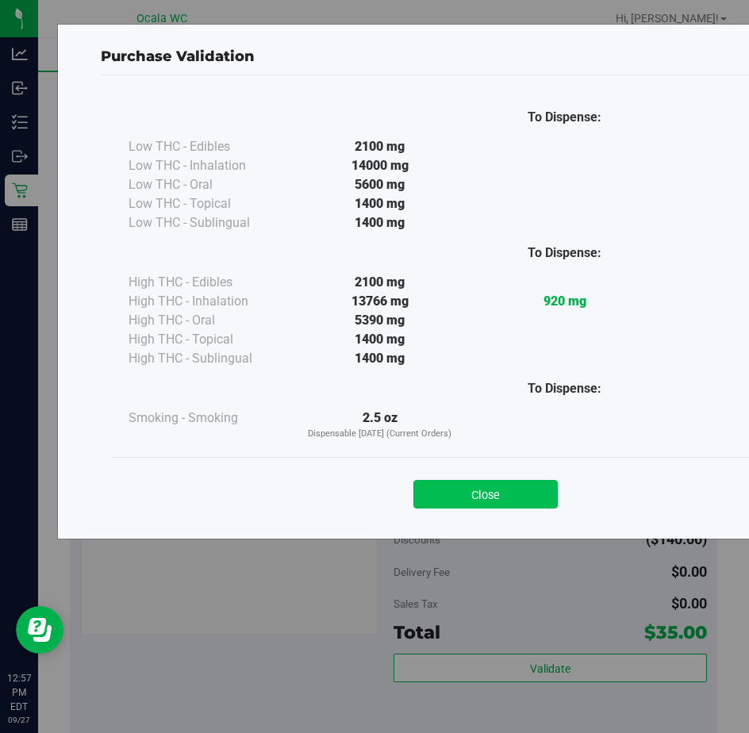
click at [458, 497] on button "Close" at bounding box center [485, 494] width 144 height 29
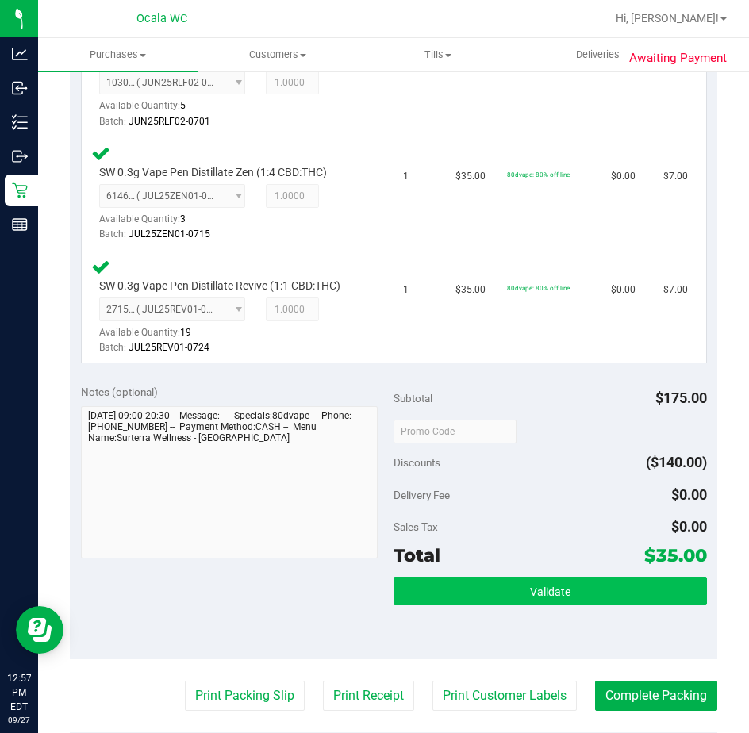
scroll to position [872, 0]
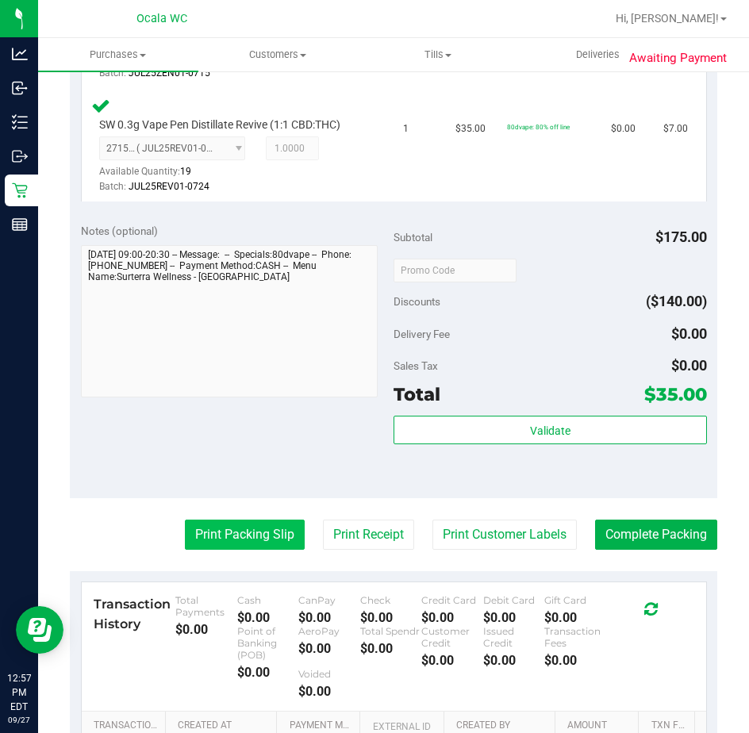
click at [251, 548] on button "Print Packing Slip" at bounding box center [245, 535] width 120 height 30
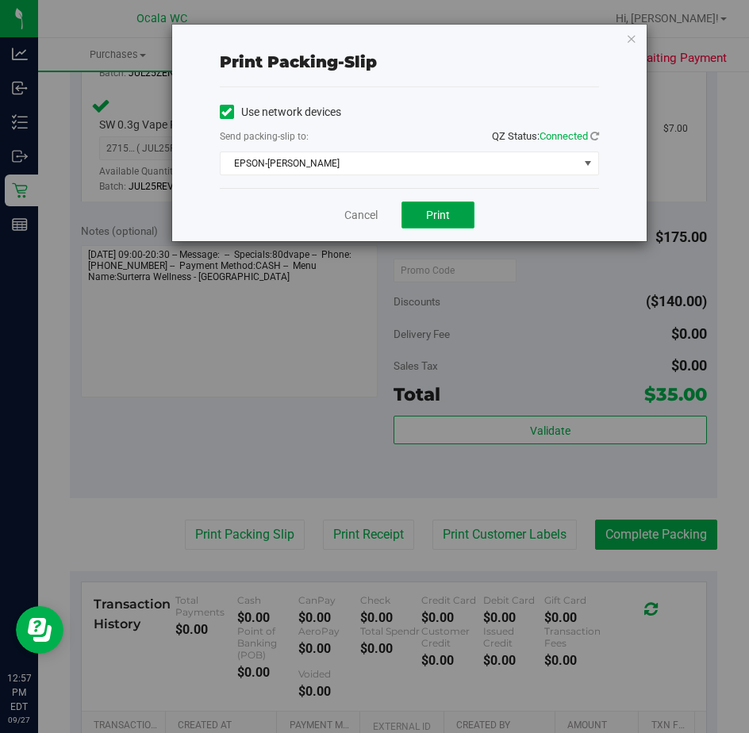
click at [428, 220] on span "Print" at bounding box center [438, 215] width 24 height 13
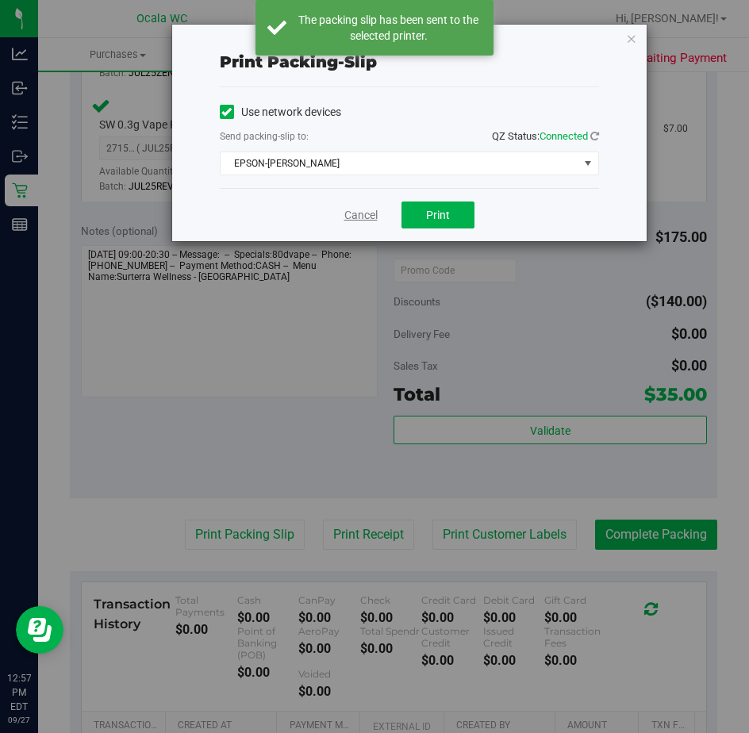
click at [362, 217] on link "Cancel" at bounding box center [360, 215] width 33 height 17
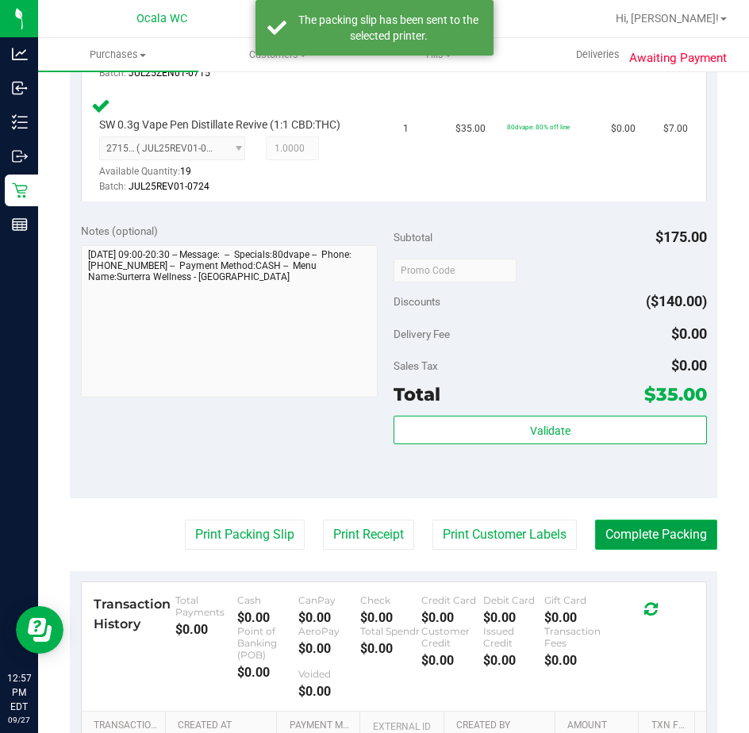
click at [616, 523] on button "Complete Packing" at bounding box center [656, 535] width 122 height 30
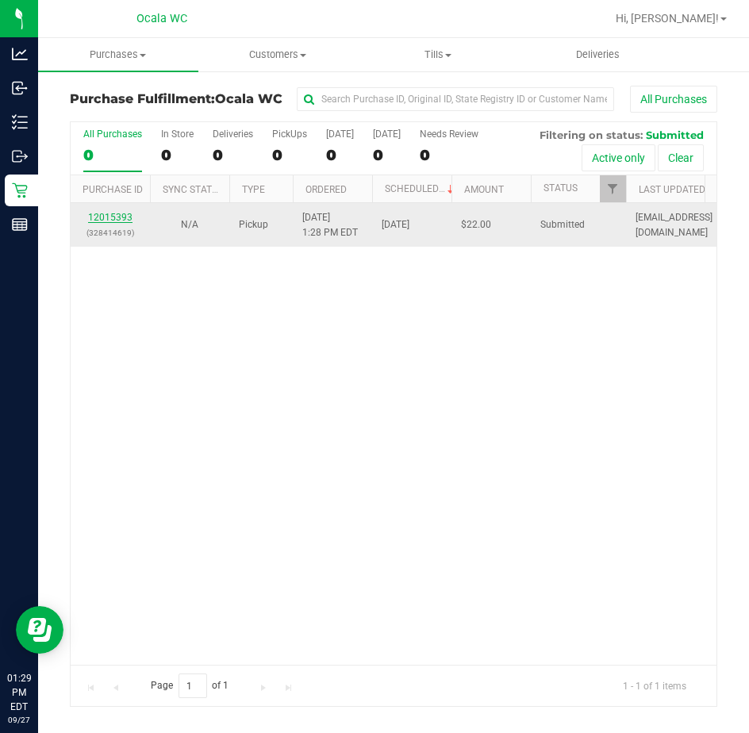
click at [125, 212] on link "12015393" at bounding box center [110, 217] width 44 height 11
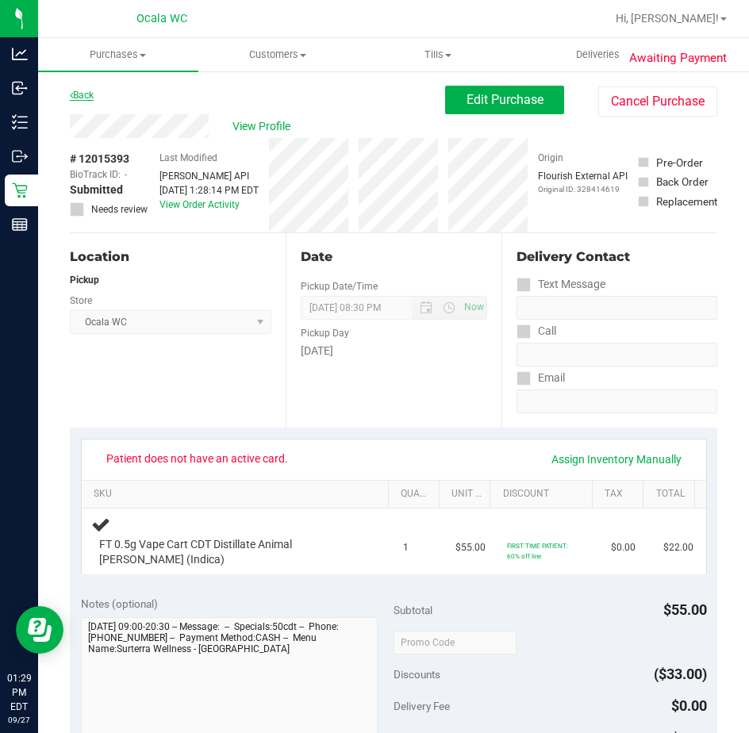
click at [77, 94] on link "Back" at bounding box center [82, 95] width 24 height 11
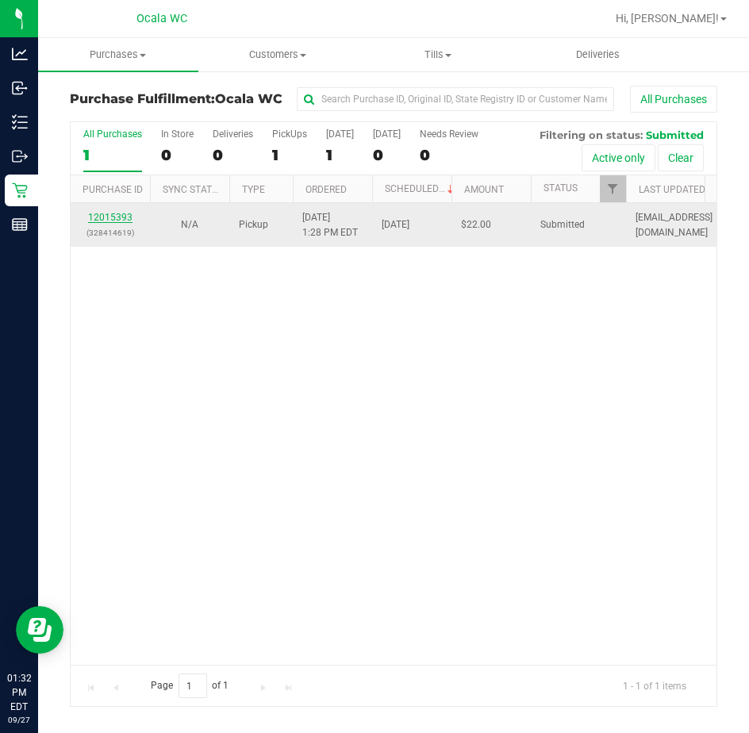
click at [102, 213] on link "12015393" at bounding box center [110, 217] width 44 height 11
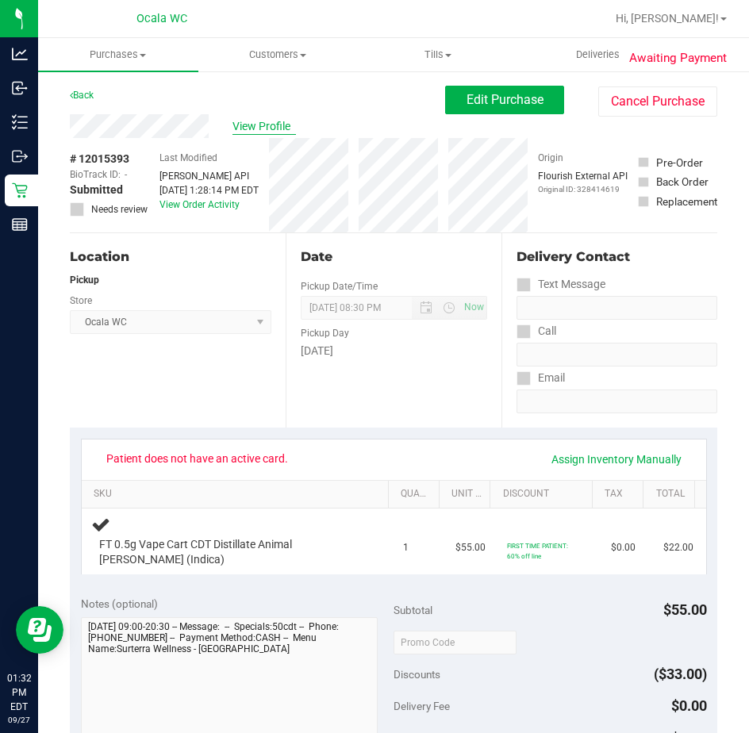
click at [250, 121] on span "View Profile" at bounding box center [263, 126] width 63 height 17
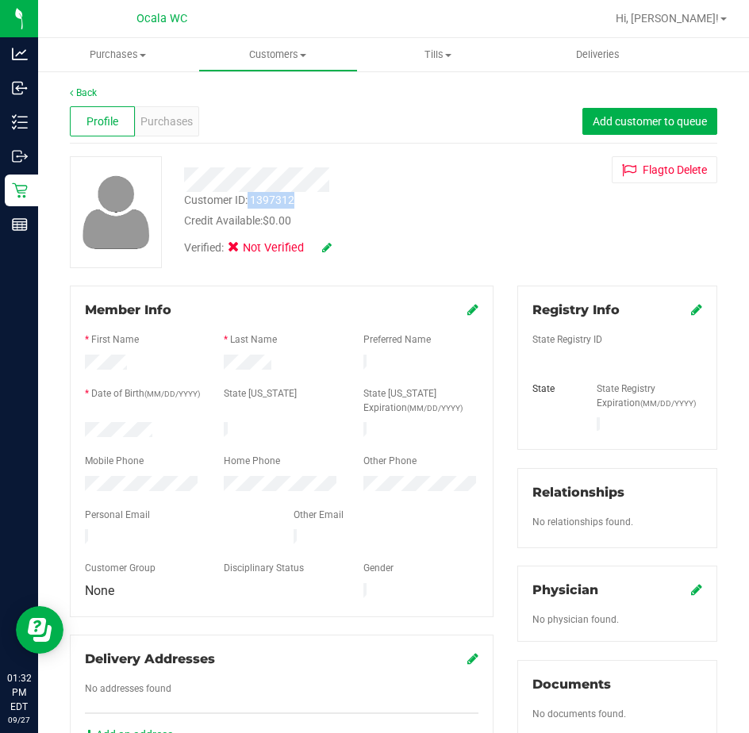
drag, startPoint x: 297, startPoint y: 196, endPoint x: 248, endPoint y: 195, distance: 49.2
click at [248, 195] on div "Customer ID: 1397312 Credit Available: $0.00" at bounding box center [340, 210] width 336 height 37
click at [87, 85] on div "Back Profile Purchases Add customer to queue Customer ID: 1397312 Credit Availa…" at bounding box center [393, 613] width 711 height 1087
click at [87, 89] on link "Back" at bounding box center [83, 92] width 27 height 11
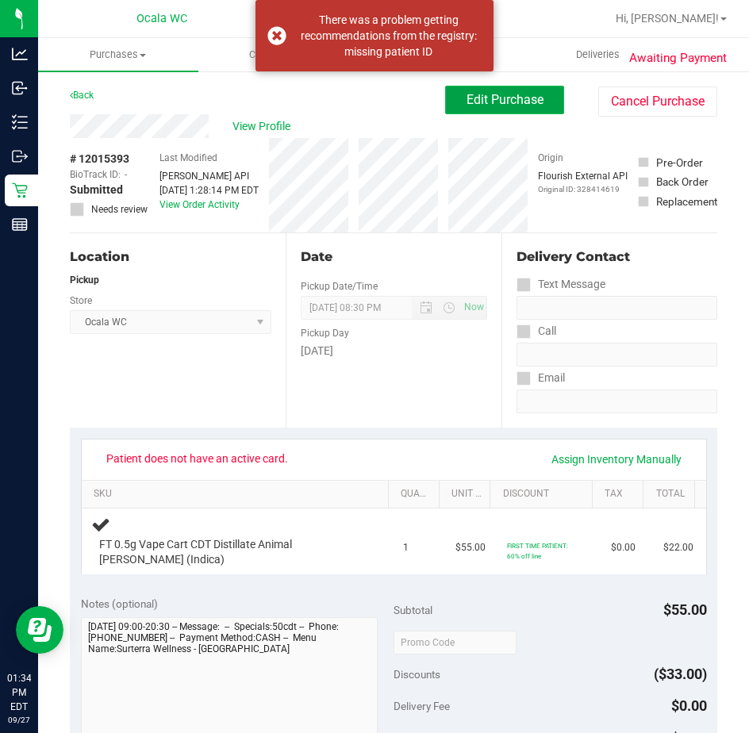
click at [500, 102] on span "Edit Purchase" at bounding box center [504, 99] width 77 height 15
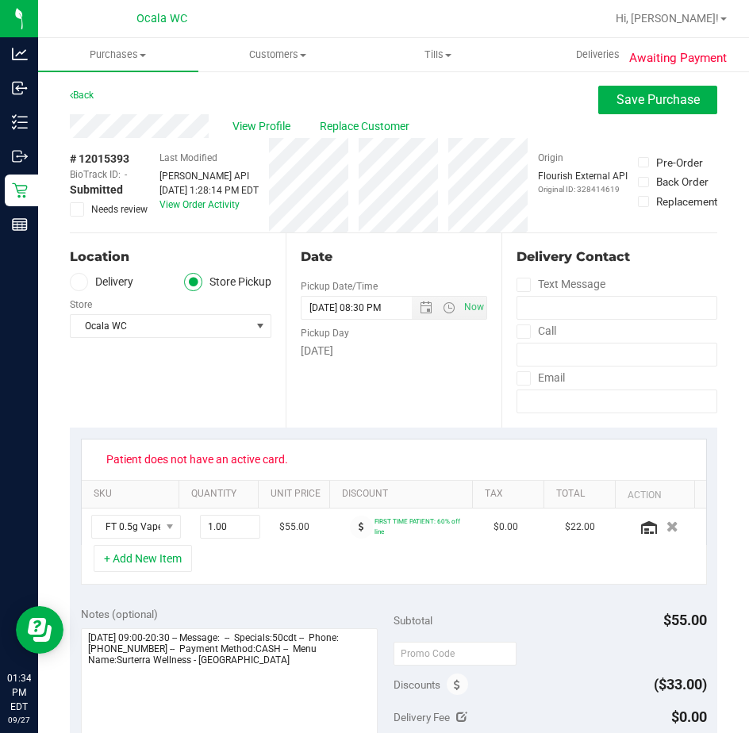
click at [78, 209] on icon at bounding box center [77, 209] width 10 height 0
click at [0, 0] on input "Needs review" at bounding box center [0, 0] width 0 height 0
click at [616, 92] on span "Save Purchase" at bounding box center [657, 99] width 83 height 15
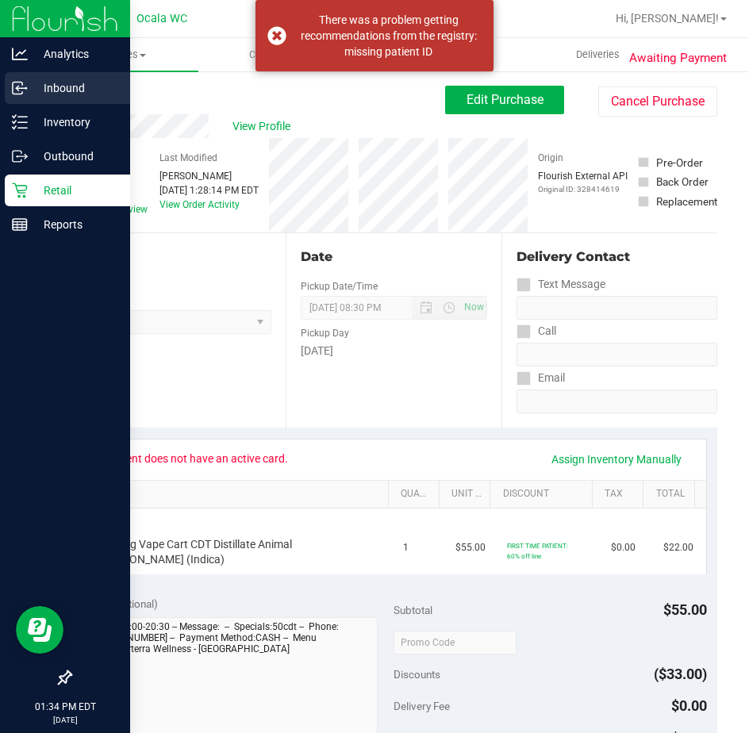
click at [23, 82] on icon at bounding box center [20, 88] width 16 height 16
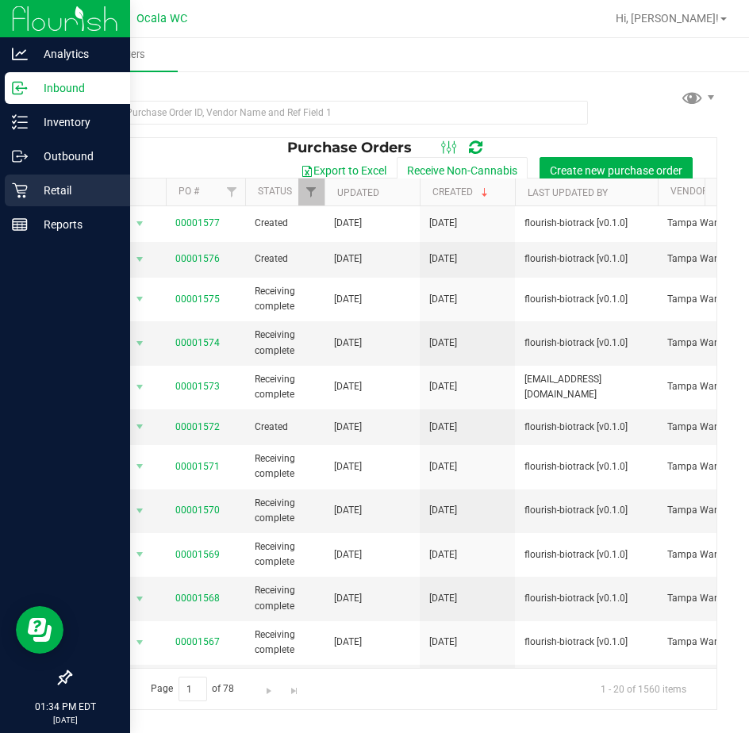
click at [55, 183] on p "Retail" at bounding box center [75, 190] width 95 height 19
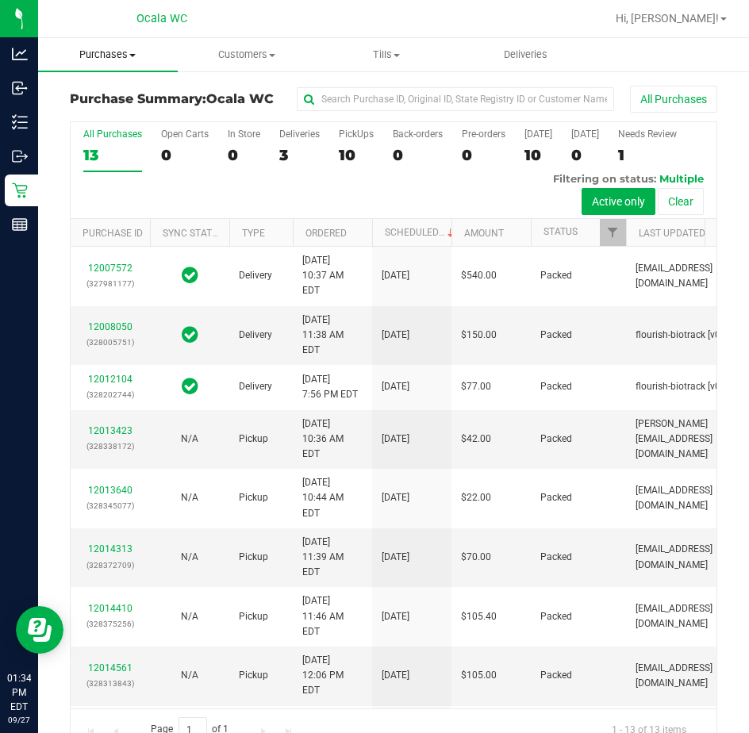
click at [130, 52] on span "Purchases" at bounding box center [108, 55] width 140 height 14
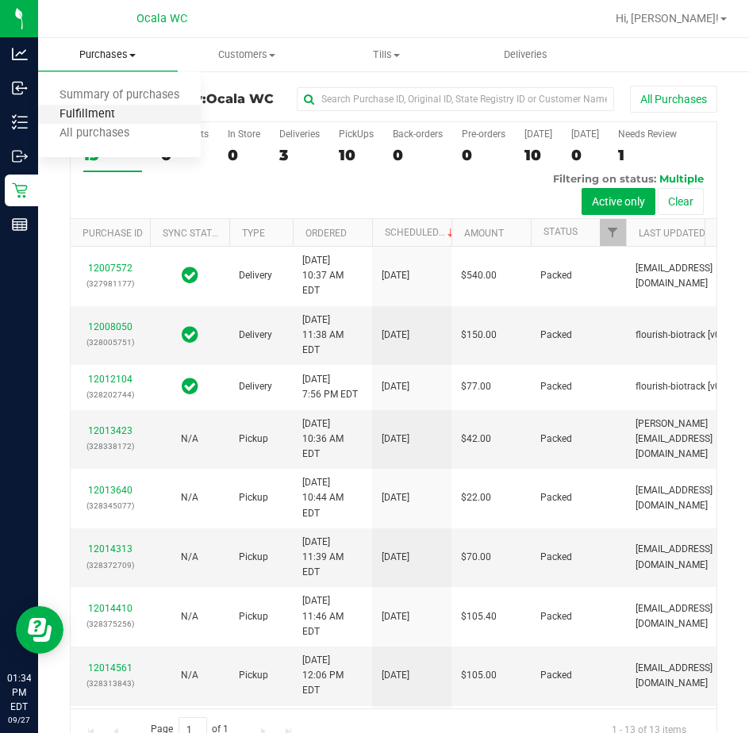
click at [112, 111] on span "Fulfillment" at bounding box center [87, 114] width 98 height 13
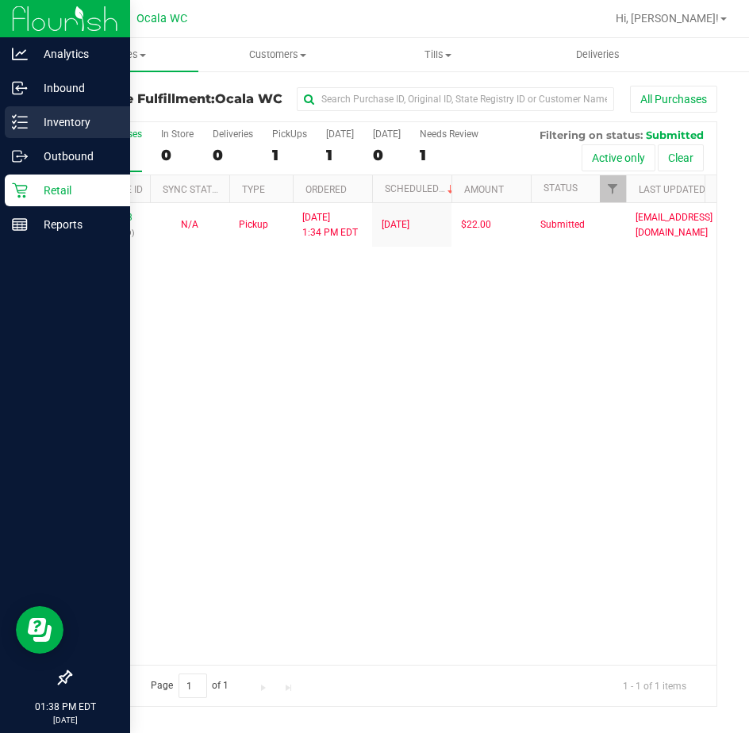
click at [25, 116] on icon at bounding box center [20, 122] width 16 height 16
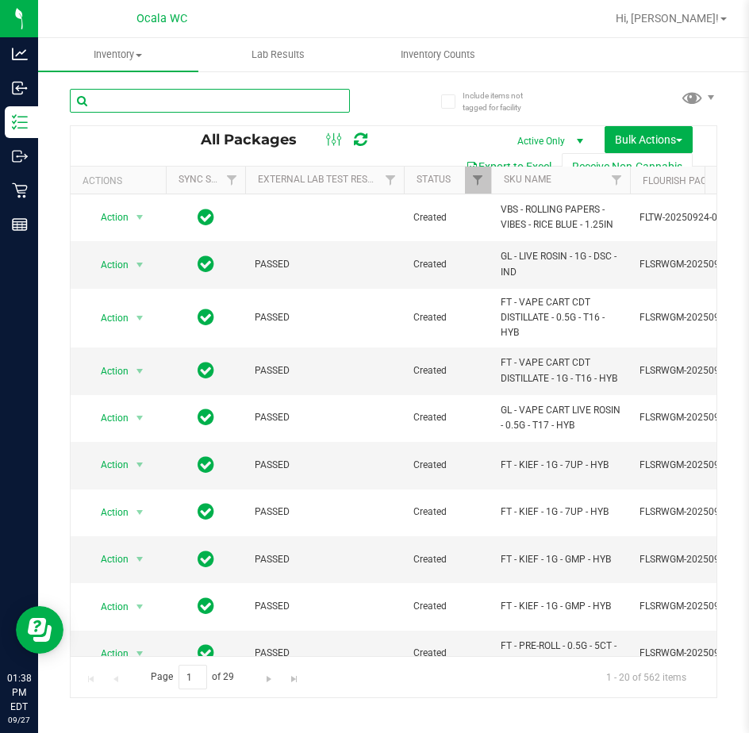
click at [130, 106] on input "text" at bounding box center [210, 101] width 280 height 24
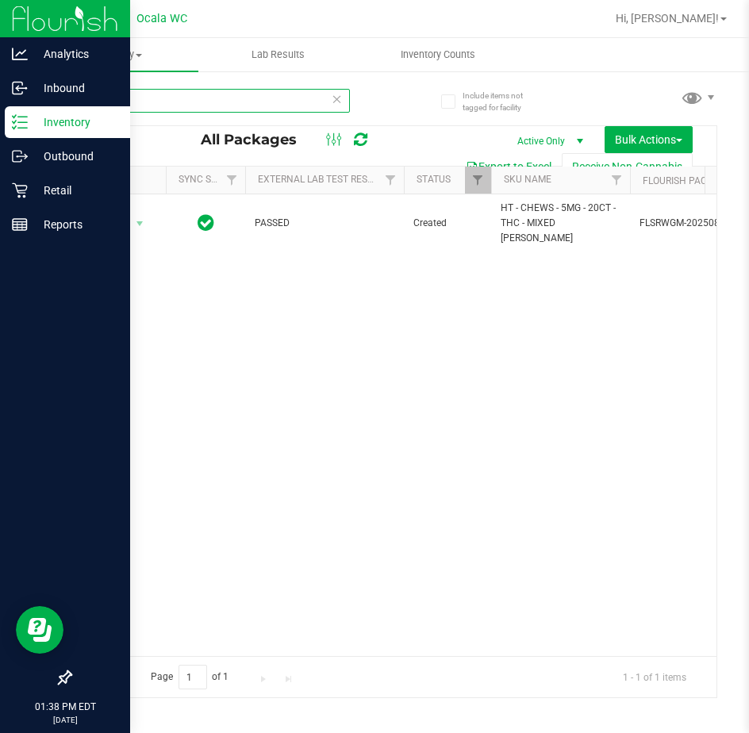
type input "mixed"
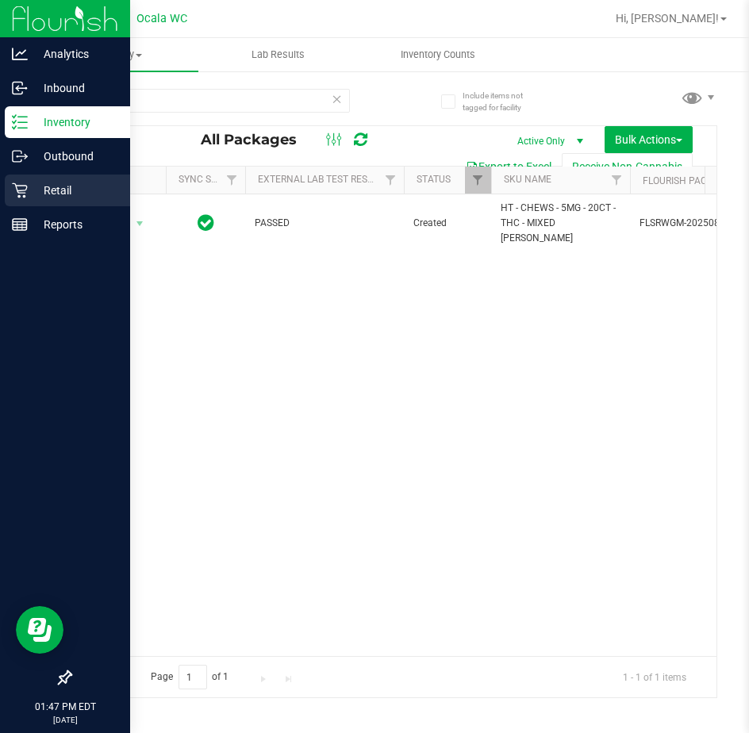
click at [15, 190] on icon at bounding box center [20, 190] width 16 height 16
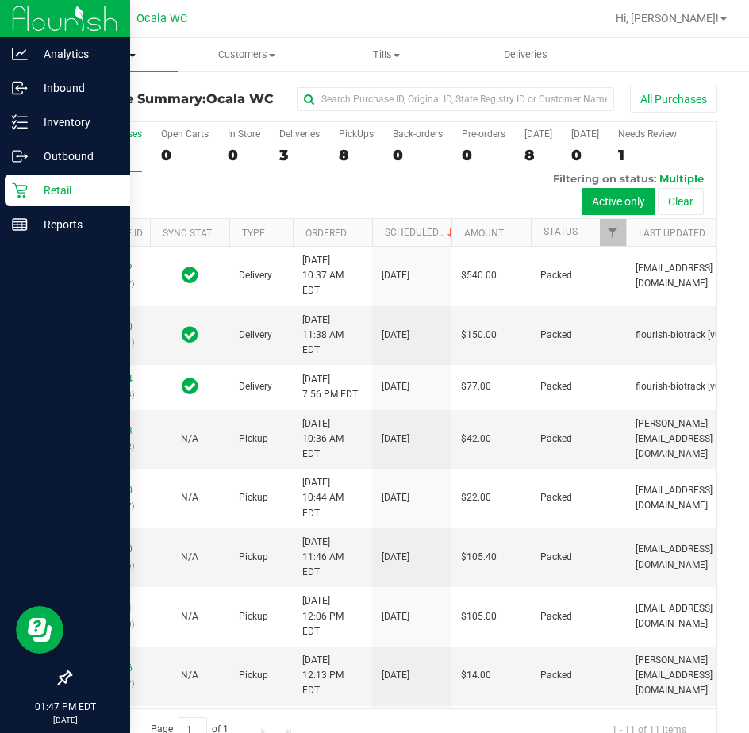
click at [109, 46] on uib-tab-heading "Purchases Summary of purchases Fulfillment All purchases" at bounding box center [108, 54] width 140 height 33
click at [97, 108] on span "Fulfillment" at bounding box center [87, 114] width 98 height 13
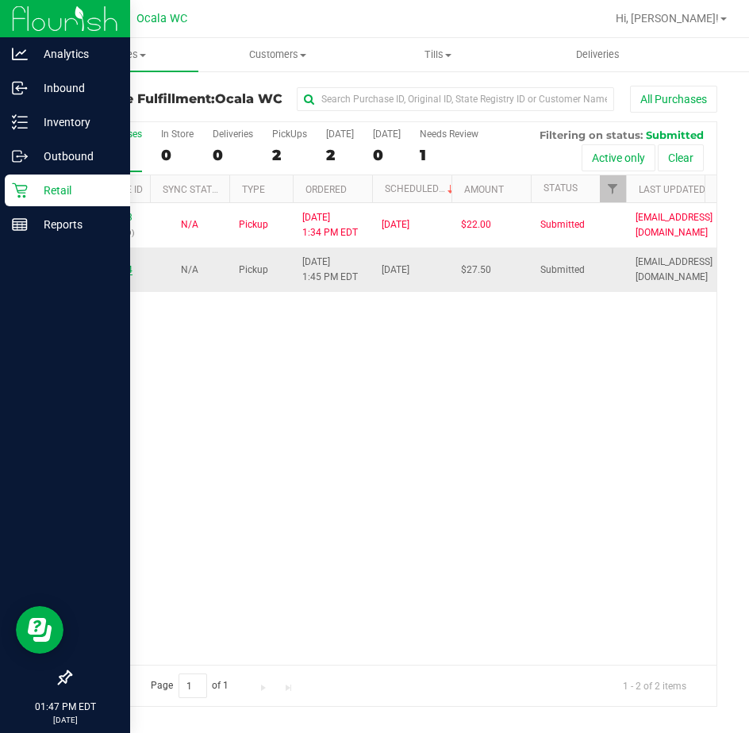
click at [111, 265] on link "12015534" at bounding box center [110, 269] width 44 height 11
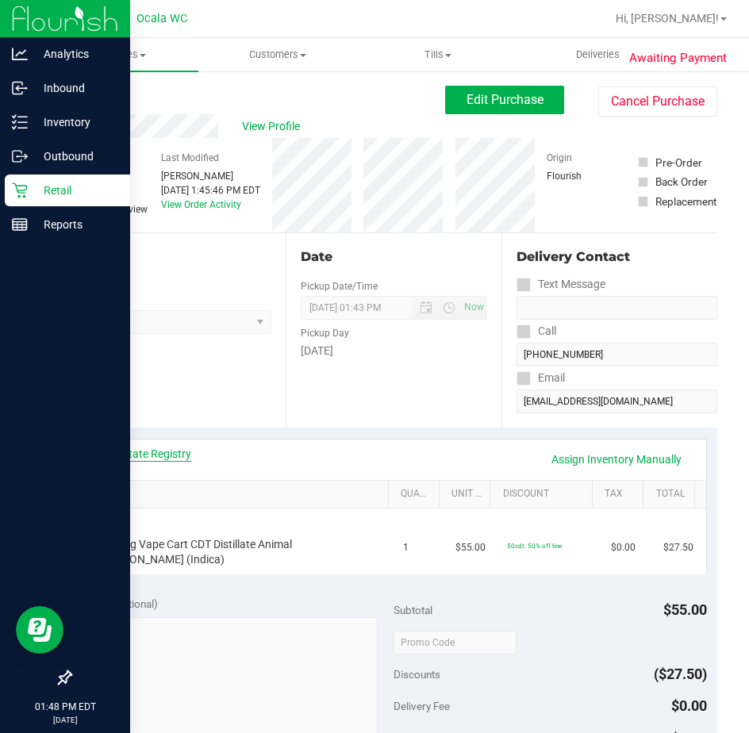
click at [127, 450] on link "View State Registry" at bounding box center [143, 454] width 95 height 16
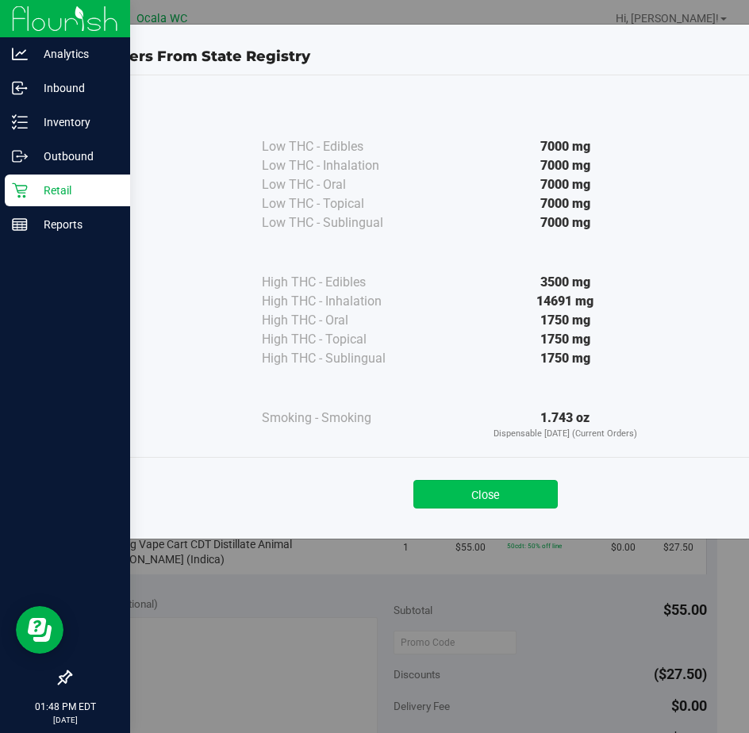
click at [442, 485] on button "Close" at bounding box center [485, 494] width 144 height 29
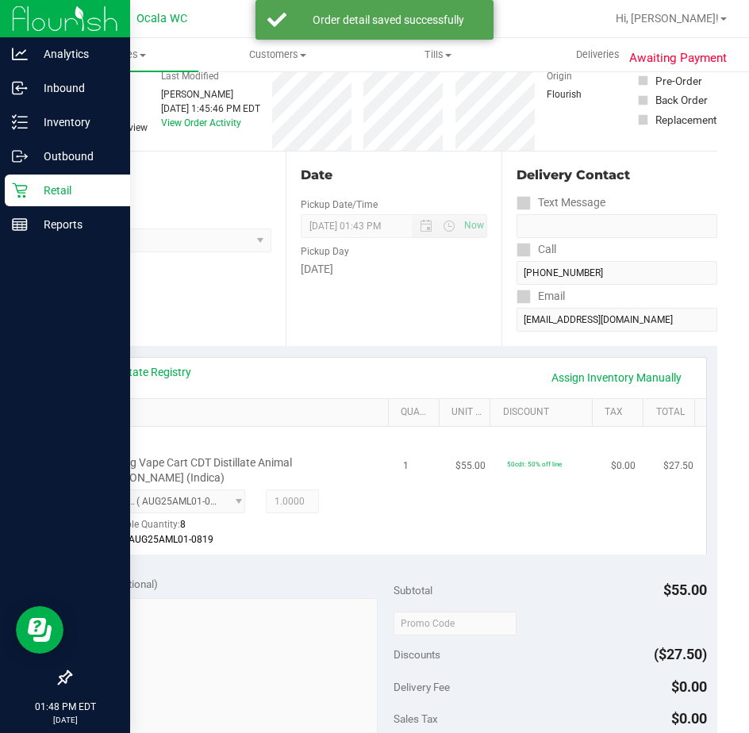
scroll to position [238, 0]
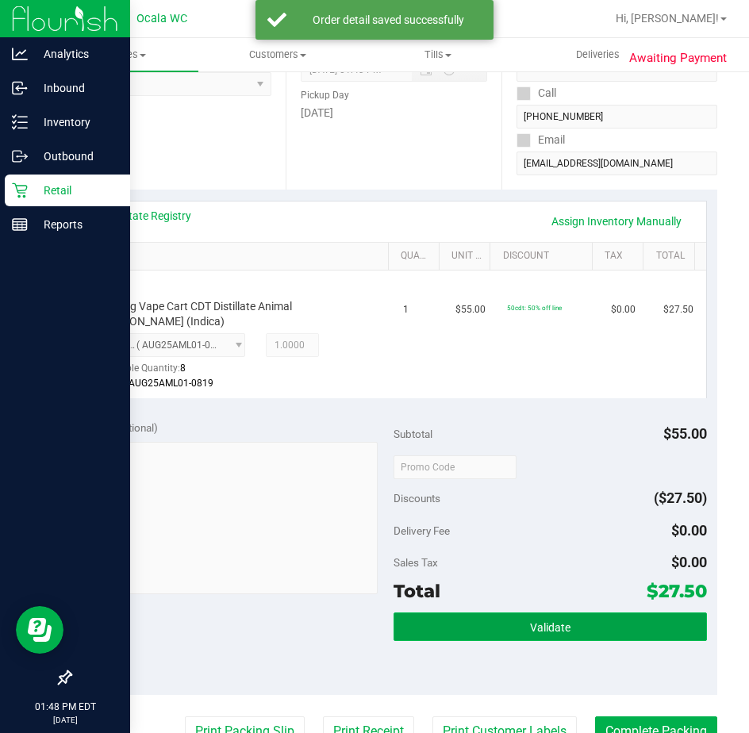
click at [493, 633] on button "Validate" at bounding box center [549, 626] width 313 height 29
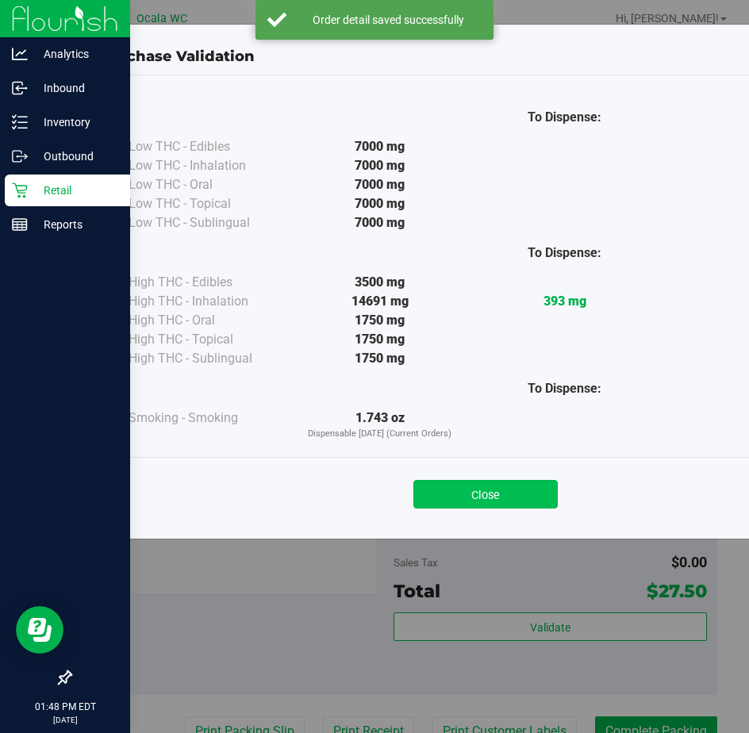
click at [468, 495] on button "Close" at bounding box center [485, 494] width 144 height 29
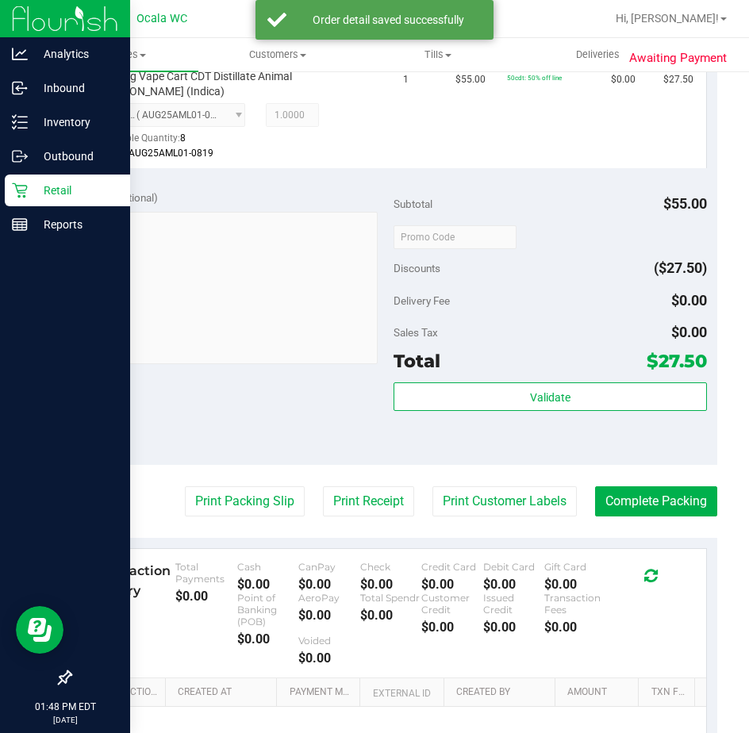
scroll to position [476, 0]
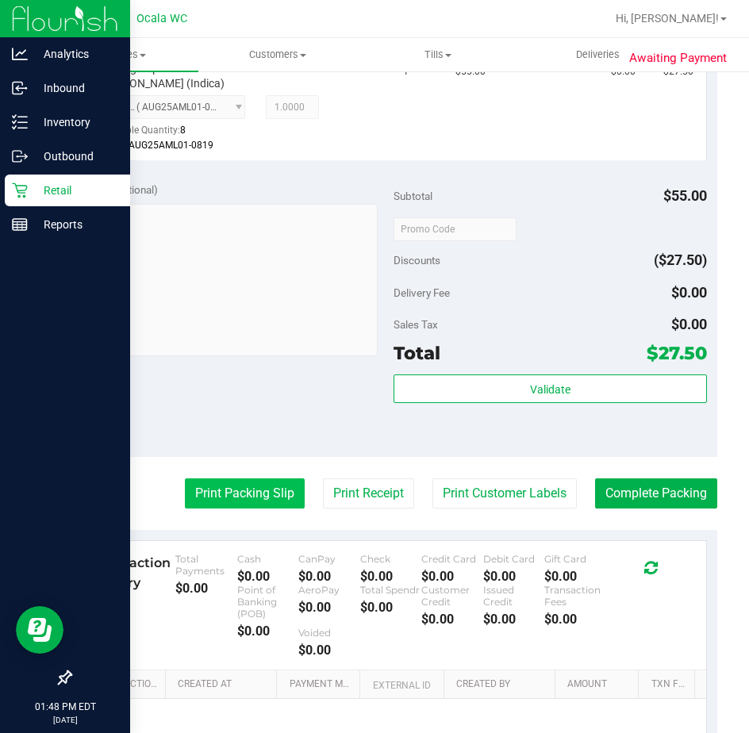
click at [225, 482] on button "Print Packing Slip" at bounding box center [245, 493] width 120 height 30
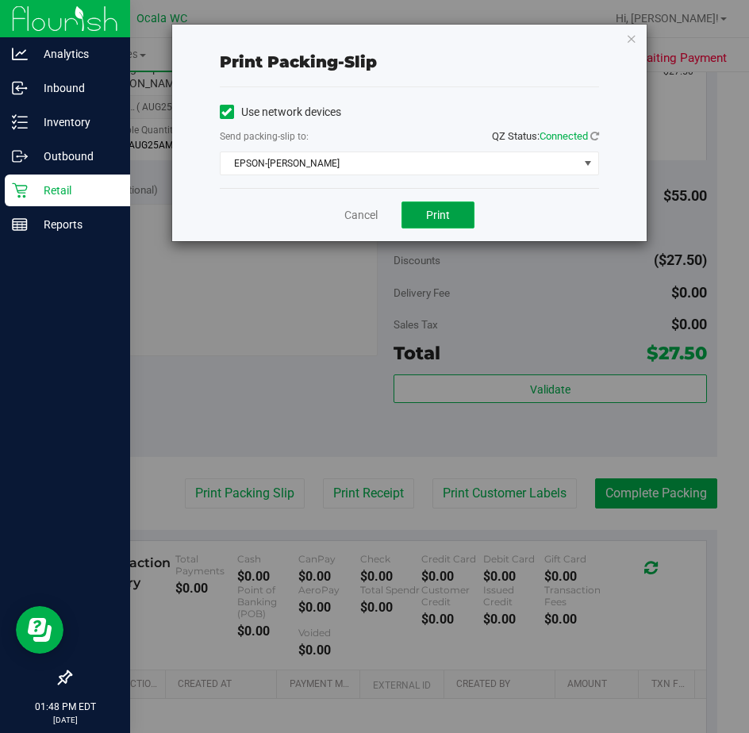
click at [421, 213] on button "Print" at bounding box center [437, 214] width 73 height 27
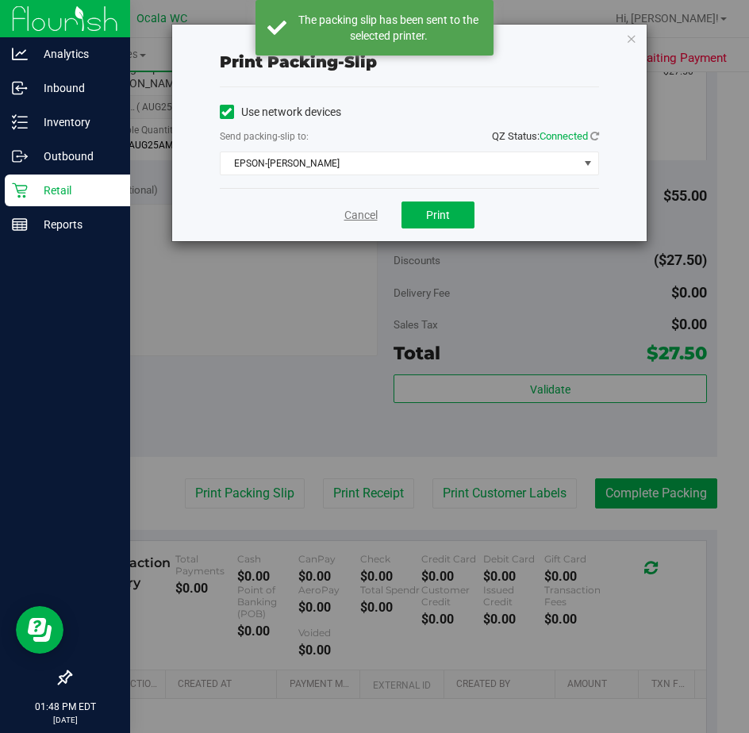
click at [361, 213] on link "Cancel" at bounding box center [360, 215] width 33 height 17
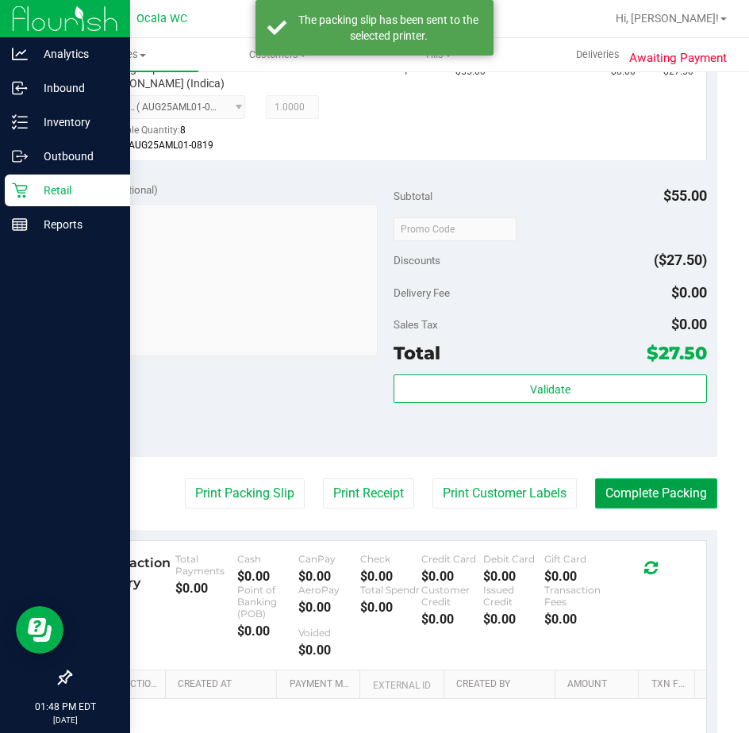
click at [644, 497] on button "Complete Packing" at bounding box center [656, 493] width 122 height 30
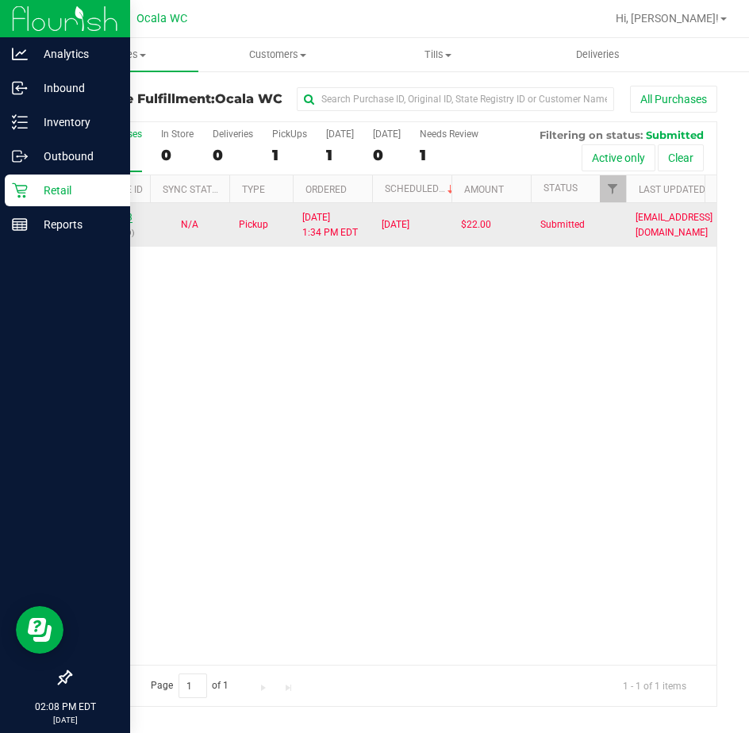
click at [112, 217] on link "12015393" at bounding box center [110, 217] width 44 height 11
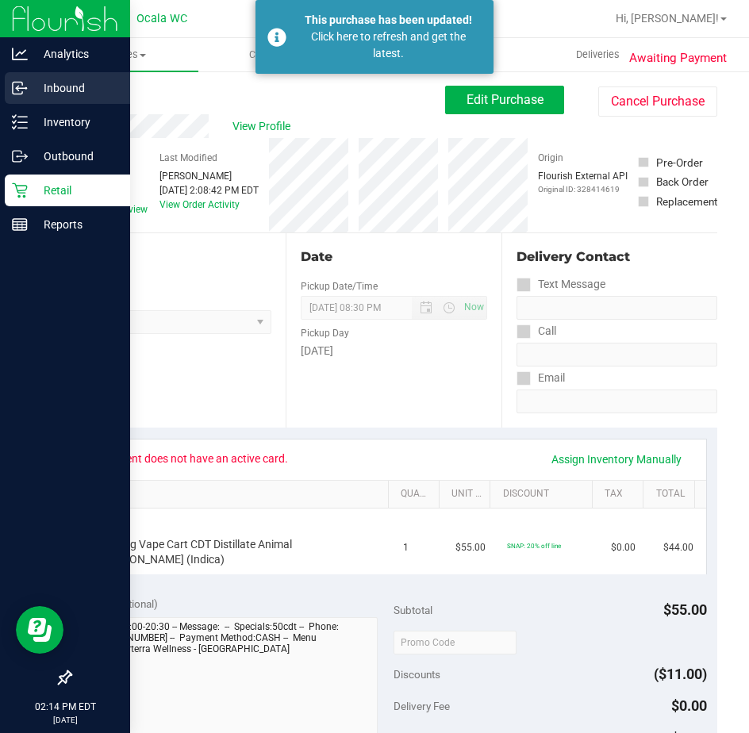
click at [65, 96] on p "Inbound" at bounding box center [75, 88] width 95 height 19
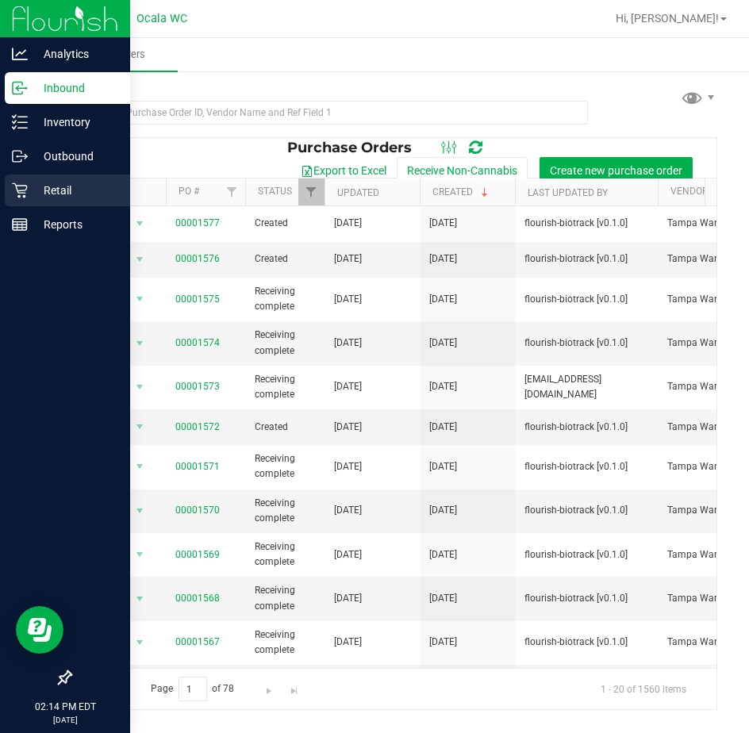
click at [45, 188] on p "Retail" at bounding box center [75, 190] width 95 height 19
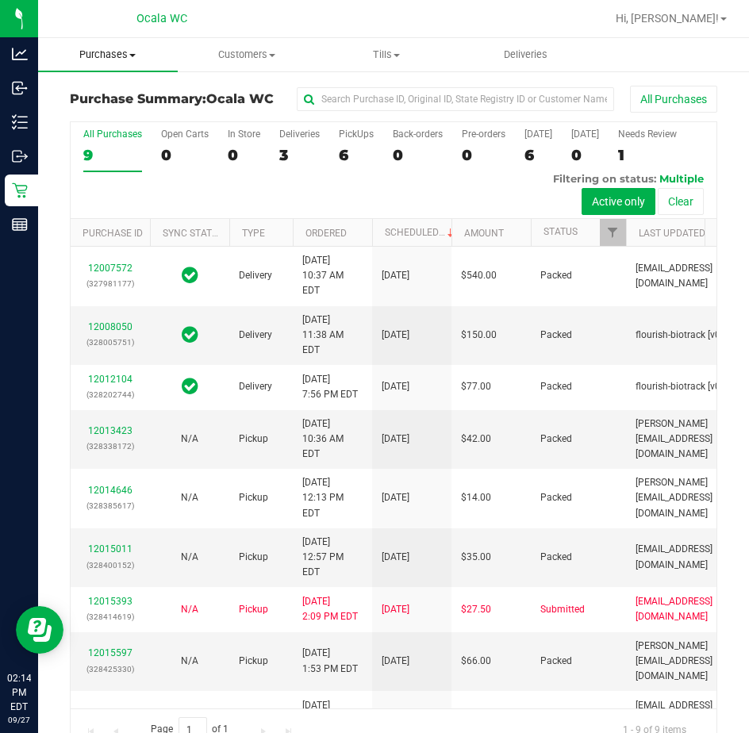
click at [117, 59] on span "Purchases" at bounding box center [108, 55] width 140 height 14
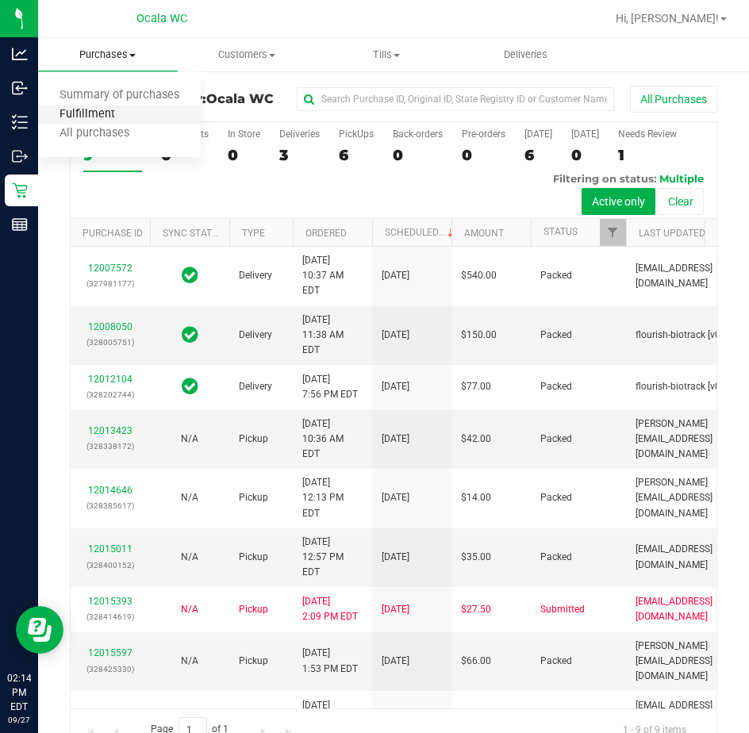
click at [104, 120] on span "Fulfillment" at bounding box center [87, 114] width 98 height 13
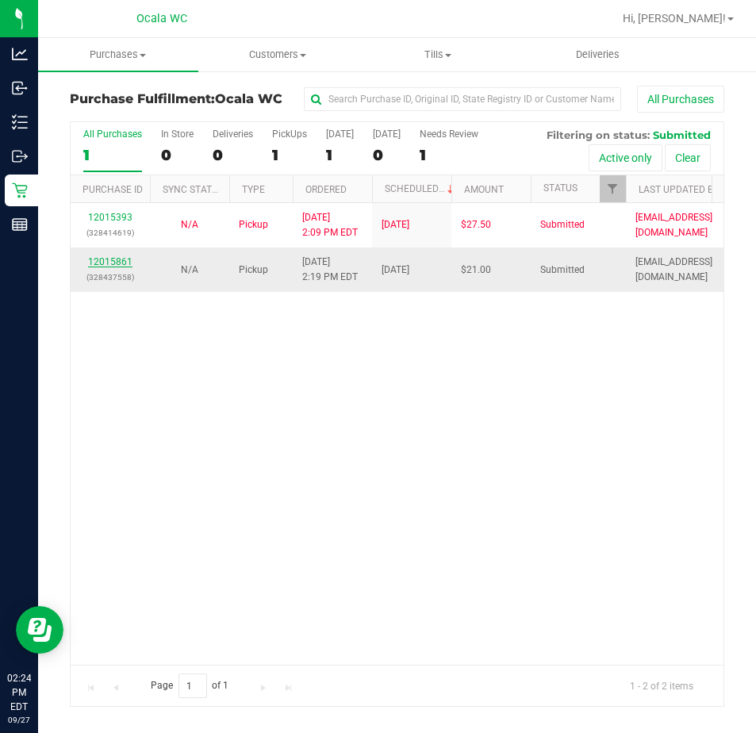
click at [121, 256] on link "12015861" at bounding box center [110, 261] width 44 height 11
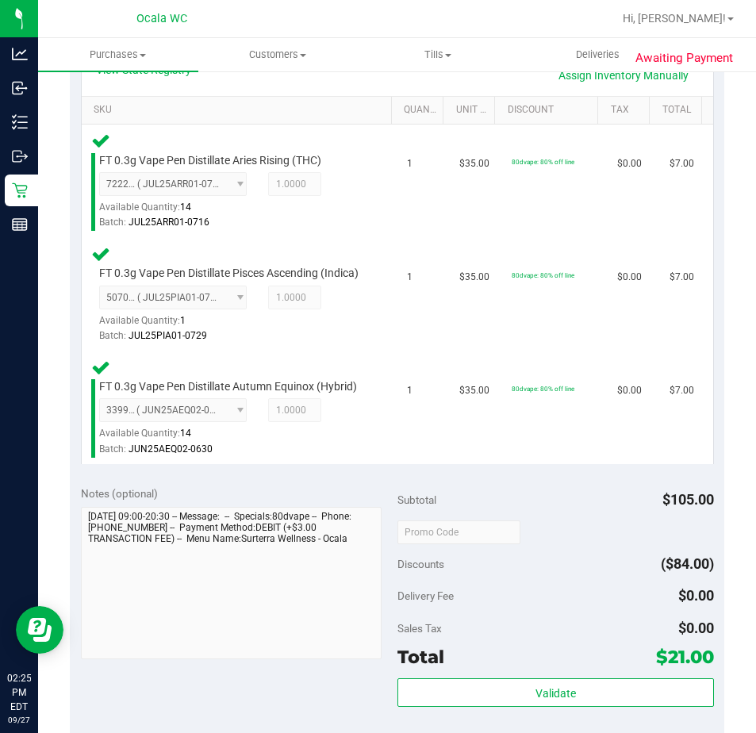
scroll to position [476, 0]
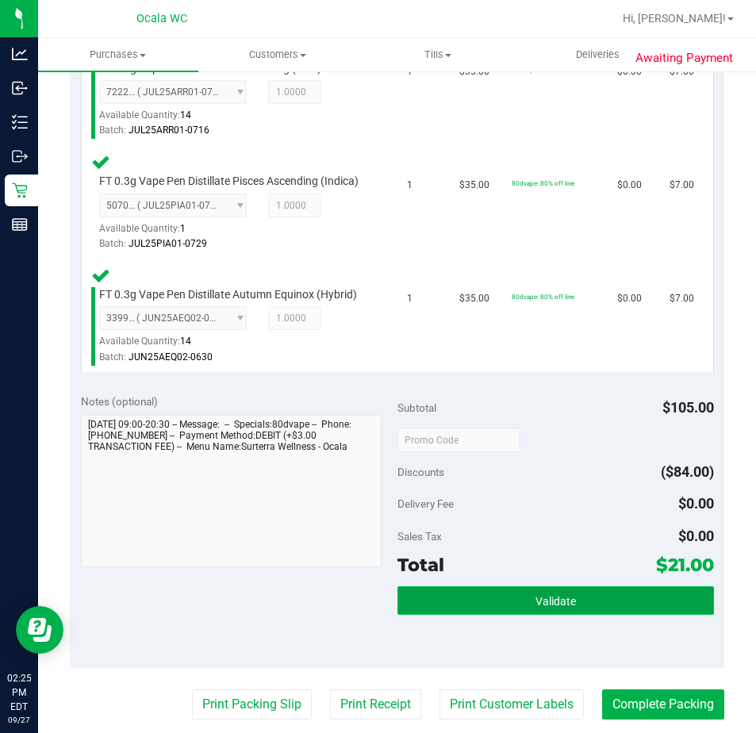
click at [508, 615] on button "Validate" at bounding box center [555, 600] width 316 height 29
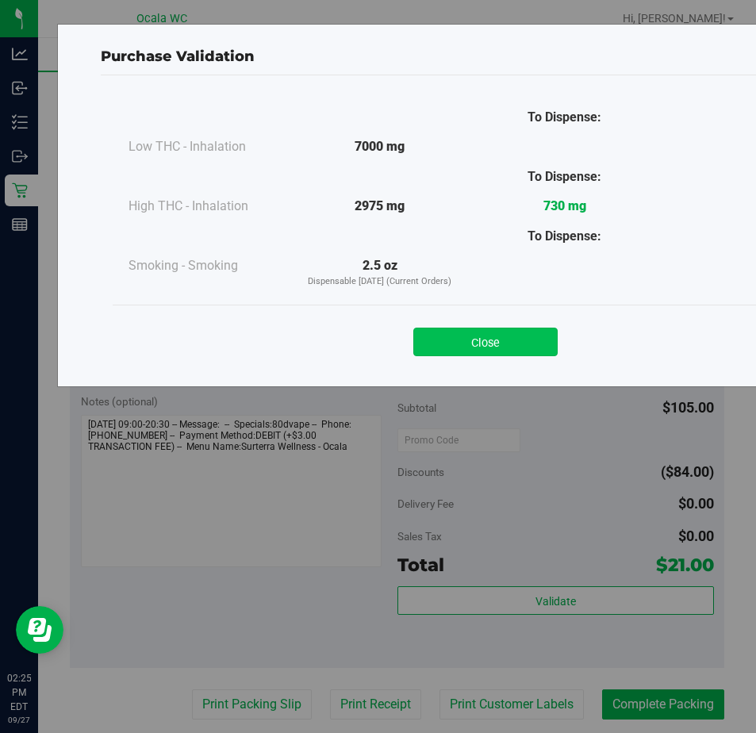
click at [464, 343] on button "Close" at bounding box center [485, 342] width 144 height 29
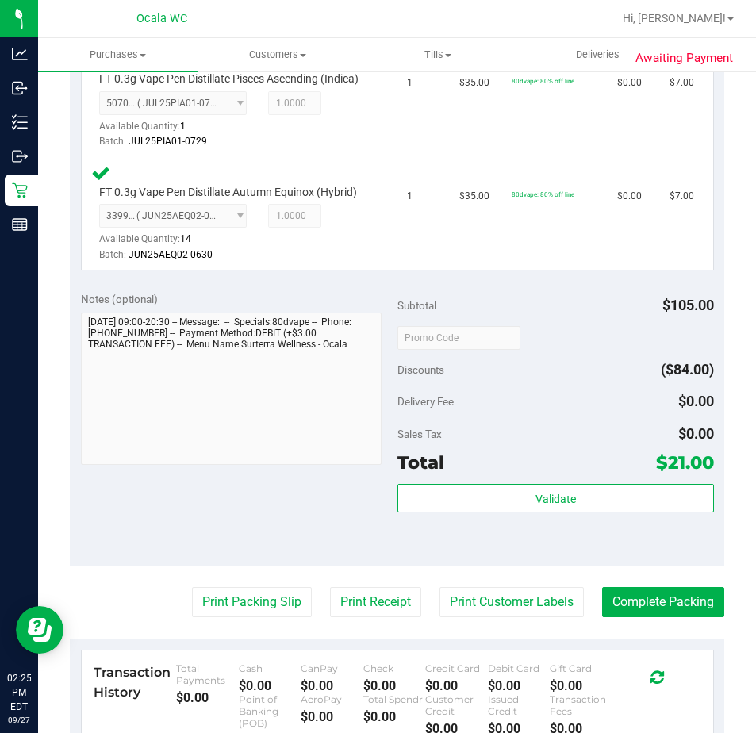
scroll to position [872, 0]
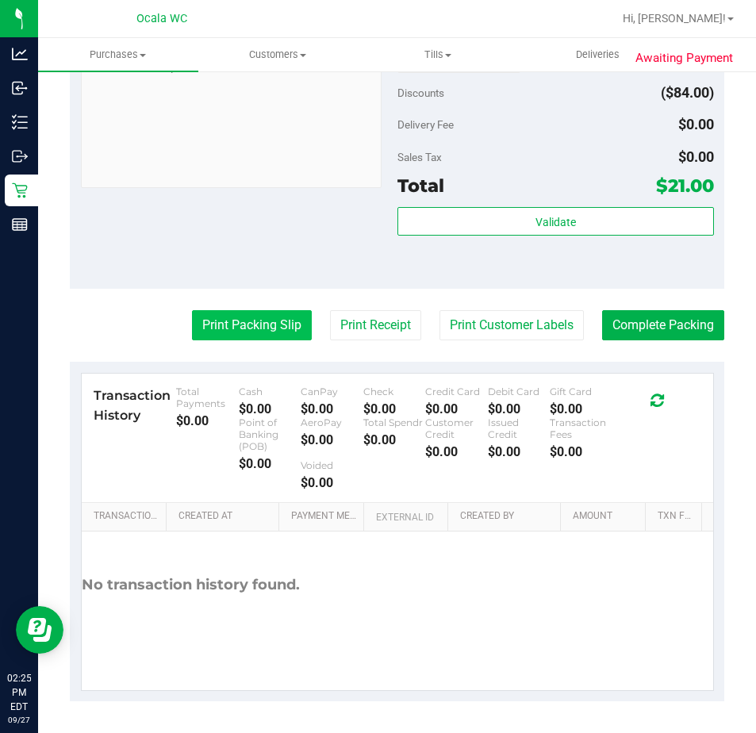
click at [247, 340] on button "Print Packing Slip" at bounding box center [252, 325] width 120 height 30
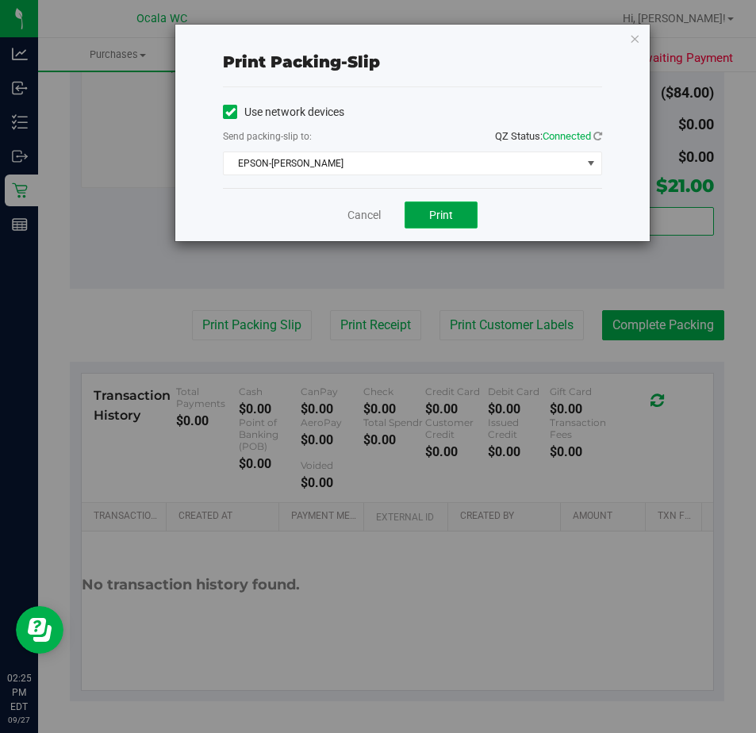
click at [460, 209] on button "Print" at bounding box center [441, 214] width 73 height 27
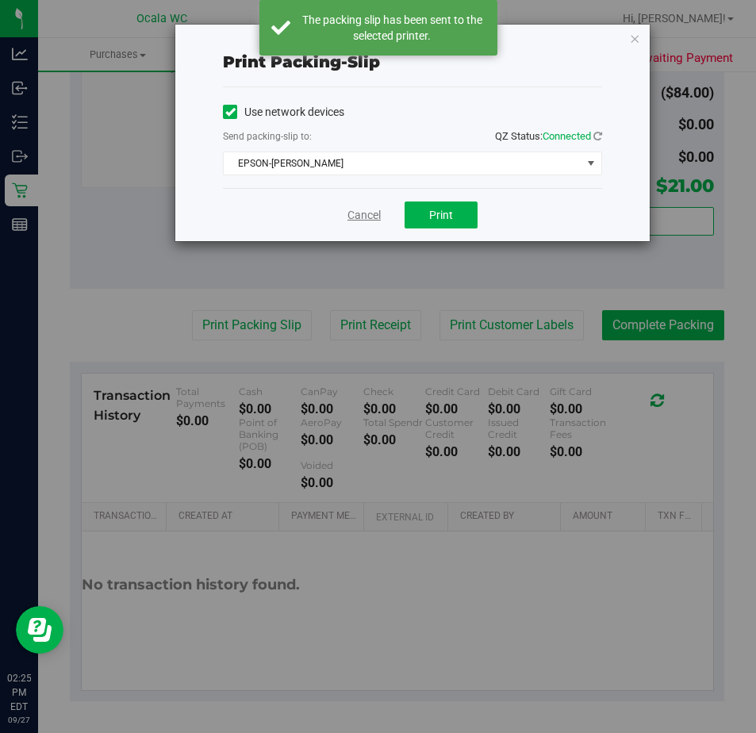
click at [356, 212] on link "Cancel" at bounding box center [363, 215] width 33 height 17
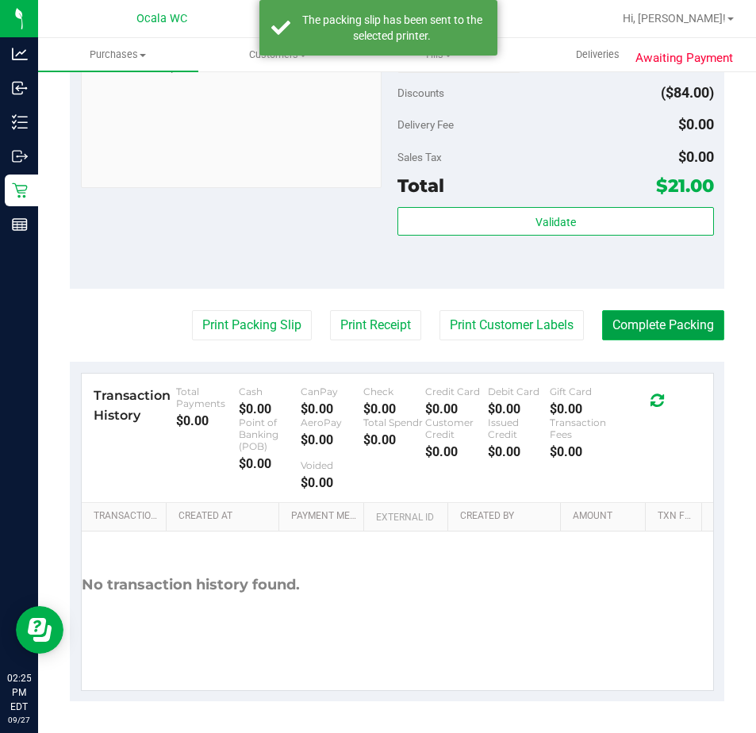
click at [647, 337] on button "Complete Packing" at bounding box center [663, 325] width 122 height 30
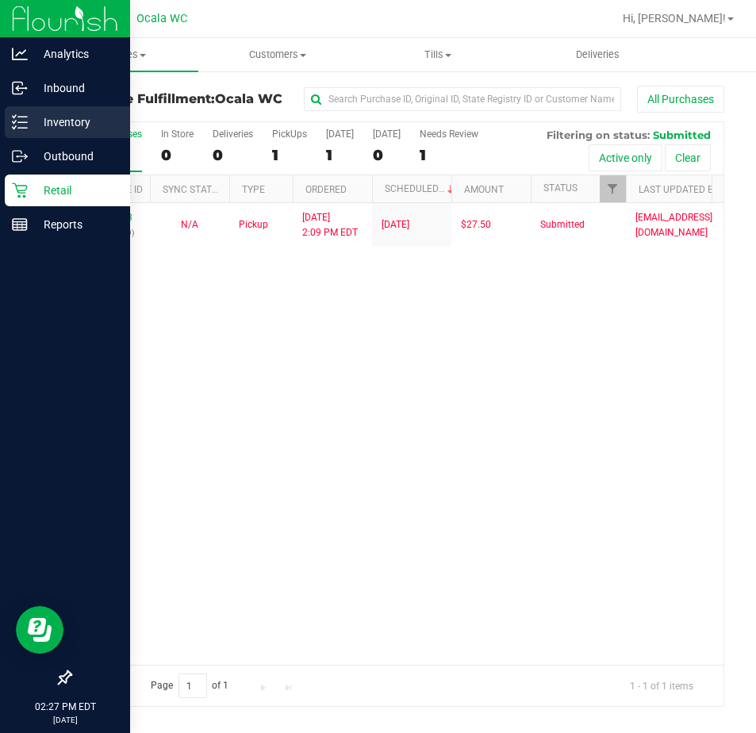
click at [29, 119] on p "Inventory" at bounding box center [75, 122] width 95 height 19
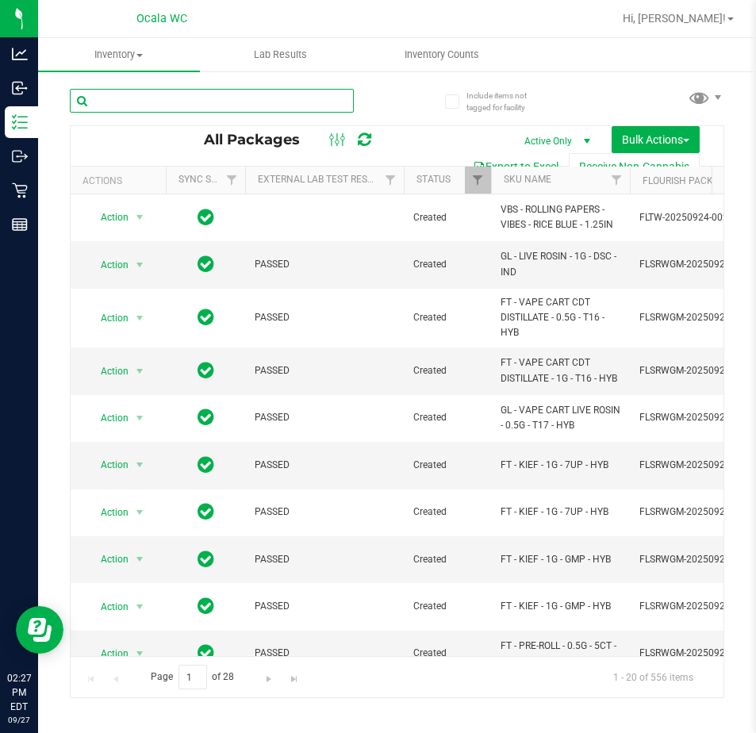
click at [140, 102] on input "text" at bounding box center [212, 101] width 284 height 24
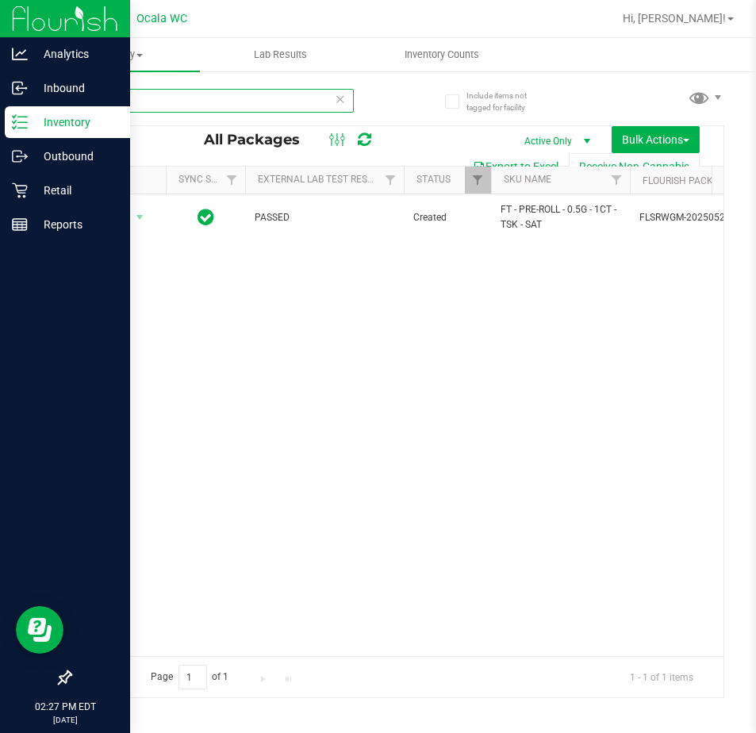
type input "tsk"
click at [34, 186] on p "Retail" at bounding box center [75, 190] width 95 height 19
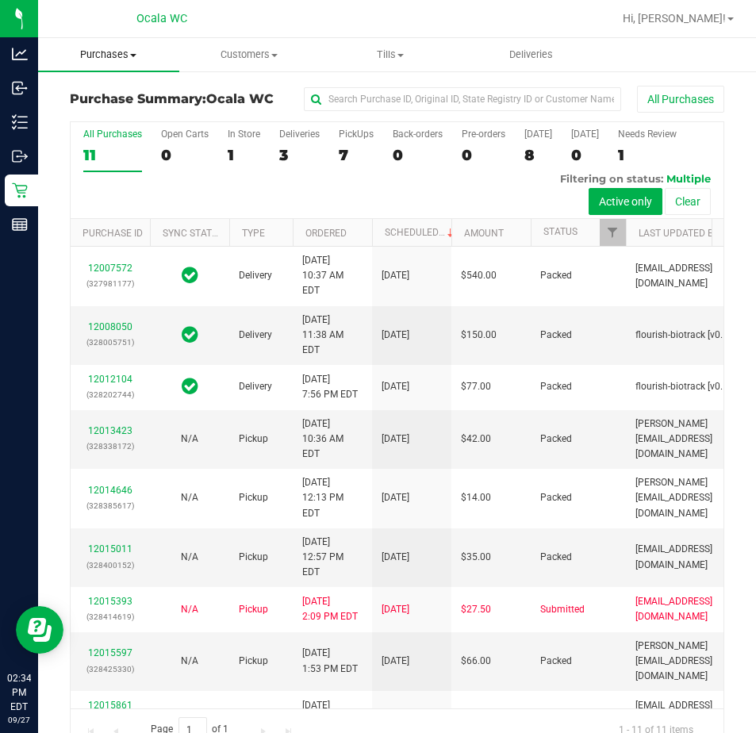
click at [128, 52] on span "Purchases" at bounding box center [108, 55] width 141 height 14
click at [104, 110] on span "Fulfillment" at bounding box center [87, 114] width 98 height 13
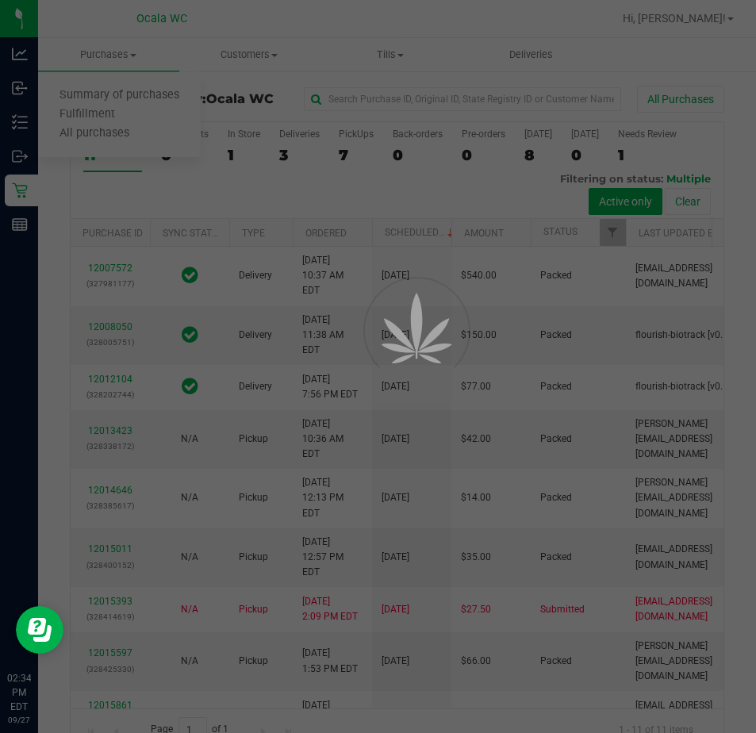
click at [105, 205] on div at bounding box center [378, 366] width 756 height 733
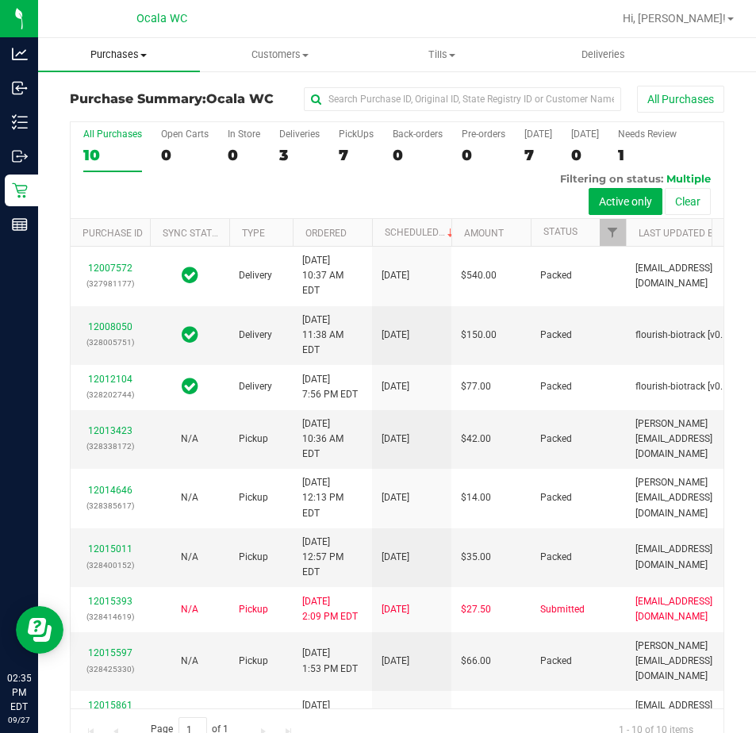
click at [100, 48] on span "Purchases" at bounding box center [119, 55] width 162 height 14
click at [100, 113] on span "Fulfillment" at bounding box center [87, 114] width 98 height 13
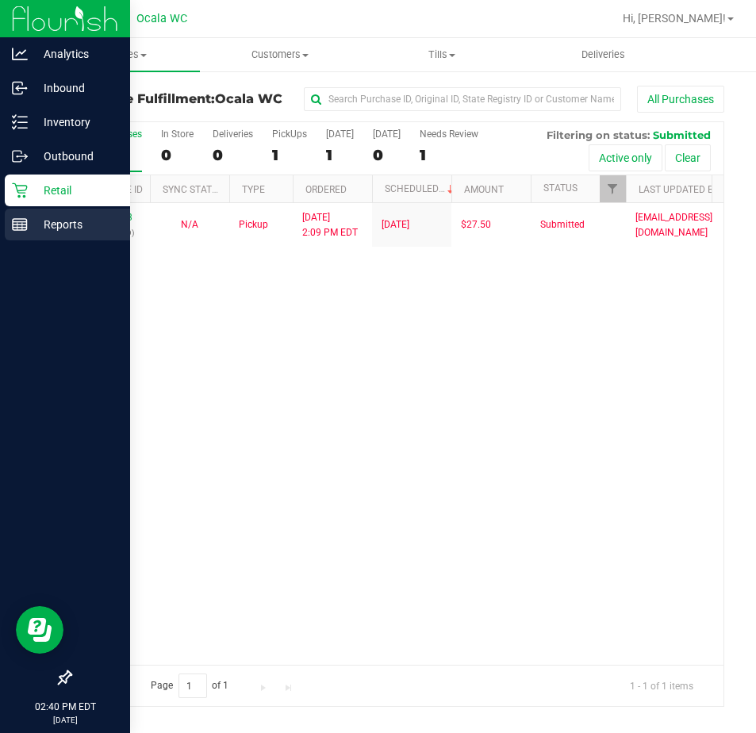
click at [61, 228] on p "Reports" at bounding box center [75, 224] width 95 height 19
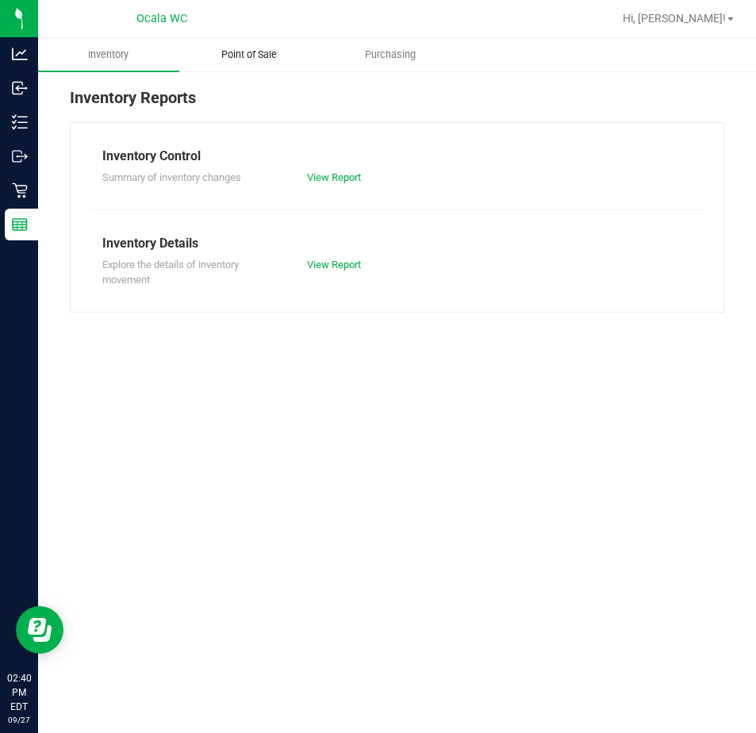
click at [232, 46] on uib-tab-heading "Point of Sale" at bounding box center [250, 55] width 140 height 32
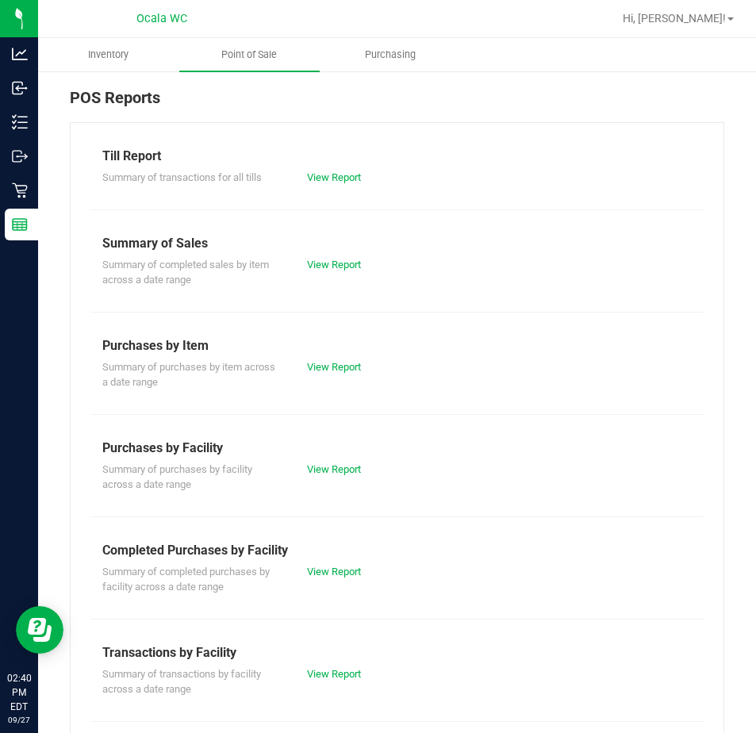
click at [324, 185] on div "View Report" at bounding box center [397, 178] width 205 height 16
click at [324, 177] on link "View Report" at bounding box center [334, 177] width 54 height 12
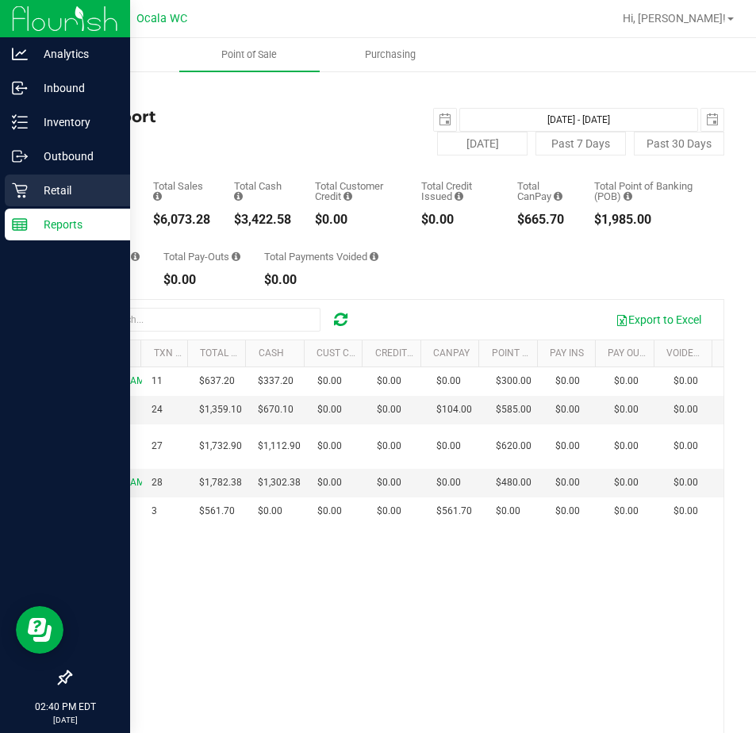
click at [57, 182] on p "Retail" at bounding box center [75, 190] width 95 height 19
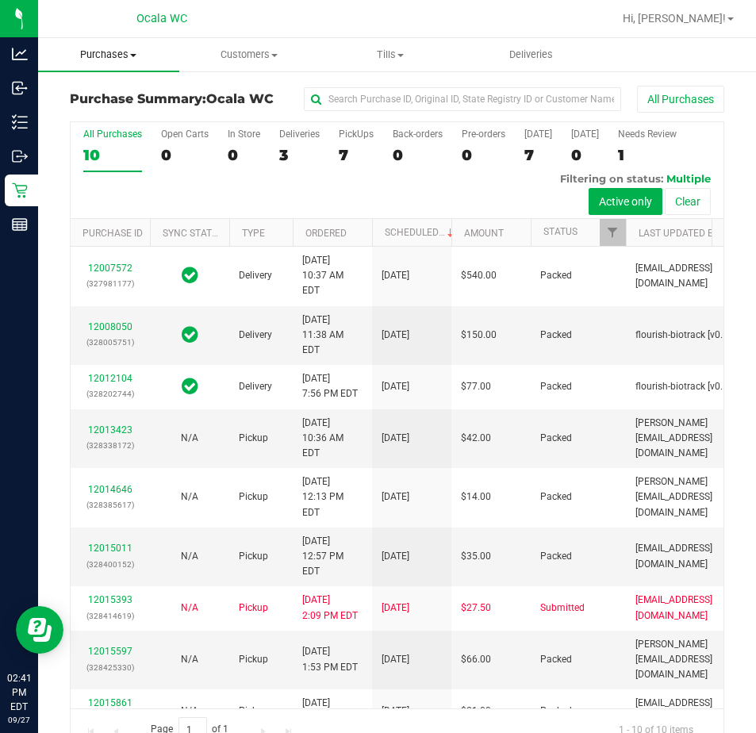
click at [109, 54] on span "Purchases" at bounding box center [108, 55] width 141 height 14
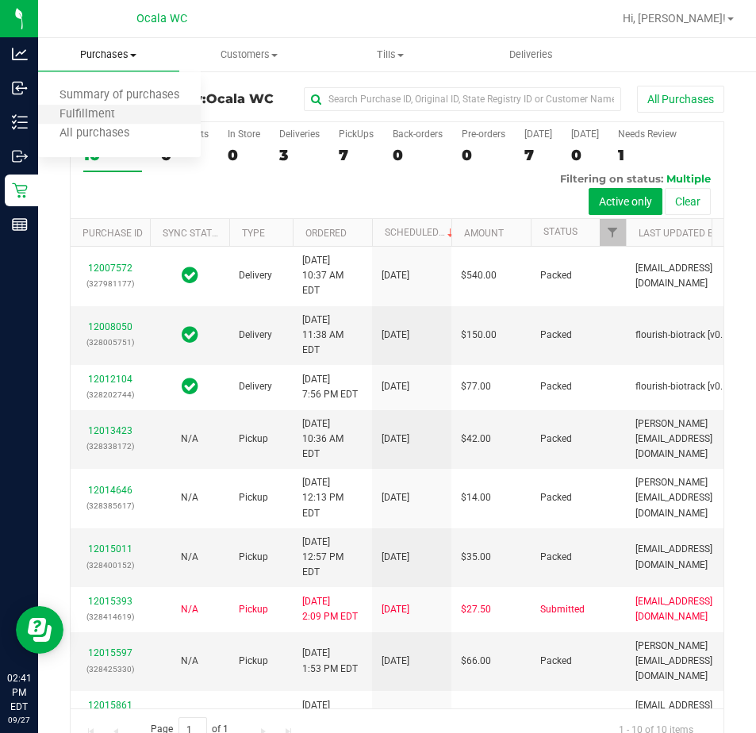
click at [106, 106] on li "Fulfillment" at bounding box center [119, 114] width 163 height 19
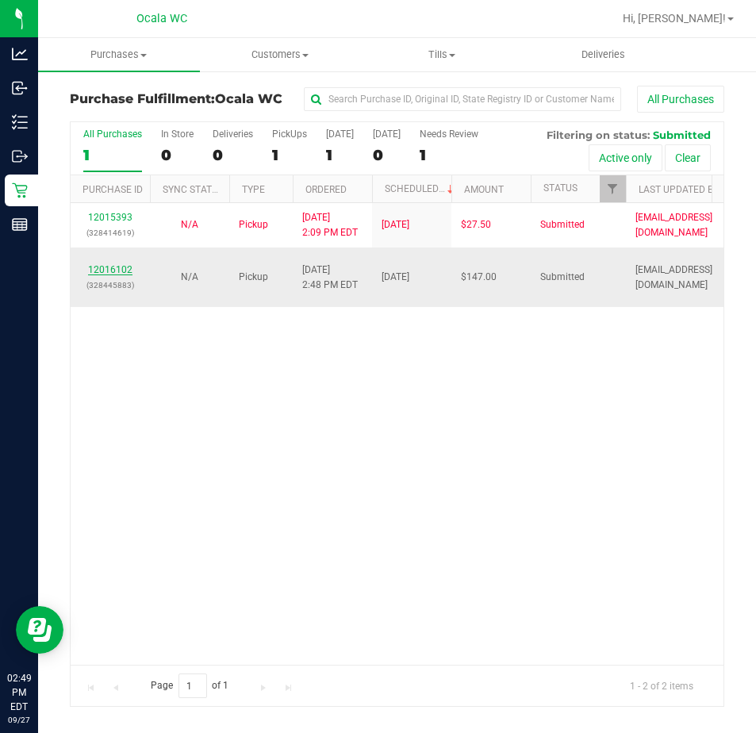
click at [110, 267] on link "12016102" at bounding box center [110, 269] width 44 height 11
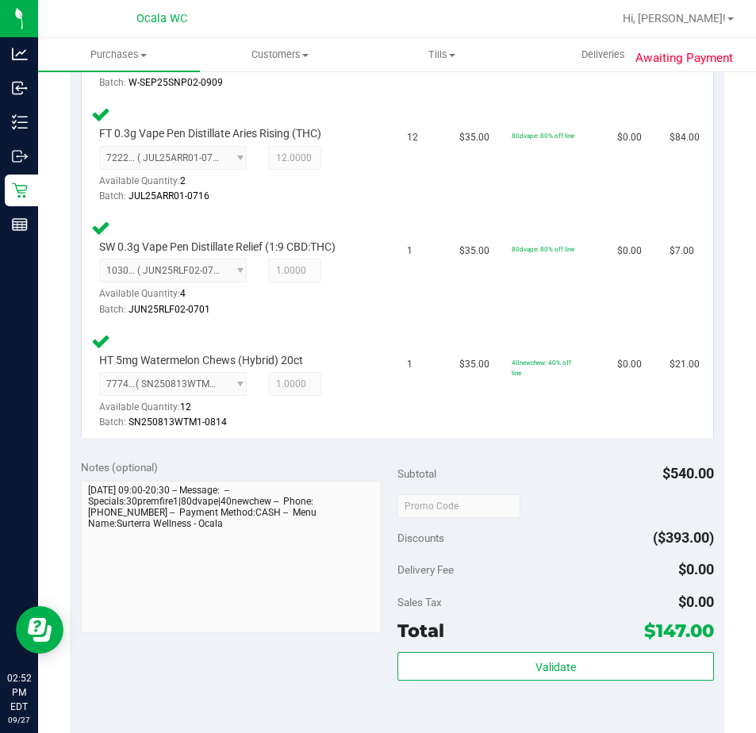
scroll to position [555, 0]
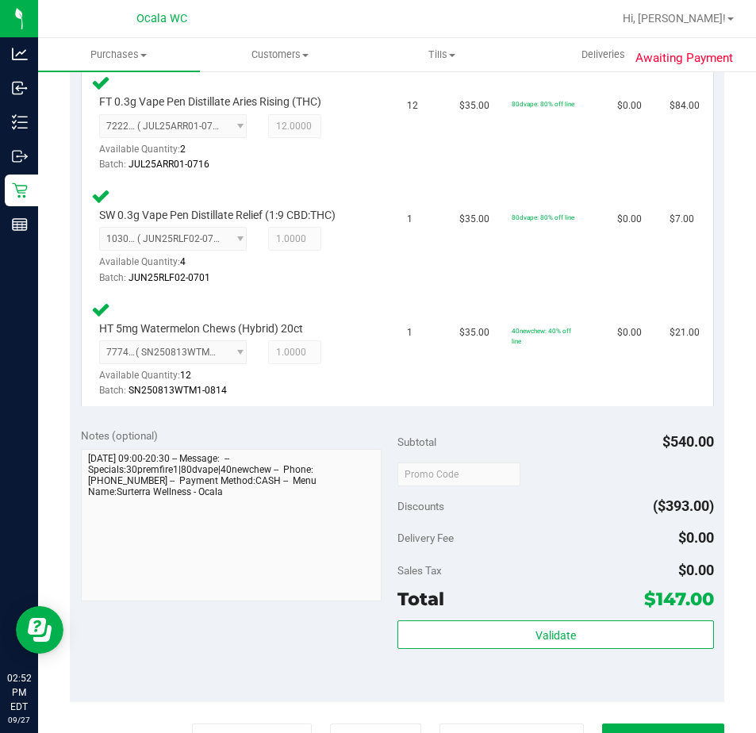
click at [445, 662] on div "Validate" at bounding box center [555, 655] width 316 height 71
click at [442, 616] on div "Subtotal $540.00 Discounts ($393.00) Delivery Fee $0.00 Sales Tax $0.00 Total $…" at bounding box center [555, 560] width 316 height 264
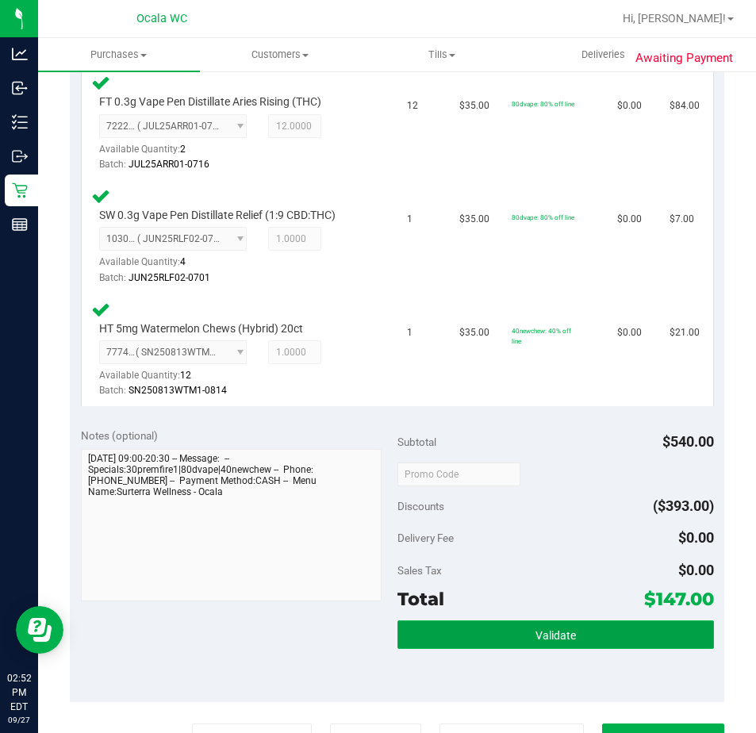
click at [439, 624] on button "Validate" at bounding box center [555, 634] width 316 height 29
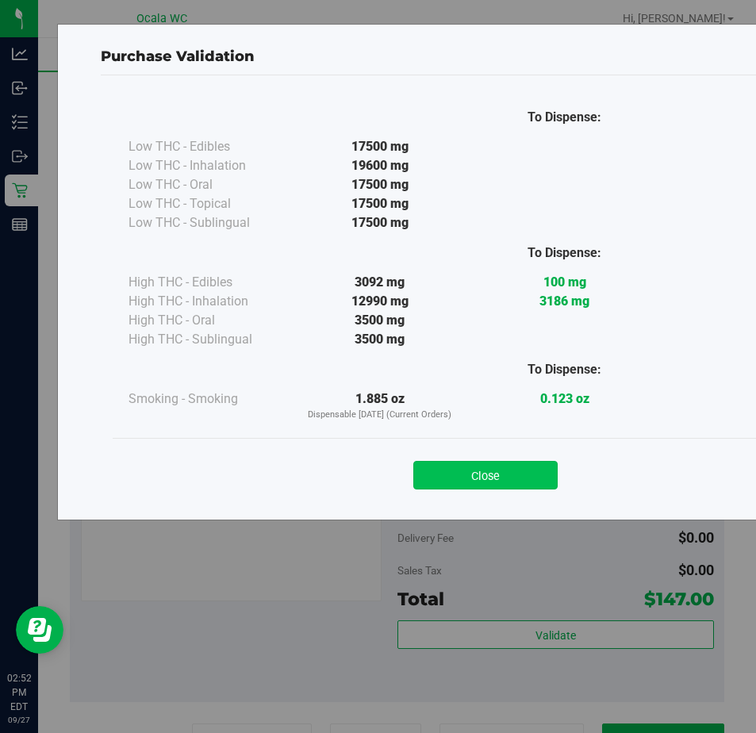
click at [435, 462] on button "Close" at bounding box center [485, 475] width 144 height 29
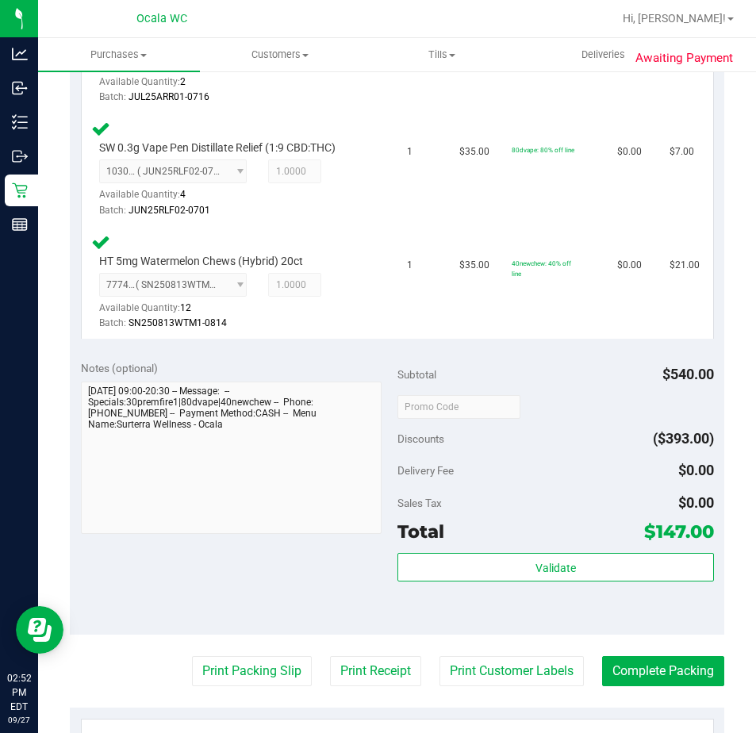
scroll to position [714, 0]
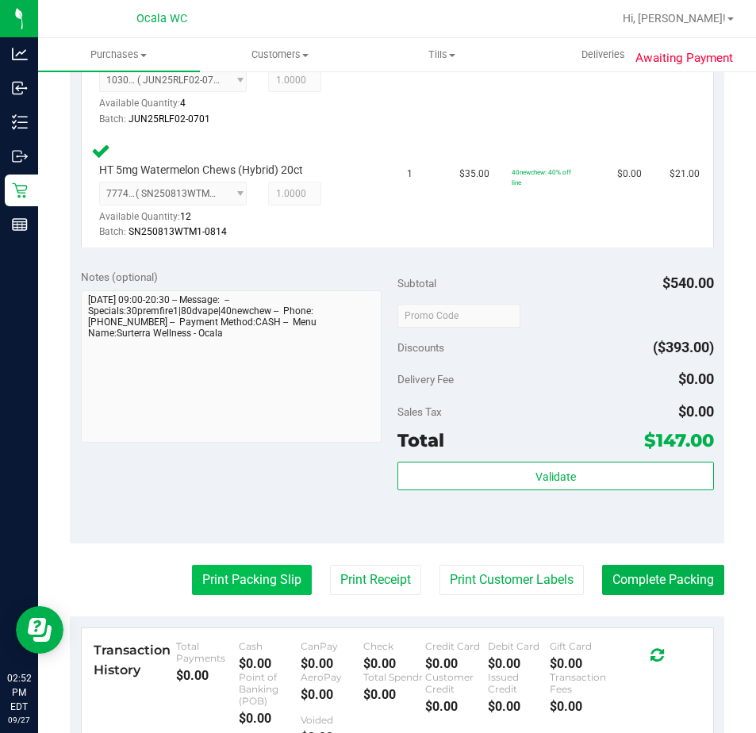
click at [255, 589] on button "Print Packing Slip" at bounding box center [252, 580] width 120 height 30
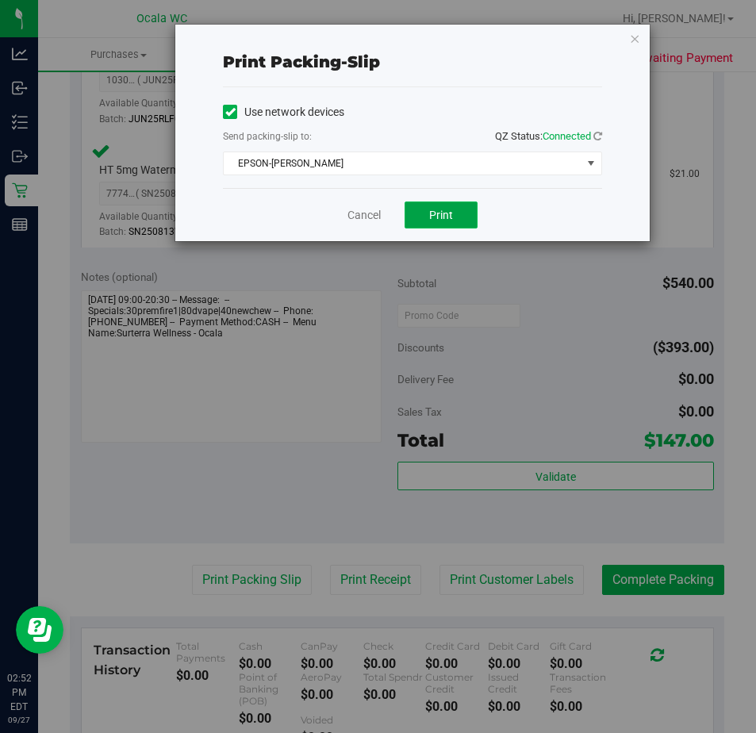
click at [428, 210] on button "Print" at bounding box center [441, 214] width 73 height 27
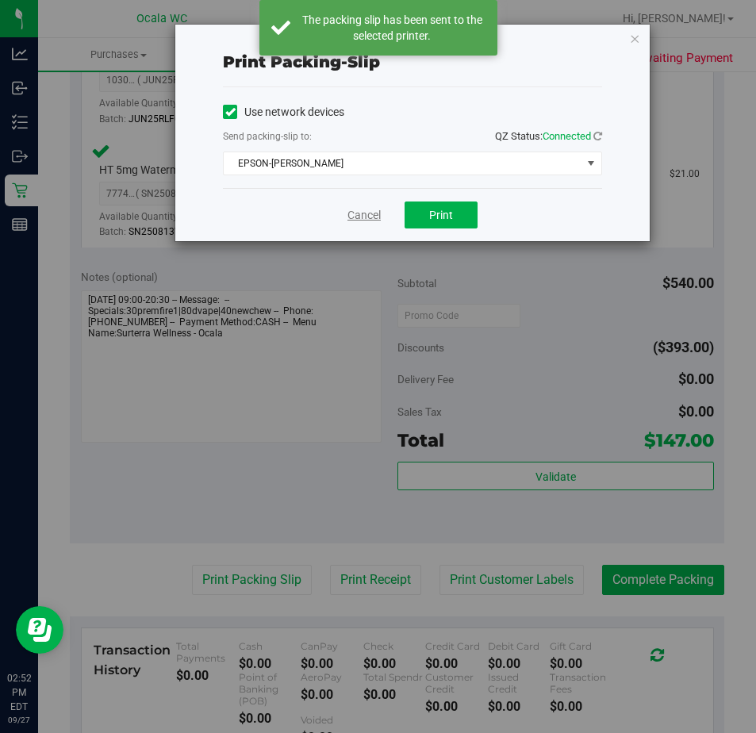
click at [355, 211] on link "Cancel" at bounding box center [363, 215] width 33 height 17
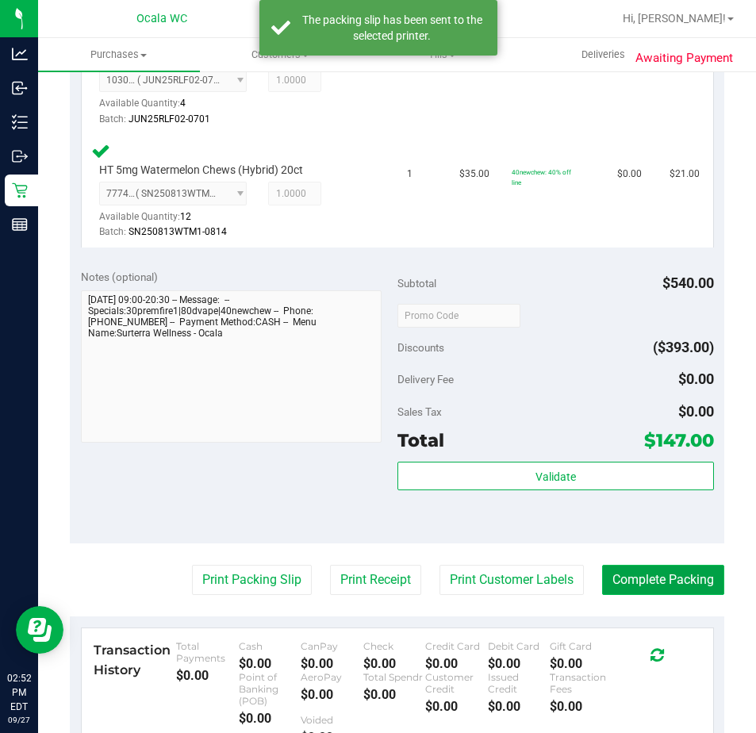
click at [618, 573] on button "Complete Packing" at bounding box center [663, 580] width 122 height 30
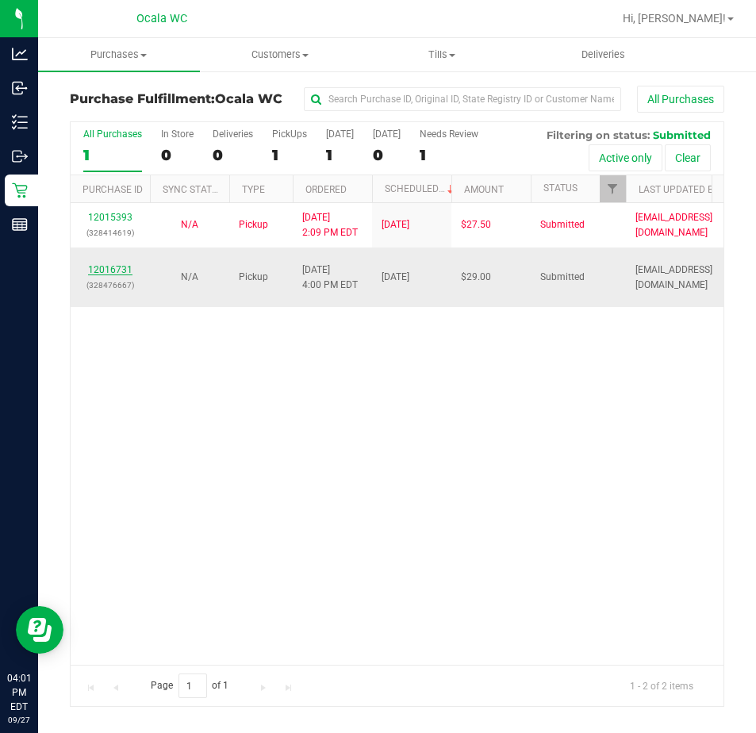
click at [100, 268] on link "12016731" at bounding box center [110, 269] width 44 height 11
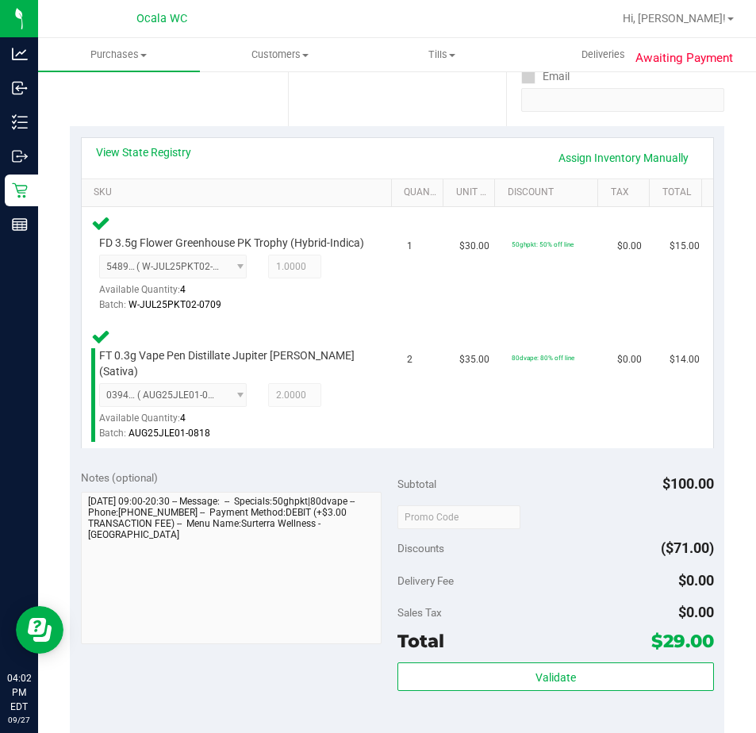
scroll to position [317, 0]
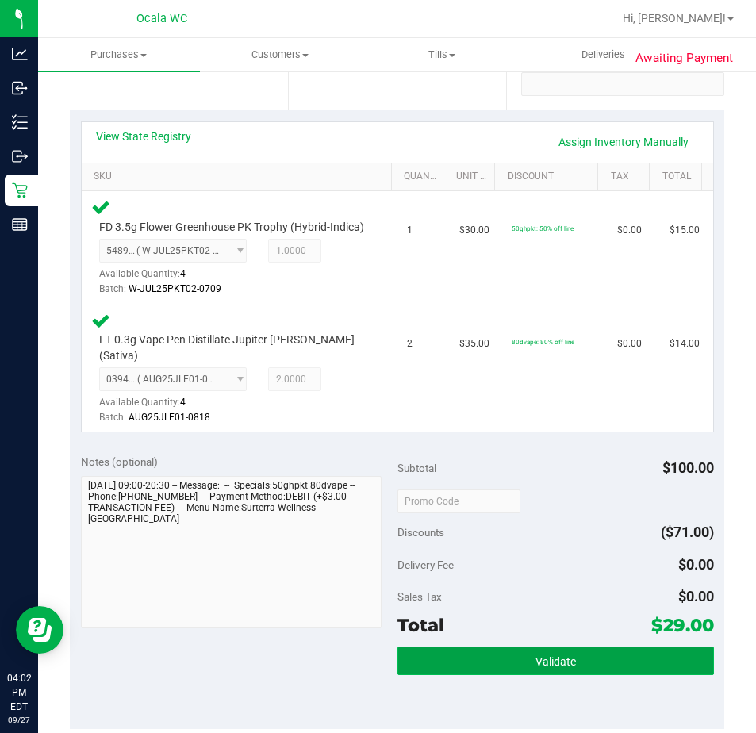
click at [540, 662] on span "Validate" at bounding box center [555, 661] width 40 height 13
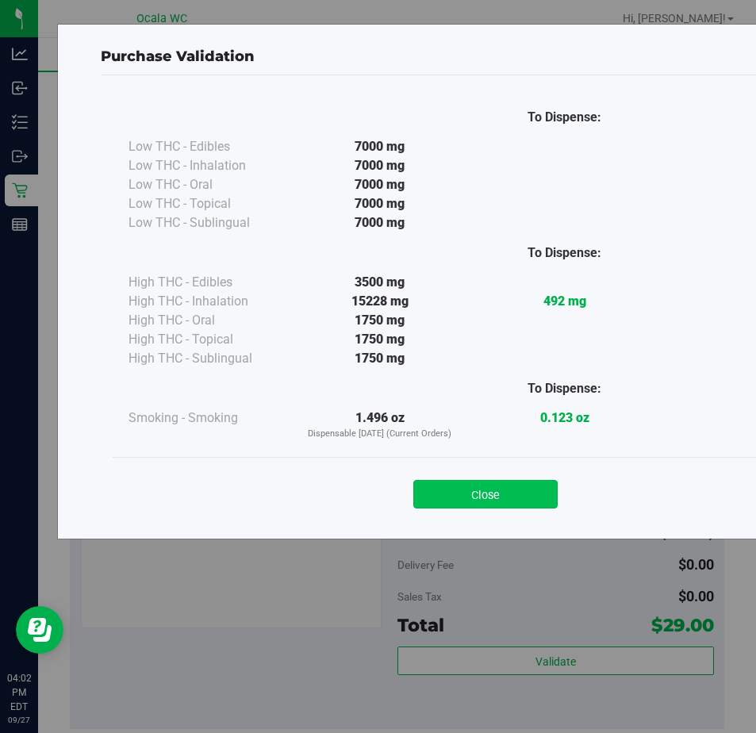
click at [493, 497] on button "Close" at bounding box center [485, 494] width 144 height 29
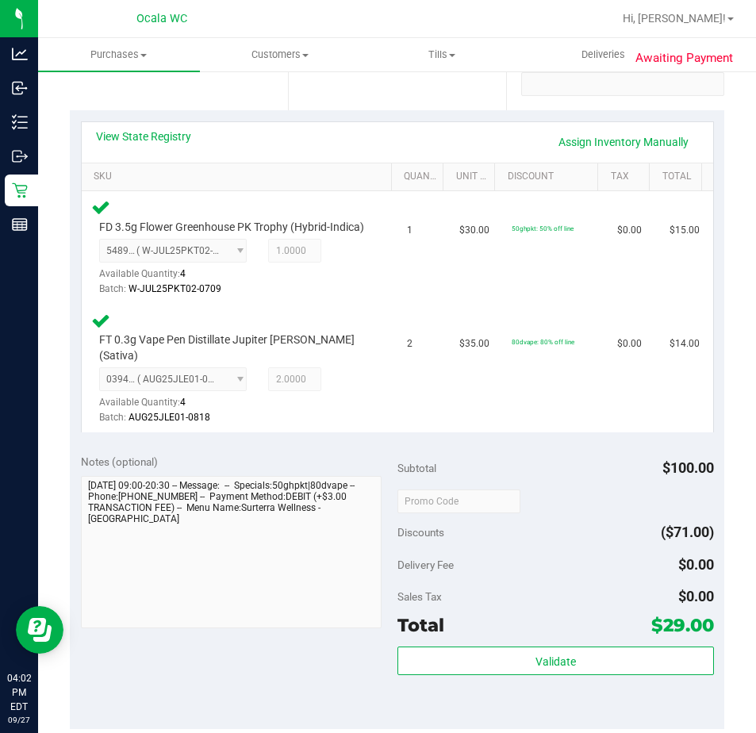
scroll to position [476, 0]
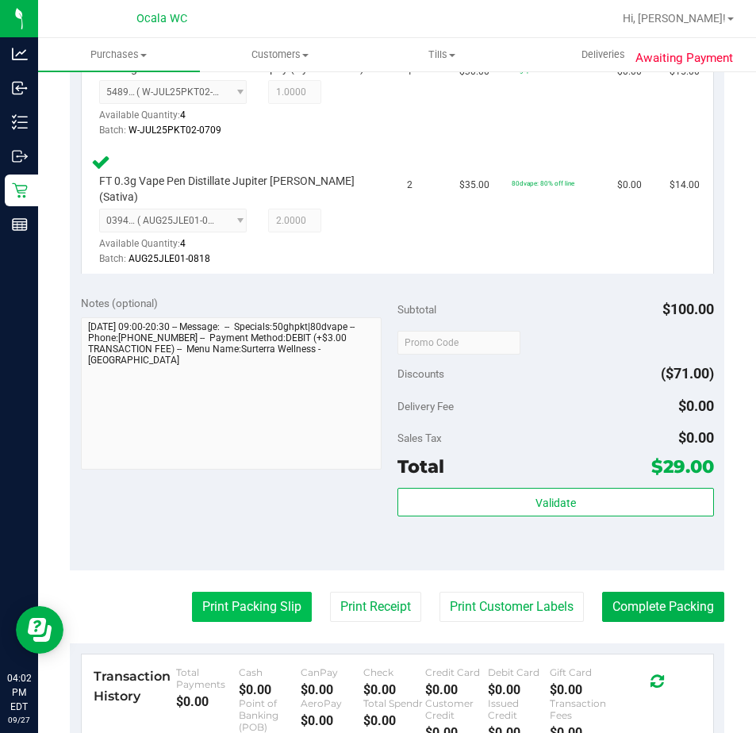
click at [266, 601] on button "Print Packing Slip" at bounding box center [252, 607] width 120 height 30
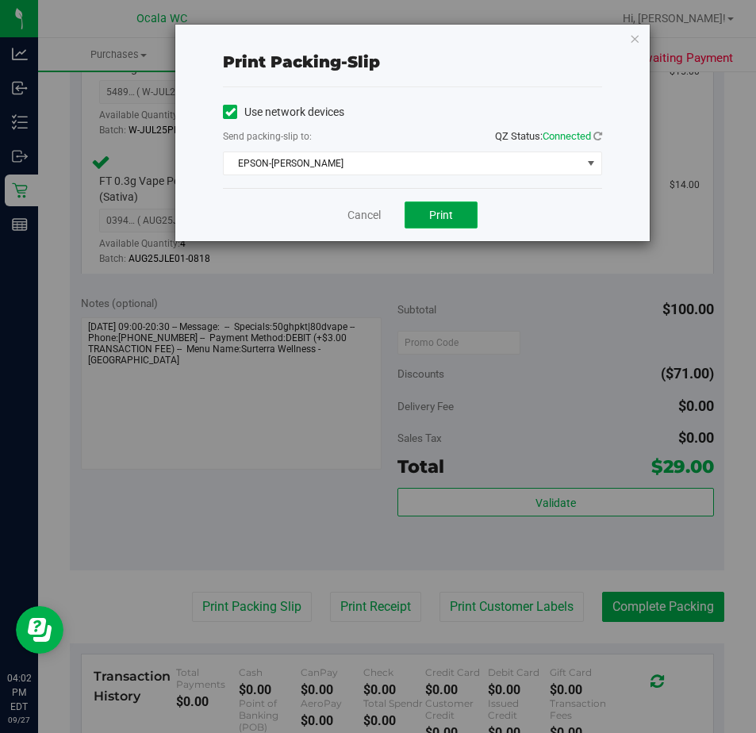
click at [433, 215] on span "Print" at bounding box center [441, 215] width 24 height 13
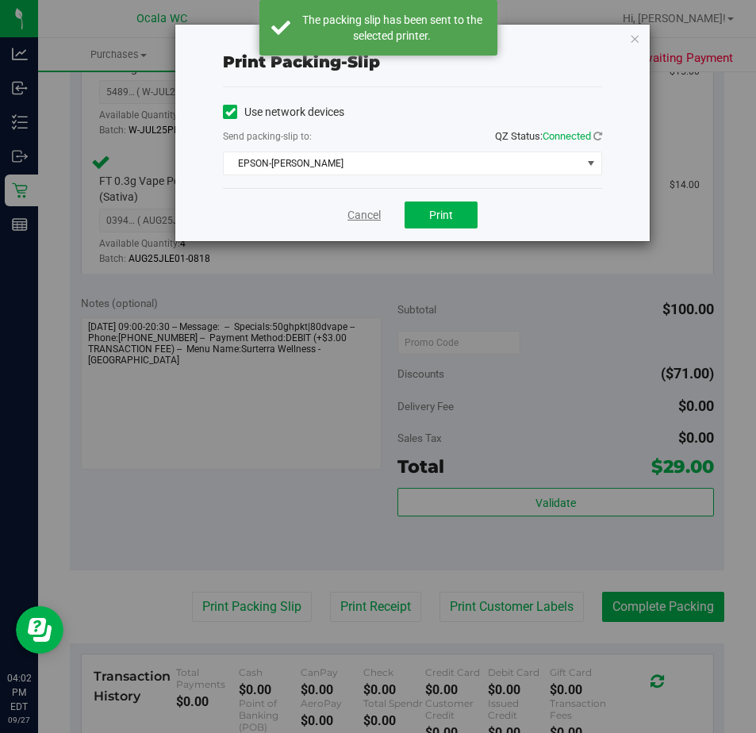
click at [355, 217] on link "Cancel" at bounding box center [363, 215] width 33 height 17
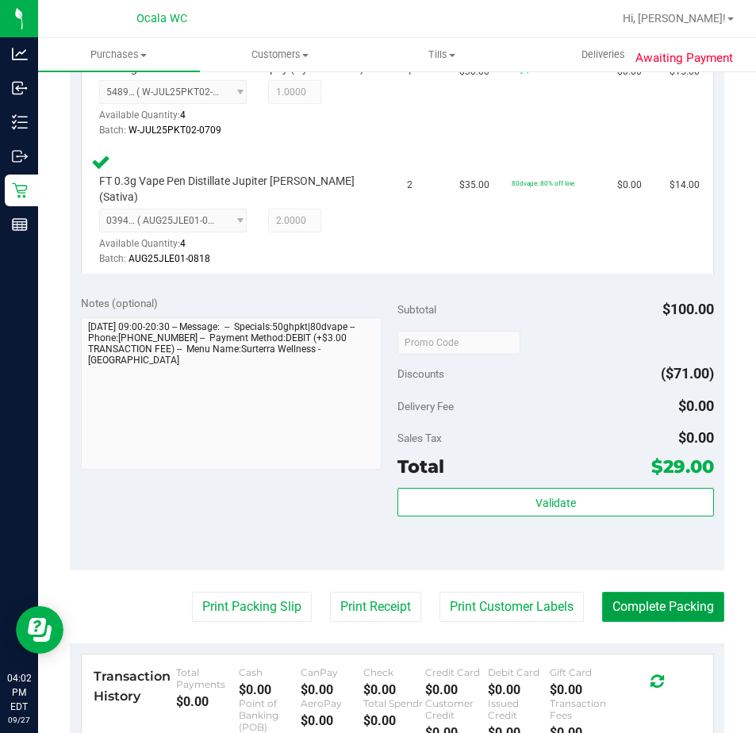
click at [636, 601] on button "Complete Packing" at bounding box center [663, 607] width 122 height 30
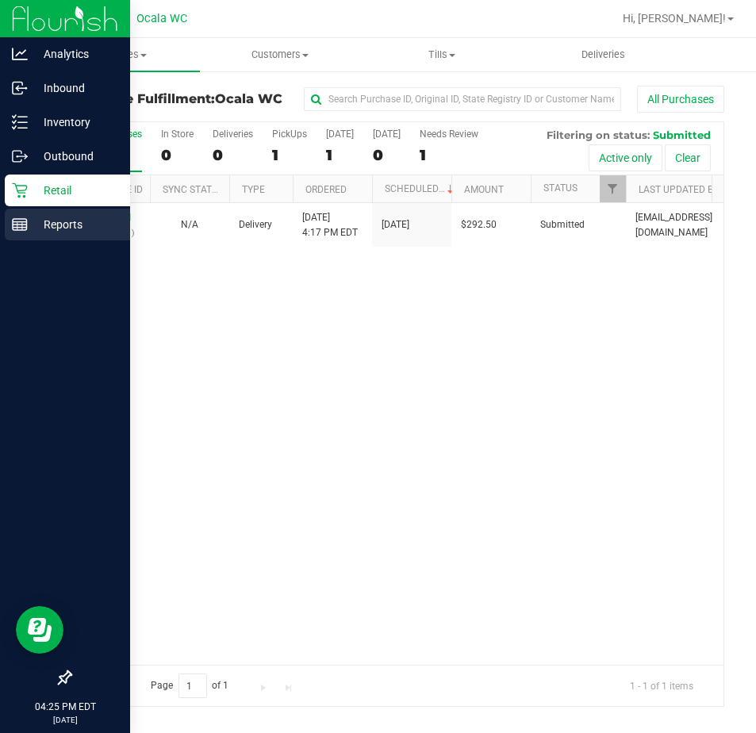
click at [25, 226] on icon at bounding box center [20, 225] width 16 height 16
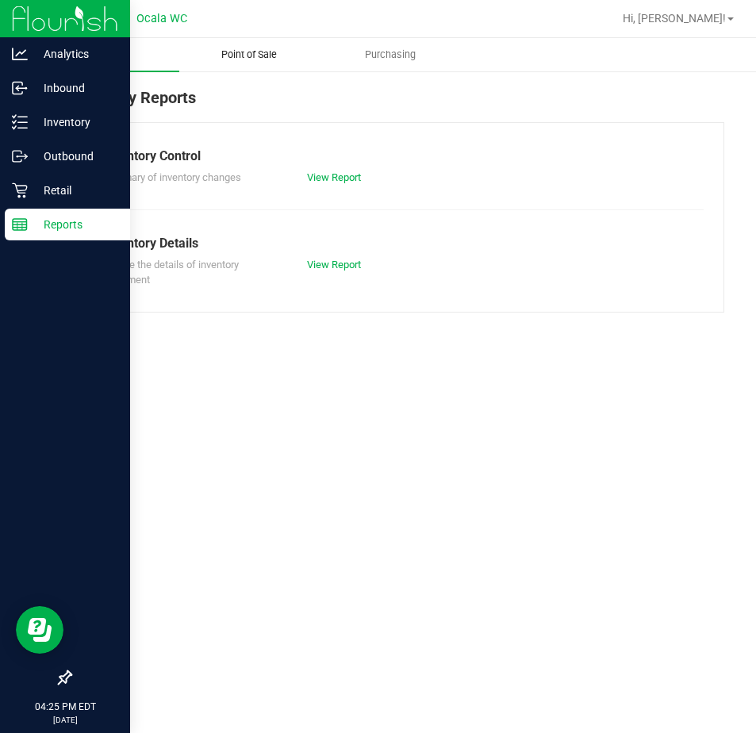
click at [217, 59] on span "Point of Sale" at bounding box center [249, 55] width 98 height 14
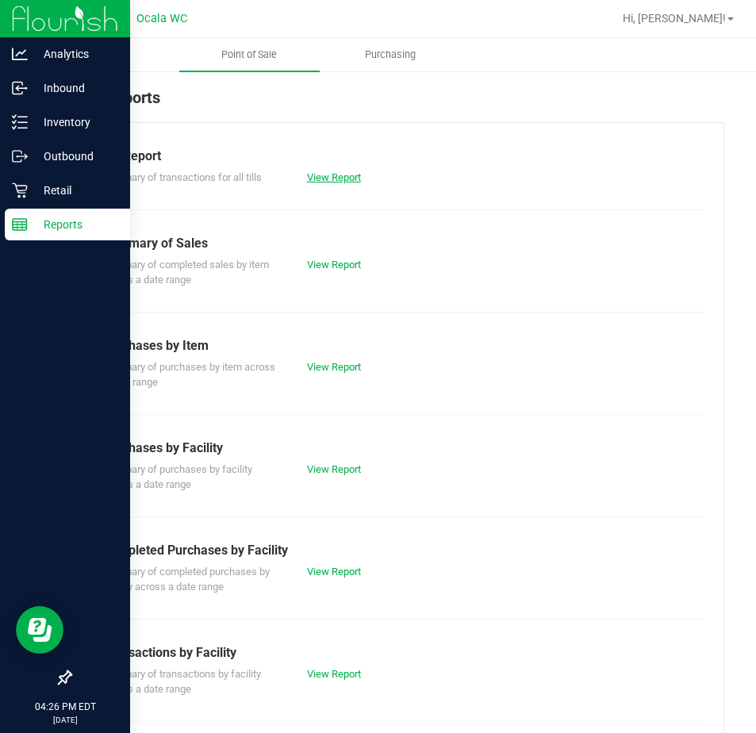
click at [340, 178] on link "View Report" at bounding box center [334, 177] width 54 height 12
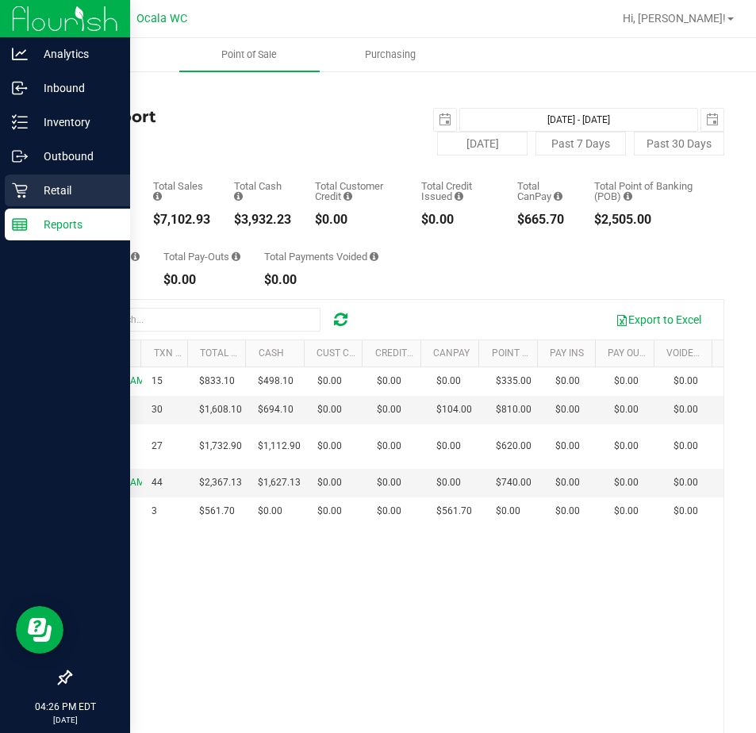
click at [32, 185] on p "Retail" at bounding box center [75, 190] width 95 height 19
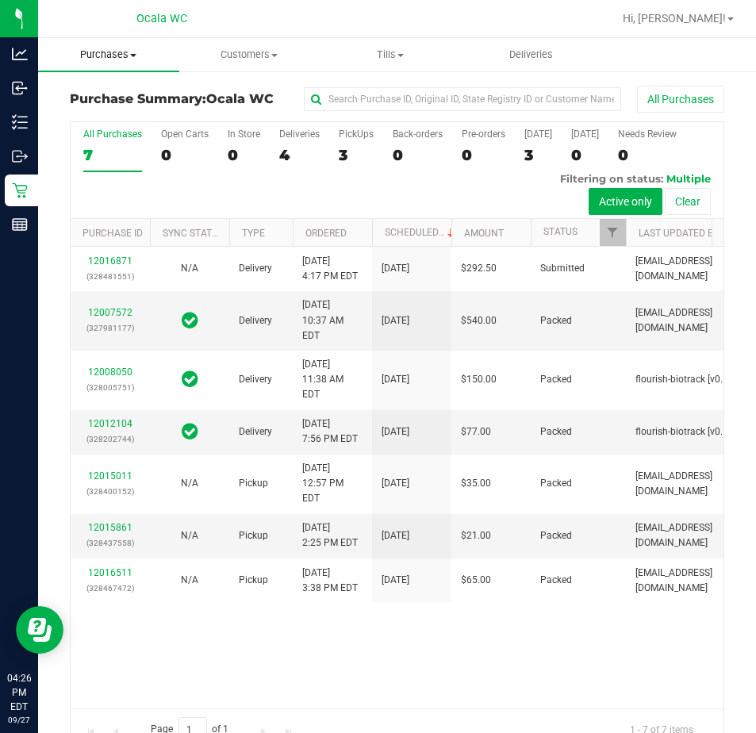
click at [116, 48] on span "Purchases" at bounding box center [108, 55] width 141 height 14
click at [77, 119] on span "Fulfillment" at bounding box center [87, 114] width 98 height 13
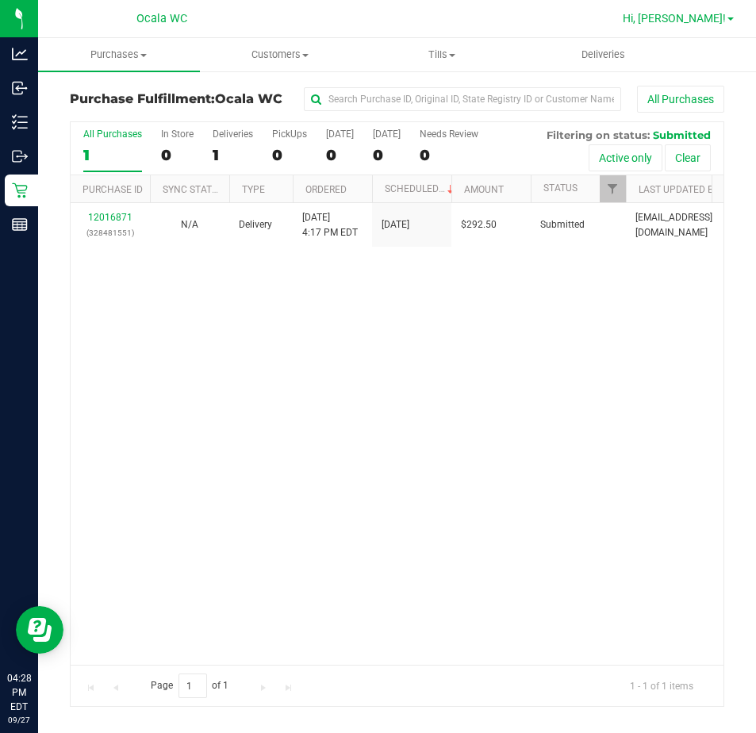
click at [684, 20] on span "Hi, Christal!" at bounding box center [674, 18] width 103 height 13
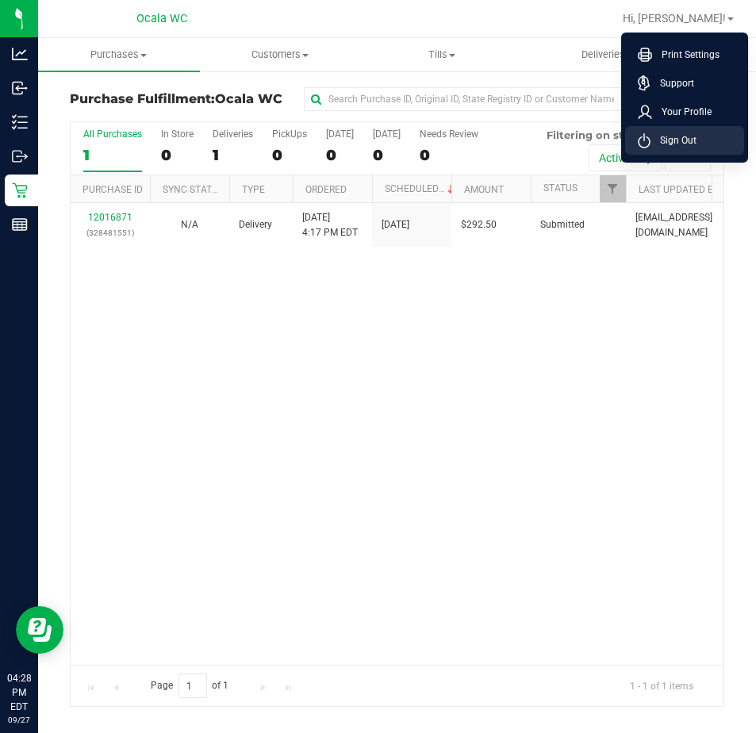
click at [658, 145] on span "Sign Out" at bounding box center [673, 140] width 46 height 16
